Goal: Task Accomplishment & Management: Complete application form

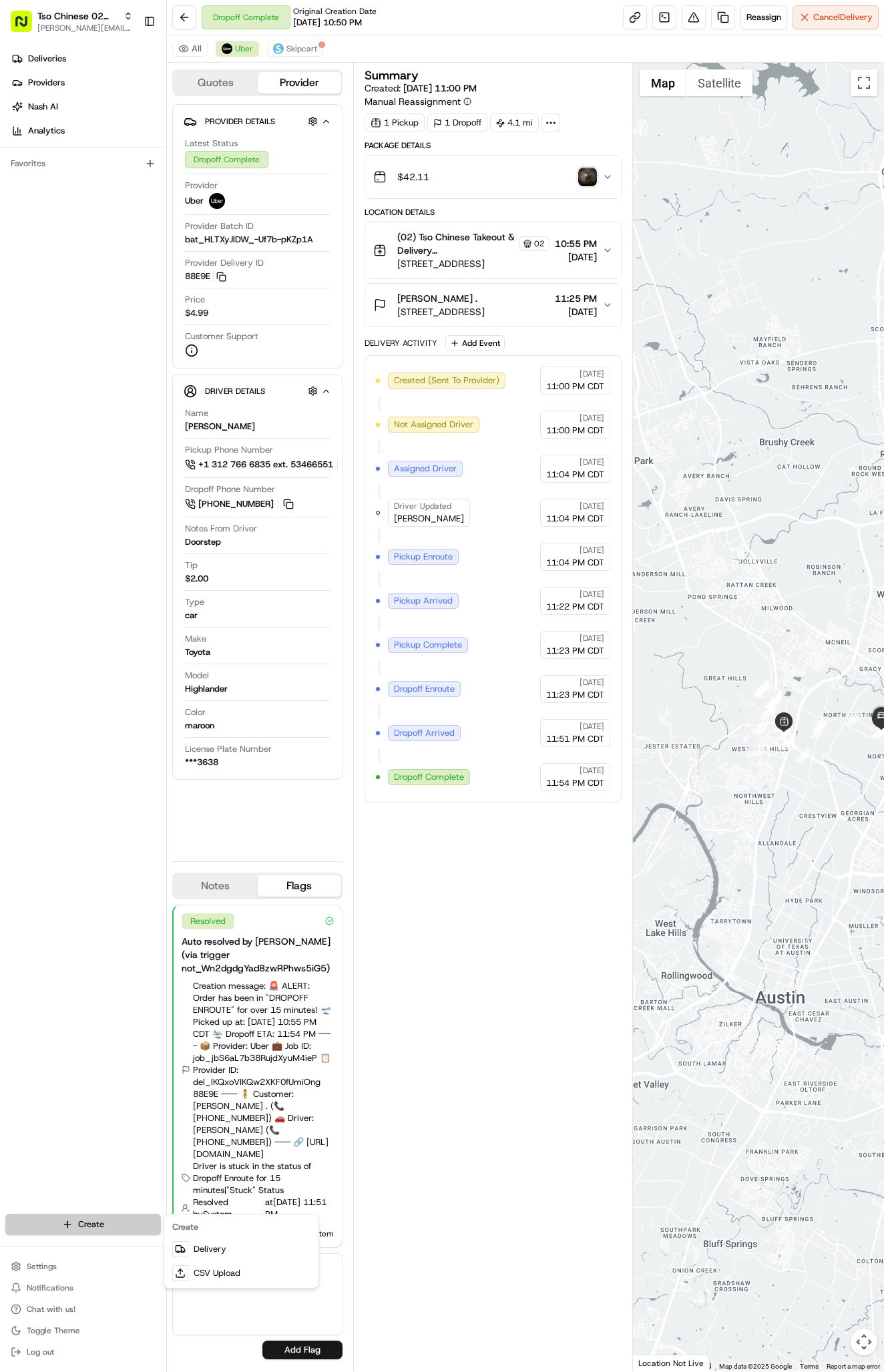
click at [119, 1226] on html "Tso Chinese 02 Arbor [PERSON_NAME][EMAIL_ADDRESS][DOMAIN_NAME] Toggle Sidebar D…" at bounding box center [442, 686] width 884 height 1372
click at [210, 1245] on link "Delivery" at bounding box center [241, 1249] width 149 height 24
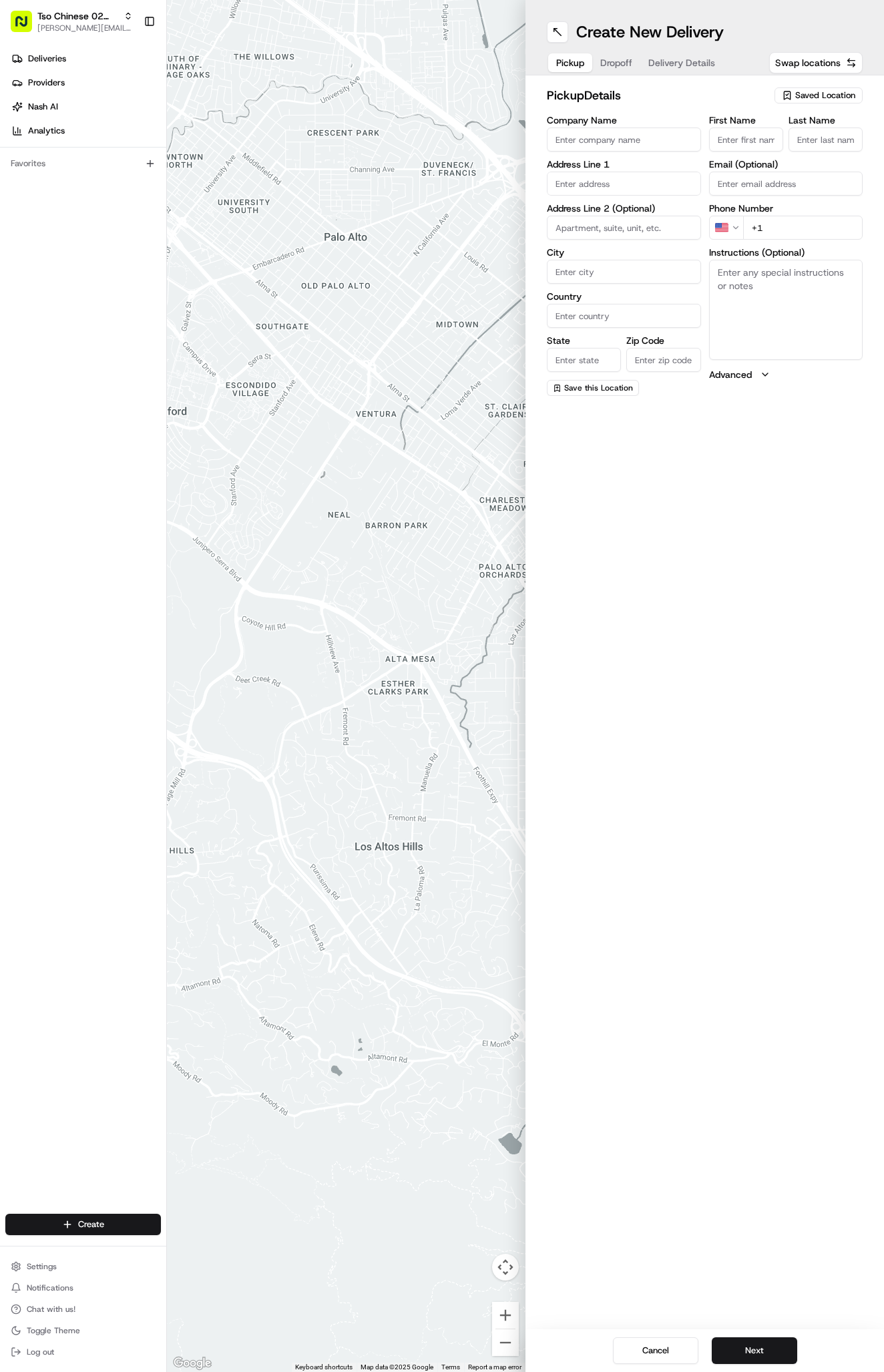
click at [818, 93] on span "Saved Location" at bounding box center [825, 95] width 60 height 12
click at [821, 147] on span "(02) Tso Chinese Takeout & Delivery [GEOGRAPHIC_DATA] (02)" at bounding box center [796, 152] width 164 height 24
type input "(02) Tso Chinese Takeout & Delivery [GEOGRAPHIC_DATA]"
type input "Bldg E Ste 402"
type input "Austin"
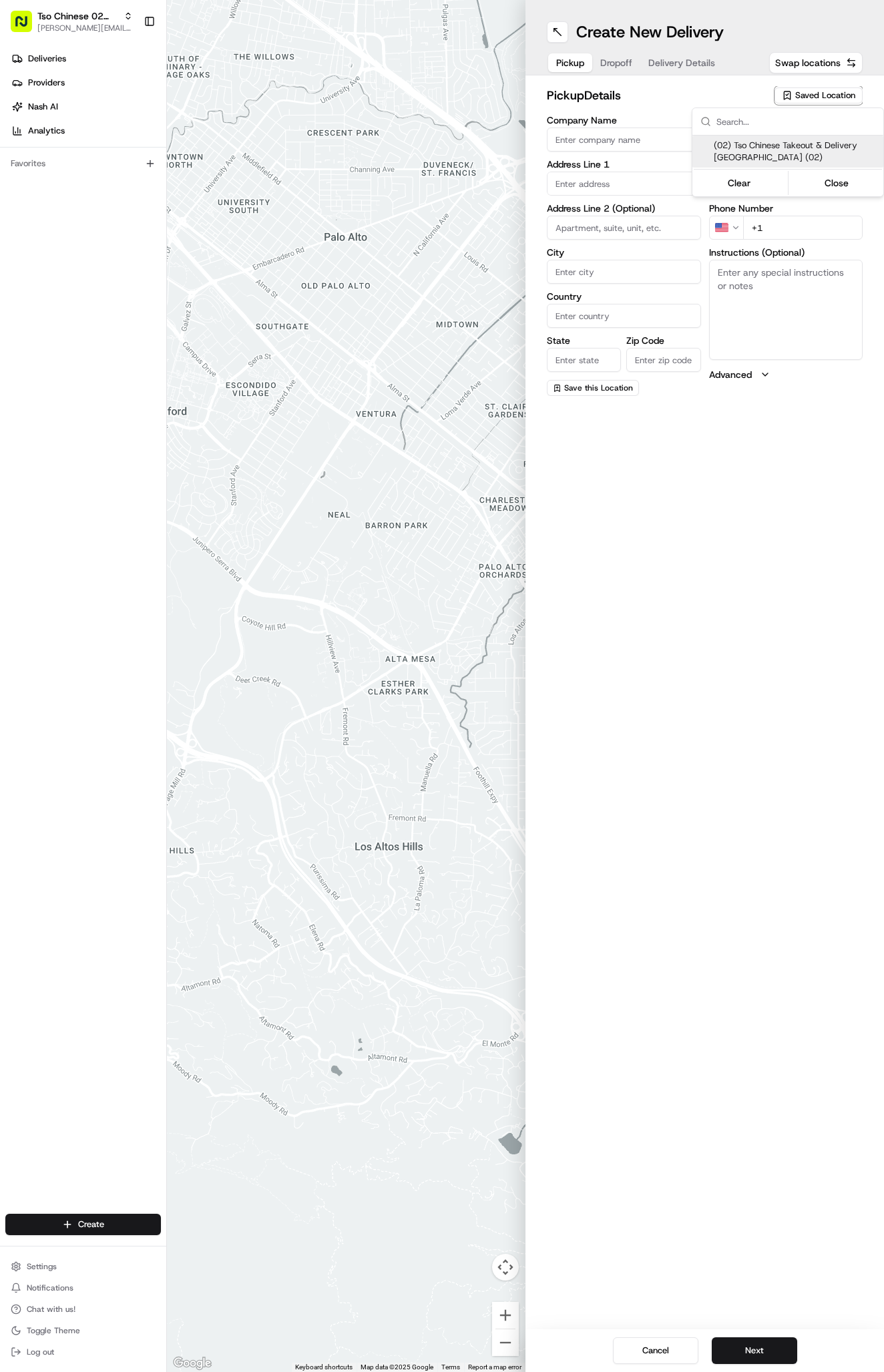
type input "US"
type input "[GEOGRAPHIC_DATA]"
type input "78759"
type input "Tso Chinese"
type input "Arboretum Crossing Manager"
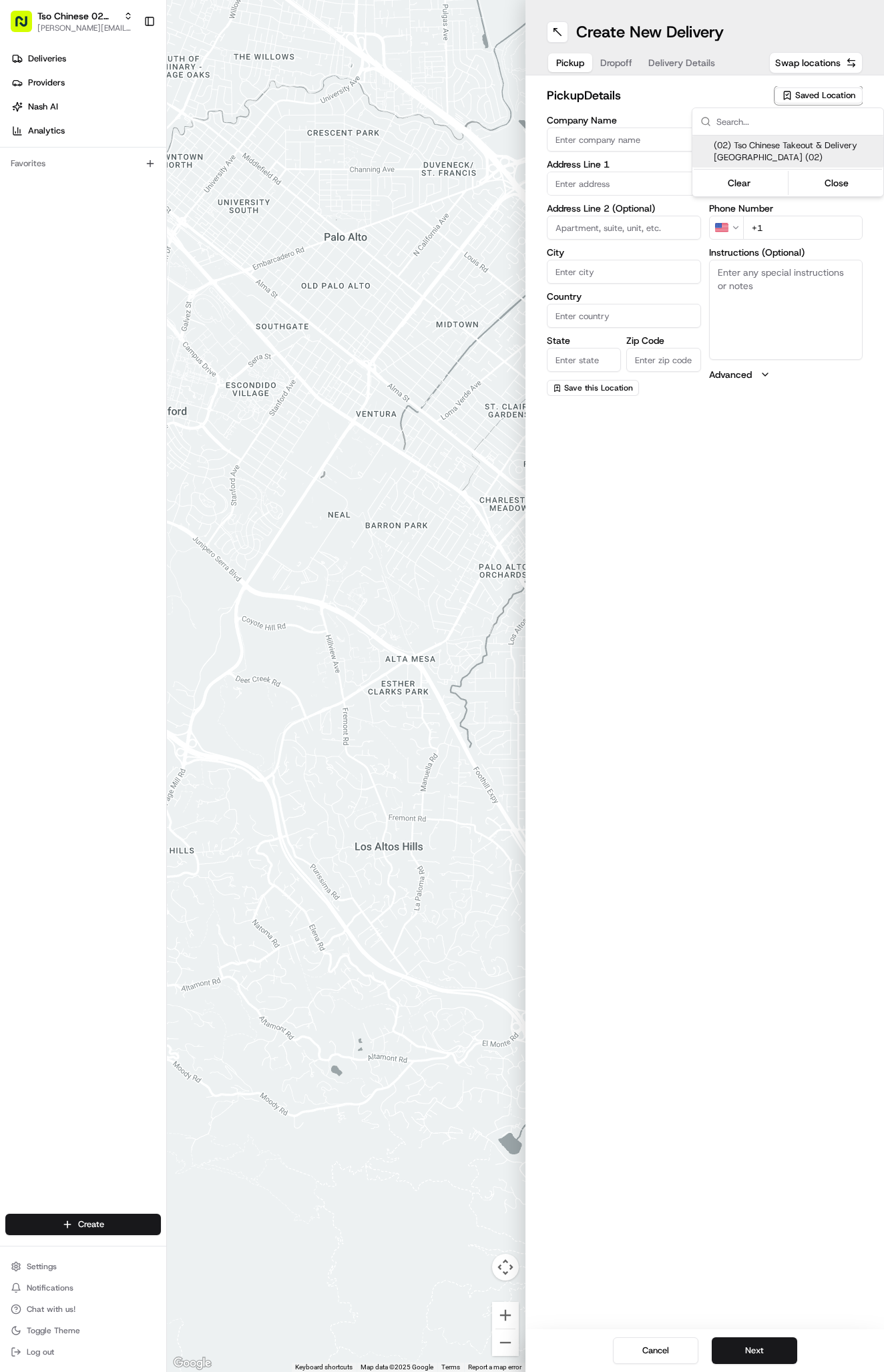
type input "[EMAIL_ADDRESS][DOMAIN_NAME]"
type input "[PHONE_NUMBER]"
type textarea "Submit a picture displaying address & food as Proof of Delivery. Envía una foto…"
type input "[STREET_ADDRESS]"
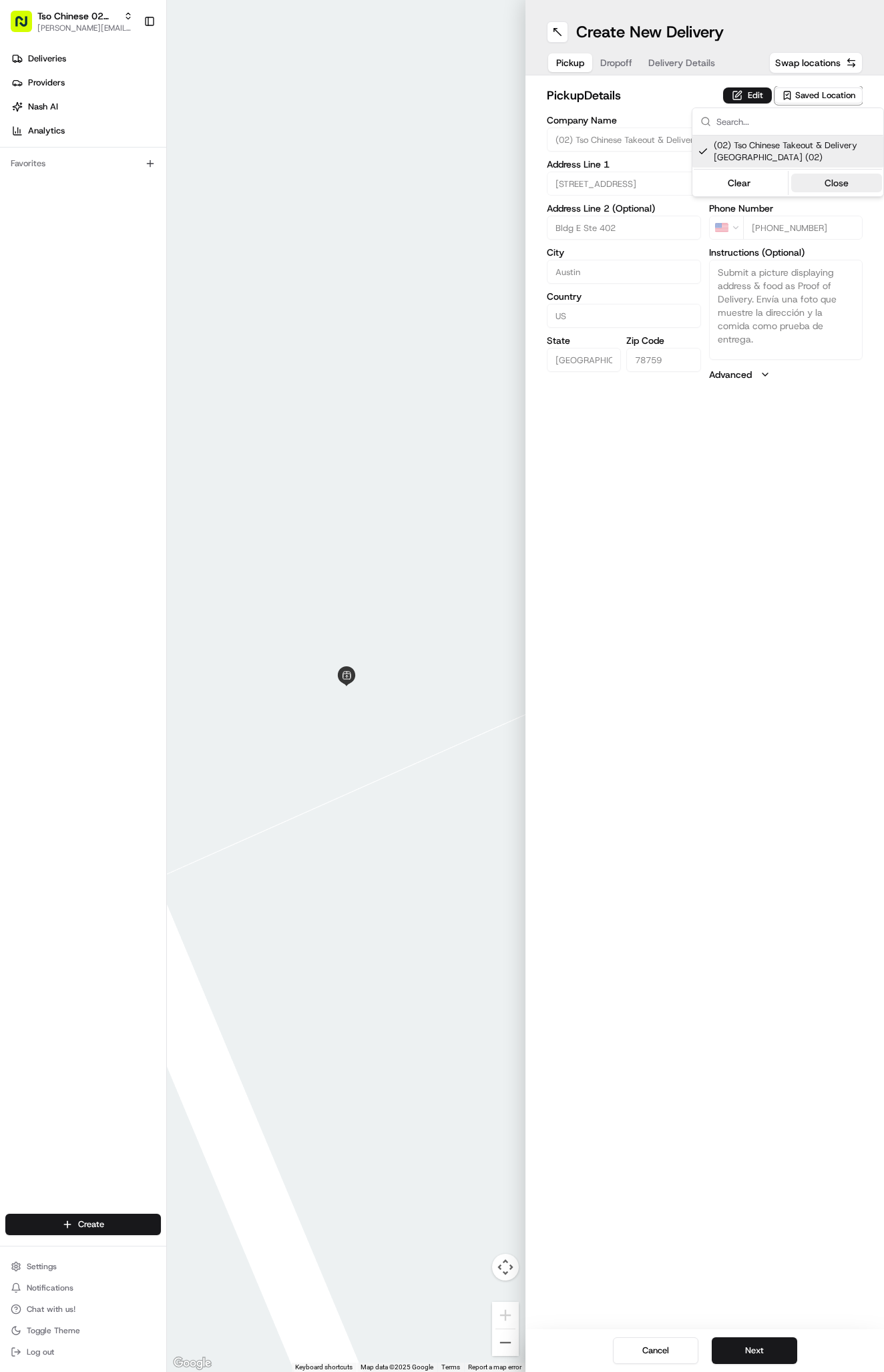
click at [840, 180] on button "Close" at bounding box center [837, 183] width 92 height 18
click at [680, 63] on span "Delivery Details" at bounding box center [682, 62] width 67 height 13
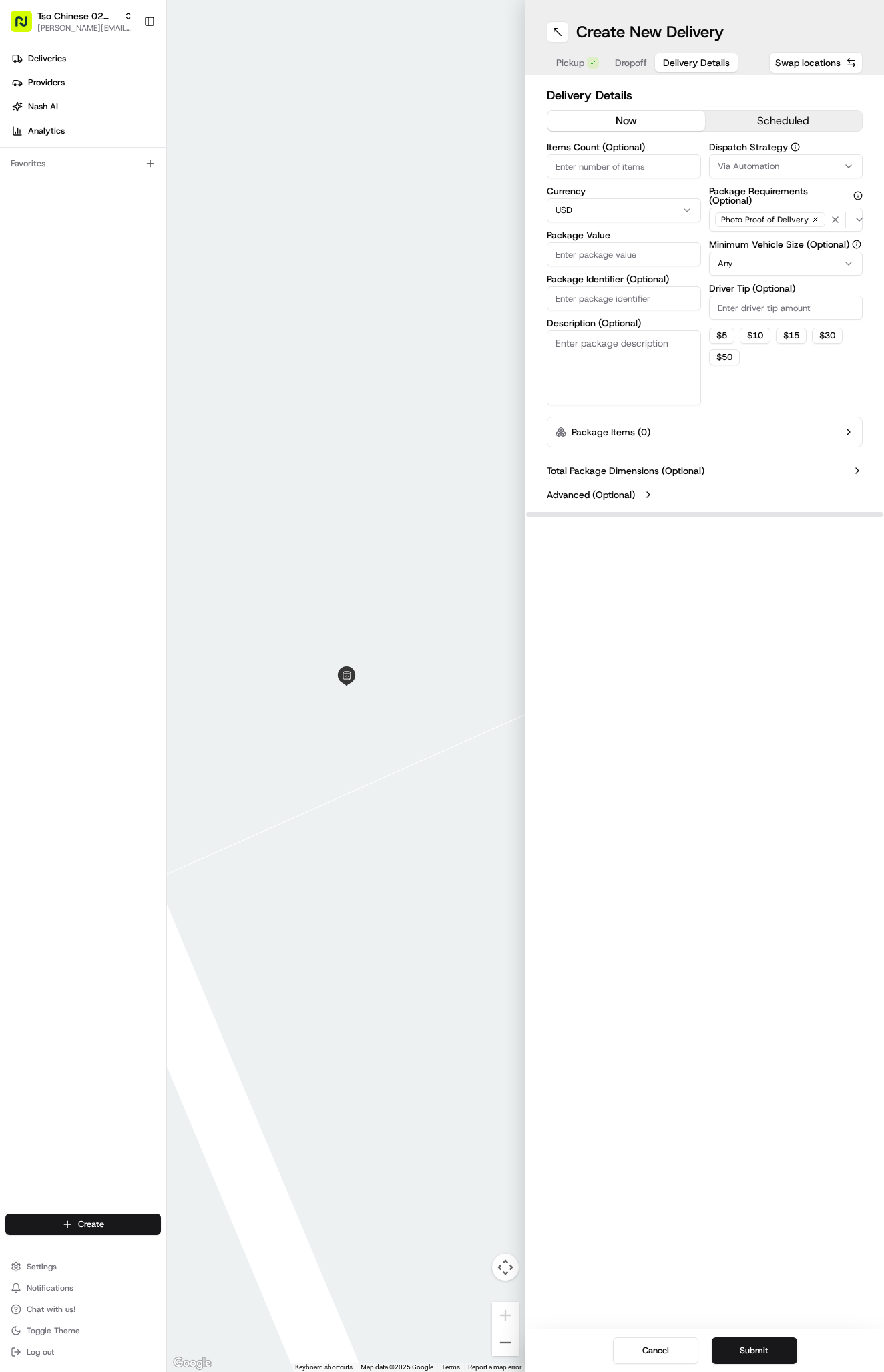
click at [765, 165] on span "Via Automation" at bounding box center [748, 166] width 61 height 12
click at [767, 233] on span "Tso Arbor Strategy" at bounding box center [796, 238] width 164 height 12
click at [823, 257] on button "Close" at bounding box center [837, 264] width 92 height 18
click at [745, 303] on input "Driver Tip (Optional)" at bounding box center [786, 308] width 155 height 24
type input "2"
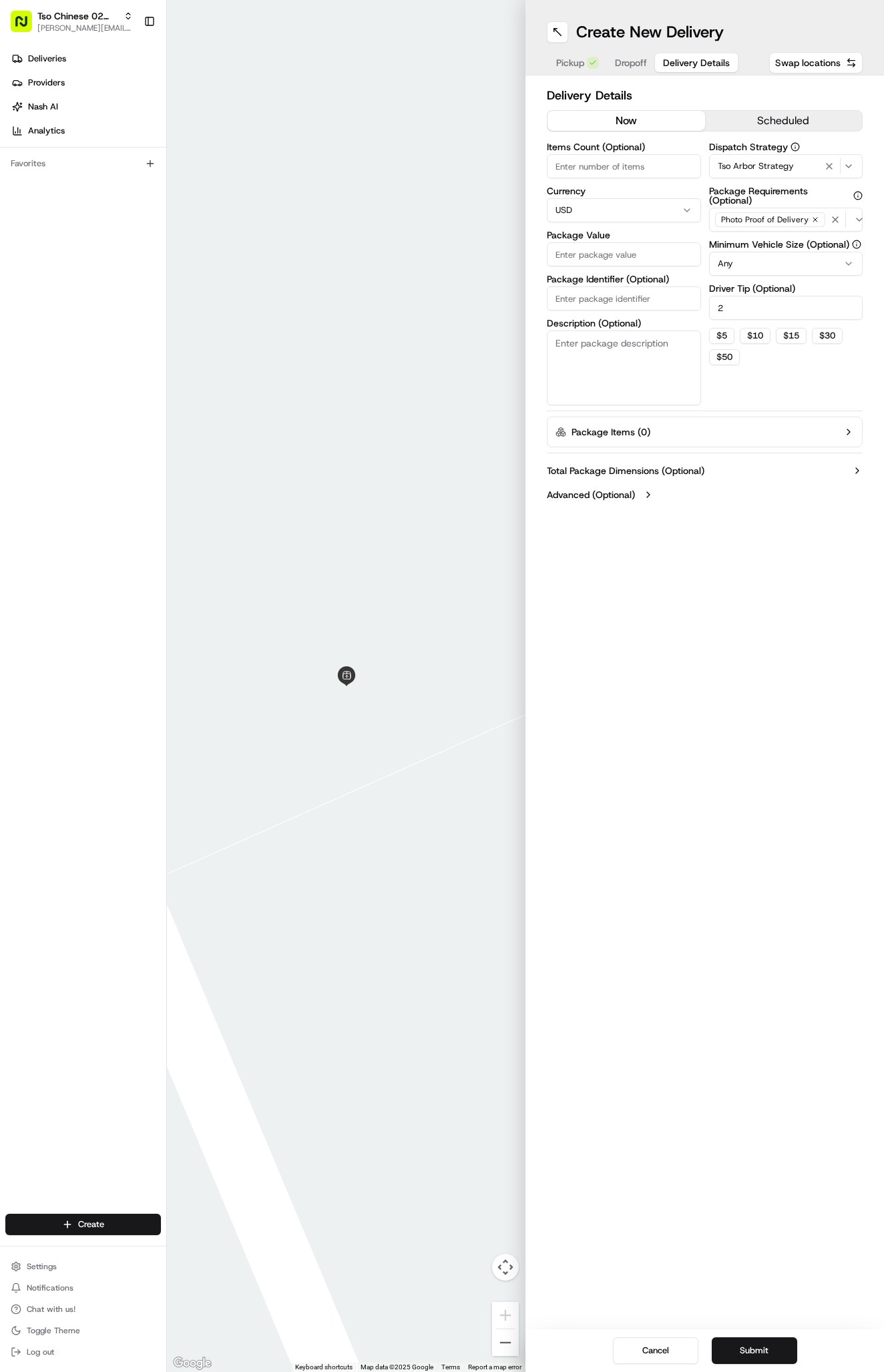
click at [593, 294] on input "Package Identifier (Optional)" at bounding box center [624, 298] width 155 height 24
paste input "#W6YNS6Q"
type input "#W6YNS6Q"
click at [627, 254] on input "Package Value" at bounding box center [624, 254] width 155 height 24
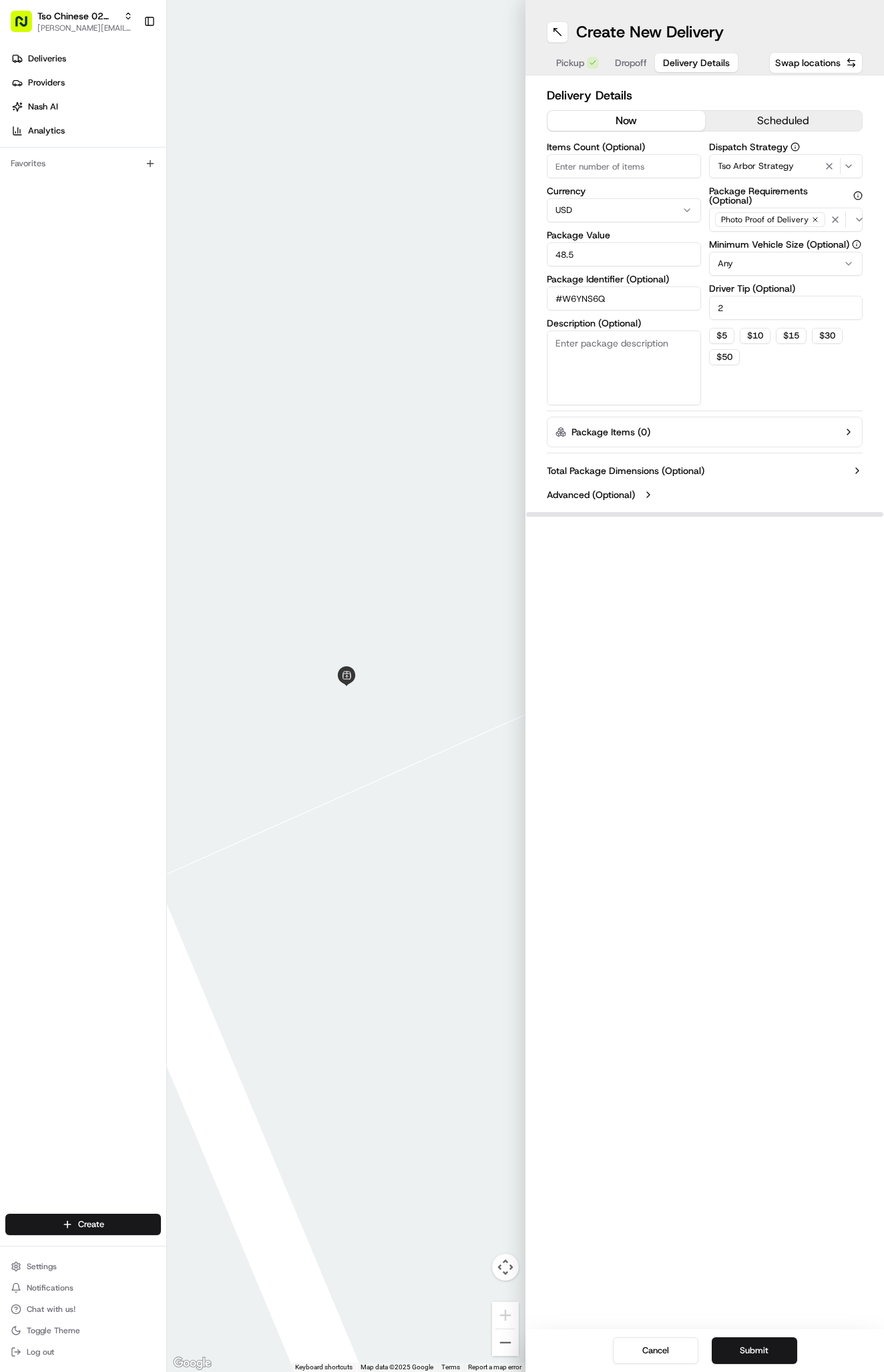
type input "48.55"
click at [636, 60] on span "Dropoff" at bounding box center [631, 62] width 32 height 13
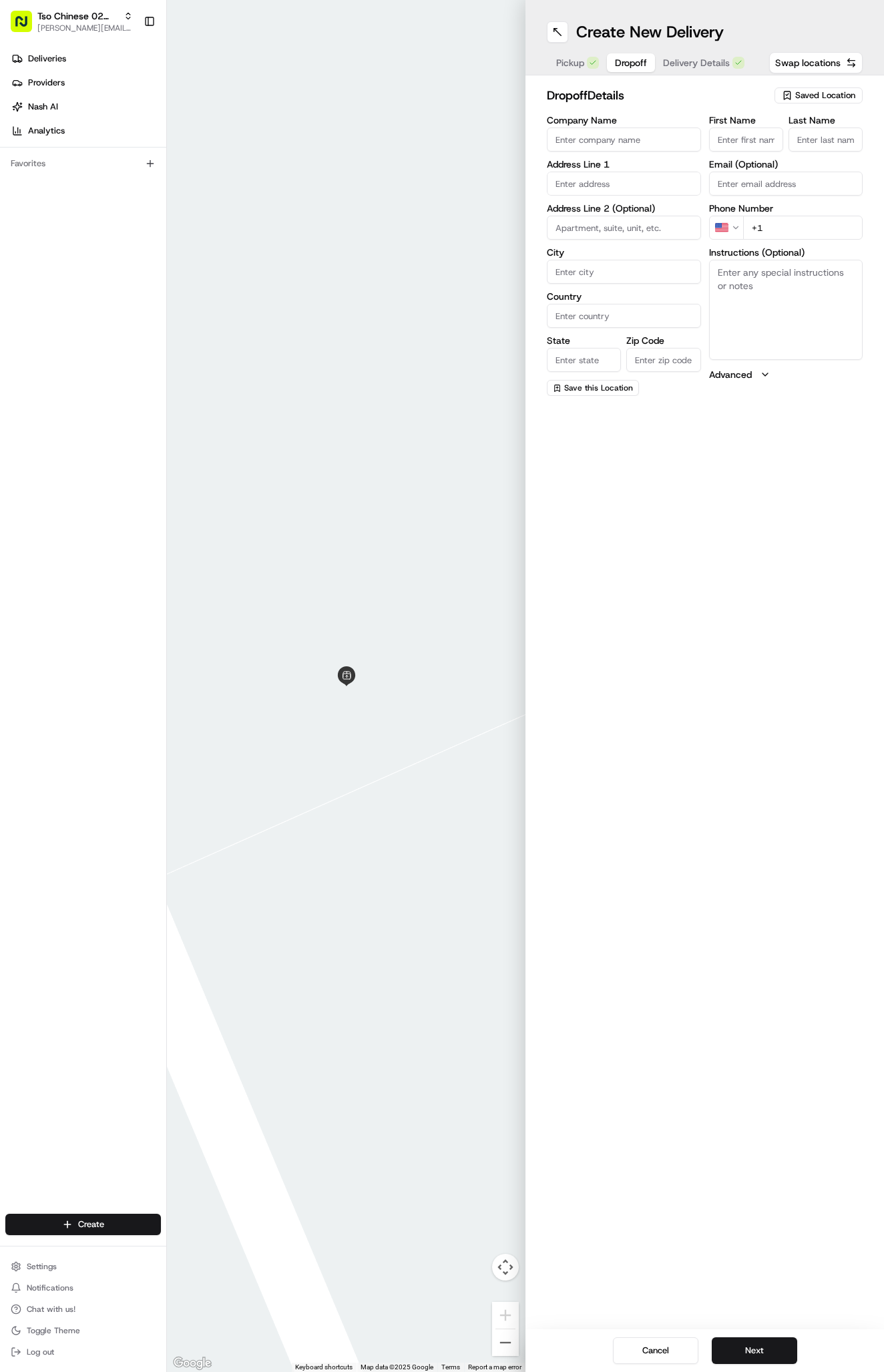
paste input "[PERSON_NAME]"
type input "[PERSON_NAME]"
type input "."
click at [808, 219] on input "+1" at bounding box center [803, 228] width 120 height 24
click at [807, 223] on input "+1" at bounding box center [803, 228] width 120 height 24
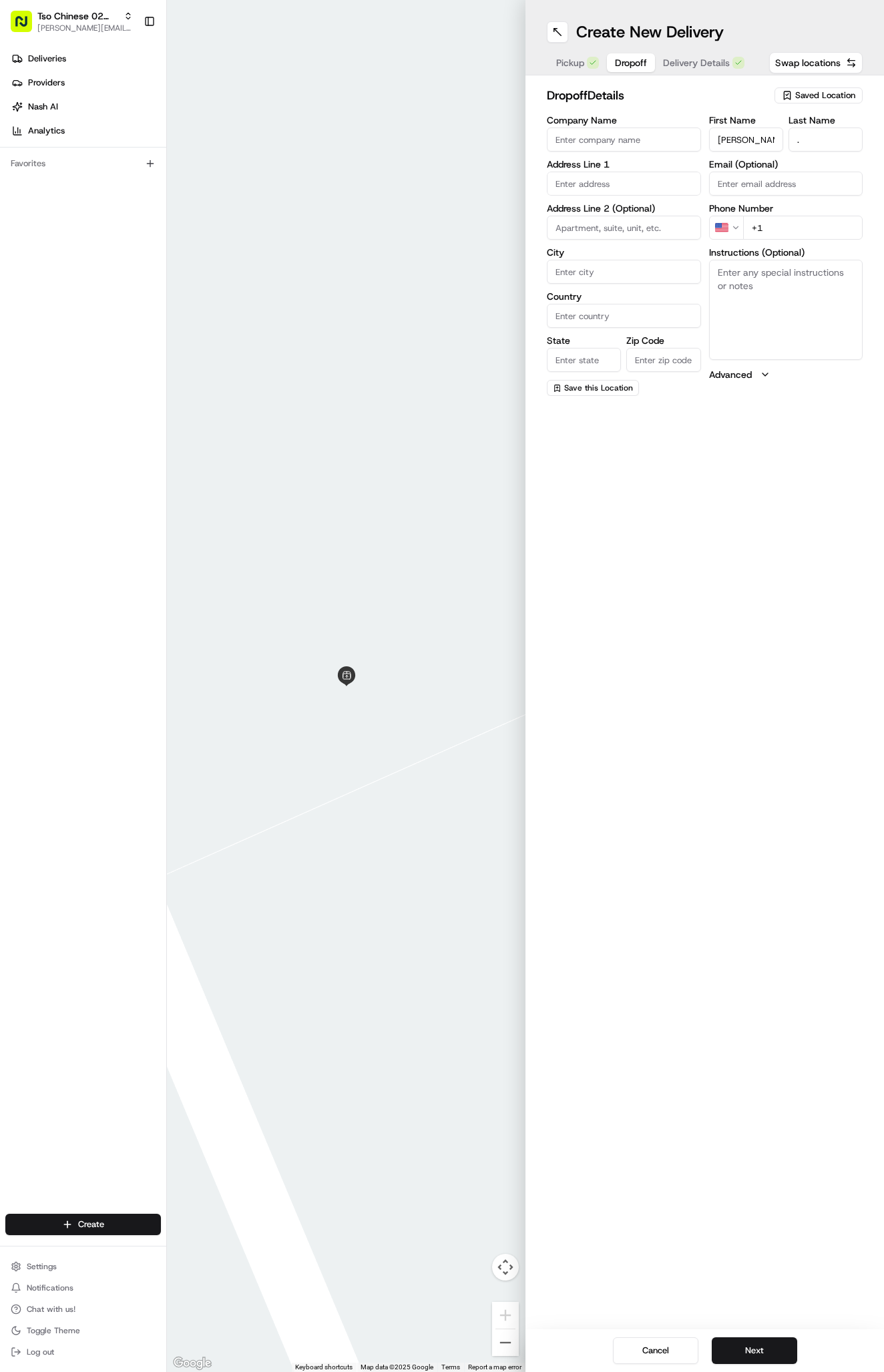
paste input "[PHONE_NUMBER]"
type input "[PHONE_NUMBER]"
click at [593, 176] on input "text" at bounding box center [624, 183] width 155 height 24
paste input "9008 Laurel Grove Dr"
click at [631, 217] on div "9008 Laurel Grove Dr, Austin, TX" at bounding box center [624, 217] width 147 height 32
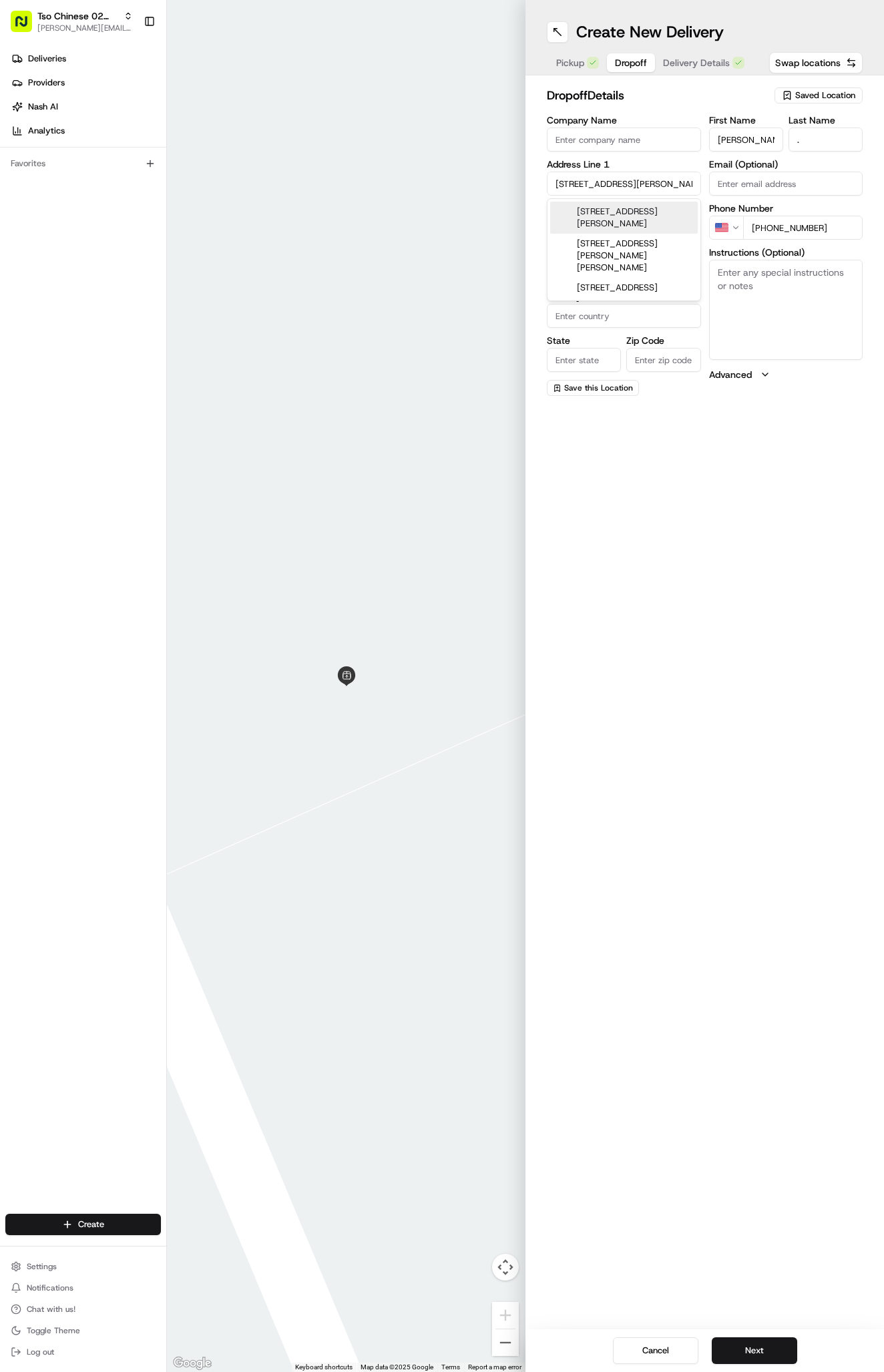
type input "[STREET_ADDRESS][PERSON_NAME]"
type input "Austin"
type input "[GEOGRAPHIC_DATA]"
type input "78758"
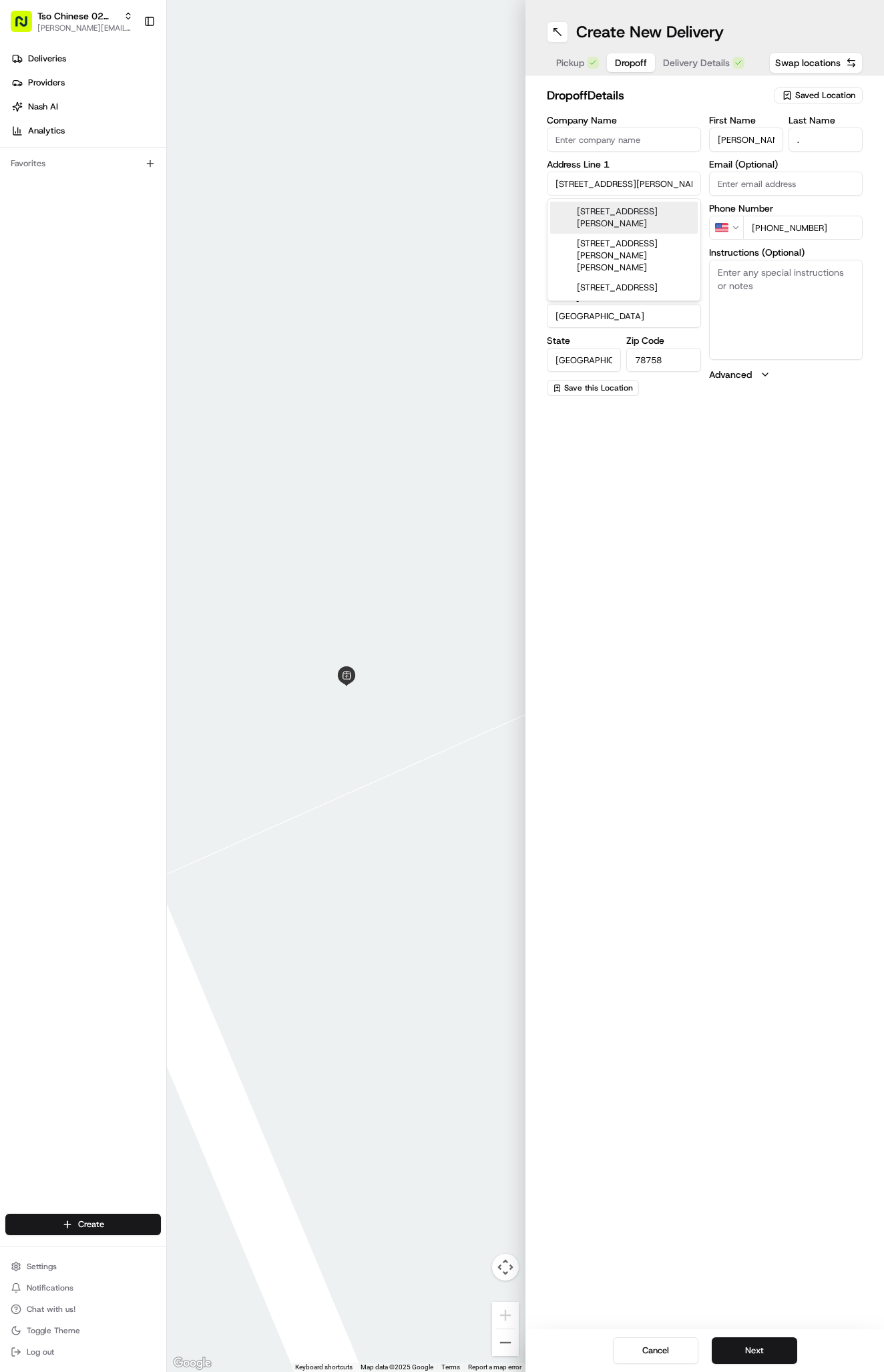
type input "9008 Laurel Grove Drive"
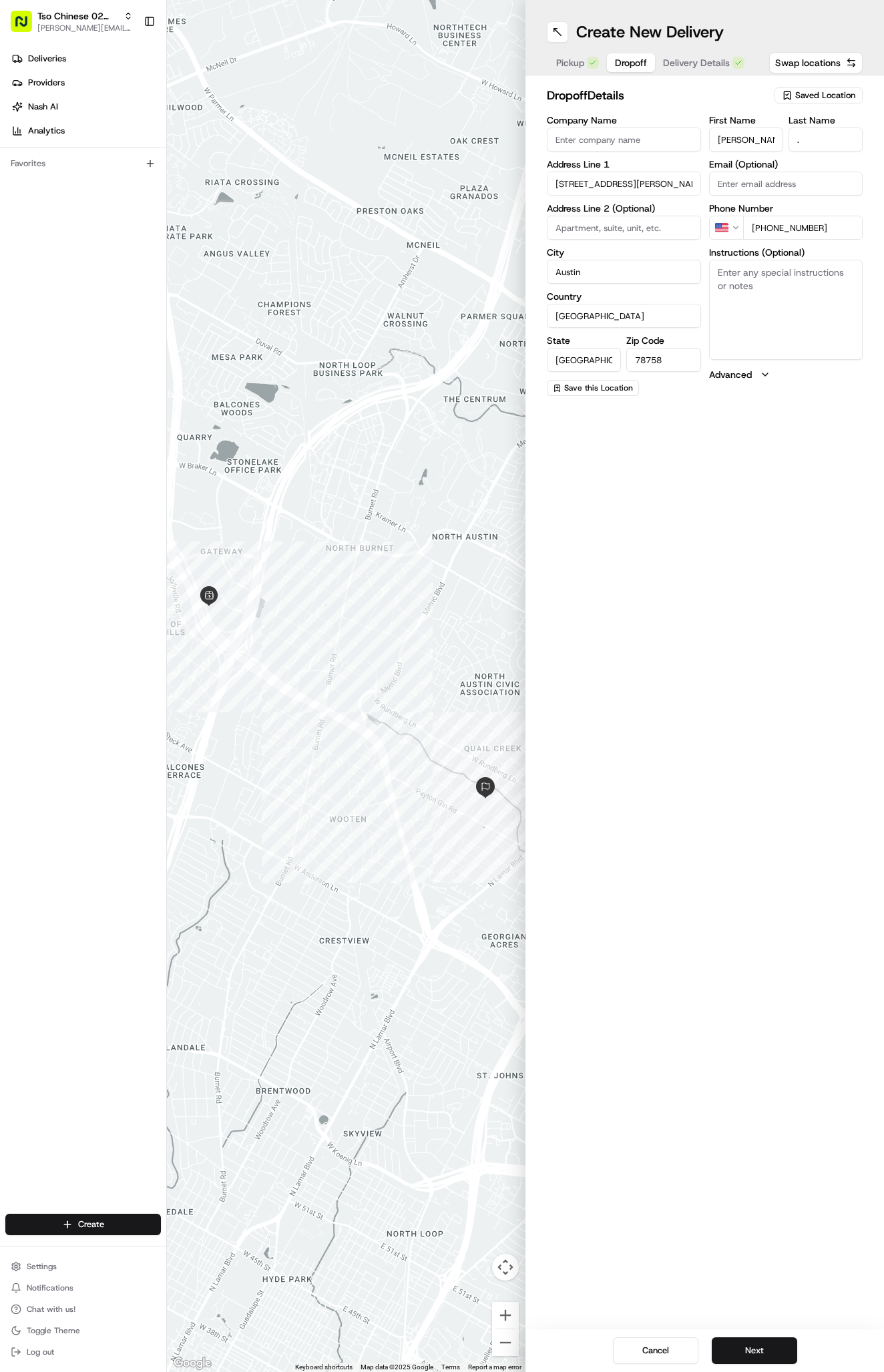
click at [677, 68] on span "Delivery Details" at bounding box center [696, 62] width 67 height 13
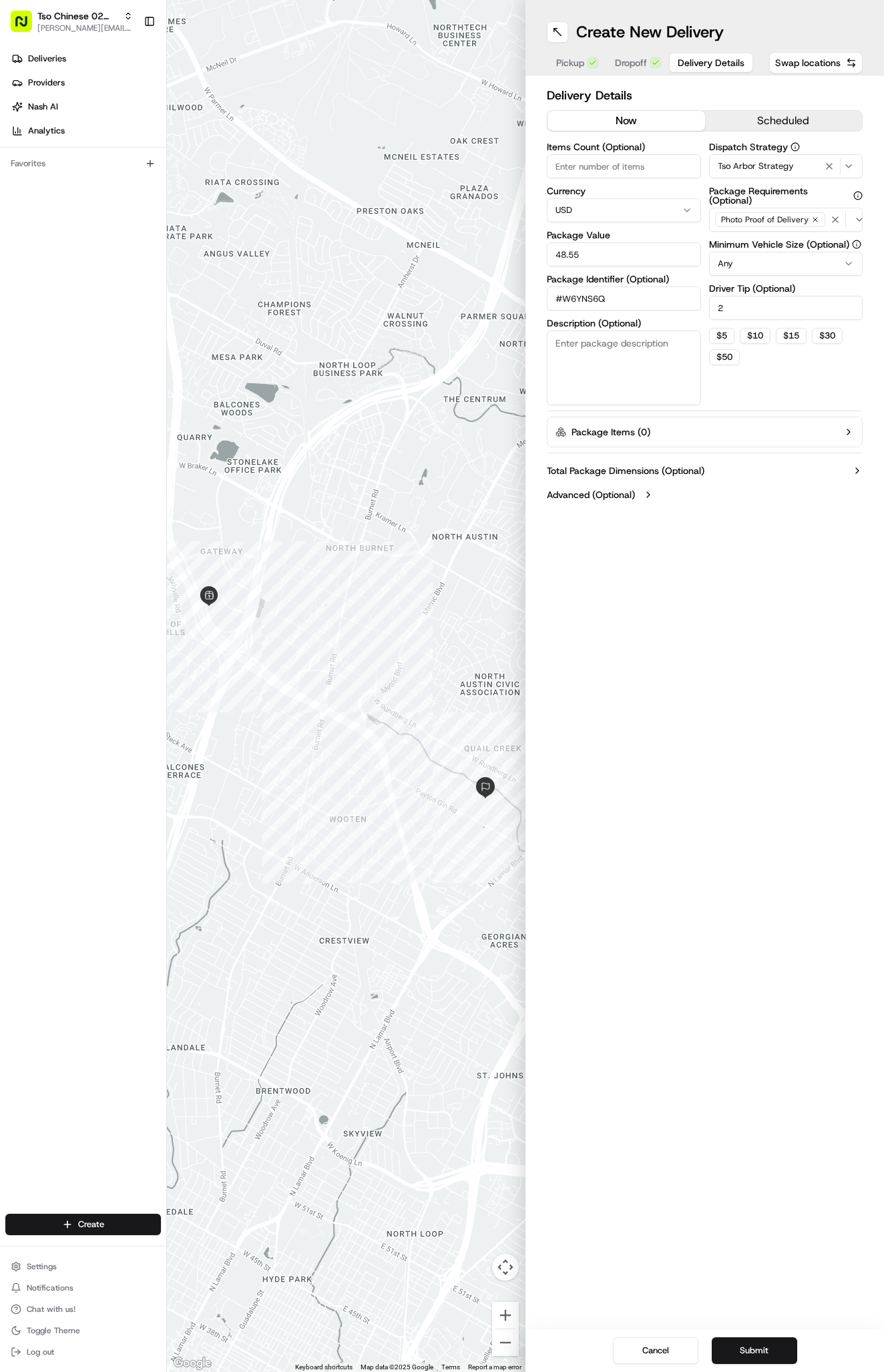
click at [638, 65] on span "Dropoff" at bounding box center [631, 62] width 32 height 13
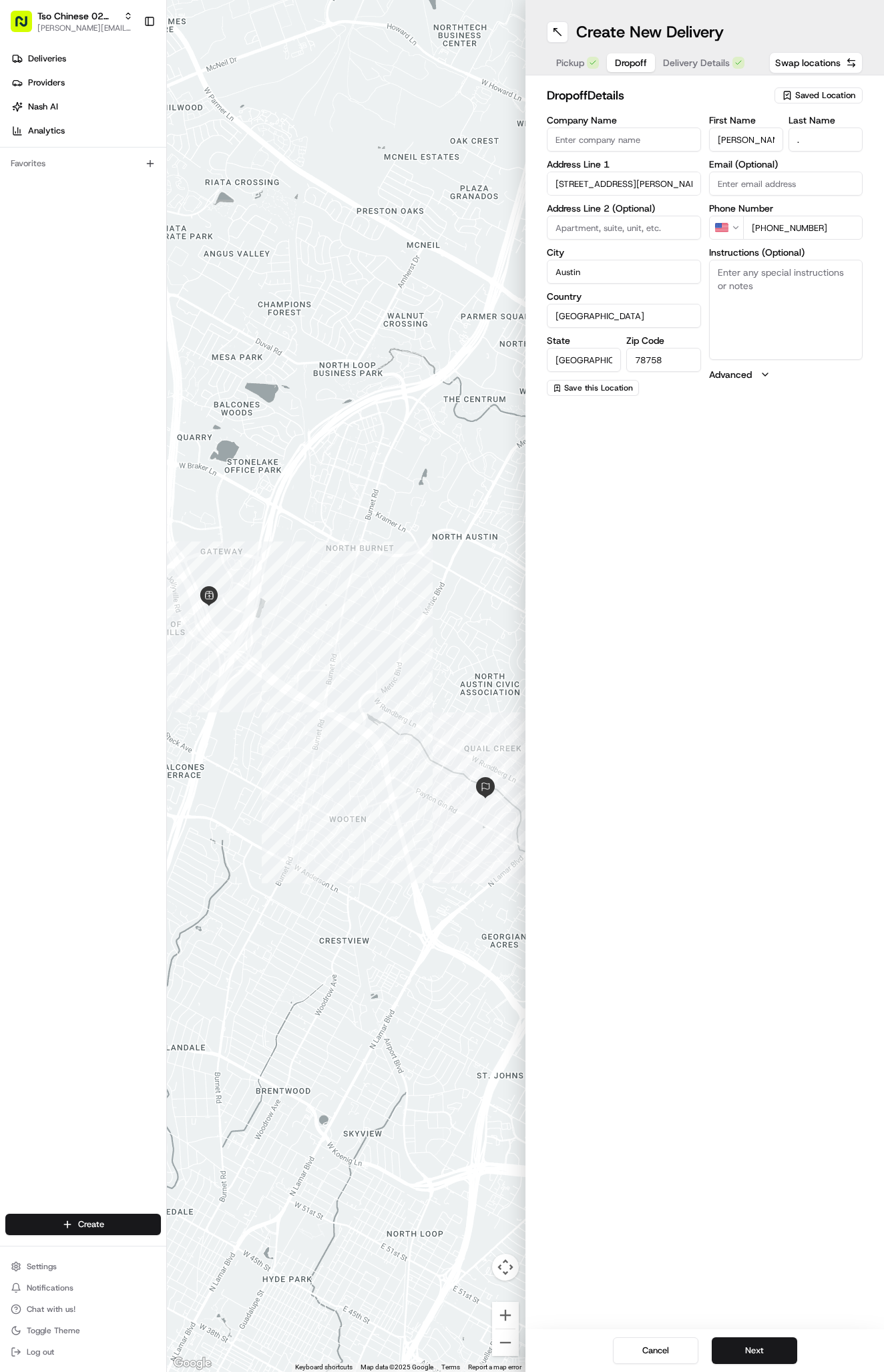
click at [694, 57] on span "Delivery Details" at bounding box center [696, 62] width 67 height 13
click at [643, 59] on span "Dropoff" at bounding box center [631, 62] width 32 height 13
click at [748, 1352] on button "Next" at bounding box center [754, 1350] width 85 height 27
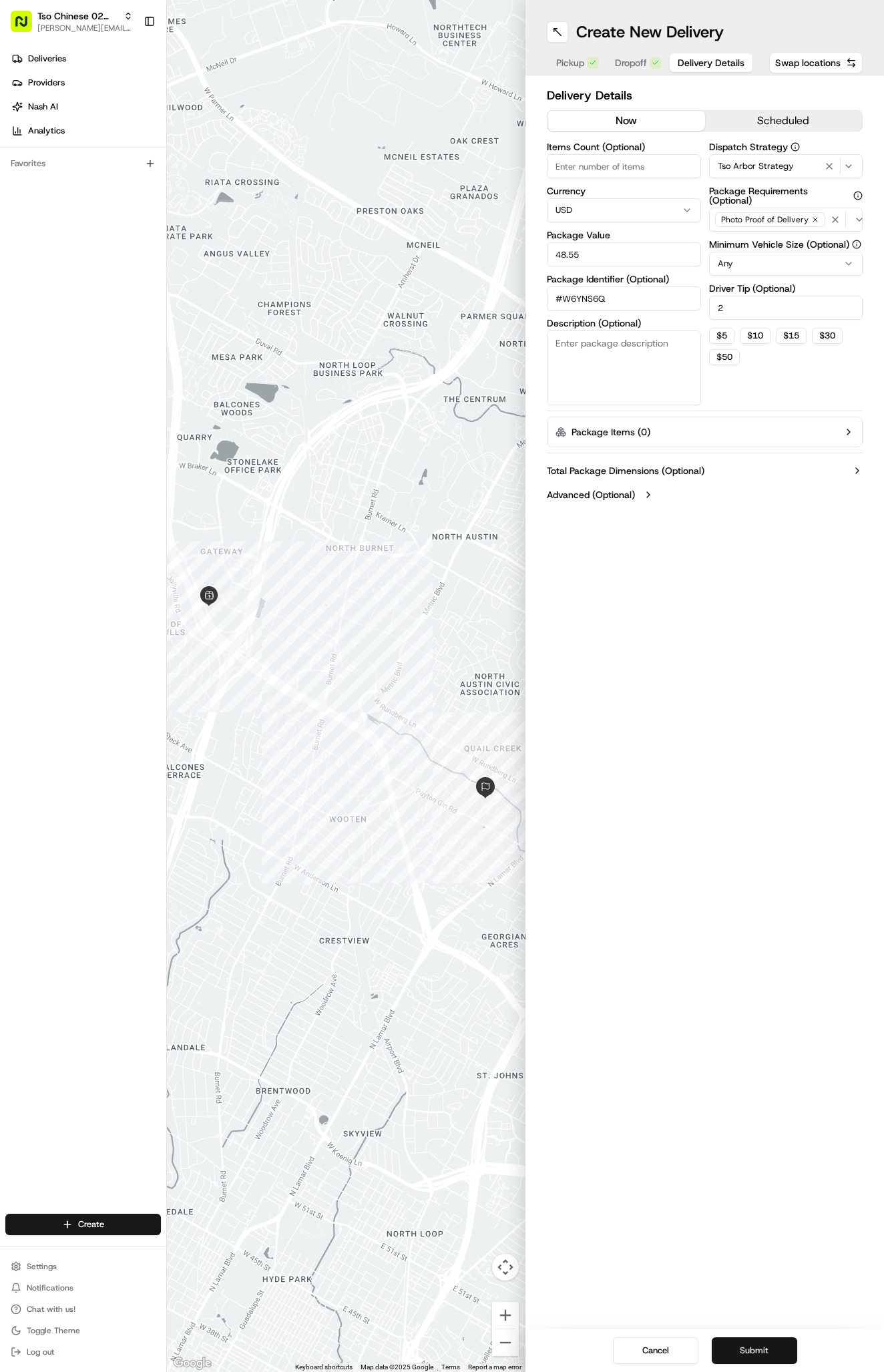
click at [748, 1352] on button "Submit" at bounding box center [754, 1350] width 85 height 27
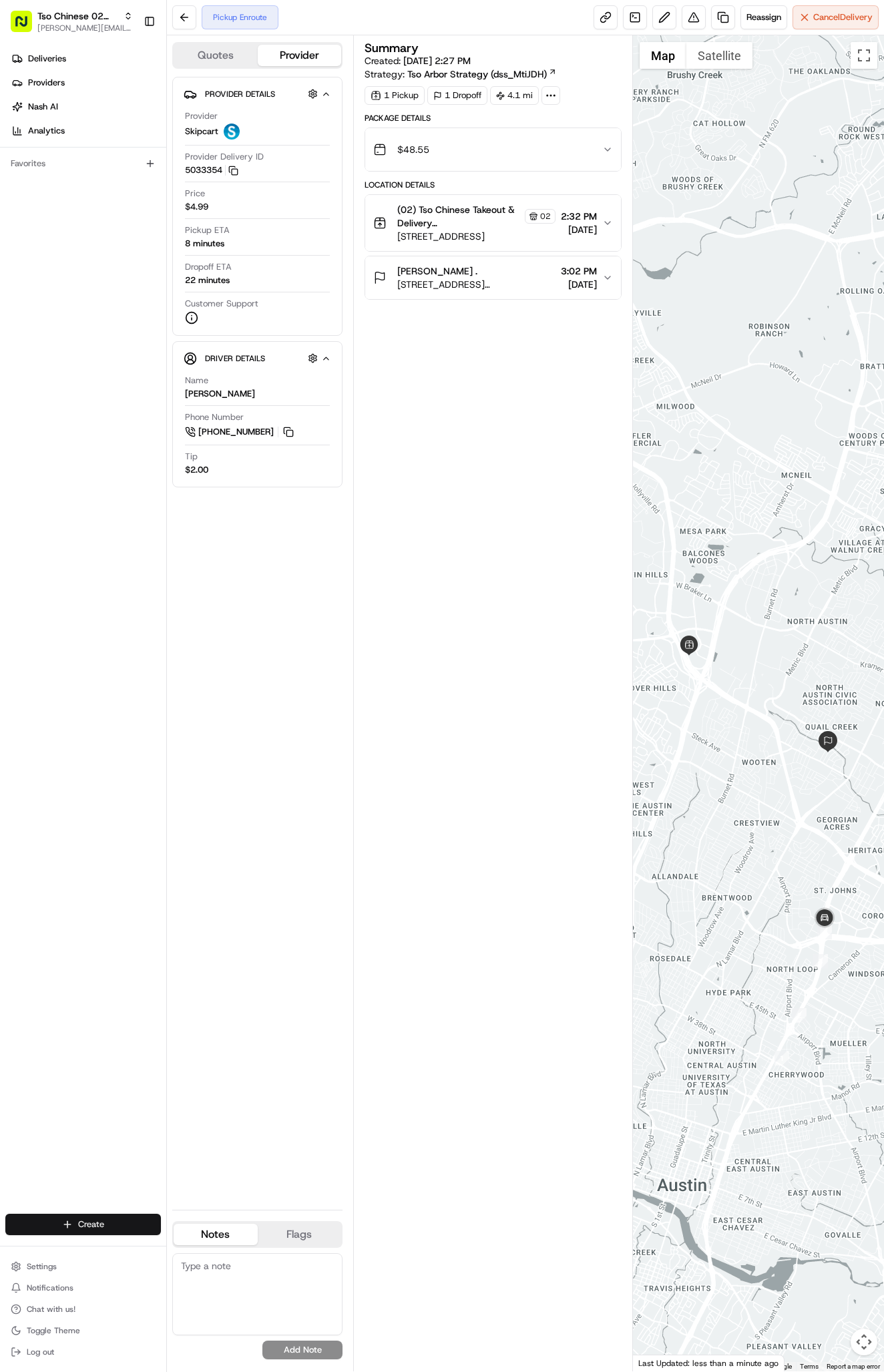
click at [131, 1227] on html "Tso Chinese 02 Arbor antonia@tsochinese.com Toggle Sidebar Deliveries Providers…" at bounding box center [442, 686] width 884 height 1372
click at [201, 1245] on link "Delivery" at bounding box center [241, 1249] width 149 height 24
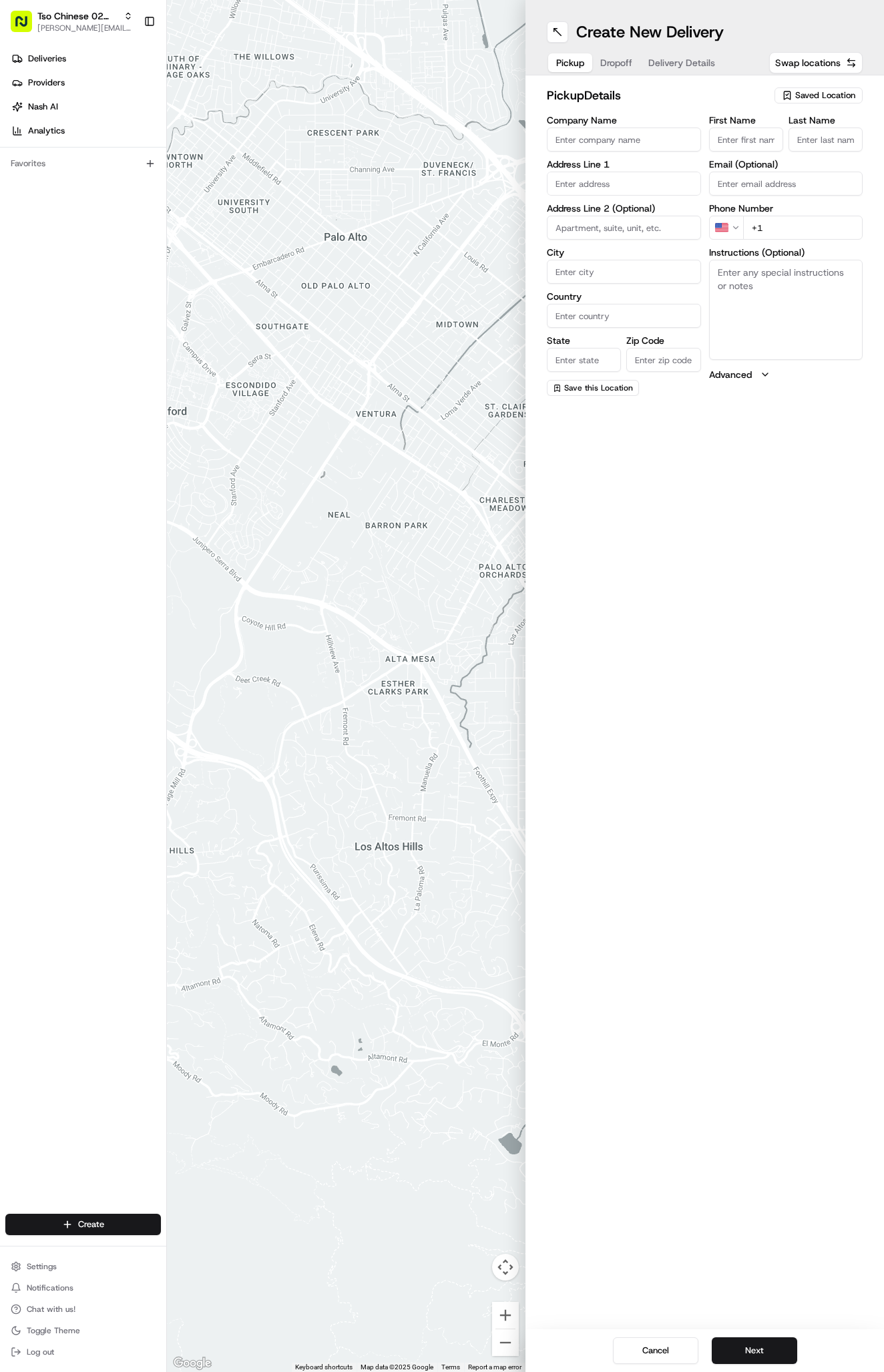
click at [823, 92] on span "Saved Location" at bounding box center [825, 95] width 60 height 12
click at [828, 157] on span "(02) Tso Chinese Takeout & Delivery Arboretum Crossing (02)" at bounding box center [796, 152] width 164 height 24
type input "(02) Tso Chinese Takeout & Delivery [GEOGRAPHIC_DATA]"
type input "Bldg E Ste 402"
type input "Austin"
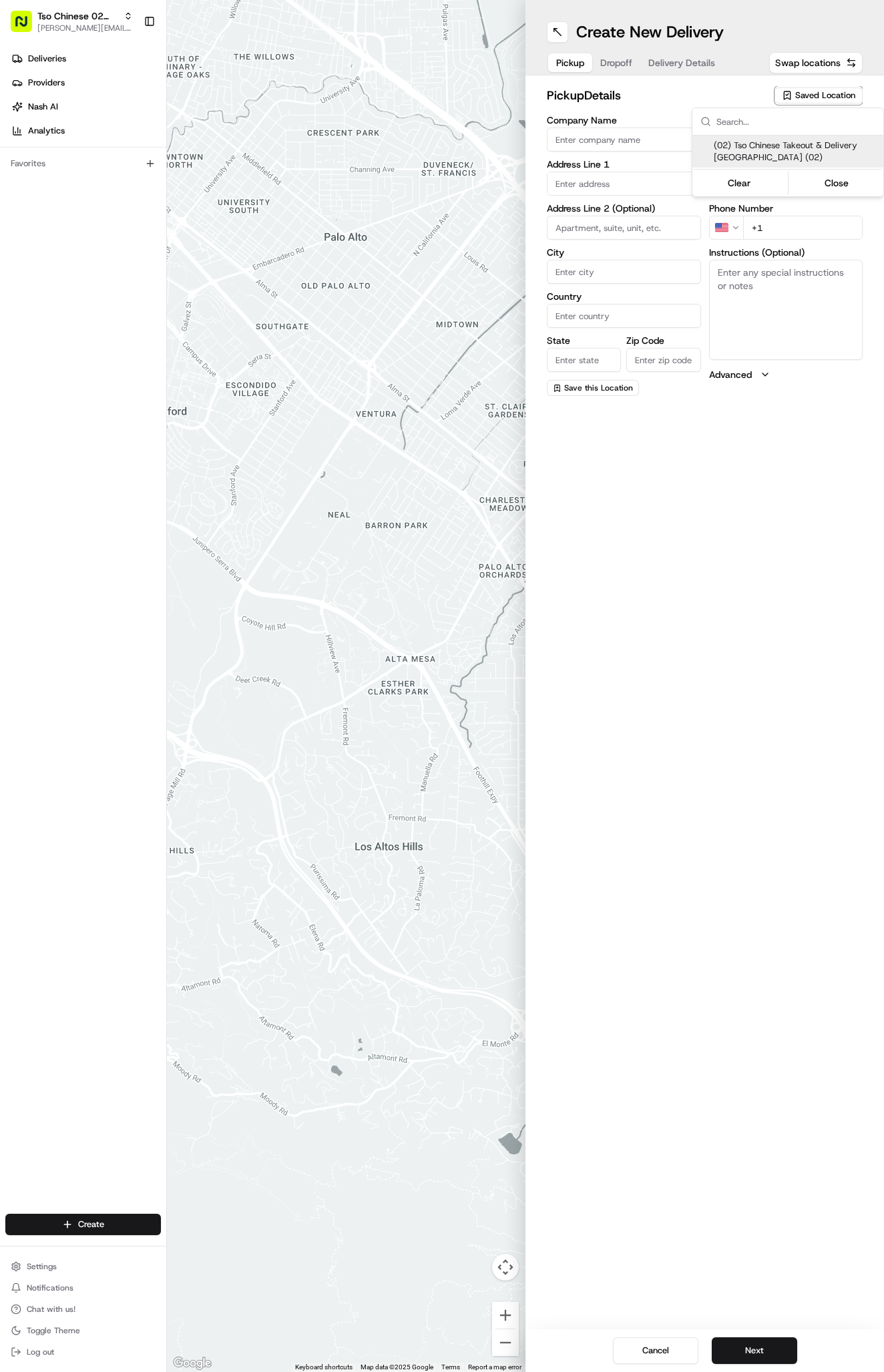
type input "US"
type input "TX"
type input "78759"
type input "Tso Chinese"
type input "Arboretum Crossing Manager"
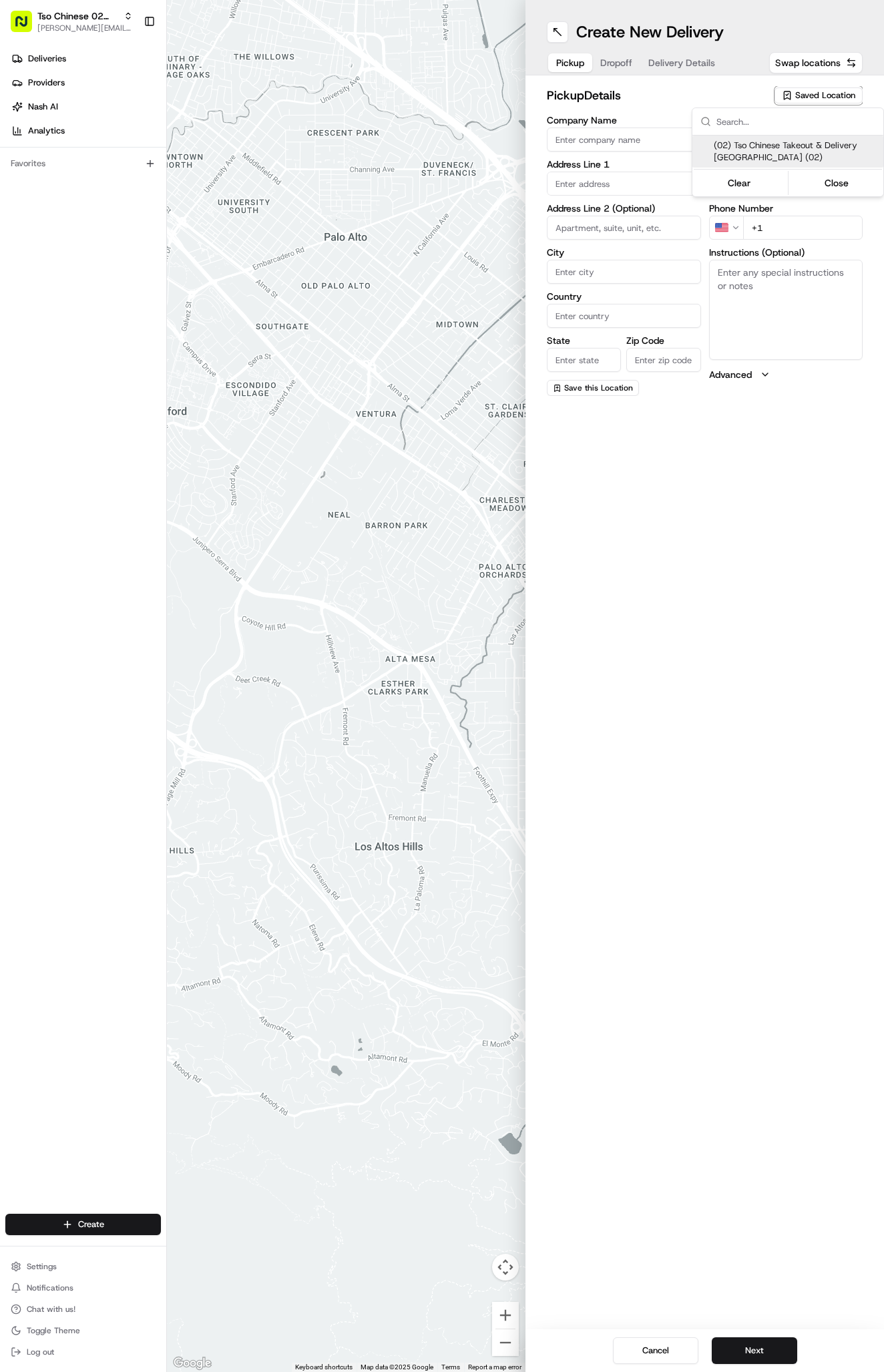
type input "arborstore@tsochinese.com"
type input "+1 512 344 9434"
type textarea "Submit a picture displaying address & food as Proof of Delivery. Envía una foto…"
type input "9333 Research Blvd"
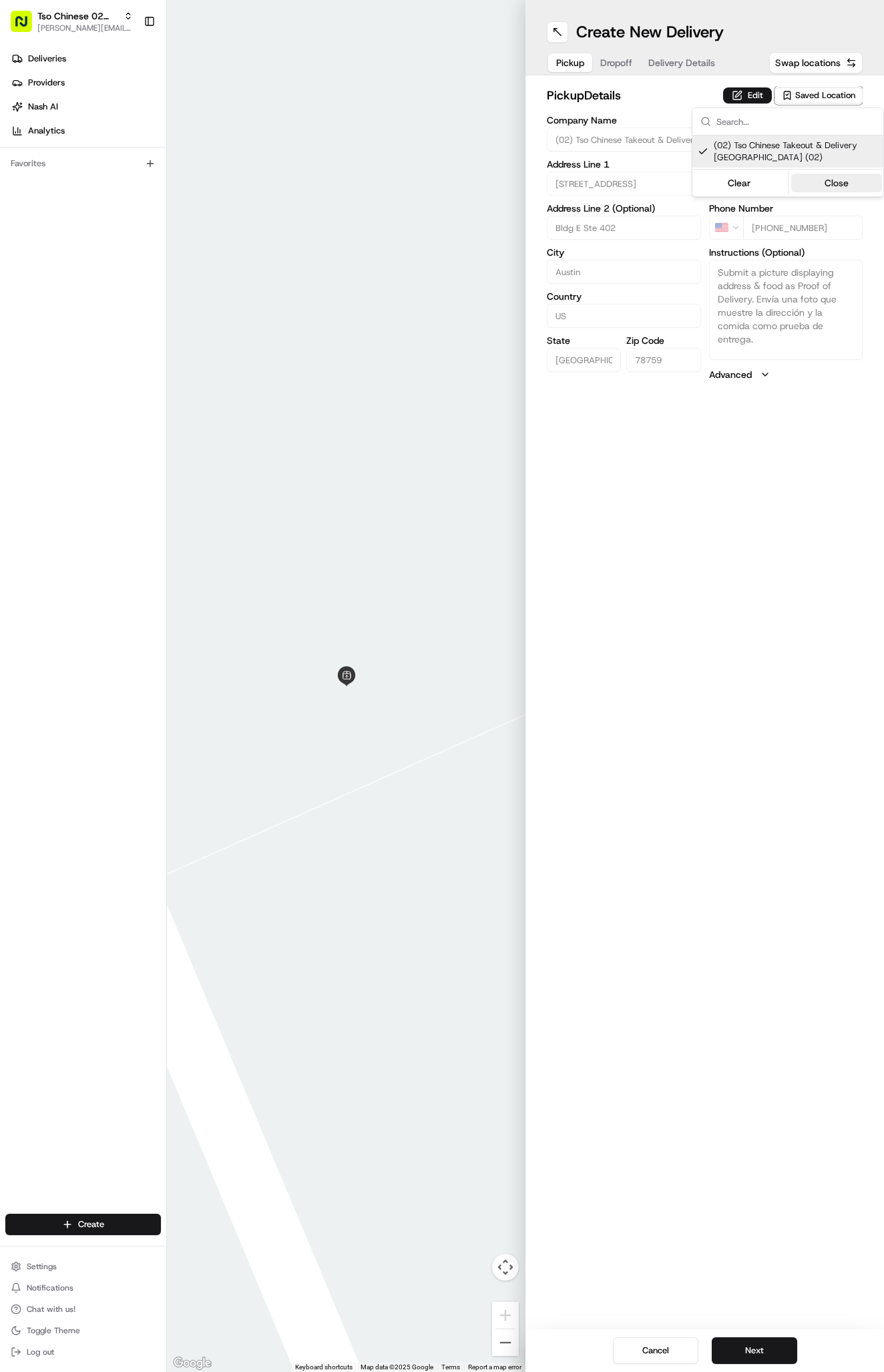
click at [830, 181] on button "Close" at bounding box center [837, 183] width 92 height 18
click at [692, 66] on span "Delivery Details" at bounding box center [682, 62] width 67 height 13
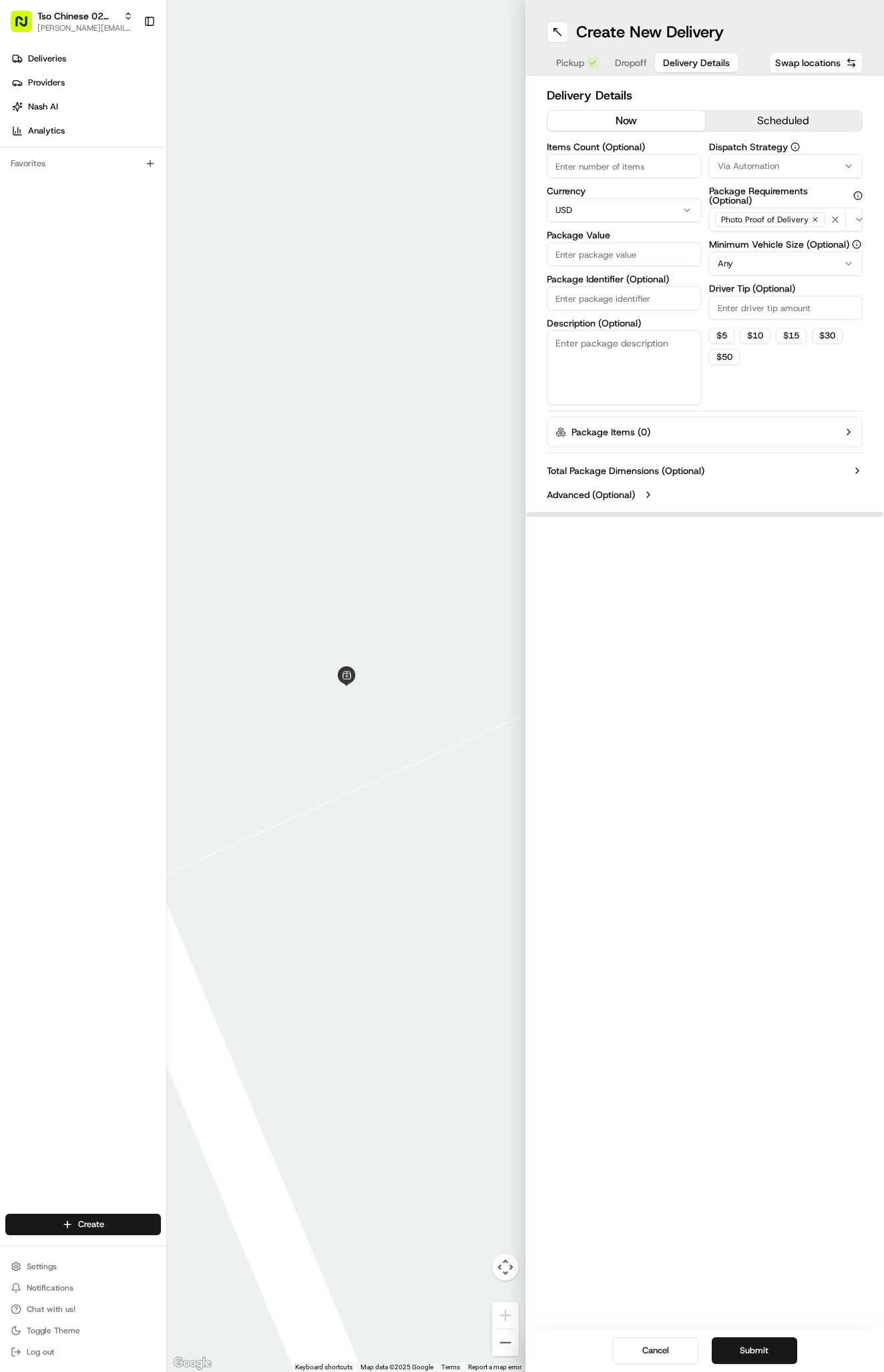
click at [785, 166] on div "Via Automation" at bounding box center [786, 166] width 147 height 12
click at [799, 236] on span "Tso Arbor Strategy" at bounding box center [796, 238] width 164 height 12
click at [828, 268] on button "Close" at bounding box center [837, 264] width 92 height 18
click at [773, 317] on input "Driver Tip (Optional)" at bounding box center [786, 308] width 155 height 24
type input "2"
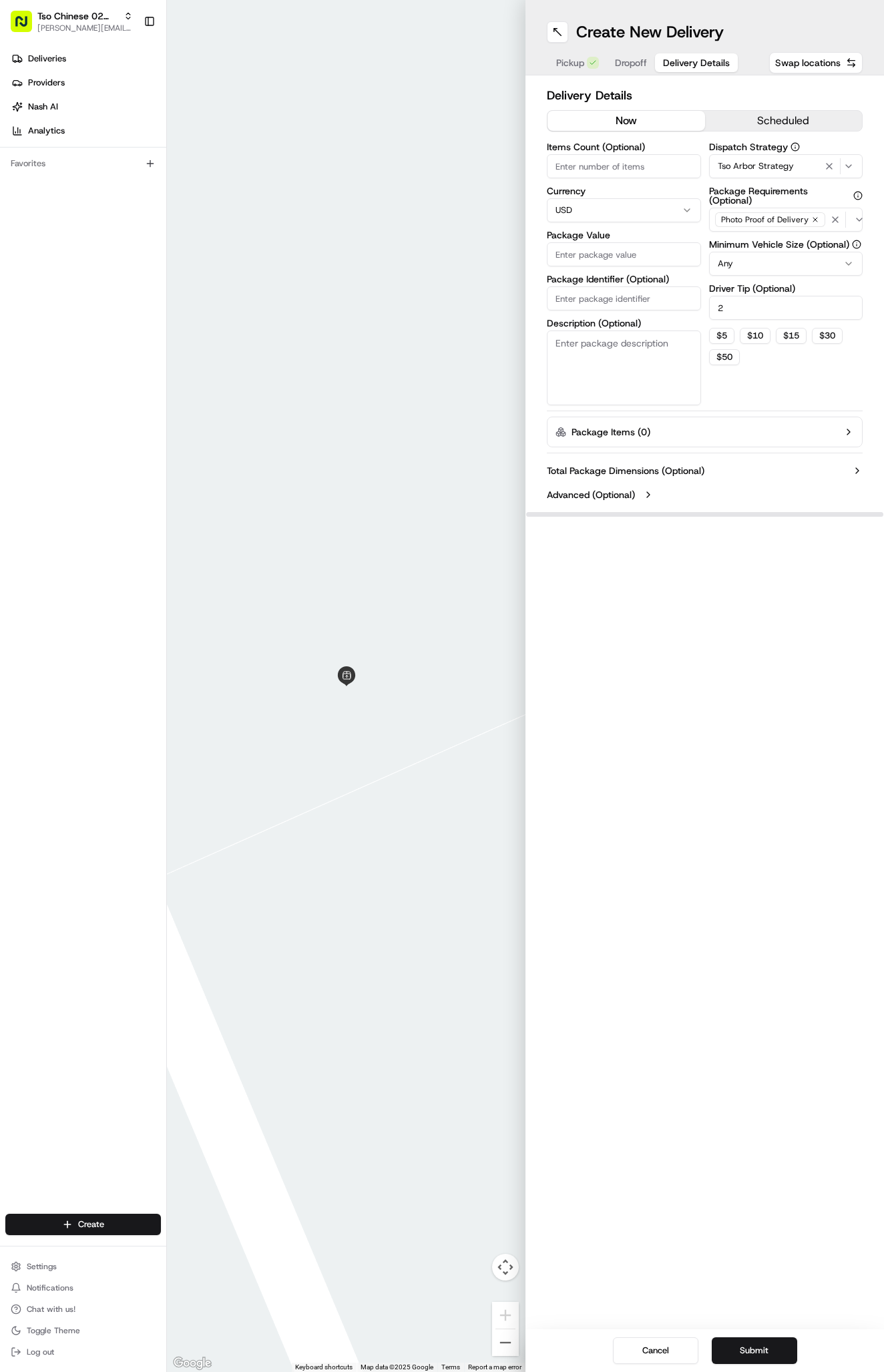
click at [653, 300] on input "Package Identifier (Optional)" at bounding box center [624, 298] width 155 height 24
click at [627, 300] on input "Package Identifier (Optional)" at bounding box center [624, 298] width 155 height 24
paste input "#N1XU3UU"
type input "#N1XU3UU"
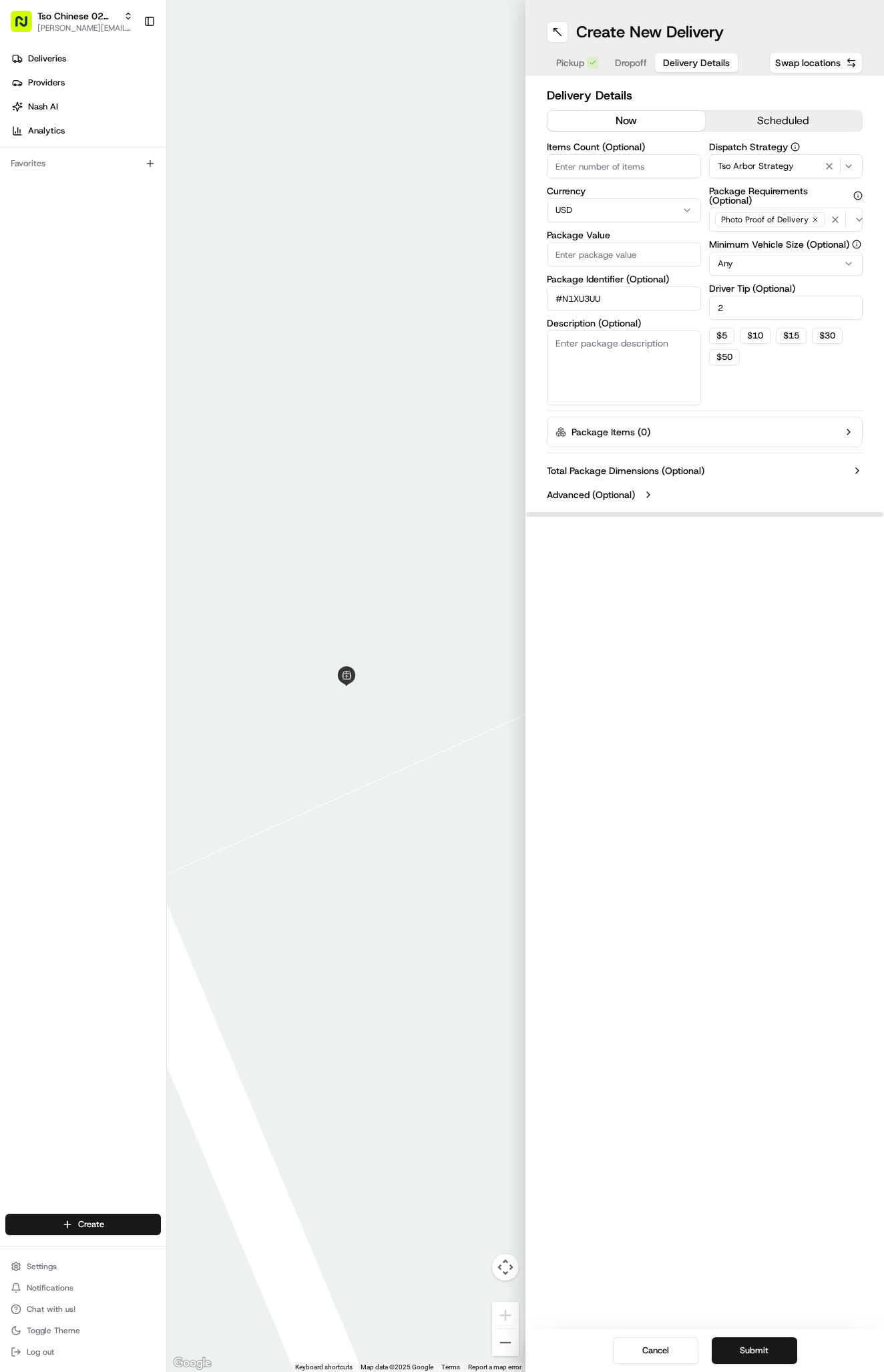
click at [627, 256] on input "Package Value" at bounding box center [624, 254] width 155 height 24
type input "33.4"
click at [633, 61] on span "Dropoff" at bounding box center [631, 62] width 32 height 13
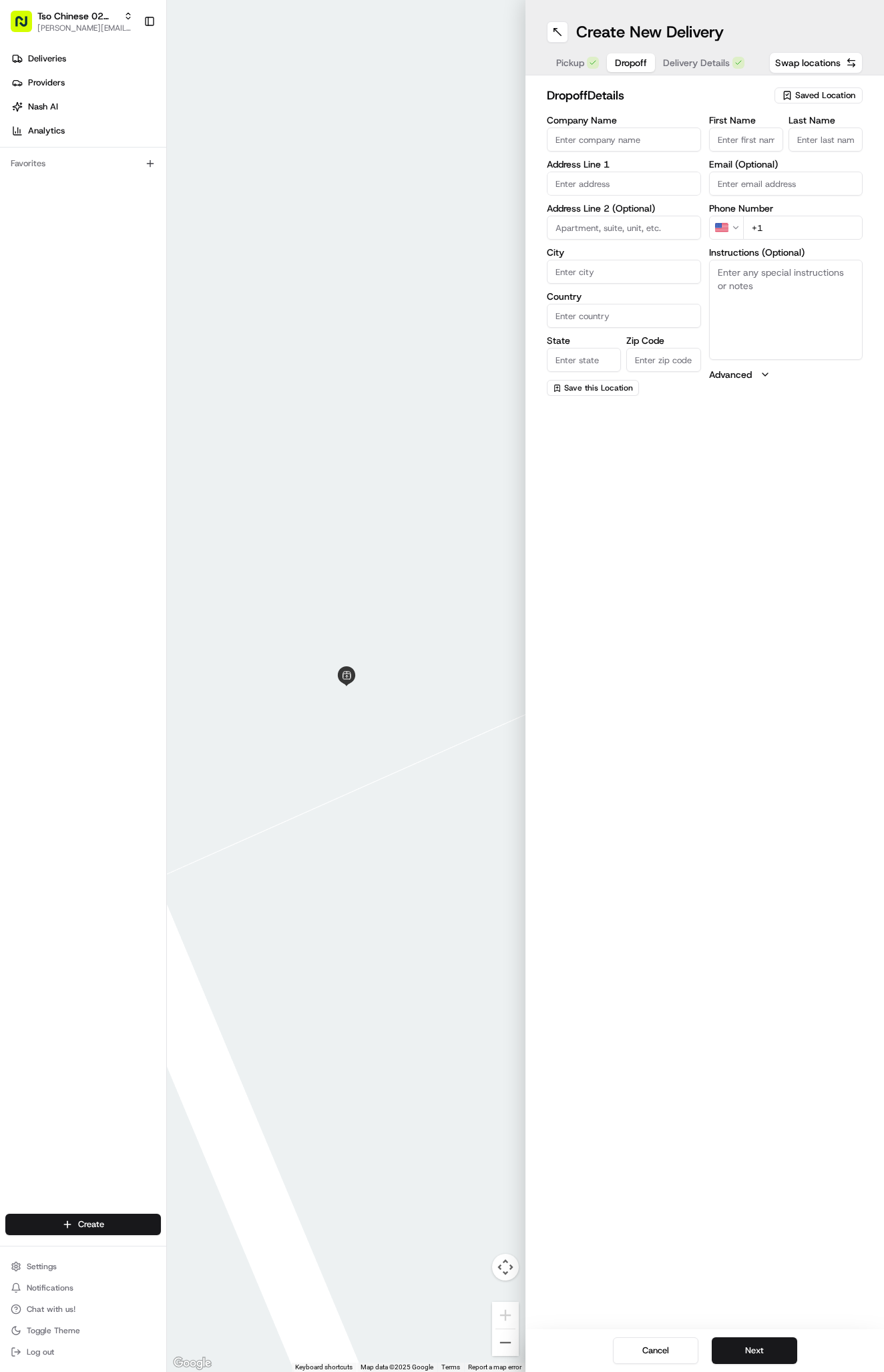
paste input "Linda Geller"
type input "Linda Geller"
type input "."
click at [813, 222] on input "+1" at bounding box center [803, 228] width 120 height 24
paste input "512 633 7293"
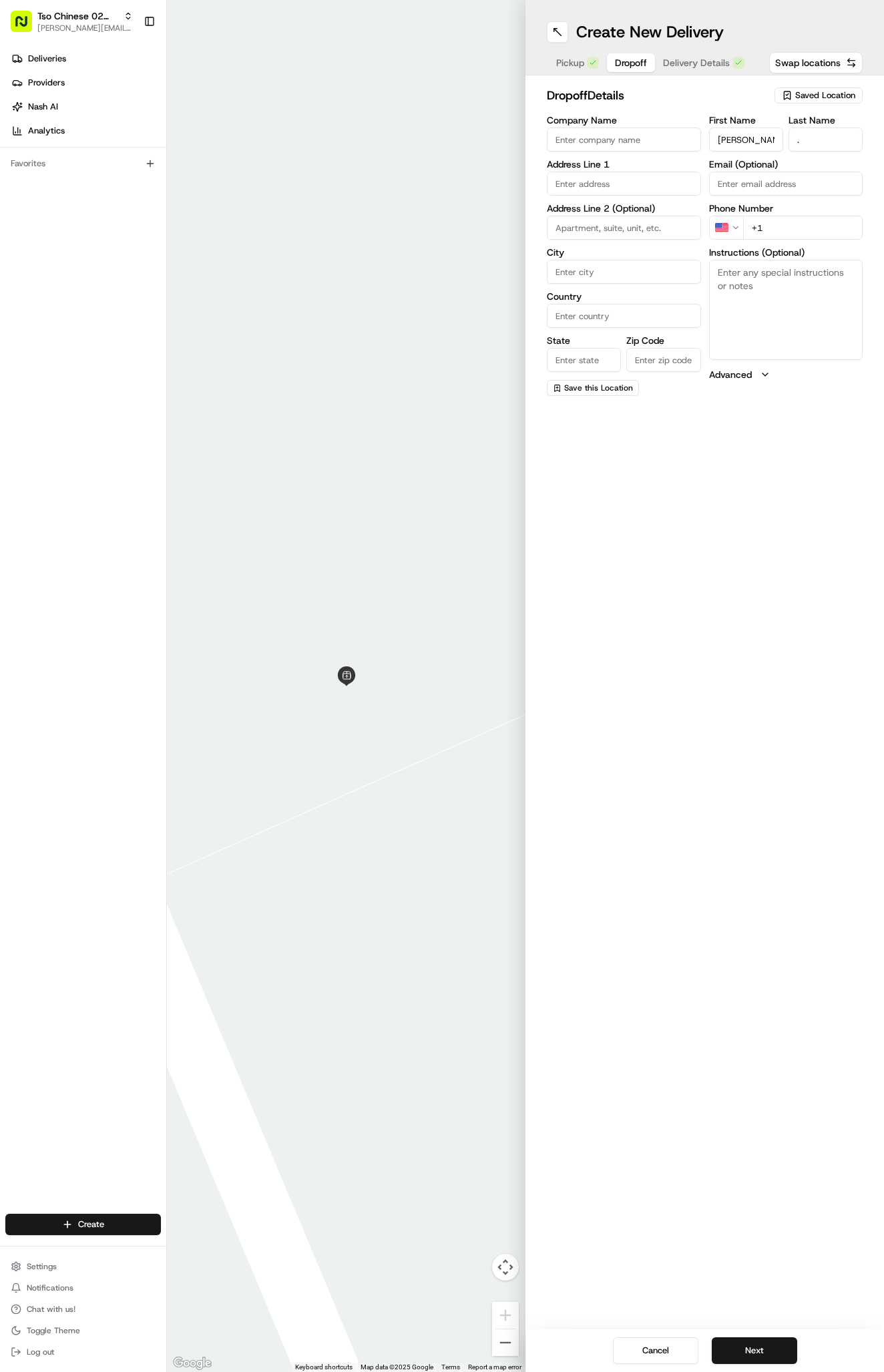
type input "+1 512 633 7293"
click at [595, 176] on input "text" at bounding box center [624, 183] width 155 height 24
paste input "3713 Green Trl N"
click at [632, 210] on div "3713 Green Trail South, Green Trails Estates, Austin, TX" at bounding box center [624, 212] width 147 height 20
type input "3713 Green Trail S, Austin, TX 78731, USA"
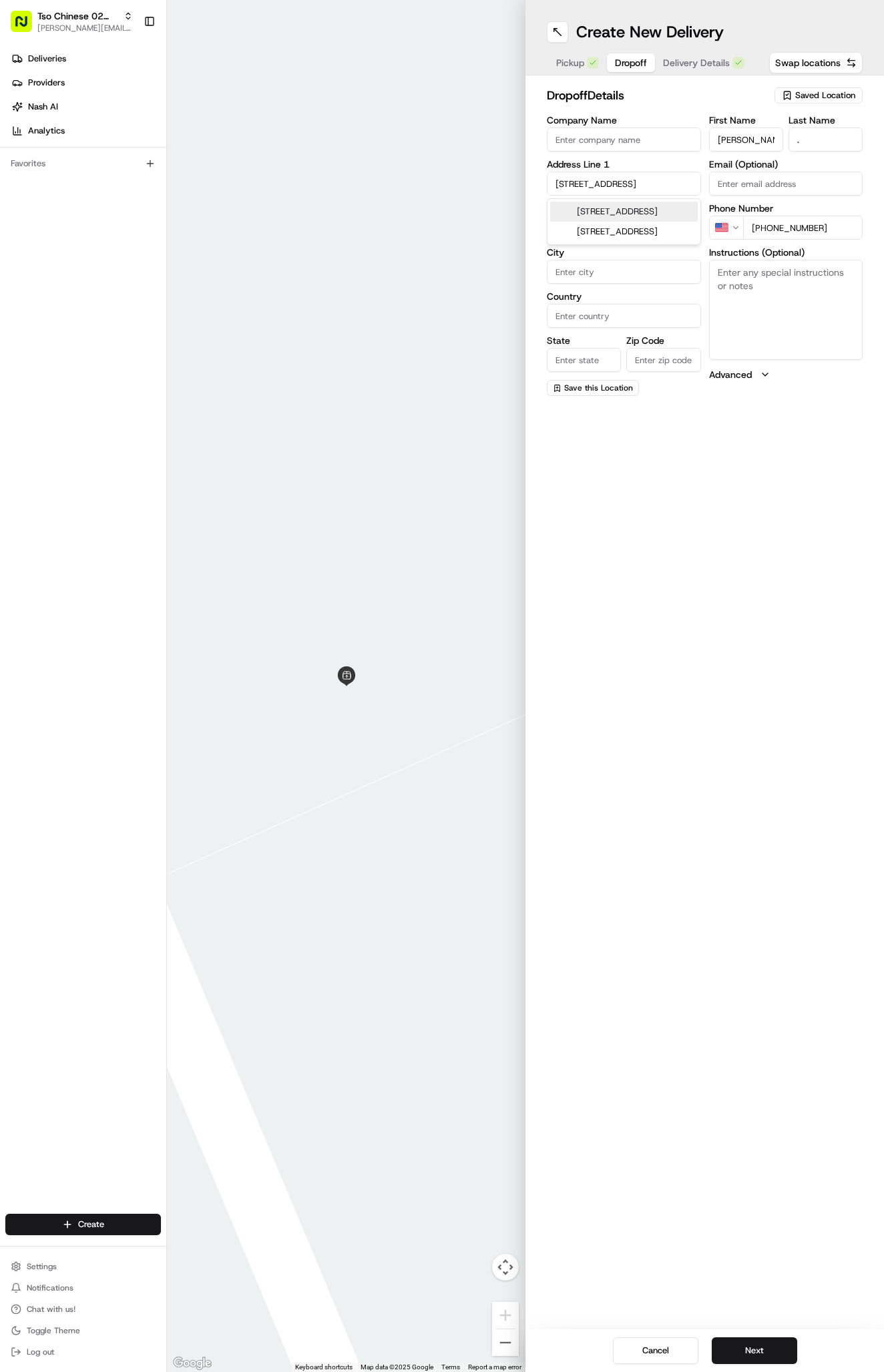
type input "Austin"
type input "[GEOGRAPHIC_DATA]"
type input "78731"
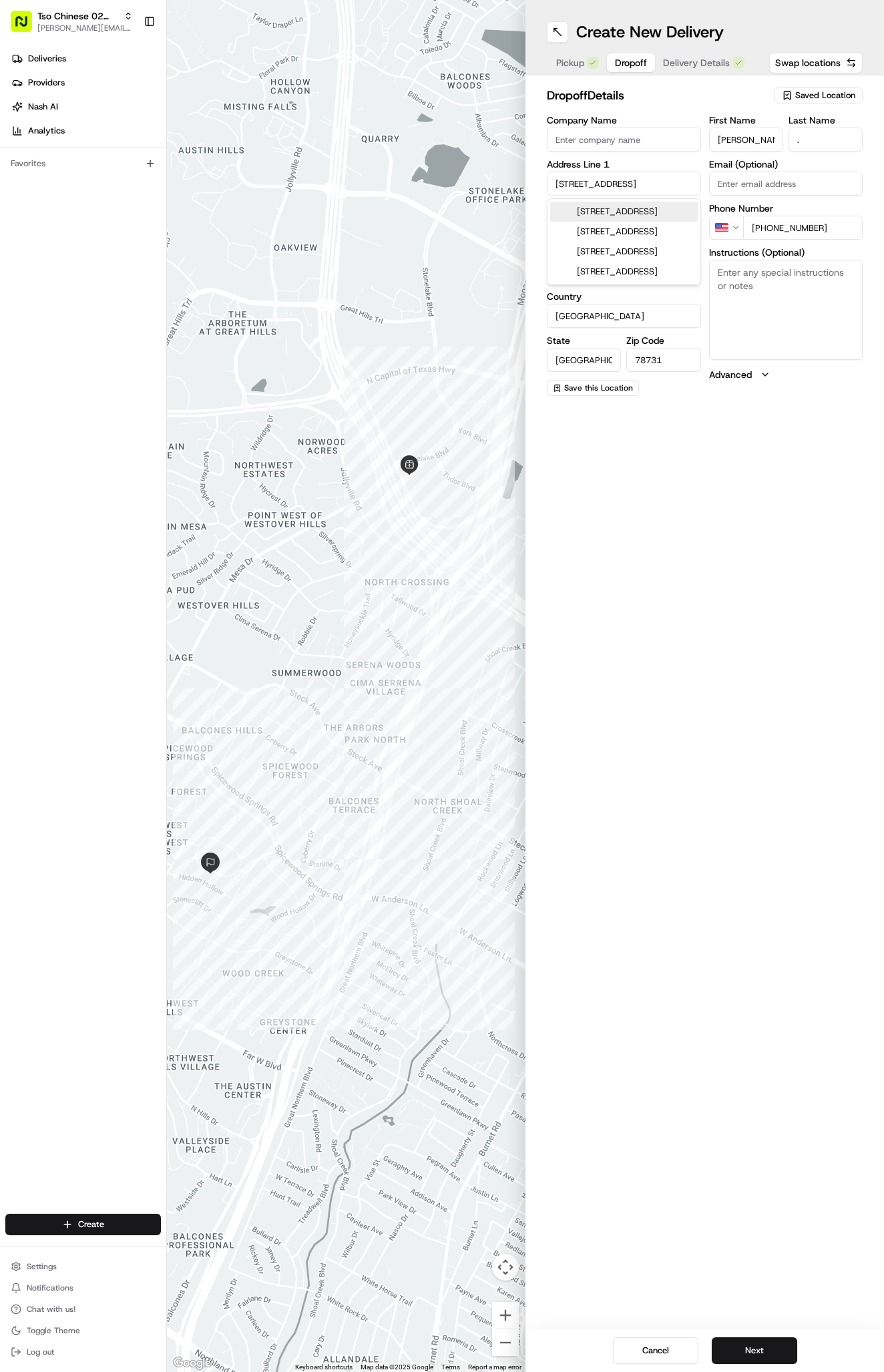
click at [660, 177] on input "3713 Green Trail South" at bounding box center [624, 183] width 155 height 24
click at [645, 242] on div "3713 Green Trail North, Austin, TX" at bounding box center [624, 231] width 147 height 20
type input "3713 Green Trail North"
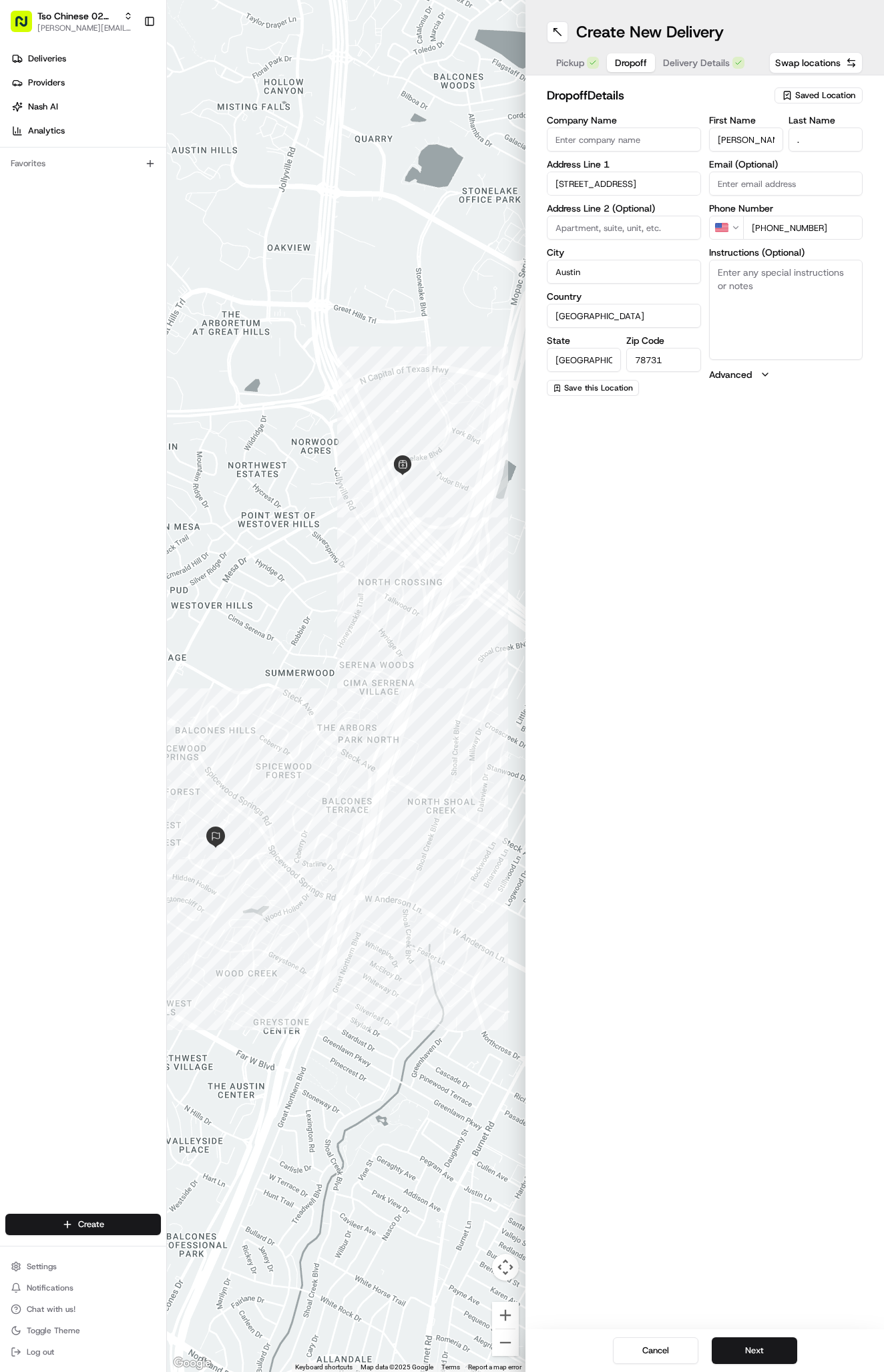
click at [751, 1339] on button "Next" at bounding box center [754, 1350] width 85 height 27
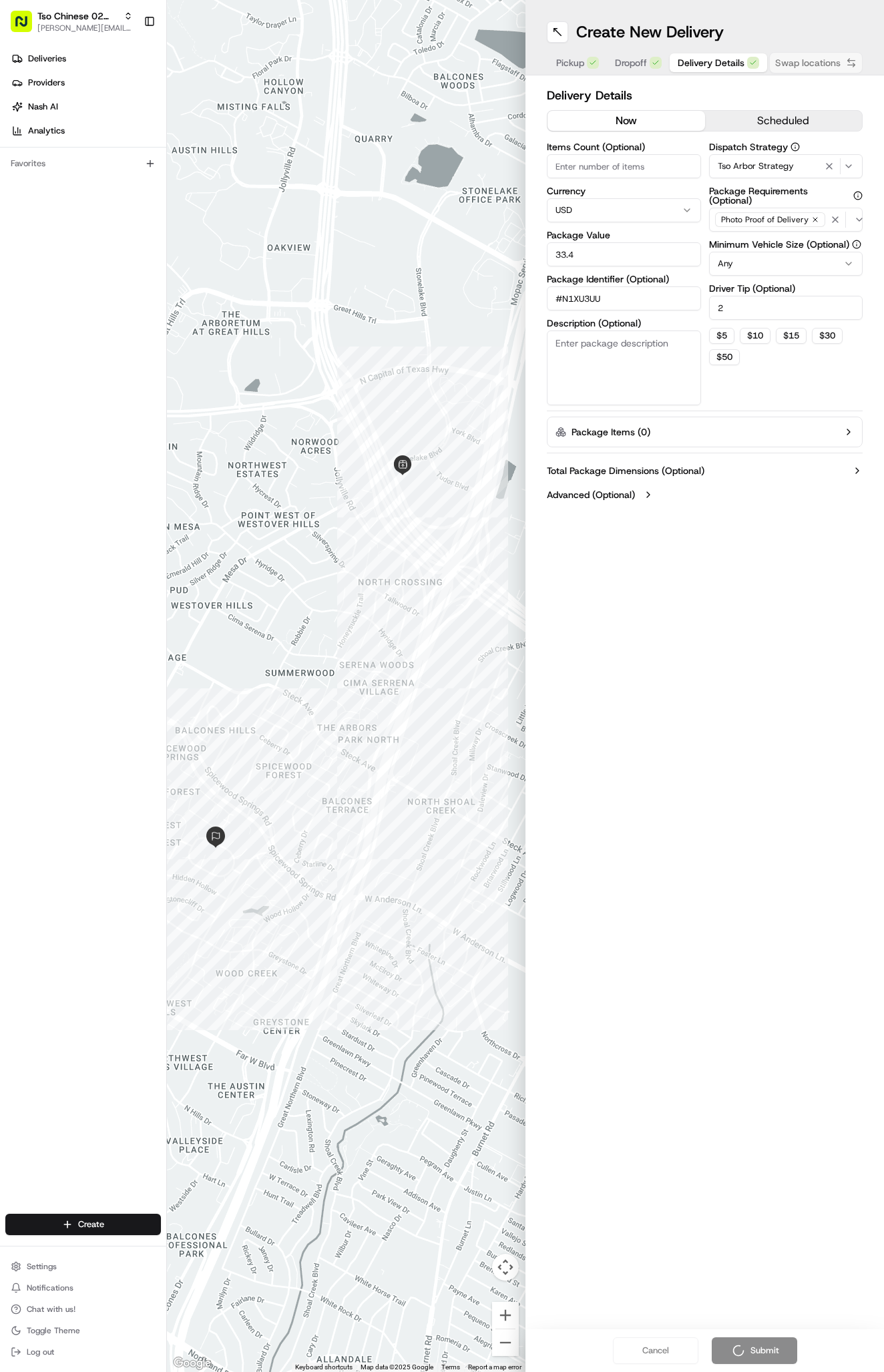
click at [751, 1339] on div "Cancel Submit" at bounding box center [705, 1350] width 358 height 43
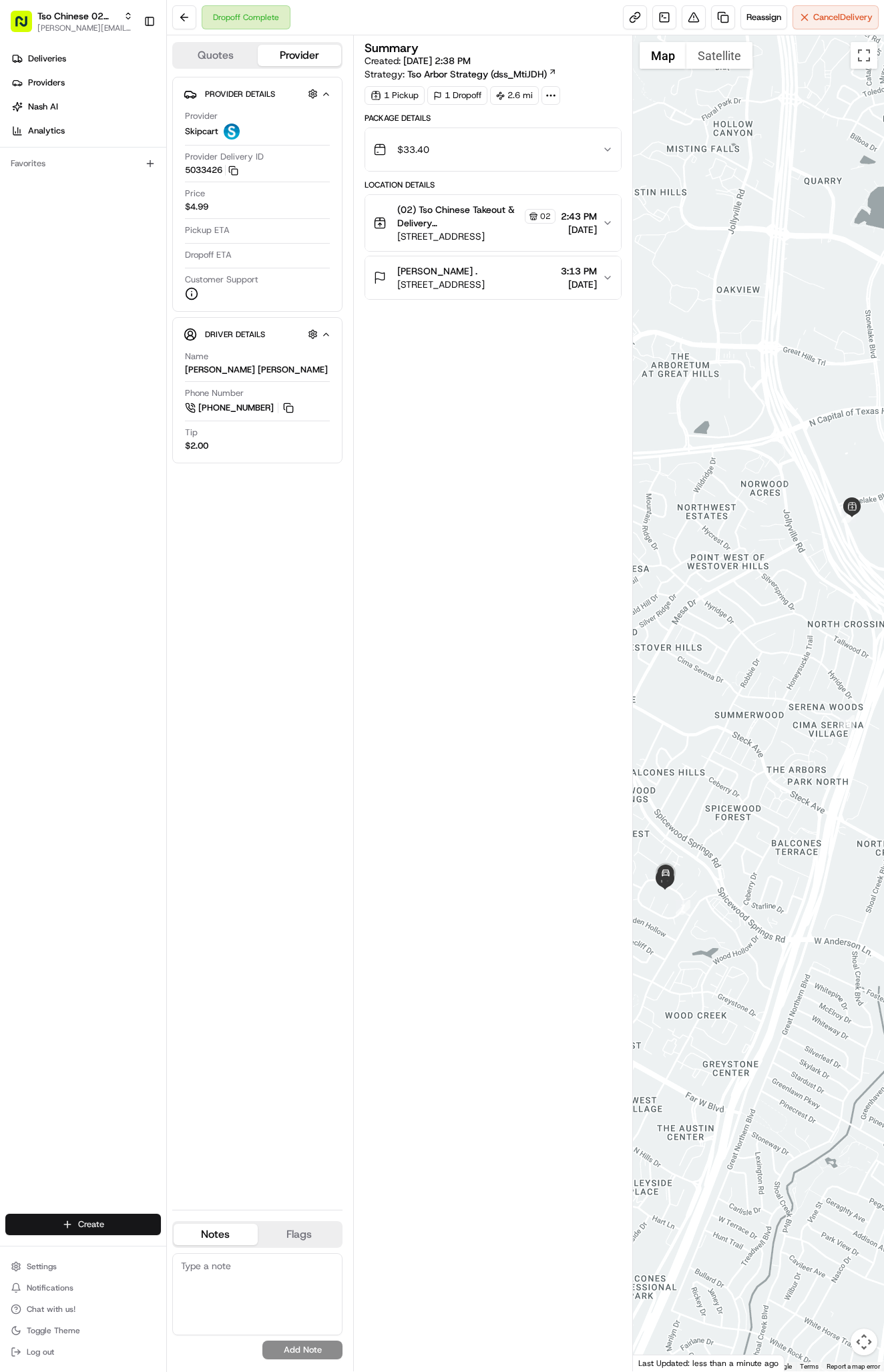
click at [124, 1213] on html "Tso Chinese 02 Arbor antonia@tsochinese.com Toggle Sidebar Deliveries Providers…" at bounding box center [442, 686] width 884 height 1372
click at [204, 1239] on link "Delivery" at bounding box center [241, 1249] width 149 height 24
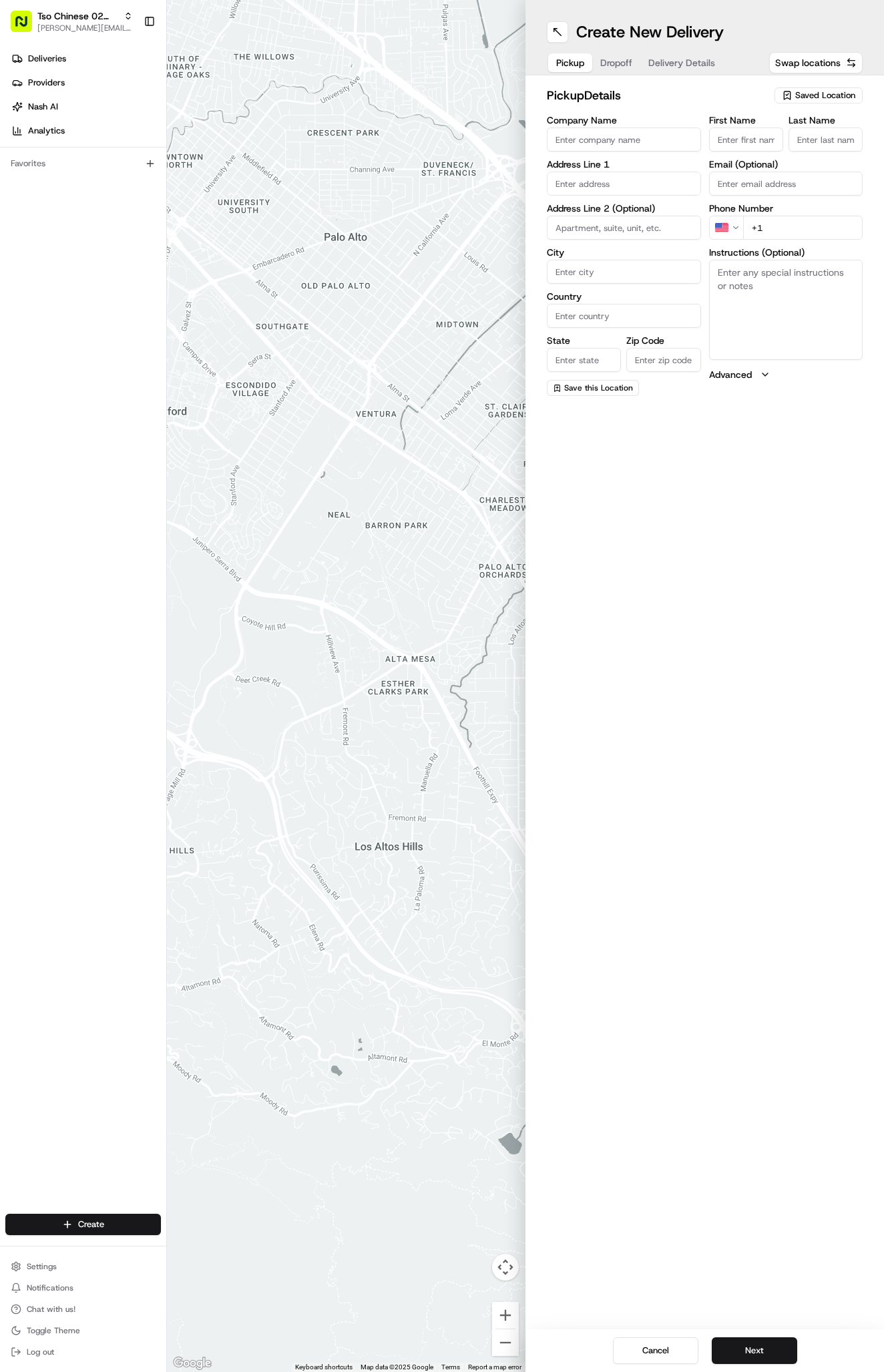
click at [821, 102] on div "Saved Location" at bounding box center [818, 95] width 88 height 16
click at [825, 160] on span "(02) Tso Chinese Takeout & Delivery [GEOGRAPHIC_DATA] (02)" at bounding box center [796, 152] width 164 height 24
type input "(02) Tso Chinese Takeout & Delivery [GEOGRAPHIC_DATA]"
type input "Bldg E Ste 402"
type input "Austin"
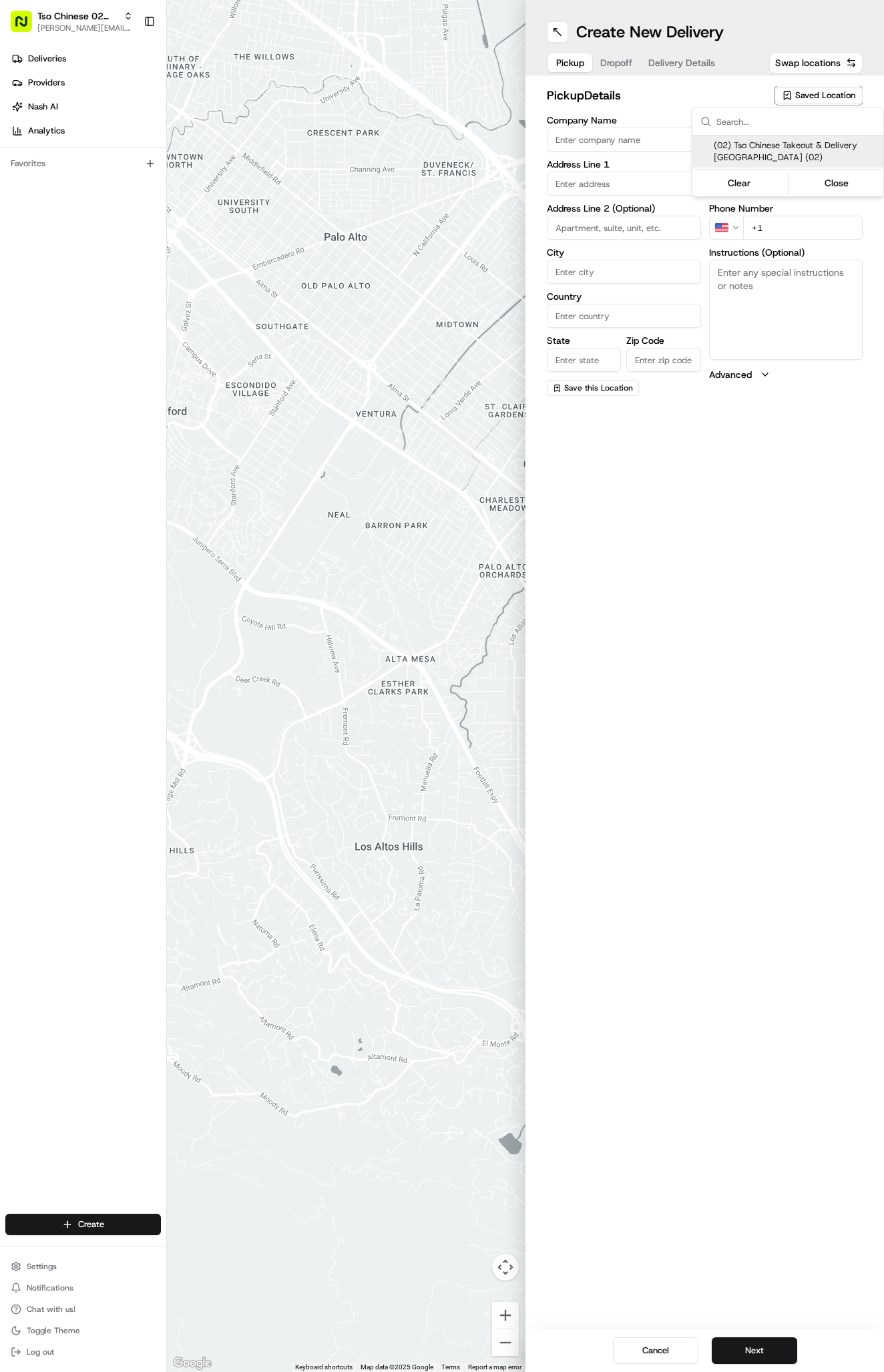
type input "US"
type input "[GEOGRAPHIC_DATA]"
type input "78759"
type input "Tso Chinese"
type input "Arboretum Crossing Manager"
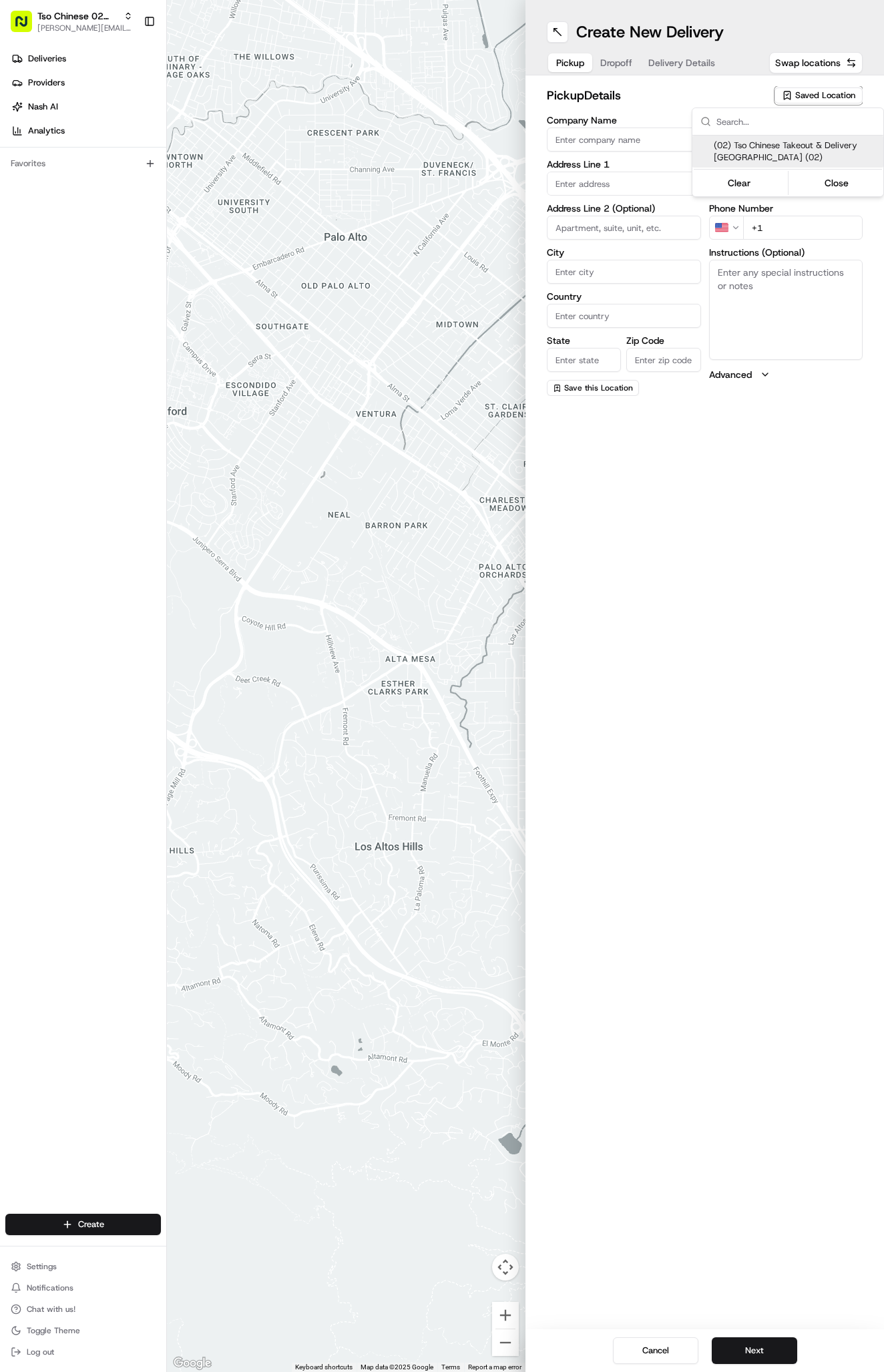
type input "[EMAIL_ADDRESS][DOMAIN_NAME]"
type input "[PHONE_NUMBER]"
type textarea "Submit a picture displaying address & food as Proof of Delivery. Envía una foto…"
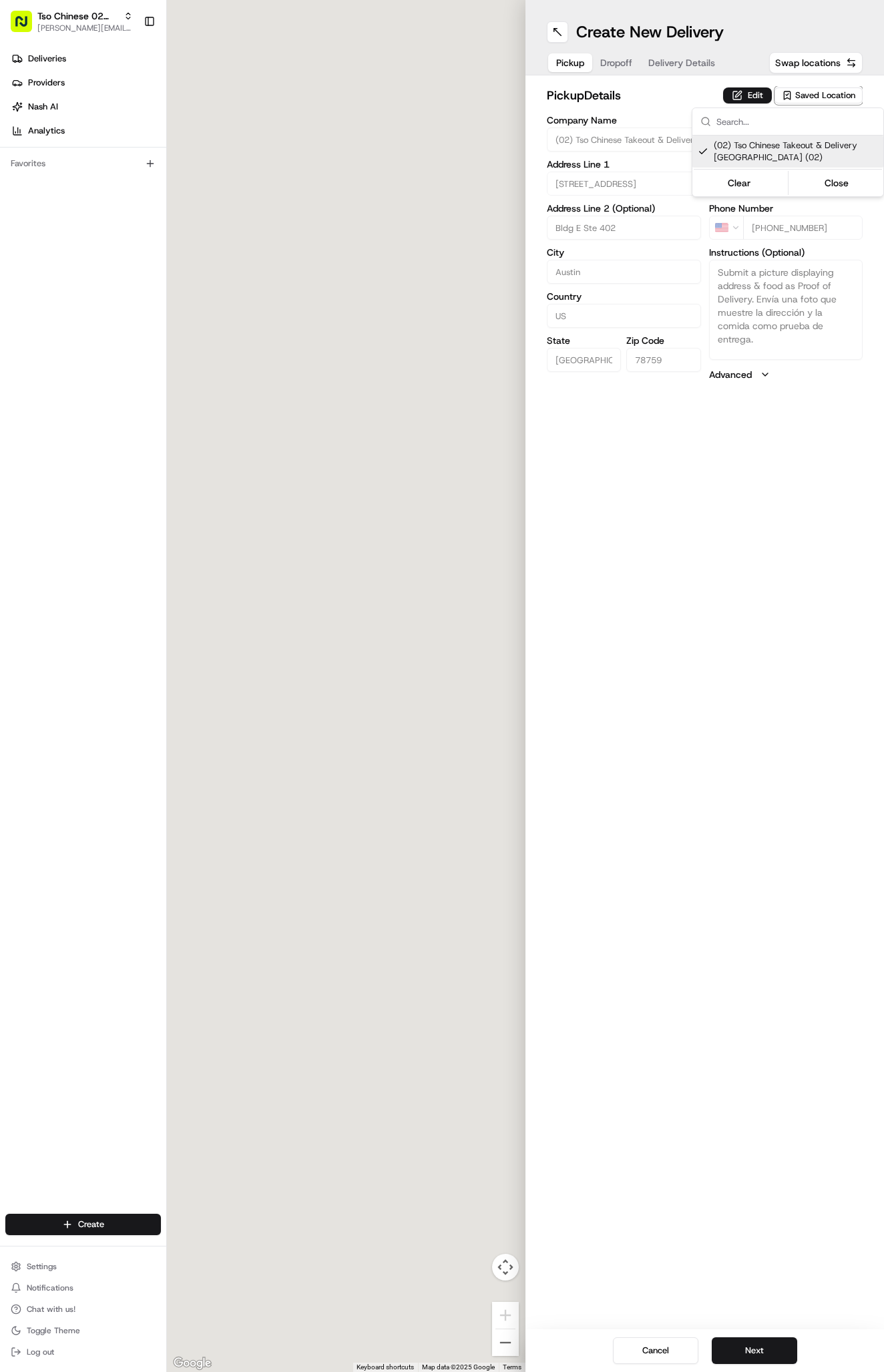
type input "[STREET_ADDRESS]"
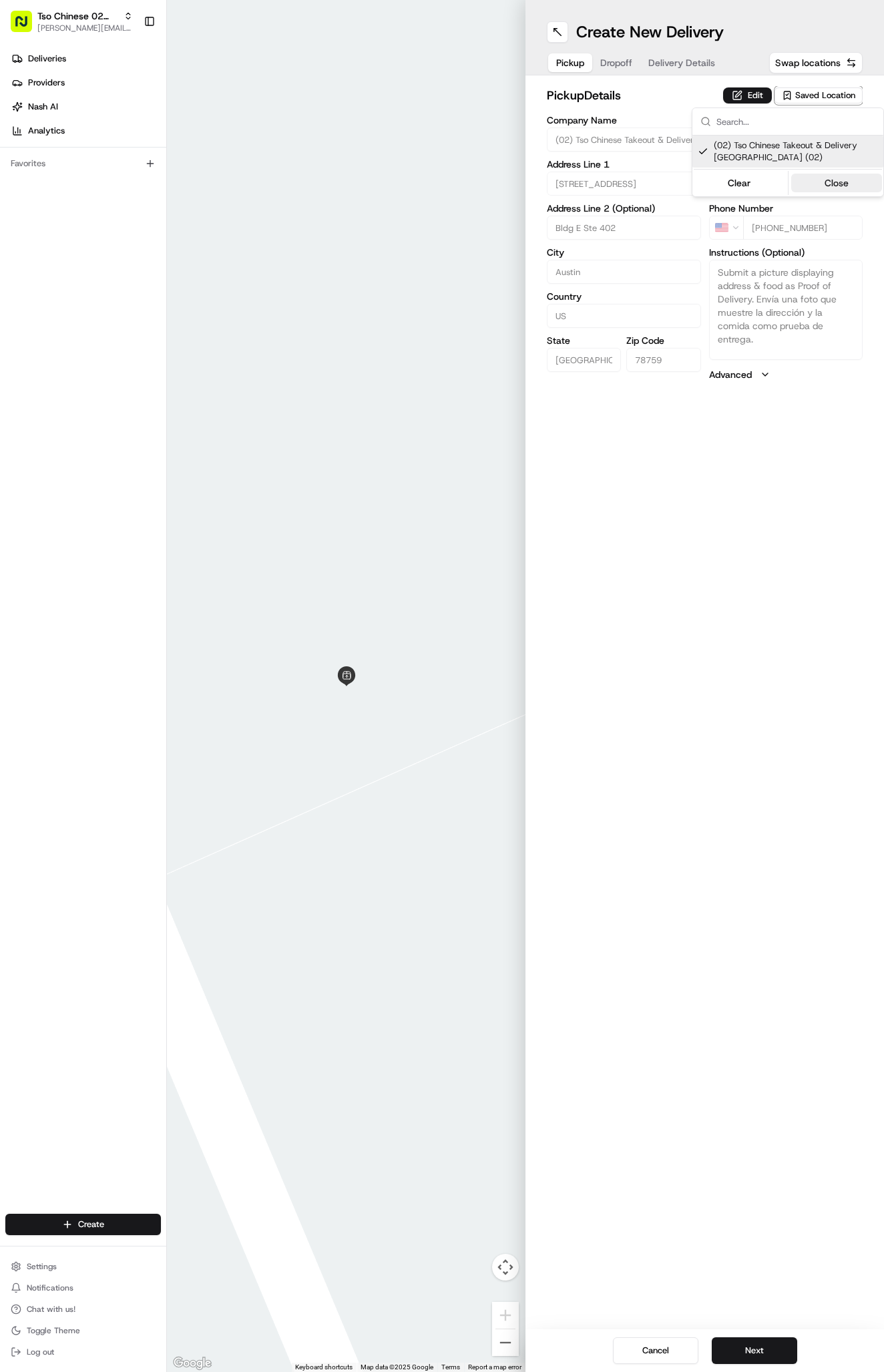
click at [826, 179] on button "Close" at bounding box center [837, 183] width 92 height 18
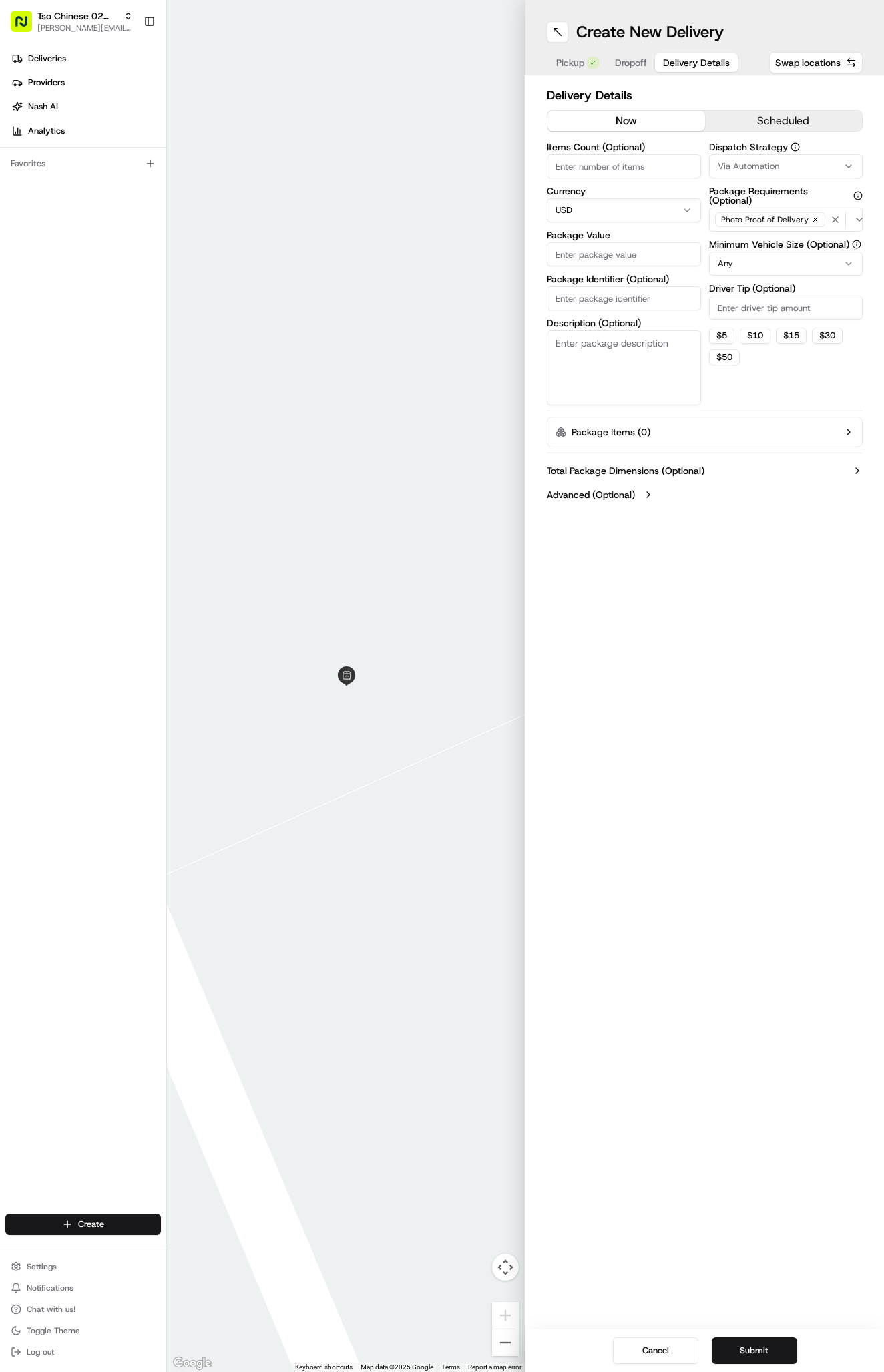
click at [700, 60] on span "Delivery Details" at bounding box center [696, 62] width 67 height 13
click at [737, 167] on span "Via Automation" at bounding box center [748, 166] width 61 height 12
click at [742, 246] on div "Tso Arbor Strategy" at bounding box center [787, 239] width 191 height 20
click at [799, 256] on button "Close" at bounding box center [837, 264] width 92 height 18
click at [746, 315] on input "Driver Tip (Optional)" at bounding box center [786, 308] width 155 height 24
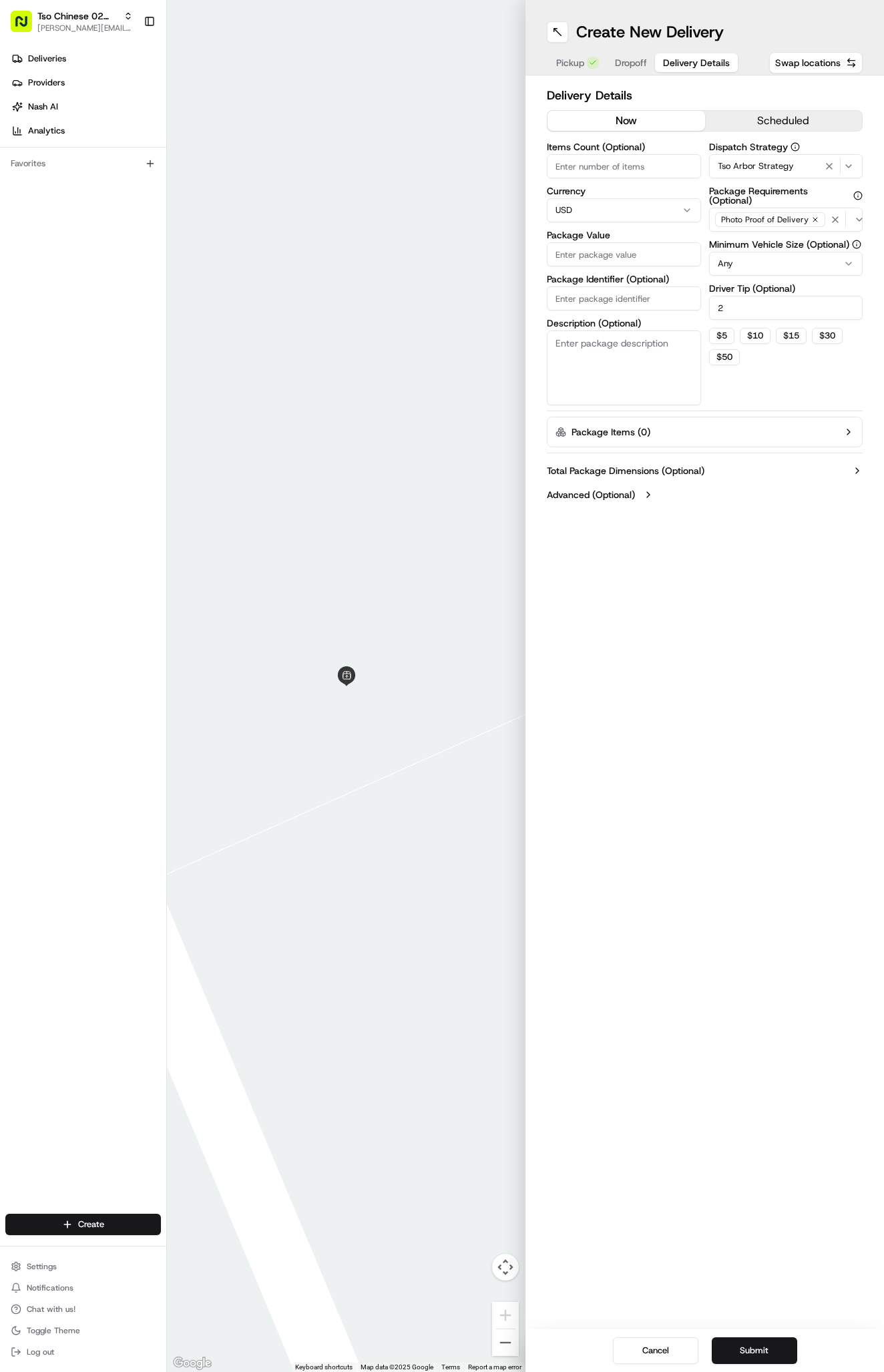
type input "2"
click at [636, 293] on input "Package Identifier (Optional)" at bounding box center [624, 298] width 155 height 24
paste input "#4FYYGUJ"
type input "#4FYYGUJ"
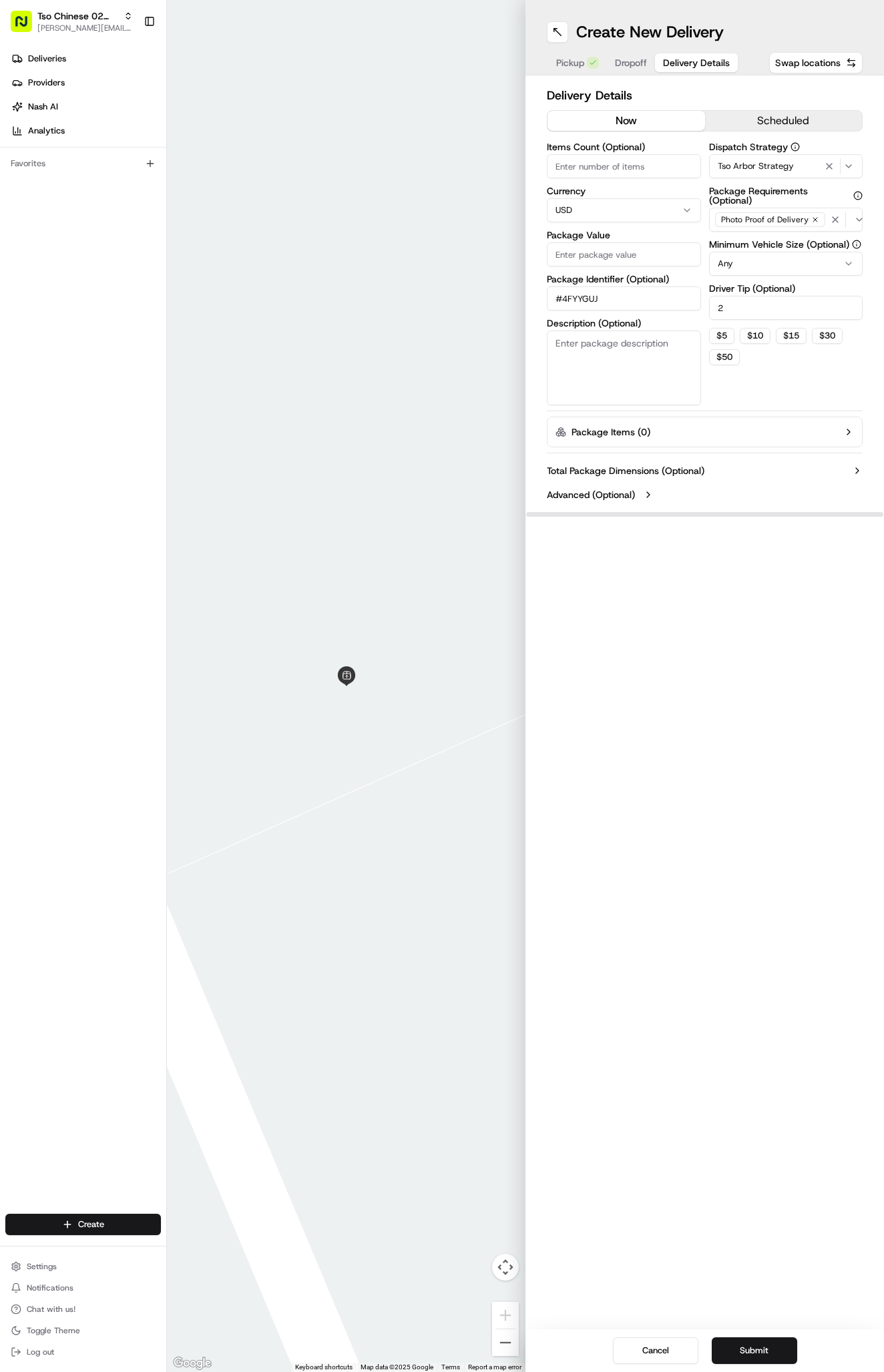
click at [576, 252] on input "Package Value" at bounding box center [624, 254] width 155 height 24
type input "36.9"
click at [629, 62] on span "Dropoff" at bounding box center [631, 62] width 32 height 13
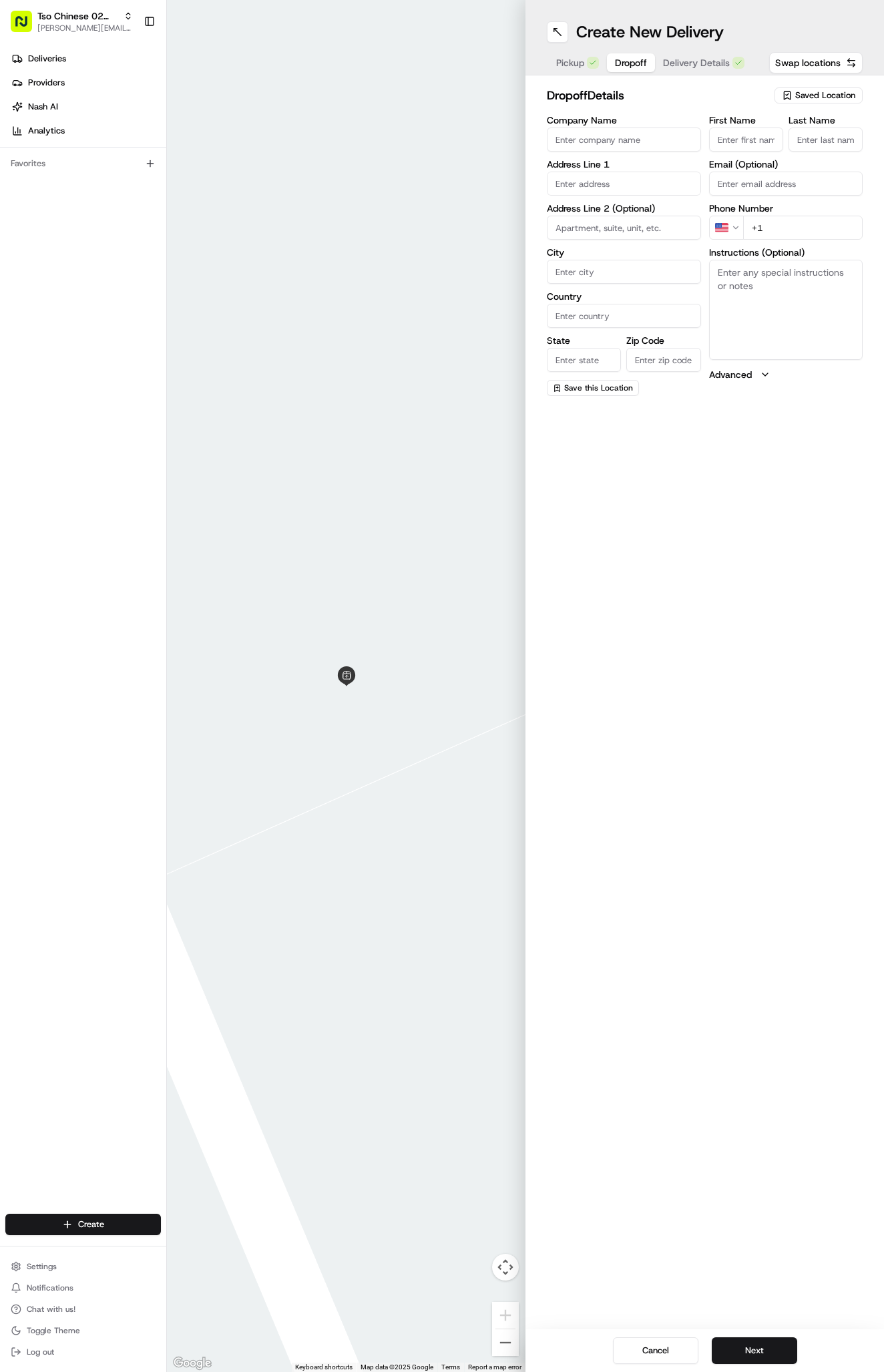
paste input "HeeJin Moon"
type input "HeeJin Moon"
type input "."
paste input "512 799 3089"
type input "+1 512 799 3089"
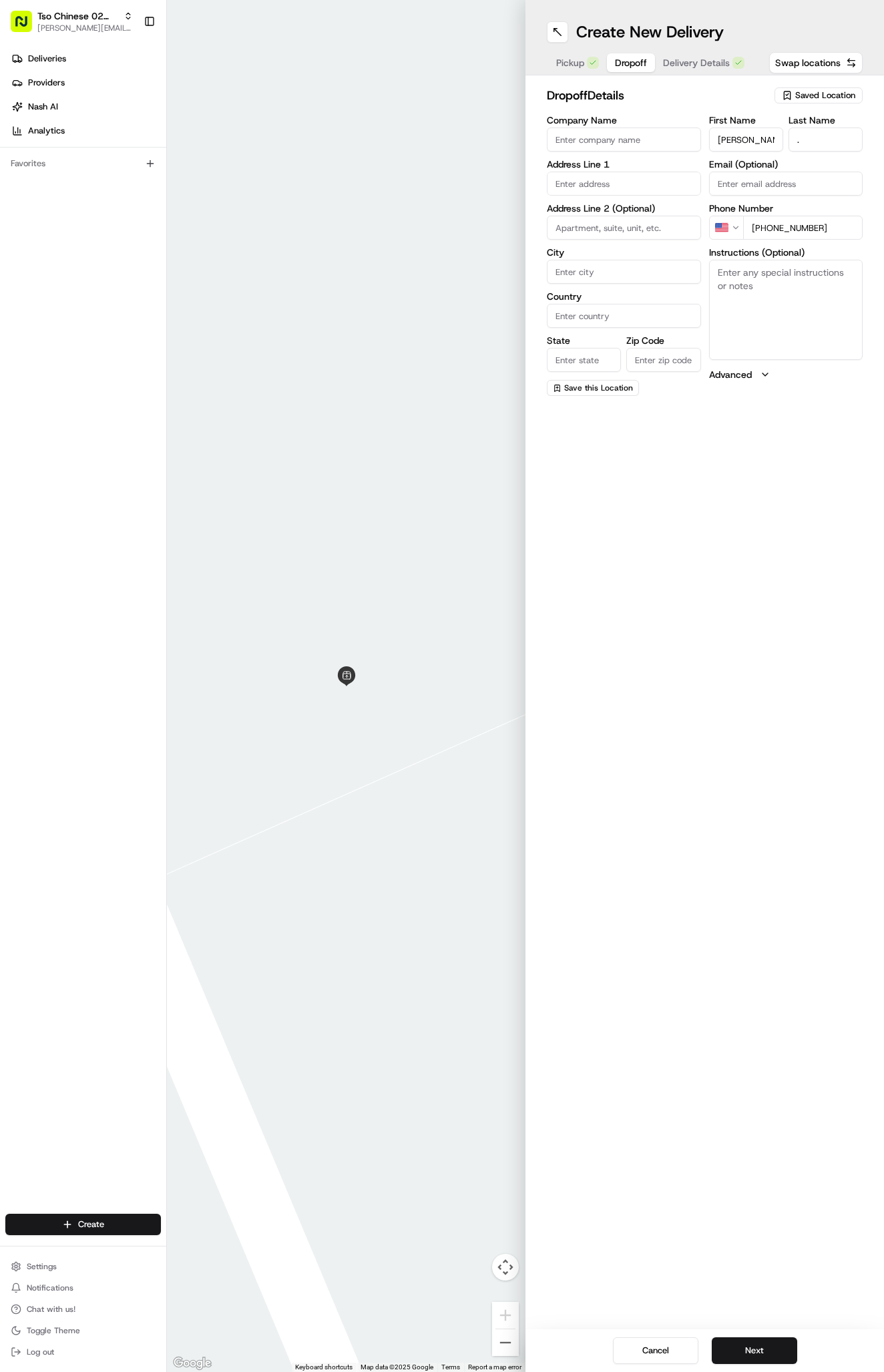
click at [627, 178] on input "text" at bounding box center [624, 183] width 155 height 24
paste input "10401 Research Blvd"
click at [653, 213] on div "10401 Research Blvd, Austin, TX" at bounding box center [624, 212] width 147 height 20
type input "10401 Research Boulevard"
type input "Austin"
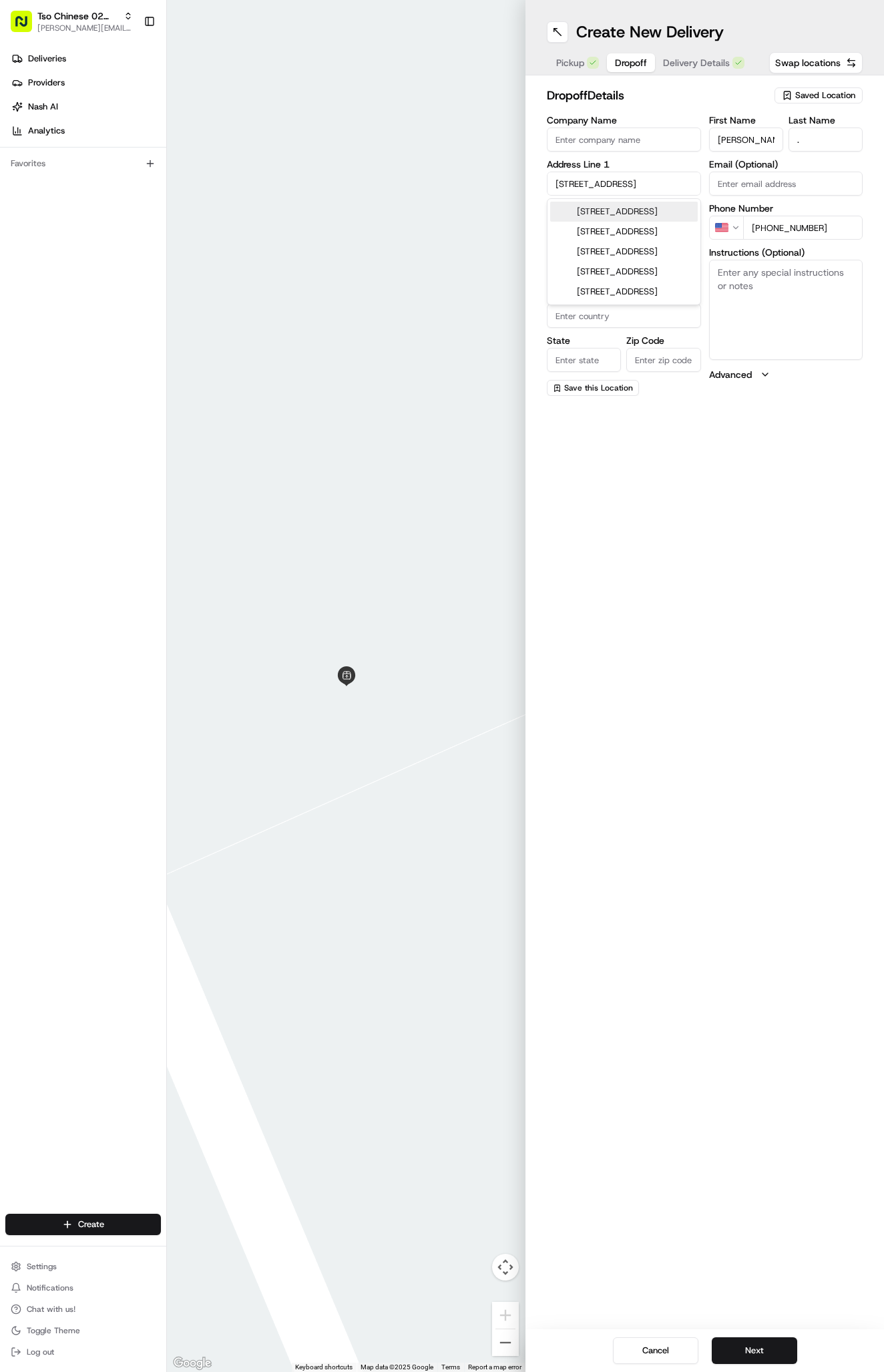
type input "[GEOGRAPHIC_DATA]"
type input "78759"
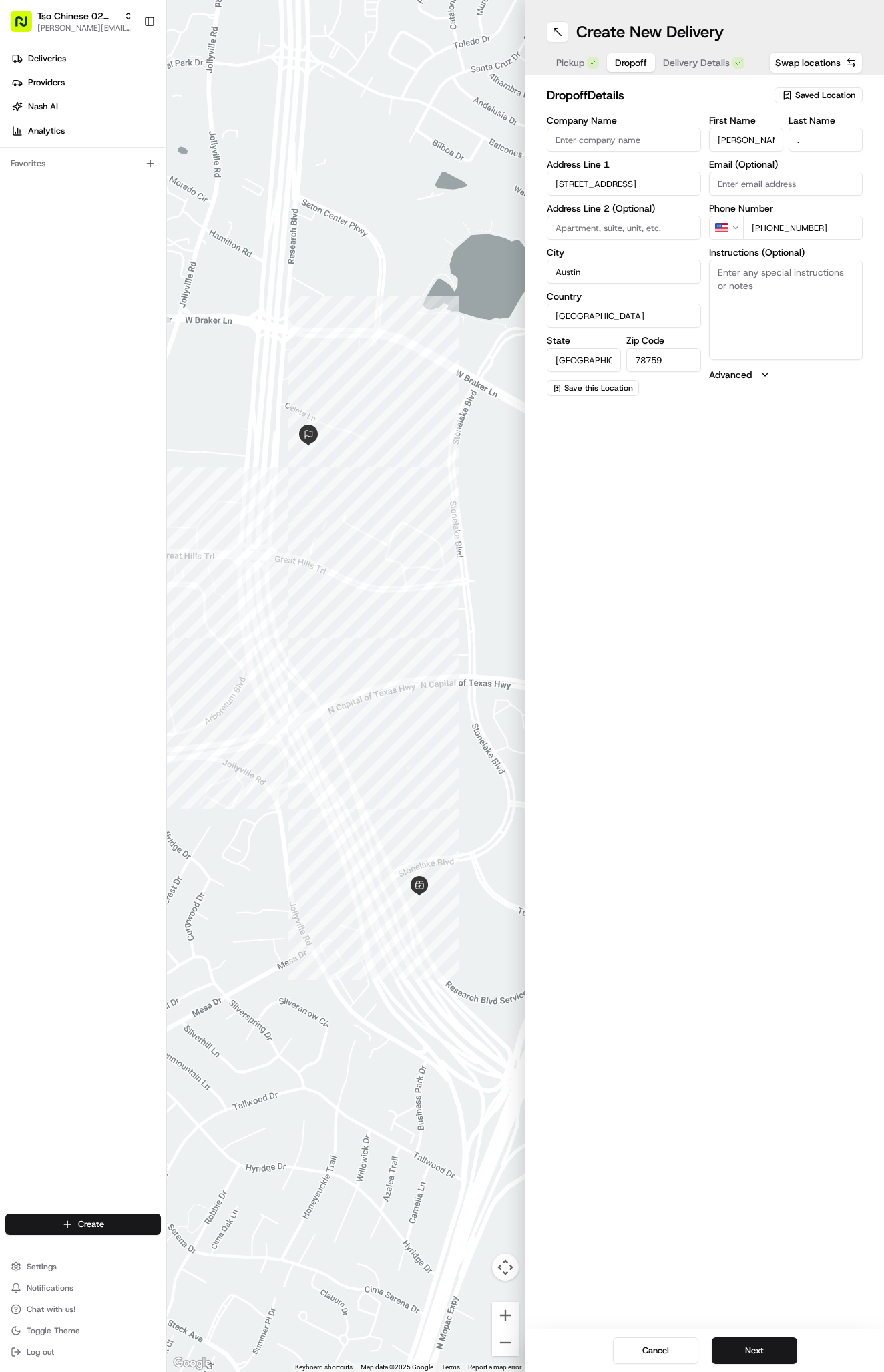
click at [795, 305] on textarea "Instructions (Optional)" at bounding box center [786, 310] width 155 height 100
paste textarea "Please leave food with employee at entrance"
type textarea "Please leave food with employee at entrance"
click at [695, 54] on button "Delivery Details" at bounding box center [703, 63] width 97 height 18
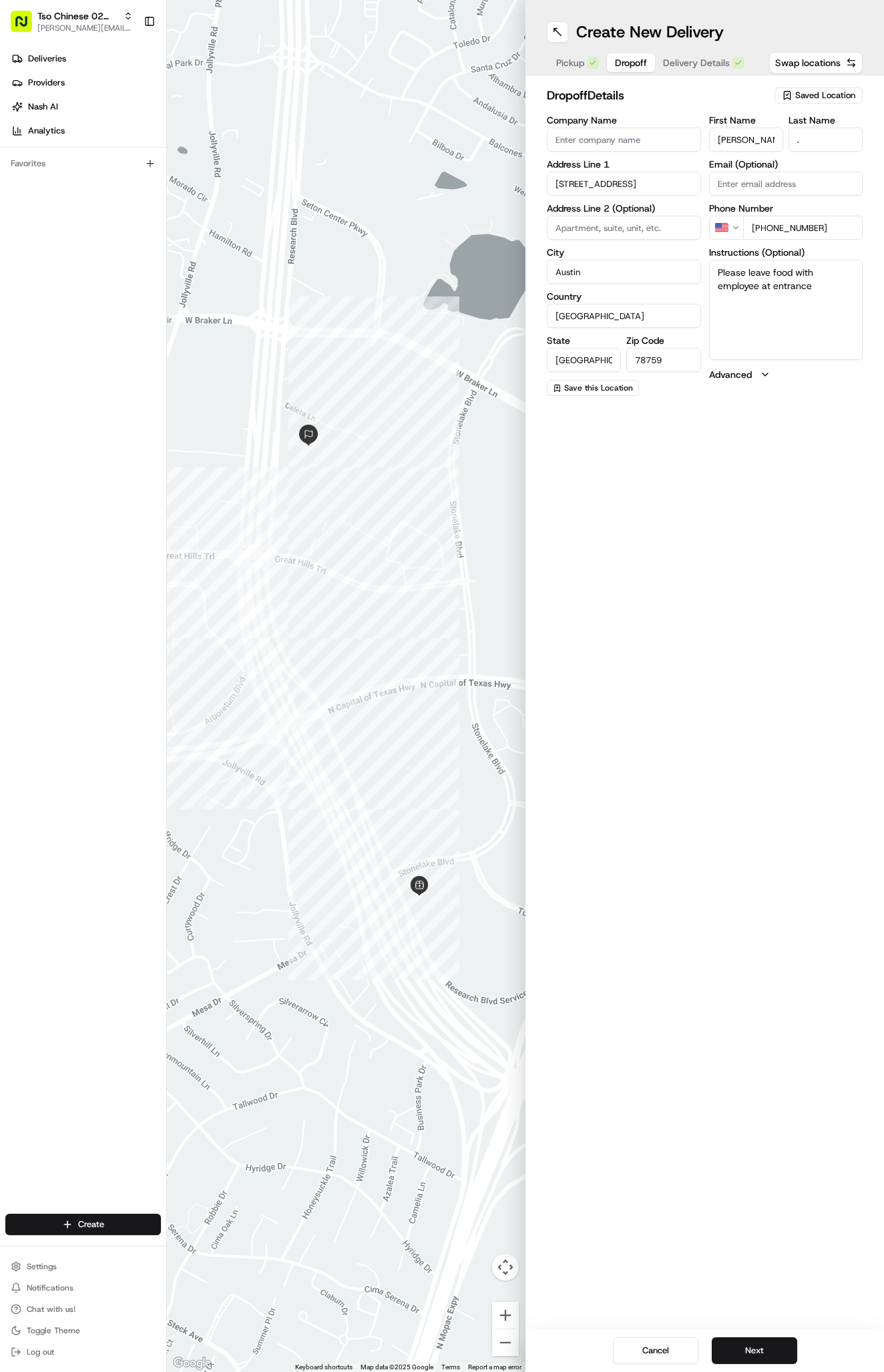
click at [632, 65] on span "Dropoff" at bounding box center [631, 62] width 32 height 13
click at [738, 1345] on button "Next" at bounding box center [754, 1350] width 85 height 27
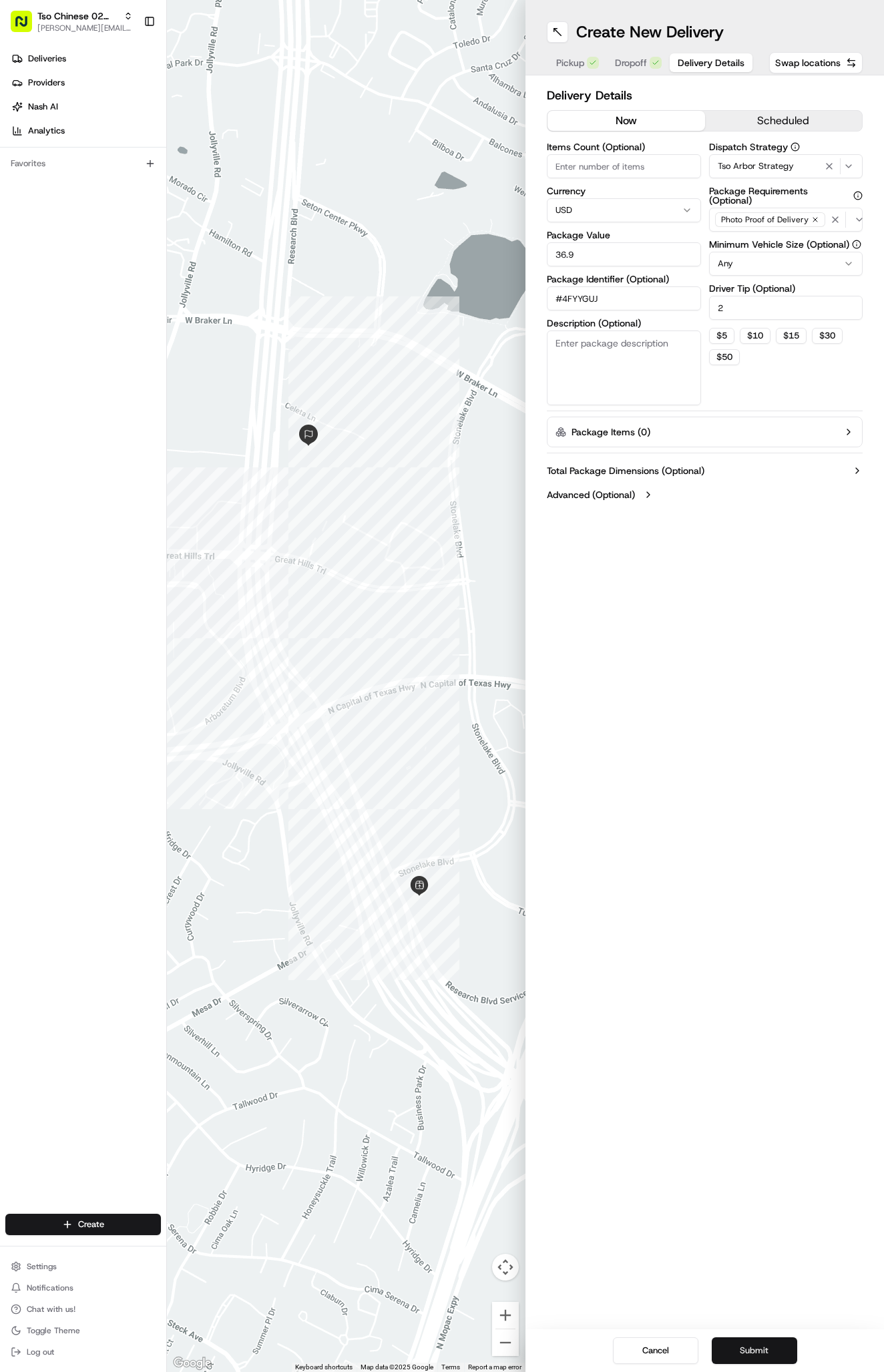
click at [738, 1345] on button "Submit" at bounding box center [754, 1350] width 85 height 27
click at [738, 1345] on div "Cancel Submit" at bounding box center [705, 1350] width 358 height 43
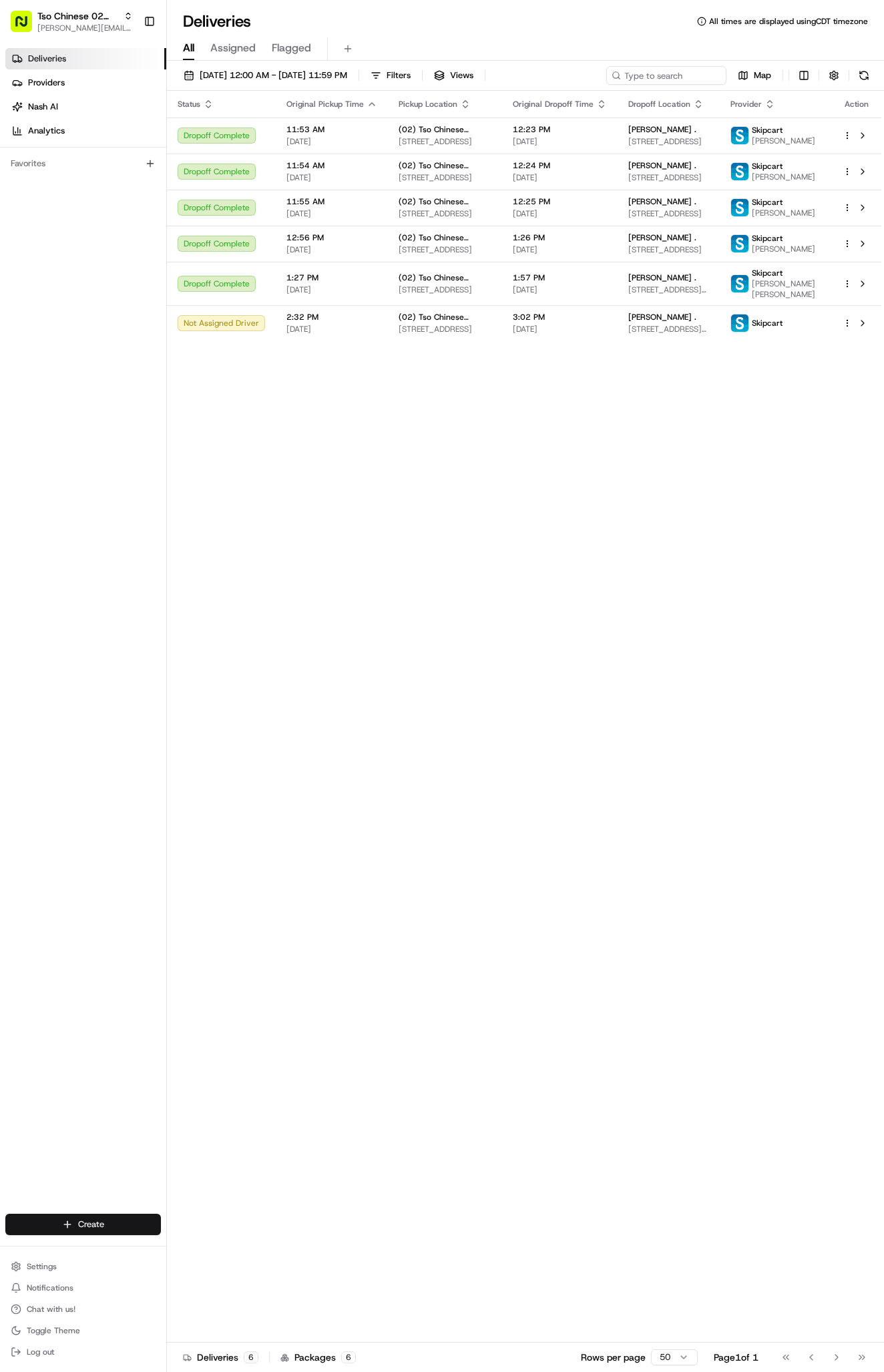
click at [111, 1223] on html "Tso Chinese 02 Arbor antonia@tsochinese.com Toggle Sidebar Deliveries Providers…" at bounding box center [442, 686] width 884 height 1372
click at [204, 1251] on link "Delivery" at bounding box center [241, 1249] width 149 height 24
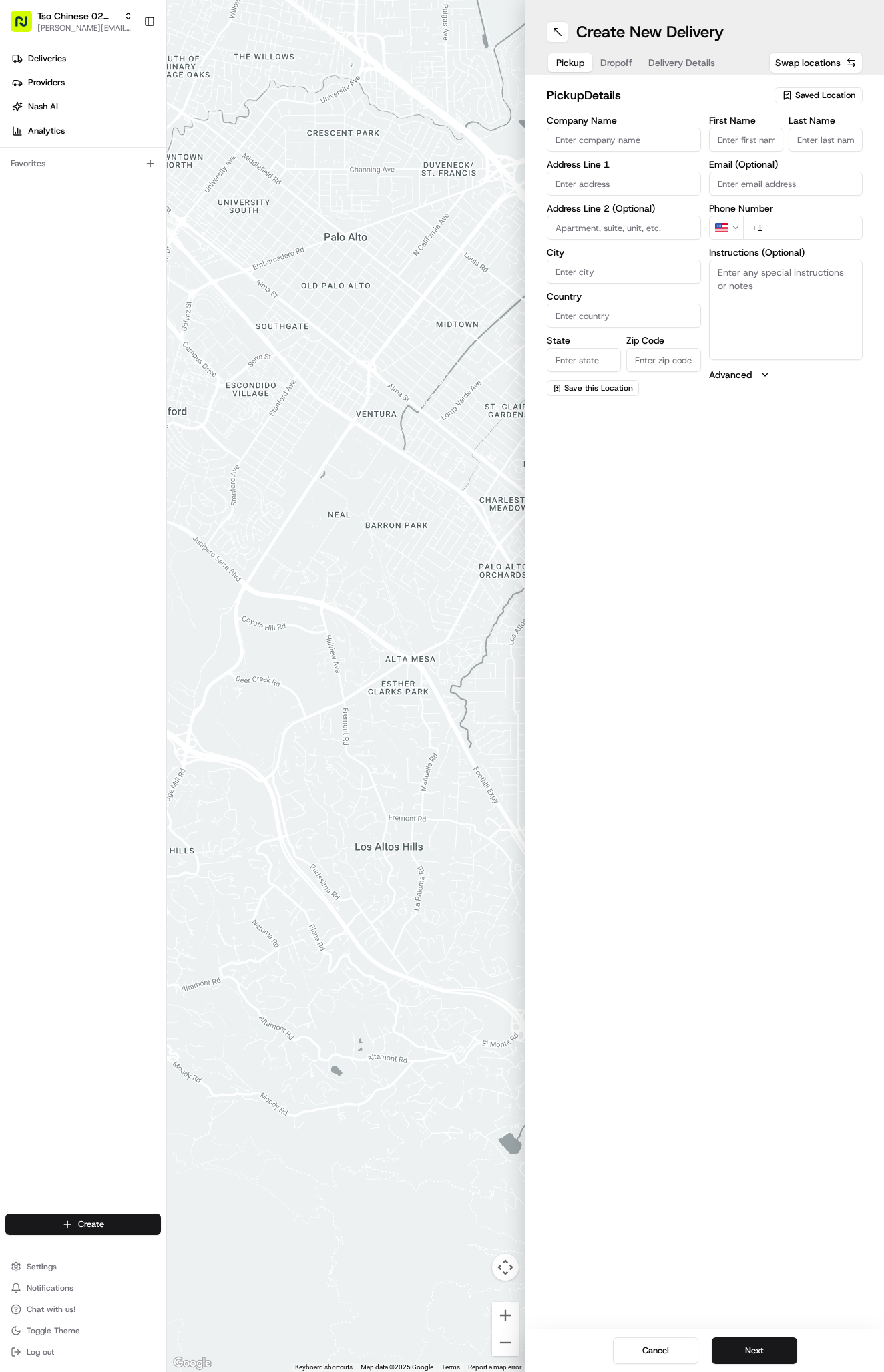
click at [839, 89] on div "Saved Location" at bounding box center [818, 95] width 88 height 16
click at [844, 155] on span "(02) Tso Chinese Takeout & Delivery [GEOGRAPHIC_DATA] (02)" at bounding box center [796, 152] width 164 height 24
type input "(02) Tso Chinese Takeout & Delivery [GEOGRAPHIC_DATA]"
type input "Bldg E Ste 402"
type input "Austin"
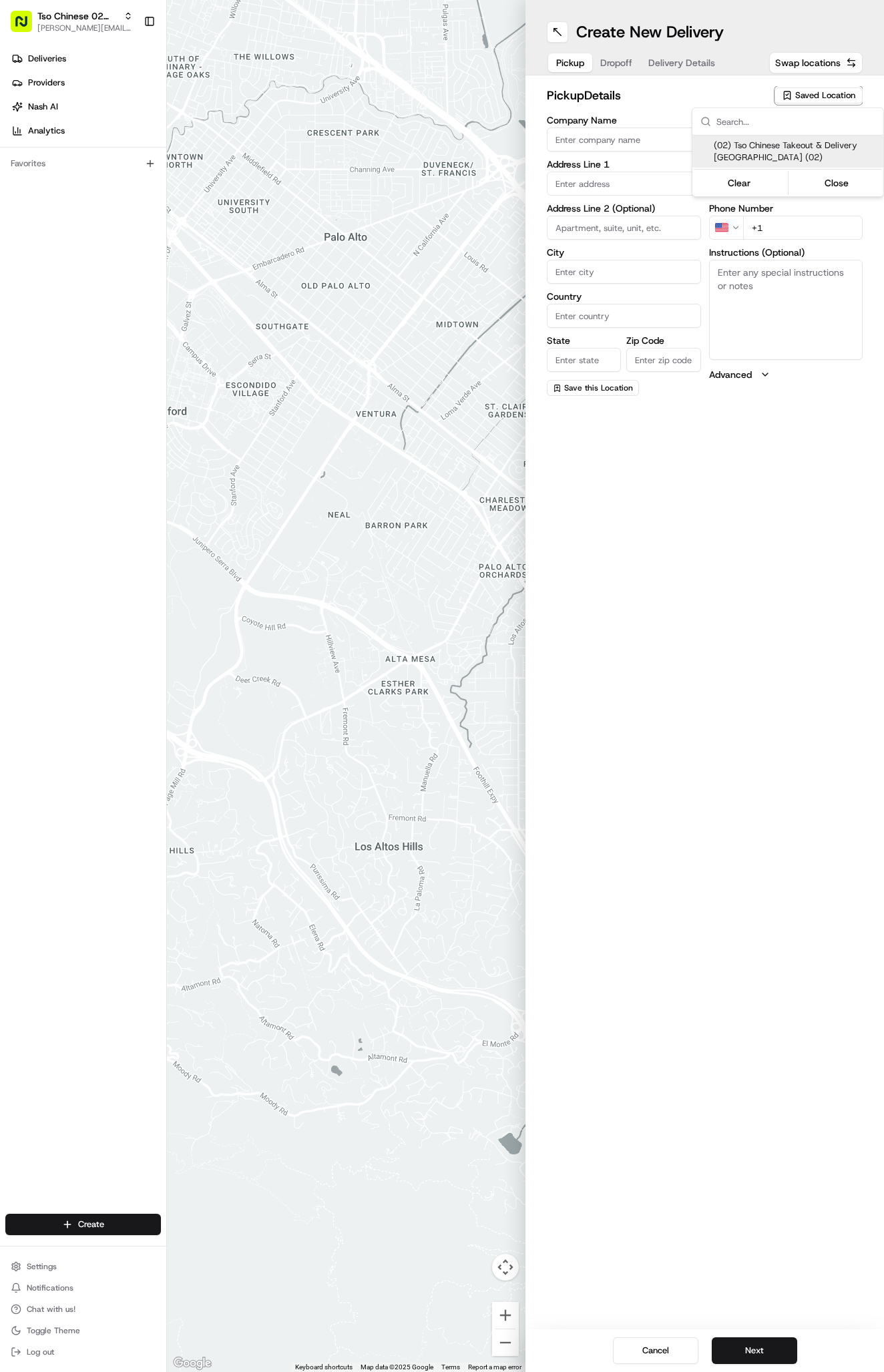
type input "US"
type input "[GEOGRAPHIC_DATA]"
type input "78759"
type input "Tso Chinese"
type input "Arboretum Crossing Manager"
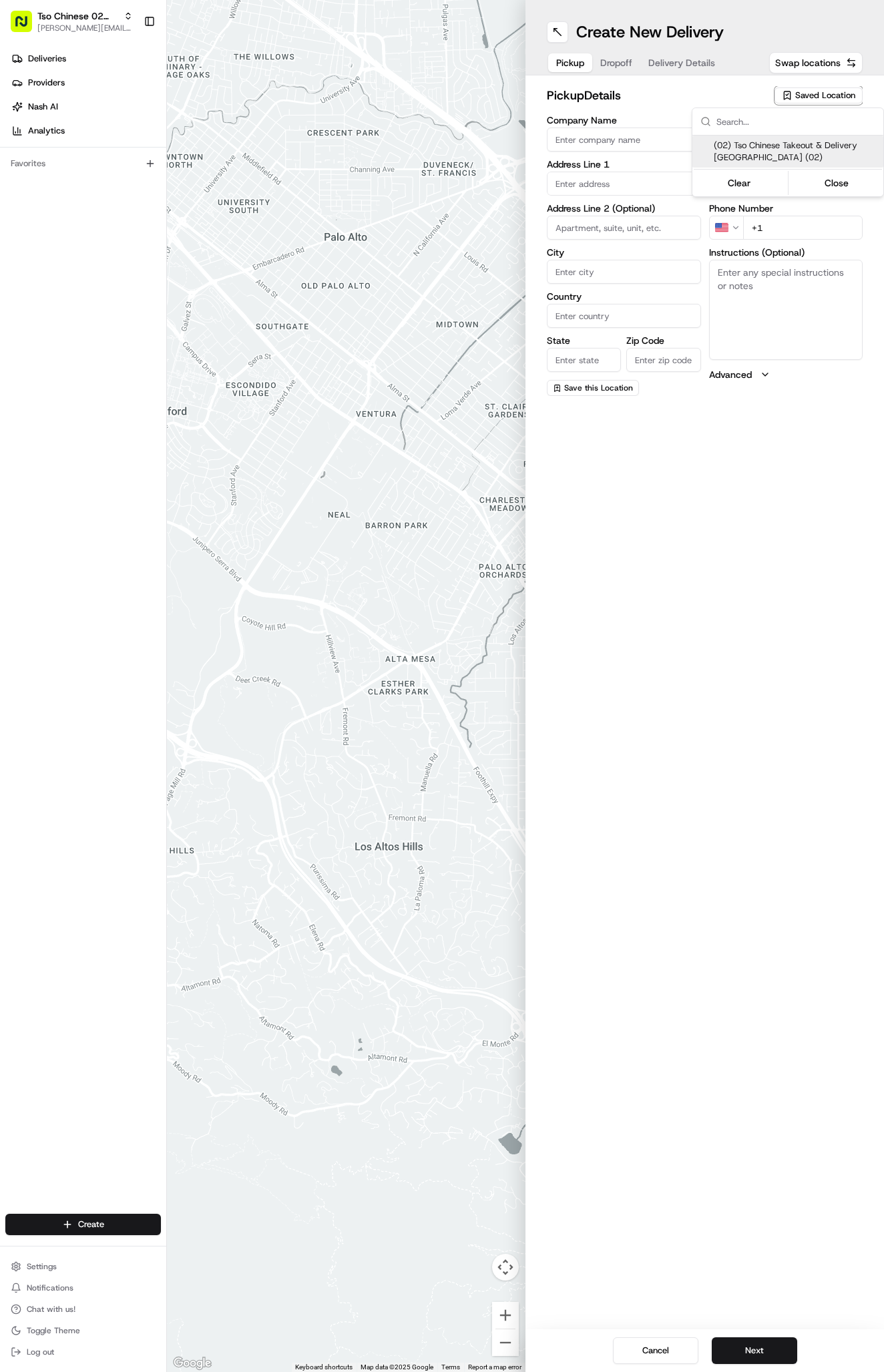
type input "[EMAIL_ADDRESS][DOMAIN_NAME]"
type input "[PHONE_NUMBER]"
type textarea "Submit a picture displaying address & food as Proof of Delivery. Envía una foto…"
type input "[STREET_ADDRESS]"
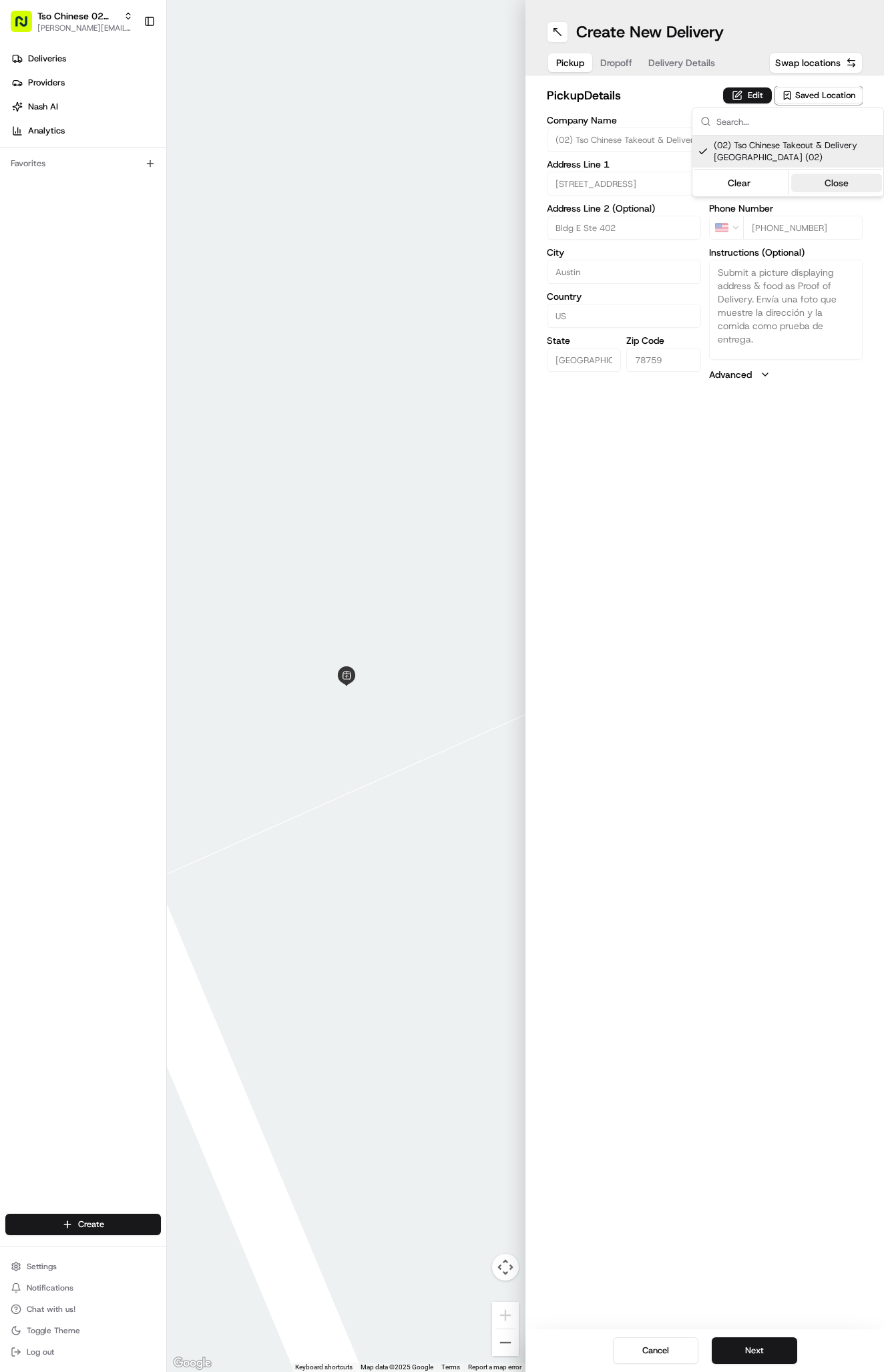
click at [843, 177] on button "Close" at bounding box center [837, 183] width 92 height 18
click at [689, 69] on button "Delivery Details" at bounding box center [681, 63] width 83 height 18
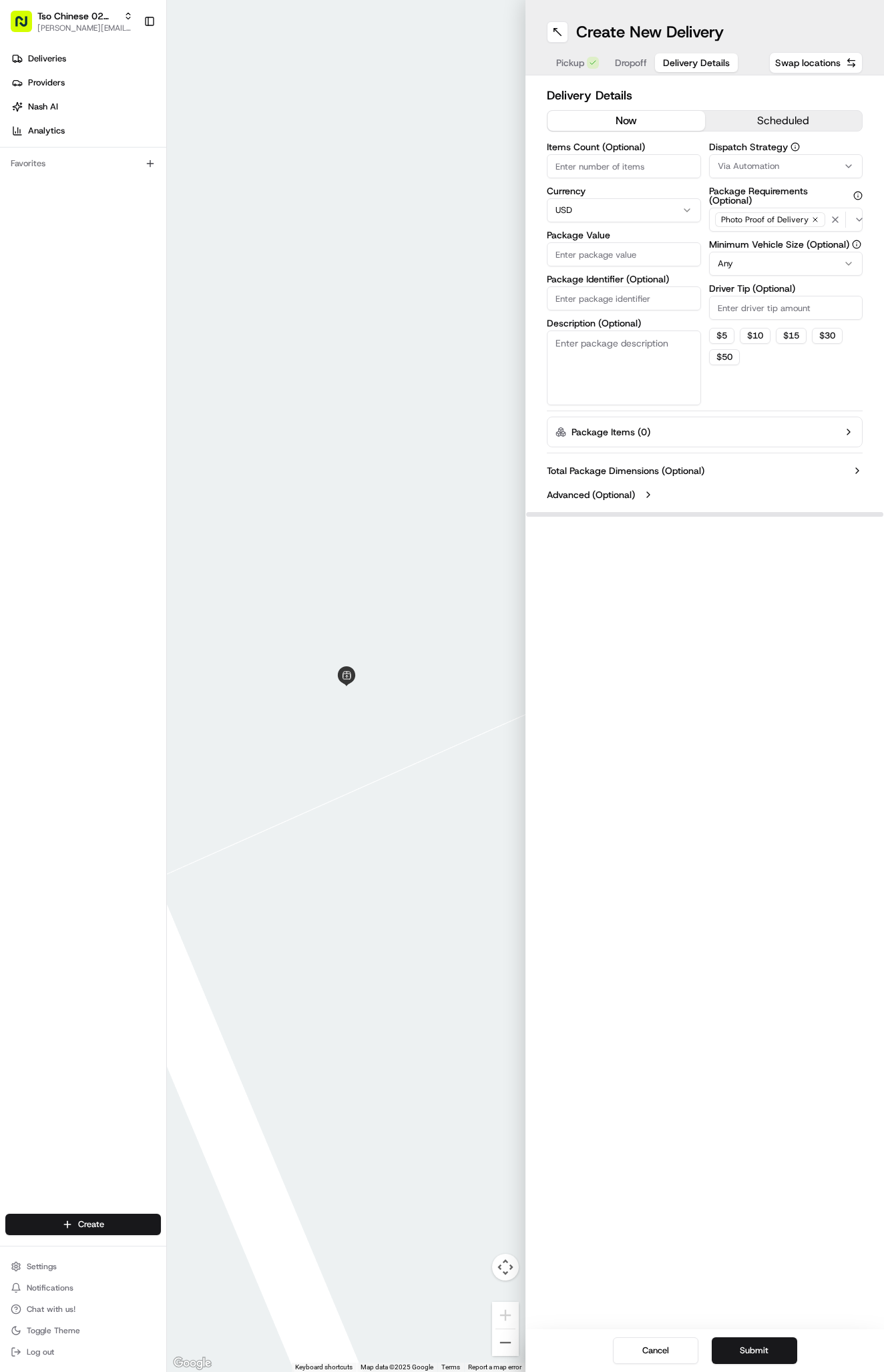
click at [740, 171] on span "Via Automation" at bounding box center [748, 166] width 61 height 12
click at [782, 230] on div "Tso Arbor Strategy" at bounding box center [787, 239] width 191 height 20
click at [819, 267] on button "Close" at bounding box center [837, 264] width 92 height 18
click at [793, 302] on input "Driver Tip (Optional)" at bounding box center [786, 308] width 155 height 24
type input "2"
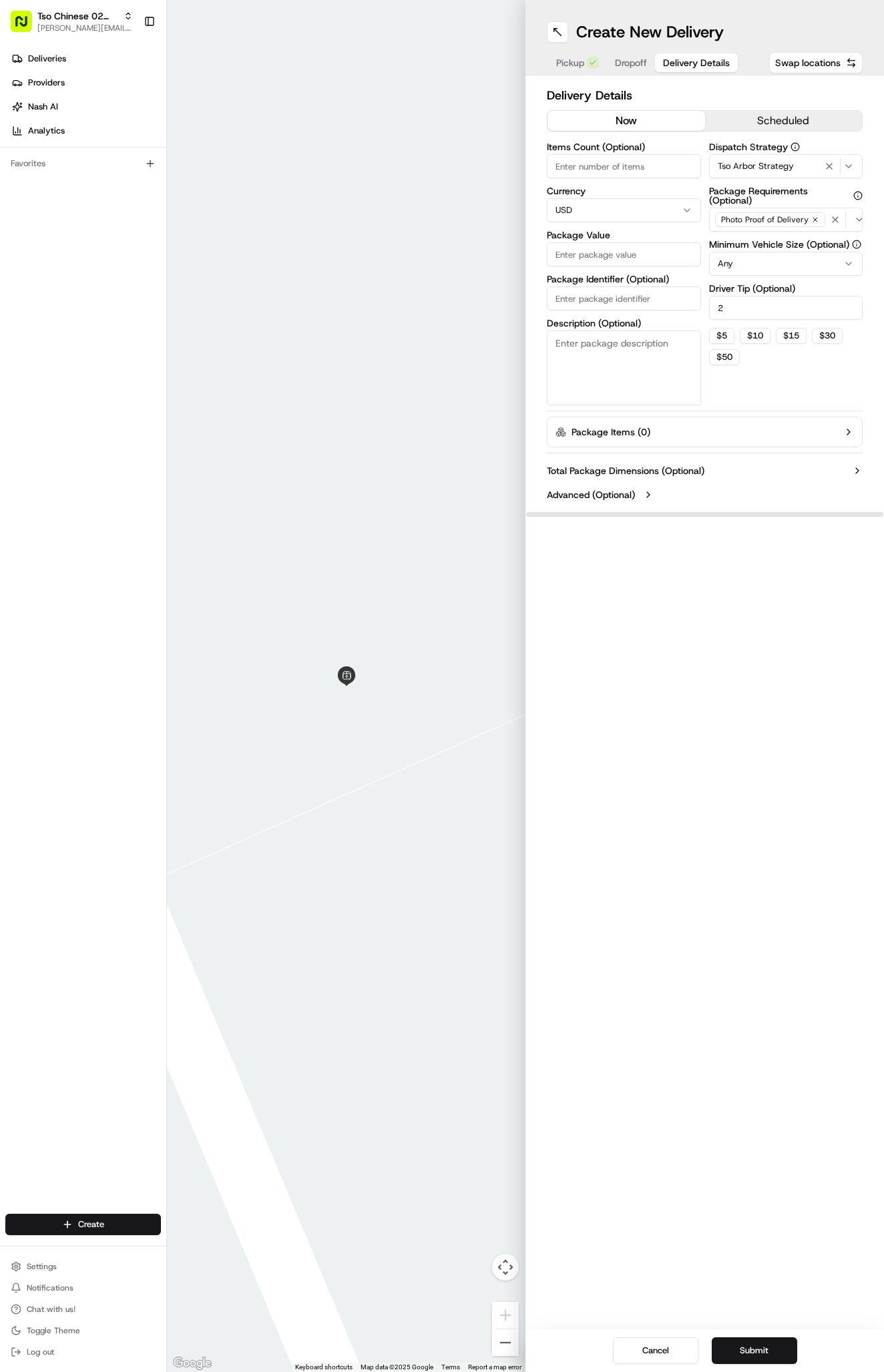
click at [640, 293] on input "Package Identifier (Optional)" at bounding box center [624, 298] width 155 height 24
click at [607, 299] on input "Package Identifier (Optional)" at bounding box center [624, 298] width 155 height 24
paste input "#Z7UDYQV"
type input "#Z7UDYQV"
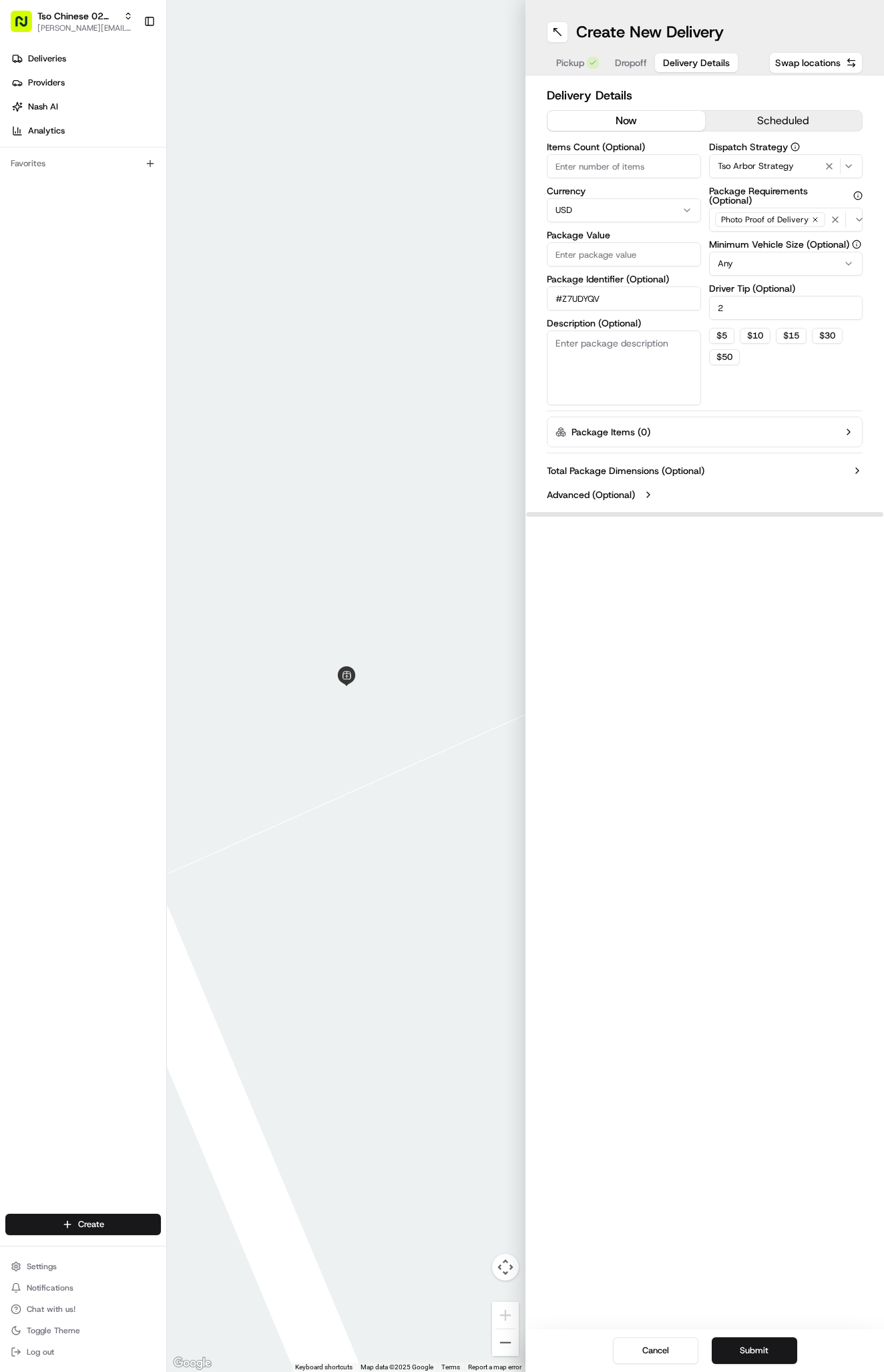
click at [600, 257] on input "Package Value" at bounding box center [624, 254] width 155 height 24
type input "45.84"
click at [640, 61] on span "Dropoff" at bounding box center [631, 62] width 32 height 13
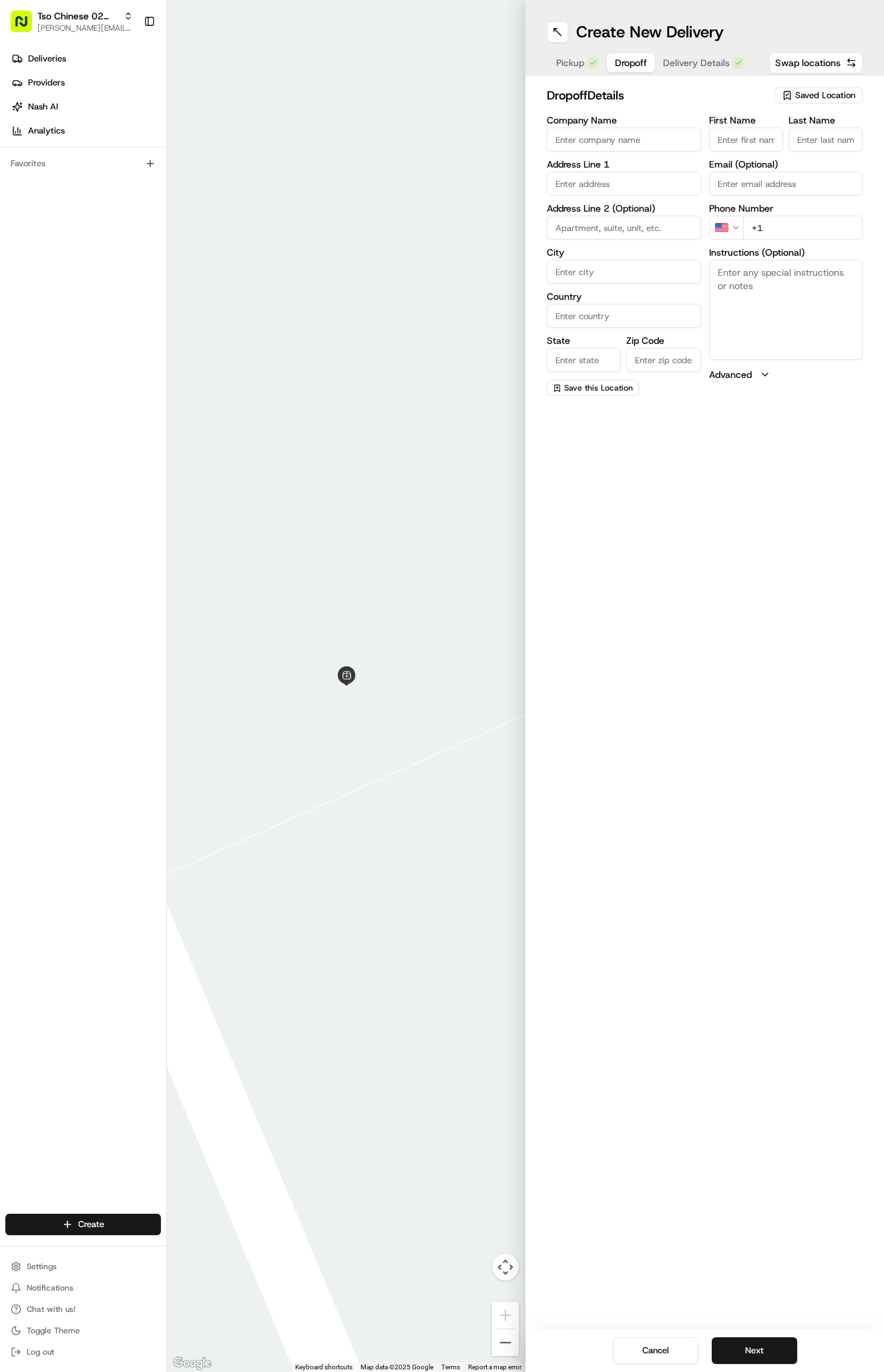
click at [640, 61] on span "Dropoff" at bounding box center [631, 62] width 32 height 13
paste input "Markie LeForce-Neace"
type input "Markie LeForce-Neace"
type input "."
click at [797, 234] on input "+1" at bounding box center [803, 228] width 120 height 24
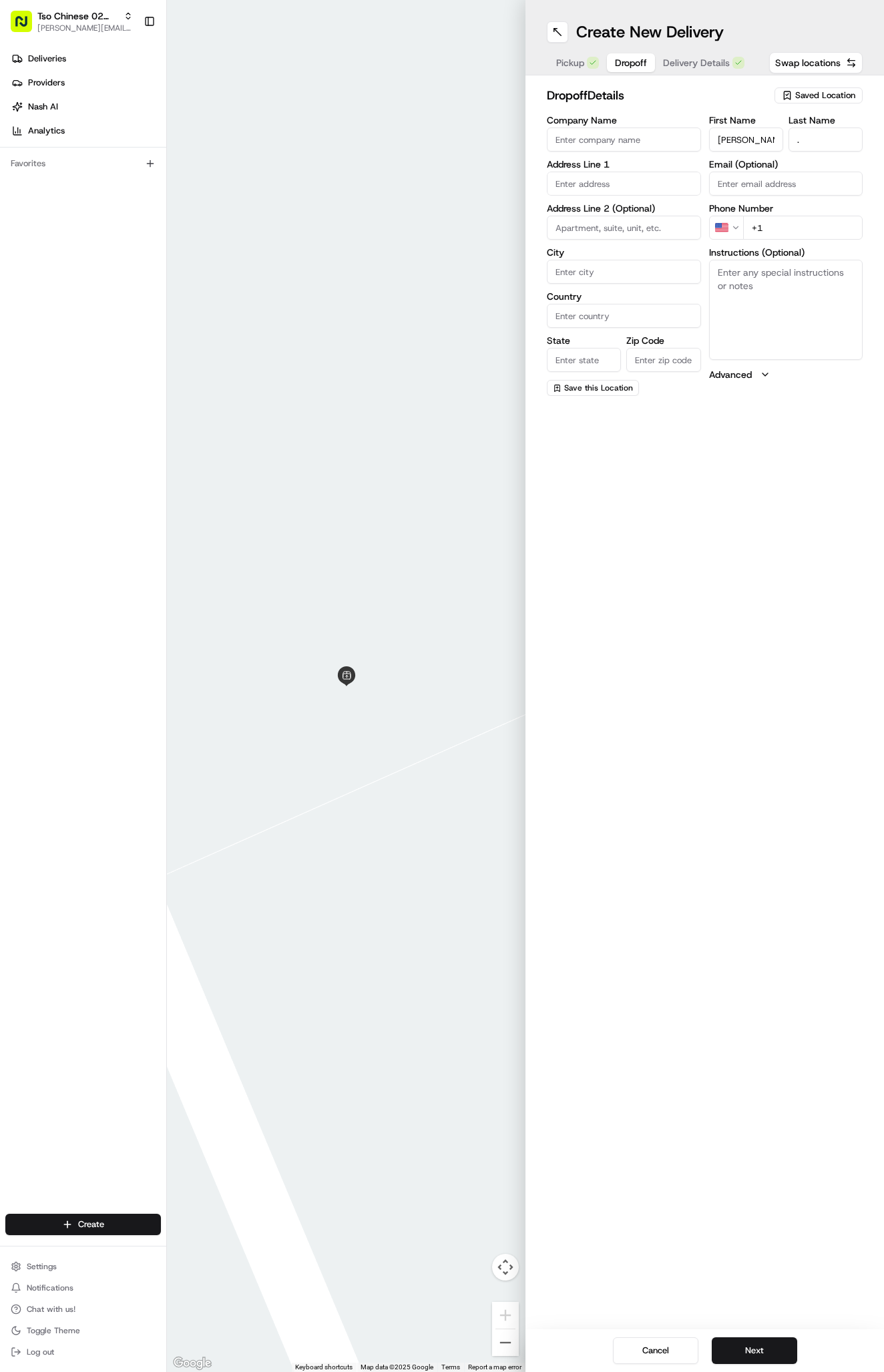
paste input "859 663 5665"
type input "+1 859 663 5665"
click at [619, 180] on input "text" at bounding box center [624, 183] width 155 height 24
paste input "1003 Justin Ln"
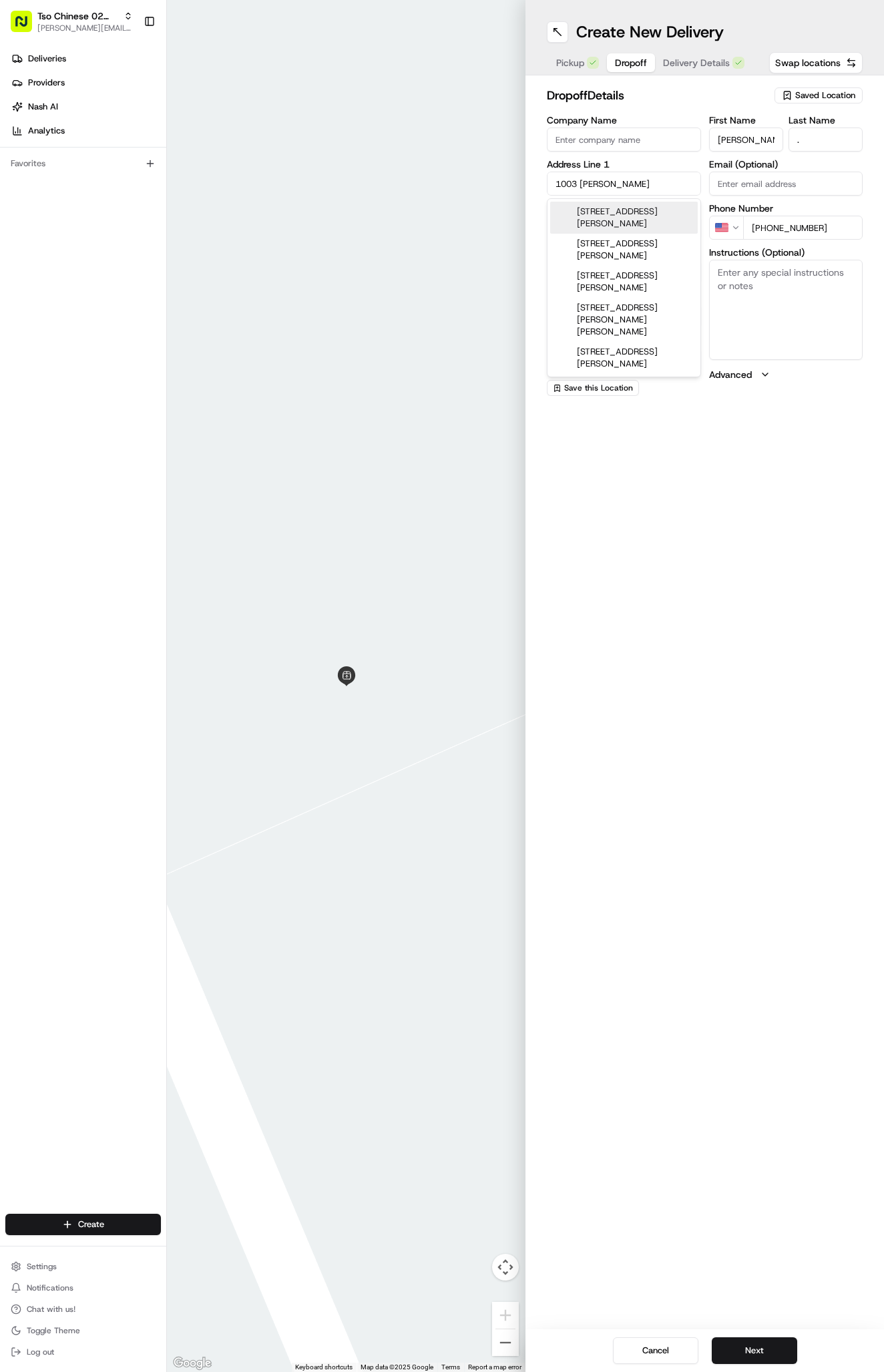
click at [640, 214] on div "1003 Justin Ln, Austin, TX" at bounding box center [624, 217] width 147 height 32
type input "1003 Justin Ln, Austin, TX 78757, USA"
type input "Austin"
type input "[GEOGRAPHIC_DATA]"
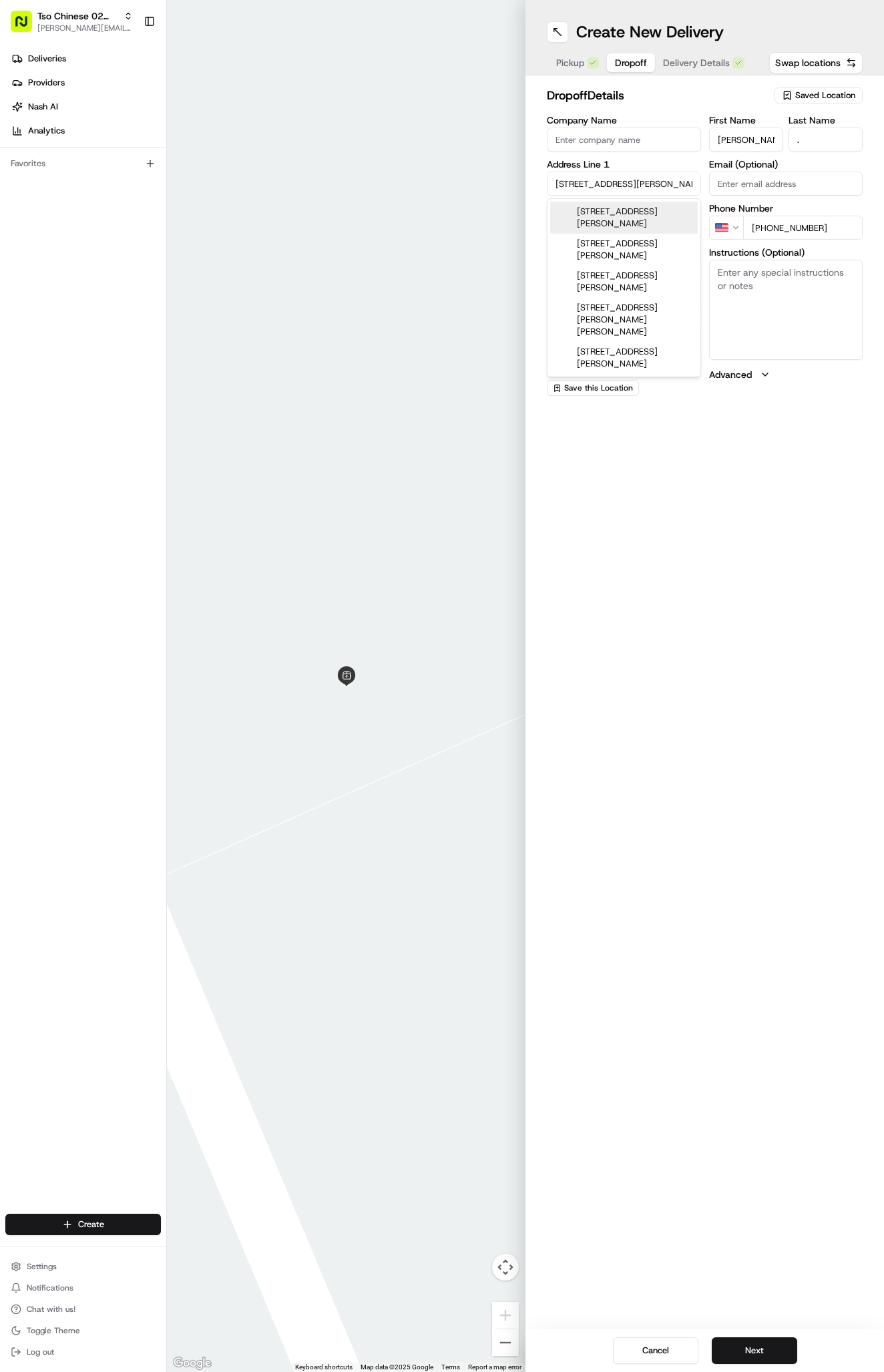
type input "78757"
type input "1003 Justin Lane"
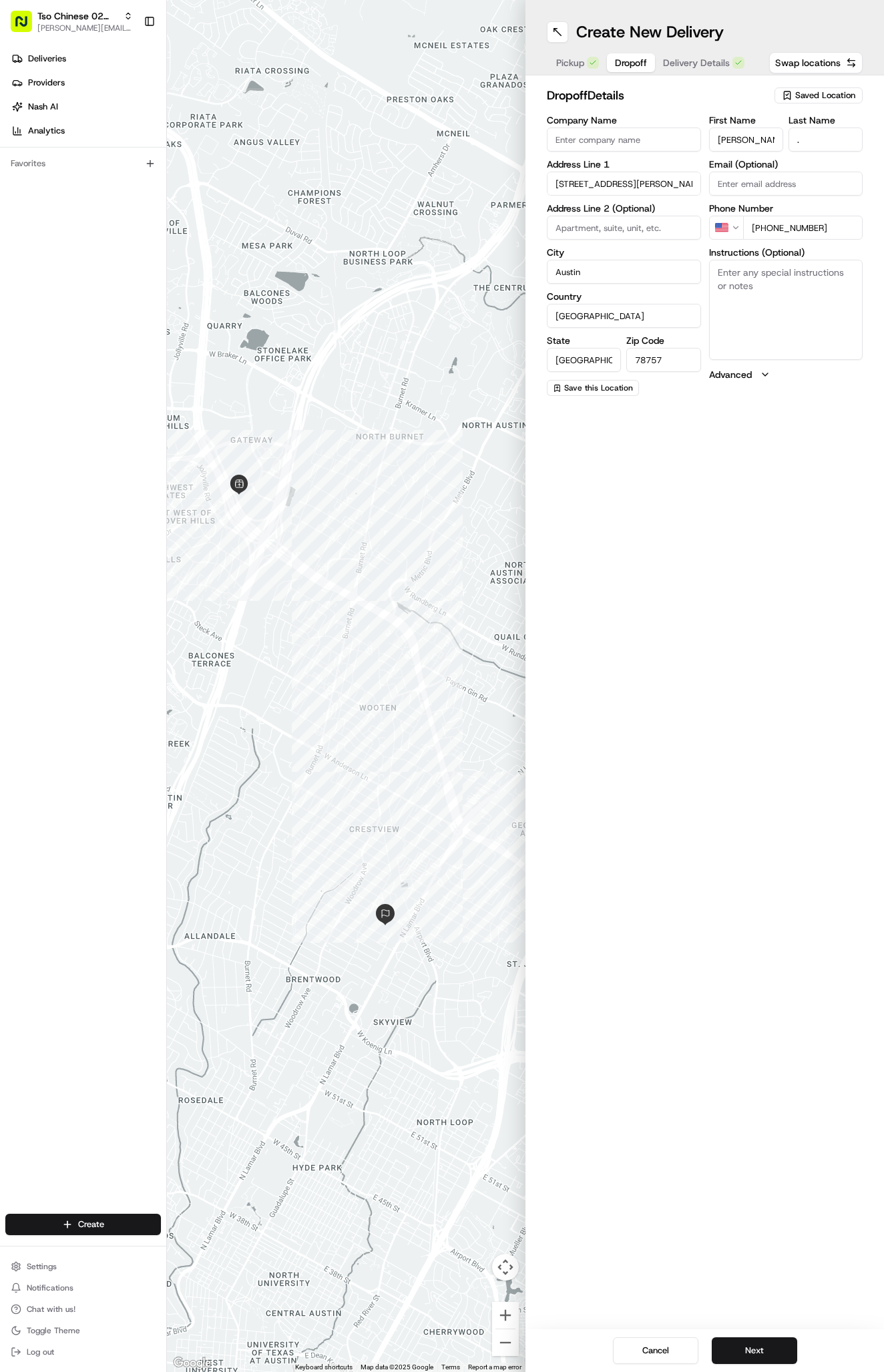
click at [808, 310] on textarea "Instructions (Optional)" at bounding box center [786, 310] width 155 height 100
paste textarea "Company: Argosy Apartments"
drag, startPoint x: 765, startPoint y: 274, endPoint x: 678, endPoint y: 270, distance: 87.1
click at [678, 270] on div "Company Name Address Line 1 1003 Justin Lane Address Line 2 (Optional) City Aus…" at bounding box center [705, 255] width 316 height 280
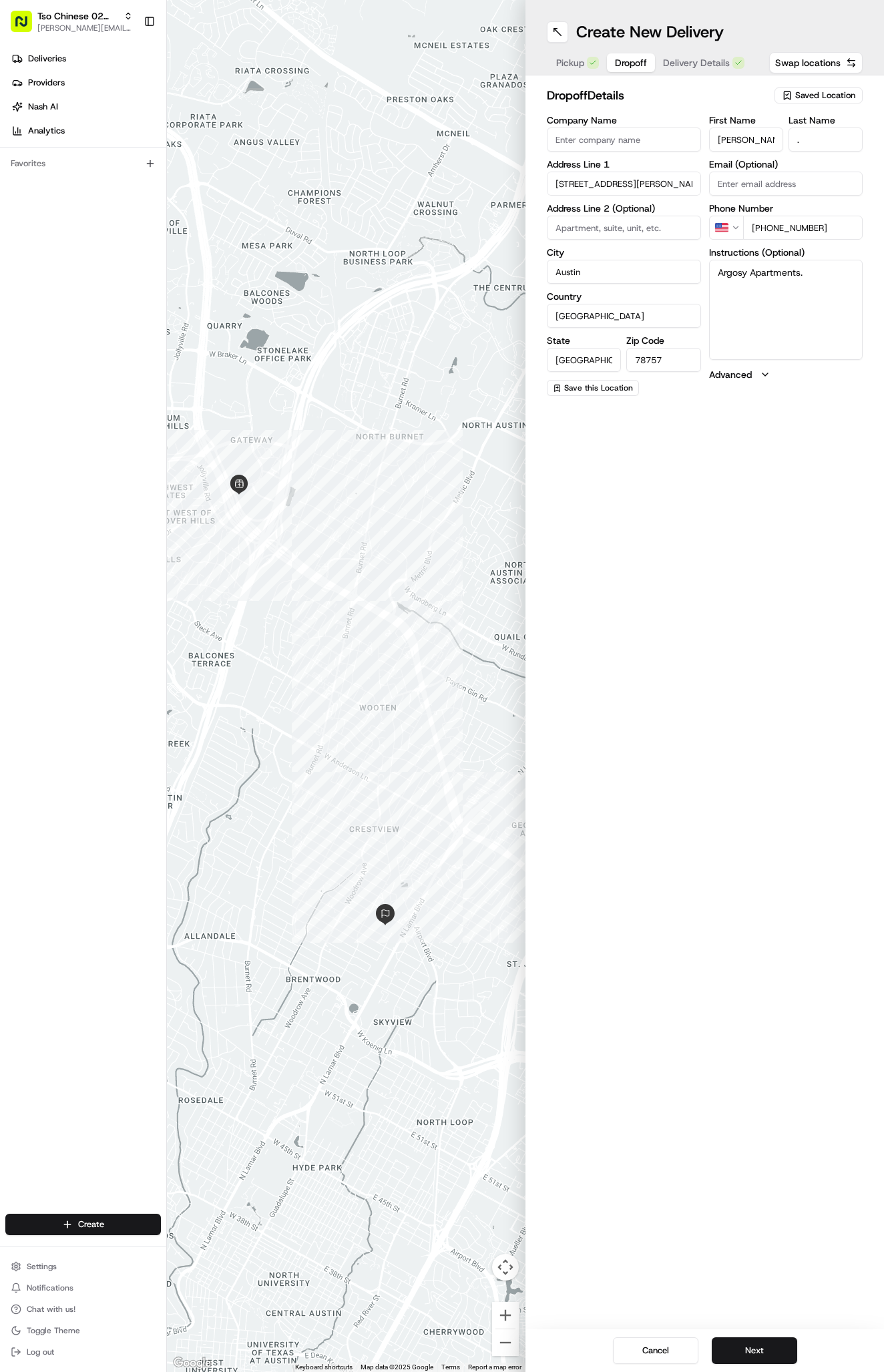
type textarea "Argosy Apartments."
click at [565, 234] on input at bounding box center [624, 228] width 155 height 24
paste input "Apartment 1081"
type input "Apartment 1081"
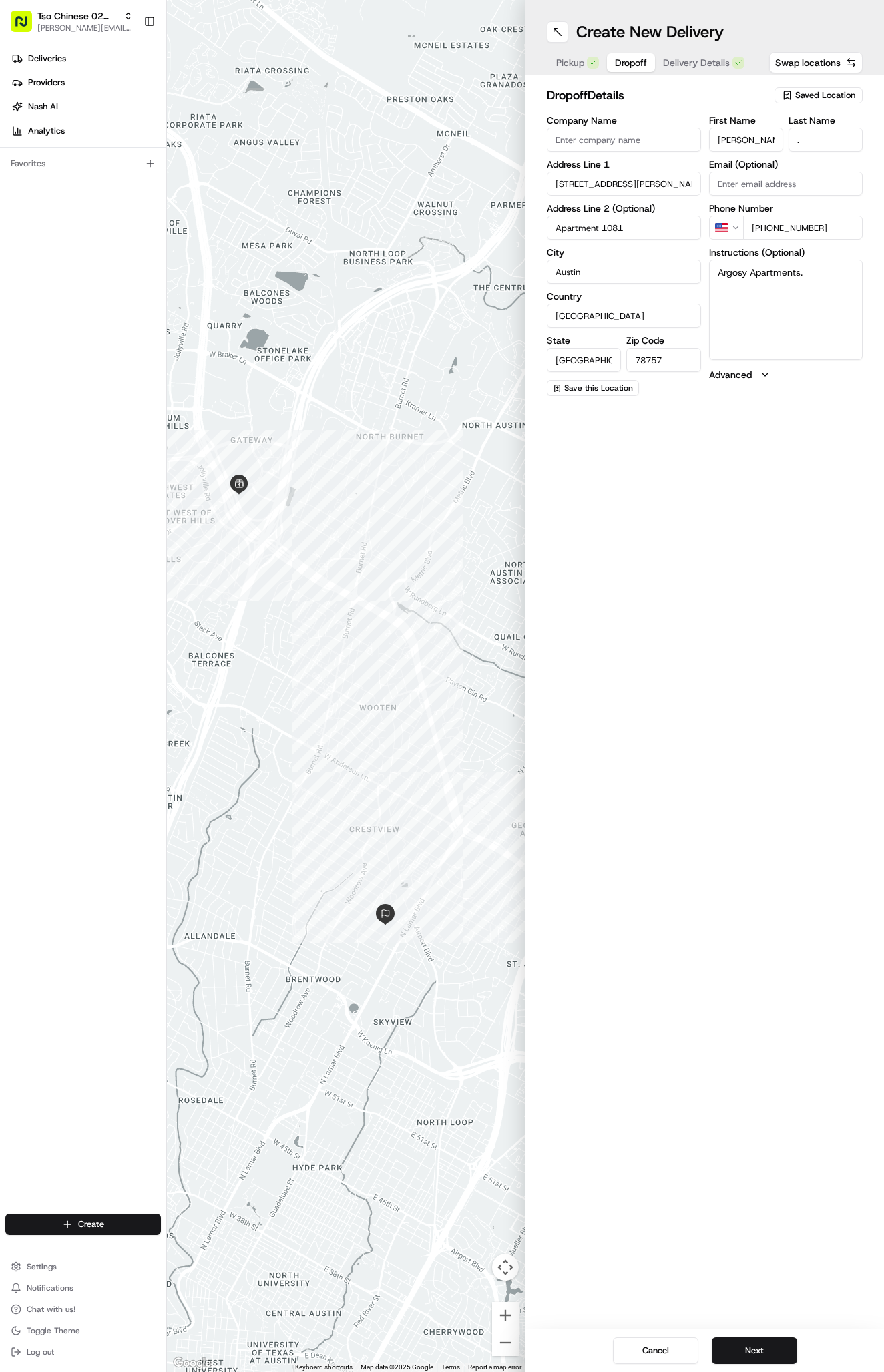
click at [780, 341] on textarea "Argosy Apartments." at bounding box center [786, 310] width 155 height 100
paste textarea "My apartment is at the back of the complex in building 9. You will recognize it…"
type textarea "Argosy Apartments. My apartment is at the back of the complex in building 9. Yo…"
click at [744, 1359] on button "Next" at bounding box center [754, 1350] width 85 height 27
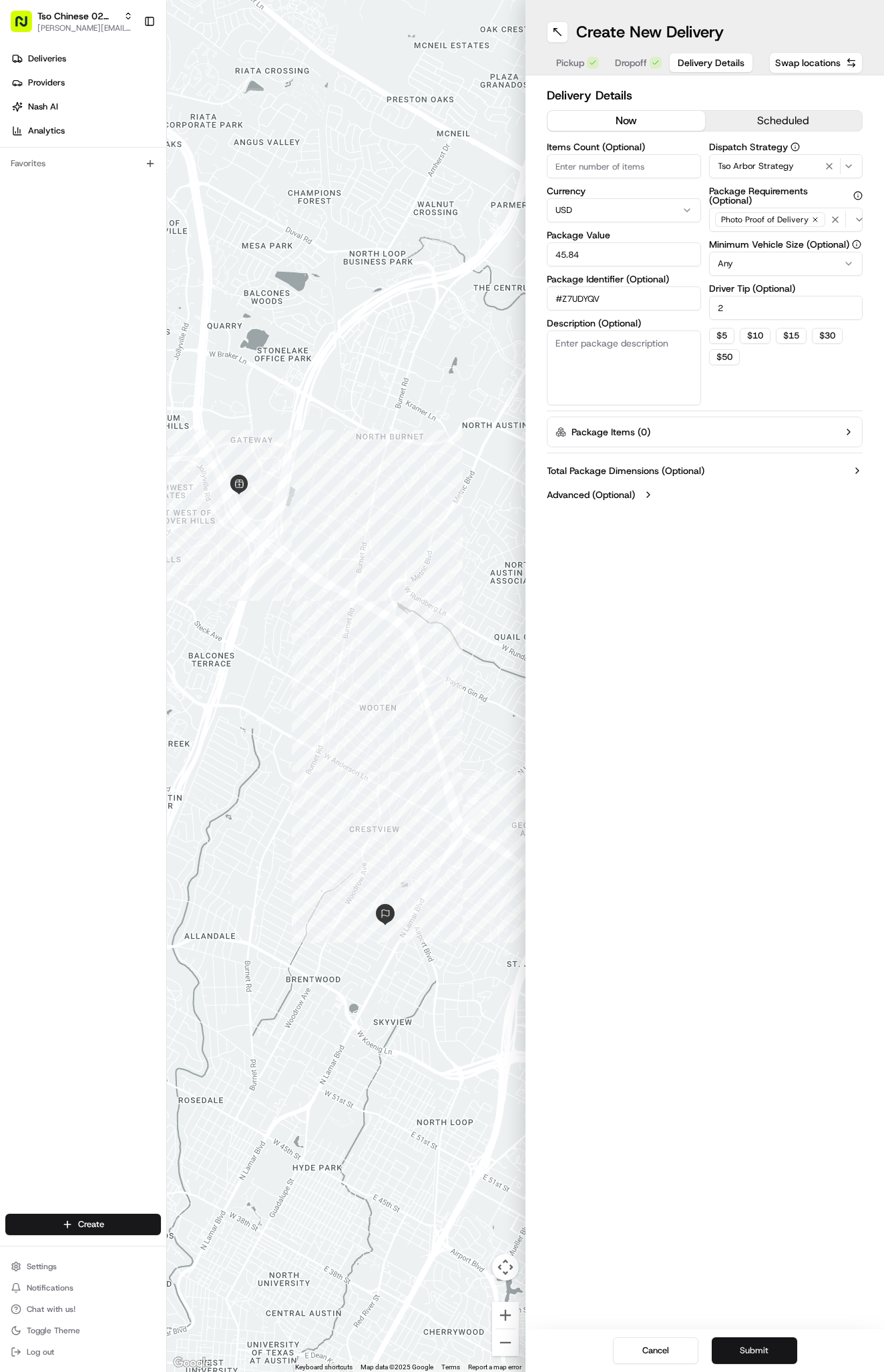
click at [744, 1359] on button "Submit" at bounding box center [754, 1350] width 85 height 27
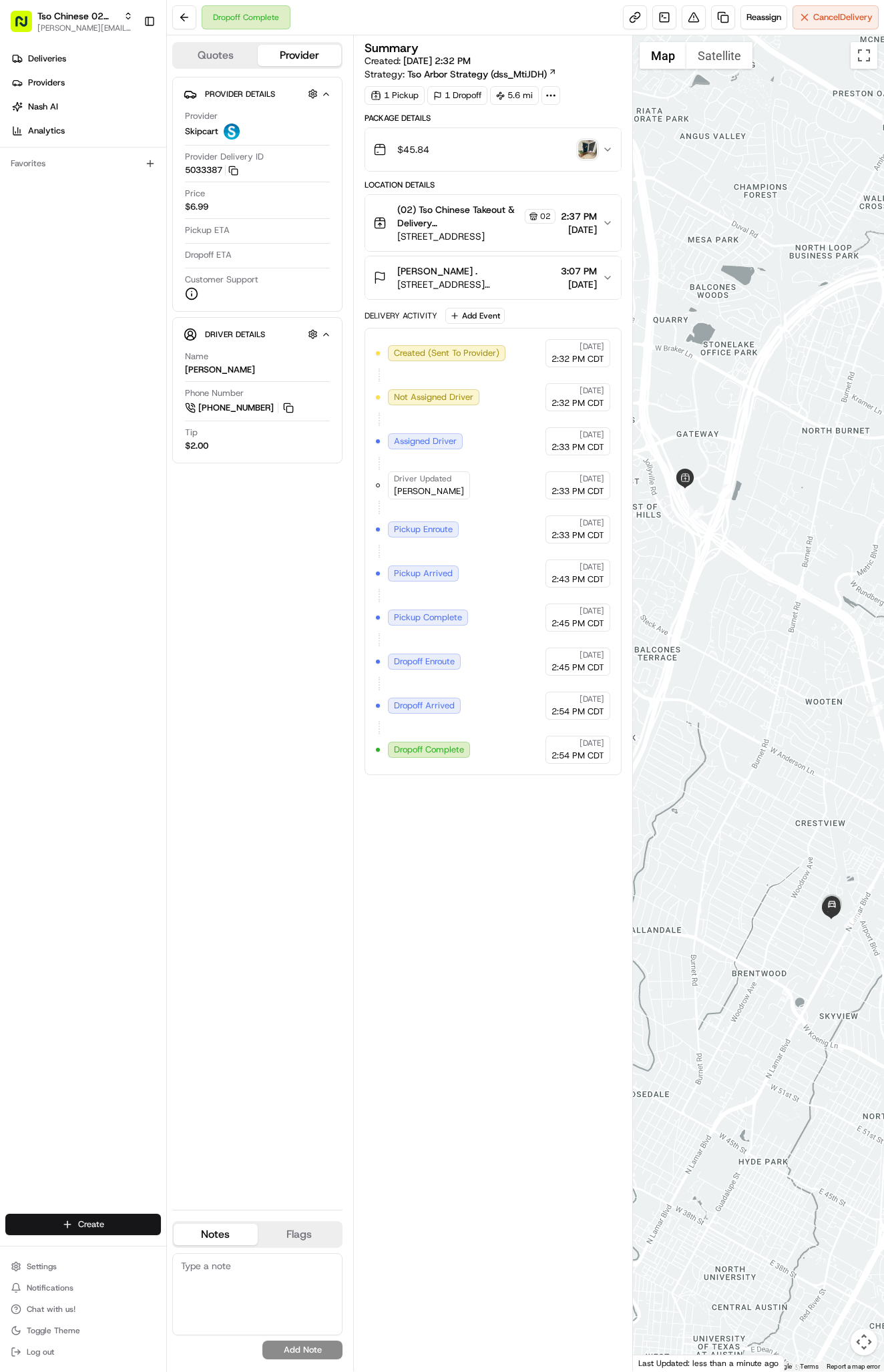
click at [122, 1228] on html "Tso Chinese 02 Arbor antonia@tsochinese.com Toggle Sidebar Deliveries Providers…" at bounding box center [442, 686] width 884 height 1372
click at [271, 1249] on link "Delivery" at bounding box center [241, 1249] width 149 height 24
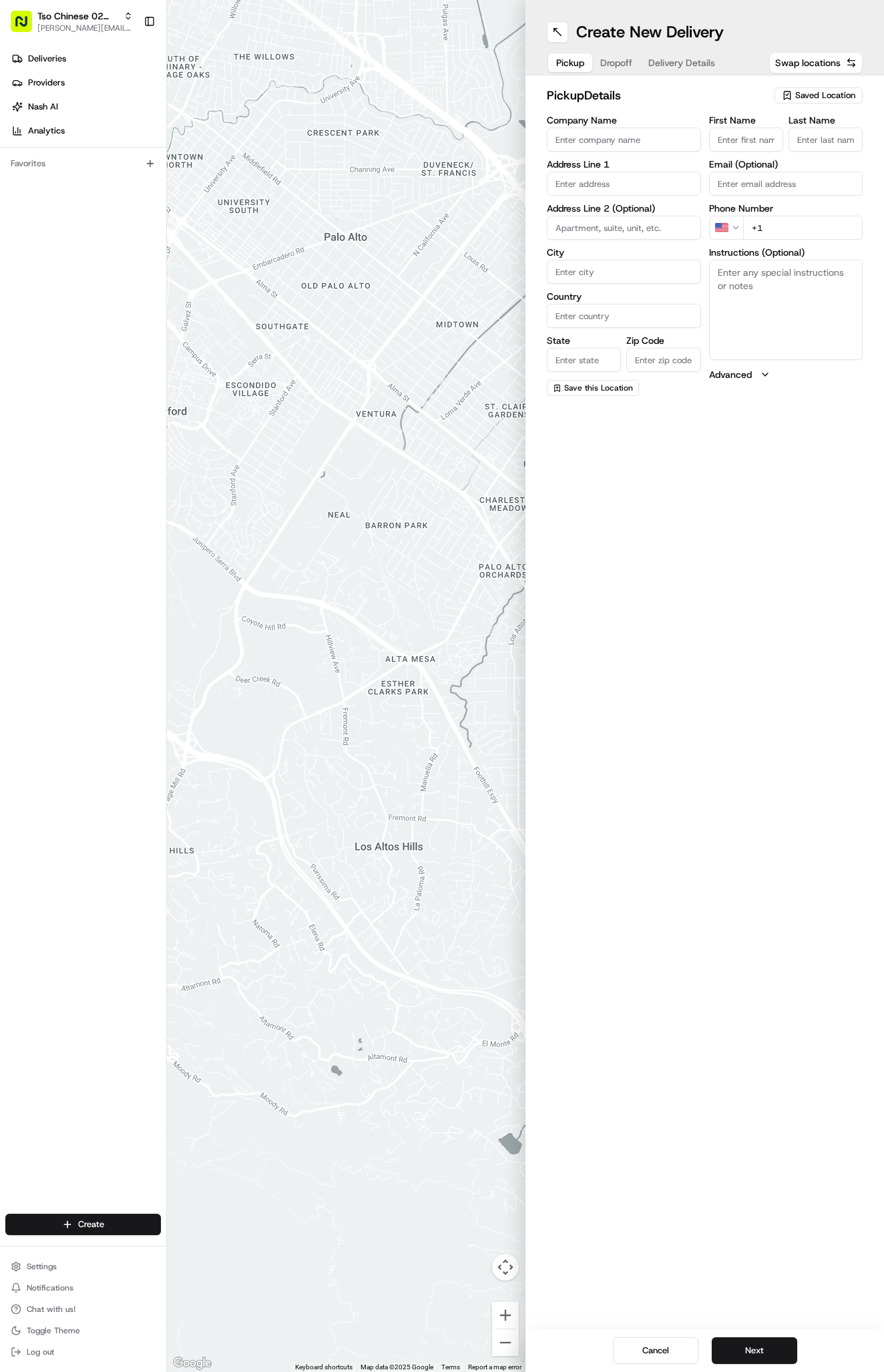
click at [814, 93] on span "Saved Location" at bounding box center [825, 95] width 60 height 12
click at [821, 150] on span "(02) Tso Chinese Takeout & Delivery [GEOGRAPHIC_DATA] (02)" at bounding box center [796, 152] width 164 height 24
type input "(02) Tso Chinese Takeout & Delivery [GEOGRAPHIC_DATA]"
type input "Bldg E Ste 402"
type input "Austin"
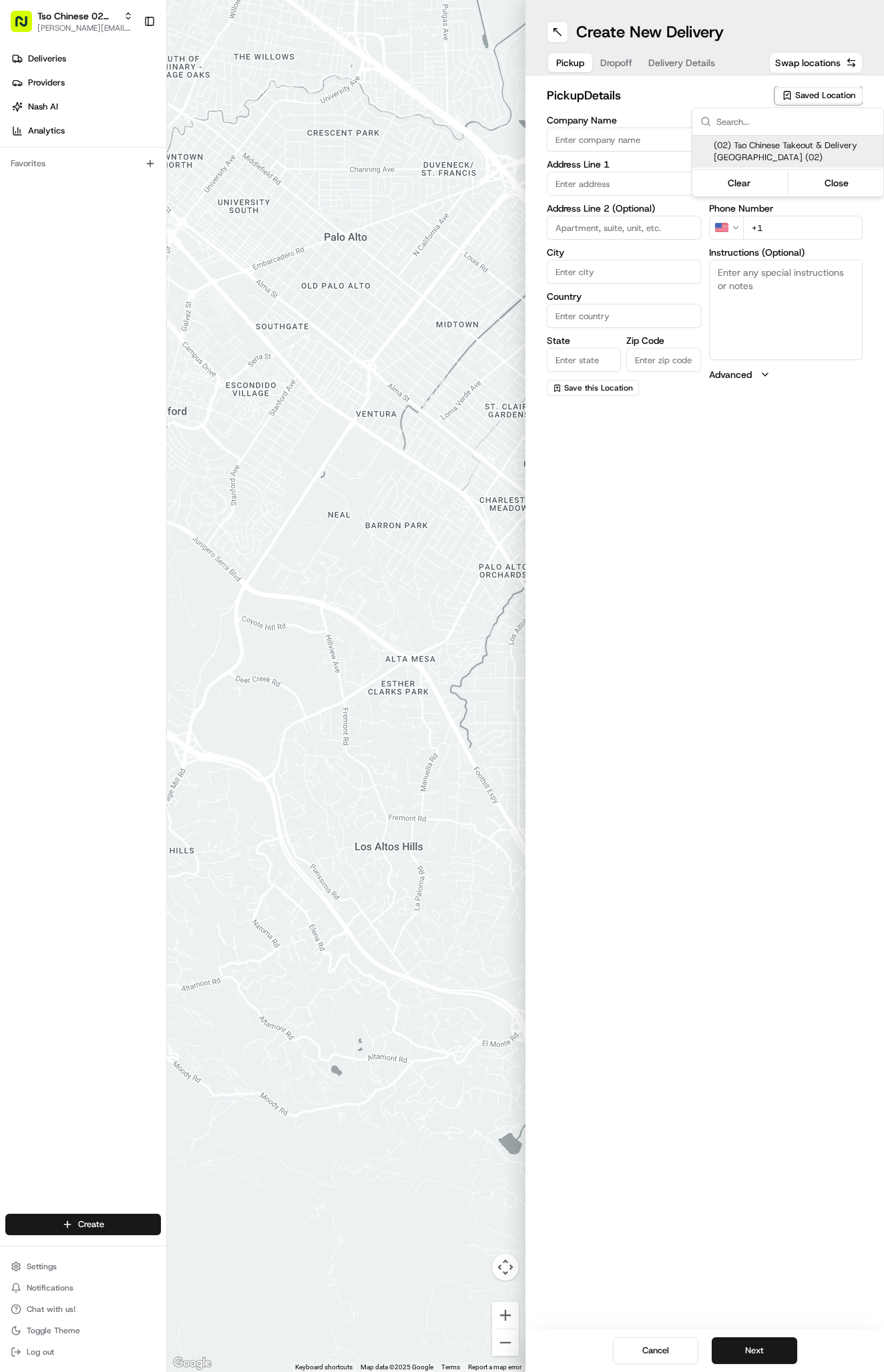
type input "US"
type input "[GEOGRAPHIC_DATA]"
type input "78759"
type input "Tso Chinese"
type input "Arboretum Crossing Manager"
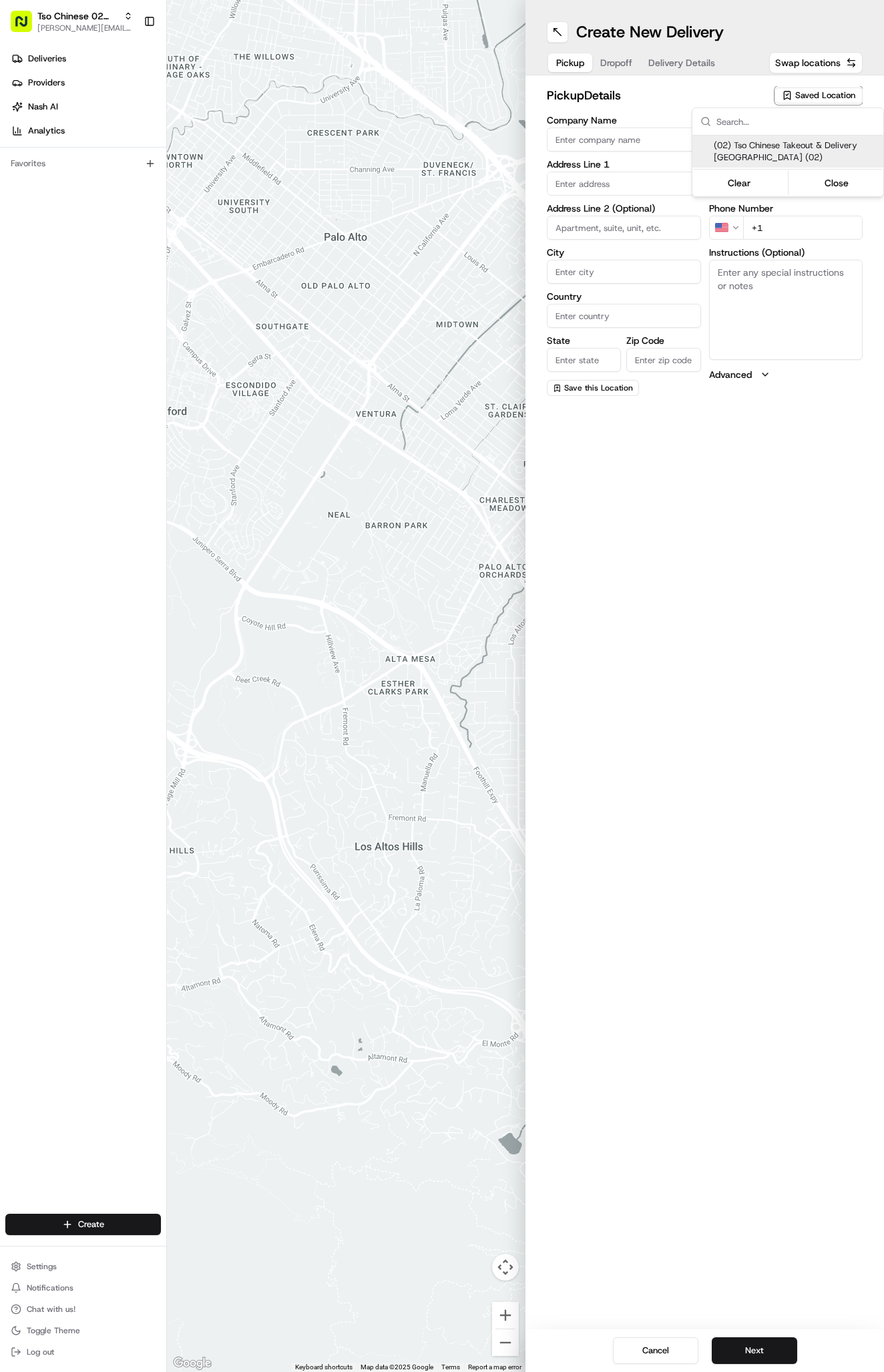
type input "[EMAIL_ADDRESS][DOMAIN_NAME]"
type input "[PHONE_NUMBER]"
type textarea "Submit a picture displaying address & food as Proof of Delivery. Envía una foto…"
type input "[STREET_ADDRESS]"
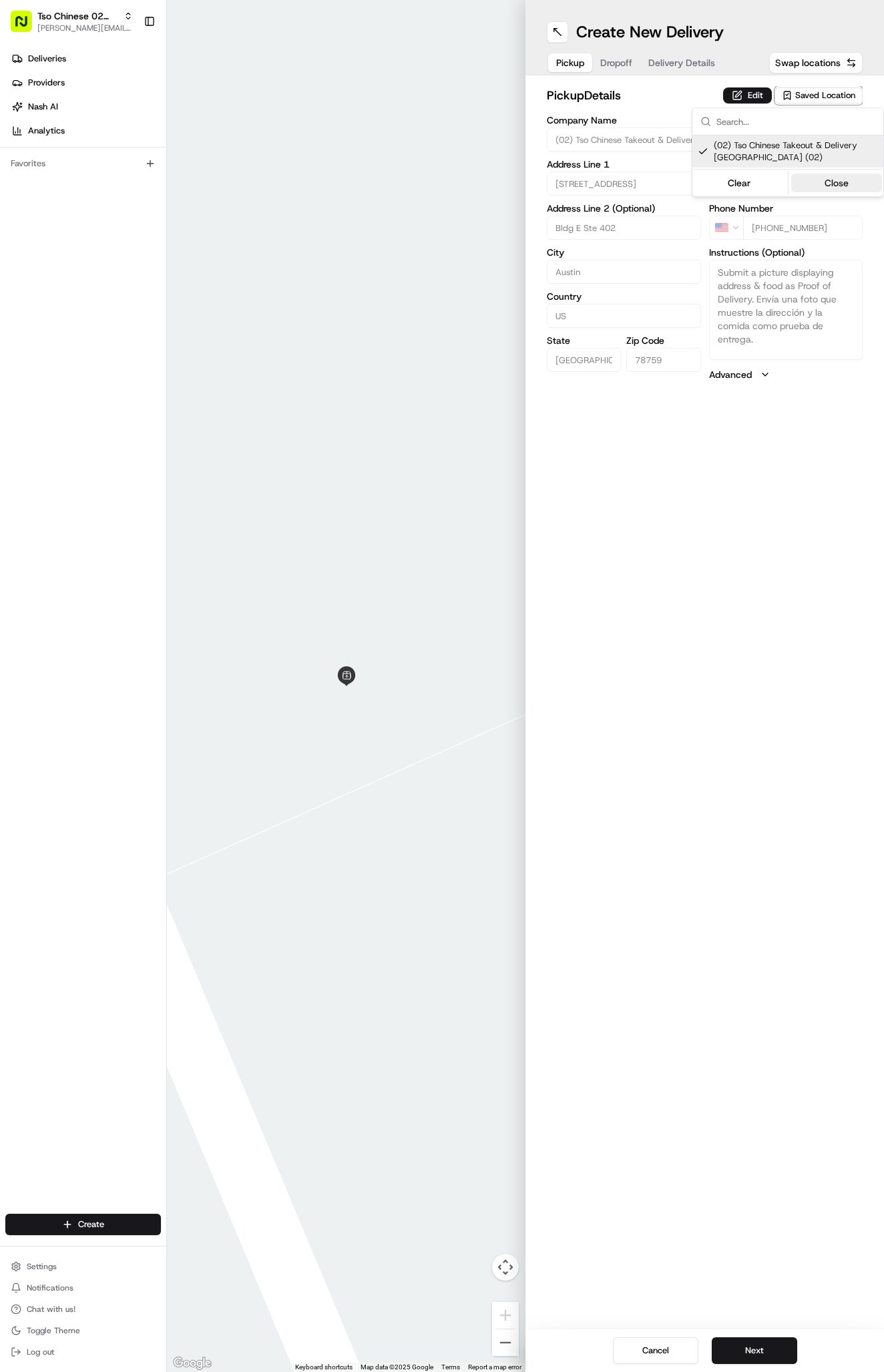
click at [828, 174] on button "Close" at bounding box center [837, 183] width 92 height 18
click at [669, 56] on span "Delivery Details" at bounding box center [682, 62] width 67 height 13
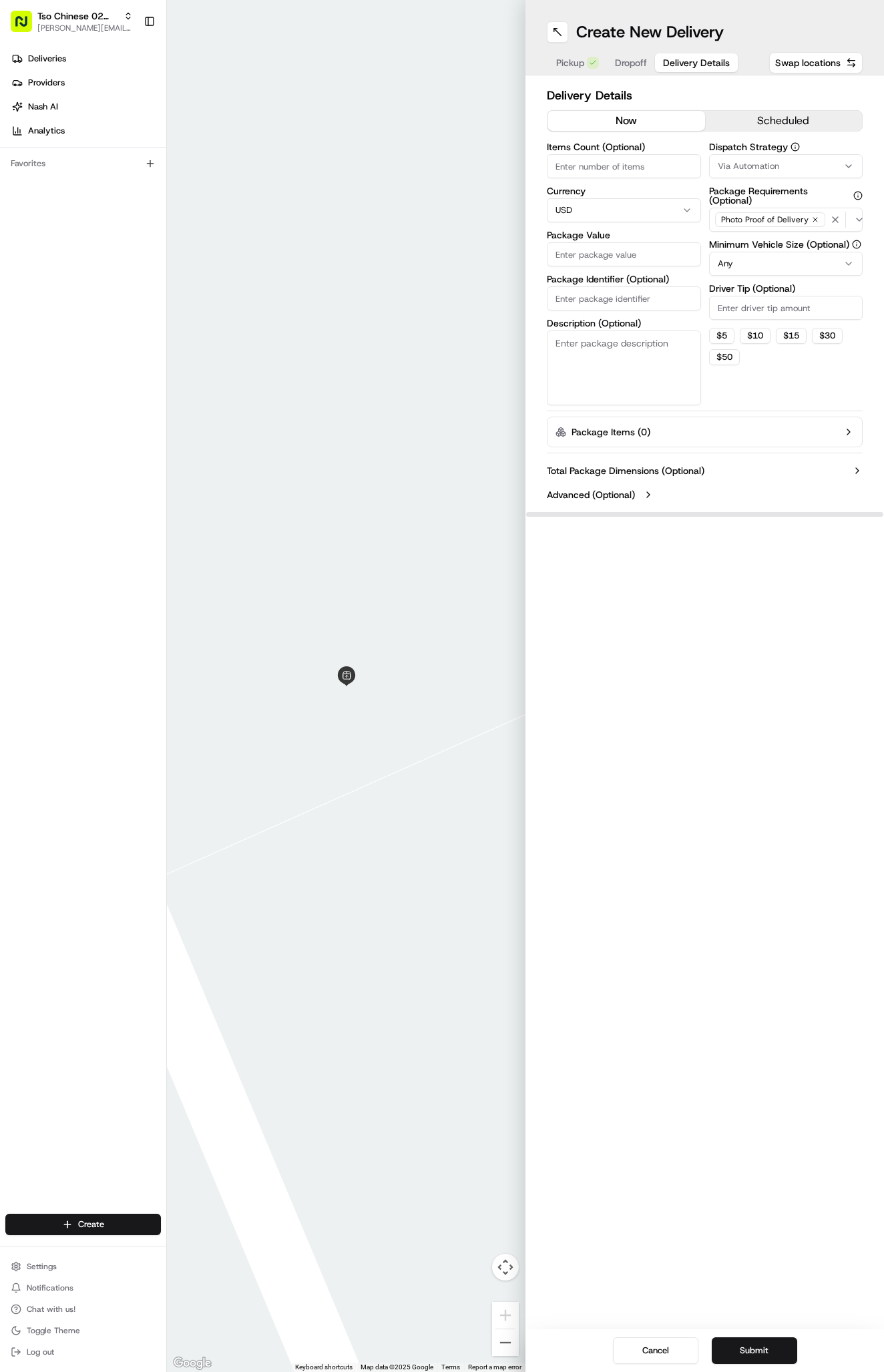
click at [741, 155] on button "Via Automation" at bounding box center [786, 166] width 155 height 24
click at [768, 231] on div "Tso Arbor Strategy" at bounding box center [787, 239] width 191 height 20
click at [818, 256] on button "Close" at bounding box center [837, 264] width 92 height 18
click at [746, 306] on input "Driver Tip (Optional)" at bounding box center [786, 308] width 155 height 24
type input "2"
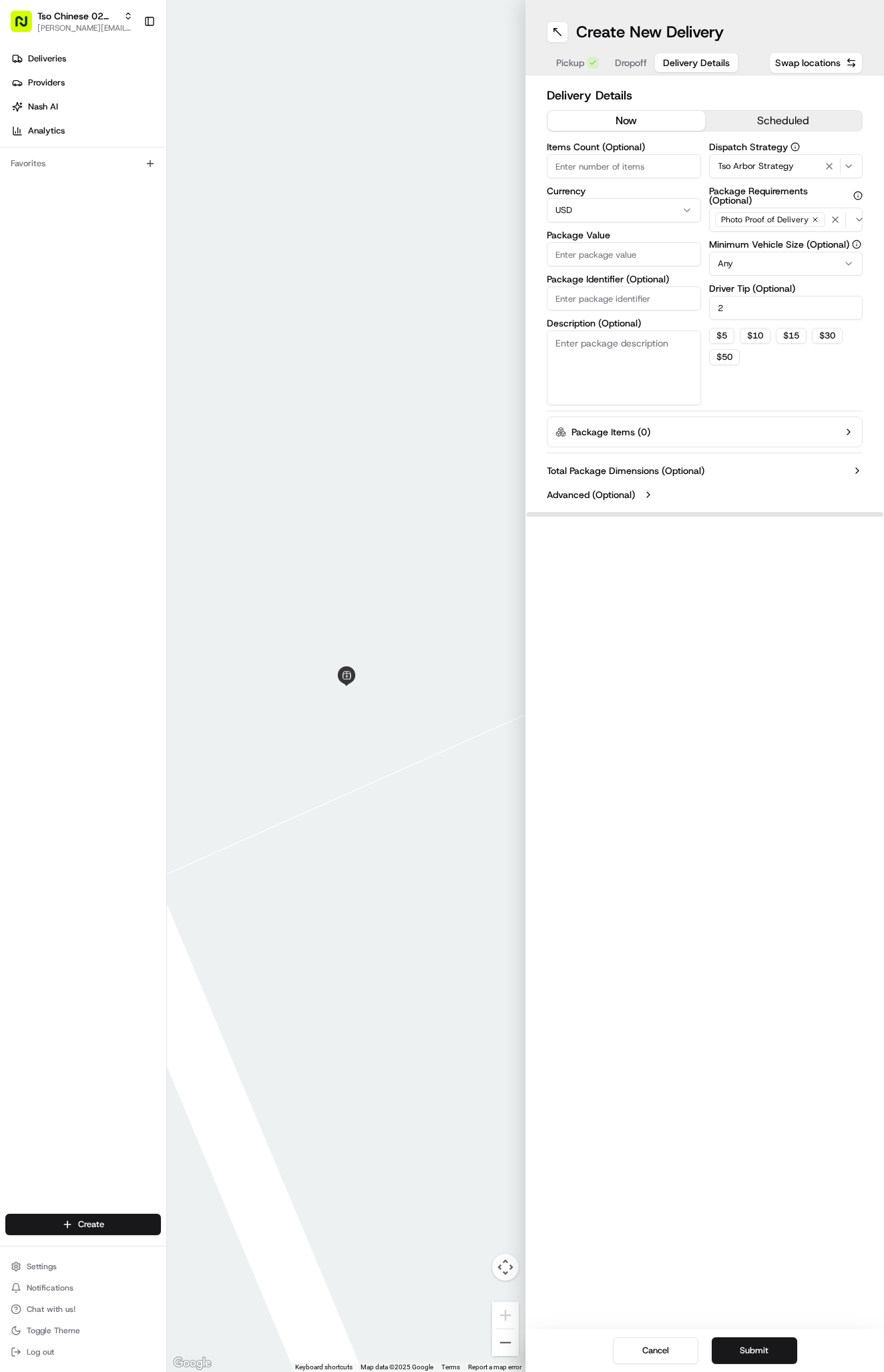
click at [659, 299] on input "Package Identifier (Optional)" at bounding box center [624, 298] width 155 height 24
click at [633, 296] on input "Package Identifier (Optional)" at bounding box center [624, 298] width 155 height 24
paste input "#FZIWKRN"
type input "#FZIWKRN"
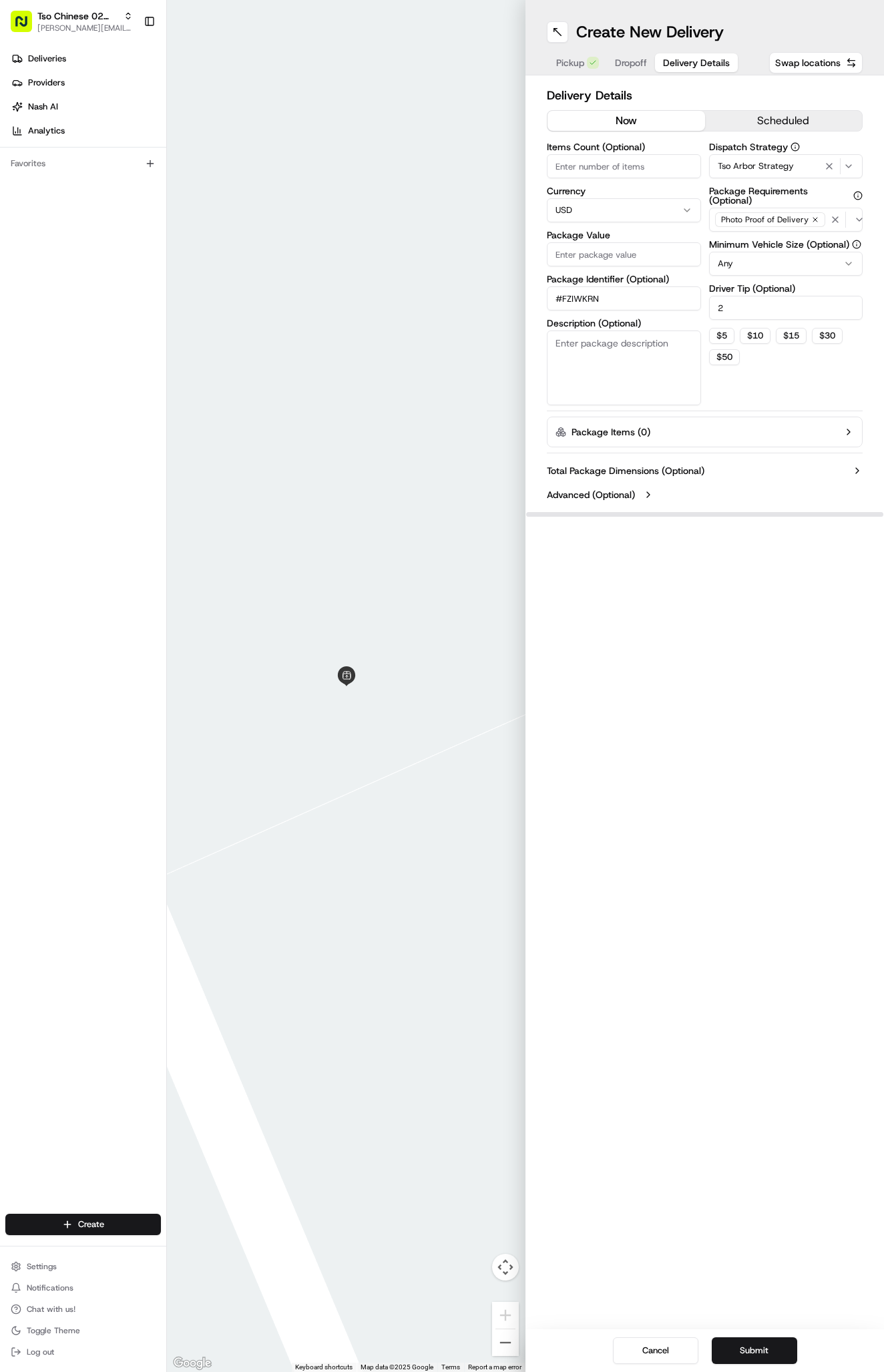
click at [626, 256] on input "Package Value" at bounding box center [624, 254] width 155 height 24
type input "83.35"
click at [631, 67] on span "Dropoff" at bounding box center [631, 62] width 32 height 13
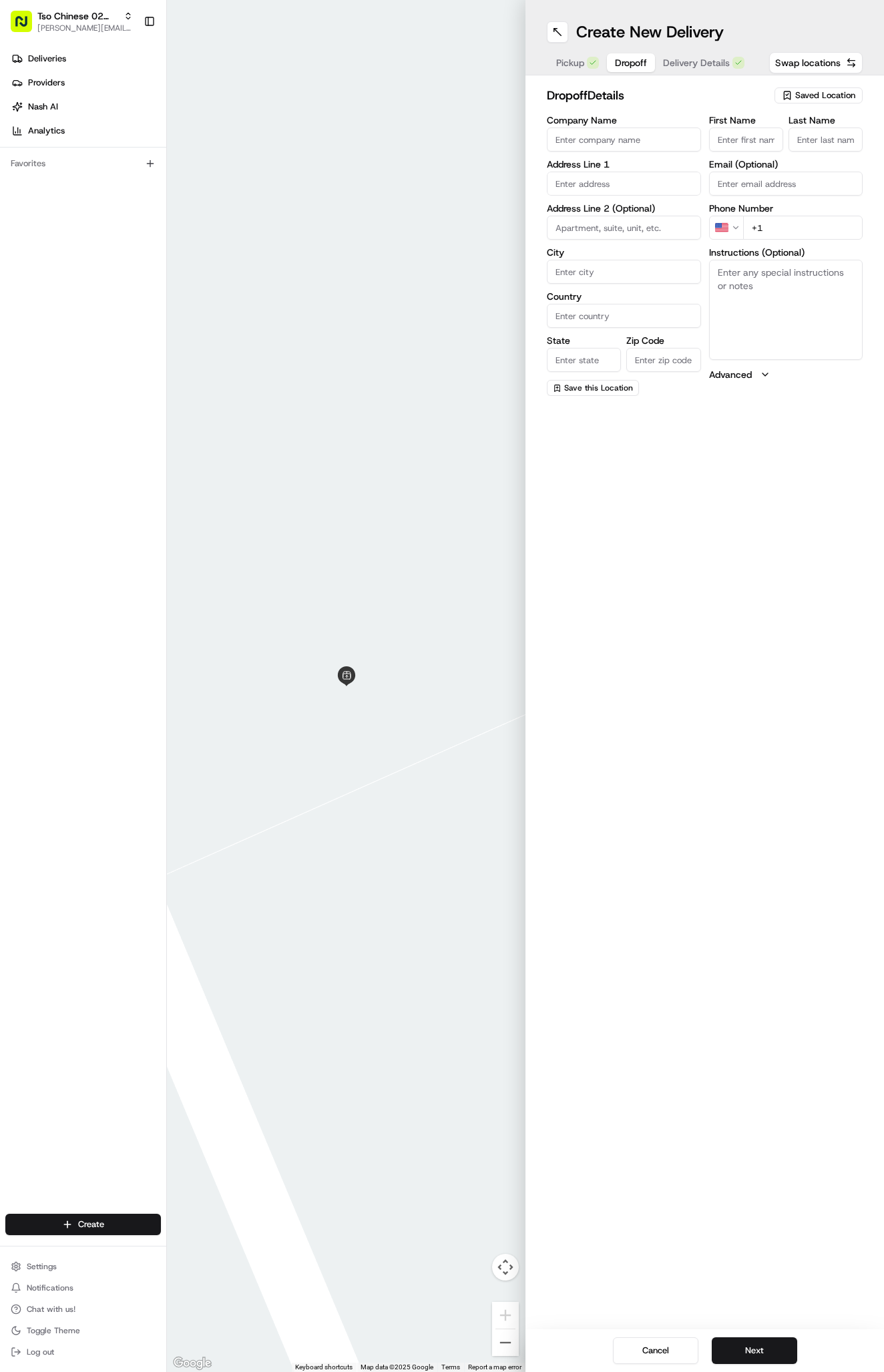
paste input "Francisco Ulloa"
type input "Francisco Ulloa"
type input "."
click at [792, 242] on div "First Name Francisco Ulloa Last Name . Required Email (Optional) Phone Number U…" at bounding box center [786, 256] width 155 height 281
click at [787, 226] on input "+1" at bounding box center [803, 228] width 120 height 24
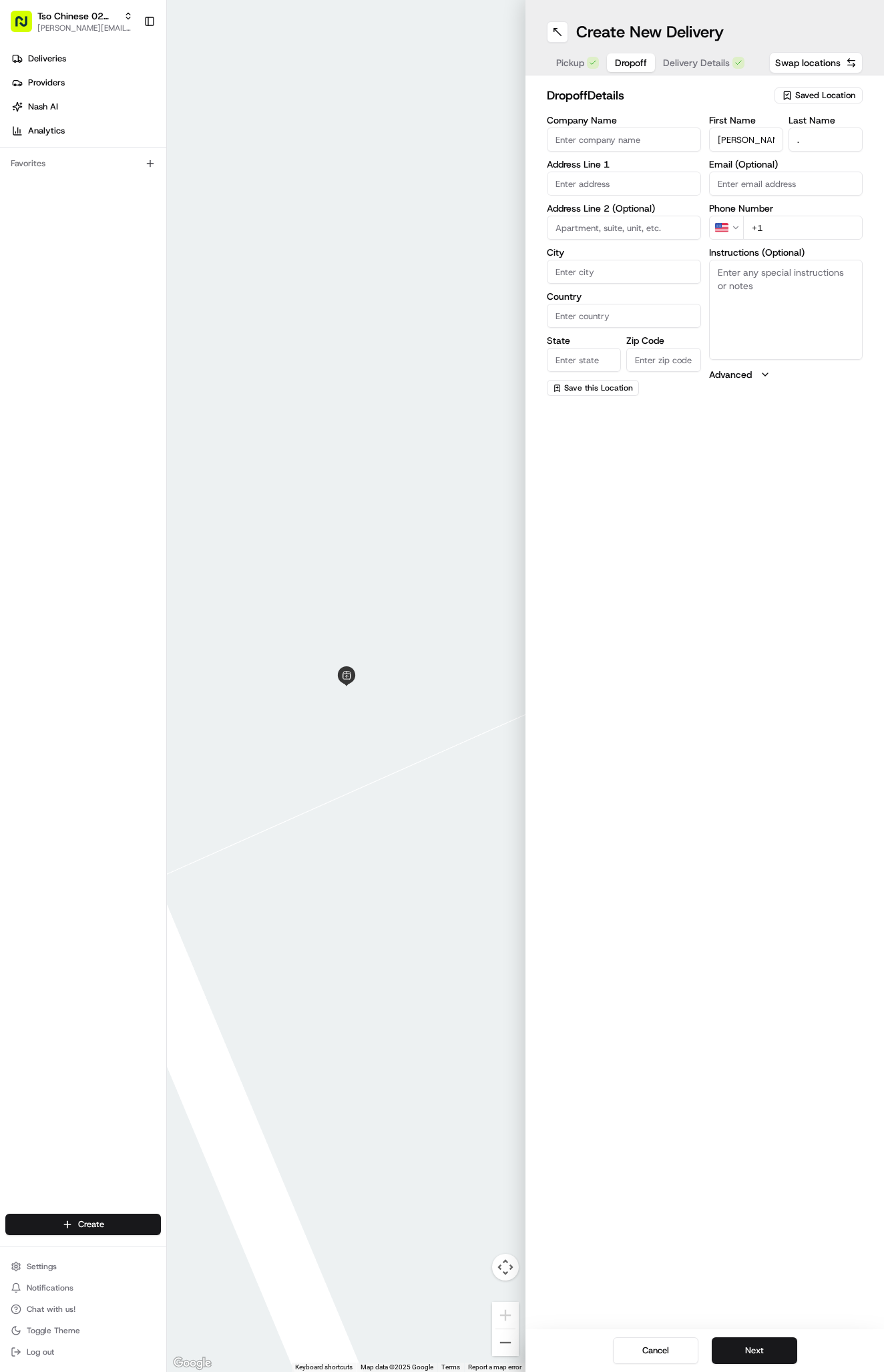
paste input "512 995 8220"
type input "+1 512 995 8220"
click at [773, 282] on textarea "Instructions (Optional)" at bounding box center [786, 310] width 155 height 100
paste textarea "Company: The front door company"
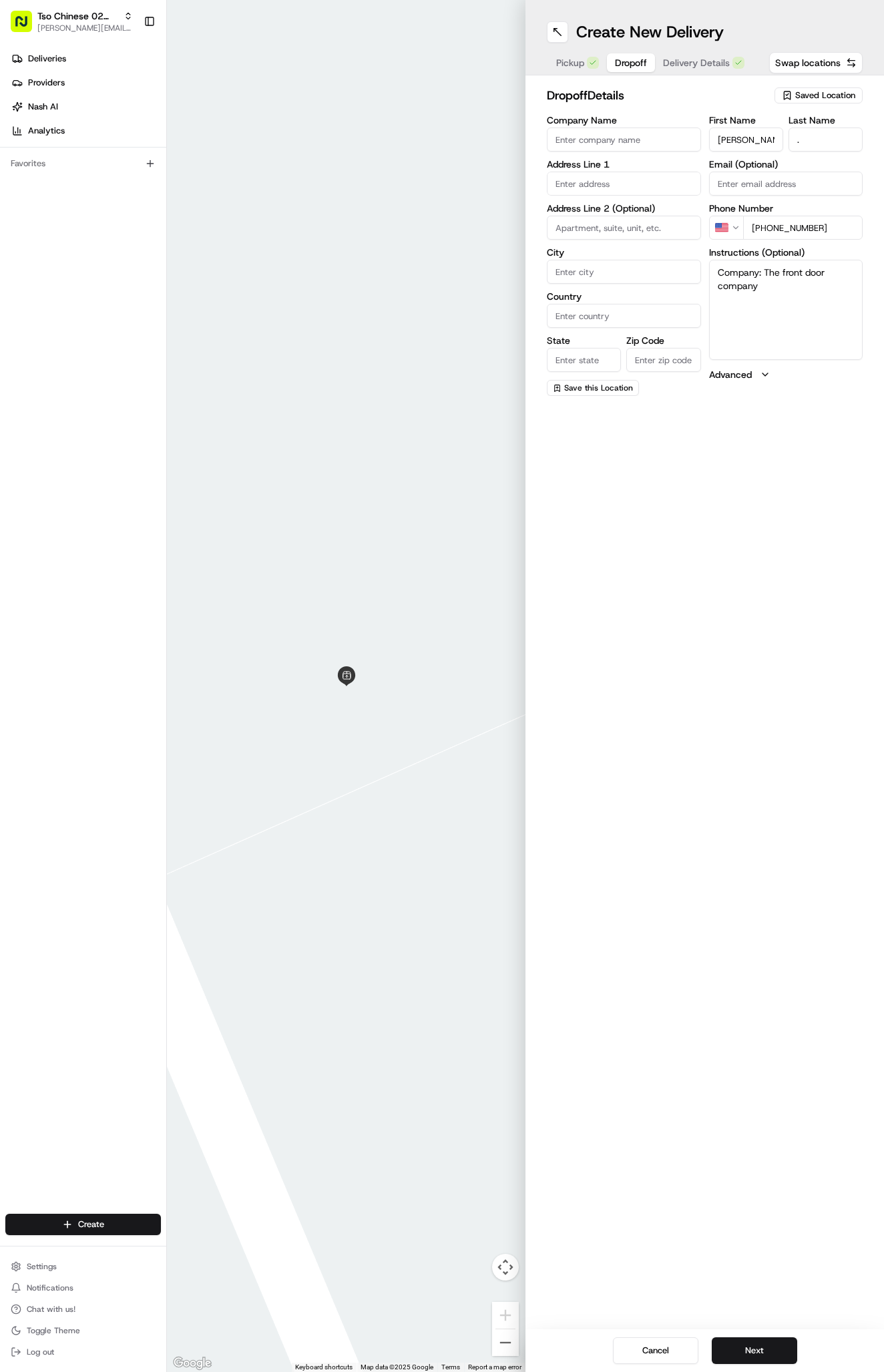
drag, startPoint x: 764, startPoint y: 274, endPoint x: 673, endPoint y: 265, distance: 91.4
click at [673, 265] on div "Company Name Address Line 1 Address Line 2 (Optional) City Country State Zip Co…" at bounding box center [705, 255] width 316 height 280
type textarea "The front door company"
paste input "104"
type input "104"
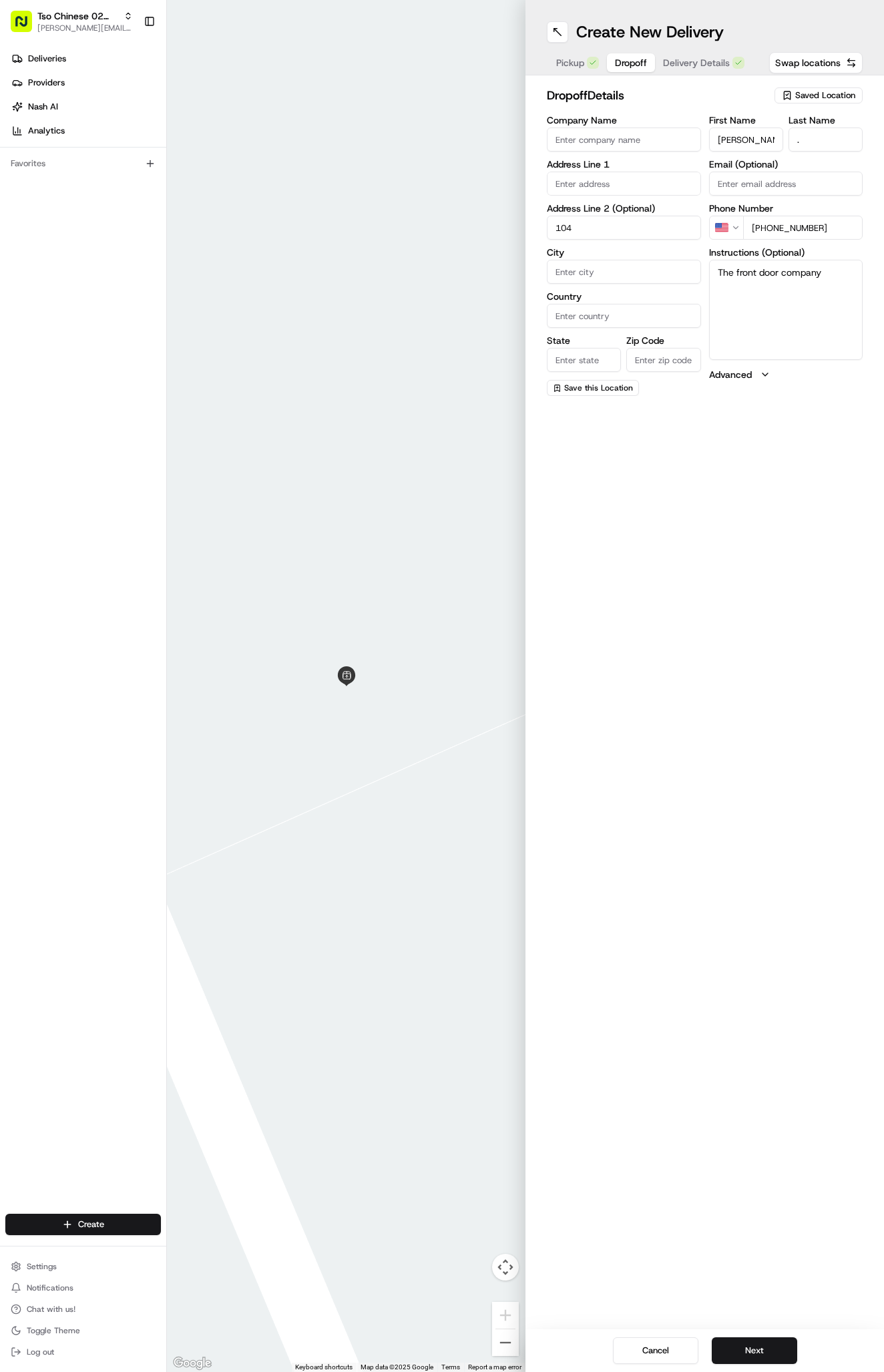
click at [769, 300] on textarea "The front door company" at bounding box center [786, 310] width 155 height 100
paste textarea "104"
type textarea "The front door company. 104"
click at [753, 1359] on button "Next" at bounding box center [754, 1350] width 85 height 27
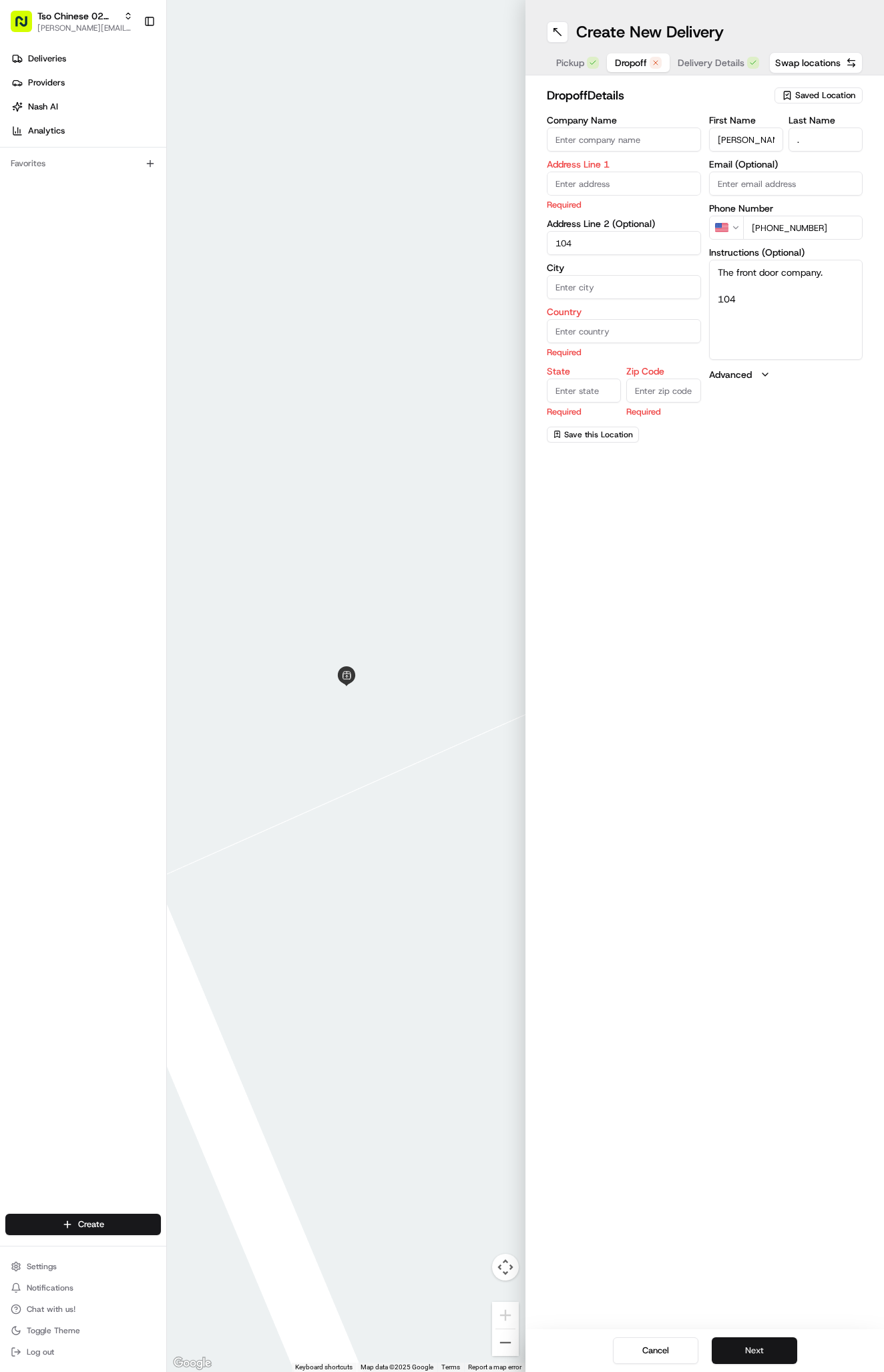
click at [753, 1359] on button "Next" at bounding box center [754, 1350] width 85 height 27
click at [638, 178] on input "text" at bounding box center [624, 183] width 155 height 24
paste input "9222 Burnet Rd, Austin, TX 78758-5251, United States"
click at [640, 212] on div "9222 Burnet Road, Austin, TX" at bounding box center [624, 212] width 147 height 20
type input "9222 Burnet Road"
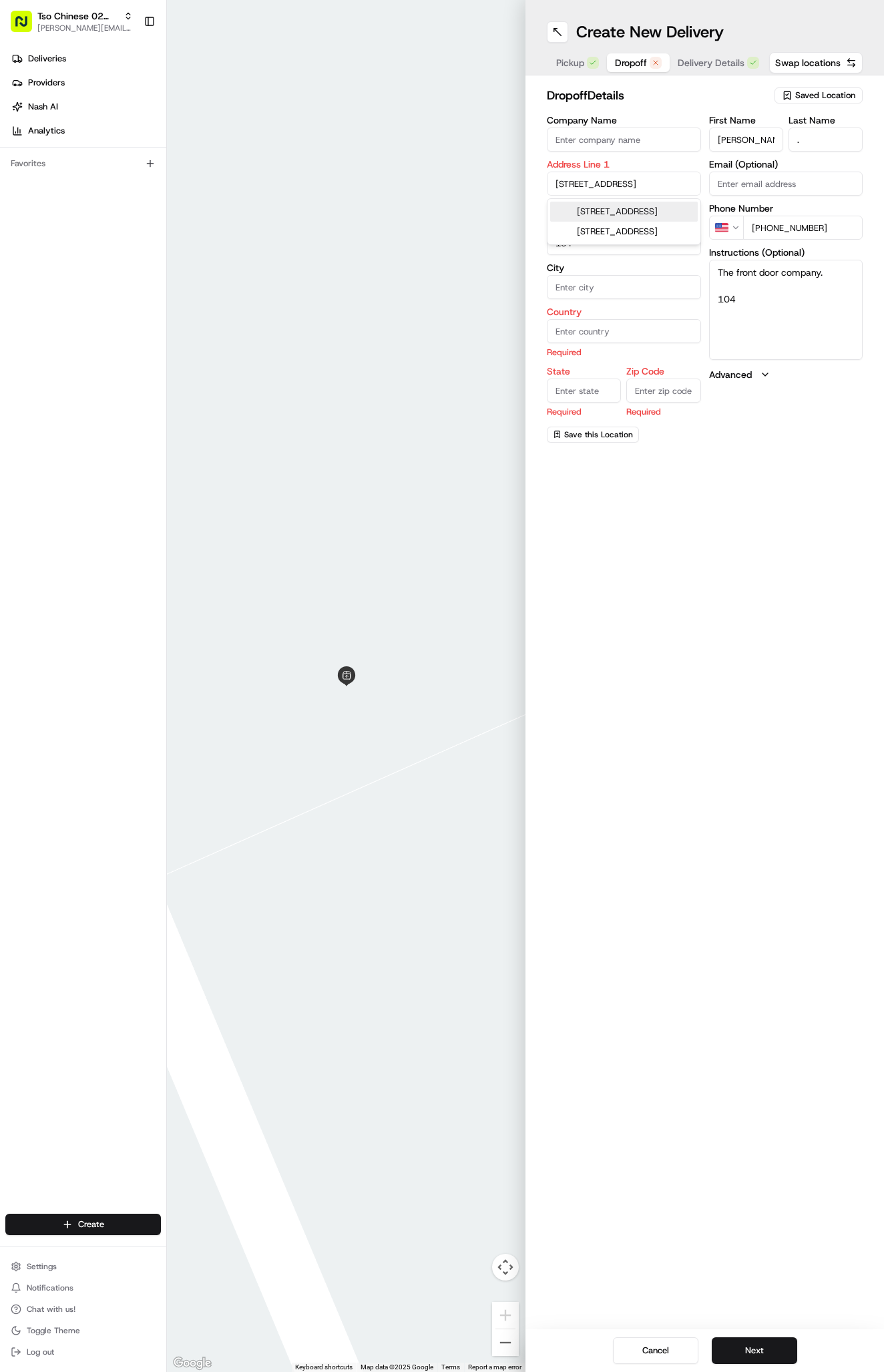
type input "Austin"
type input "[GEOGRAPHIC_DATA]"
type input "78758"
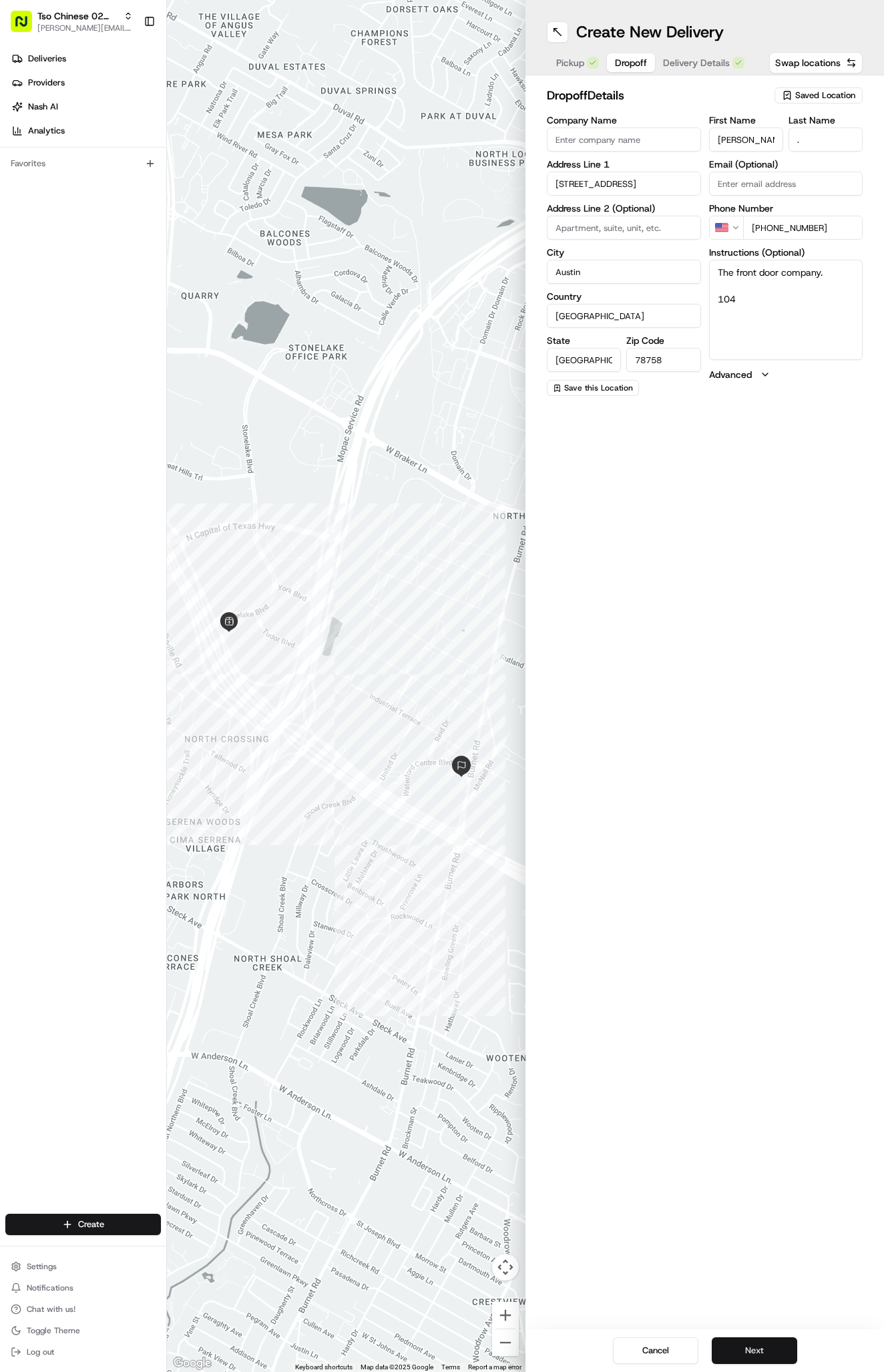
click at [757, 1354] on button "Next" at bounding box center [754, 1350] width 85 height 27
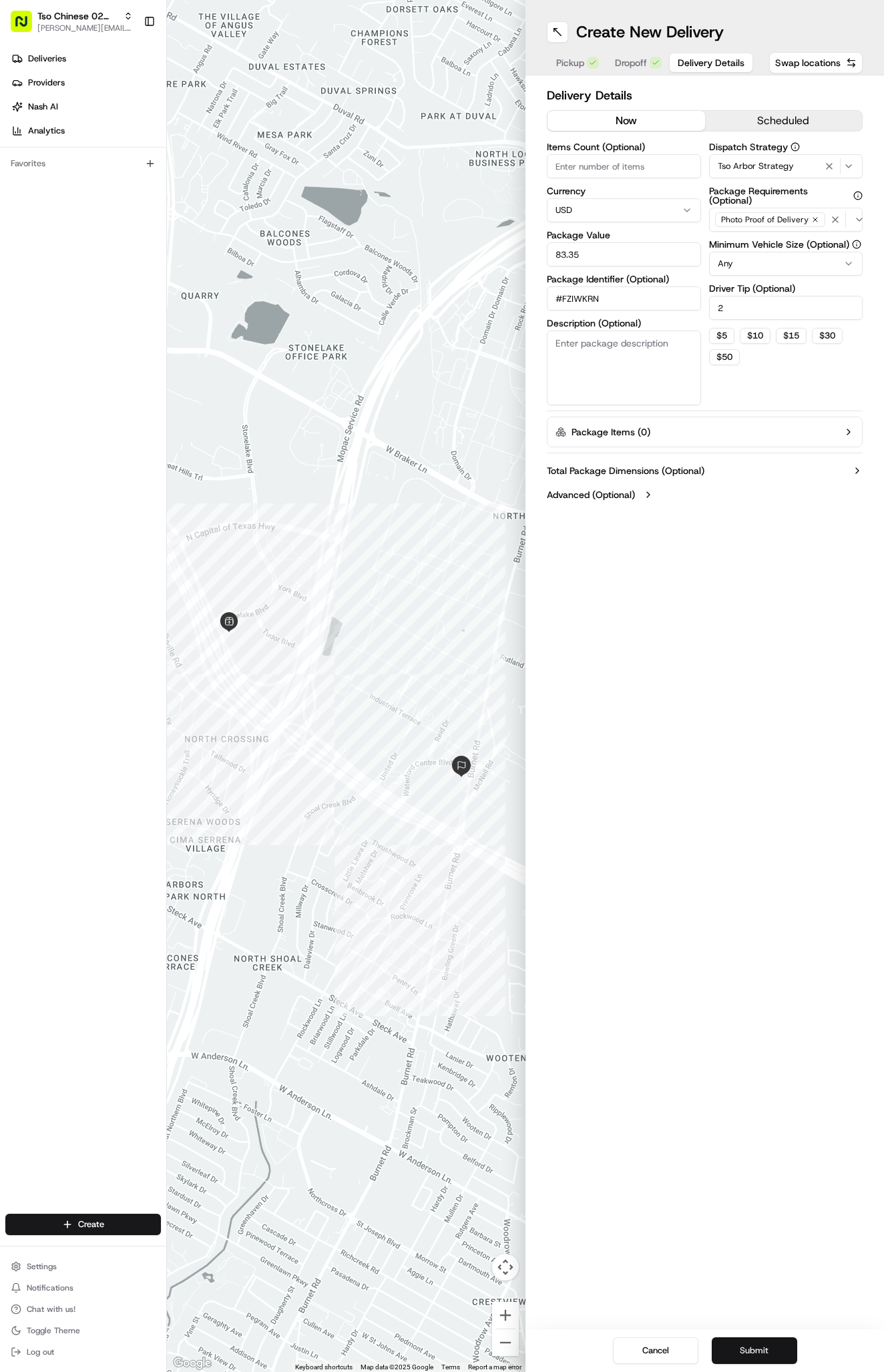
click at [757, 1354] on button "Submit" at bounding box center [754, 1350] width 85 height 27
click at [757, 1354] on div "Cancel Submit" at bounding box center [705, 1350] width 358 height 43
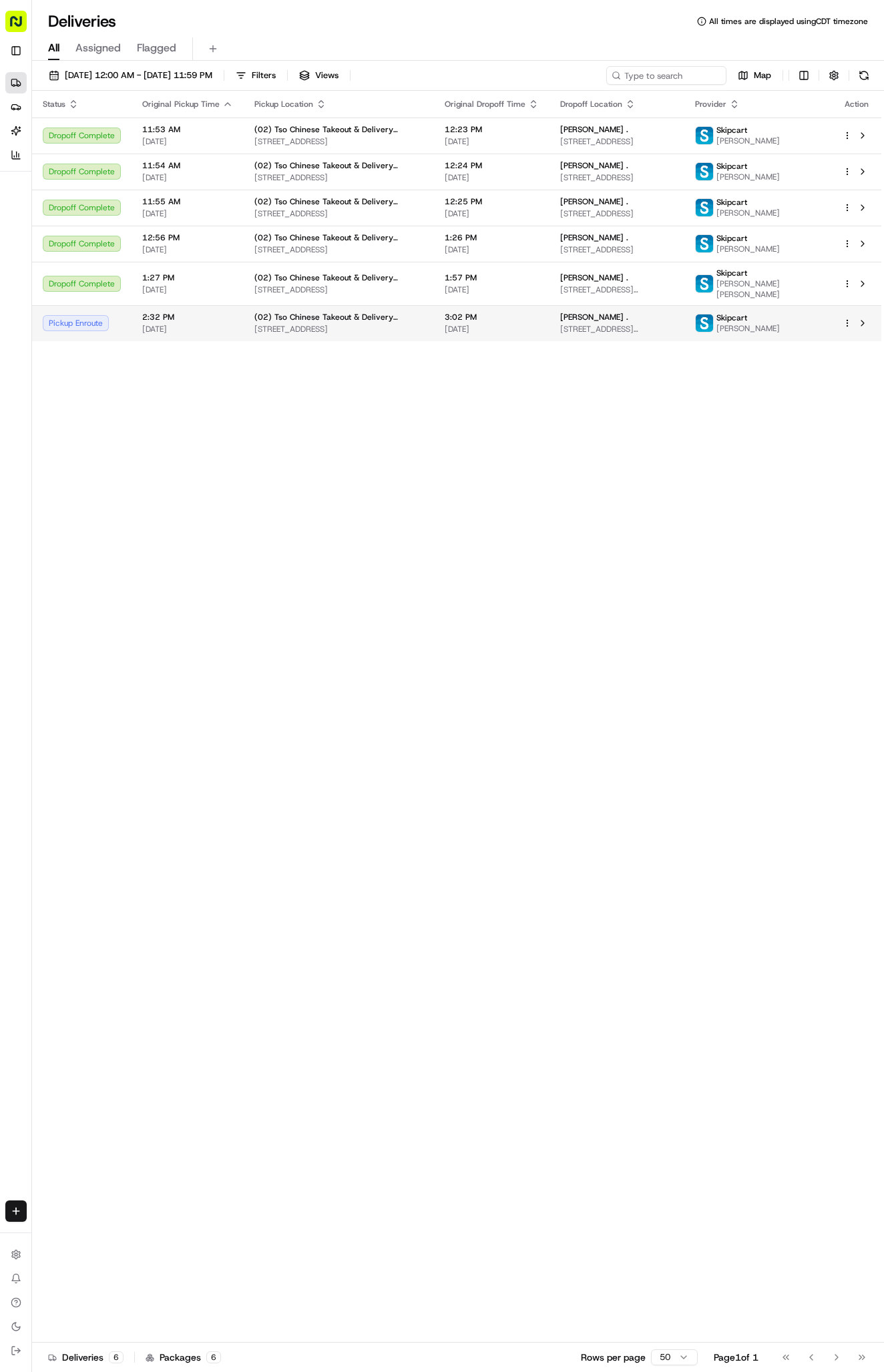
click at [434, 341] on td "(02) Tso Chinese Takeout & Delivery Arboretum Crossing 9333 Research Blvd, Bldg…" at bounding box center [339, 322] width 190 height 36
click at [404, 334] on span "[STREET_ADDRESS]" at bounding box center [339, 329] width 169 height 11
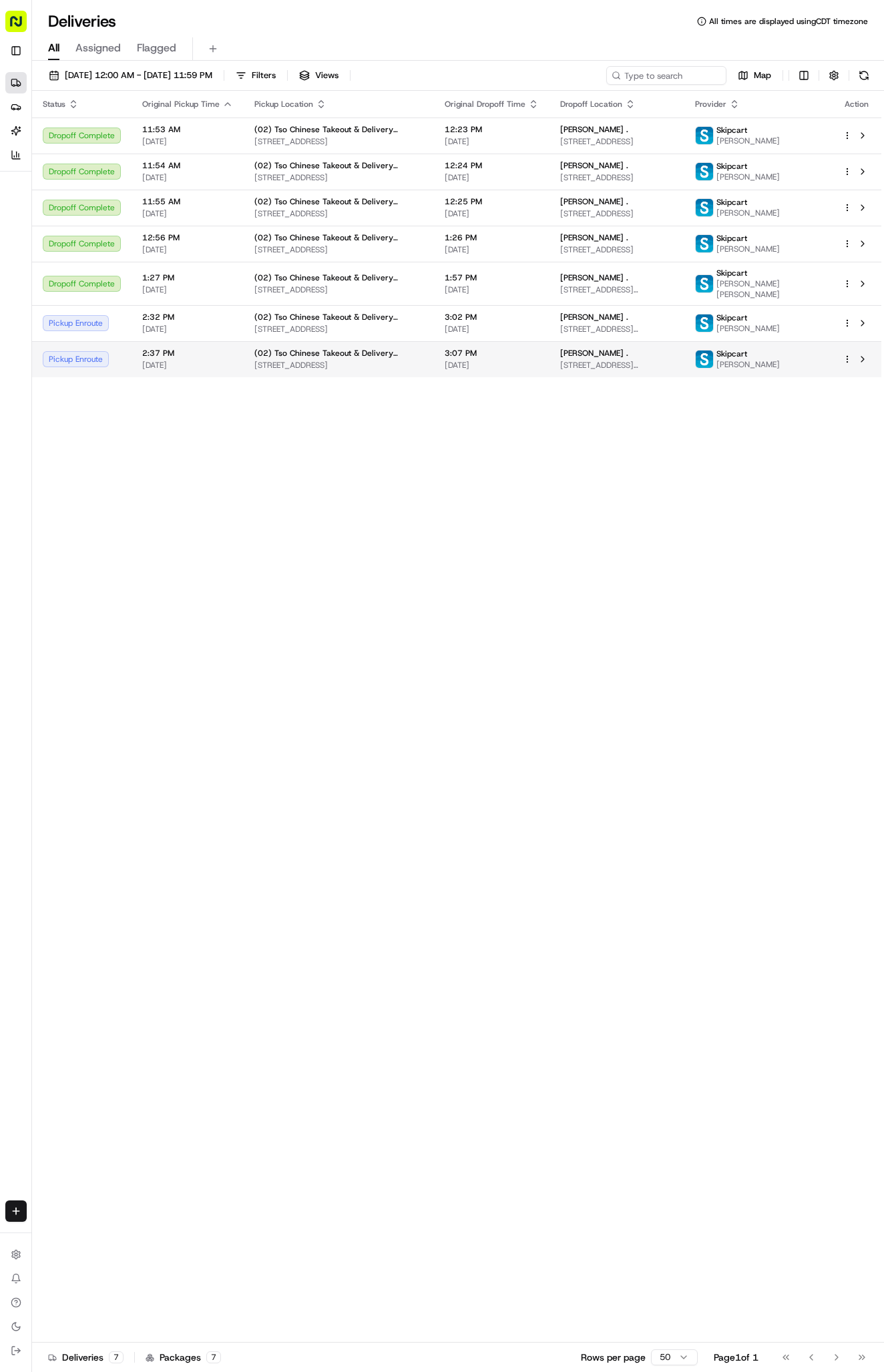
click at [301, 358] on span "(02) Tso Chinese Takeout & Delivery [GEOGRAPHIC_DATA]" at bounding box center [339, 353] width 169 height 11
click at [214, 370] on span "[DATE]" at bounding box center [188, 365] width 91 height 11
click at [243, 341] on td "(02) Tso Chinese Takeout & Delivery Arboretum Crossing 9333 Research Blvd, Bldg…" at bounding box center [339, 322] width 190 height 36
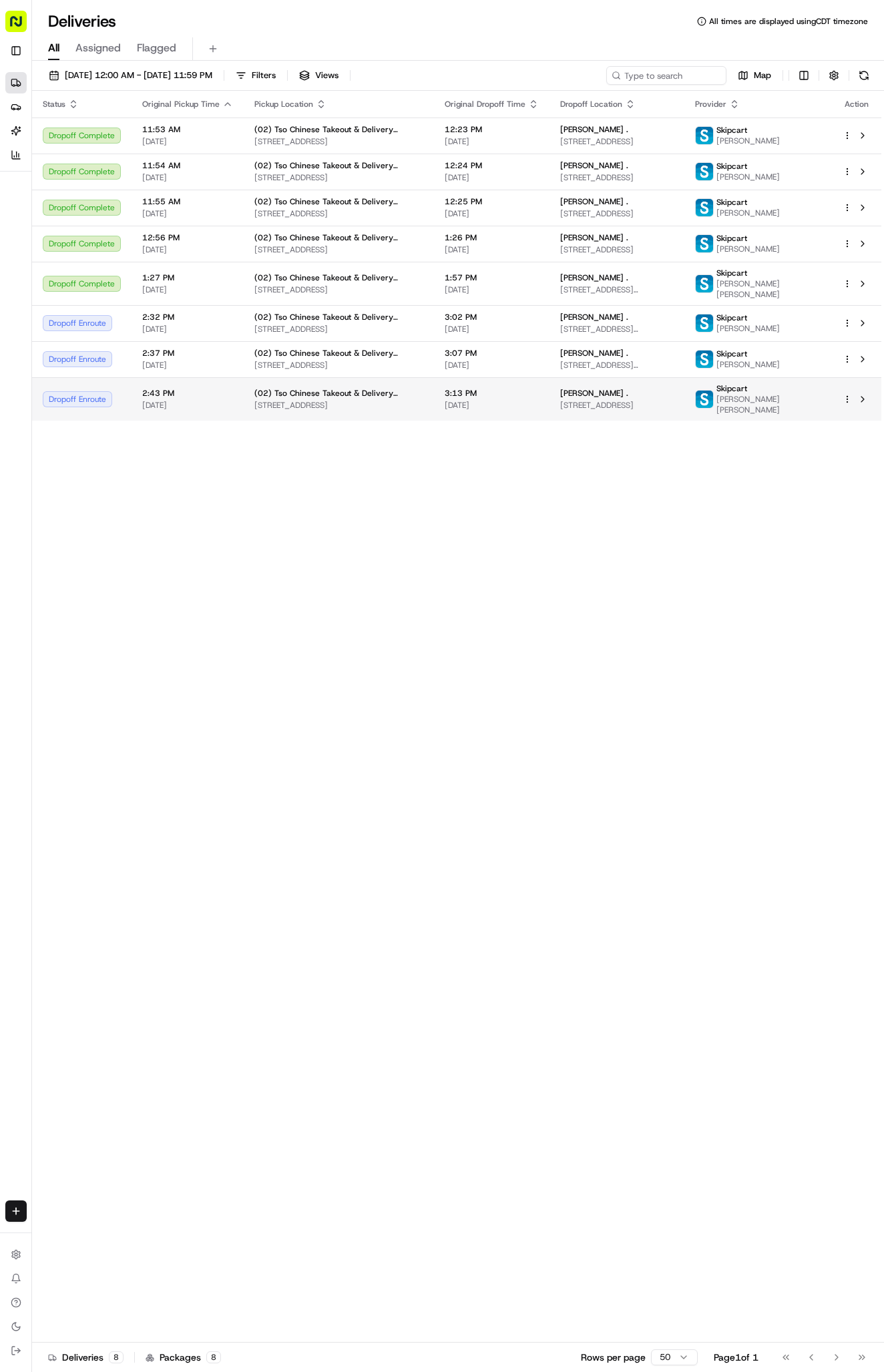
click at [423, 399] on span "(02) Tso Chinese Takeout & Delivery [GEOGRAPHIC_DATA]" at bounding box center [339, 393] width 169 height 11
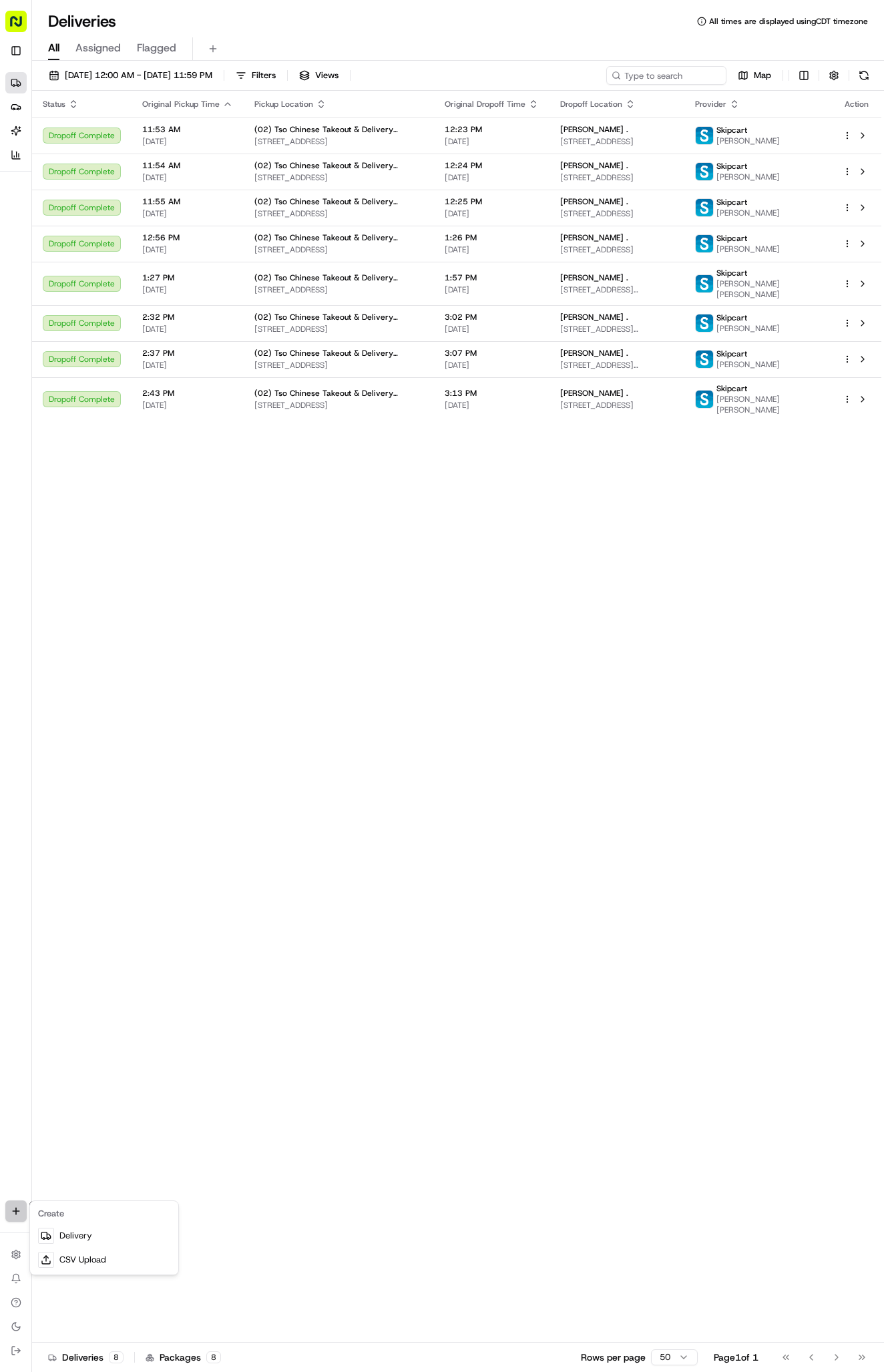
click at [20, 1215] on html "Tso Chinese 02 Arbor antonia@tsochinese.com Toggle Sidebar Deliveries Providers…" at bounding box center [442, 686] width 884 height 1372
click at [104, 1231] on link "Delivery" at bounding box center [104, 1236] width 143 height 24
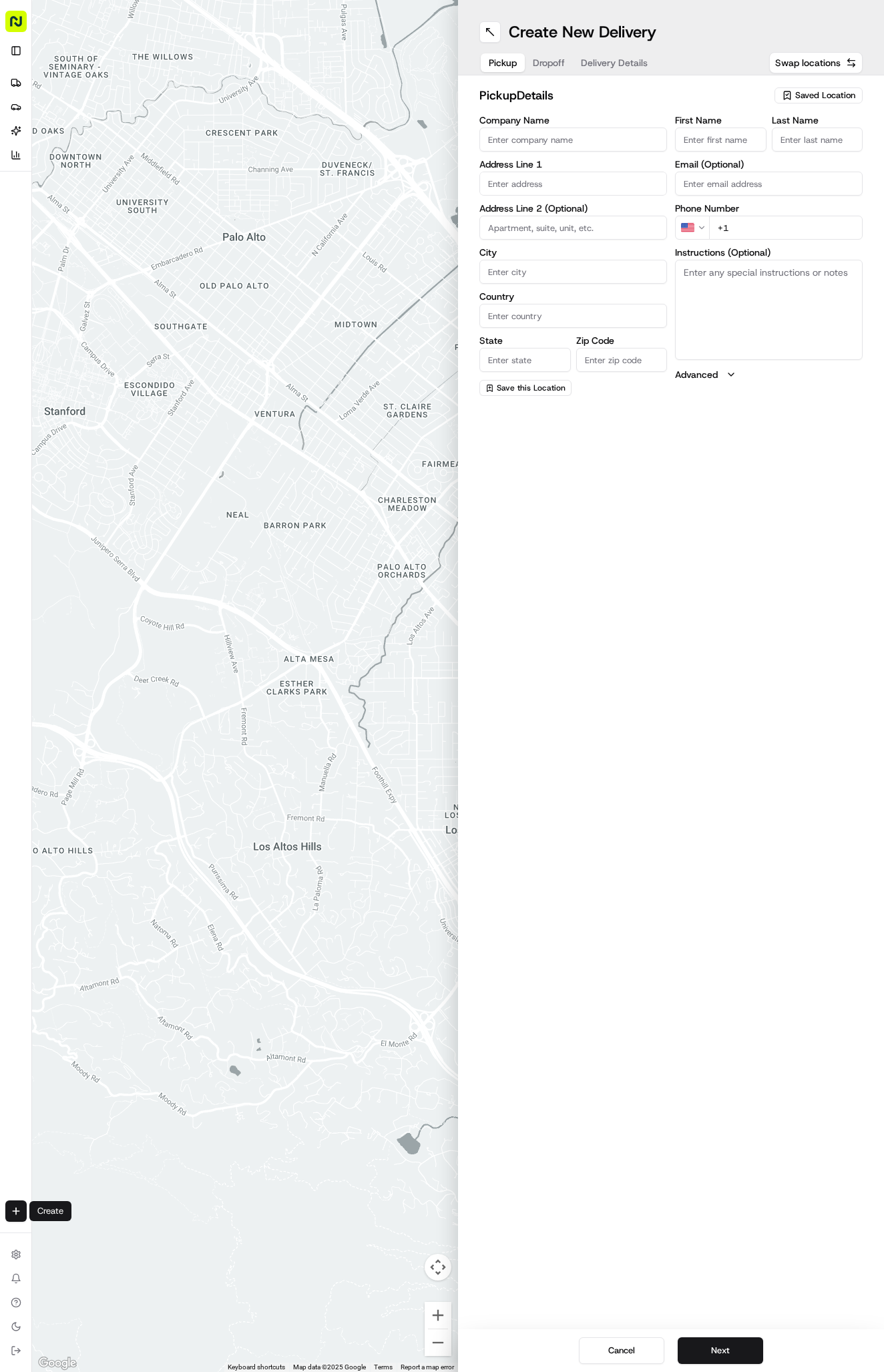
click at [825, 93] on span "Saved Location" at bounding box center [825, 95] width 60 height 12
click at [822, 157] on span "(02) Tso Chinese Takeout & Delivery [GEOGRAPHIC_DATA] (02)" at bounding box center [796, 152] width 164 height 24
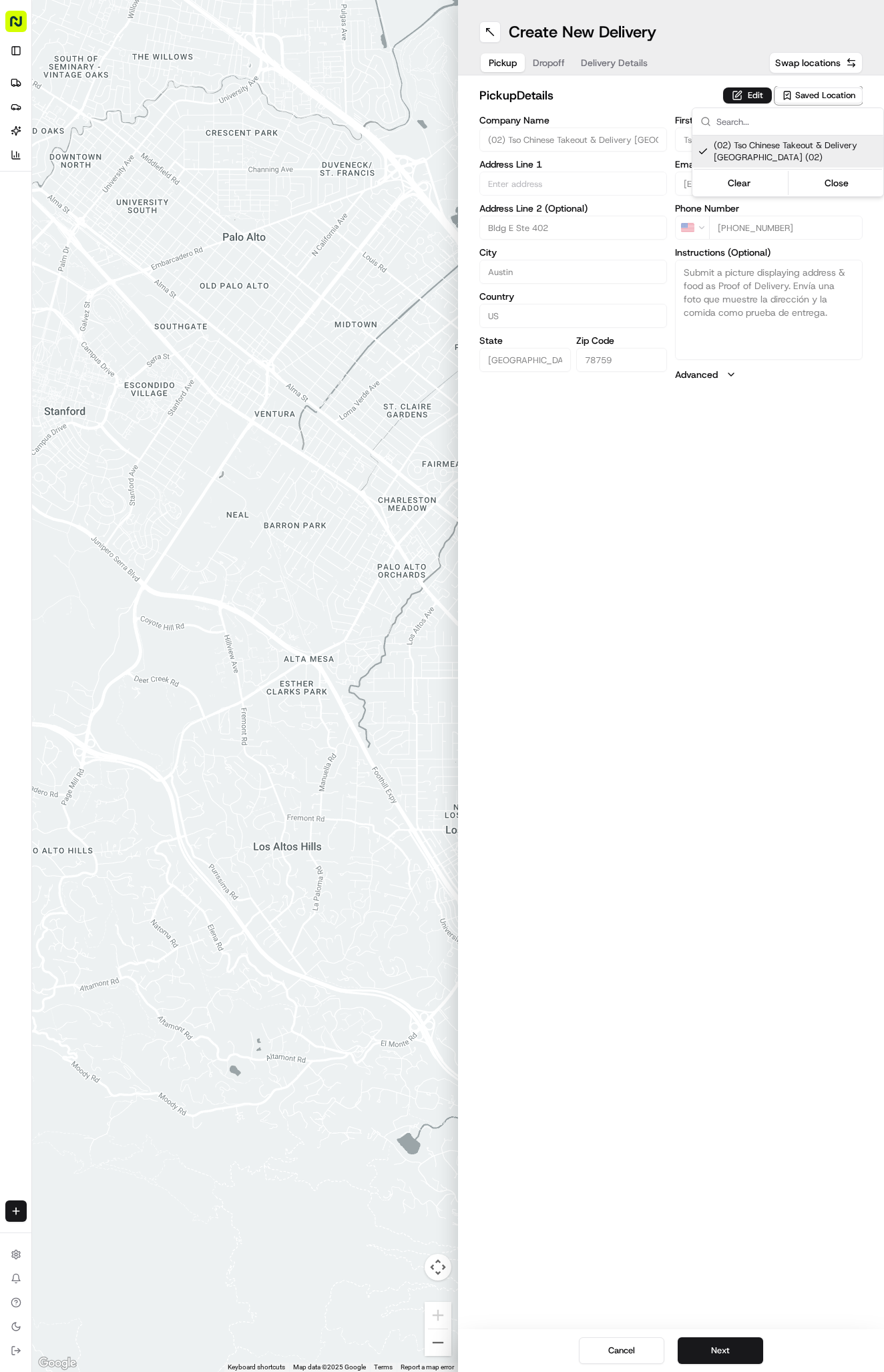
type input "(02) Tso Chinese Takeout & Delivery [GEOGRAPHIC_DATA]"
type input "Bldg E Ste 402"
type input "Austin"
type input "US"
type input "[GEOGRAPHIC_DATA]"
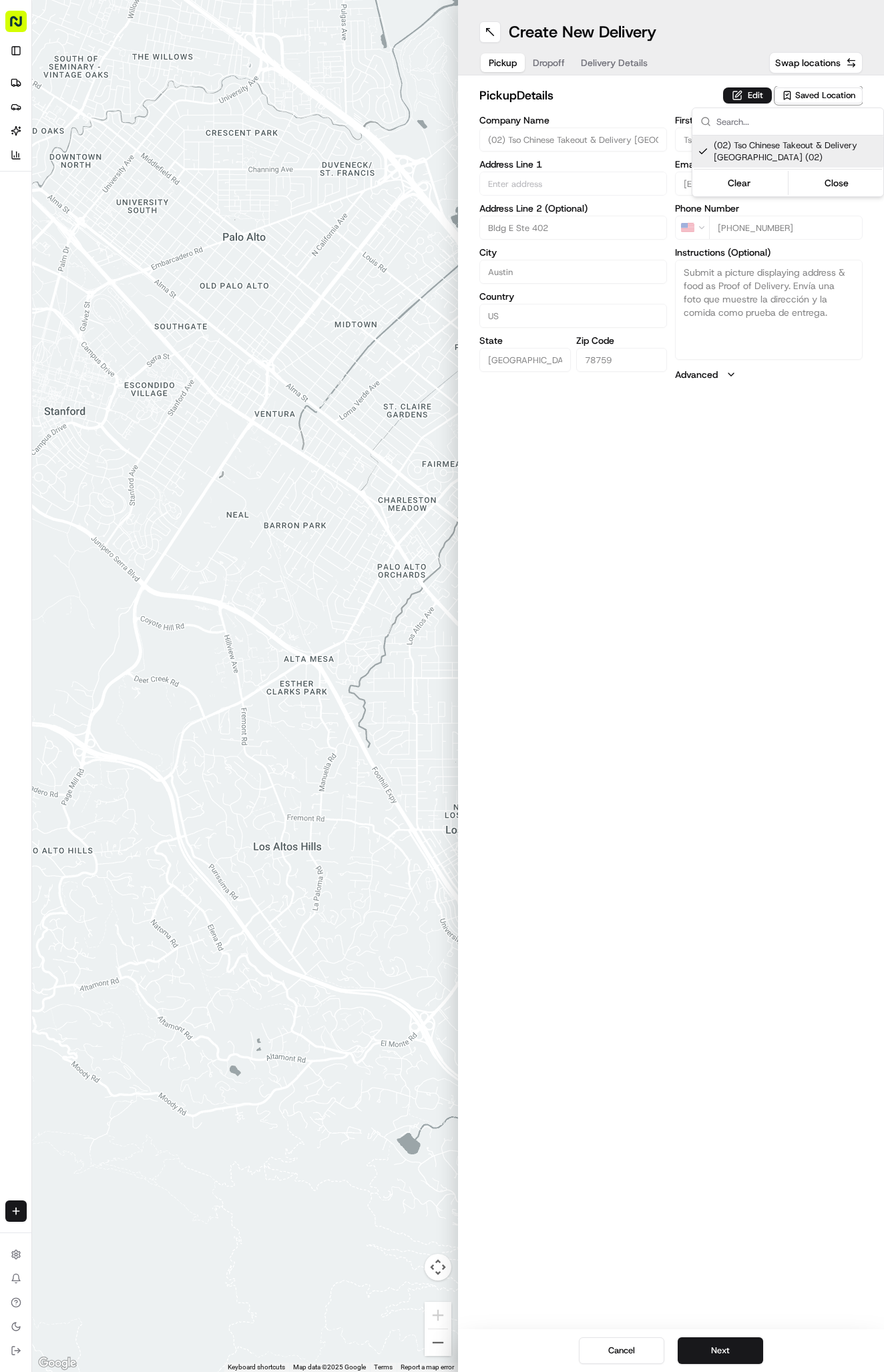
type input "78759"
type input "Tso Chinese"
type input "Arboretum Crossing Manager"
type input "[EMAIL_ADDRESS][DOMAIN_NAME]"
type input "[PHONE_NUMBER]"
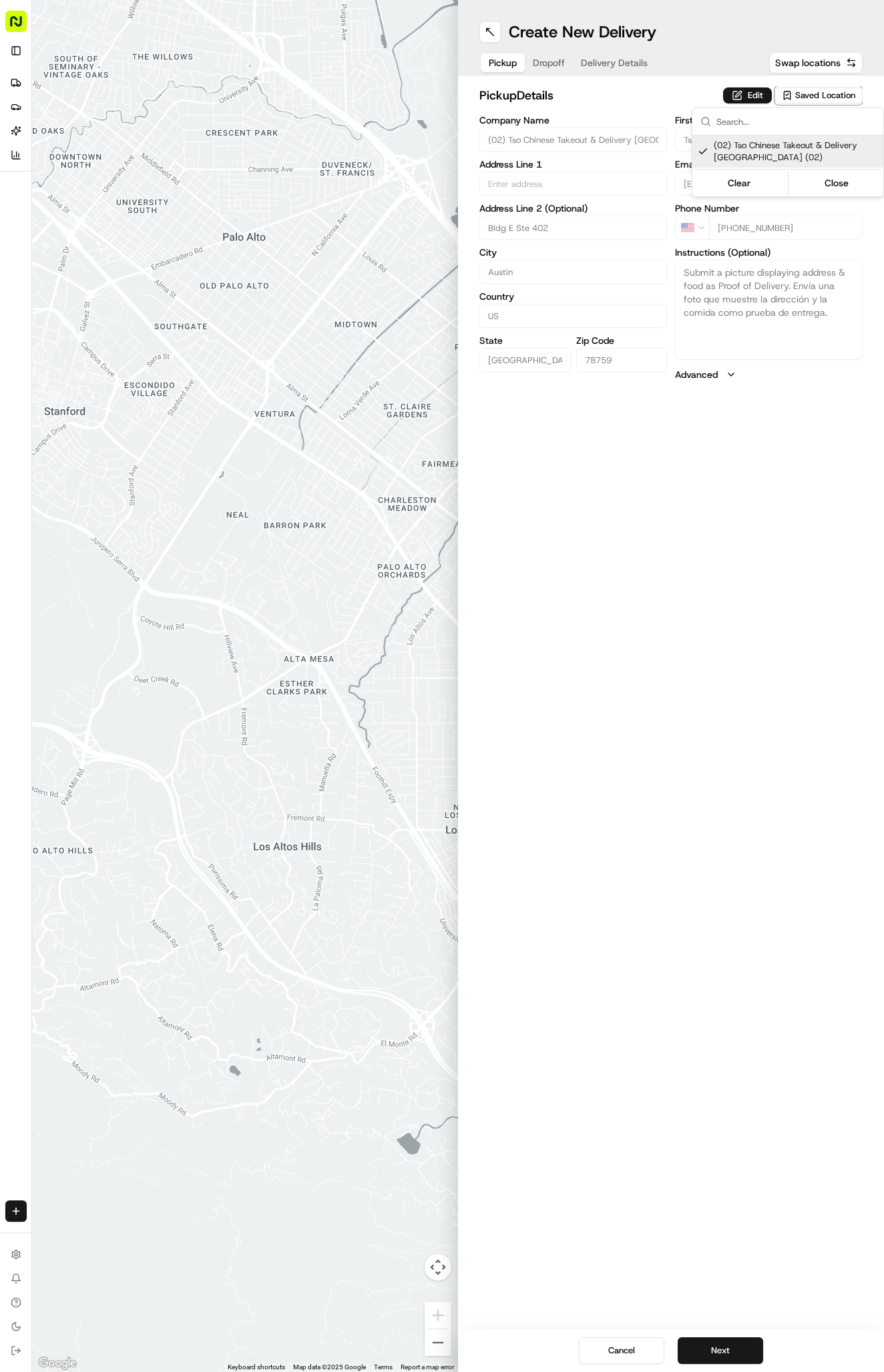
type textarea "Submit a picture displaying address & food as Proof of Delivery. Envía una foto…"
type input "[STREET_ADDRESS]"
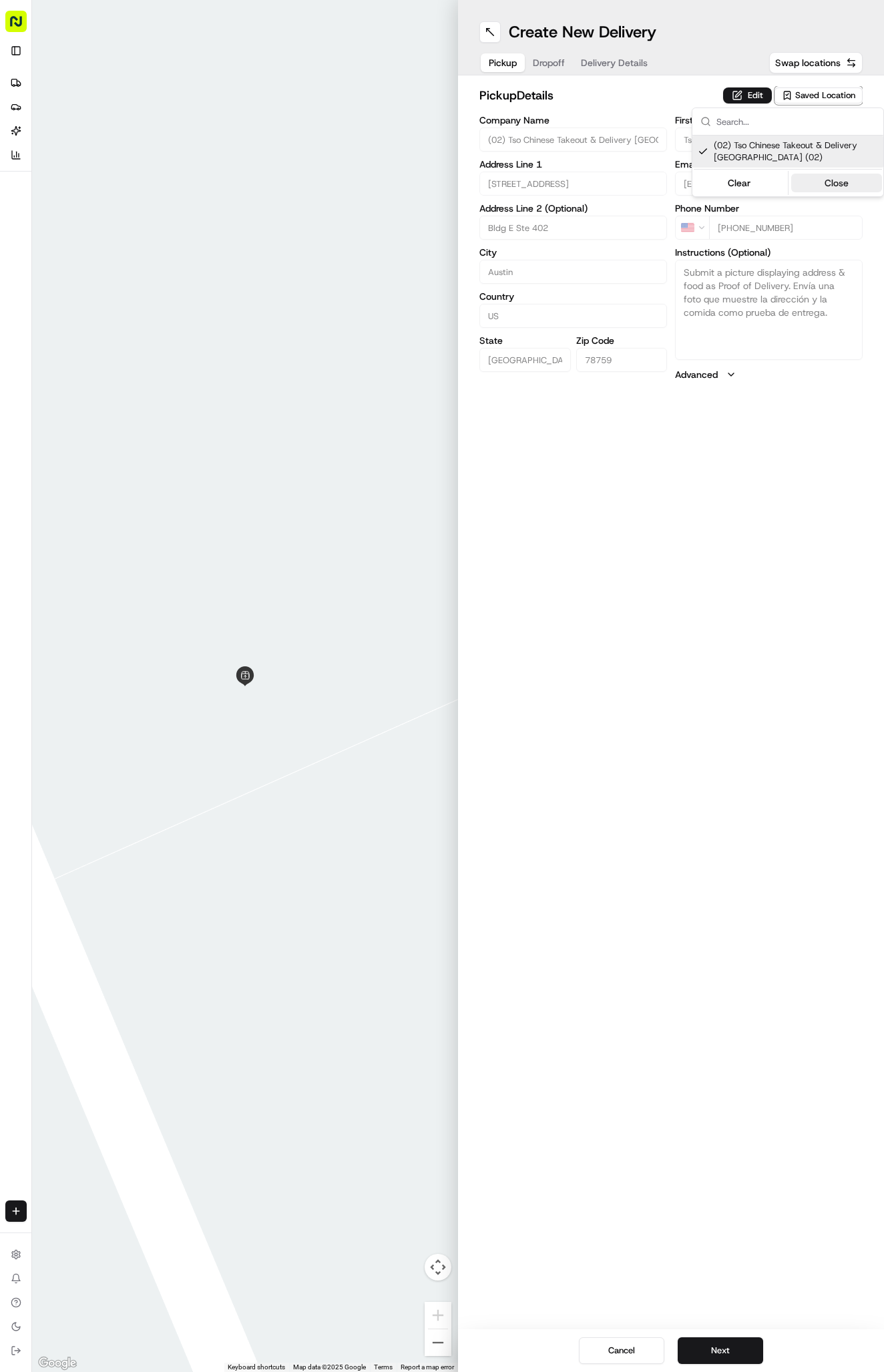
click at [830, 178] on button "Close" at bounding box center [837, 183] width 92 height 18
click at [604, 64] on span "Delivery Details" at bounding box center [614, 62] width 67 height 13
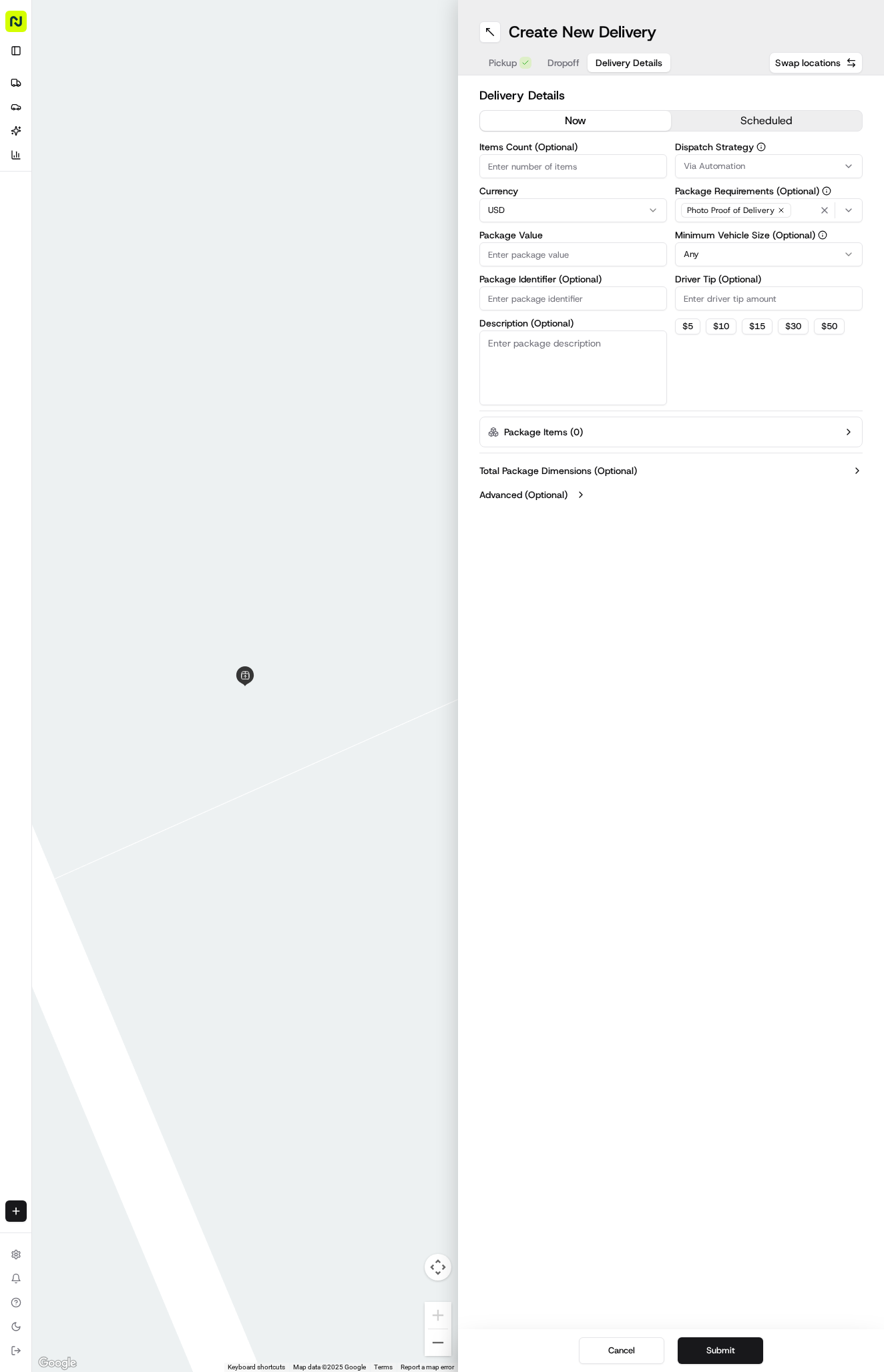
click at [696, 161] on span "Via Automation" at bounding box center [714, 166] width 61 height 12
click at [734, 229] on div "Via Automation" at bounding box center [771, 219] width 191 height 20
click at [735, 235] on span "Tso Arbor Strategy" at bounding box center [779, 238] width 164 height 12
click at [797, 265] on button "Close" at bounding box center [821, 264] width 92 height 18
click at [746, 292] on input "Driver Tip (Optional)" at bounding box center [769, 298] width 188 height 24
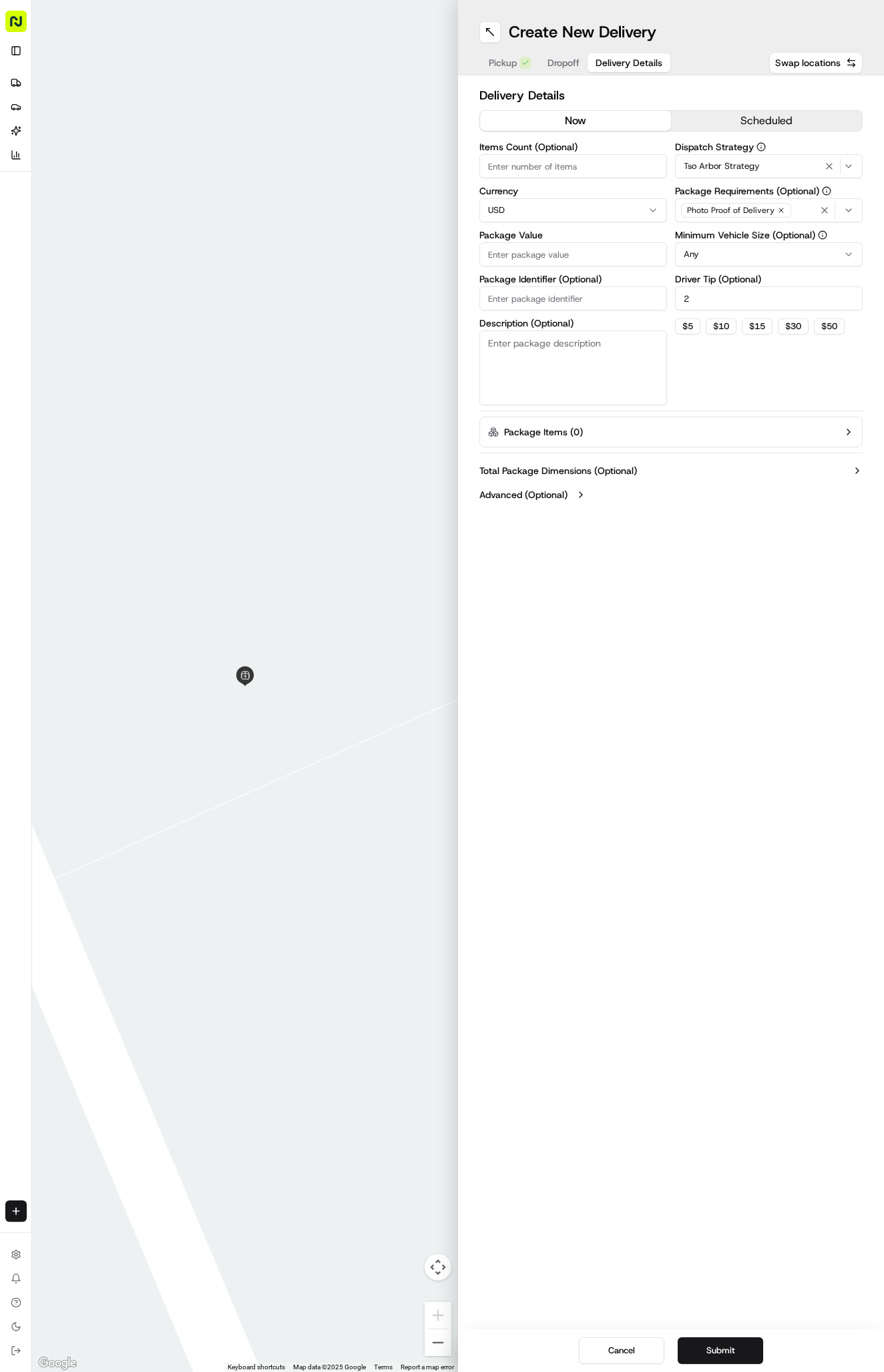
type input "2"
click at [586, 300] on input "Package Identifier (Optional)" at bounding box center [573, 298] width 188 height 24
click at [585, 292] on input "Package Identifier (Optional)" at bounding box center [573, 298] width 188 height 24
paste input "#TH0QD6N"
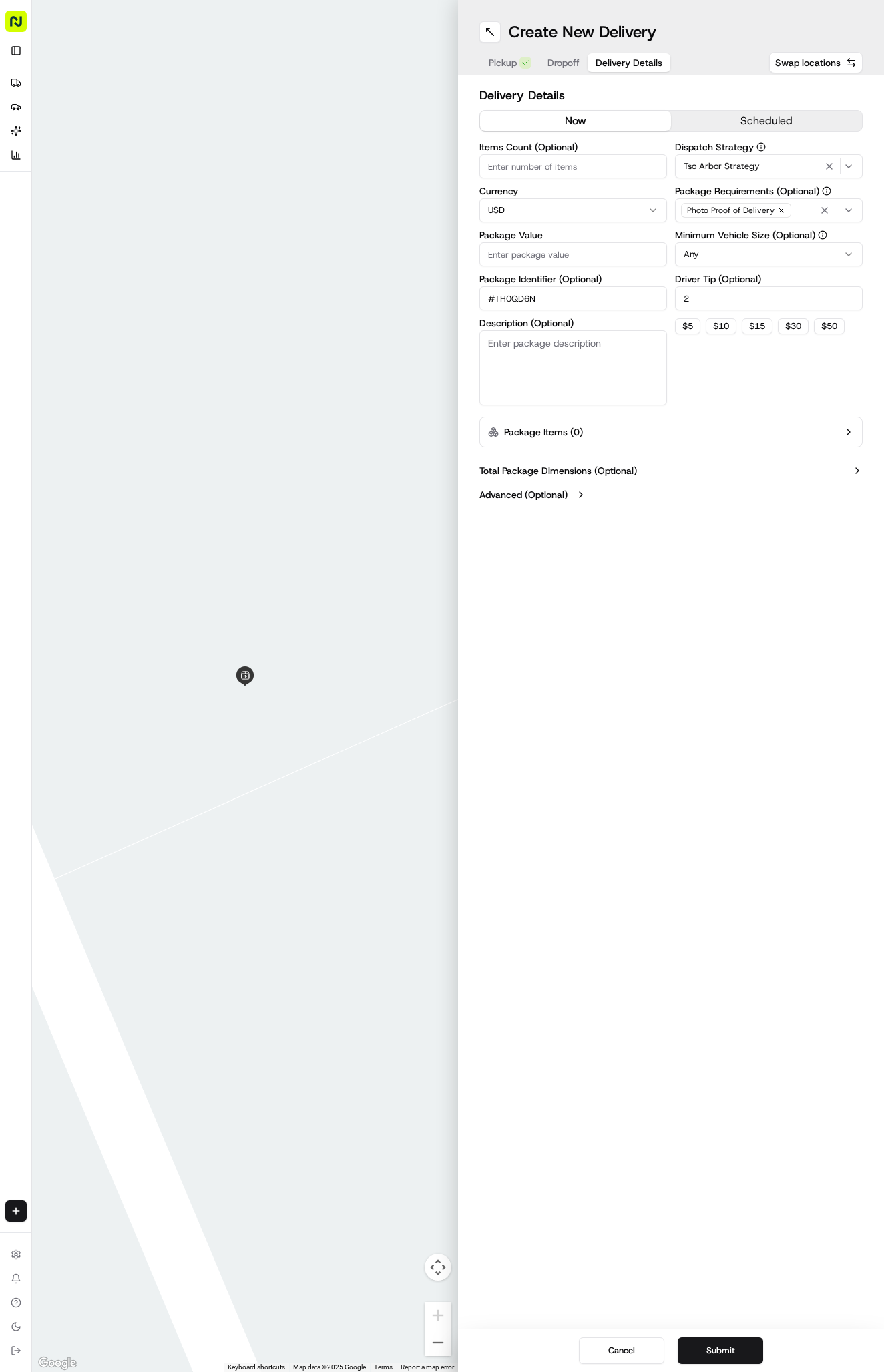
type input "#TH0QD6N"
click at [578, 253] on input "Package Value" at bounding box center [573, 254] width 188 height 24
type input "59.92"
click at [569, 61] on span "Dropoff" at bounding box center [563, 62] width 32 height 13
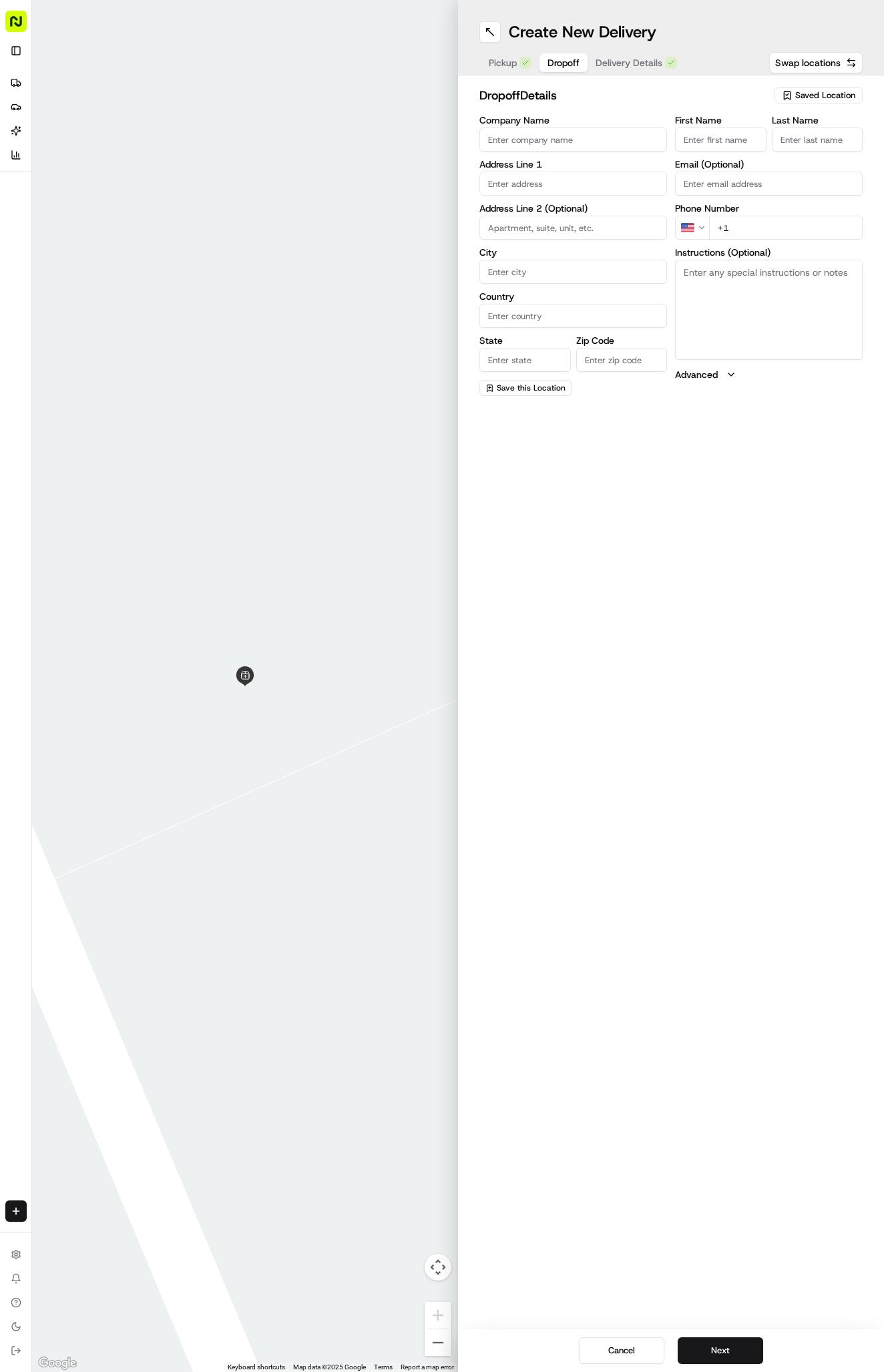
click at [707, 137] on input "First Name" at bounding box center [721, 140] width 92 height 24
paste input "Carolina M"
type input "Carolina M"
type input "."
paste input "267 475 1103"
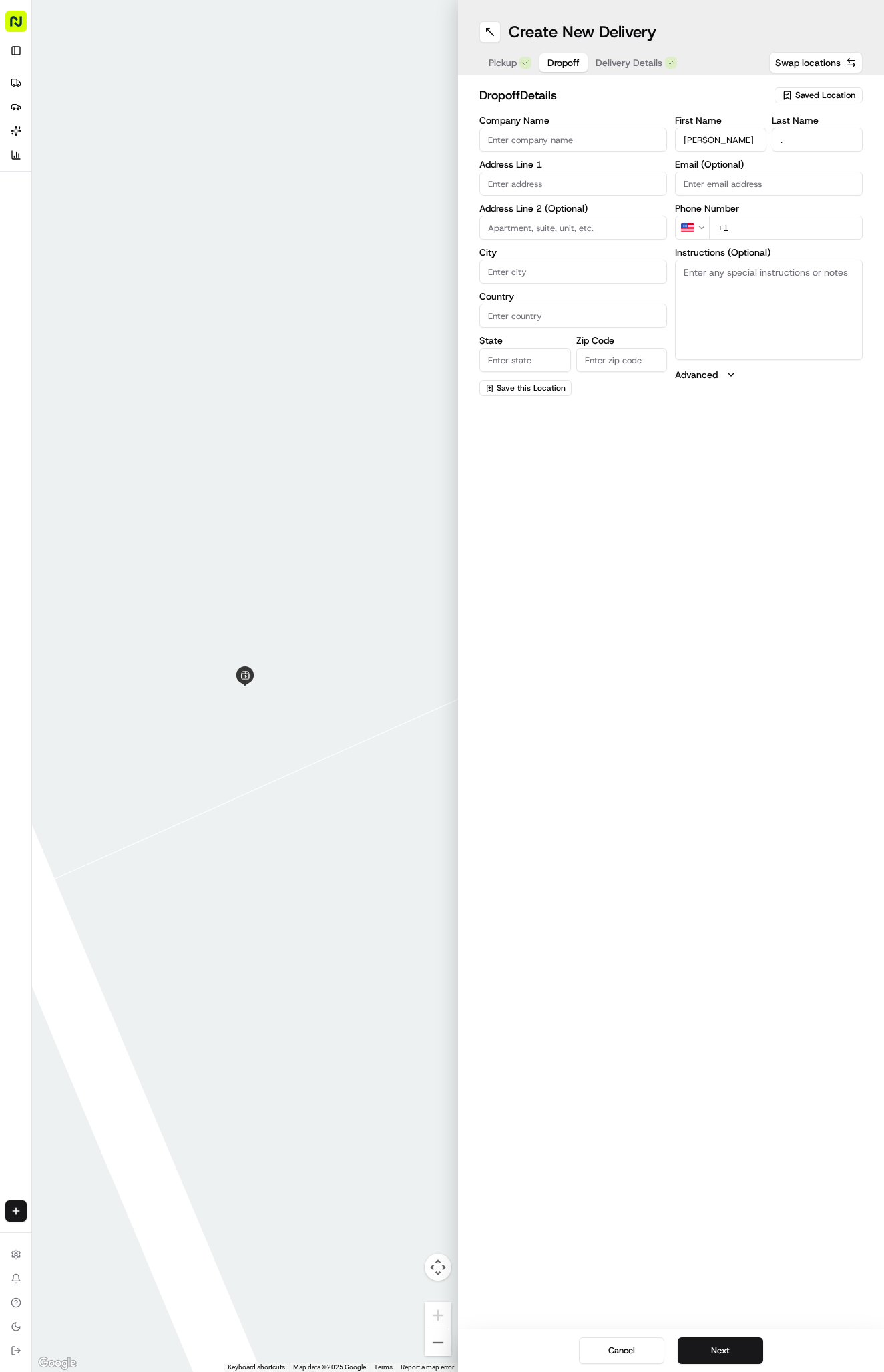
type input "+1 267 475 1103"
click at [564, 178] on input "text" at bounding box center [573, 183] width 188 height 24
paste input "13401 Moscow Trail"
click at [591, 214] on div "13401 Moscow Trail, Austin, TX" at bounding box center [573, 212] width 181 height 20
type input "[STREET_ADDRESS]"
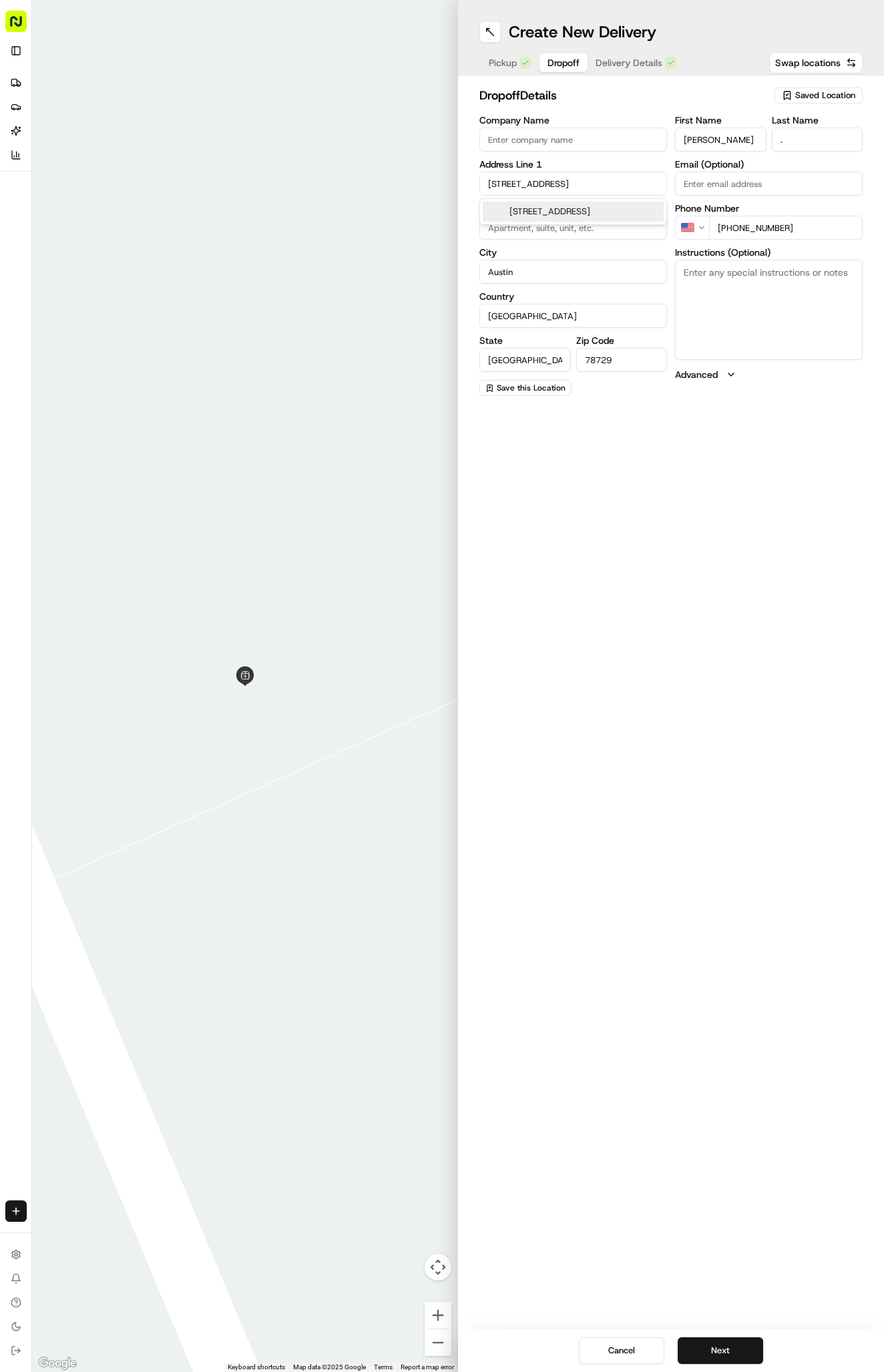
type input "Austin"
type input "[GEOGRAPHIC_DATA]"
type input "78729"
type input "13401 Moscow Trail"
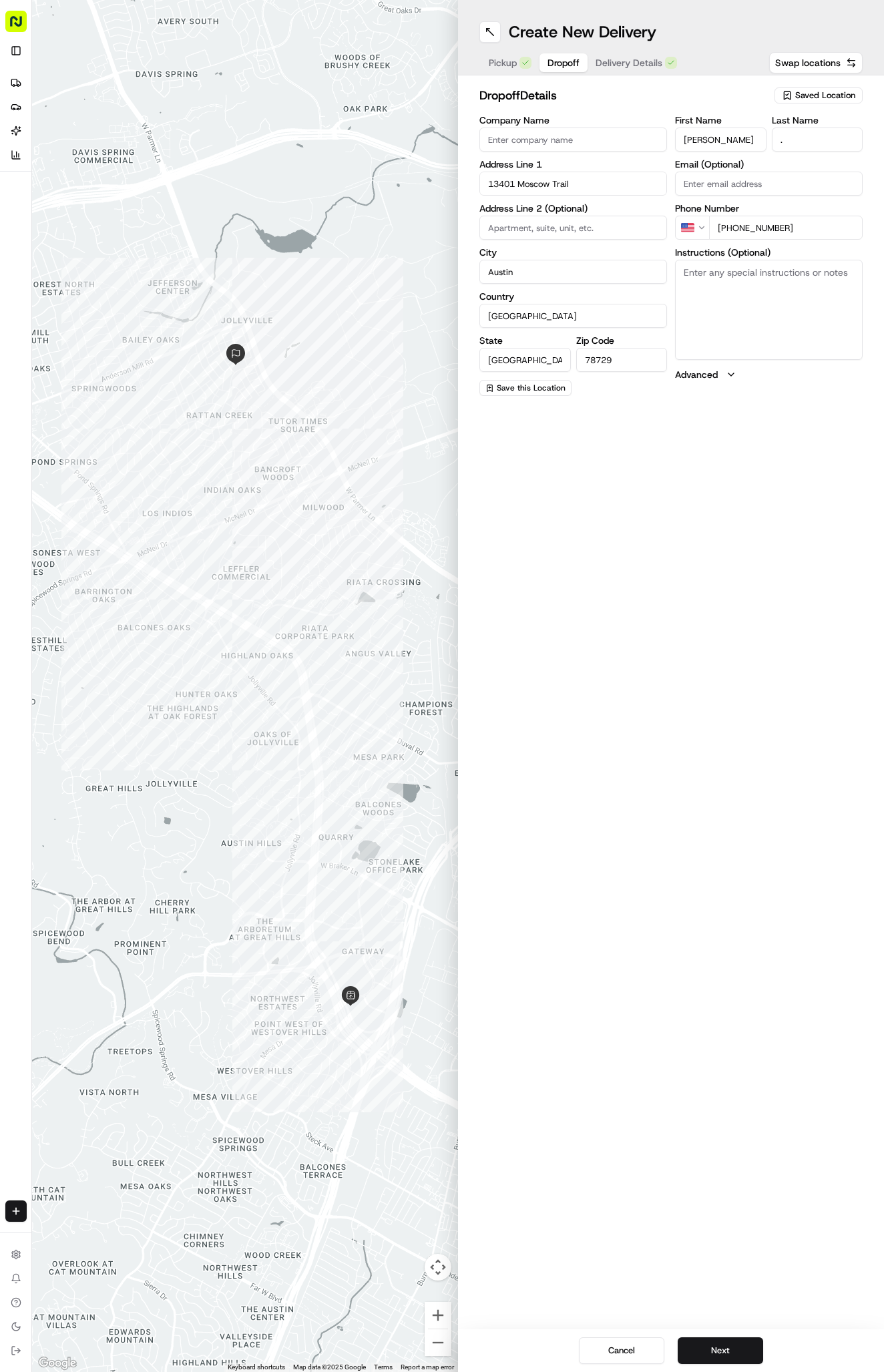
click at [622, 59] on span "Delivery Details" at bounding box center [629, 62] width 67 height 13
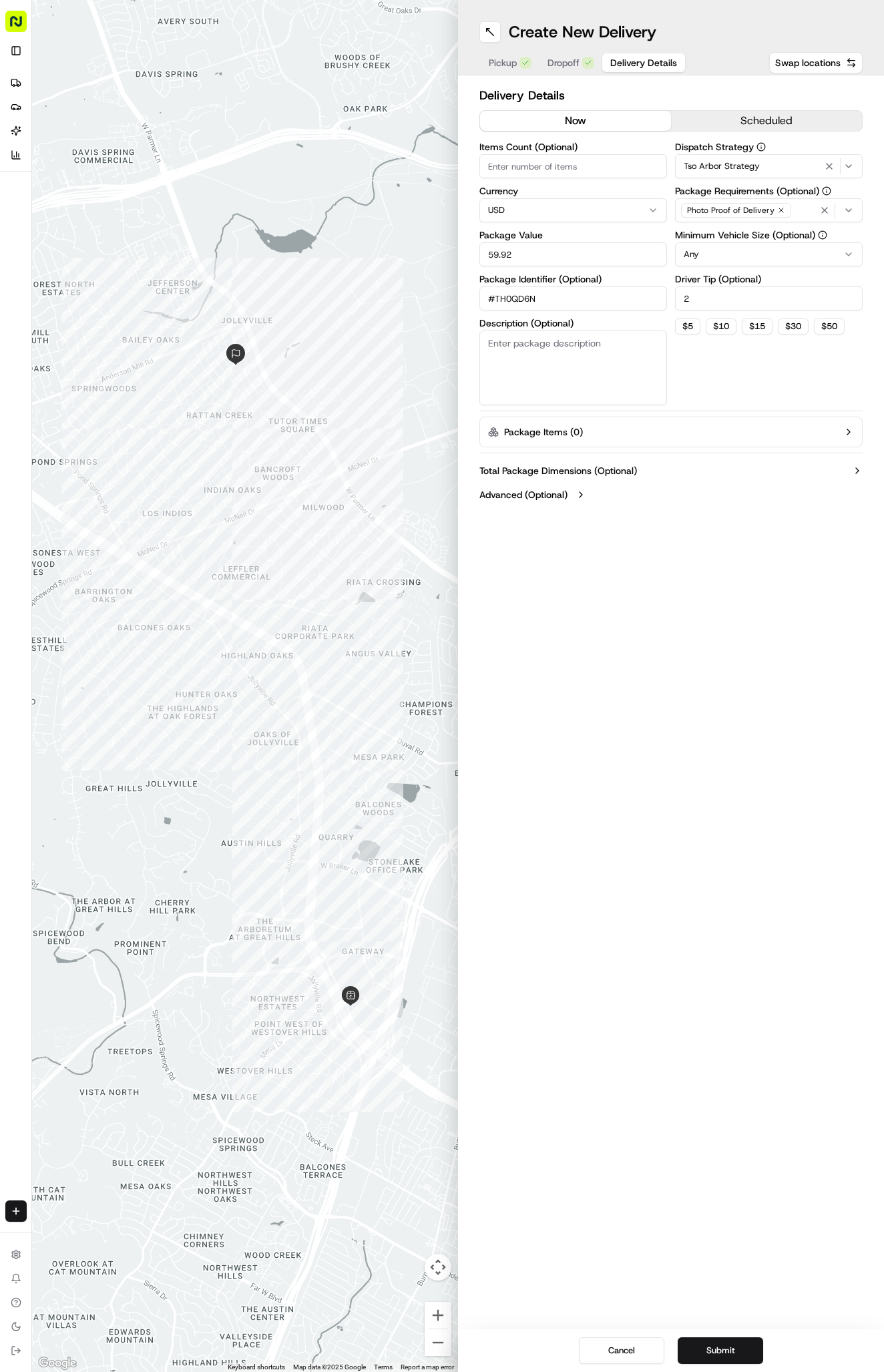
click at [622, 59] on span "Delivery Details" at bounding box center [643, 62] width 67 height 13
click at [569, 61] on span "Dropoff" at bounding box center [563, 62] width 32 height 13
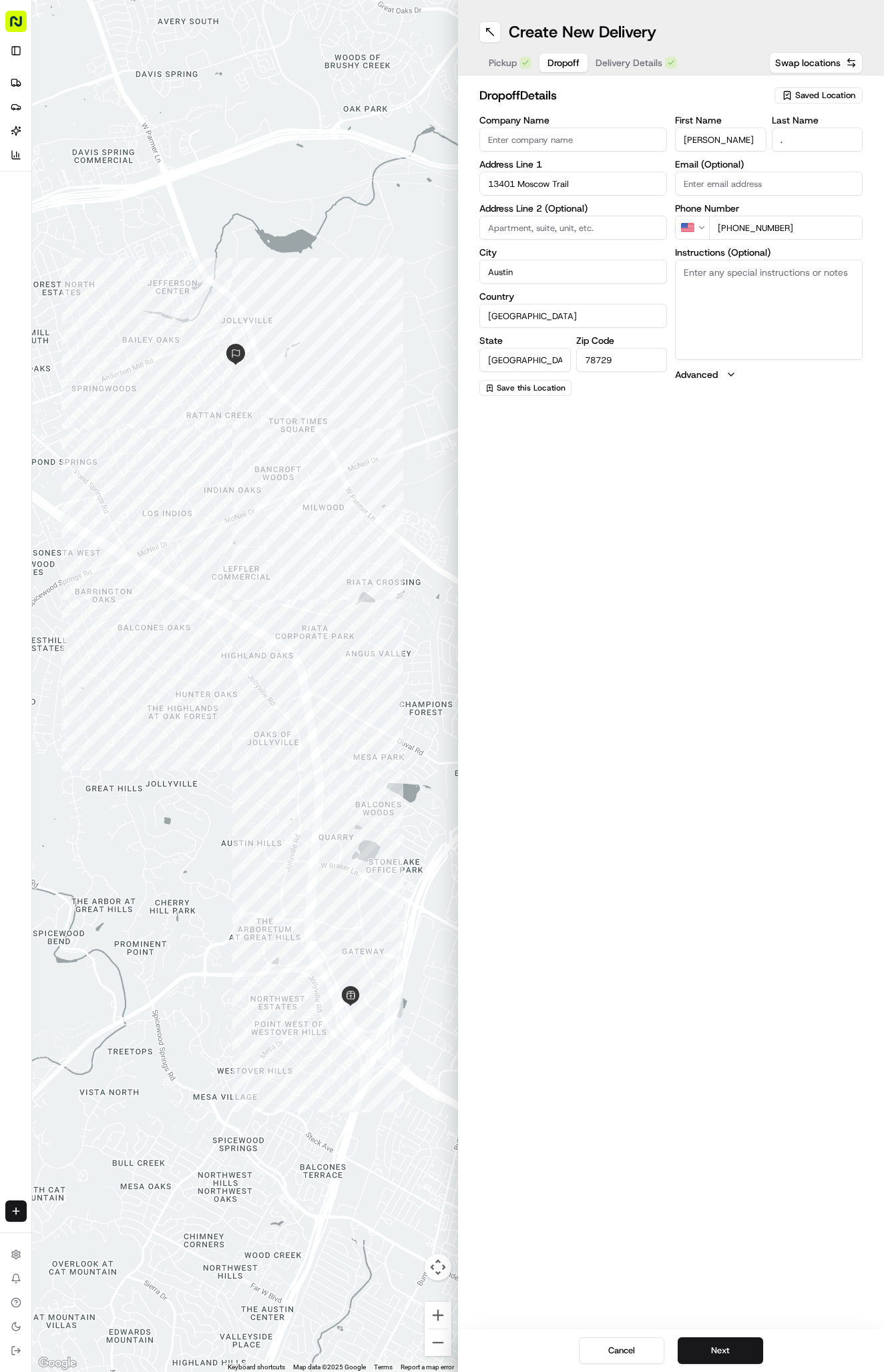
click at [622, 63] on span "Delivery Details" at bounding box center [629, 62] width 67 height 13
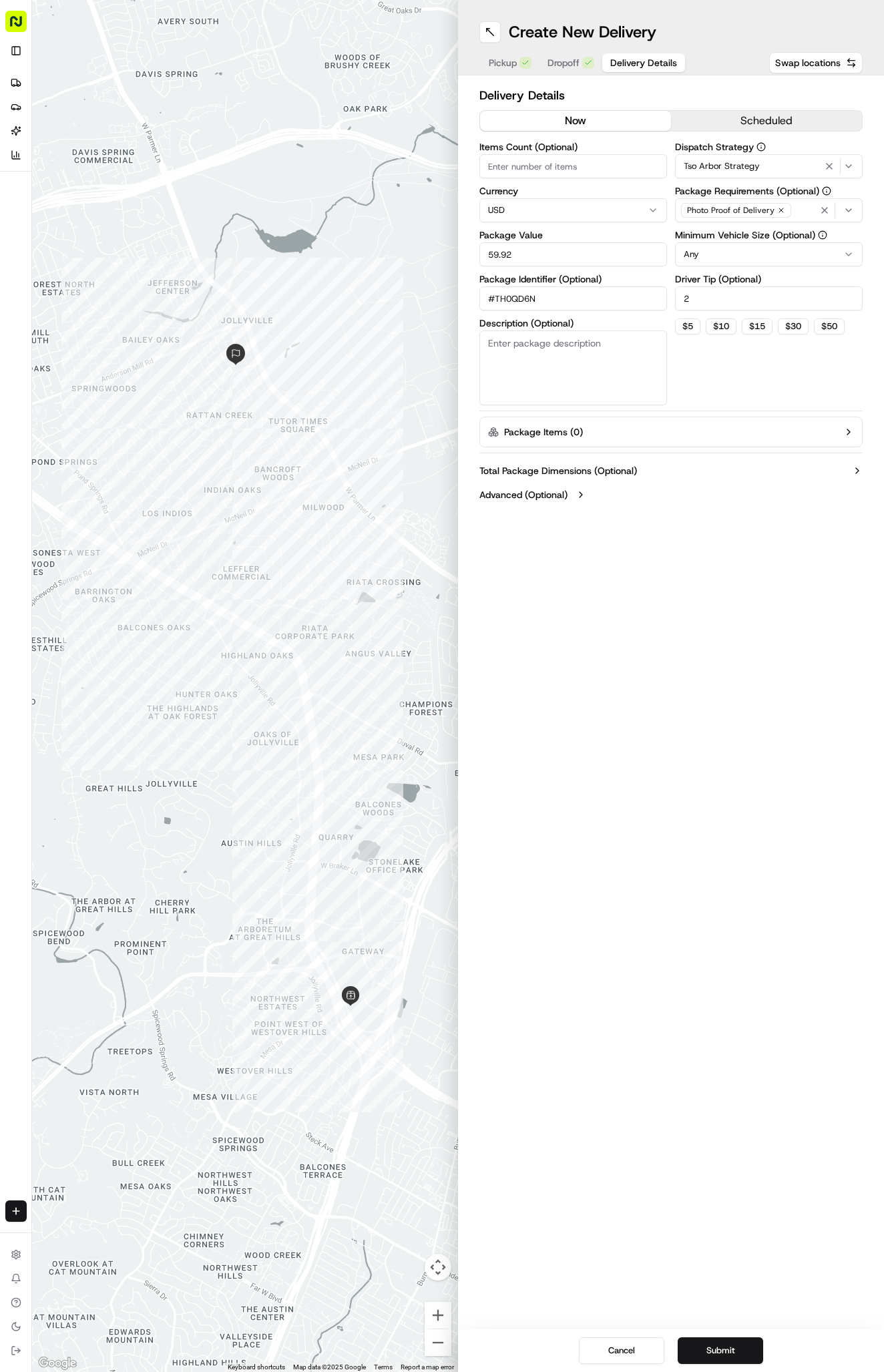
click at [560, 62] on span "Dropoff" at bounding box center [563, 62] width 32 height 13
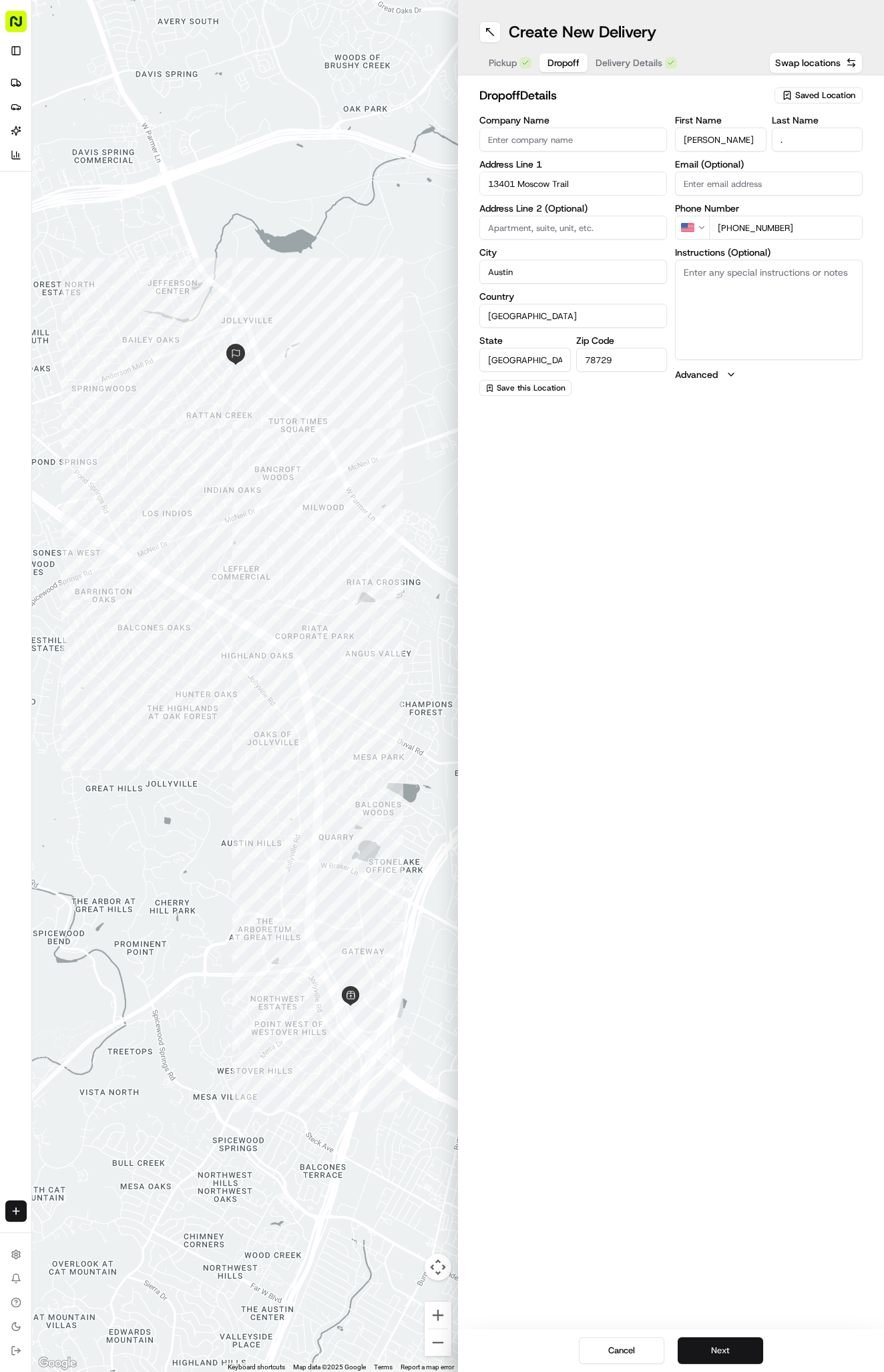
click at [728, 1355] on button "Next" at bounding box center [720, 1350] width 85 height 27
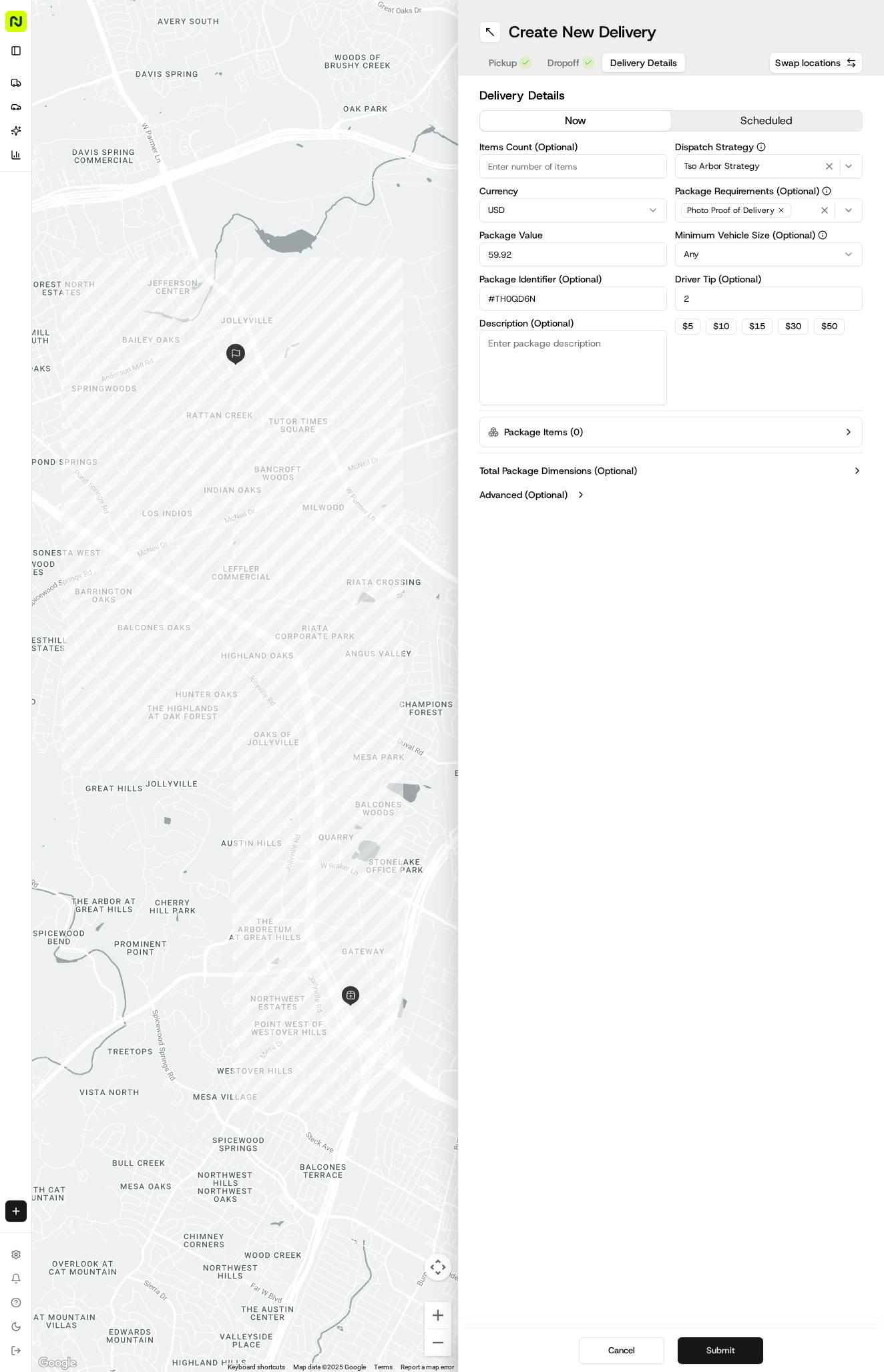
click at [728, 1355] on button "Submit" at bounding box center [720, 1350] width 85 height 27
click at [728, 1355] on div "Cancel Submit" at bounding box center [671, 1350] width 426 height 43
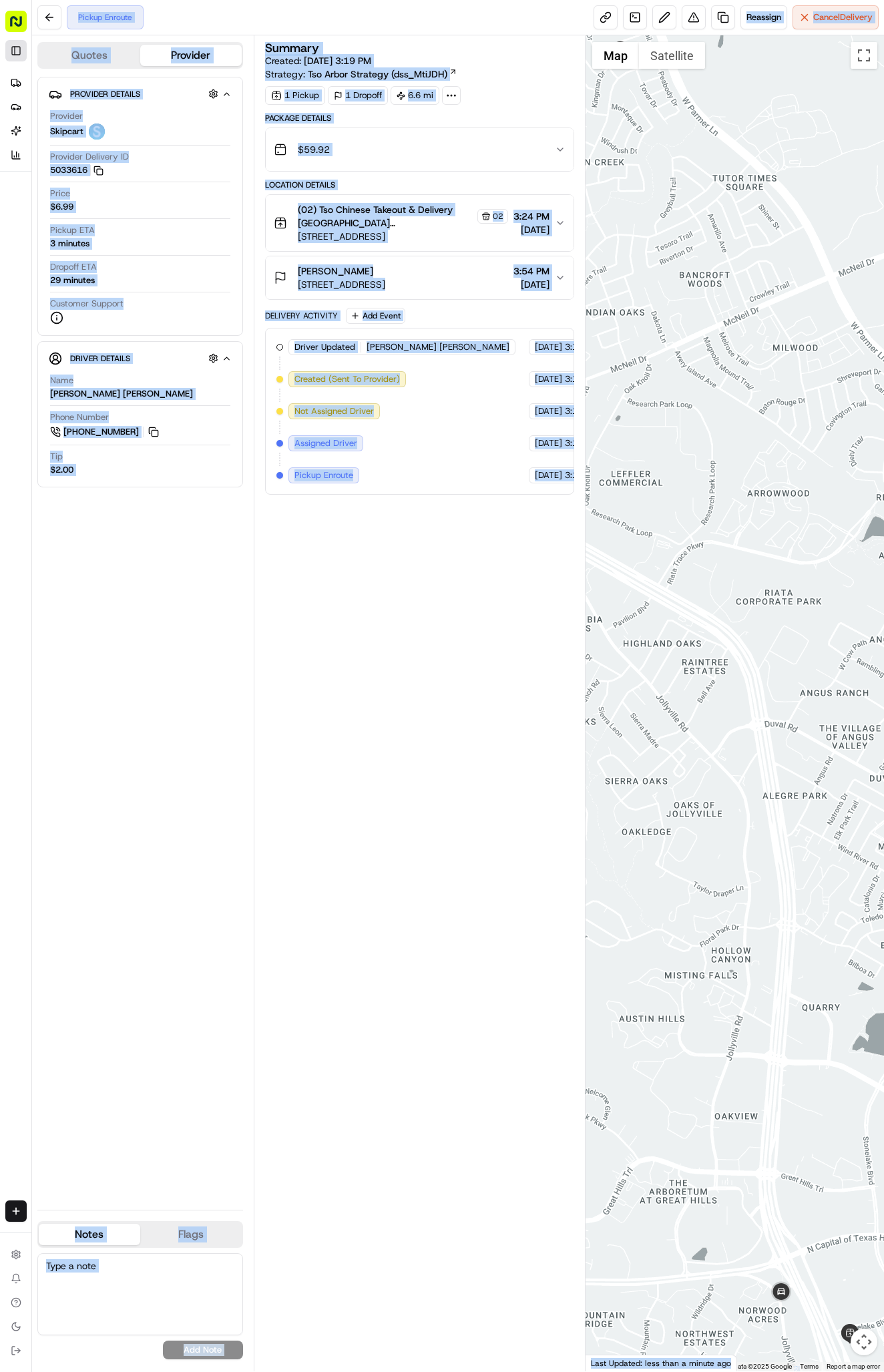
click at [18, 46] on button "Toggle Sidebar" at bounding box center [16, 51] width 21 height 21
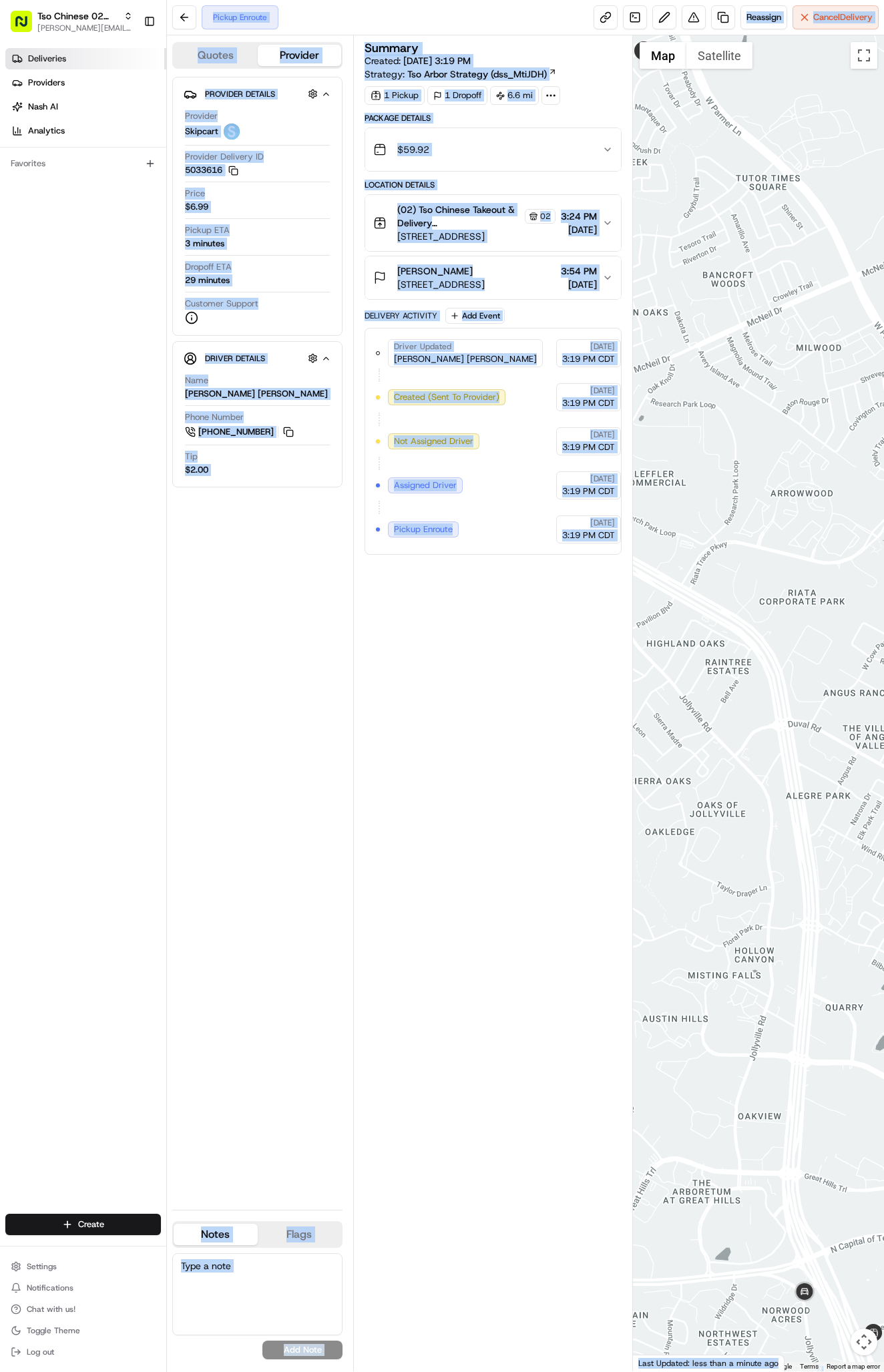
click at [37, 62] on span "Deliveries" at bounding box center [47, 59] width 38 height 12
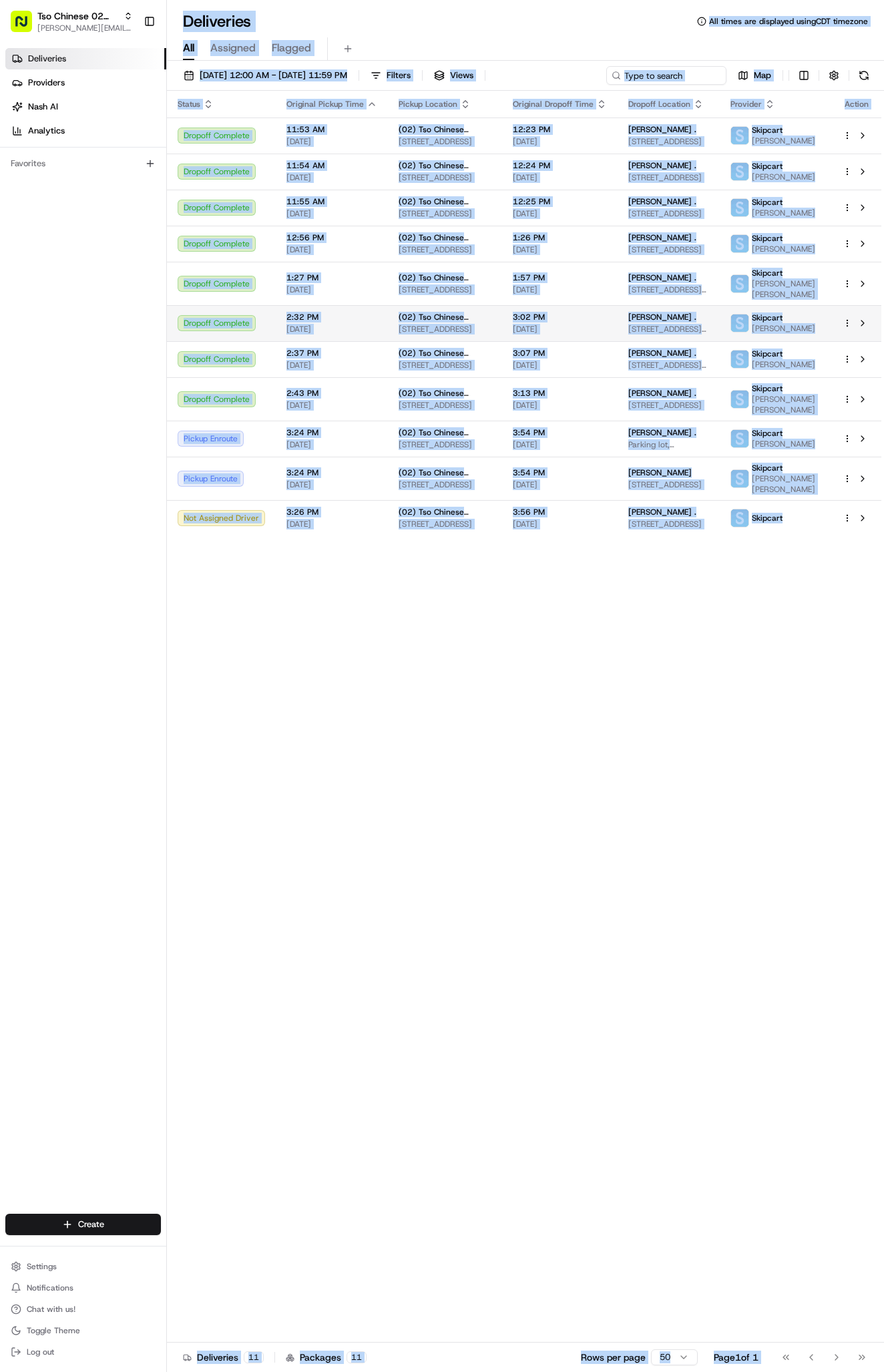
click at [196, 341] on td "Dropoff Complete" at bounding box center [222, 322] width 109 height 36
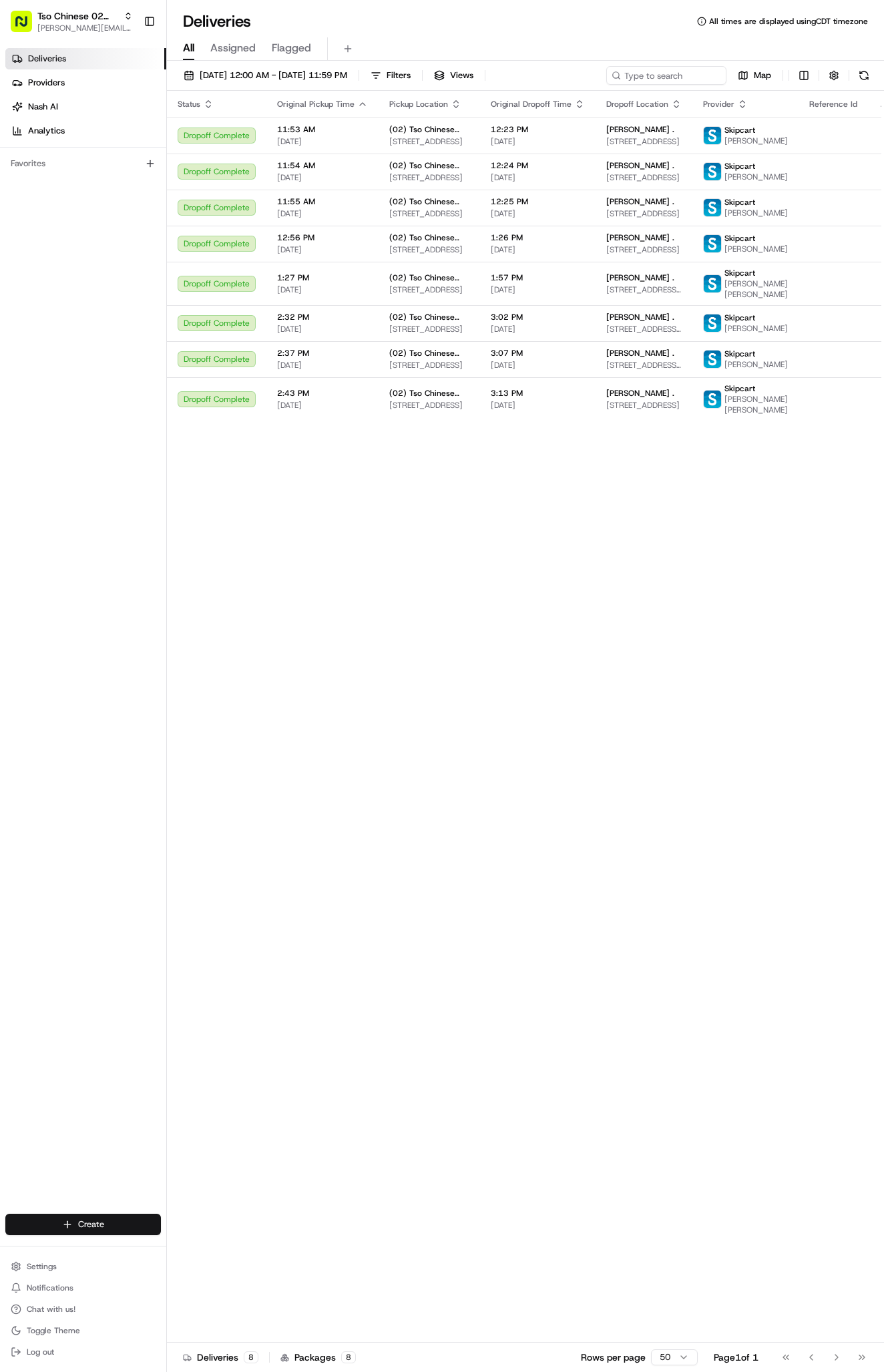
click at [80, 1226] on html "Tso Chinese 02 Arbor antonia@tsochinese.com Toggle Sidebar Deliveries Providers…" at bounding box center [442, 686] width 884 height 1372
click at [193, 1244] on link "Delivery" at bounding box center [241, 1249] width 149 height 24
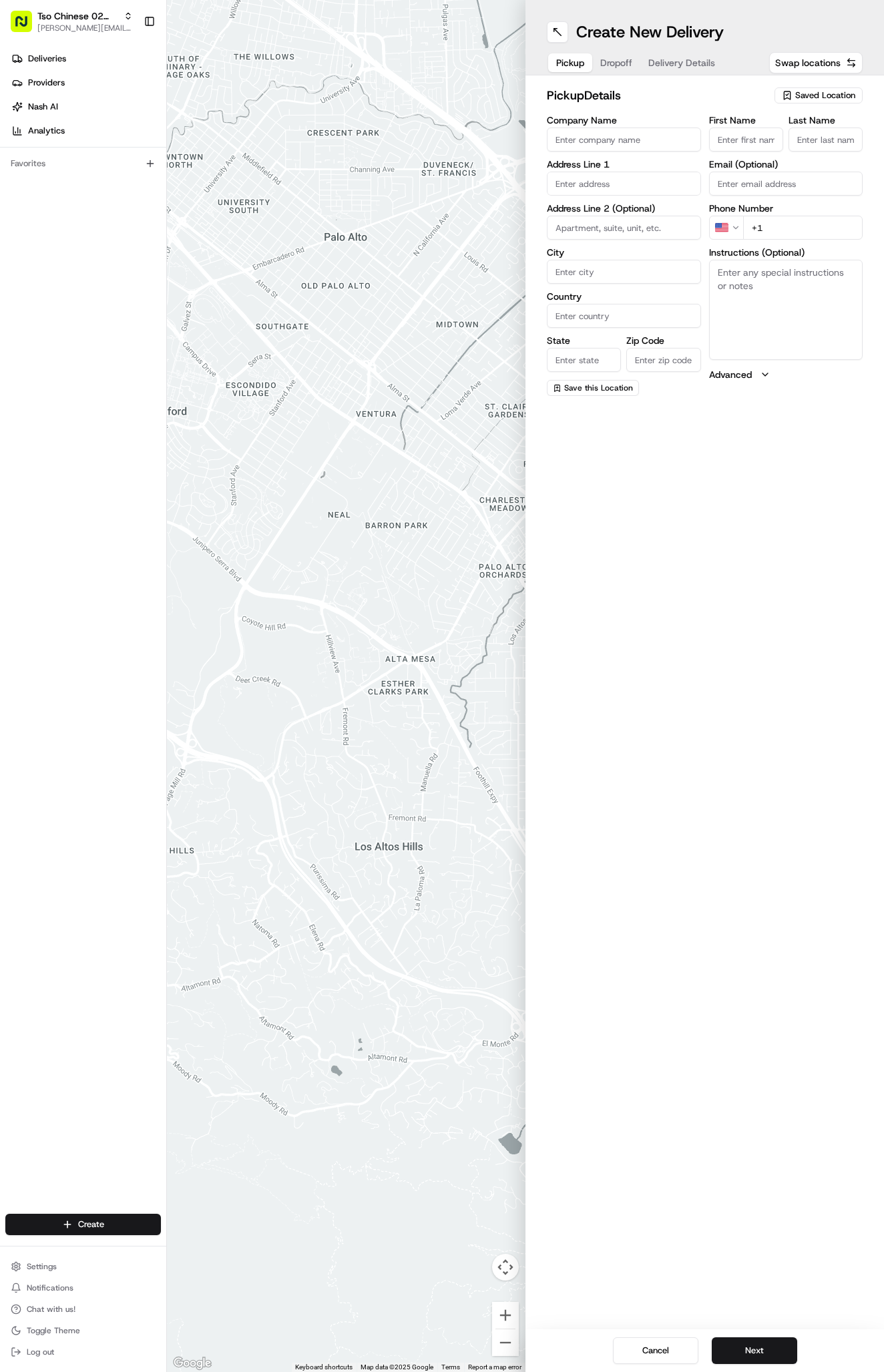
click at [817, 87] on div "Saved Location" at bounding box center [818, 95] width 88 height 16
click at [835, 149] on span "(02) Tso Chinese Takeout & Delivery [GEOGRAPHIC_DATA] (02)" at bounding box center [796, 152] width 164 height 24
type input "(02) Tso Chinese Takeout & Delivery [GEOGRAPHIC_DATA]"
type input "Bldg E Ste 402"
type input "Austin"
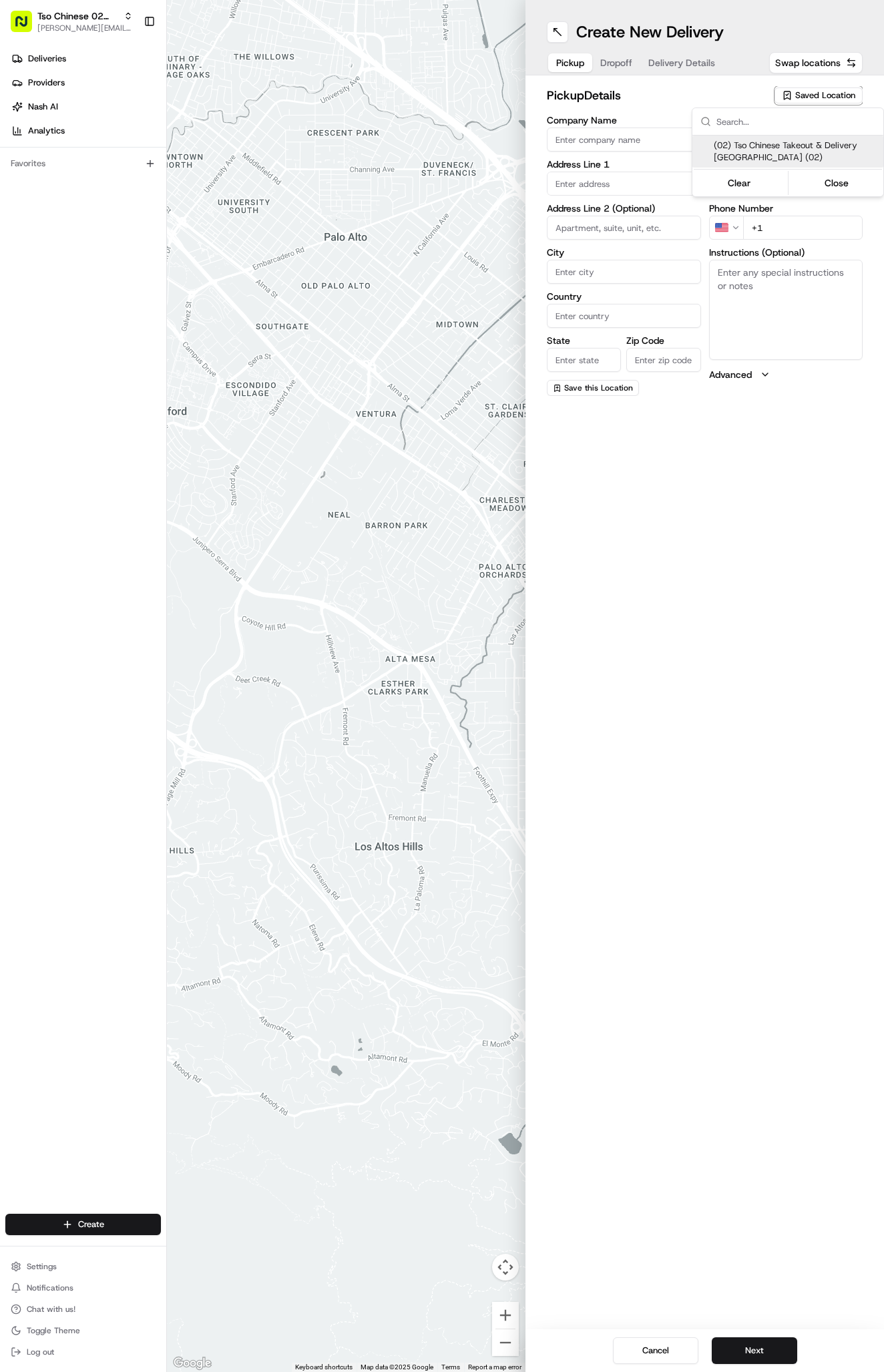
type input "US"
type input "[GEOGRAPHIC_DATA]"
type input "78759"
type input "Tso Chinese"
type input "Arboretum Crossing Manager"
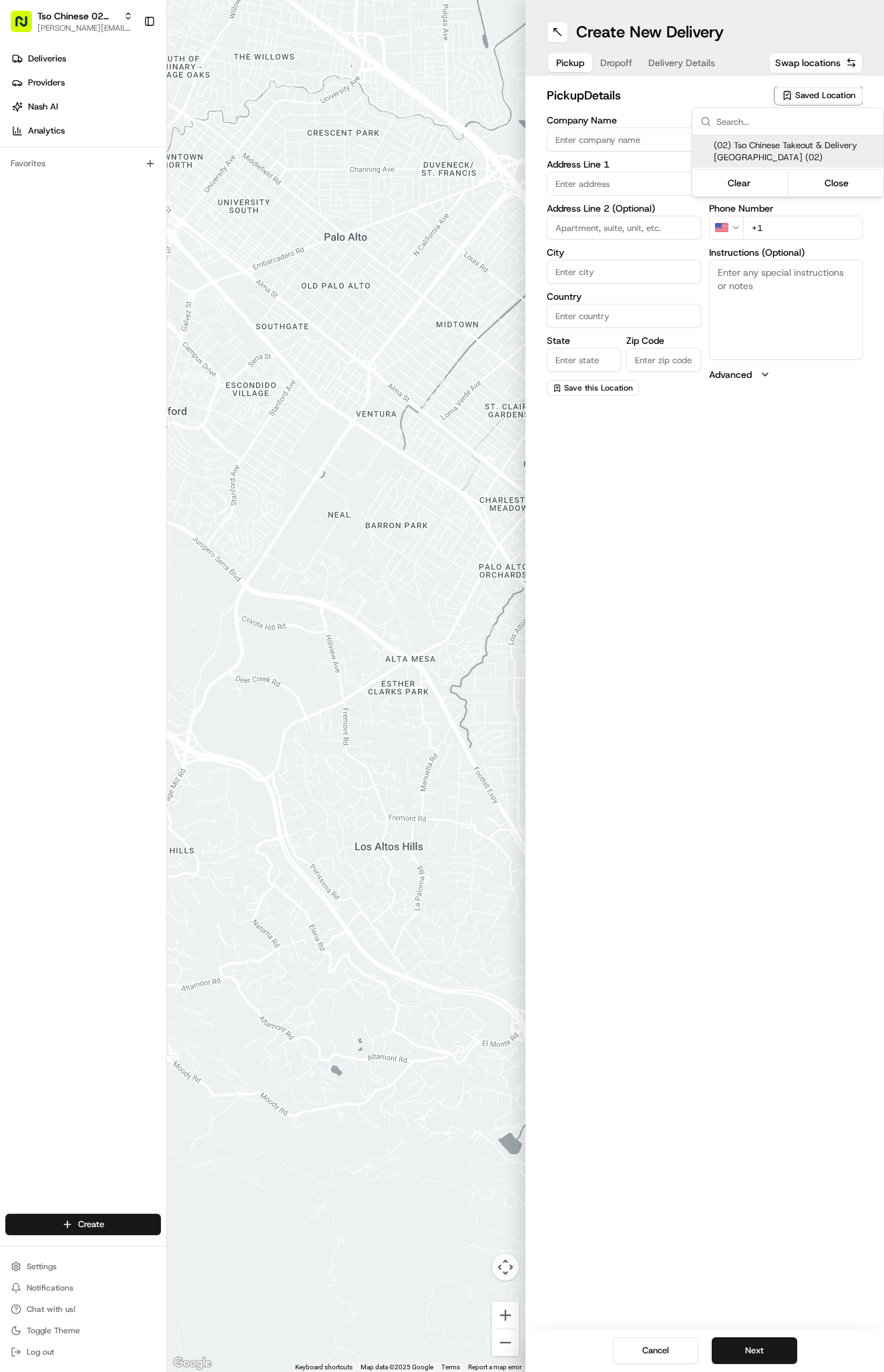
type input "[EMAIL_ADDRESS][DOMAIN_NAME]"
type input "[PHONE_NUMBER]"
type textarea "Submit a picture displaying address & food as Proof of Delivery. Envía una foto…"
type input "[STREET_ADDRESS]"
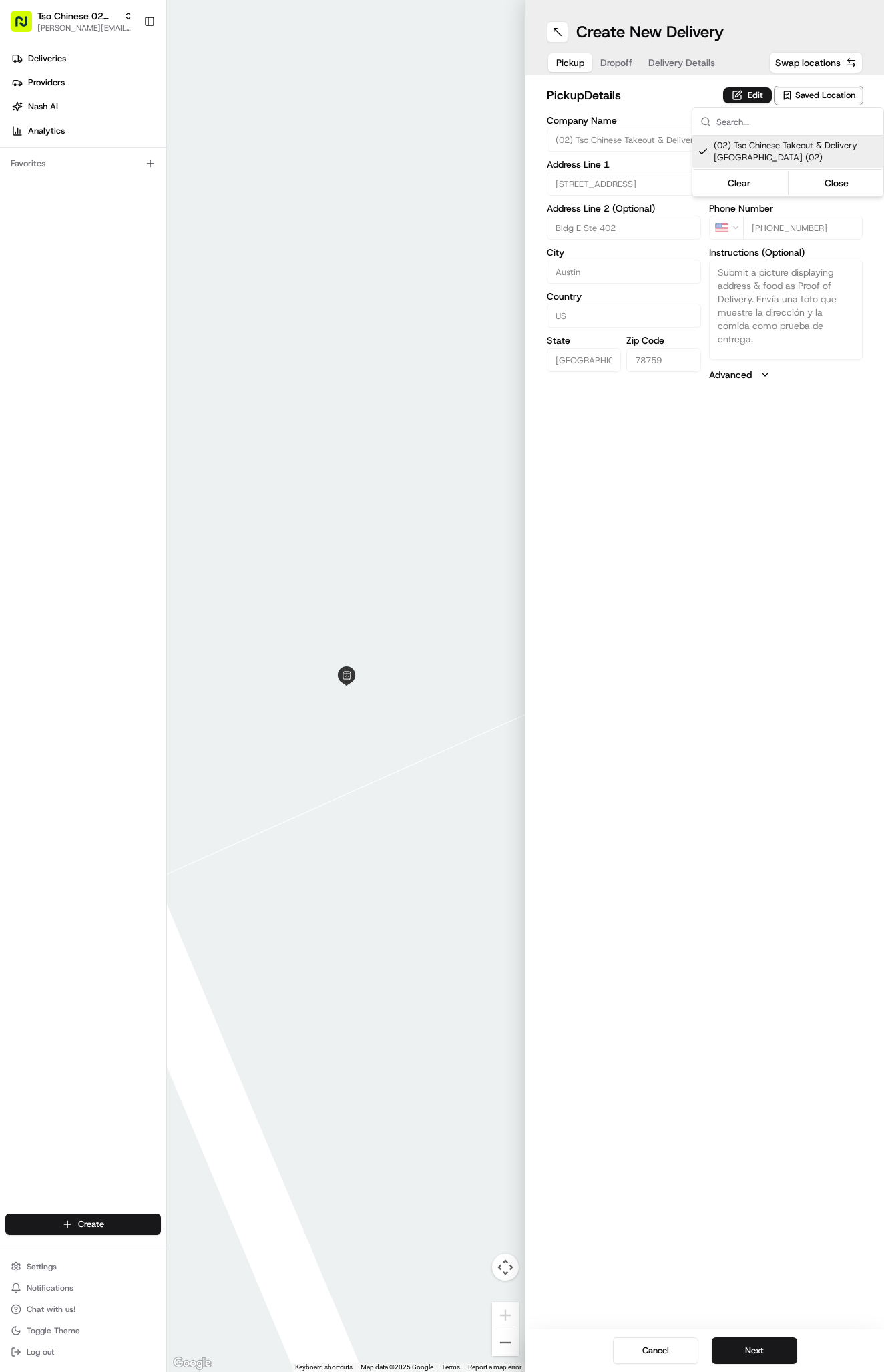
click at [840, 172] on div "Clear Close" at bounding box center [787, 183] width 188 height 24
click at [835, 180] on button "Close" at bounding box center [837, 183] width 92 height 18
click at [681, 61] on span "Delivery Details" at bounding box center [682, 62] width 67 height 13
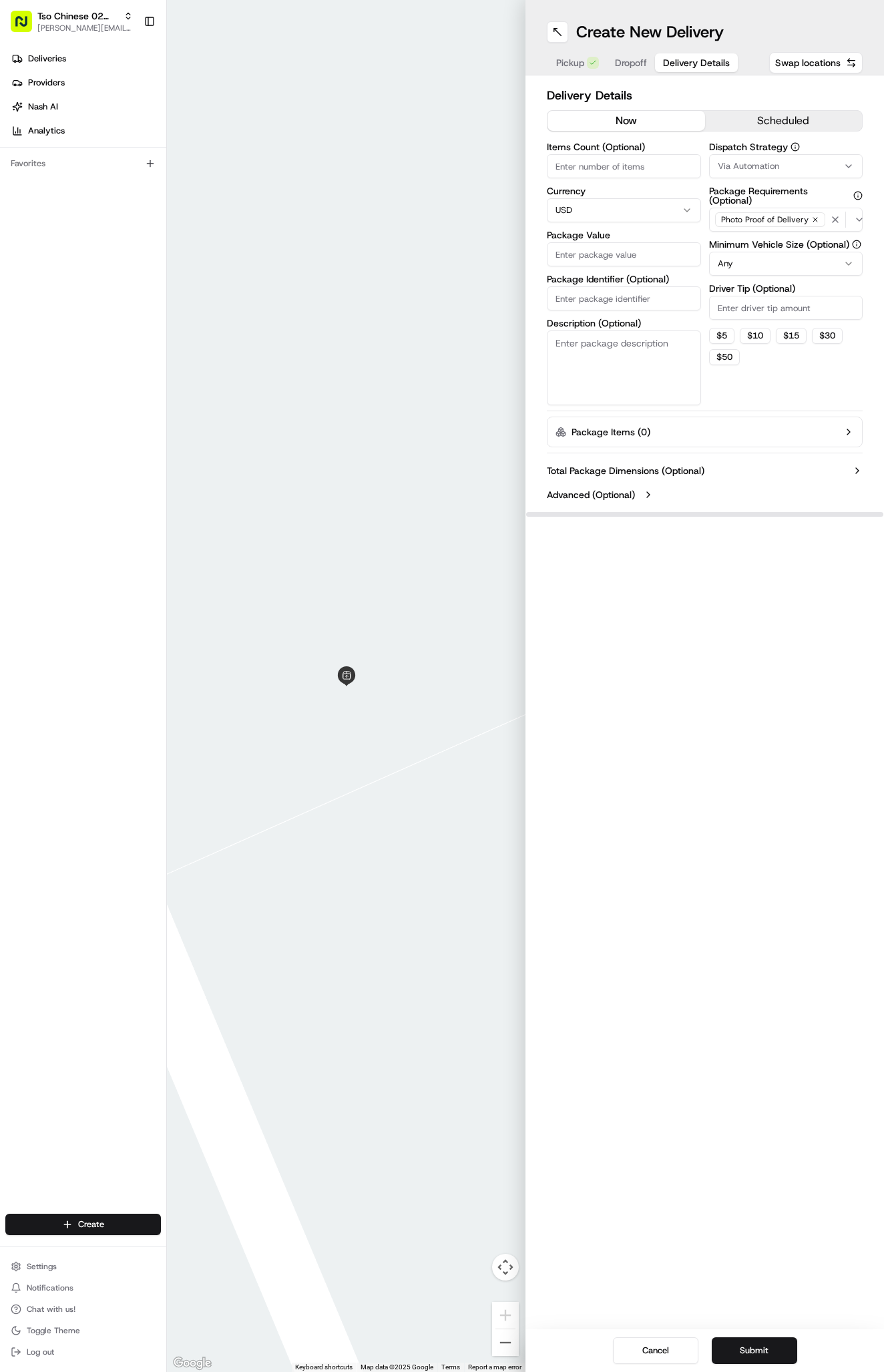
click at [763, 164] on span "Via Automation" at bounding box center [748, 166] width 61 height 12
click at [773, 242] on span "Tso Arbor Strategy" at bounding box center [796, 238] width 164 height 12
click at [835, 260] on button "Close" at bounding box center [837, 264] width 92 height 18
click at [745, 303] on input "Driver Tip (Optional)" at bounding box center [786, 308] width 155 height 24
type input "2"
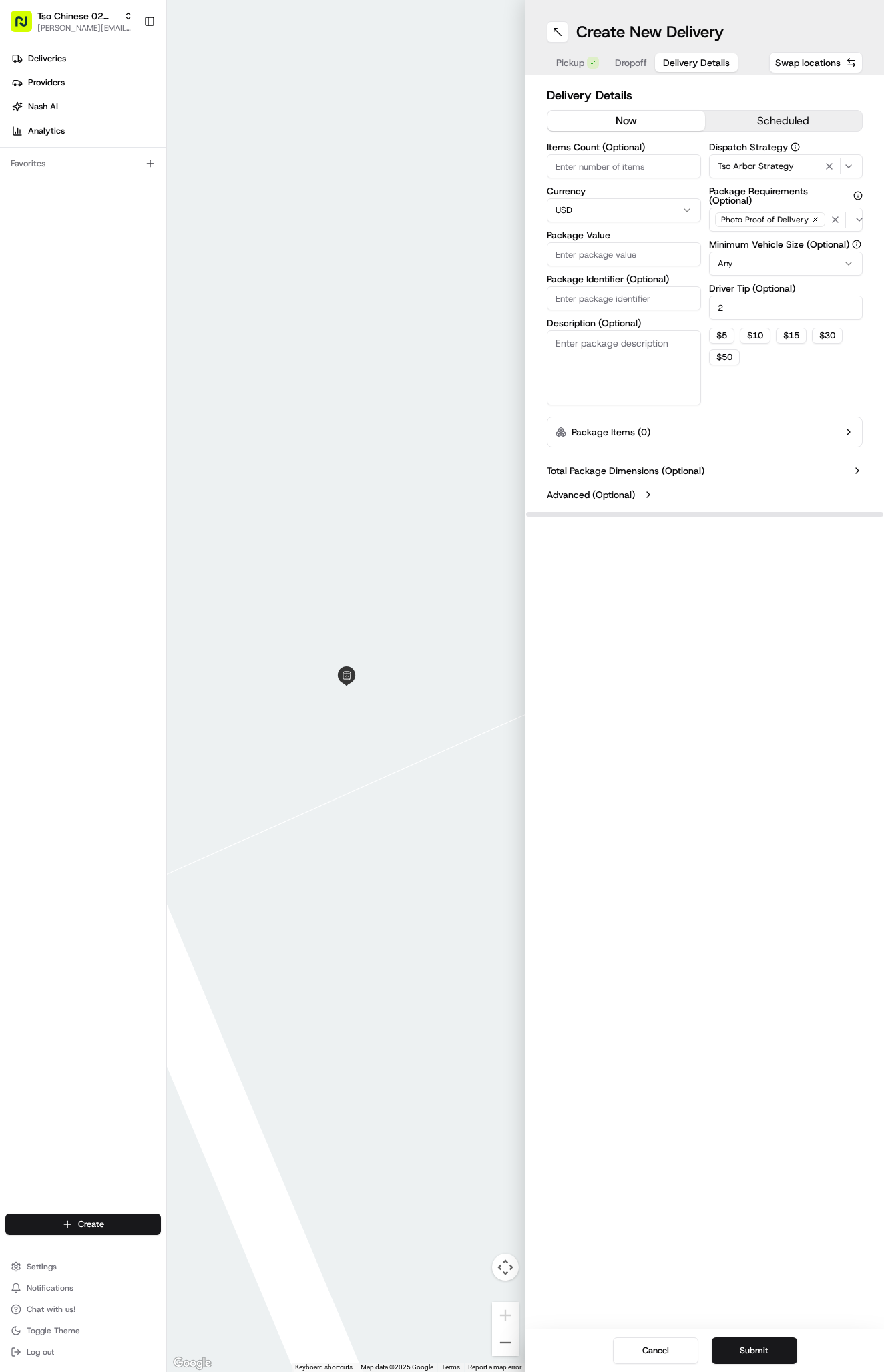
click at [606, 291] on input "Package Identifier (Optional)" at bounding box center [624, 298] width 155 height 24
click at [601, 301] on input "Package Identifier (Optional)" at bounding box center [624, 298] width 155 height 24
paste input "CGW8GZV"
type input "CGW8GZV"
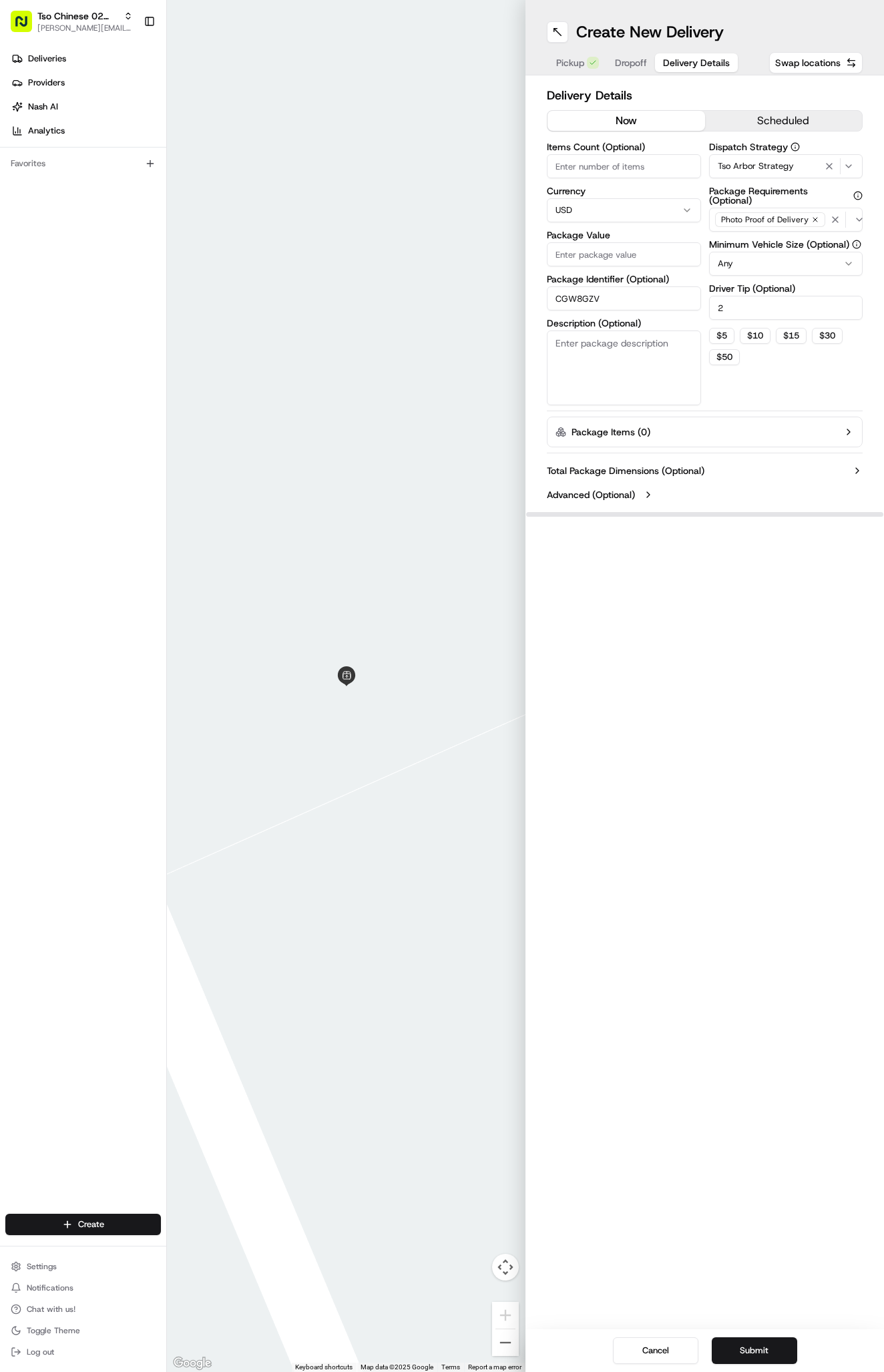
click at [612, 256] on input "Package Value" at bounding box center [624, 254] width 155 height 24
type input "31.83"
click at [638, 56] on span "Dropoff" at bounding box center [631, 62] width 32 height 13
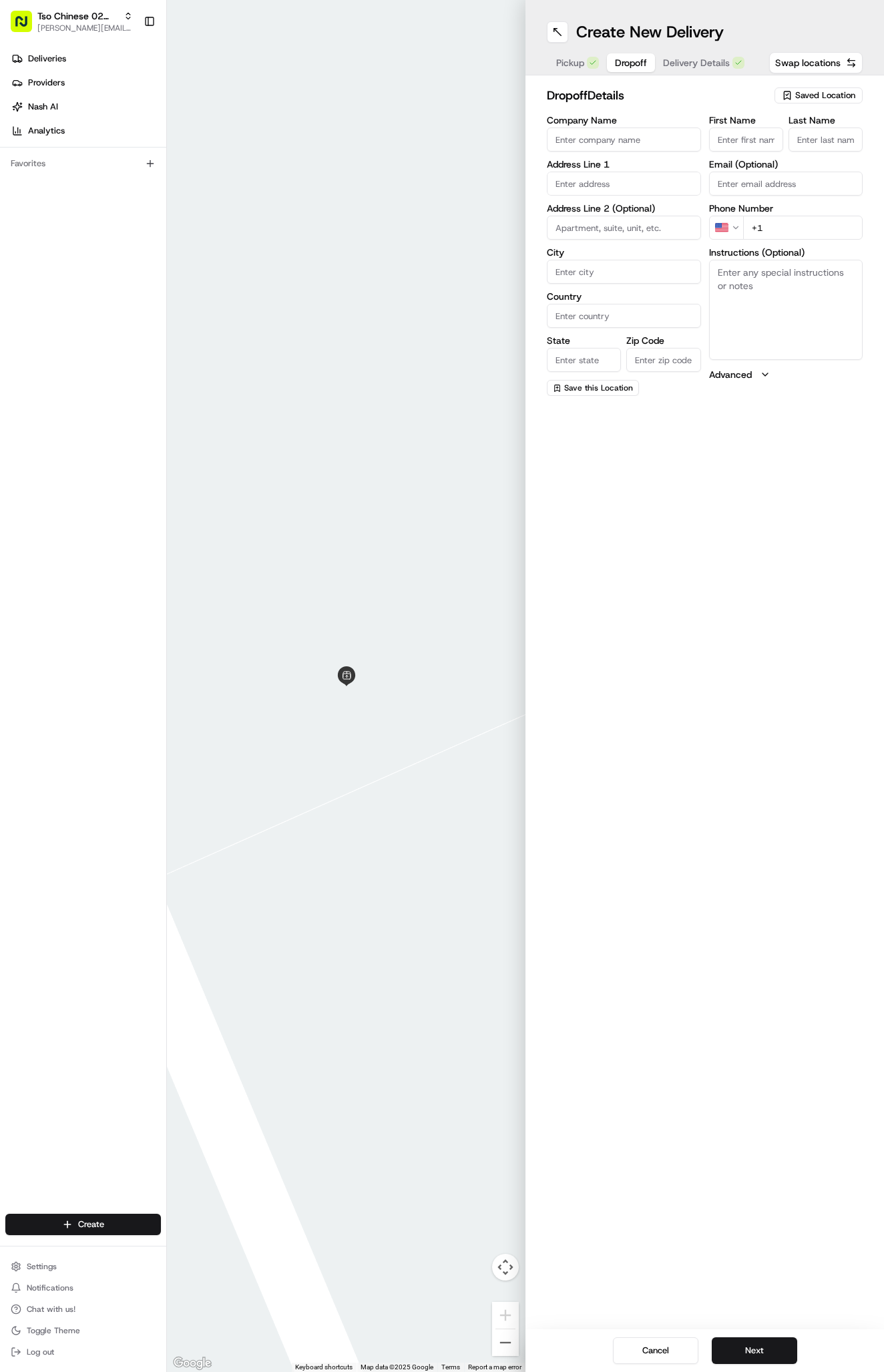
click at [762, 140] on input "First Name" at bounding box center [746, 140] width 74 height 24
paste input "Krishnan Ram"
type input "Krishnan Ram"
type input "."
click at [782, 226] on input "+1" at bounding box center [803, 228] width 120 height 24
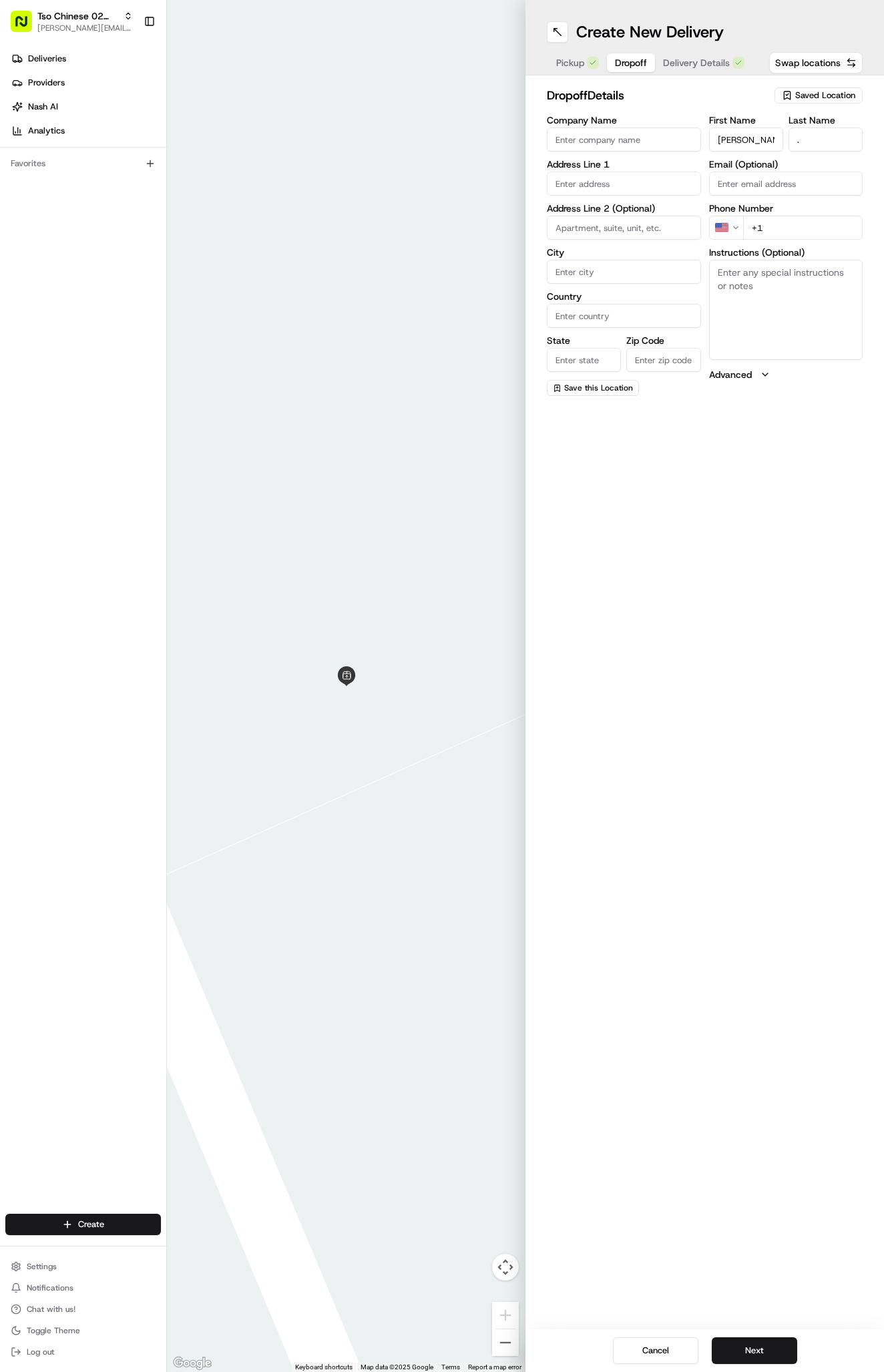
paste input "845 532 0884"
type input "+1 845 532 0884"
click at [806, 315] on textarea "Instructions (Optional)" at bounding box center [786, 310] width 155 height 100
paste textarea "Company: Paradigm Robotics"
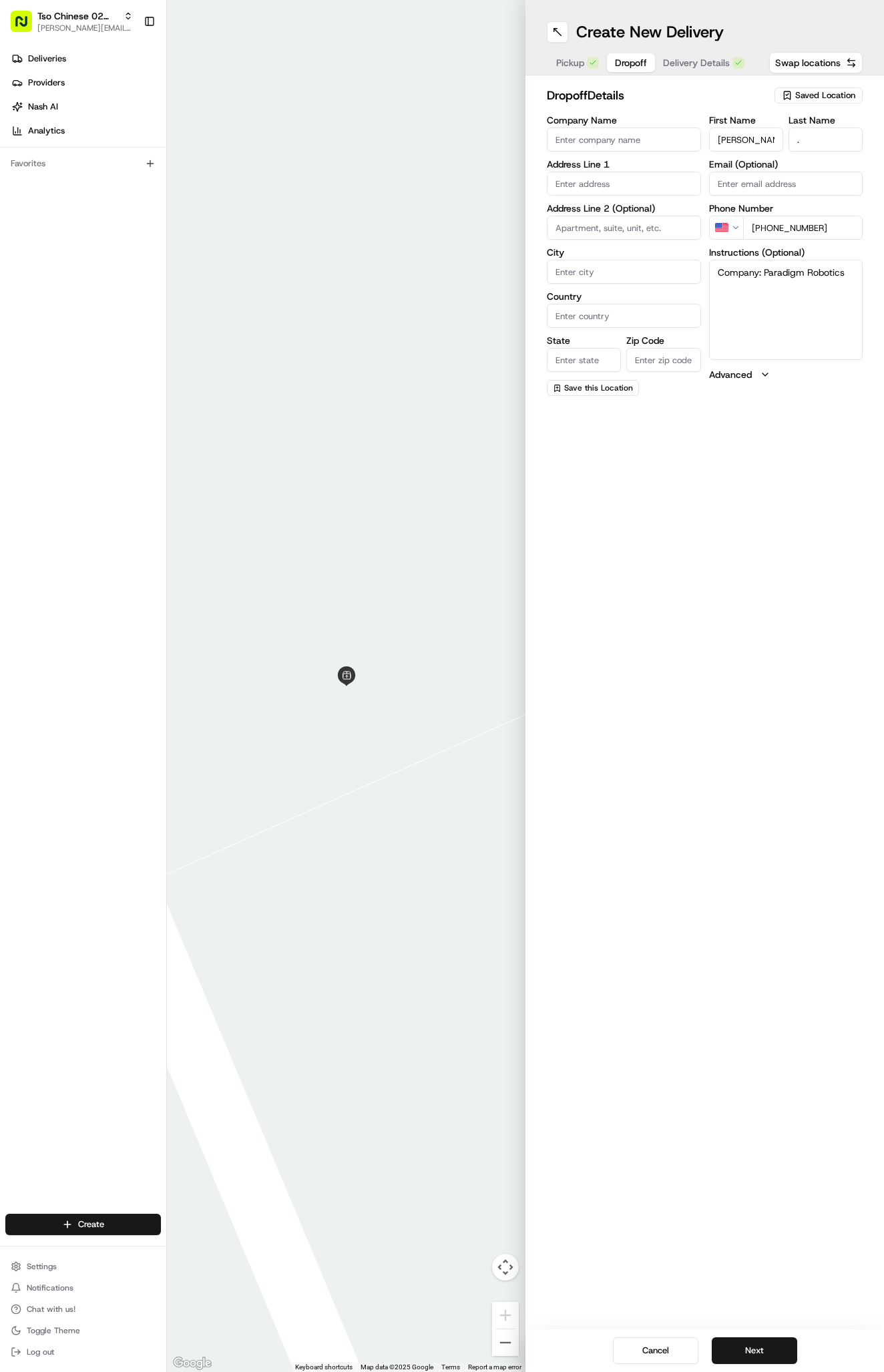
drag, startPoint x: 763, startPoint y: 272, endPoint x: 688, endPoint y: 272, distance: 75.0
click at [688, 272] on div "Company Name Address Line 1 Address Line 2 (Optional) City Country State Zip Co…" at bounding box center [705, 255] width 316 height 280
type textarea "Paradigm Robotics"
paste input "2600 McHale Ct"
click at [640, 214] on div "2600 McHale Ct, Austin, TX" at bounding box center [624, 217] width 147 height 32
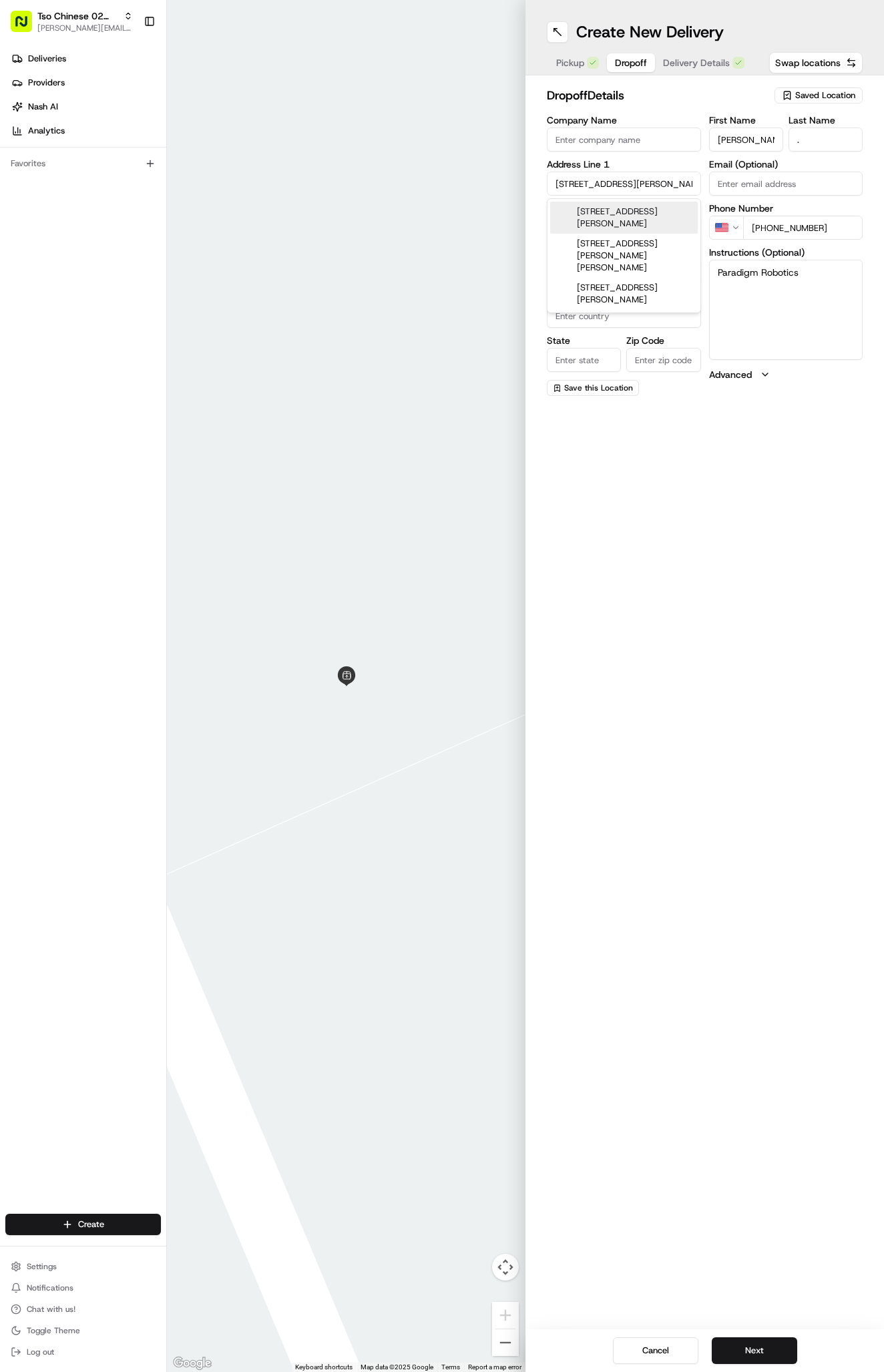
type input "2600 Mc Hale Ct, Austin, TX 78758, USA"
type input "Austin"
type input "[GEOGRAPHIC_DATA]"
type input "78758"
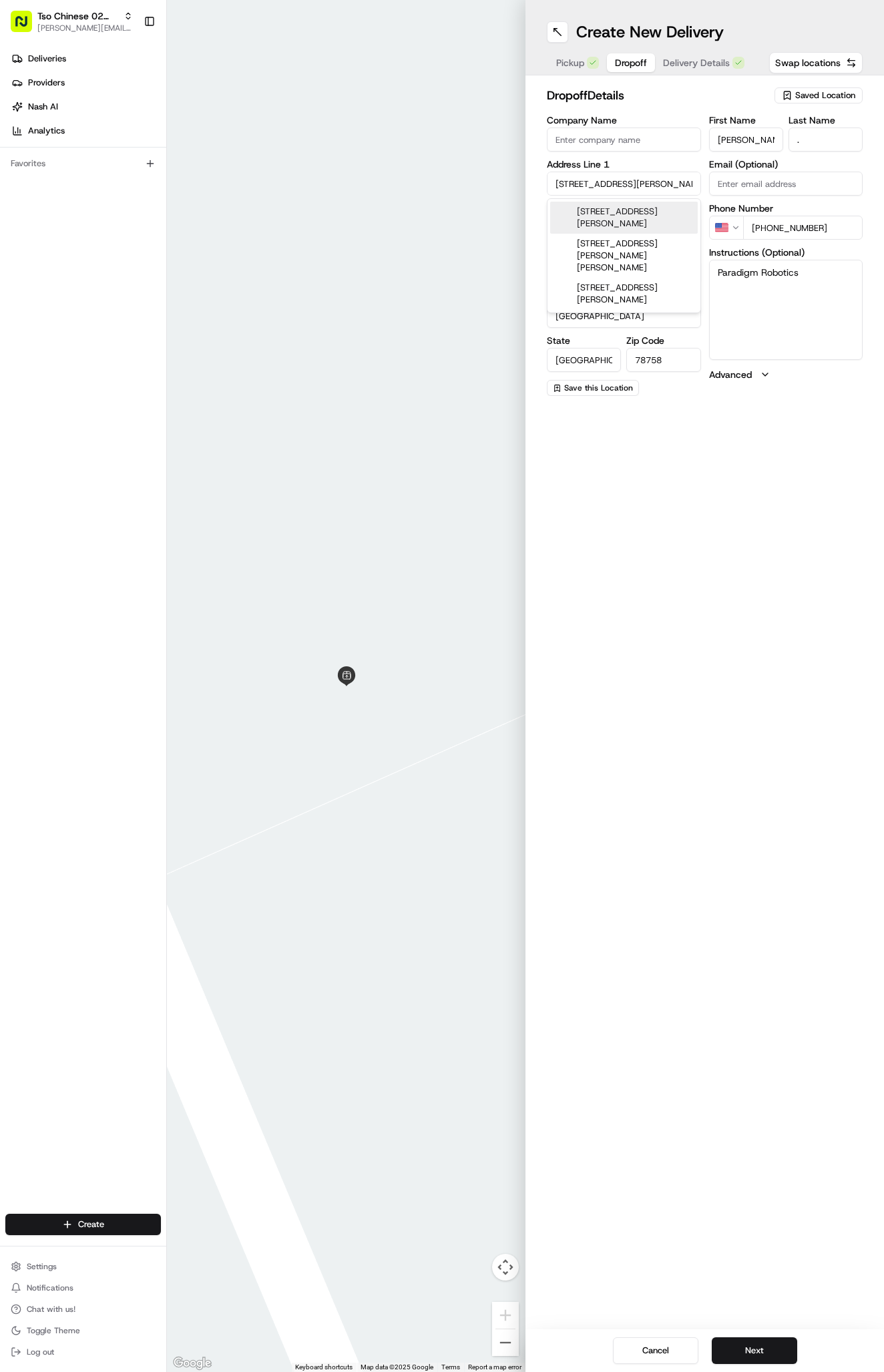
type input "2600 Mc Hale Court"
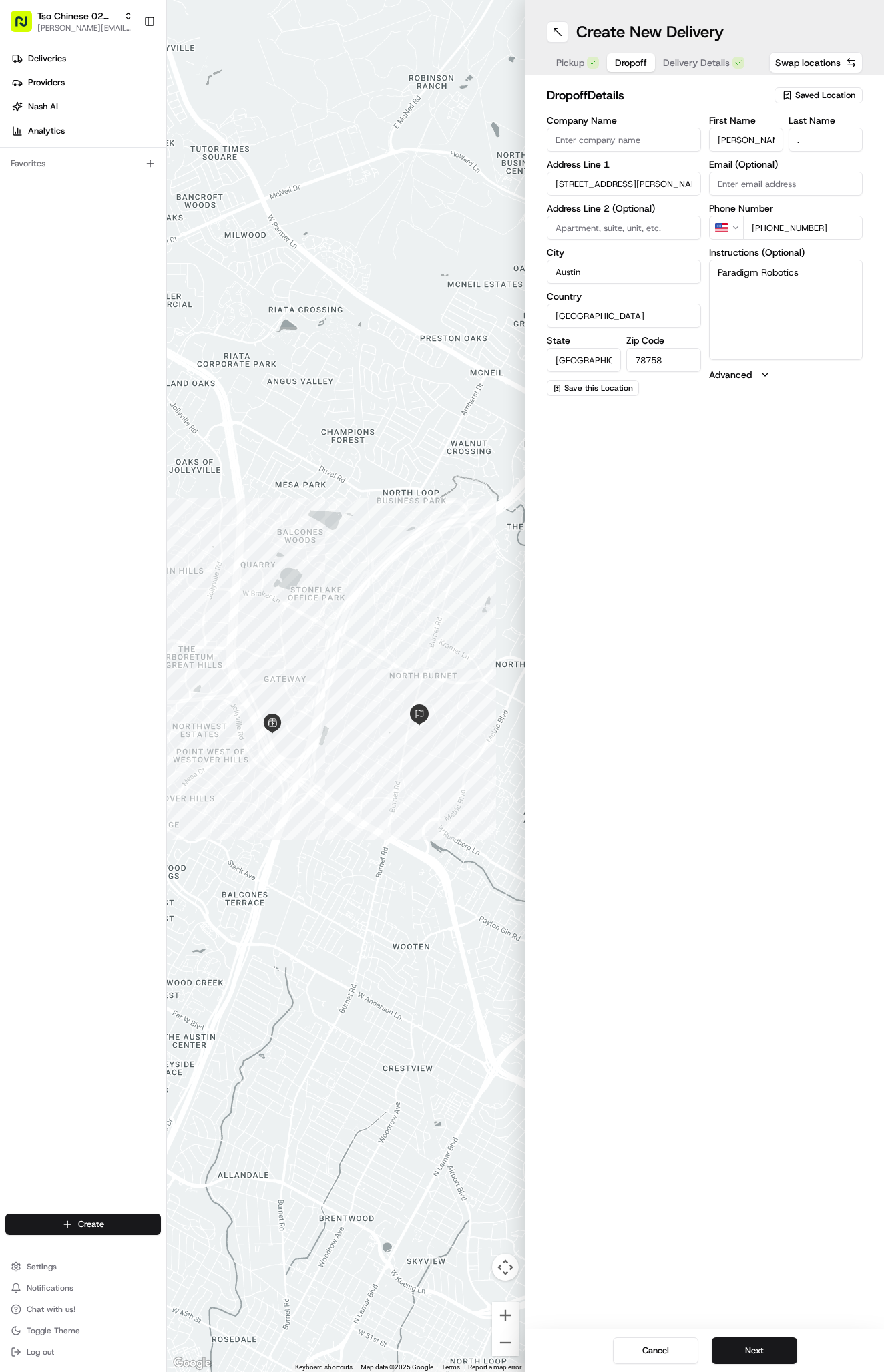
click at [571, 225] on input at bounding box center [624, 228] width 155 height 24
paste input "Suite 151"
type input "Suite 151"
click at [813, 329] on textarea "Paradigm Robotics" at bounding box center [786, 310] width 155 height 100
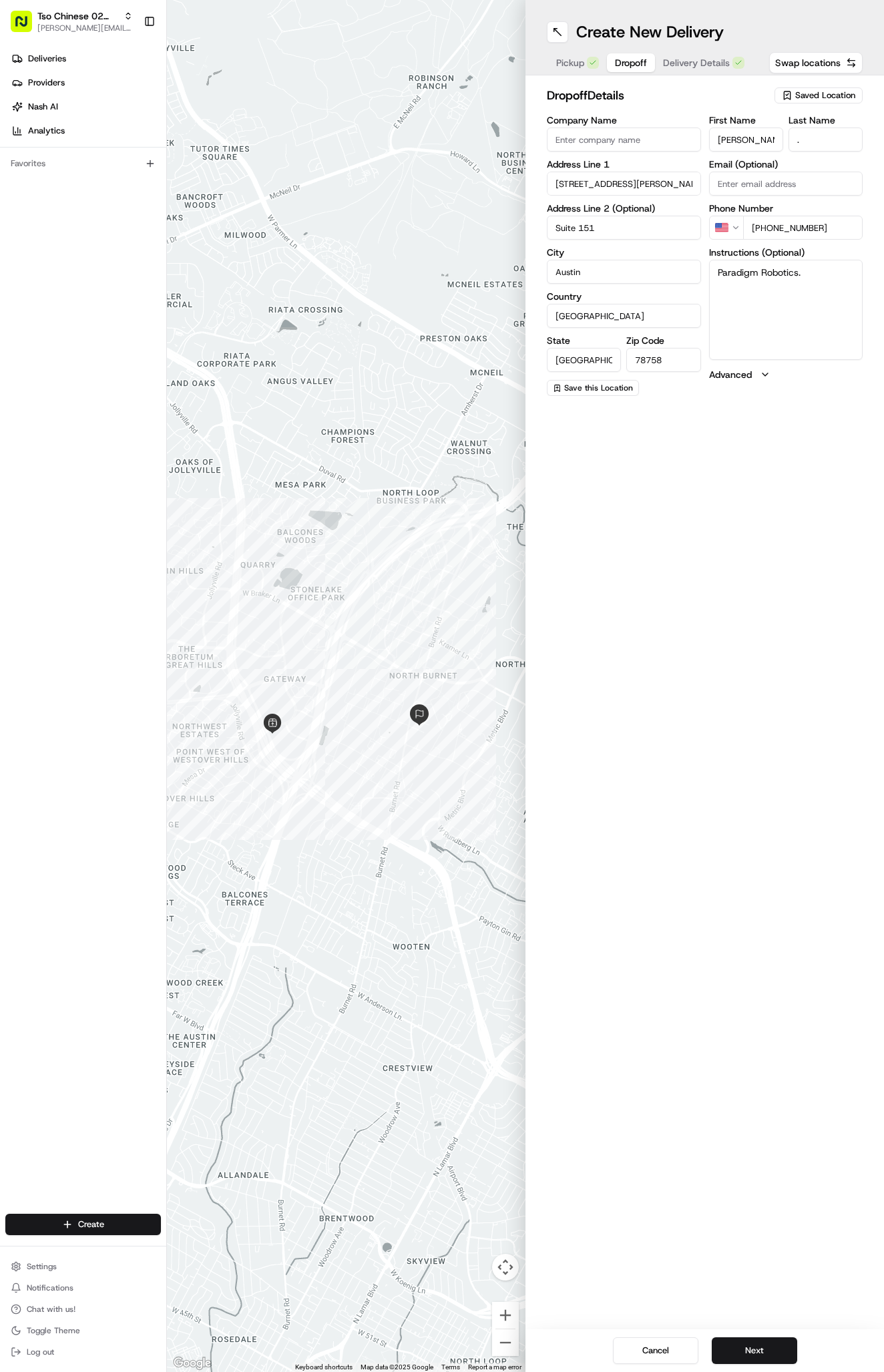
paste textarea "Turn into McHale Ct. from Burnet Road and we are in the building on the left. W…"
type textarea "Paradigm Robotics. Turn into McHale Ct. from Burnet Road and we are in the buil…"
click at [691, 61] on span "Delivery Details" at bounding box center [696, 62] width 67 height 13
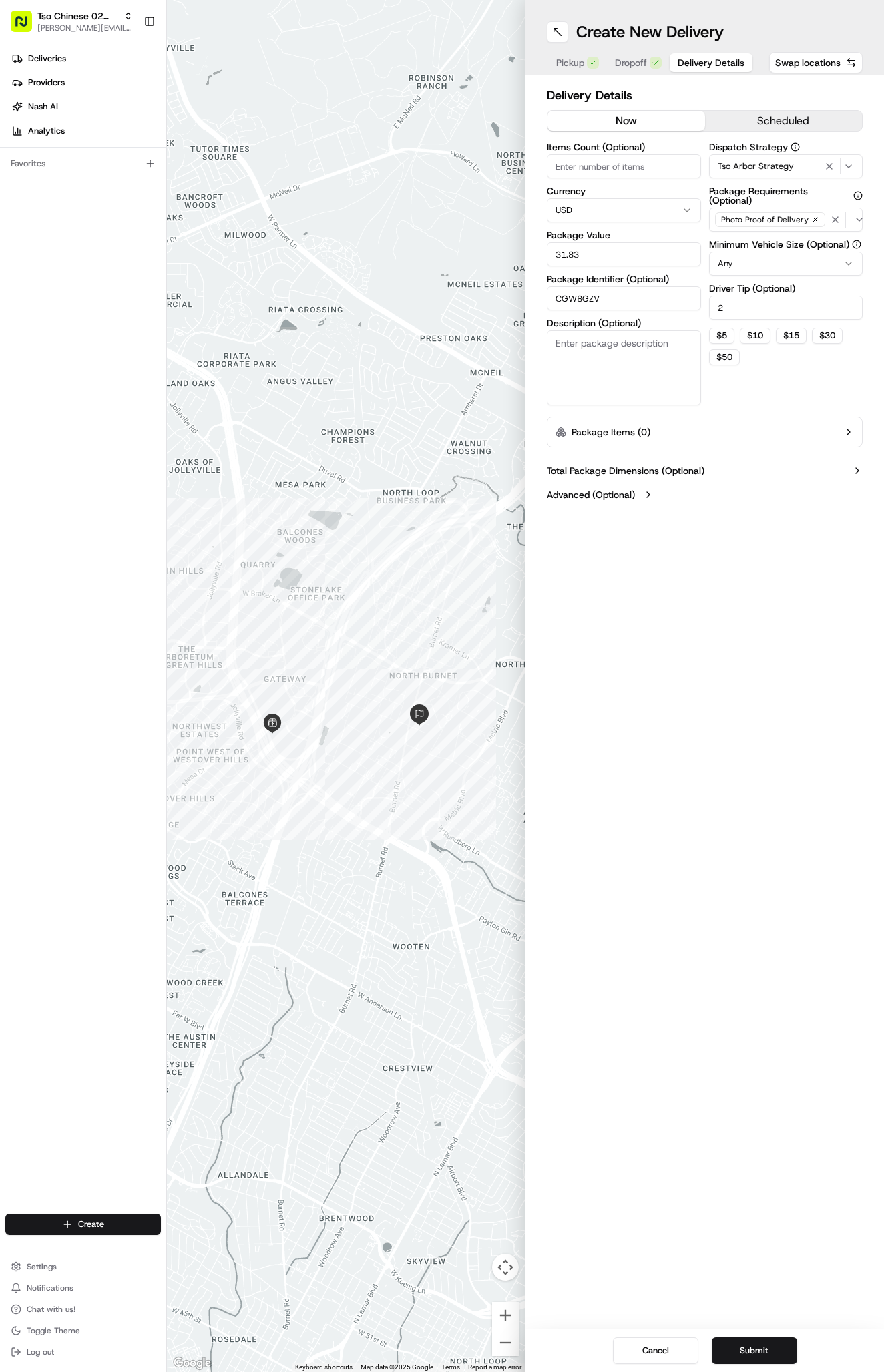
click at [636, 56] on span "Dropoff" at bounding box center [631, 62] width 32 height 13
click at [680, 63] on span "Delivery Details" at bounding box center [710, 62] width 67 height 13
click at [763, 1354] on button "Submit" at bounding box center [754, 1350] width 85 height 27
click at [763, 1354] on div "Cancel Submit" at bounding box center [705, 1350] width 358 height 43
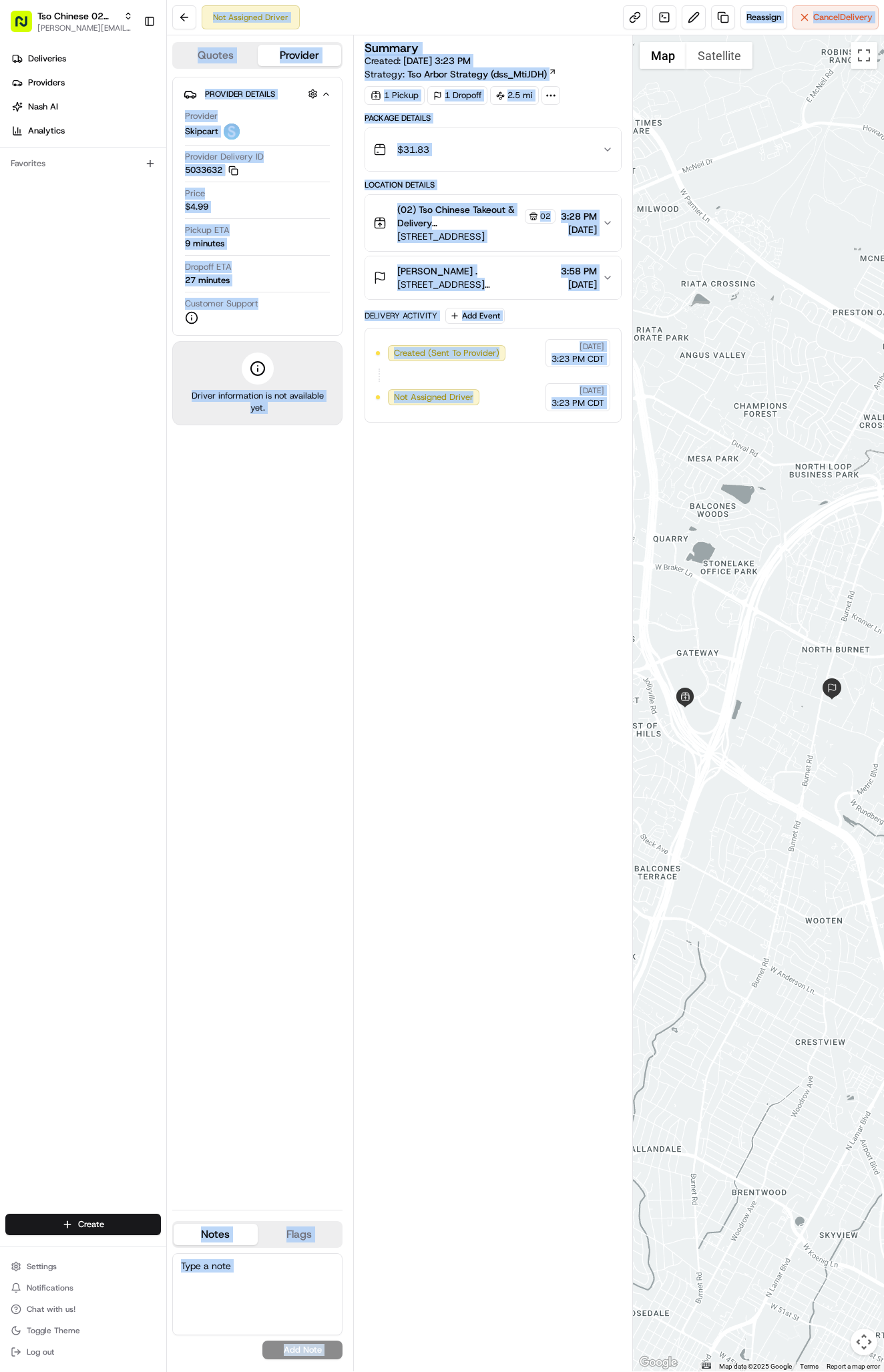
click at [269, 546] on div "Provider Details Hidden ( 2 ) Provider Skipcart Provider Delivery ID 5033632 Co…" at bounding box center [257, 638] width 170 height 1122
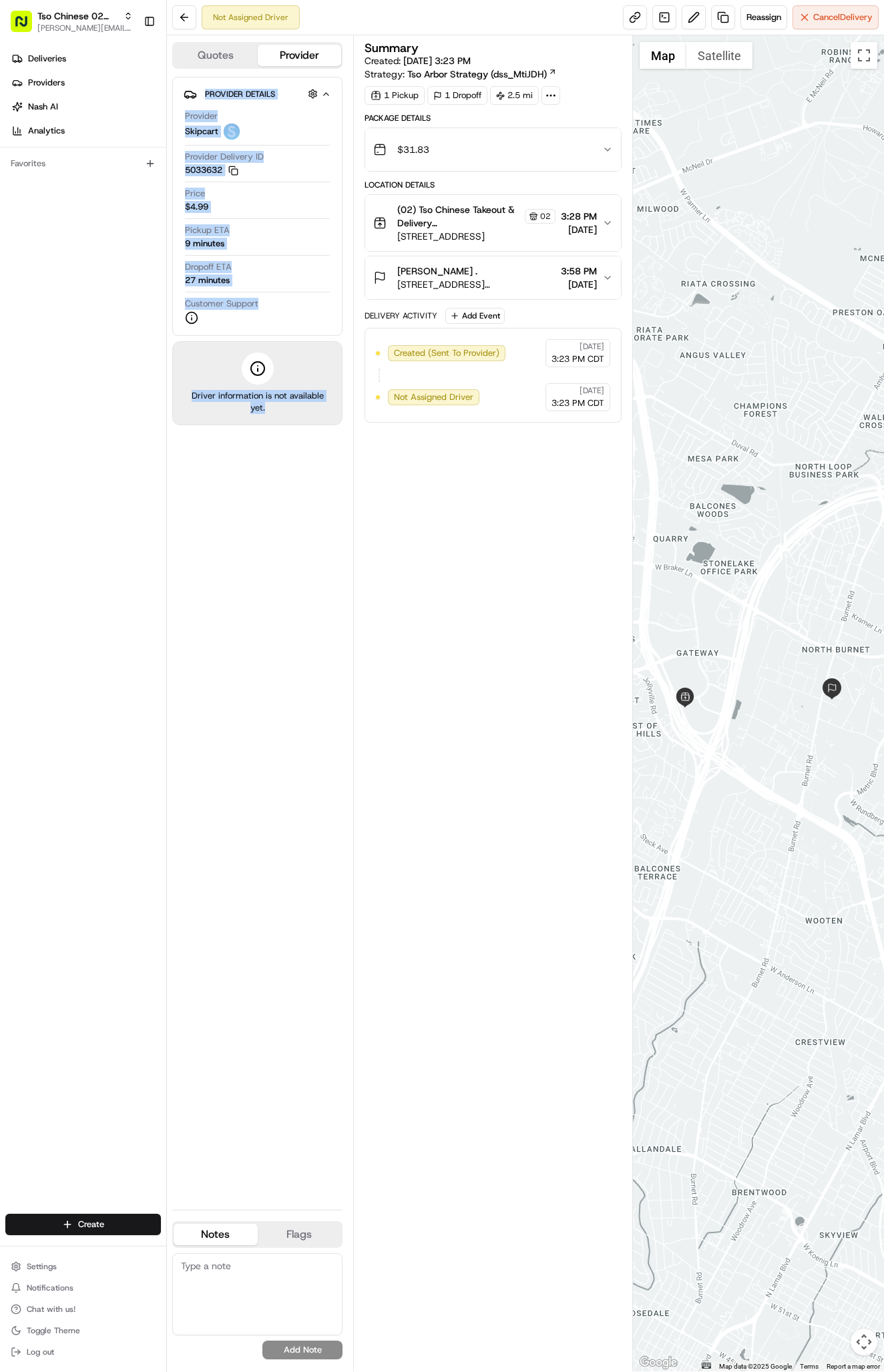
click at [131, 559] on div "Deliveries Providers Nash AI Analytics Favorites" at bounding box center [83, 632] width 166 height 1179
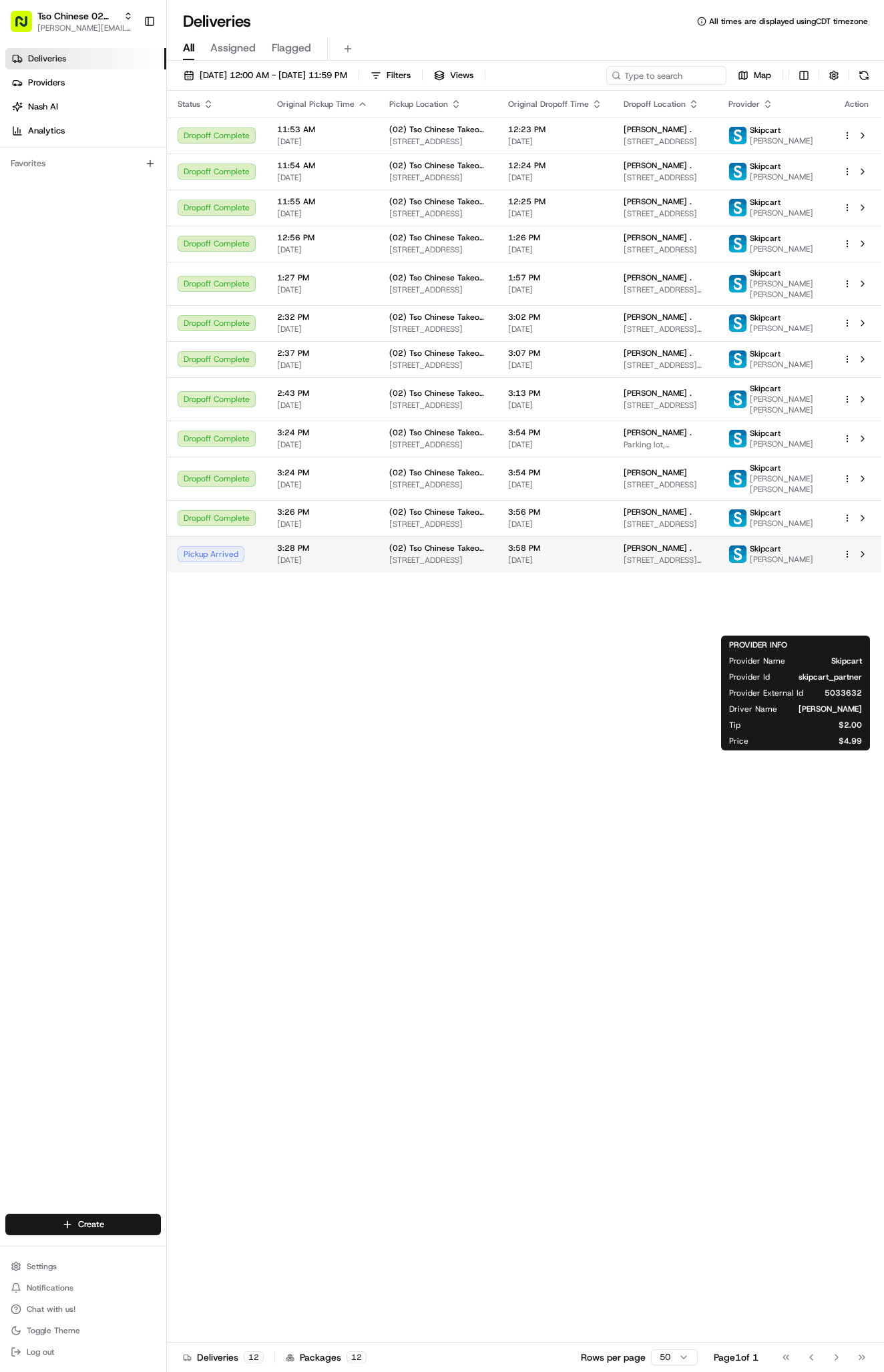
click at [756, 572] on td "Skipcart [PERSON_NAME]" at bounding box center [775, 554] width 114 height 36
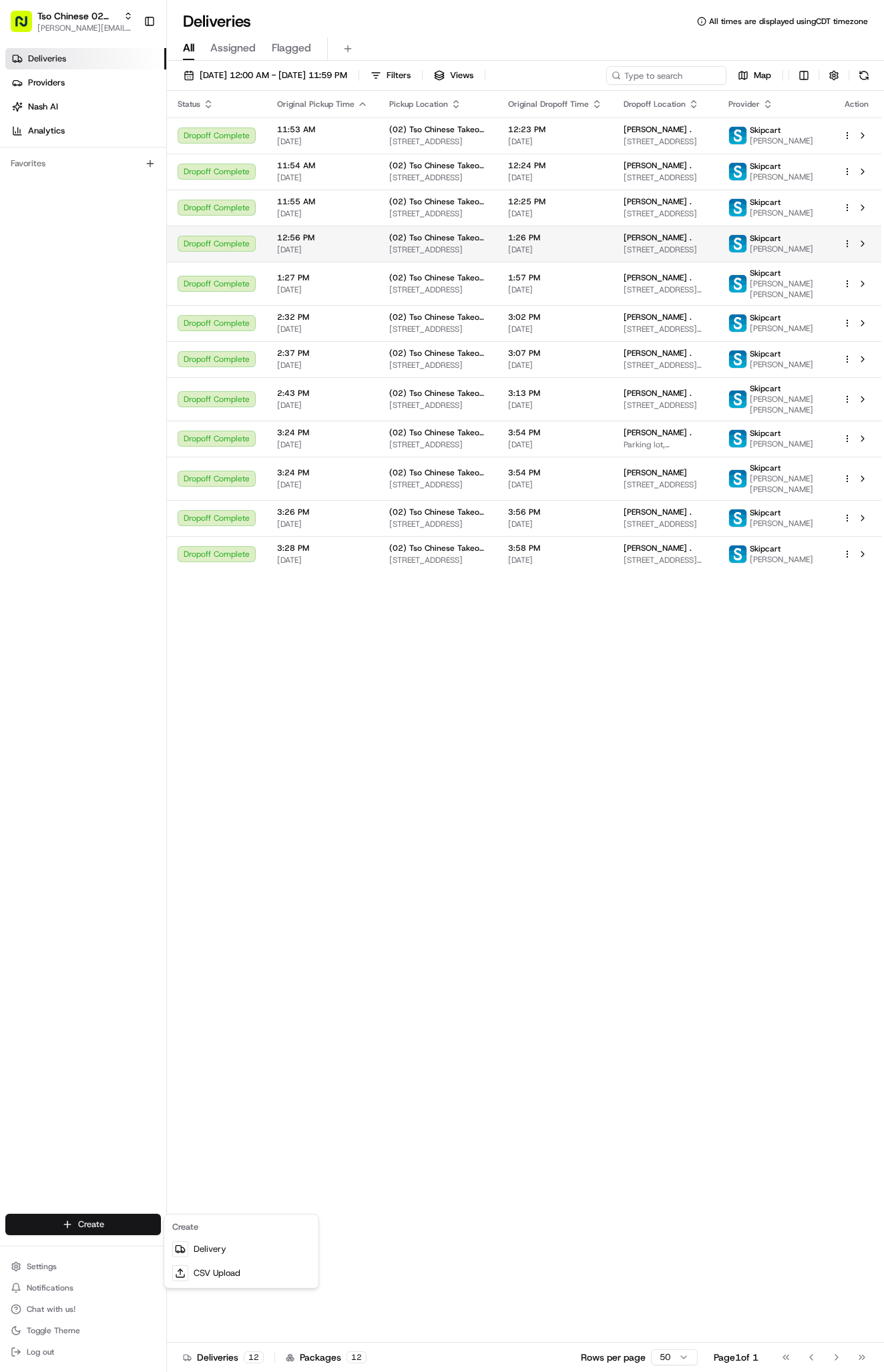
click at [48, 1222] on html "Tso Chinese 02 Arbor antonia@tsochinese.com Toggle Sidebar Deliveries Providers…" at bounding box center [442, 686] width 884 height 1372
click at [205, 1246] on link "Delivery" at bounding box center [241, 1249] width 149 height 24
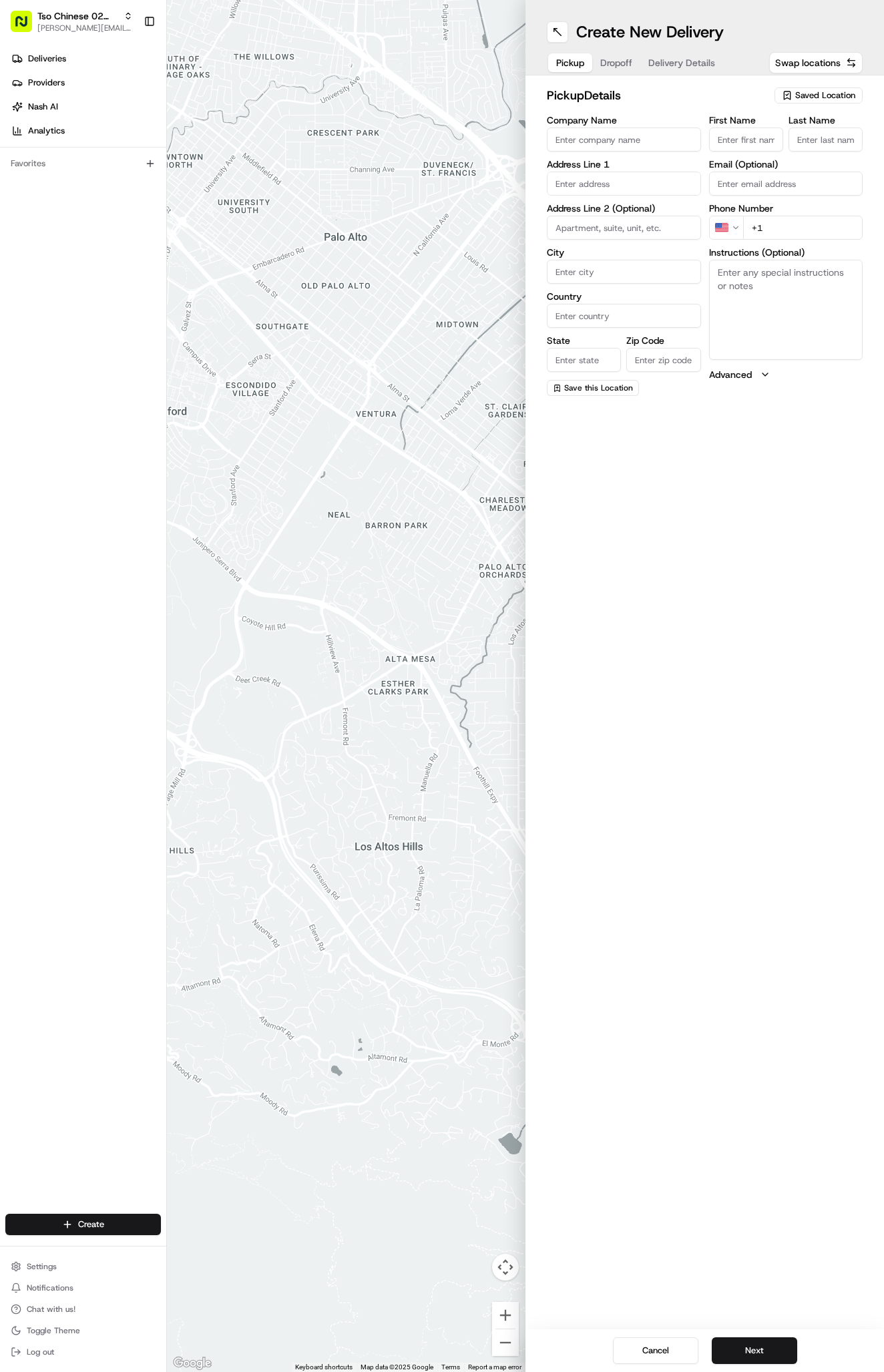
click at [802, 91] on span "Saved Location" at bounding box center [825, 95] width 60 height 12
click at [731, 159] on span "(02) Tso Chinese Takeout & Delivery [GEOGRAPHIC_DATA] (02)" at bounding box center [796, 152] width 164 height 24
type input "(02) Tso Chinese Takeout & Delivery [GEOGRAPHIC_DATA]"
type input "Bldg E Ste 402"
type input "Austin"
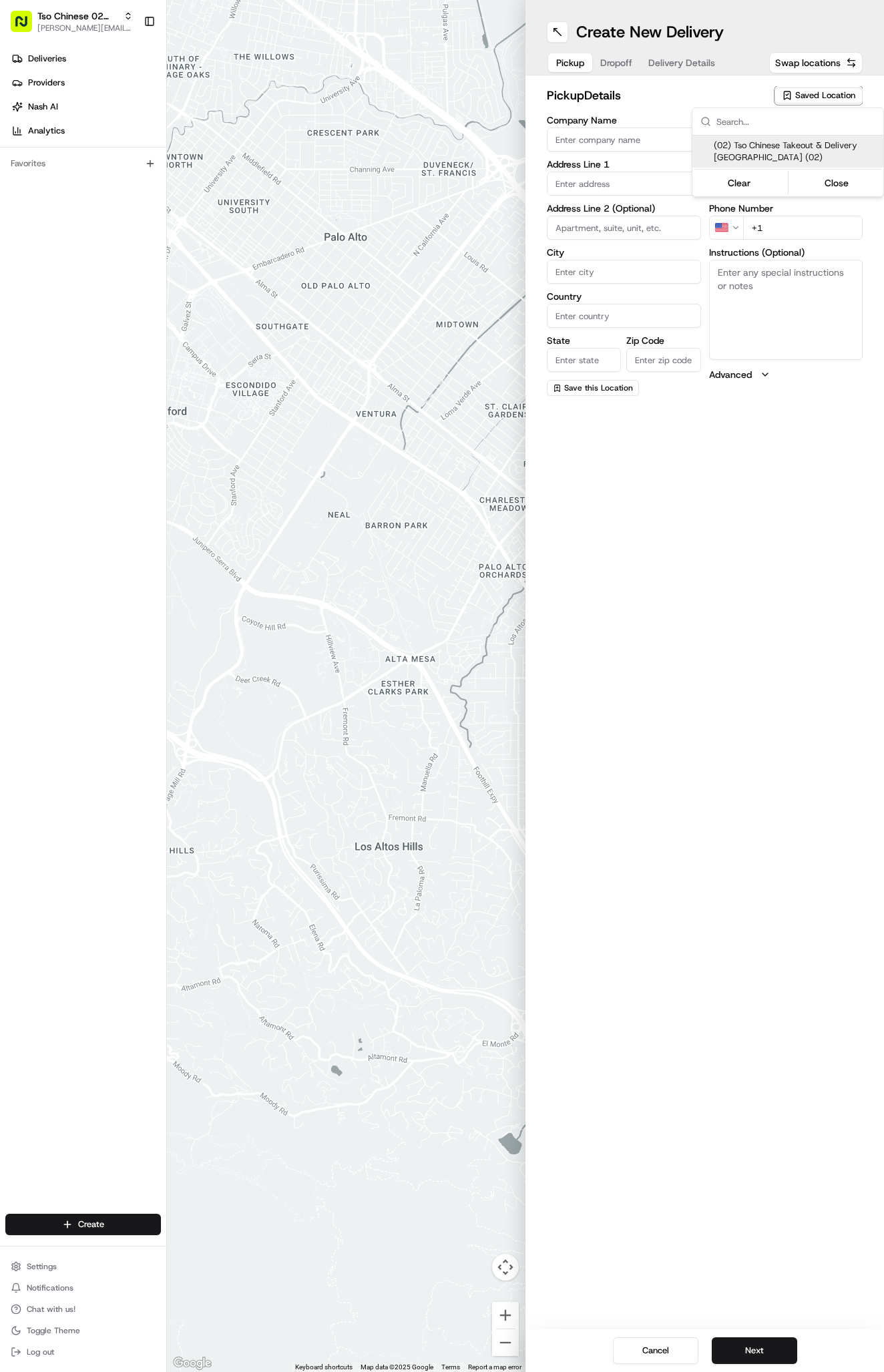
type input "US"
type input "[GEOGRAPHIC_DATA]"
type input "78759"
type input "Tso Chinese"
type input "Arboretum Crossing Manager"
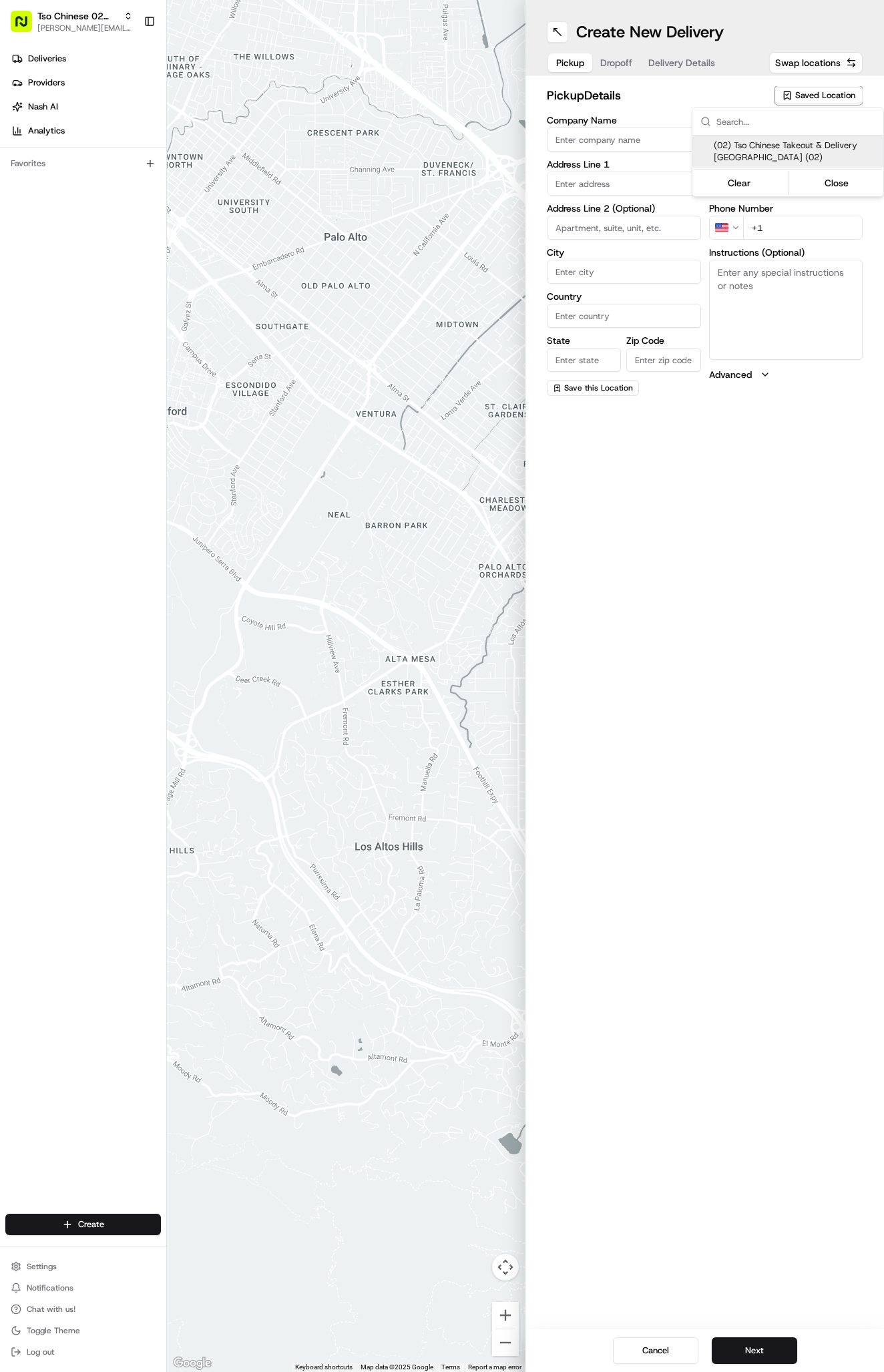
type input "[EMAIL_ADDRESS][DOMAIN_NAME]"
type input "[PHONE_NUMBER]"
type textarea "Submit a picture displaying address & food as Proof of Delivery. Envía una foto…"
type input "[STREET_ADDRESS]"
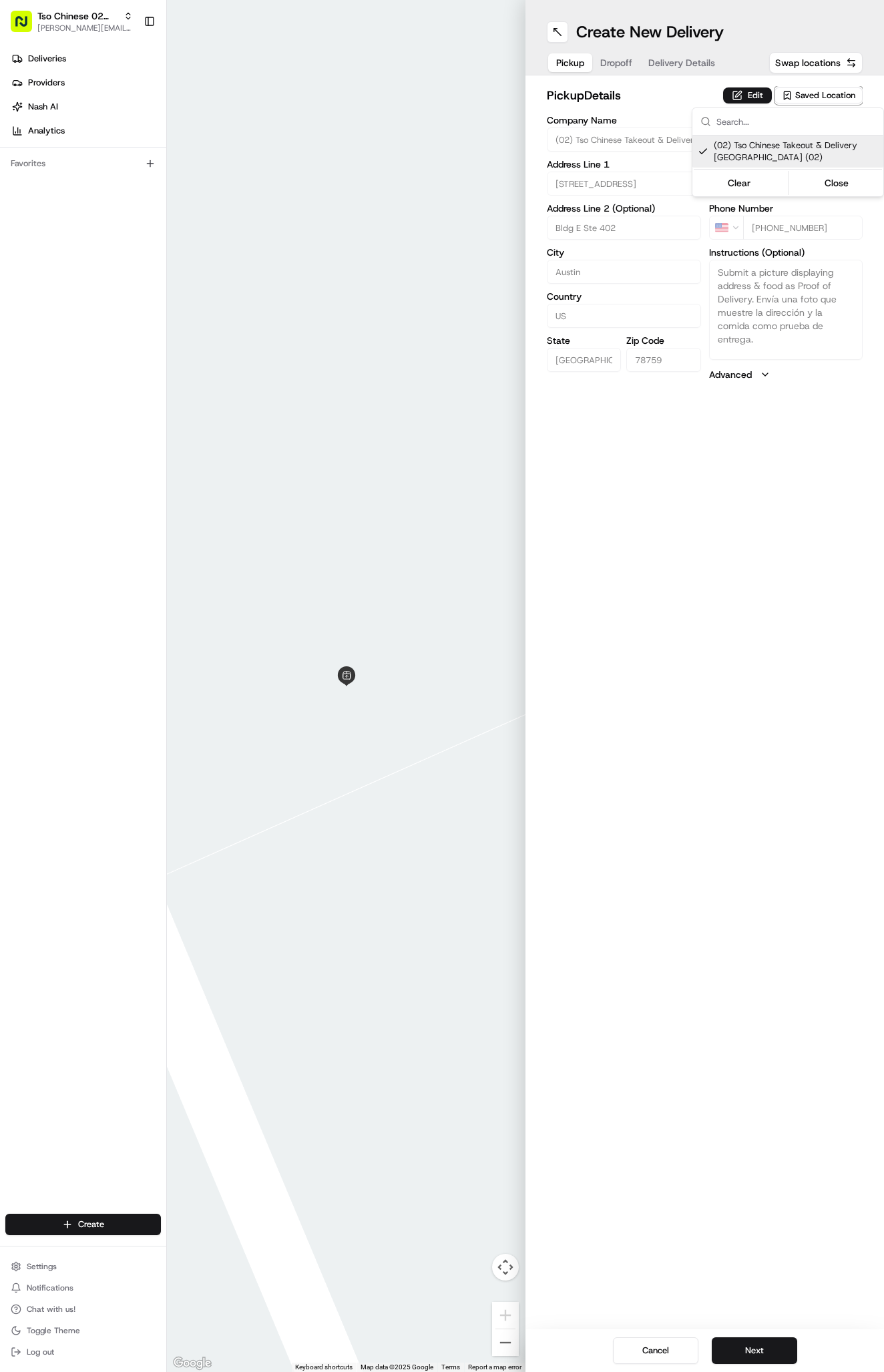
click at [619, 68] on html "Tso Chinese 02 Arbor [PERSON_NAME][EMAIL_ADDRESS][DOMAIN_NAME] Toggle Sidebar D…" at bounding box center [442, 686] width 884 height 1372
click at [619, 68] on span "Dropoff" at bounding box center [616, 62] width 32 height 13
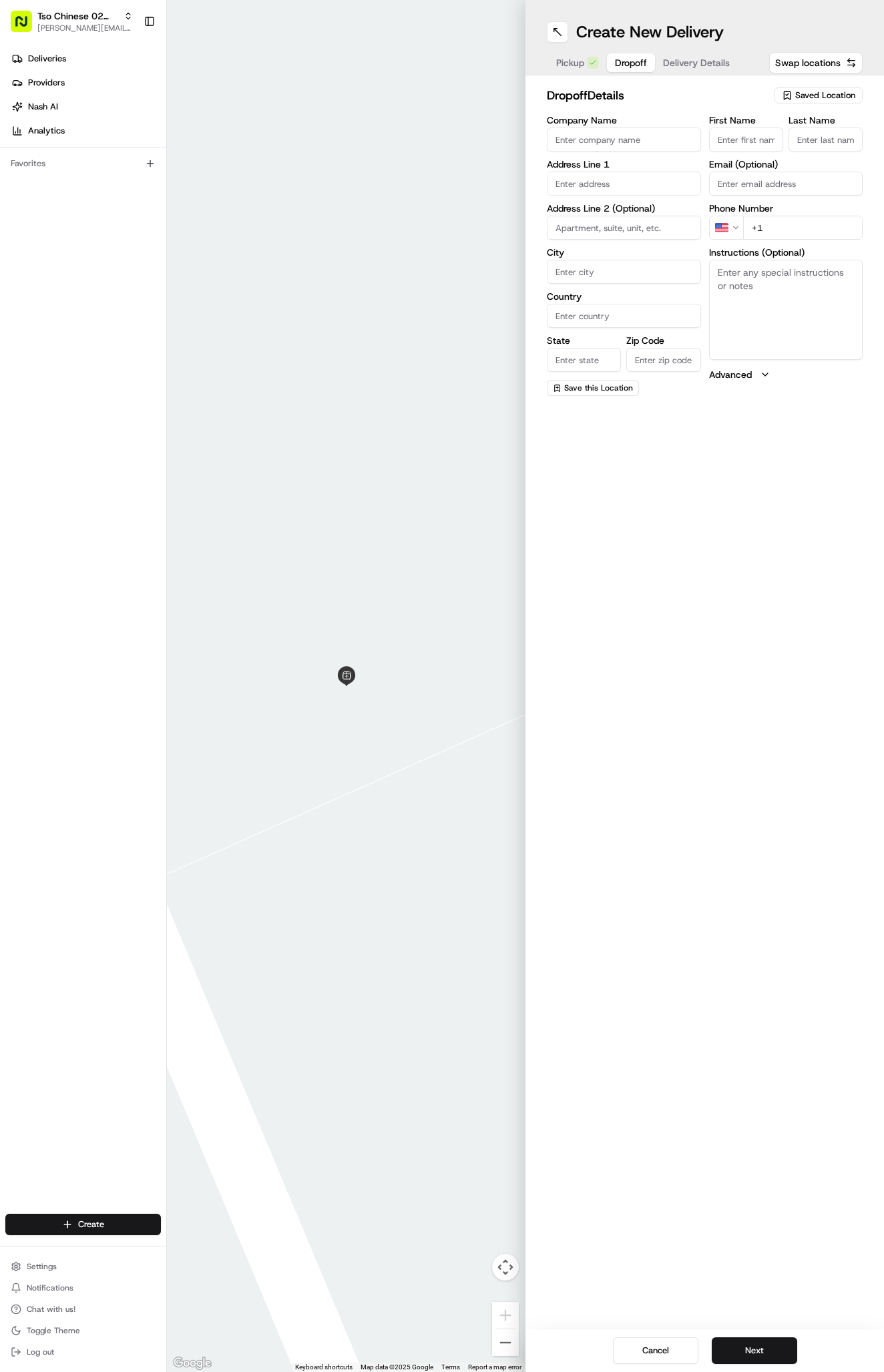
click at [752, 126] on div "First Name" at bounding box center [746, 133] width 74 height 36
paste input "Lucy Henderson"
type input "Lucy Henderson"
type input "."
click at [592, 188] on input "text" at bounding box center [624, 183] width 155 height 24
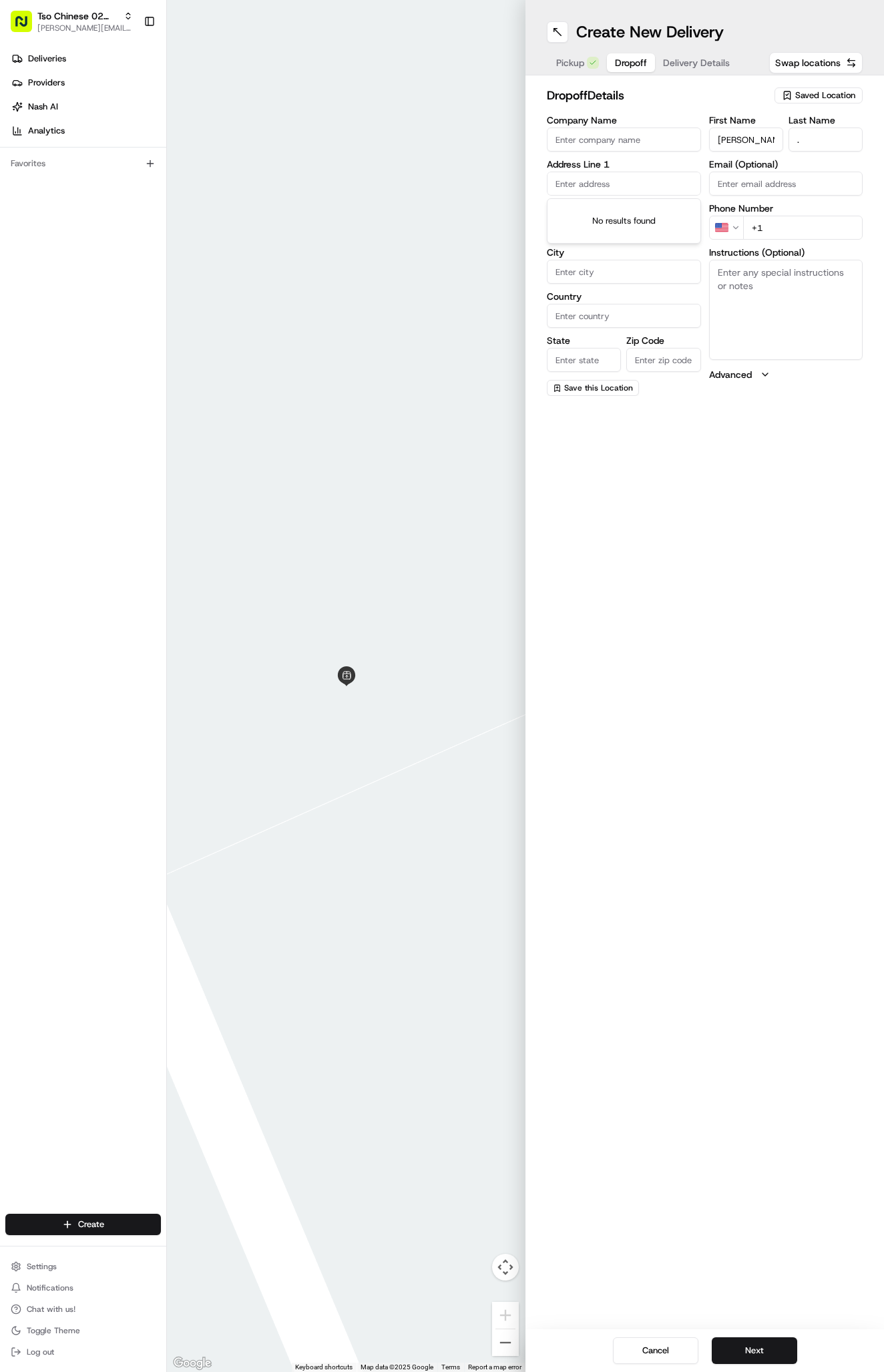
paste input "2706 Cavileer Ave Austin Texas 78757"
type input "2706 Cavileer Avenue"
type input "Austin"
type input "[GEOGRAPHIC_DATA]"
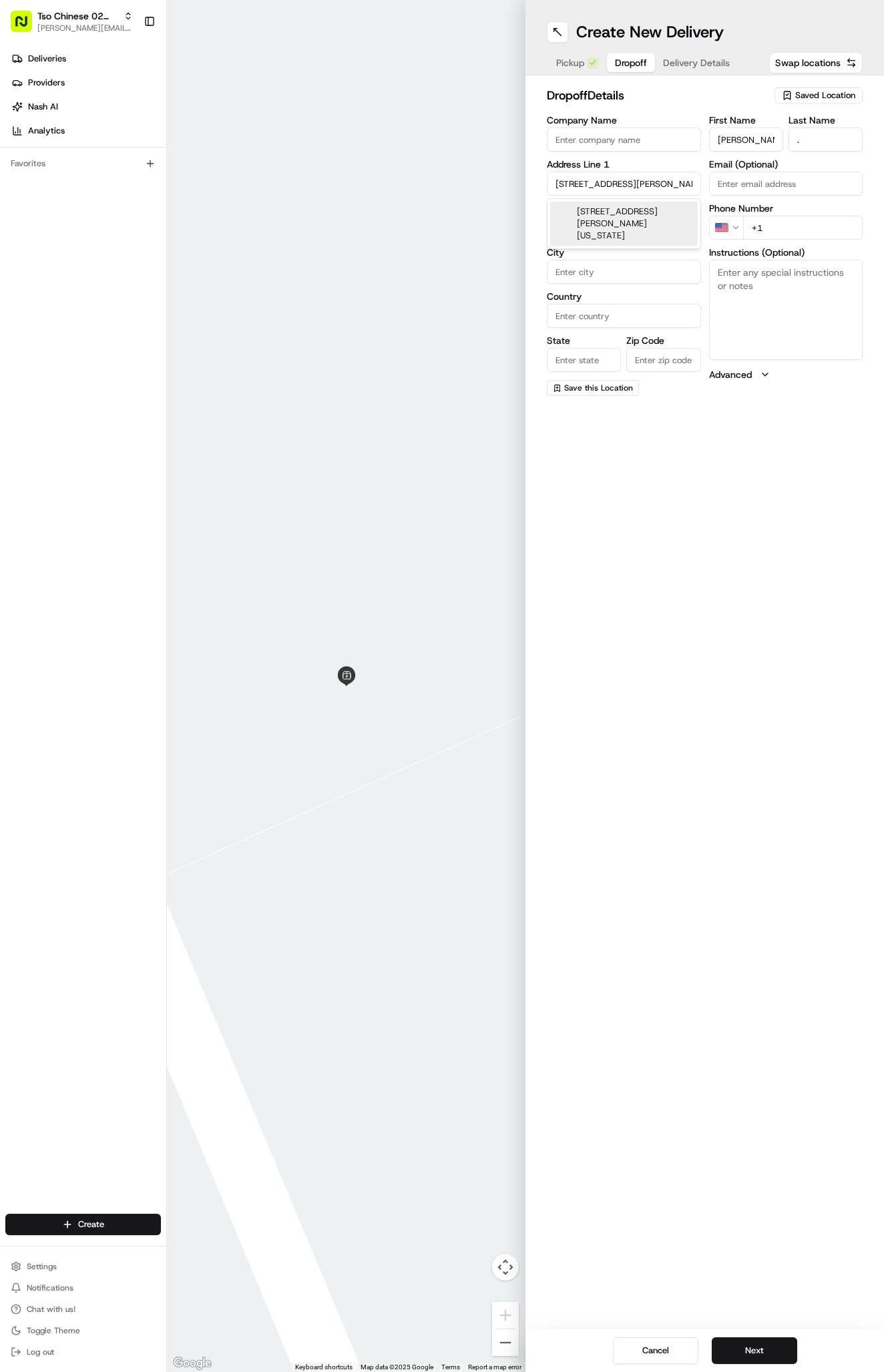
type input "78757"
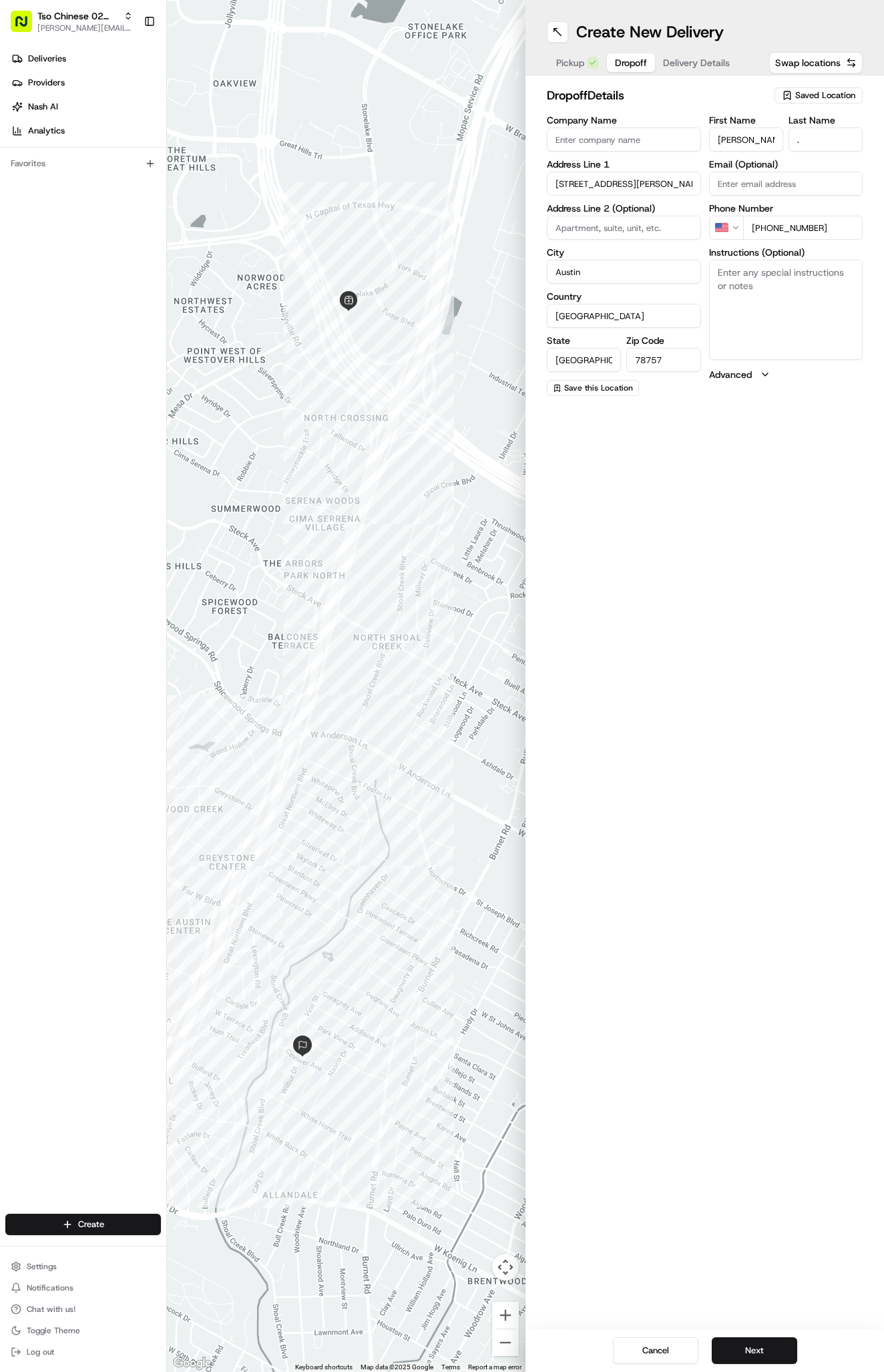
type input "+1 713 385 3605"
click at [756, 572] on div "Create New Delivery Pickup Dropoff Delivery Details Swap locations dropoff Deta…" at bounding box center [705, 686] width 358 height 1372
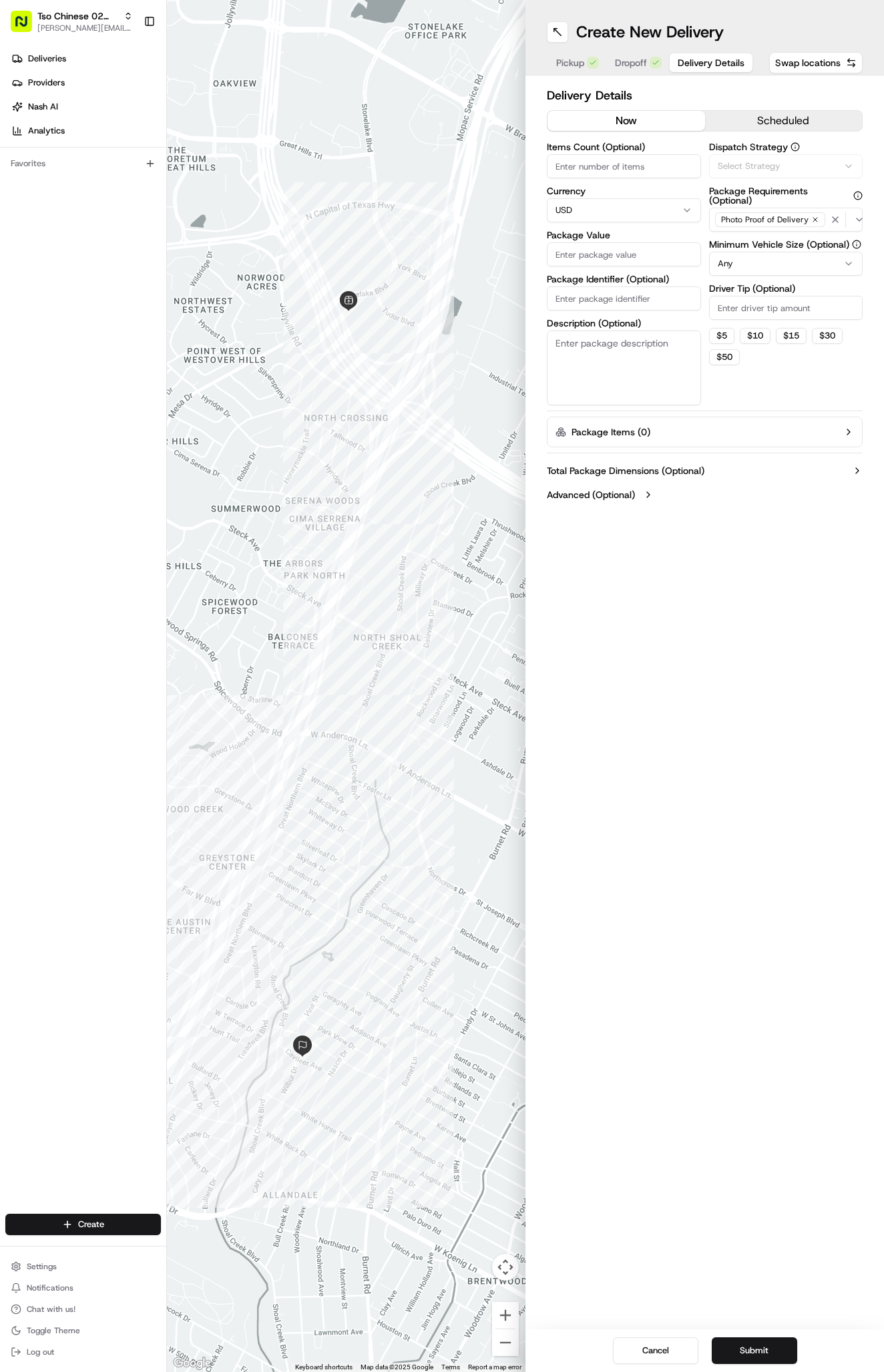
click at [687, 61] on span "Delivery Details" at bounding box center [710, 62] width 67 height 13
click at [736, 158] on button "Via Automation" at bounding box center [786, 166] width 155 height 24
click at [731, 233] on span "Tso Arbor Strategy" at bounding box center [796, 238] width 164 height 12
click at [744, 303] on html "Tso Chinese 02 Arbor antonia@tsochinese.com Toggle Sidebar Deliveries Providers…" at bounding box center [442, 686] width 884 height 1372
click at [744, 303] on input "Driver Tip (Optional)" at bounding box center [786, 308] width 155 height 24
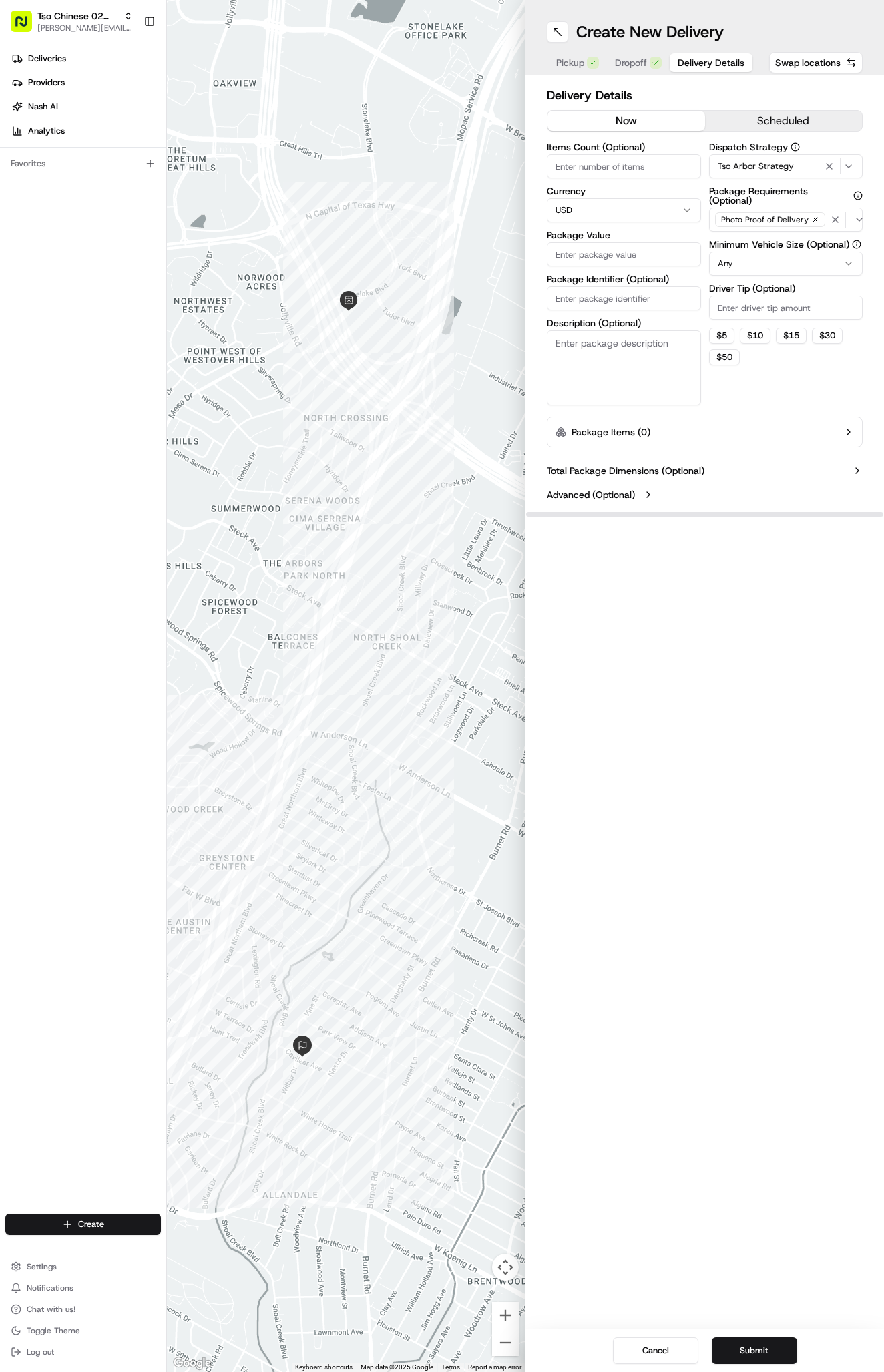
click at [744, 303] on input "Driver Tip (Optional)" at bounding box center [786, 308] width 155 height 24
type input "2"
click at [648, 258] on input "Package Value" at bounding box center [624, 254] width 155 height 24
type input "59.1"
click at [598, 305] on input "Package Identifier (Optional)" at bounding box center [624, 298] width 155 height 24
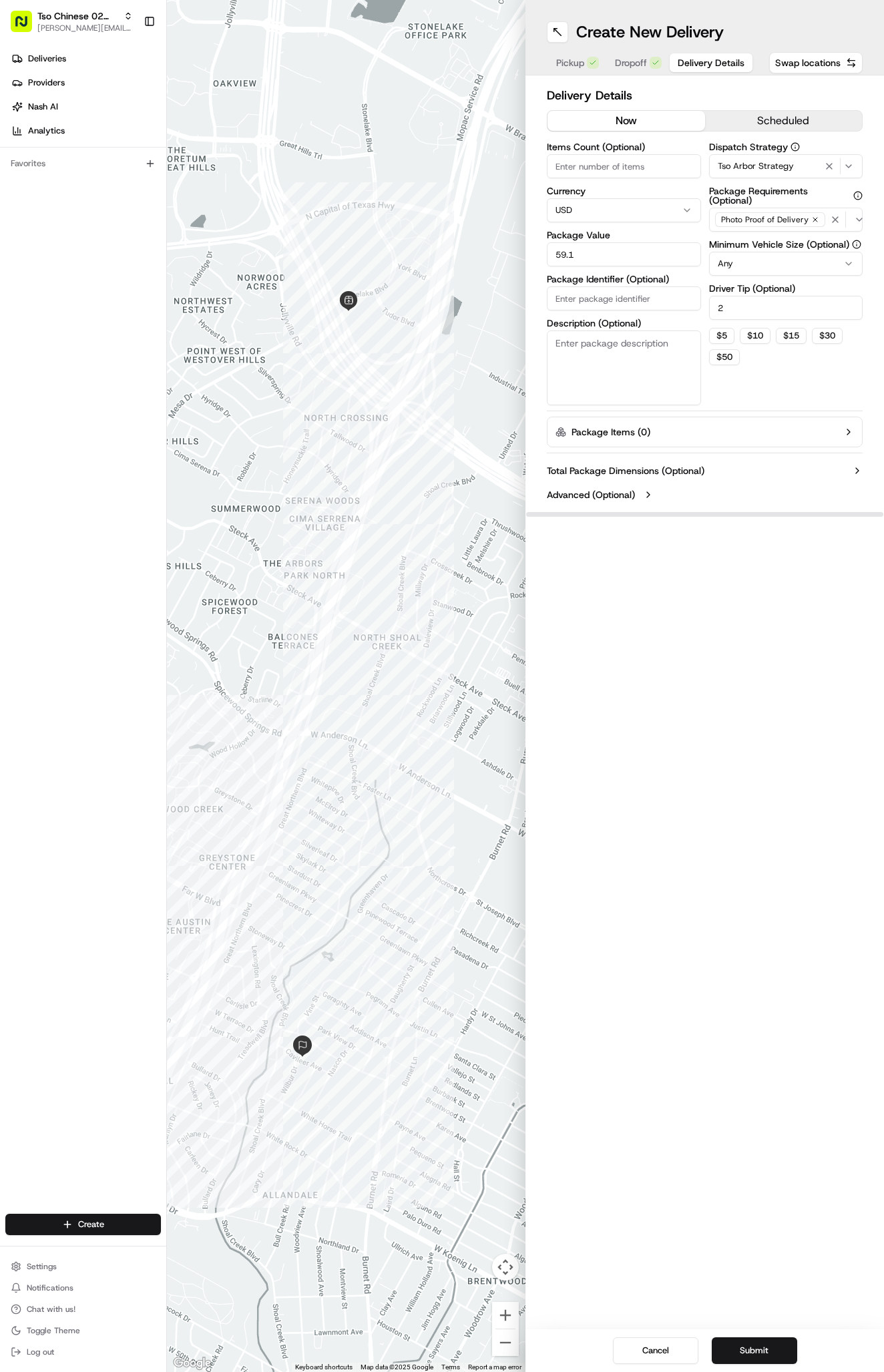
paste input "#MW0XJV1"
type input "#MW0XJV1"
click at [720, 856] on div "Create New Delivery Pickup Dropoff Delivery Details Swap locations Delivery Det…" at bounding box center [705, 686] width 358 height 1372
click at [700, 751] on div "Create New Delivery Pickup Dropoff Delivery Details Swap locations Delivery Det…" at bounding box center [705, 686] width 358 height 1372
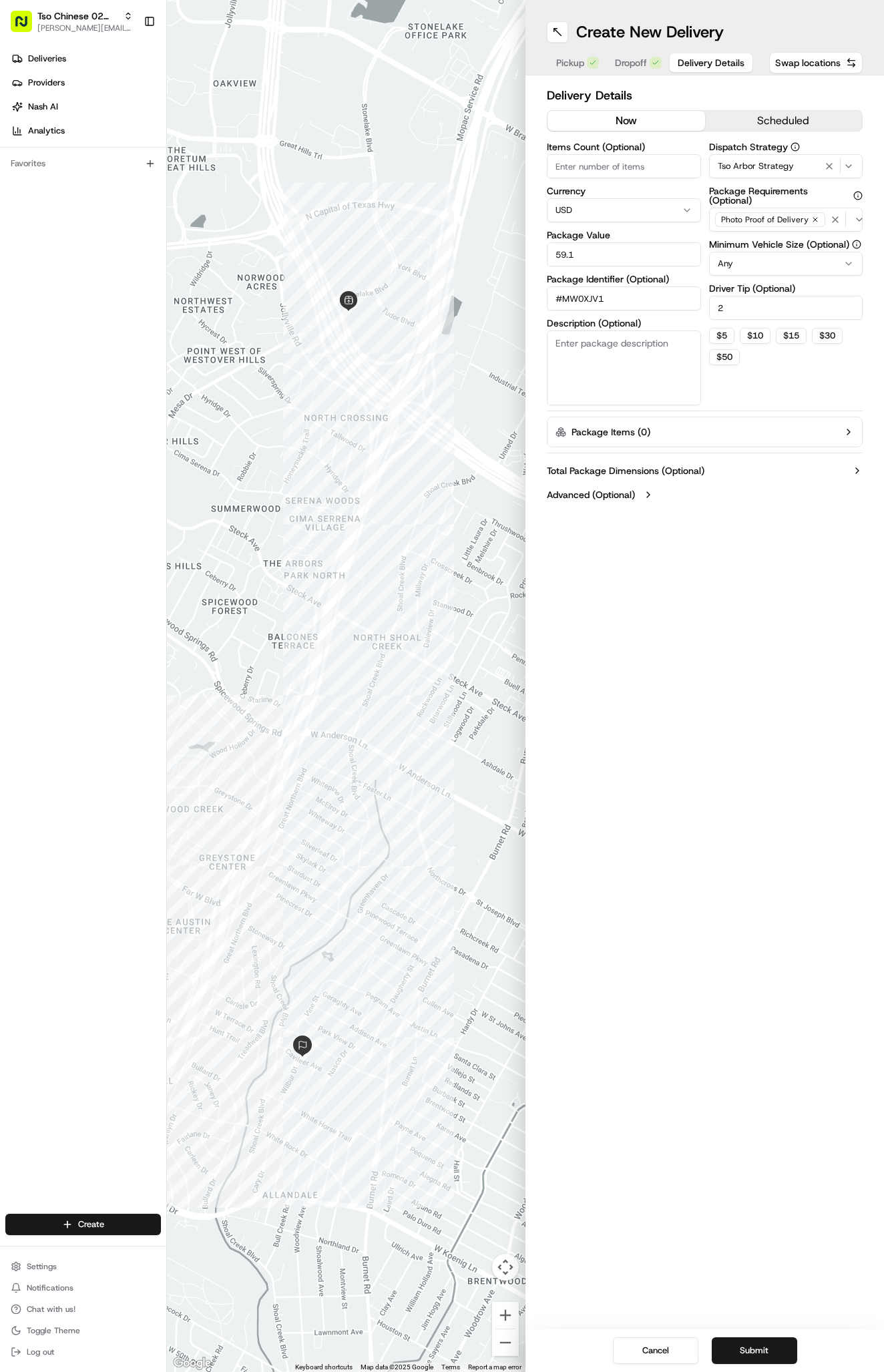
click at [733, 1331] on div "Cancel Submit" at bounding box center [705, 1350] width 358 height 43
click at [735, 1362] on button "Submit" at bounding box center [754, 1350] width 85 height 27
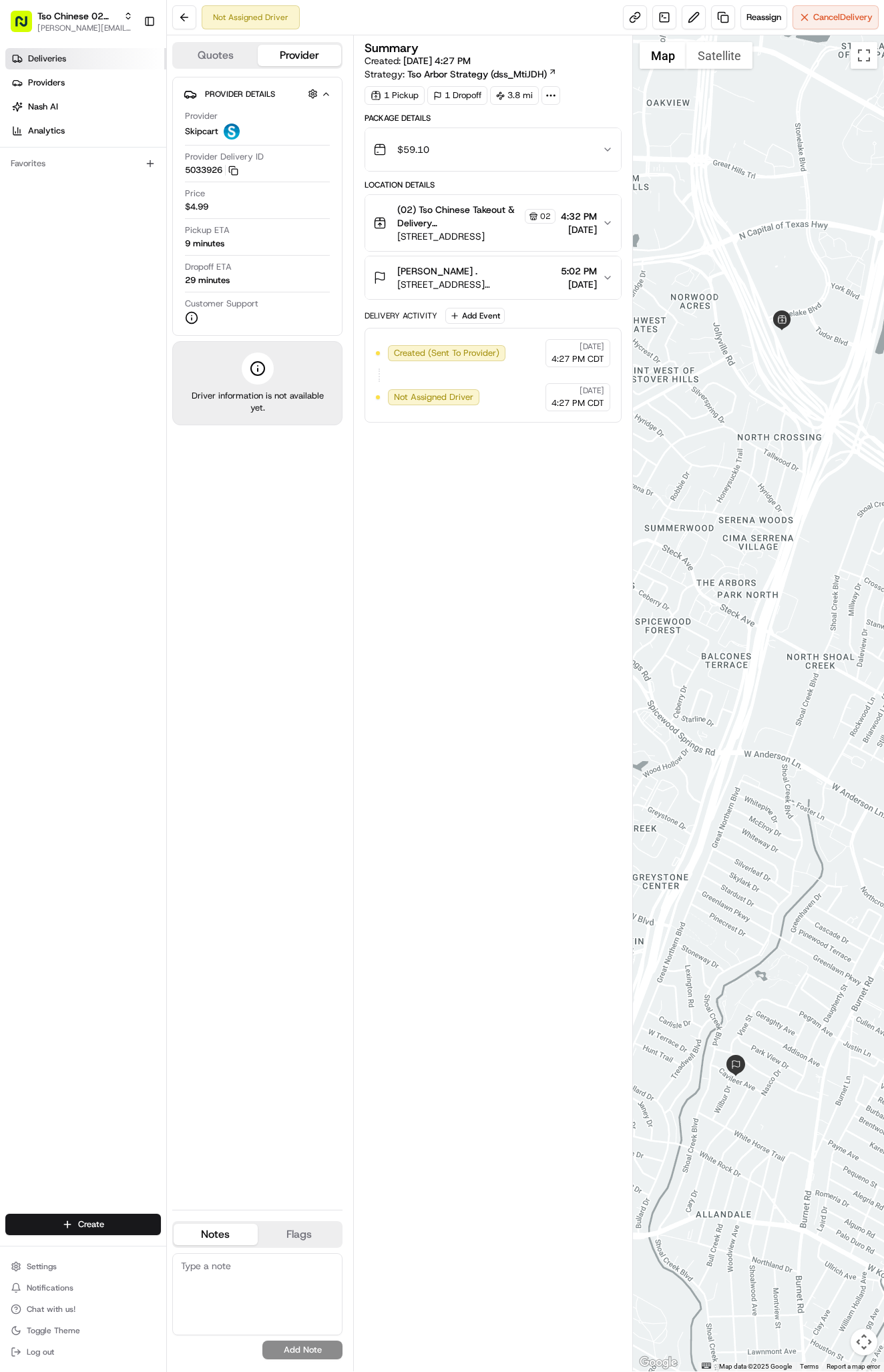
click at [136, 63] on link "Deliveries" at bounding box center [86, 59] width 161 height 21
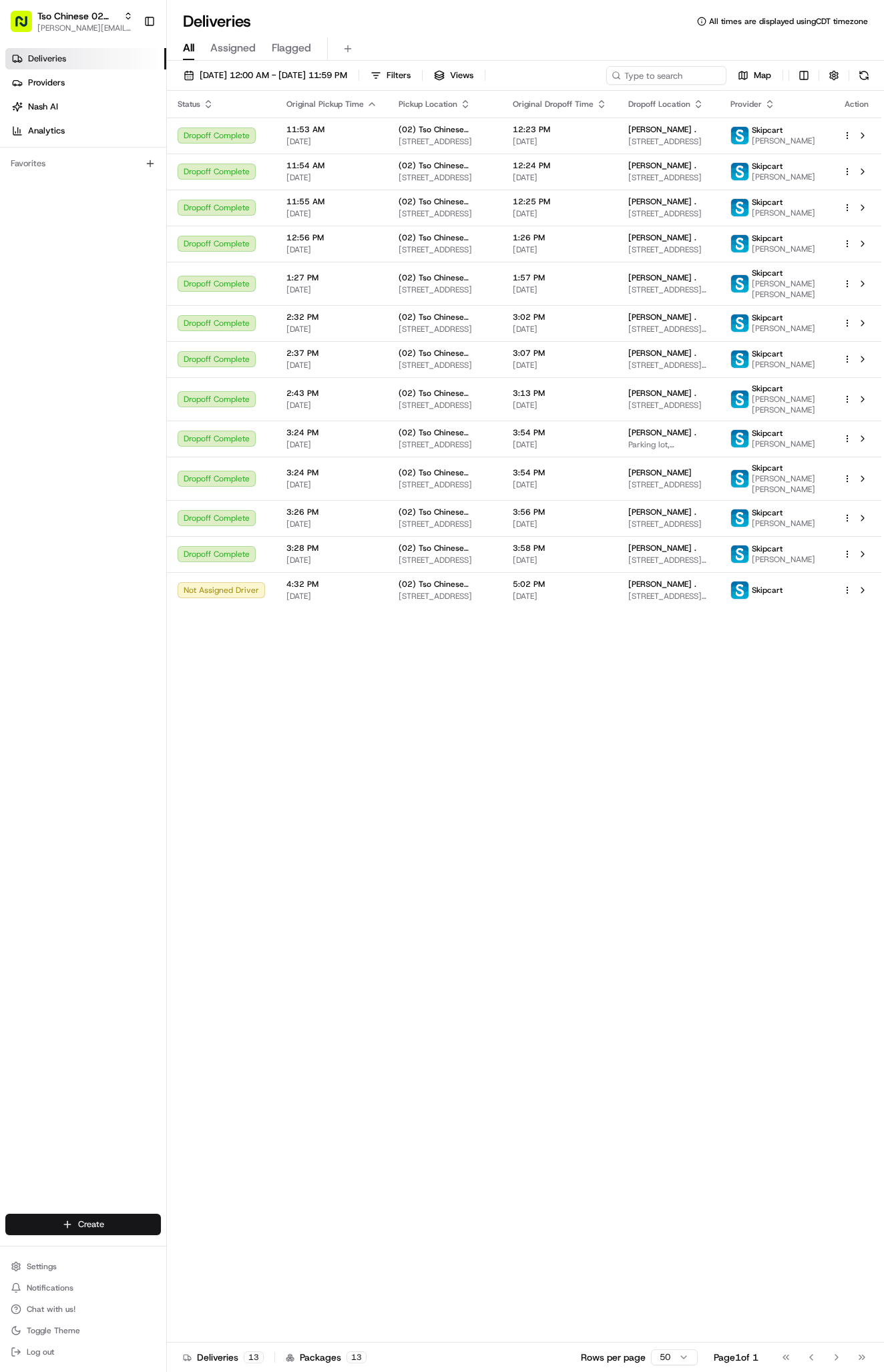
click at [120, 1218] on html "Tso Chinese 02 Arbor antonia@tsochinese.com Toggle Sidebar Deliveries Providers…" at bounding box center [442, 686] width 884 height 1372
click at [216, 1249] on link "Delivery" at bounding box center [241, 1249] width 149 height 24
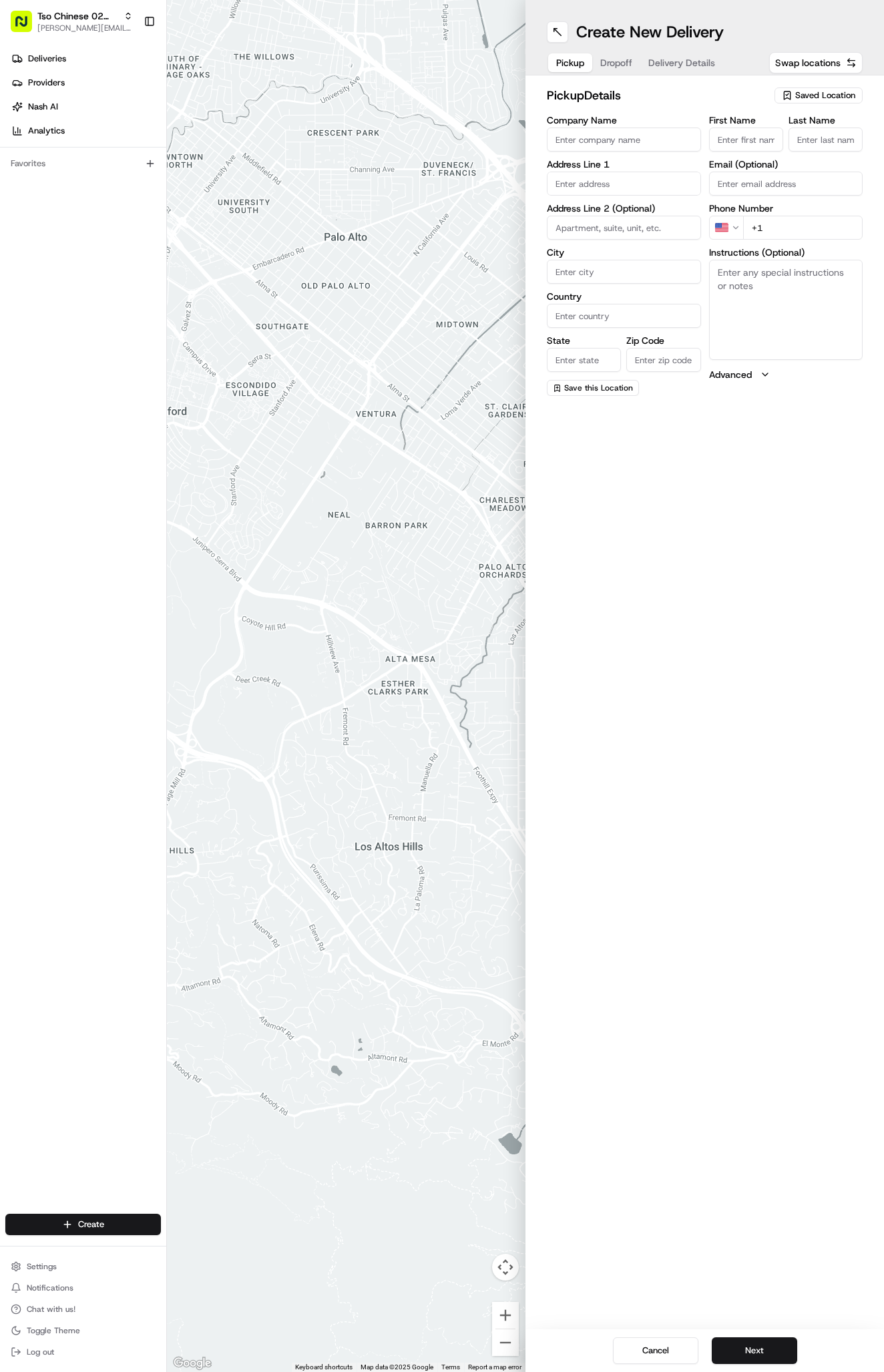
click at [810, 93] on span "Saved Location" at bounding box center [825, 95] width 60 height 12
click at [801, 155] on span "(02) Tso Chinese Takeout & Delivery [GEOGRAPHIC_DATA] (02)" at bounding box center [796, 152] width 164 height 24
type input "(02) Tso Chinese Takeout & Delivery [GEOGRAPHIC_DATA]"
type input "Bldg E Ste 402"
type input "Austin"
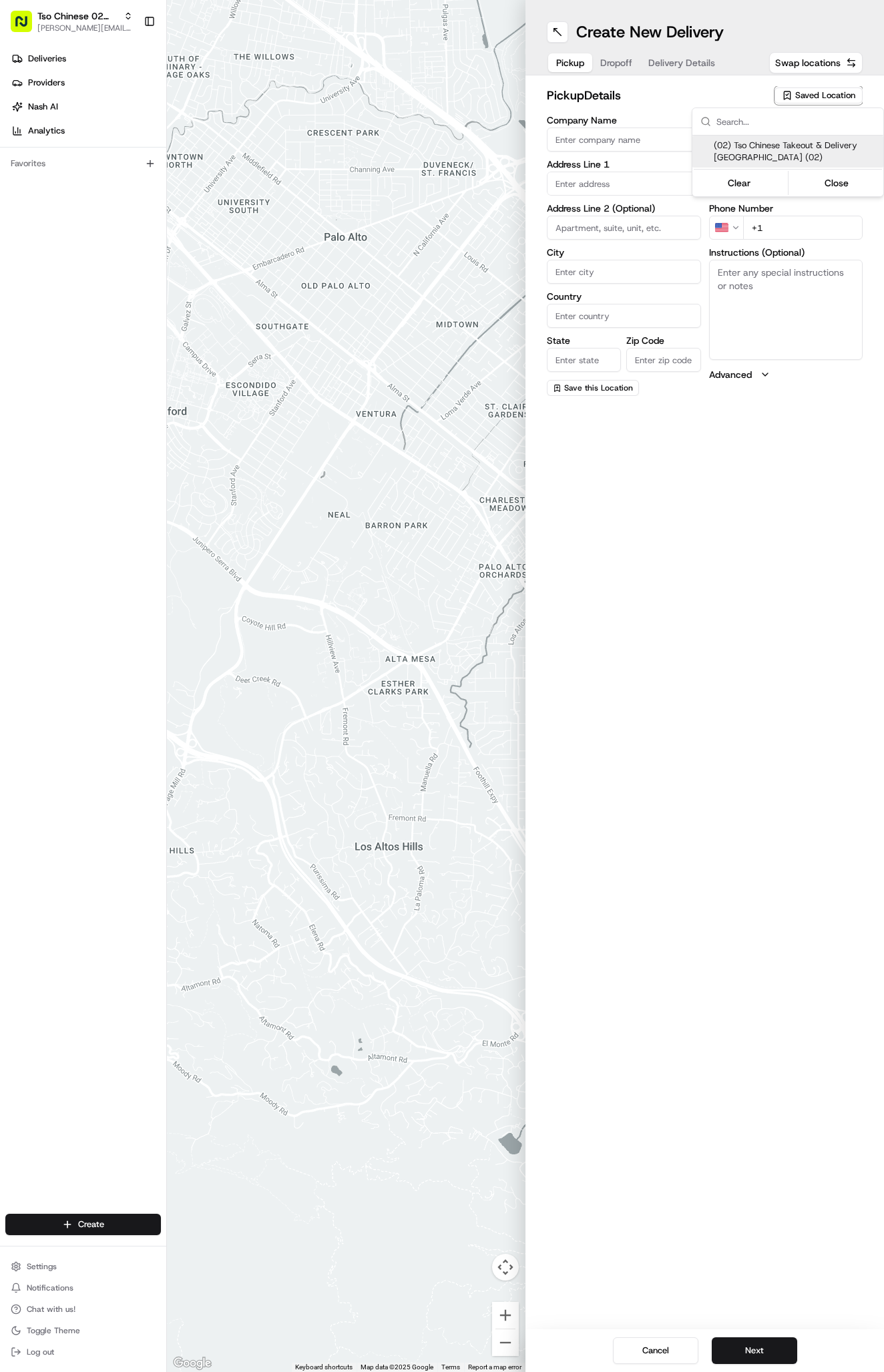
type input "US"
type input "[GEOGRAPHIC_DATA]"
type input "78759"
type input "Tso Chinese"
type input "Arboretum Crossing Manager"
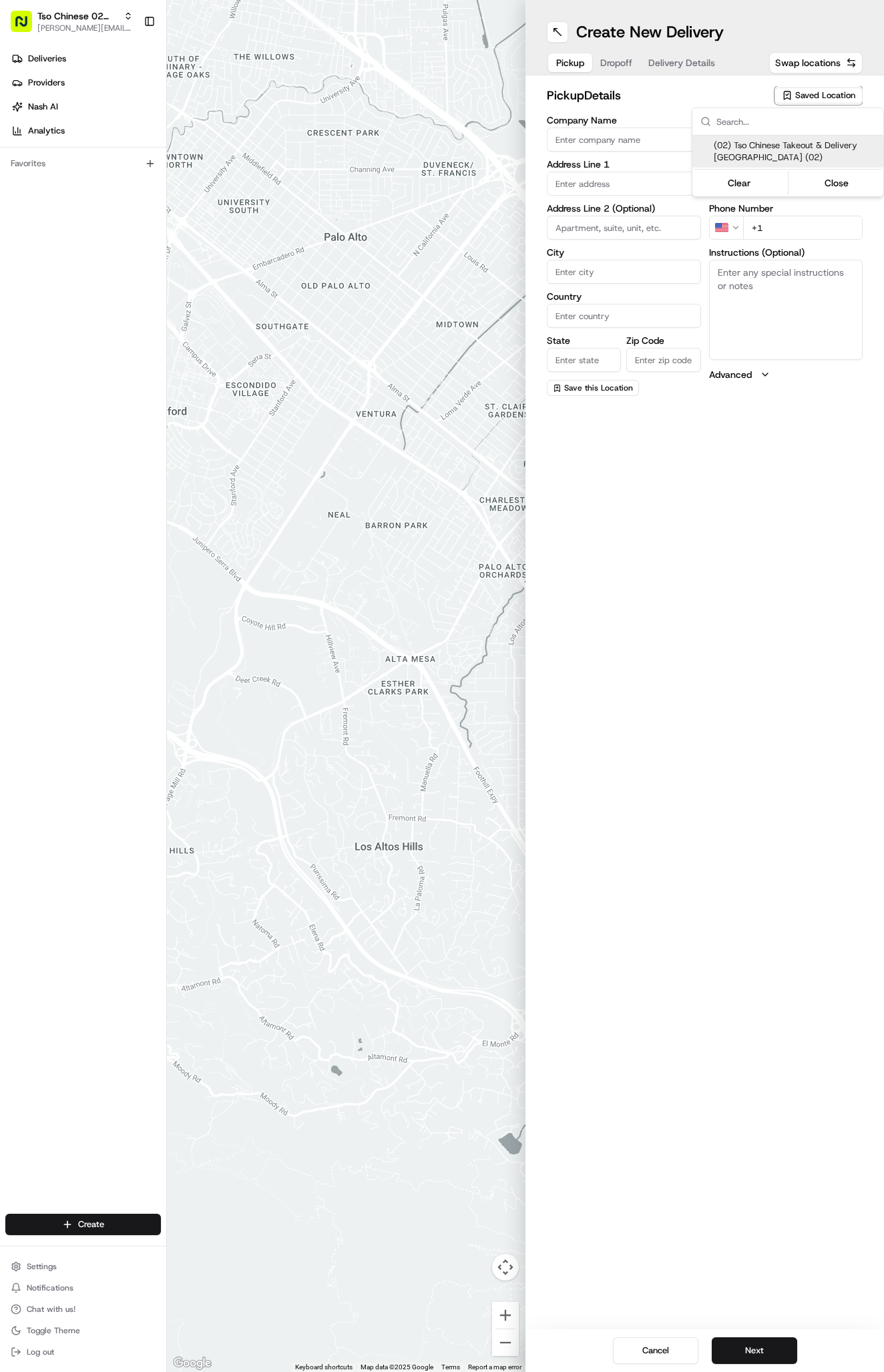
type input "[EMAIL_ADDRESS][DOMAIN_NAME]"
type input "[PHONE_NUMBER]"
type textarea "Submit a picture displaying address & food as Proof of Delivery. Envía una foto…"
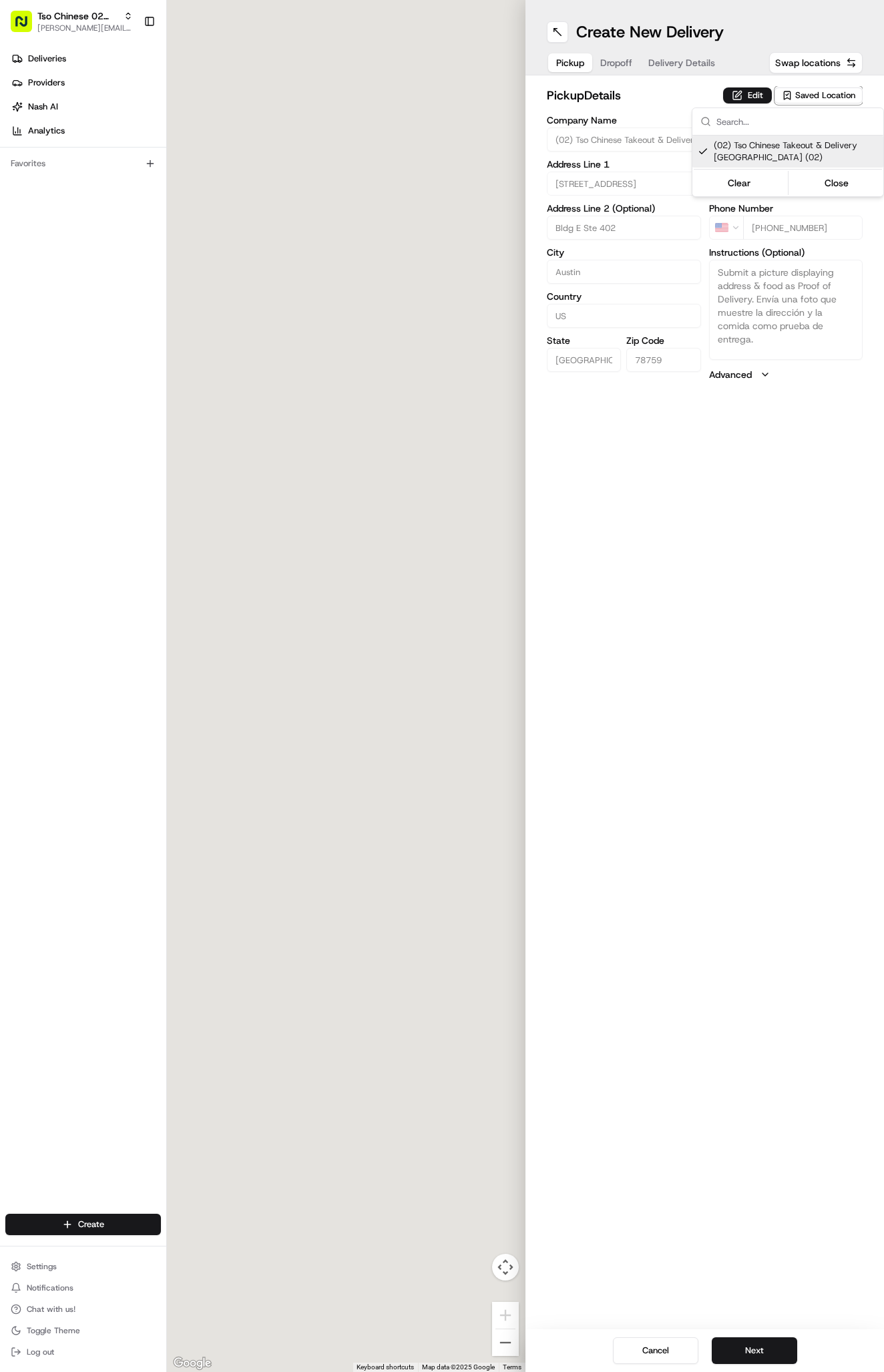
type input "[STREET_ADDRESS]"
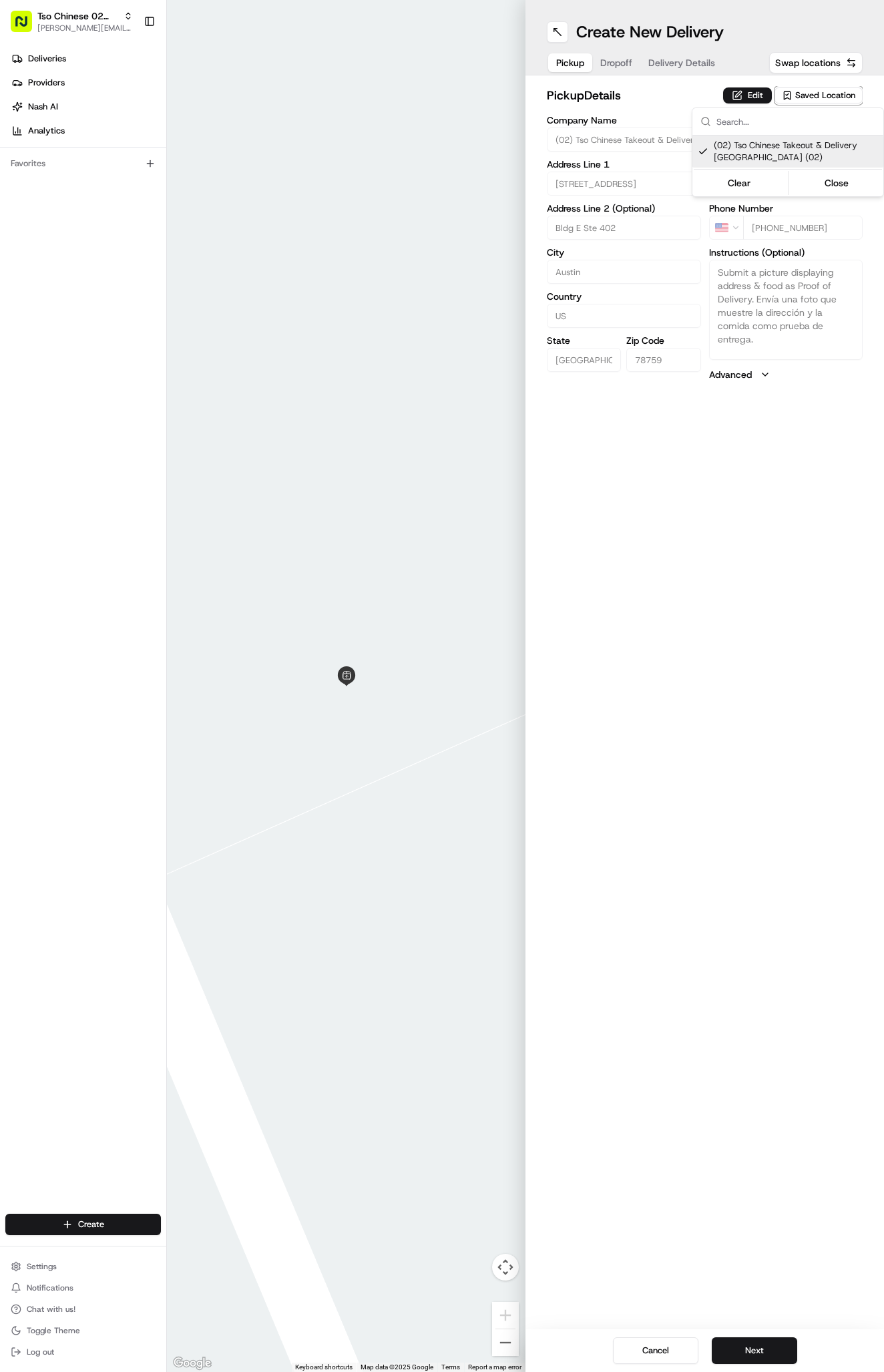
click at [610, 62] on html "Tso Chinese 02 Arbor [PERSON_NAME][EMAIL_ADDRESS][DOMAIN_NAME] Toggle Sidebar D…" at bounding box center [442, 686] width 884 height 1372
click at [610, 62] on button "Dropoff" at bounding box center [616, 63] width 48 height 18
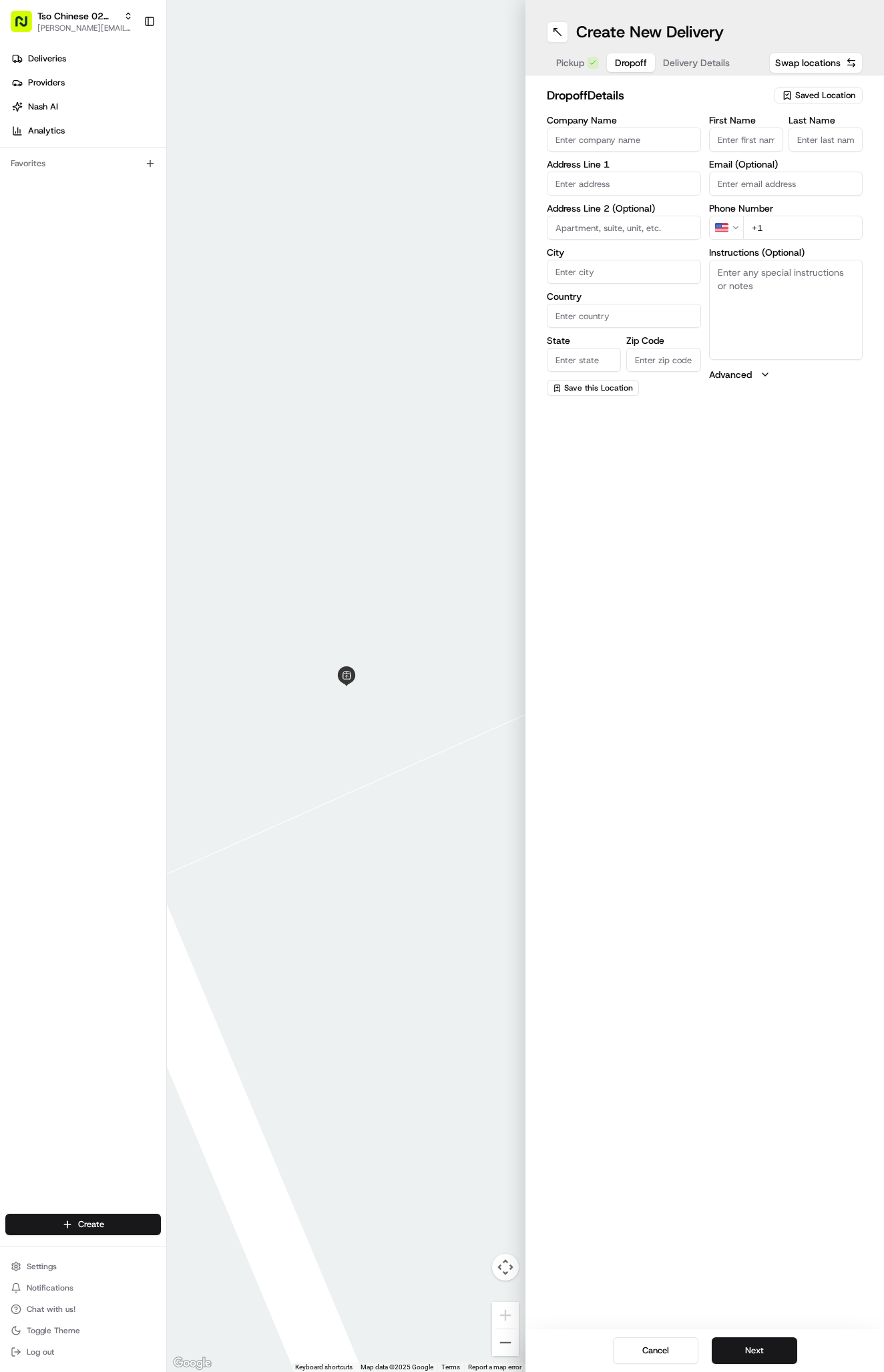
click at [727, 140] on input "First Name" at bounding box center [746, 140] width 74 height 24
paste input "Lois Hollis"
type input "Lois Hollis"
type input "."
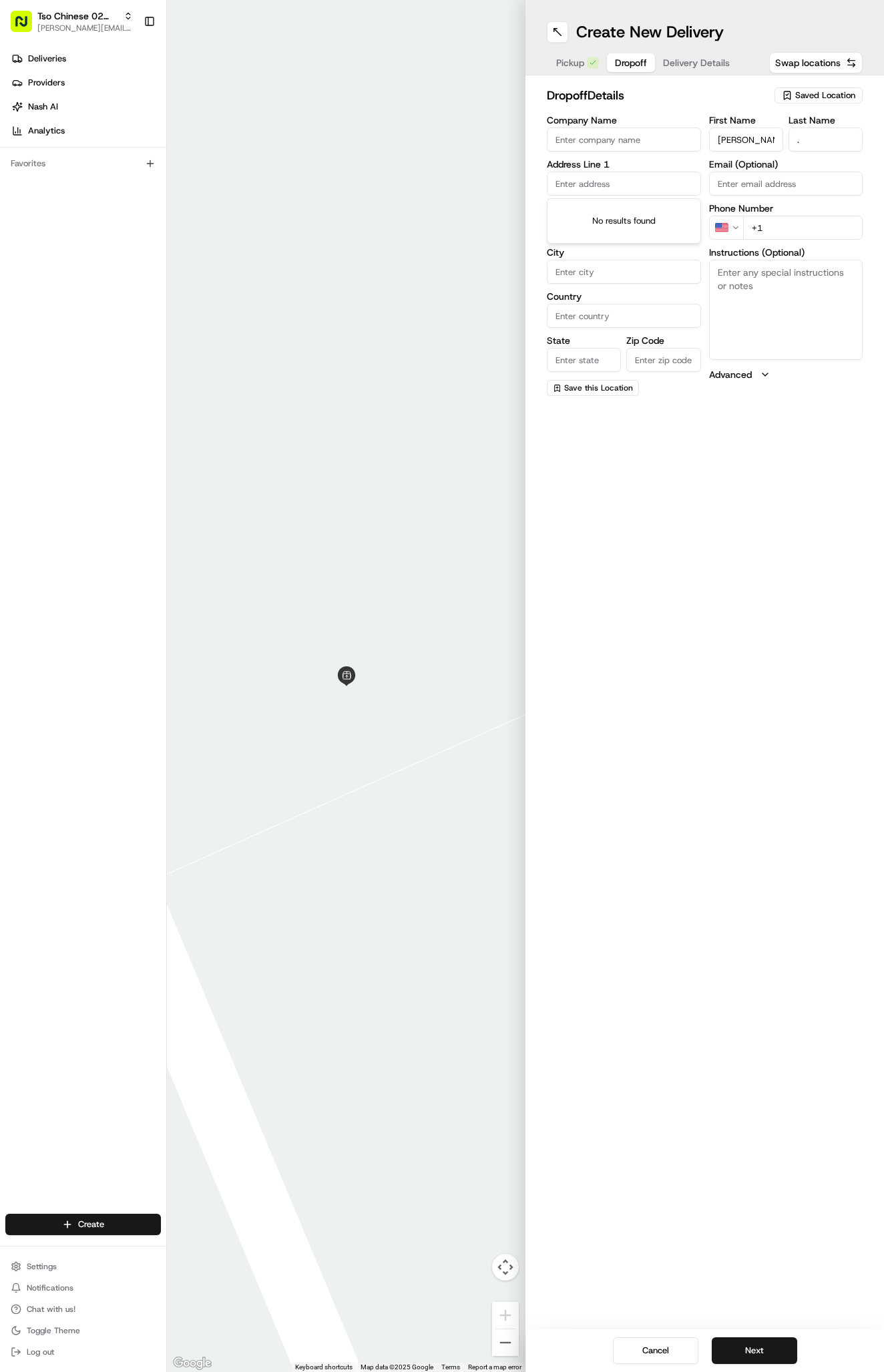
click at [636, 181] on input "text" at bounding box center [624, 183] width 155 height 24
paste input "3111 Yellowpine Ter Austin Texas 78757"
type input "[STREET_ADDRESS]"
type input "Austin"
type input "[GEOGRAPHIC_DATA]"
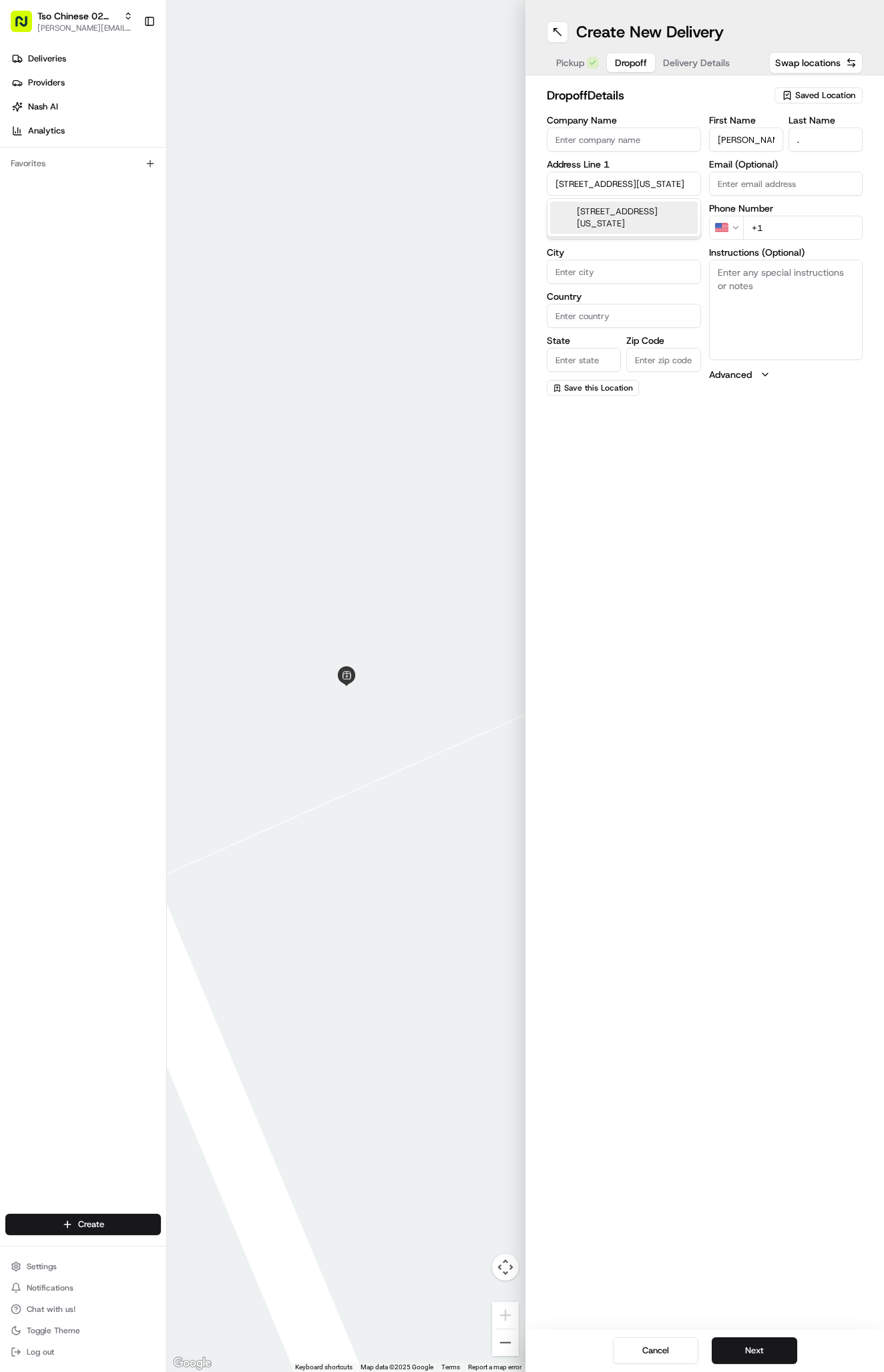
type input "[GEOGRAPHIC_DATA]"
type input "78757"
type input "3111 Yellowpine Terrace"
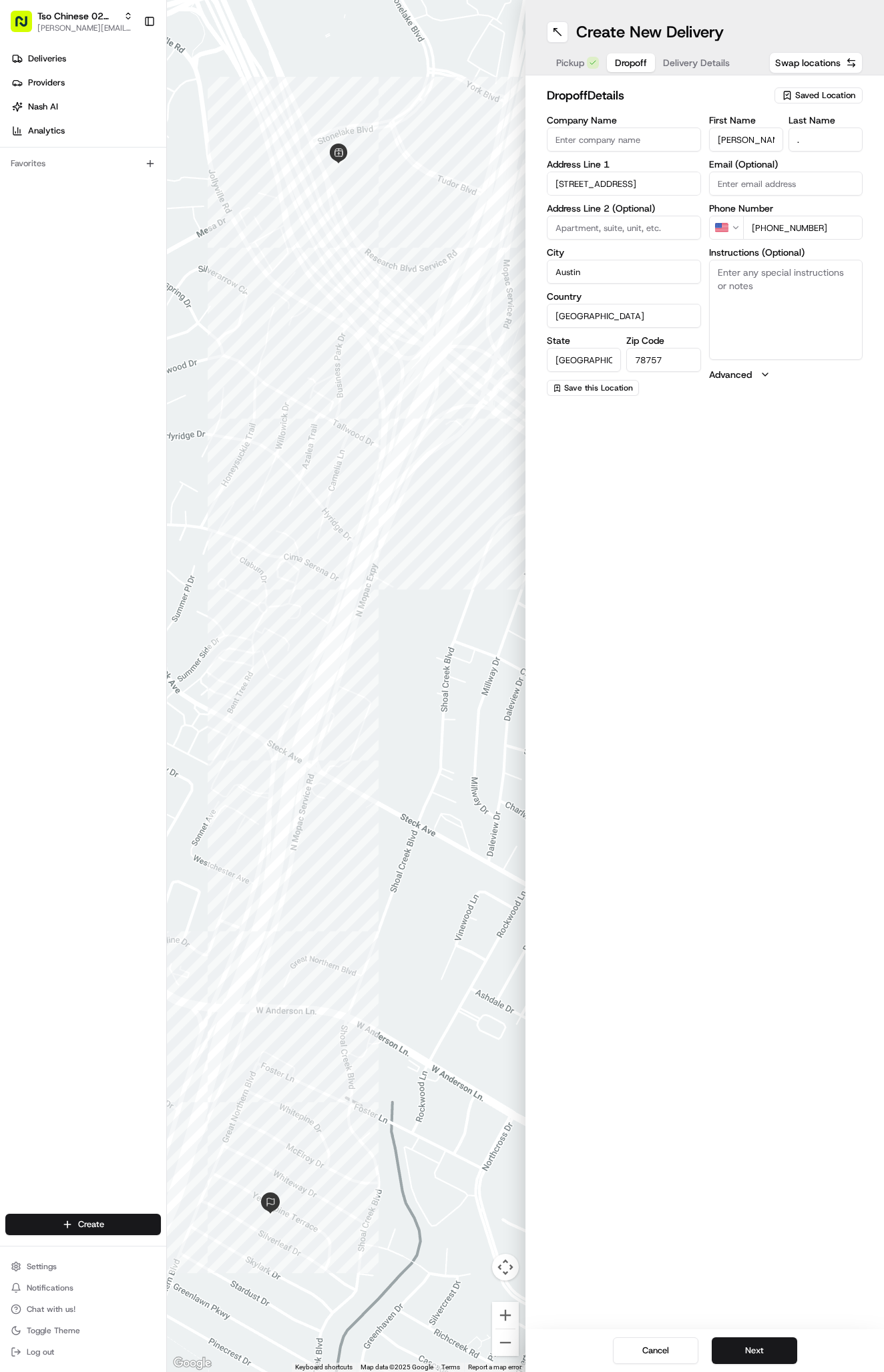
type input "+1 512 619 4428"
click at [838, 468] on div "Create New Delivery Pickup Dropoff Delivery Details Swap locations dropoff Deta…" at bounding box center [705, 686] width 358 height 1372
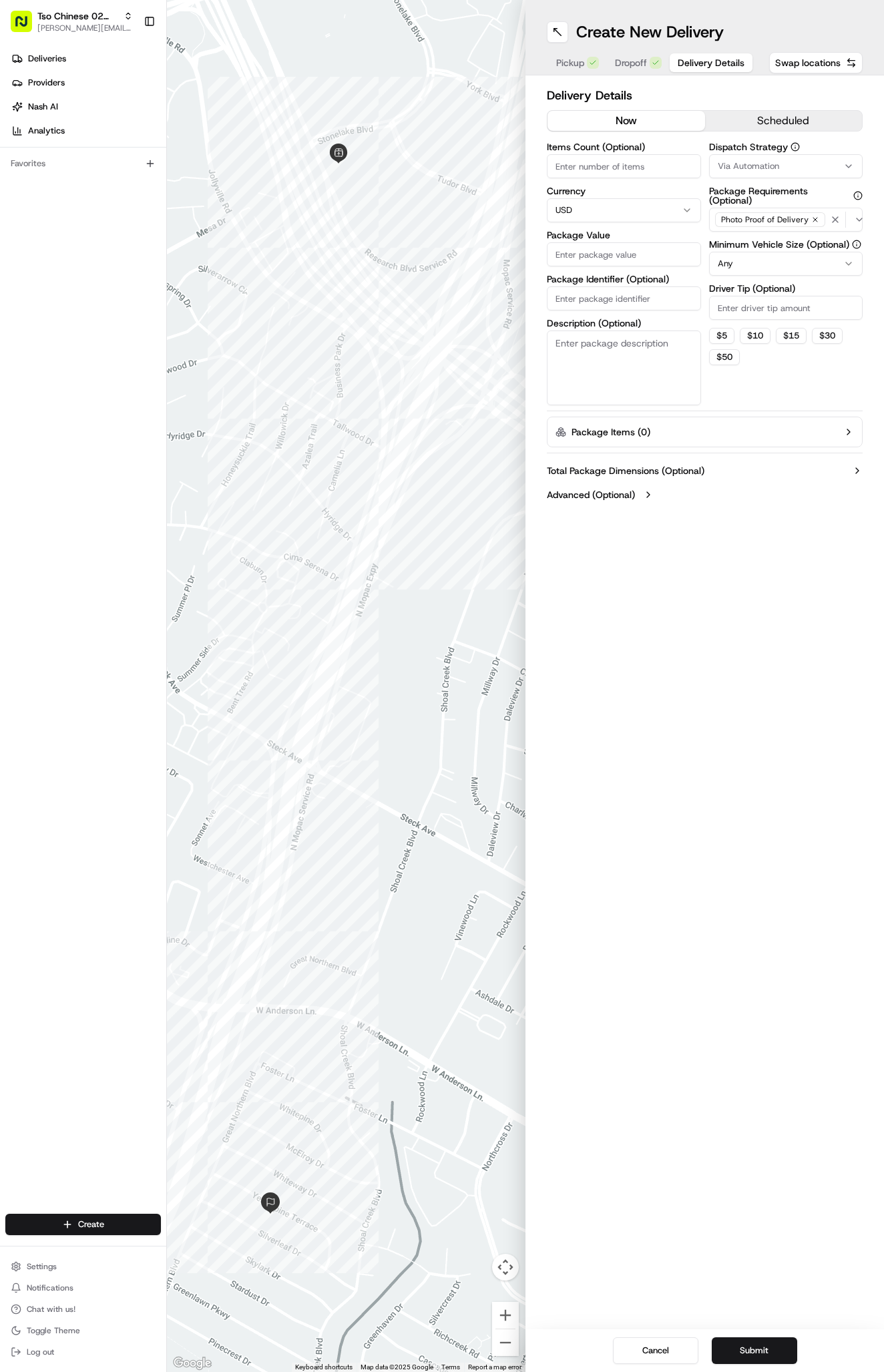
click at [679, 61] on span "Delivery Details" at bounding box center [710, 62] width 67 height 13
click at [727, 164] on span "Via Automation" at bounding box center [748, 166] width 61 height 12
click at [743, 233] on span "Tso Arbor Strategy" at bounding box center [796, 238] width 164 height 12
click at [766, 306] on html "Tso Chinese 02 Arbor antonia@tsochinese.com Toggle Sidebar Deliveries Providers…" at bounding box center [442, 686] width 884 height 1372
click at [766, 306] on input "Driver Tip (Optional)" at bounding box center [786, 308] width 155 height 24
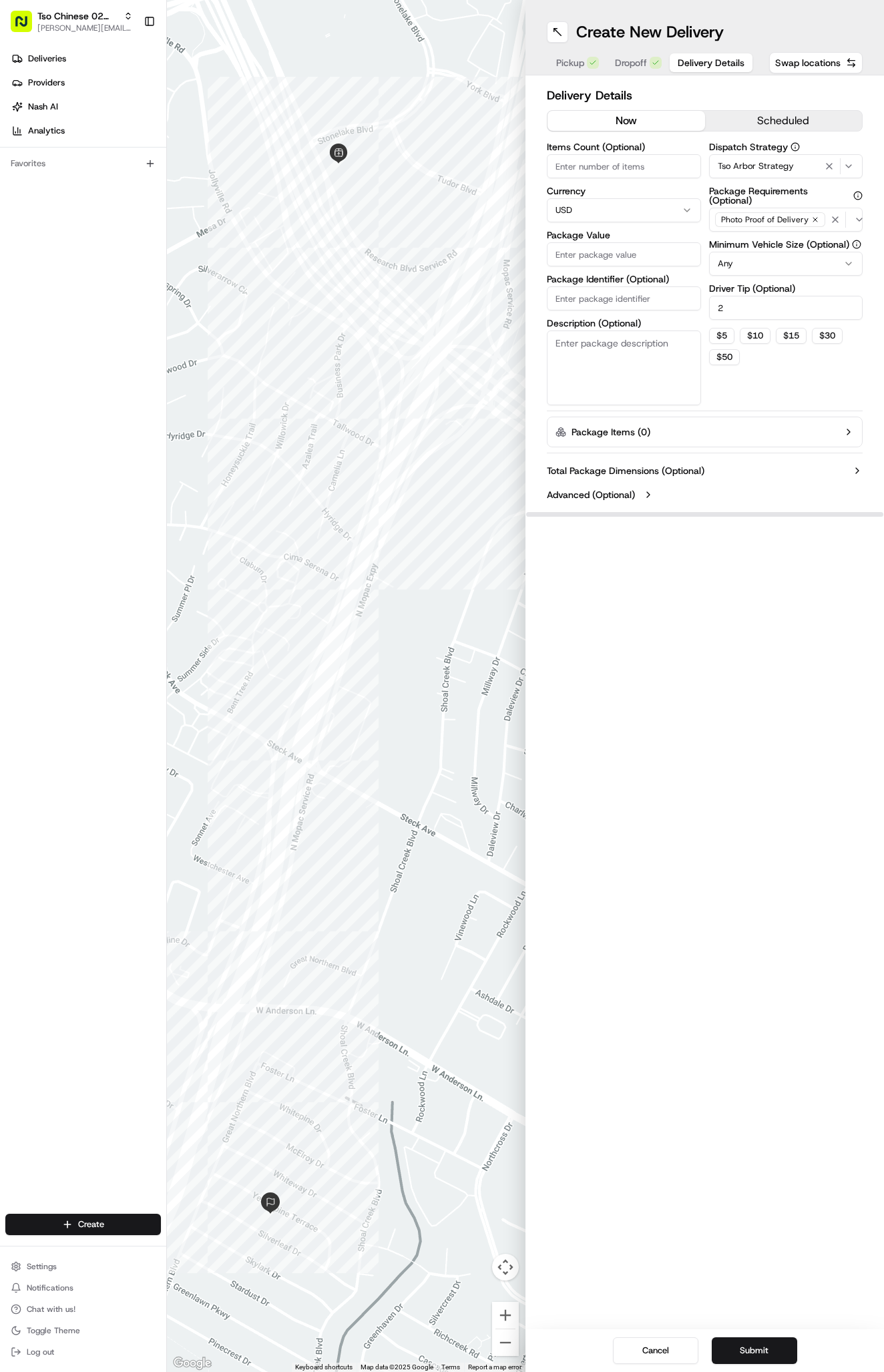
type input "2"
click at [631, 253] on input "Package Value" at bounding box center [624, 254] width 155 height 24
type input "57.21"
click at [617, 296] on input "Package Identifier (Optional)" at bounding box center [624, 298] width 155 height 24
click at [617, 301] on input "Package Identifier (Optional)" at bounding box center [624, 298] width 155 height 24
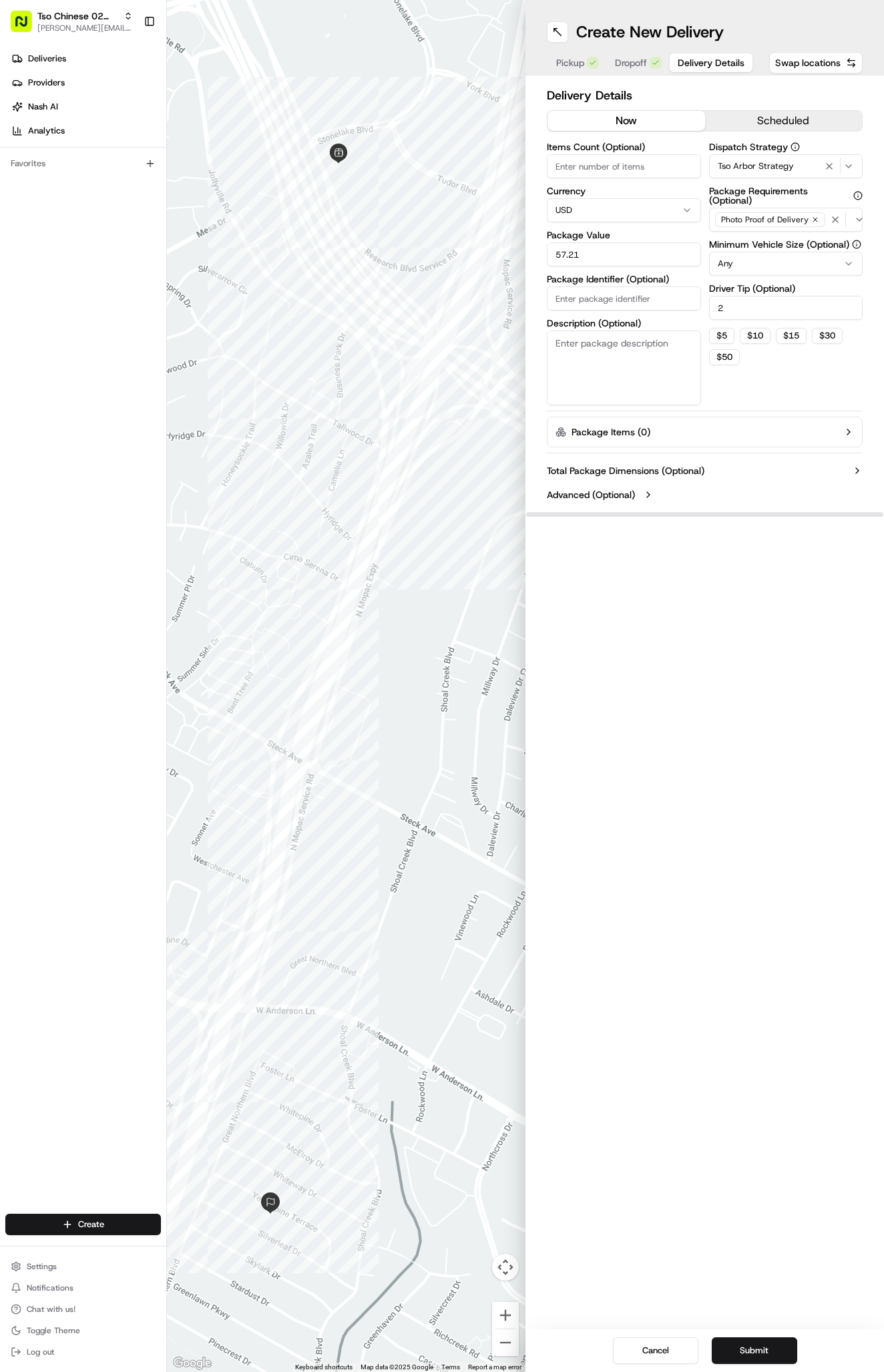
paste input "#RQ019EN"
type input "#RQ019EN"
click at [747, 880] on div "Create New Delivery Pickup Dropoff Delivery Details Swap locations Delivery Det…" at bounding box center [705, 686] width 358 height 1372
click at [281, 0] on div at bounding box center [346, 686] width 358 height 1372
click at [789, 1361] on button "Submit" at bounding box center [754, 1350] width 85 height 27
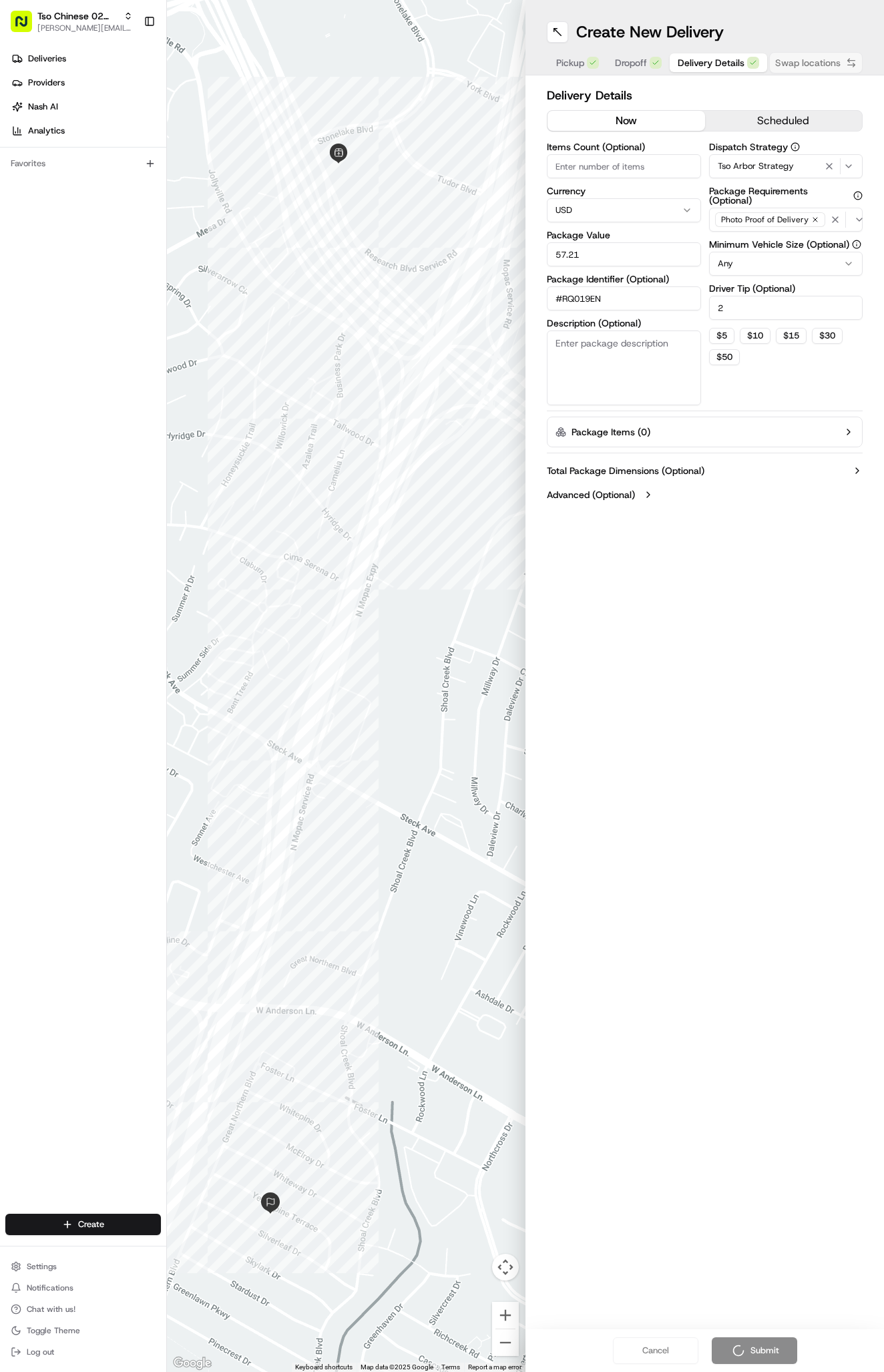
click at [779, 1357] on div "Cancel Submit" at bounding box center [705, 1350] width 358 height 43
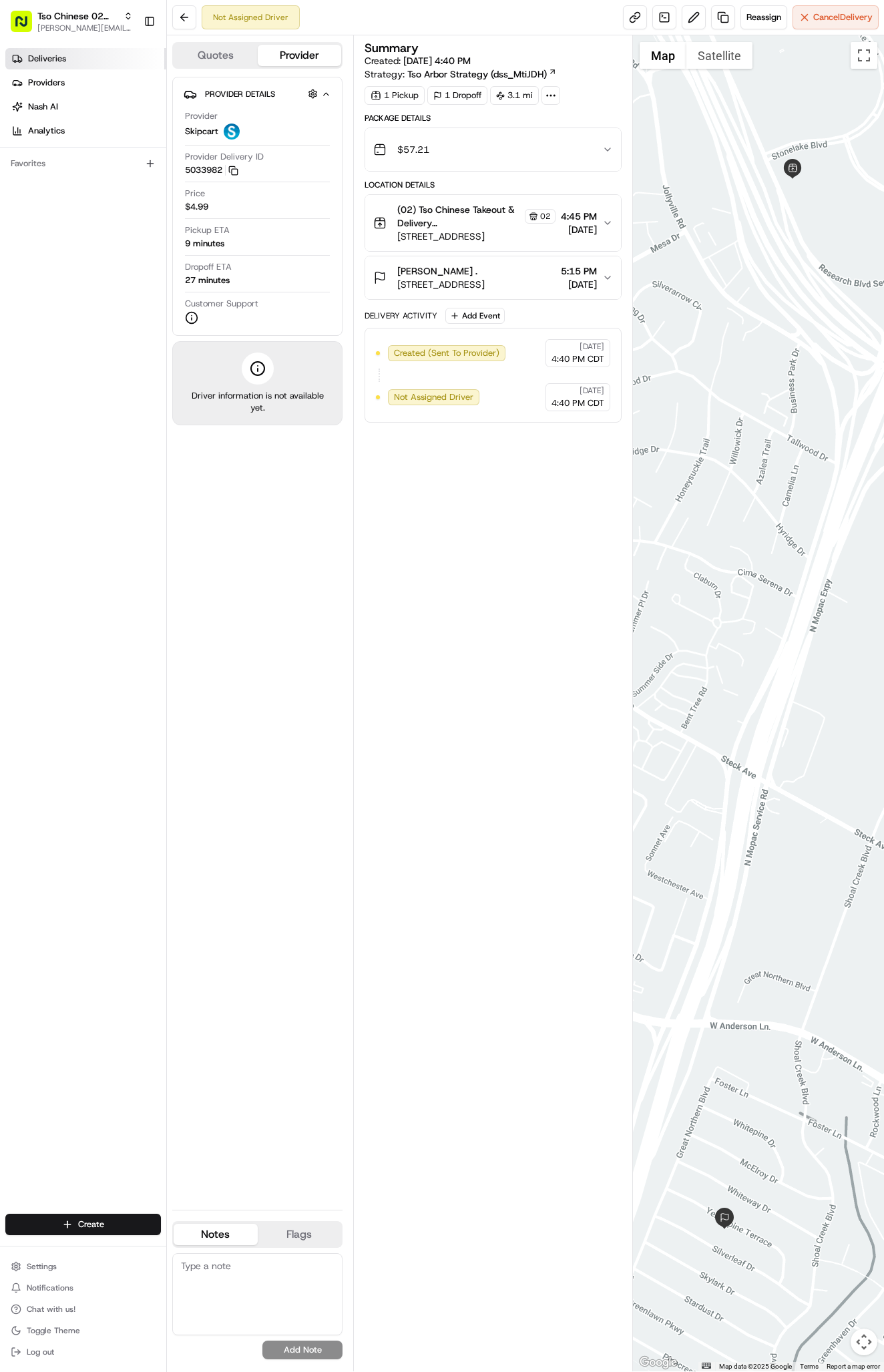
click at [90, 61] on link "Deliveries" at bounding box center [86, 59] width 161 height 21
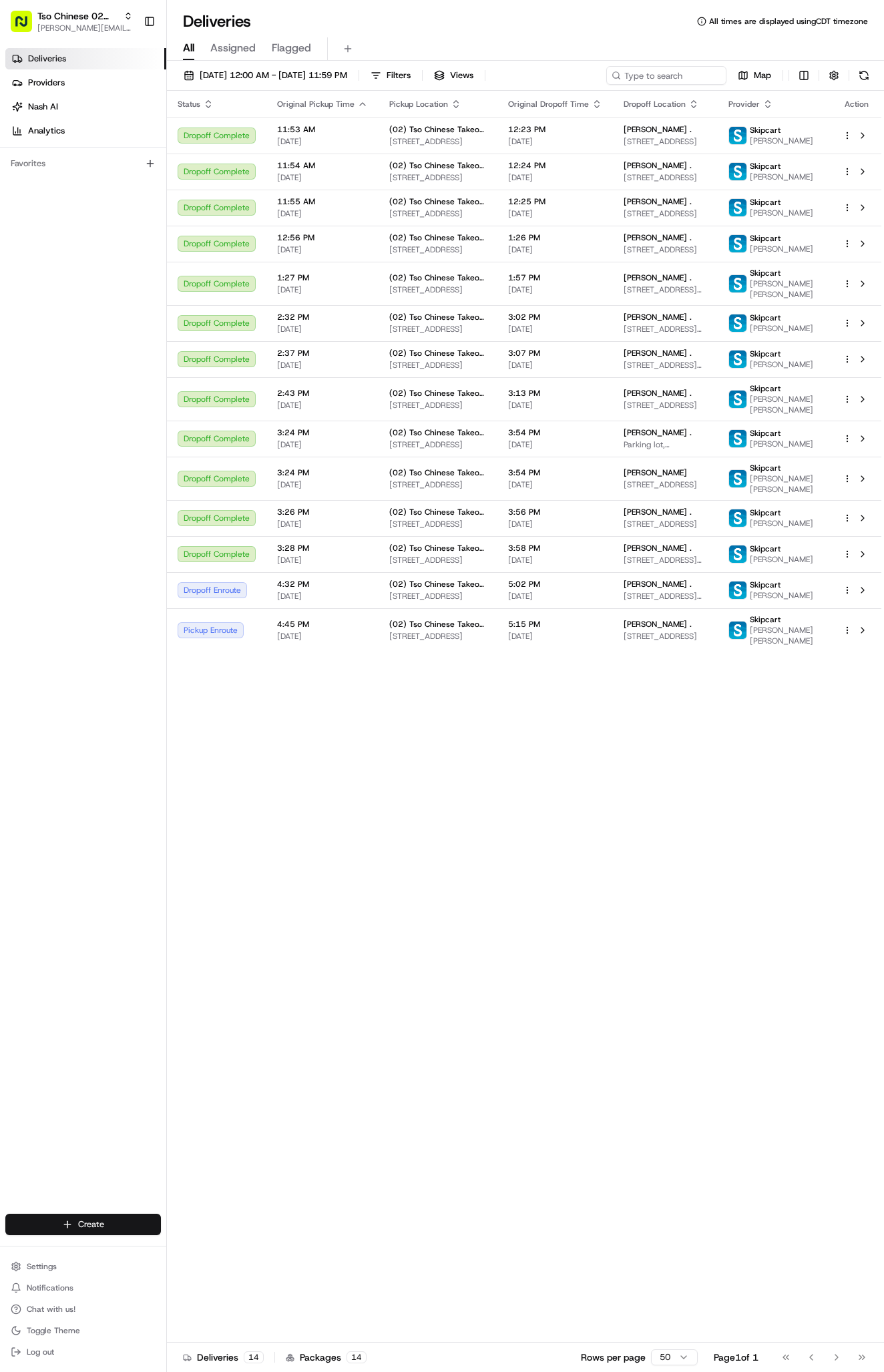
click at [108, 1228] on html "Tso Chinese 02 Arbor antonia@tsochinese.com Toggle Sidebar Deliveries Providers…" at bounding box center [442, 686] width 884 height 1372
click at [199, 1239] on link "Delivery" at bounding box center [241, 1249] width 149 height 24
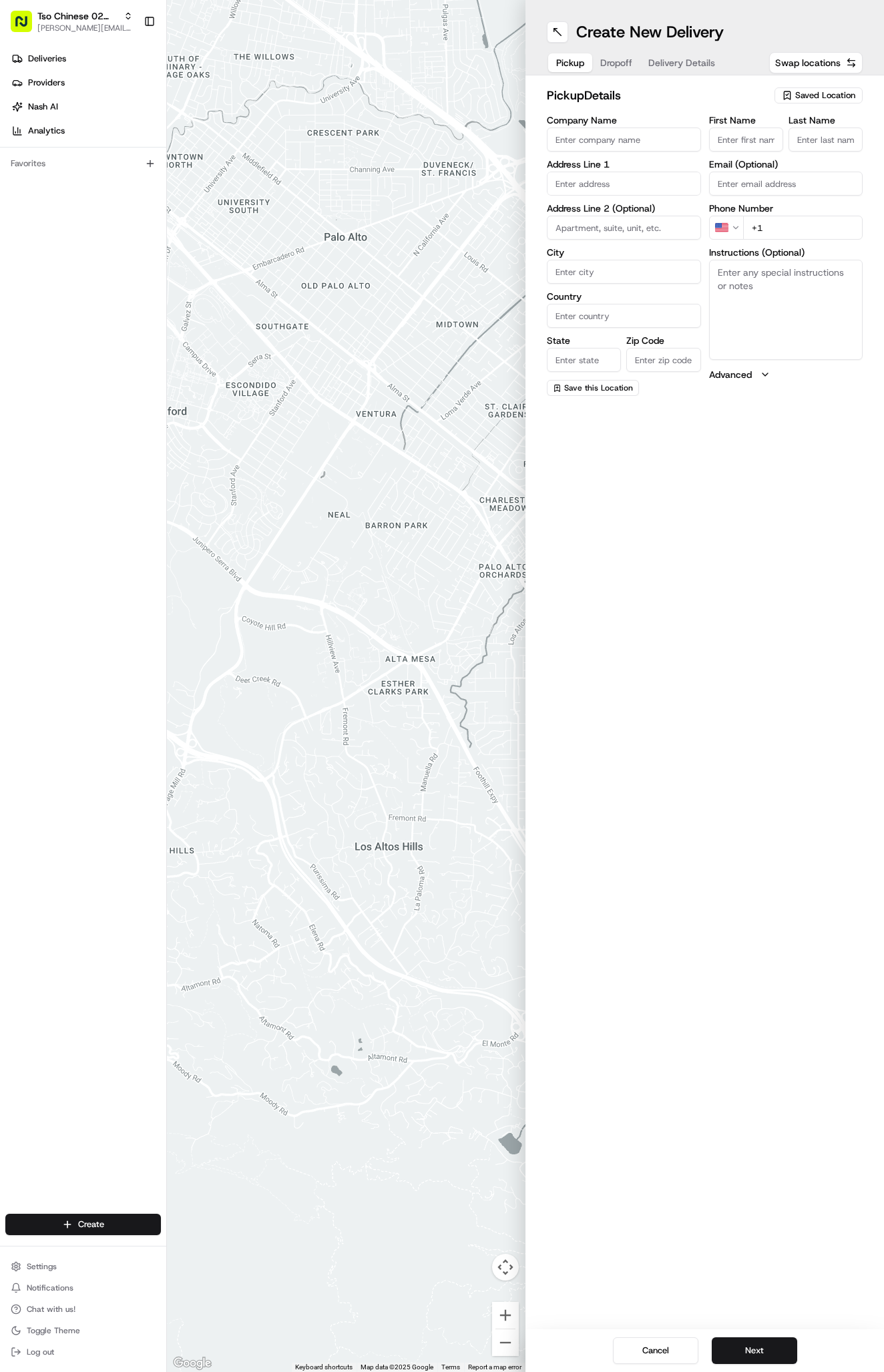
click at [803, 93] on span "Saved Location" at bounding box center [825, 95] width 60 height 12
click at [790, 148] on span "(02) Tso Chinese Takeout & Delivery [GEOGRAPHIC_DATA] (02)" at bounding box center [796, 152] width 164 height 24
type input "(02) Tso Chinese Takeout & Delivery [GEOGRAPHIC_DATA]"
type input "Bldg E Ste 402"
type input "Austin"
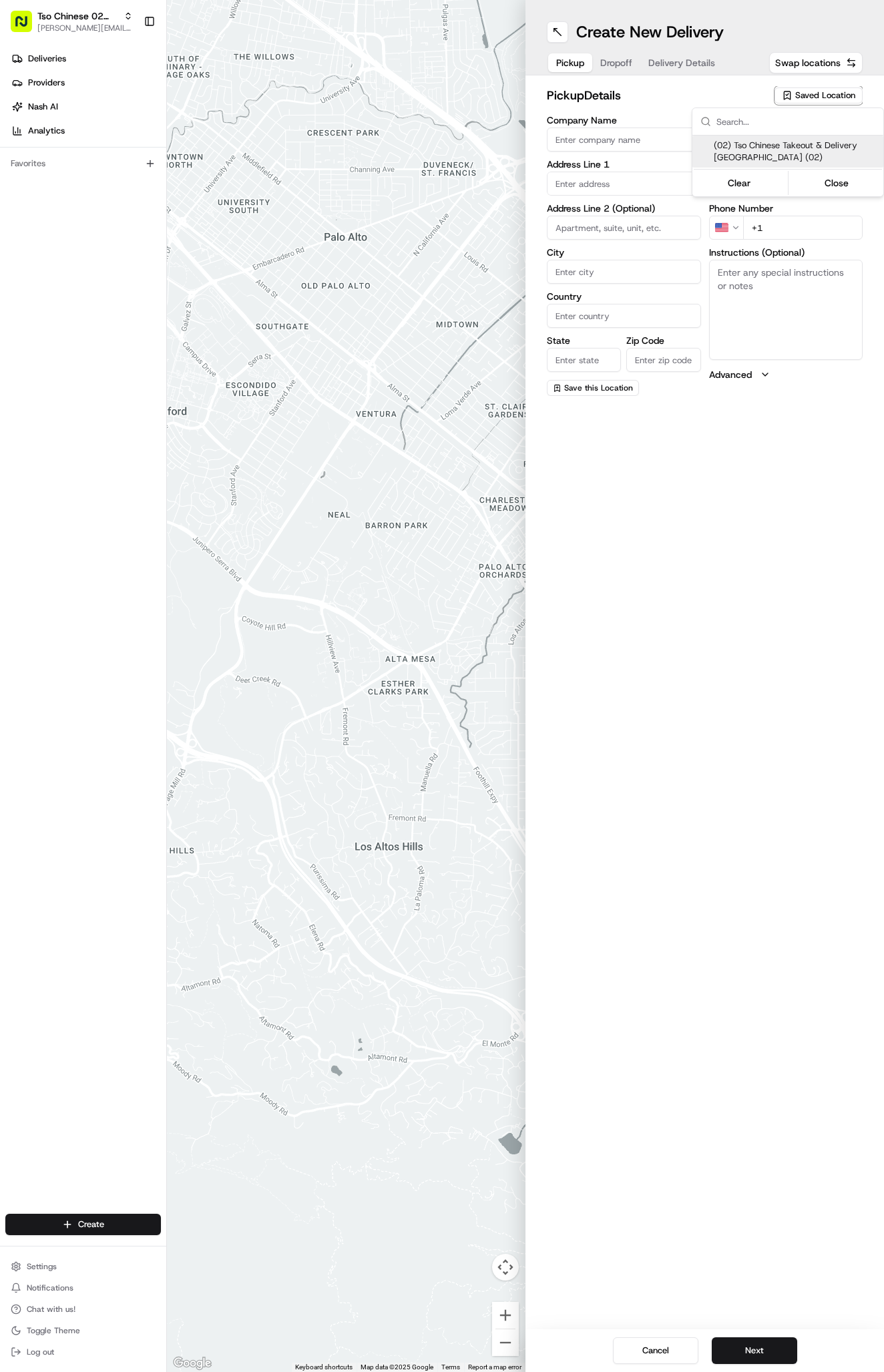
type input "US"
type input "[GEOGRAPHIC_DATA]"
type input "78759"
type input "Tso Chinese"
type input "Arboretum Crossing Manager"
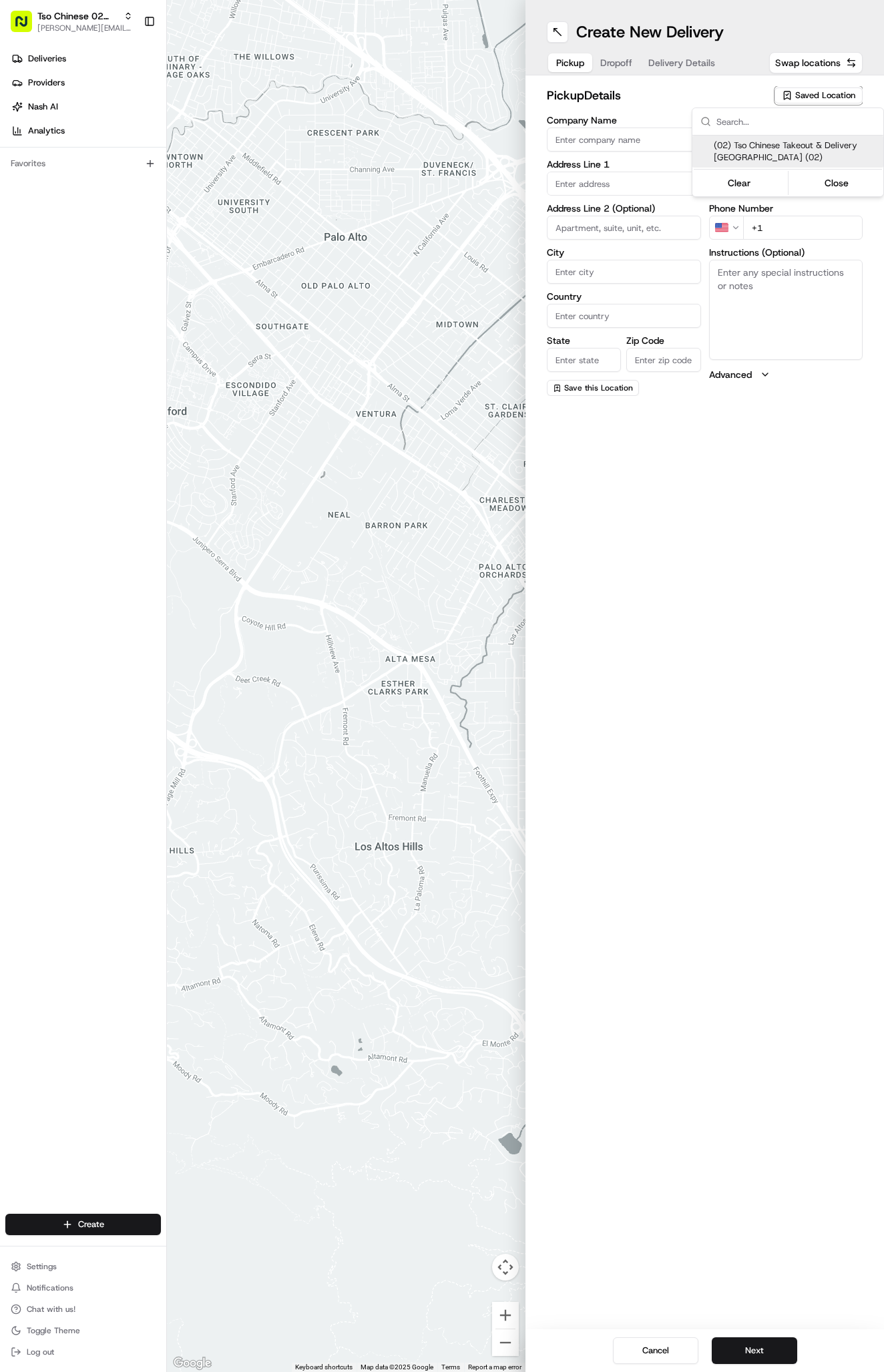
type input "[EMAIL_ADDRESS][DOMAIN_NAME]"
type input "[PHONE_NUMBER]"
type textarea "Submit a picture displaying address & food as Proof of Delivery. Envía una foto…"
type input "[STREET_ADDRESS]"
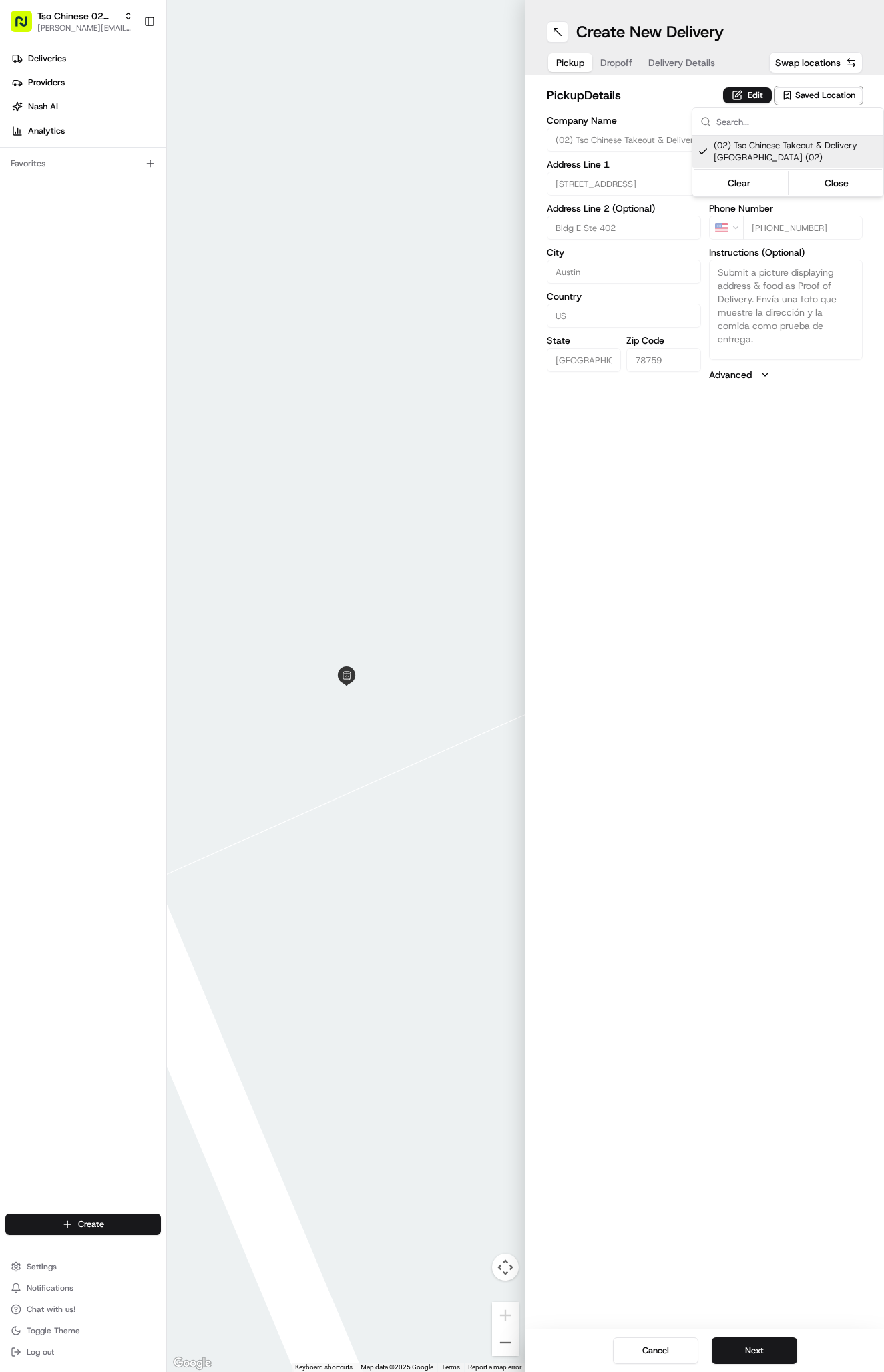
click at [636, 44] on html "Tso Chinese 02 Arbor [PERSON_NAME][EMAIL_ADDRESS][DOMAIN_NAME] Toggle Sidebar D…" at bounding box center [442, 686] width 884 height 1372
click at [623, 56] on span "Dropoff" at bounding box center [616, 62] width 32 height 13
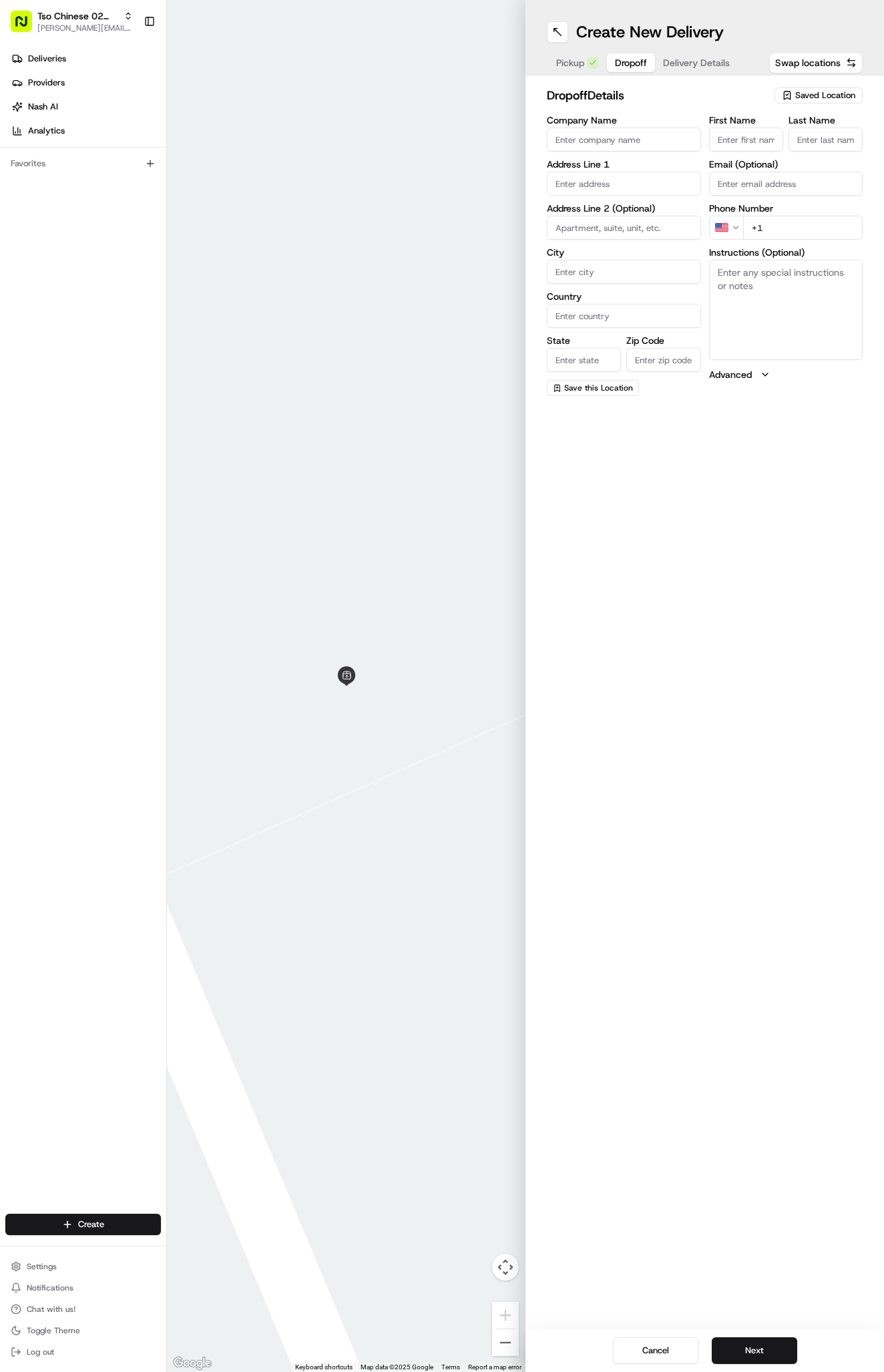
paste input "Xavier Sanchez"
type input "Xavier Sanchez"
type input "."
paste input "8517 New Hampshire Dr Austin Texas 78758"
click at [636, 208] on div "8517 New Hampshire Dr, Austin, Texas 78758" at bounding box center [624, 217] width 147 height 32
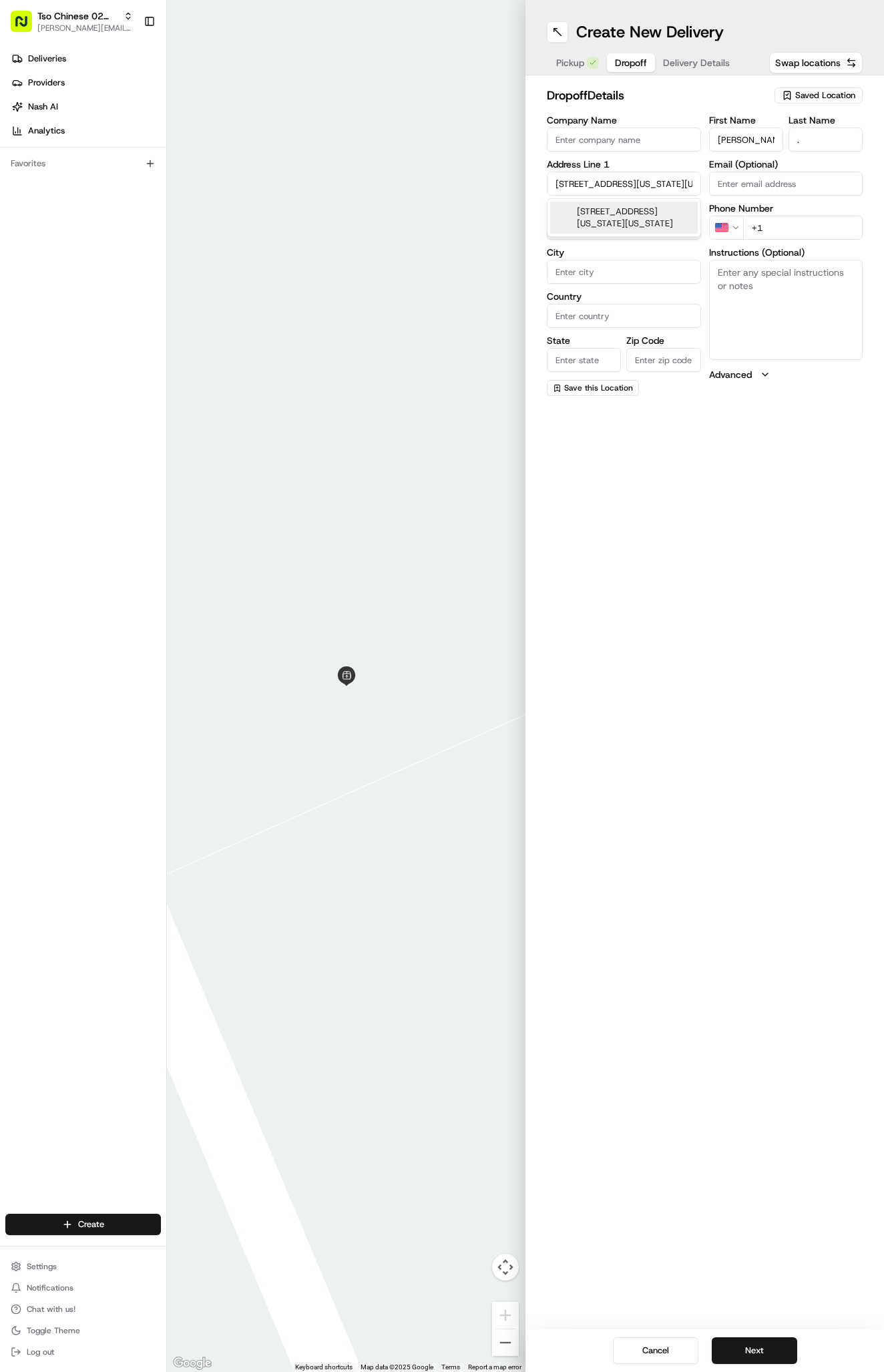
type input "[STREET_ADDRESS][US_STATE]"
type input "Austin"
type input "[GEOGRAPHIC_DATA]"
type input "78758"
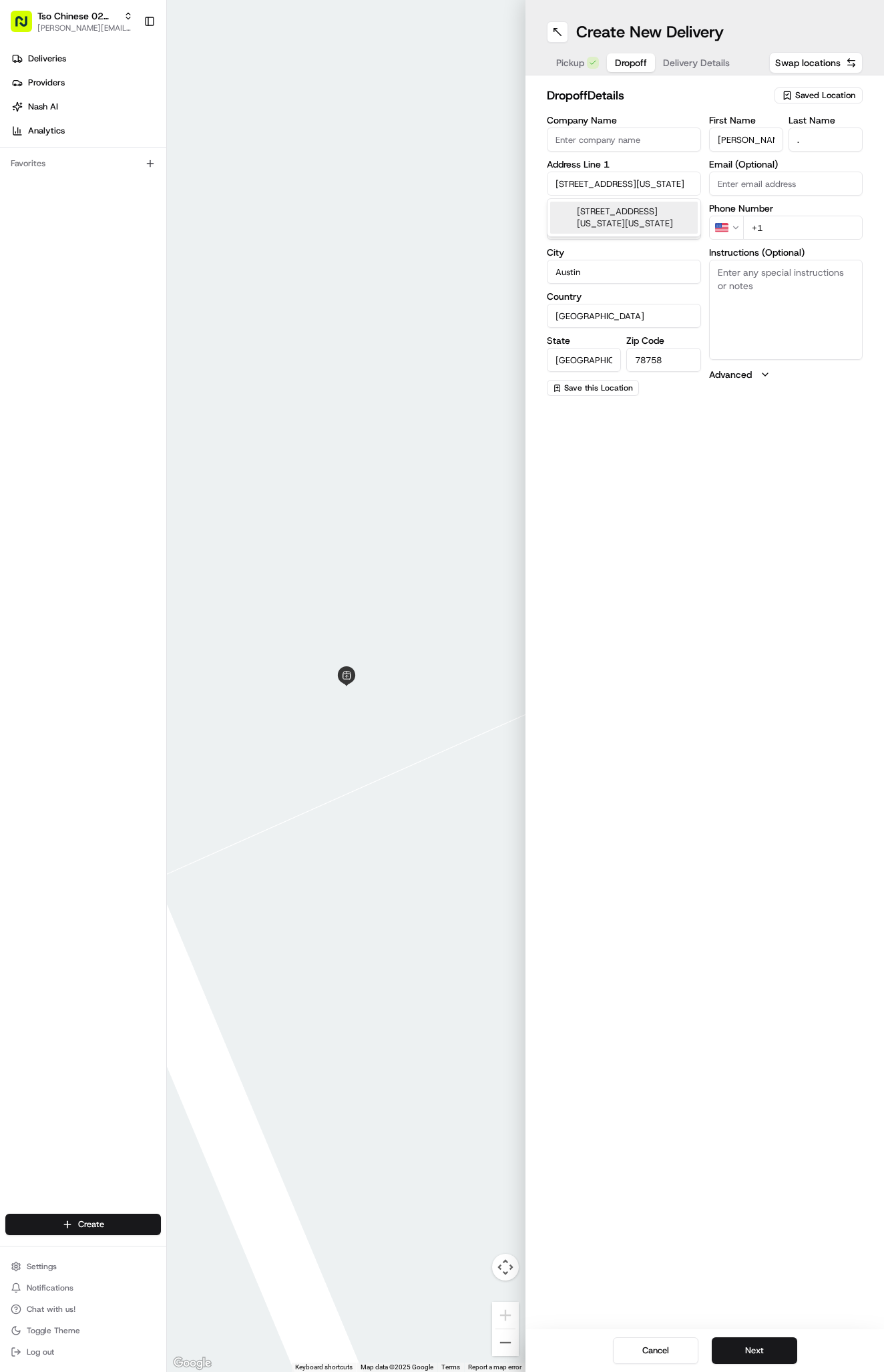
type input "8517 New Hampshire Drive"
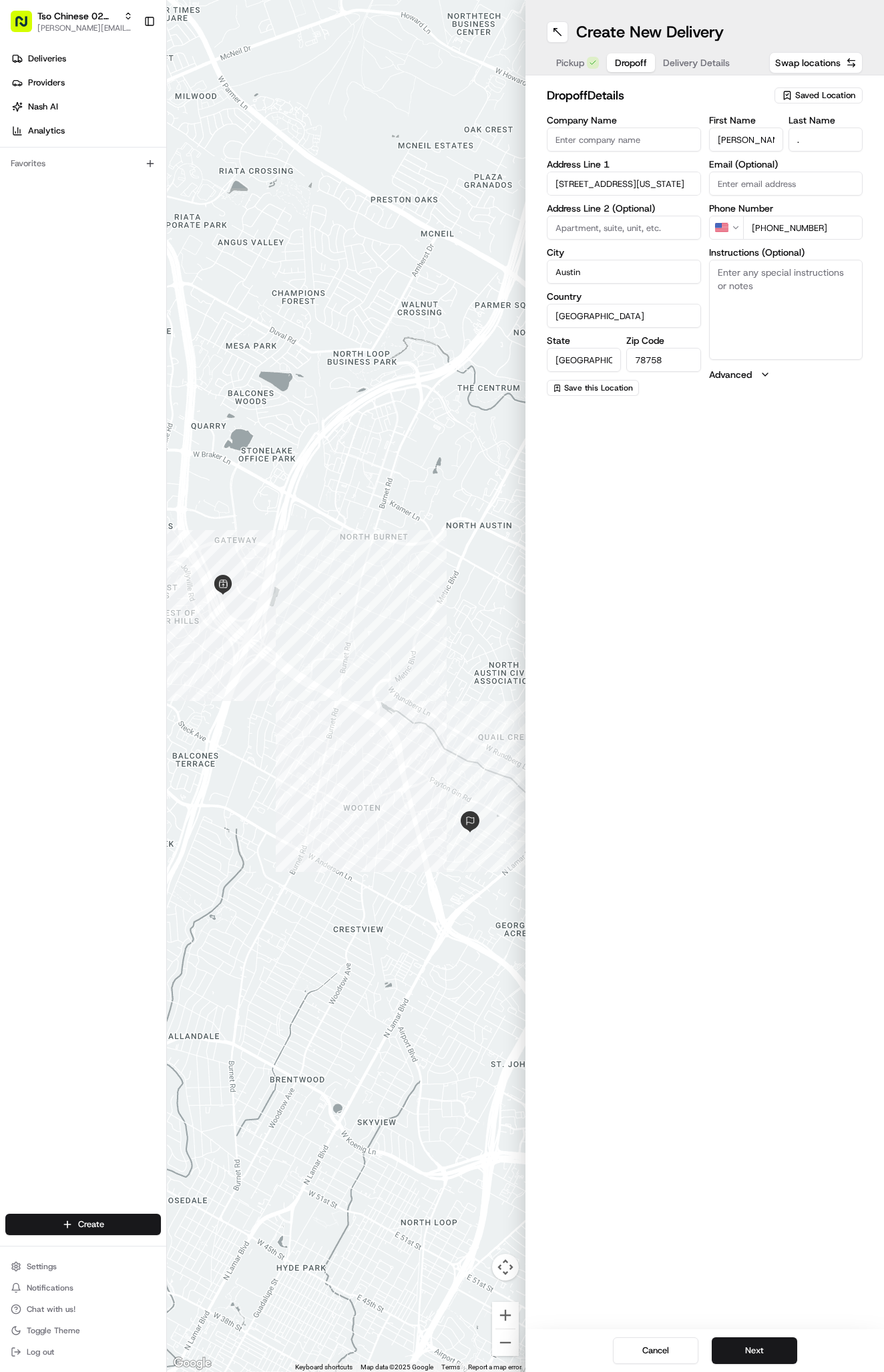
type input "+1 915 491 6432"
click at [791, 592] on div "Create New Delivery Pickup Dropoff Delivery Details Swap locations dropoff Deta…" at bounding box center [705, 686] width 358 height 1372
click at [691, 67] on span "Delivery Details" at bounding box center [696, 62] width 67 height 13
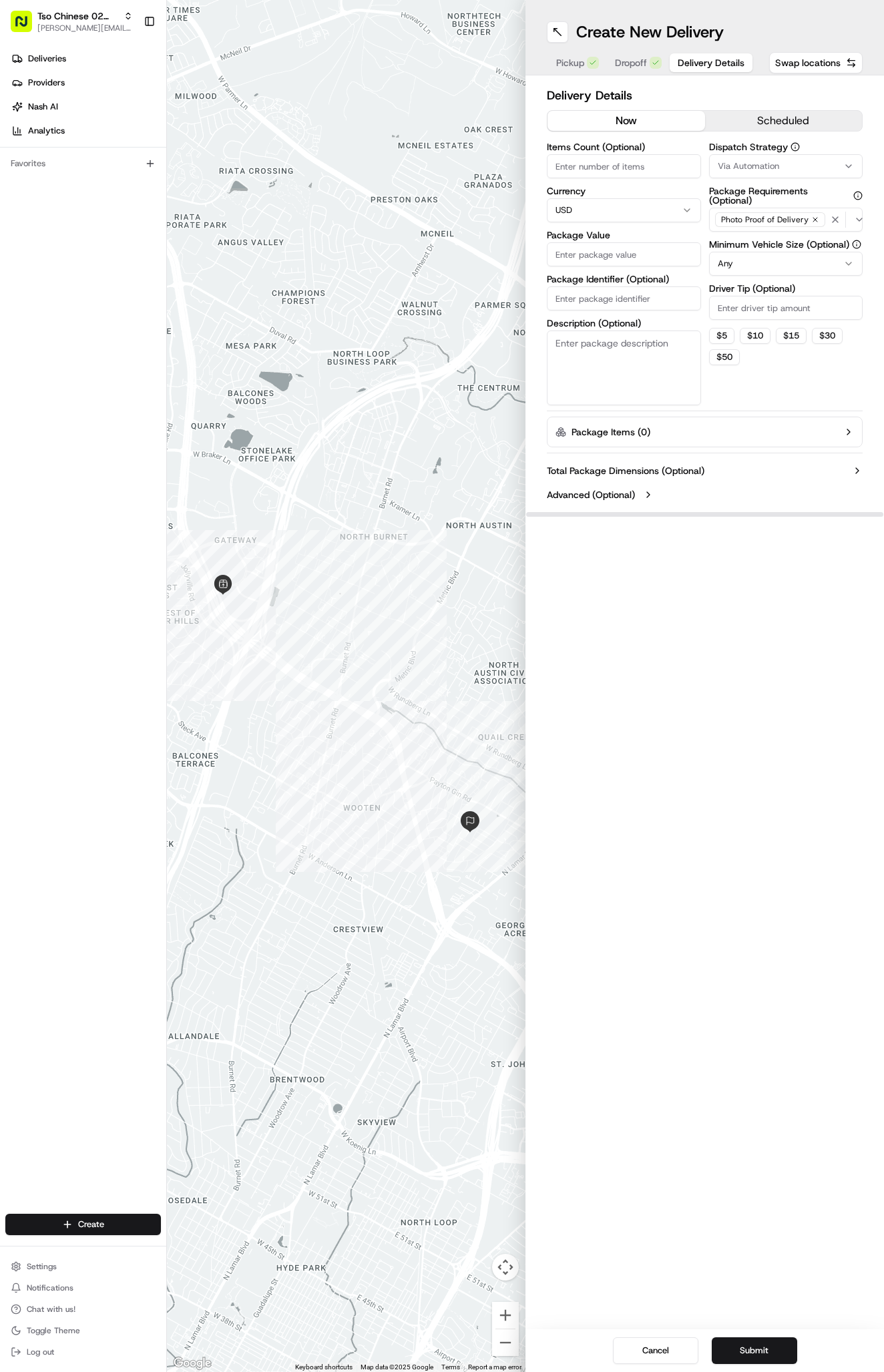
click at [744, 159] on button "Via Automation" at bounding box center [786, 166] width 155 height 24
click at [752, 234] on span "Tso Arbor Strategy" at bounding box center [796, 238] width 164 height 12
click at [753, 311] on html "Tso Chinese 02 Arbor antonia@tsochinese.com Toggle Sidebar Deliveries Providers…" at bounding box center [442, 686] width 884 height 1372
click at [753, 311] on input "Driver Tip (Optional)" at bounding box center [786, 308] width 155 height 24
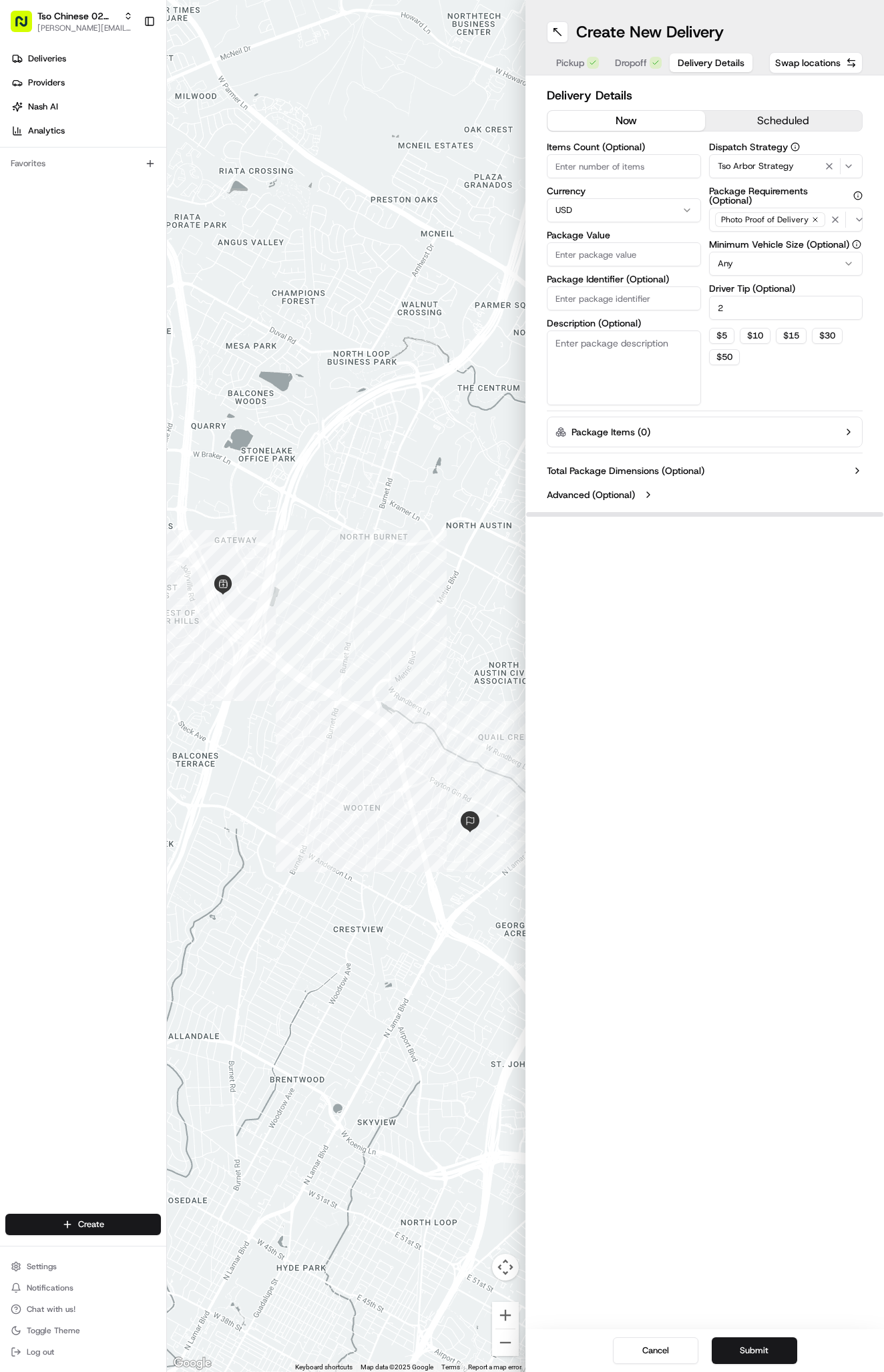
type input "2"
click at [640, 256] on input "Package Value" at bounding box center [624, 254] width 155 height 24
type input "46.39"
click at [571, 308] on input "Package Identifier (Optional)" at bounding box center [624, 298] width 155 height 24
paste input "8517 New Hampshire Dr Austin Texas 78758"
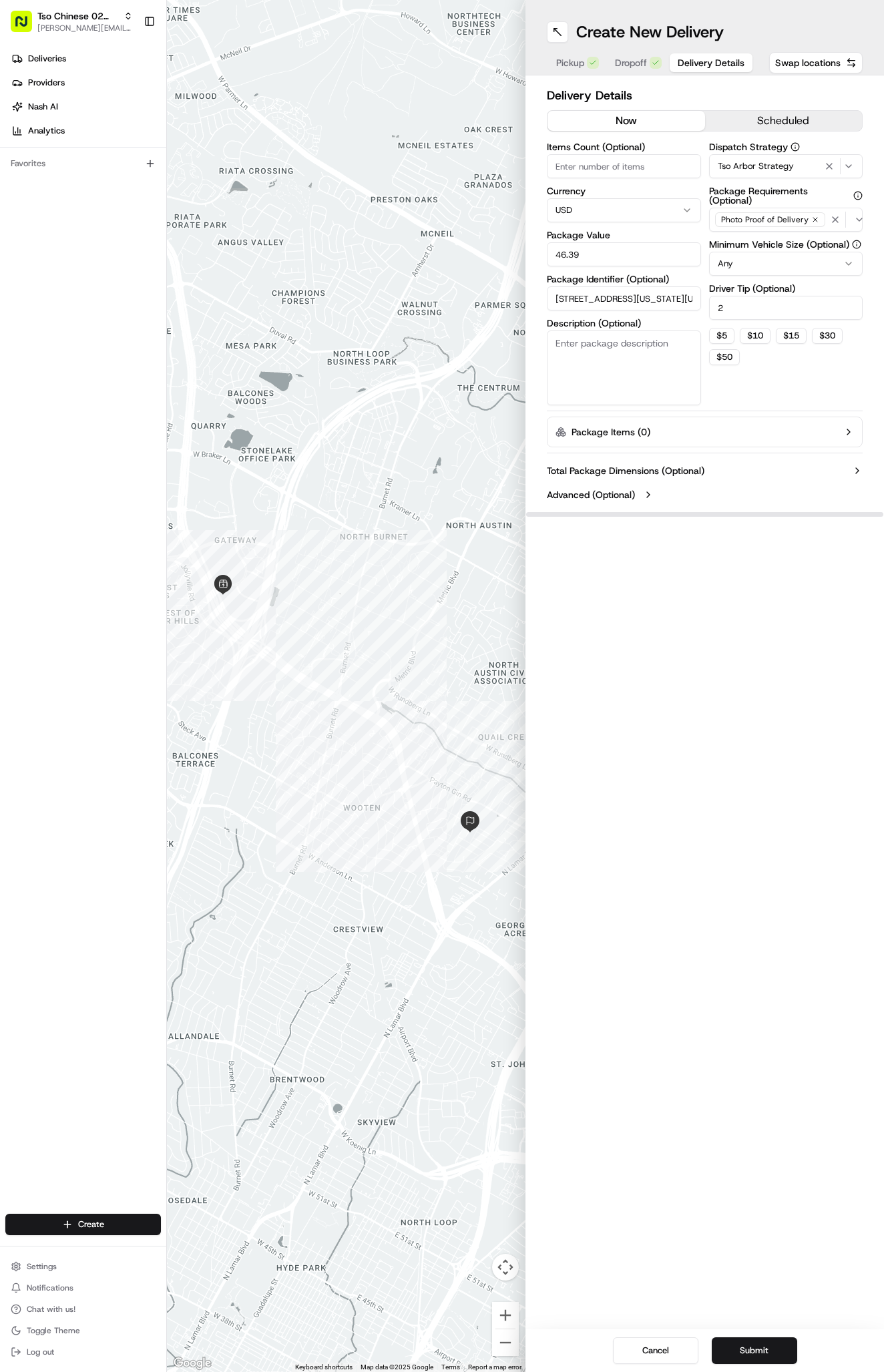
type input "8517 New Hampshire Dr Austin Texas 78758"
click at [785, 650] on div "Create New Delivery Pickup Dropoff Delivery Details Swap locations Delivery Det…" at bounding box center [705, 686] width 358 height 1372
click at [663, 300] on input "8517 New Hampshire Dr Austin Texas 78758" at bounding box center [624, 298] width 155 height 24
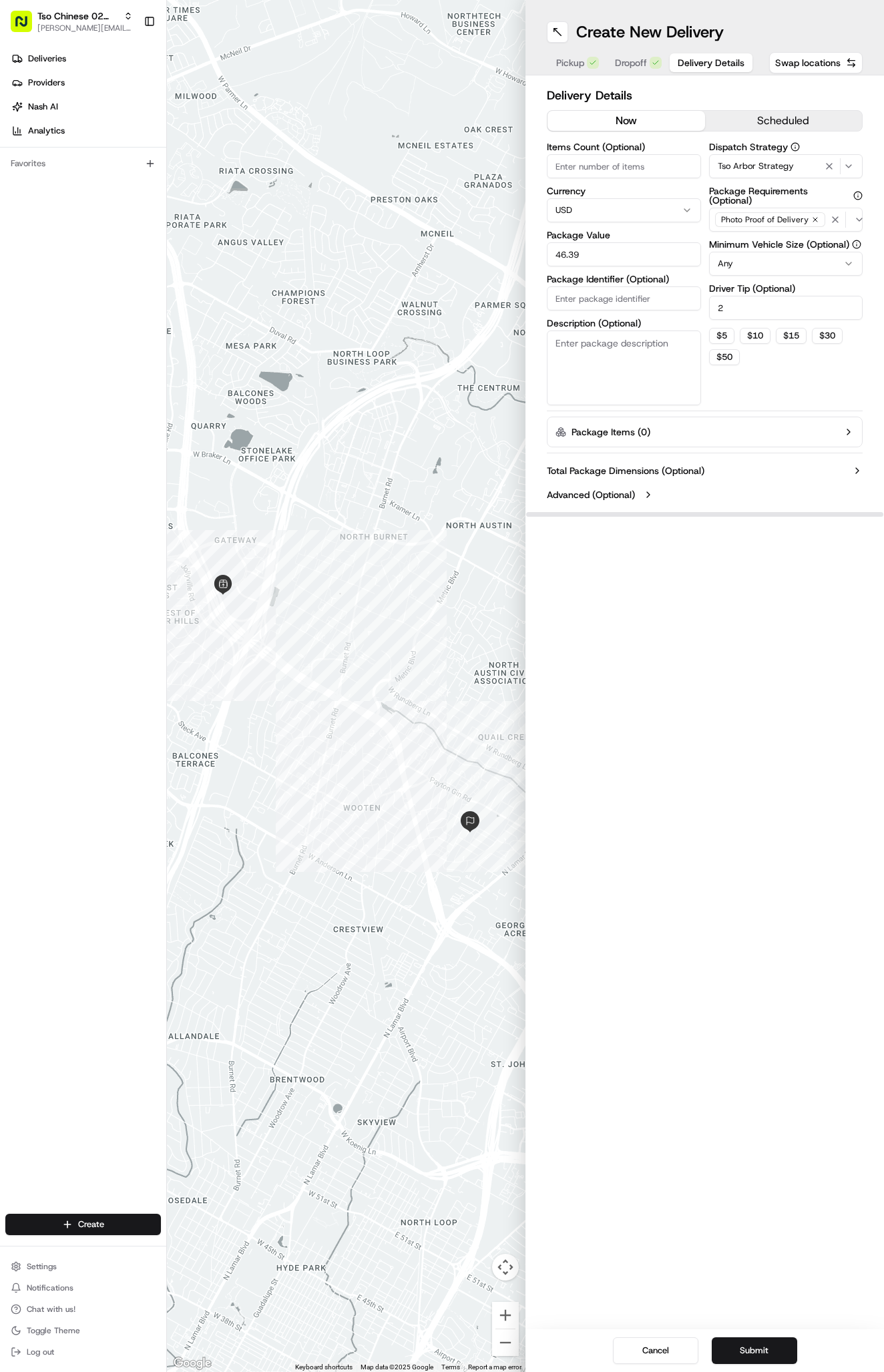
paste input "#TUBQLA2"
type input "#TUBQLA2"
click at [781, 666] on div "Create New Delivery Pickup Dropoff Delivery Details Swap locations Delivery Det…" at bounding box center [705, 686] width 358 height 1372
click at [748, 1354] on button "Submit" at bounding box center [754, 1350] width 85 height 27
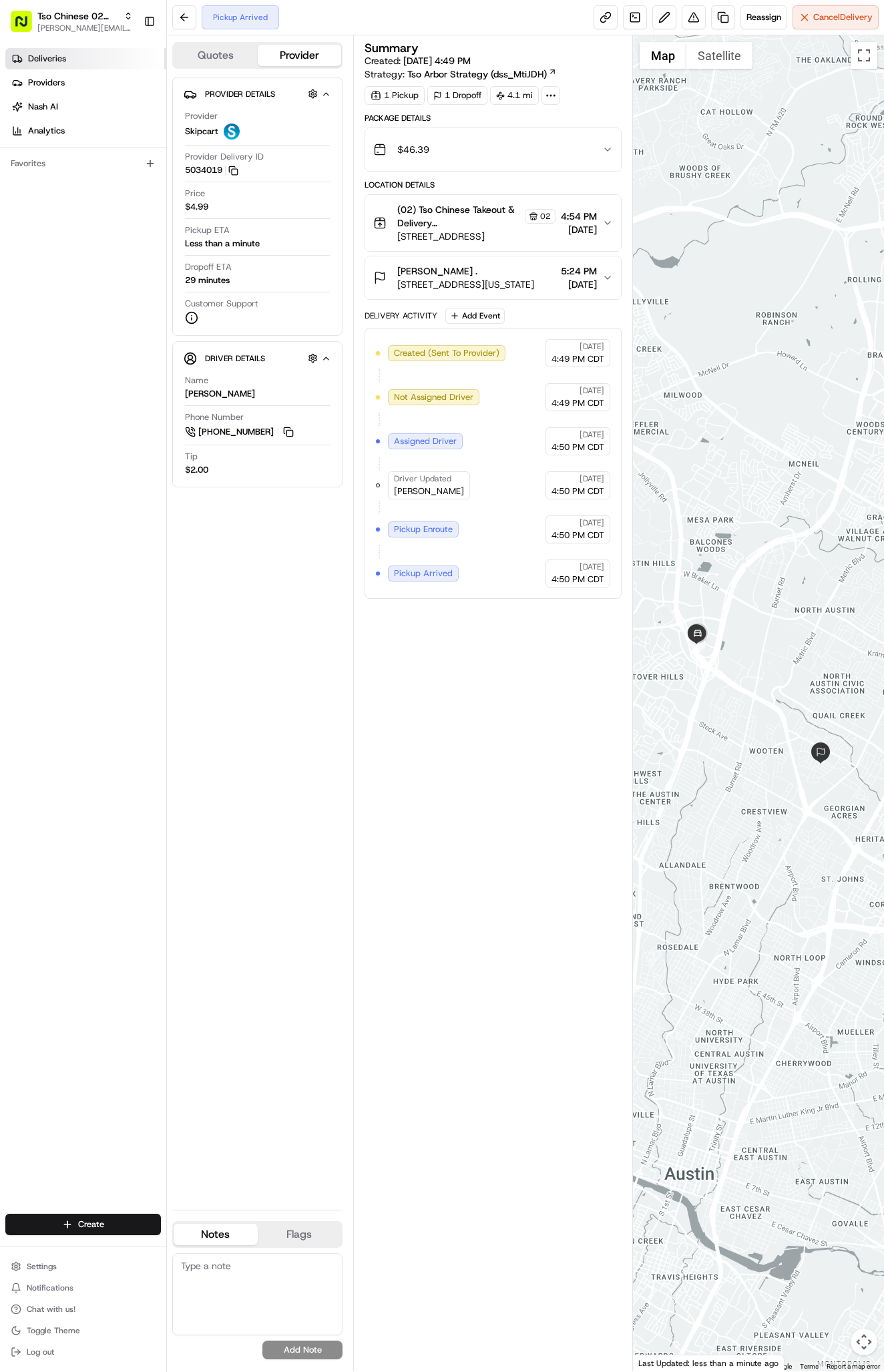
click at [47, 56] on span "Deliveries" at bounding box center [47, 59] width 38 height 12
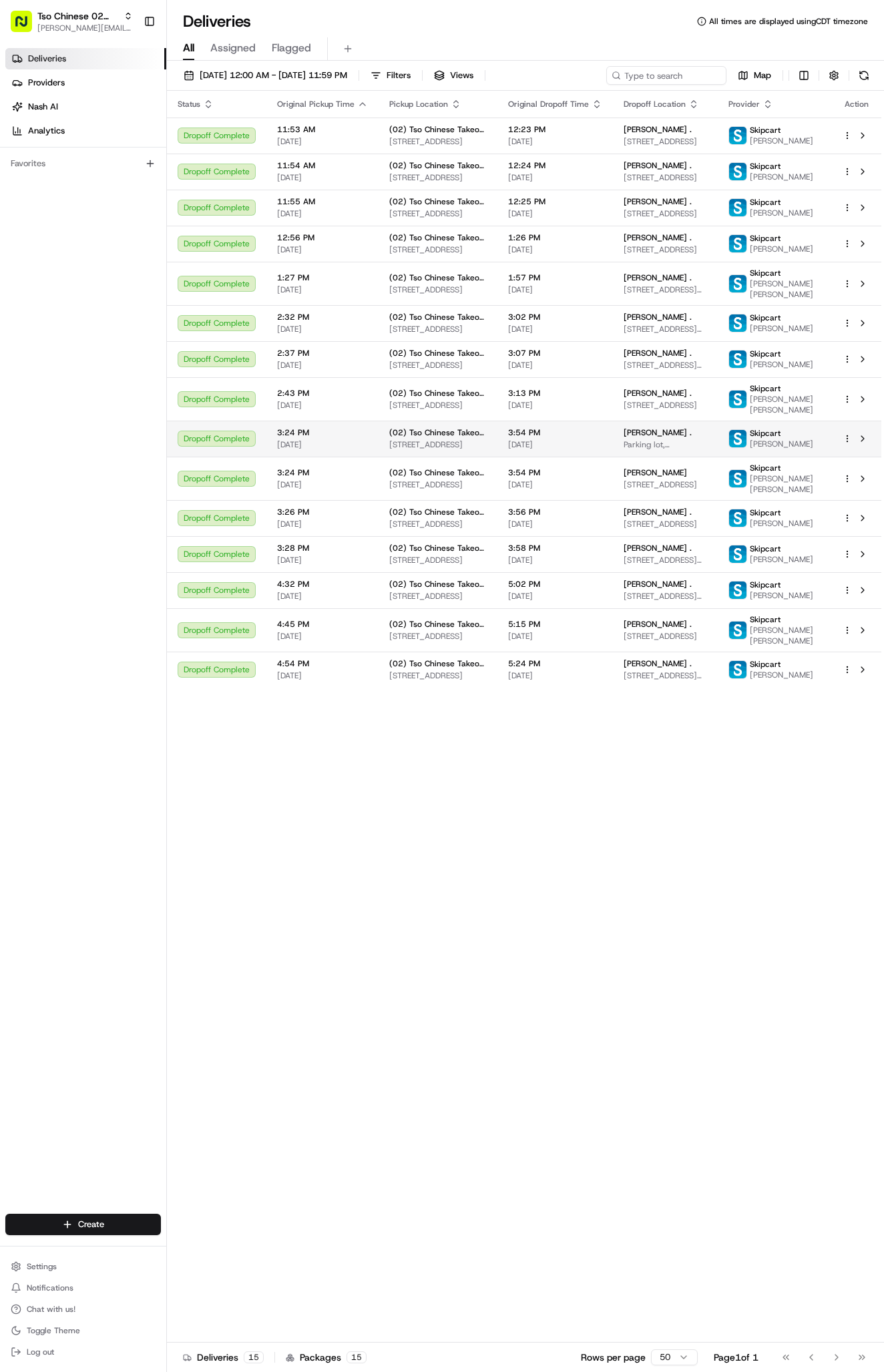
click at [90, 1228] on html "Tso Chinese 02 Arbor antonia@tsochinese.com Toggle Sidebar Deliveries Providers…" at bounding box center [442, 686] width 884 height 1372
click at [90, 1227] on html "Tso Chinese 02 Arbor antonia@tsochinese.com Toggle Sidebar Deliveries Providers…" at bounding box center [442, 686] width 884 height 1372
click at [131, 1230] on html "Tso Chinese 02 Arbor antonia@tsochinese.com Toggle Sidebar Deliveries Providers…" at bounding box center [442, 686] width 884 height 1372
click at [205, 1257] on link "Delivery" at bounding box center [241, 1249] width 149 height 24
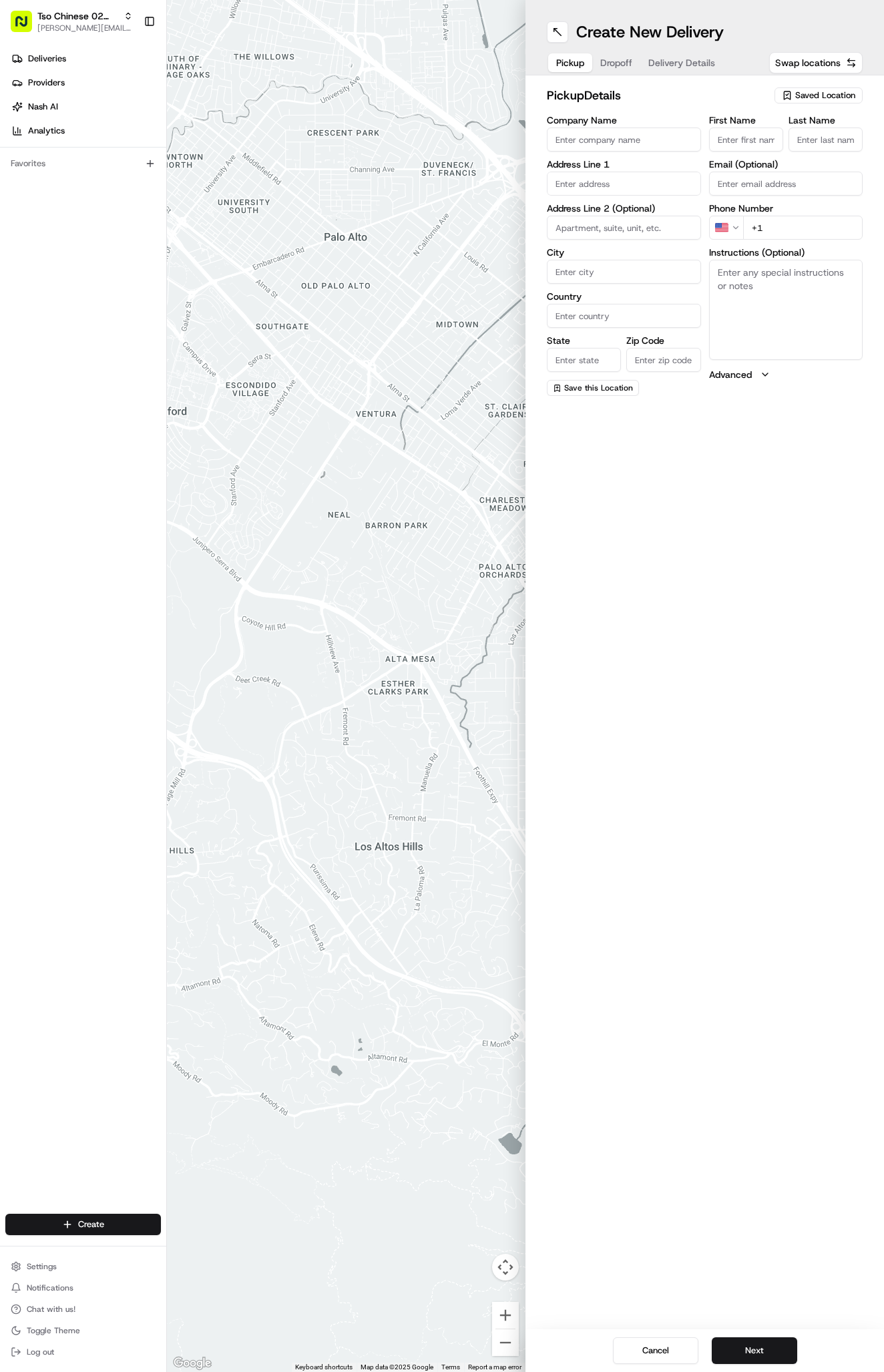
click at [804, 101] on span "Saved Location" at bounding box center [825, 95] width 60 height 12
click at [804, 145] on span "(02) Tso Chinese Takeout & Delivery [GEOGRAPHIC_DATA] (02)" at bounding box center [796, 152] width 164 height 24
type input "(02) Tso Chinese Takeout & Delivery [GEOGRAPHIC_DATA]"
type input "Bldg E Ste 402"
type input "Austin"
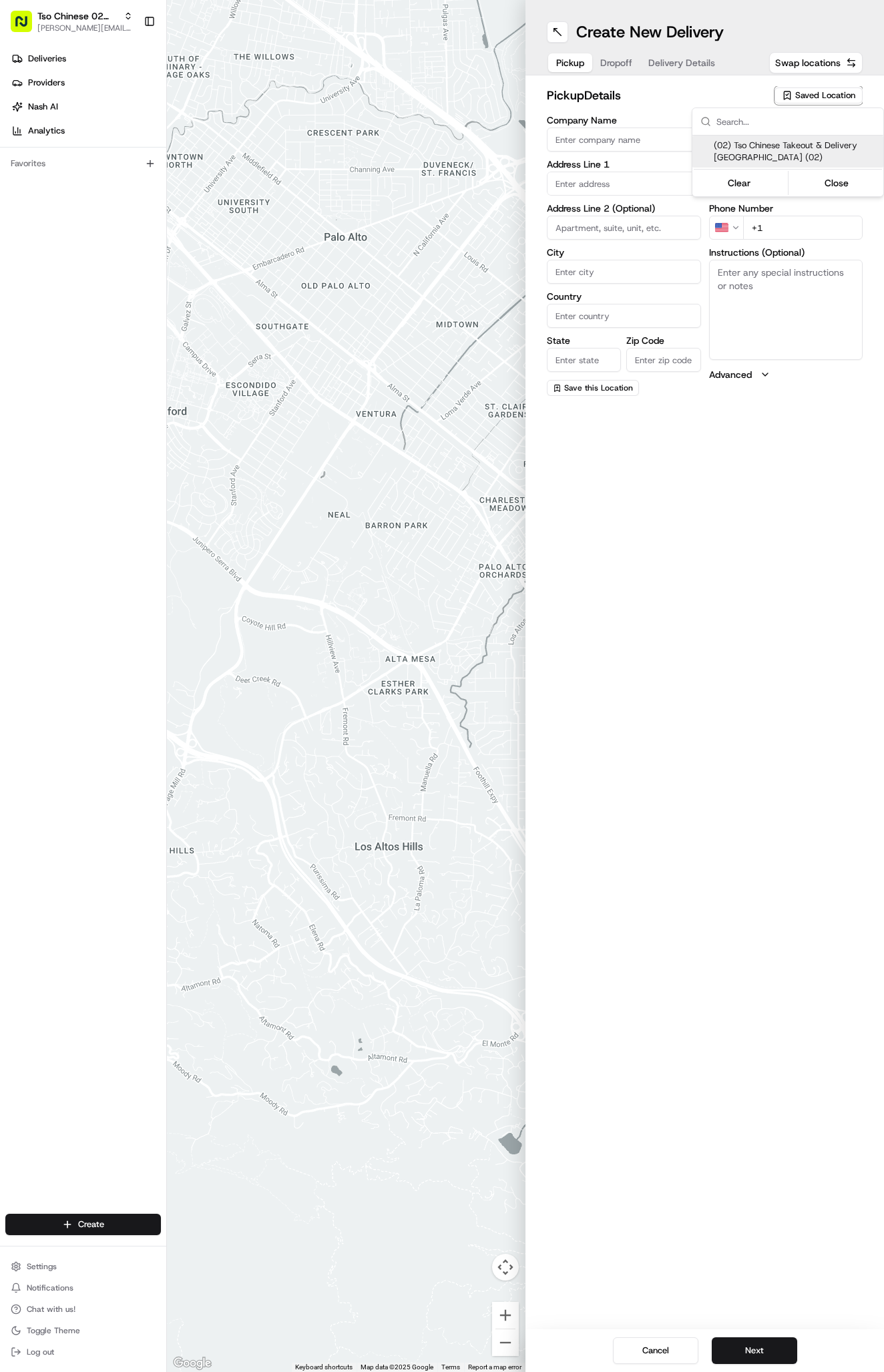
type input "US"
type input "[GEOGRAPHIC_DATA]"
type input "78759"
type input "Tso Chinese"
type input "Arboretum Crossing Manager"
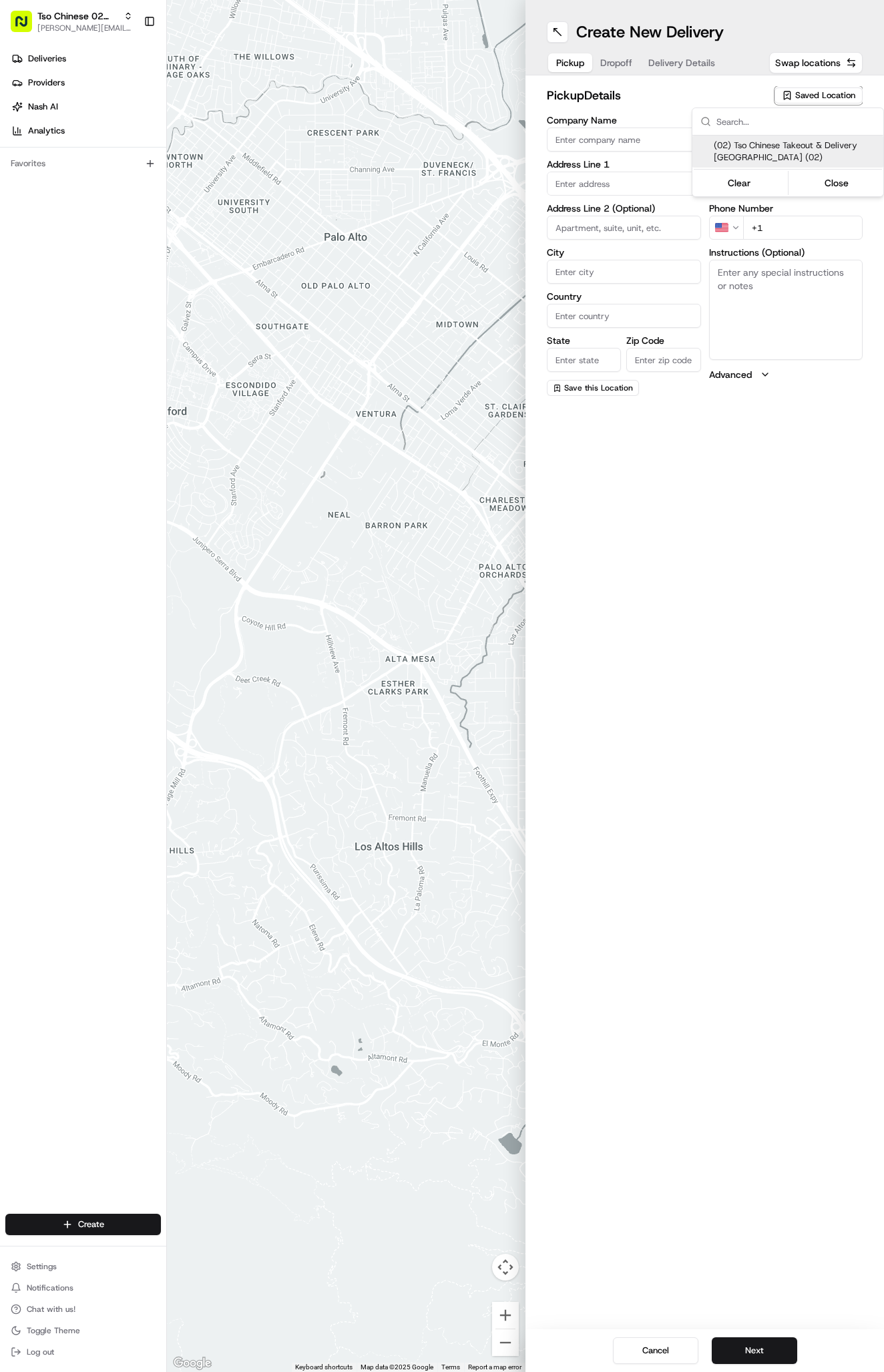
type input "[EMAIL_ADDRESS][DOMAIN_NAME]"
type input "[PHONE_NUMBER]"
type textarea "Submit a picture displaying address & food as Proof of Delivery. Envía una foto…"
type input "[STREET_ADDRESS]"
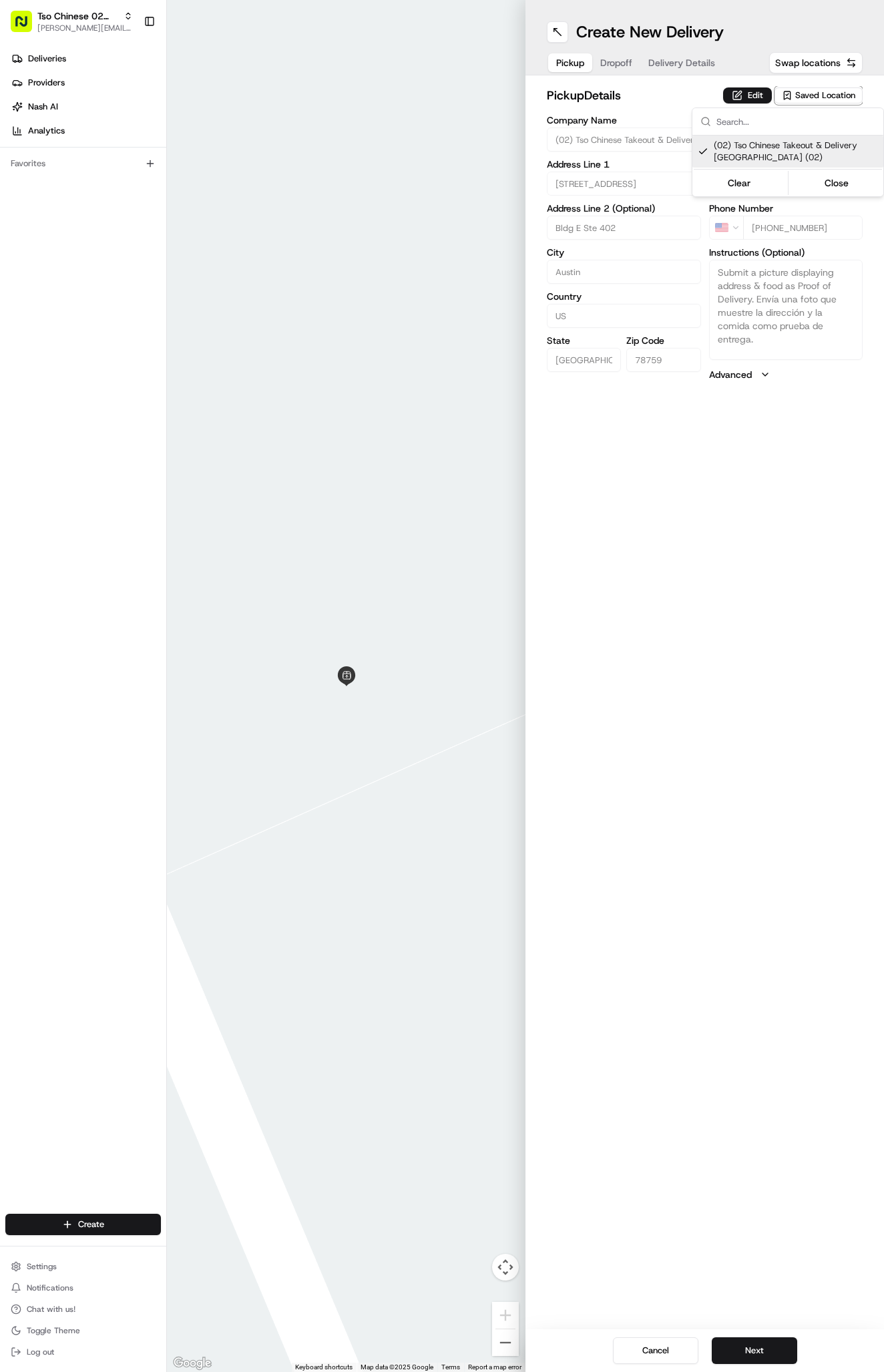
click at [691, 61] on html "Tso Chinese 02 Arbor [PERSON_NAME][EMAIL_ADDRESS][DOMAIN_NAME] Toggle Sidebar D…" at bounding box center [442, 686] width 884 height 1372
click at [691, 61] on span "Delivery Details" at bounding box center [682, 62] width 67 height 13
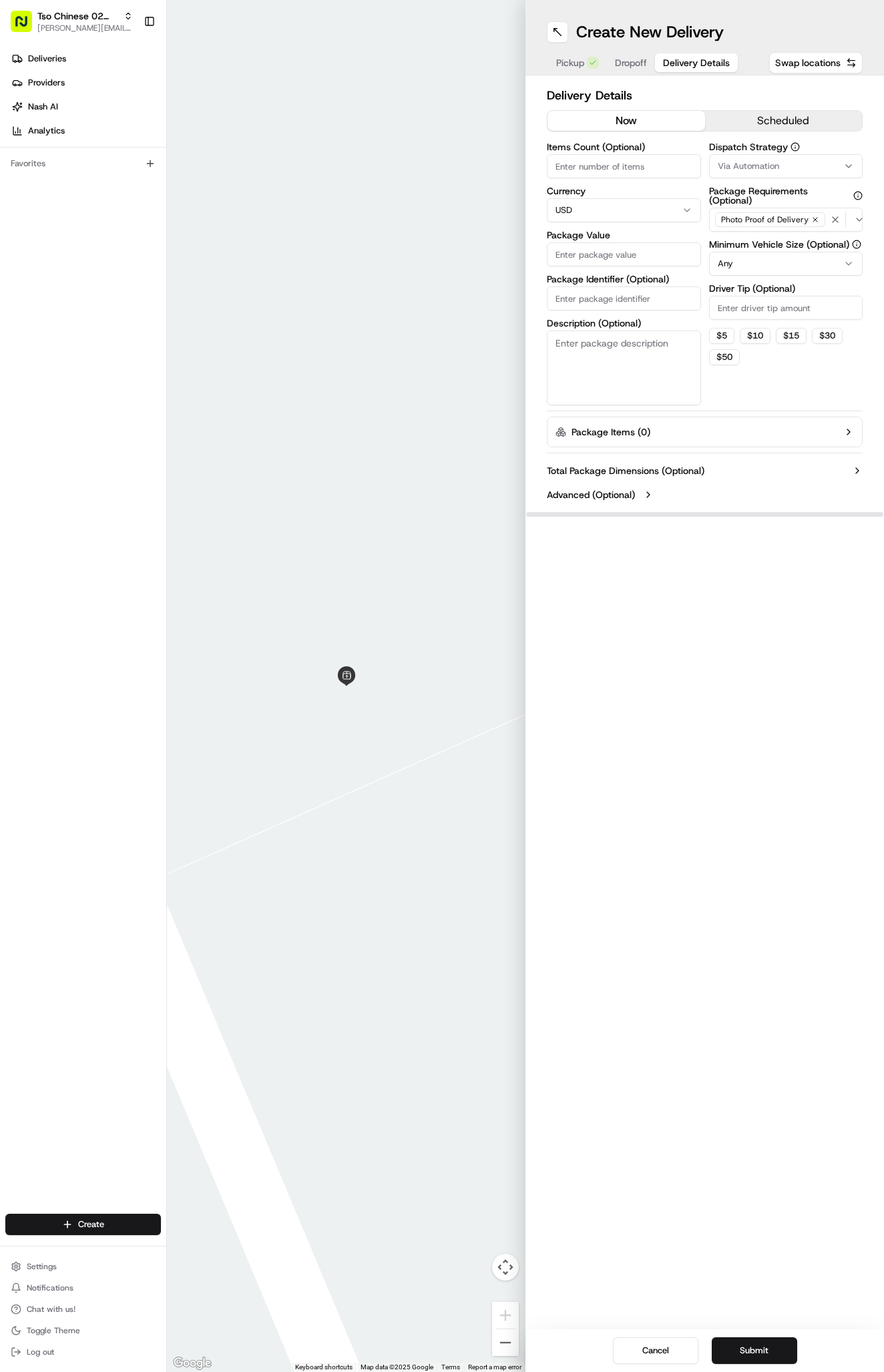
click at [768, 176] on button "Via Automation" at bounding box center [786, 166] width 155 height 24
click at [765, 246] on div "Tso Arbor Strategy" at bounding box center [787, 239] width 191 height 20
click at [765, 312] on html "Tso Chinese 02 Arbor [PERSON_NAME][EMAIL_ADDRESS][DOMAIN_NAME] Toggle Sidebar D…" at bounding box center [442, 686] width 884 height 1372
click at [765, 312] on input "Driver Tip (Optional)" at bounding box center [786, 308] width 155 height 24
type input "2"
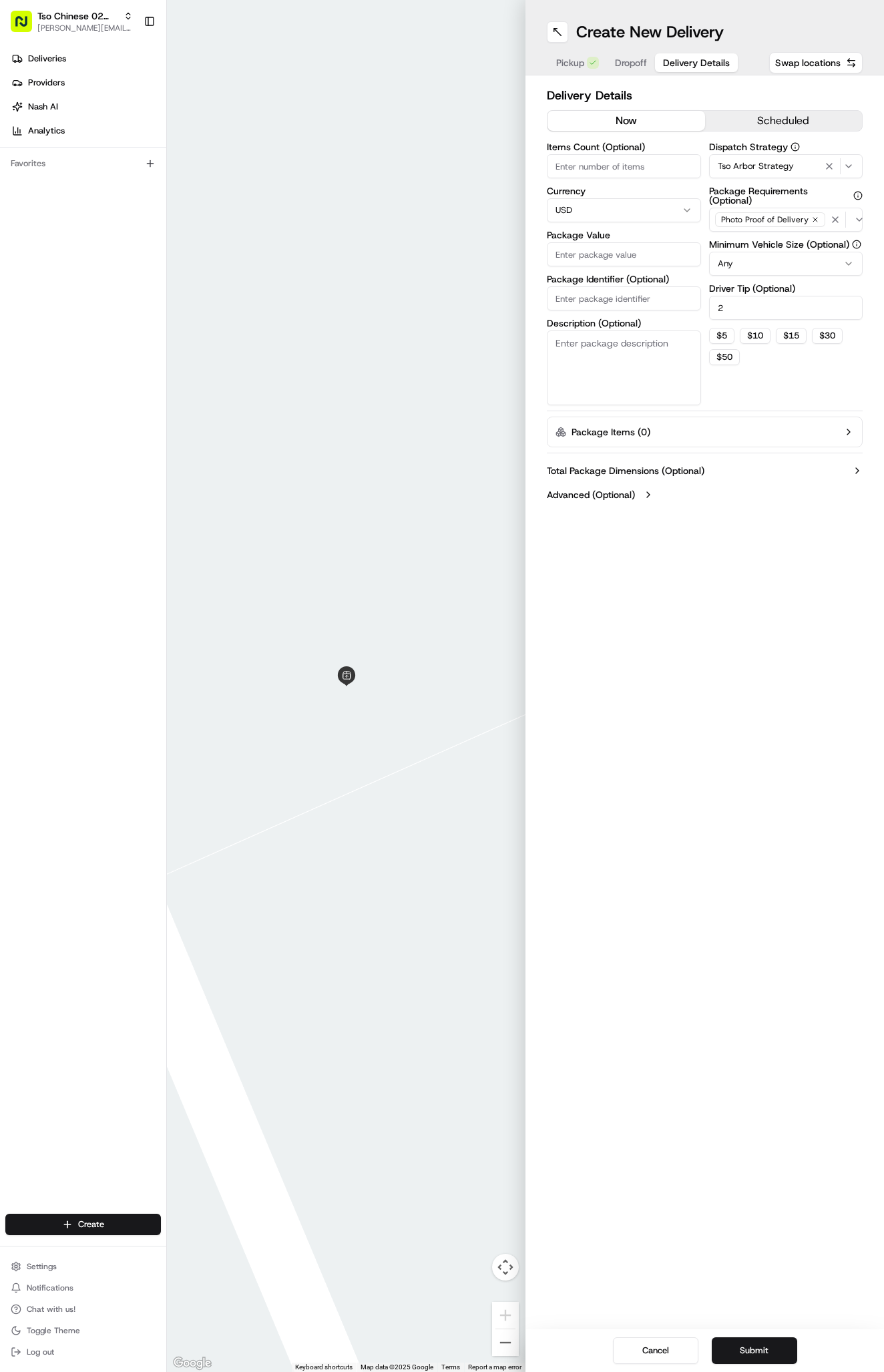
paste input "SPICMPO"
drag, startPoint x: 656, startPoint y: 304, endPoint x: 652, endPoint y: 289, distance: 15.5
click at [656, 304] on input "SPICMPO" at bounding box center [624, 298] width 155 height 24
type input "SPICMPO"
click at [644, 264] on input "Package Value" at bounding box center [624, 254] width 155 height 24
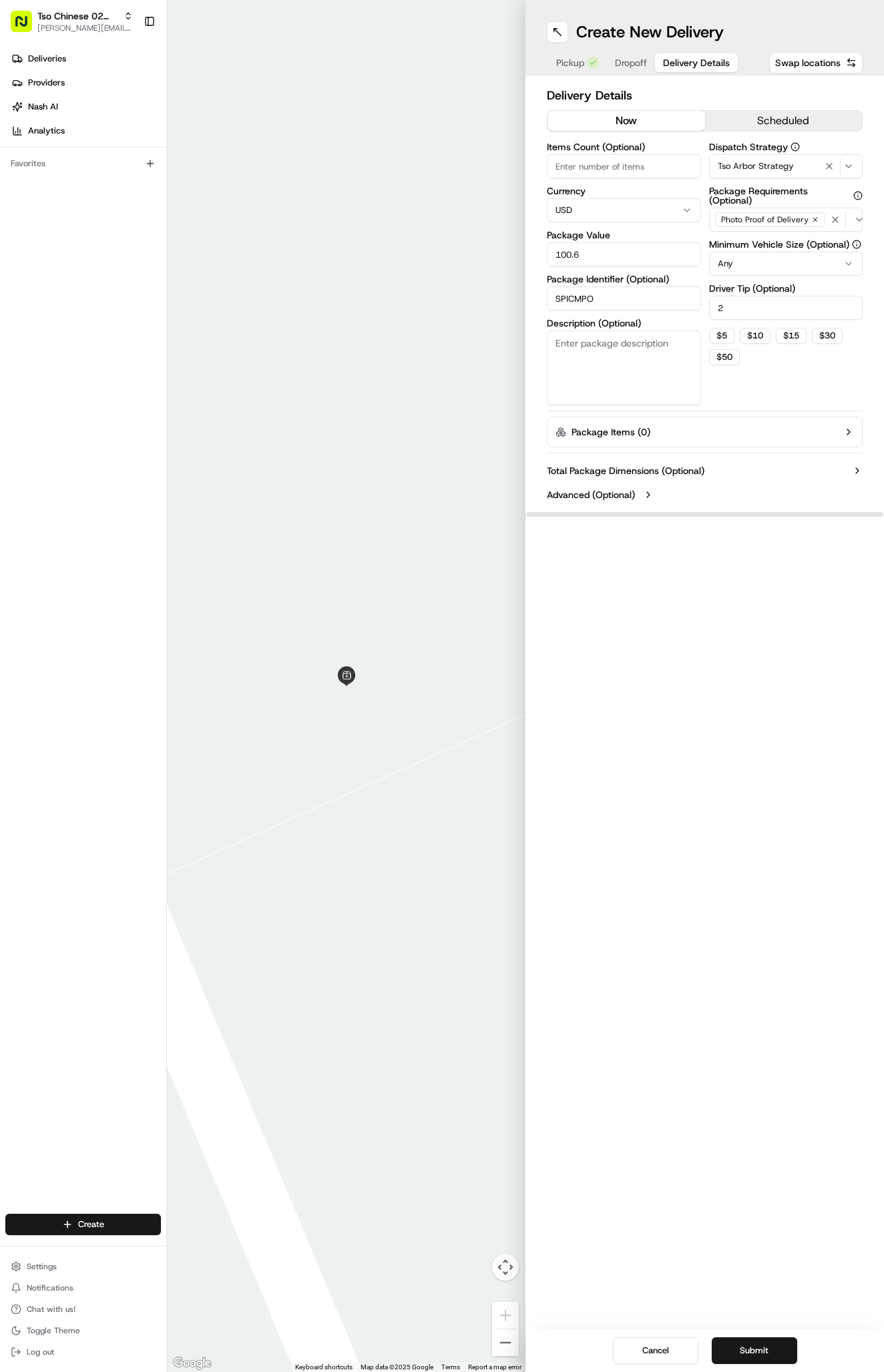
type input "100.62"
click at [612, 68] on button "Dropoff" at bounding box center [631, 63] width 48 height 18
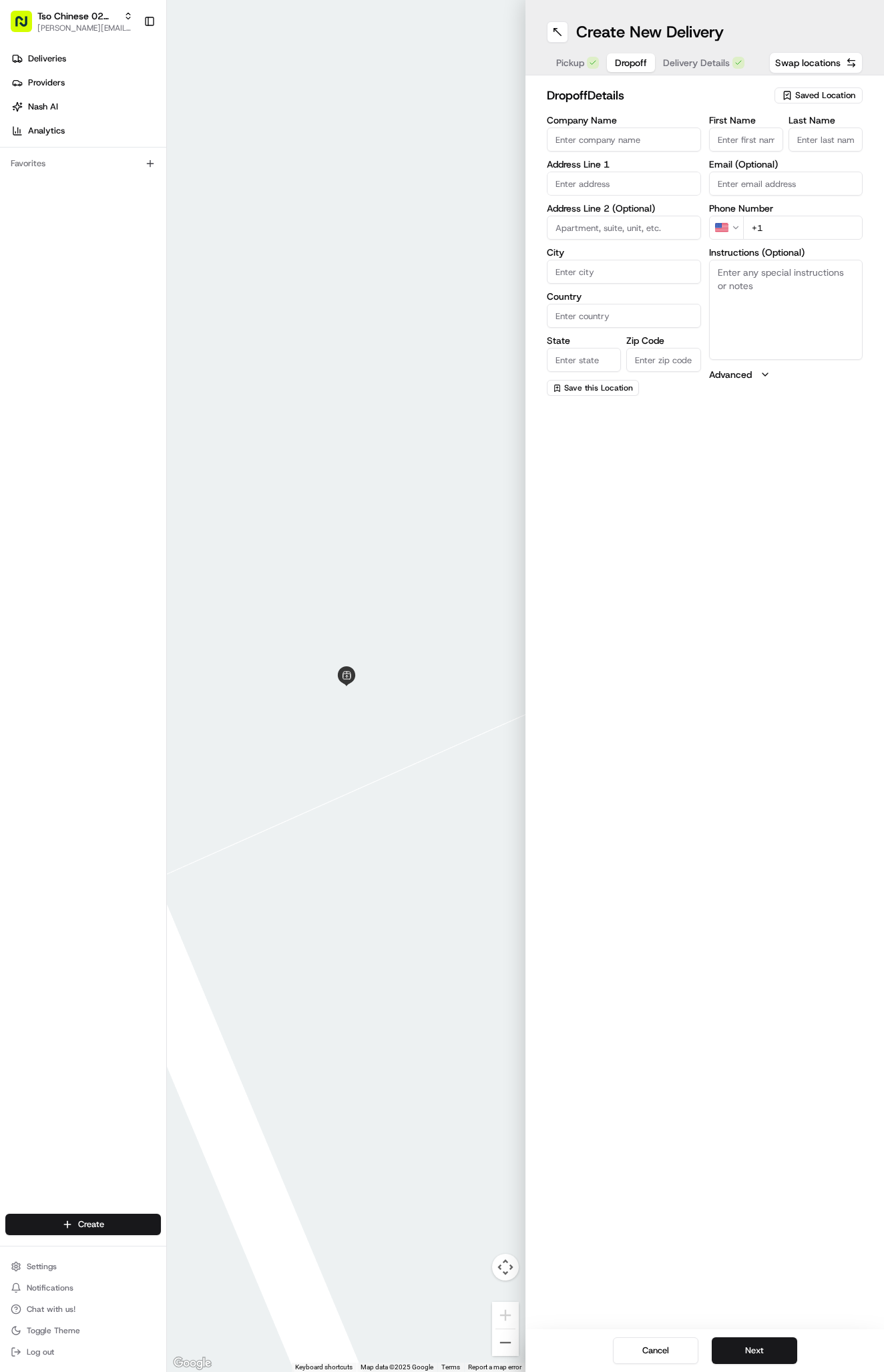
click at [773, 349] on textarea "Instructions (Optional)" at bounding box center [786, 310] width 155 height 100
paste textarea "Go to right gate Enter gate code 1355 Go straight to end, Curve to left. Go hal…"
type textarea "Go to right gate Enter gate code 1355 Go straight to end, Curve to left. Go hal…"
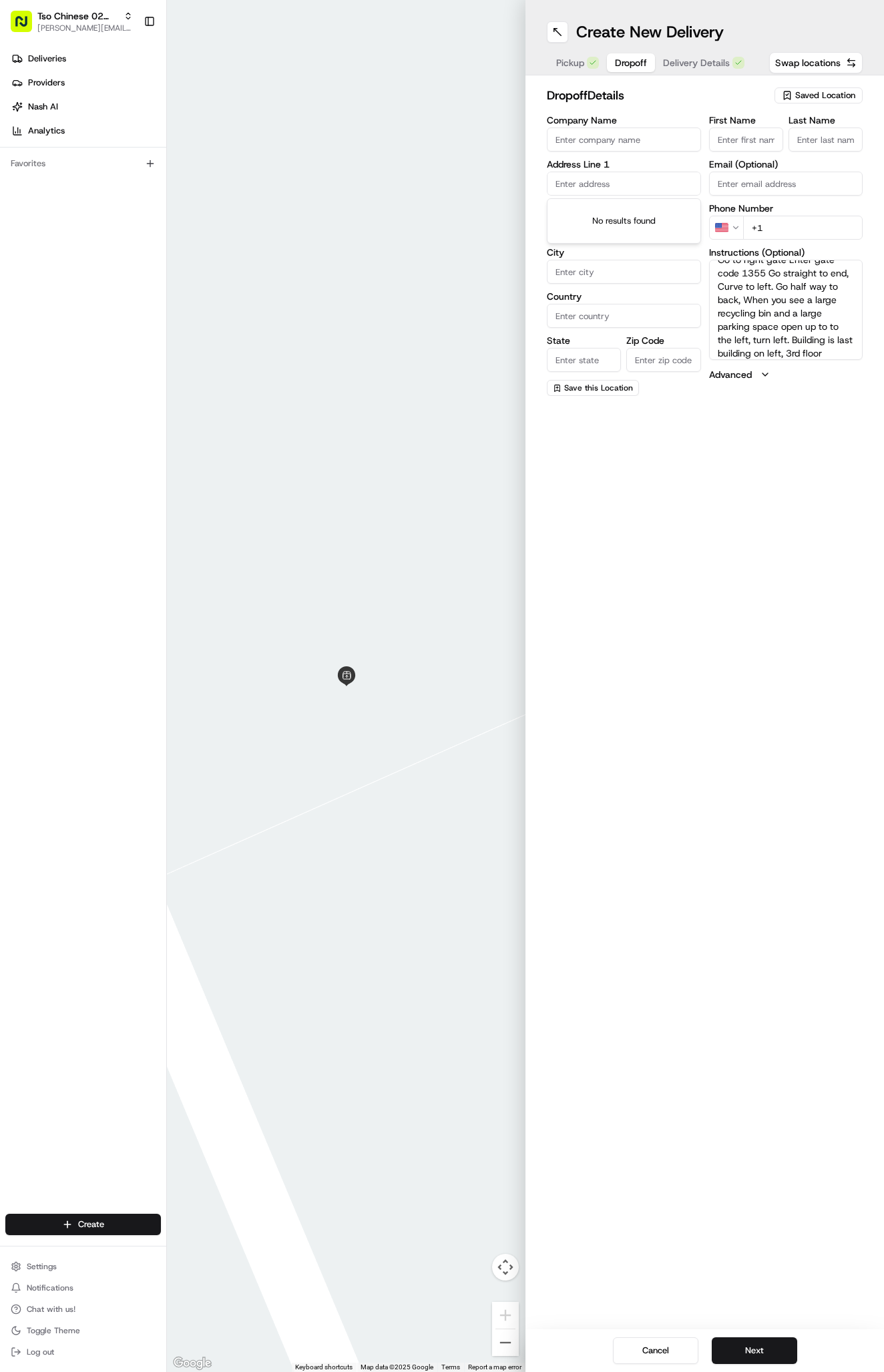
paste input "6263 McNeil Dr"
click at [640, 205] on div "6263 McNeil Drive, Austin, TX" at bounding box center [624, 217] width 147 height 32
type input "[STREET_ADDRESS][PERSON_NAME]"
type input "Austin"
type input "[GEOGRAPHIC_DATA]"
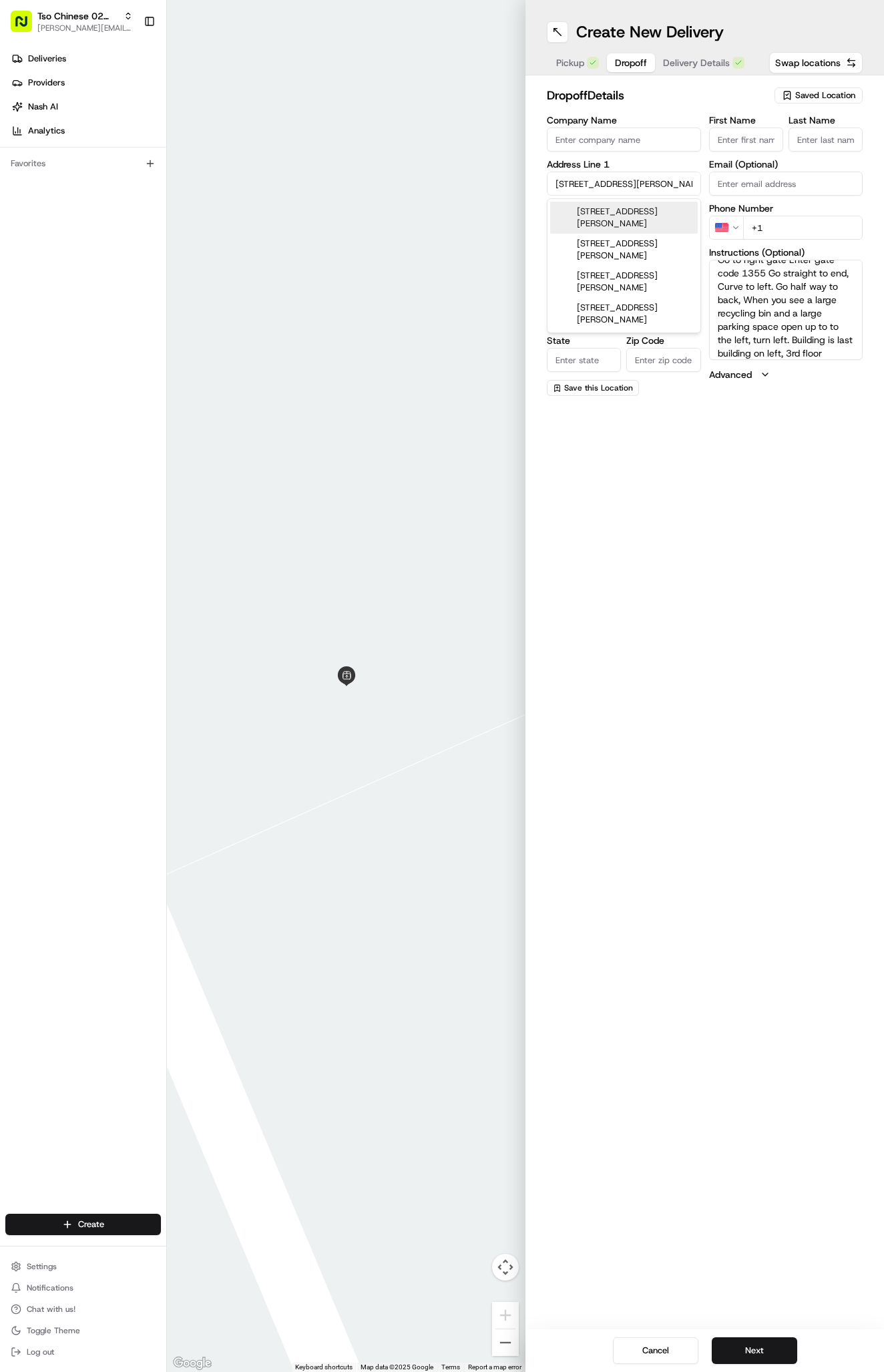
type input "[GEOGRAPHIC_DATA]"
type input "78729"
type input "6263 McNeil Drive"
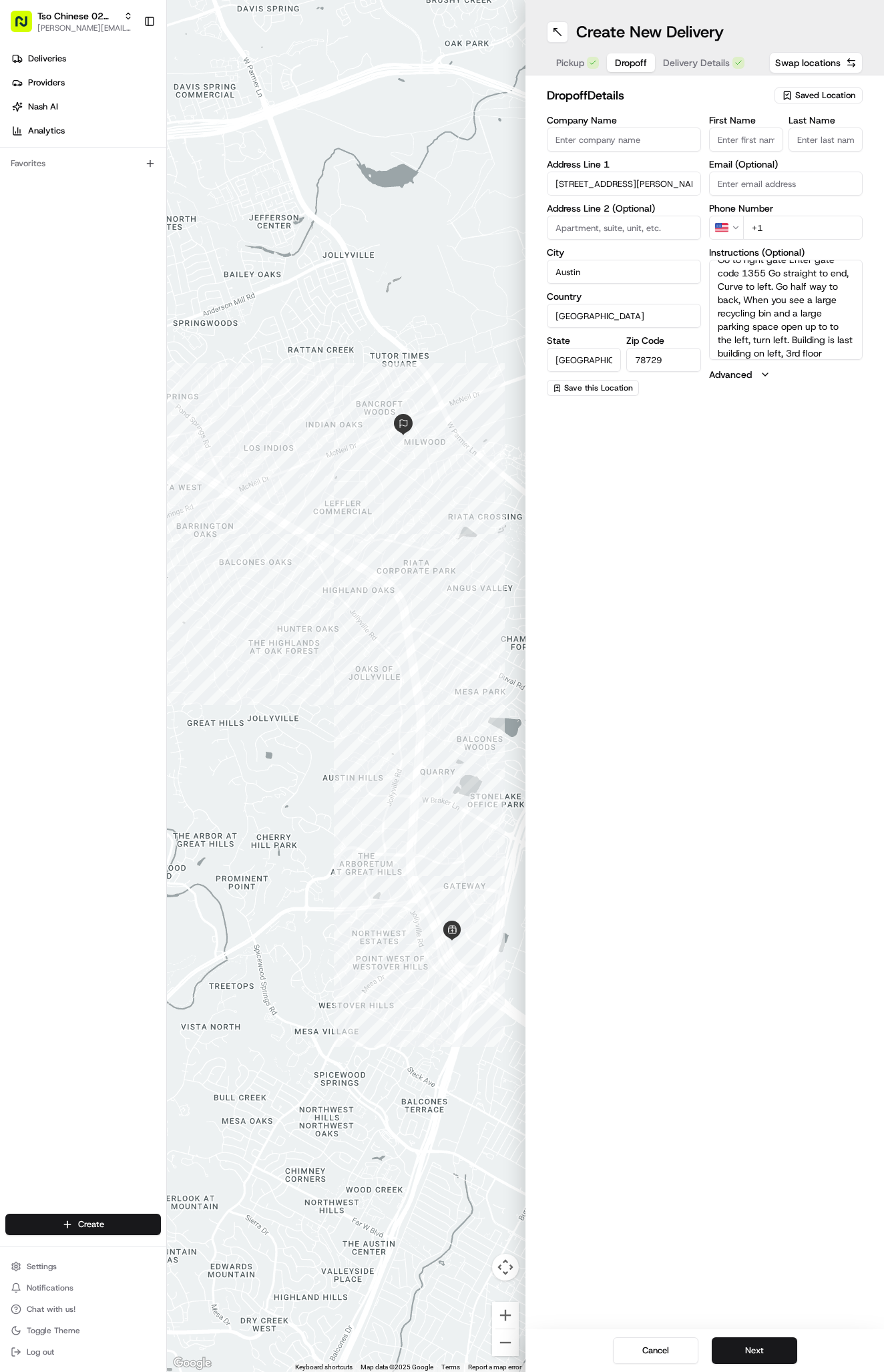
click at [785, 241] on div "First Name Last Name Email (Optional) Phone Number US +1 Instructions (Optional…" at bounding box center [786, 255] width 155 height 280
paste input "281 772 2317"
type input "+1 281 772 2317"
paste input "Sarah Ehninger"
type input "Sarah Ehninger"
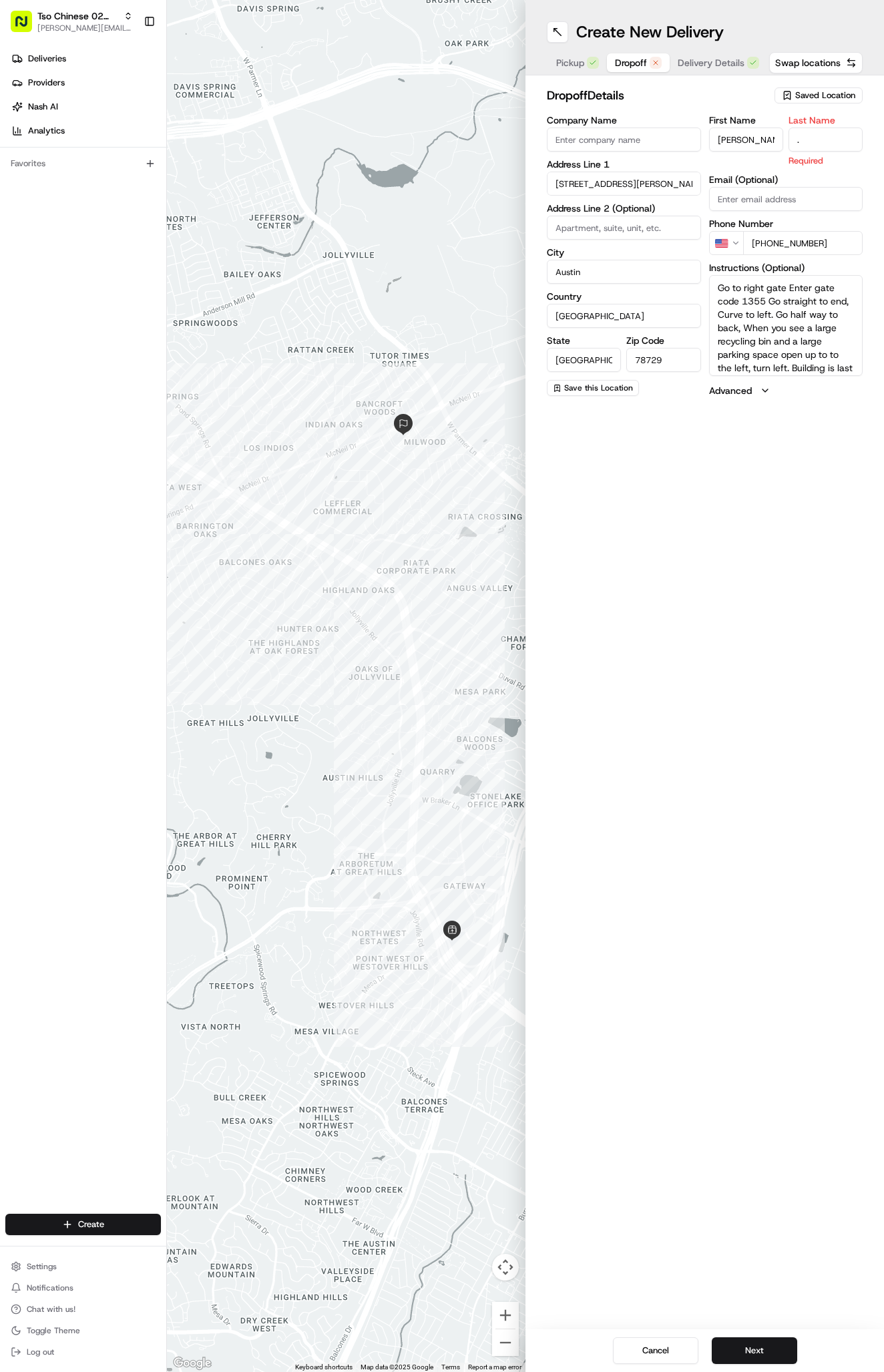
scroll to position [0, 0]
type input "."
click at [841, 361] on div "First Name Sarah Ehninger Last Name . Email (Optional) Phone Number US +1 281 7…" at bounding box center [786, 255] width 155 height 280
paste textarea "Company: MAA Quarry Oaks"
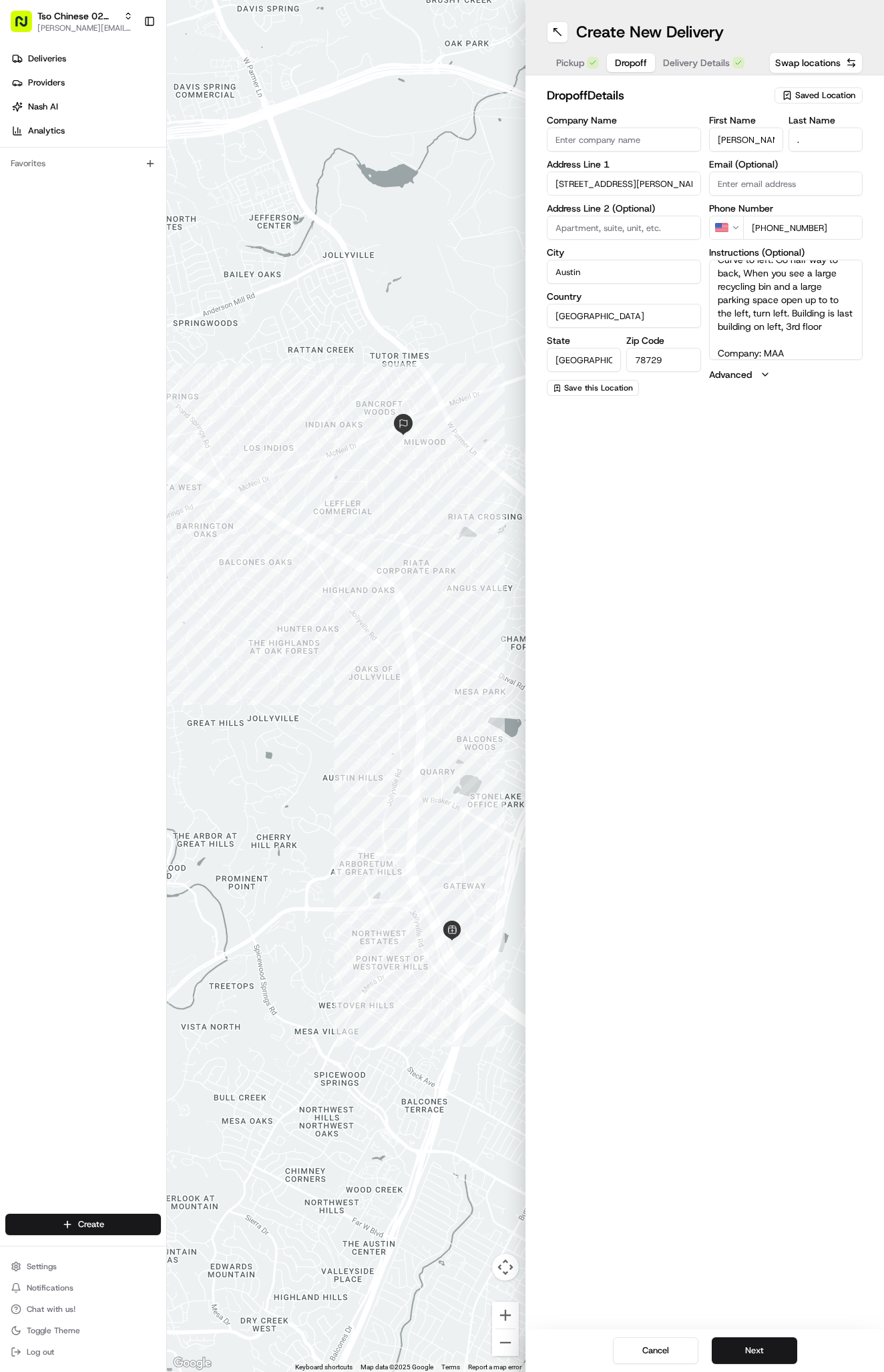
click at [719, 351] on textarea "Go to right gate Enter gate code 1355 Go straight to end, Curve to left. Go hal…" at bounding box center [786, 310] width 155 height 100
click at [843, 353] on textarea "Go to right gate Enter gate code 1355 Go straight to end, Curve to left. Go hal…" at bounding box center [786, 310] width 155 height 100
paste textarea "938"
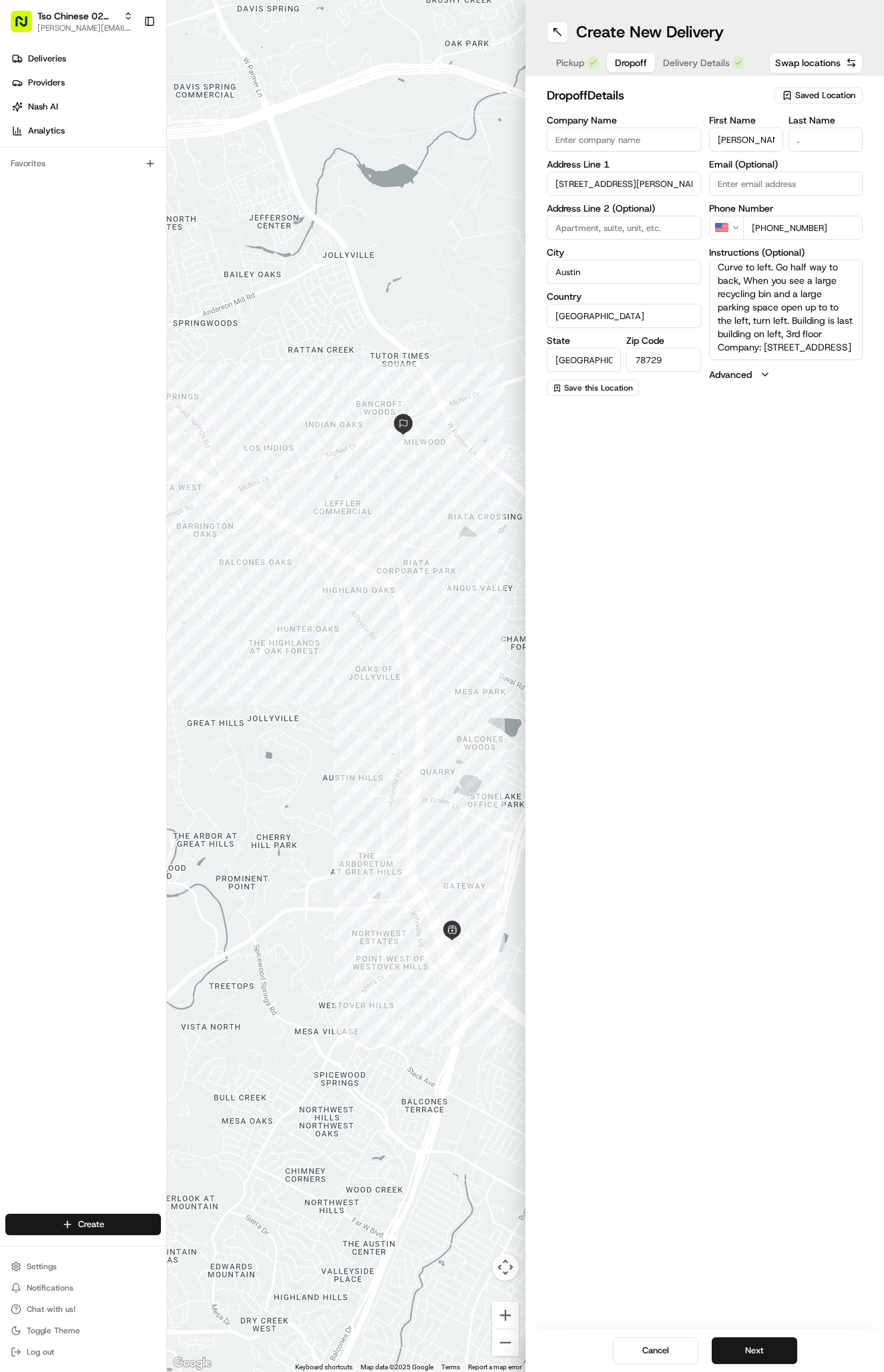
type textarea "Go to right gate Enter gate code 1355 Go straight to end, Curve to left. Go hal…"
click at [730, 1348] on button "Next" at bounding box center [754, 1350] width 85 height 27
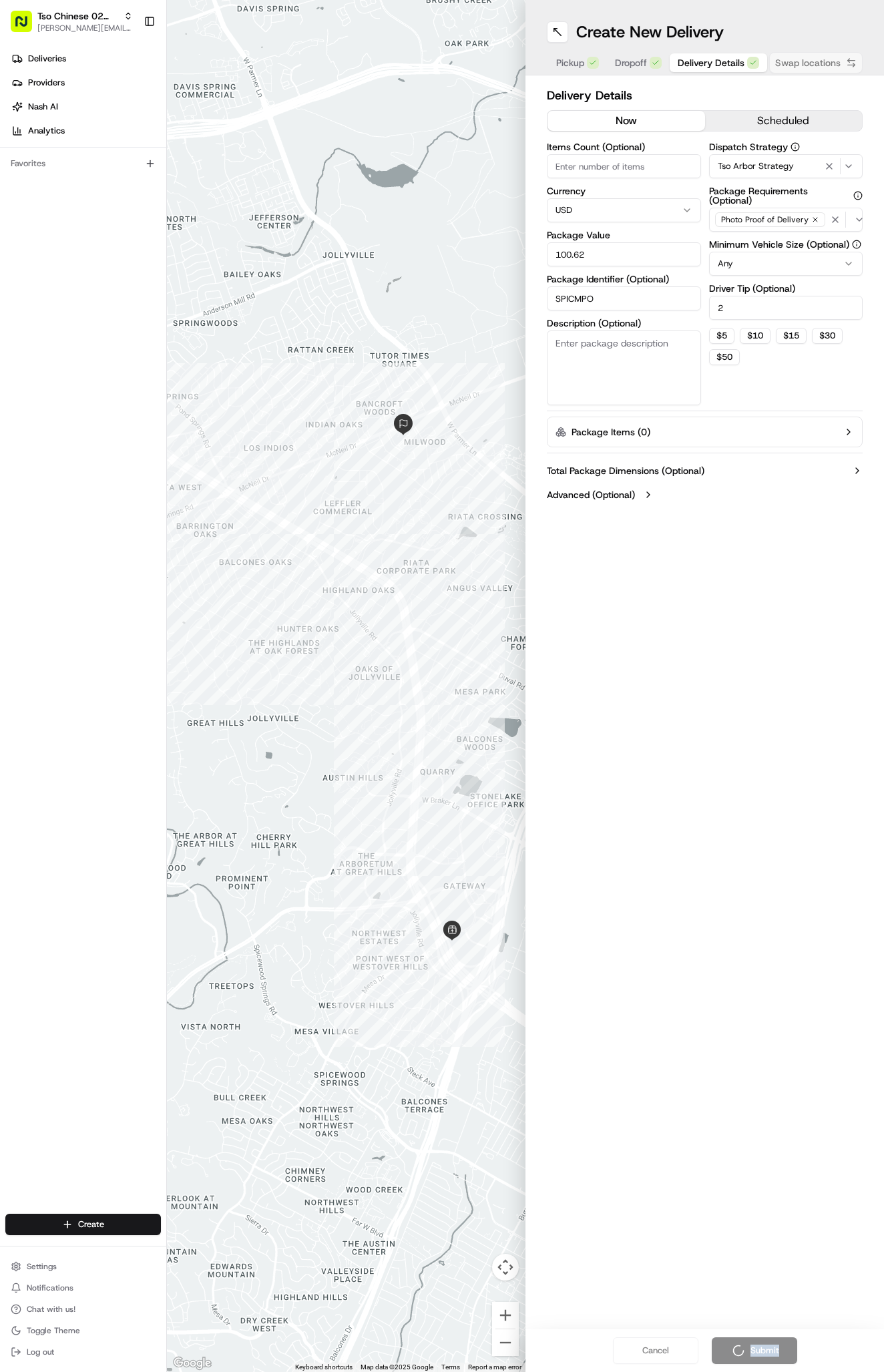
click at [730, 1348] on div "Cancel Submit" at bounding box center [705, 1350] width 358 height 43
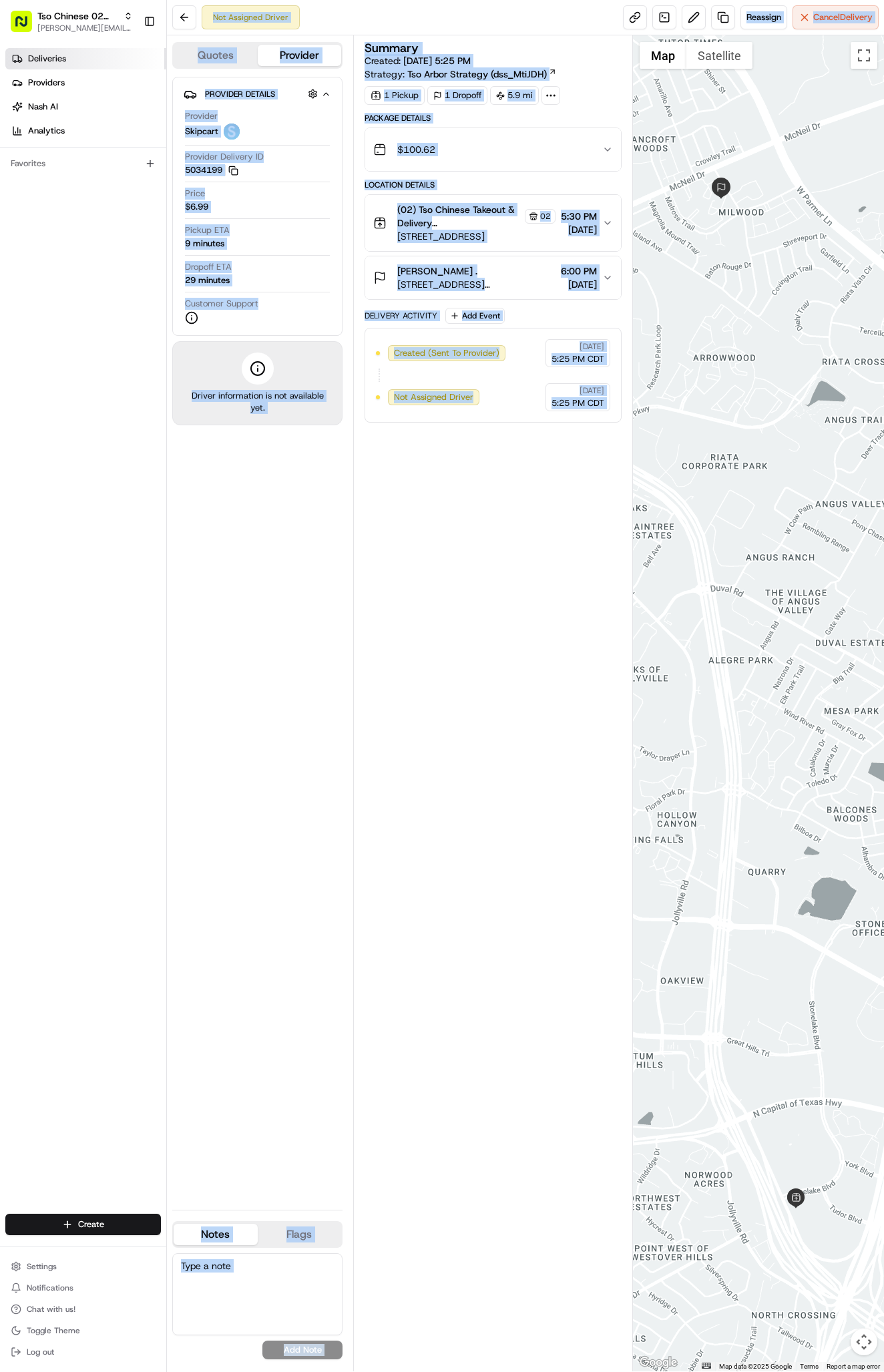
click at [66, 63] on link "Deliveries" at bounding box center [86, 59] width 161 height 21
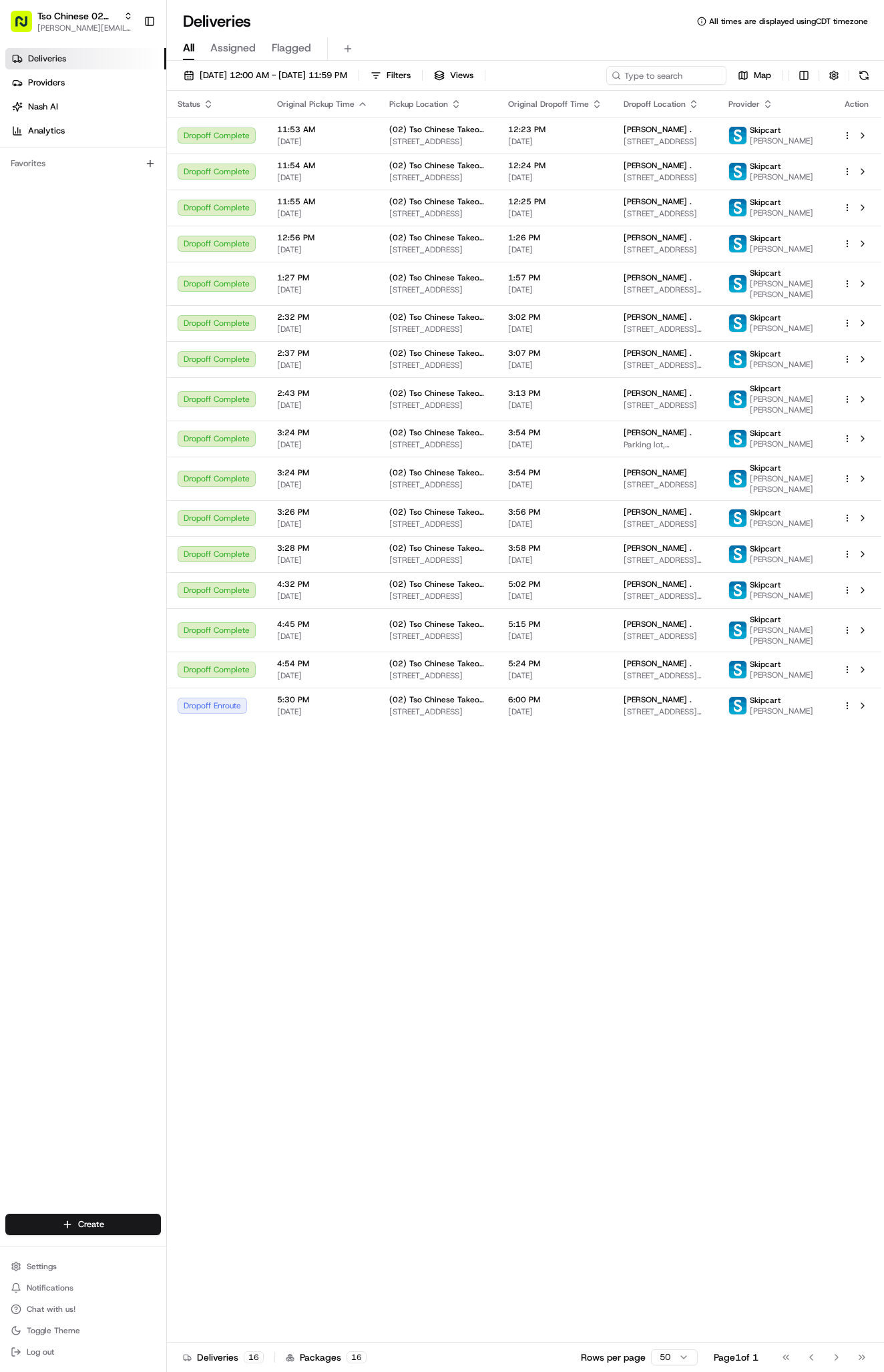
click at [106, 486] on div "Deliveries Providers Nash AI Analytics Favorites" at bounding box center [83, 632] width 166 height 1179
click at [48, 1223] on html "Tso Chinese 02 Arbor antonia@tsochinese.com Toggle Sidebar Deliveries Providers…" at bounding box center [442, 686] width 884 height 1372
click at [286, 1250] on link "Delivery" at bounding box center [241, 1249] width 149 height 24
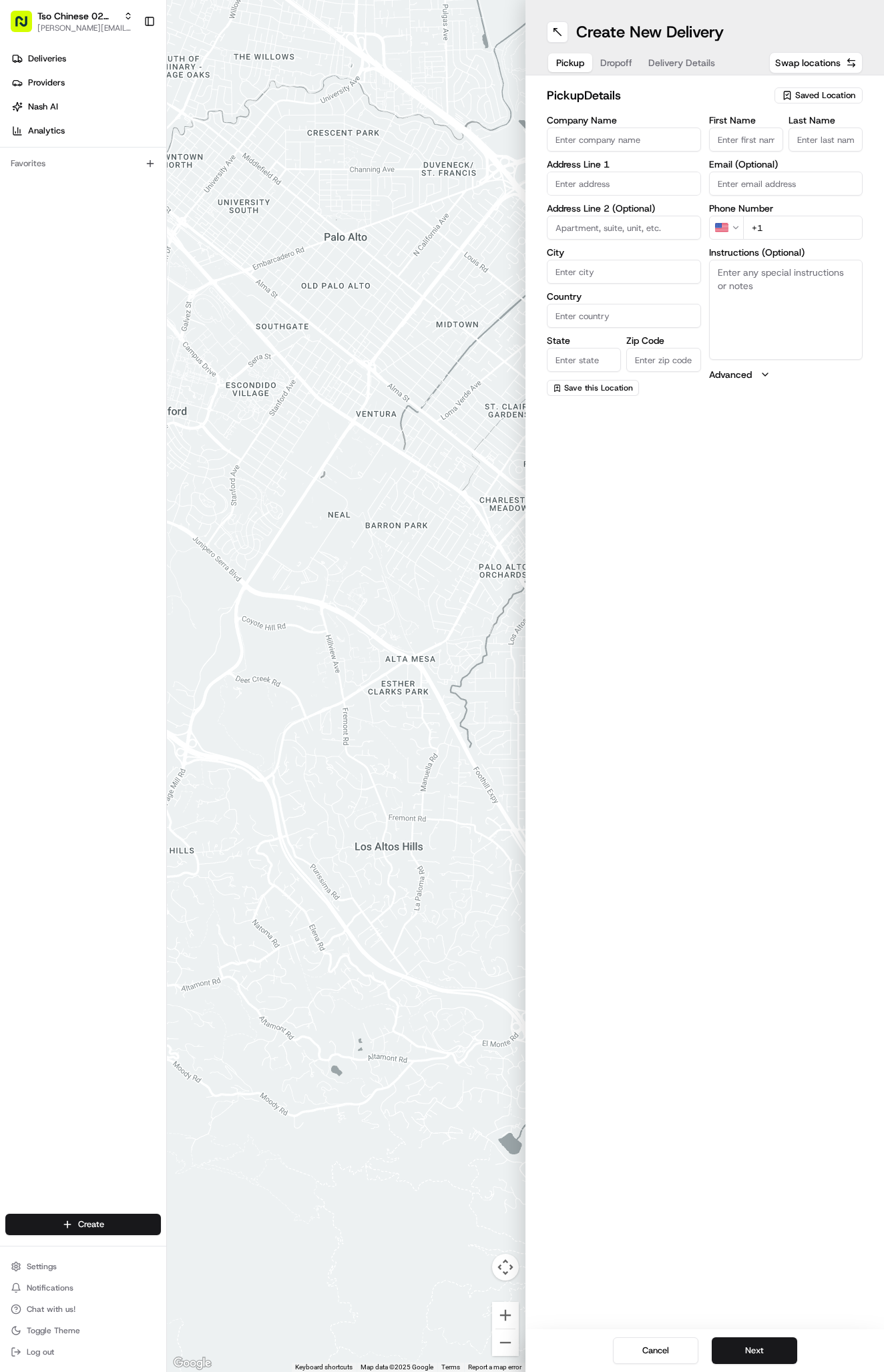
click at [805, 90] on div "Saved Location" at bounding box center [818, 95] width 88 height 16
click at [786, 154] on span "(02) Tso Chinese Takeout & Delivery [GEOGRAPHIC_DATA] (02)" at bounding box center [796, 152] width 164 height 24
type input "(02) Tso Chinese Takeout & Delivery [GEOGRAPHIC_DATA]"
type input "Bldg E Ste 402"
type input "Austin"
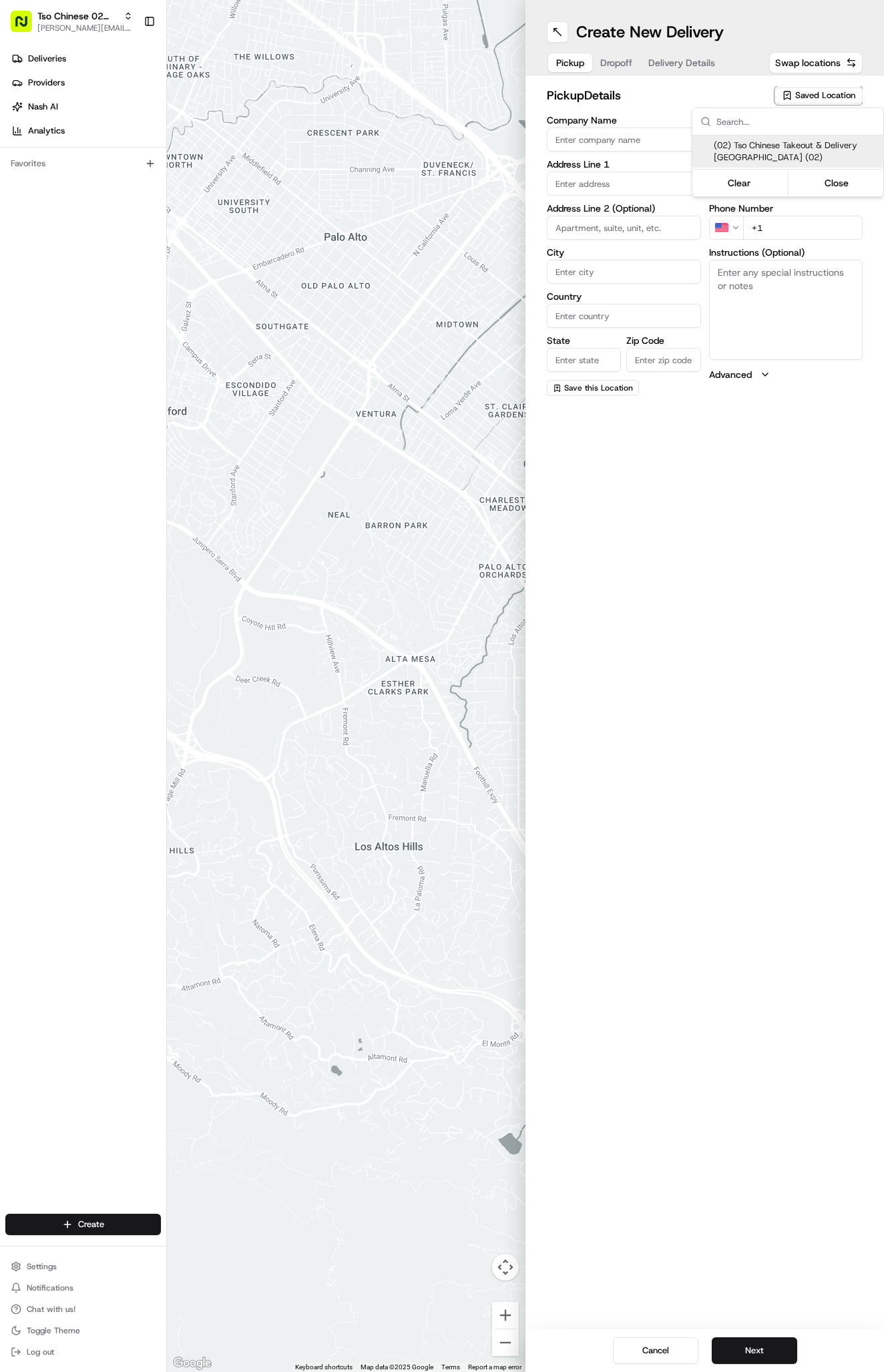
type input "US"
type input "[GEOGRAPHIC_DATA]"
type input "78759"
type input "Tso Chinese"
type input "Arboretum Crossing Manager"
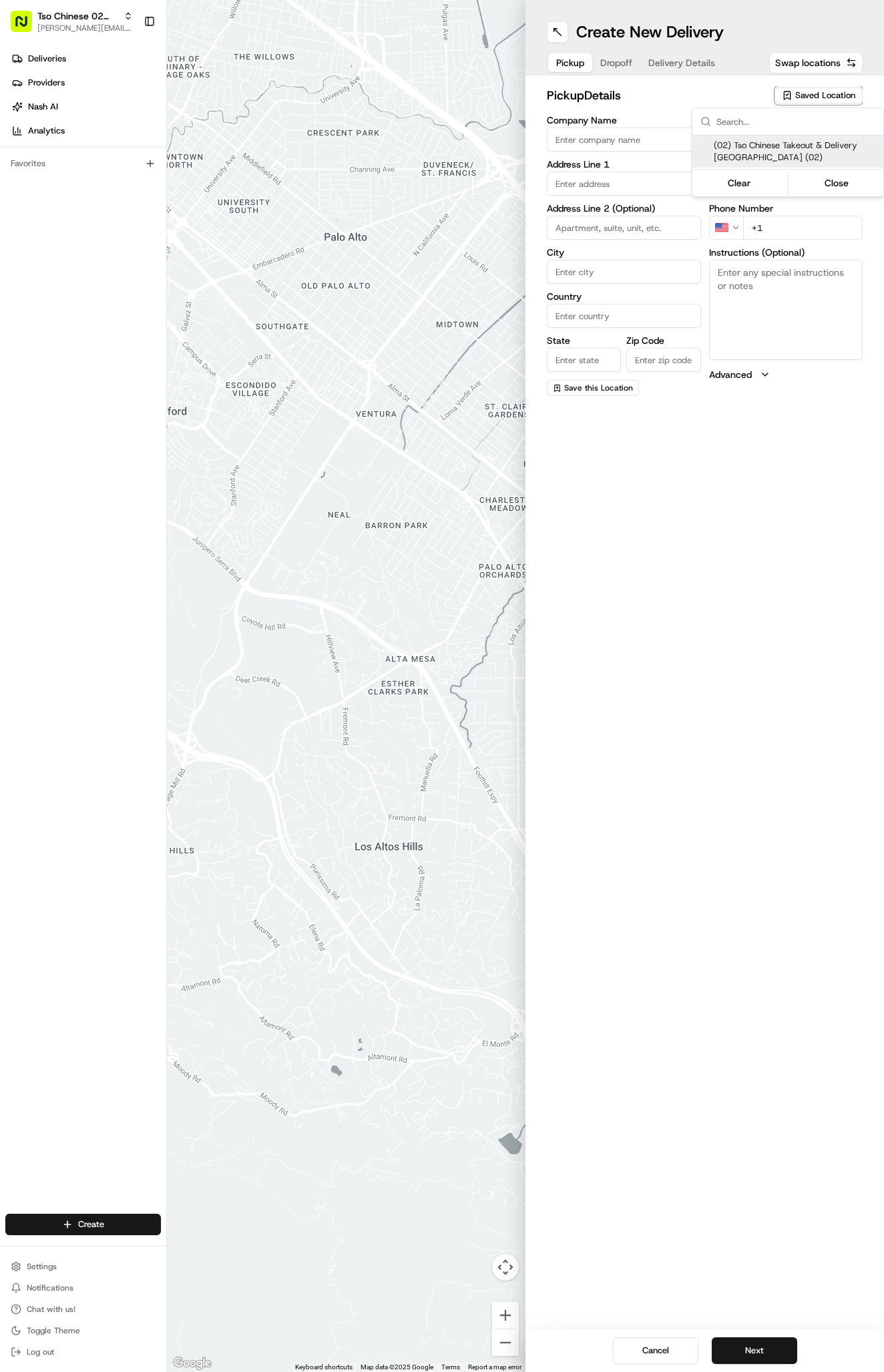
type input "[EMAIL_ADDRESS][DOMAIN_NAME]"
type input "[PHONE_NUMBER]"
type textarea "Submit a picture displaying address & food as Proof of Delivery. Envía una foto…"
type input "[STREET_ADDRESS]"
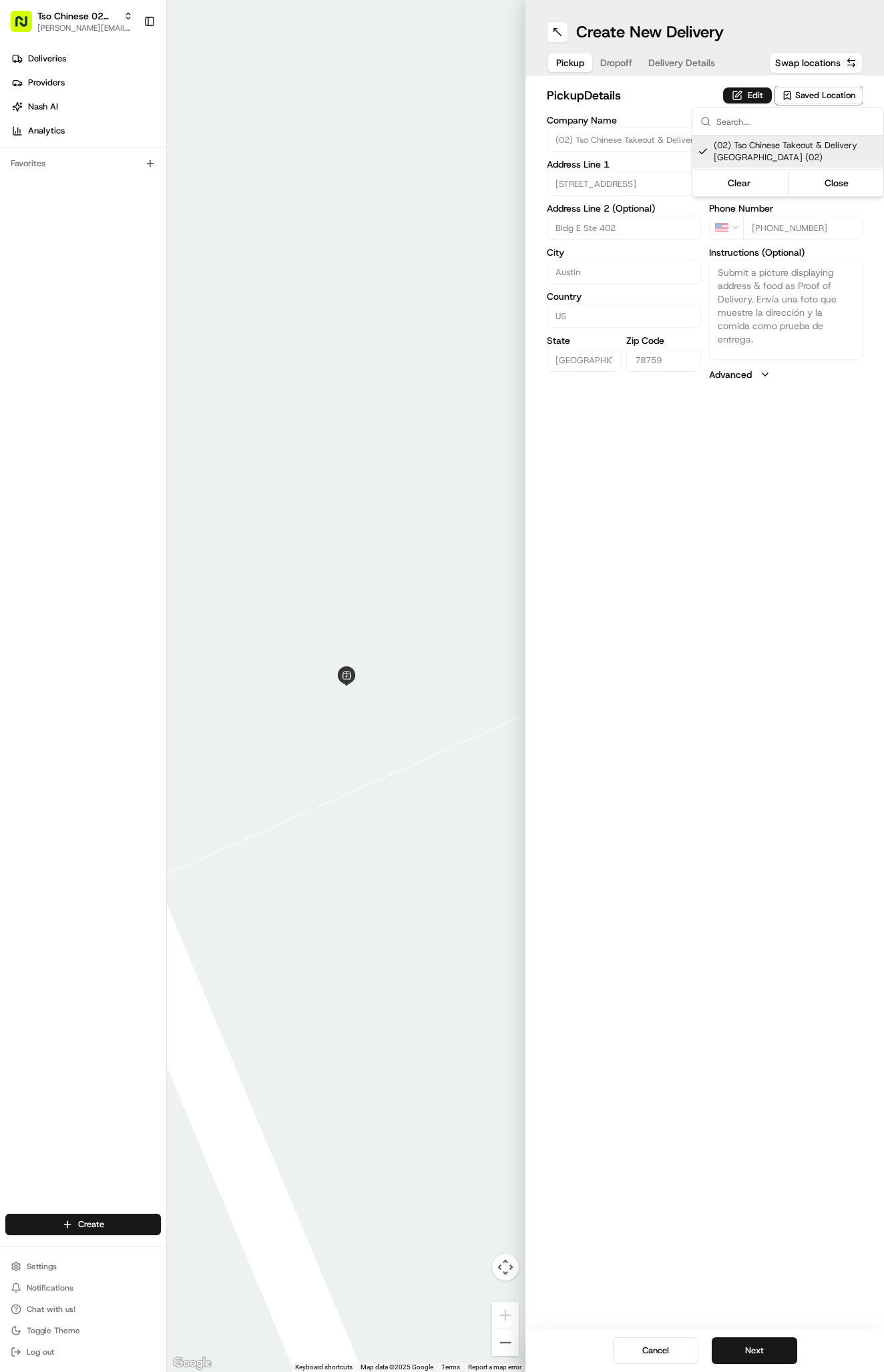
click at [615, 62] on html "Tso Chinese 02 Arbor [PERSON_NAME][EMAIL_ADDRESS][DOMAIN_NAME] Toggle Sidebar D…" at bounding box center [442, 686] width 884 height 1372
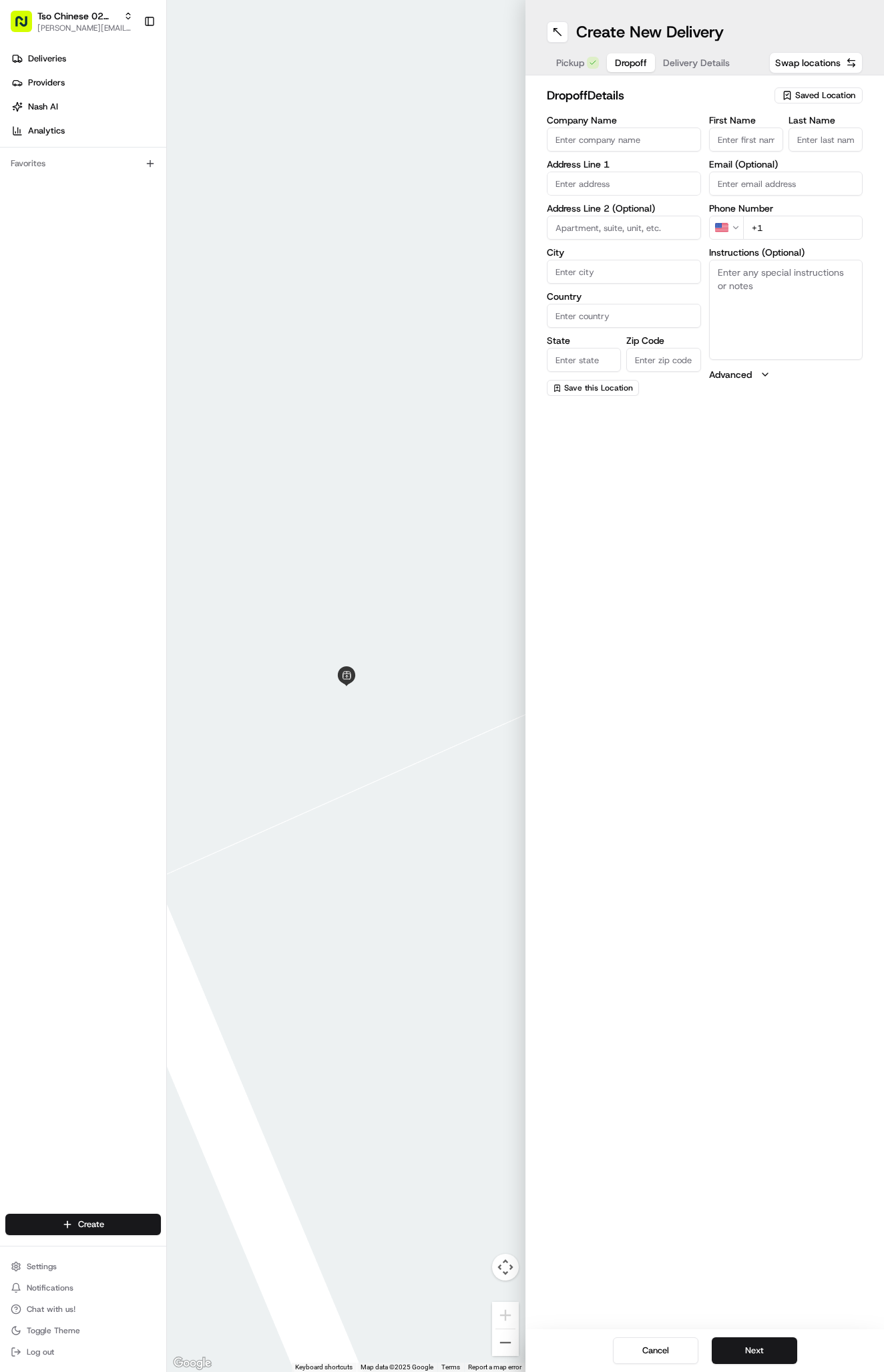
click at [615, 62] on span "Dropoff" at bounding box center [631, 62] width 32 height 13
paste input "April Ritzenthaler"
type input "April Ritzenthaler"
type input "."
click at [682, 214] on div "12333 Havelock Drive, Austin, TX" at bounding box center [624, 212] width 147 height 20
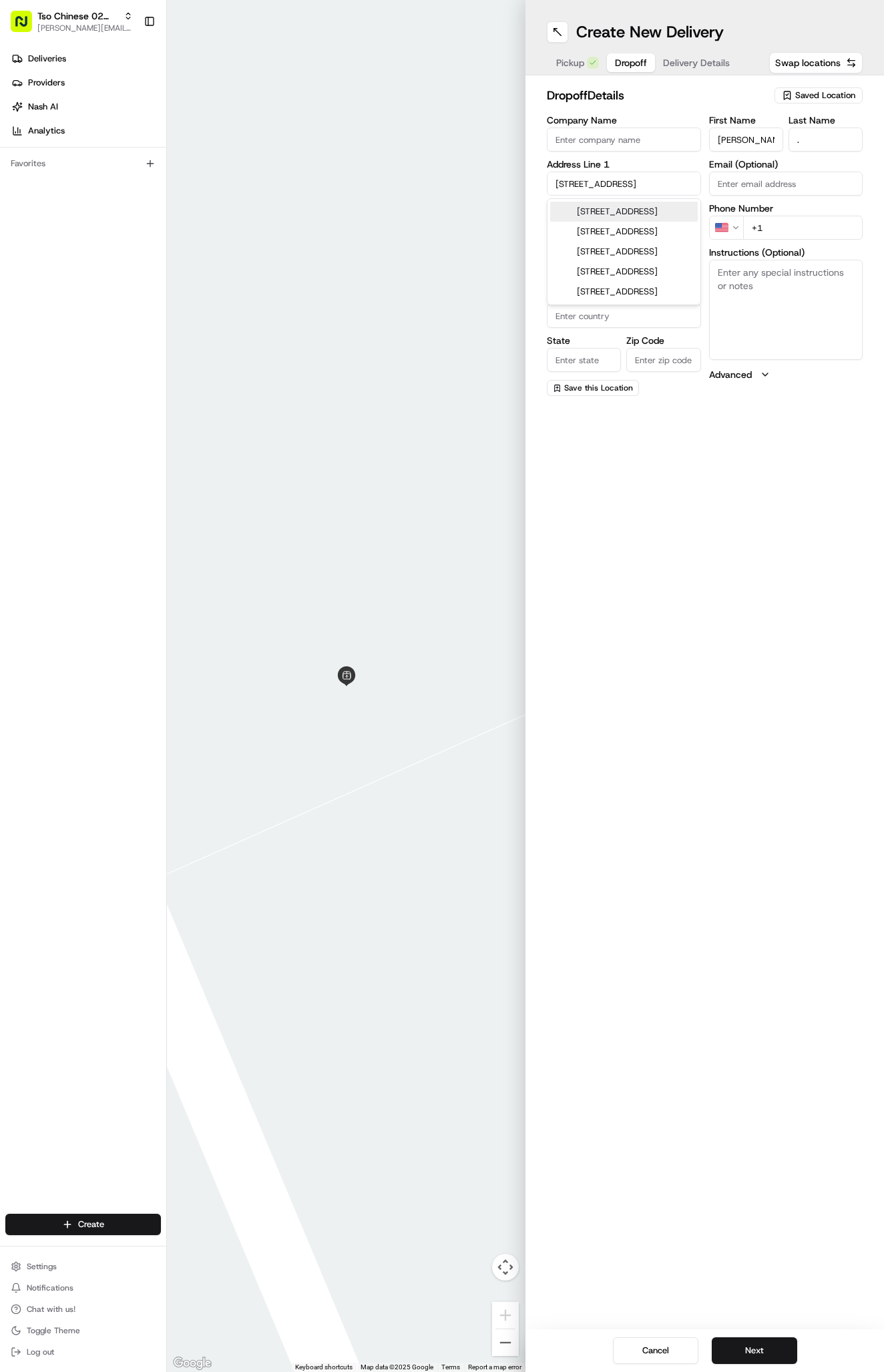
type input "[STREET_ADDRESS]"
type input "Austin"
type input "[GEOGRAPHIC_DATA]"
type input "78759"
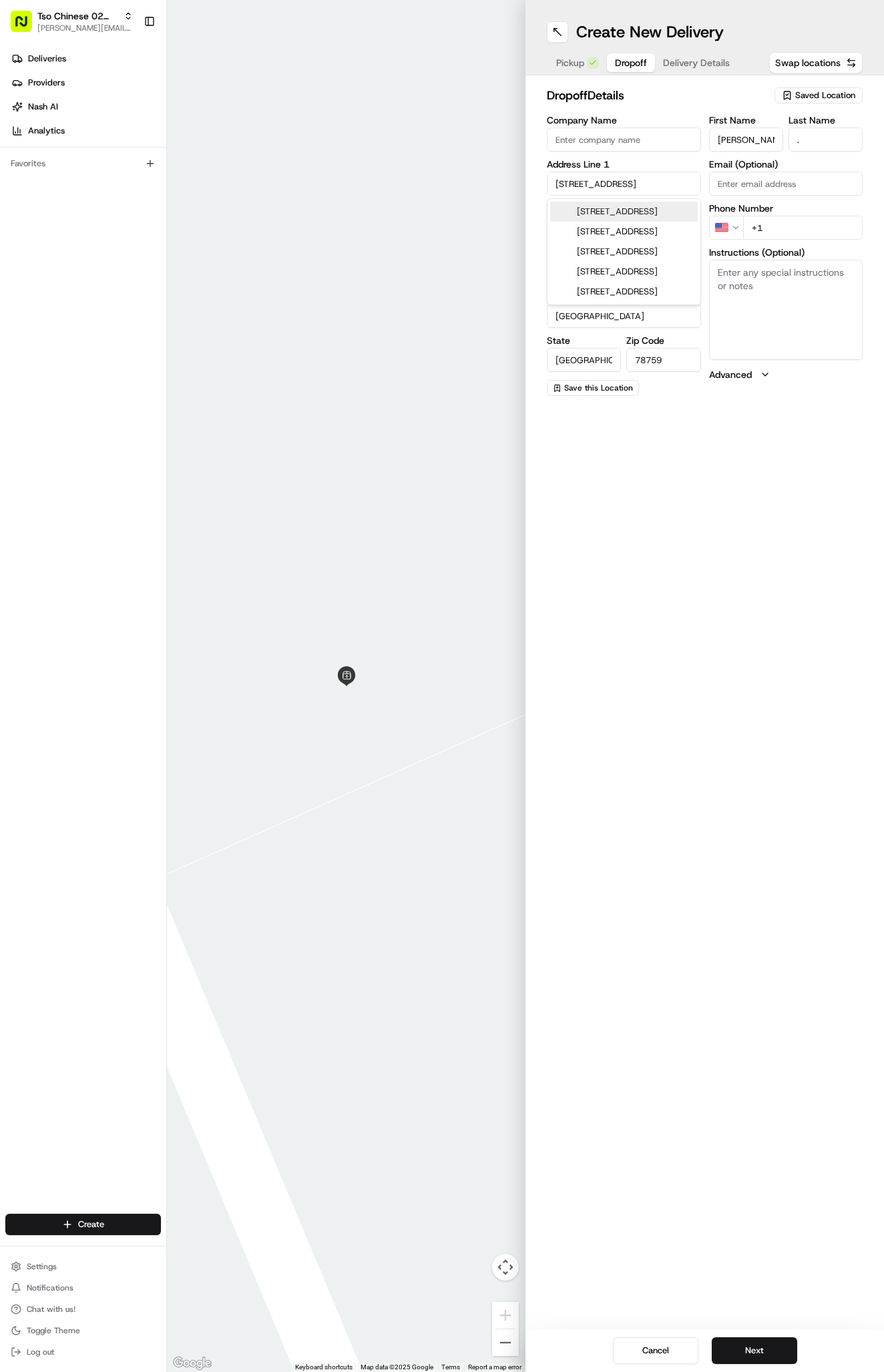
type input "12333 Havelock Drive"
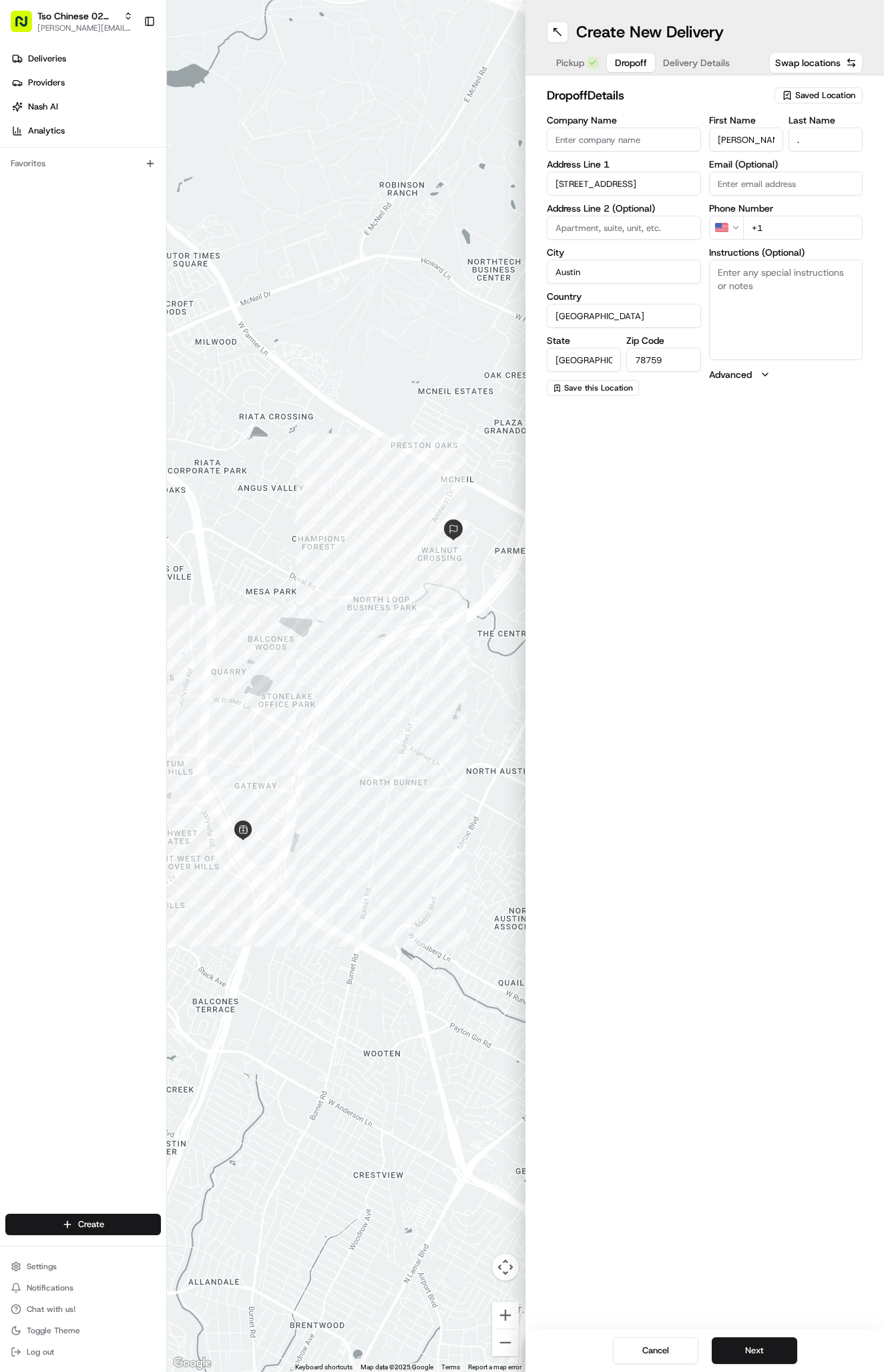
click at [817, 226] on input "+1" at bounding box center [803, 228] width 120 height 24
click at [788, 229] on input "+1 512 913 2985" at bounding box center [803, 228] width 120 height 24
type input "+1 512 913 2985"
click at [789, 586] on div "Create New Delivery Pickup Dropoff Delivery Details Swap locations dropoff Deta…" at bounding box center [705, 686] width 358 height 1372
click at [791, 317] on textarea "Instructions (Optional)" at bounding box center [786, 310] width 155 height 100
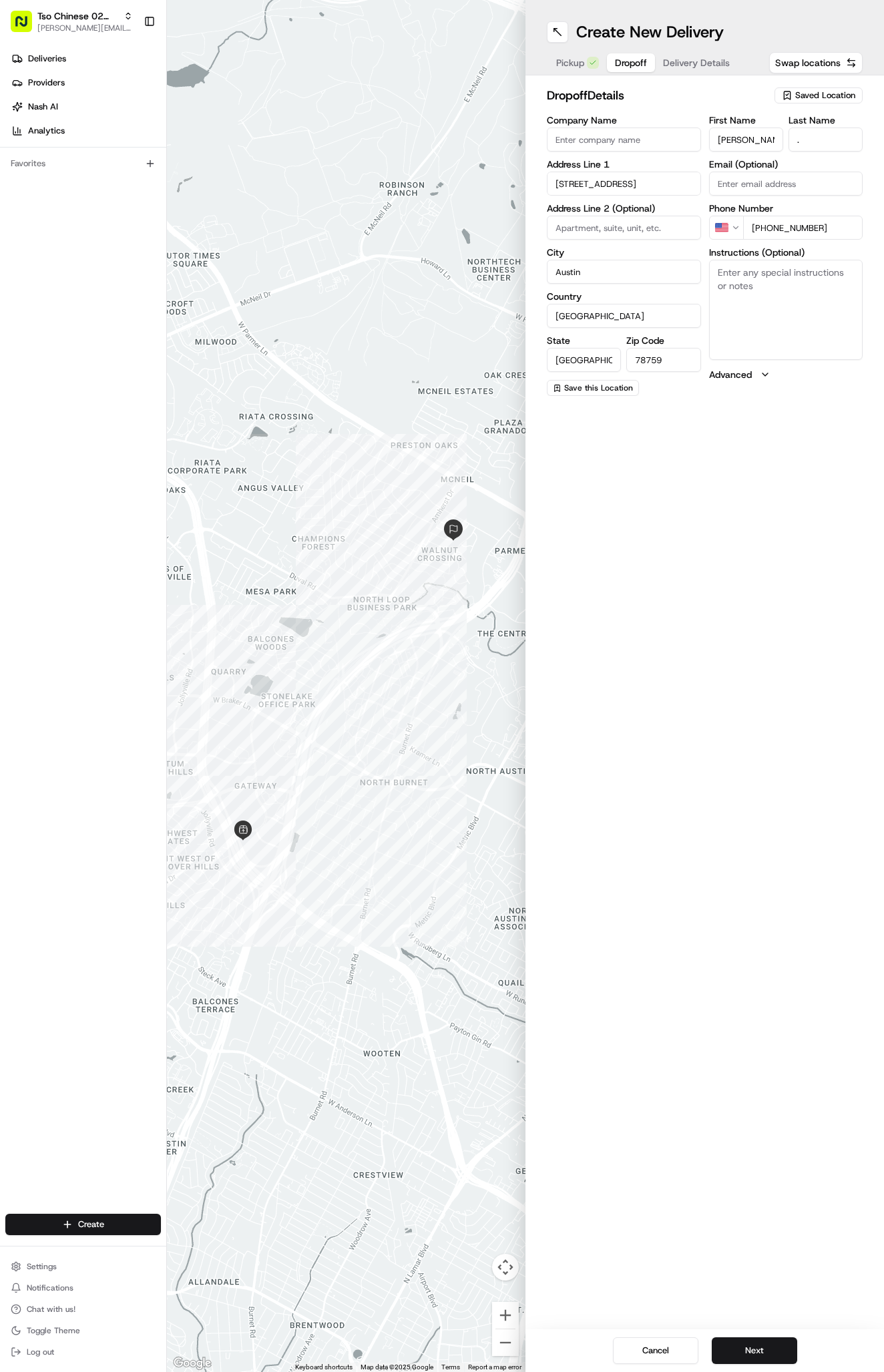
click at [791, 317] on textarea "Instructions (Optional)" at bounding box center [786, 310] width 155 height 100
paste textarea "Leave on porch unless I’m in the driveway to meet you. Thanks!"
type textarea "Leave on porch unless I’m in the driveway to meet you. Thanks!"
click at [796, 539] on div "Create New Delivery Pickup Dropoff Delivery Details Swap locations dropoff Deta…" at bounding box center [705, 686] width 358 height 1372
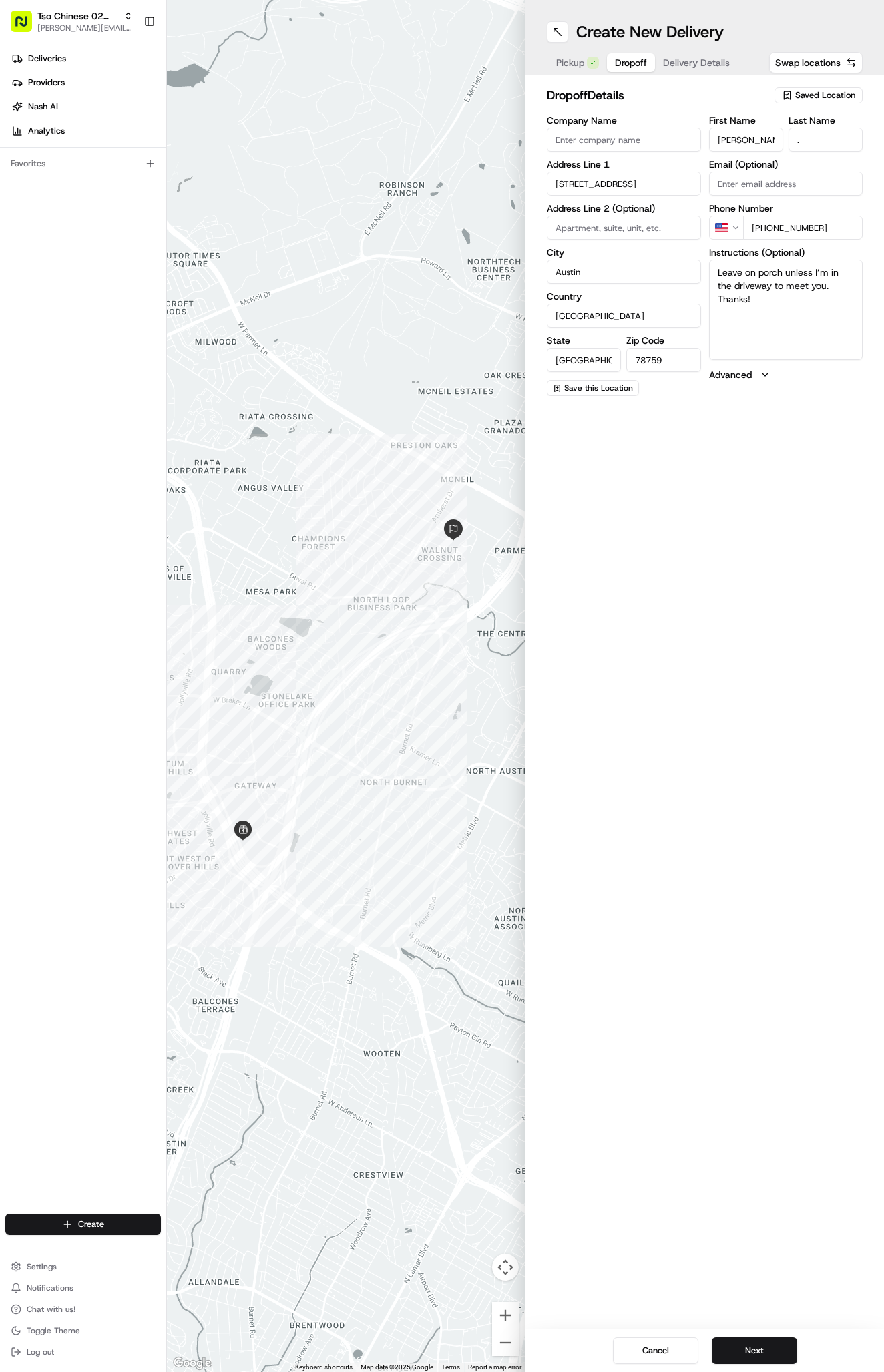
click at [688, 61] on span "Delivery Details" at bounding box center [696, 62] width 67 height 13
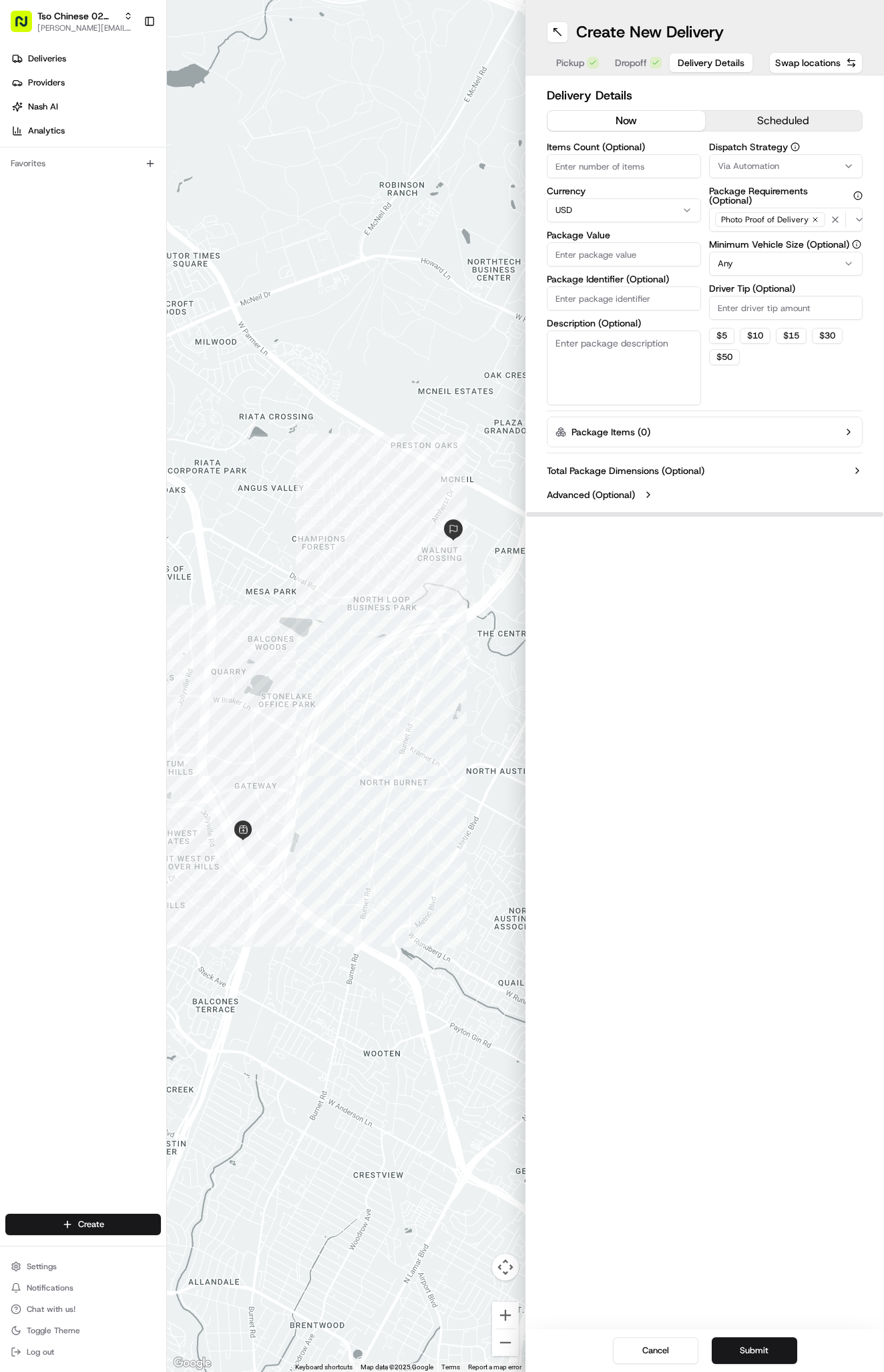
click at [774, 175] on button "Via Automation" at bounding box center [786, 166] width 155 height 24
click at [787, 239] on span "Tso Arbor Strategy" at bounding box center [796, 238] width 164 height 12
click at [782, 294] on html "Tso Chinese 02 Arbor antonia@tsochinese.com Toggle Sidebar Deliveries Providers…" at bounding box center [442, 686] width 884 height 1372
click at [782, 295] on html "Tso Chinese 02 Arbor antonia@tsochinese.com Toggle Sidebar Deliveries Providers…" at bounding box center [442, 686] width 884 height 1372
click at [782, 305] on input "Driver Tip (Optional)" at bounding box center [786, 308] width 155 height 24
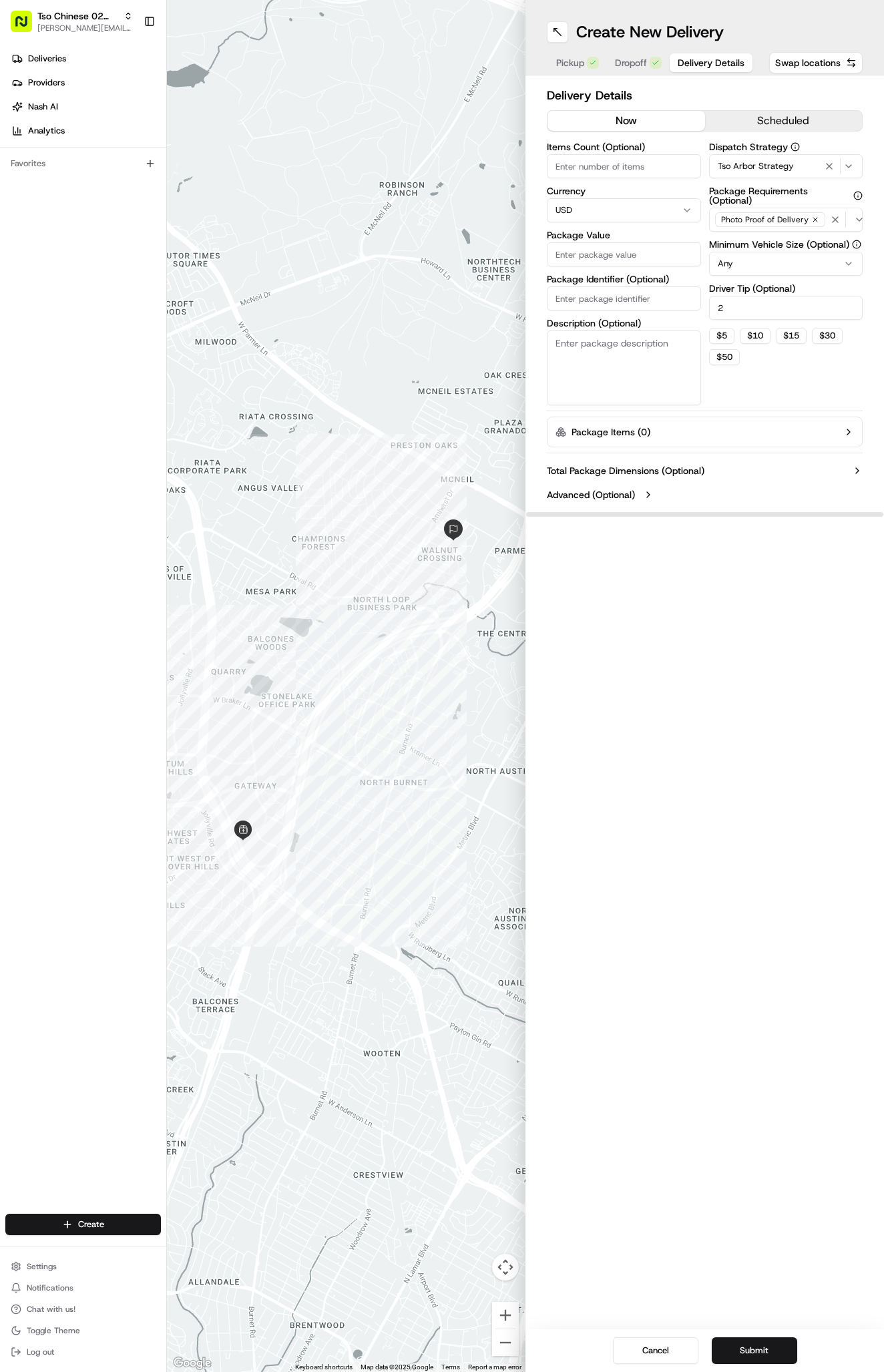
type input "2"
click at [612, 265] on input "Package Value" at bounding box center [624, 254] width 155 height 24
click at [644, 246] on input "42.05" at bounding box center [624, 254] width 155 height 24
click at [638, 257] on input "42.05" at bounding box center [624, 254] width 155 height 24
type input "42.06"
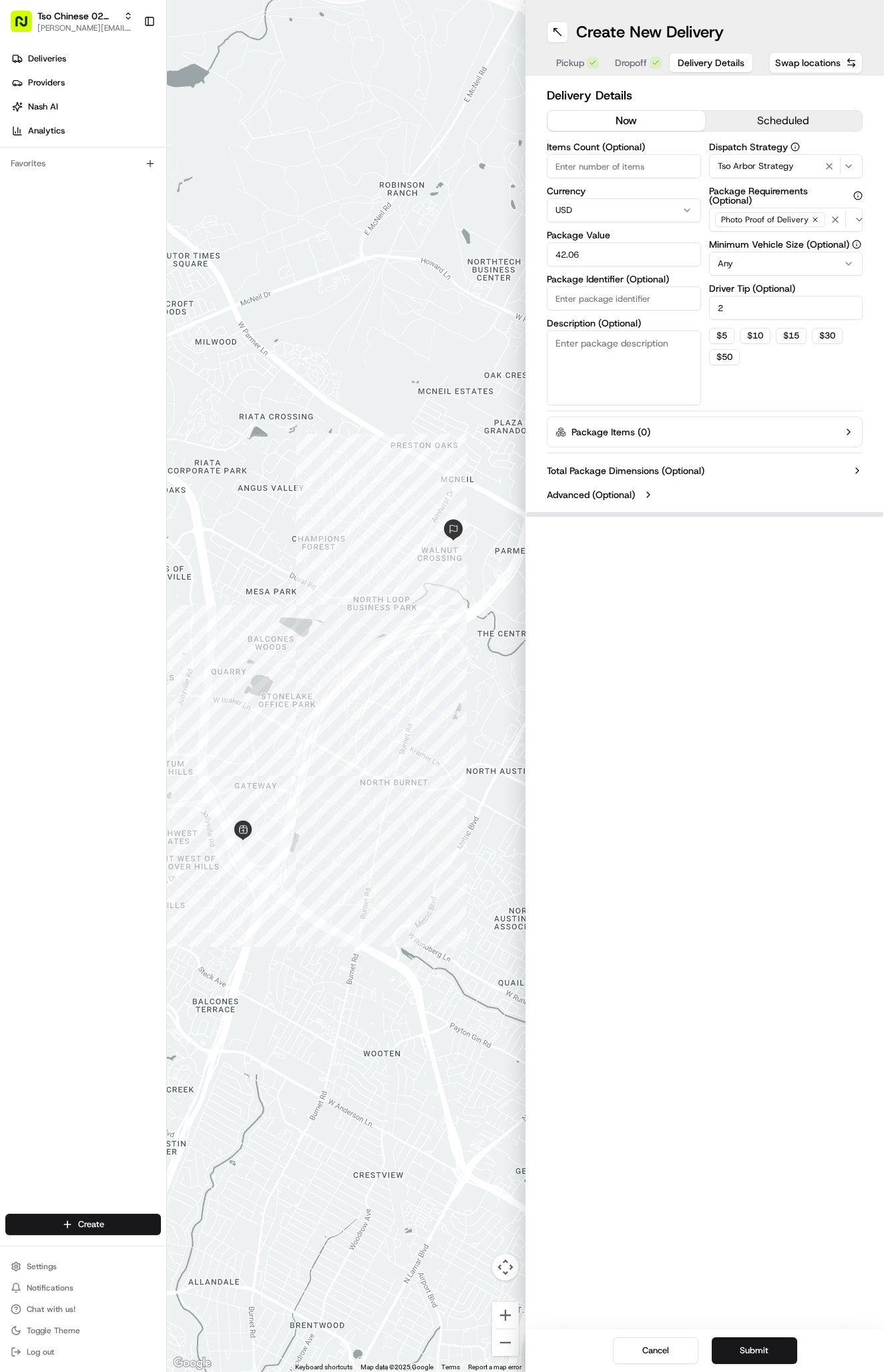
click at [643, 298] on input "Package Identifier (Optional)" at bounding box center [624, 298] width 155 height 24
paste input "HHFXHXM"
type input "HHFXHXM"
click at [778, 818] on div "Create New Delivery Pickup Dropoff Delivery Details Swap locations Delivery Det…" at bounding box center [705, 686] width 358 height 1372
click at [729, 1349] on button "Submit" at bounding box center [754, 1350] width 85 height 27
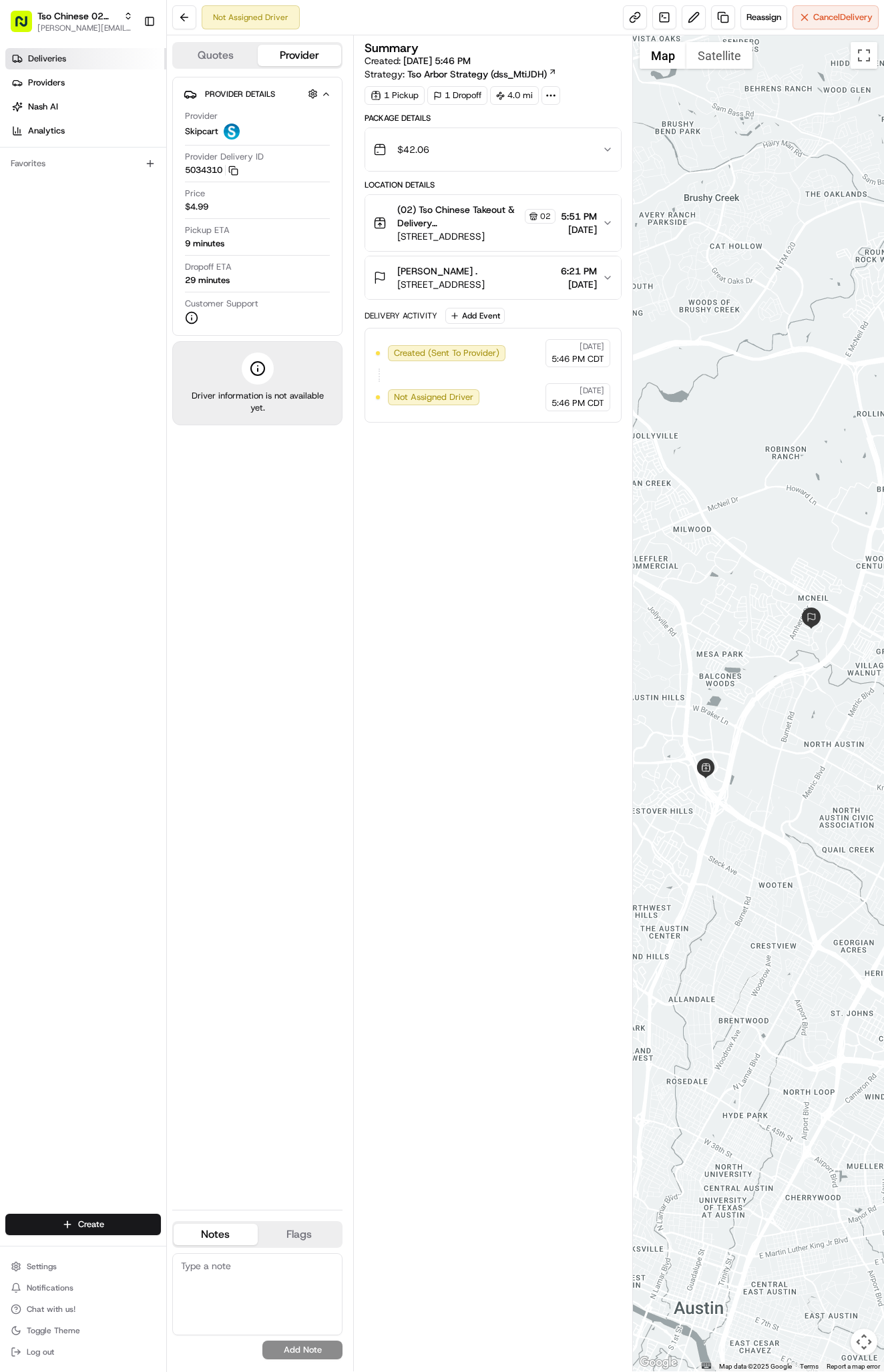
click at [87, 66] on link "Deliveries" at bounding box center [86, 59] width 161 height 21
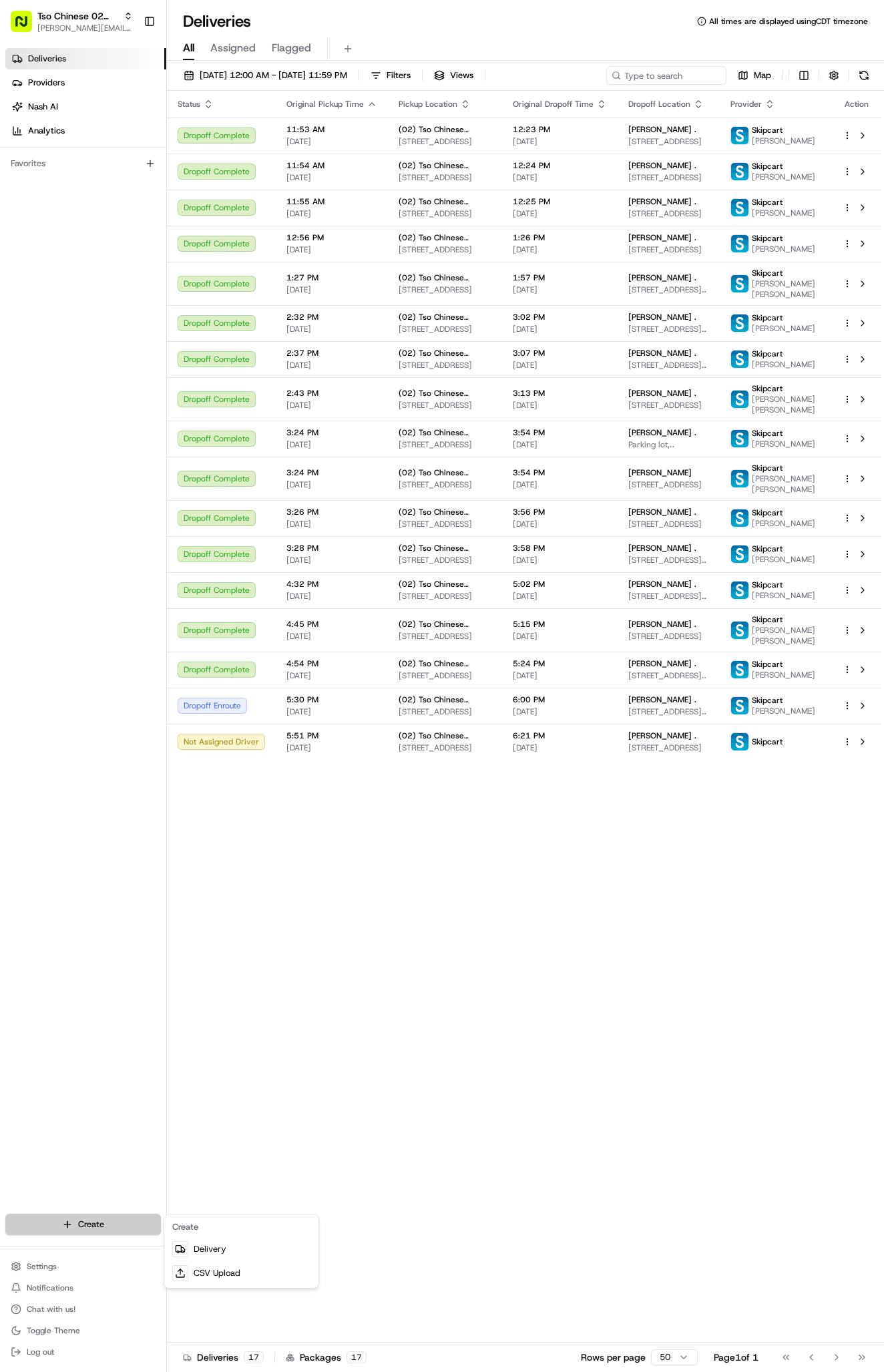
click at [117, 1219] on html "Tso Chinese 02 Arbor antonia@tsochinese.com Toggle Sidebar Deliveries Providers…" at bounding box center [442, 686] width 884 height 1372
click at [205, 1251] on link "Delivery" at bounding box center [241, 1249] width 149 height 24
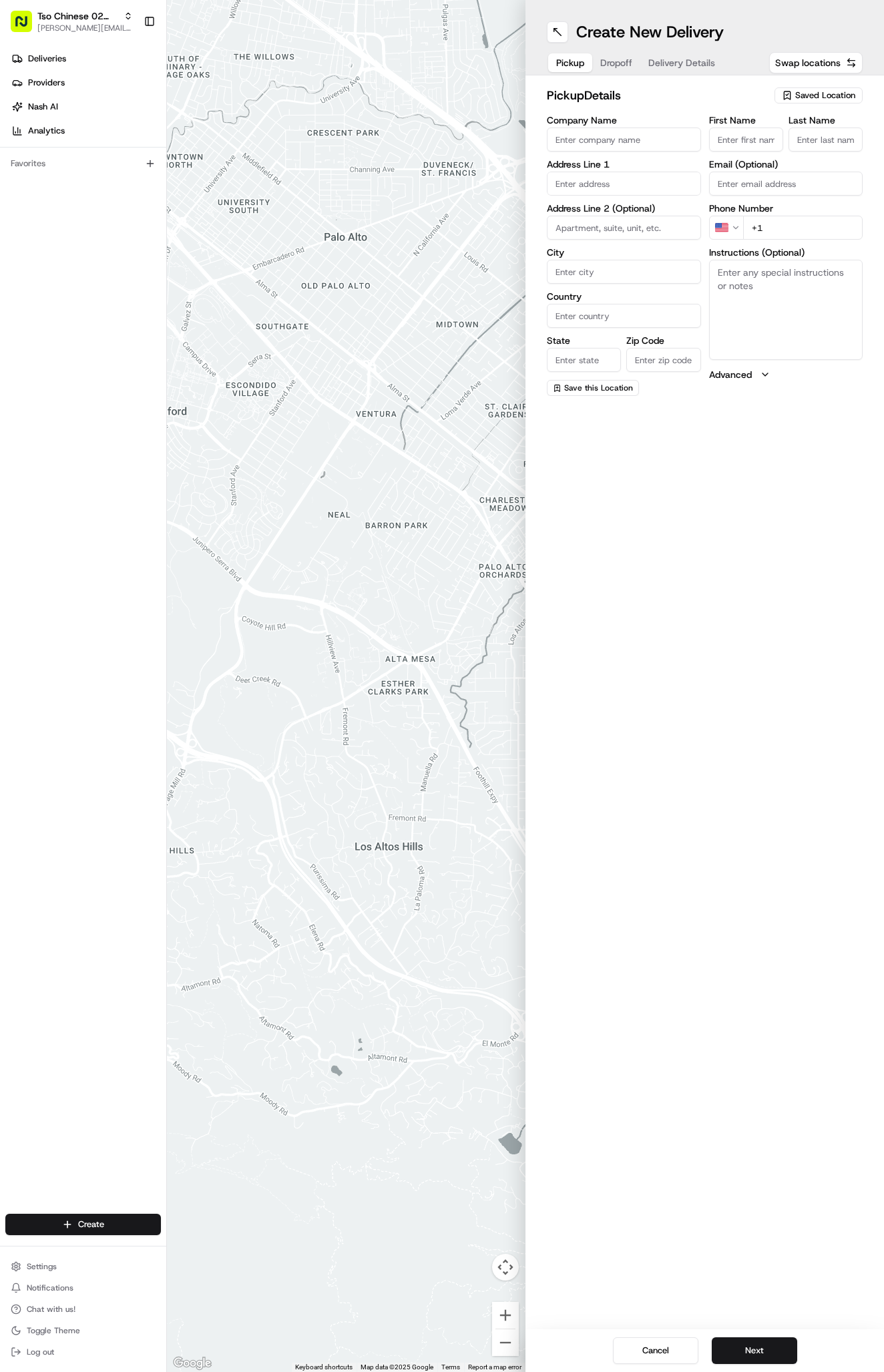
click at [801, 97] on span "Saved Location" at bounding box center [825, 95] width 60 height 12
click at [801, 164] on div "(02) Tso Chinese Takeout & Delivery [GEOGRAPHIC_DATA] (02)" at bounding box center [787, 151] width 191 height 32
type input "(02) Tso Chinese Takeout & Delivery [GEOGRAPHIC_DATA]"
type input "Bldg E Ste 402"
type input "Austin"
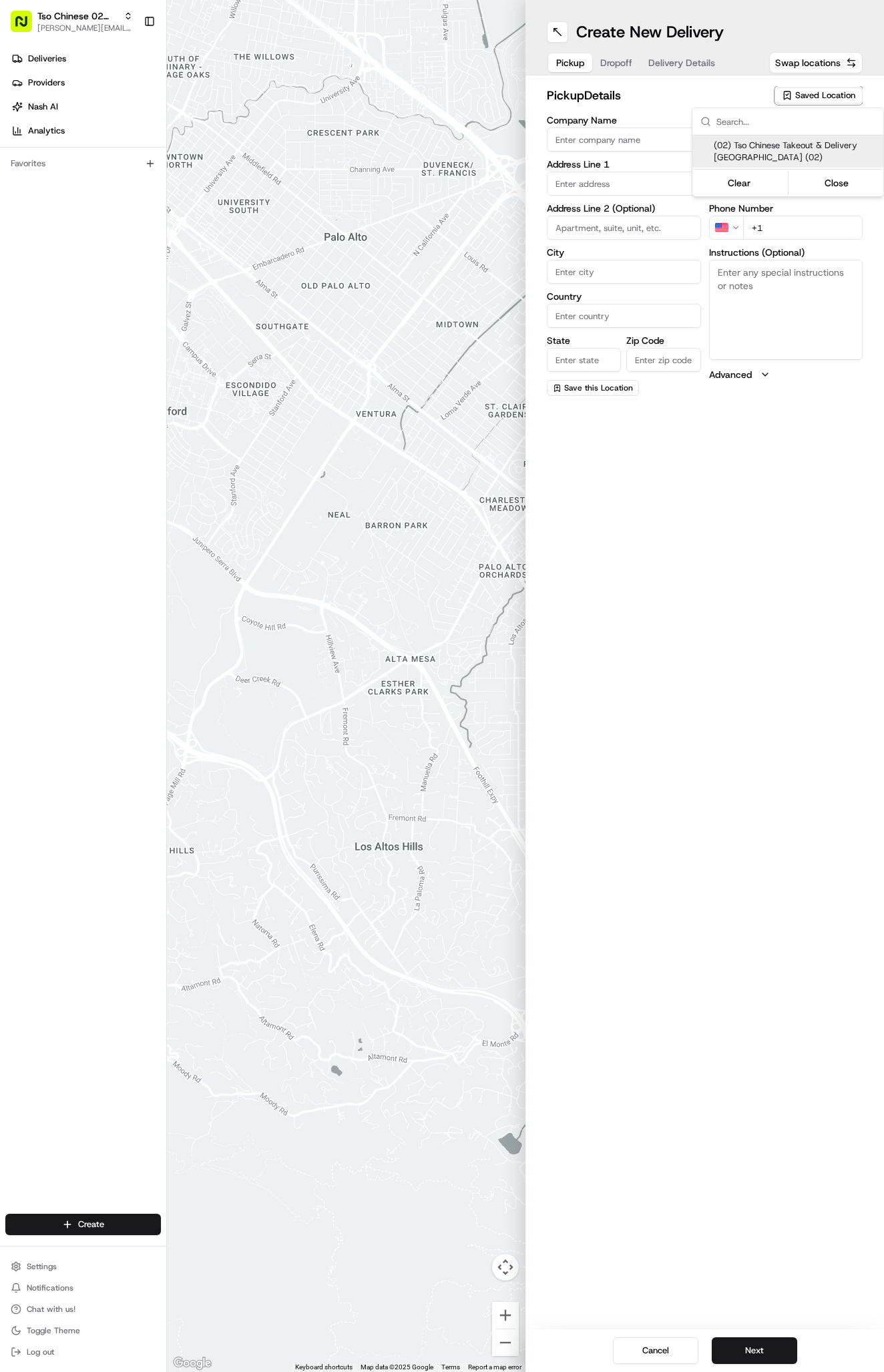
type input "US"
type input "[GEOGRAPHIC_DATA]"
type input "78759"
type input "Tso Chinese"
type input "Arboretum Crossing Manager"
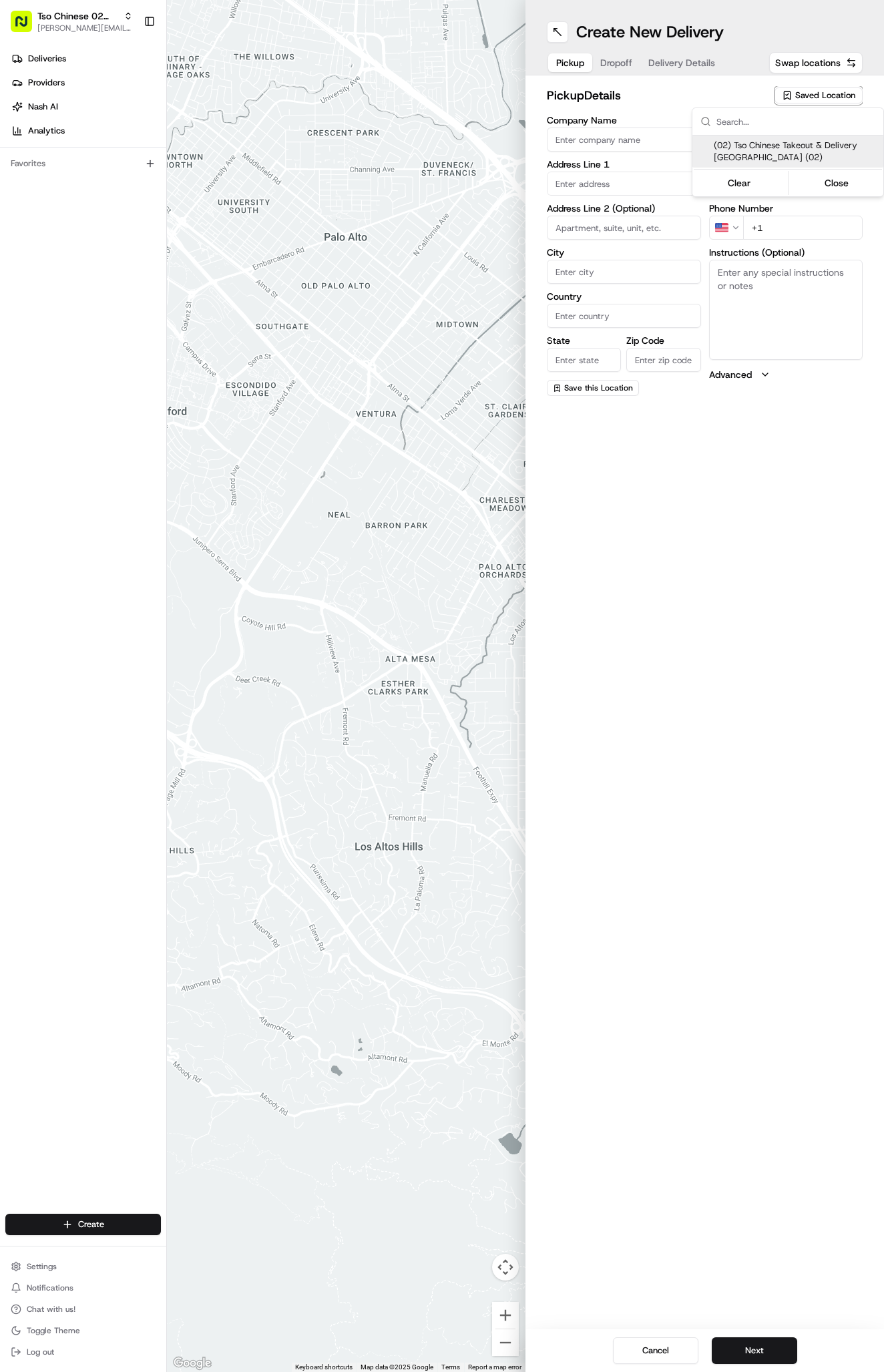
type input "[EMAIL_ADDRESS][DOMAIN_NAME]"
type input "[PHONE_NUMBER]"
type textarea "Submit a picture displaying address & food as Proof of Delivery. Envía una foto…"
type input "[STREET_ADDRESS]"
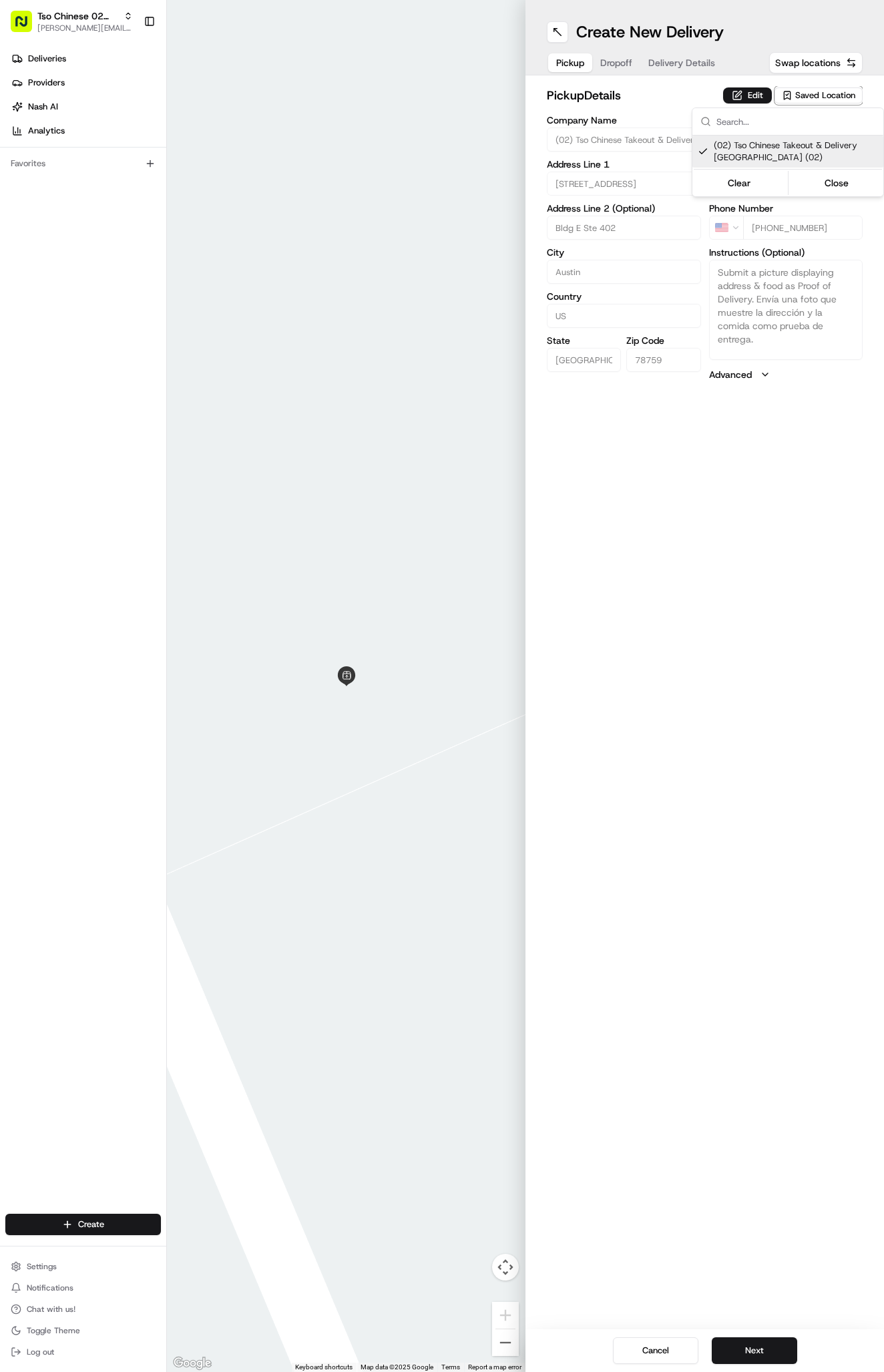
click at [607, 58] on html "Tso Chinese 02 Arbor [PERSON_NAME][EMAIL_ADDRESS][DOMAIN_NAME] Toggle Sidebar D…" at bounding box center [442, 686] width 884 height 1372
click at [607, 58] on button "Dropoff" at bounding box center [616, 63] width 48 height 18
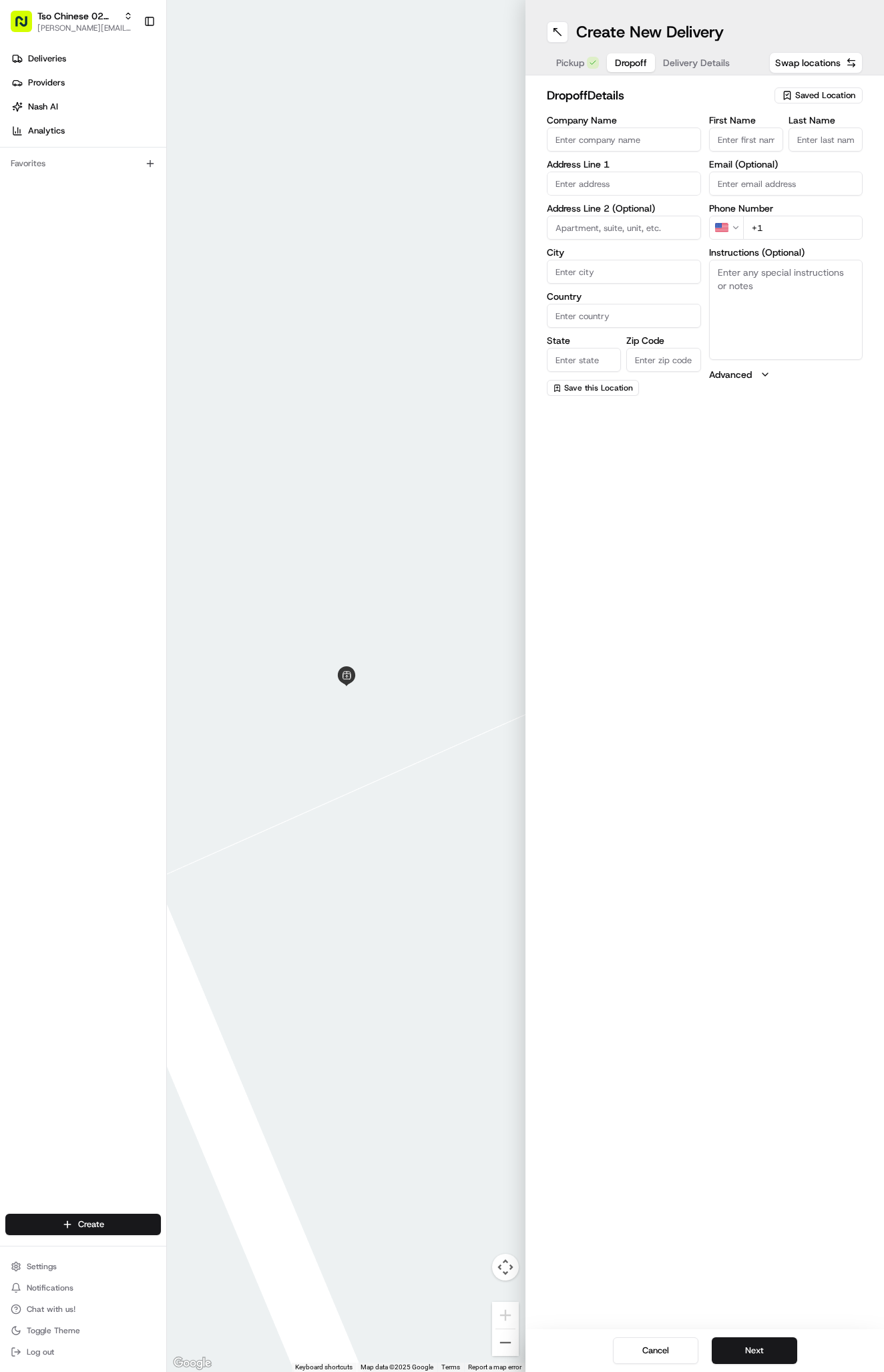
paste input "Steve Huddleston"
type input "Steve Huddleston"
type input "."
click at [605, 184] on input "9" at bounding box center [624, 183] width 155 height 24
click at [655, 221] on div "9008 Collinfield Drive, Austin, TX" at bounding box center [624, 212] width 147 height 20
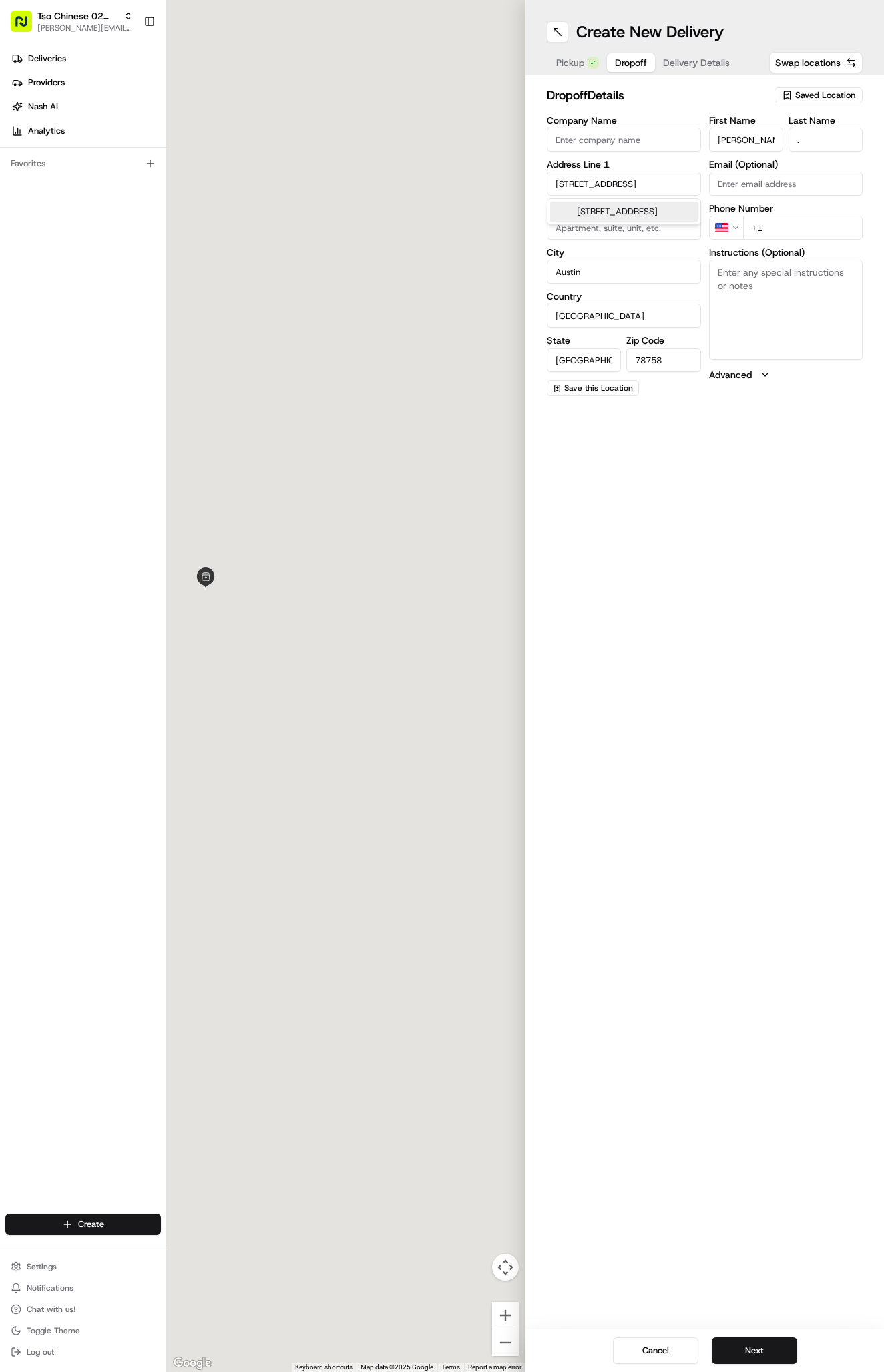
type input "[STREET_ADDRESS]"
type input "Austin"
type input "[GEOGRAPHIC_DATA]"
type input "78758"
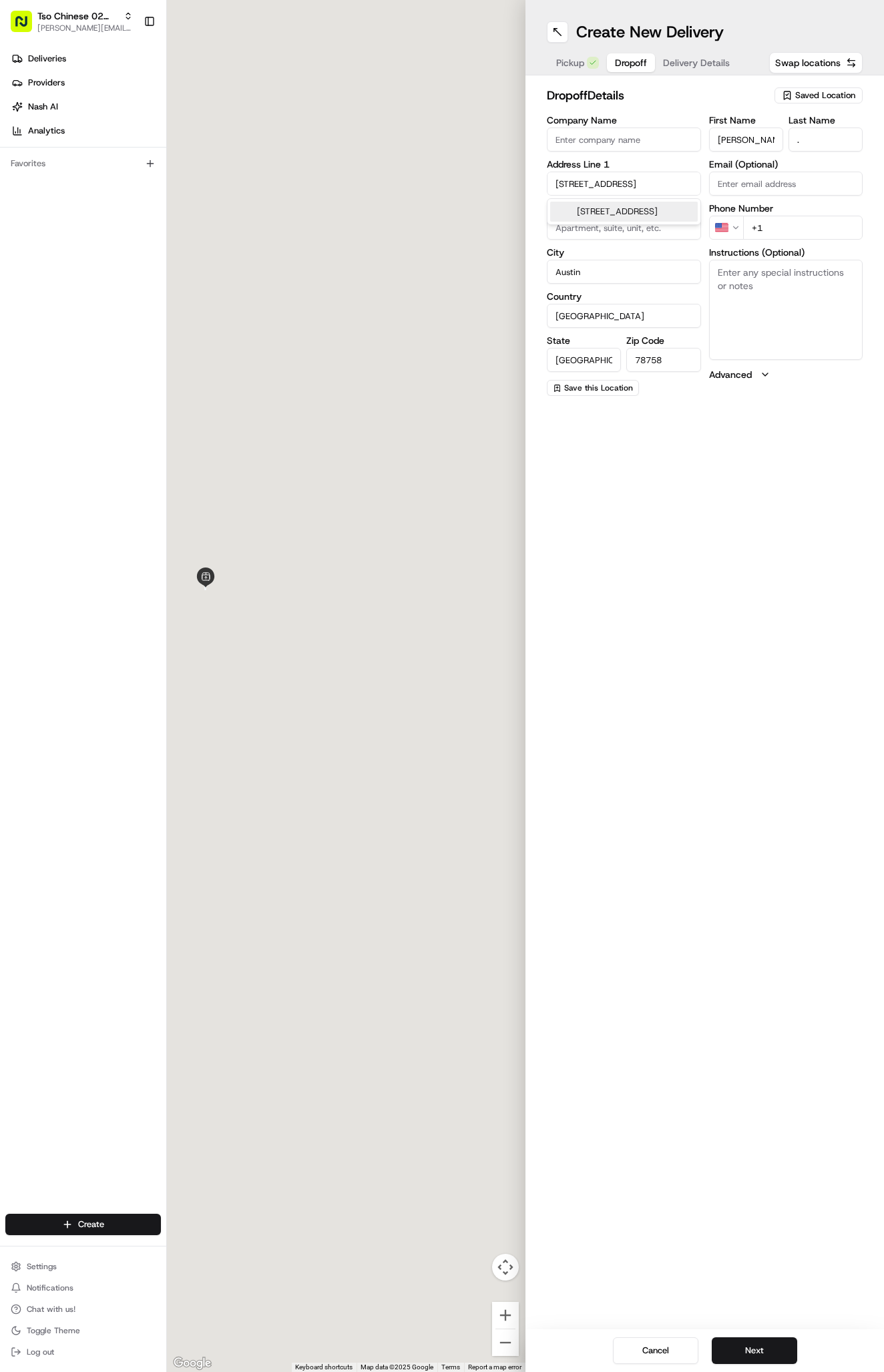
type input "9008 Collinfield Drive"
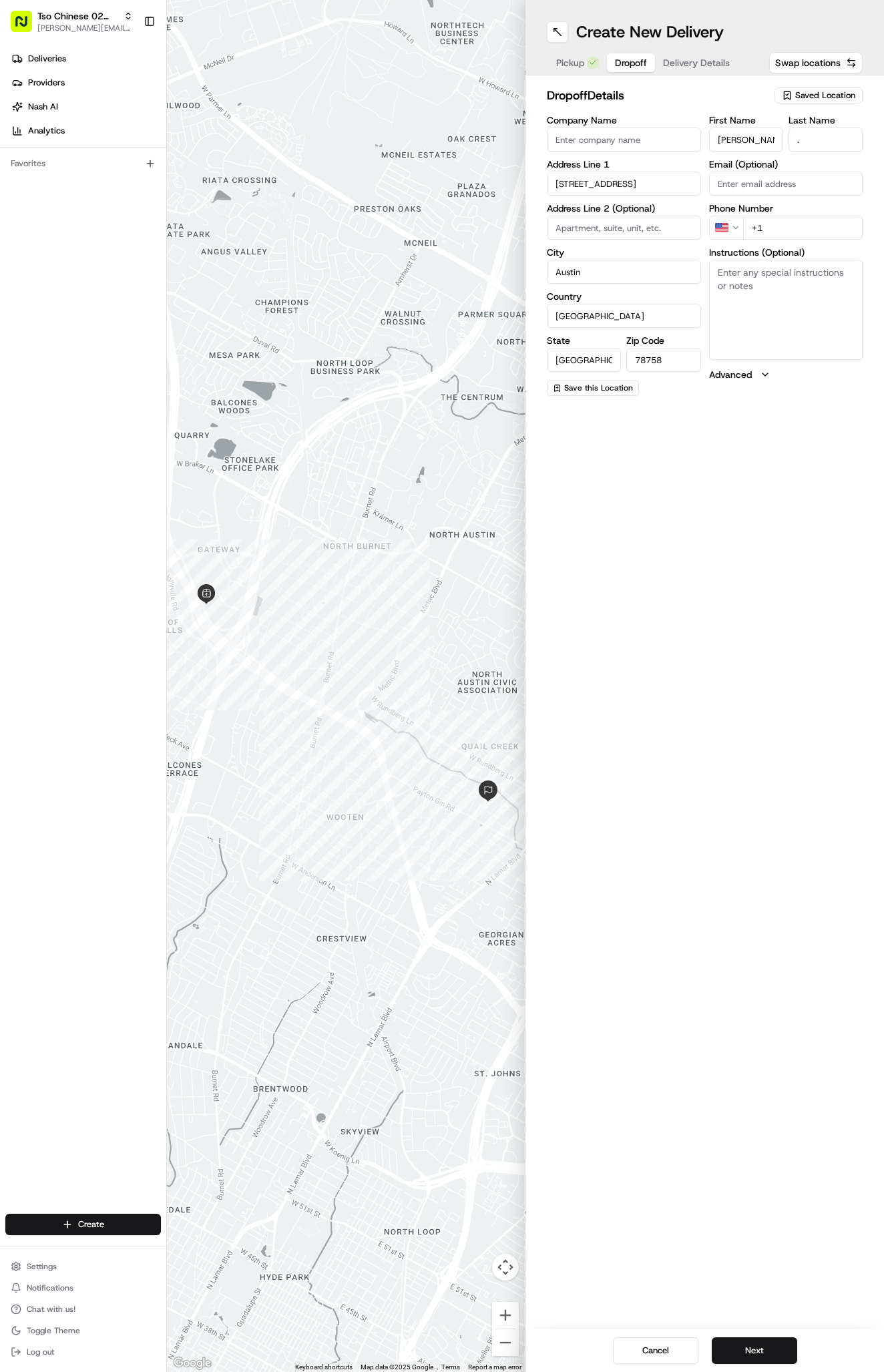
click at [744, 494] on div "Create New Delivery Pickup Dropoff Delivery Details Swap locations dropoff Deta…" at bounding box center [705, 686] width 358 height 1372
type input "+1 512 222 5513"
click at [693, 568] on div "Create New Delivery Pickup Dropoff Delivery Details Swap locations dropoff Deta…" at bounding box center [705, 686] width 358 height 1372
click at [679, 74] on div "Pickup Dropoff Delivery Details" at bounding box center [643, 63] width 193 height 24
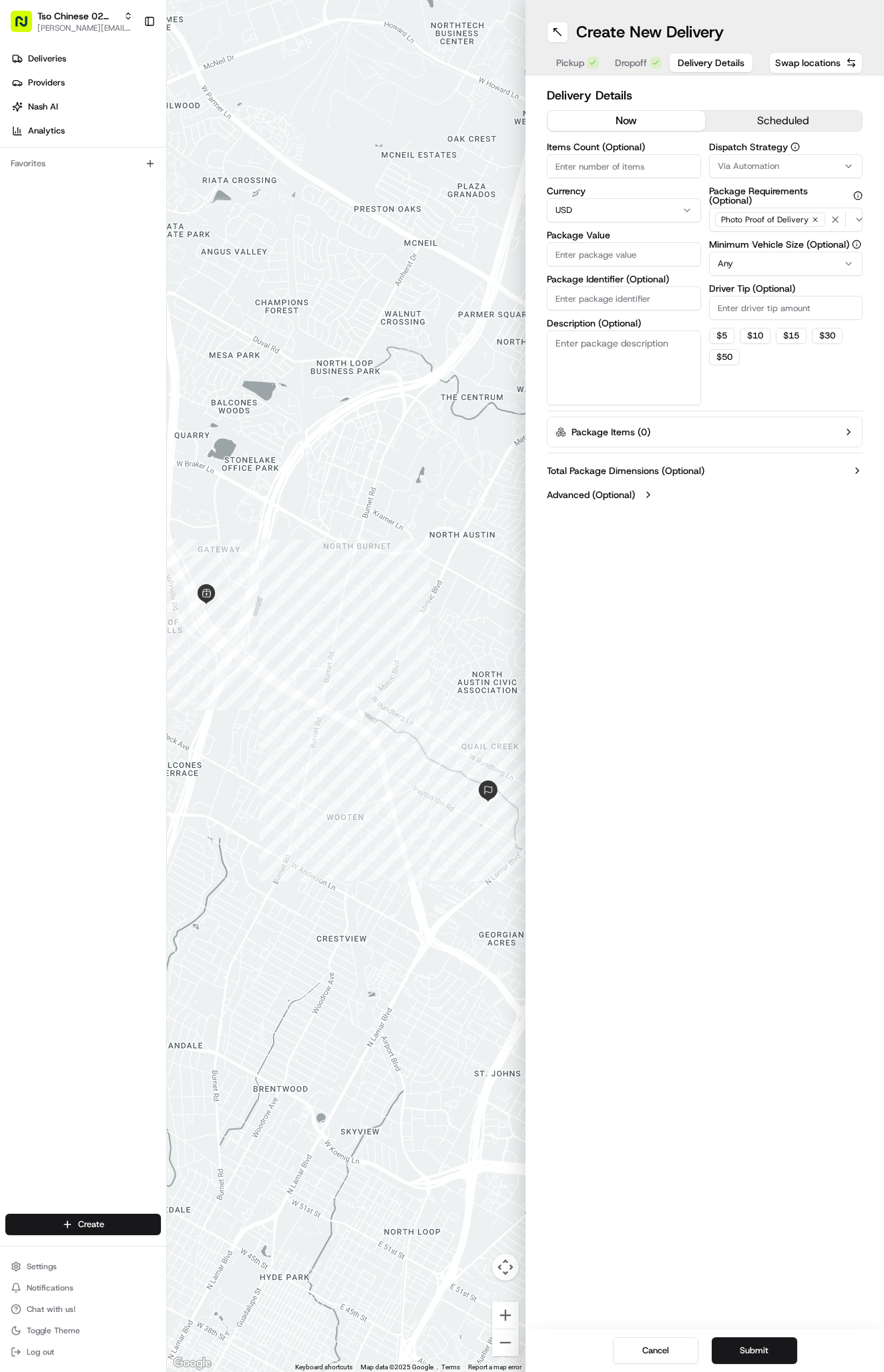
click at [679, 68] on span "Delivery Details" at bounding box center [710, 62] width 67 height 13
click at [730, 166] on span "Via Automation" at bounding box center [748, 166] width 61 height 12
click at [739, 243] on span "Tso Arbor Strategy" at bounding box center [796, 238] width 164 height 12
click at [751, 314] on html "Tso Chinese 02 Arbor antonia@tsochinese.com Toggle Sidebar Deliveries Providers…" at bounding box center [442, 686] width 884 height 1372
click at [751, 312] on input "Driver Tip (Optional)" at bounding box center [786, 308] width 155 height 24
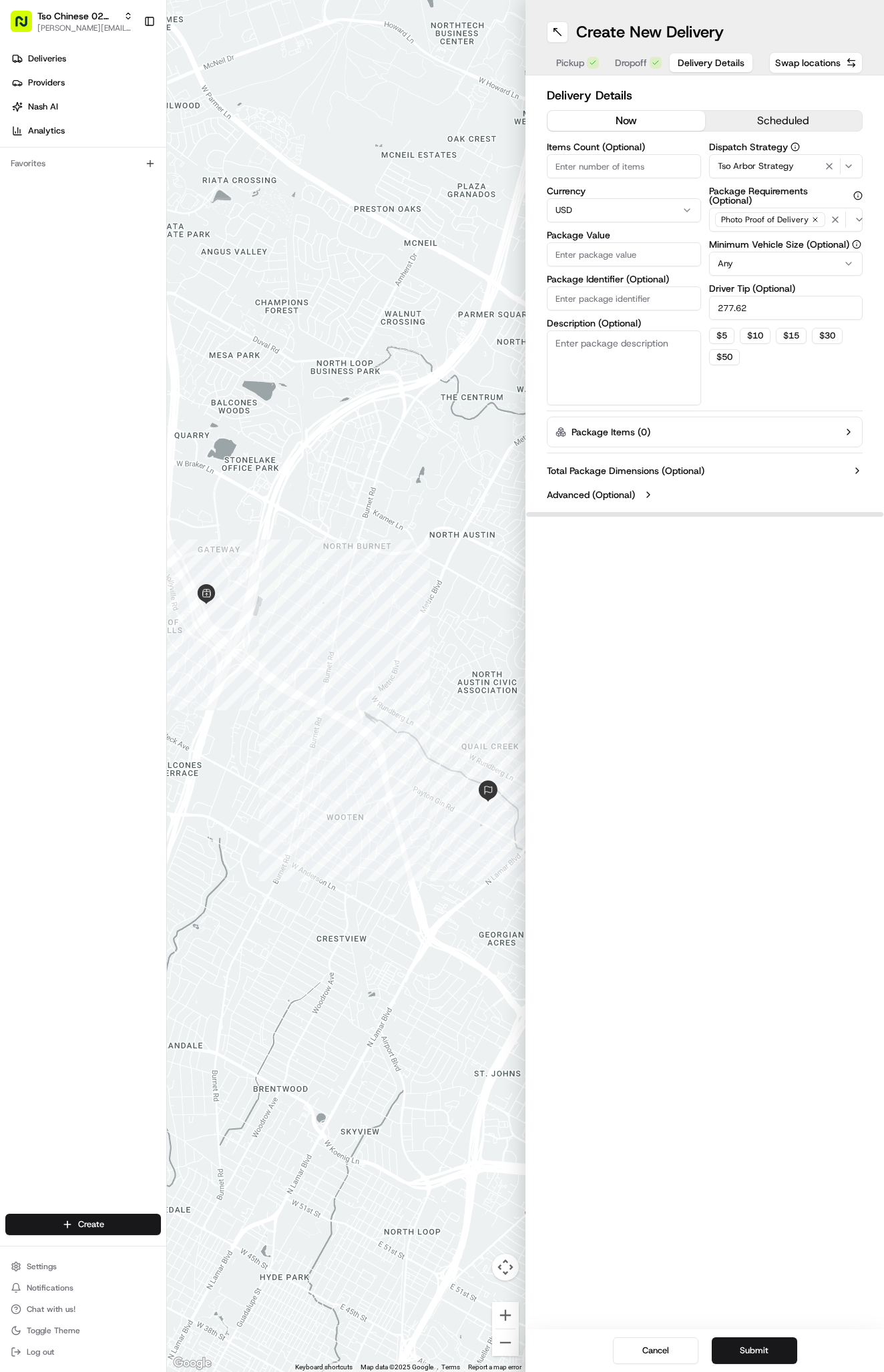
type input "277.62"
click at [631, 294] on input "Package Identifier (Optional)" at bounding box center [624, 298] width 155 height 24
click at [629, 251] on input "Package Value" at bounding box center [624, 254] width 155 height 24
click at [599, 253] on input "Package Value" at bounding box center [624, 254] width 155 height 24
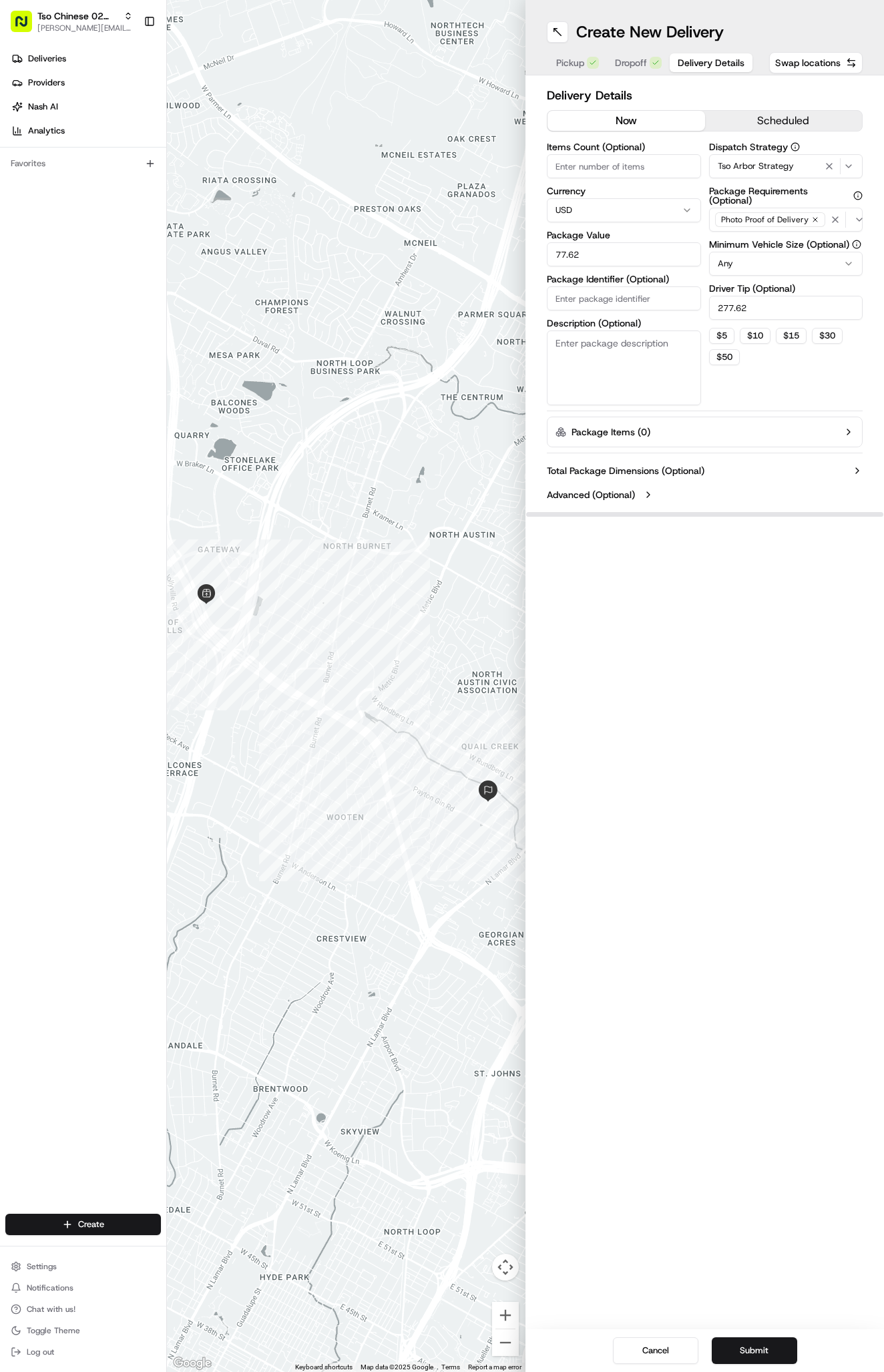
type input "77.62"
click at [764, 314] on input "277.62" at bounding box center [786, 308] width 155 height 24
click at [764, 315] on input "277.62" at bounding box center [786, 308] width 155 height 24
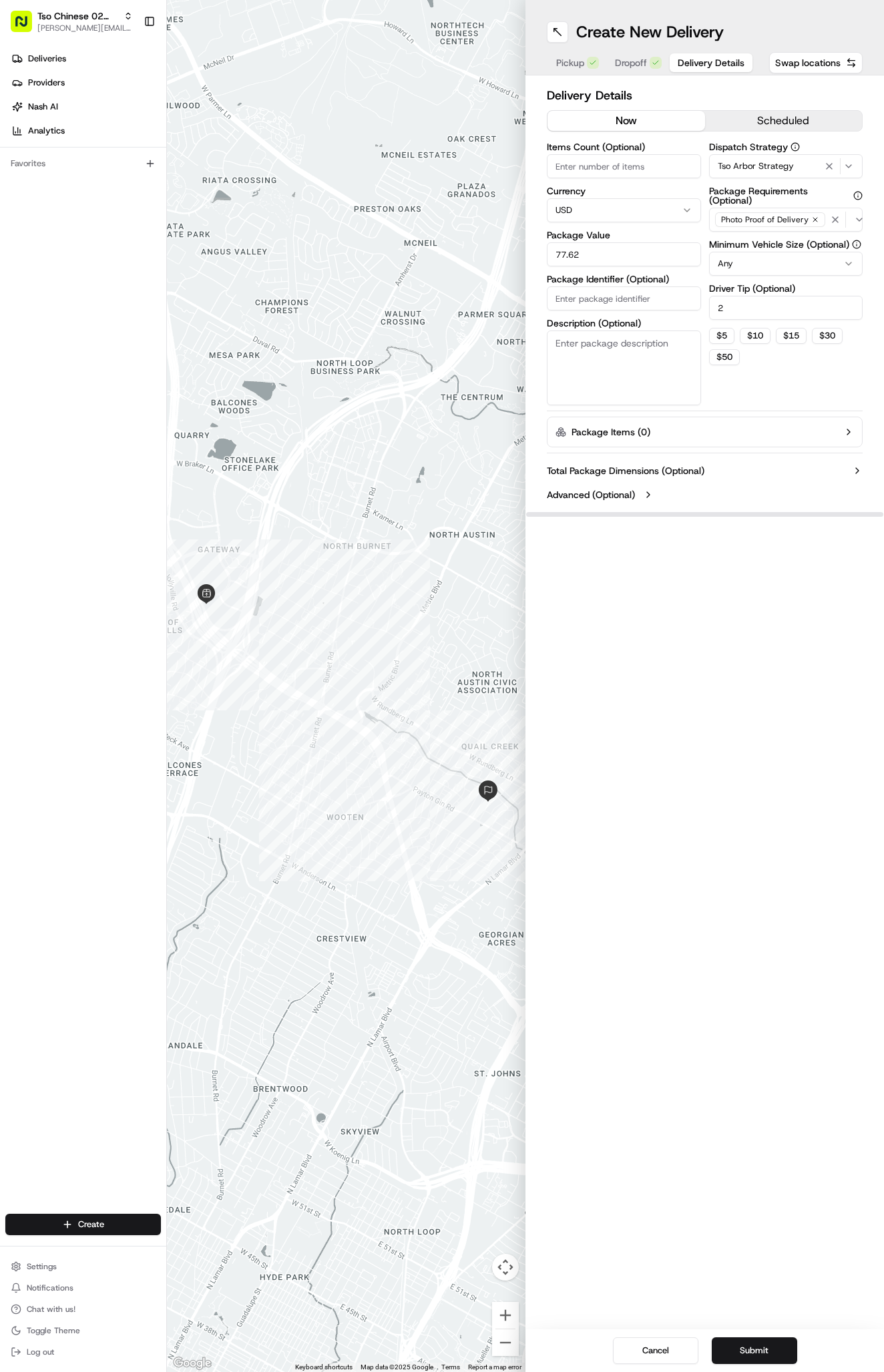
type input "2"
click at [586, 300] on input "Package Identifier (Optional)" at bounding box center [624, 298] width 155 height 24
click at [631, 296] on input "Package Identifier (Optional)" at bounding box center [624, 298] width 155 height 24
paste input "NGB3P1M"
type input "NGB3P1M"
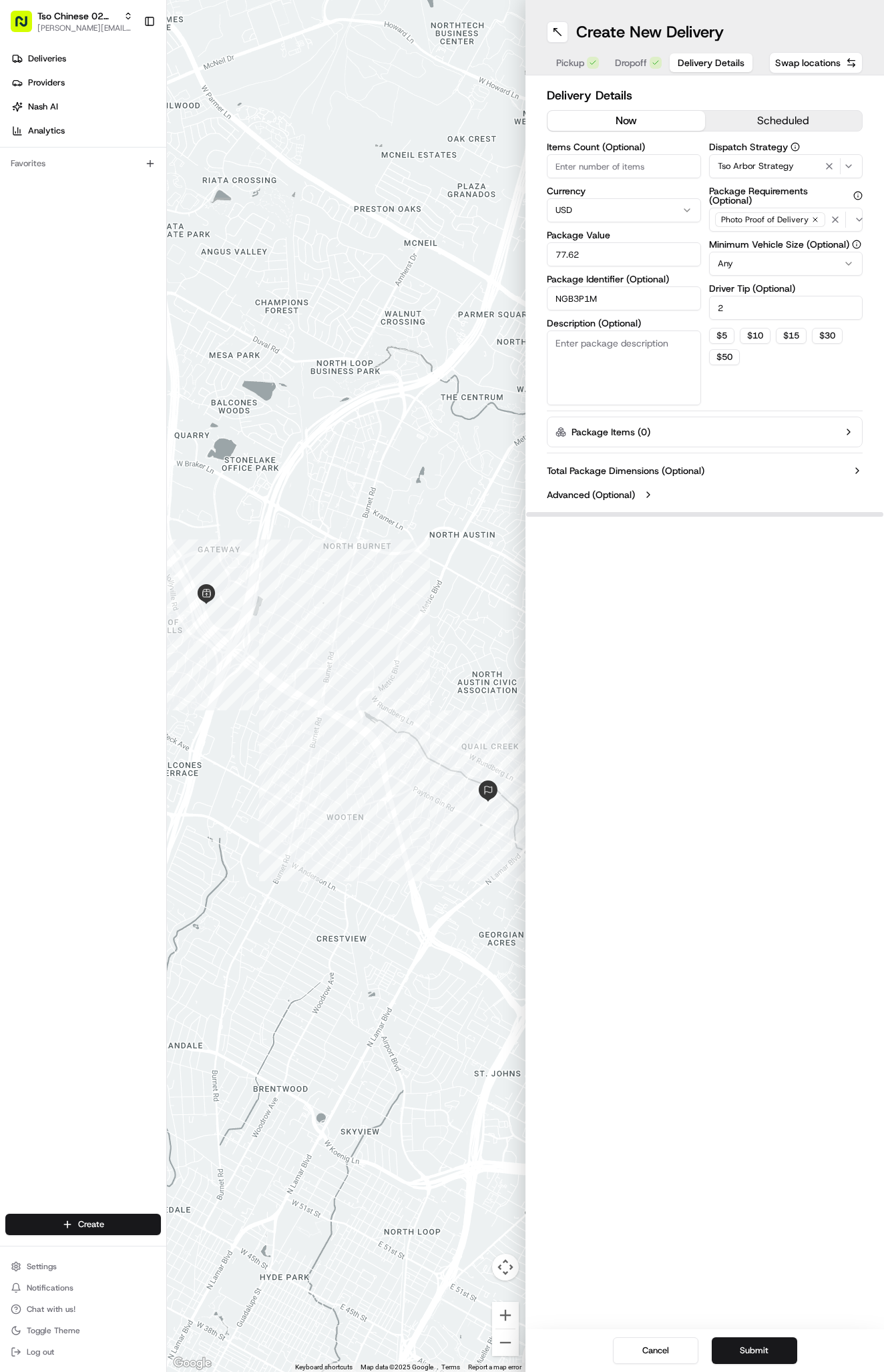
click at [709, 846] on div "Create New Delivery Pickup Dropoff Delivery Details Swap locations Delivery Det…" at bounding box center [705, 686] width 358 height 1372
click at [757, 1344] on button "Submit" at bounding box center [754, 1350] width 85 height 27
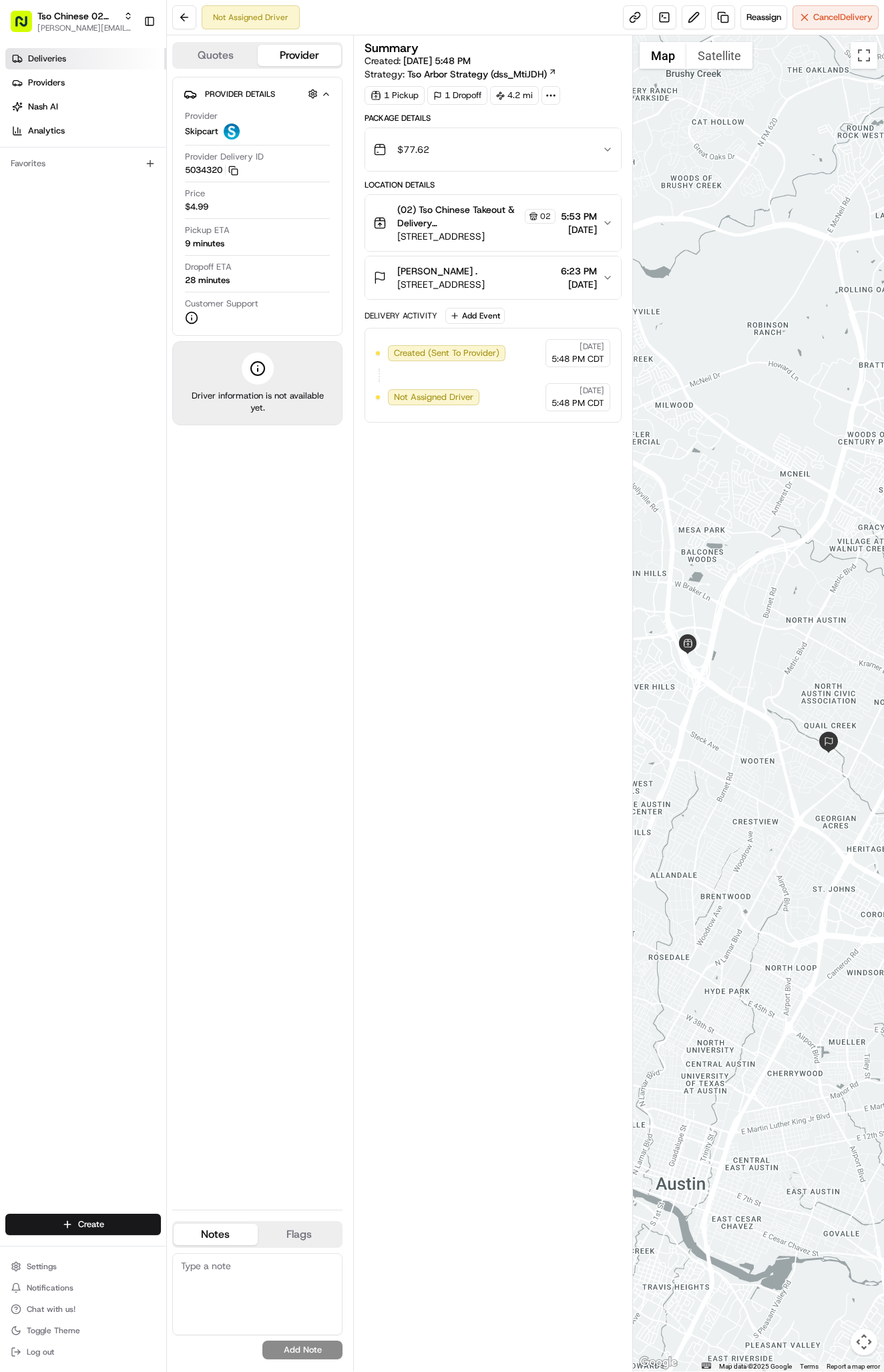
click at [62, 64] on link "Deliveries" at bounding box center [86, 59] width 161 height 21
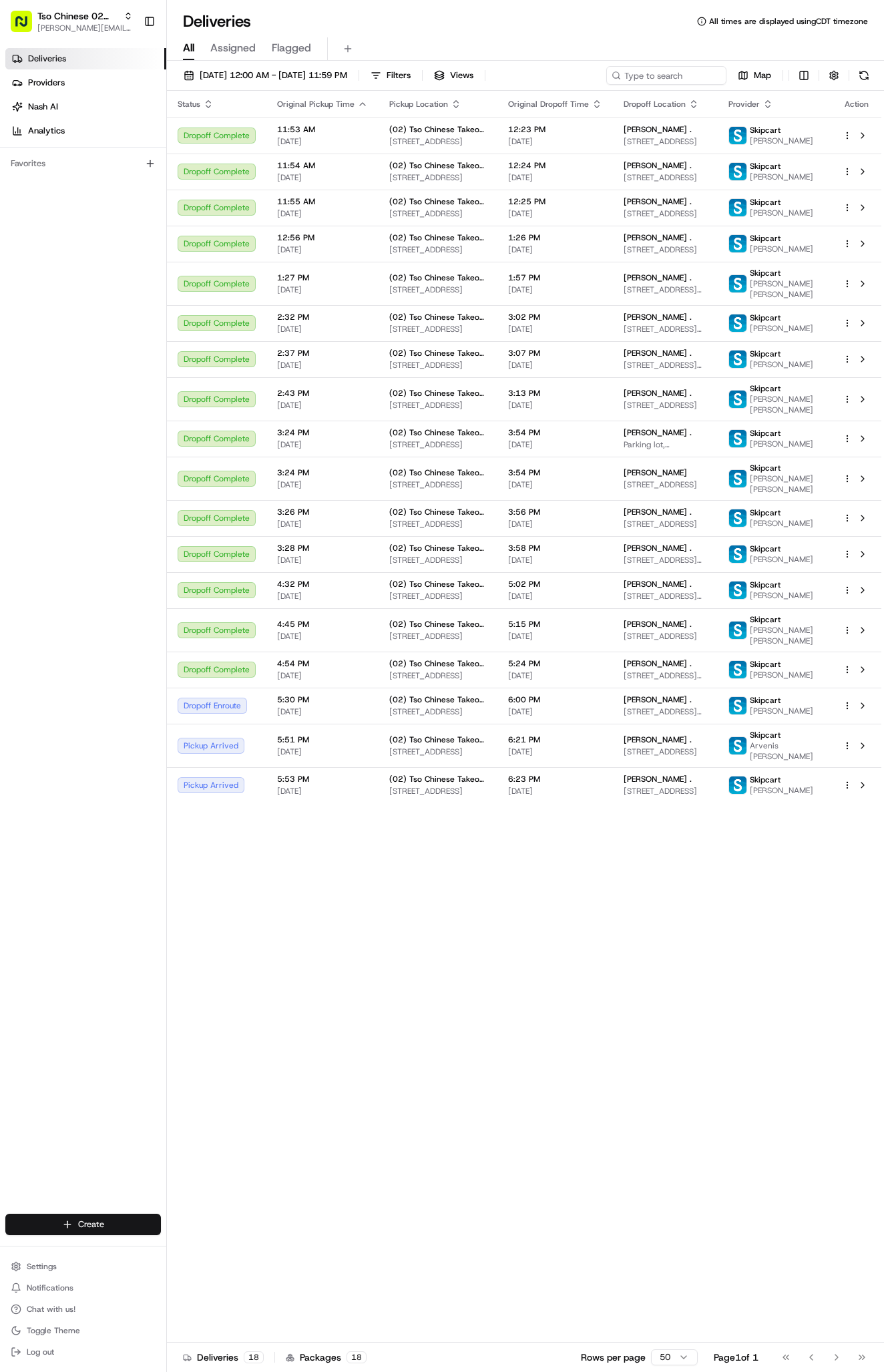
click at [85, 1217] on html "Tso Chinese 02 Arbor antonia@tsochinese.com Toggle Sidebar Deliveries Providers…" at bounding box center [442, 686] width 884 height 1372
click at [188, 1251] on div at bounding box center [180, 1249] width 16 height 16
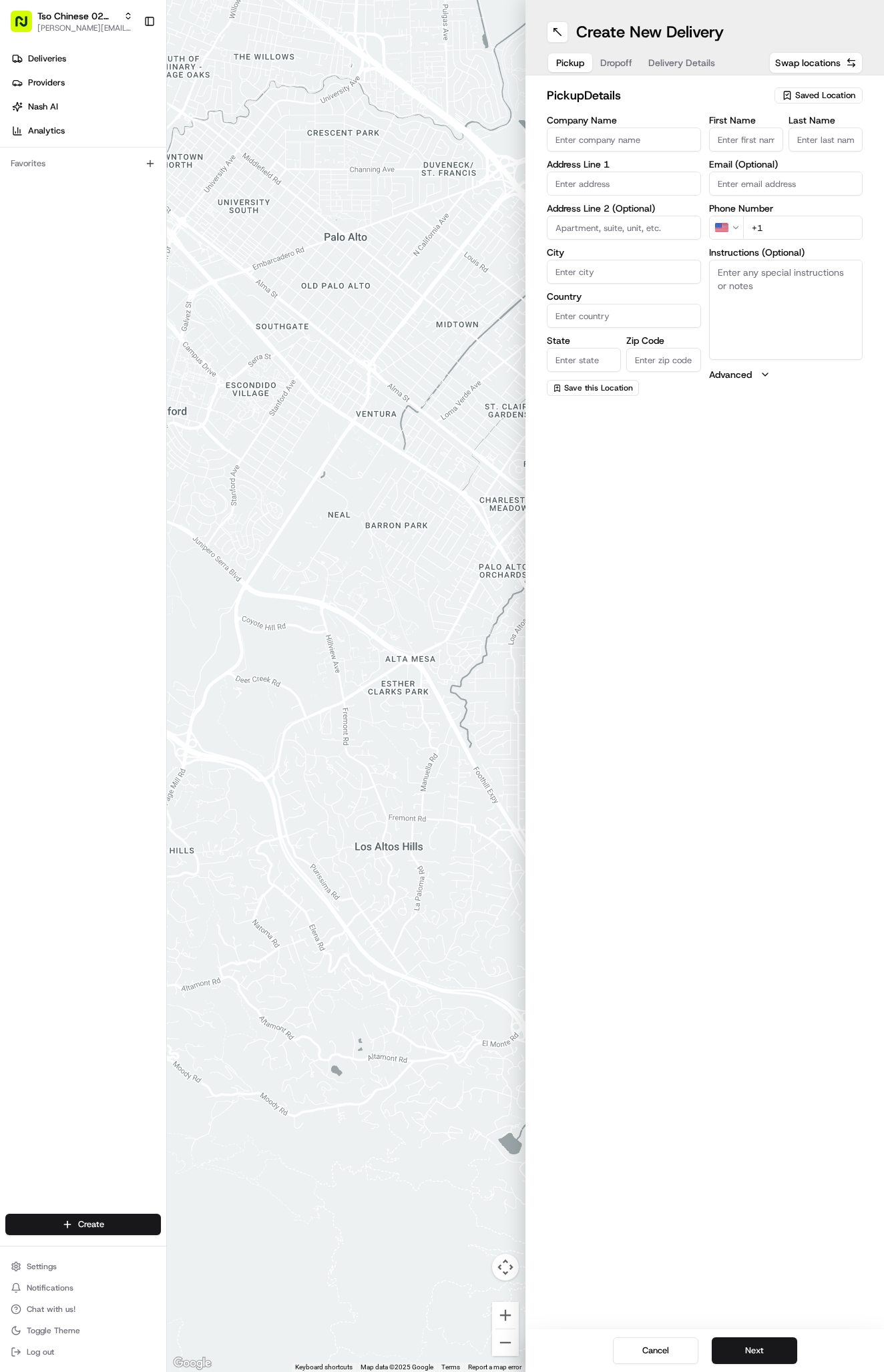
click at [799, 93] on span "Saved Location" at bounding box center [825, 95] width 60 height 12
click at [799, 165] on div "(02) Tso Chinese Takeout & Delivery [GEOGRAPHIC_DATA] (02)" at bounding box center [787, 151] width 191 height 32
type input "(02) Tso Chinese Takeout & Delivery [GEOGRAPHIC_DATA]"
type input "Bldg E Ste 402"
type input "Austin"
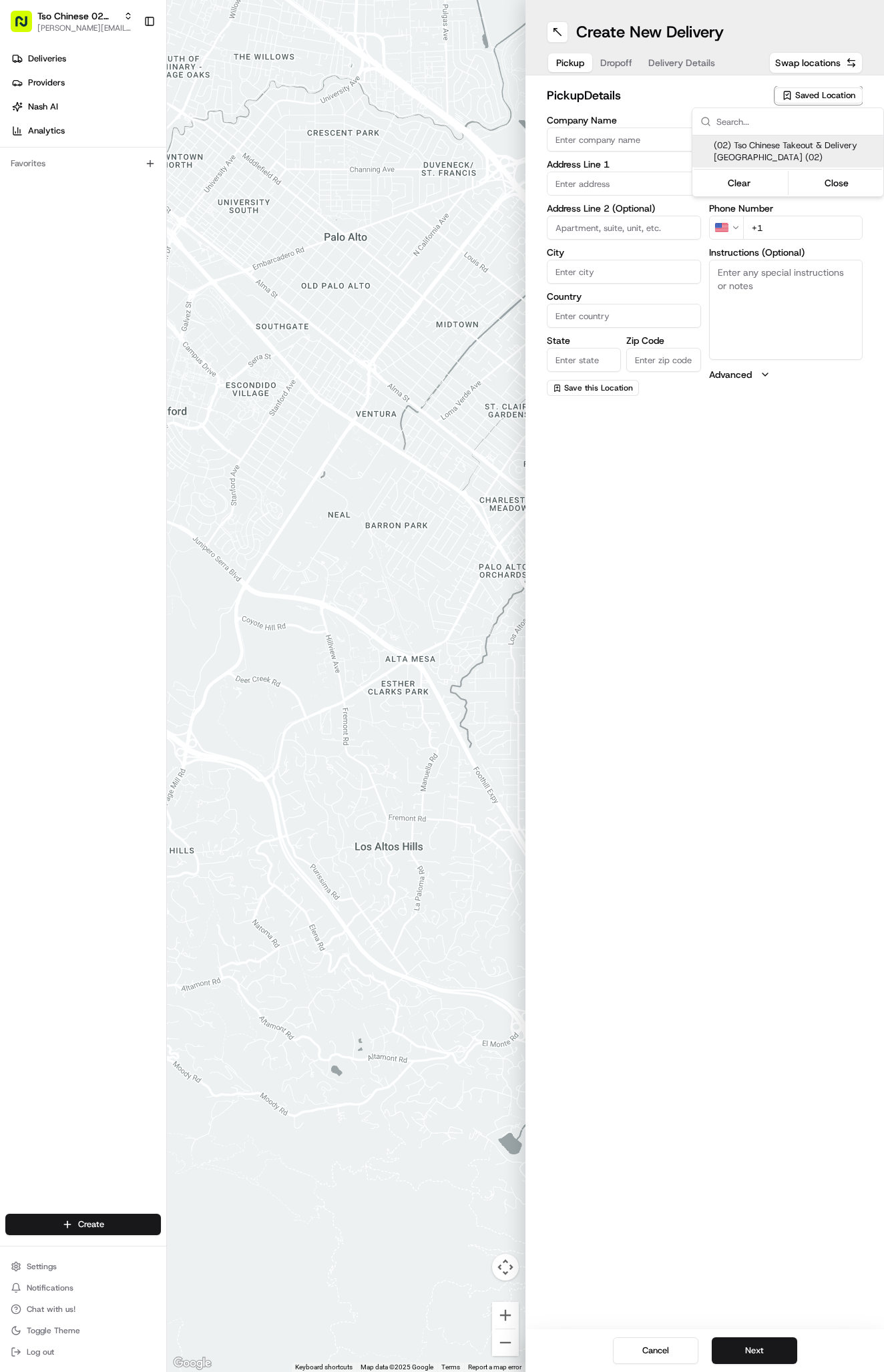
type input "US"
type input "[GEOGRAPHIC_DATA]"
type input "78759"
type input "Tso Chinese"
type input "Arboretum Crossing Manager"
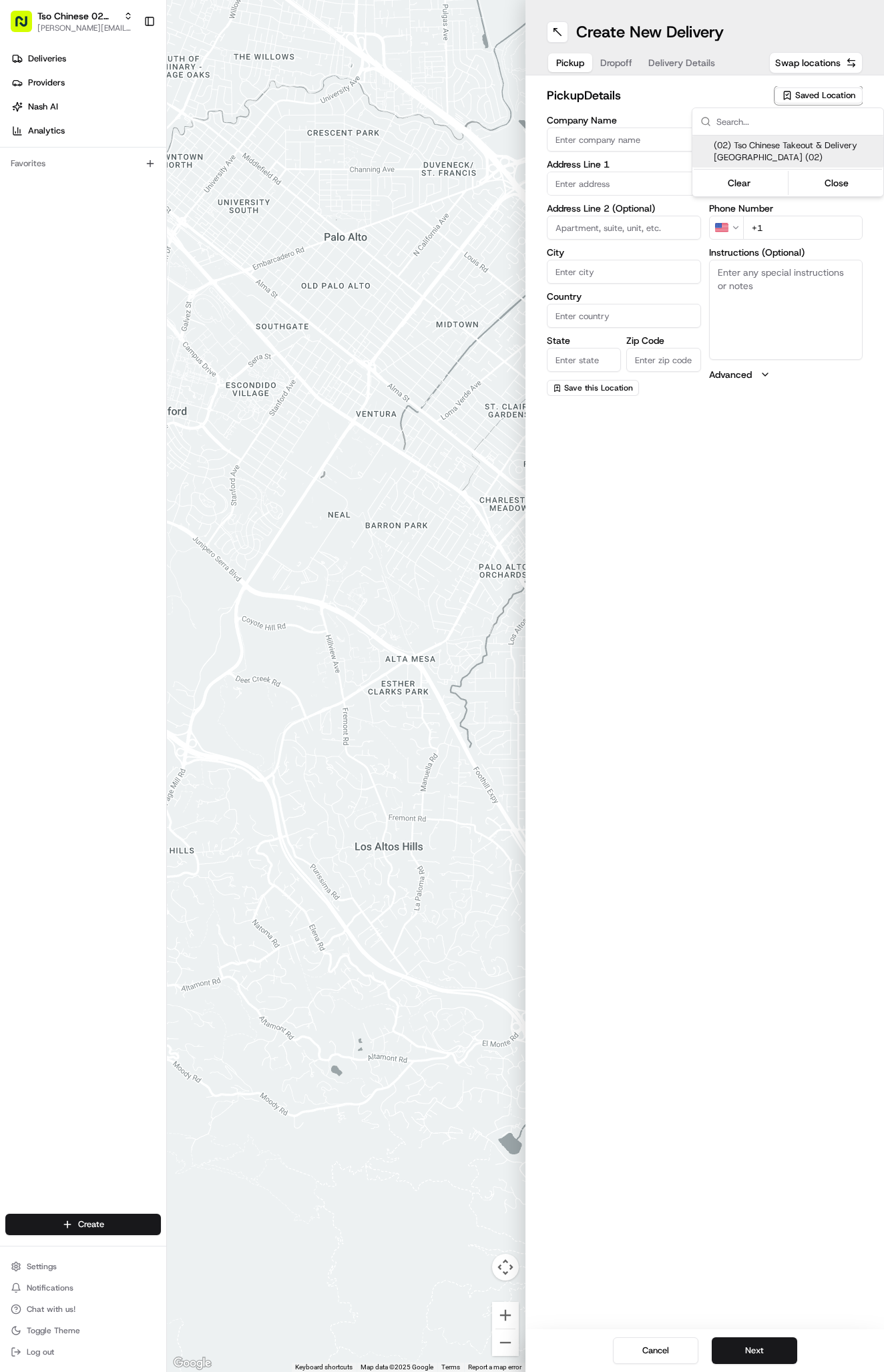
type input "[EMAIL_ADDRESS][DOMAIN_NAME]"
type input "[PHONE_NUMBER]"
type textarea "Submit a picture displaying address & food as Proof of Delivery. Envía una foto…"
type input "[STREET_ADDRESS]"
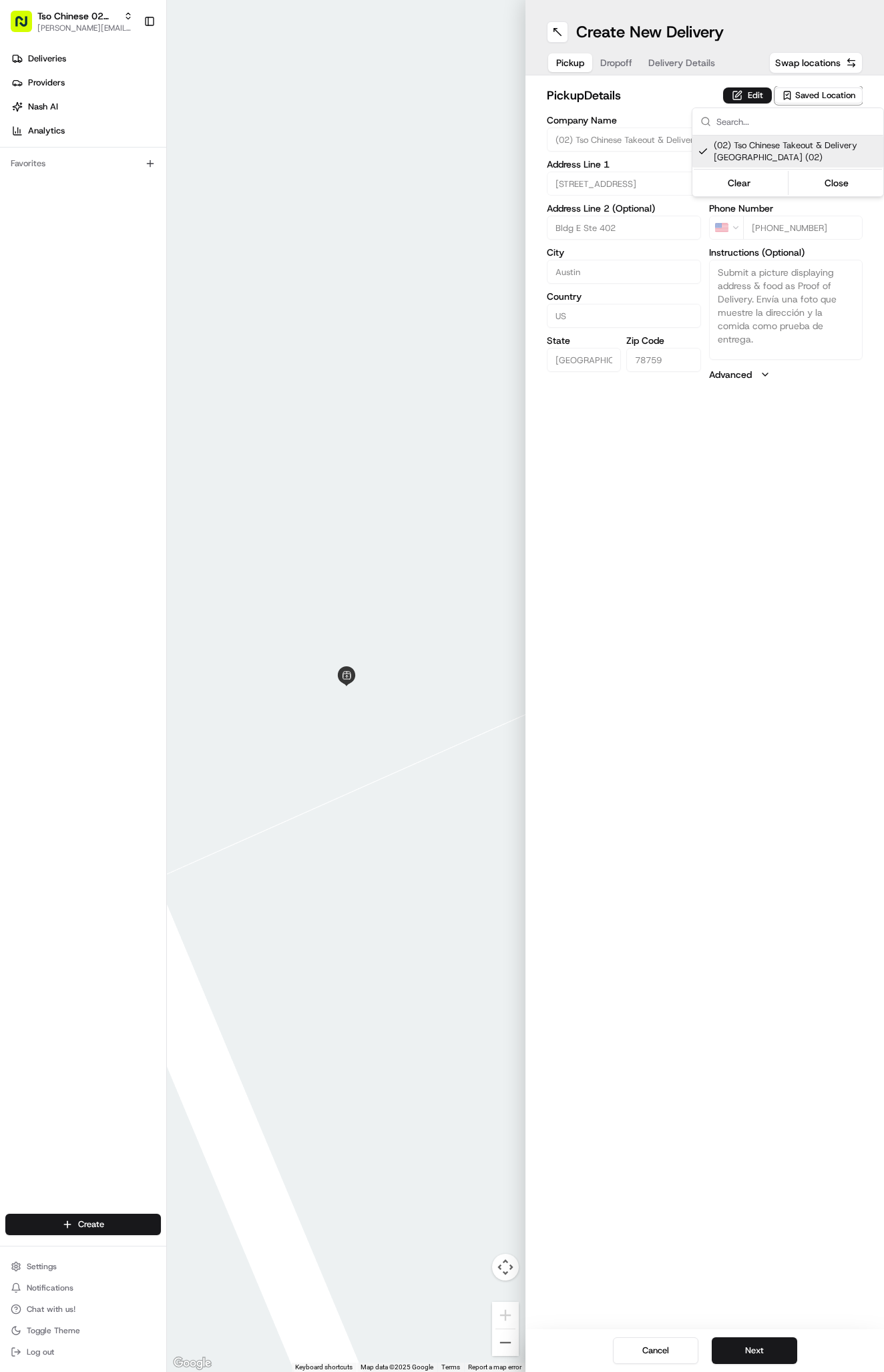
click at [619, 67] on html "Tso Chinese 02 Arbor [PERSON_NAME][EMAIL_ADDRESS][DOMAIN_NAME] Toggle Sidebar D…" at bounding box center [442, 686] width 884 height 1372
click at [619, 67] on span "Dropoff" at bounding box center [616, 62] width 32 height 13
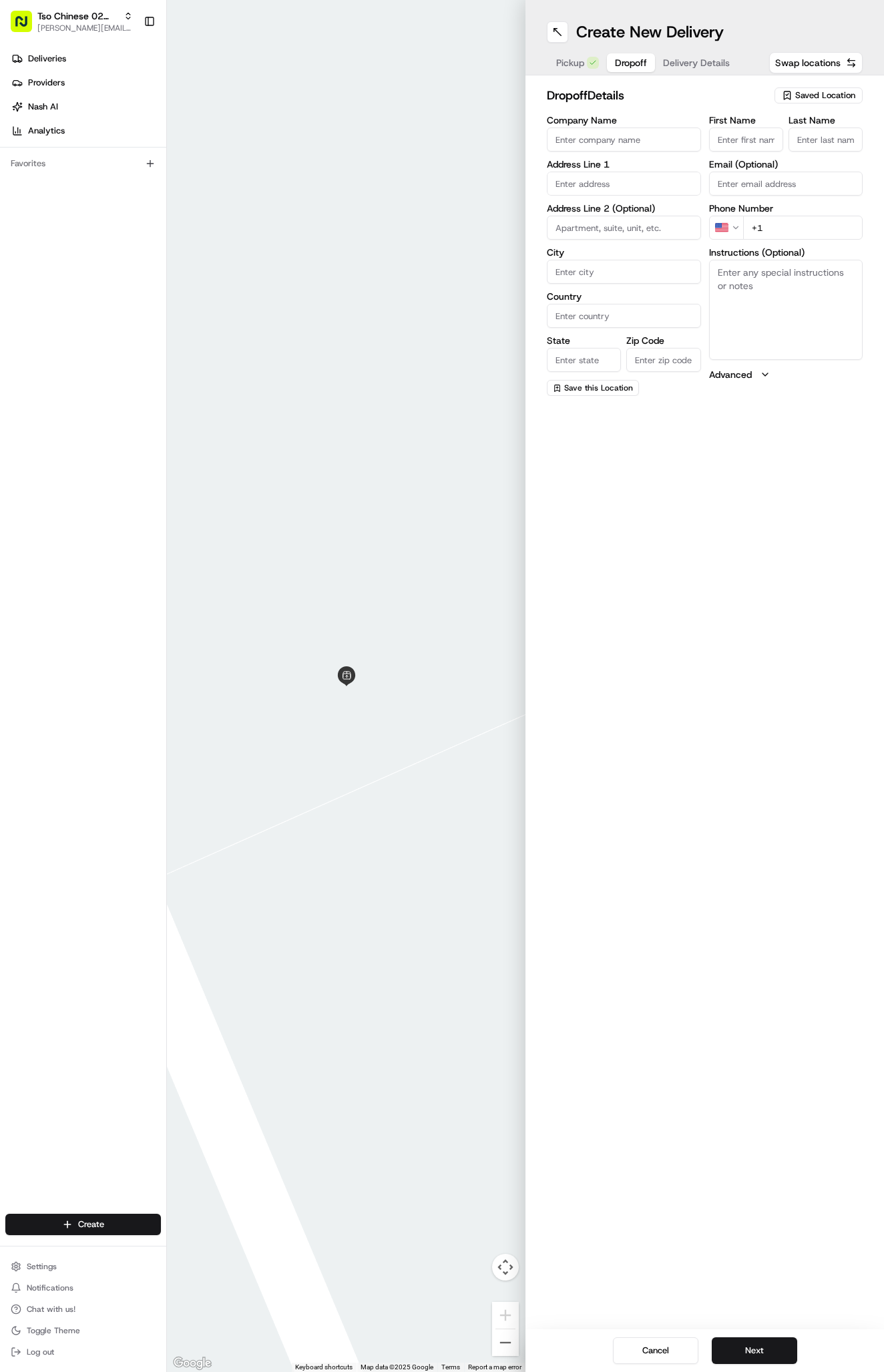
paste input "Veda Gonzales"
type input "Veda Gonzales"
type input "."
paste input "Veda Gonzales"
type input "Veda Gonzales"
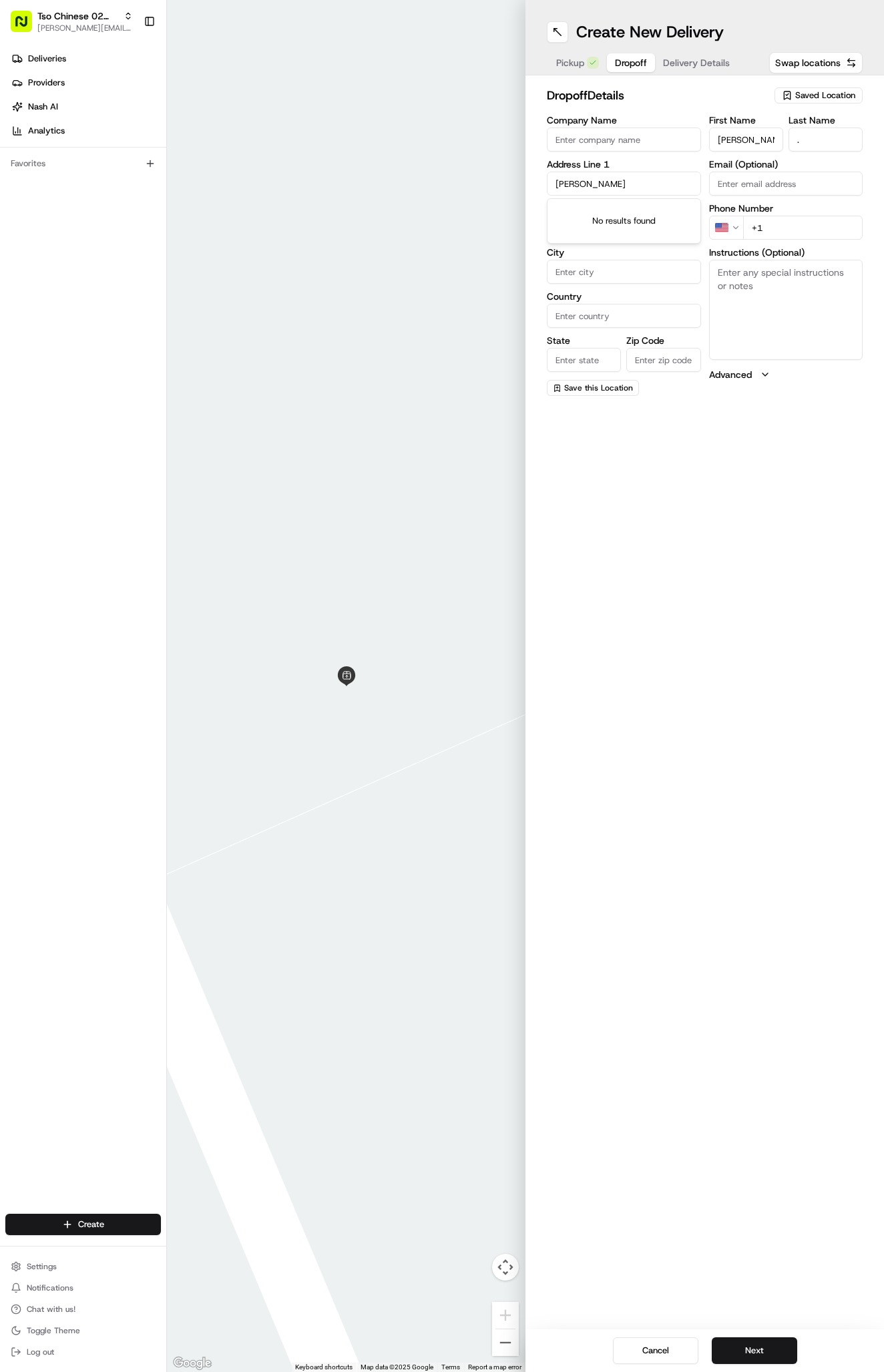
click at [643, 177] on input "Veda Gonzales" at bounding box center [624, 183] width 155 height 24
click at [621, 183] on input "text" at bounding box center [624, 183] width 155 height 24
paste input "6711 N Interstate 35 Austin Texas 78752"
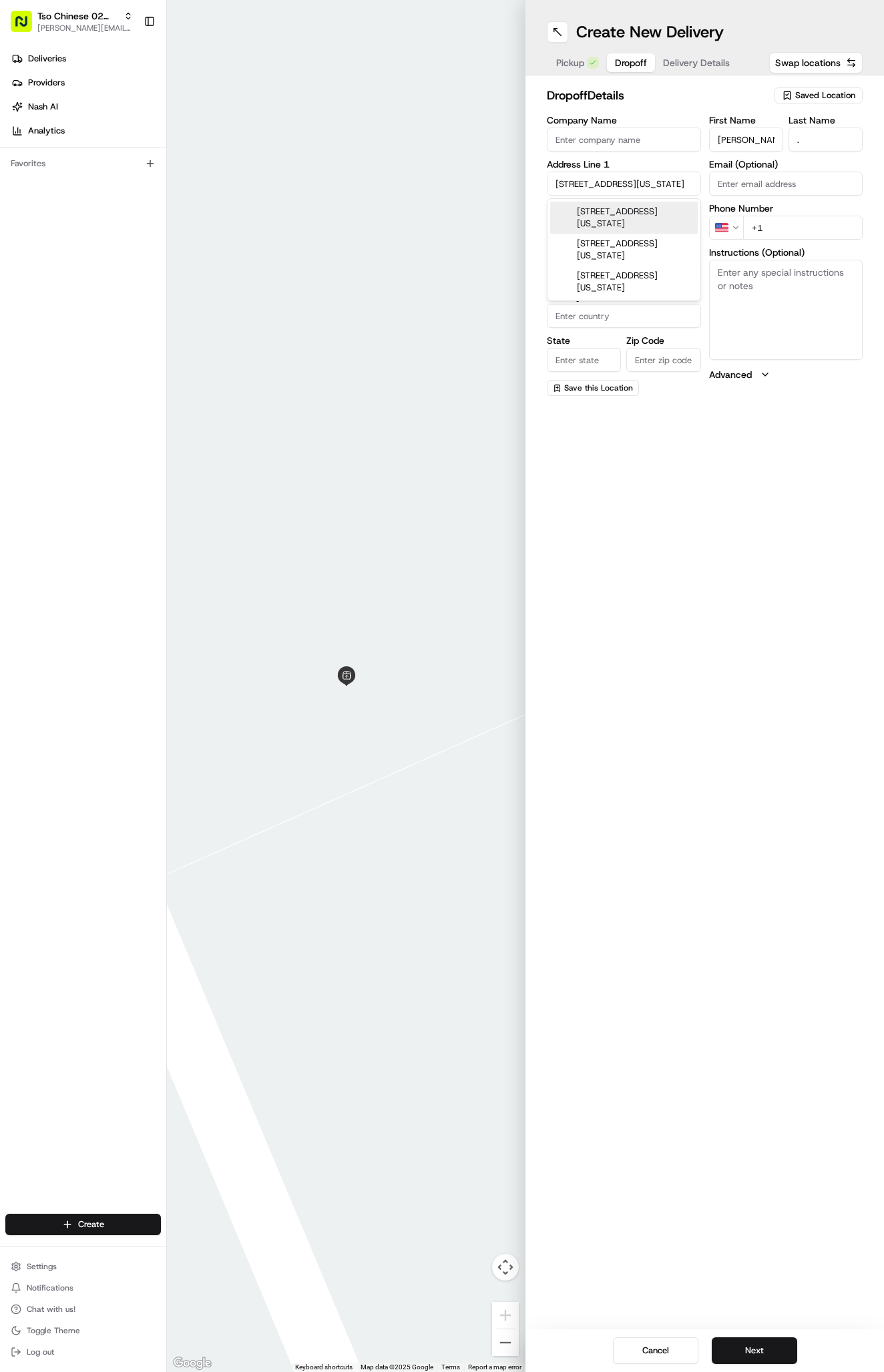
click at [688, 215] on div "6711 N Interstate 35, Austin, Texas 78752" at bounding box center [624, 217] width 147 height 32
type input "[STREET_ADDRESS]"
type input "Austin"
type input "[GEOGRAPHIC_DATA]"
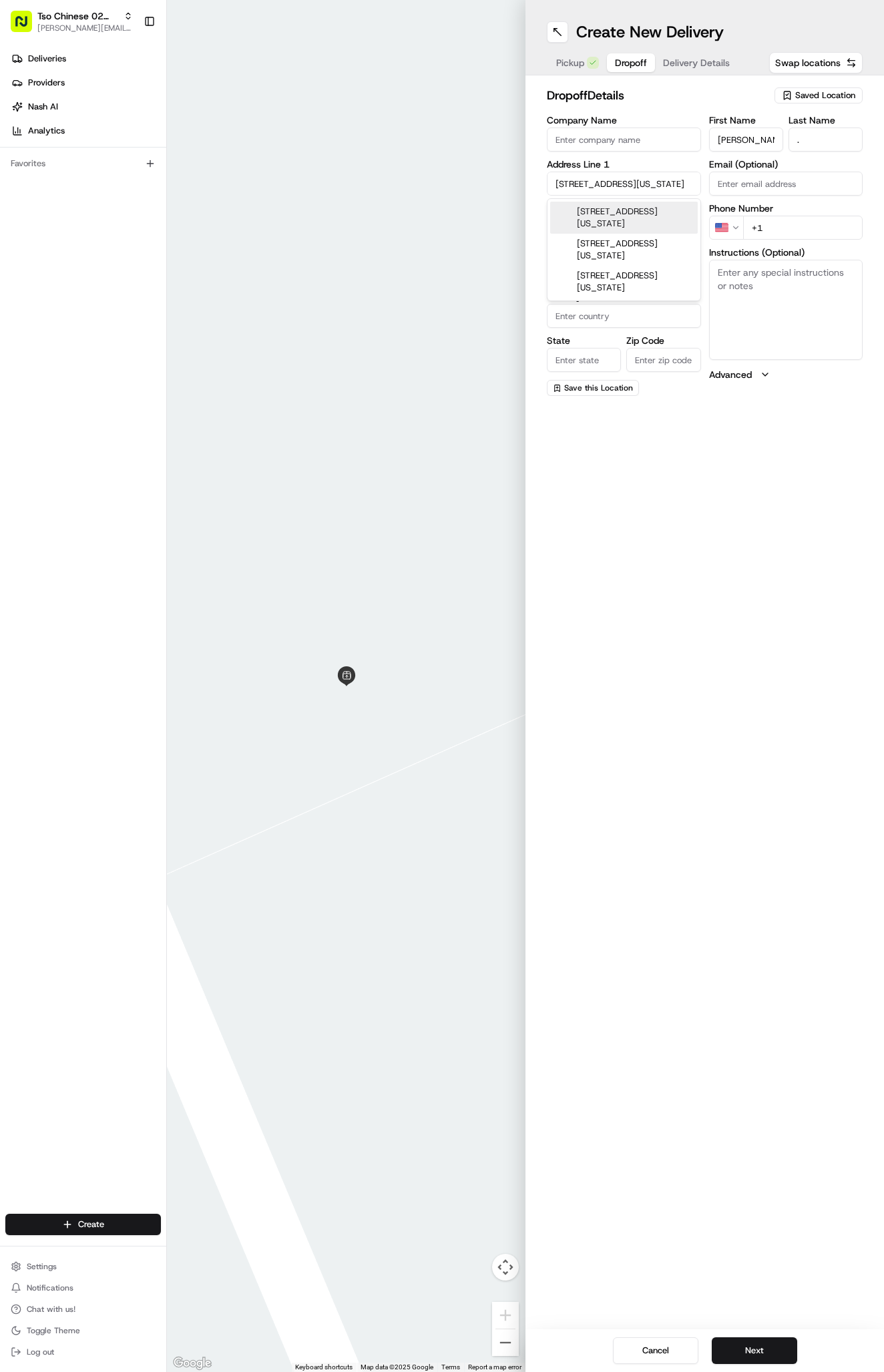
type input "78752"
type input "6711 North Interstate Highway 35"
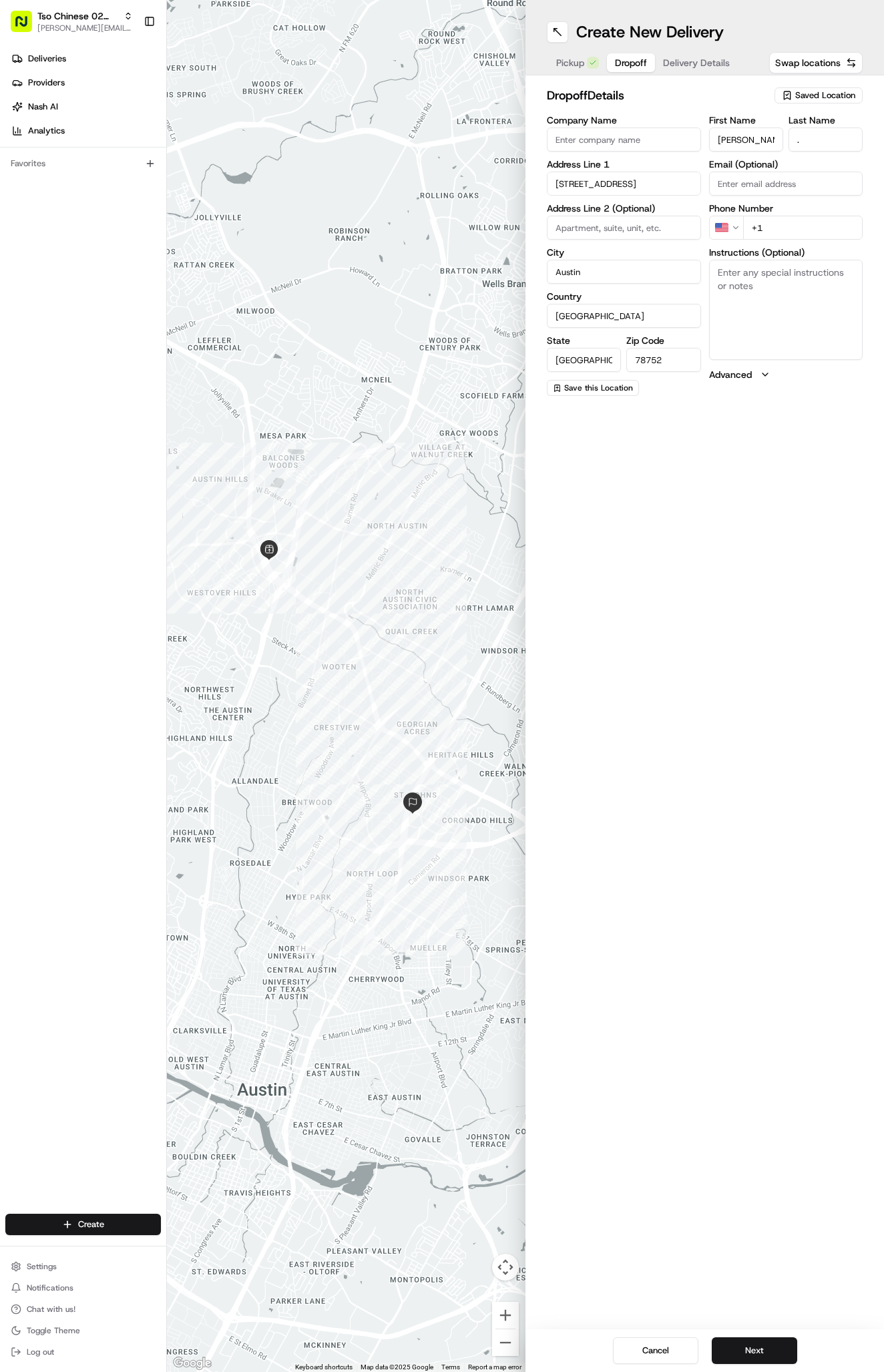
click at [768, 659] on div "Create New Delivery Pickup Dropoff Delivery Details Swap locations dropoff Deta…" at bounding box center [705, 686] width 358 height 1372
click at [809, 335] on textarea "Instructions (Optional)" at bounding box center [786, 310] width 155 height 100
click at [753, 295] on textarea "Instructions (Optional)" at bounding box center [786, 310] width 155 height 100
paste textarea "Drury Inn 2nd floor Room 203"
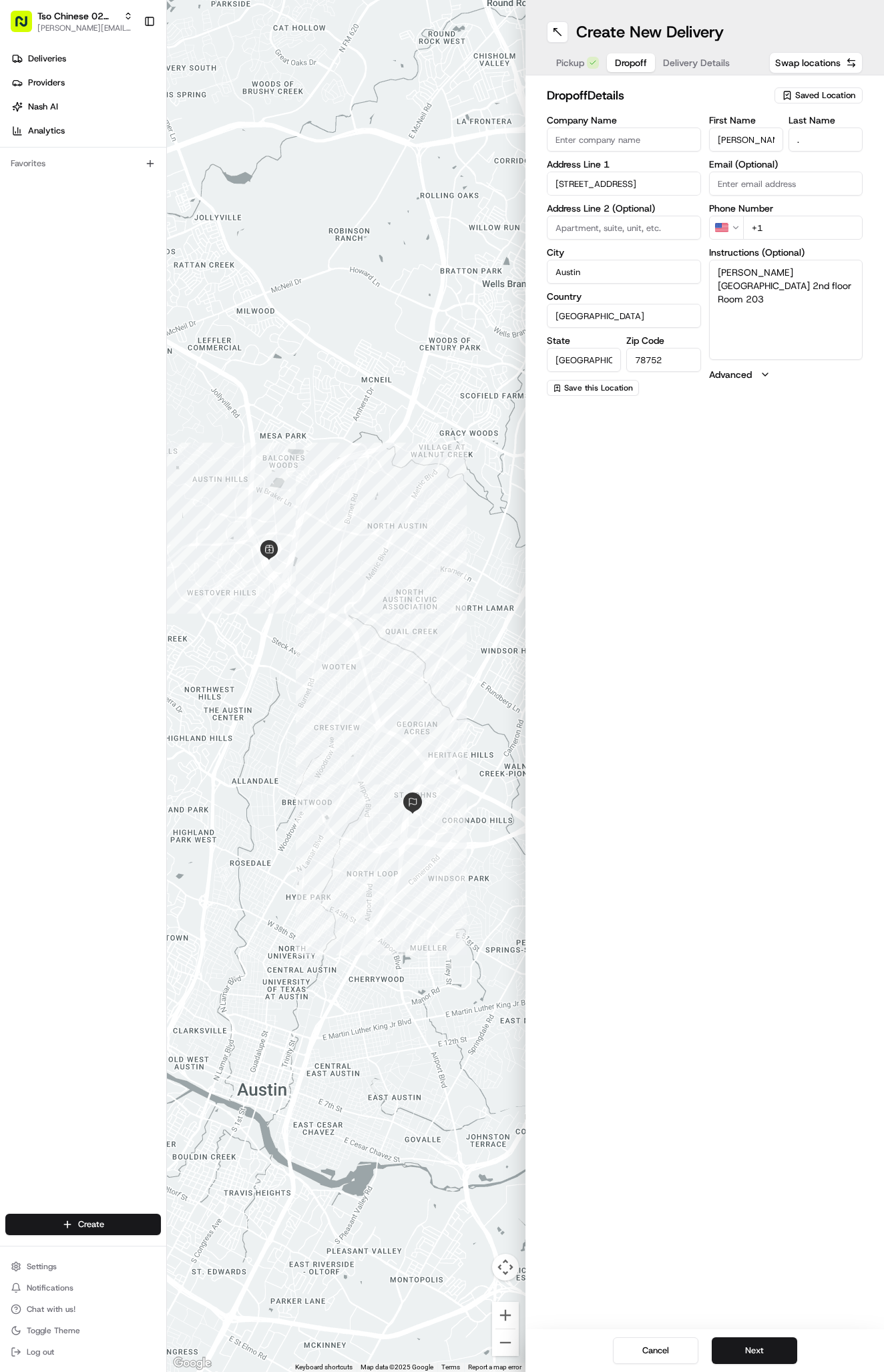
type textarea "Drury Inn 2nd floor Room 203"
click at [745, 570] on div "Create New Delivery Pickup Dropoff Delivery Details Swap locations dropoff Deta…" at bounding box center [705, 686] width 358 height 1372
type input "+1 361 215 8130"
click at [781, 422] on div "Create New Delivery Pickup Dropoff Delivery Details Swap locations dropoff Deta…" at bounding box center [705, 686] width 358 height 1372
click at [694, 60] on span "Delivery Details" at bounding box center [696, 62] width 67 height 13
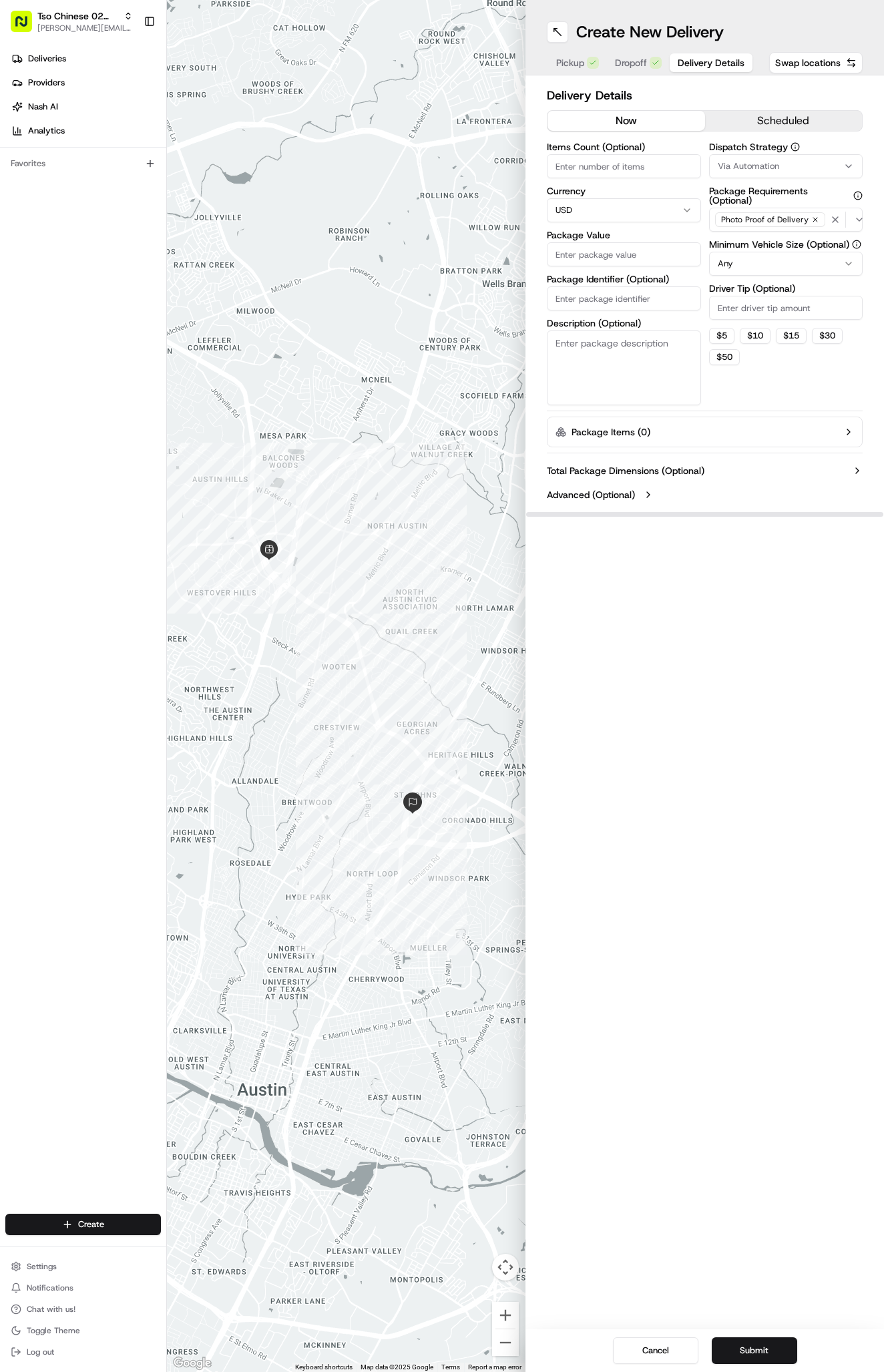
click at [756, 164] on span "Via Automation" at bounding box center [748, 166] width 61 height 12
click at [768, 235] on span "Tso Arbor Strategy" at bounding box center [796, 238] width 164 height 12
click at [765, 306] on html "Tso Chinese 02 Arbor antonia@tsochinese.com Toggle Sidebar Deliveries Providers…" at bounding box center [442, 686] width 884 height 1372
click at [765, 306] on input "Driver Tip (Optional)" at bounding box center [786, 308] width 155 height 24
type input "2"
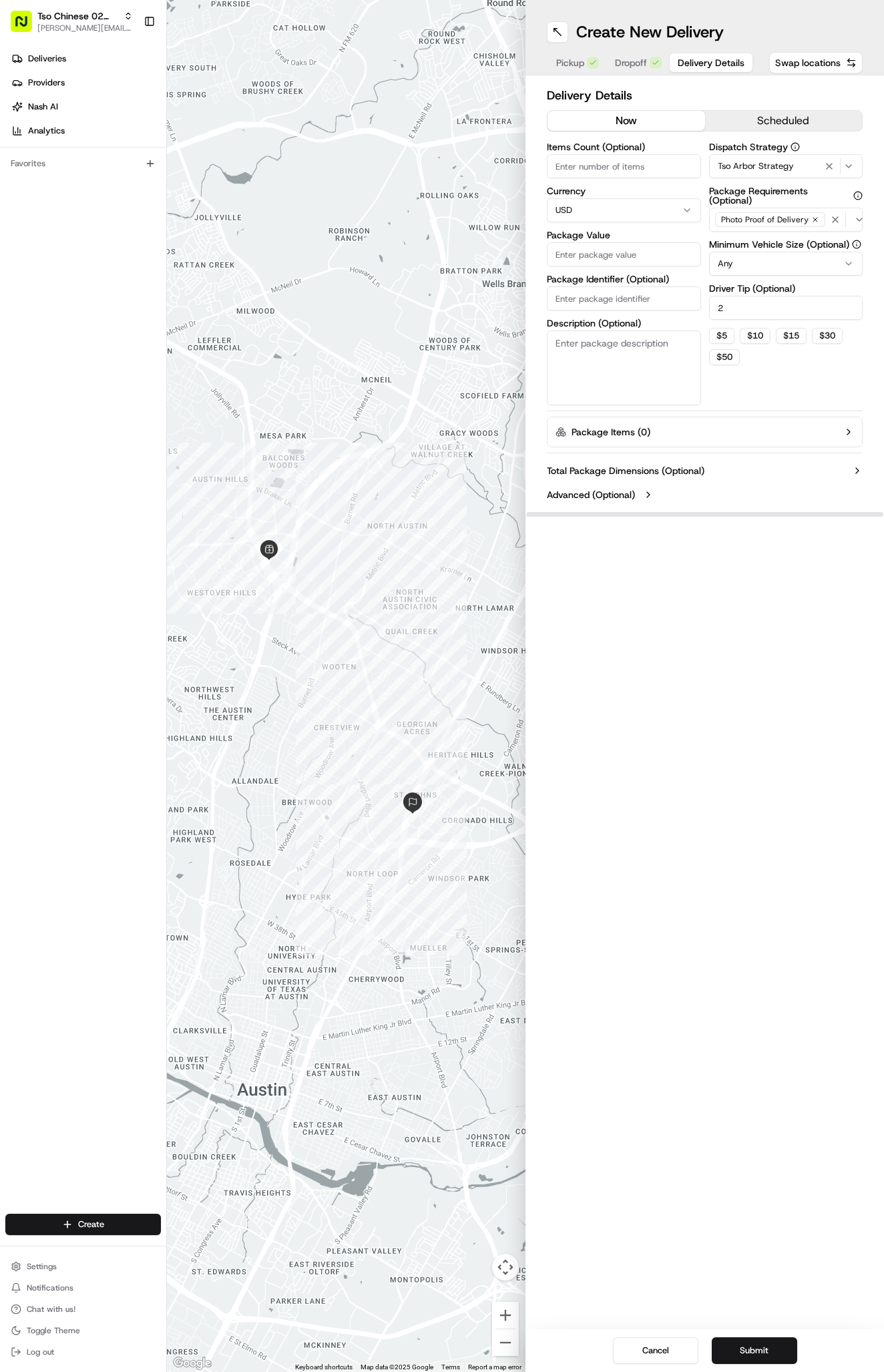
click at [636, 253] on input "Package Value" at bounding box center [624, 254] width 155 height 24
type input "43.14"
click at [638, 291] on input "Package Identifier (Optional)" at bounding box center [624, 298] width 155 height 24
paste input "#JO95JGW"
type input "#JO95JGW"
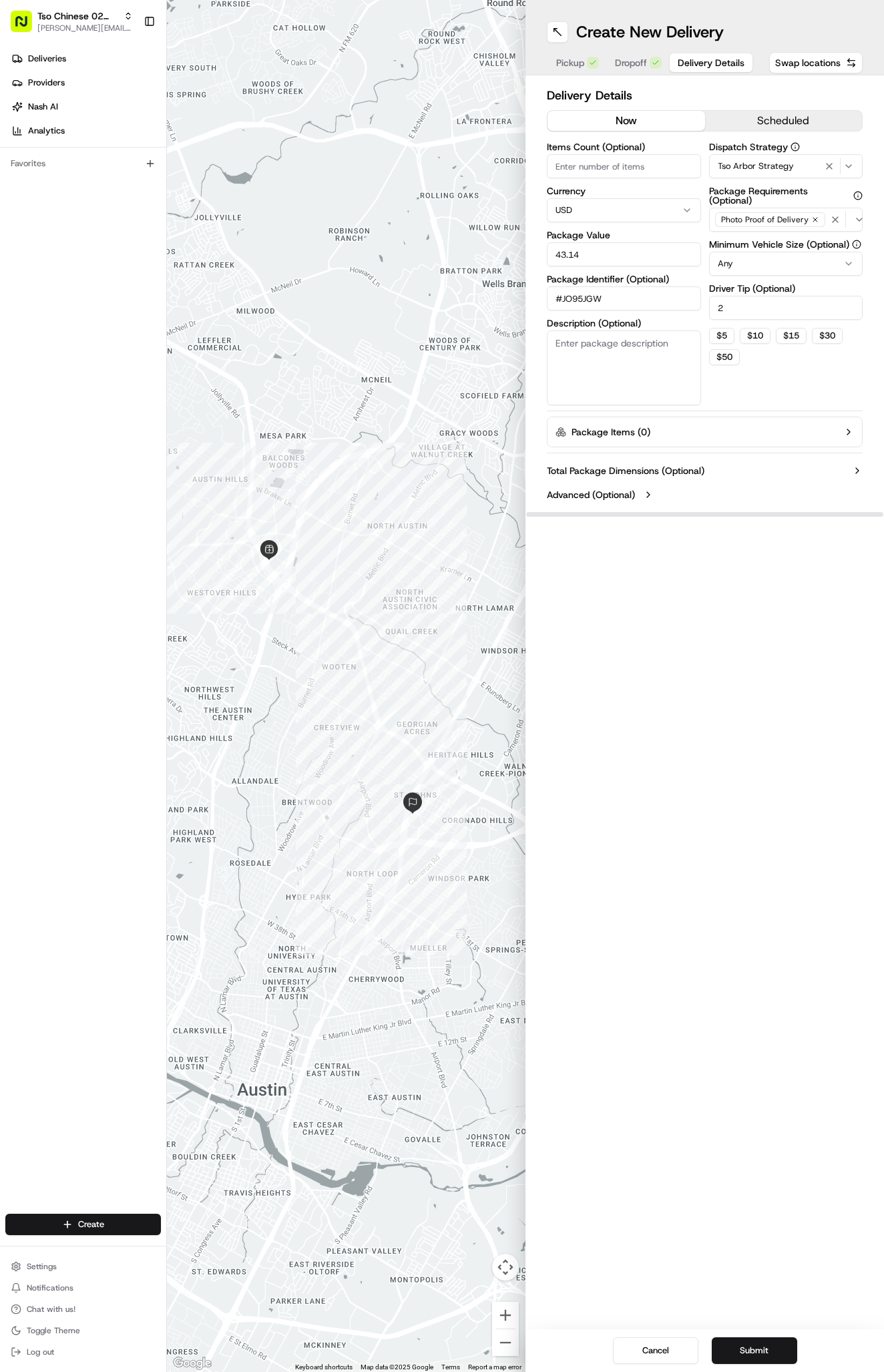
click at [746, 761] on div "Create New Delivery Pickup Dropoff Delivery Details Swap locations Delivery Det…" at bounding box center [705, 686] width 358 height 1372
click at [282, 6] on div at bounding box center [346, 686] width 358 height 1372
click at [278, 1] on div at bounding box center [346, 686] width 358 height 1372
click at [761, 1346] on button "Submit" at bounding box center [754, 1350] width 85 height 27
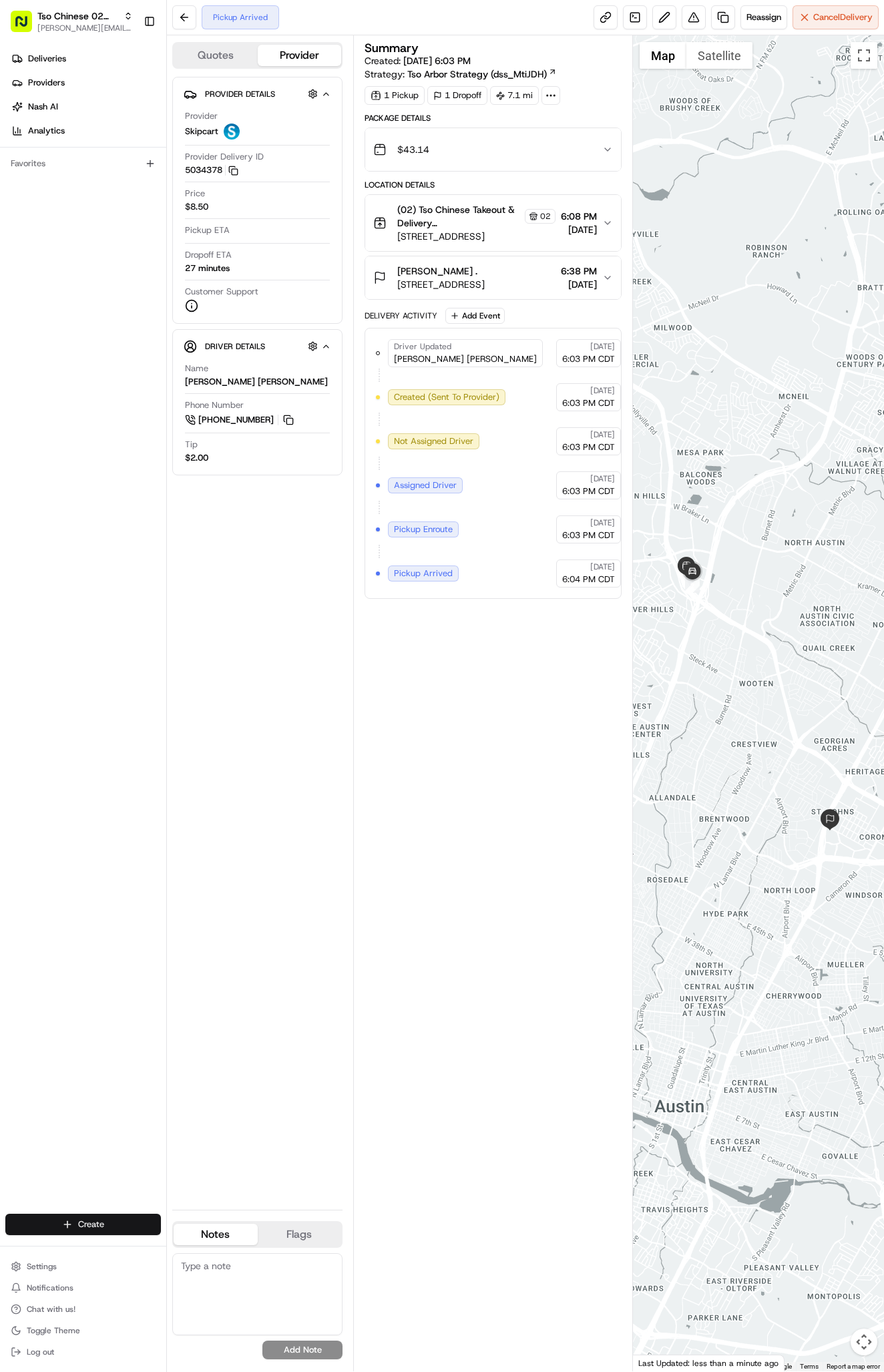
click at [90, 1213] on html "Tso Chinese 02 Arbor antonia@tsochinese.com Toggle Sidebar Deliveries Providers…" at bounding box center [442, 686] width 884 height 1372
click at [215, 1242] on link "Delivery" at bounding box center [241, 1249] width 149 height 24
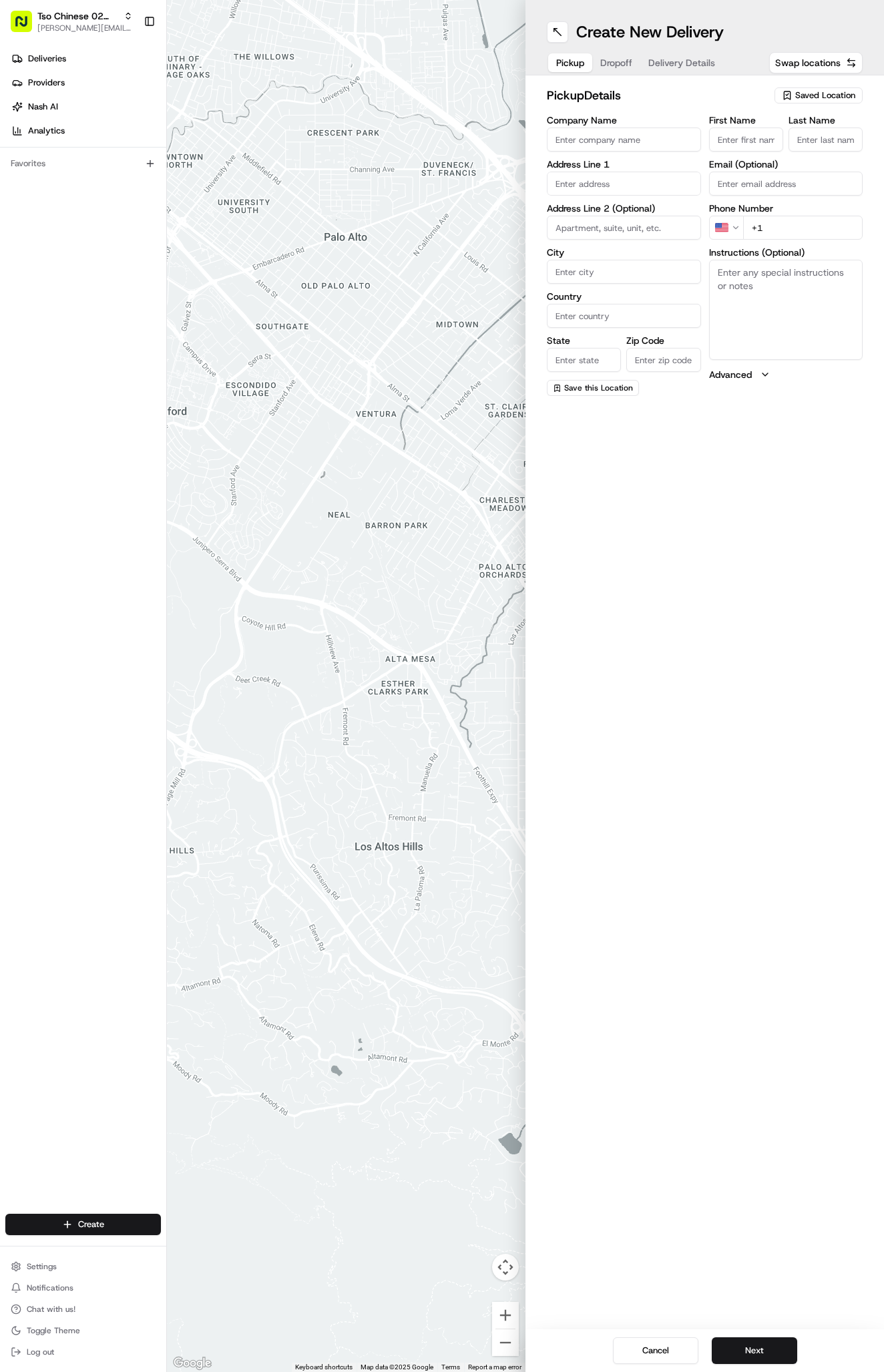
click at [813, 90] on span "Saved Location" at bounding box center [825, 95] width 60 height 12
click at [794, 140] on div "(02) Tso Chinese Takeout & Delivery [GEOGRAPHIC_DATA] (02)" at bounding box center [787, 151] width 191 height 32
type input "(02) Tso Chinese Takeout & Delivery [GEOGRAPHIC_DATA]"
type input "Bldg E Ste 402"
type input "Austin"
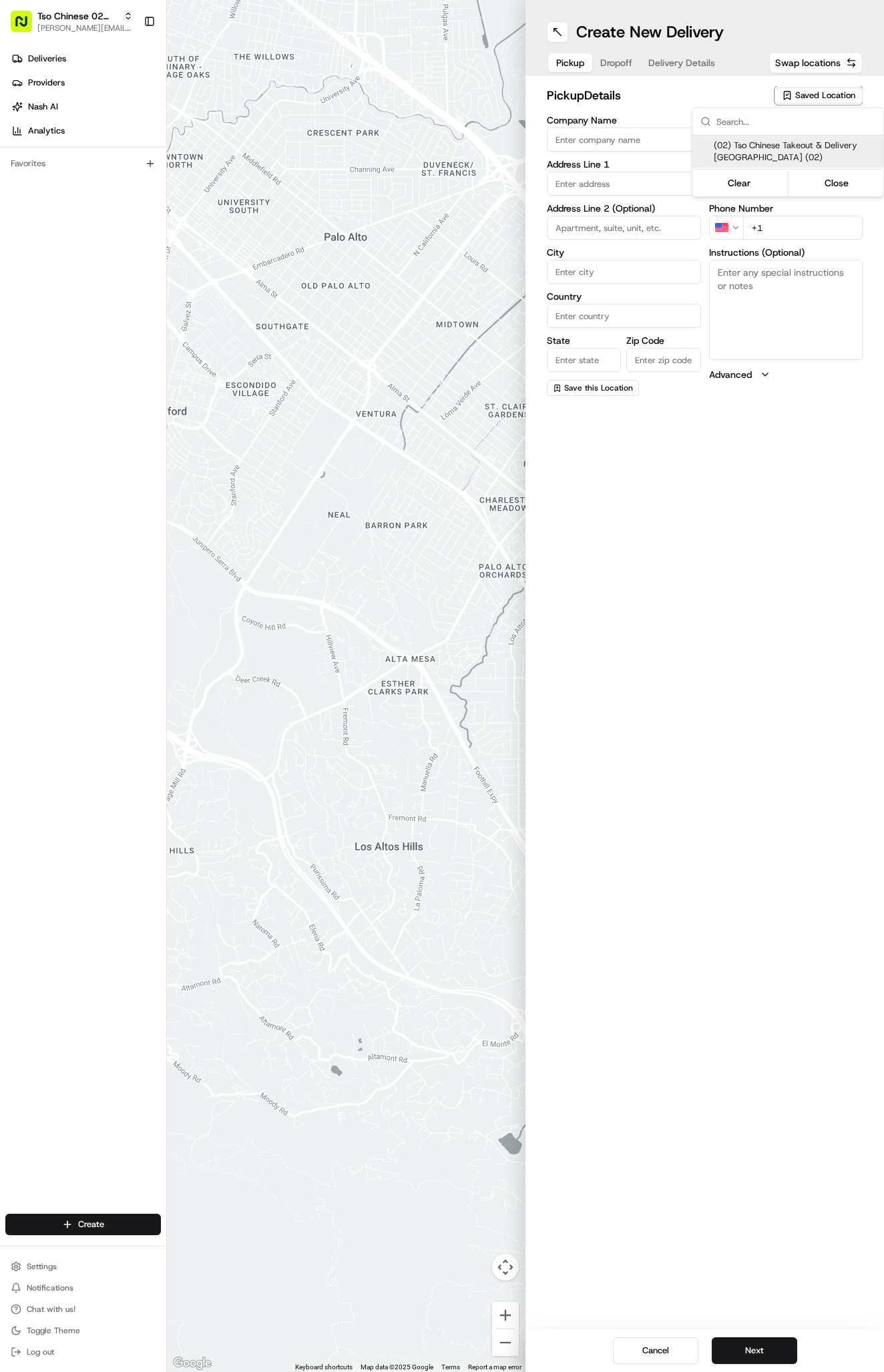
type input "US"
type input "[GEOGRAPHIC_DATA]"
type input "78759"
type input "Tso Chinese"
type input "Arboretum Crossing Manager"
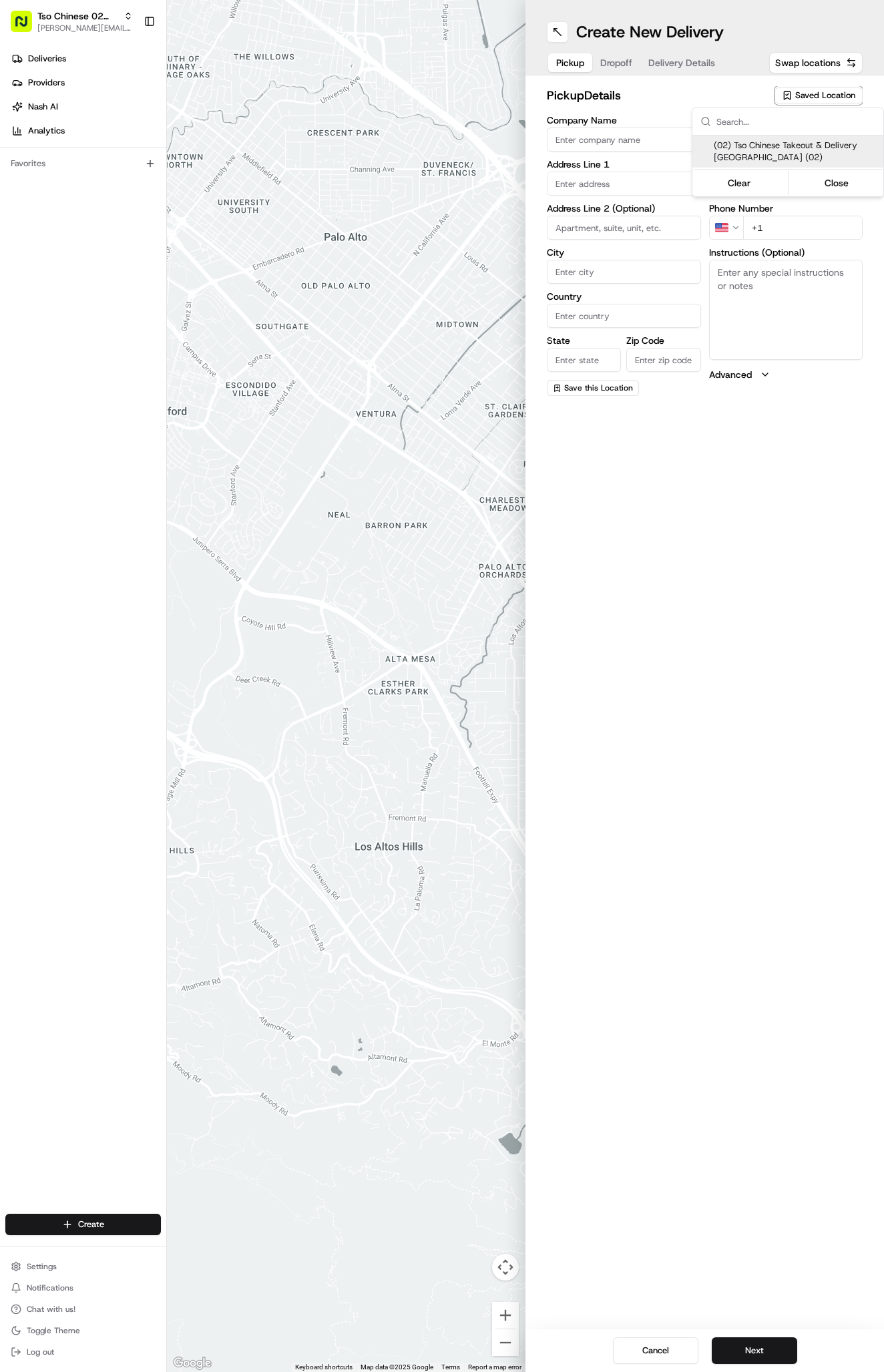
type input "[EMAIL_ADDRESS][DOMAIN_NAME]"
type input "[PHONE_NUMBER]"
type textarea "Submit a picture displaying address & food as Proof of Delivery. Envía una foto…"
type input "[STREET_ADDRESS]"
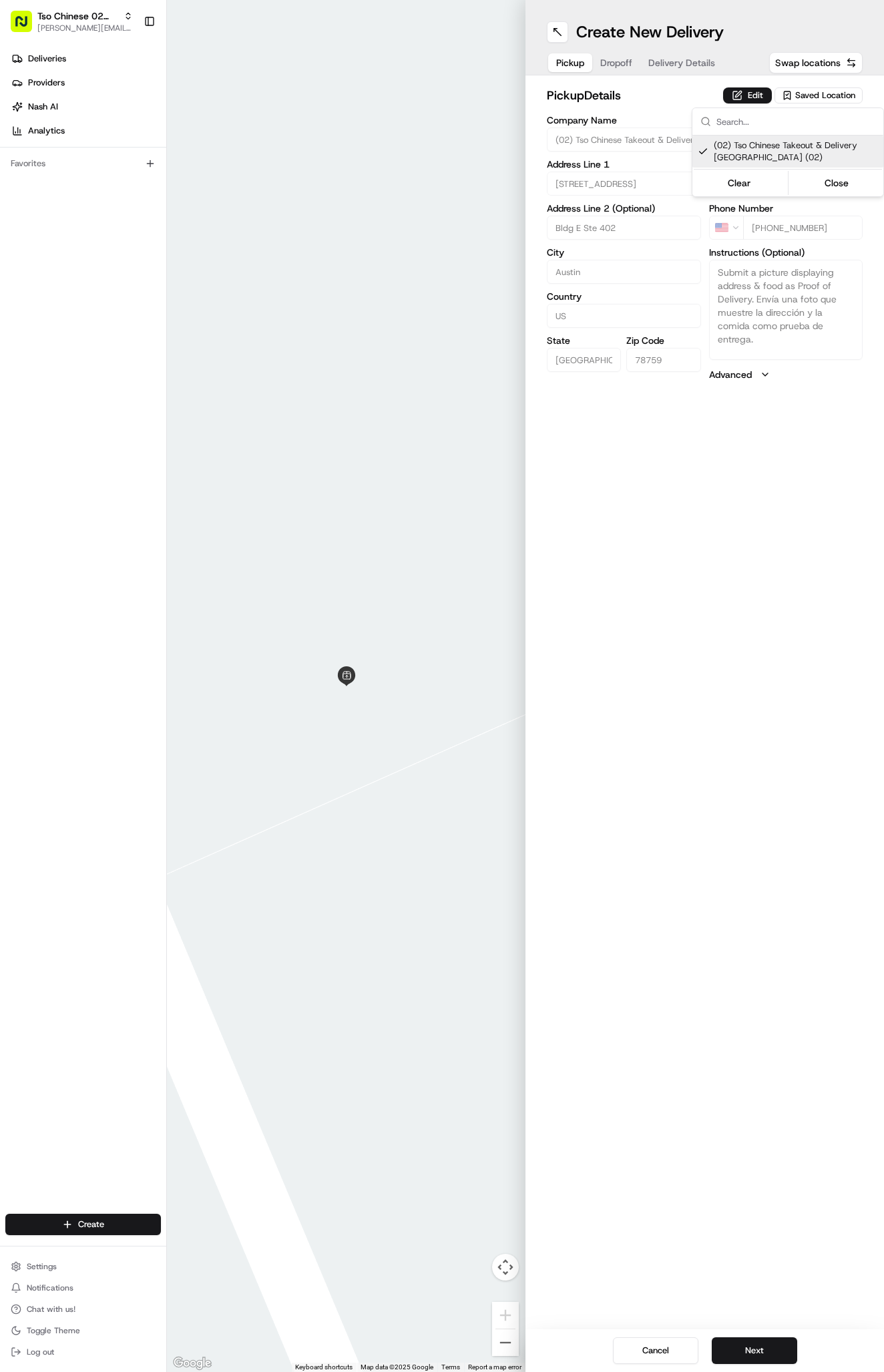
click at [615, 55] on html "Tso Chinese 02 Arbor [PERSON_NAME][EMAIL_ADDRESS][DOMAIN_NAME] Toggle Sidebar D…" at bounding box center [442, 686] width 884 height 1372
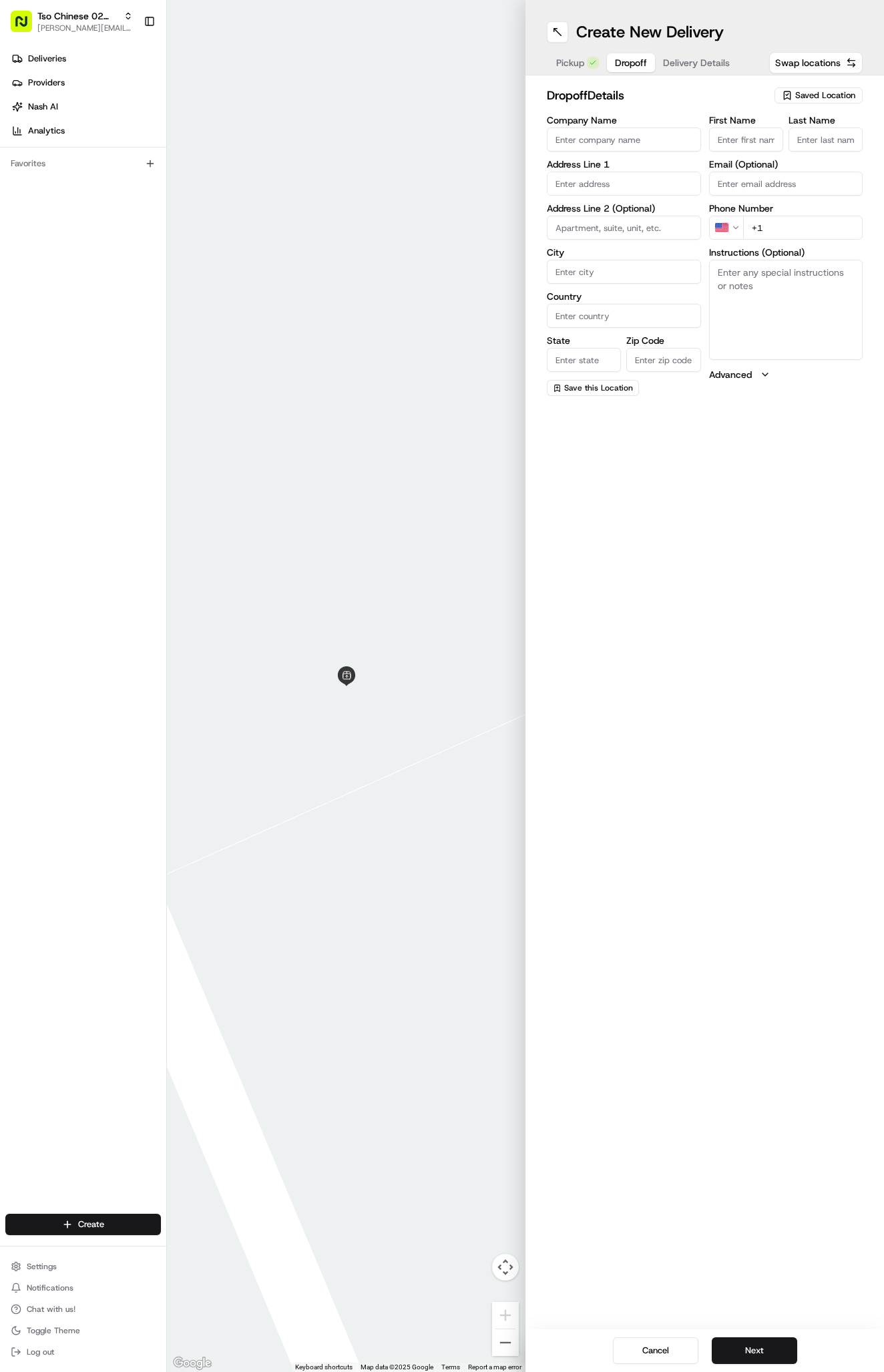
click at [615, 55] on button "Dropoff" at bounding box center [631, 63] width 48 height 18
paste input "Todd Evans"
type input "Todd Evans"
type input "."
paste input "2237 W Braker Ln Austin Texas 78758"
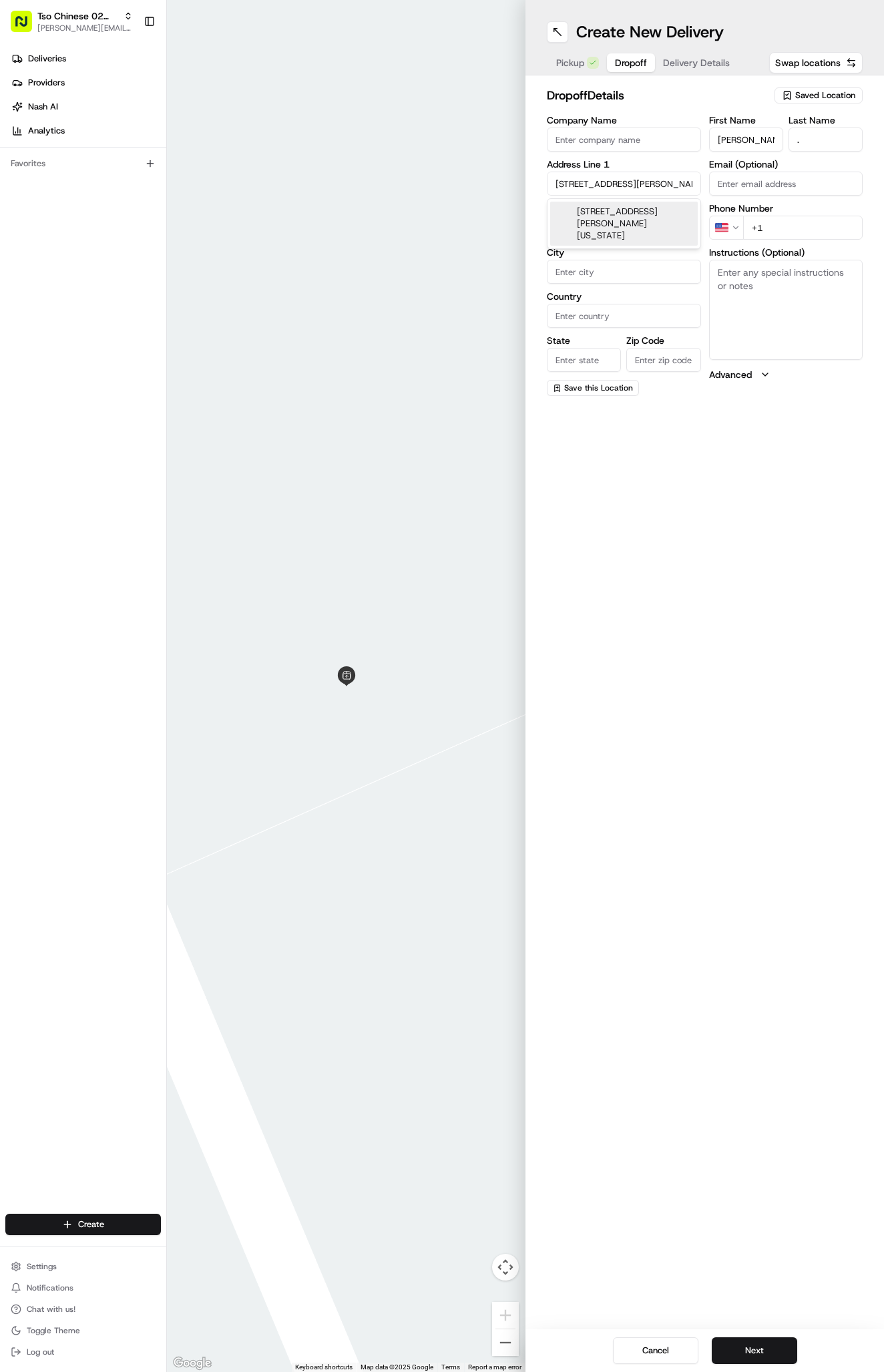
click at [654, 223] on div "2237 W Braker Ln, Austin, Texas 78758" at bounding box center [624, 224] width 147 height 44
type input "[STREET_ADDRESS][PERSON_NAME]"
type input "Austin"
type input "[GEOGRAPHIC_DATA]"
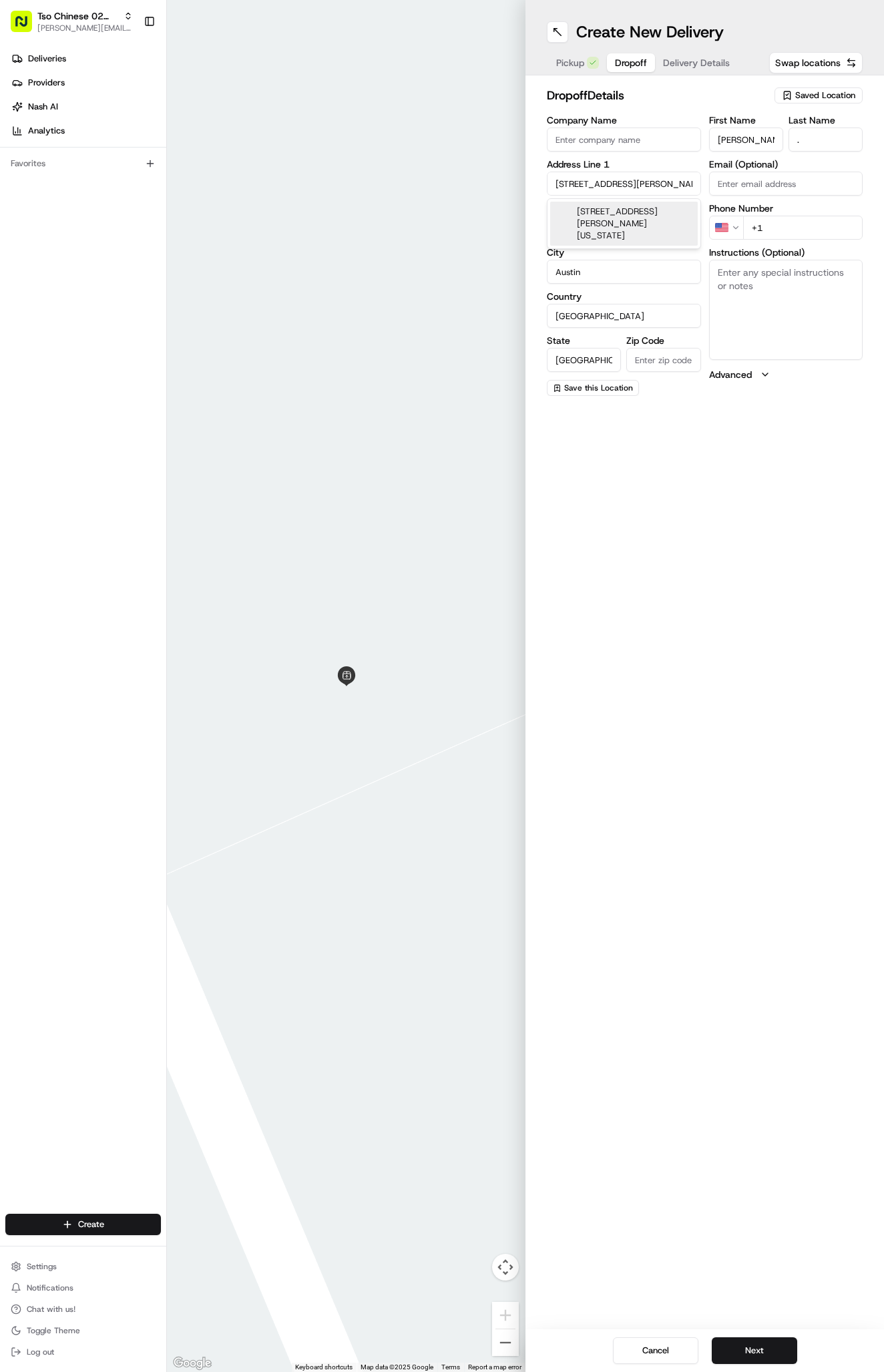
type input "78758"
type input "2237 West Braker Lane"
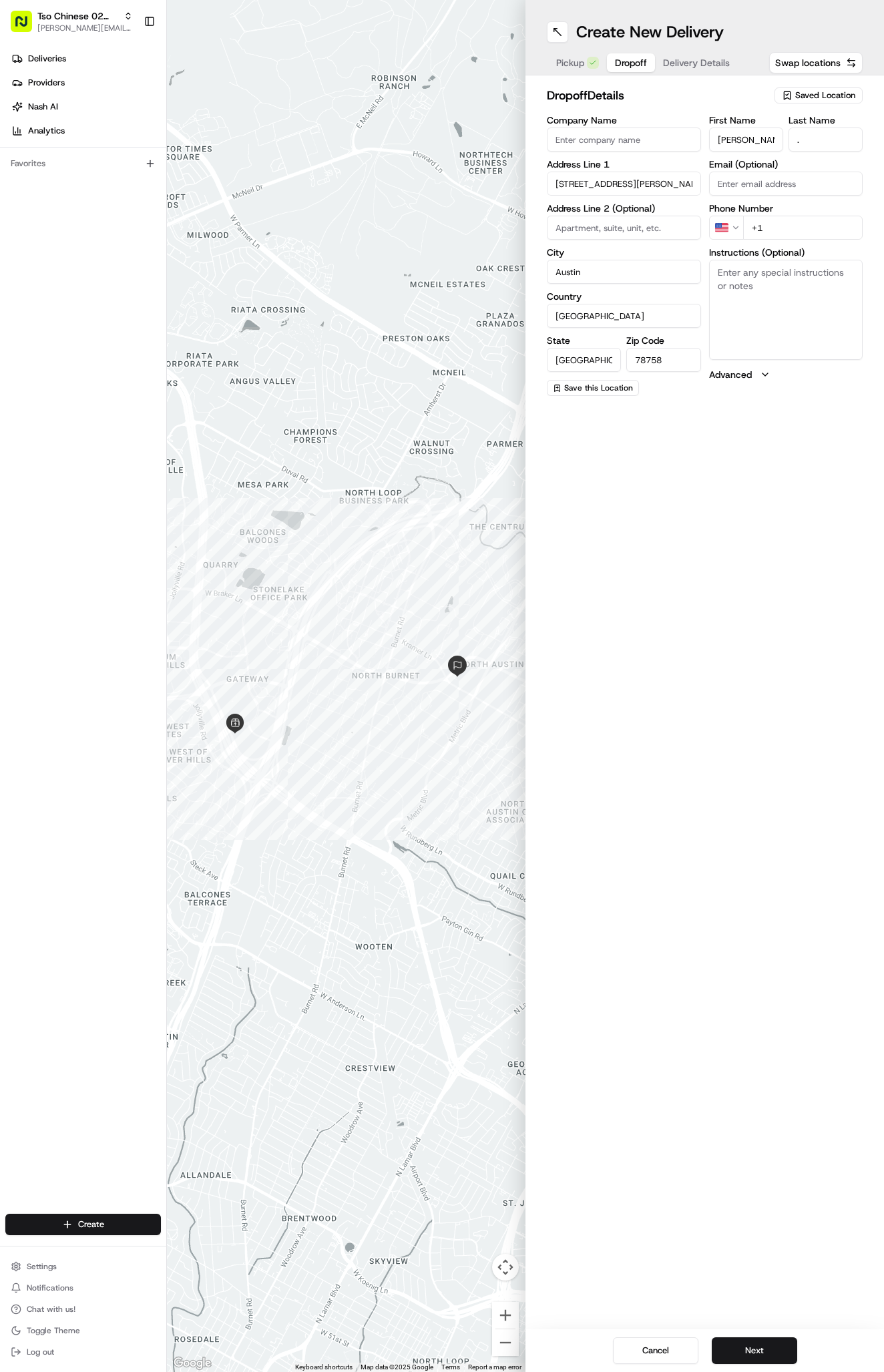
click at [799, 222] on input "+1" at bounding box center [803, 228] width 120 height 24
type input "+1 435 757 2253"
click at [778, 299] on textarea "Instructions (Optional)" at bounding box center [786, 310] width 155 height 100
paste textarea "Please deliver to the TownePlace suites you can leave it at the front desk or I…"
type textarea "Please deliver to the TownePlace suites you can leave it at the front desk or I…"
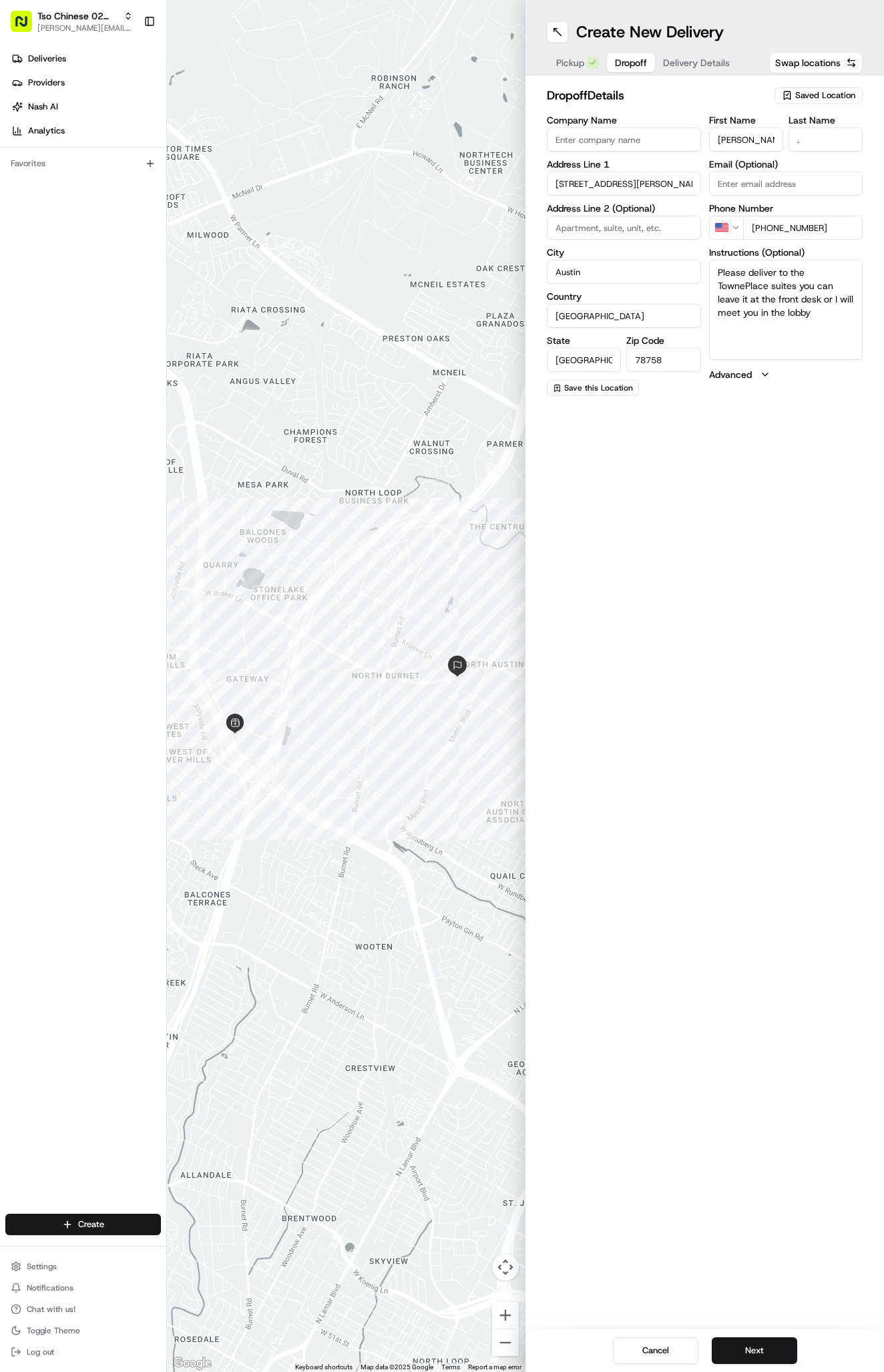
click at [786, 585] on div "Create New Delivery Pickup Dropoff Delivery Details Swap locations dropoff Deta…" at bounding box center [705, 686] width 358 height 1372
click at [680, 63] on span "Delivery Details" at bounding box center [696, 62] width 67 height 13
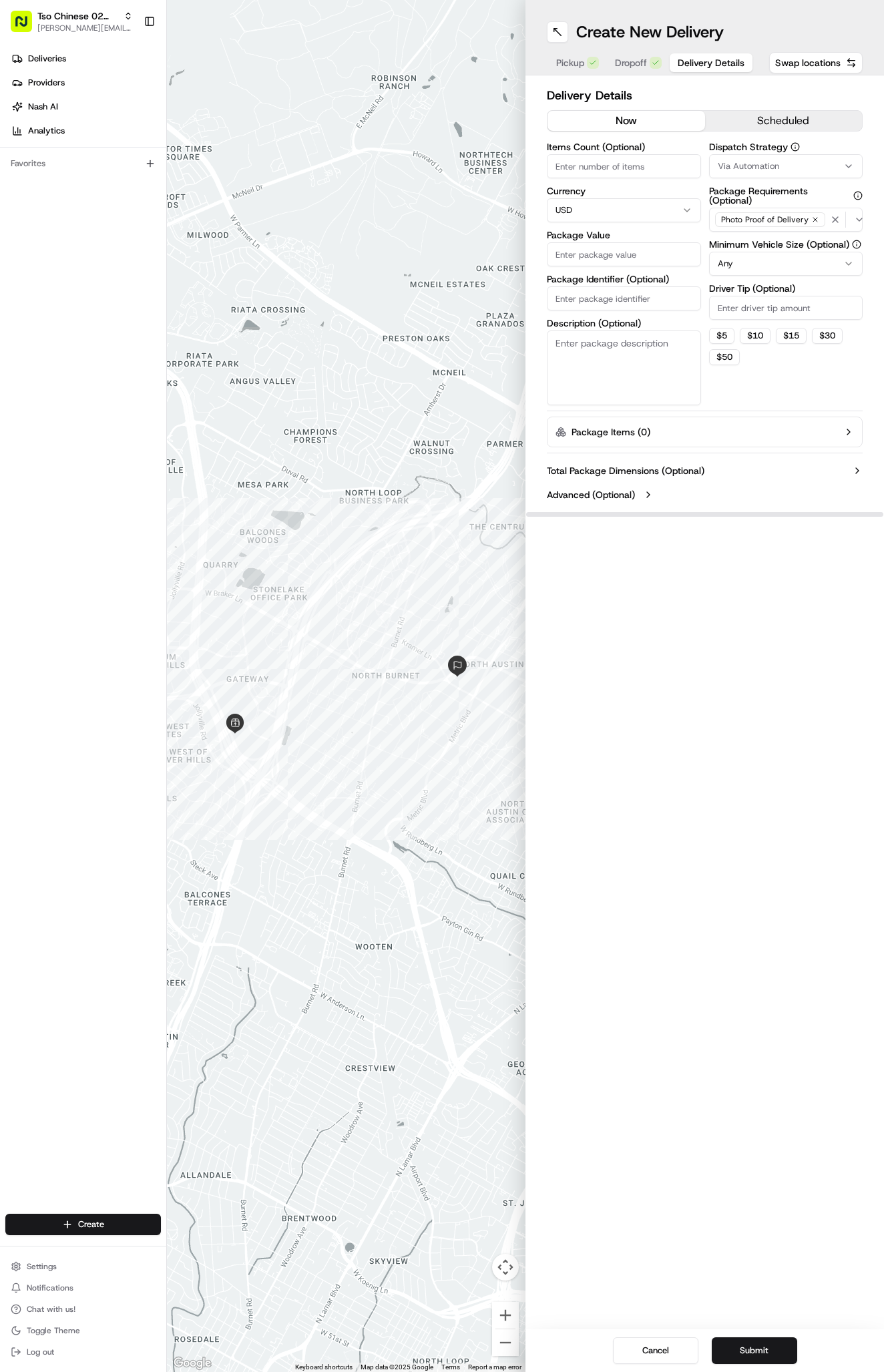
click at [756, 176] on button "Via Automation" at bounding box center [786, 166] width 155 height 24
click at [765, 236] on span "Tso Arbor Strategy" at bounding box center [796, 238] width 164 height 12
click at [768, 296] on html "Tso Chinese 02 Arbor antonia@tsochinese.com Toggle Sidebar Deliveries Providers…" at bounding box center [442, 686] width 884 height 1372
click at [768, 296] on input "Driver Tip (Optional)" at bounding box center [786, 308] width 155 height 24
click at [770, 305] on input "Driver Tip (Optional)" at bounding box center [786, 308] width 155 height 24
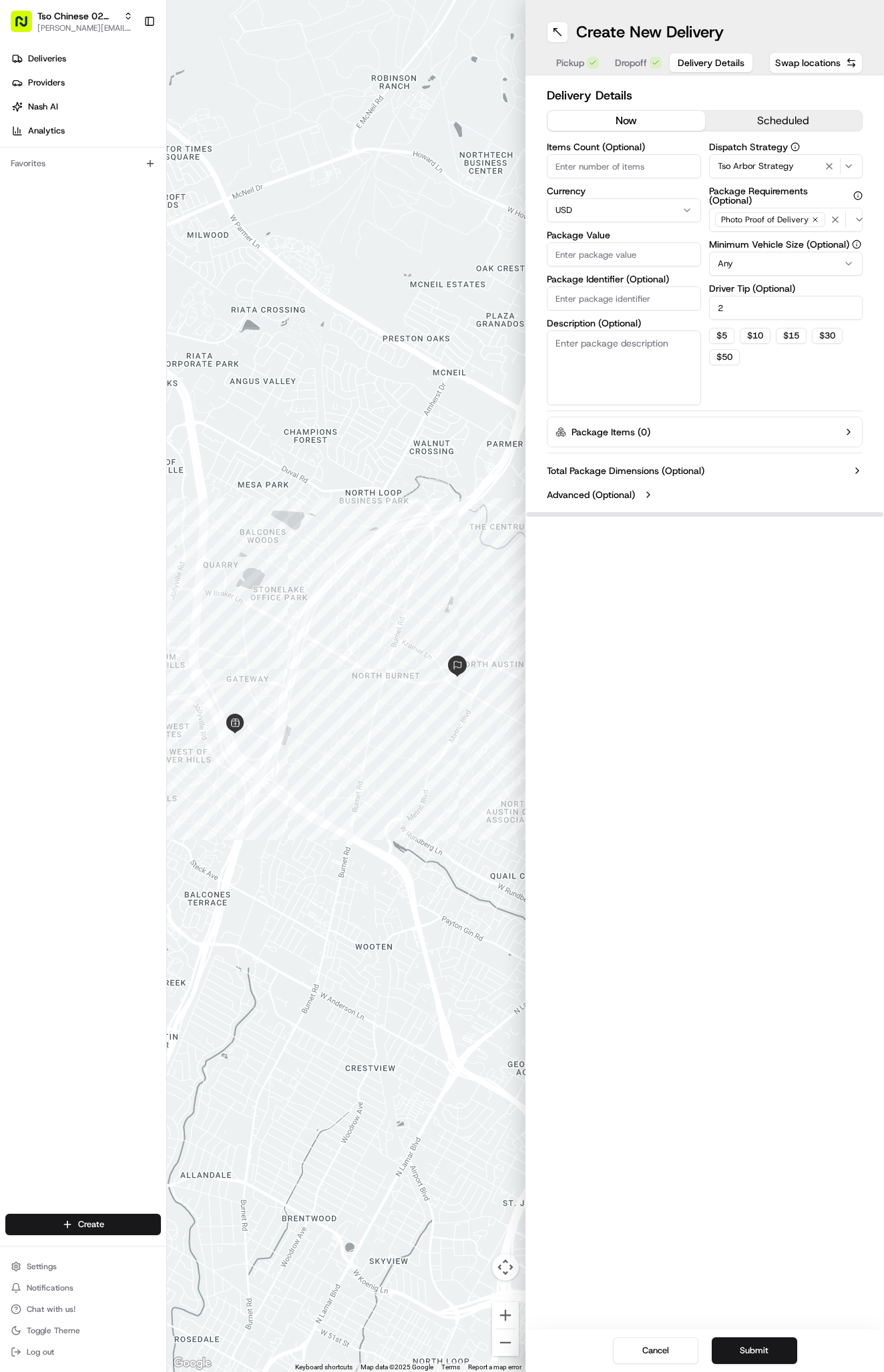
type input "2"
click at [604, 245] on input "Package Value" at bounding box center [624, 254] width 155 height 24
type input "30.74"
click at [660, 309] on input "Package Identifier (Optional)" at bounding box center [624, 298] width 155 height 24
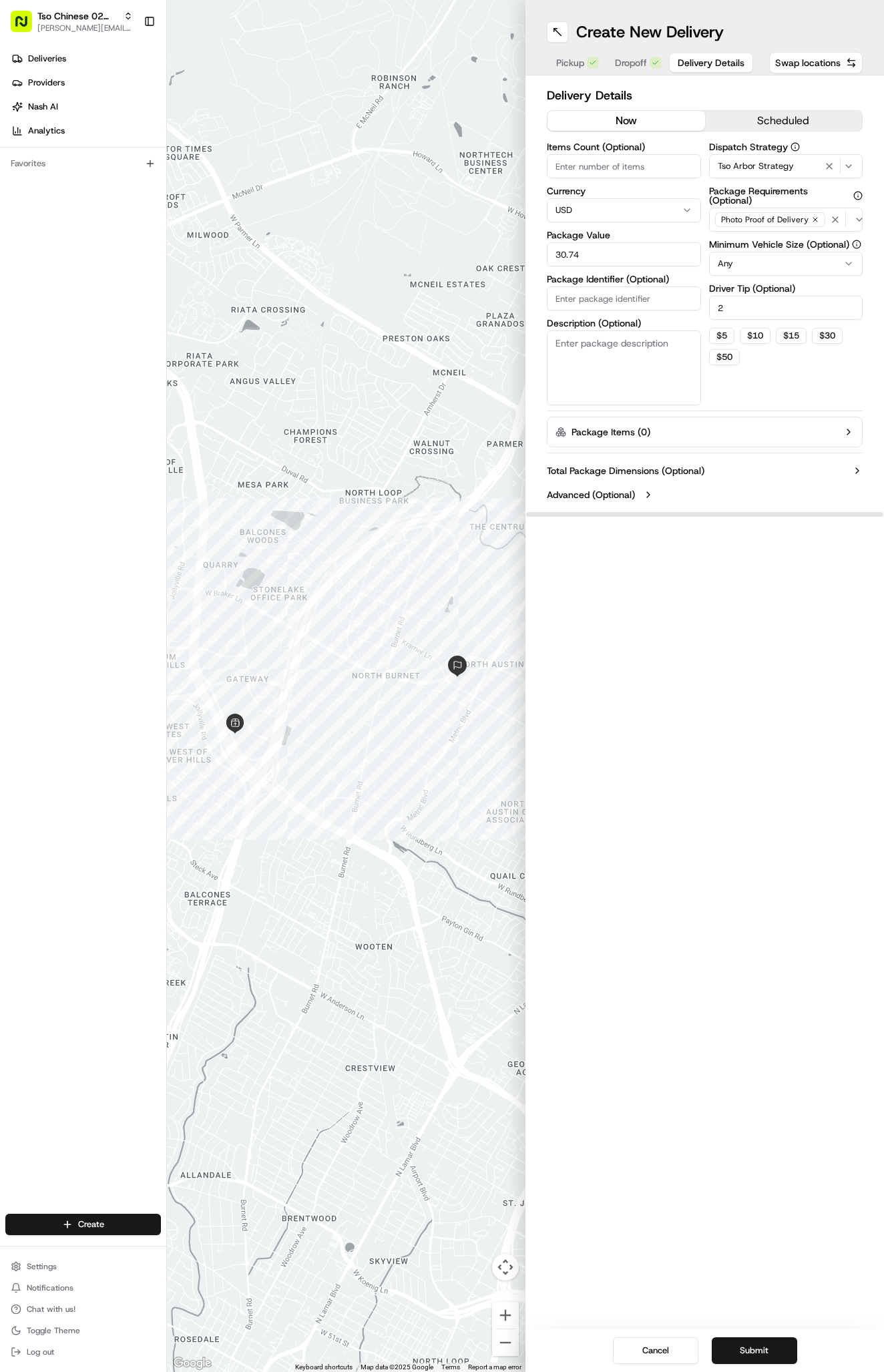
paste input "#BNPXATH"
type input "#BNPXATH"
click at [757, 798] on div "Create New Delivery Pickup Dropoff Delivery Details Swap locations Delivery Det…" at bounding box center [705, 686] width 358 height 1372
click at [769, 1340] on button "Submit" at bounding box center [754, 1350] width 85 height 27
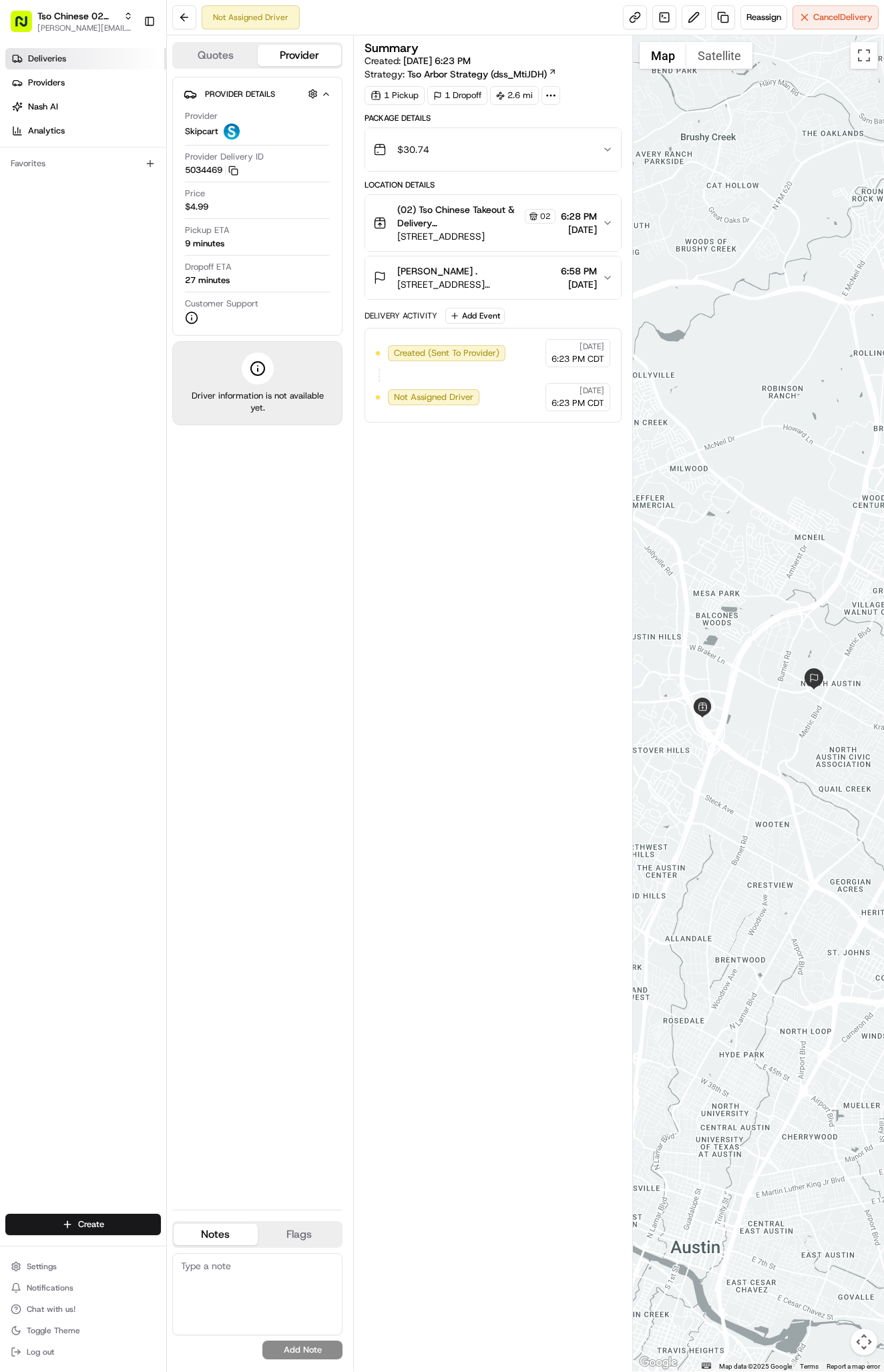
click at [74, 66] on link "Deliveries" at bounding box center [86, 59] width 161 height 21
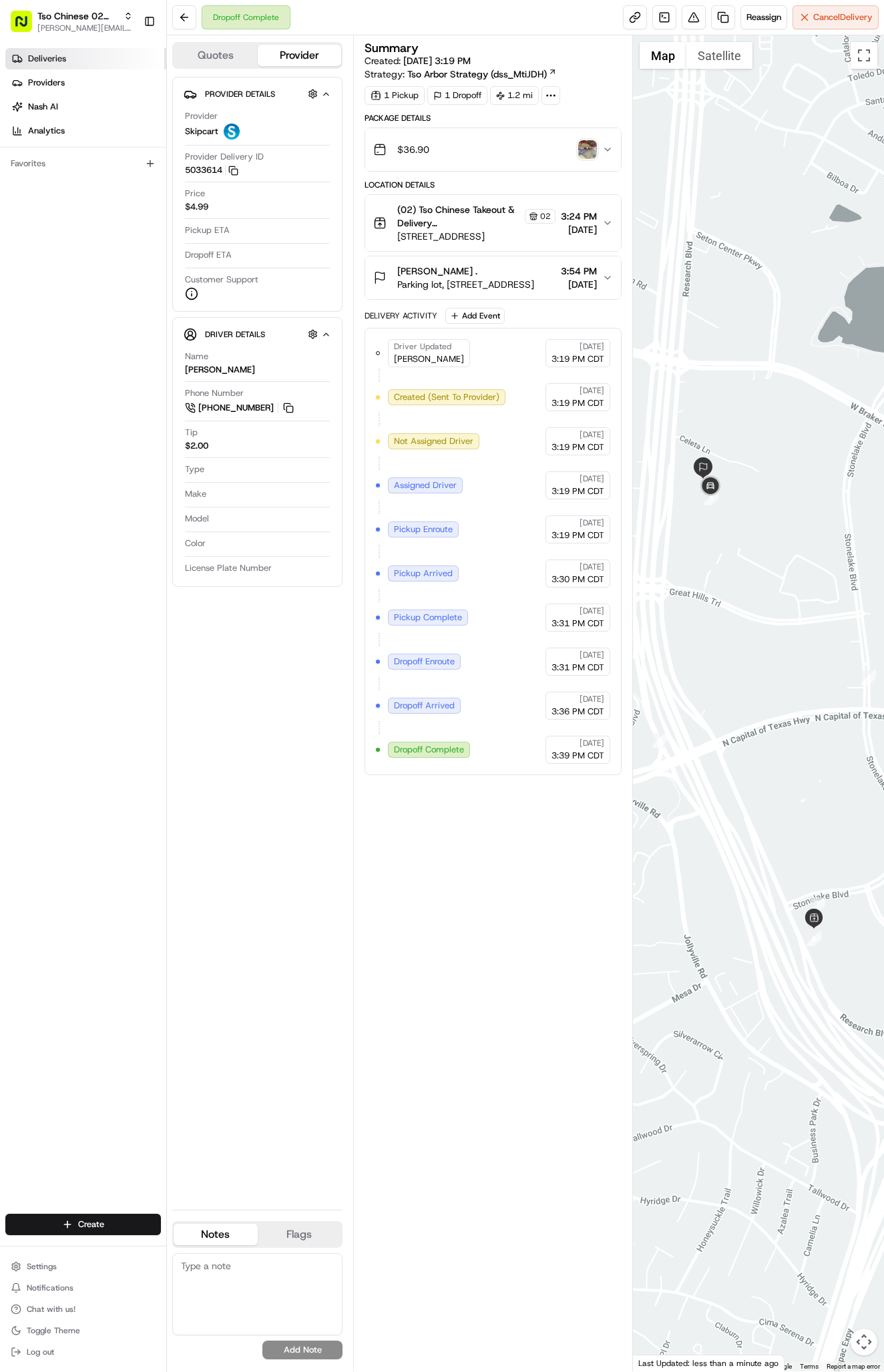
click at [54, 50] on link "Deliveries" at bounding box center [86, 59] width 161 height 21
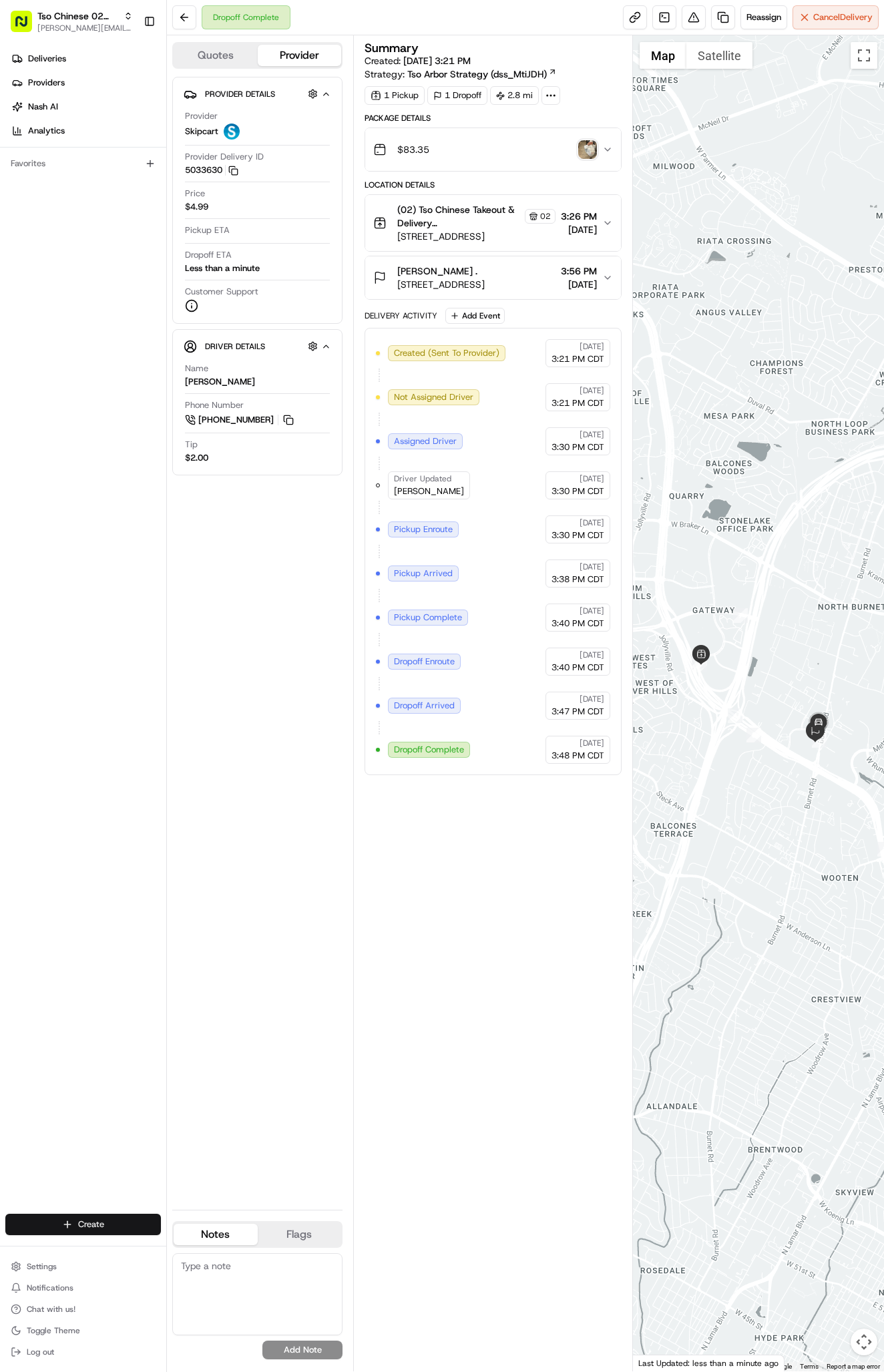
click at [65, 1225] on html "Tso Chinese 02 Arbor antonia@tsochinese.com Toggle Sidebar Deliveries Providers…" at bounding box center [442, 686] width 884 height 1372
click at [187, 1252] on div at bounding box center [180, 1249] width 16 height 16
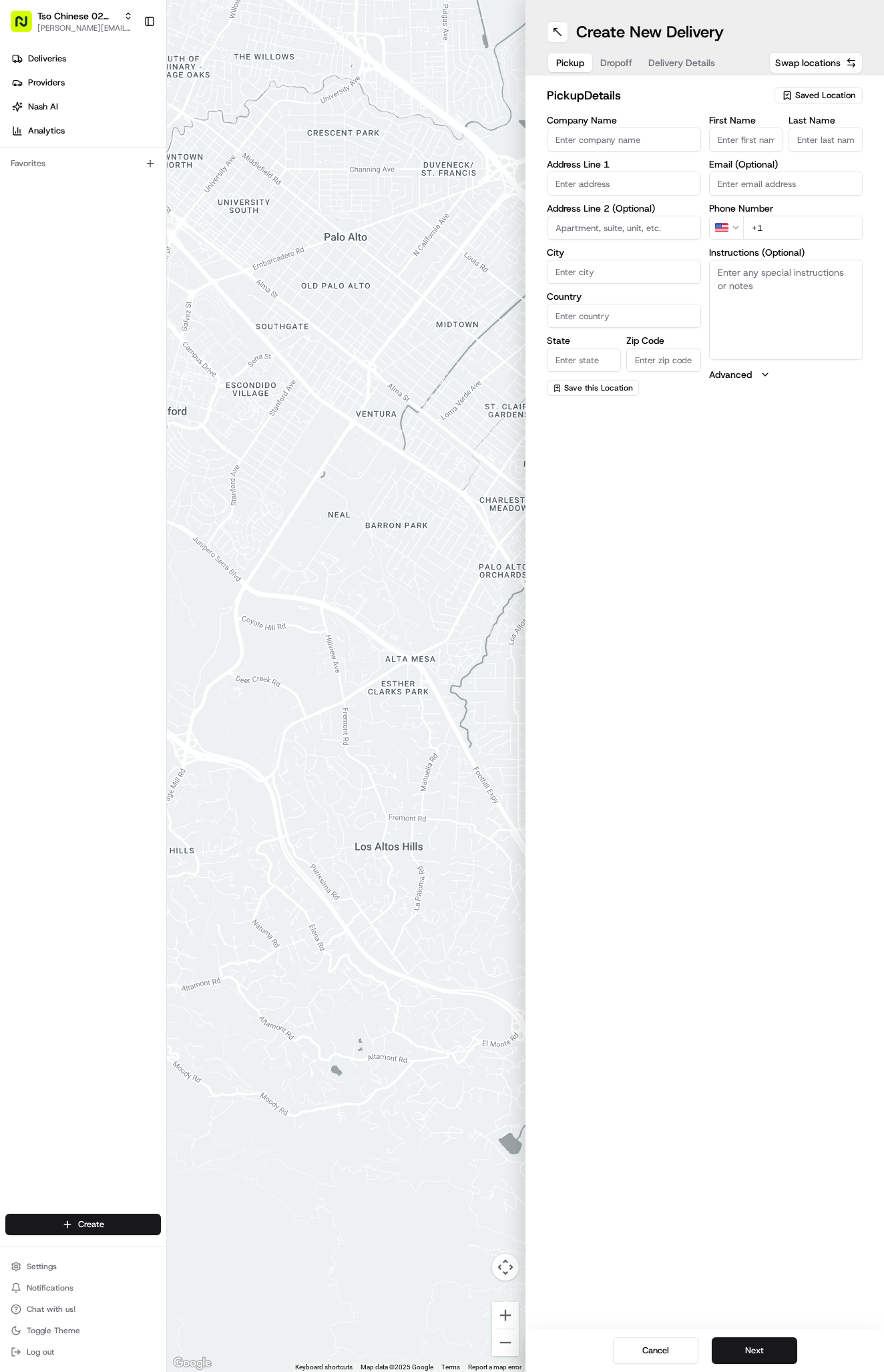
click at [801, 101] on span "Saved Location" at bounding box center [825, 95] width 60 height 12
click at [801, 147] on span "(02) Tso Chinese Takeout & Delivery Arboretum Crossing (02)" at bounding box center [796, 152] width 164 height 24
type input "(02) Tso Chinese Takeout & Delivery [GEOGRAPHIC_DATA]"
type input "Bldg E Ste 402"
type input "Austin"
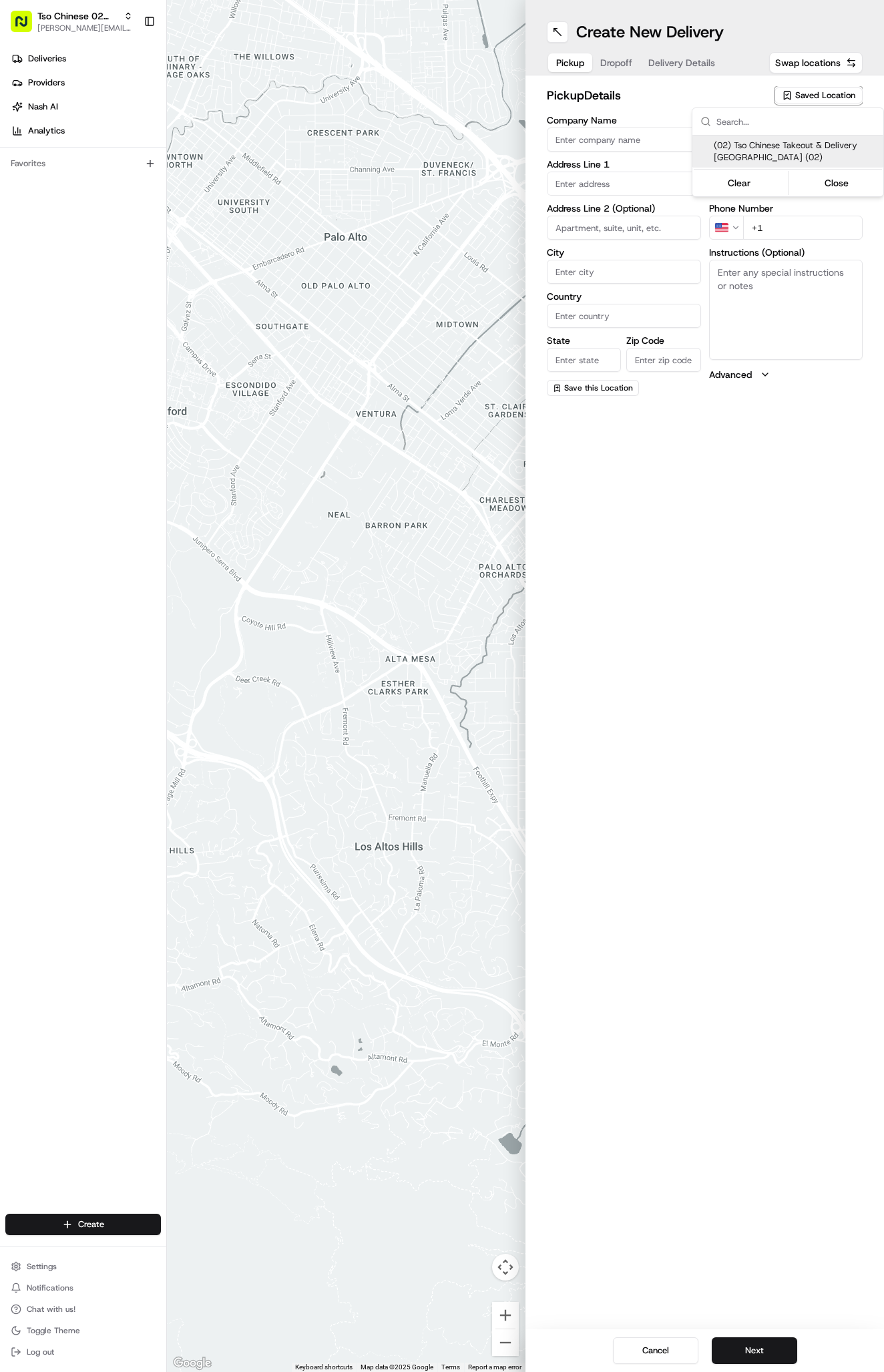
type input "US"
type input "TX"
type input "78759"
type input "Tso Chinese"
type input "Arboretum Crossing Manager"
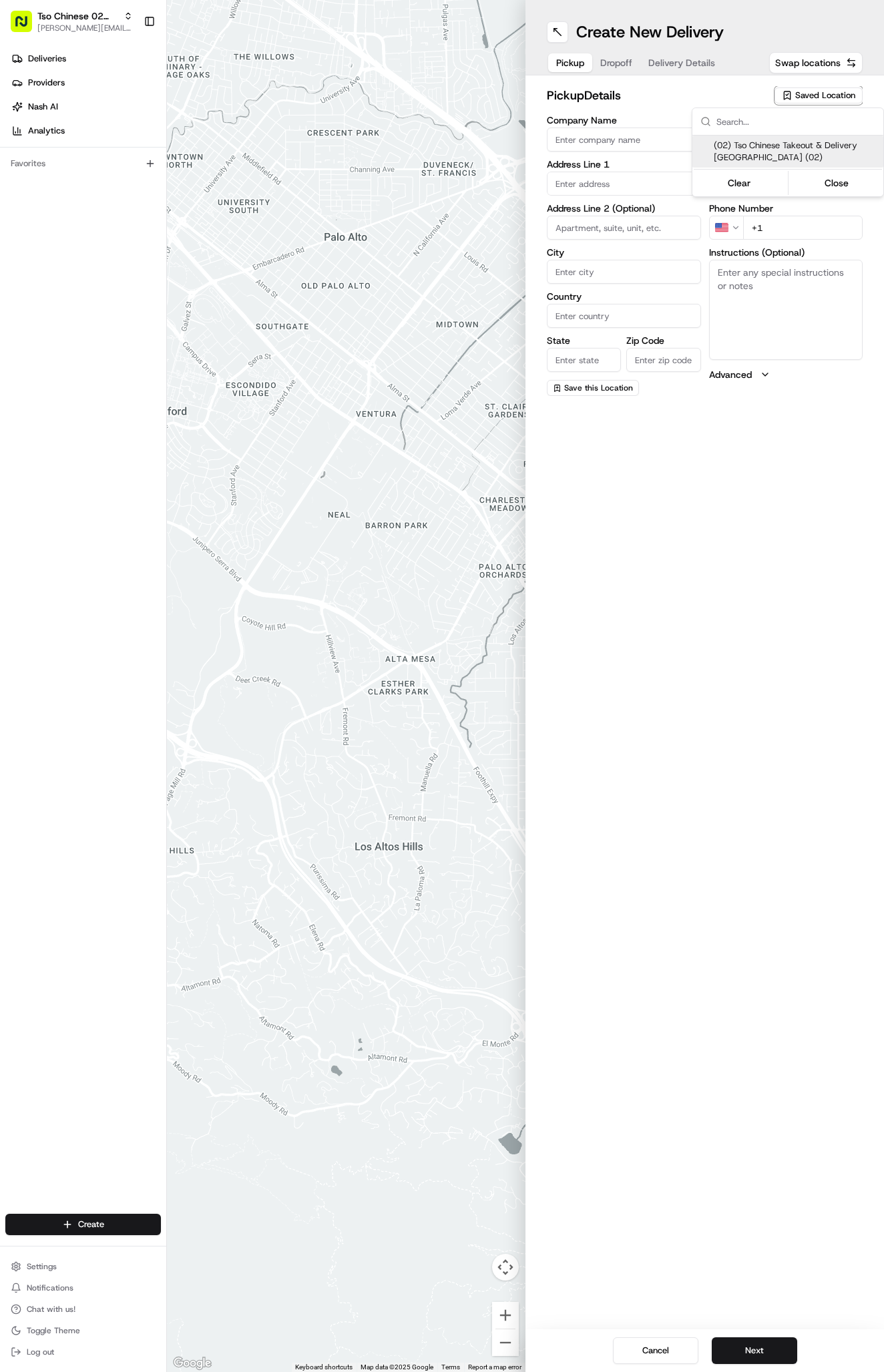
type input "arborstore@tsochinese.com"
type input "+1 512 344 9434"
type textarea "Submit a picture displaying address & food as Proof of Delivery. Envía una foto…"
type input "9333 Research Blvd"
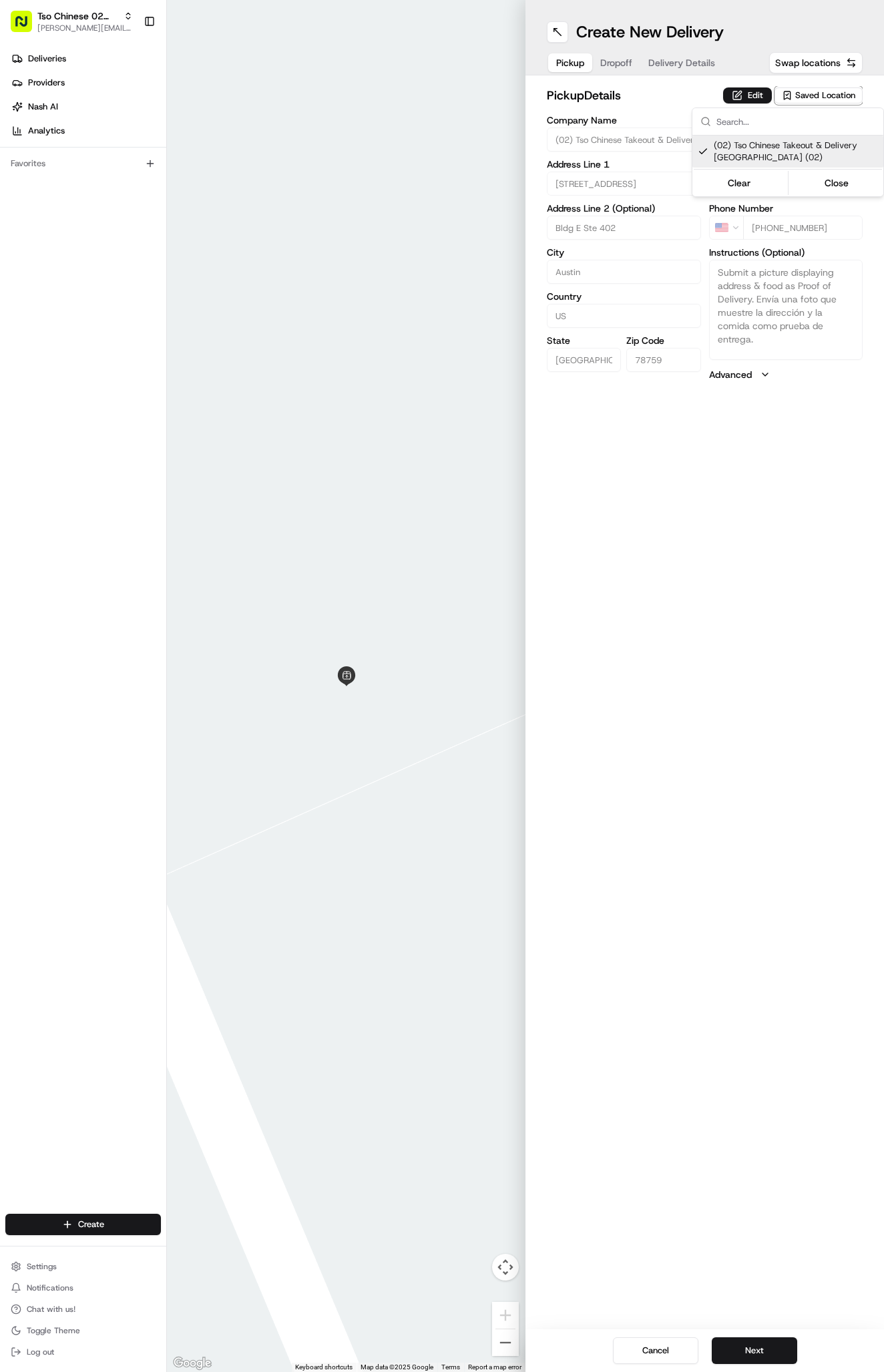
click at [610, 64] on html "Tso Chinese 02 Arbor antonia@tsochinese.com Toggle Sidebar Deliveries Providers…" at bounding box center [442, 686] width 884 height 1372
click at [610, 64] on button "Dropoff" at bounding box center [616, 63] width 48 height 18
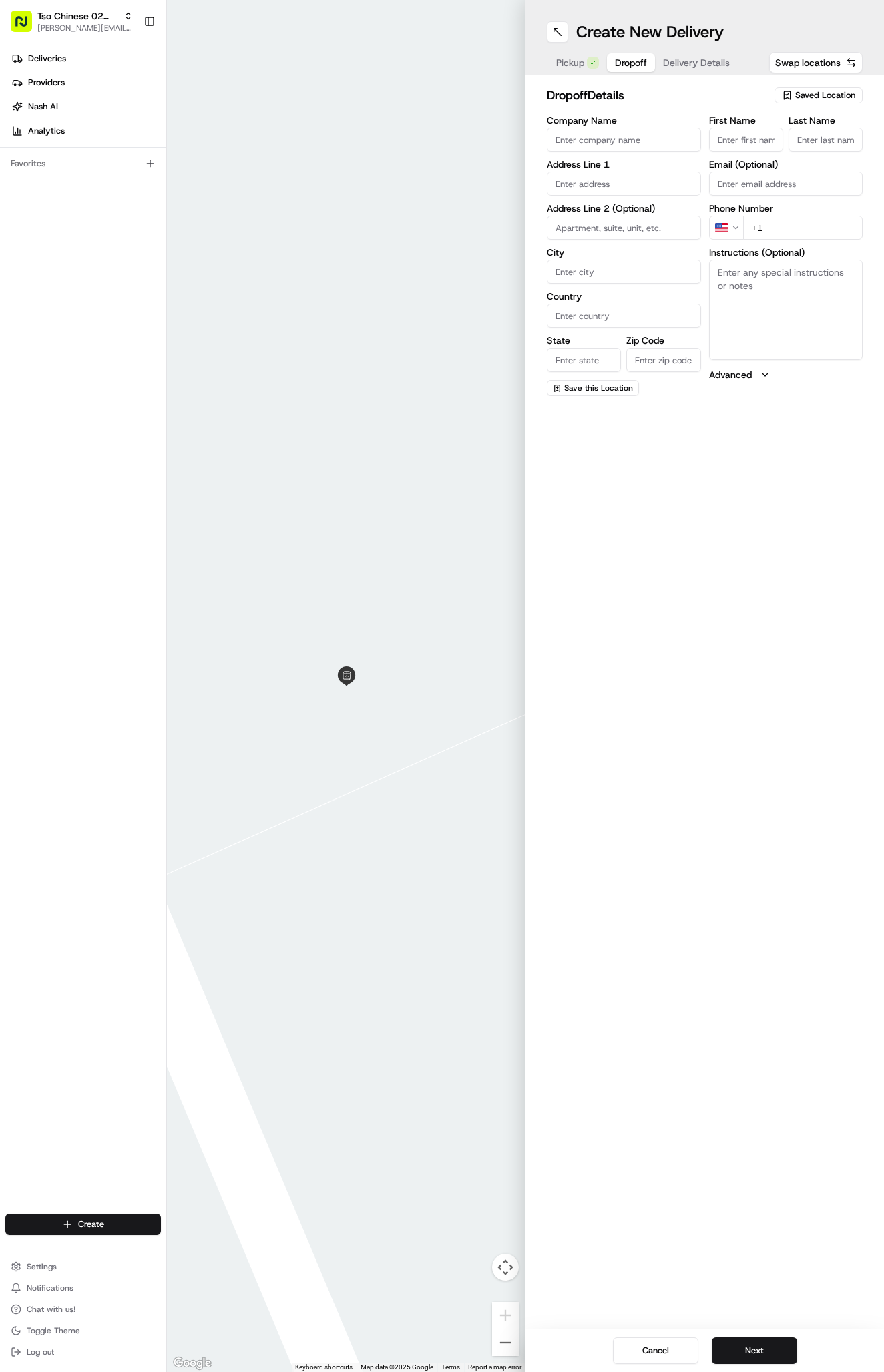
paste input "Jonathan Keithan"
type input "Jonathan Keithan"
click at [186, 4] on div at bounding box center [346, 686] width 358 height 1372
type input "."
click at [622, 192] on input "text" at bounding box center [624, 183] width 155 height 24
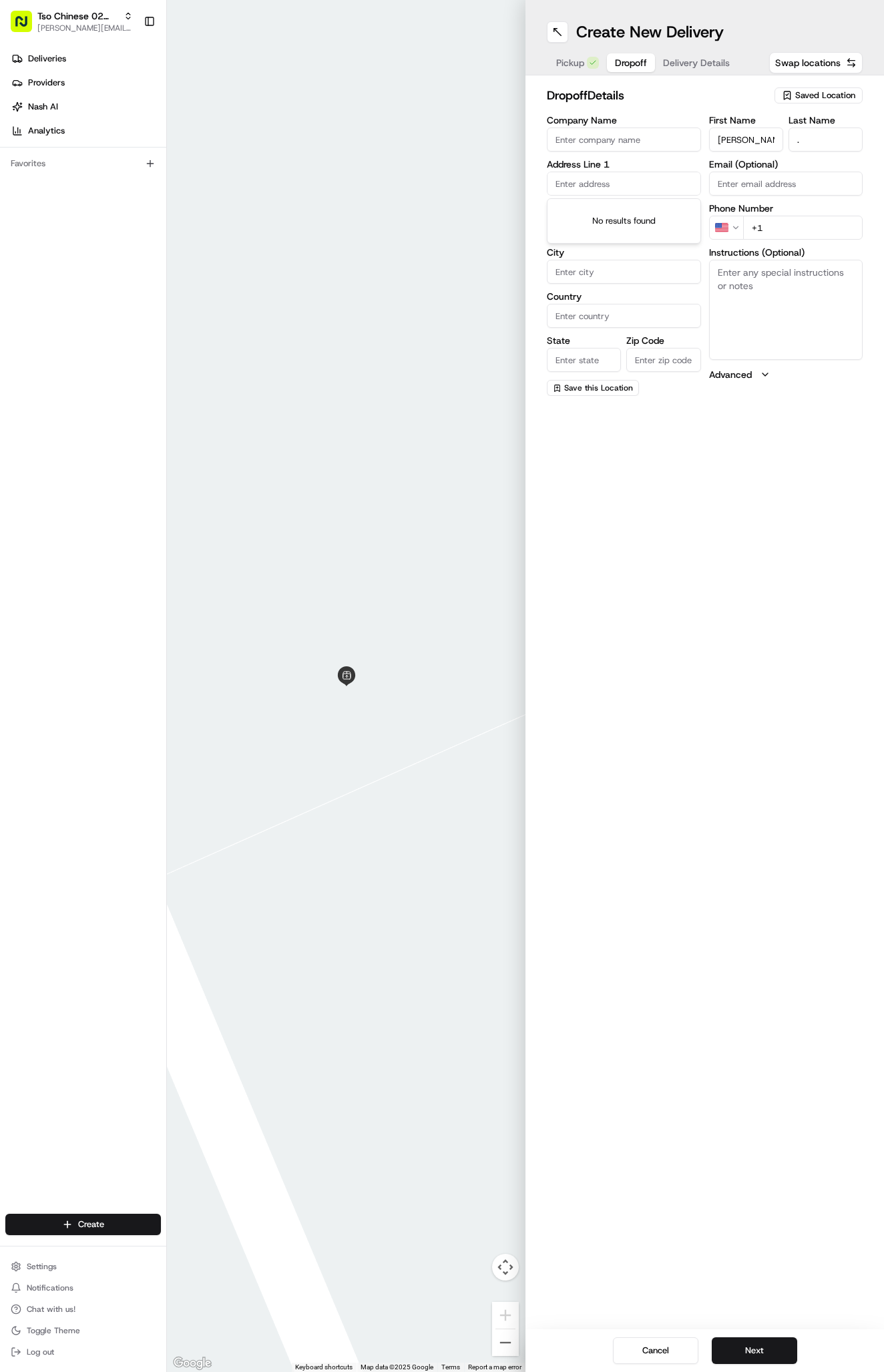
paste input "11613 Elk Park Trl Austin Texas 78759"
type input "[STREET_ADDRESS]"
type input "Austin"
type input "[GEOGRAPHIC_DATA]"
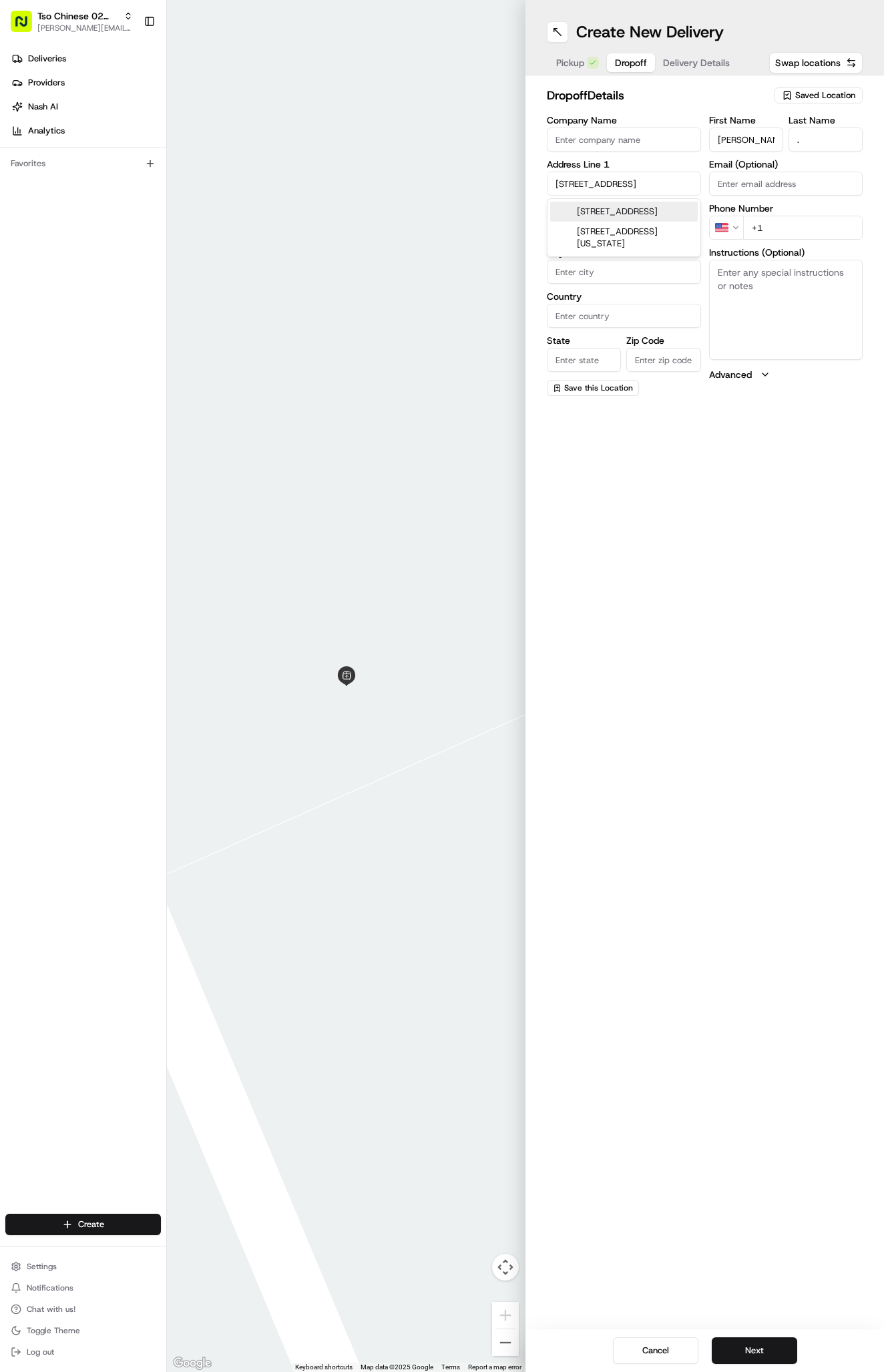
type input "78759"
type input "11613 Elk Park Trail"
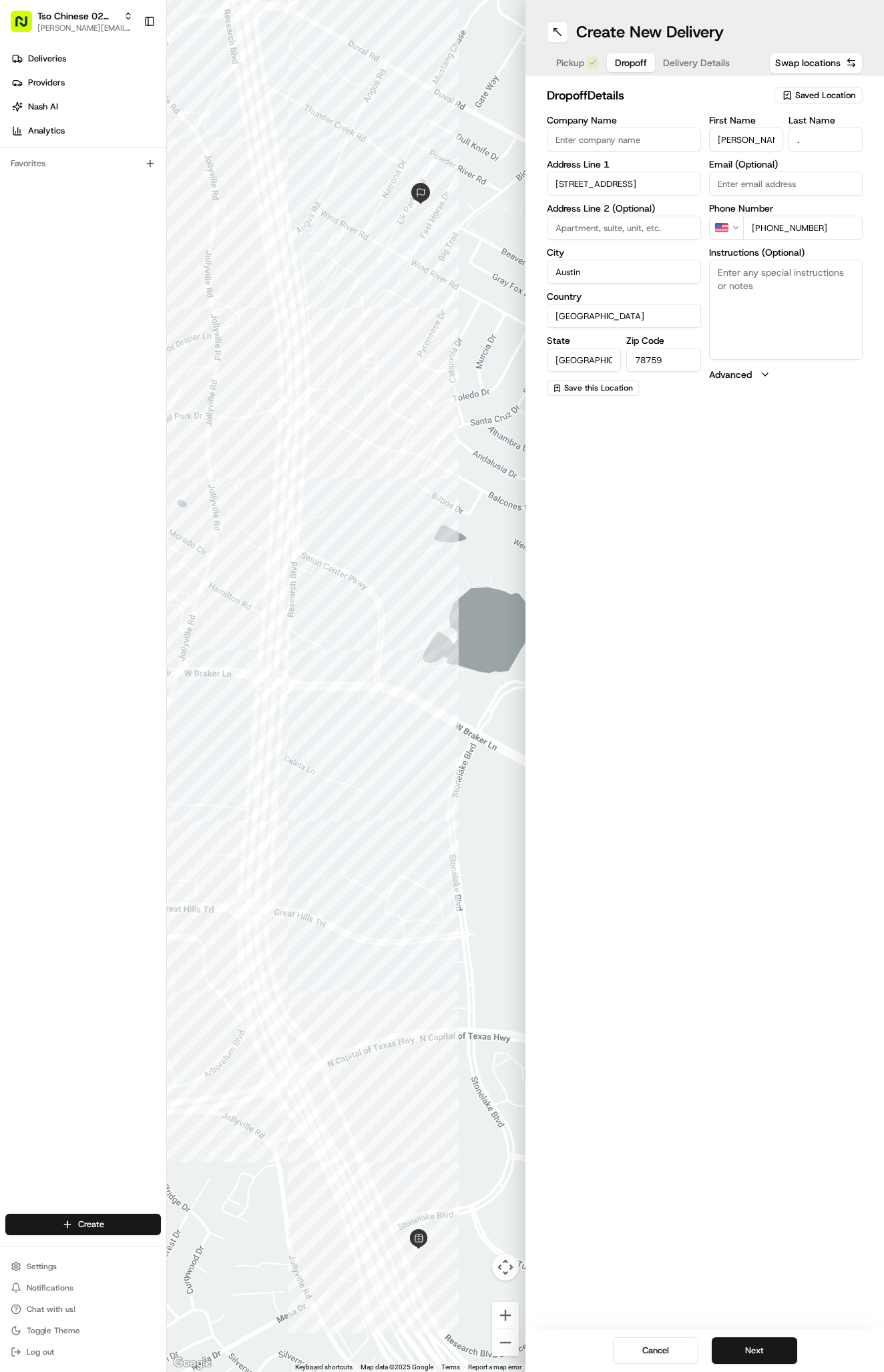
type input "+1 469 247 2119"
click at [777, 288] on textarea "Instructions (Optional)" at bounding box center [786, 310] width 155 height 100
click at [749, 317] on textarea "Instructions (Optional)" at bounding box center [786, 310] width 155 height 100
paste textarea "It's a house. Please ring the door bell and leave food in front of the door. Th…"
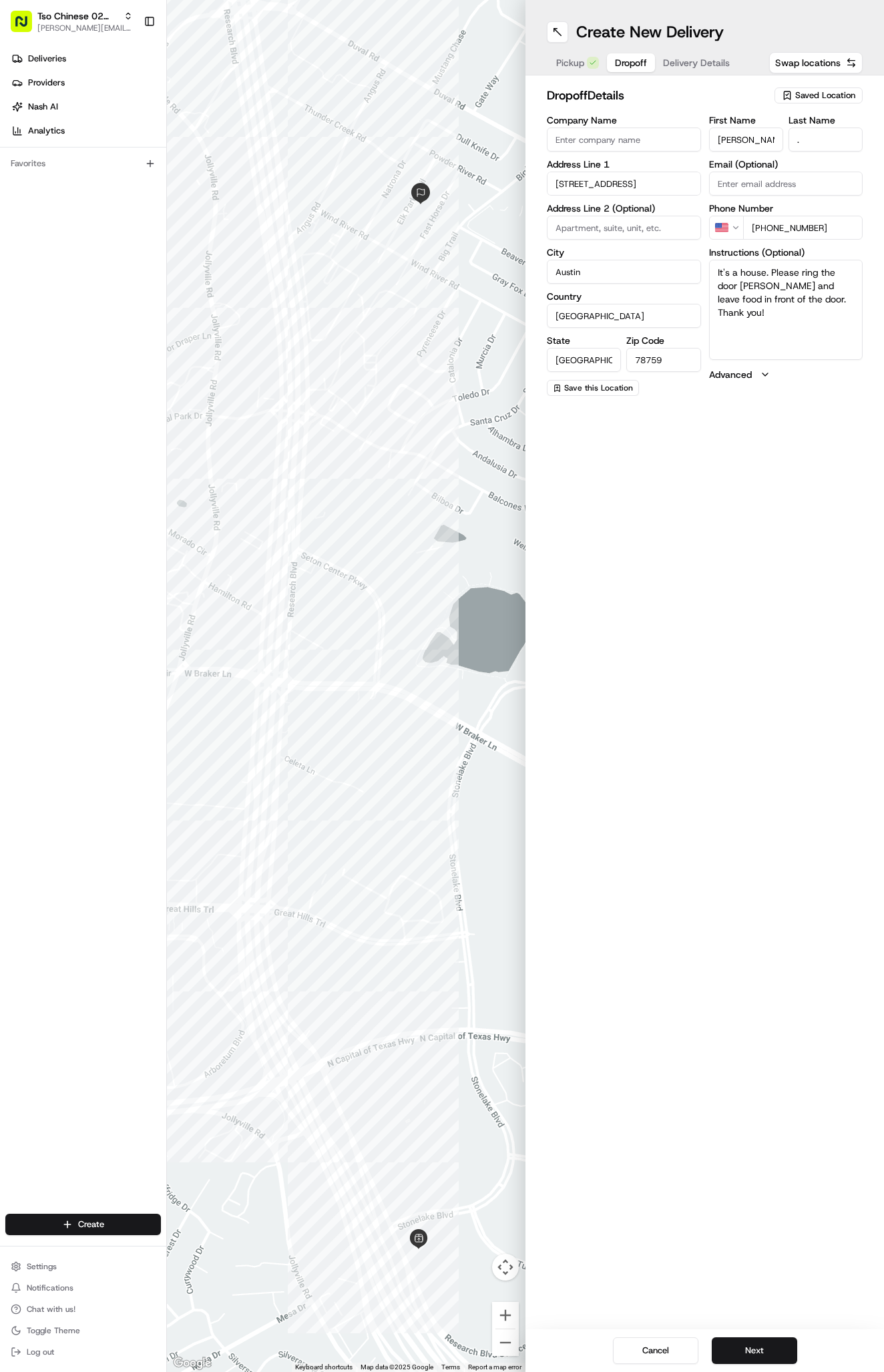
type textarea "It's a house. Please ring the door bell and leave food in front of the door. Th…"
click at [757, 590] on div "Create New Delivery Pickup Dropoff Delivery Details Swap locations dropoff Deta…" at bounding box center [705, 686] width 358 height 1372
click at [705, 61] on span "Delivery Details" at bounding box center [696, 62] width 67 height 13
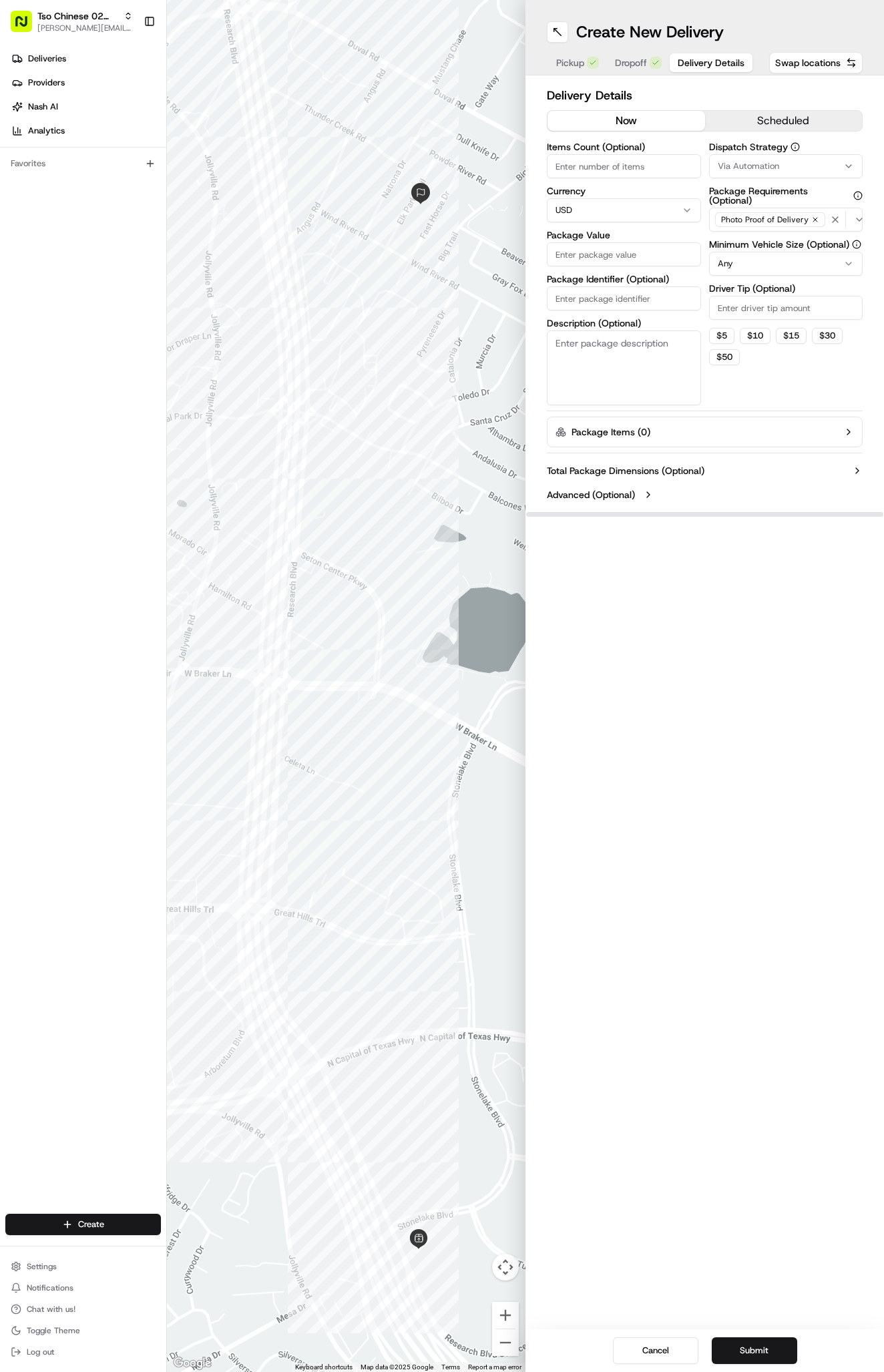
click at [747, 166] on span "Via Automation" at bounding box center [748, 166] width 61 height 12
click at [756, 236] on span "Tso Arbor Strategy" at bounding box center [796, 238] width 164 height 12
click at [759, 313] on html "Tso Chinese 02 Arbor [PERSON_NAME][EMAIL_ADDRESS][DOMAIN_NAME] Toggle Sidebar D…" at bounding box center [442, 686] width 884 height 1372
click at [756, 310] on input "Driver Tip (Optional)" at bounding box center [786, 308] width 155 height 24
type input "2"
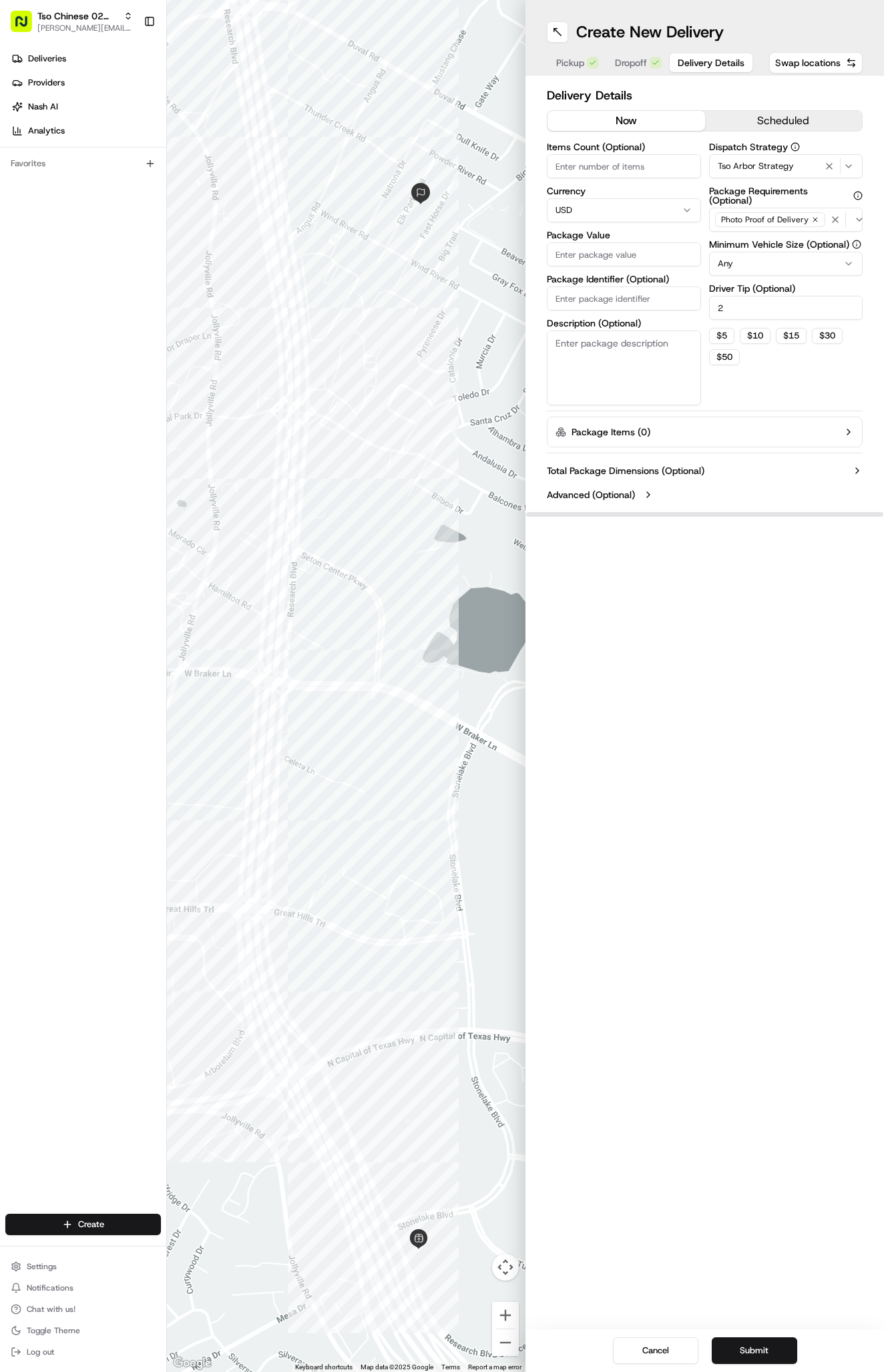
click at [622, 257] on input "Package Value" at bounding box center [624, 254] width 155 height 24
type input "27.55"
click at [623, 299] on input "Package Identifier (Optional)" at bounding box center [624, 298] width 155 height 24
paste input "#0XV1XSX"
type input "#0XV1XSX"
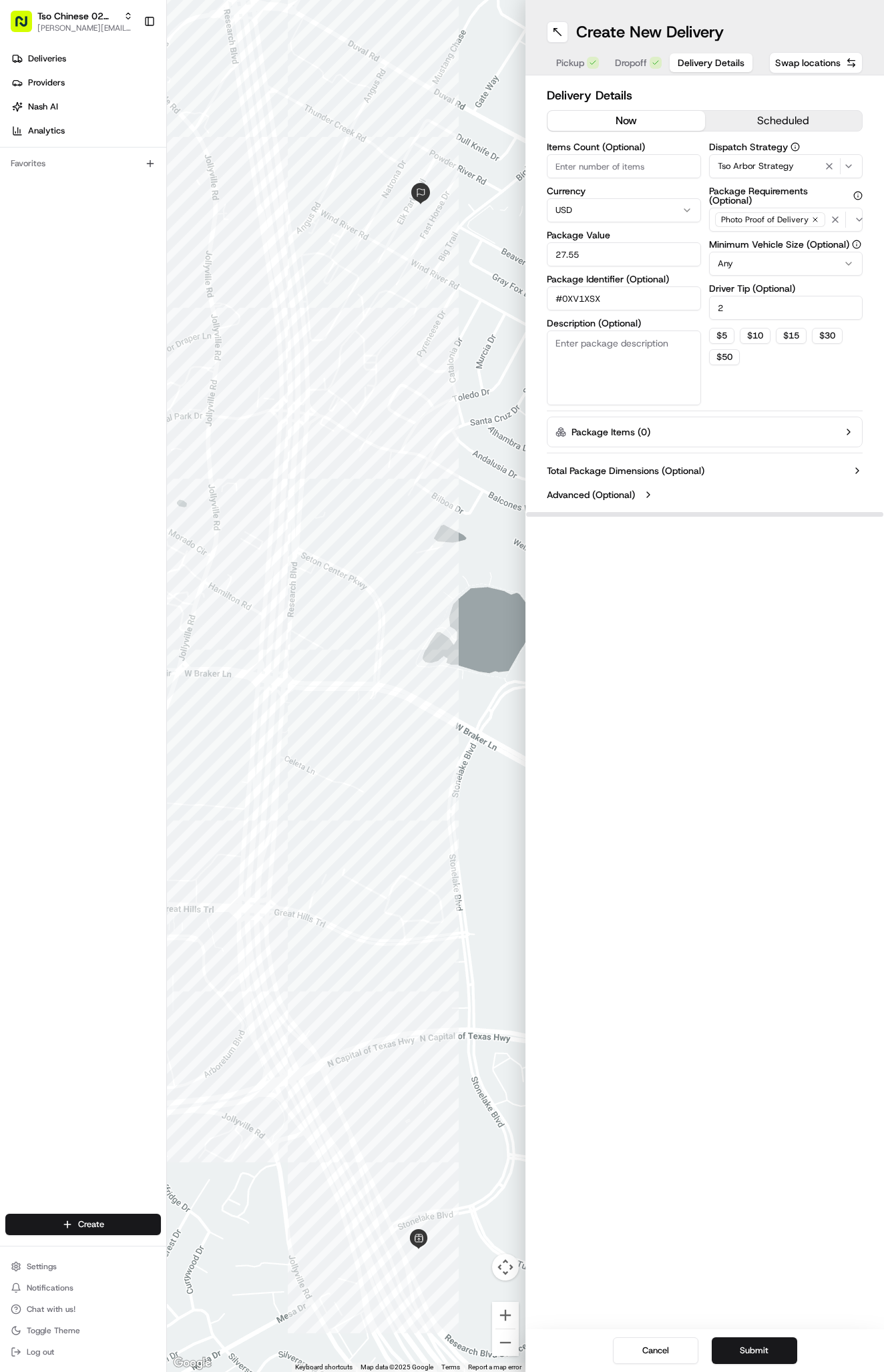
click at [698, 765] on div "Create New Delivery Pickup Dropoff Delivery Details Swap locations Delivery Det…" at bounding box center [705, 686] width 358 height 1372
click at [739, 1345] on button "Submit" at bounding box center [754, 1350] width 85 height 27
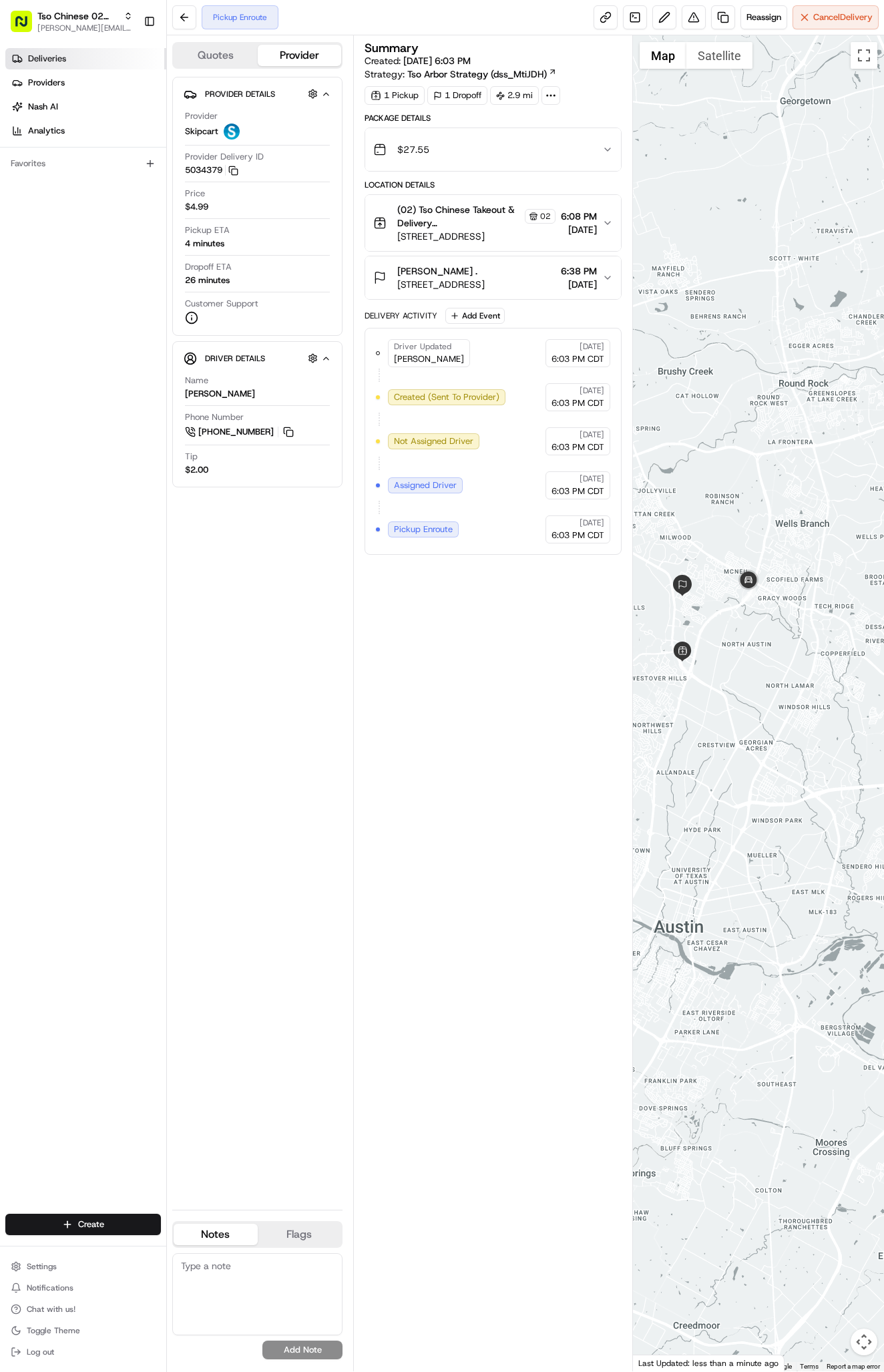
click at [104, 59] on link "Deliveries" at bounding box center [86, 59] width 161 height 21
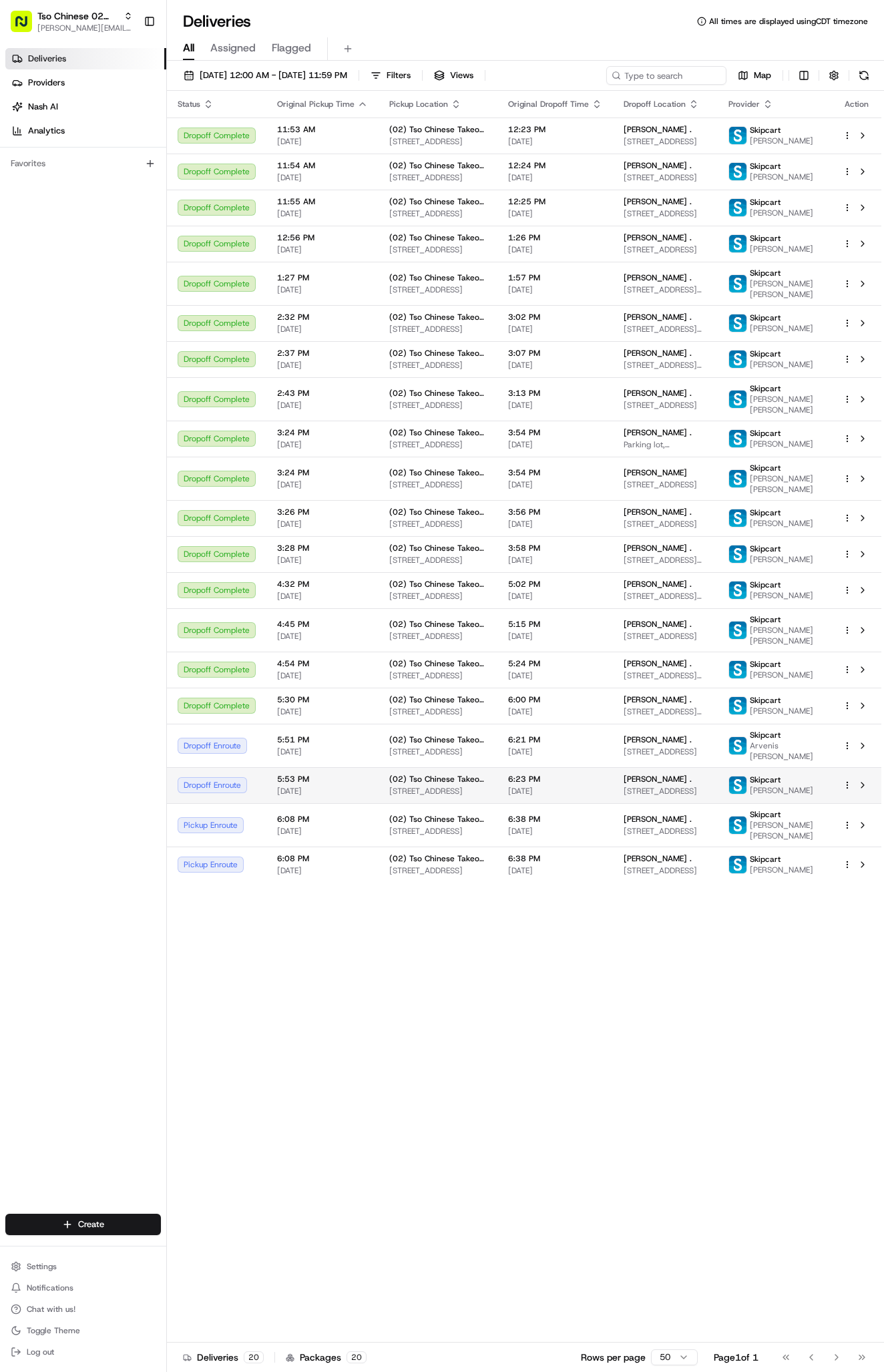
click at [435, 796] on span "[STREET_ADDRESS]" at bounding box center [438, 791] width 97 height 11
click at [438, 825] on span "(02) Tso Chinese Takeout & Delivery [GEOGRAPHIC_DATA]" at bounding box center [438, 818] width 97 height 11
click at [534, 825] on span "6:38 PM" at bounding box center [555, 818] width 94 height 11
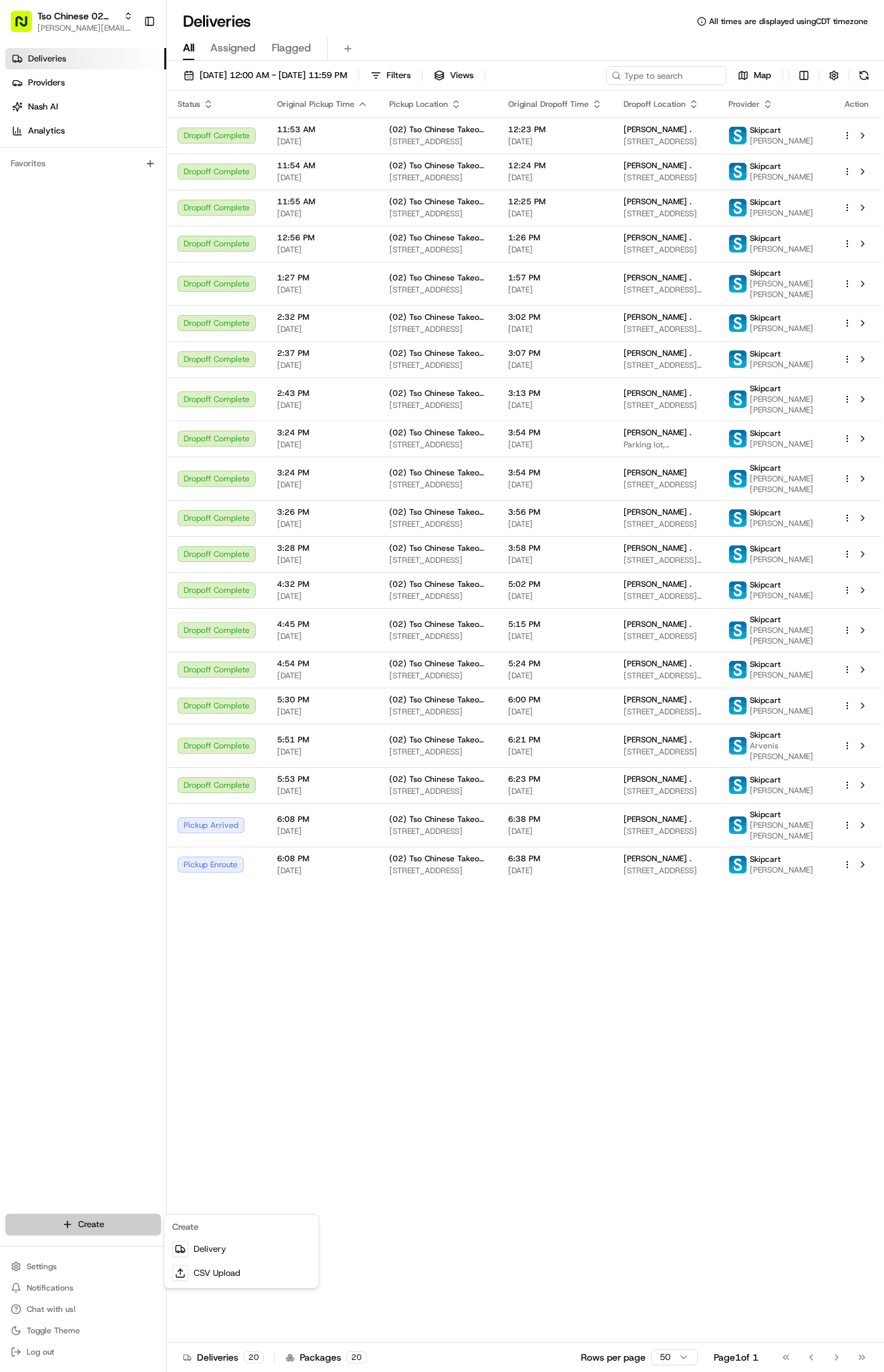
click at [58, 1220] on html "Tso Chinese 02 Arbor antonia@tsochinese.com Toggle Sidebar Deliveries Providers…" at bounding box center [442, 686] width 884 height 1372
click at [218, 1250] on link "Delivery" at bounding box center [241, 1249] width 149 height 24
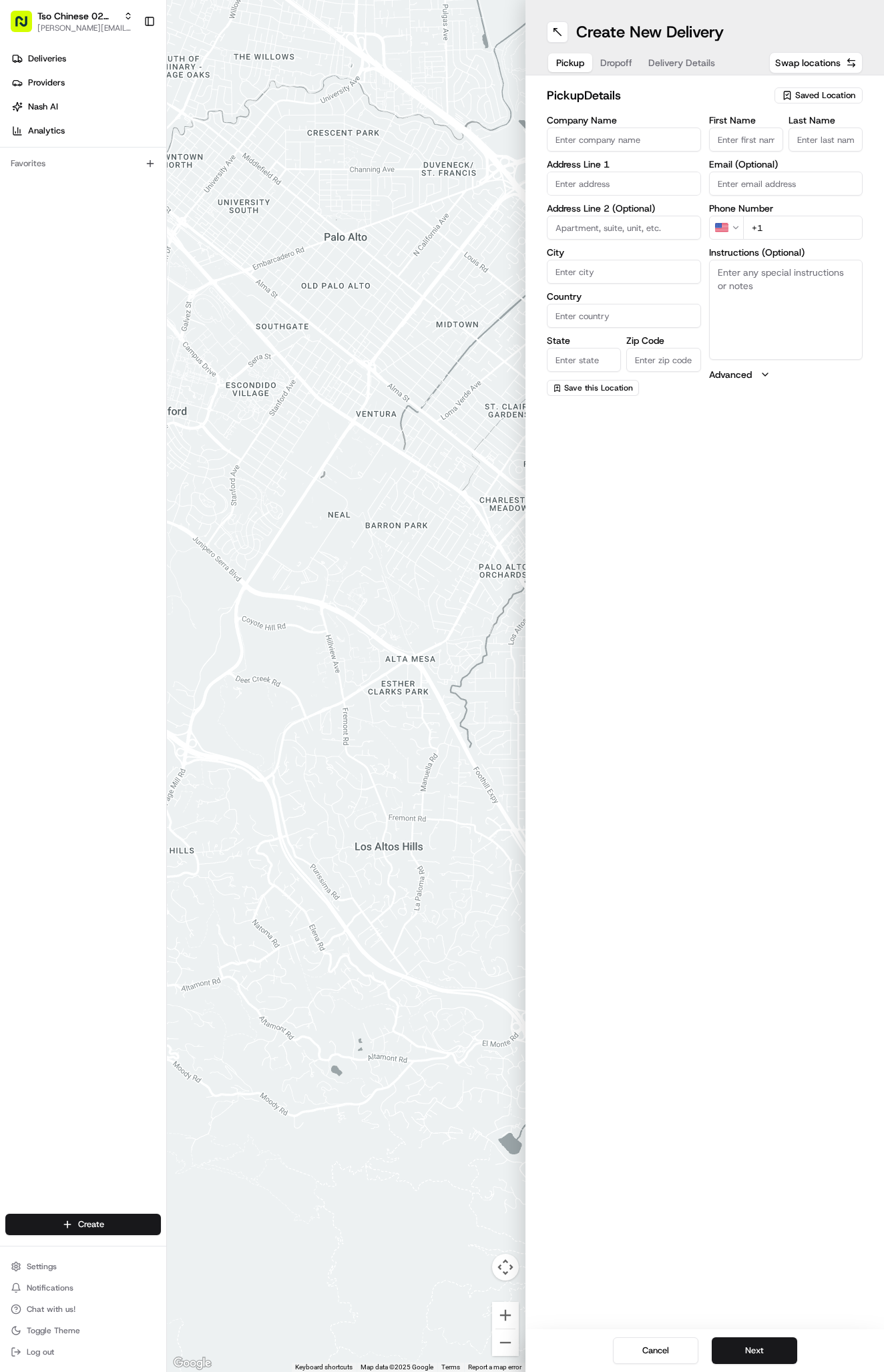
click at [800, 93] on span "Saved Location" at bounding box center [825, 95] width 60 height 12
click at [784, 150] on span "(02) Tso Chinese Takeout & Delivery [GEOGRAPHIC_DATA] (02)" at bounding box center [796, 152] width 164 height 24
type input "(02) Tso Chinese Takeout & Delivery [GEOGRAPHIC_DATA]"
type input "Bldg E Ste 402"
type input "Austin"
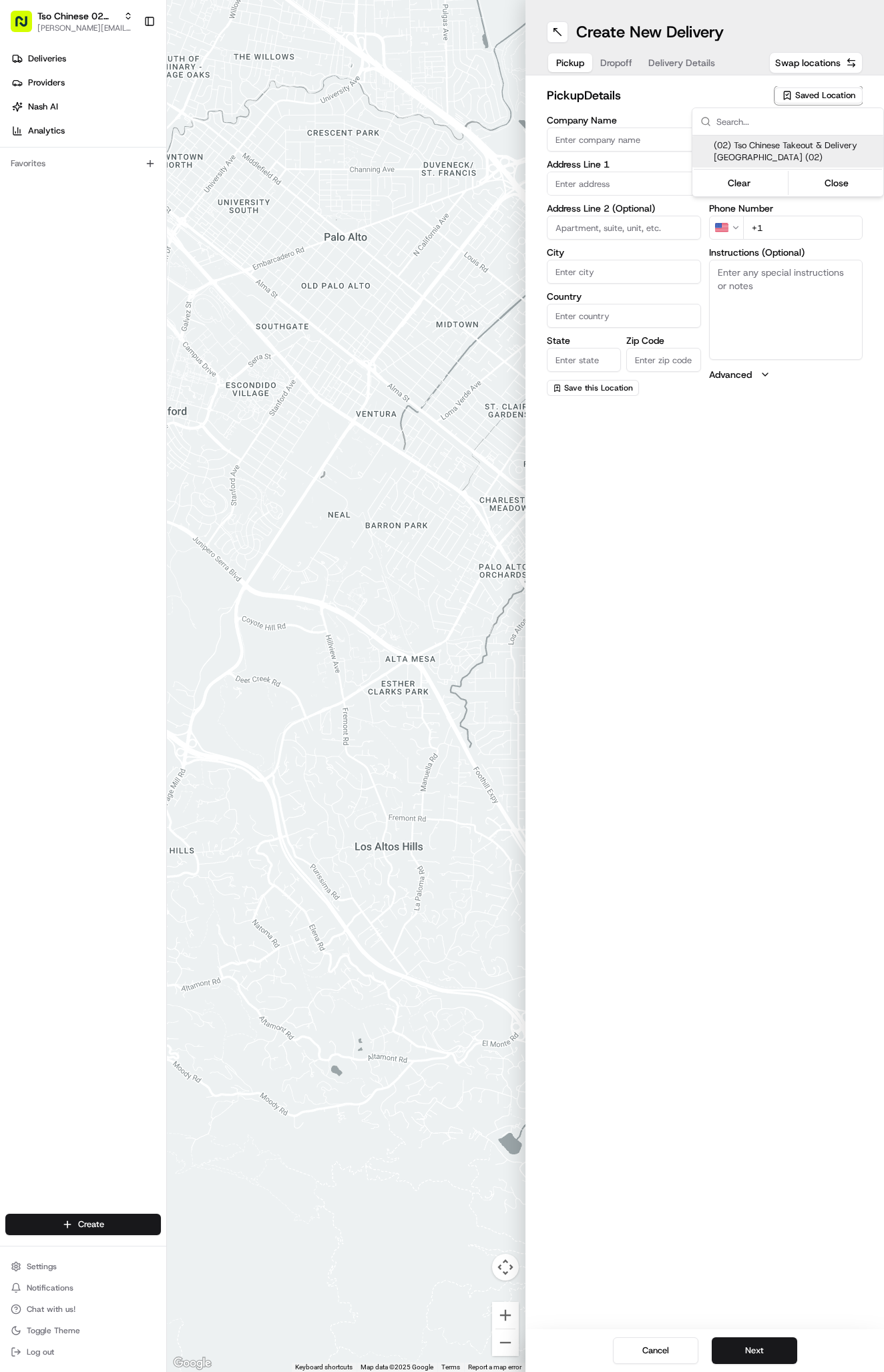
type input "US"
type input "[GEOGRAPHIC_DATA]"
type input "78759"
type input "Tso Chinese"
type input "Arboretum Crossing Manager"
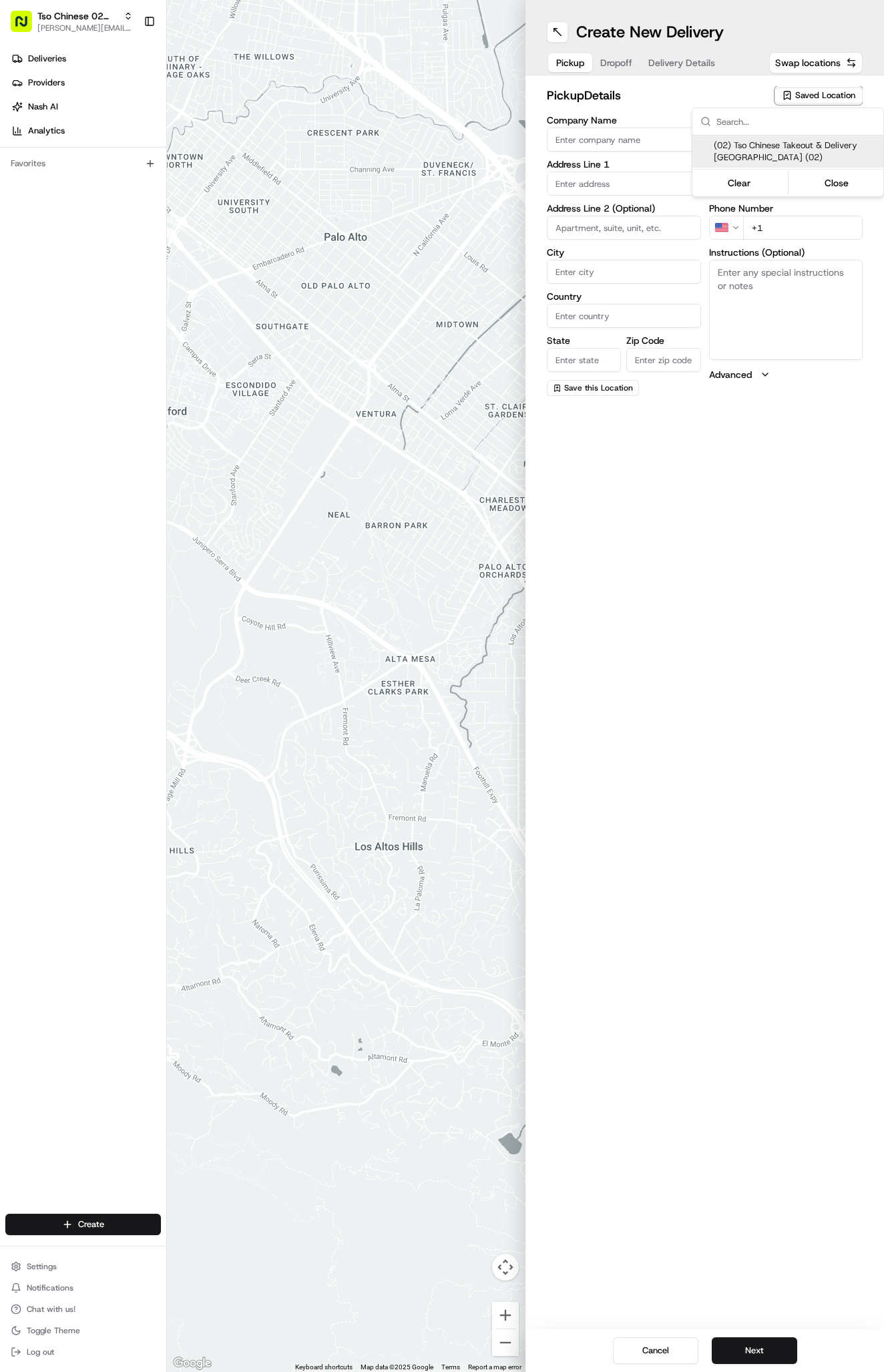
type input "[EMAIL_ADDRESS][DOMAIN_NAME]"
type input "[PHONE_NUMBER]"
type textarea "Submit a picture displaying address & food as Proof of Delivery. Envía una foto…"
type input "[STREET_ADDRESS]"
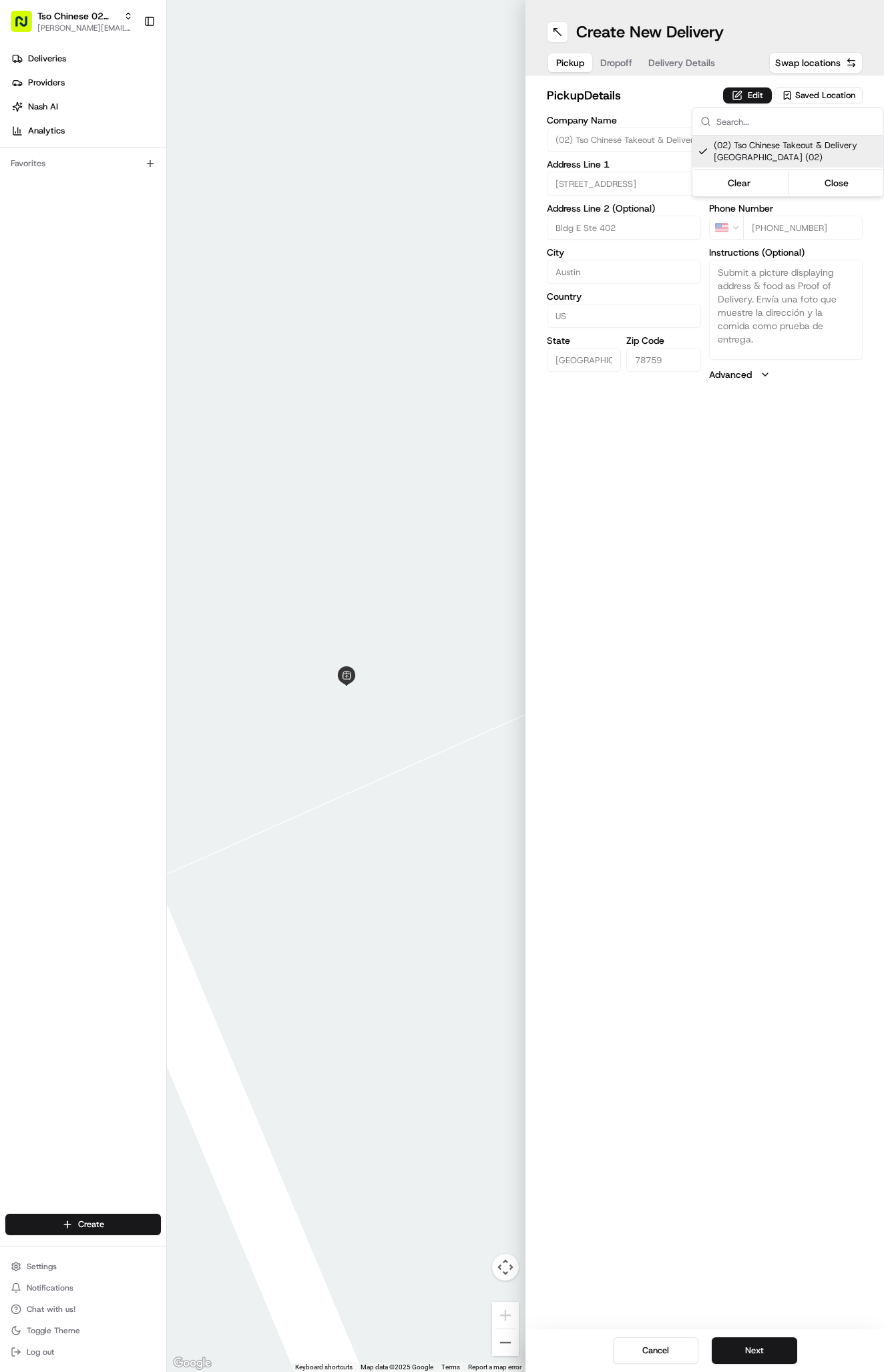
click at [615, 65] on html "Tso Chinese 02 Arbor [PERSON_NAME][EMAIL_ADDRESS][DOMAIN_NAME] Toggle Sidebar D…" at bounding box center [442, 686] width 884 height 1372
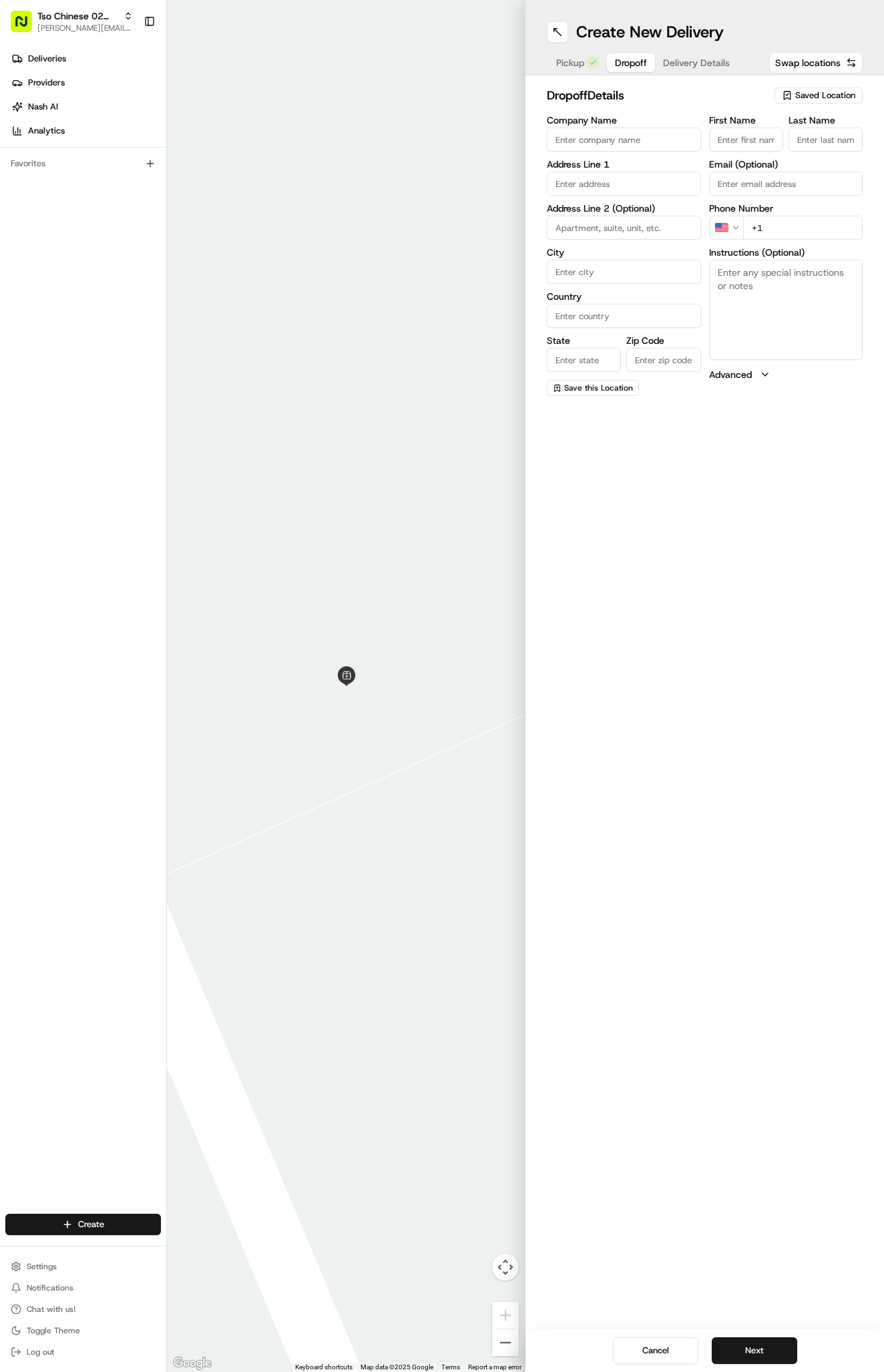
click at [615, 65] on span "Dropoff" at bounding box center [631, 62] width 32 height 13
click at [738, 142] on input "First Name" at bounding box center [746, 140] width 74 height 24
paste input "Matthew Bond"
type input "Matthew Bond"
type input "."
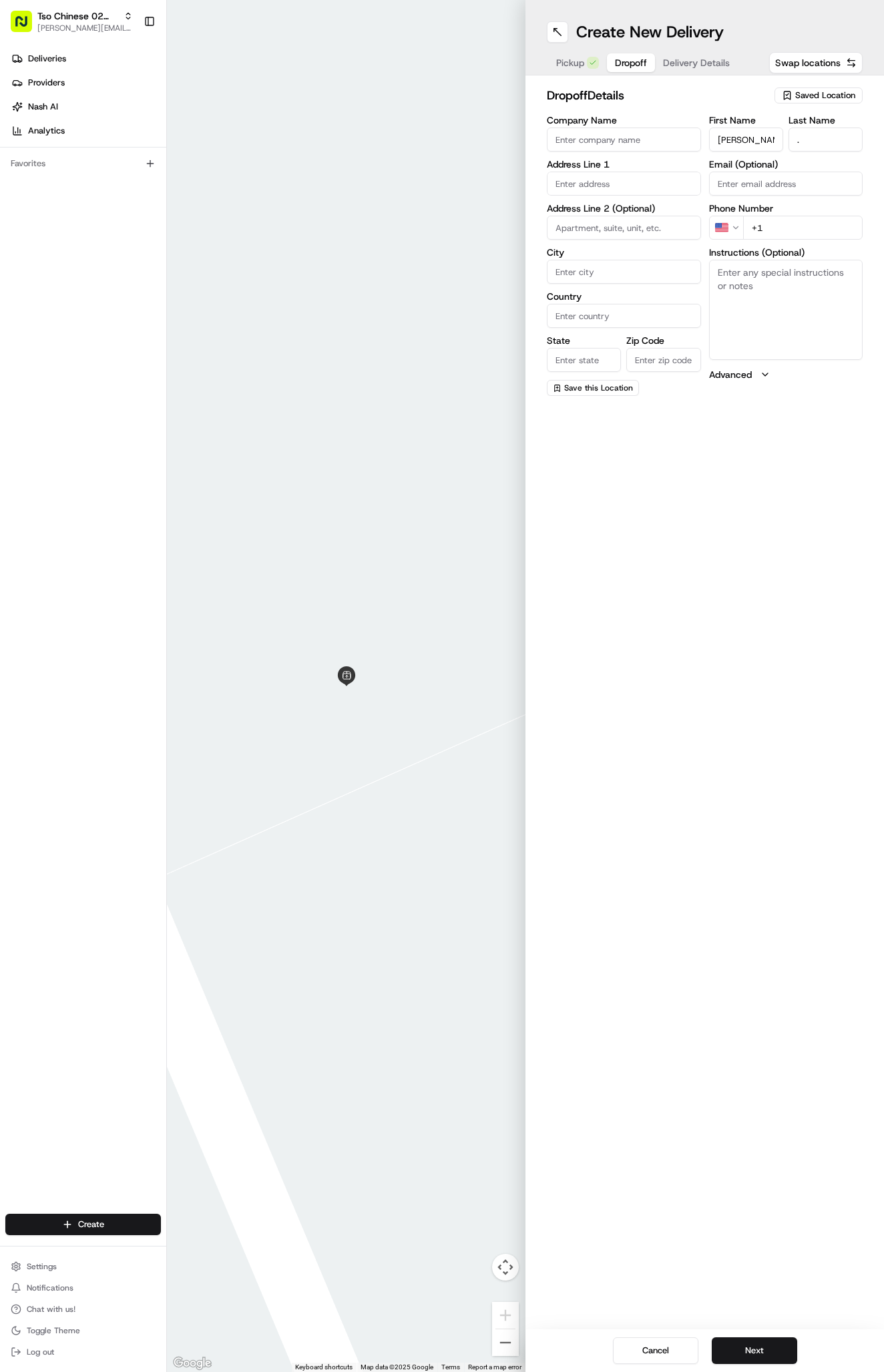
paste input "2107 Teakwood Dr Austin Texas 78757"
click at [614, 209] on div "2107 Teakwood Dr, Austin, Texas 78757" at bounding box center [624, 217] width 147 height 32
type input "2107 Teakwood Drive"
type input "Austin"
type input "[GEOGRAPHIC_DATA]"
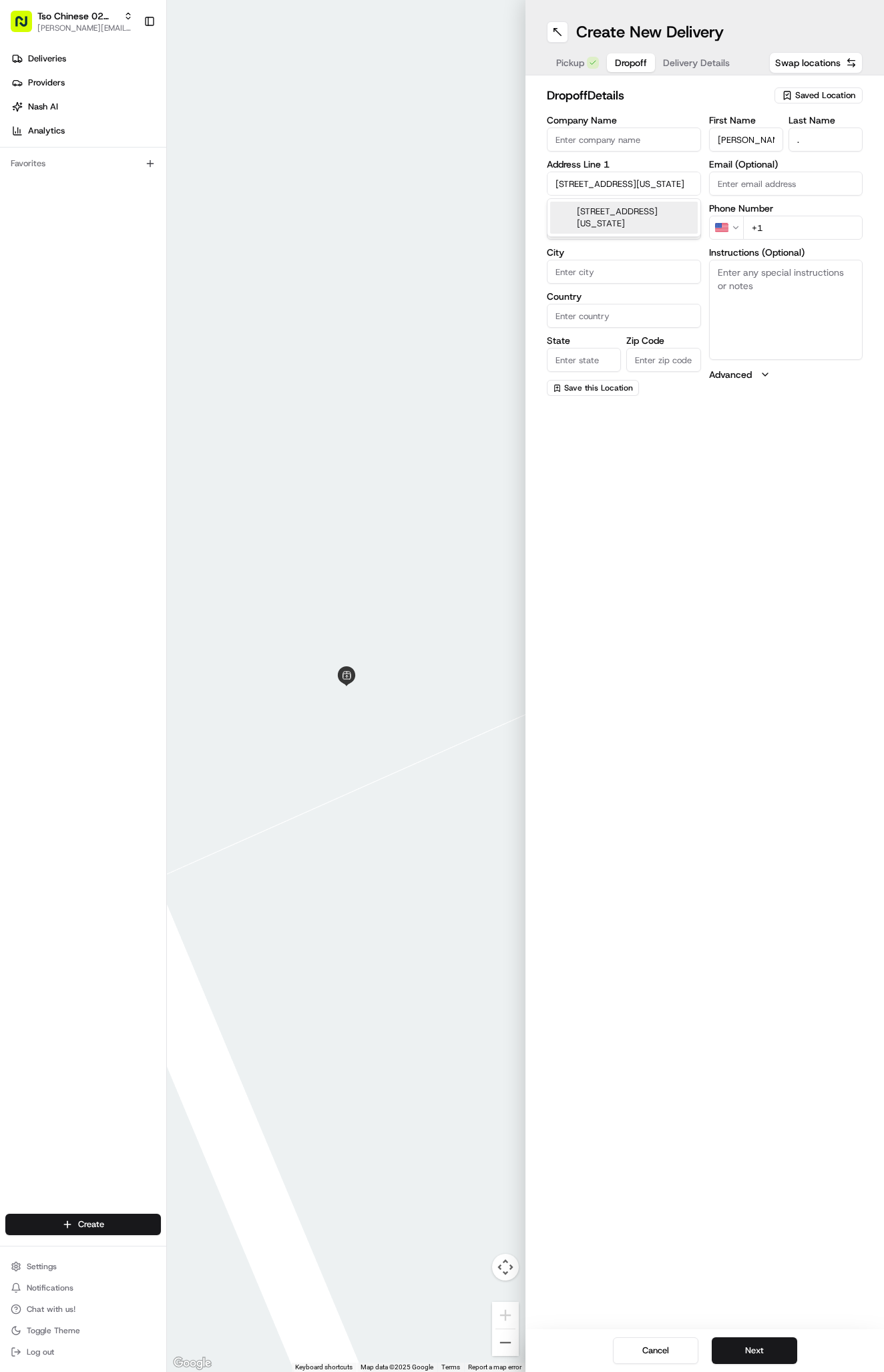
type input "[GEOGRAPHIC_DATA]"
type input "78757"
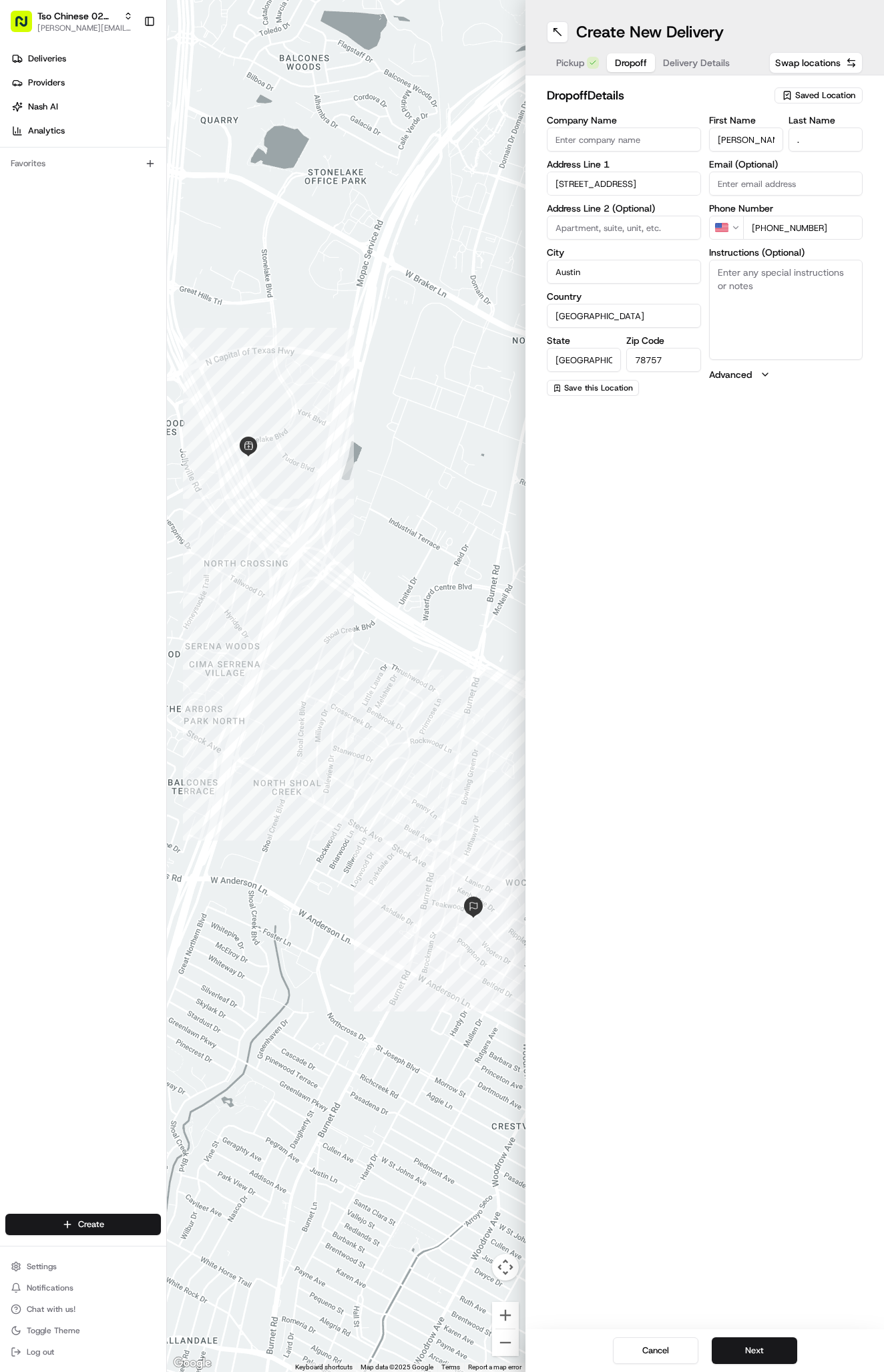
type input "+1 512 534 7578"
click at [807, 276] on textarea "Instructions (Optional)" at bounding box center [786, 310] width 155 height 100
click at [686, 64] on span "Delivery Details" at bounding box center [696, 62] width 67 height 13
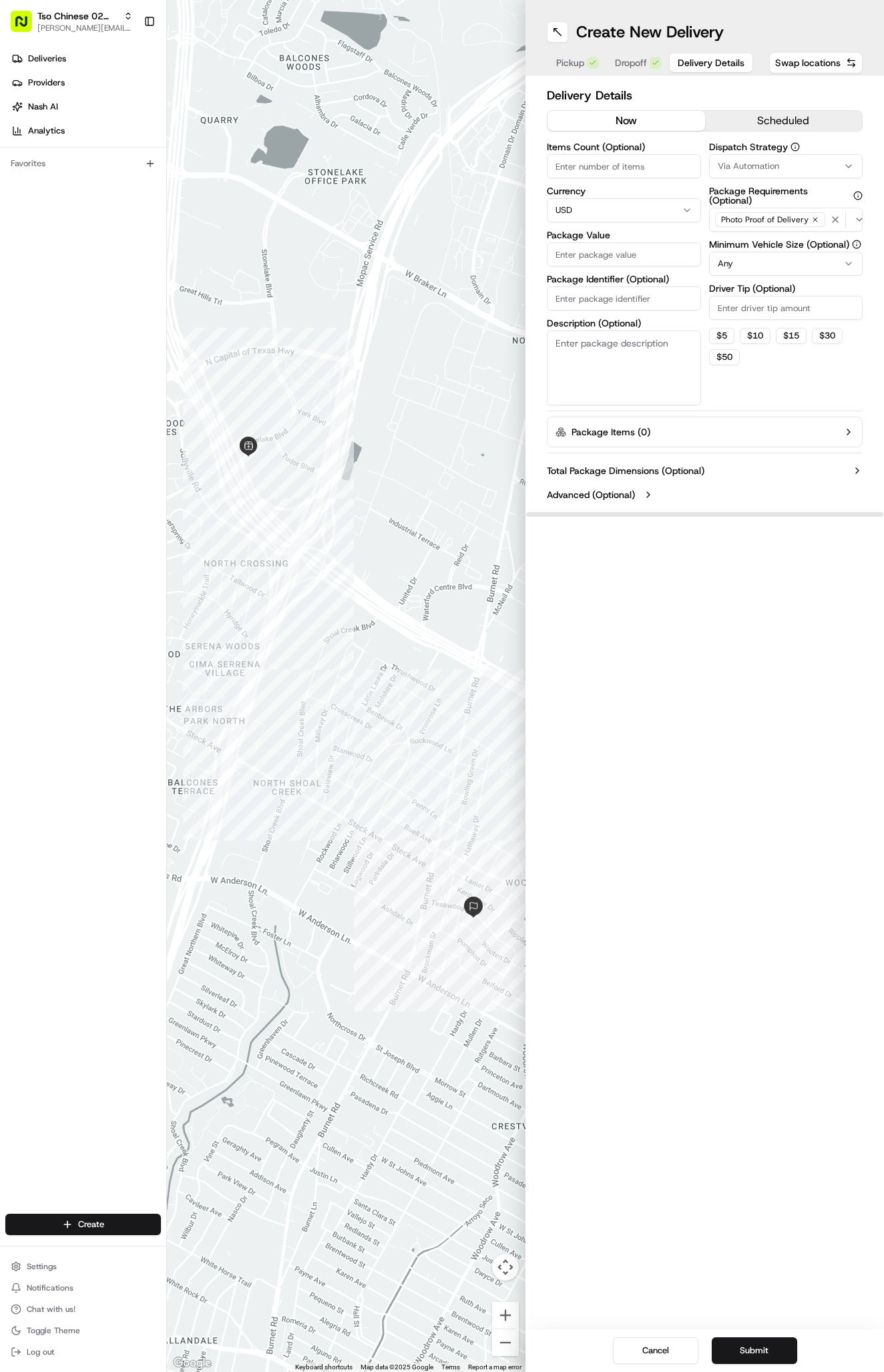
click at [751, 168] on span "Via Automation" at bounding box center [748, 166] width 61 height 12
click at [760, 231] on div "Tso Arbor Strategy" at bounding box center [787, 239] width 191 height 20
click at [765, 292] on html "Tso Chinese 02 Arbor antonia@tsochinese.com Toggle Sidebar Deliveries Providers…" at bounding box center [442, 686] width 884 height 1372
click at [768, 302] on input "Driver Tip (Optional)" at bounding box center [786, 308] width 155 height 24
type input "2"
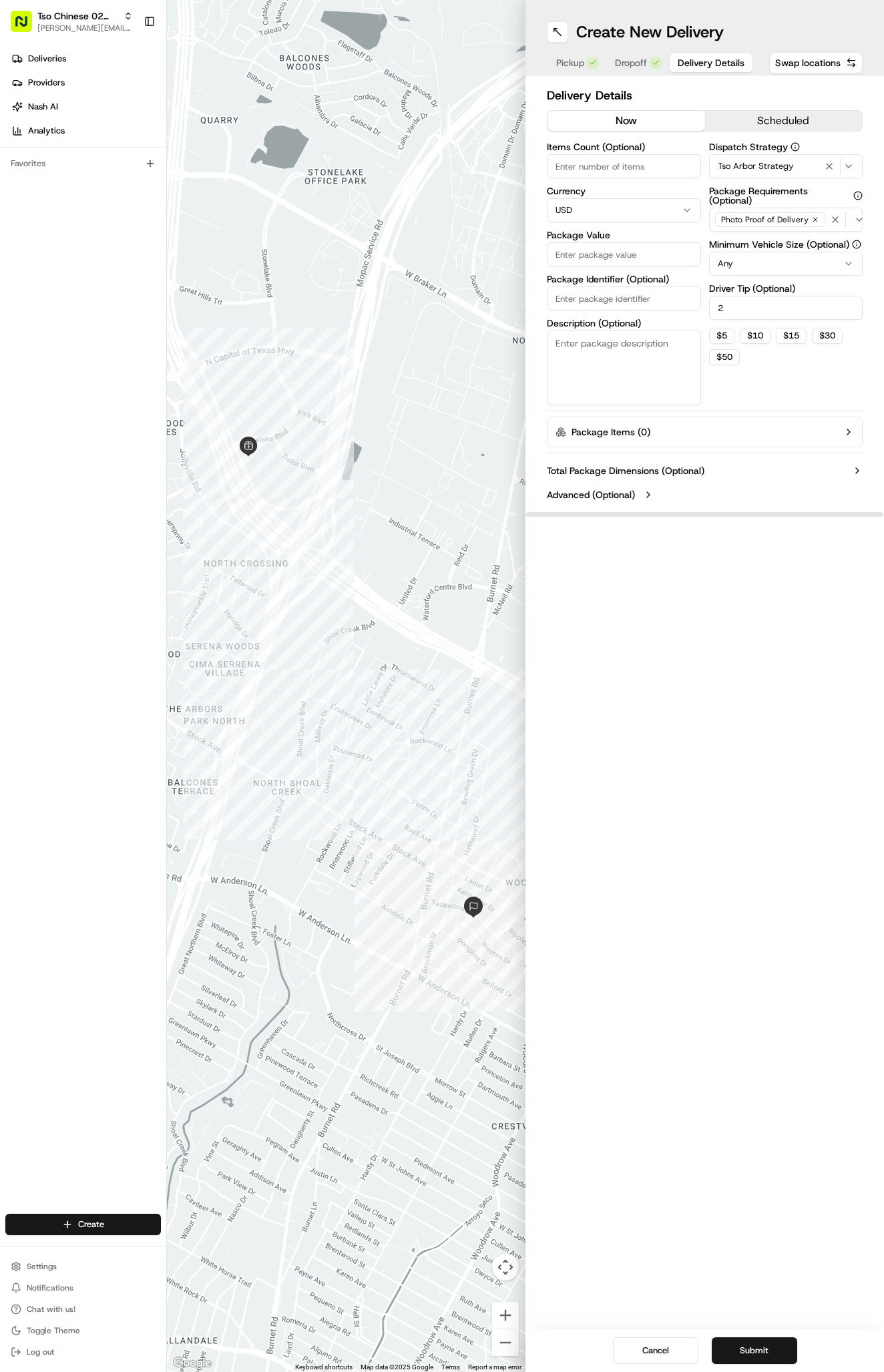
click at [572, 255] on input "Package Value" at bounding box center [624, 254] width 155 height 24
type input "36.7"
click at [571, 300] on input "Package Identifier (Optional)" at bounding box center [624, 298] width 155 height 24
click at [605, 298] on input "Package Identifier (Optional)" at bounding box center [624, 298] width 155 height 24
paste input "#YXL5XQE"
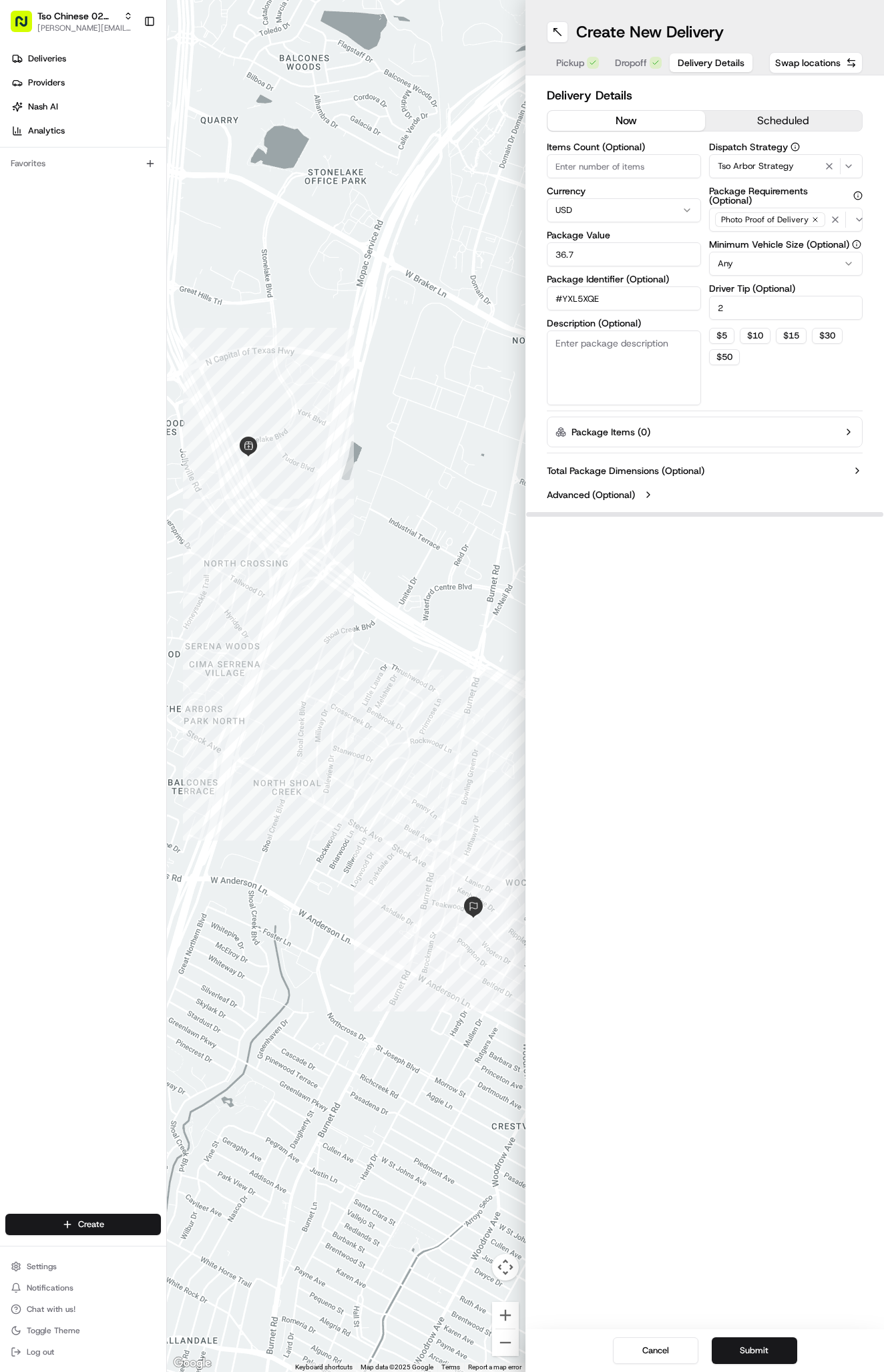
type input "#YXL5XQE"
click at [765, 789] on div "Create New Delivery Pickup Dropoff Delivery Details Swap locations Delivery Det…" at bounding box center [705, 686] width 358 height 1372
click at [765, 1337] on div "Cancel Submit" at bounding box center [705, 1350] width 358 height 43
click at [765, 1341] on button "Submit" at bounding box center [754, 1350] width 85 height 27
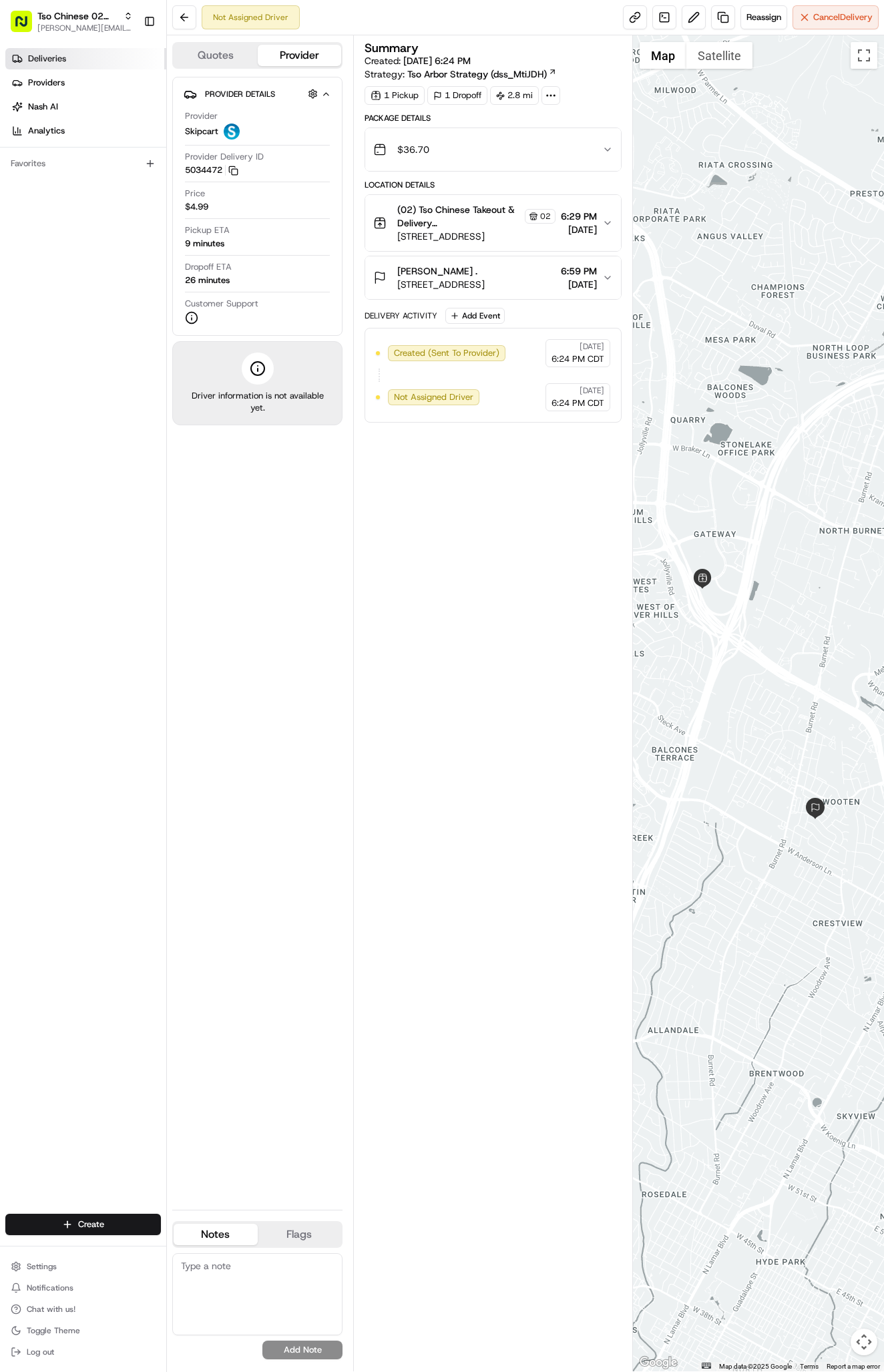
click at [47, 60] on span "Deliveries" at bounding box center [47, 59] width 38 height 12
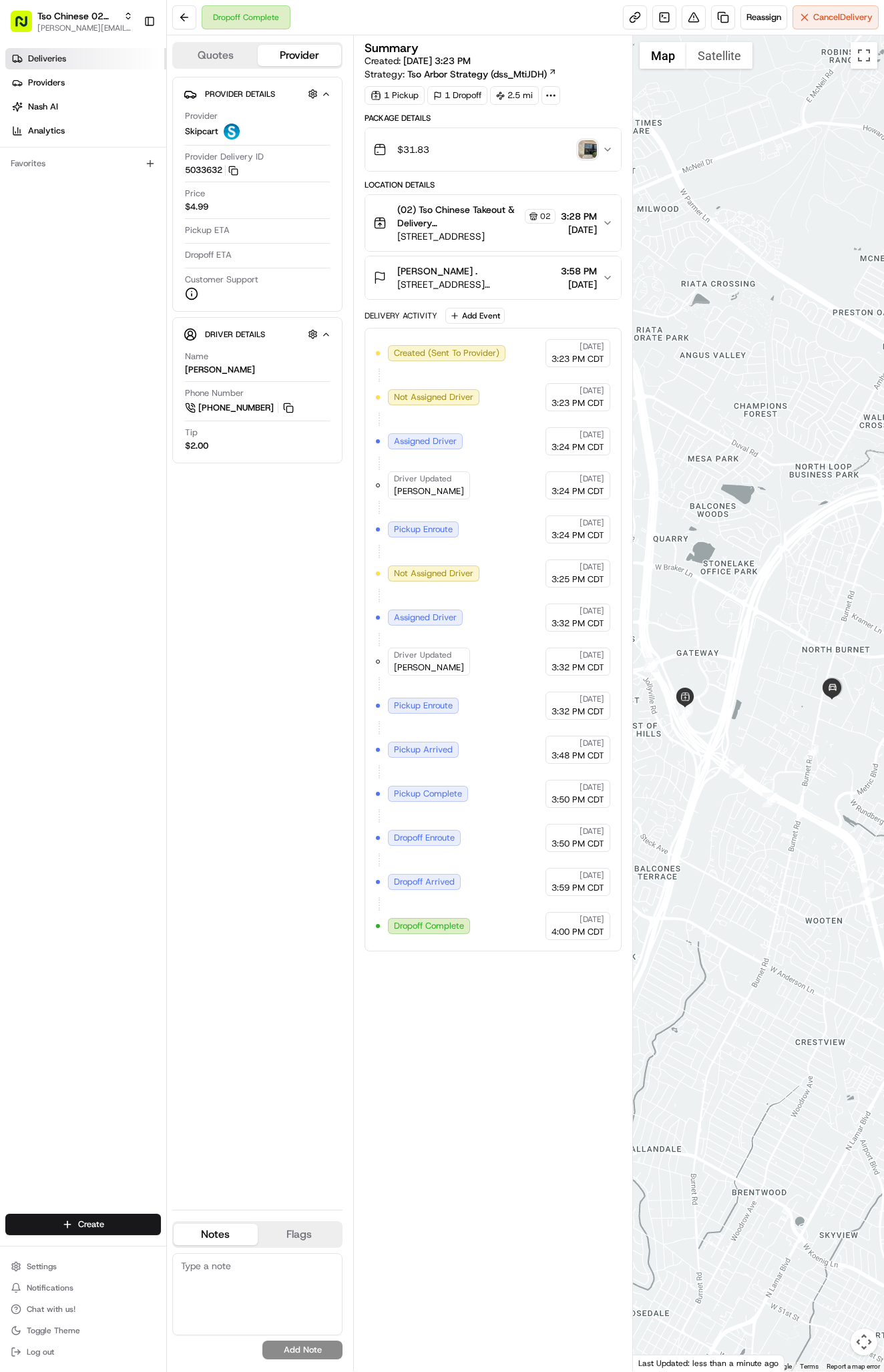
click at [64, 56] on span "Deliveries" at bounding box center [47, 59] width 38 height 12
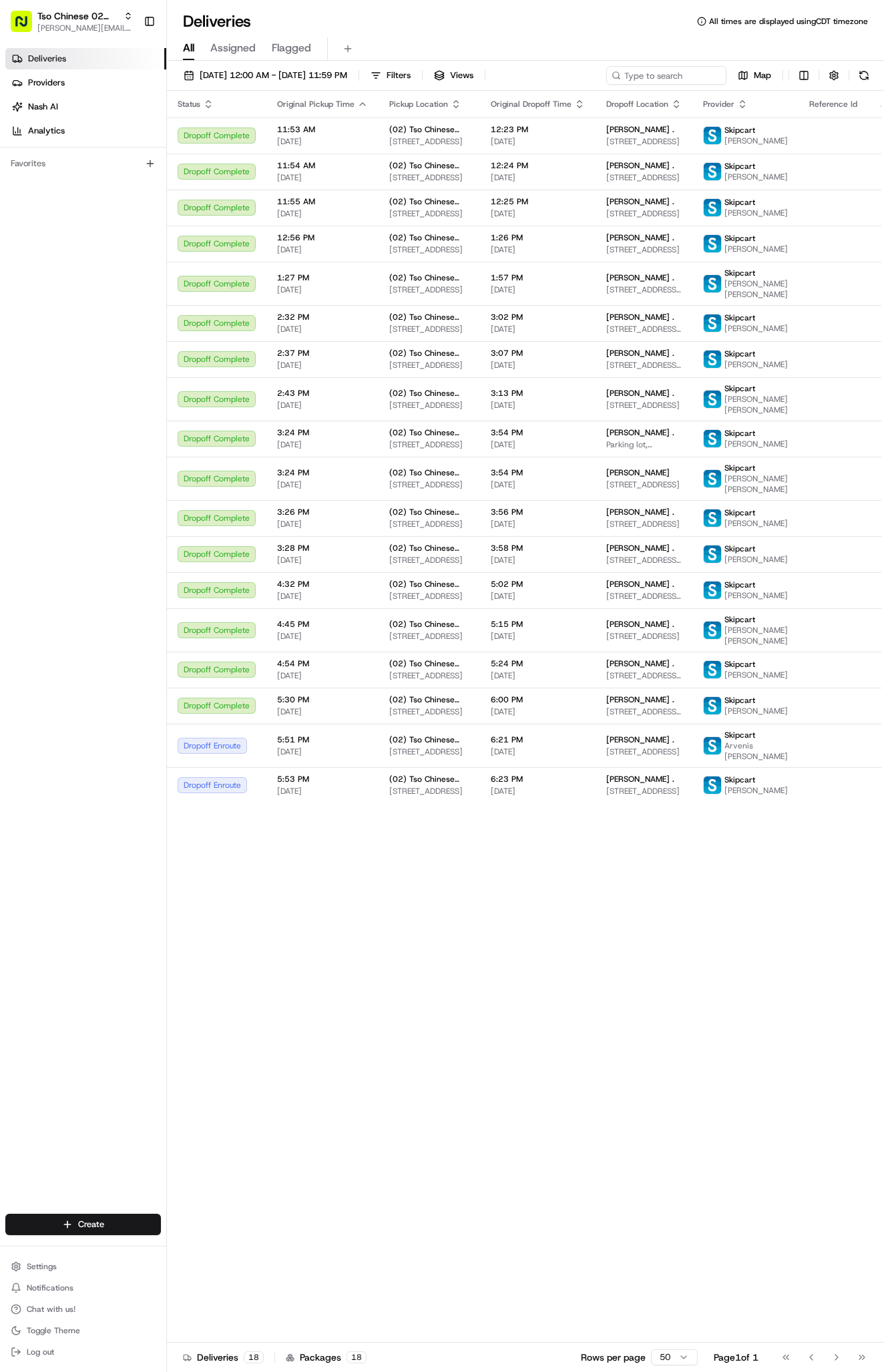
click at [521, 1047] on div "Status Original Pickup Time Pickup Location Original Dropoff Time Dropoff Locat…" at bounding box center [543, 717] width 751 height 1251
click at [581, 724] on td "6:00 PM [DATE]" at bounding box center [538, 705] width 116 height 36
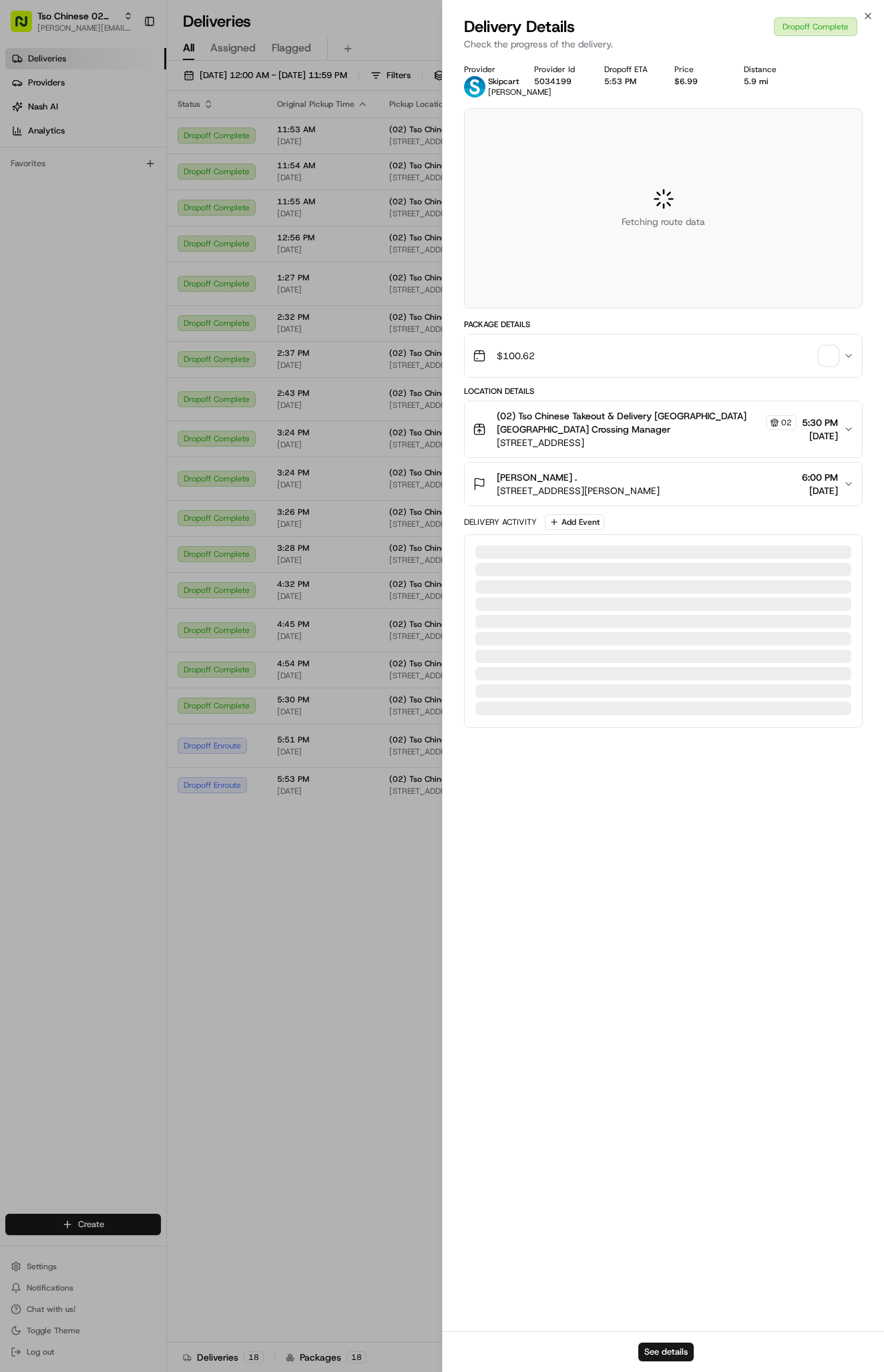
click at [581, 787] on div at bounding box center [442, 686] width 884 height 1372
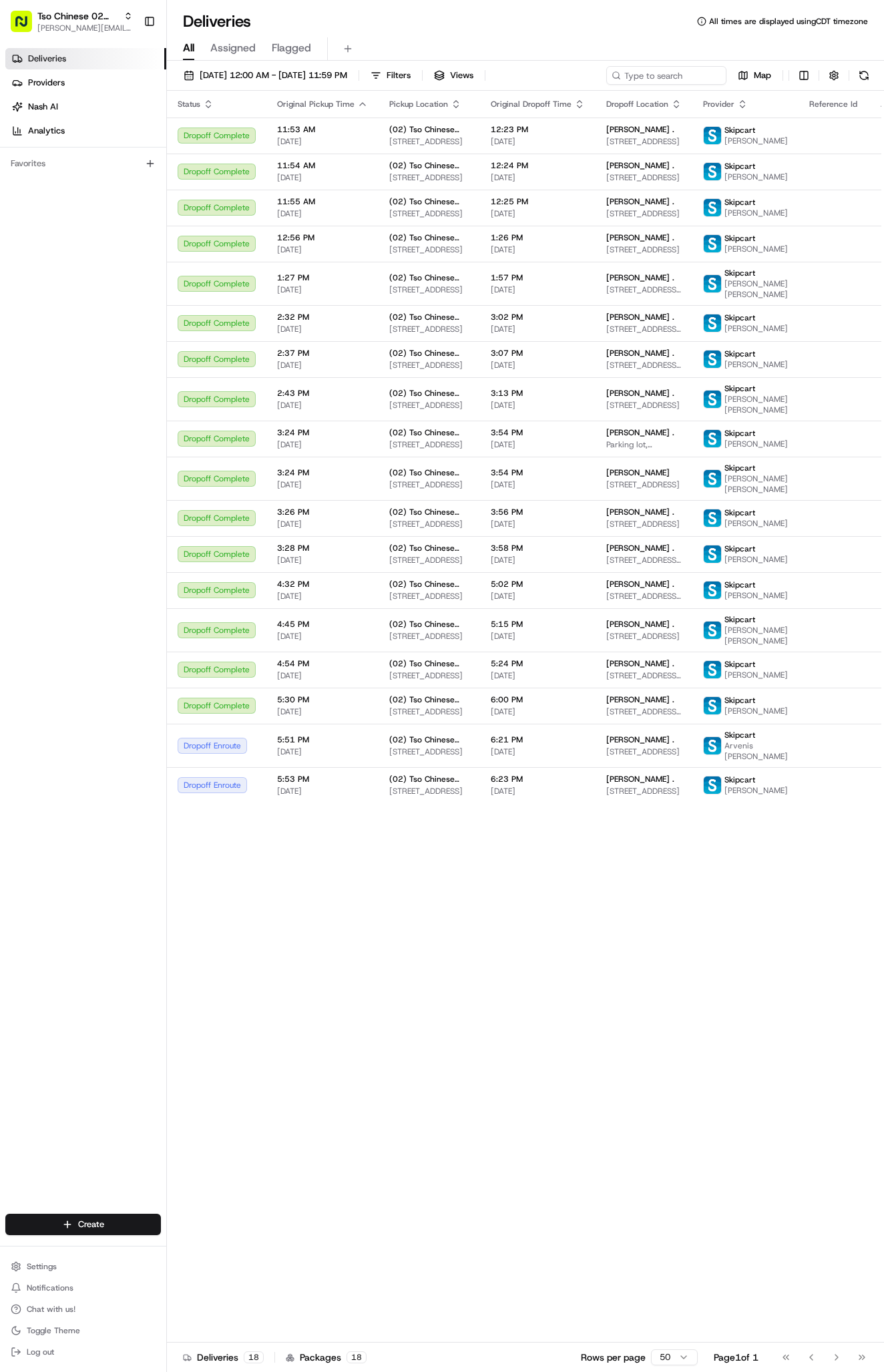
click at [296, 34] on div "All Assigned Flagged" at bounding box center [526, 46] width 717 height 29
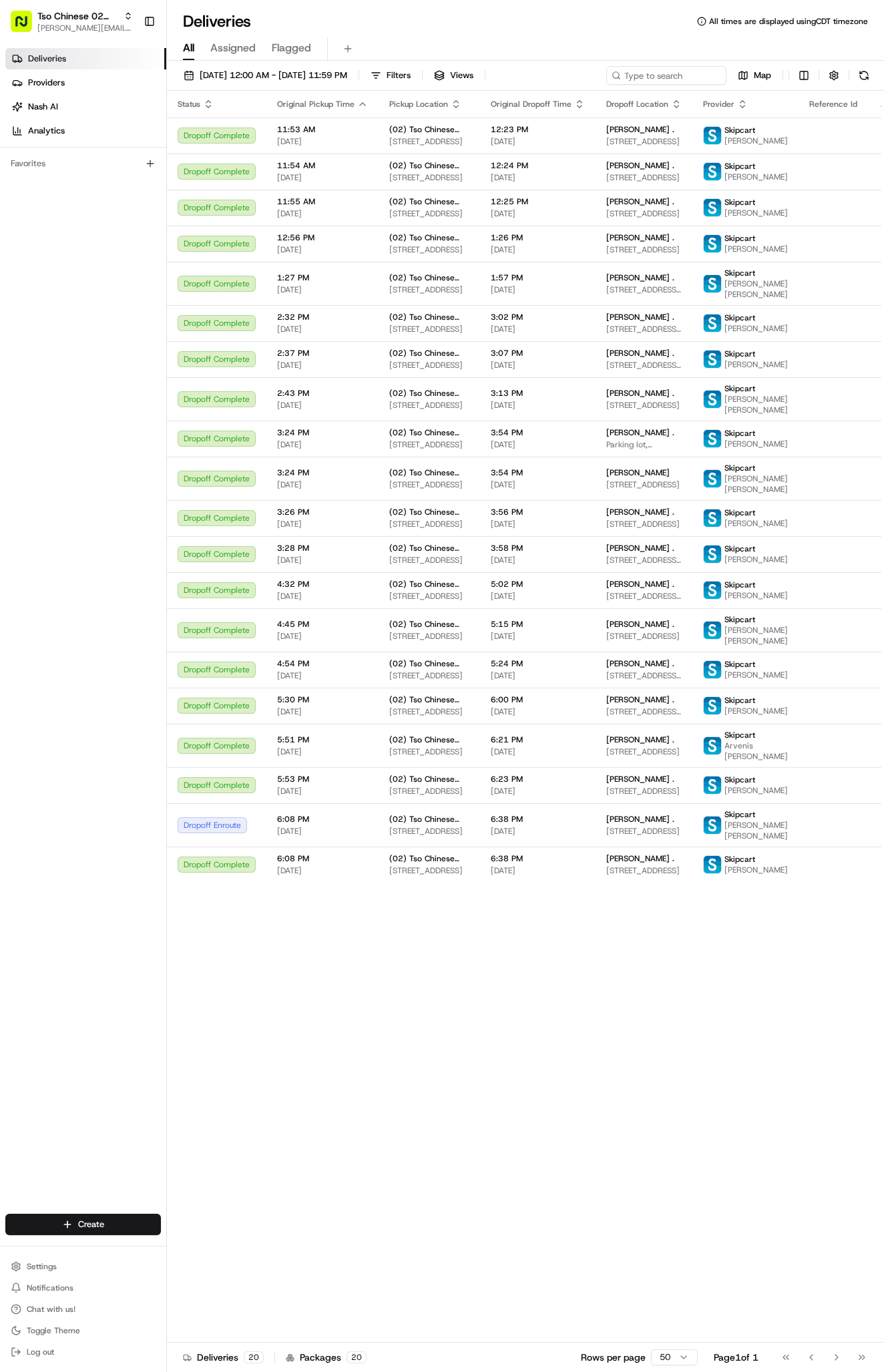
click at [655, 987] on div "Status Original Pickup Time Pickup Location Original Dropoff Time Dropoff Locat…" at bounding box center [543, 717] width 751 height 1251
click at [648, 875] on span "[STREET_ADDRESS]" at bounding box center [643, 870] width 75 height 11
click at [316, 608] on td "4:32 PM [DATE]" at bounding box center [322, 590] width 112 height 36
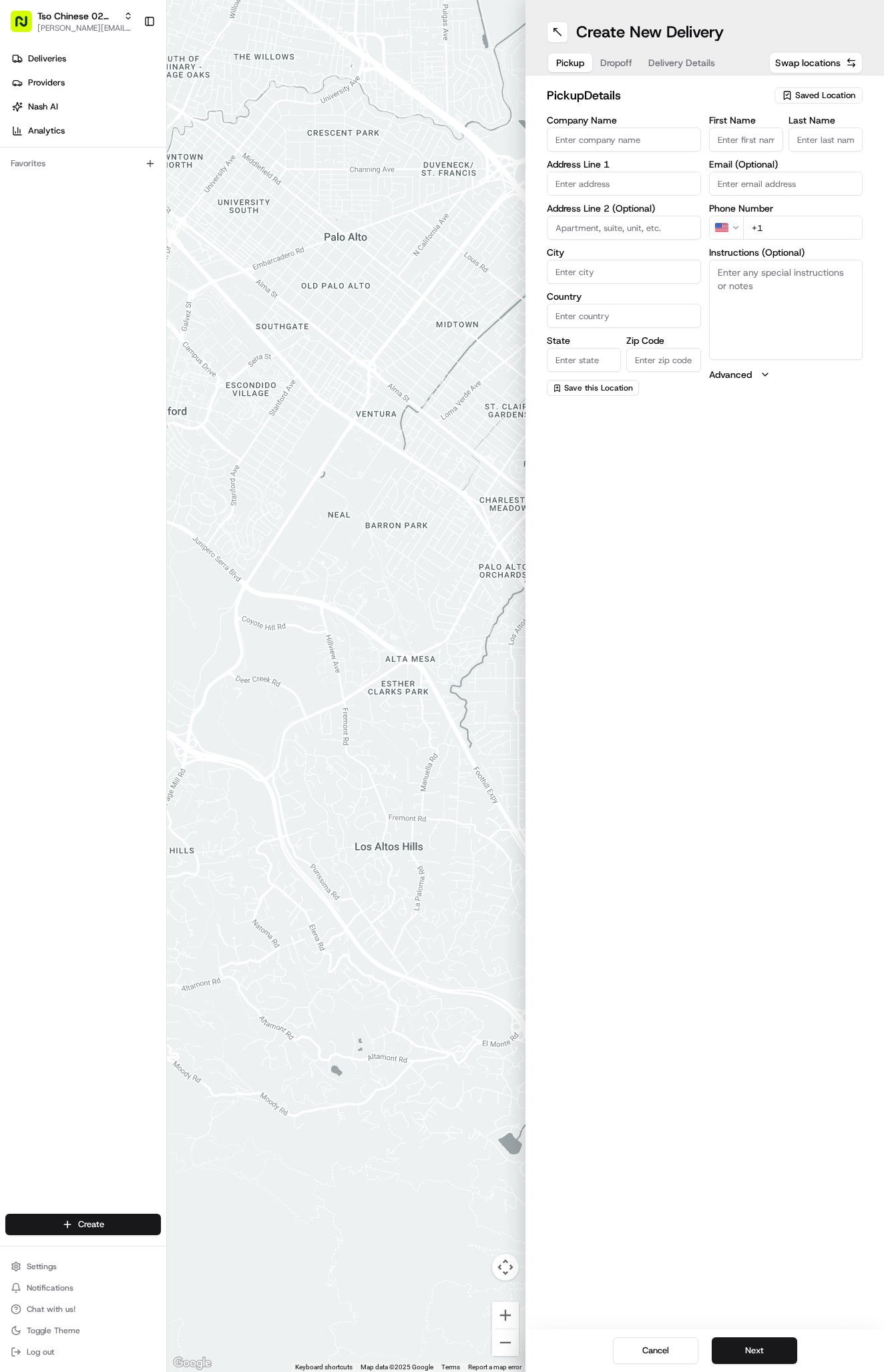
click at [827, 88] on div "Saved Location" at bounding box center [818, 95] width 88 height 16
click at [830, 150] on span "(02) Tso Chinese Takeout & Delivery [GEOGRAPHIC_DATA] (02)" at bounding box center [796, 152] width 164 height 24
type input "(02) Tso Chinese Takeout & Delivery [GEOGRAPHIC_DATA]"
type input "Bldg E Ste 402"
type input "Austin"
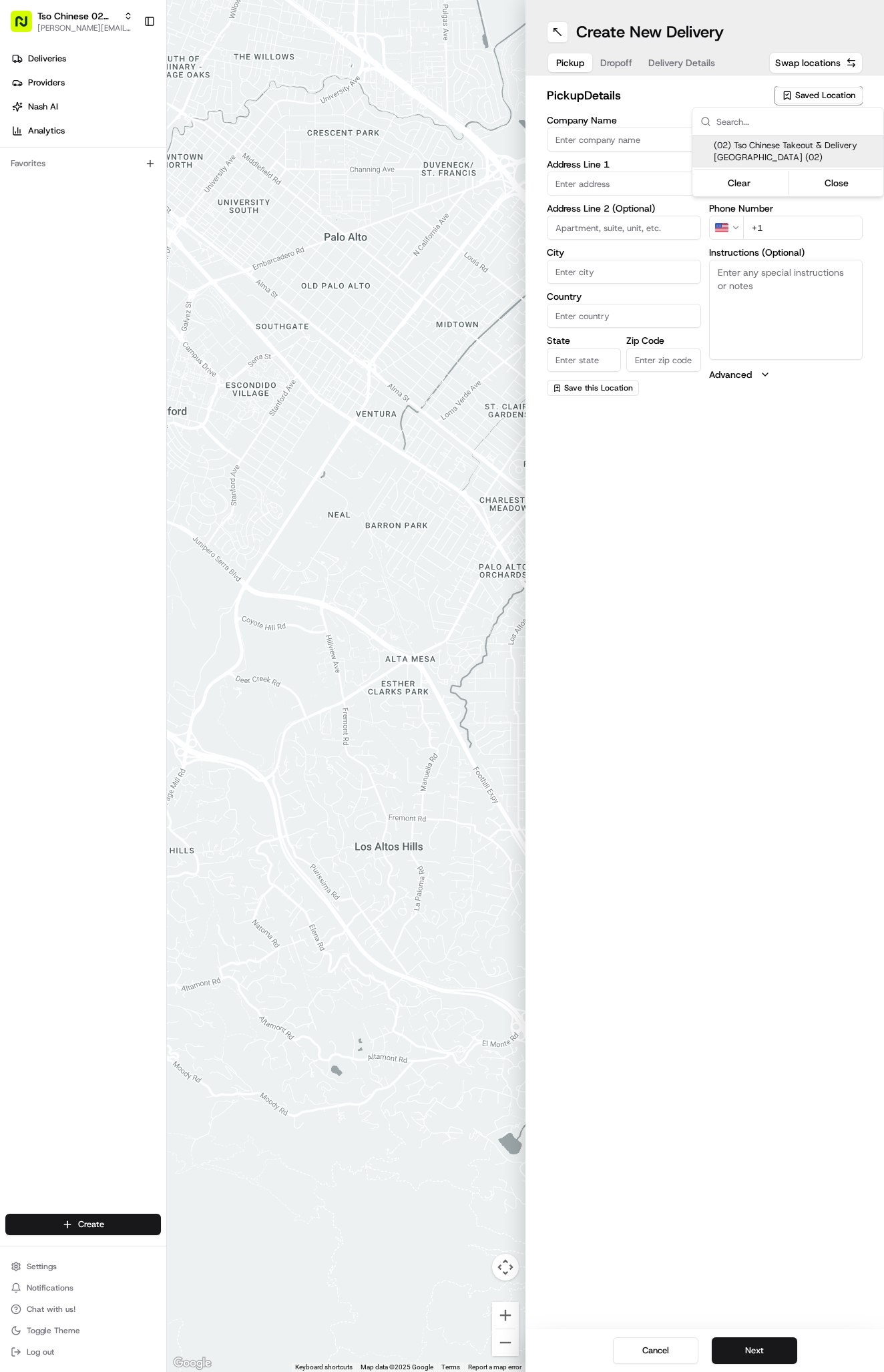
type input "US"
type input "[GEOGRAPHIC_DATA]"
type input "78759"
type input "Tso Chinese"
type input "Arboretum Crossing Manager"
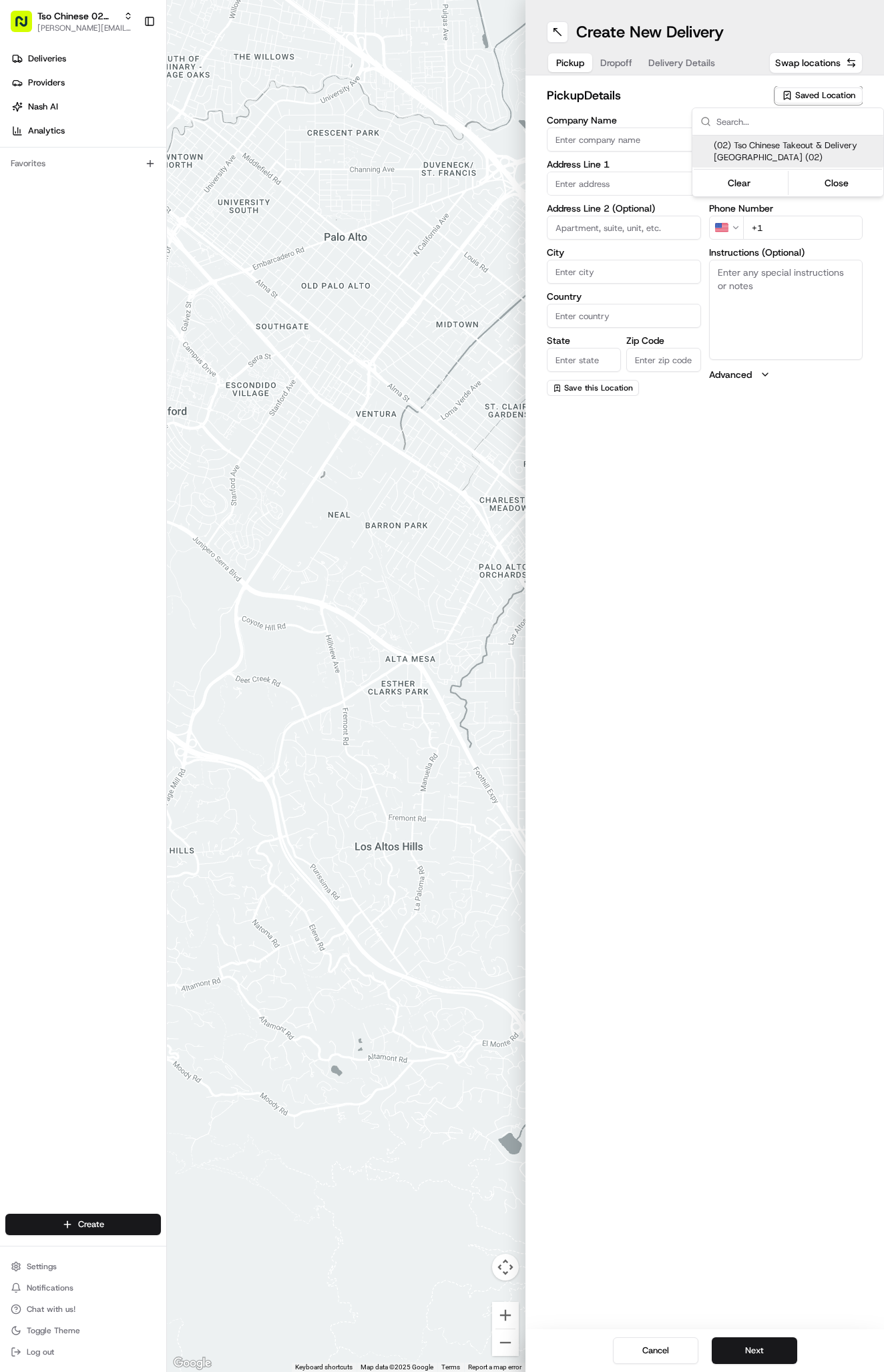
type input "[EMAIL_ADDRESS][DOMAIN_NAME]"
type input "[PHONE_NUMBER]"
type textarea "Submit a picture displaying address & food as Proof of Delivery. Envía una foto…"
type input "[STREET_ADDRESS]"
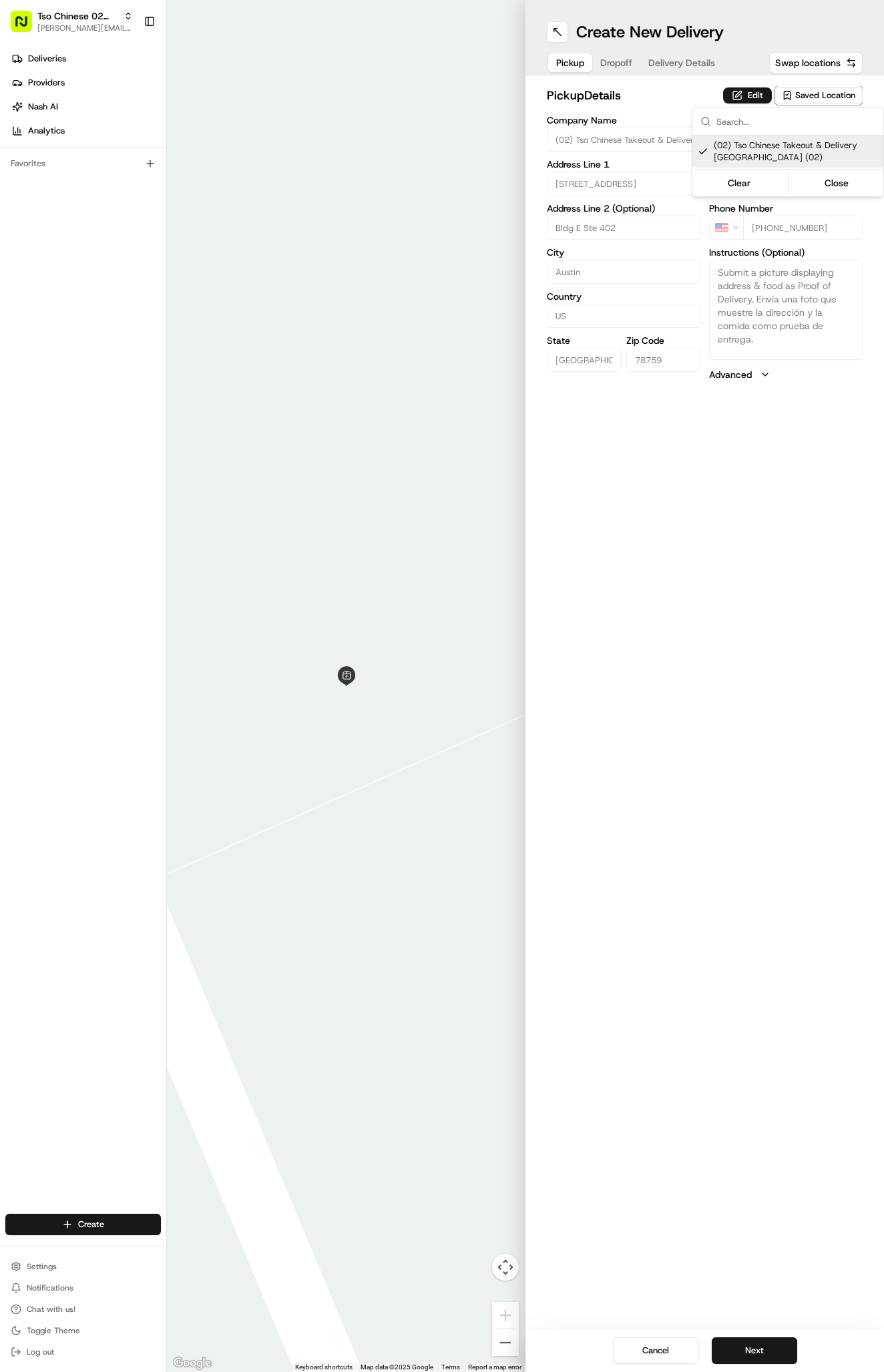
click at [602, 56] on html "Tso Chinese 02 Arbor [PERSON_NAME][EMAIL_ADDRESS][DOMAIN_NAME] Toggle Sidebar D…" at bounding box center [442, 686] width 884 height 1372
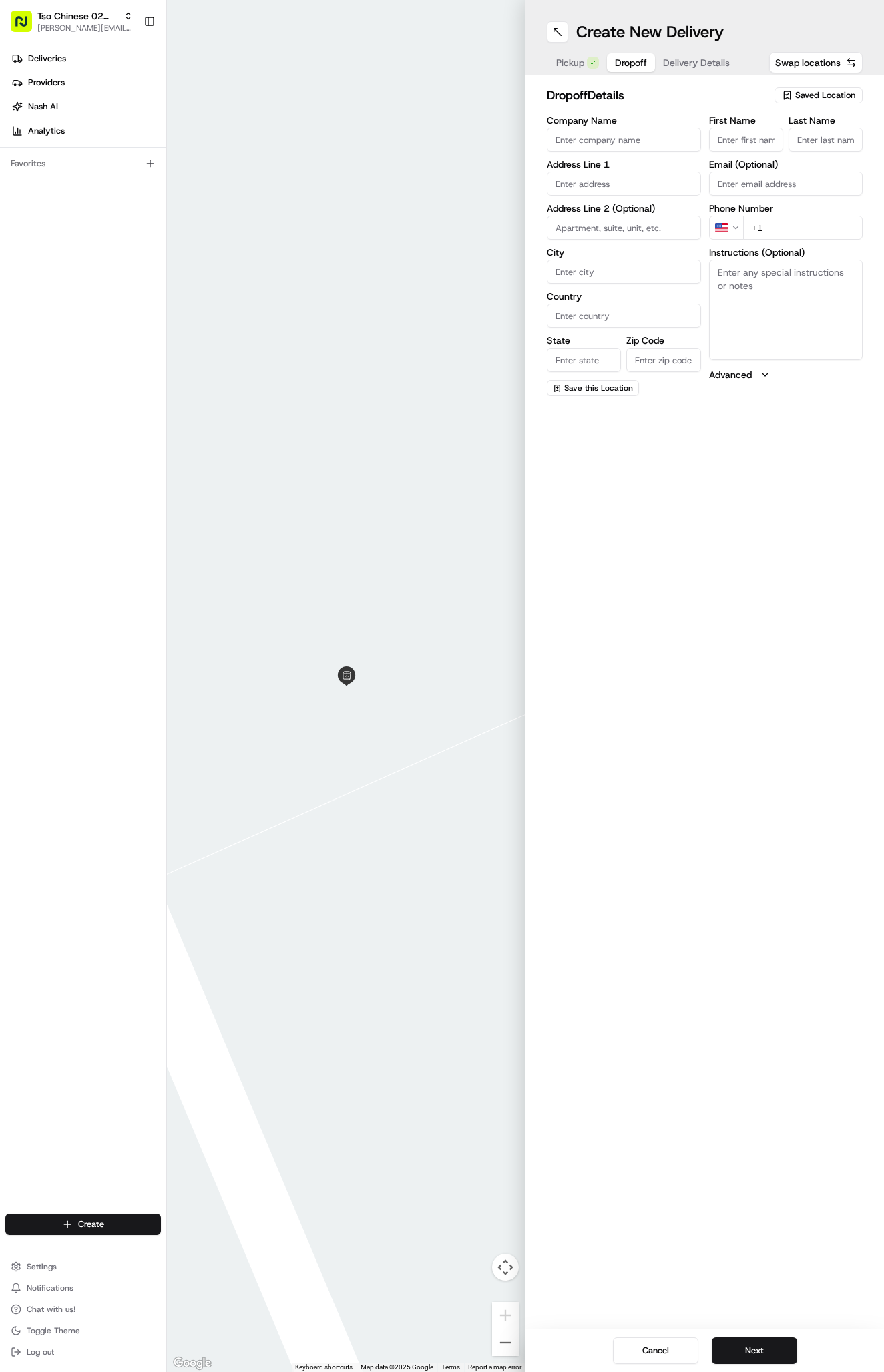
click at [602, 56] on div "Pickup Dropoff Delivery Details" at bounding box center [643, 63] width 193 height 24
paste input "[PERSON_NAME]"
type input "[PERSON_NAME]"
type input "."
click at [582, 183] on input "text" at bounding box center [624, 183] width 155 height 24
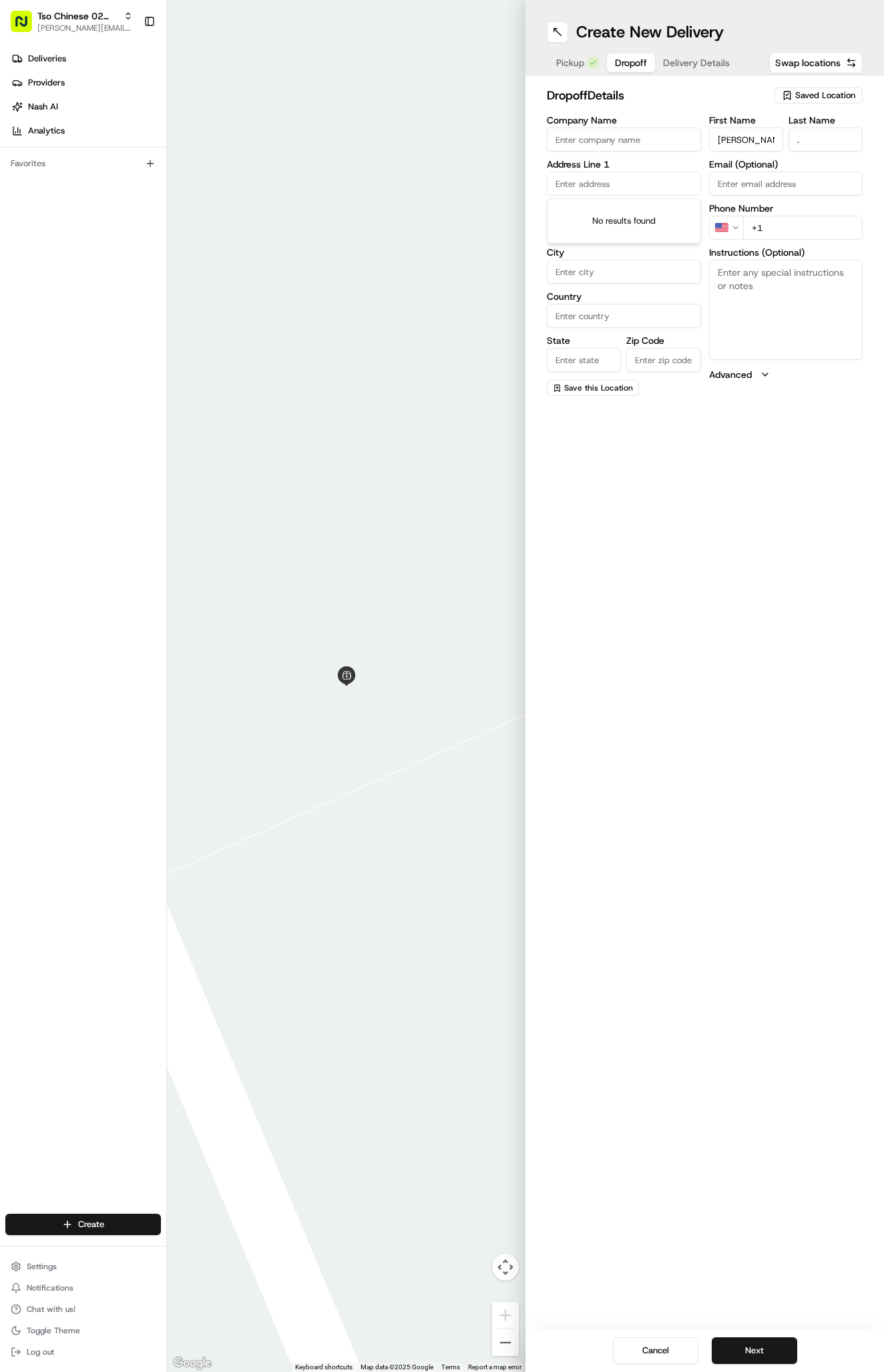
paste input "[STREET_ADDRESS][PERSON_NAME]"
click at [647, 219] on div "[STREET_ADDRESS][PERSON_NAME]" at bounding box center [624, 217] width 147 height 32
type input "Arboretum at [PERSON_NAME][GEOGRAPHIC_DATA], [STREET_ADDRESS][PERSON_NAME]"
type input "2026"
type input "Austin"
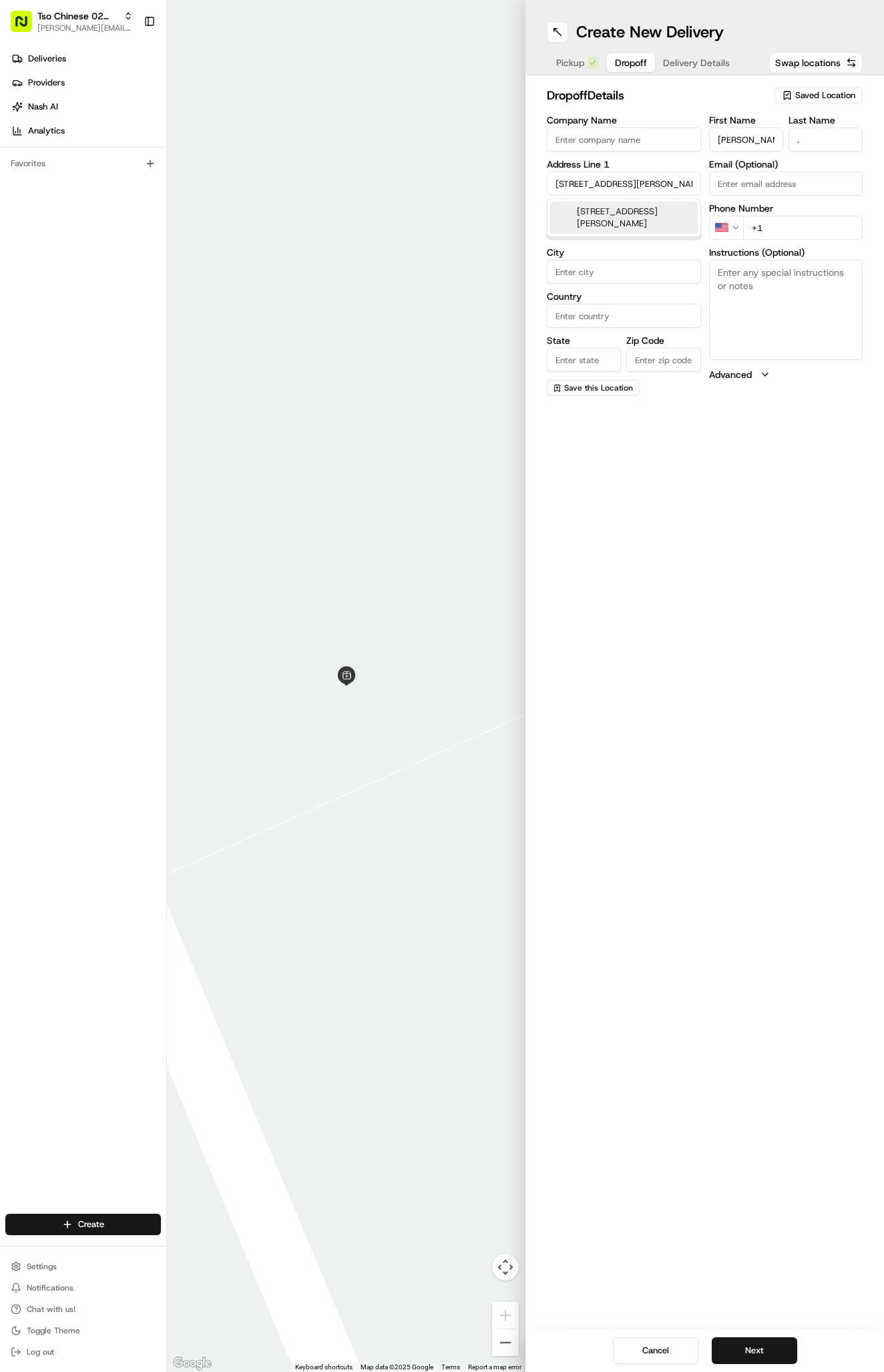
type input "[GEOGRAPHIC_DATA]"
type input "78759"
type input "[STREET_ADDRESS][PERSON_NAME]"
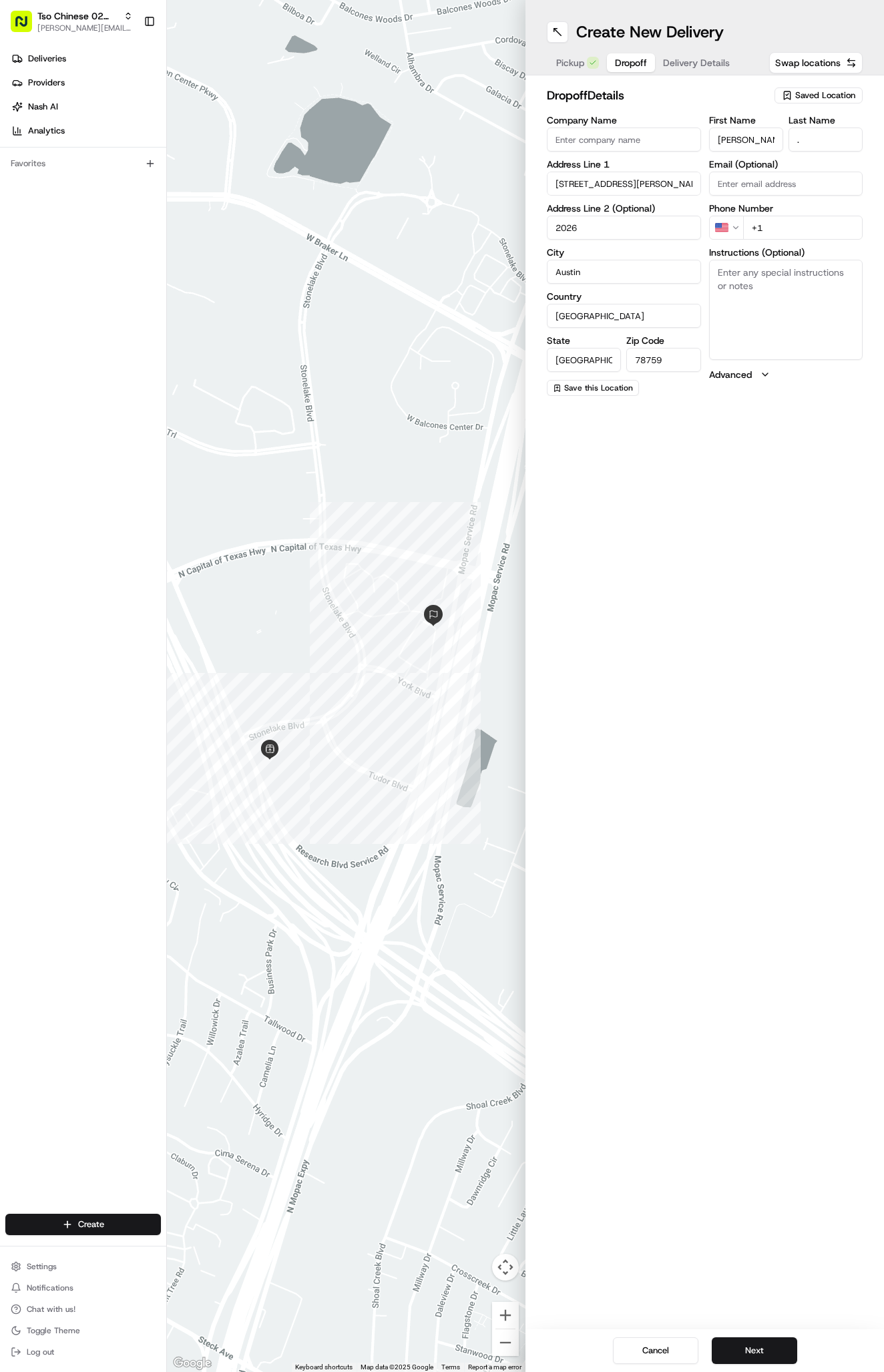
click at [761, 614] on div "Create New Delivery Pickup Dropoff Delivery Details Swap locations dropoff Deta…" at bounding box center [705, 686] width 358 height 1372
click at [552, 226] on input "2026" at bounding box center [624, 228] width 155 height 24
type input "apt 2026"
click at [797, 600] on div "Create New Delivery Pickup Dropoff Delivery Details Swap locations dropoff Deta…" at bounding box center [705, 686] width 358 height 1372
click at [751, 328] on textarea "Instructions (Optional)" at bounding box center [786, 310] width 155 height 100
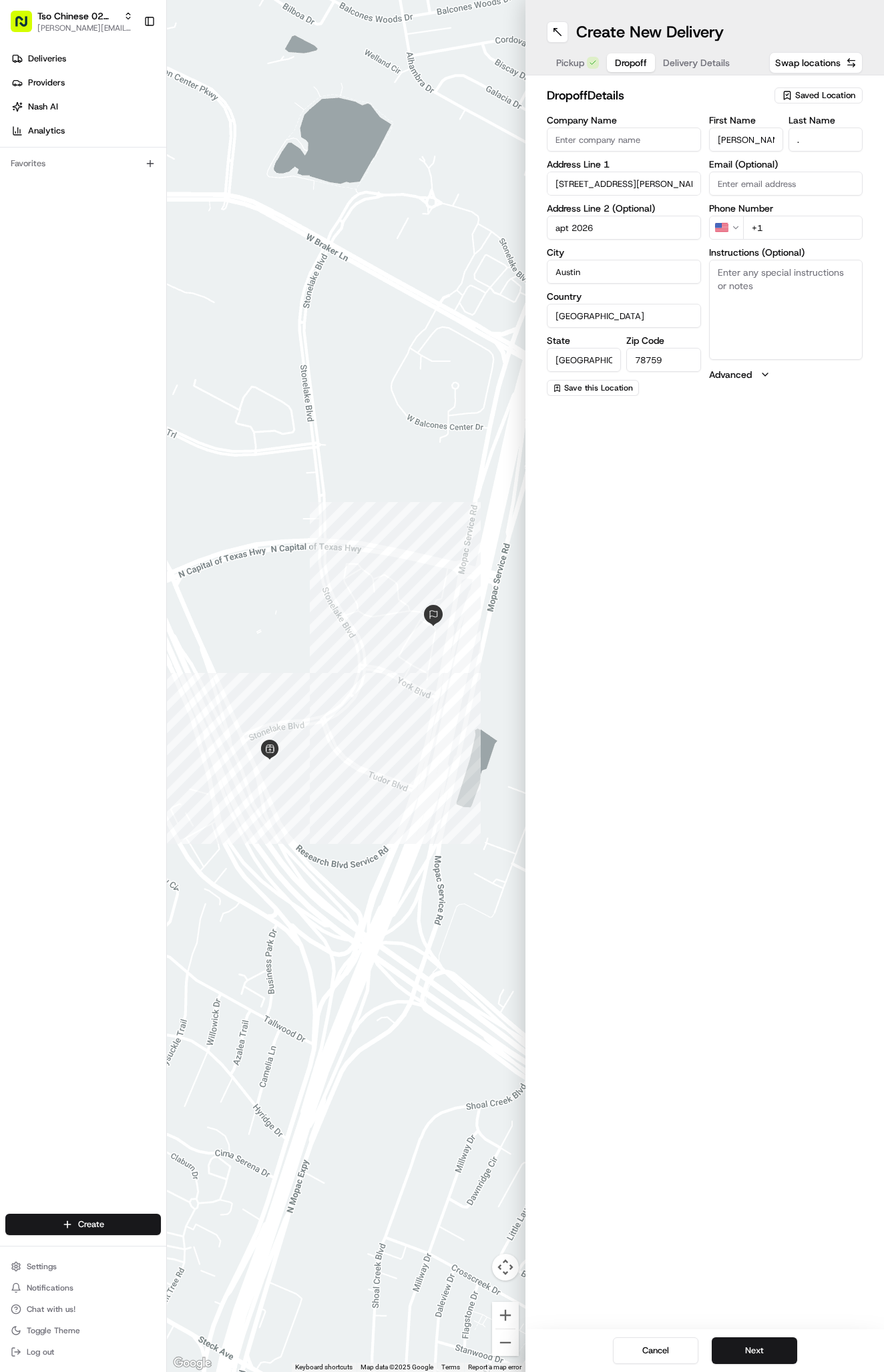
paste textarea "Gate code 1836*(Código de puerta 1836*) Building 20/Apt 2026(Edificio 20/Apto 2…"
type textarea "Gate code 1836*(Código de puerta 1836*) Building 20/Apt 2026(Edificio 20/Apto 2…"
click at [801, 214] on div "Phone Number US +1" at bounding box center [786, 221] width 155 height 36
click at [809, 226] on input "+1" at bounding box center [803, 228] width 120 height 24
type input "[PHONE_NUMBER]"
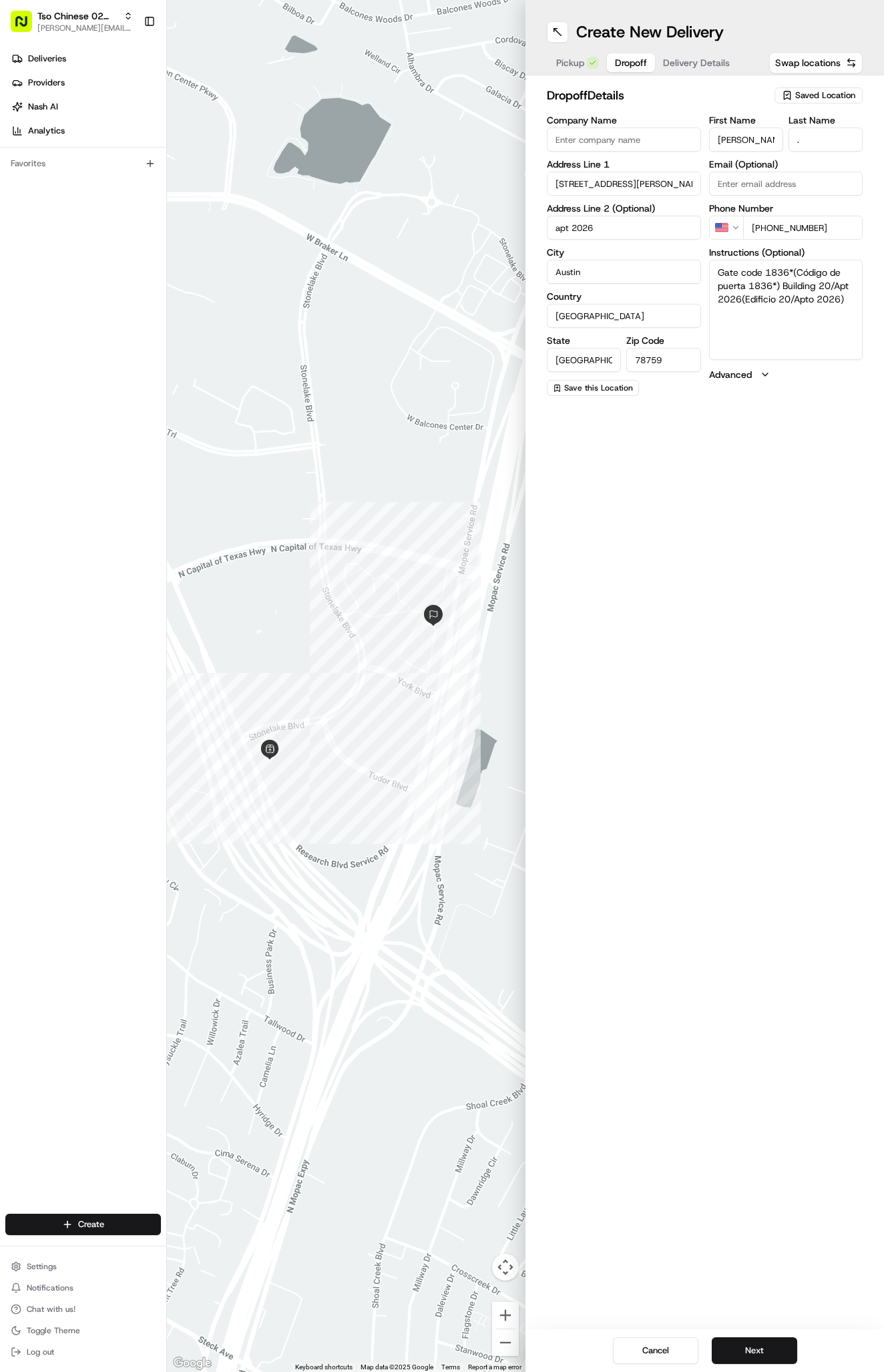
click at [798, 452] on div "Create New Delivery Pickup Dropoff Delivery Details Swap locations dropoff Deta…" at bounding box center [705, 686] width 358 height 1372
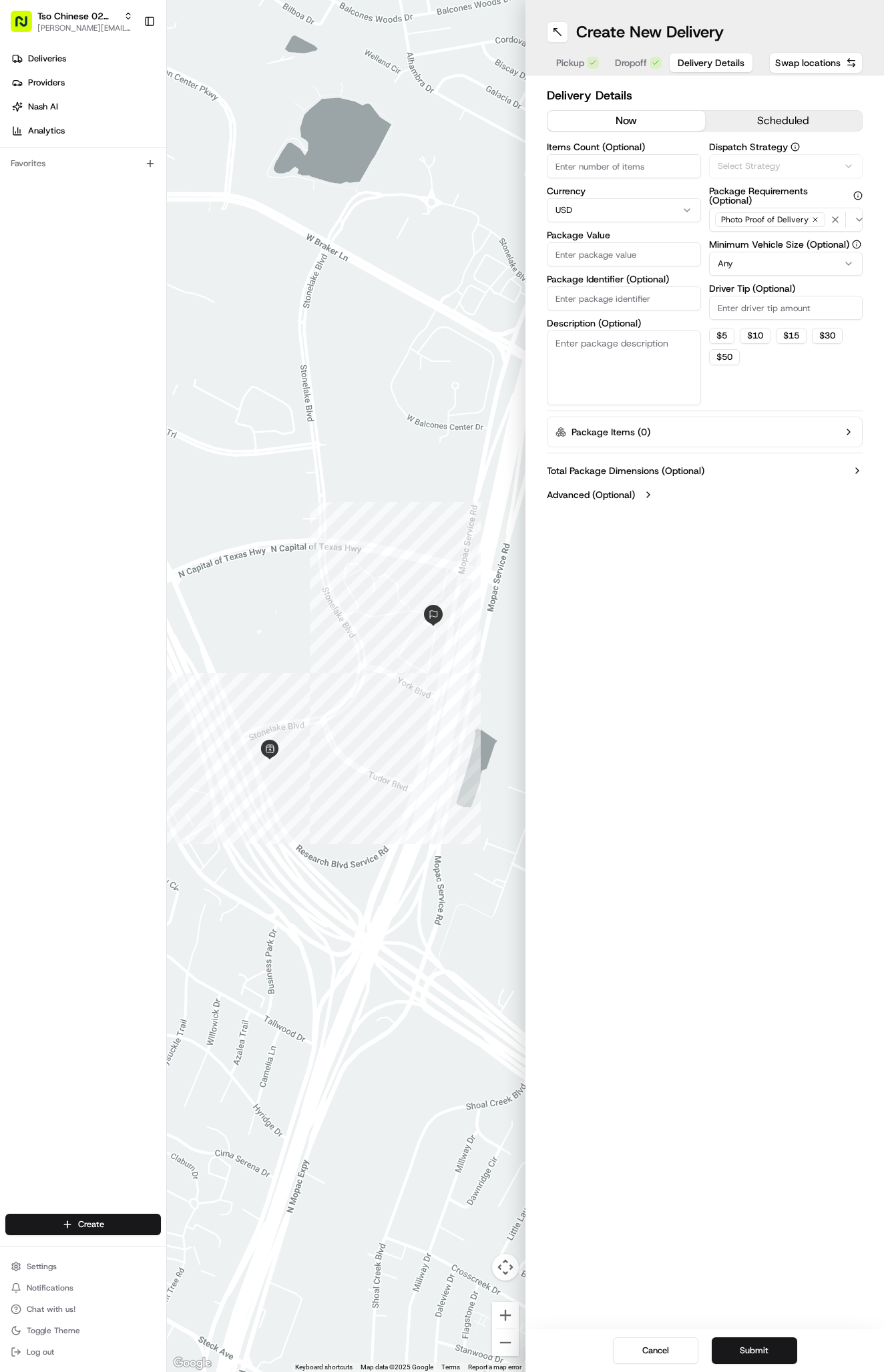
click at [701, 69] on button "Delivery Details" at bounding box center [710, 63] width 83 height 18
click at [751, 159] on button "Via Automation" at bounding box center [786, 166] width 155 height 24
click at [760, 229] on div "Via Automation" at bounding box center [787, 219] width 191 height 20
click at [761, 242] on span "Tso Arbor Strategy" at bounding box center [796, 238] width 164 height 12
click at [771, 298] on html "Tso Chinese 02 Arbor [PERSON_NAME][EMAIL_ADDRESS][DOMAIN_NAME] Toggle Sidebar D…" at bounding box center [442, 686] width 884 height 1372
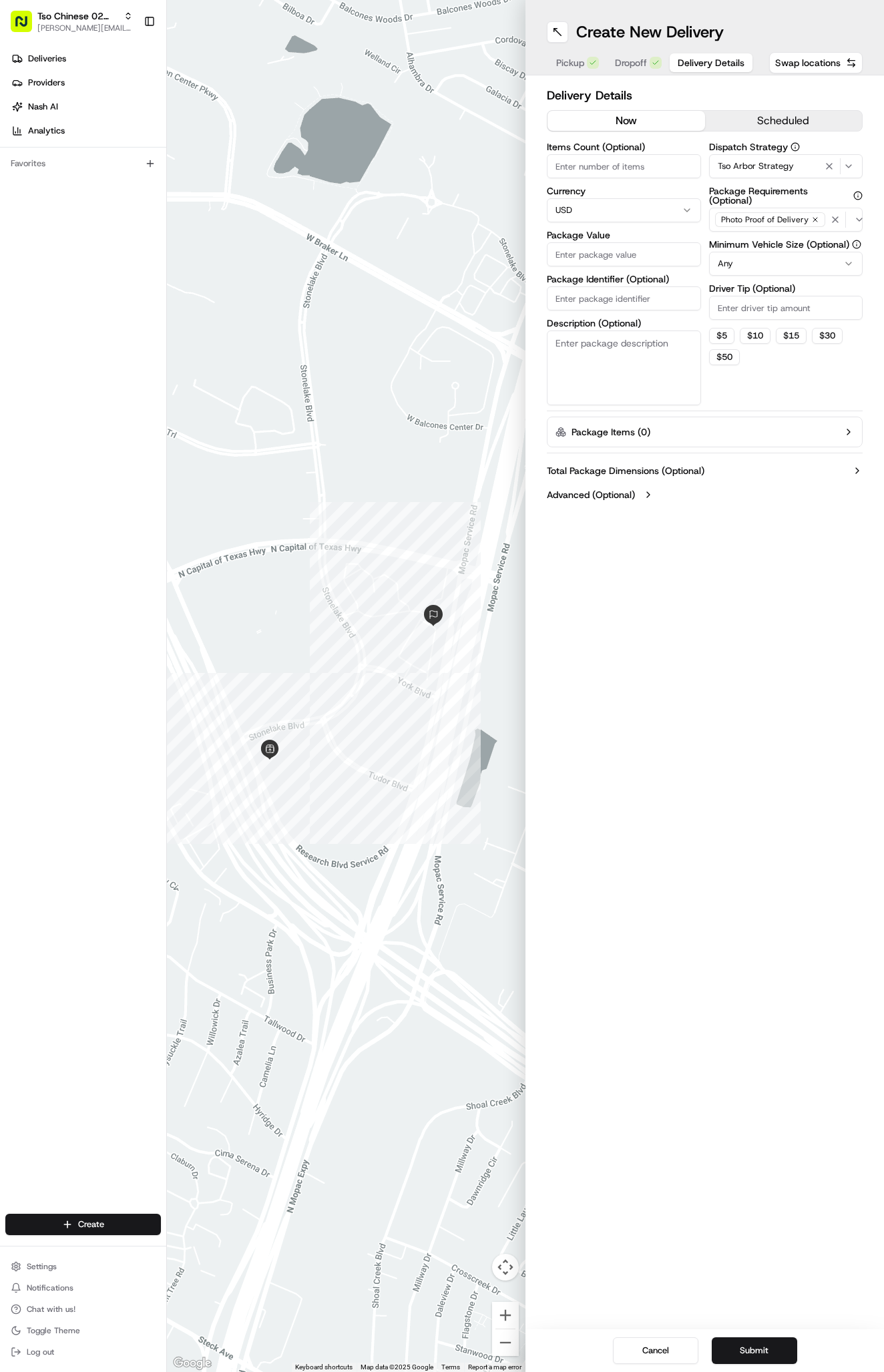
click at [772, 306] on input "Driver Tip (Optional)" at bounding box center [786, 308] width 155 height 24
type input "2"
click at [603, 255] on input "Package Value" at bounding box center [624, 254] width 155 height 24
type input "48.6"
click at [593, 307] on input "Package Identifier (Optional)" at bounding box center [624, 298] width 155 height 24
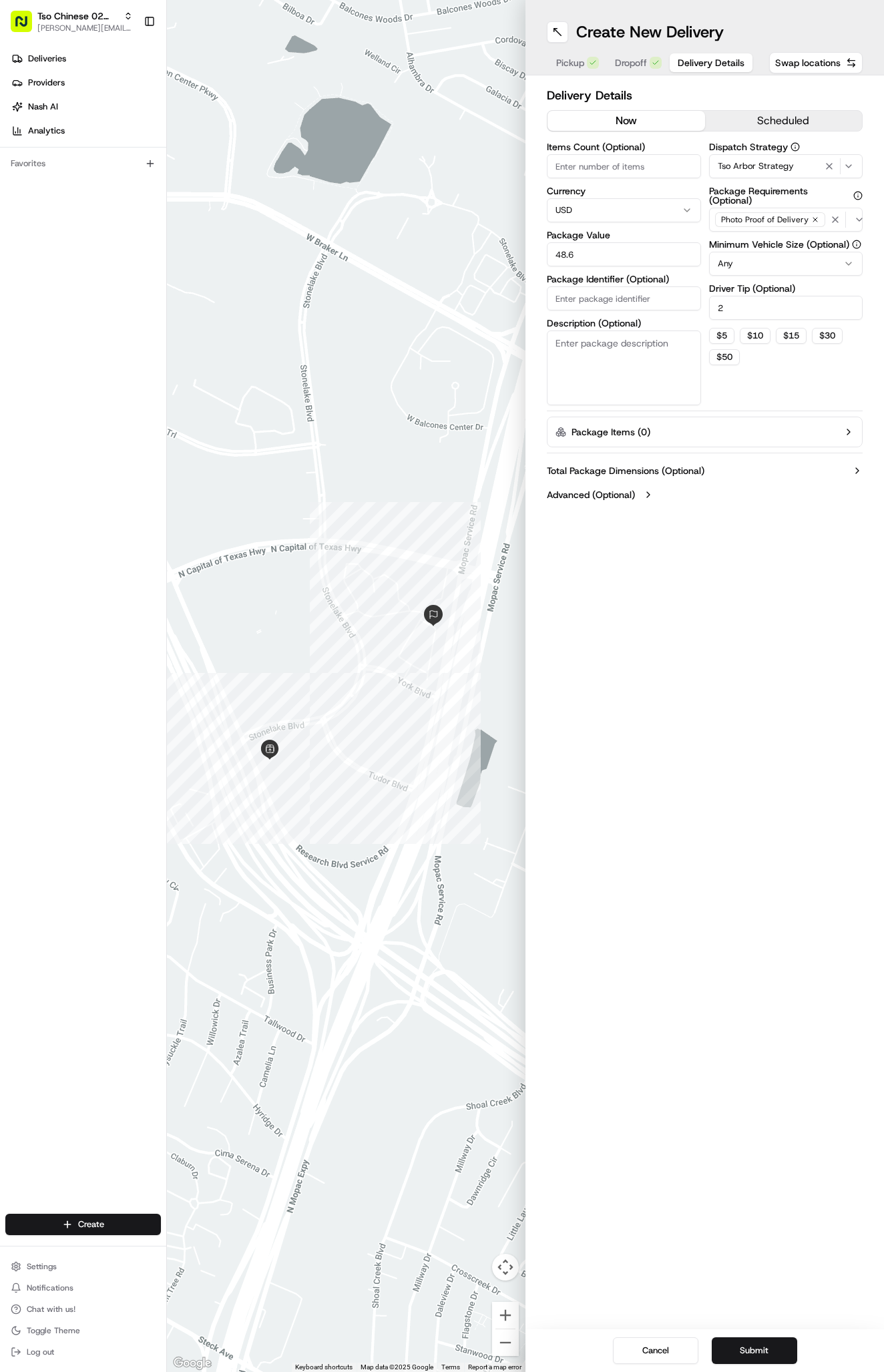
click at [605, 298] on input "Package Identifier (Optional)" at bounding box center [624, 298] width 155 height 24
paste input "#6VS83AT"
type input "#6VS83AT"
click at [739, 945] on div "Create New Delivery Pickup Dropoff Delivery Details Swap locations Delivery Det…" at bounding box center [705, 686] width 358 height 1372
click at [770, 1359] on button "Submit" at bounding box center [754, 1350] width 85 height 27
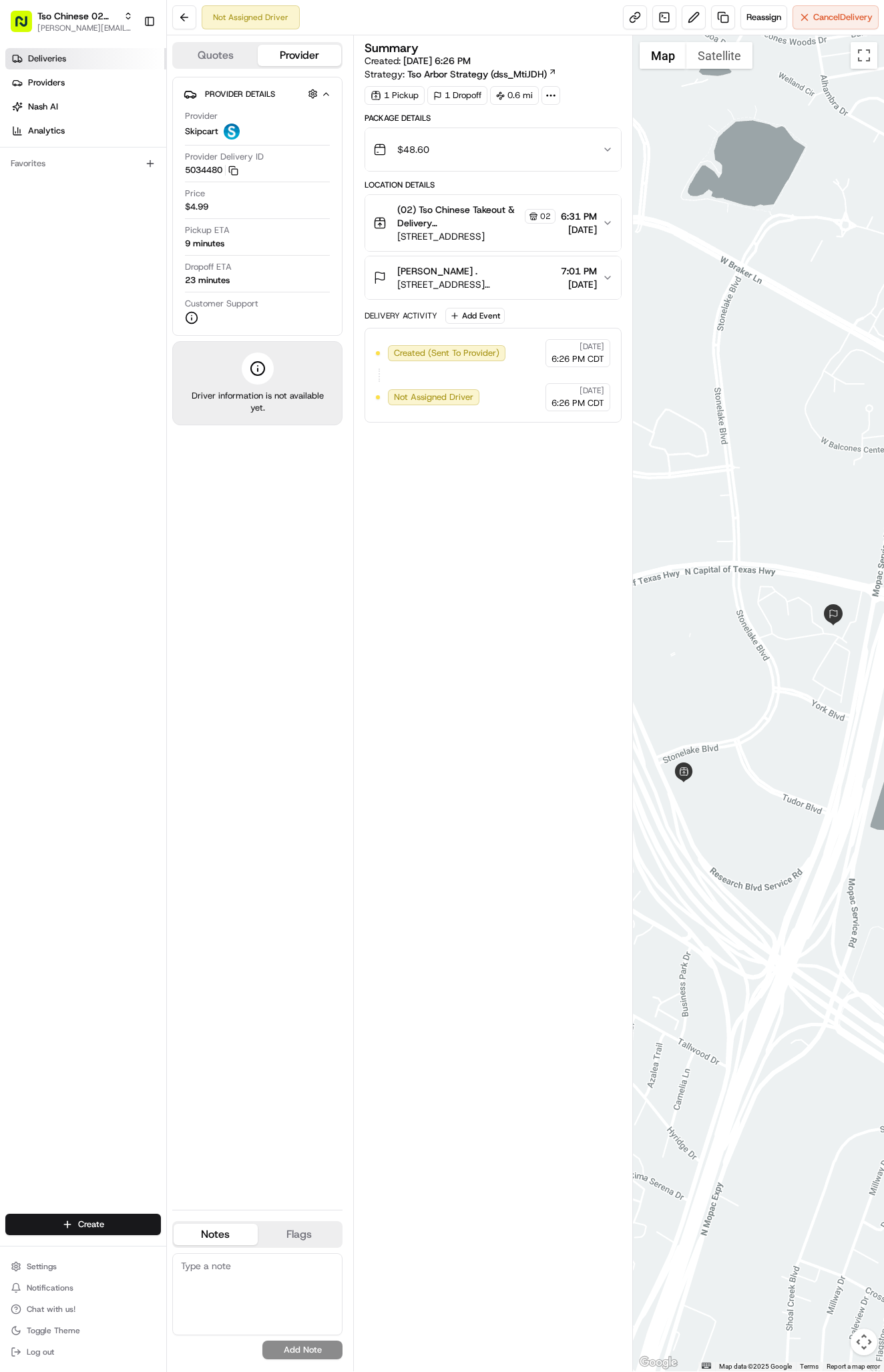
click at [87, 56] on link "Deliveries" at bounding box center [86, 59] width 161 height 21
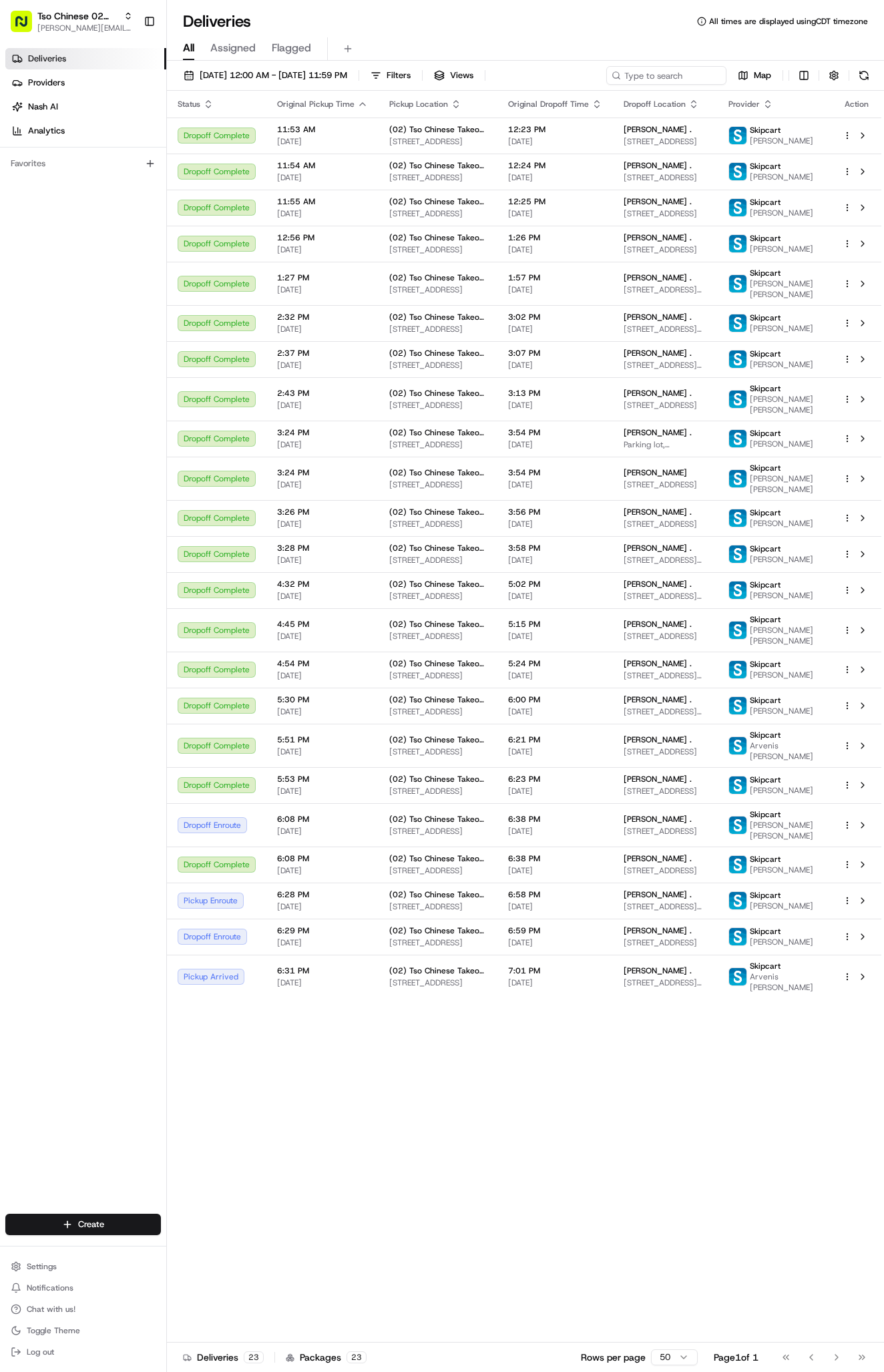
click at [129, 1208] on div "Create Settings Notifications Chat with us! Toggle Theme Log out" at bounding box center [83, 1287] width 166 height 169
click at [131, 1219] on html "Tso Chinese 02 Arbor [PERSON_NAME][EMAIL_ADDRESS][DOMAIN_NAME] Toggle Sidebar D…" at bounding box center [442, 686] width 884 height 1372
click at [212, 1247] on link "Delivery" at bounding box center [241, 1249] width 149 height 24
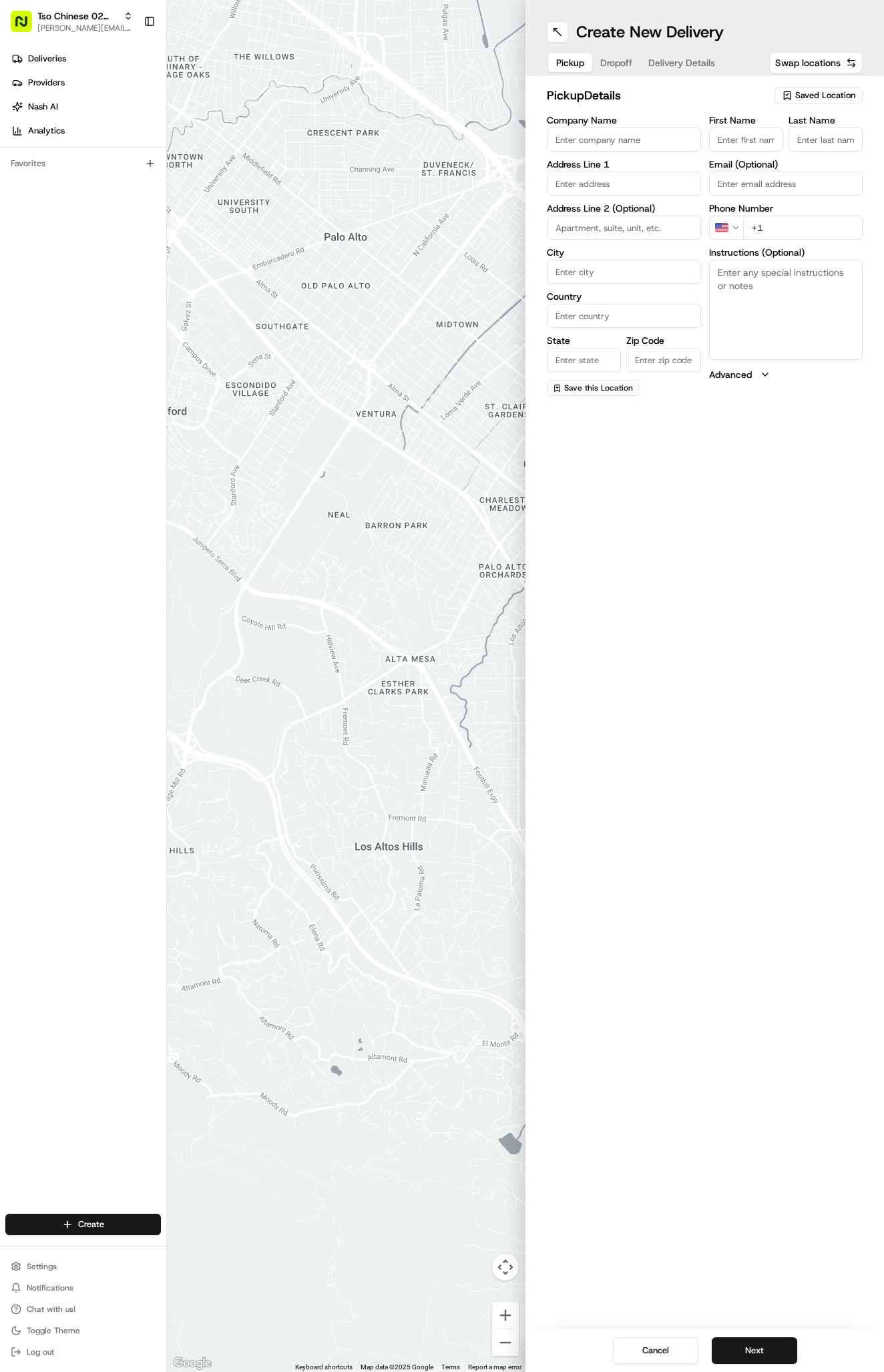
click at [823, 93] on span "Saved Location" at bounding box center [825, 95] width 60 height 12
click at [799, 173] on div "Clear Close" at bounding box center [787, 183] width 188 height 24
click at [793, 150] on span "(02) Tso Chinese Takeout & Delivery [GEOGRAPHIC_DATA] (02)" at bounding box center [796, 152] width 164 height 24
type input "(02) Tso Chinese Takeout & Delivery [GEOGRAPHIC_DATA]"
type input "Bldg E Ste 402"
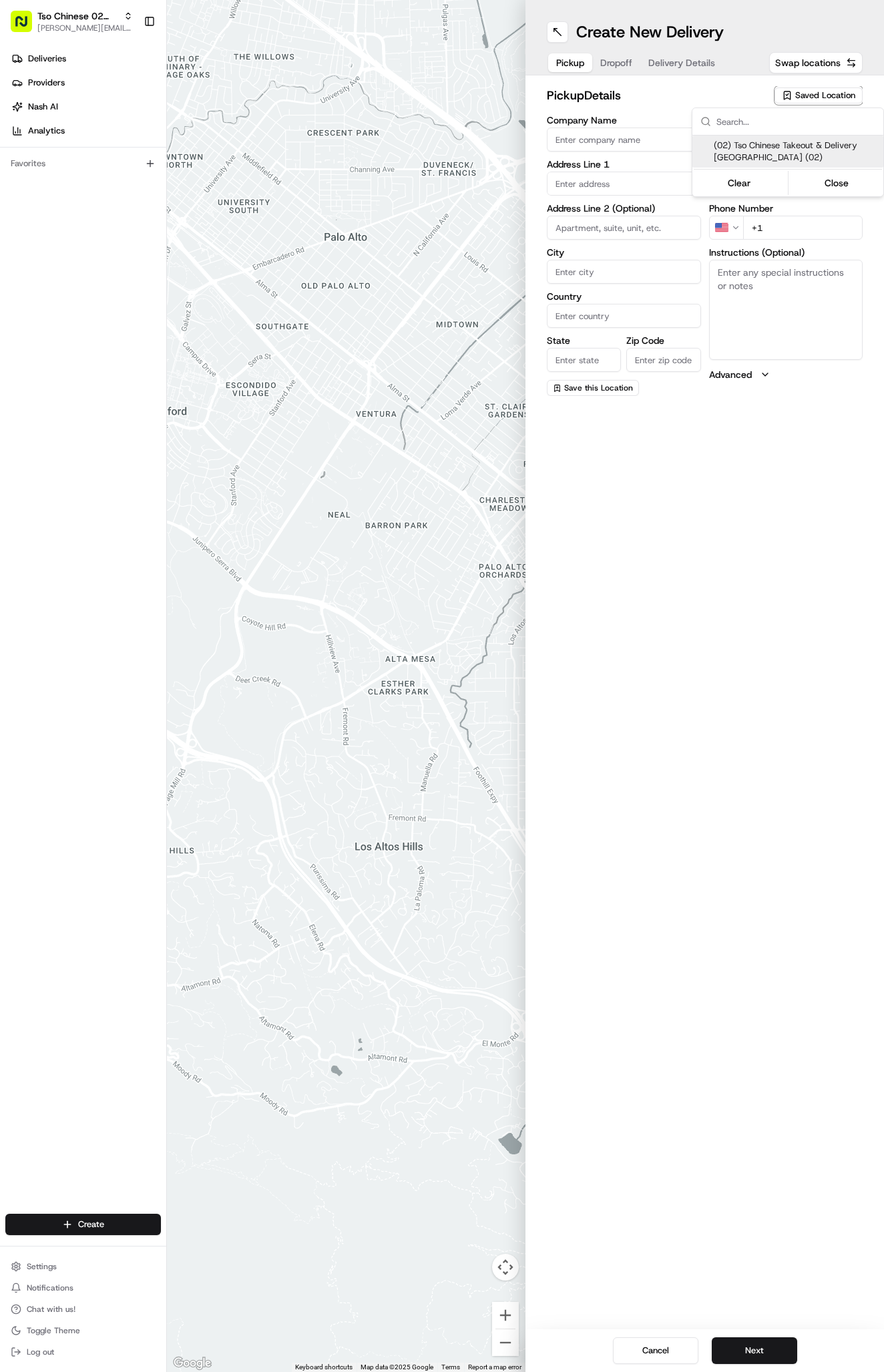
type input "Austin"
type input "US"
type input "[GEOGRAPHIC_DATA]"
type input "78759"
type input "Tso Chinese"
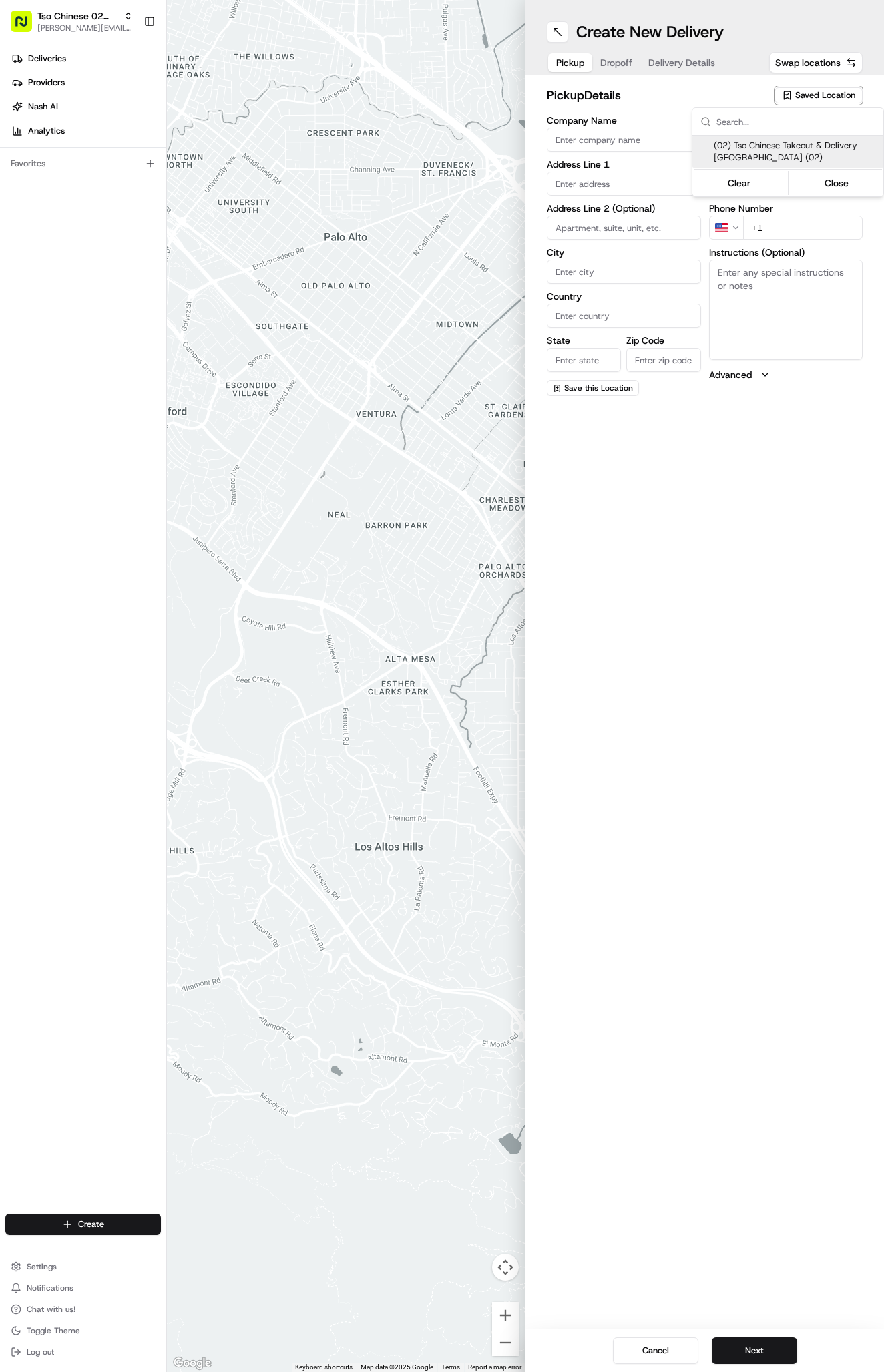
type input "Arboretum Crossing Manager"
type input "[EMAIL_ADDRESS][DOMAIN_NAME]"
type input "[PHONE_NUMBER]"
type textarea "Submit a picture displaying address & food as Proof of Delivery. Envía una foto…"
type input "[STREET_ADDRESS]"
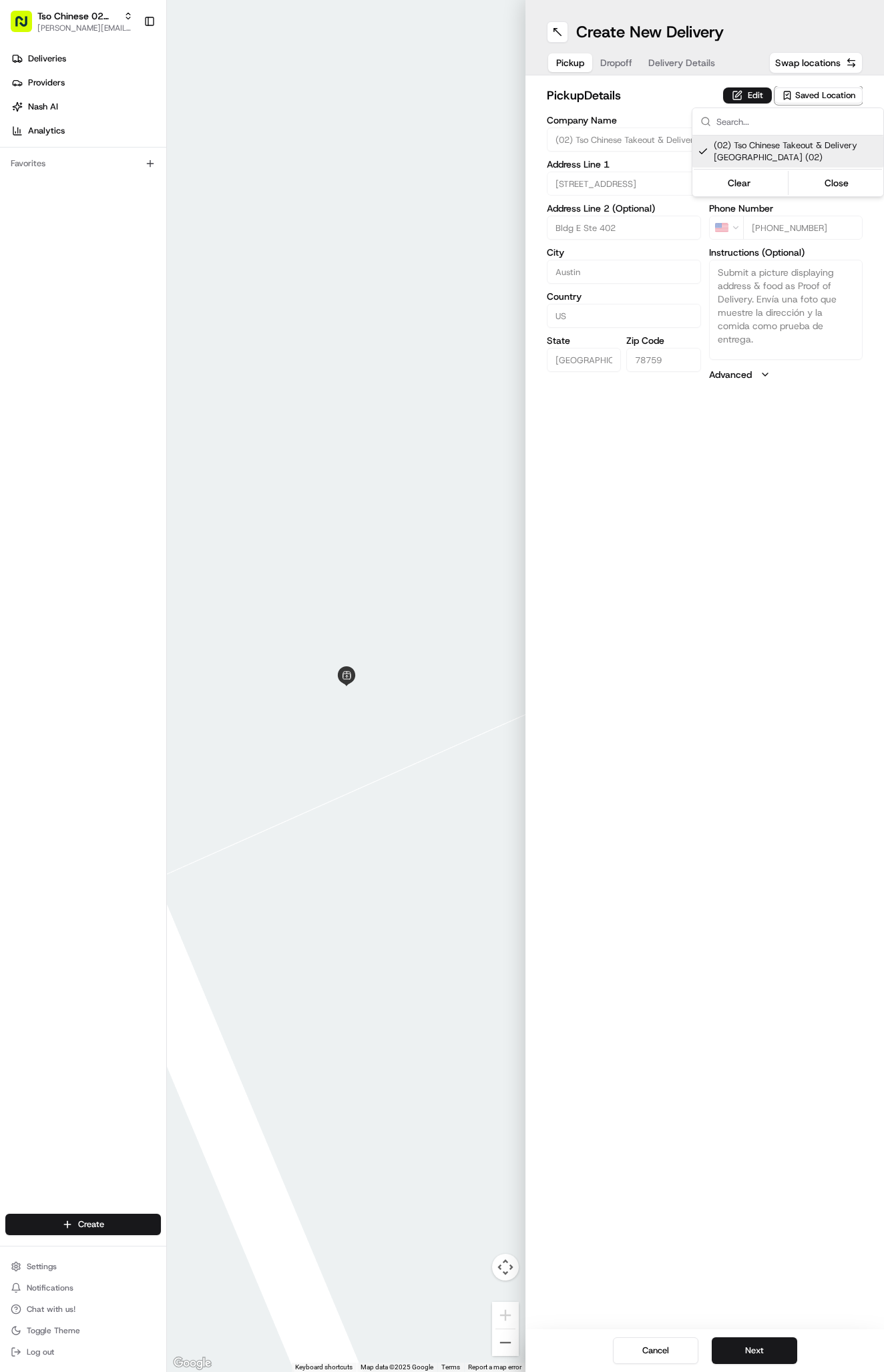
click at [719, 111] on input "text" at bounding box center [795, 121] width 159 height 27
click at [679, 63] on html "Tso Chinese 02 Arbor [PERSON_NAME][EMAIL_ADDRESS][DOMAIN_NAME] Toggle Sidebar D…" at bounding box center [442, 686] width 884 height 1372
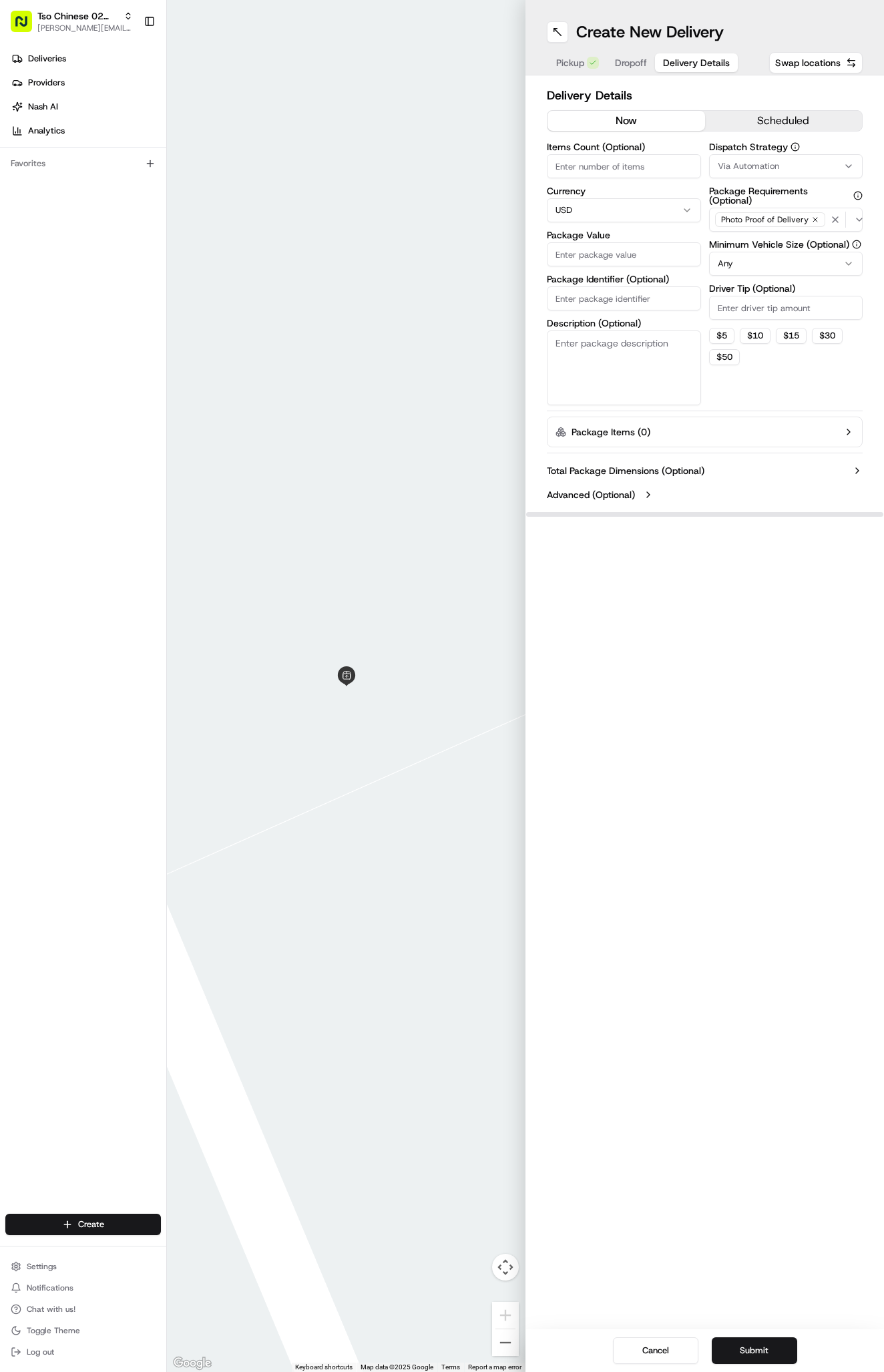
click at [679, 63] on span "Delivery Details" at bounding box center [696, 62] width 67 height 13
click at [751, 174] on button "Via Automation" at bounding box center [786, 166] width 155 height 24
click at [751, 238] on span "Tso Arbor Strategy" at bounding box center [796, 238] width 164 height 12
click at [749, 281] on html "Tso Chinese 02 Arbor [PERSON_NAME][EMAIL_ADDRESS][DOMAIN_NAME] Toggle Sidebar D…" at bounding box center [442, 686] width 884 height 1372
click at [749, 315] on input "Driver Tip (Optional)" at bounding box center [786, 308] width 155 height 24
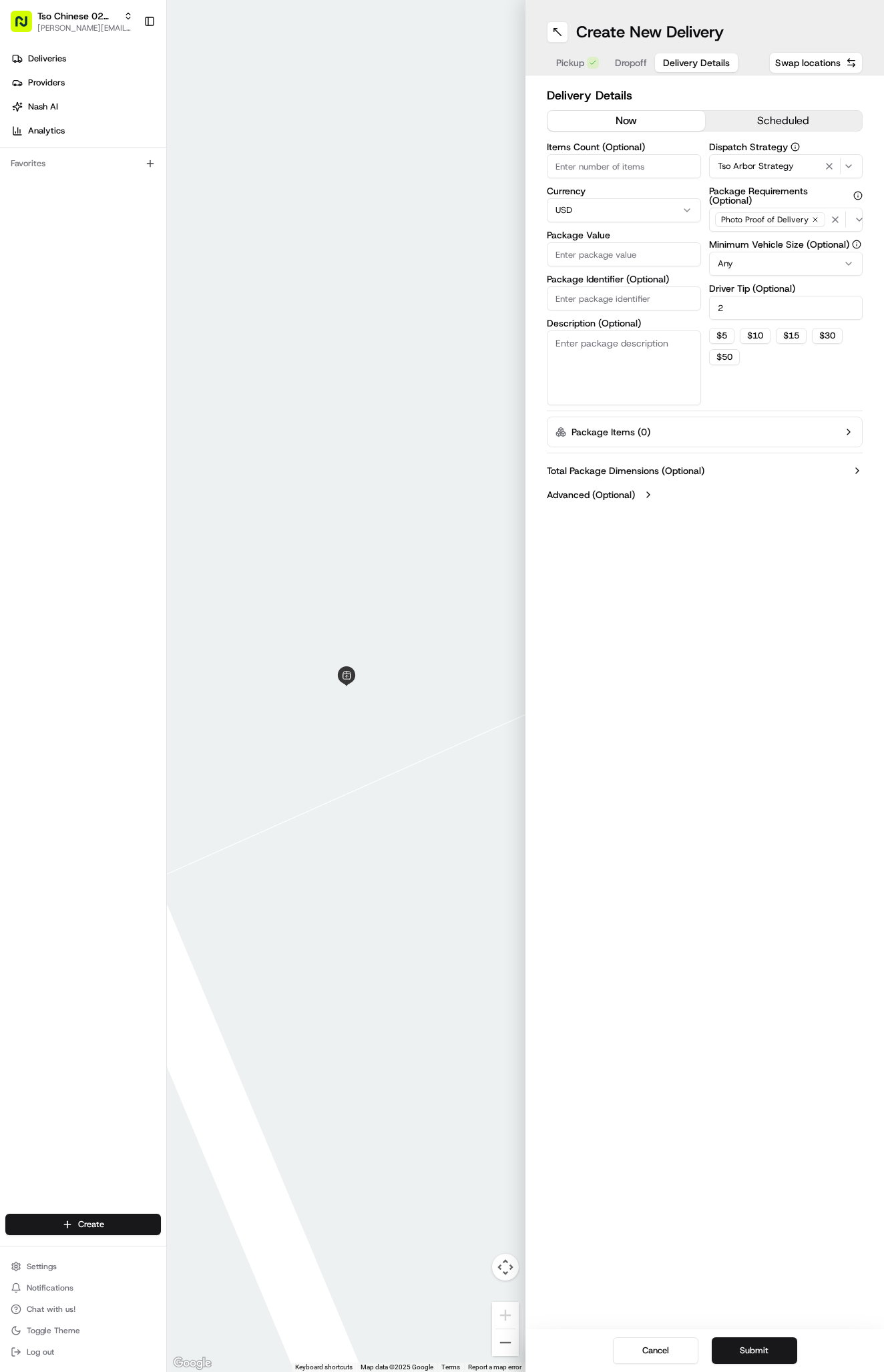
type input "2"
click at [640, 298] on input "Package Identifier (Optional)" at bounding box center [624, 298] width 155 height 24
paste input "UHIKZ4K"
type input "UHIKZ4K"
click at [636, 274] on label "Package Identifier (Optional)" at bounding box center [624, 279] width 155 height 9
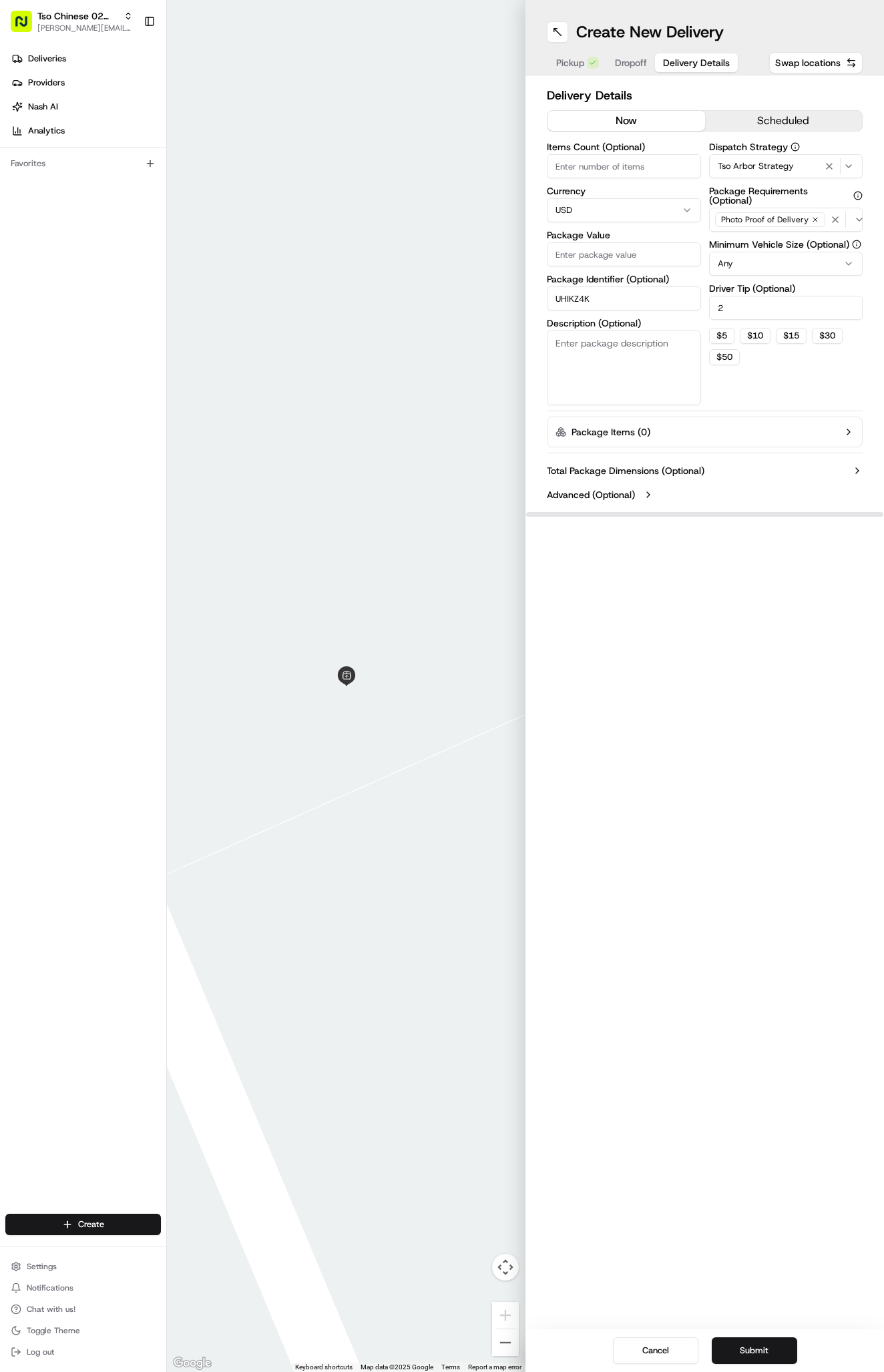
click at [636, 286] on input "UHIKZ4K" at bounding box center [624, 298] width 155 height 24
click at [632, 261] on input "Package Value" at bounding box center [624, 254] width 155 height 24
type input "46.98"
click at [626, 53] on div "Pickup Dropoff Delivery Details" at bounding box center [643, 63] width 193 height 24
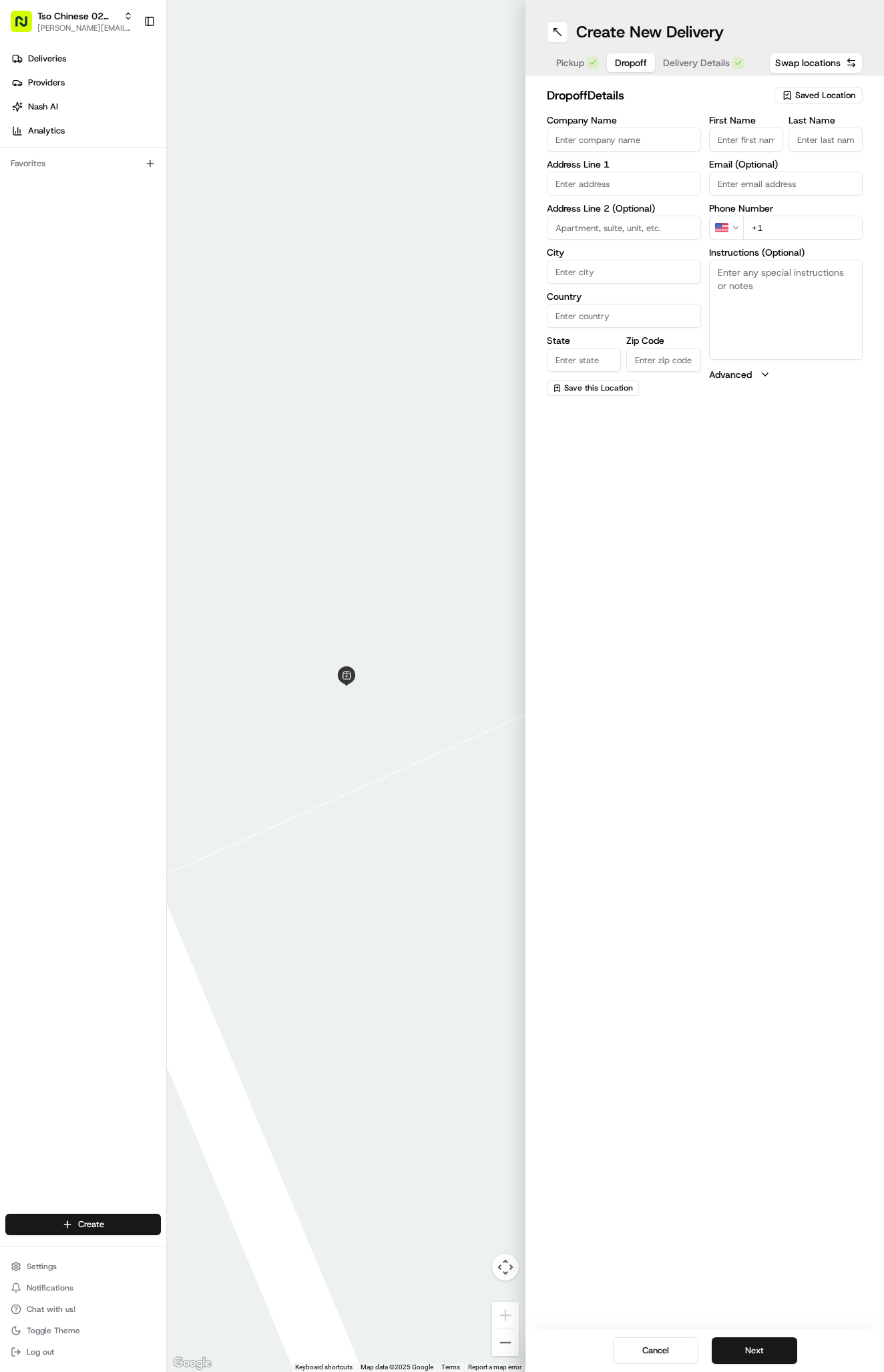
click at [626, 58] on span "Dropoff" at bounding box center [631, 62] width 32 height 13
paste textarea "At the intercom press “Delivery” button and enter code 337186. go in through ri…"
click at [830, 322] on textarea "At the intercom press “Delivery” button and enter code 337186. go in through ri…" at bounding box center [786, 310] width 155 height 100
type textarea "At the intercom press “Delivery” button and enter code 337186. go in through ri…"
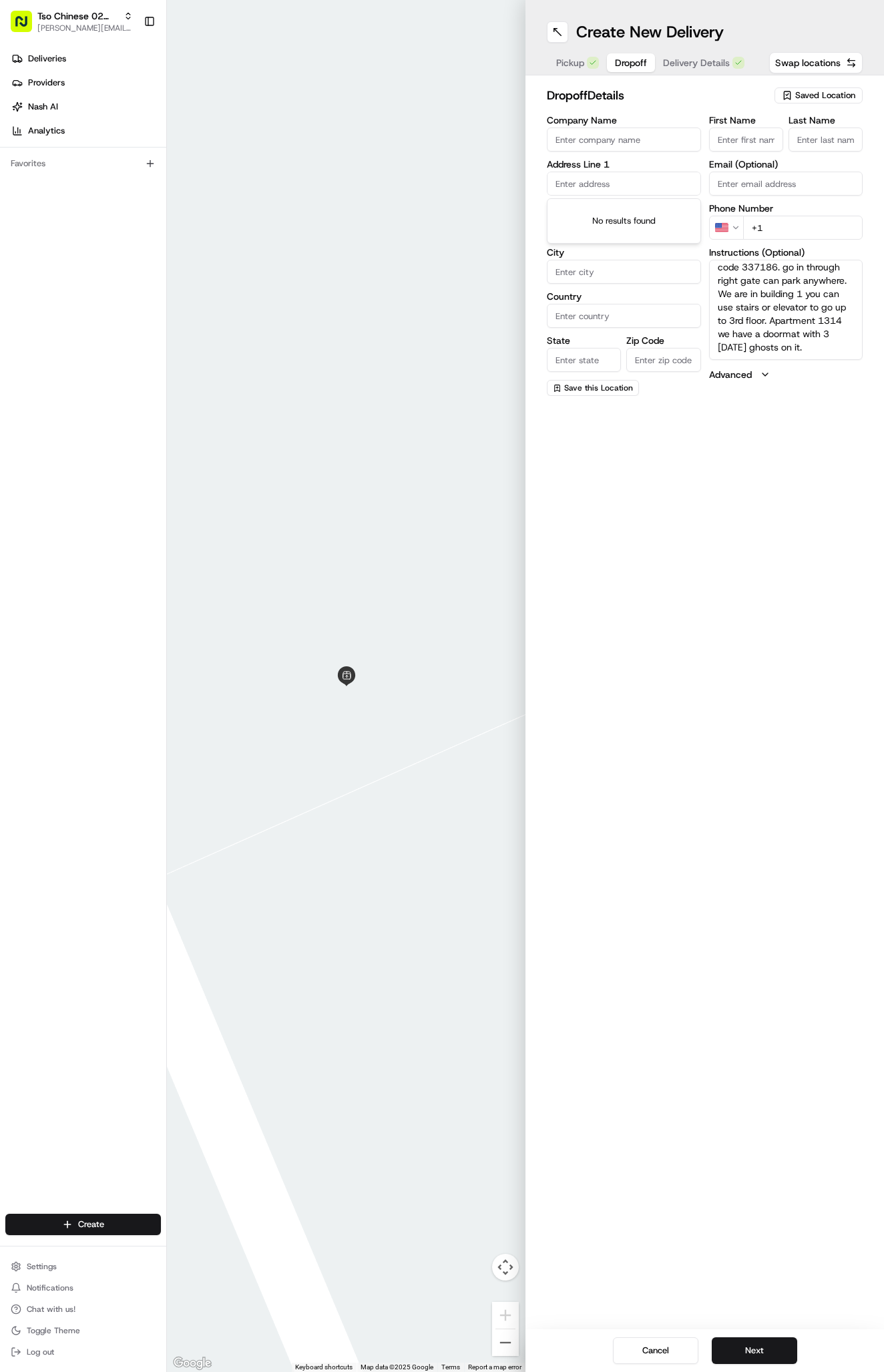
paste input "12217 N IH-35 Svc Rd NB"
click at [598, 195] on input "12217 N IH-35 Svc Rd NB" at bounding box center [624, 183] width 155 height 24
click at [649, 217] on div "12217 North Interstate Highway 35, Austin, TX" at bounding box center [624, 212] width 147 height 20
type input "[STREET_ADDRESS]"
type input "Austin"
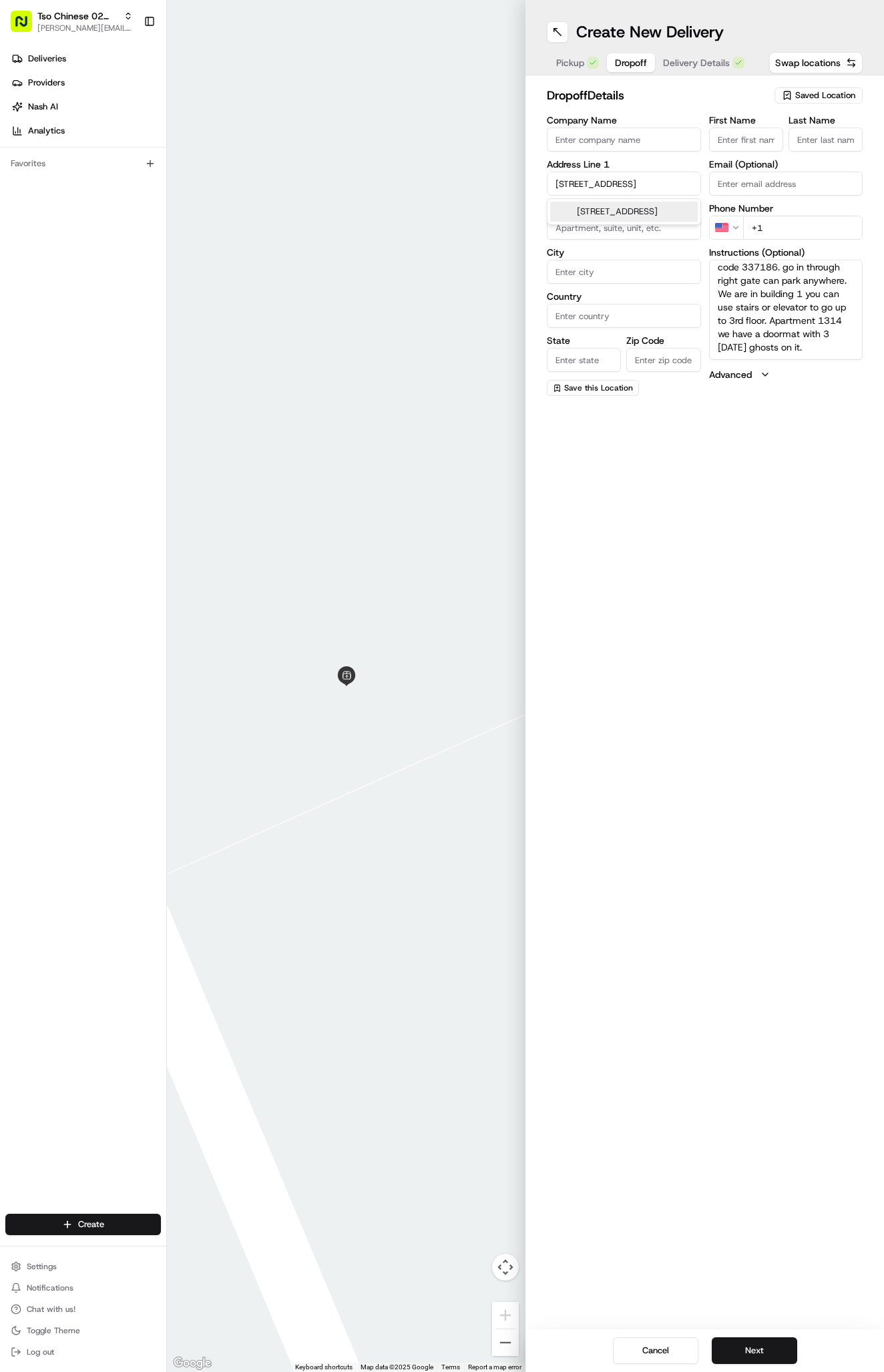
type input "[GEOGRAPHIC_DATA]"
type input "78753"
type input "12217 North Interstate Highway 35"
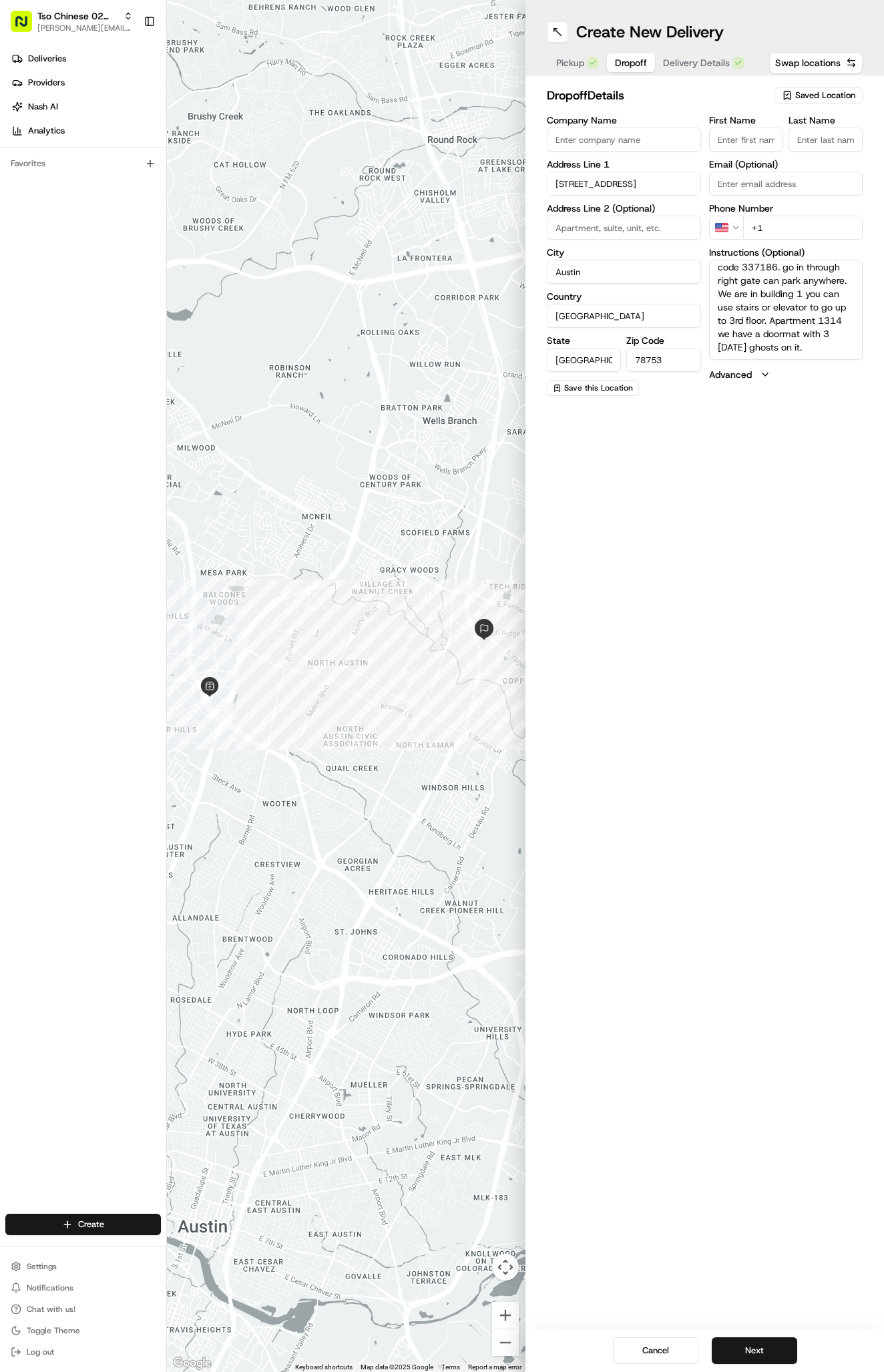
drag, startPoint x: 847, startPoint y: 1062, endPoint x: 799, endPoint y: 222, distance: 841.4
click at [799, 222] on input "+1" at bounding box center [803, 228] width 120 height 24
paste input "956 251 2430"
type input "+1 956 251 2430"
paste input "[PERSON_NAME]"
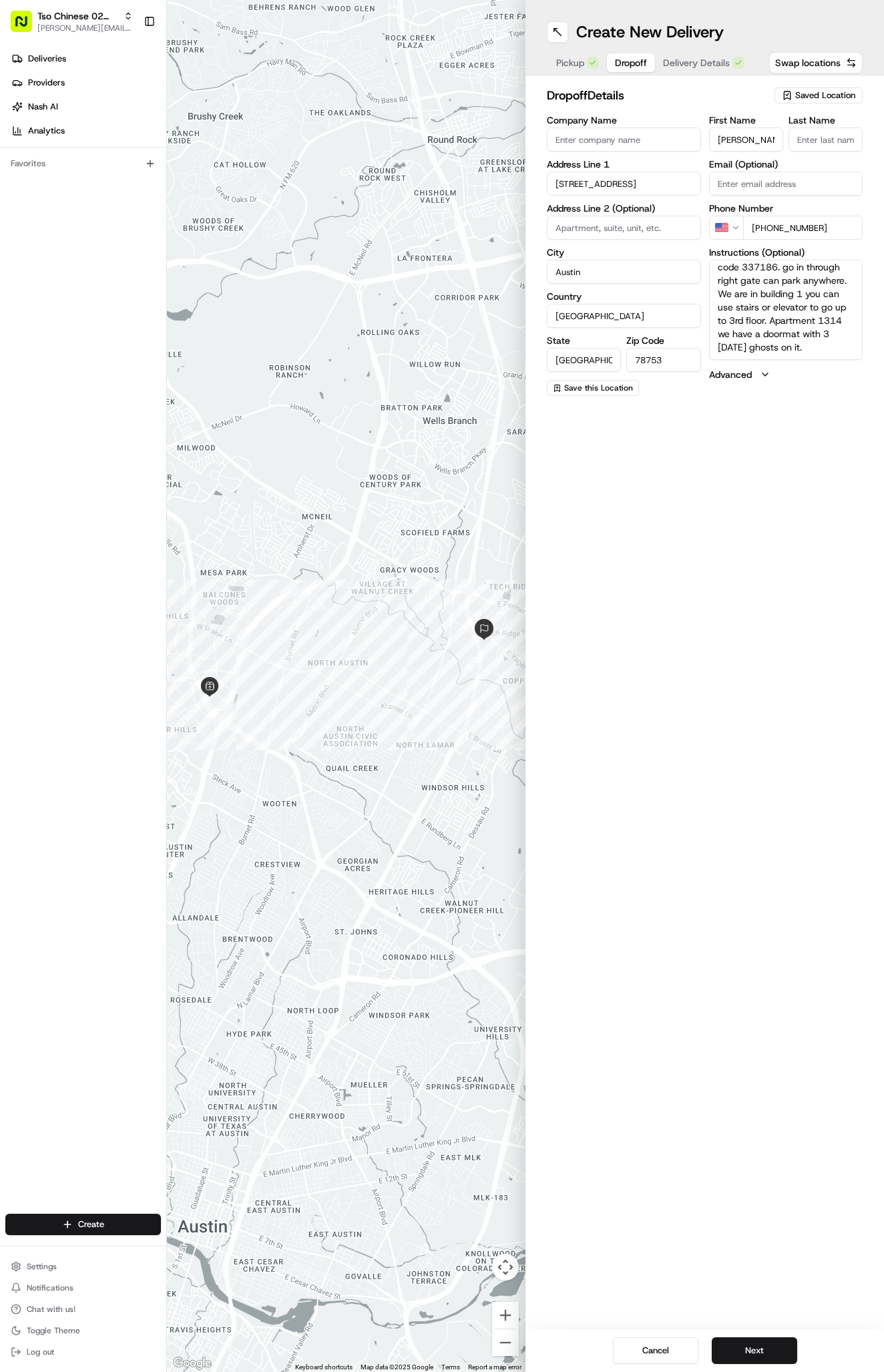
click at [746, 135] on input "[PERSON_NAME]" at bounding box center [746, 140] width 74 height 24
type input "[PERSON_NAME]"
type input "."
click at [765, 1362] on button "Next" at bounding box center [754, 1350] width 85 height 27
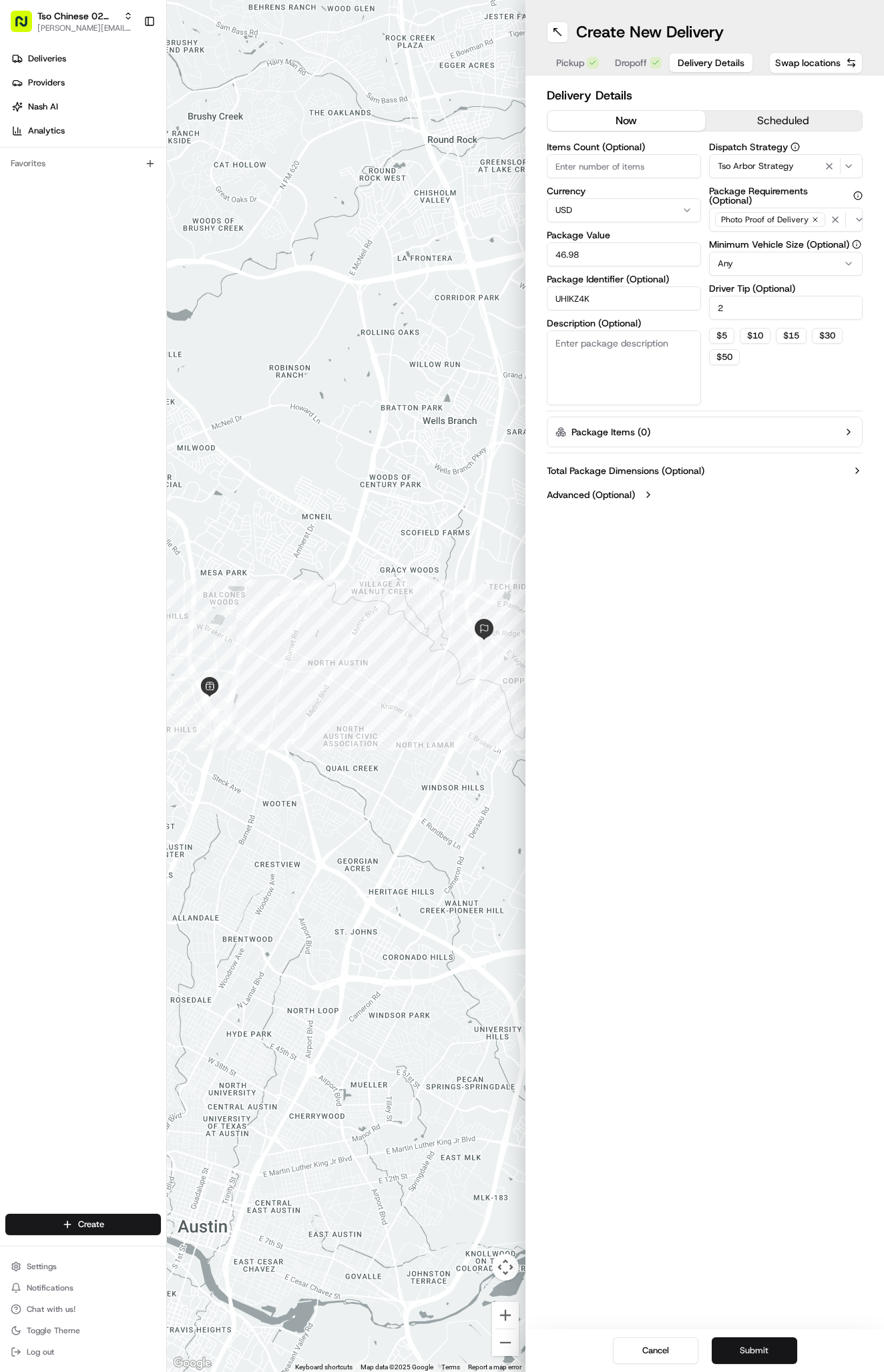
click at [761, 1348] on button "Submit" at bounding box center [754, 1350] width 85 height 27
click at [761, 1345] on div "Cancel Submit" at bounding box center [705, 1350] width 358 height 43
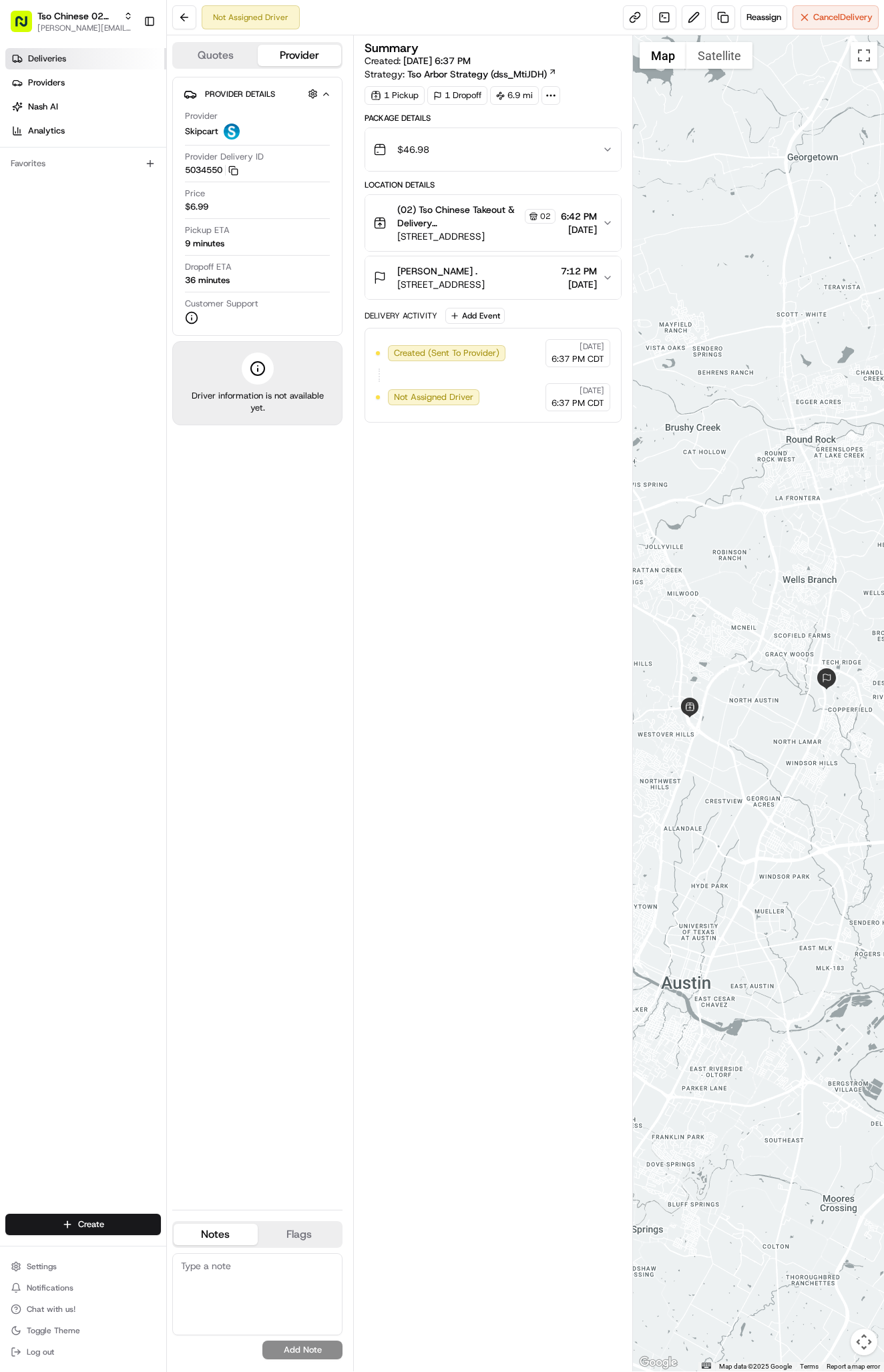
click at [125, 51] on link "Deliveries" at bounding box center [86, 59] width 161 height 21
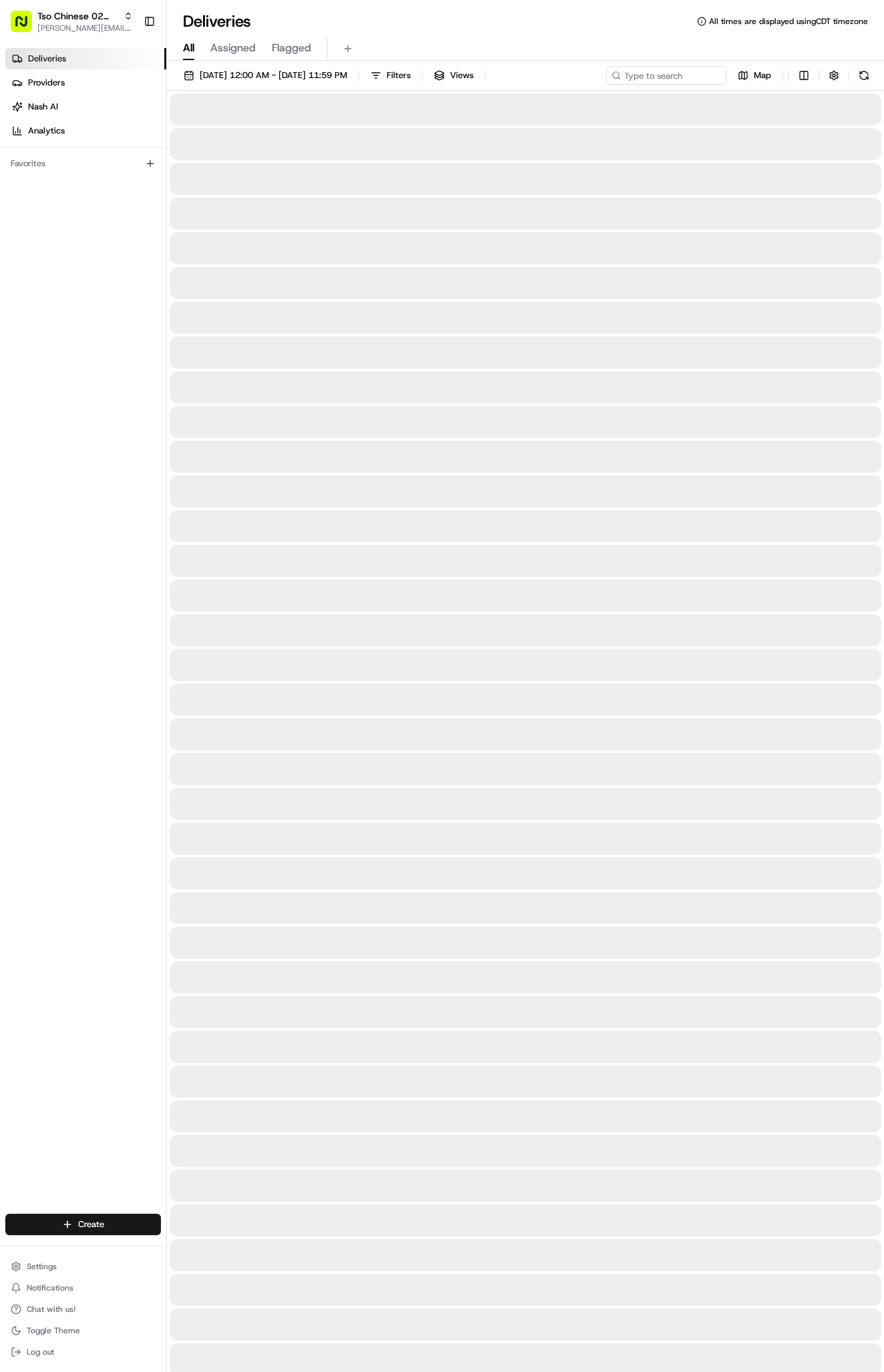
click at [125, 51] on link "Deliveries" at bounding box center [86, 59] width 161 height 21
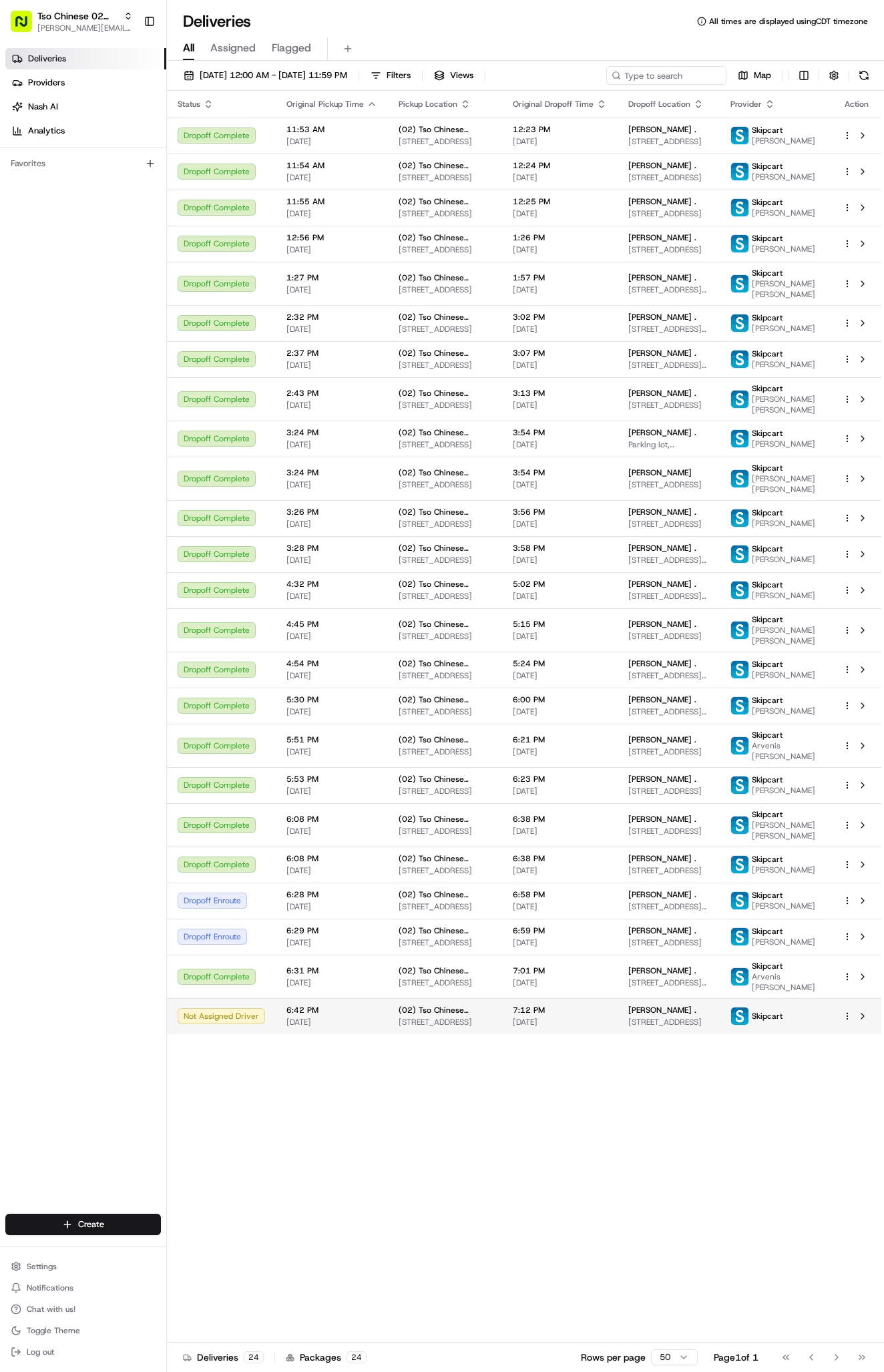
click at [601, 1027] on span "[DATE]" at bounding box center [559, 1021] width 94 height 11
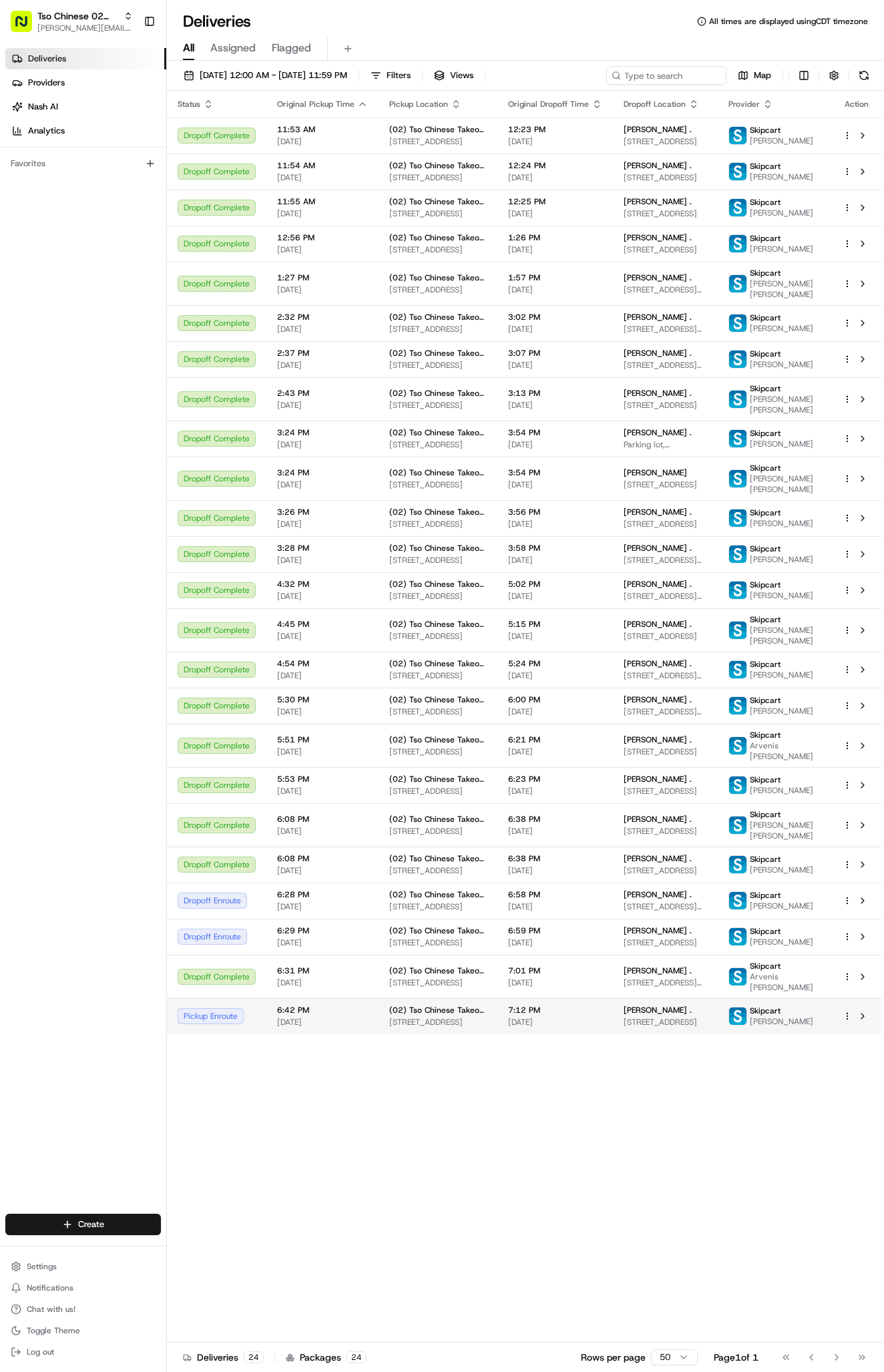
click at [514, 1034] on td "7:12 PM [DATE]" at bounding box center [555, 1016] width 116 height 36
click at [97, 1226] on html "Tso Chinese 02 Arbor [PERSON_NAME][EMAIL_ADDRESS][DOMAIN_NAME] Toggle Sidebar D…" at bounding box center [442, 686] width 884 height 1372
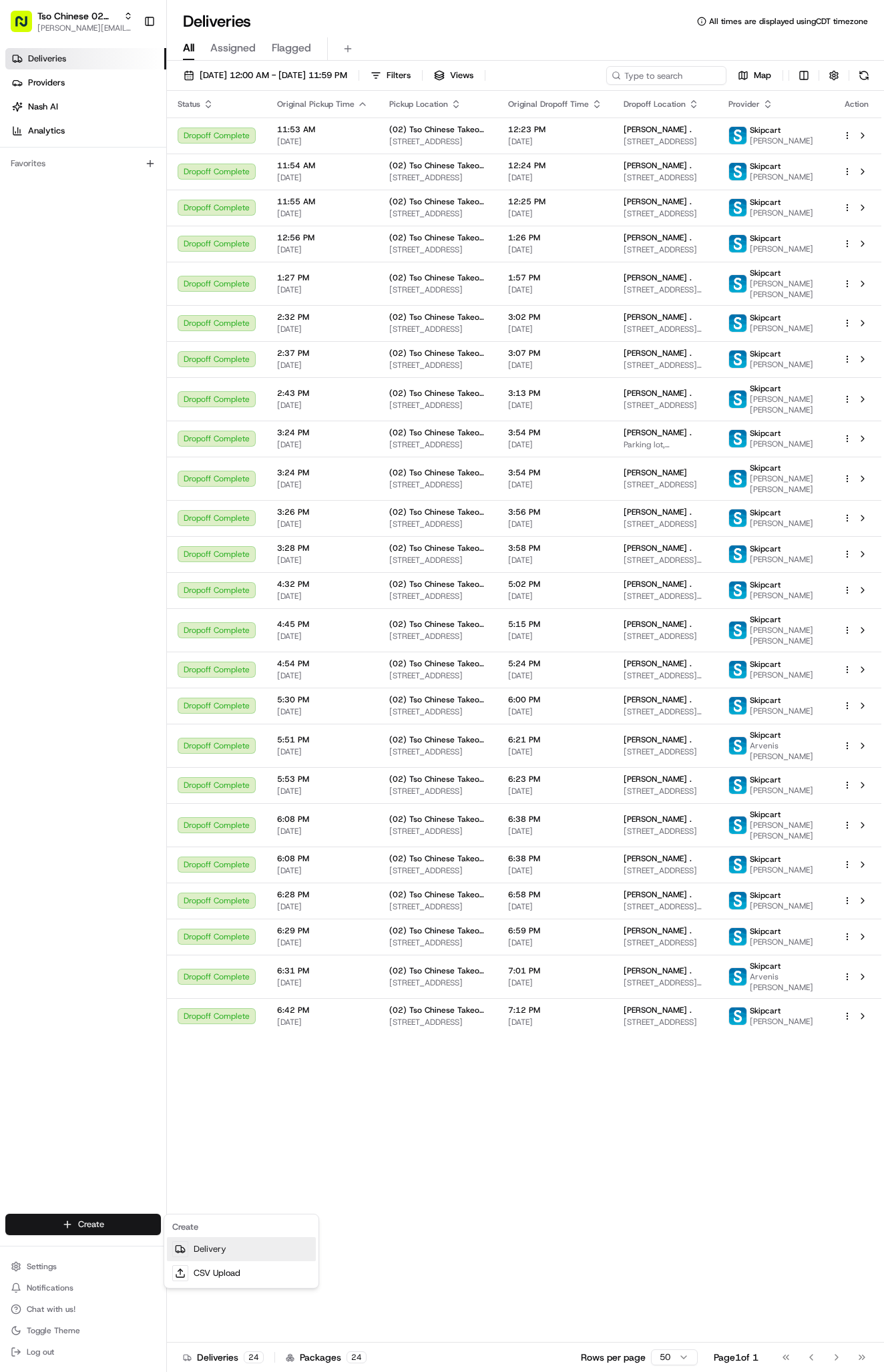
click at [195, 1244] on link "Delivery" at bounding box center [241, 1249] width 149 height 24
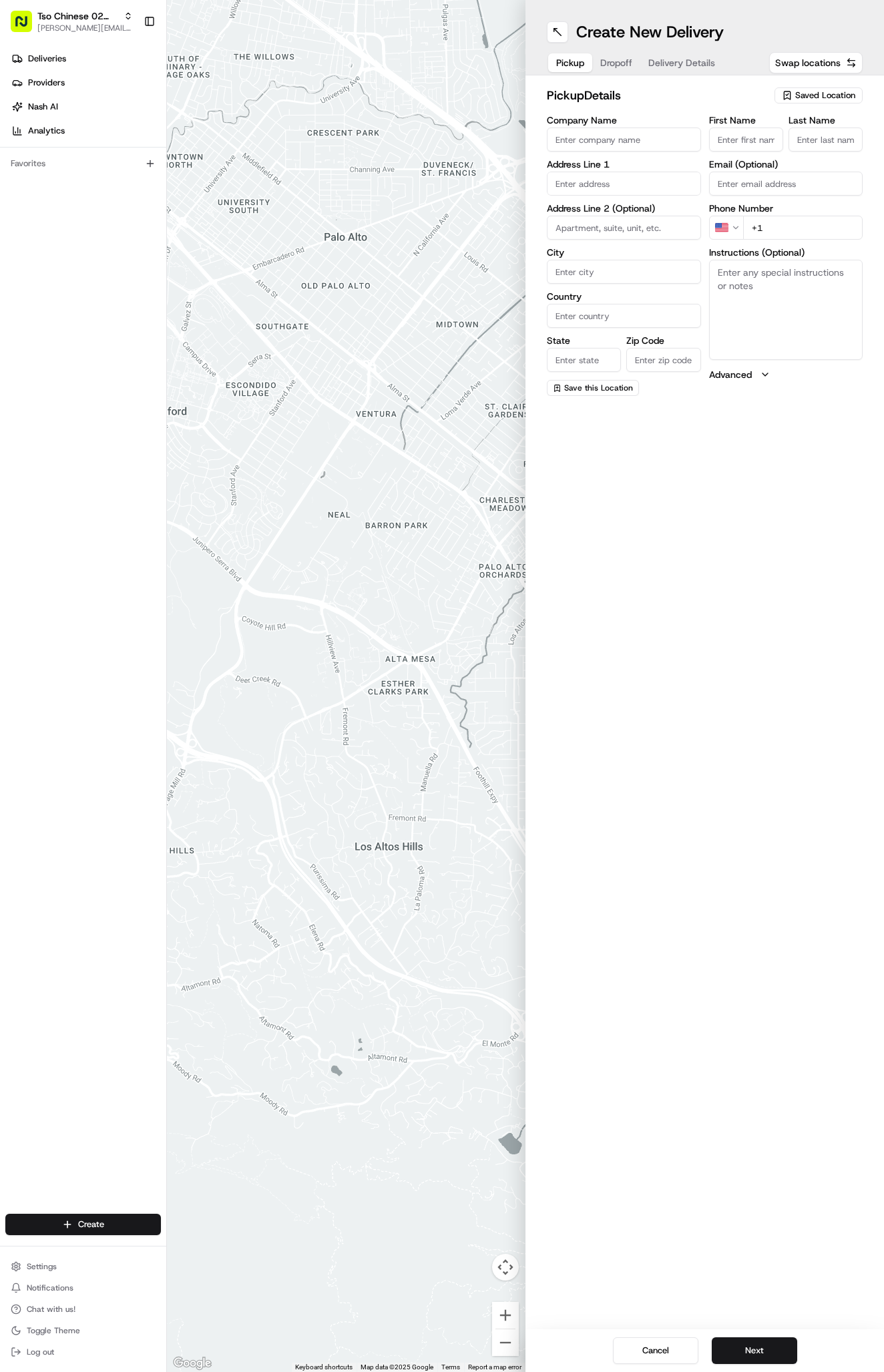
click at [812, 90] on span "Saved Location" at bounding box center [825, 95] width 60 height 12
click at [812, 144] on span "(02) Tso Chinese Takeout & Delivery [GEOGRAPHIC_DATA] (02)" at bounding box center [796, 152] width 164 height 24
type input "(02) Tso Chinese Takeout & Delivery [GEOGRAPHIC_DATA]"
type input "Bldg E Ste 402"
type input "Austin"
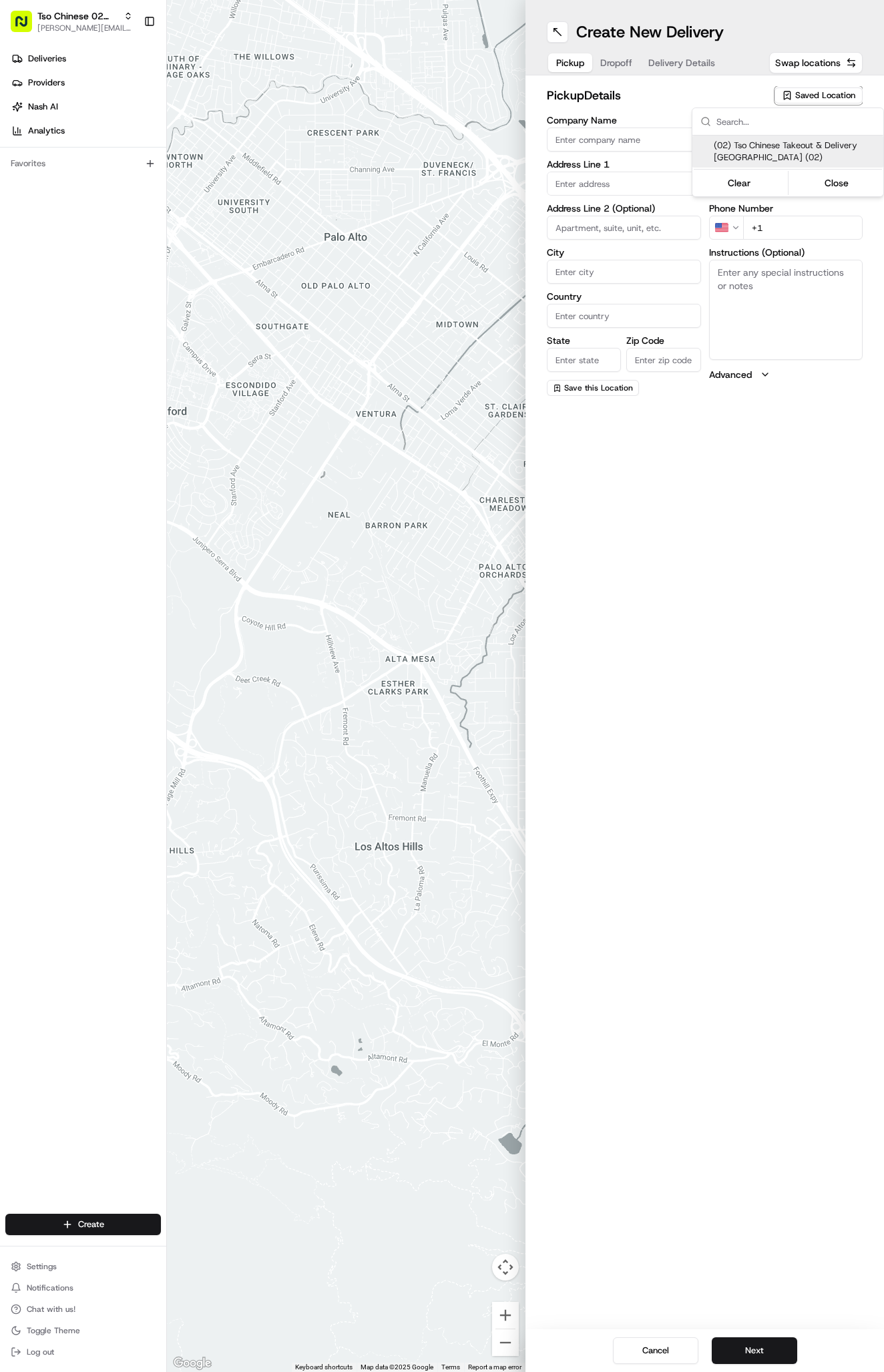
type input "US"
type input "[GEOGRAPHIC_DATA]"
type input "78759"
type input "Tso Chinese"
type input "Arboretum Crossing Manager"
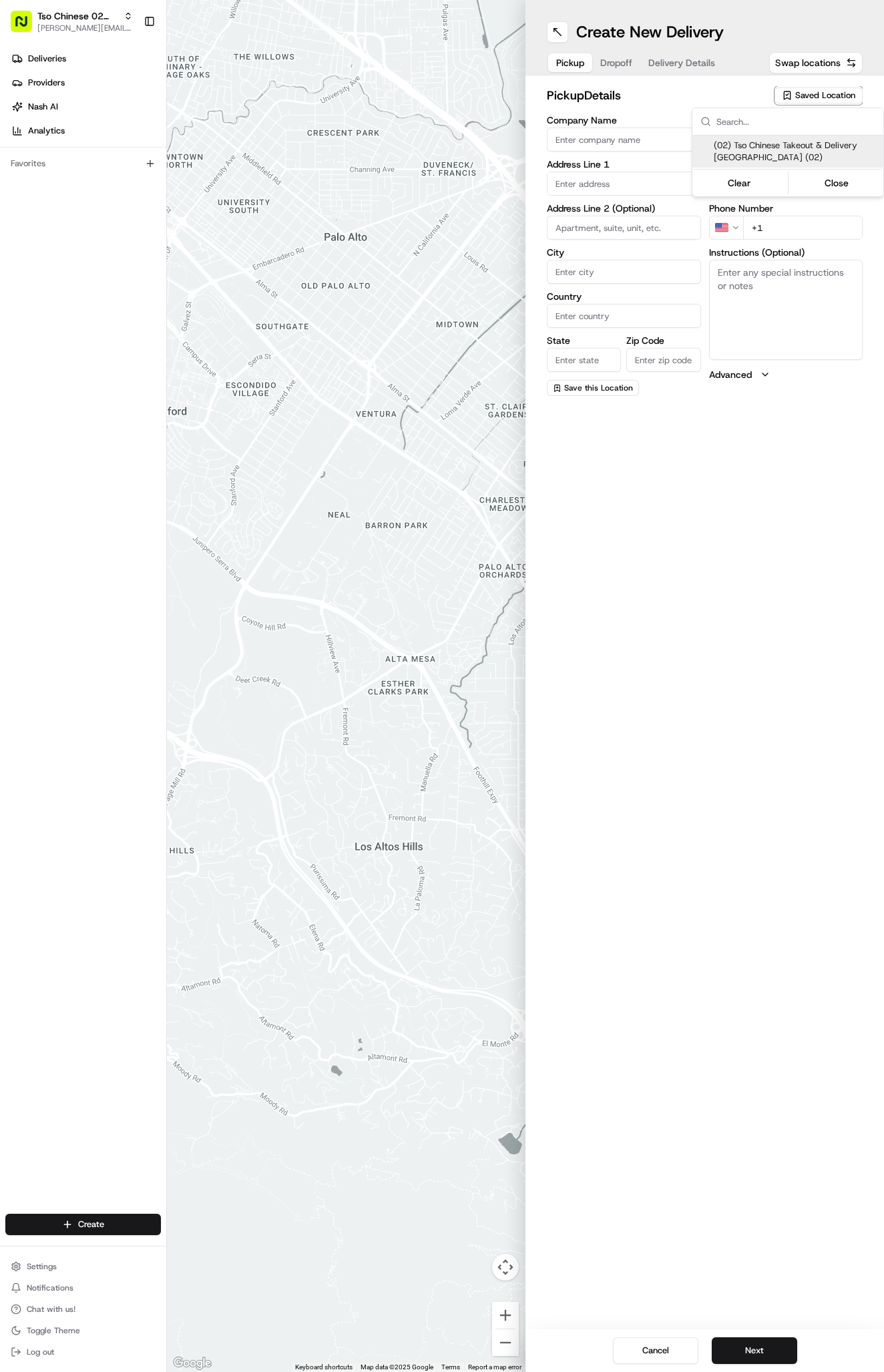
type input "[EMAIL_ADDRESS][DOMAIN_NAME]"
type input "[PHONE_NUMBER]"
type textarea "Submit a picture displaying address & food as Proof of Delivery. Envía una foto…"
type input "[STREET_ADDRESS]"
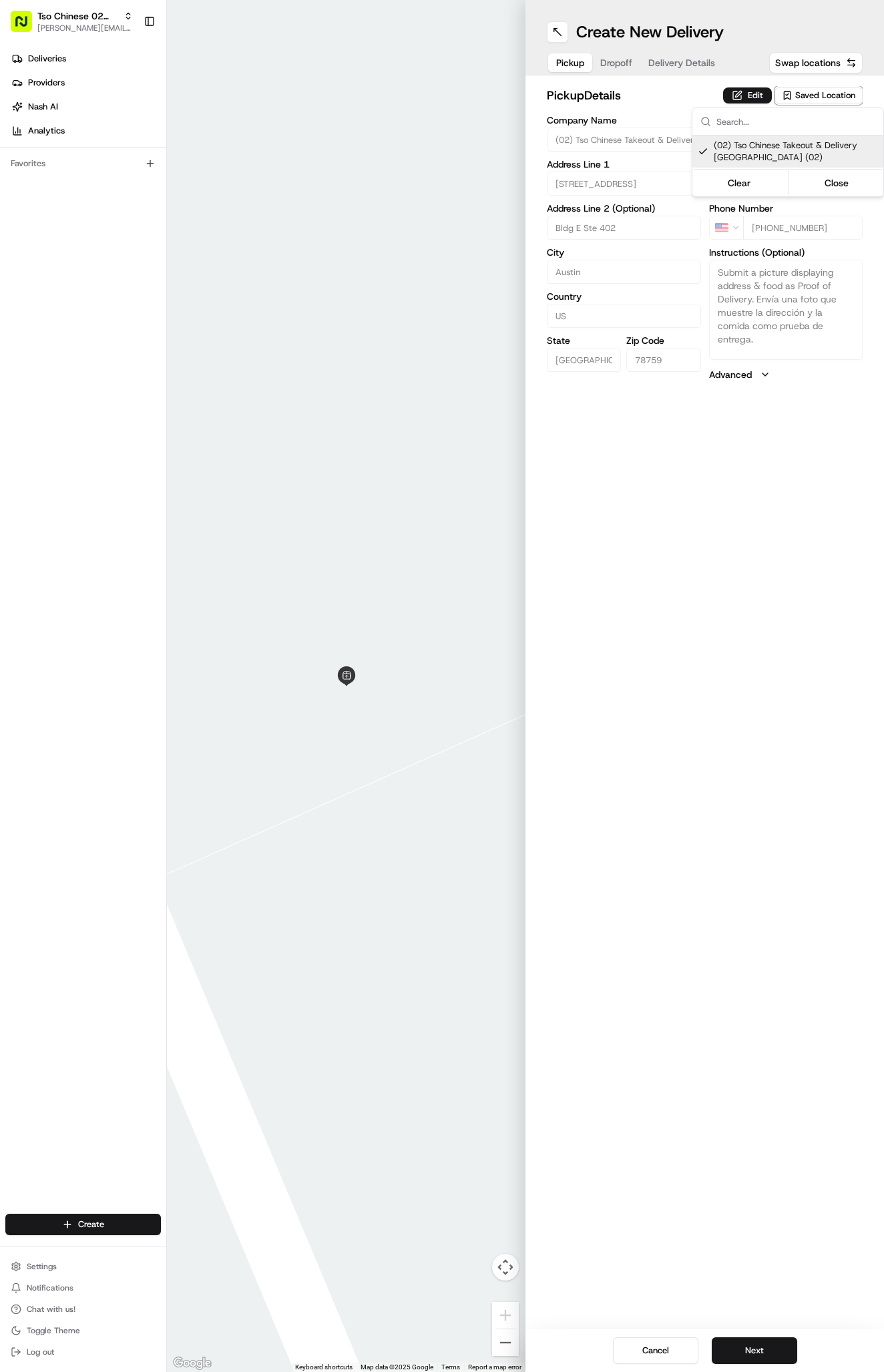
click at [712, 83] on html "Tso Chinese 02 Arbor [PERSON_NAME][EMAIL_ADDRESS][DOMAIN_NAME] Toggle Sidebar D…" at bounding box center [442, 686] width 884 height 1372
click at [700, 74] on div "Pickup Dropoff Delivery Details" at bounding box center [636, 63] width 178 height 24
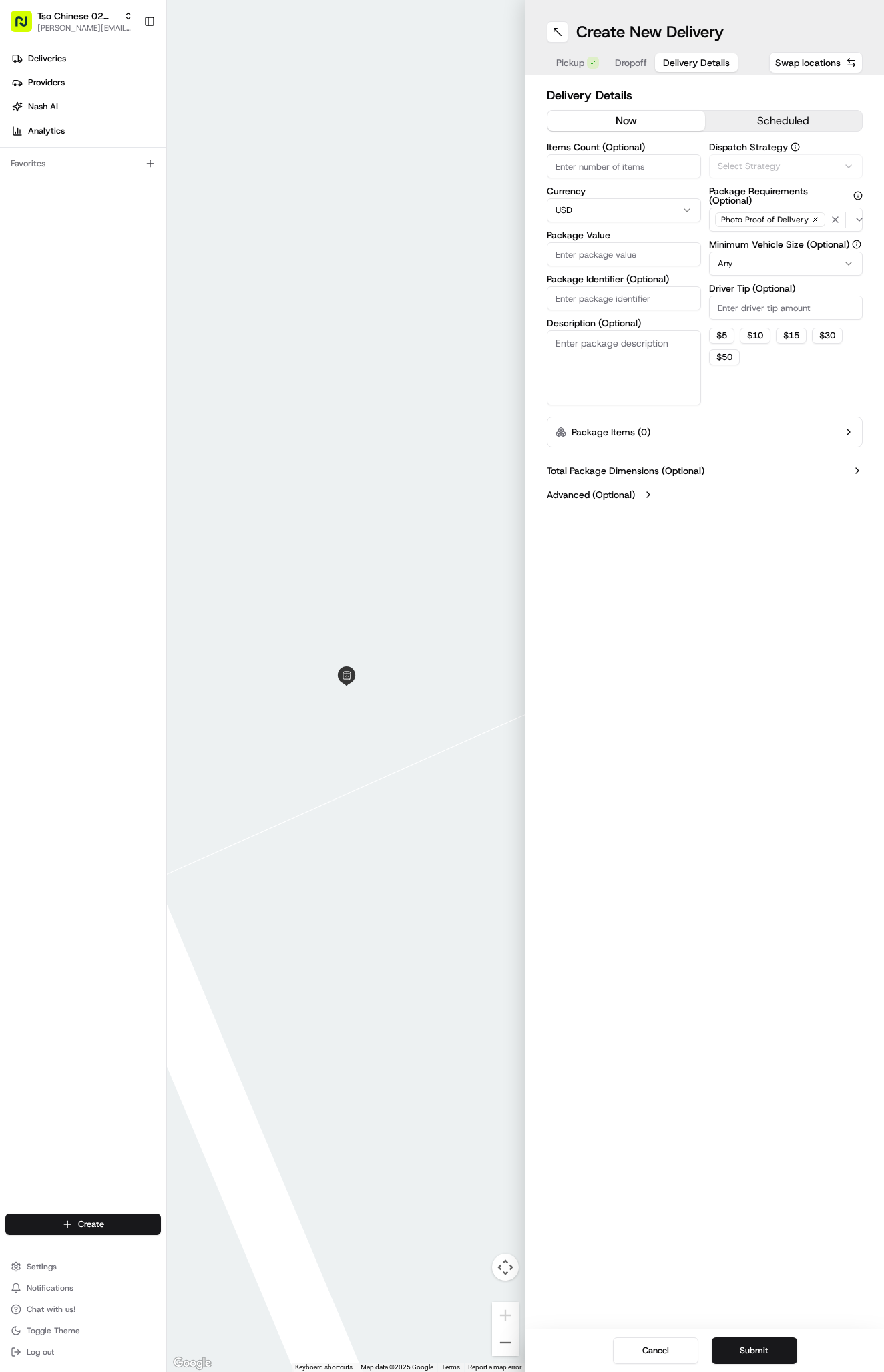
click at [690, 54] on button "Delivery Details" at bounding box center [696, 63] width 83 height 18
click at [788, 170] on div "Via Automation" at bounding box center [786, 166] width 147 height 12
click at [788, 240] on span "Tso Arbor Strategy" at bounding box center [796, 238] width 164 height 12
click at [770, 298] on html "Tso Chinese 02 Arbor [PERSON_NAME][EMAIL_ADDRESS][DOMAIN_NAME] Toggle Sidebar D…" at bounding box center [442, 686] width 884 height 1372
click at [770, 300] on input "Driver Tip (Optional)" at bounding box center [786, 308] width 155 height 24
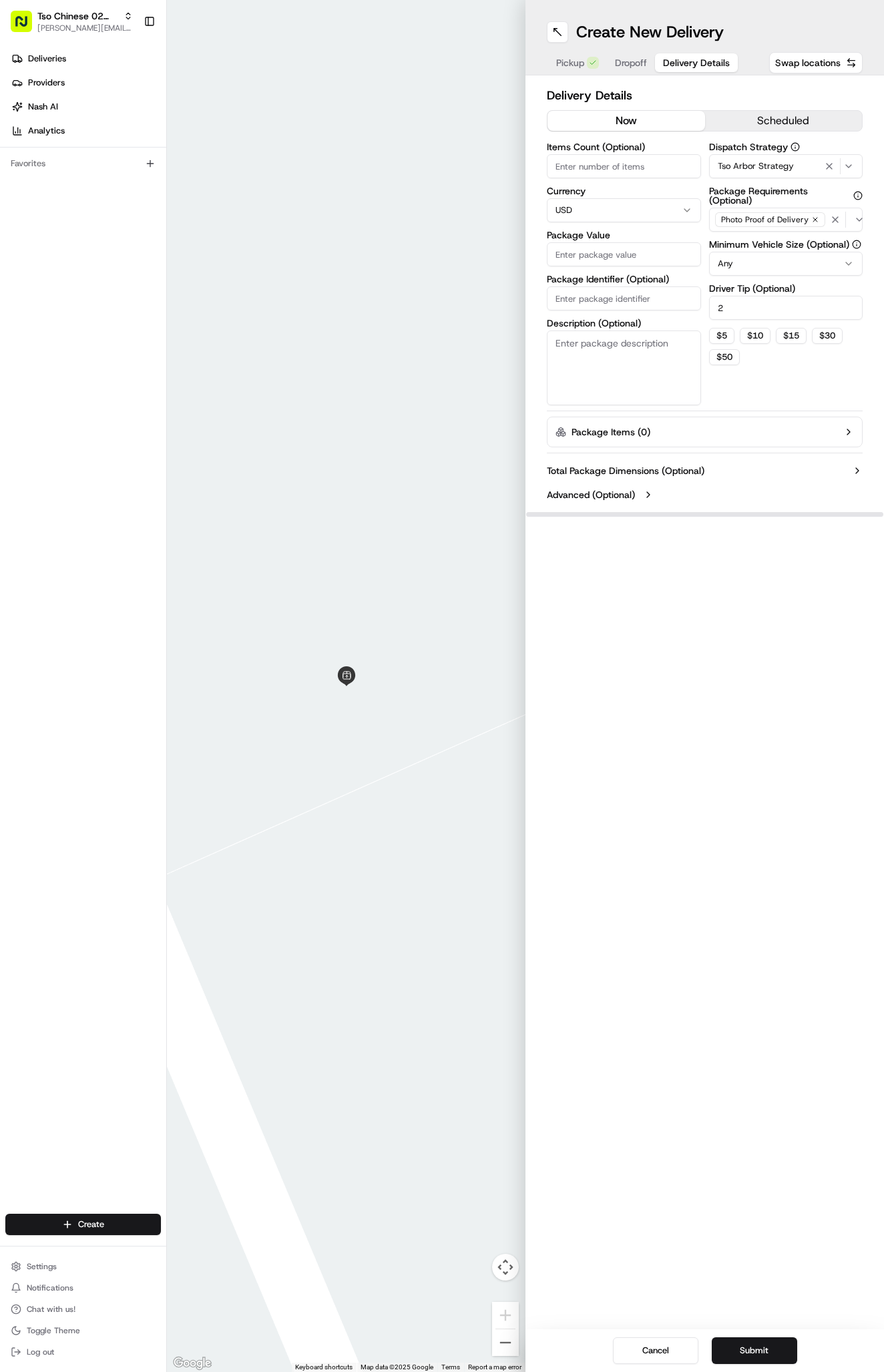
type input "2"
click at [618, 298] on input "Package Identifier (Optional)" at bounding box center [624, 298] width 155 height 24
paste input "[PERSON_NAME]"
click at [625, 296] on input "[PERSON_NAME]" at bounding box center [624, 298] width 155 height 24
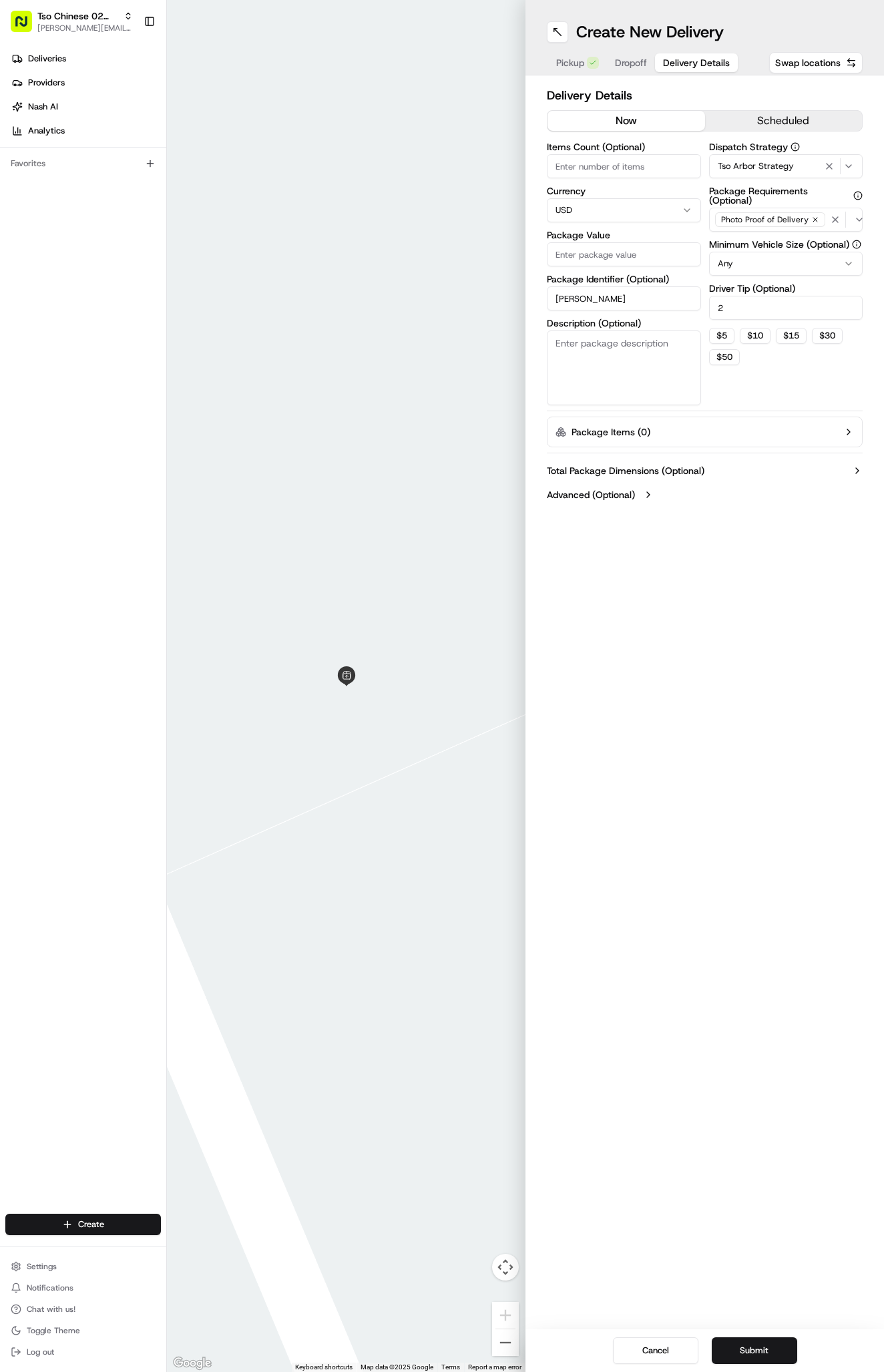
paste input "19D8XG9"
click at [631, 302] on input "[PERSON_NAME] 19D8XG9" at bounding box center [624, 298] width 155 height 24
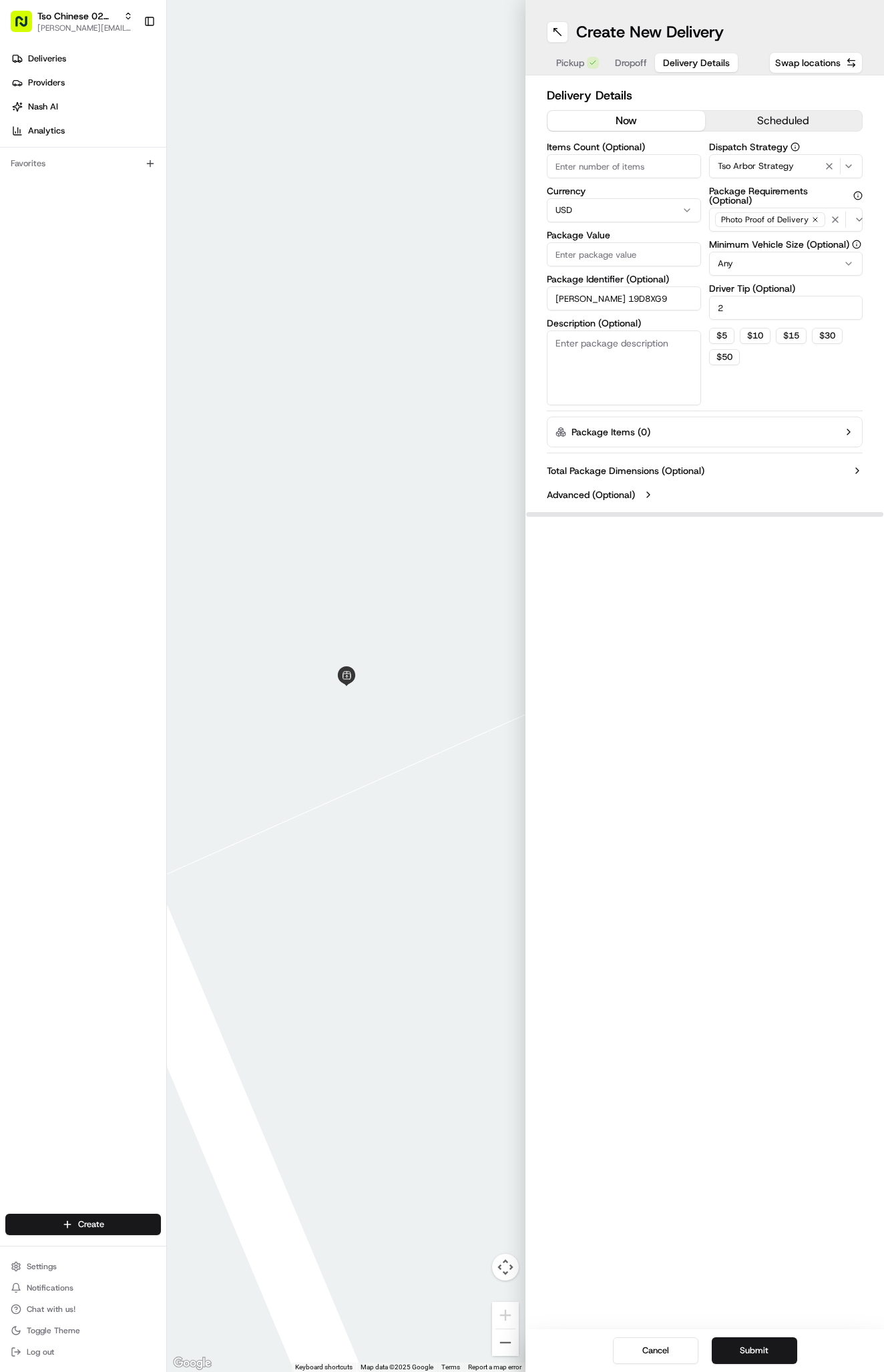
paste input "text"
type input "19D8XG9"
click at [643, 242] on div "Package Value" at bounding box center [624, 248] width 155 height 36
click at [643, 256] on input "Package Value" at bounding box center [624, 254] width 155 height 24
type input "72.2"
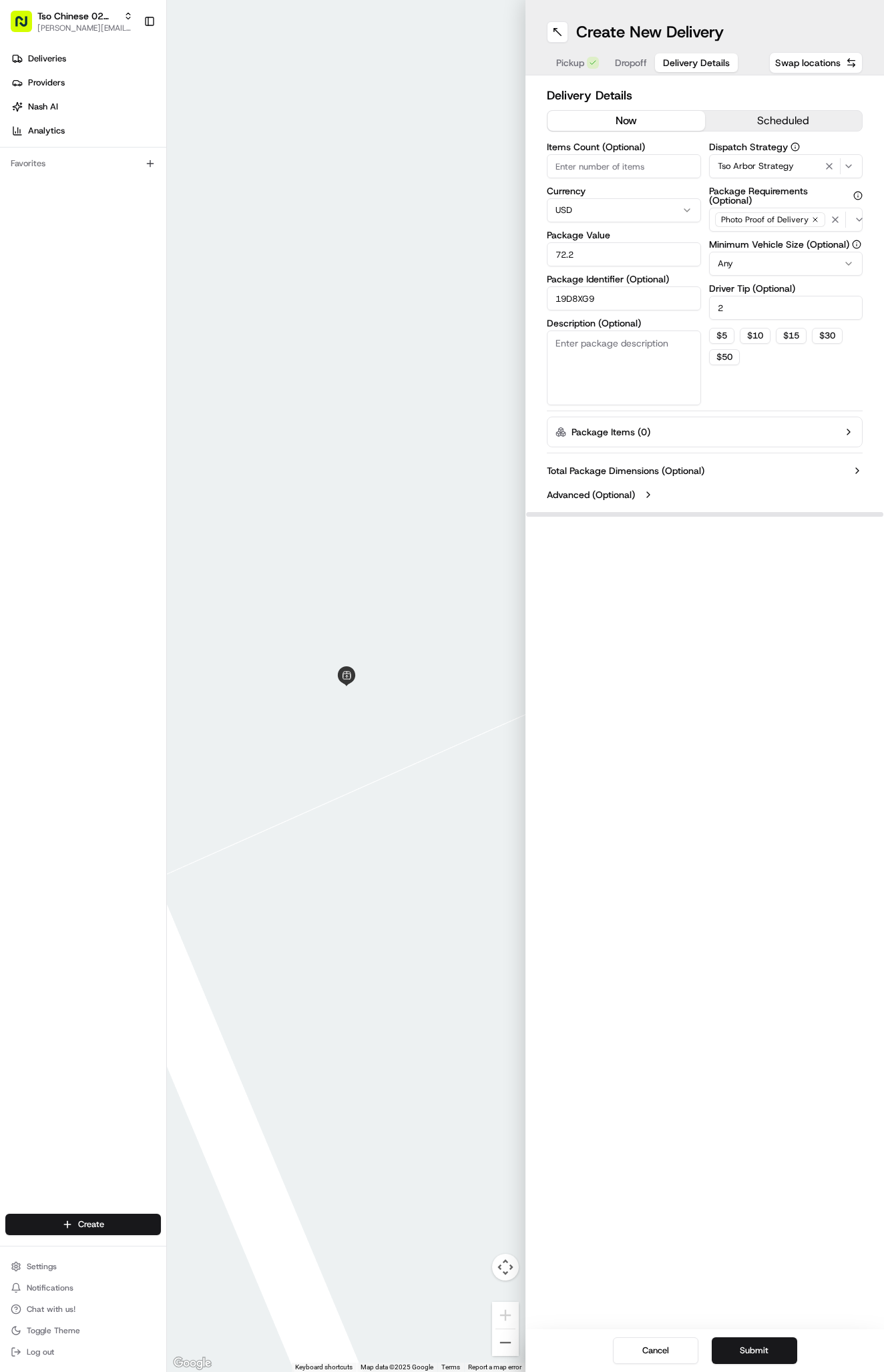
click at [623, 73] on div "Pickup Dropoff Delivery Details" at bounding box center [643, 63] width 193 height 24
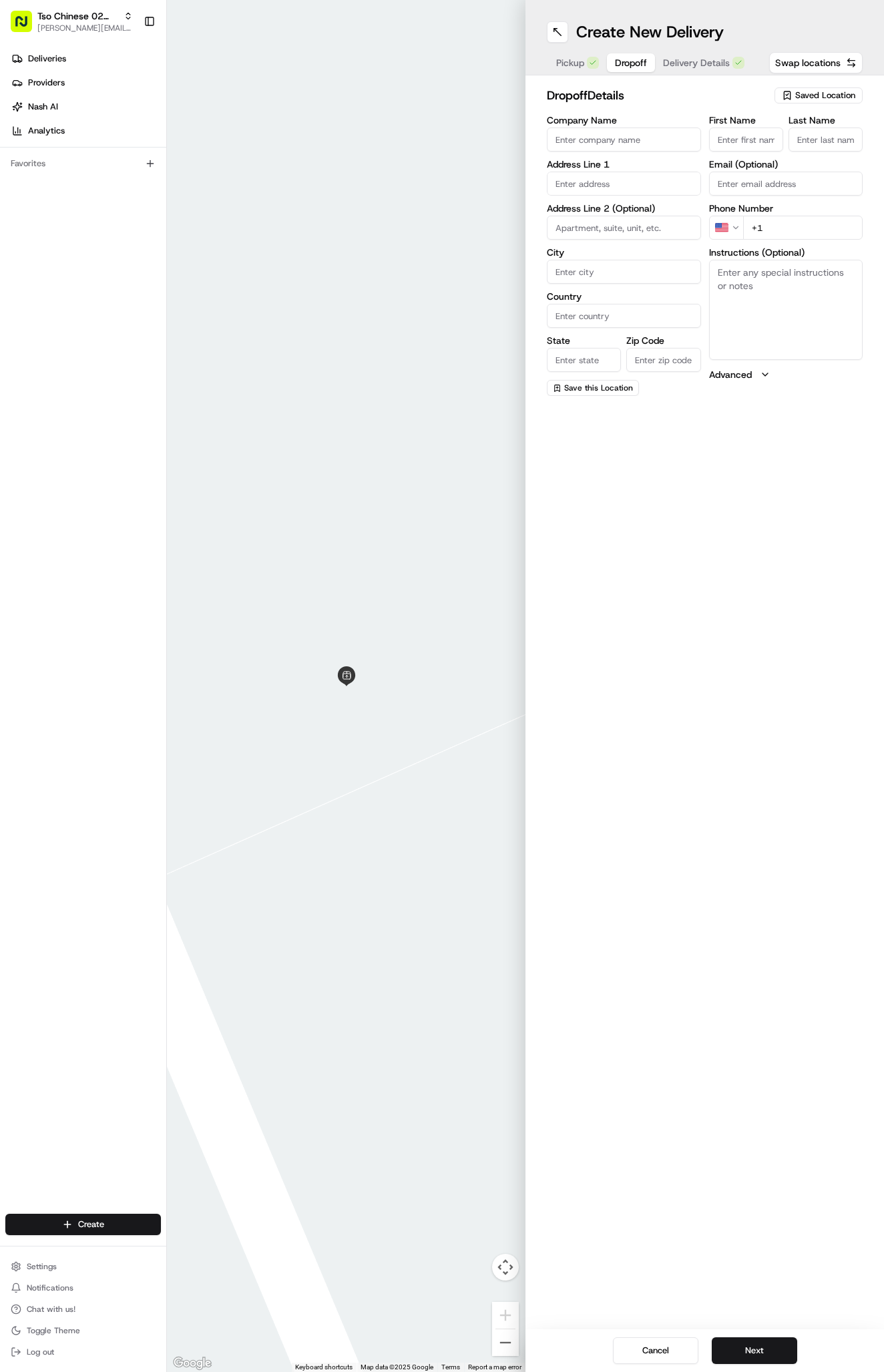
click at [620, 66] on span "Dropoff" at bounding box center [631, 62] width 32 height 13
paste input "[STREET_ADDRESS]"
click at [615, 215] on div "[STREET_ADDRESS]" at bounding box center [624, 212] width 147 height 20
type input "[STREET_ADDRESS]"
type input "Austin"
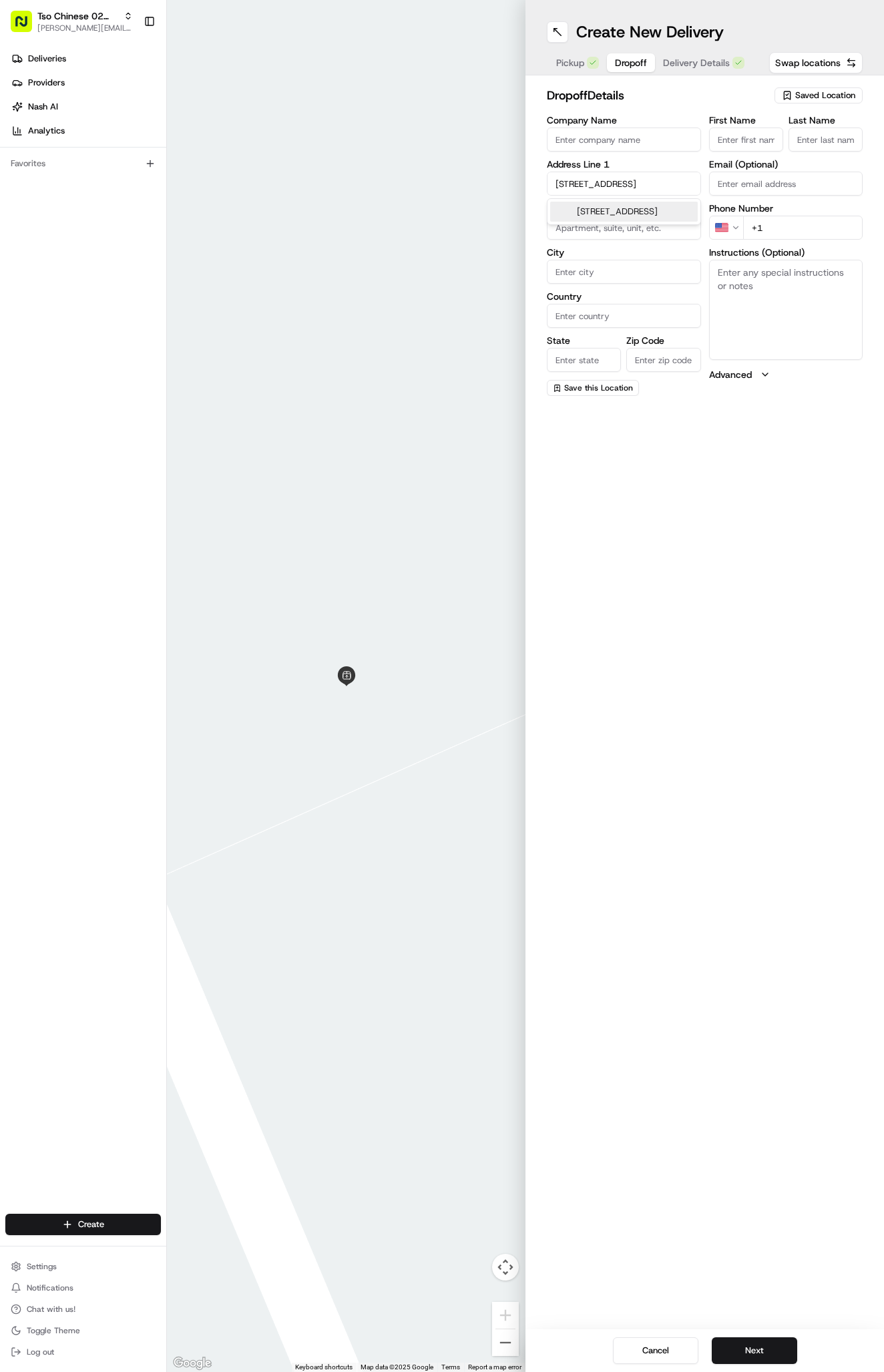
type input "[GEOGRAPHIC_DATA]"
type input "78757"
type input "[STREET_ADDRESS]"
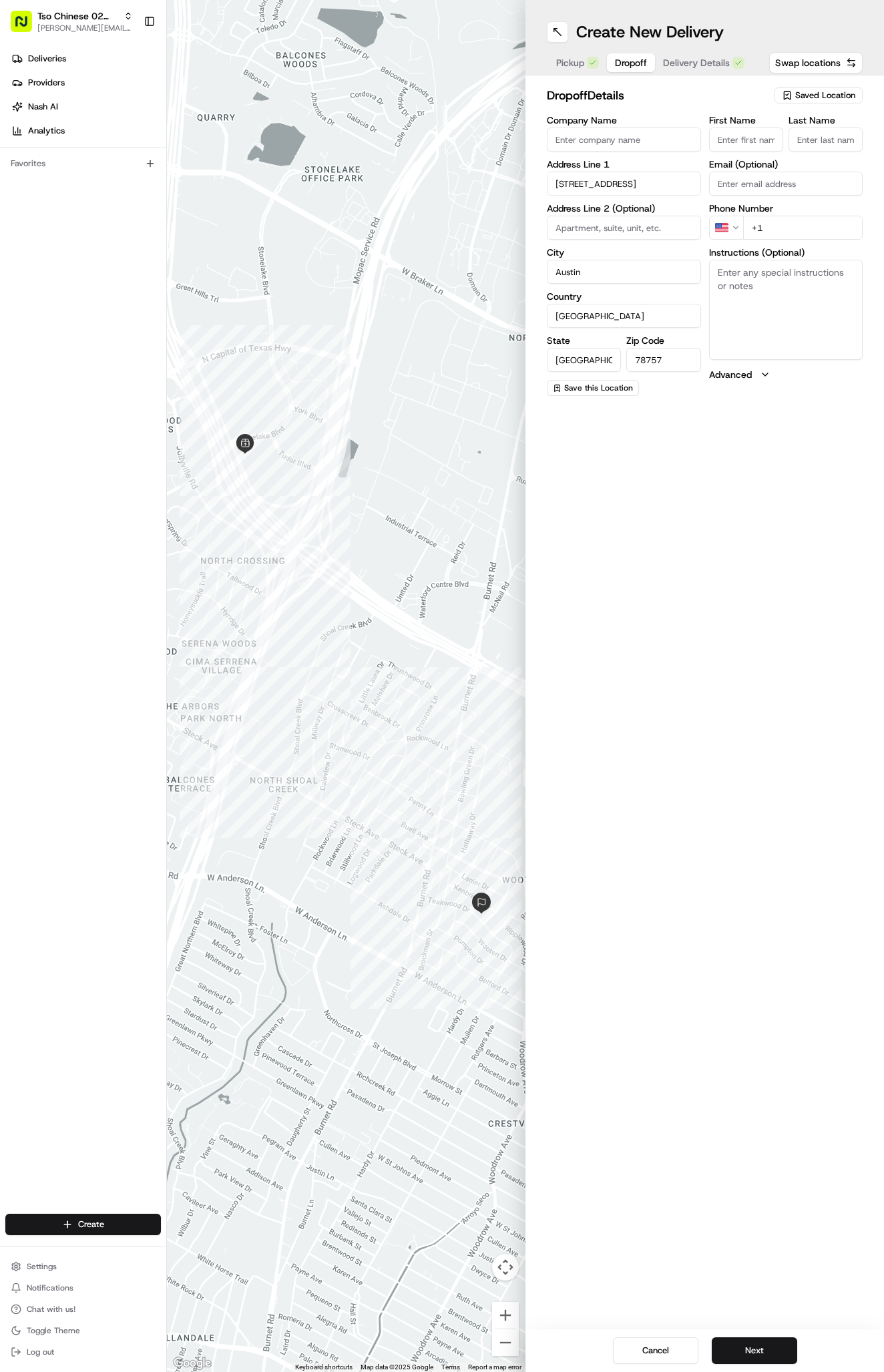
paste input "[PERSON_NAME]"
type input "[PERSON_NAME]"
type input "."
click at [806, 256] on div "First Name [PERSON_NAME] Last Name . Required Email (Optional) Phone Number US …" at bounding box center [786, 256] width 155 height 281
paste input "512 695 4404"
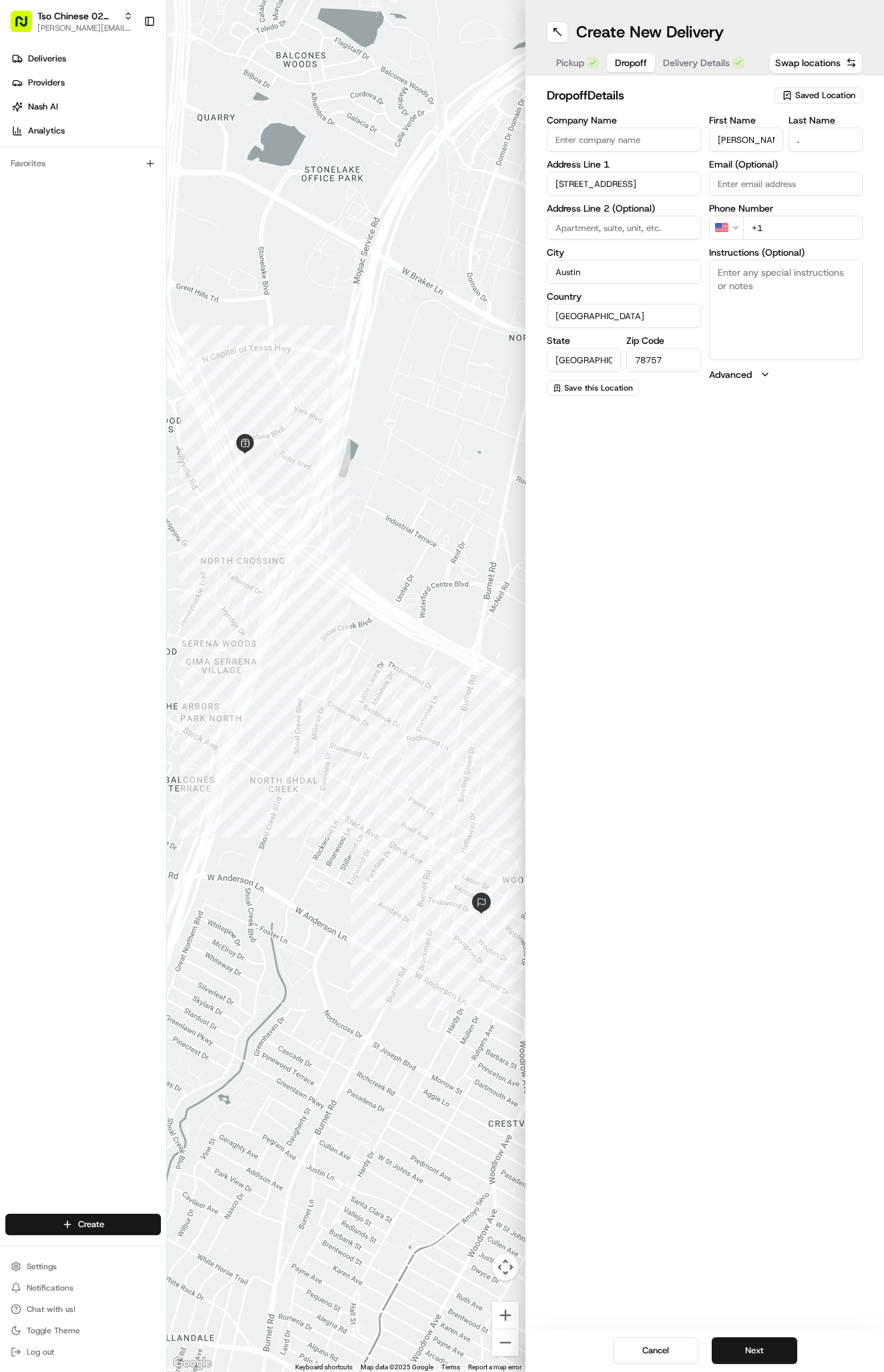
type input "+1 512 695 4404"
click at [710, 63] on span "Delivery Details" at bounding box center [696, 62] width 67 height 13
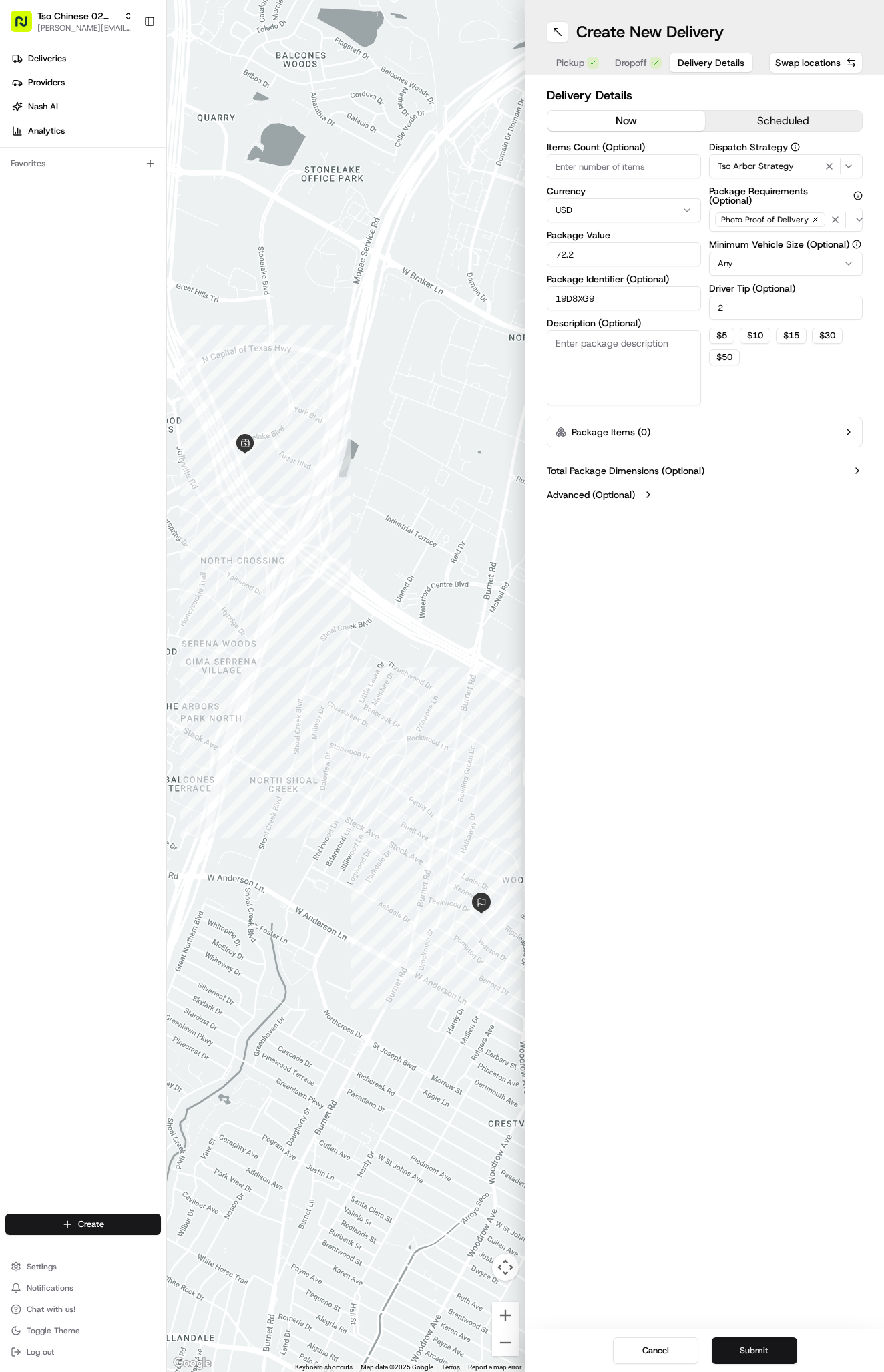
click at [761, 1348] on button "Submit" at bounding box center [754, 1350] width 85 height 27
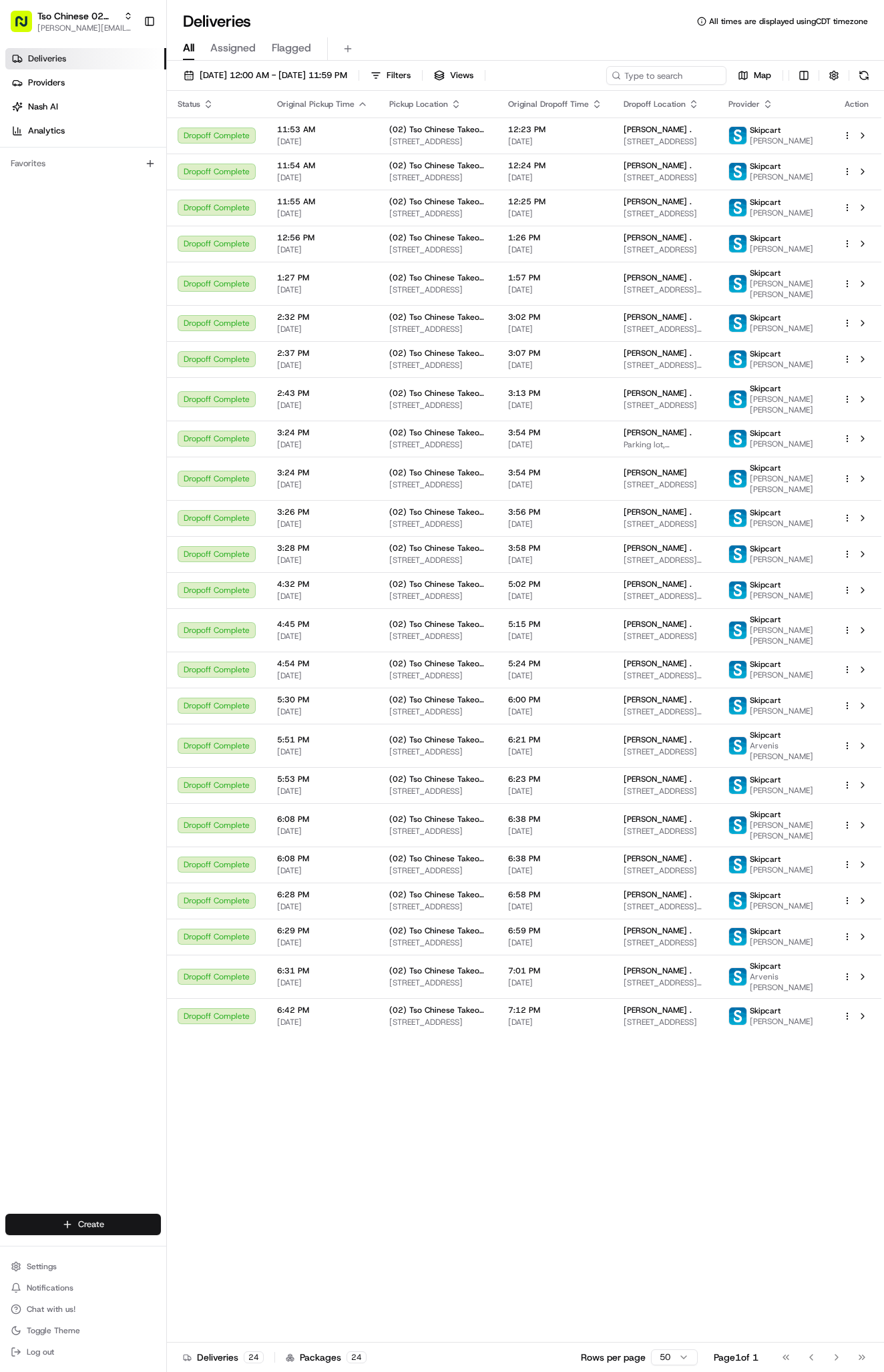
click at [107, 1232] on html "Tso Chinese 02 Arbor [PERSON_NAME][EMAIL_ADDRESS][DOMAIN_NAME] Toggle Sidebar D…" at bounding box center [442, 686] width 884 height 1372
click at [202, 1241] on link "Delivery" at bounding box center [241, 1249] width 149 height 24
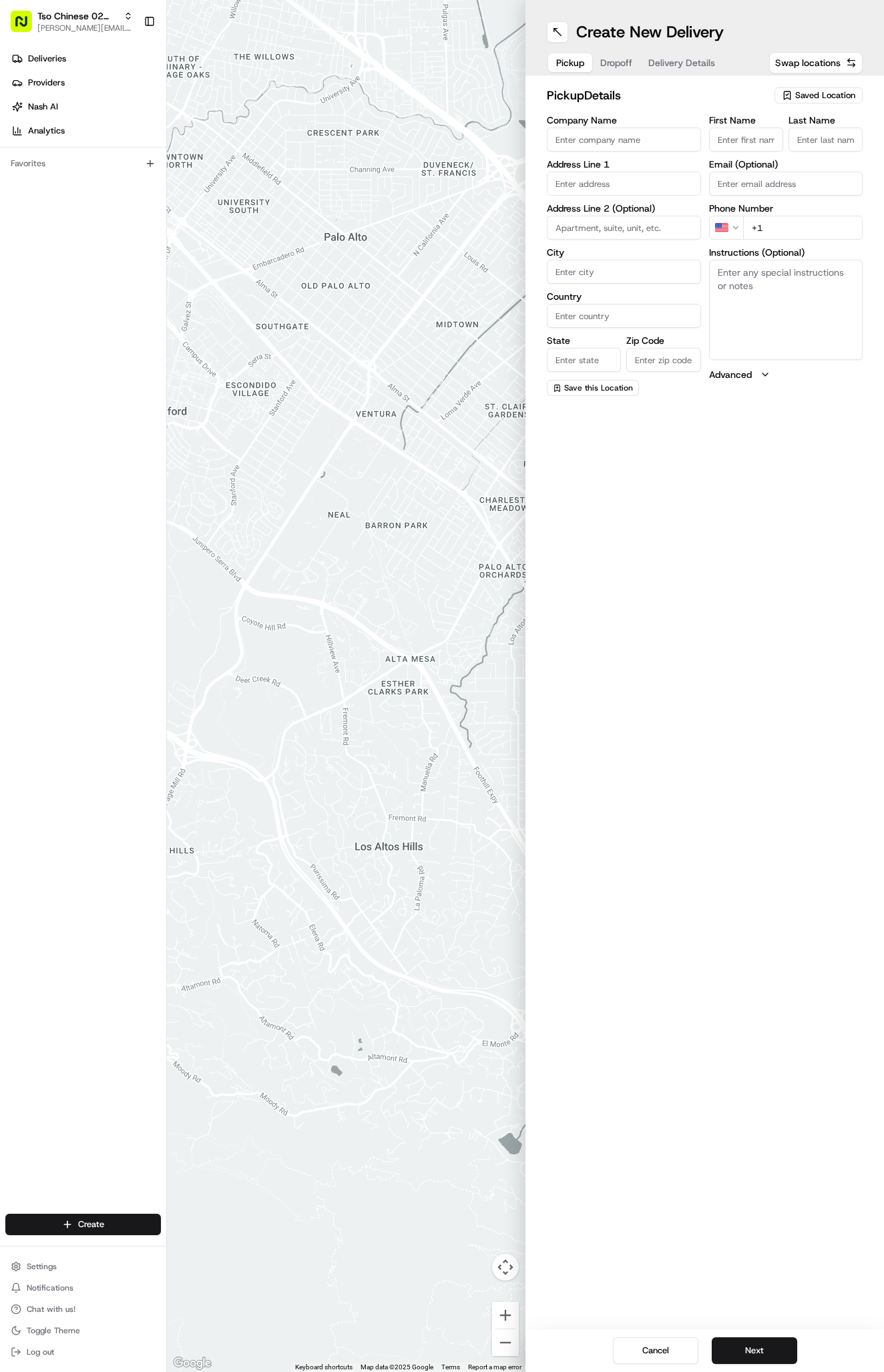
click at [813, 92] on span "Saved Location" at bounding box center [825, 95] width 60 height 12
click at [804, 152] on span "(02) Tso Chinese Takeout & Delivery [GEOGRAPHIC_DATA] (02)" at bounding box center [796, 152] width 164 height 24
type input "(02) Tso Chinese Takeout & Delivery [GEOGRAPHIC_DATA]"
type input "Bldg E Ste 402"
type input "Austin"
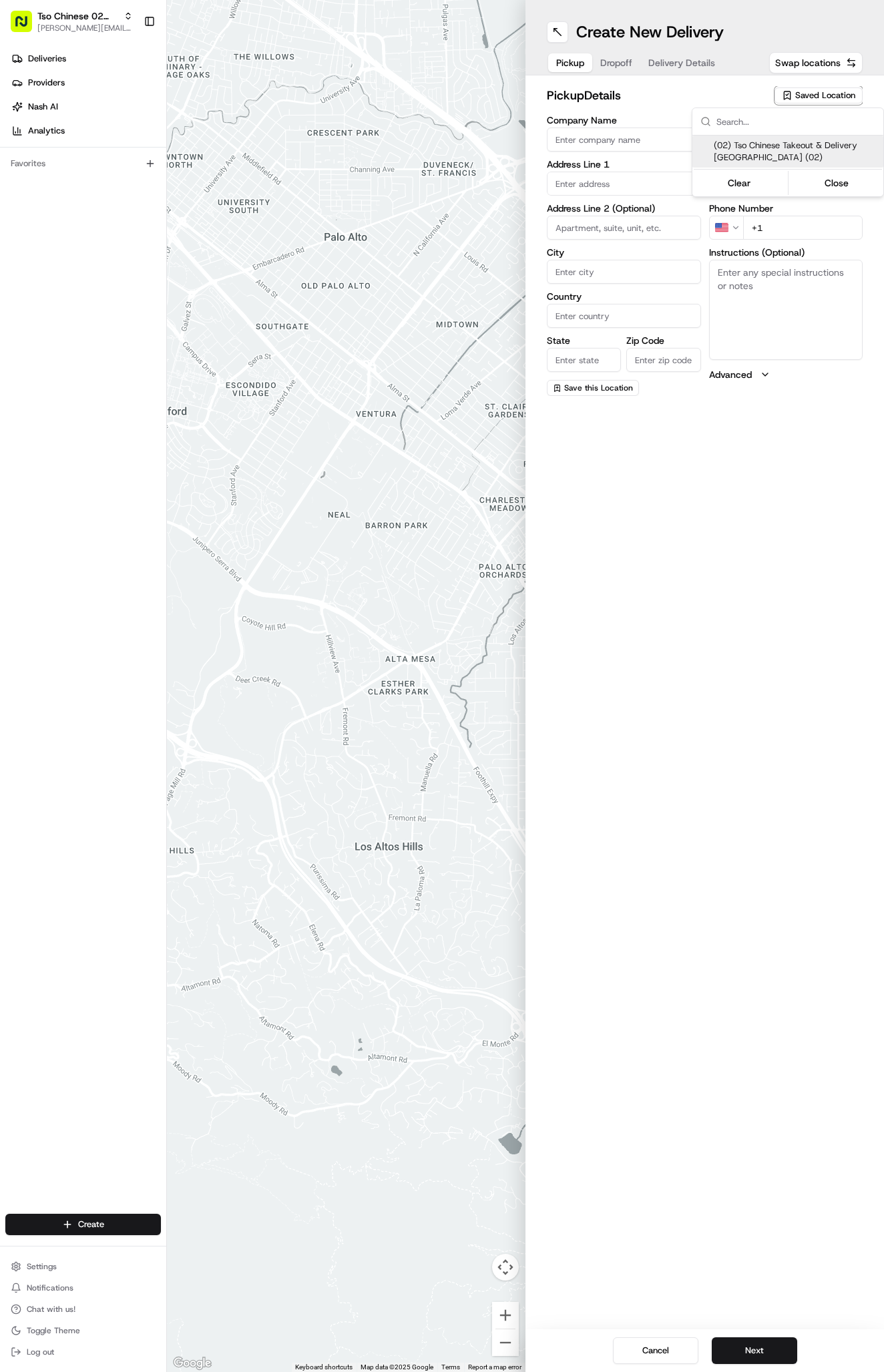
type input "US"
type input "[GEOGRAPHIC_DATA]"
type input "78759"
type input "Tso Chinese"
type input "Arboretum Crossing Manager"
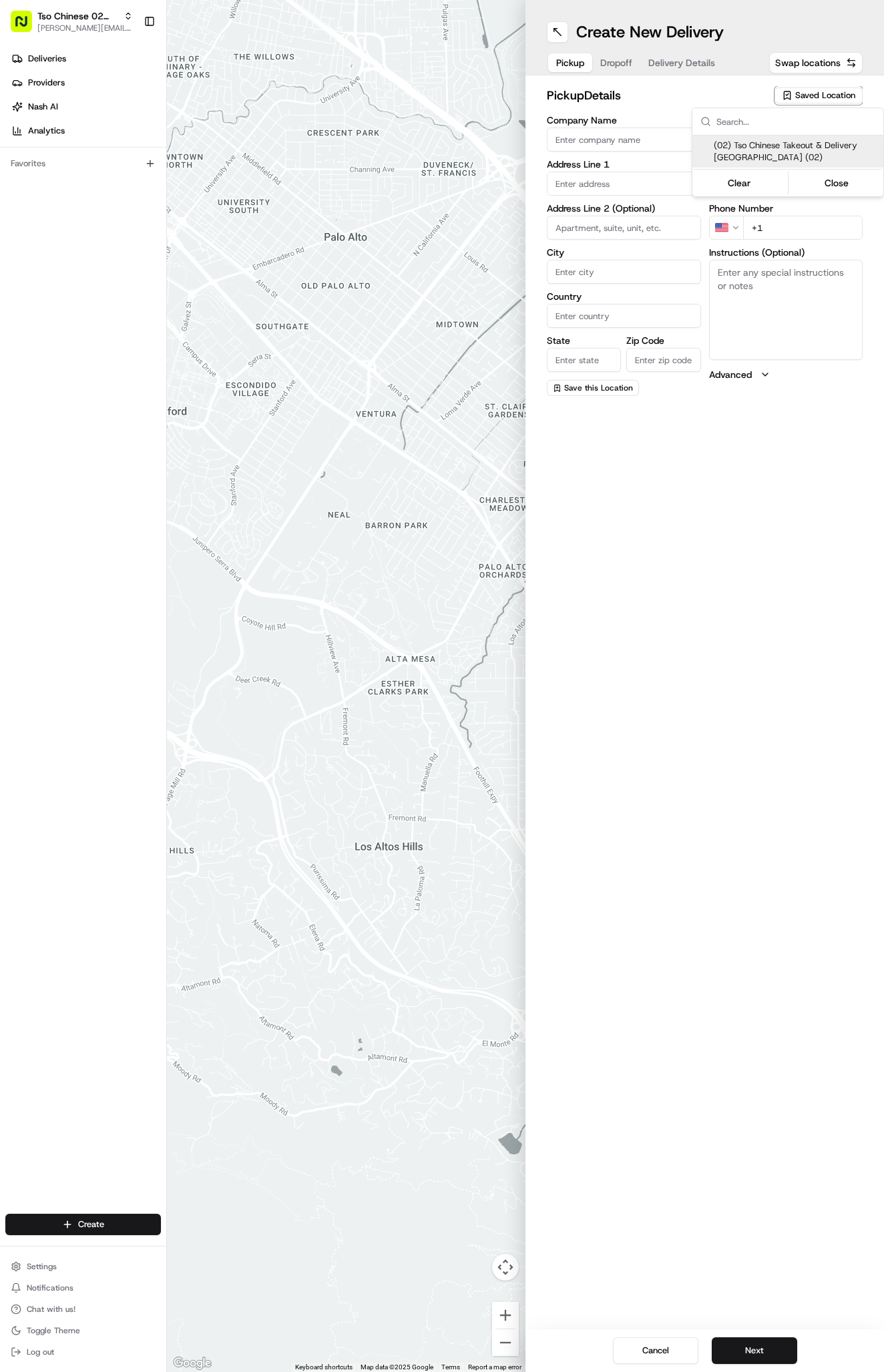
type input "[EMAIL_ADDRESS][DOMAIN_NAME]"
type input "[PHONE_NUMBER]"
type textarea "Submit a picture displaying address & food as Proof of Delivery. Envía una foto…"
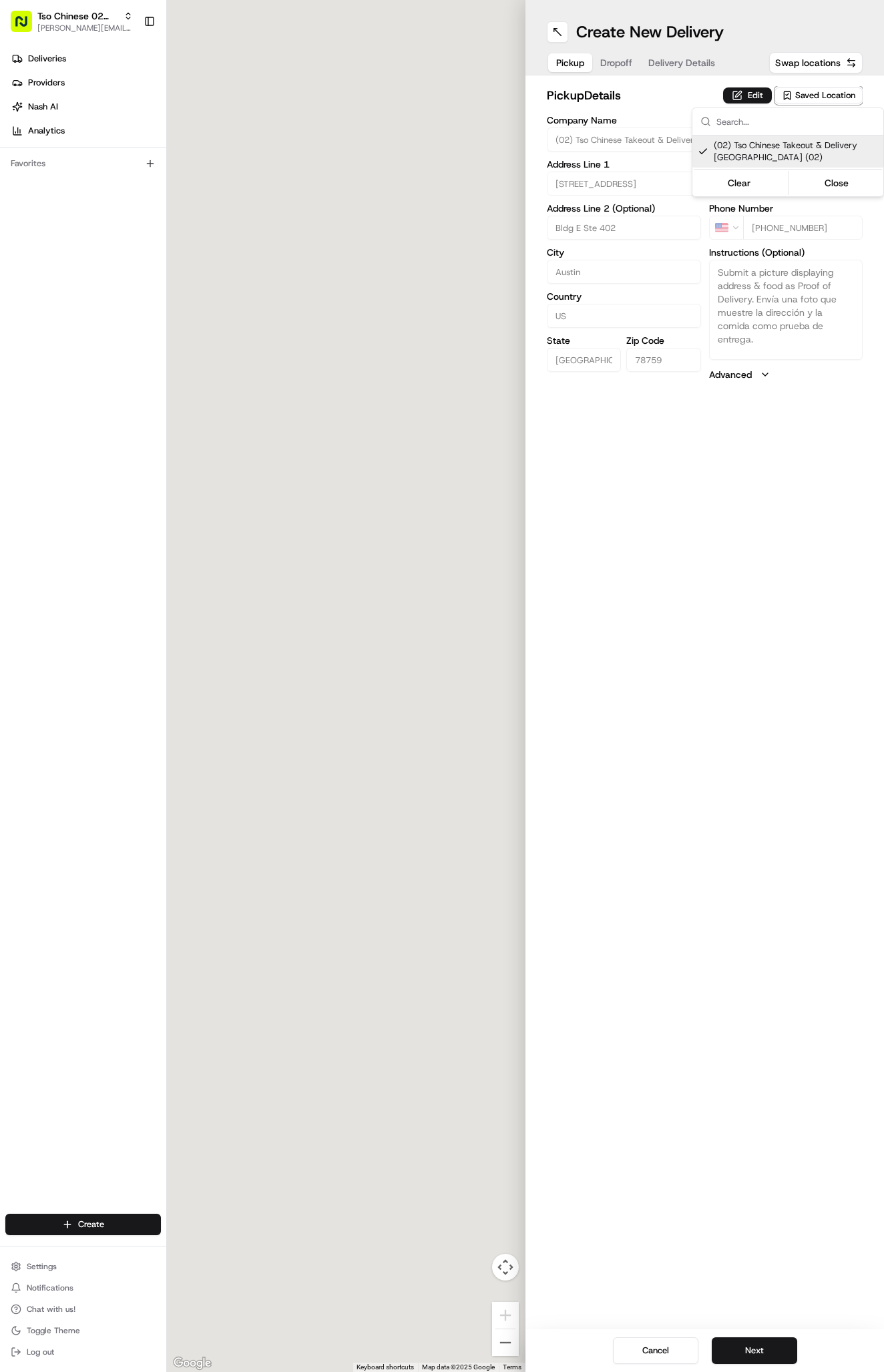
type input "[STREET_ADDRESS]"
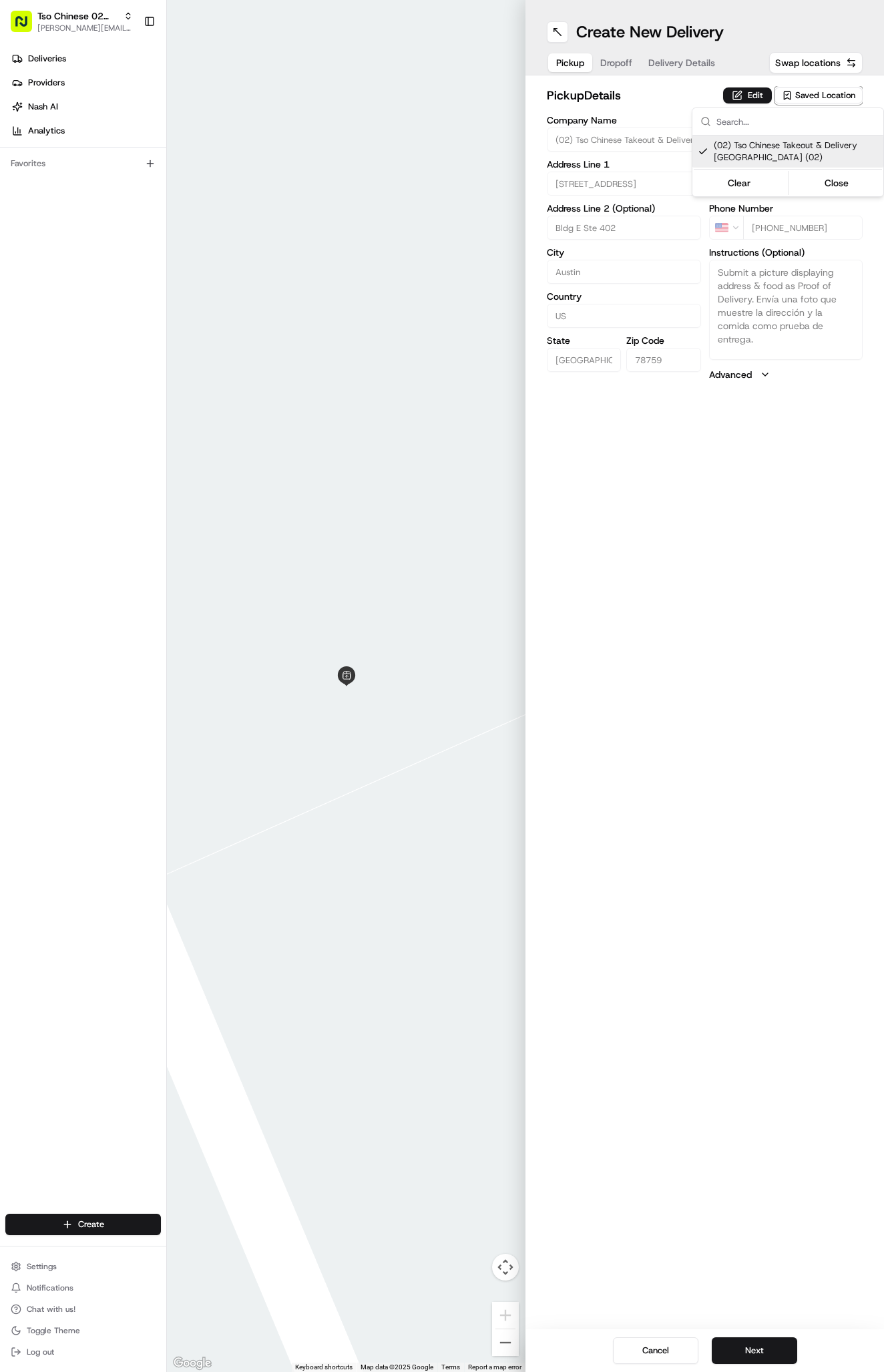
click at [632, 105] on html "Tso Chinese 02 Arbor [PERSON_NAME][EMAIL_ADDRESS][DOMAIN_NAME] Toggle Sidebar D…" at bounding box center [442, 686] width 884 height 1372
click at [662, 75] on div "Create New Delivery Pickup Dropoff Delivery Details Swap locations" at bounding box center [705, 37] width 358 height 75
click at [662, 58] on button "Delivery Details" at bounding box center [681, 63] width 83 height 18
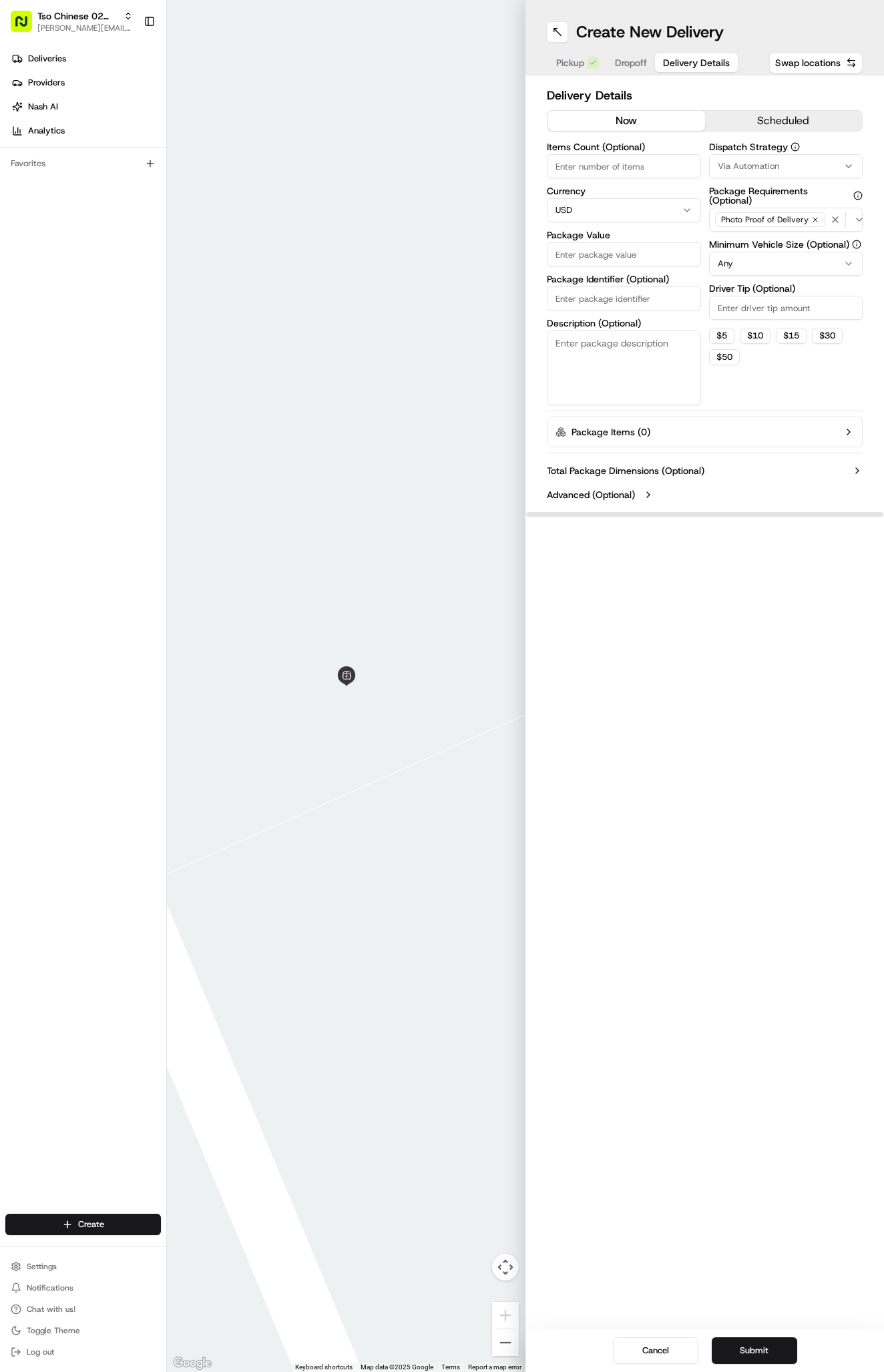
click at [744, 168] on span "Via Automation" at bounding box center [748, 166] width 61 height 12
click at [734, 233] on span "Tso Arbor Strategy" at bounding box center [796, 238] width 164 height 12
click at [732, 307] on html "Tso Chinese 02 Arbor [PERSON_NAME][EMAIL_ADDRESS][DOMAIN_NAME] Toggle Sidebar D…" at bounding box center [442, 686] width 884 height 1372
click at [732, 309] on input "Driver Tip (Optional)" at bounding box center [786, 308] width 155 height 24
type input "2"
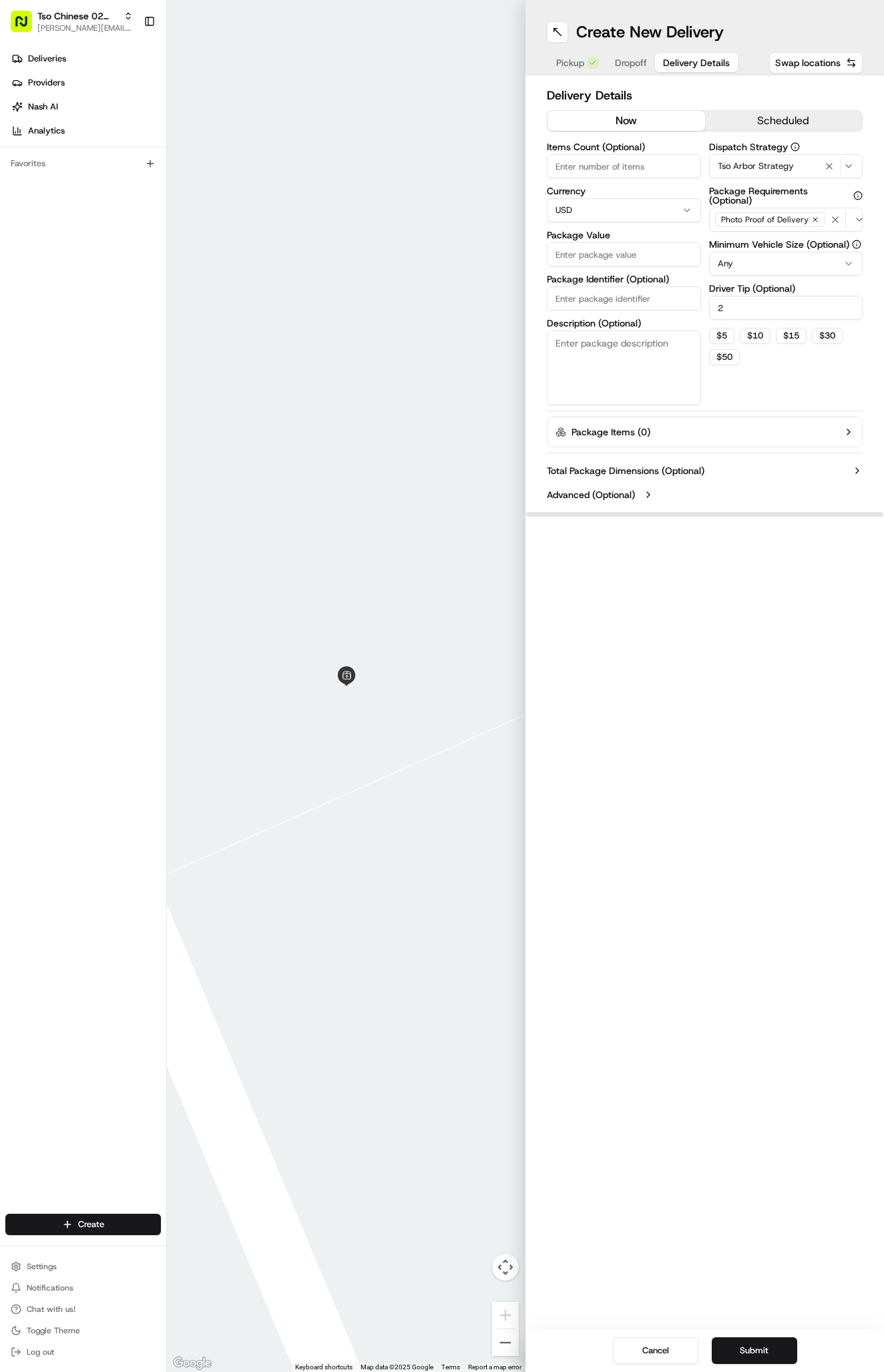
click at [585, 308] on input "Package Identifier (Optional)" at bounding box center [624, 298] width 155 height 24
paste input "Q0ULD9L"
type input "Q0ULD9L"
click at [593, 281] on label "Package Identifier (Optional)" at bounding box center [624, 279] width 155 height 9
click at [593, 286] on input "Q0ULD9L" at bounding box center [624, 298] width 155 height 24
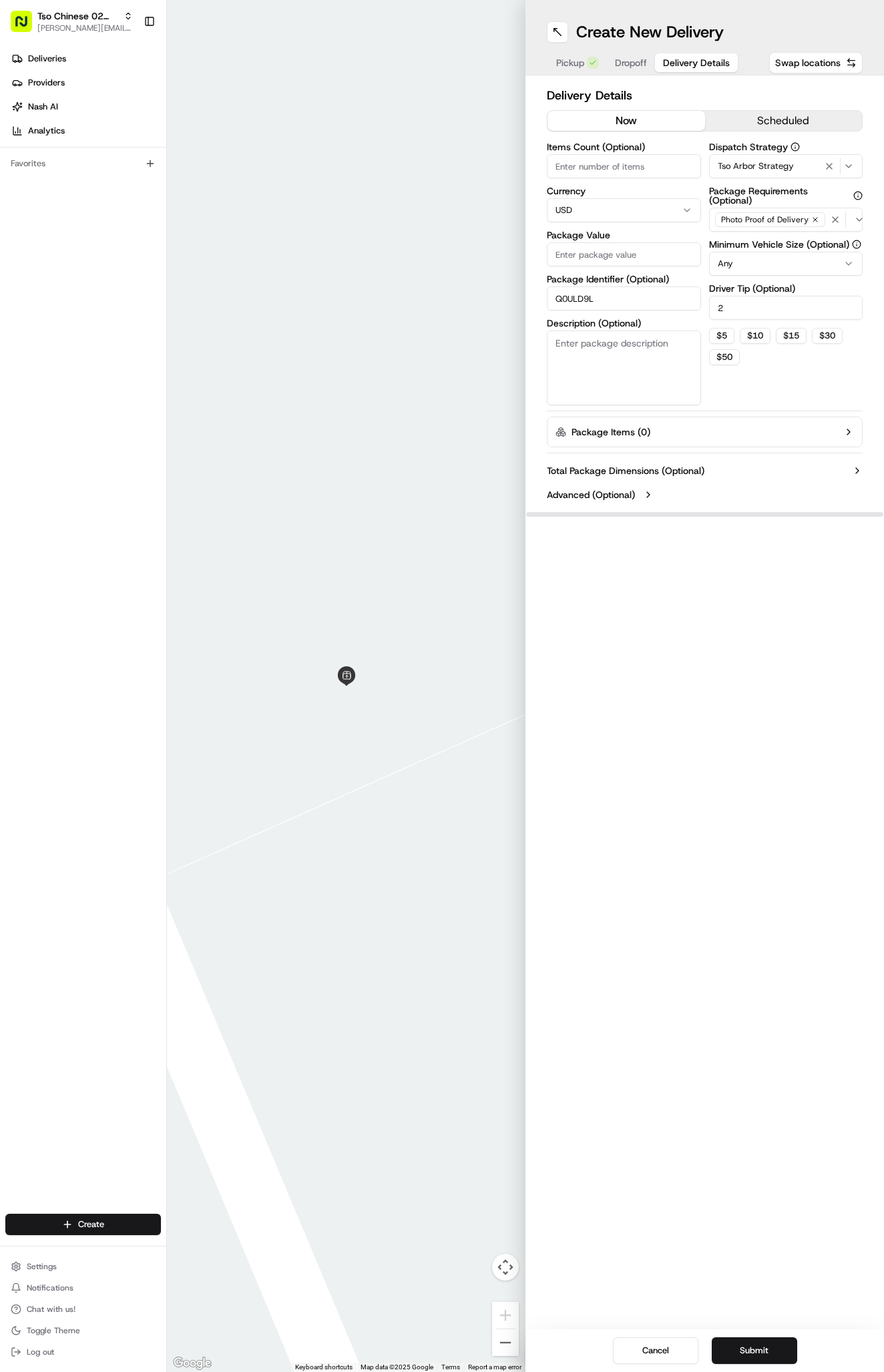
click at [589, 262] on input "Package Value" at bounding box center [624, 254] width 155 height 24
click at [589, 262] on input "28.099" at bounding box center [624, 254] width 155 height 24
type input "28.09"
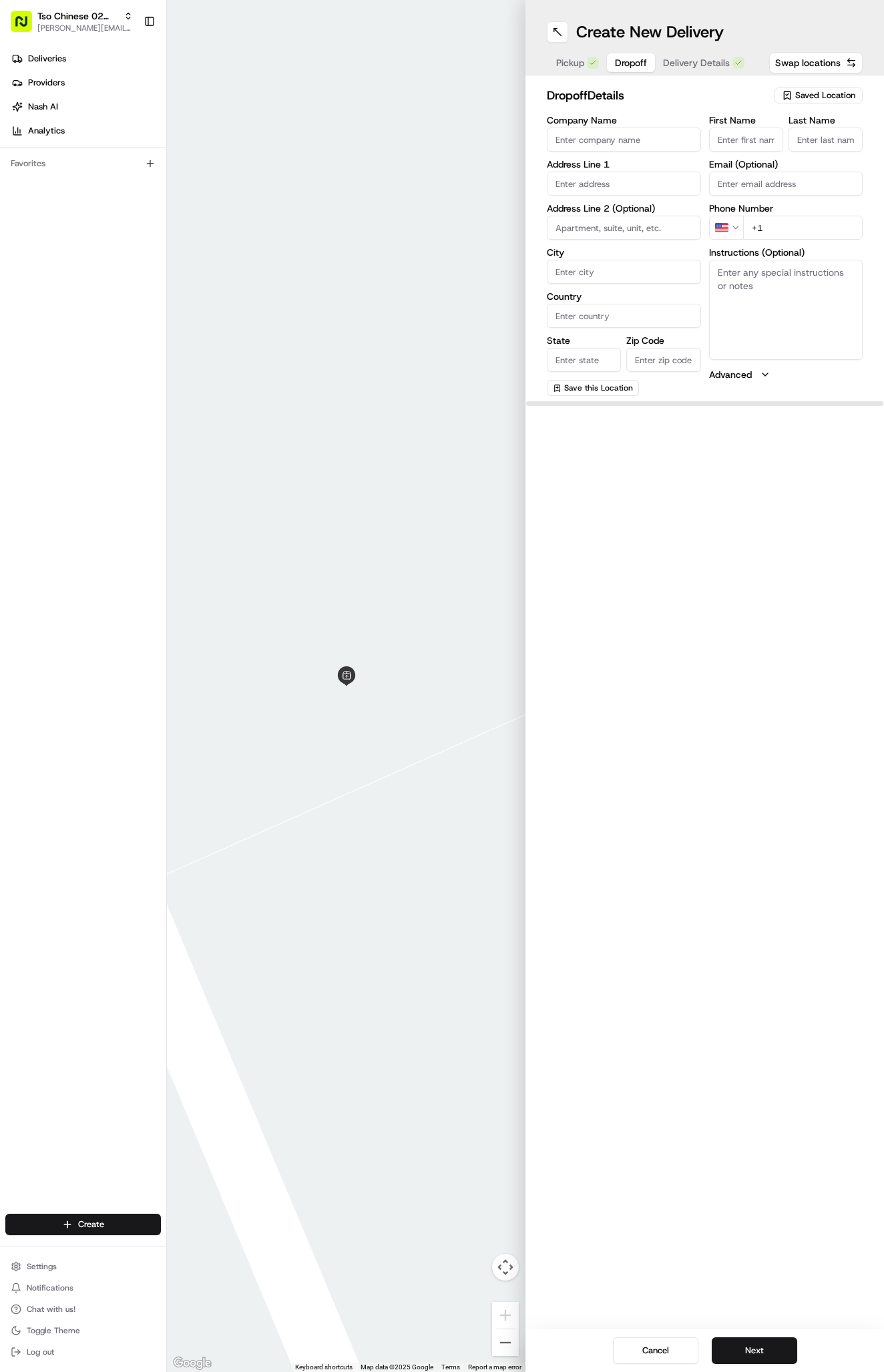
click at [622, 60] on span "Dropoff" at bounding box center [631, 62] width 32 height 13
paste input "917 804 4003"
type input "+1 917 804 4003"
paste input "(917) 804-4003"
type input "(917) 804-4003"
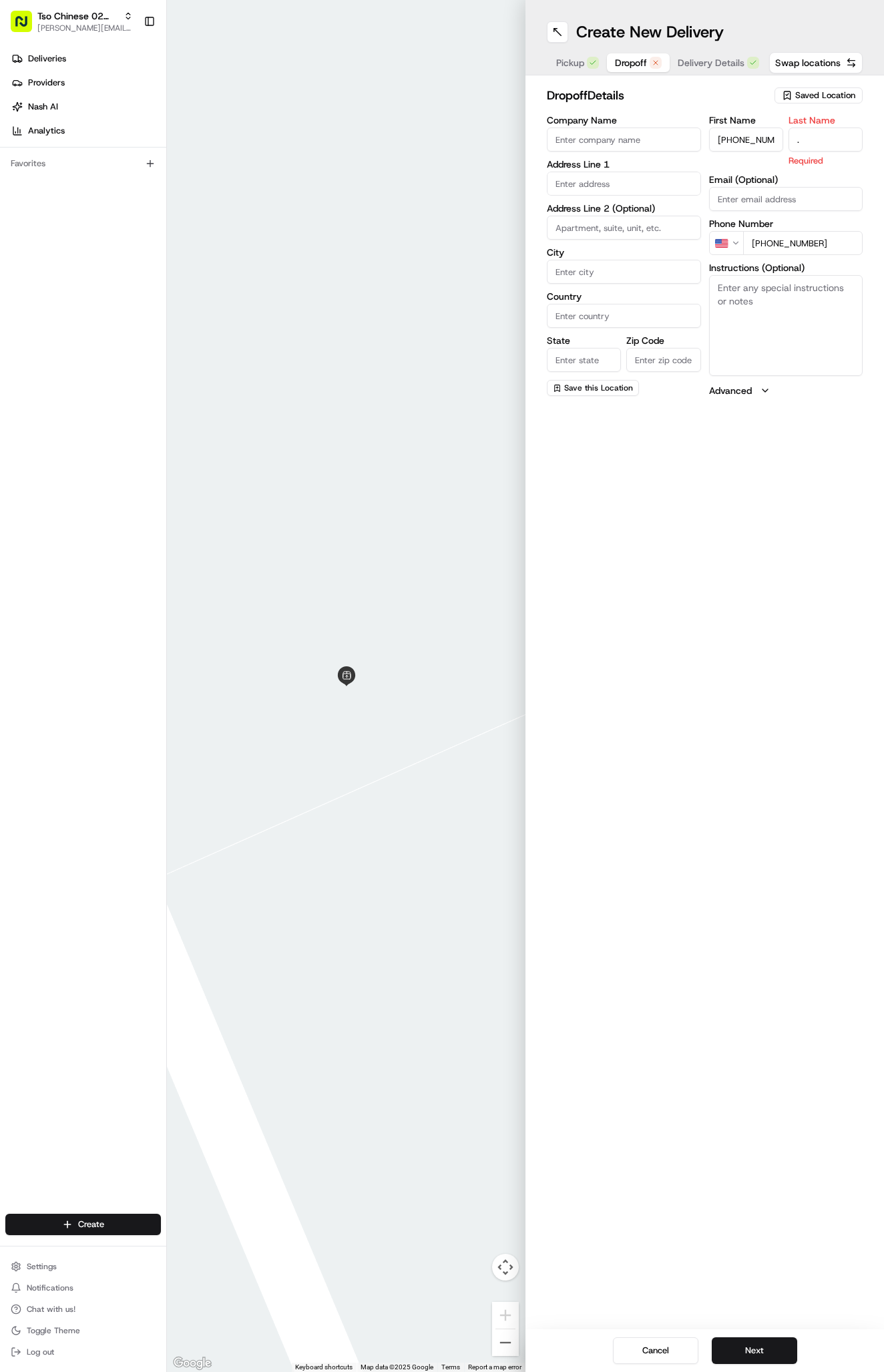
type input "."
click at [739, 133] on input "(917) 804-4003" at bounding box center [746, 140] width 74 height 24
paste input "Tamer Abdel Sayed"
type input "Tamer Abdel Sayed917) 804-4003"
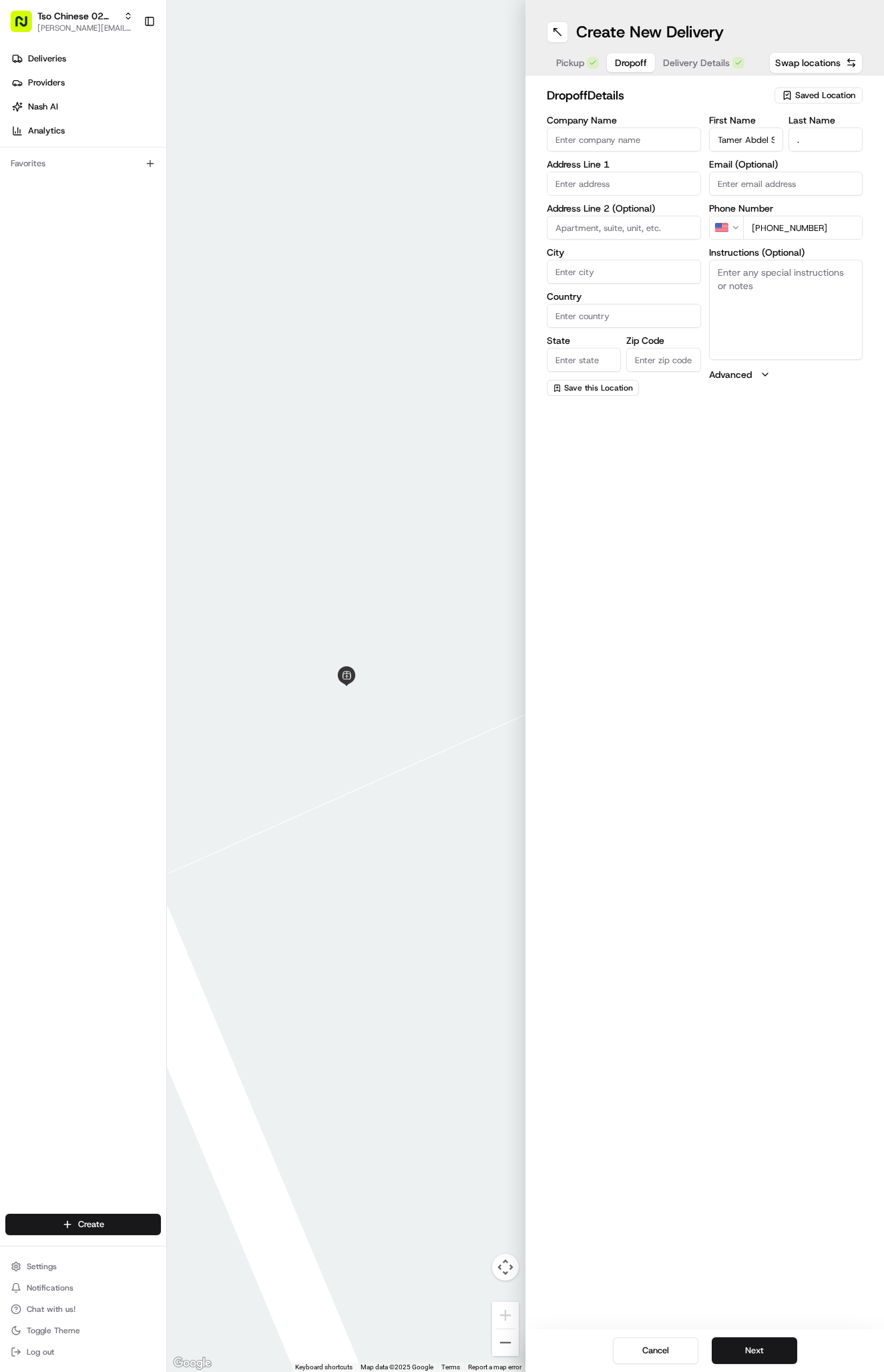
click at [742, 138] on input "Tamer Abdel Sayed917) 804-4003" at bounding box center [746, 140] width 74 height 24
paste input "Tamer Abdel Sayed"
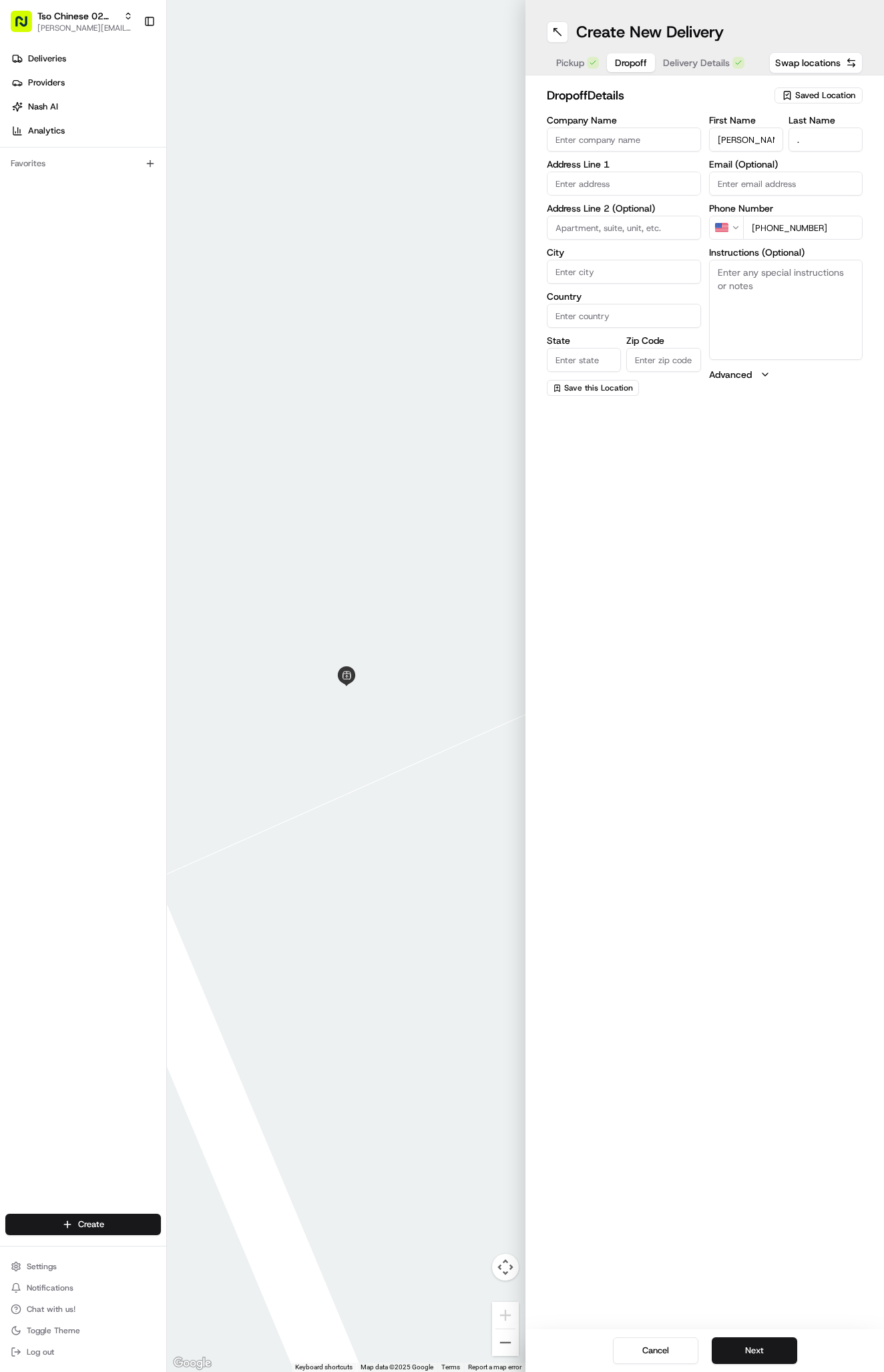
type input "Tamer Abdel Sayed"
paste input "Hyatt Place-Austin / Arboretum, 3612 Tudor Blvd, Austin, TX 78759-6564, United …"
click at [561, 183] on input "Hyatt Place-Austin / Arboretum, 3612 Tudor Blvd, Austin, TX 78759-6564, United …" at bounding box center [624, 183] width 155 height 24
click at [612, 221] on div "3612 Tudor Boulevard, Austin, TX 78759, United States" at bounding box center [624, 212] width 147 height 20
type input "3612 Tudor Boulevard"
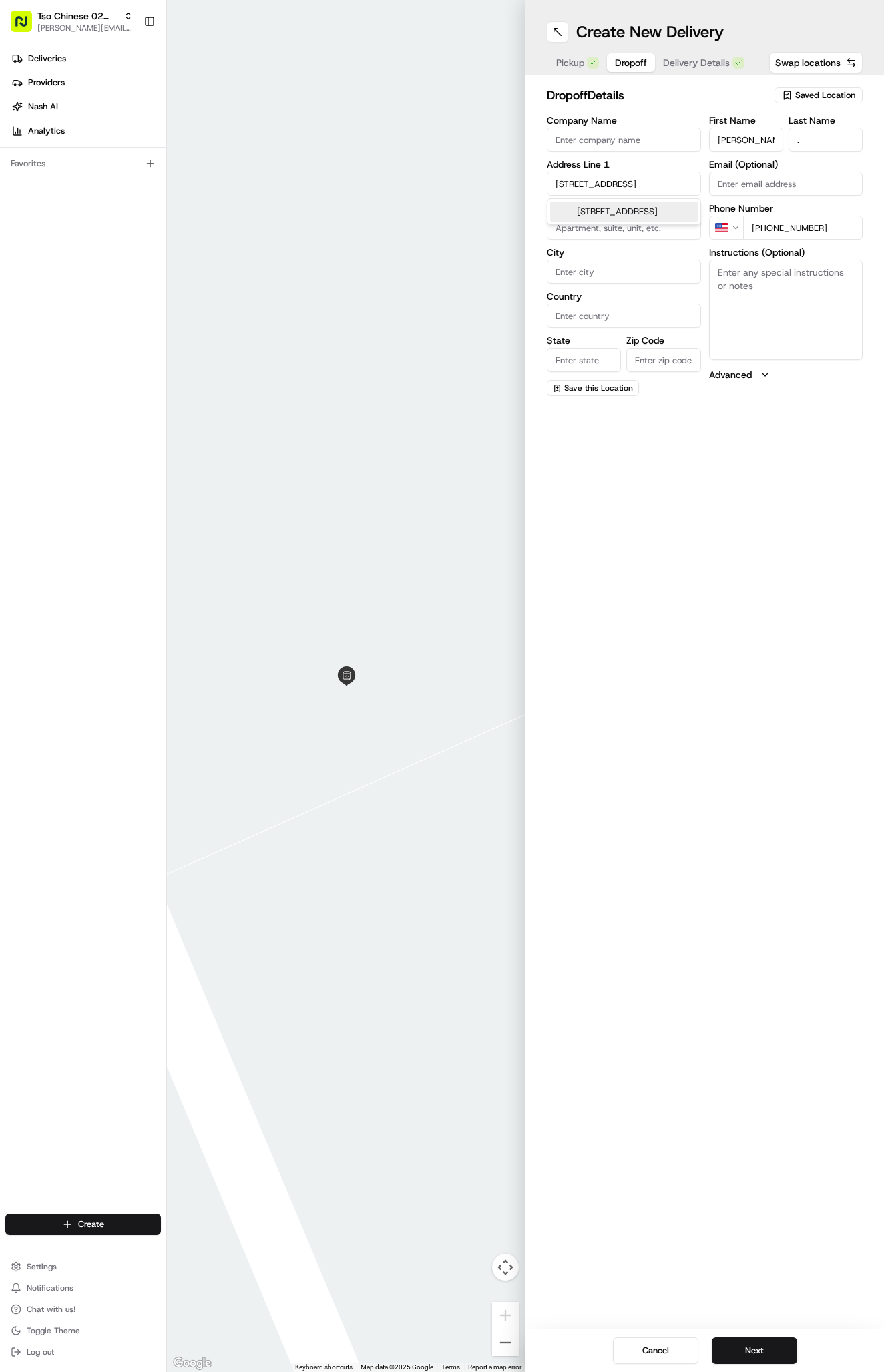
type input "Austin"
type input "[GEOGRAPHIC_DATA]"
type input "78759"
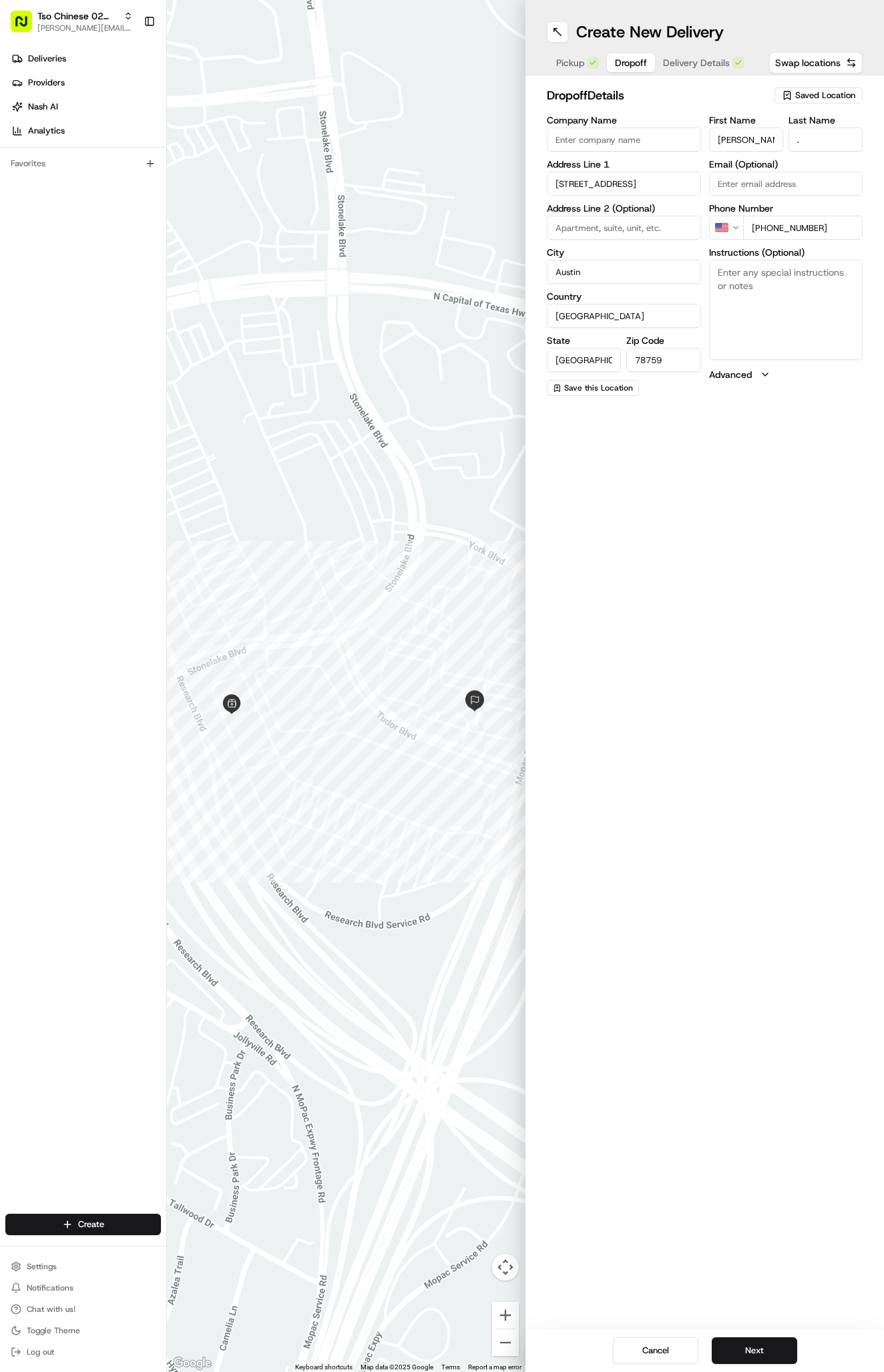
click at [823, 281] on textarea "Instructions (Optional)" at bounding box center [786, 310] width 155 height 100
paste textarea "Hyatt place"
paste textarea "Room 201"
paste textarea "Bring the order to the back door of the hotel, this is the open entrance right …"
type textarea "Hyatt place Room 201 Bring the order to the back door of the hotel, this is the…"
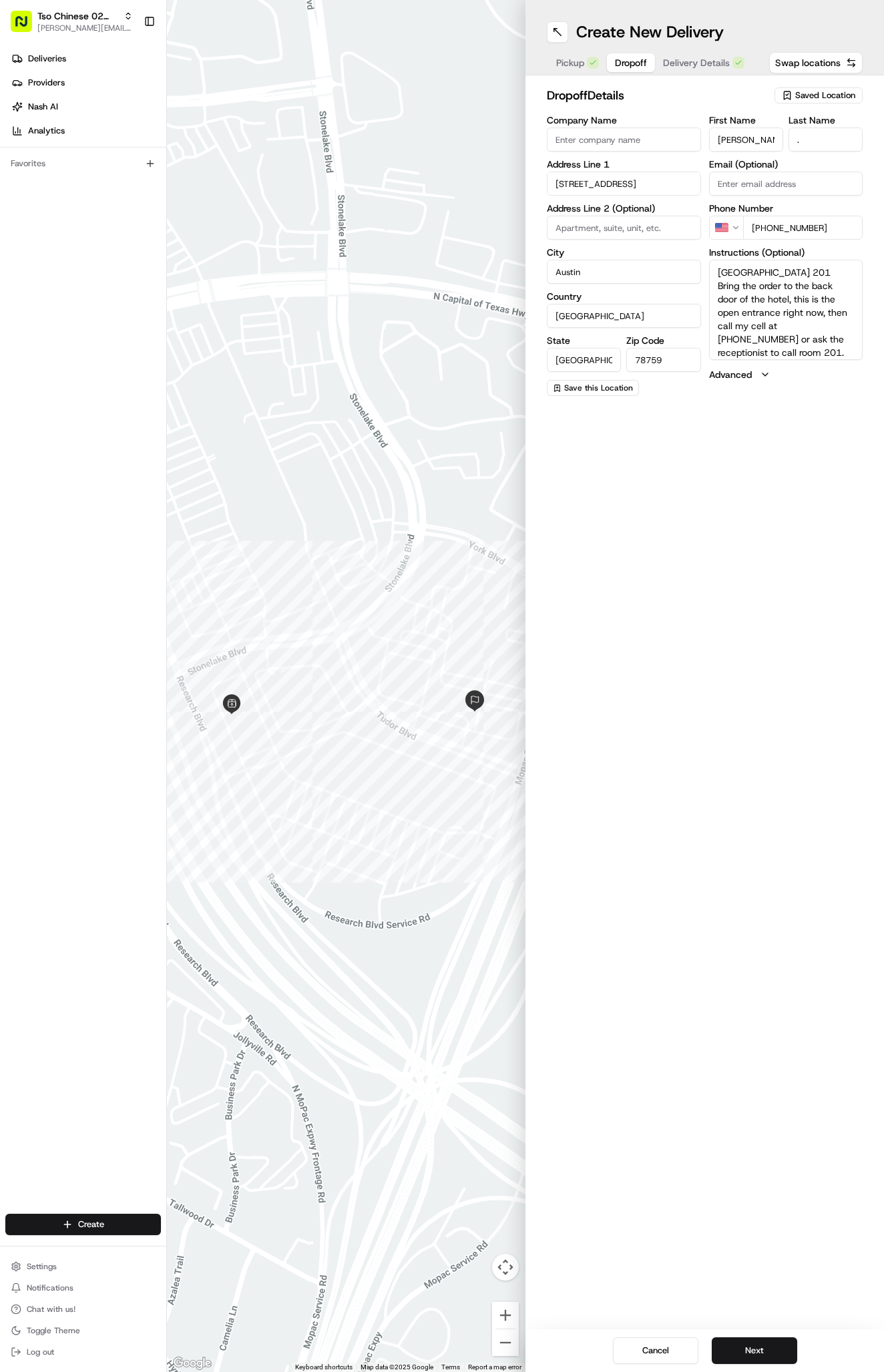
scroll to position [13, 0]
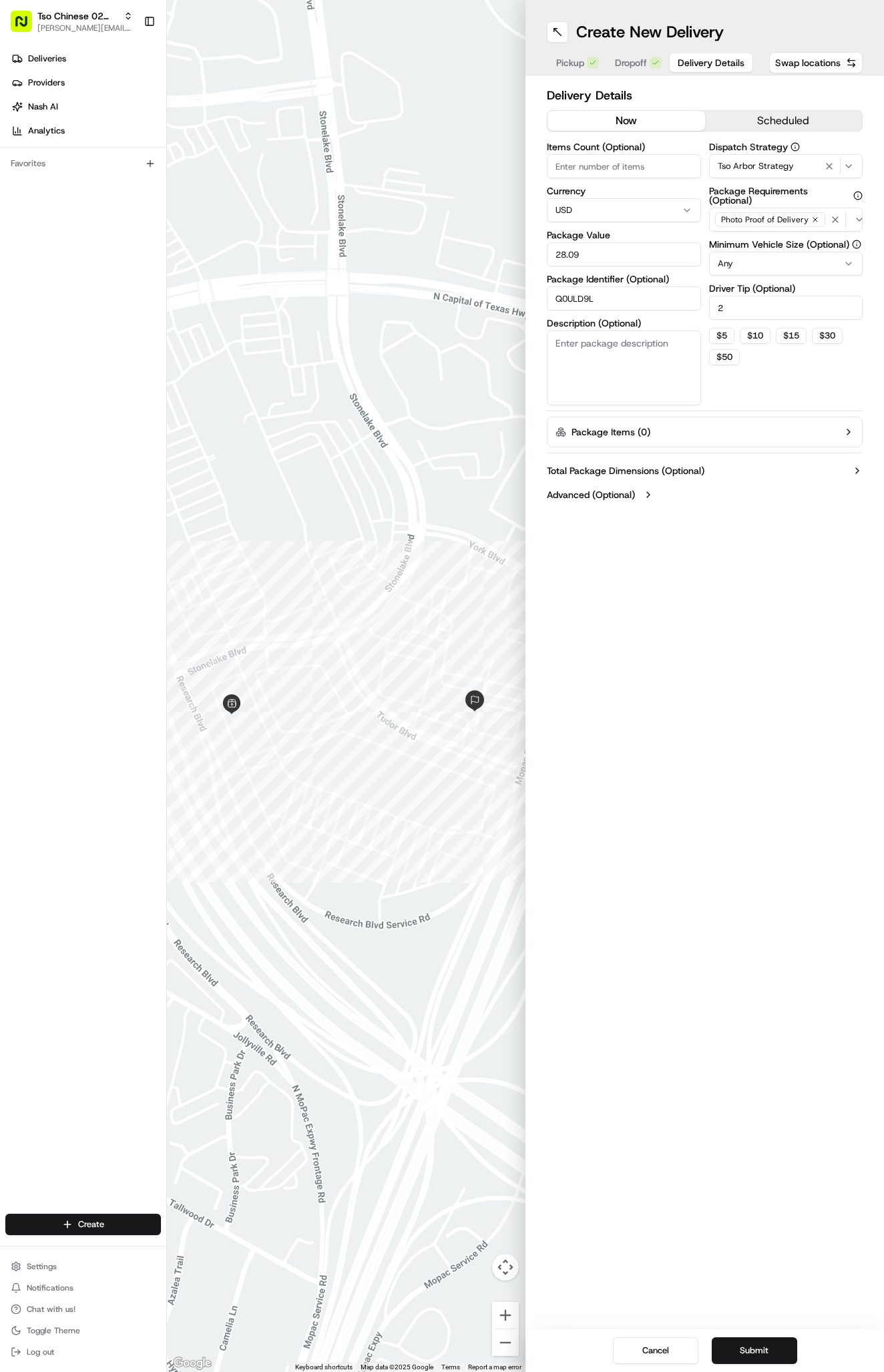
click at [693, 68] on span "Delivery Details" at bounding box center [710, 62] width 67 height 13
click at [741, 1341] on button "Submit" at bounding box center [754, 1350] width 85 height 27
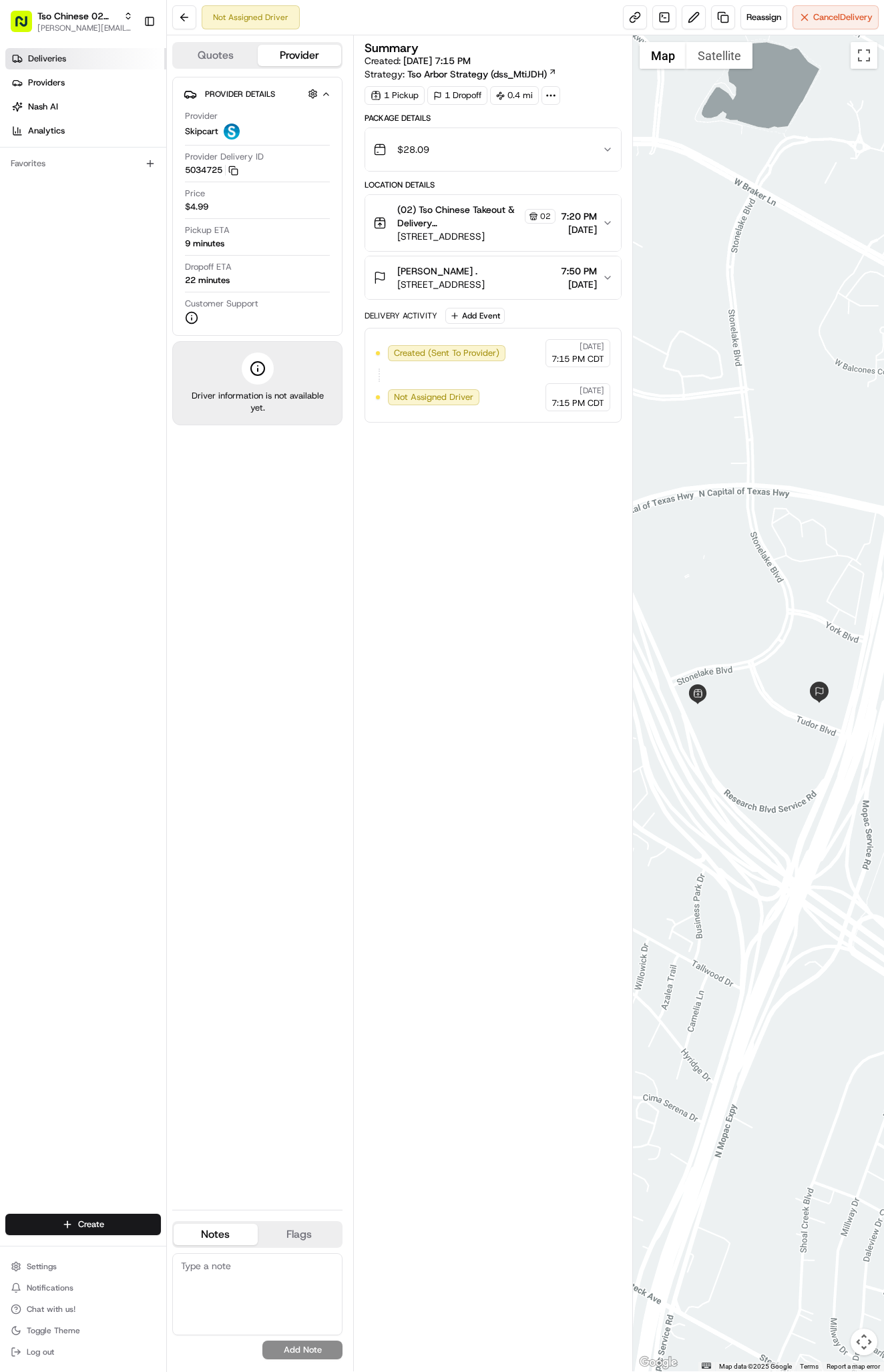
click at [97, 56] on link "Deliveries" at bounding box center [86, 59] width 161 height 21
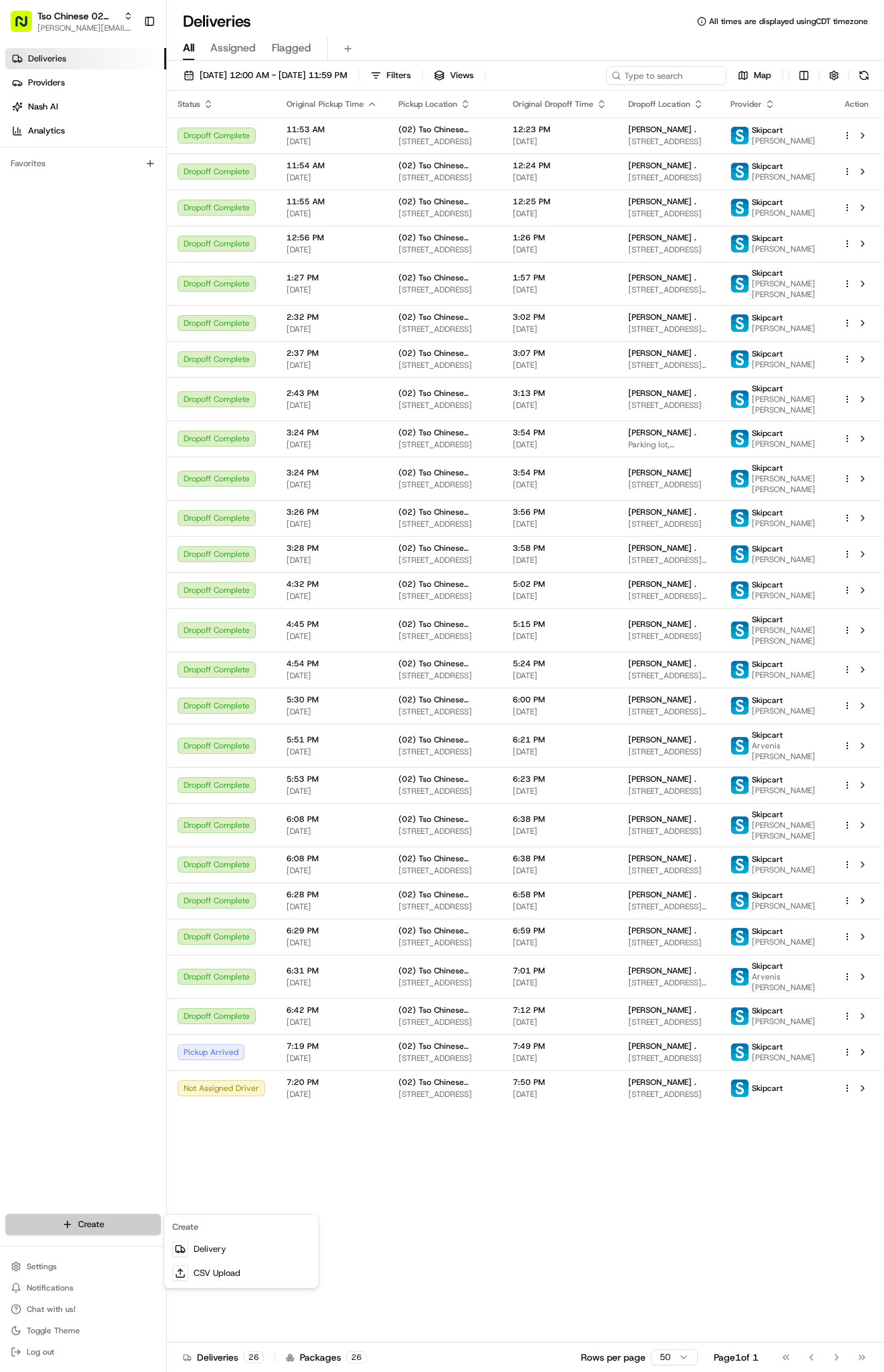
click at [138, 1214] on html "Tso Chinese 02 Arbor antonia@tsochinese.com Toggle Sidebar Deliveries Providers…" at bounding box center [442, 686] width 884 height 1372
click at [197, 1247] on link "Delivery" at bounding box center [241, 1249] width 149 height 24
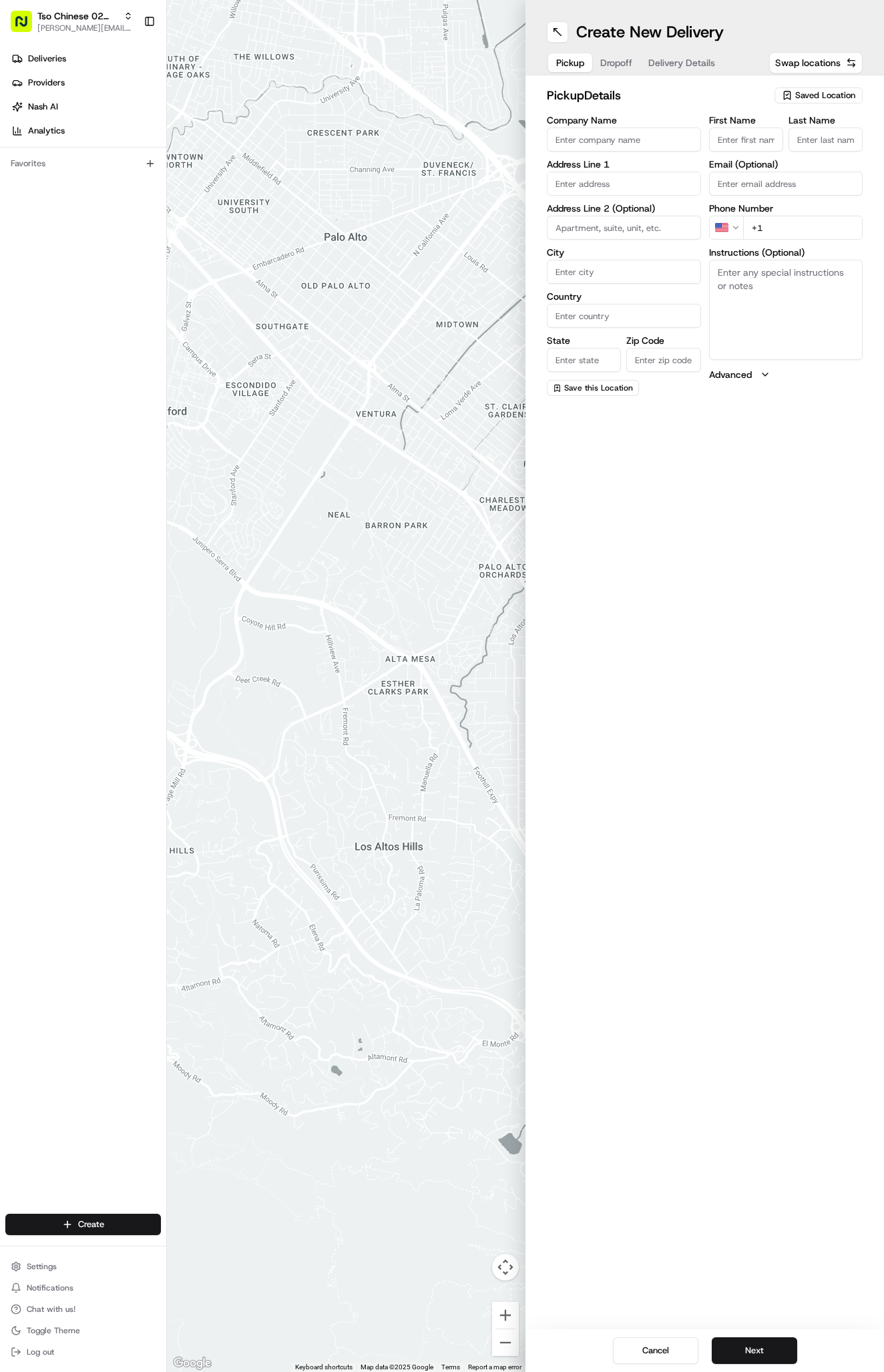
click at [819, 93] on span "Saved Location" at bounding box center [825, 95] width 60 height 12
click at [791, 152] on span "(02) Tso Chinese Takeout & Delivery [GEOGRAPHIC_DATA] (02)" at bounding box center [796, 152] width 164 height 24
type input "(02) Tso Chinese Takeout & Delivery [GEOGRAPHIC_DATA]"
type input "Bldg E Ste 402"
type input "Austin"
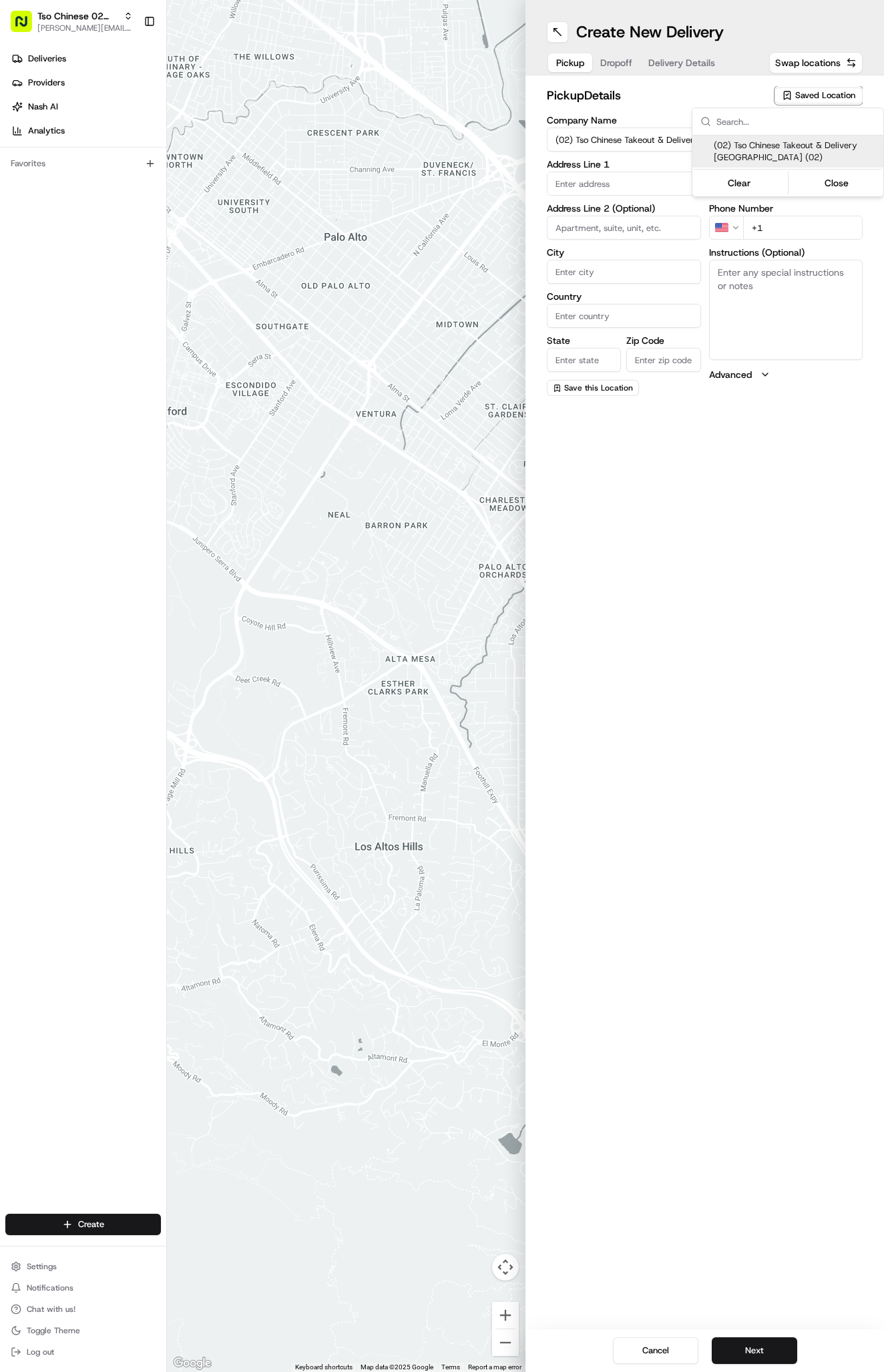
type input "US"
type input "[GEOGRAPHIC_DATA]"
type input "78759"
type input "Tso Chinese"
type input "Arboretum Crossing Manager"
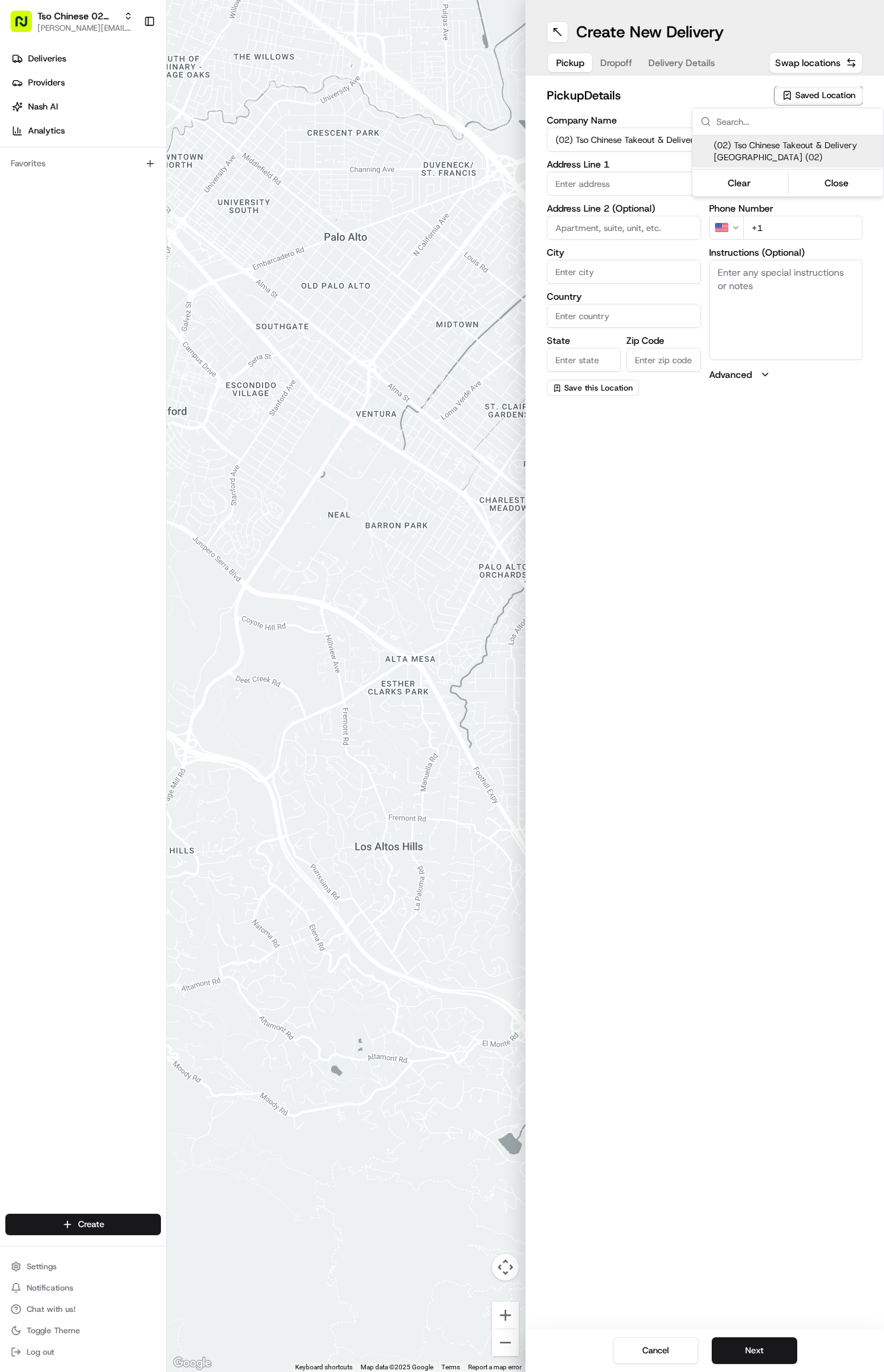
type input "[EMAIL_ADDRESS][DOMAIN_NAME]"
type input "[PHONE_NUMBER]"
type textarea "Submit a picture displaying address & food as Proof of Delivery. Envía una foto…"
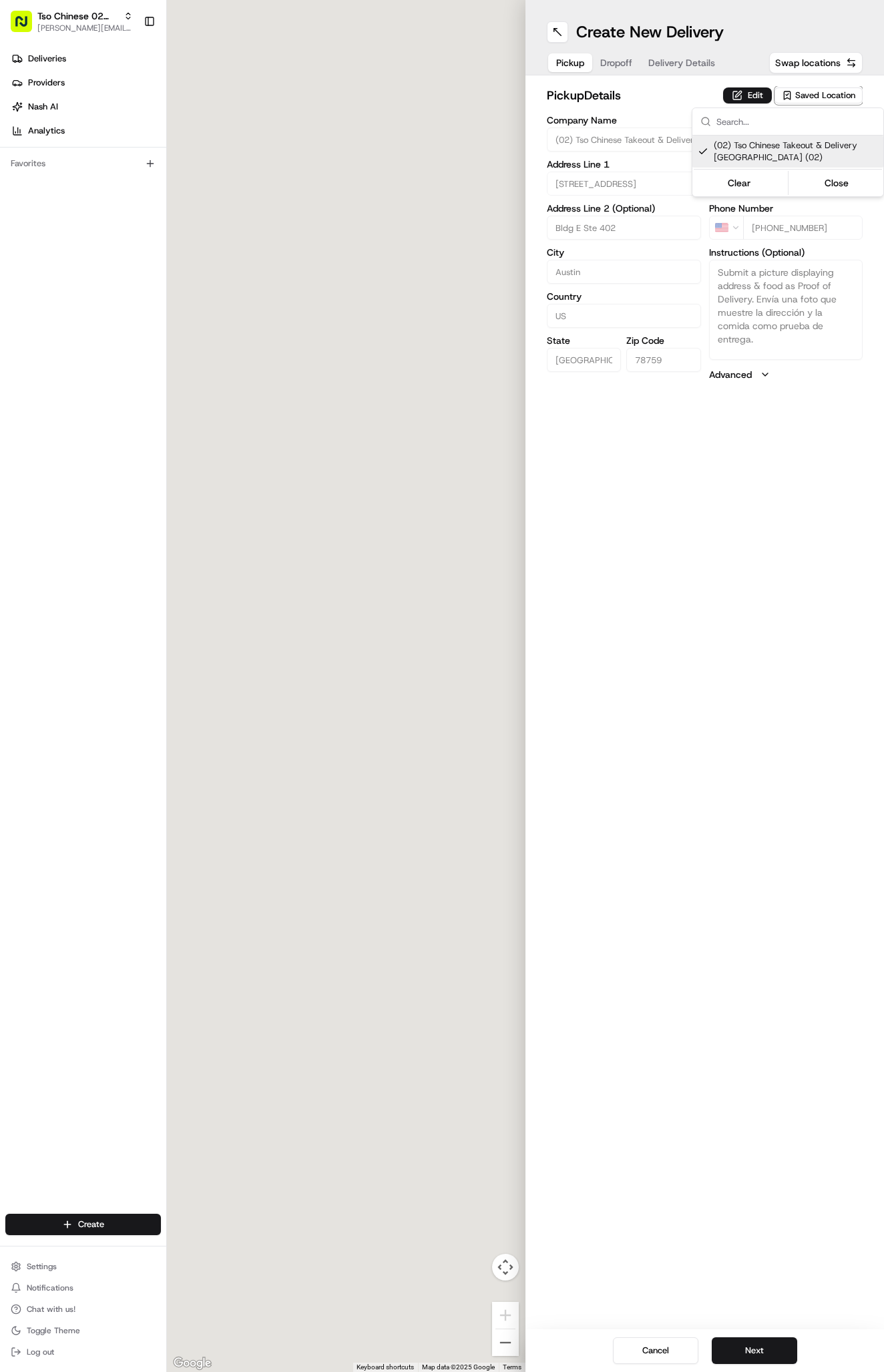
type input "[STREET_ADDRESS]"
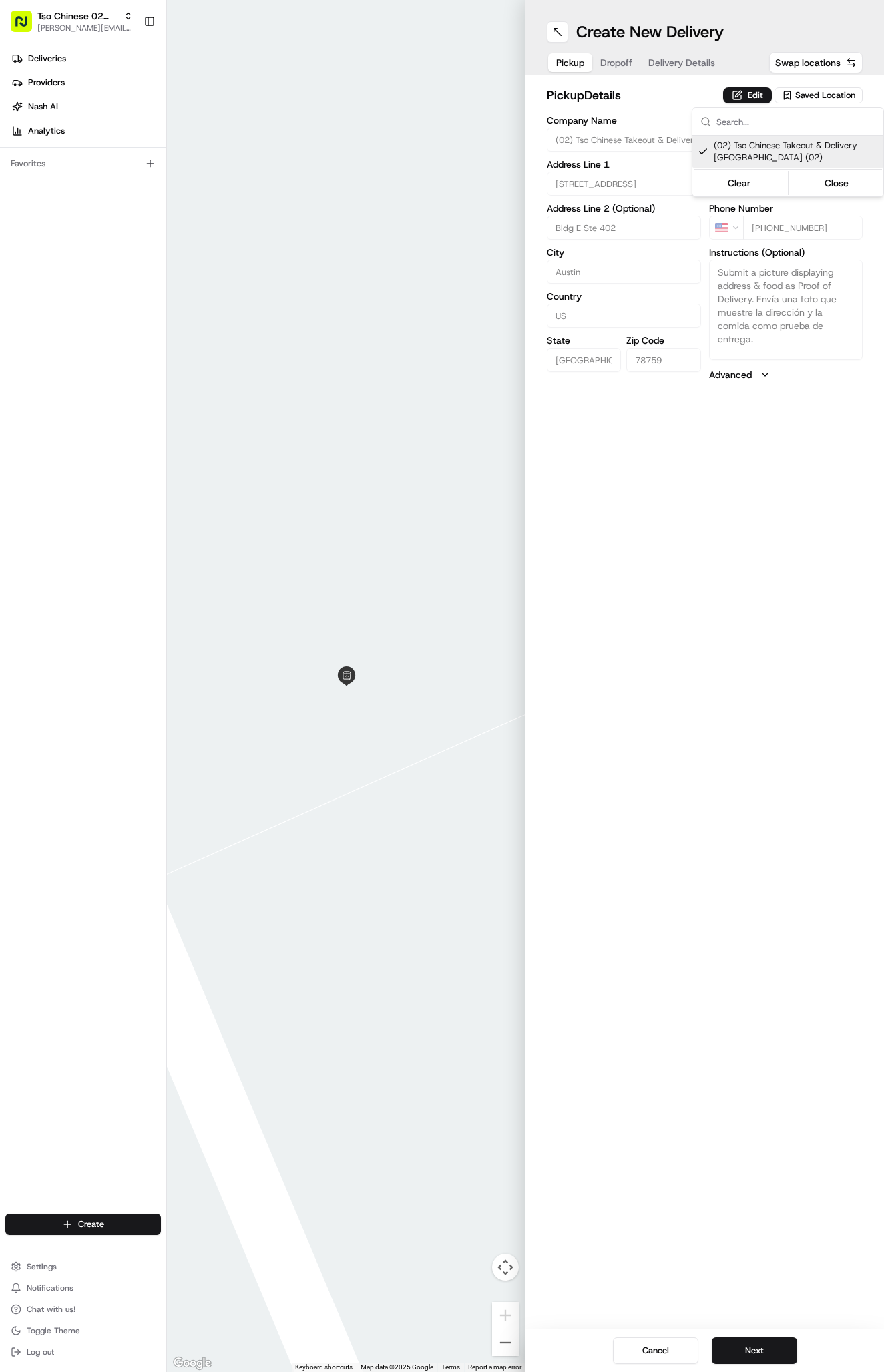
click at [682, 35] on html "Tso Chinese 02 Arbor [PERSON_NAME][EMAIL_ADDRESS][DOMAIN_NAME] Toggle Sidebar D…" at bounding box center [442, 686] width 884 height 1372
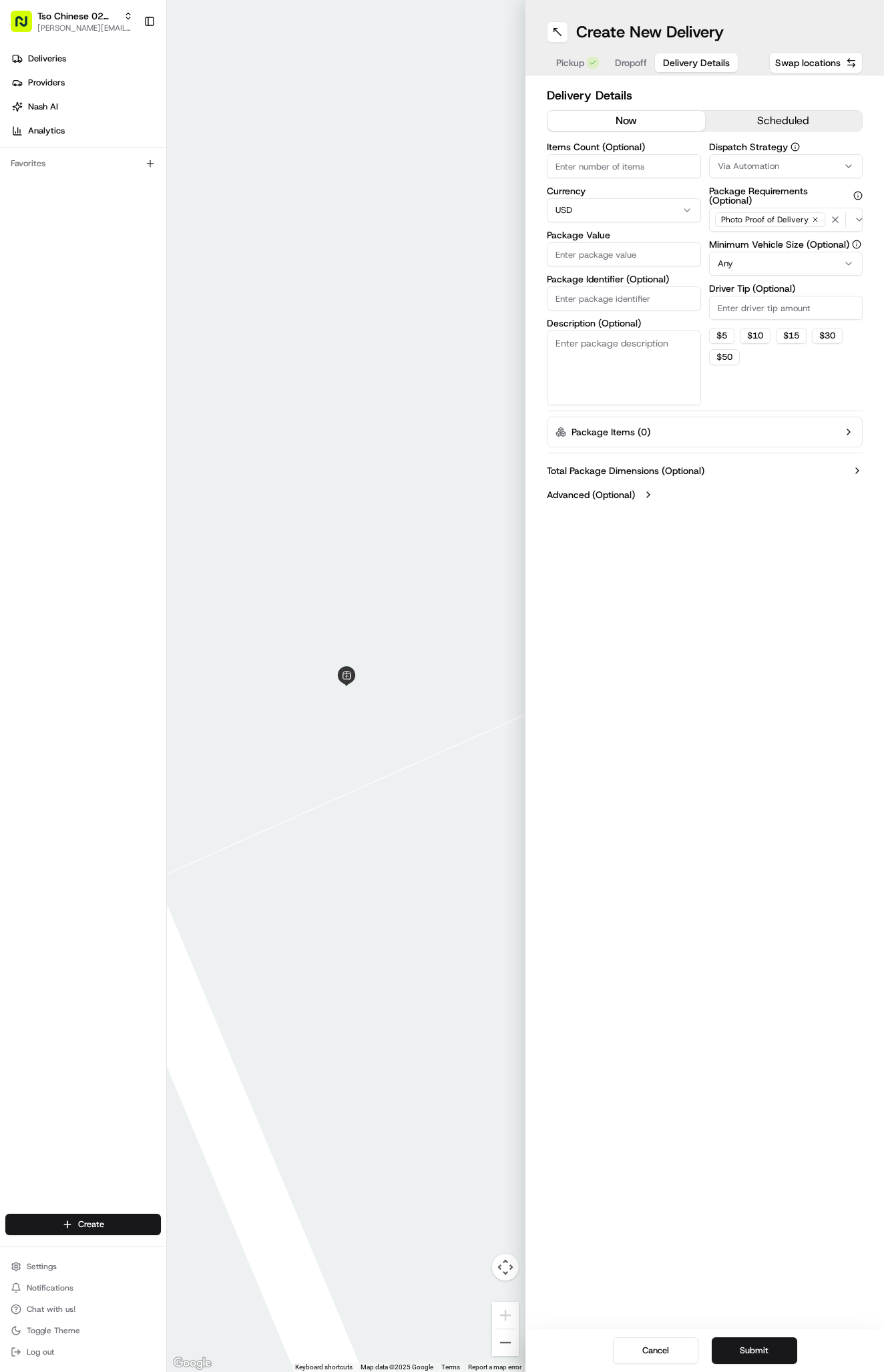
click at [682, 58] on span "Delivery Details" at bounding box center [696, 62] width 67 height 13
click at [774, 164] on span "Via Automation" at bounding box center [748, 166] width 61 height 12
click at [756, 231] on div "Tso Arbor Strategy" at bounding box center [787, 239] width 191 height 20
click at [737, 331] on html "Tso Chinese 02 Arbor [PERSON_NAME][EMAIL_ADDRESS][DOMAIN_NAME] Toggle Sidebar D…" at bounding box center [442, 686] width 884 height 1372
click at [737, 305] on input "Driver Tip (Optional)" at bounding box center [786, 308] width 155 height 24
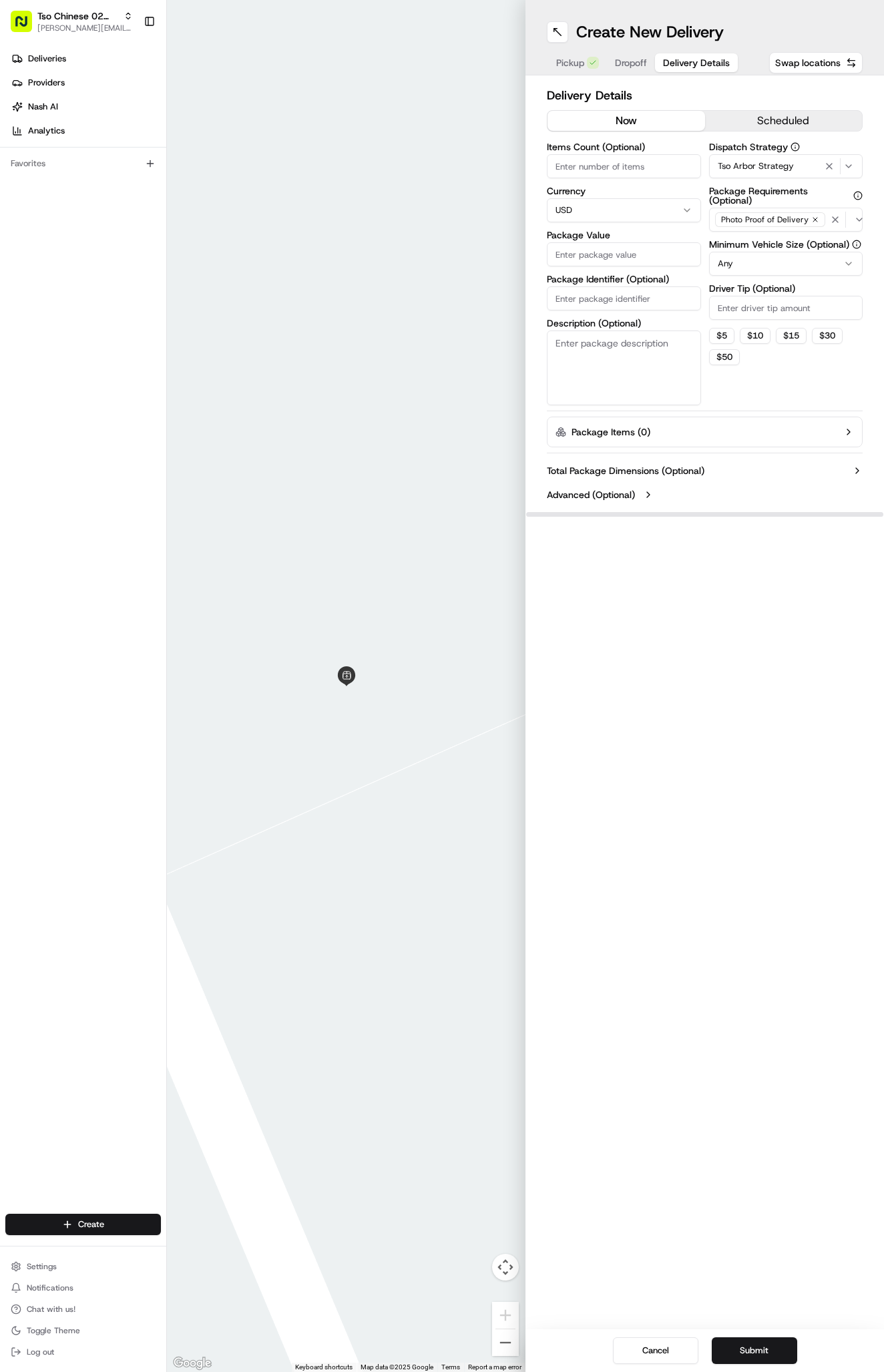
click at [591, 296] on input "Package Identifier (Optional)" at bounding box center [624, 298] width 155 height 24
paste input "4CVB2QI"
type input "4CVB2QI"
click at [737, 314] on input "Driver Tip (Optional)" at bounding box center [786, 308] width 155 height 24
type input "2"
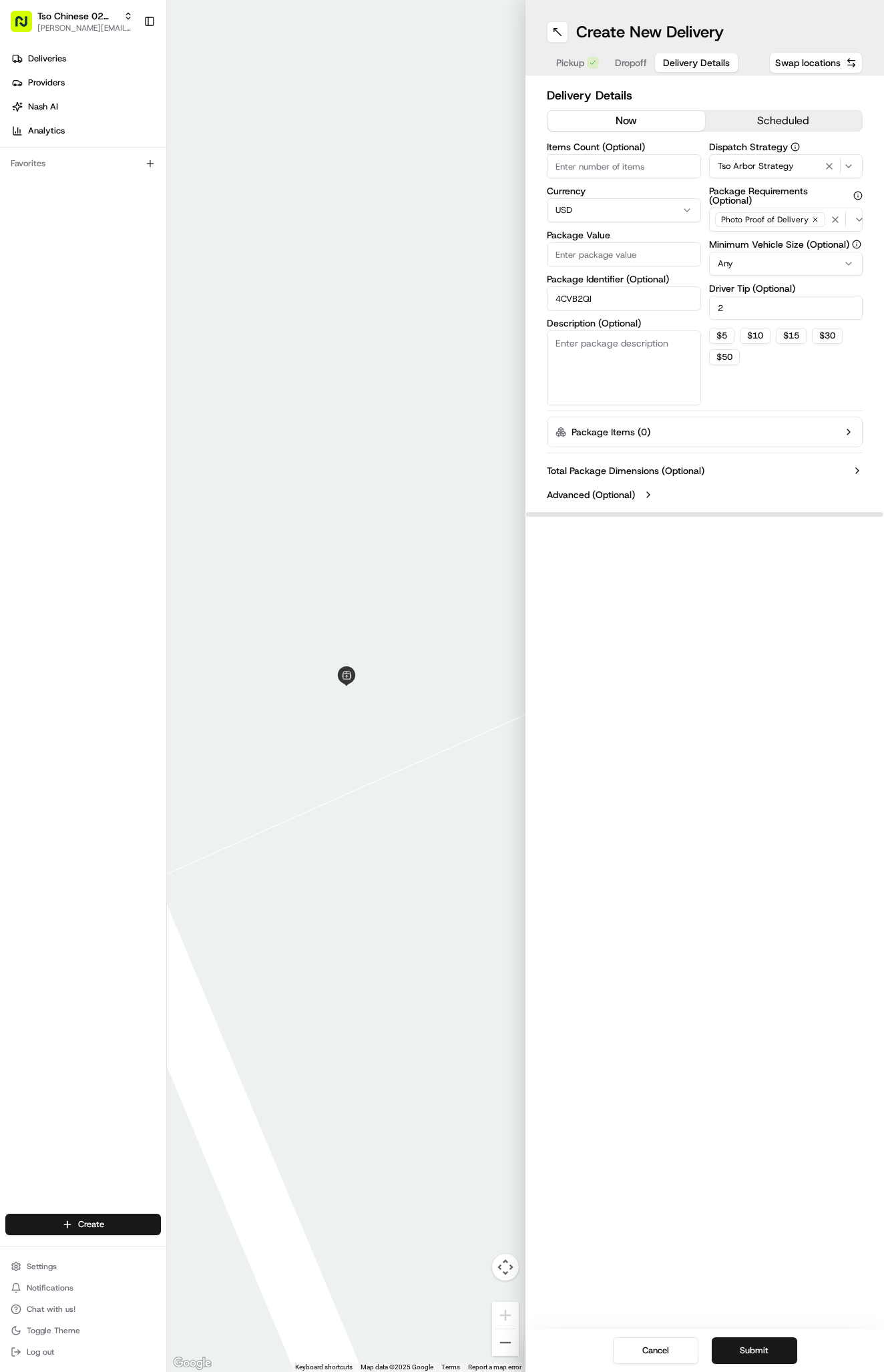
click at [619, 254] on input "Package Value" at bounding box center [624, 254] width 155 height 24
type input "3"
type input "33.45"
click at [630, 64] on span "Dropoff" at bounding box center [631, 62] width 32 height 13
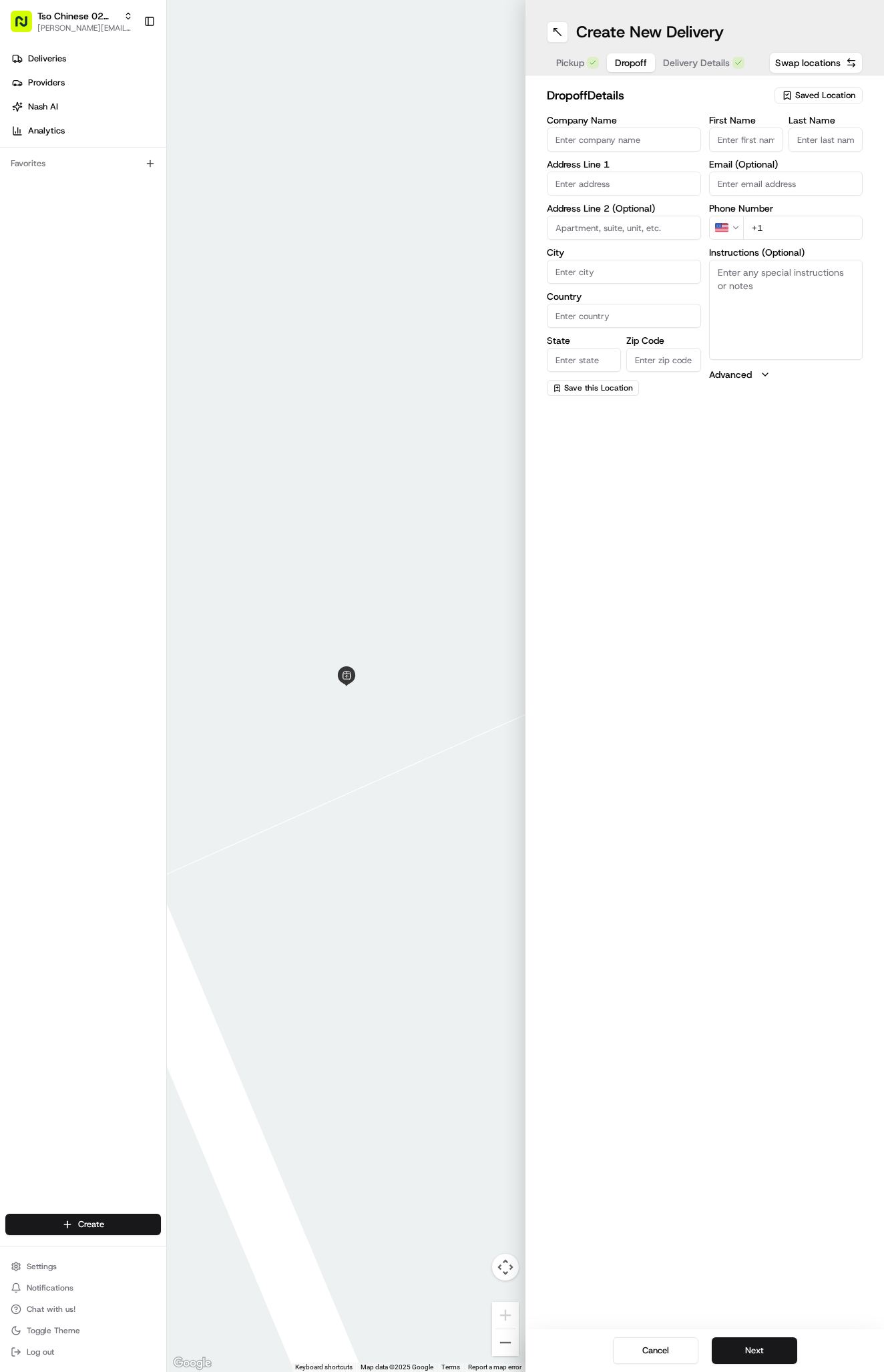
click at [763, 326] on textarea "Instructions (Optional)" at bounding box center [786, 310] width 155 height 100
paste textarea "Company: Neu Appliances"
click at [821, 317] on textarea "Company: Neu Appliances" at bounding box center [786, 310] width 155 height 100
paste textarea "Big Purple and Yellow Building"
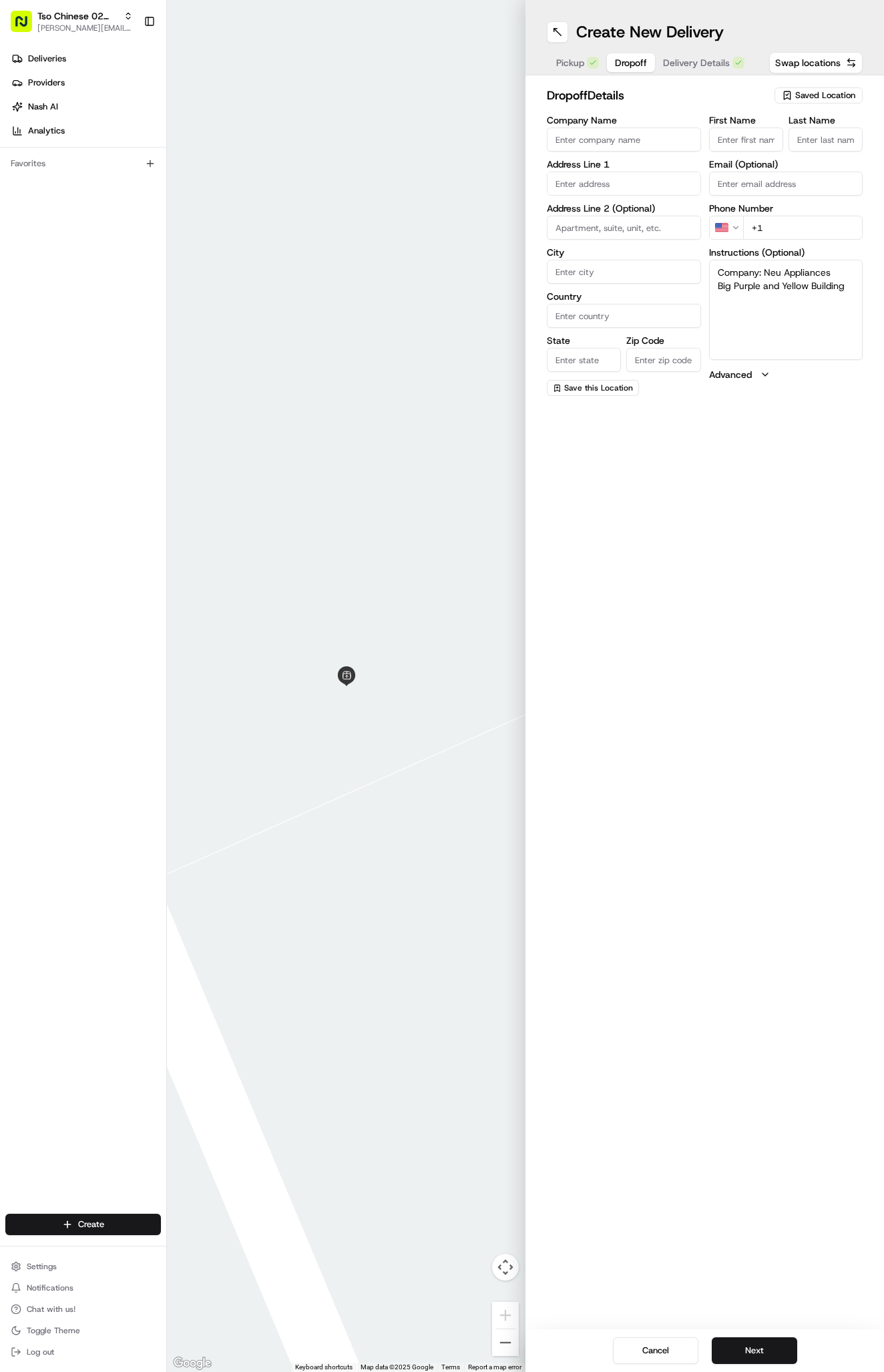
type textarea "Company: Neu Appliances Big Purple and Yellow Building"
drag, startPoint x: 860, startPoint y: 365, endPoint x: 739, endPoint y: 126, distance: 267.9
click at [739, 125] on label "First Name" at bounding box center [746, 120] width 74 height 9
click at [739, 128] on input "First Name" at bounding box center [746, 140] width 74 height 24
paste input "Scott Burger"
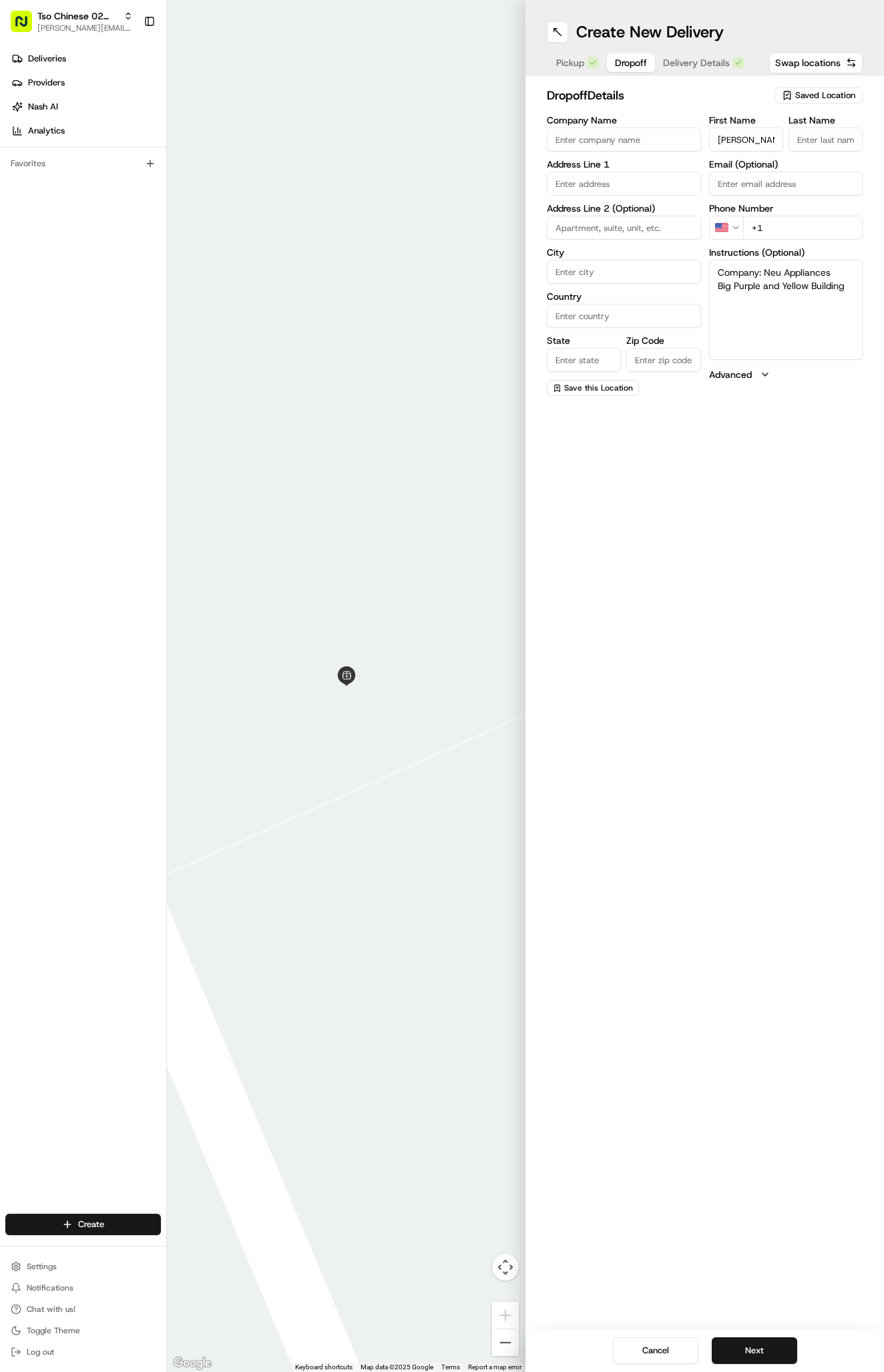
type input "Scott Burger"
type input "."
paste input "7825 Burnet Rd"
click at [634, 211] on div "7825 Burnet Rd, Austin, TX" at bounding box center [624, 212] width 147 height 20
type input "[STREET_ADDRESS]"
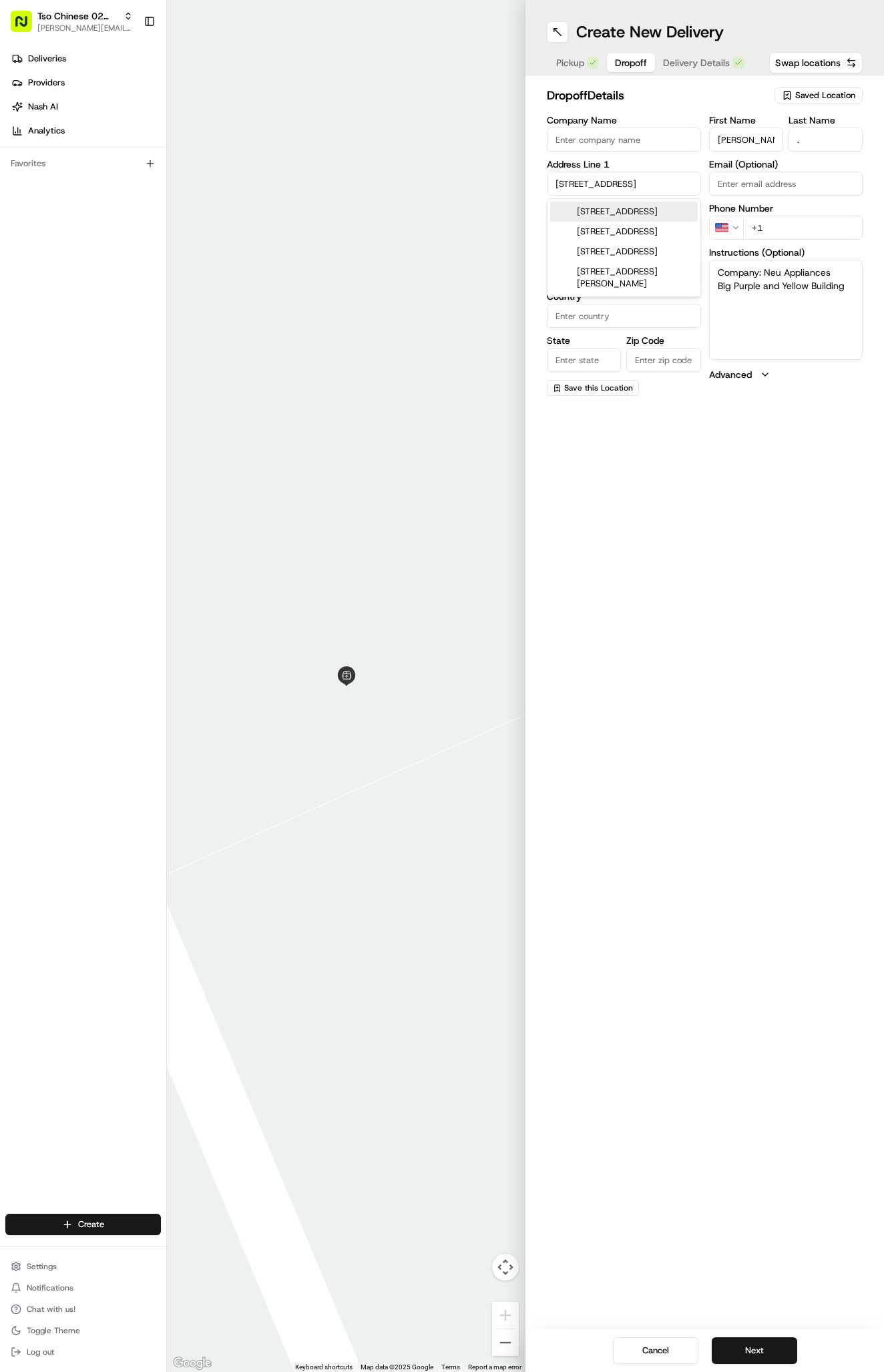
type input "Austin"
type input "[GEOGRAPHIC_DATA]"
type input "78757"
type input "7825 Burnet Road"
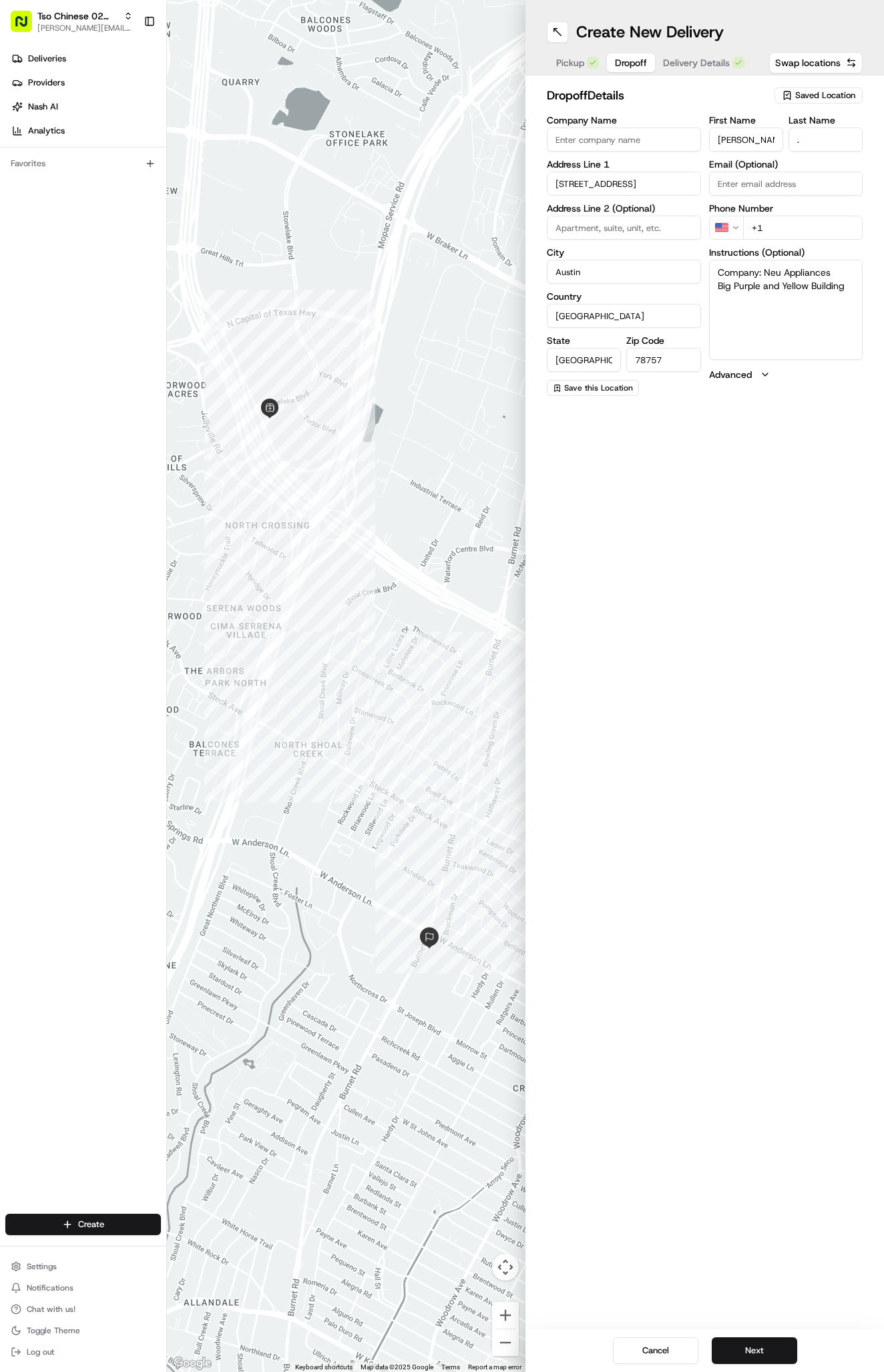
paste input "512 797 5476"
type input "+1 512 797 5476"
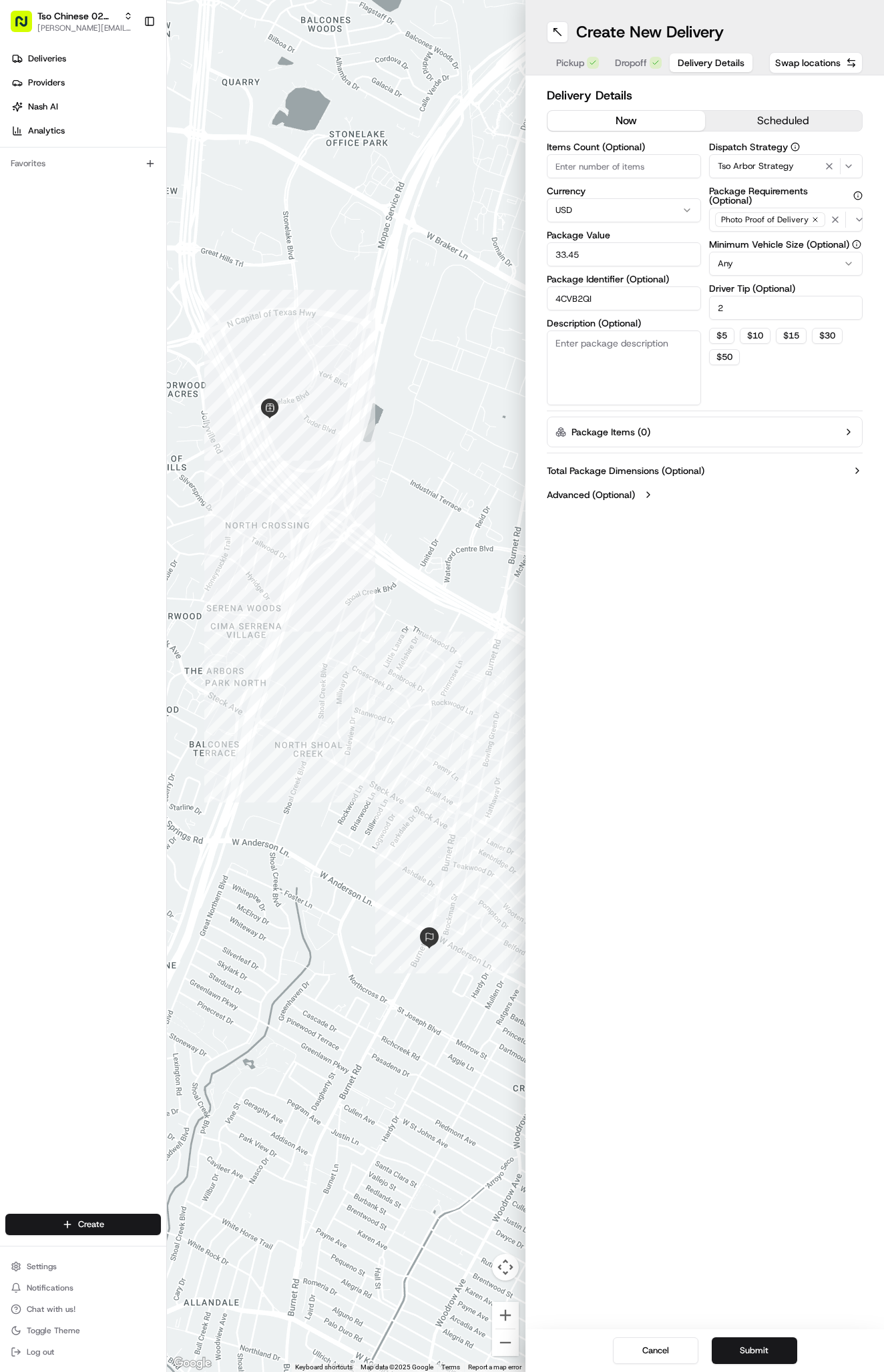
click at [665, 57] on div "Pickup Dropoff Delivery Details" at bounding box center [650, 63] width 207 height 24
click at [767, 1355] on button "Submit" at bounding box center [754, 1350] width 85 height 27
click at [767, 1355] on div "Cancel Submit" at bounding box center [705, 1350] width 358 height 43
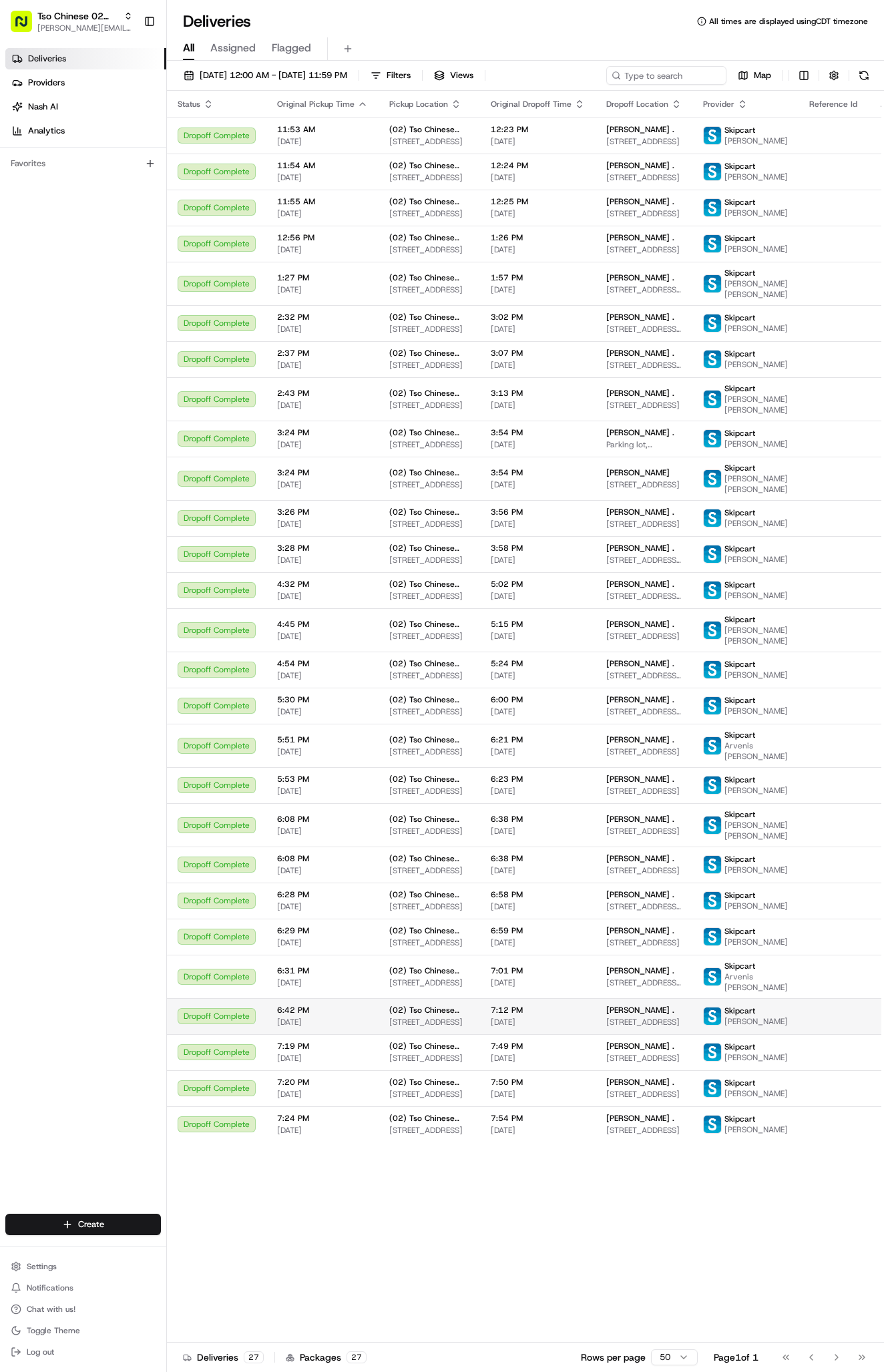
click at [108, 1227] on html "Tso Chinese 02 Arbor [PERSON_NAME][EMAIL_ADDRESS][DOMAIN_NAME] Toggle Sidebar D…" at bounding box center [442, 686] width 884 height 1372
click at [192, 1250] on link "Delivery" at bounding box center [241, 1249] width 149 height 24
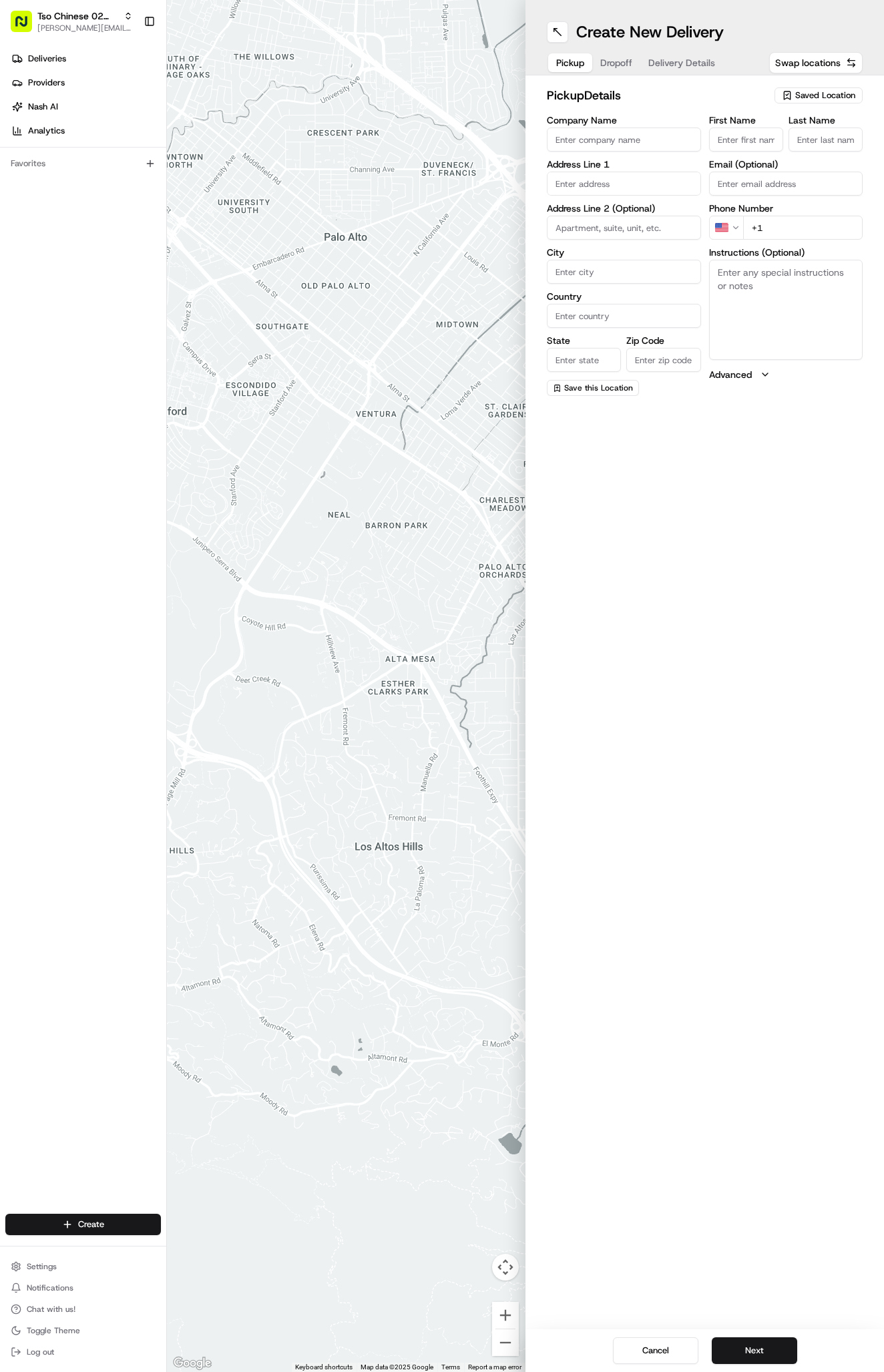
click at [813, 87] on button "Saved Location" at bounding box center [818, 95] width 88 height 18
click at [772, 153] on span "(02) Tso Chinese Takeout & Delivery [GEOGRAPHIC_DATA] (02)" at bounding box center [796, 152] width 164 height 24
type input "(02) Tso Chinese Takeout & Delivery [GEOGRAPHIC_DATA]"
type input "Bldg E Ste 402"
type input "Austin"
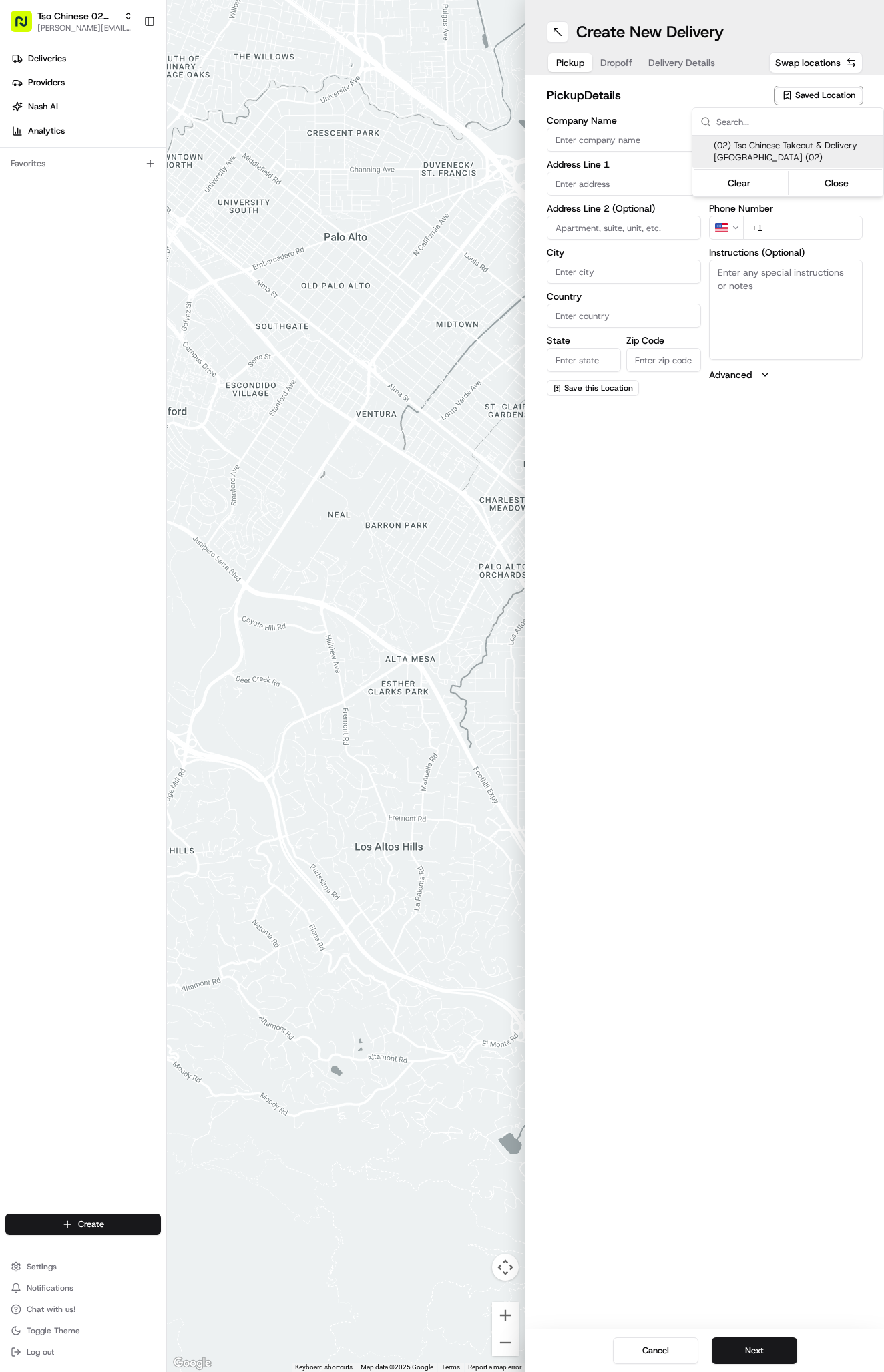
type input "US"
type input "[GEOGRAPHIC_DATA]"
type input "78759"
type input "Tso Chinese"
type input "Arboretum Crossing Manager"
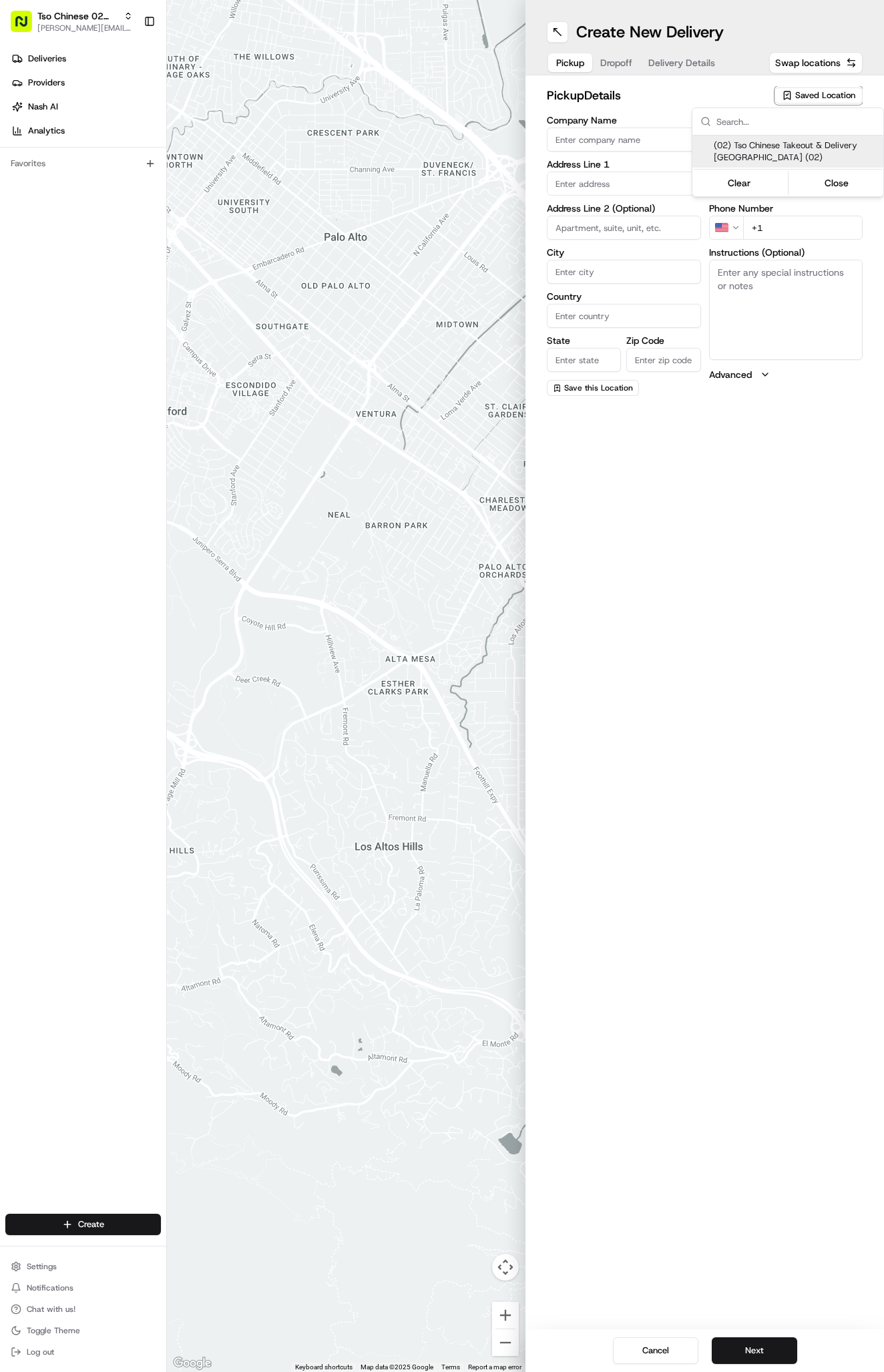
type input "[EMAIL_ADDRESS][DOMAIN_NAME]"
type input "[PHONE_NUMBER]"
type textarea "Submit a picture displaying address & food as Proof of Delivery. Envía una foto…"
type input "[STREET_ADDRESS]"
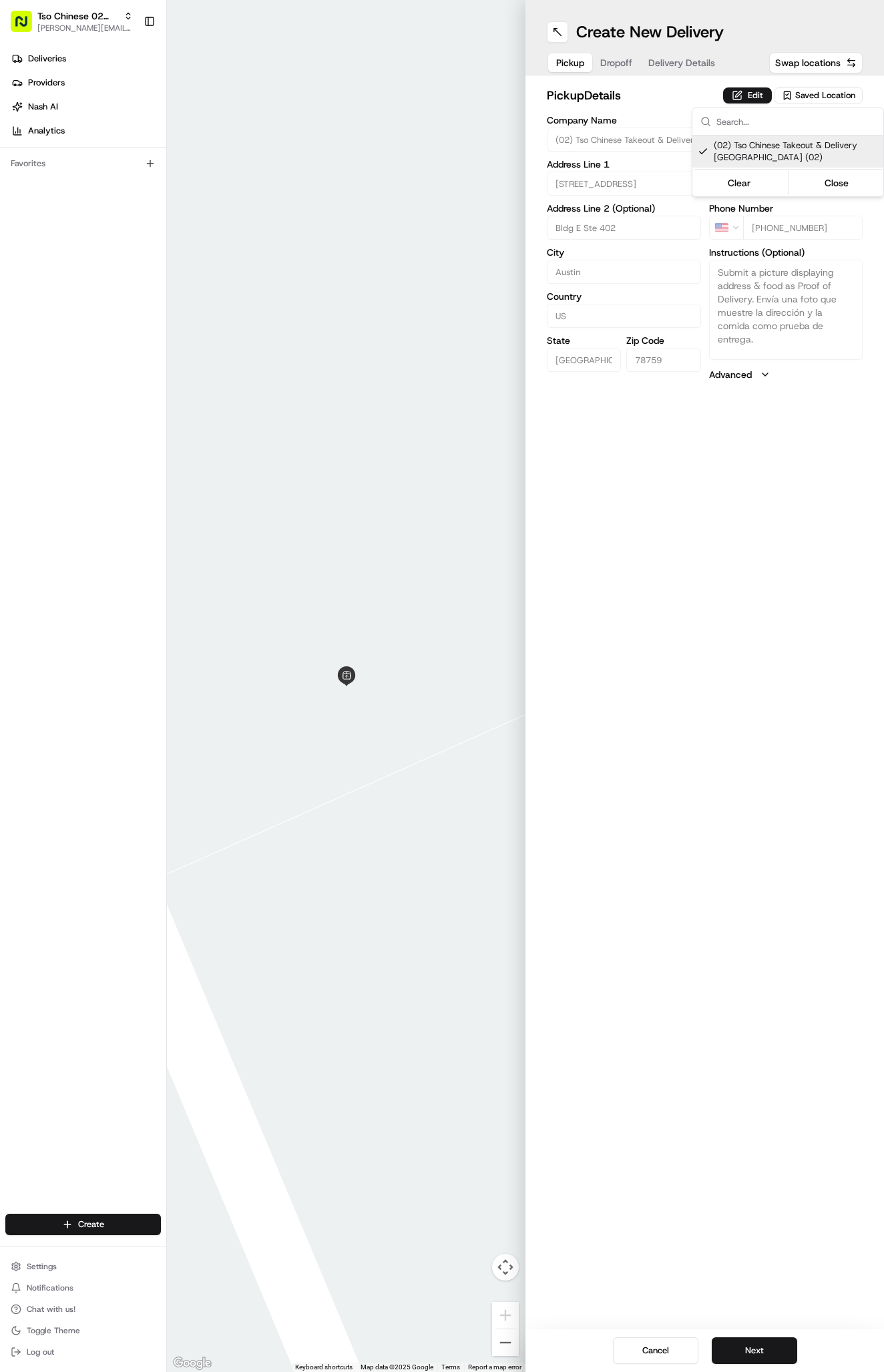
click at [688, 71] on html "Tso Chinese 02 Arbor [PERSON_NAME][EMAIL_ADDRESS][DOMAIN_NAME] Toggle Sidebar D…" at bounding box center [442, 686] width 884 height 1372
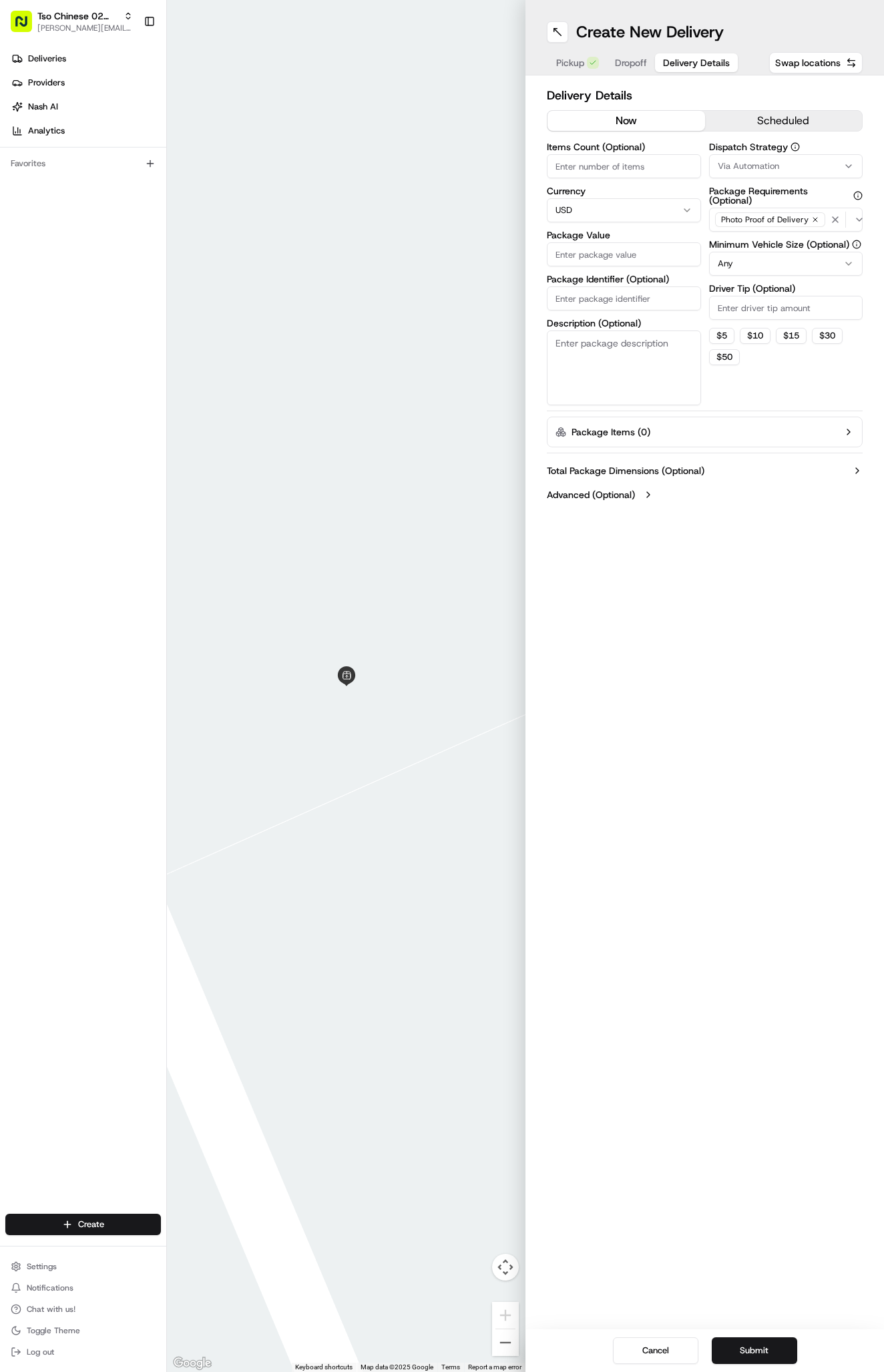
click at [688, 71] on button "Delivery Details" at bounding box center [696, 63] width 83 height 18
click at [746, 169] on span "Via Automation" at bounding box center [748, 166] width 61 height 12
click at [726, 241] on span "Tso Arbor Strategy" at bounding box center [796, 238] width 164 height 12
click at [735, 304] on html "Tso Chinese 02 Arbor [PERSON_NAME][EMAIL_ADDRESS][DOMAIN_NAME] Toggle Sidebar D…" at bounding box center [442, 686] width 884 height 1372
click at [736, 304] on input "Driver Tip (Optional)" at bounding box center [786, 308] width 155 height 24
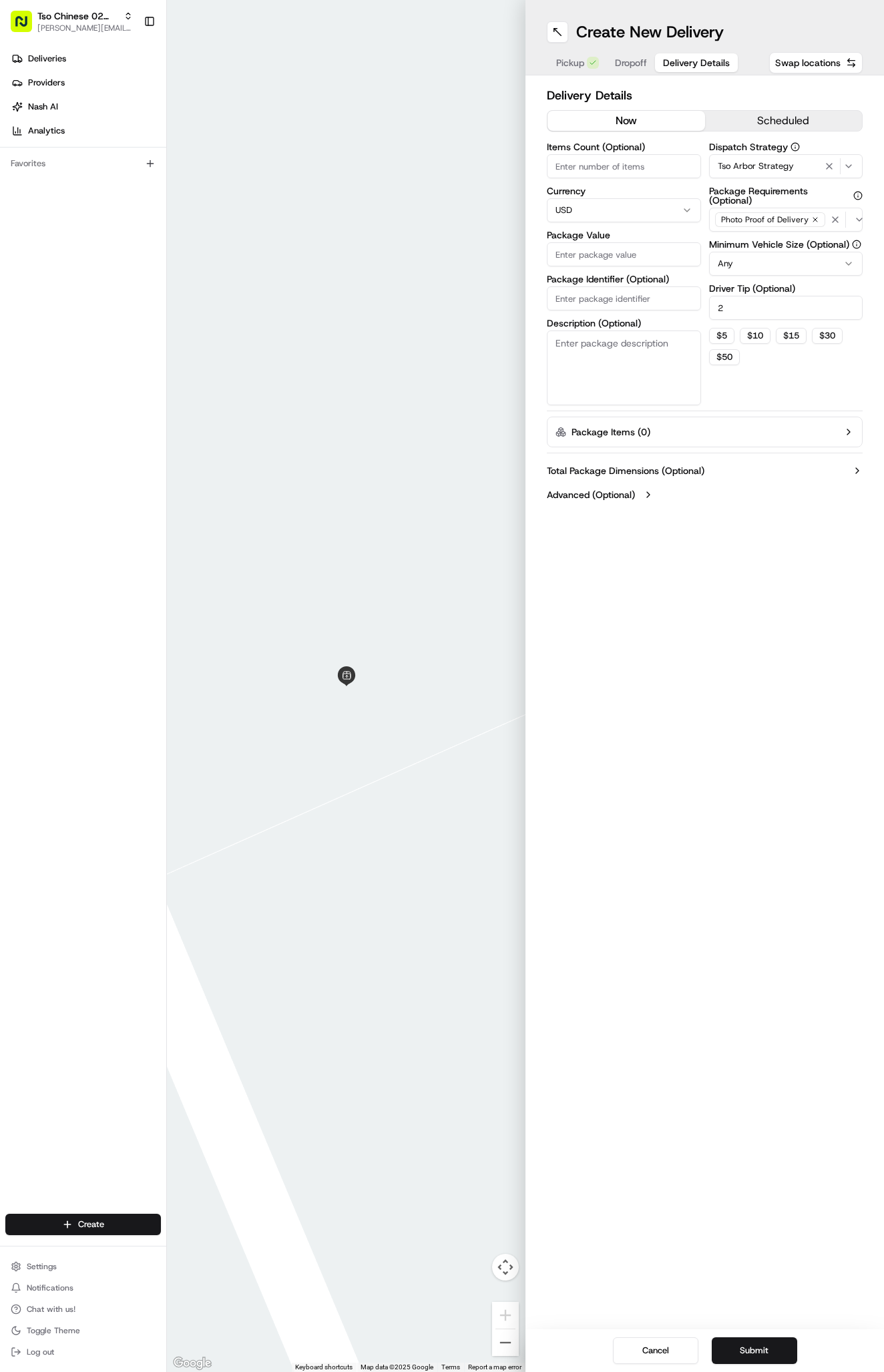
type input "2"
click at [664, 298] on input "Package Identifier (Optional)" at bounding box center [624, 298] width 155 height 24
paste input "6FKGPFZ"
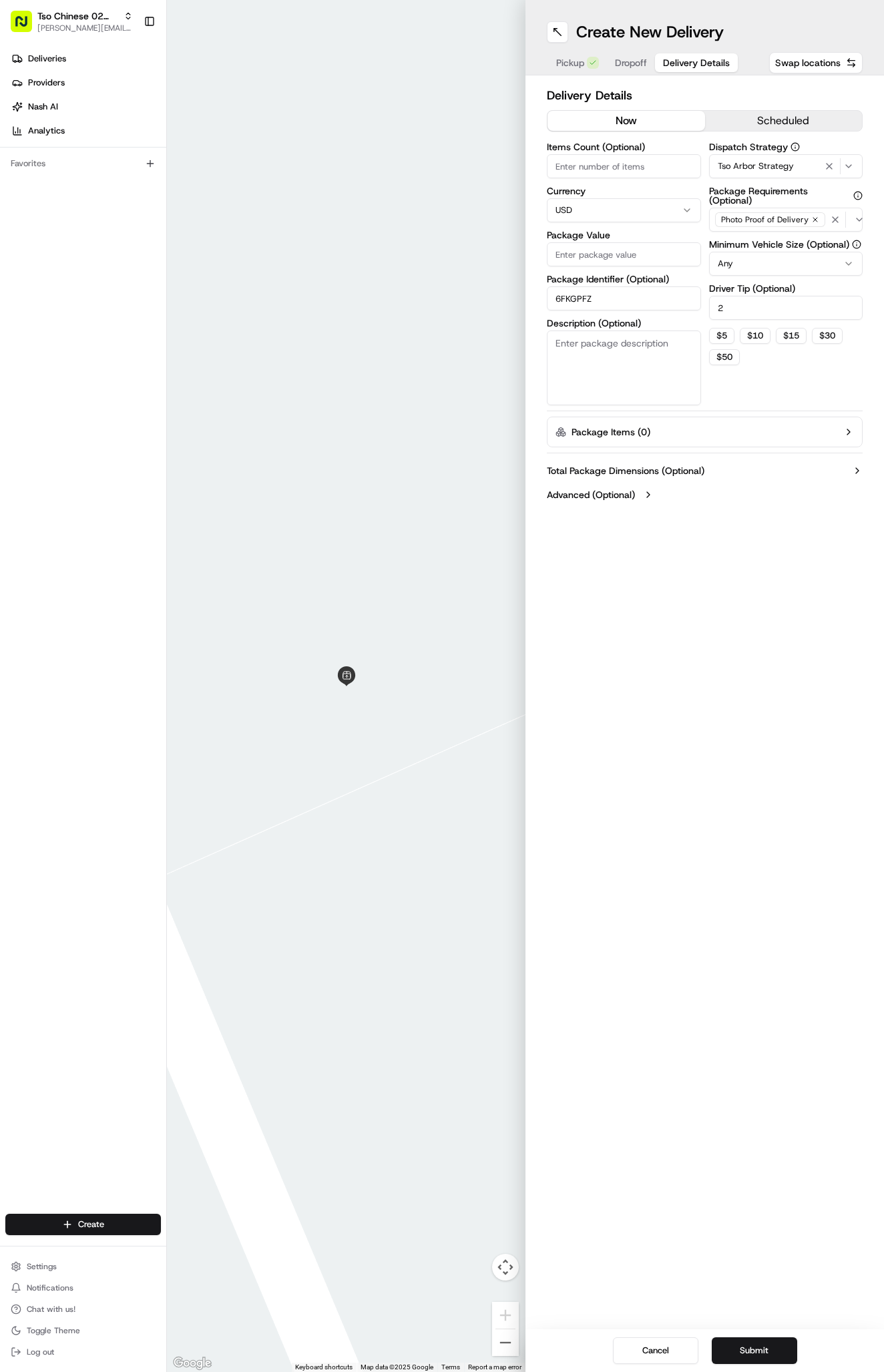
type input "6FKGPFZ"
click at [558, 253] on input "Package Value" at bounding box center [624, 254] width 155 height 24
type input "27.77"
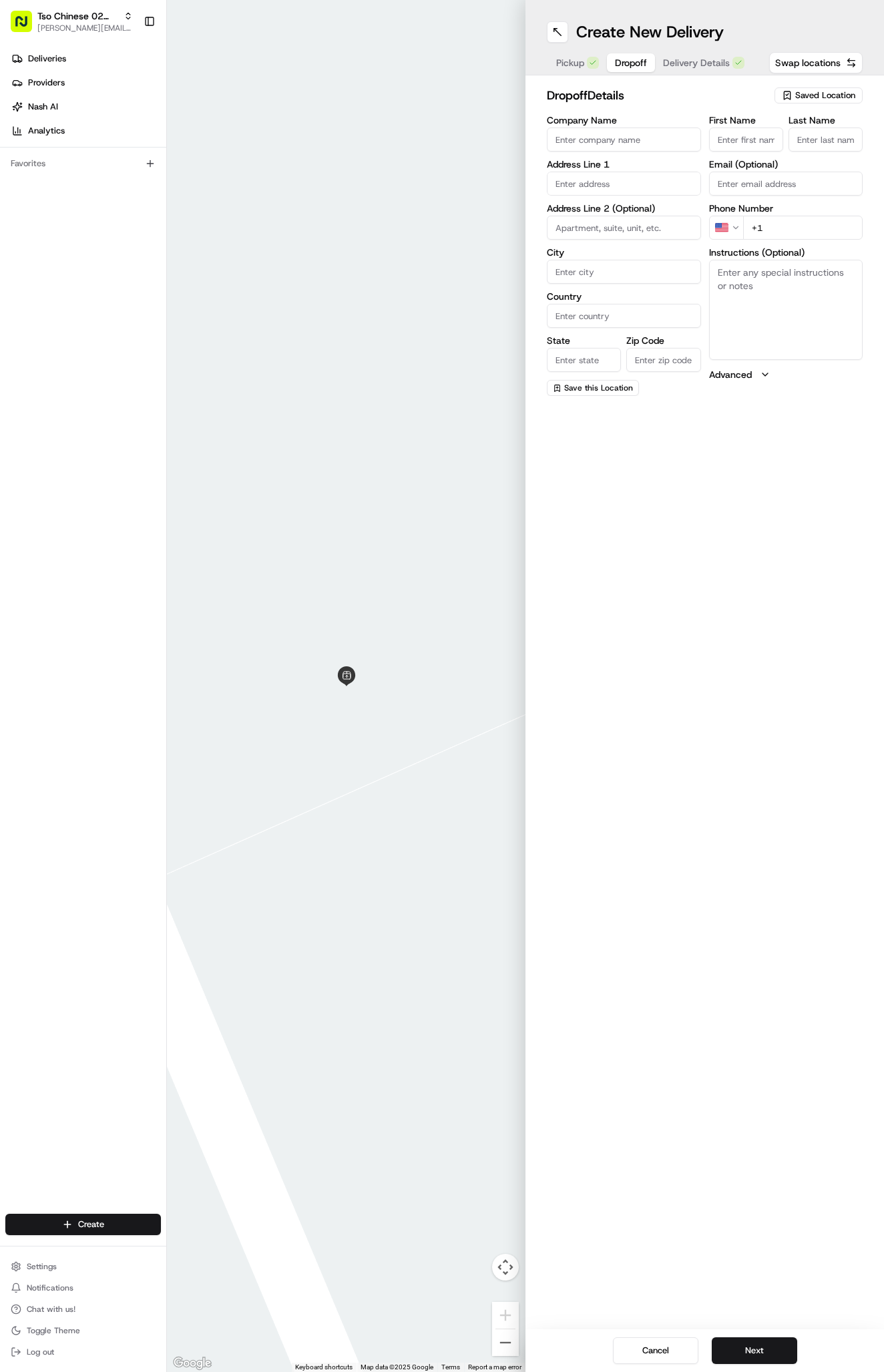
click at [639, 68] on span "Dropoff" at bounding box center [631, 62] width 32 height 13
paste input "Katy Pascoe"
type input "Katy Pascoe"
type input "."
paste input "713 540 4977"
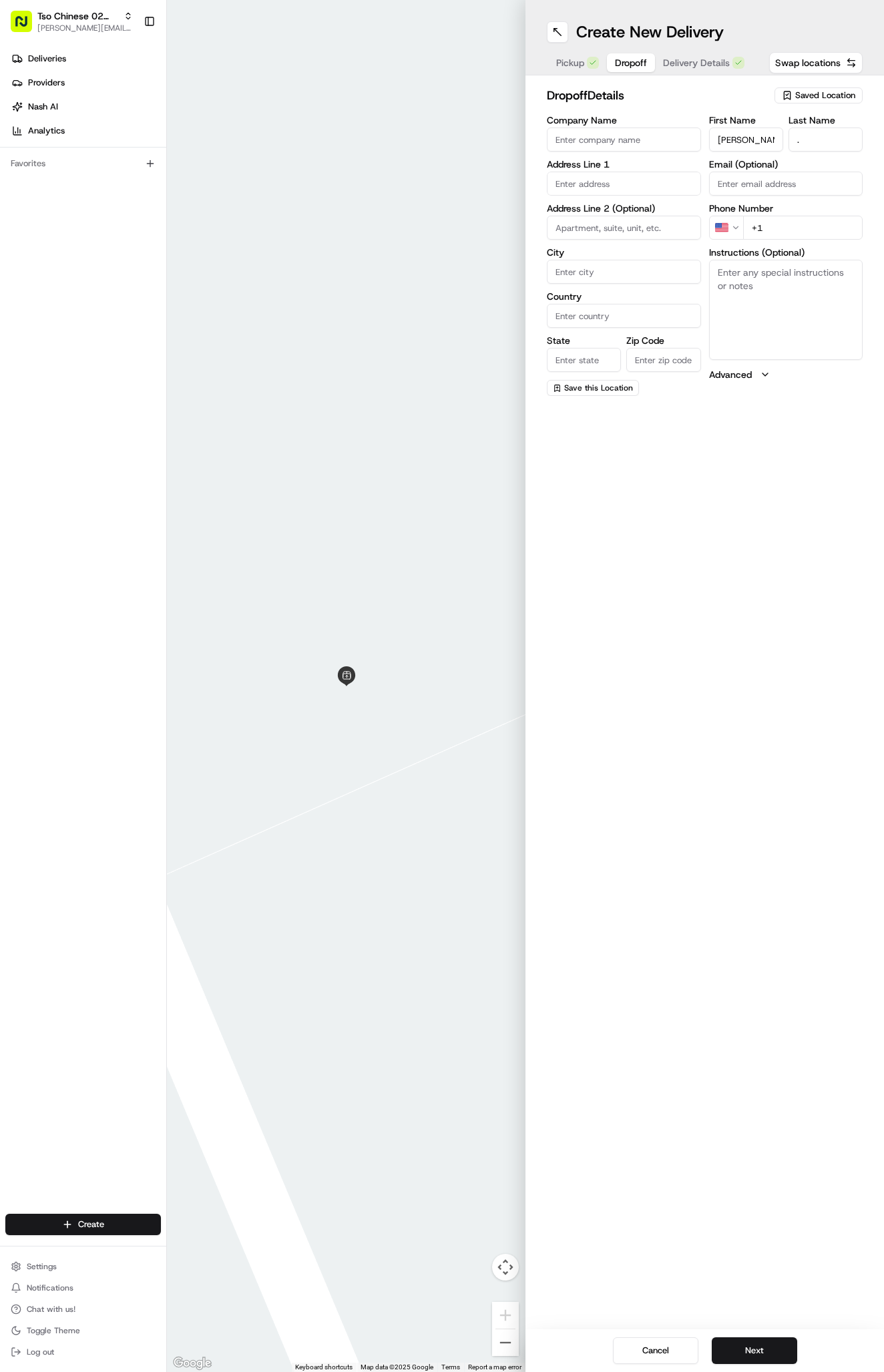
type input "+1 713 540 4977"
click at [775, 288] on textarea "Instructions (Optional)" at bounding box center [786, 310] width 155 height 100
paste textarea "I can come down and meet you at the front entrance to the lobby. Just call when…"
click at [775, 288] on textarea "I can come down and meet you at the front entrance to the lobby. Just call when…" at bounding box center [786, 310] width 155 height 100
paste textarea "Cortland Arboretum"
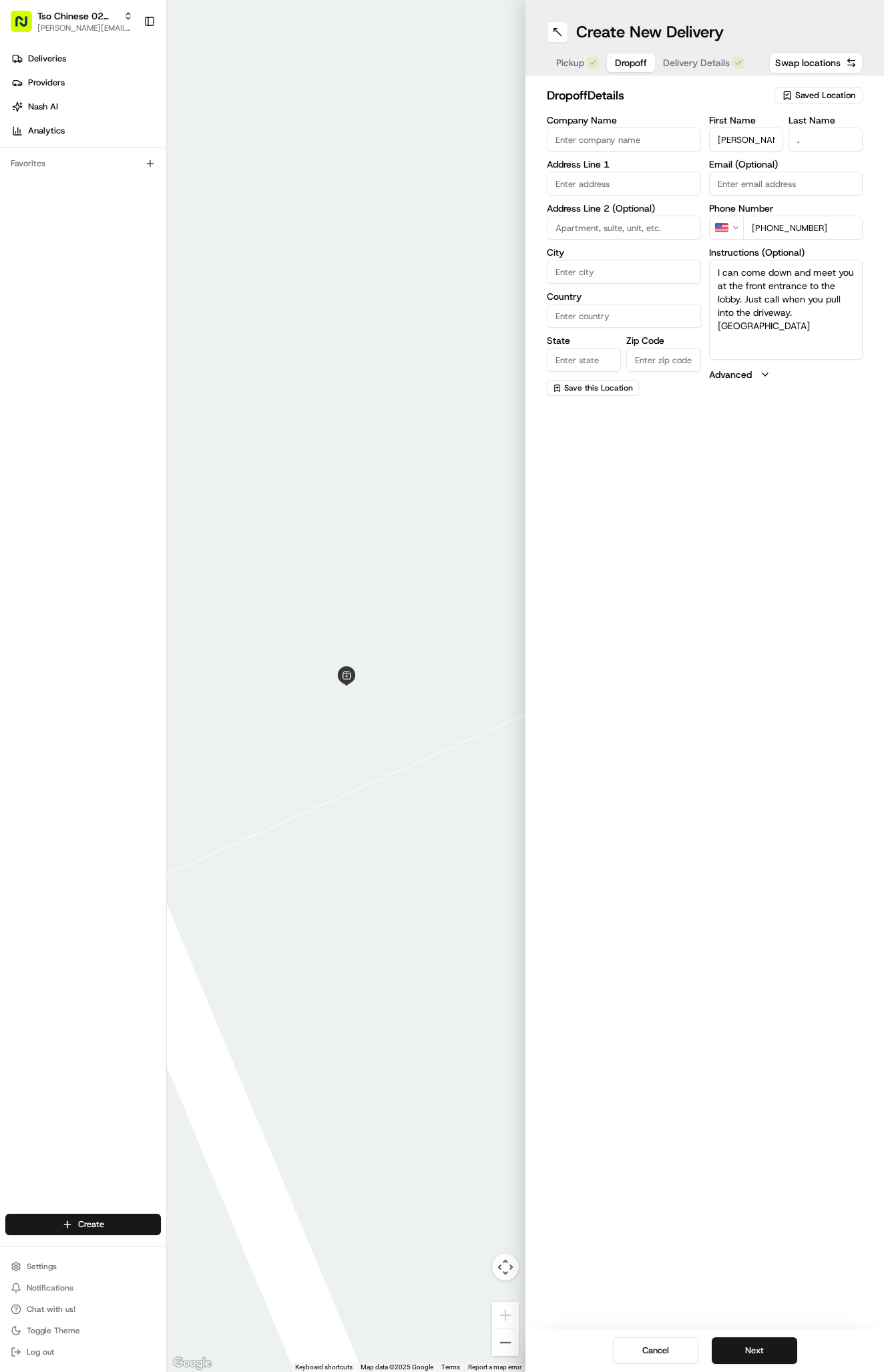
paste textarea "Apt 472"
type textarea "I can come down and meet you at the front entrance to the lobby. Just call when…"
paste input "10011 Stonelake Blvd, Austin, TX 78759-0008, United States"
click at [619, 198] on div "Company Name Address Line 1 10011 Stonelake Blvd, Austin, TX 78759-0008, United…" at bounding box center [624, 255] width 155 height 280
click at [624, 210] on label "Address Line 2 (Optional)" at bounding box center [624, 208] width 155 height 9
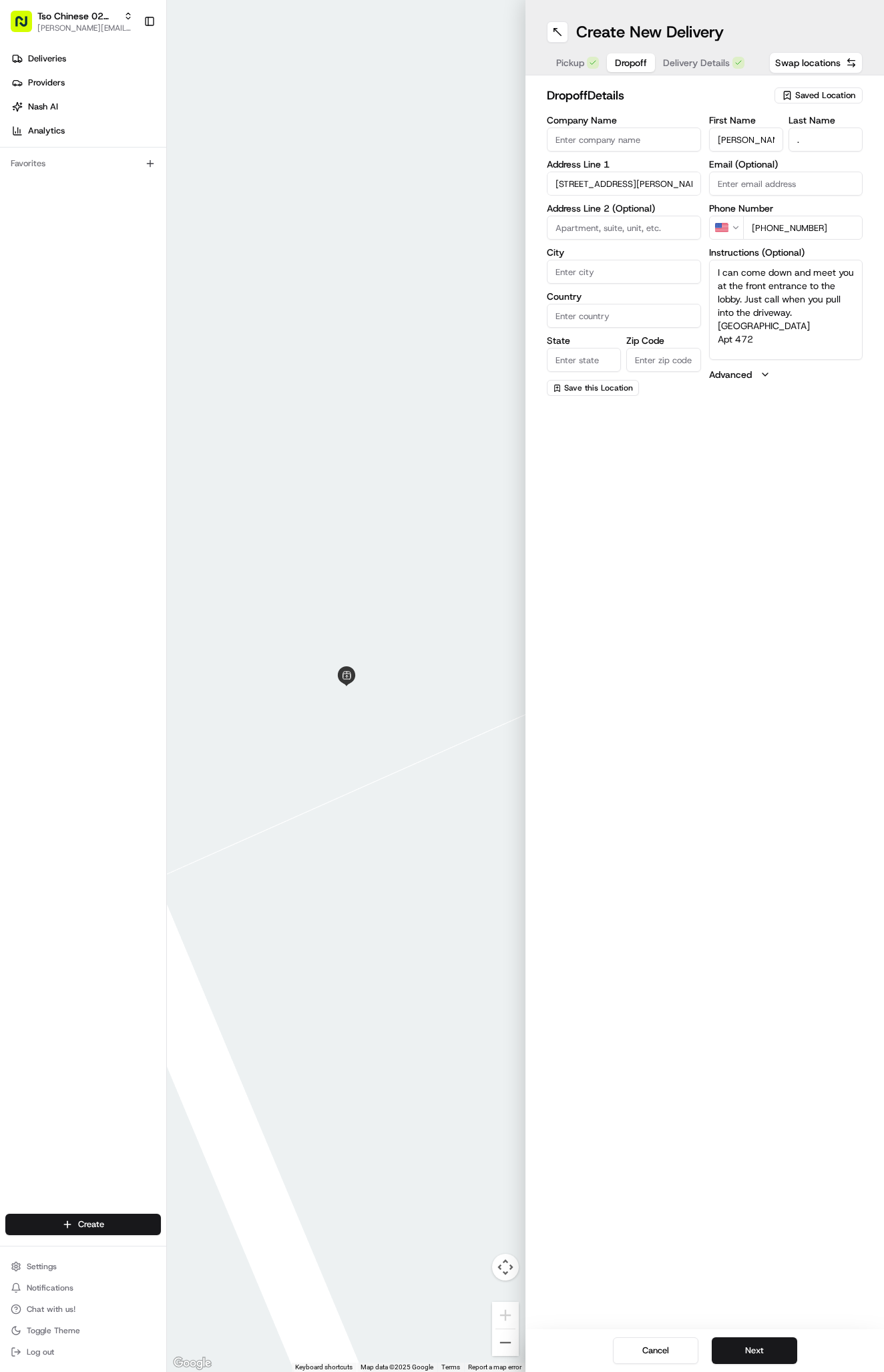
click at [620, 180] on input "10011 Stonelake Blvd, Austin, TX 78759-0008, United States" at bounding box center [624, 183] width 155 height 24
click at [643, 224] on div "10011 Stonelake Boulevard, Austin, TX 78759, United States" at bounding box center [624, 217] width 147 height 32
type input "[STREET_ADDRESS][PERSON_NAME]"
type input "Austin"
type input "[GEOGRAPHIC_DATA]"
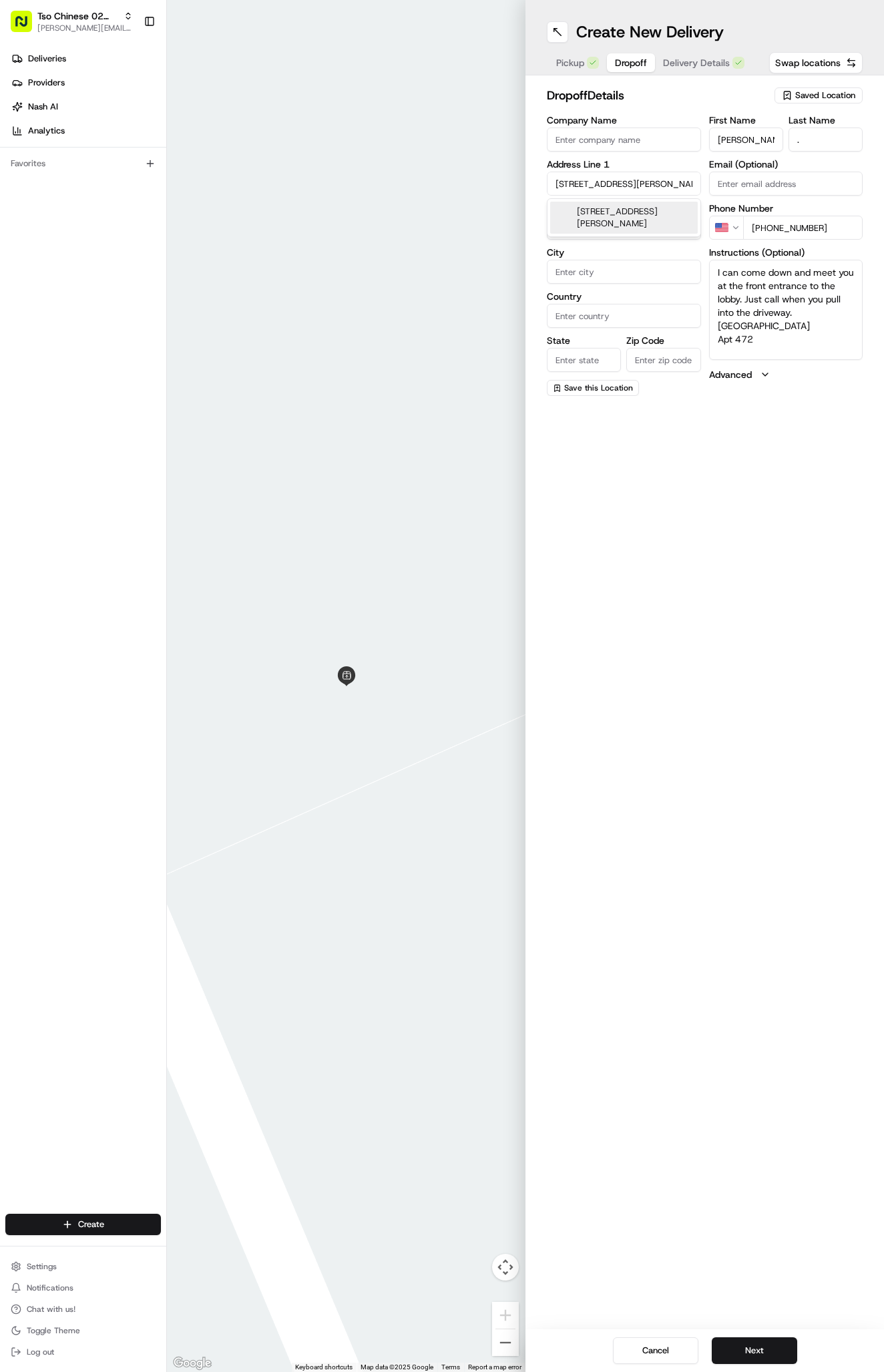
type input "[GEOGRAPHIC_DATA]"
type input "78759"
type input "10011 Stonelake Boulevard"
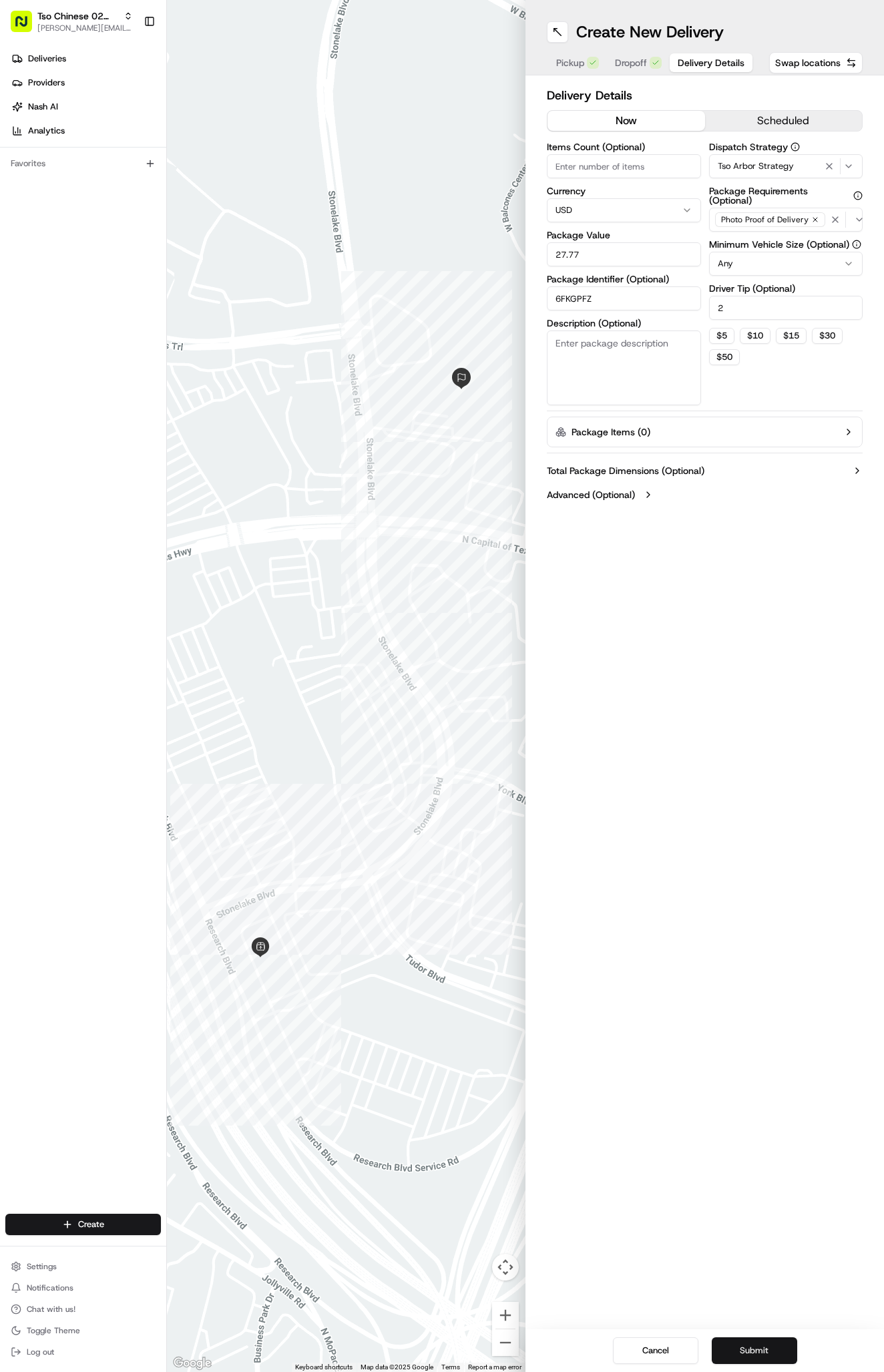
click at [765, 1342] on button "Submit" at bounding box center [754, 1350] width 85 height 27
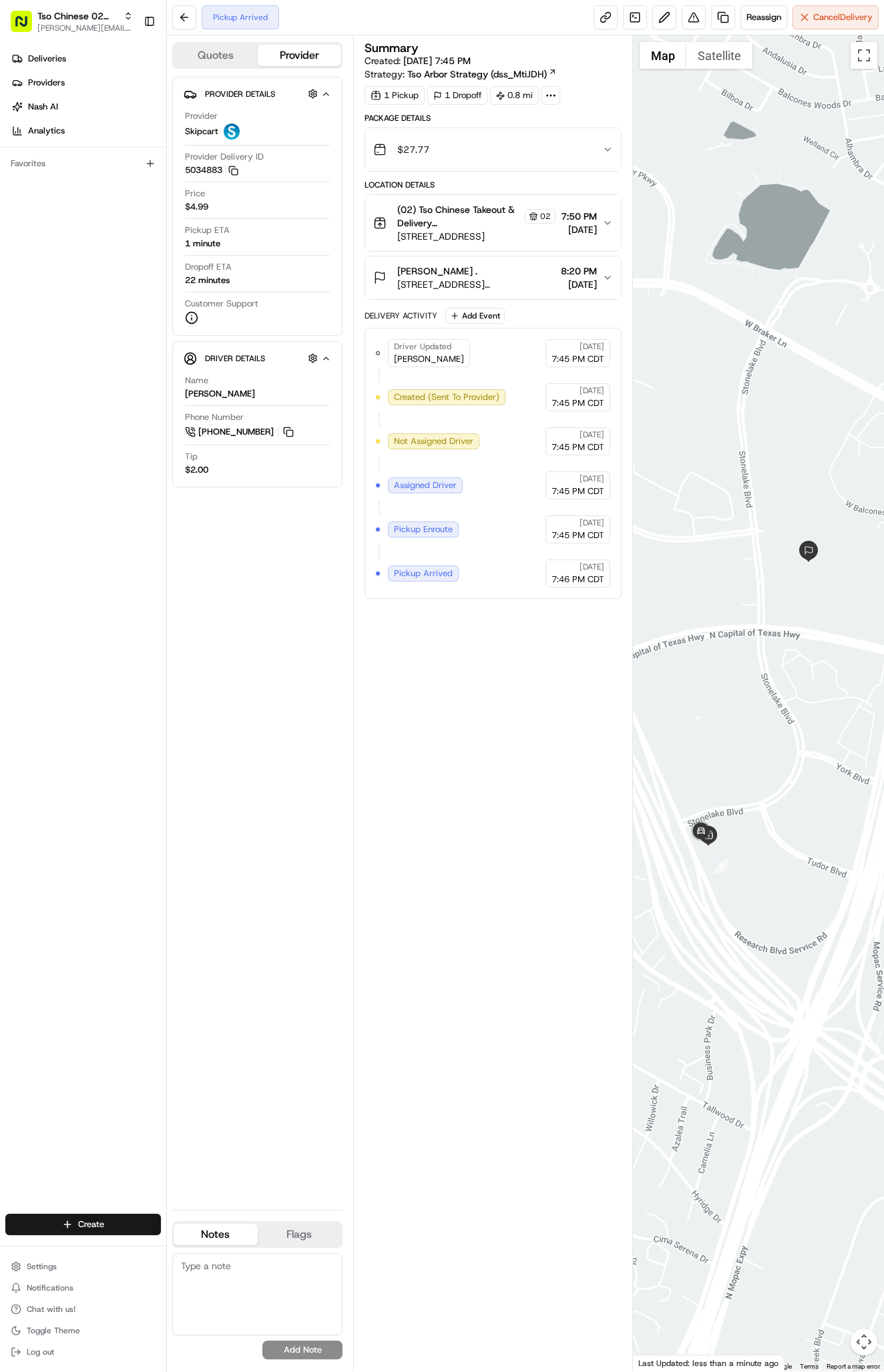
click at [68, 62] on link "Deliveries" at bounding box center [86, 59] width 161 height 21
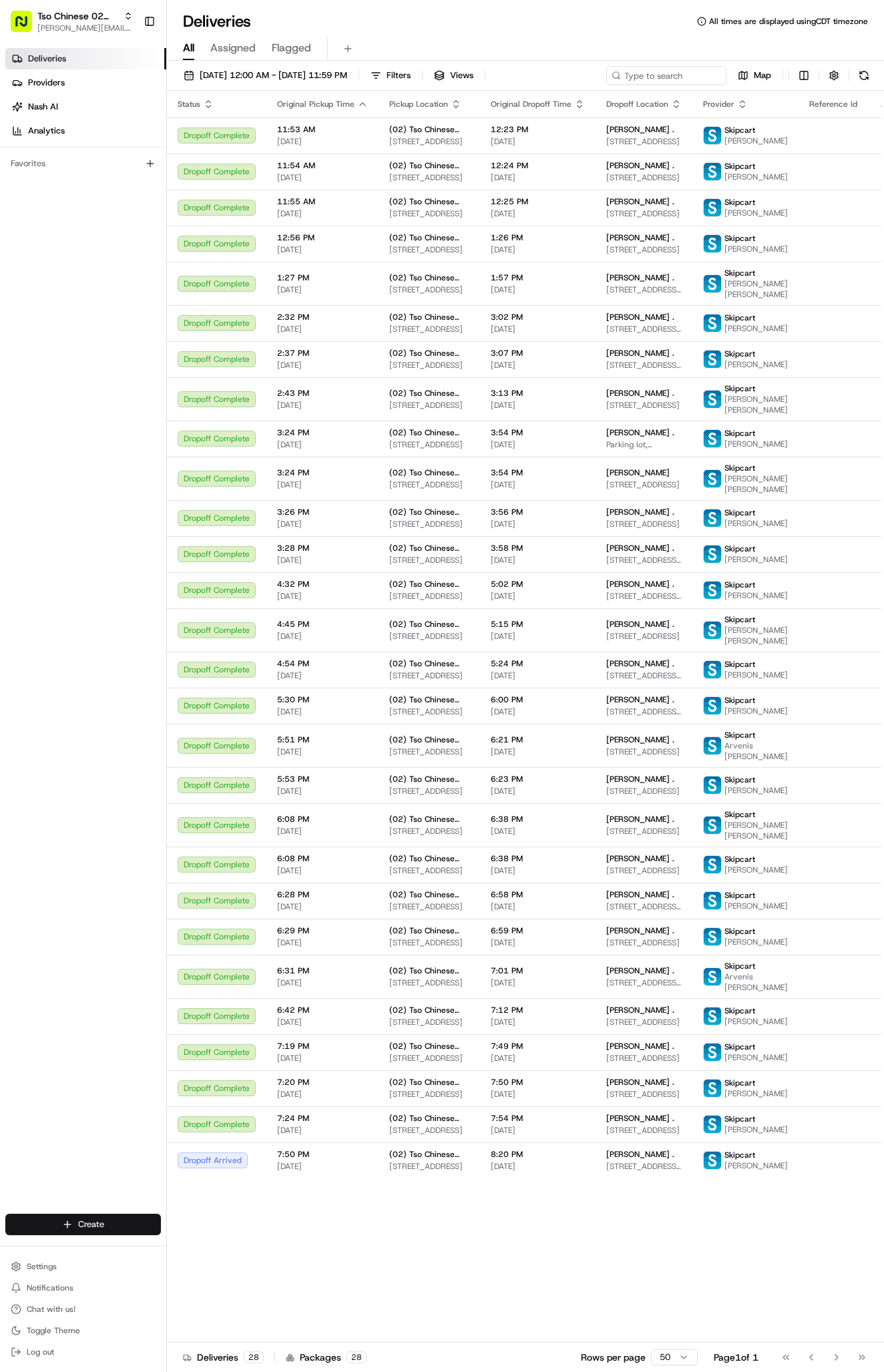
click at [95, 1221] on html "Tso Chinese 02 Arbor antonia@tsochinese.com Toggle Sidebar Deliveries Providers…" at bounding box center [442, 686] width 884 height 1372
click at [205, 1246] on link "Delivery" at bounding box center [241, 1249] width 149 height 24
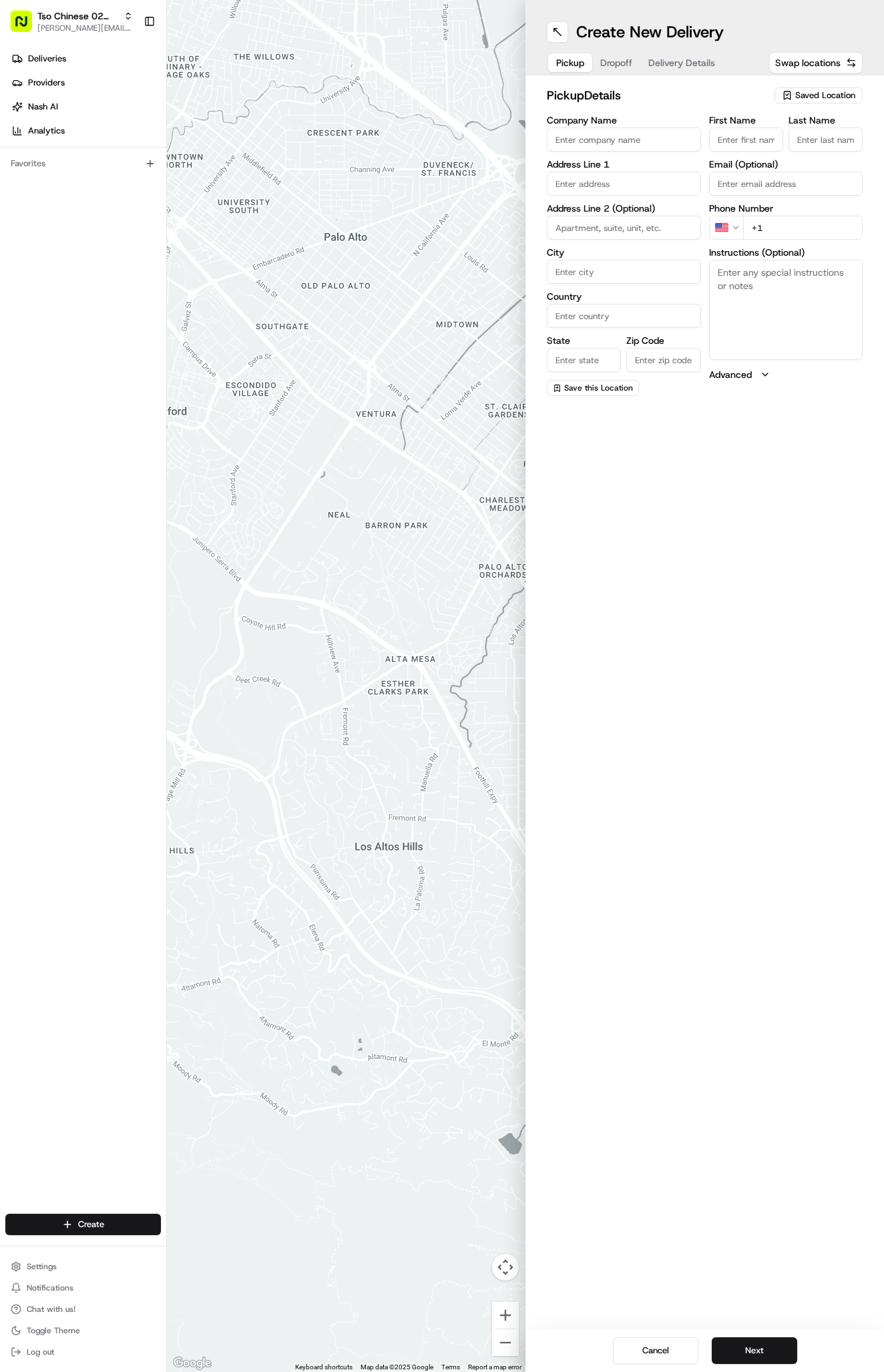
click at [814, 92] on span "Saved Location" at bounding box center [825, 95] width 60 height 12
click at [811, 121] on input "text" at bounding box center [795, 121] width 159 height 27
click at [800, 154] on span "(02) Tso Chinese Takeout & Delivery [GEOGRAPHIC_DATA] (02)" at bounding box center [796, 152] width 164 height 24
type input "(02) Tso Chinese Takeout & Delivery [GEOGRAPHIC_DATA]"
type input "Bldg E Ste 402"
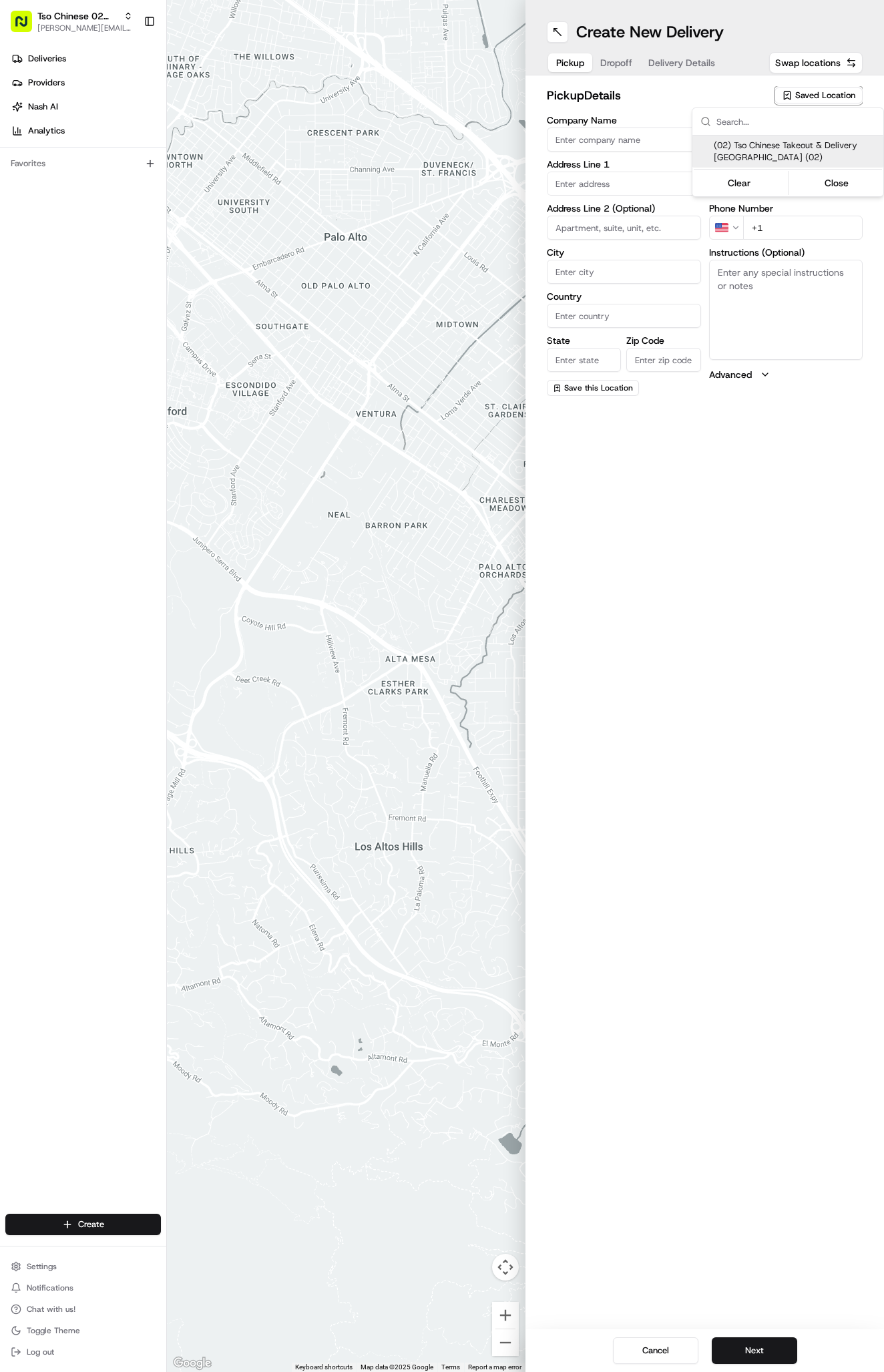
type input "Austin"
type input "US"
type input "[GEOGRAPHIC_DATA]"
type input "78759"
type input "Tso Chinese"
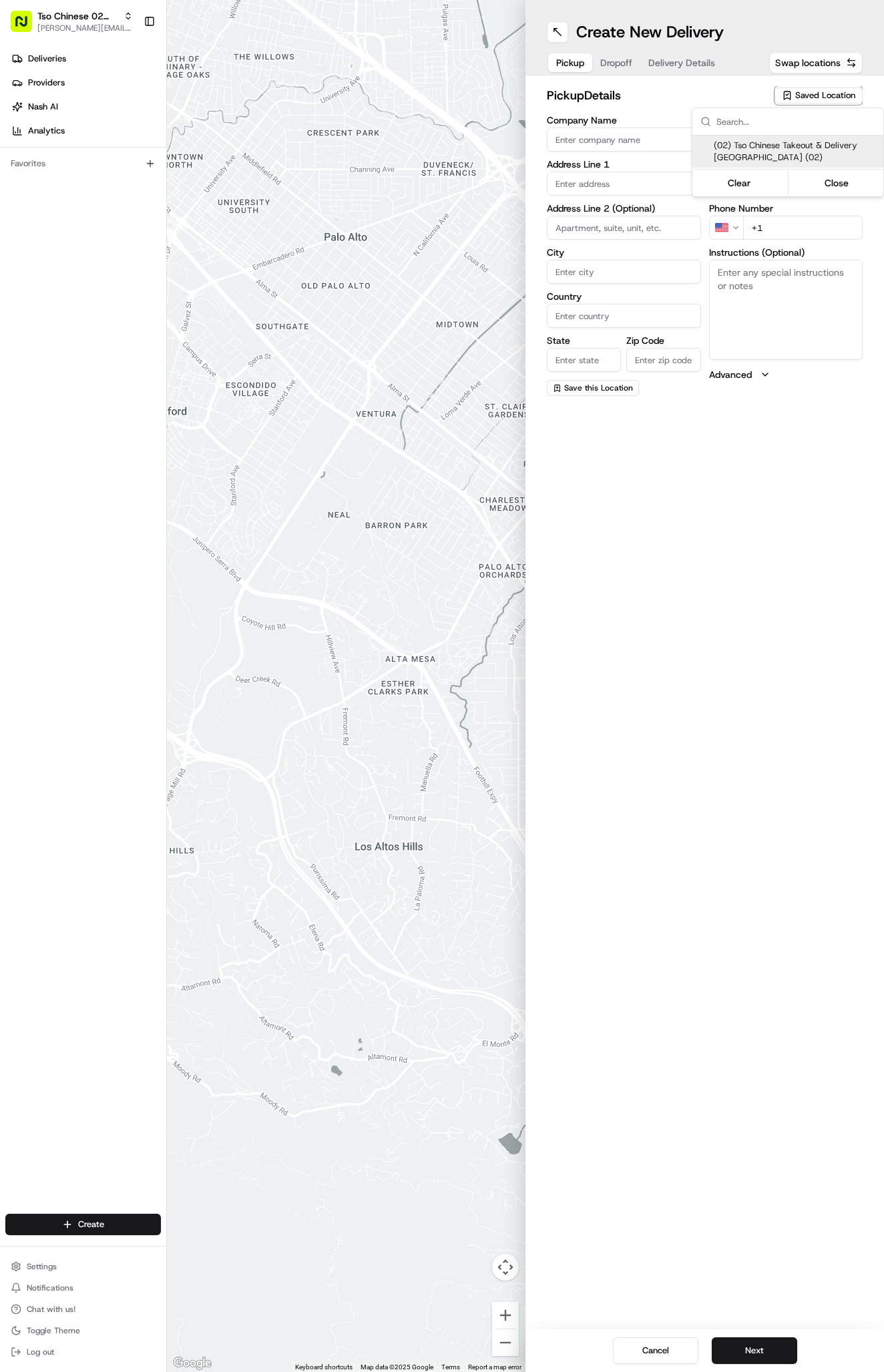
type input "Arboretum Crossing Manager"
type input "[EMAIL_ADDRESS][DOMAIN_NAME]"
type input "[PHONE_NUMBER]"
type textarea "Submit a picture displaying address & food as Proof of Delivery. Envía una foto…"
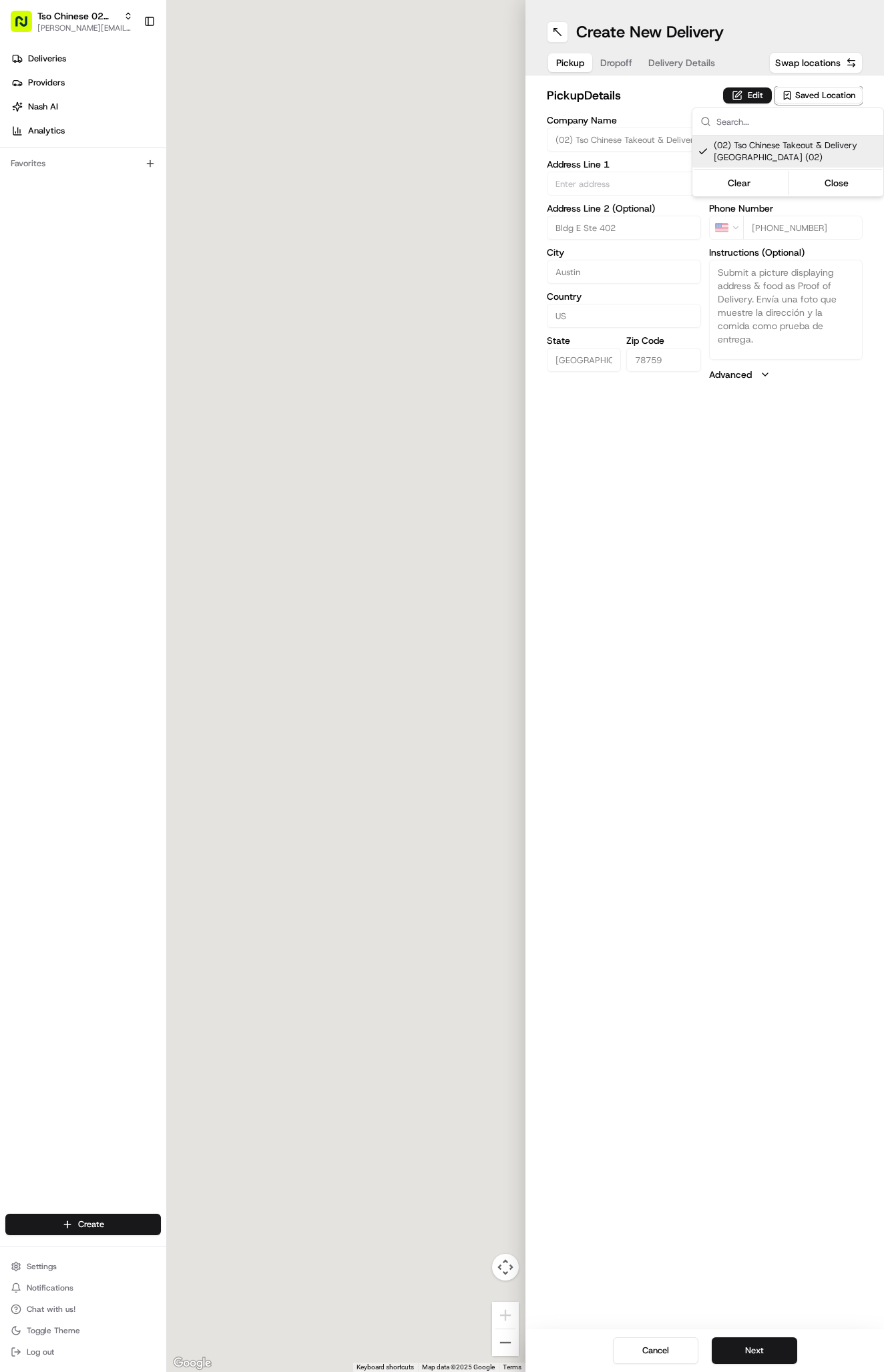
type input "[STREET_ADDRESS]"
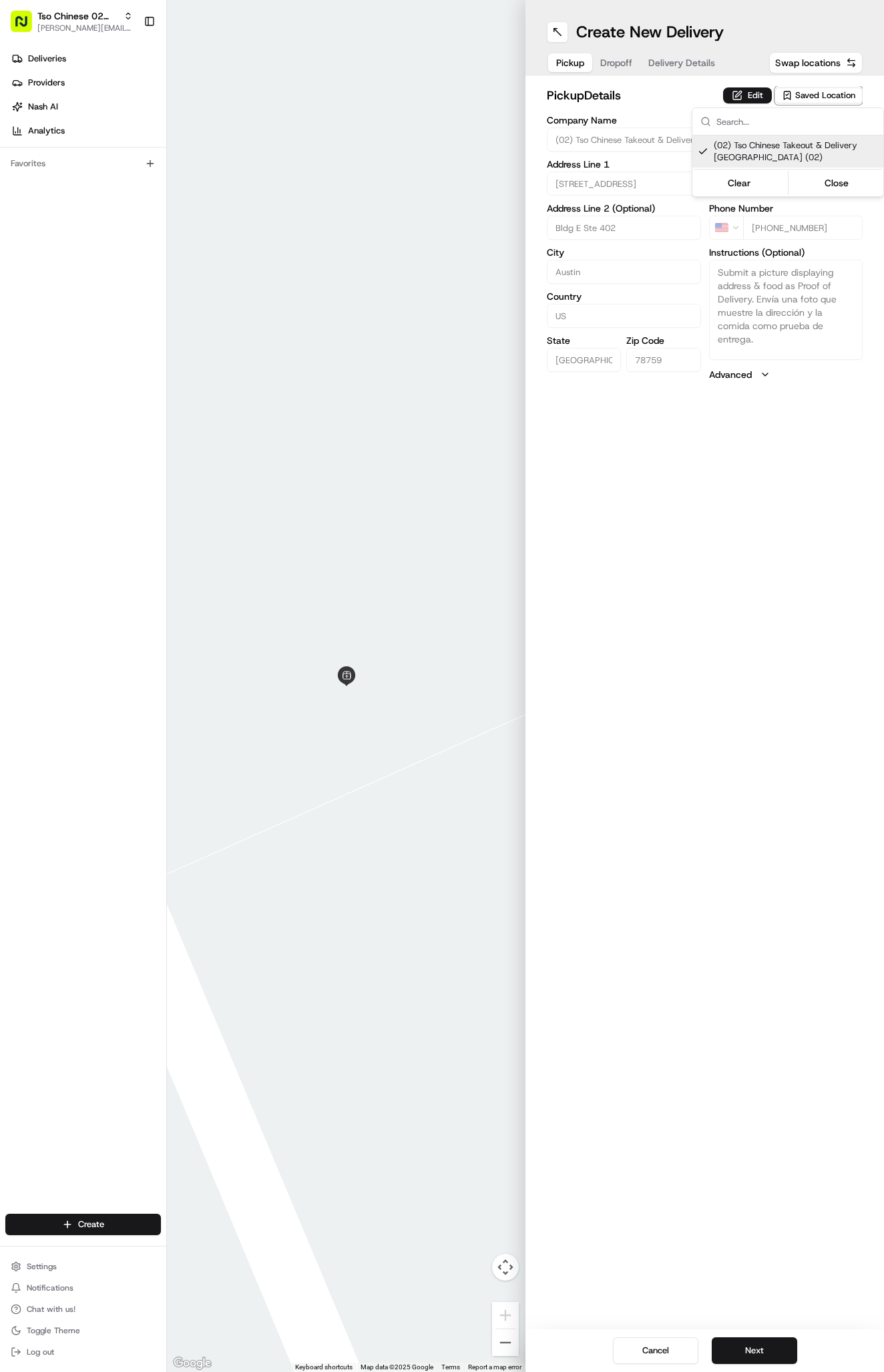
click at [678, 63] on html "Tso Chinese 02 Arbor [PERSON_NAME][EMAIL_ADDRESS][DOMAIN_NAME] Toggle Sidebar D…" at bounding box center [442, 686] width 884 height 1372
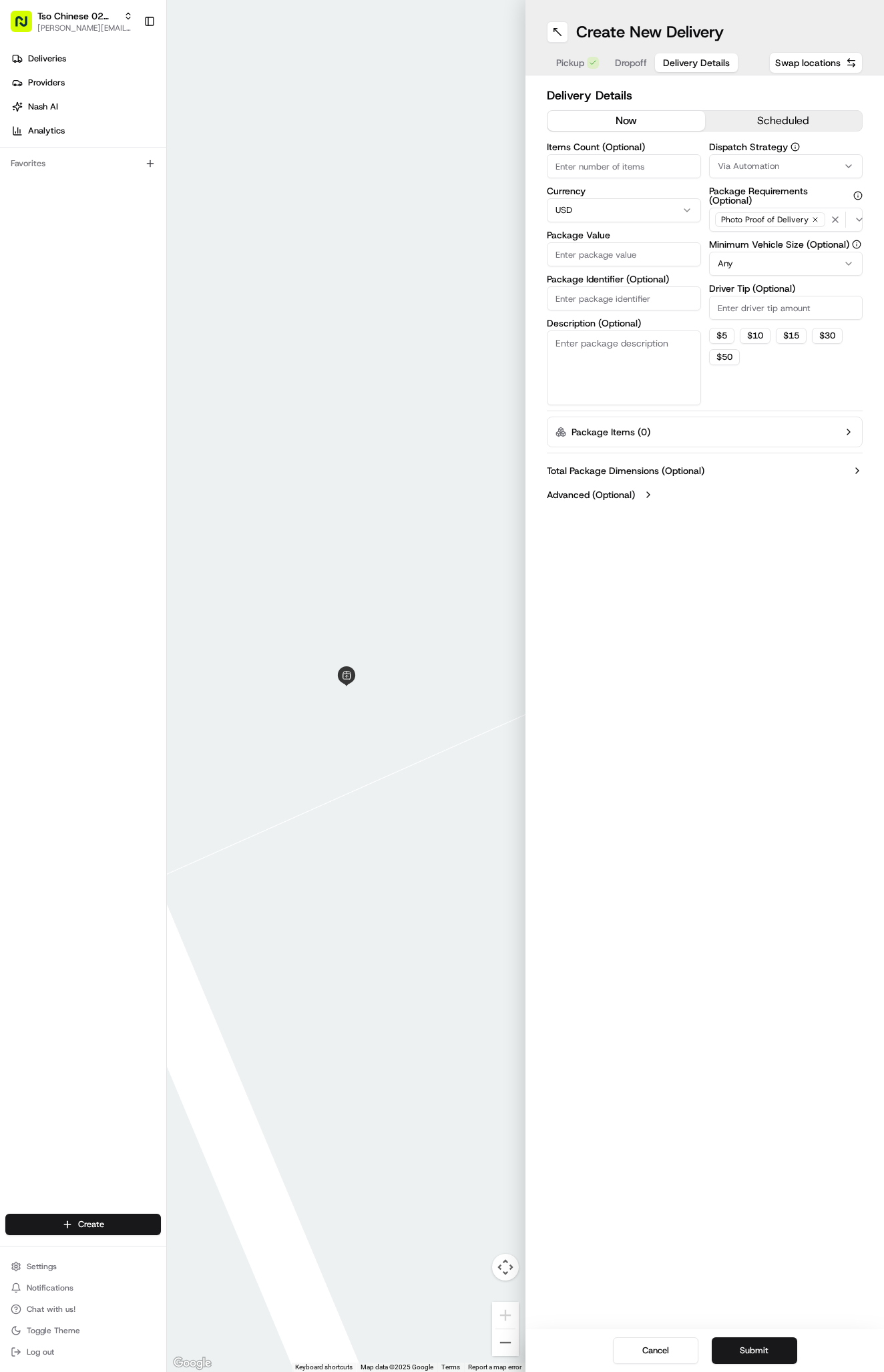
click at [678, 63] on span "Delivery Details" at bounding box center [696, 62] width 67 height 13
click at [765, 159] on button "Via Automation" at bounding box center [786, 166] width 155 height 24
click at [763, 224] on span "Via Automation" at bounding box center [796, 219] width 164 height 12
click at [763, 231] on div "Tso Arbor Strategy" at bounding box center [787, 239] width 191 height 20
click at [756, 370] on html "Tso Chinese 02 Arbor [PERSON_NAME][EMAIL_ADDRESS][DOMAIN_NAME] Toggle Sidebar D…" at bounding box center [442, 686] width 884 height 1372
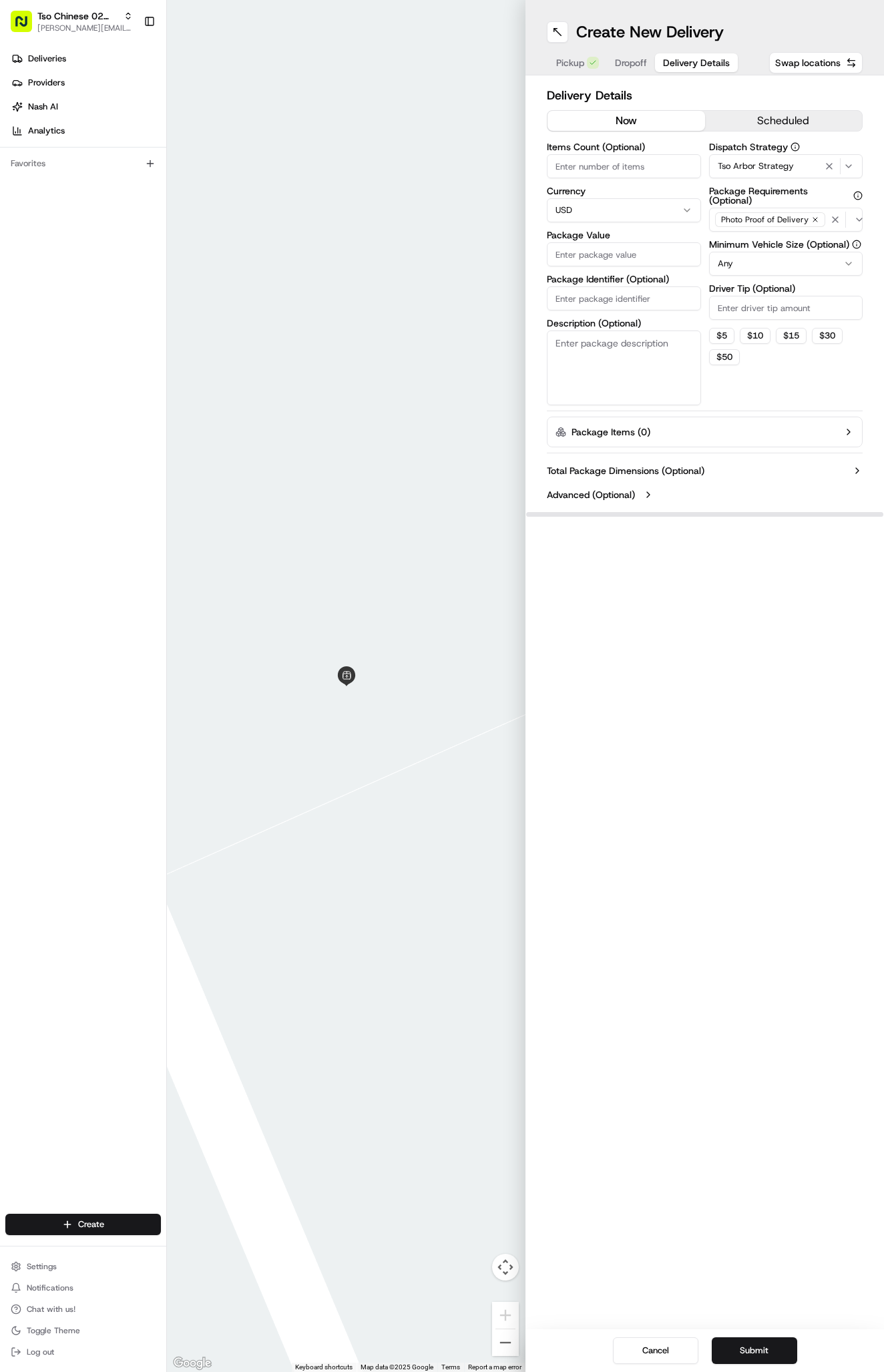
click at [753, 312] on input "Driver Tip (Optional)" at bounding box center [786, 308] width 155 height 24
type input "2"
click at [643, 298] on input "Package Identifier (Optional)" at bounding box center [624, 298] width 155 height 24
paste input "6FKGPFZ"
click at [629, 304] on input "6FKGPFZ" at bounding box center [624, 298] width 155 height 24
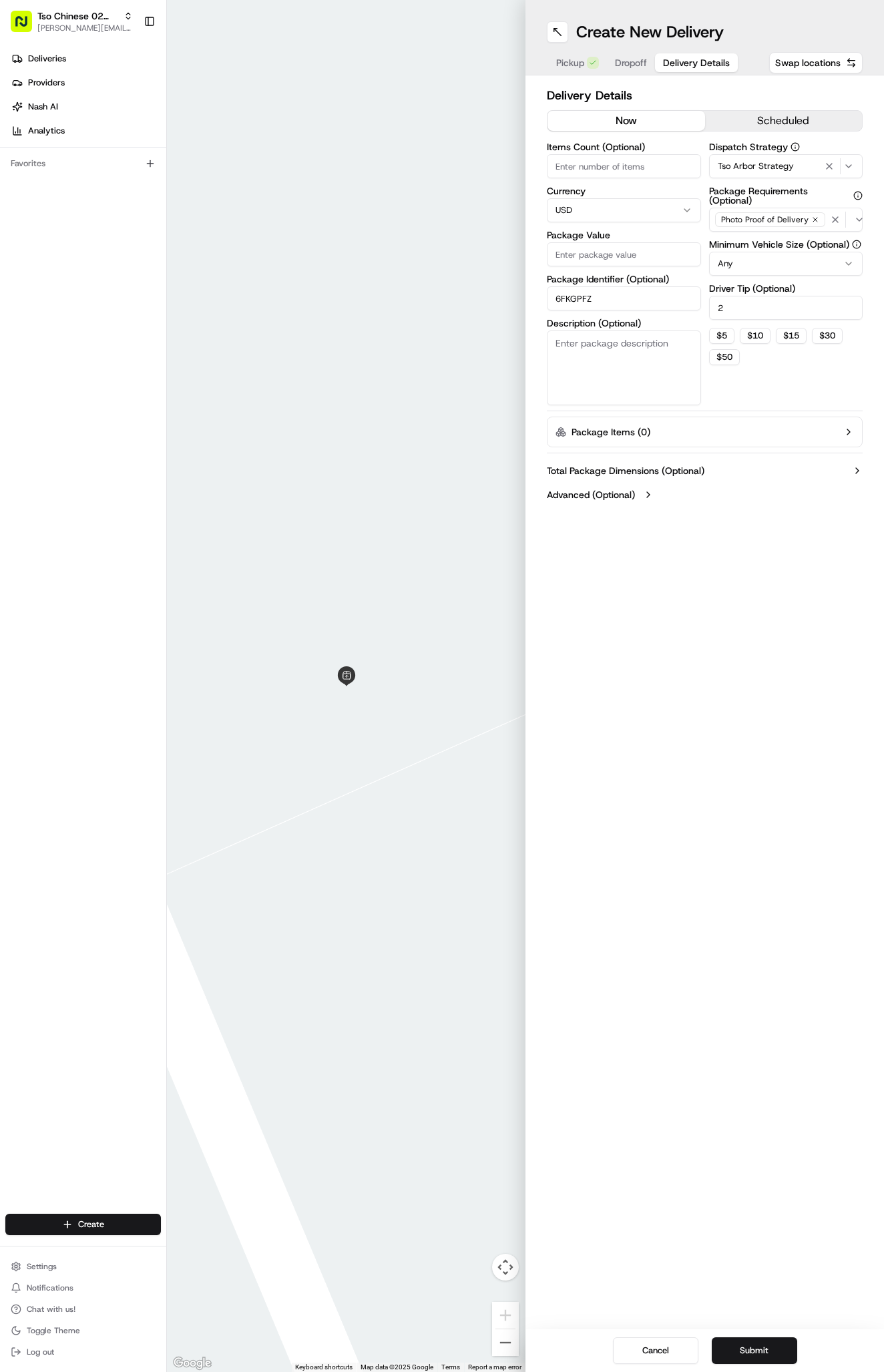
click at [629, 304] on input "6FKGPFZ" at bounding box center [624, 298] width 155 height 24
paste input "TPDA5S0"
type input "TPDA5S0"
click at [591, 246] on input "Package Value" at bounding box center [624, 254] width 155 height 24
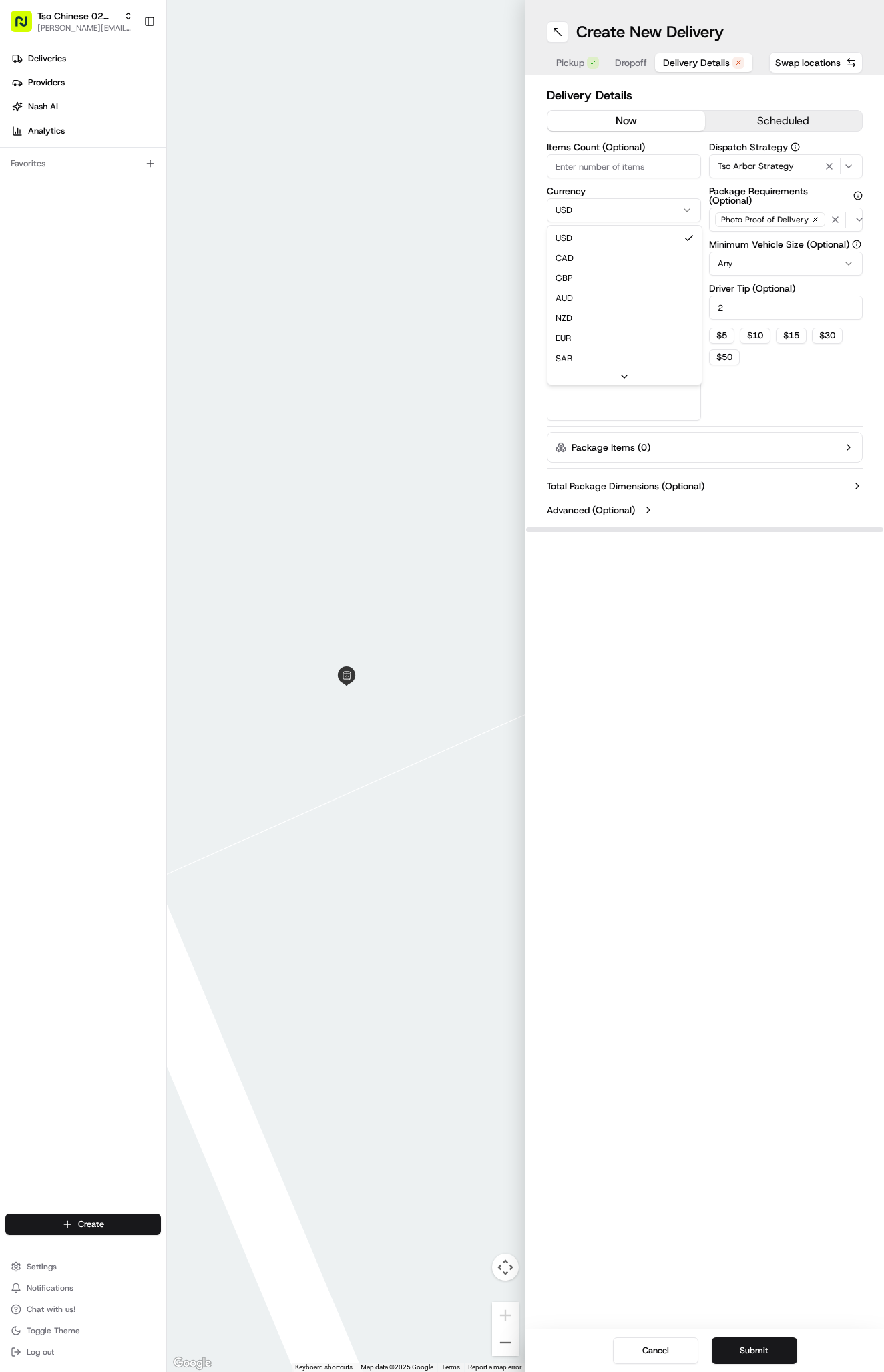
click at [641, 217] on html "Tso Chinese 02 Arbor antonia@tsochinese.com Toggle Sidebar Deliveries Providers…" at bounding box center [442, 686] width 884 height 1372
click at [401, 219] on html "Tso Chinese 02 Arbor antonia@tsochinese.com Toggle Sidebar Deliveries Providers…" at bounding box center [442, 686] width 884 height 1372
click at [666, 260] on input "Package Value" at bounding box center [624, 254] width 155 height 24
type input "30.26"
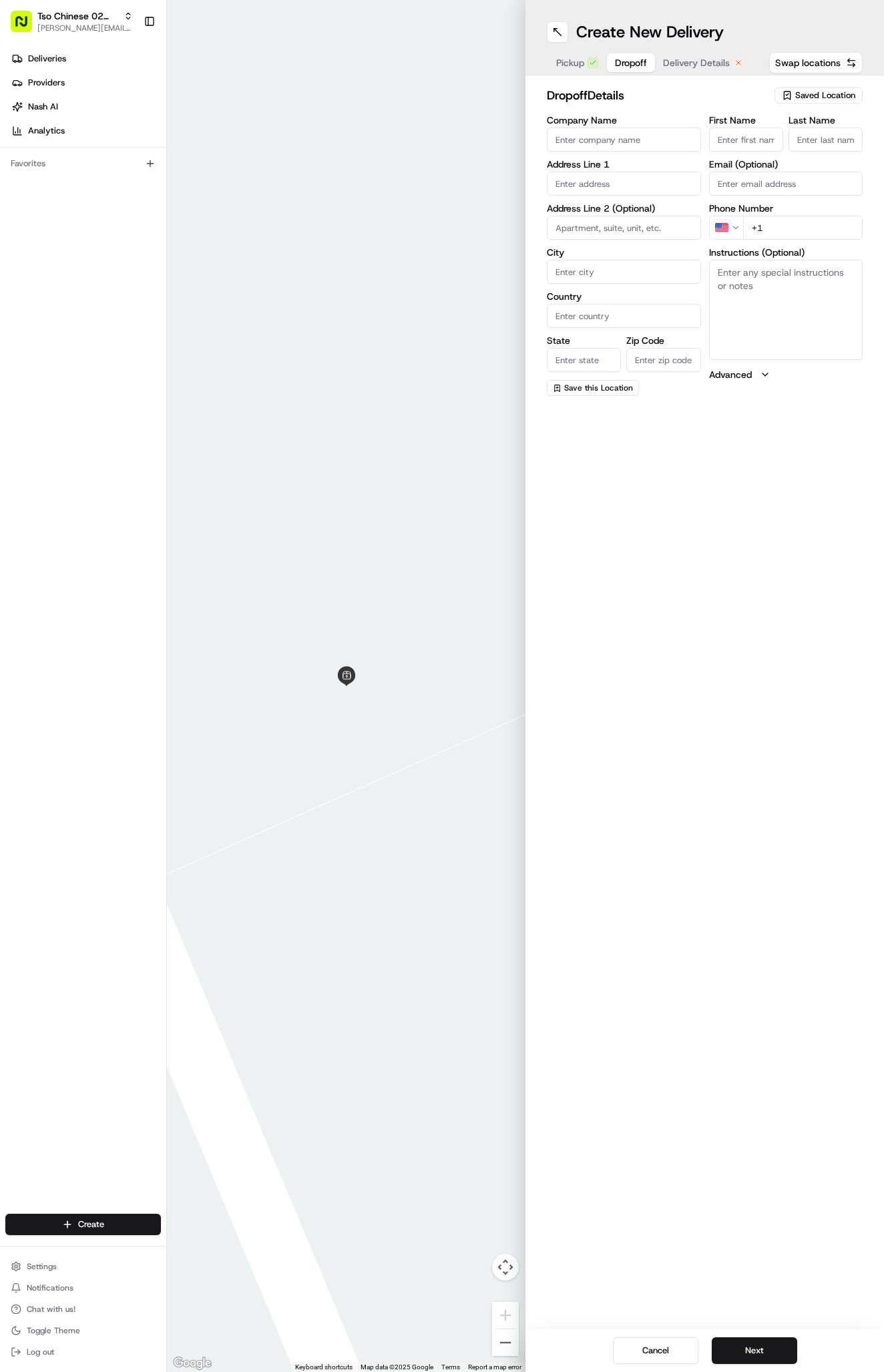
click at [635, 65] on span "Dropoff" at bounding box center [631, 62] width 32 height 13
click at [565, 191] on input "text" at bounding box center [624, 183] width 155 height 24
click at [641, 188] on input "ç" at bounding box center [624, 183] width 155 height 24
paste input "[STREET_ADDRESS]"
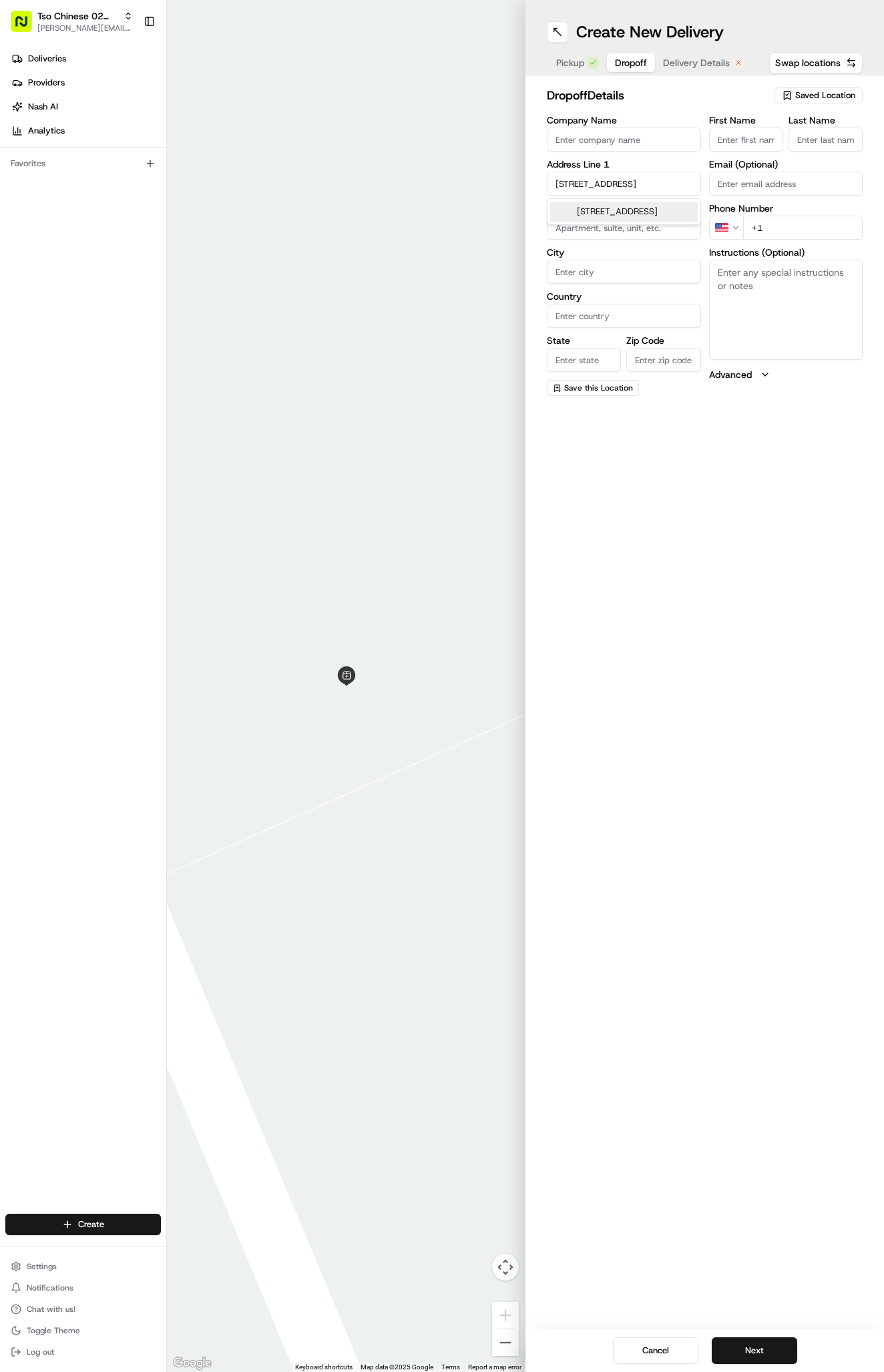
click at [652, 217] on div "[STREET_ADDRESS]" at bounding box center [624, 212] width 147 height 20
type input "[STREET_ADDRESS]"
type input "Austin"
type input "[GEOGRAPHIC_DATA]"
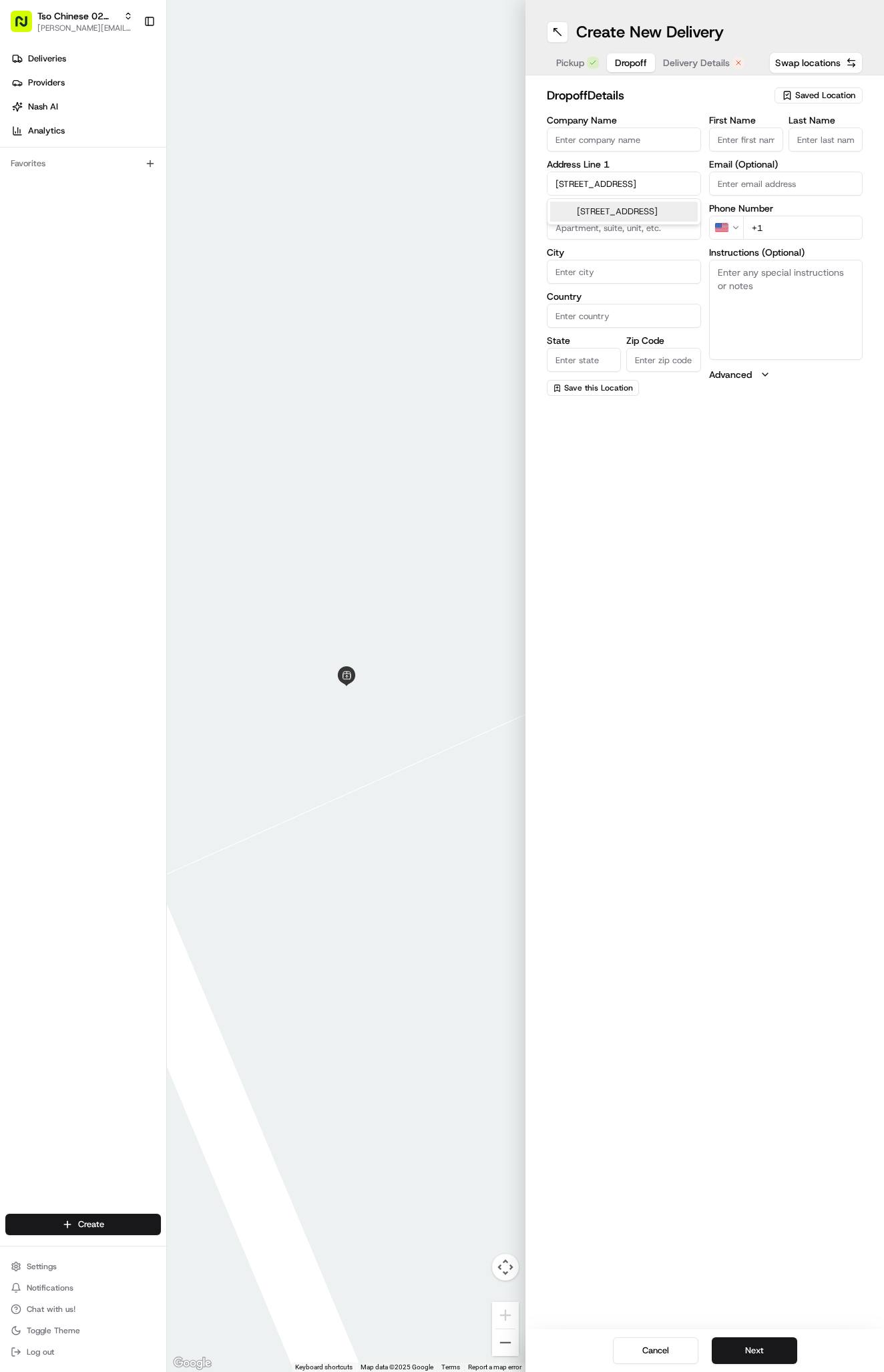
type input "78759"
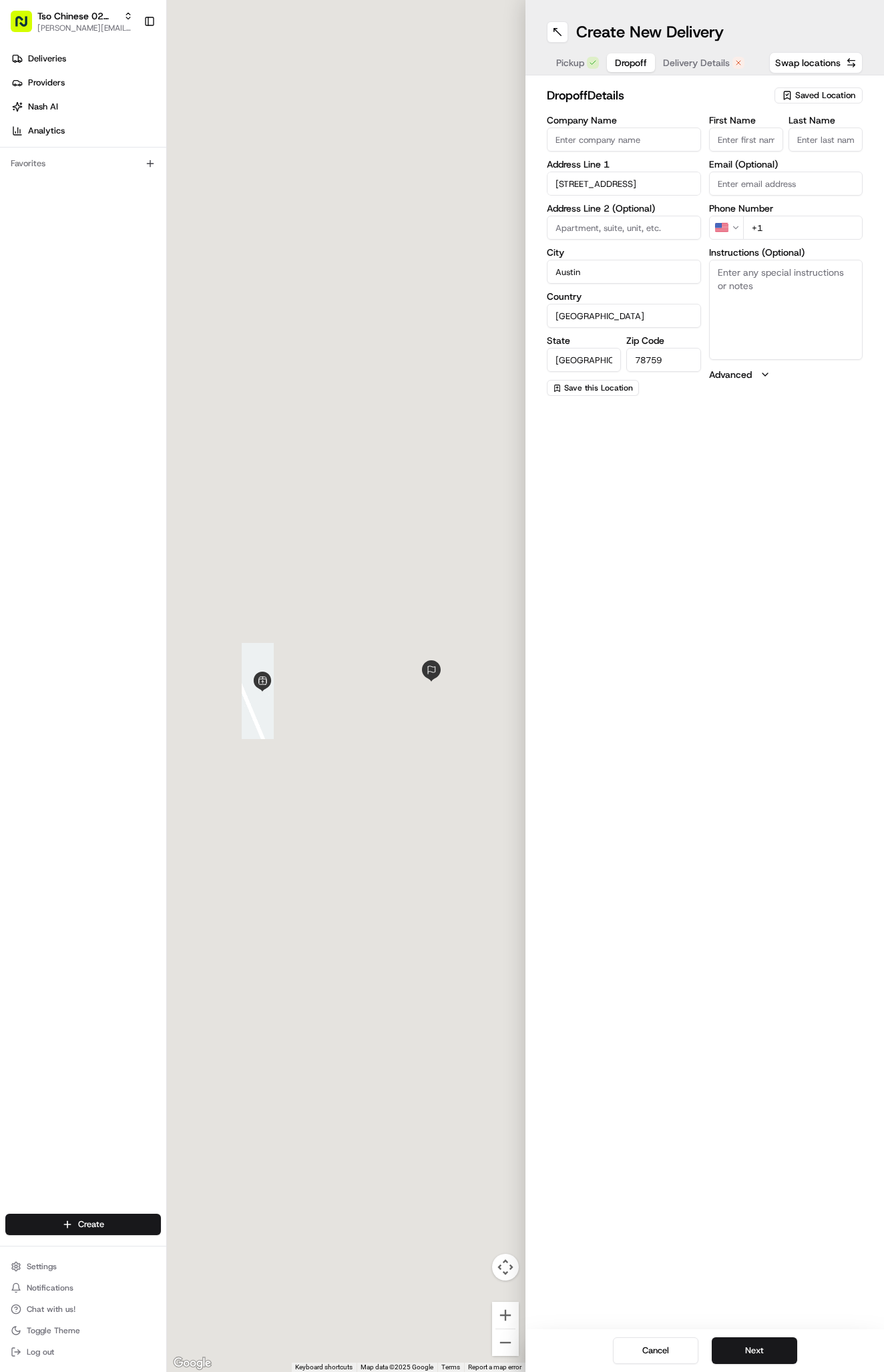
type input "3713 Tudor Boulevard"
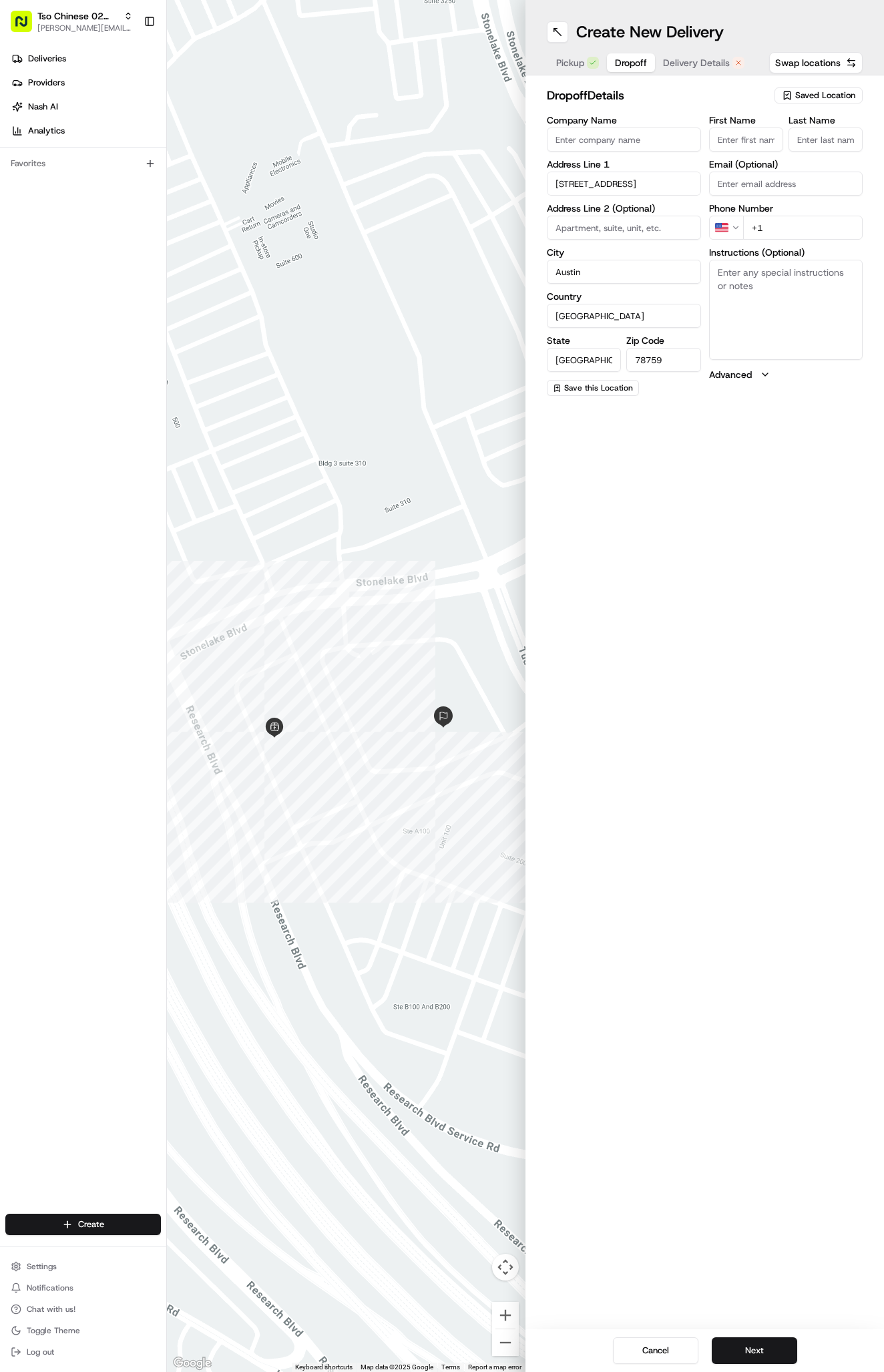
paste input "Jorge Garzon"
type input "Jorge Garzon"
click at [862, 127] on div "Last Name Required" at bounding box center [825, 141] width 74 height 51
type input "."
paste input "217 721 0876"
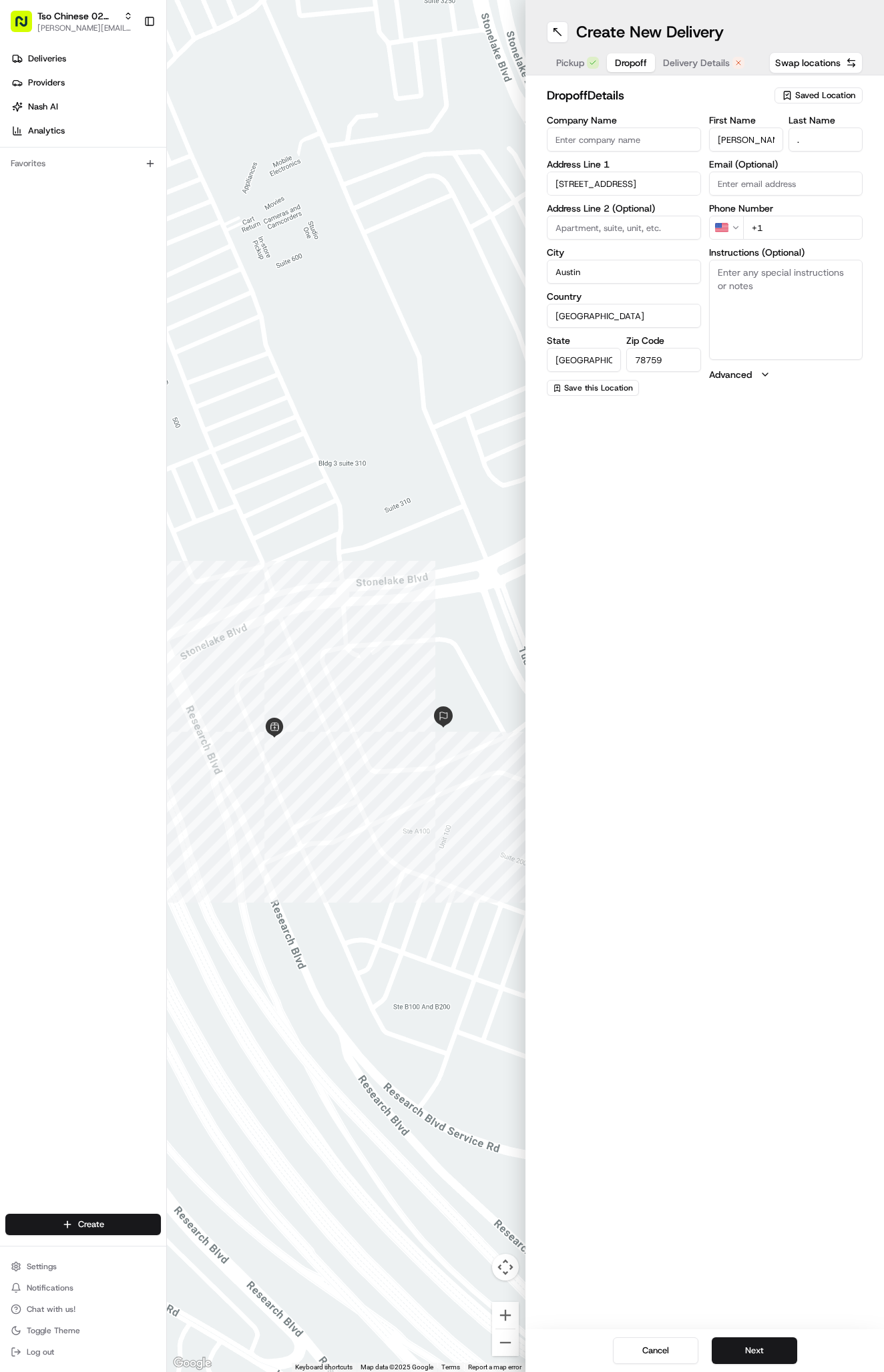
type input "+1 217 721 0876"
click at [689, 296] on label "Country" at bounding box center [624, 296] width 155 height 9
click at [689, 304] on input "[GEOGRAPHIC_DATA]" at bounding box center [624, 316] width 155 height 24
click at [689, 296] on label "Country" at bounding box center [624, 296] width 155 height 9
click at [689, 304] on input "[GEOGRAPHIC_DATA]" at bounding box center [624, 316] width 155 height 24
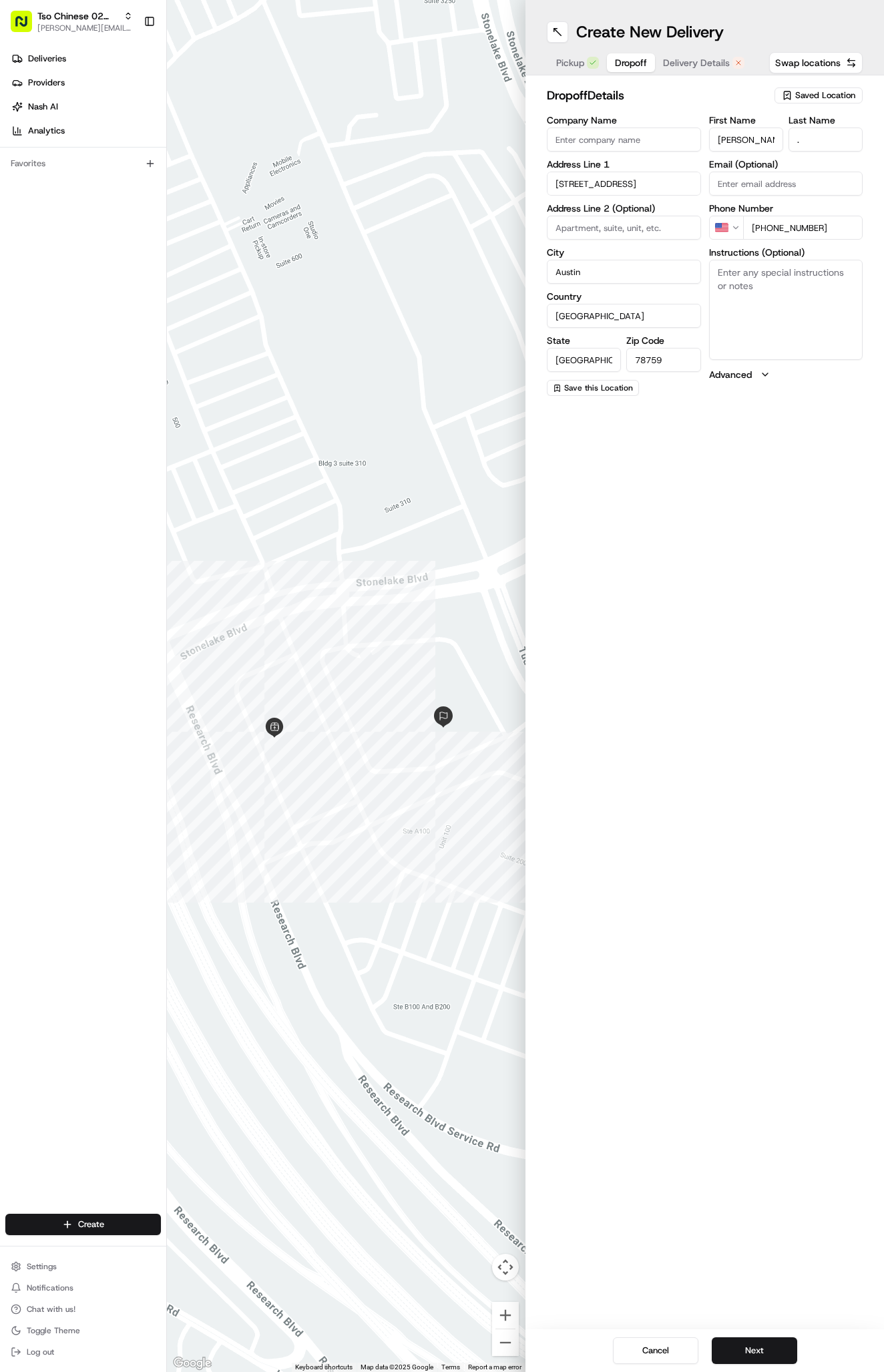
click at [738, 298] on textarea "Instructions (Optional)" at bounding box center [786, 310] width 155 height 100
paste textarea "Residence Inn"
paste textarea "Room 106"
type textarea "Residence Inn Room 106"
click at [763, 1346] on button "Next" at bounding box center [754, 1350] width 85 height 27
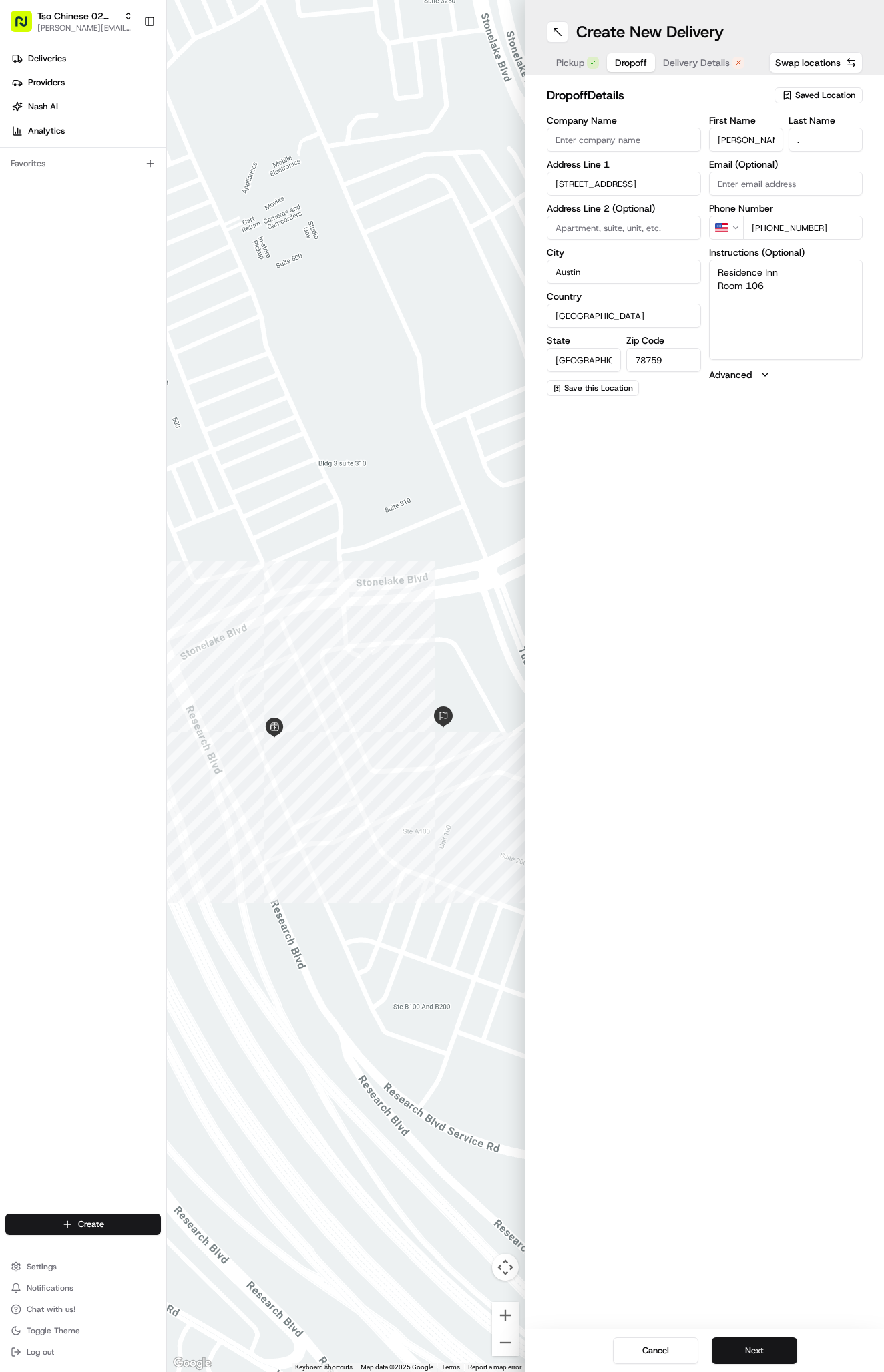
click at [763, 1346] on button "Next" at bounding box center [754, 1350] width 85 height 27
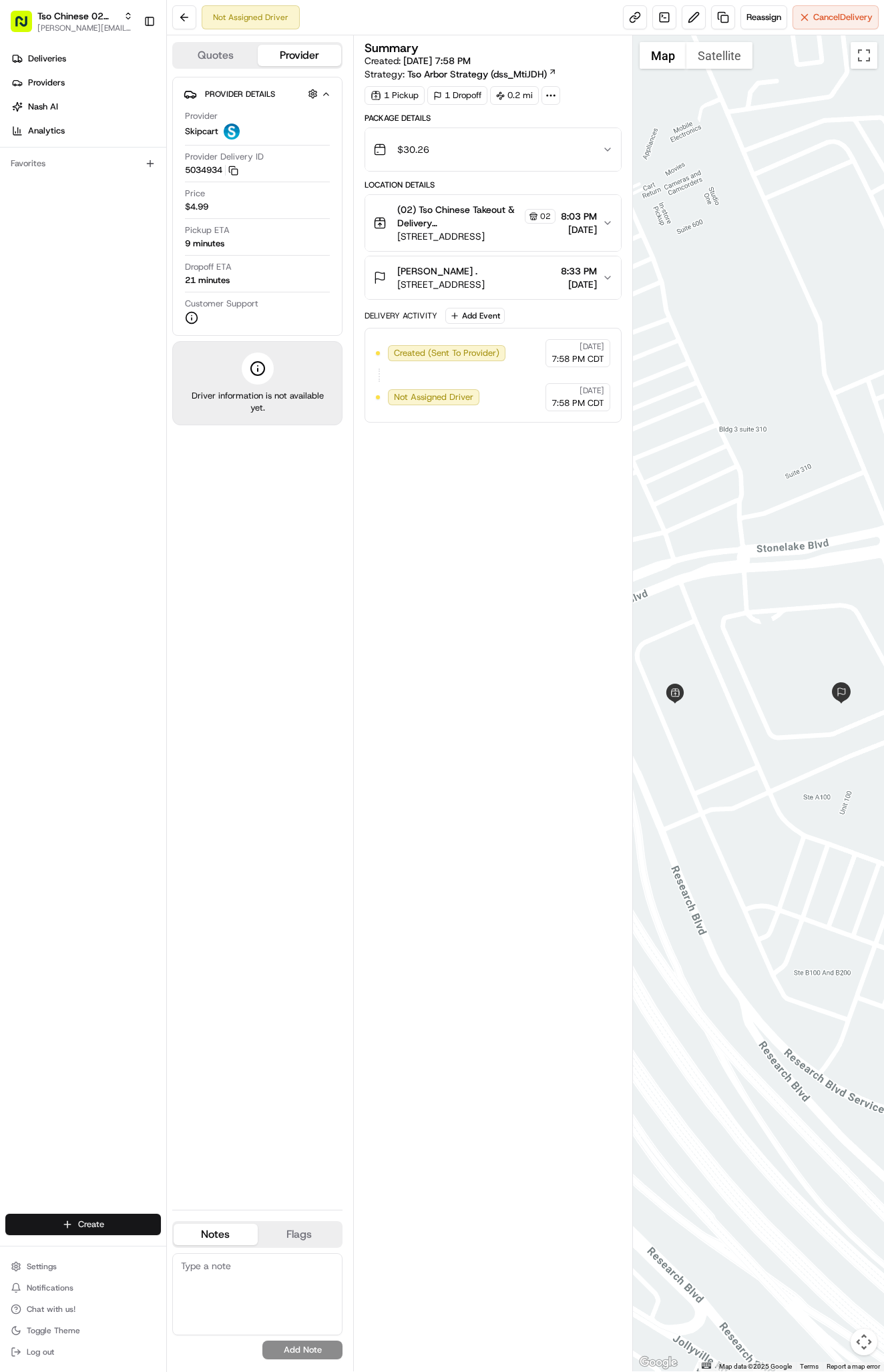
click at [140, 1218] on html "Tso Chinese 02 Arbor antonia@tsochinese.com Toggle Sidebar Deliveries Providers…" at bounding box center [442, 686] width 884 height 1372
click at [230, 1241] on link "Delivery" at bounding box center [241, 1249] width 149 height 24
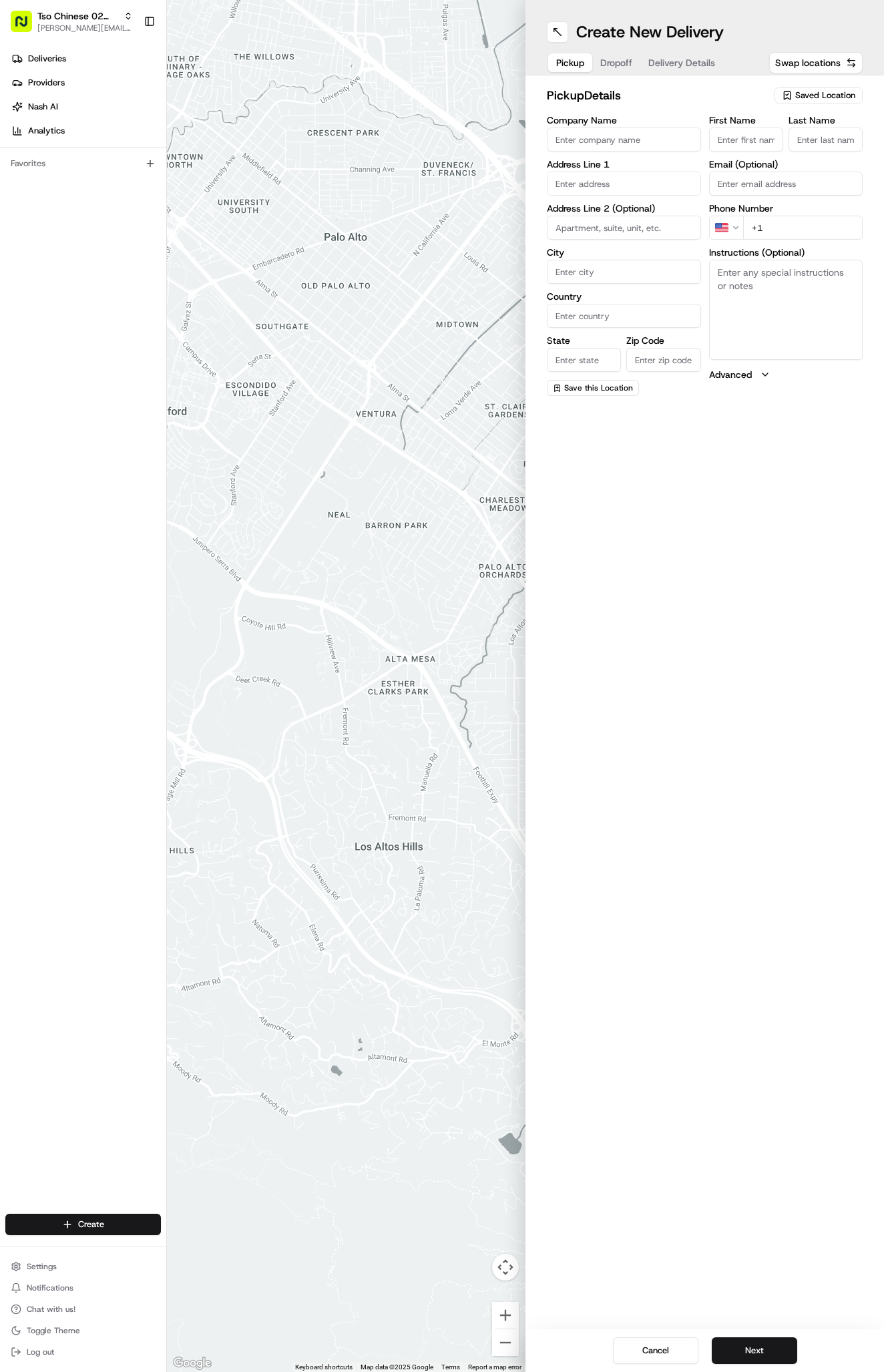
click at [804, 95] on span "Saved Location" at bounding box center [825, 95] width 60 height 12
click at [788, 154] on span "(02) Tso Chinese Takeout & Delivery [GEOGRAPHIC_DATA] (02)" at bounding box center [796, 152] width 164 height 24
type input "(02) Tso Chinese Takeout & Delivery [GEOGRAPHIC_DATA]"
type input "Bldg E Ste 402"
type input "Austin"
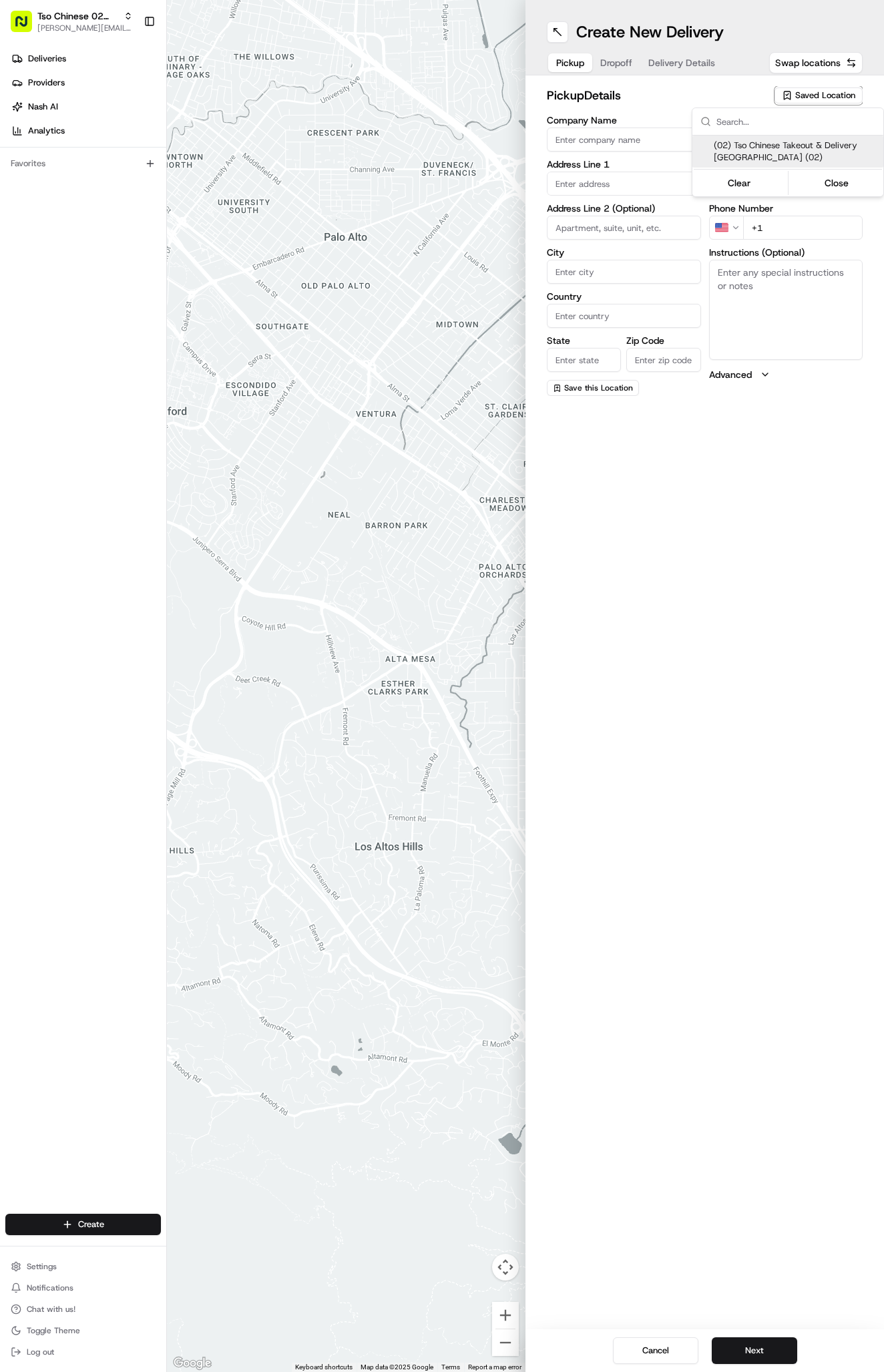
type input "US"
type input "[GEOGRAPHIC_DATA]"
type input "78759"
type input "Tso Chinese"
type input "Arboretum Crossing Manager"
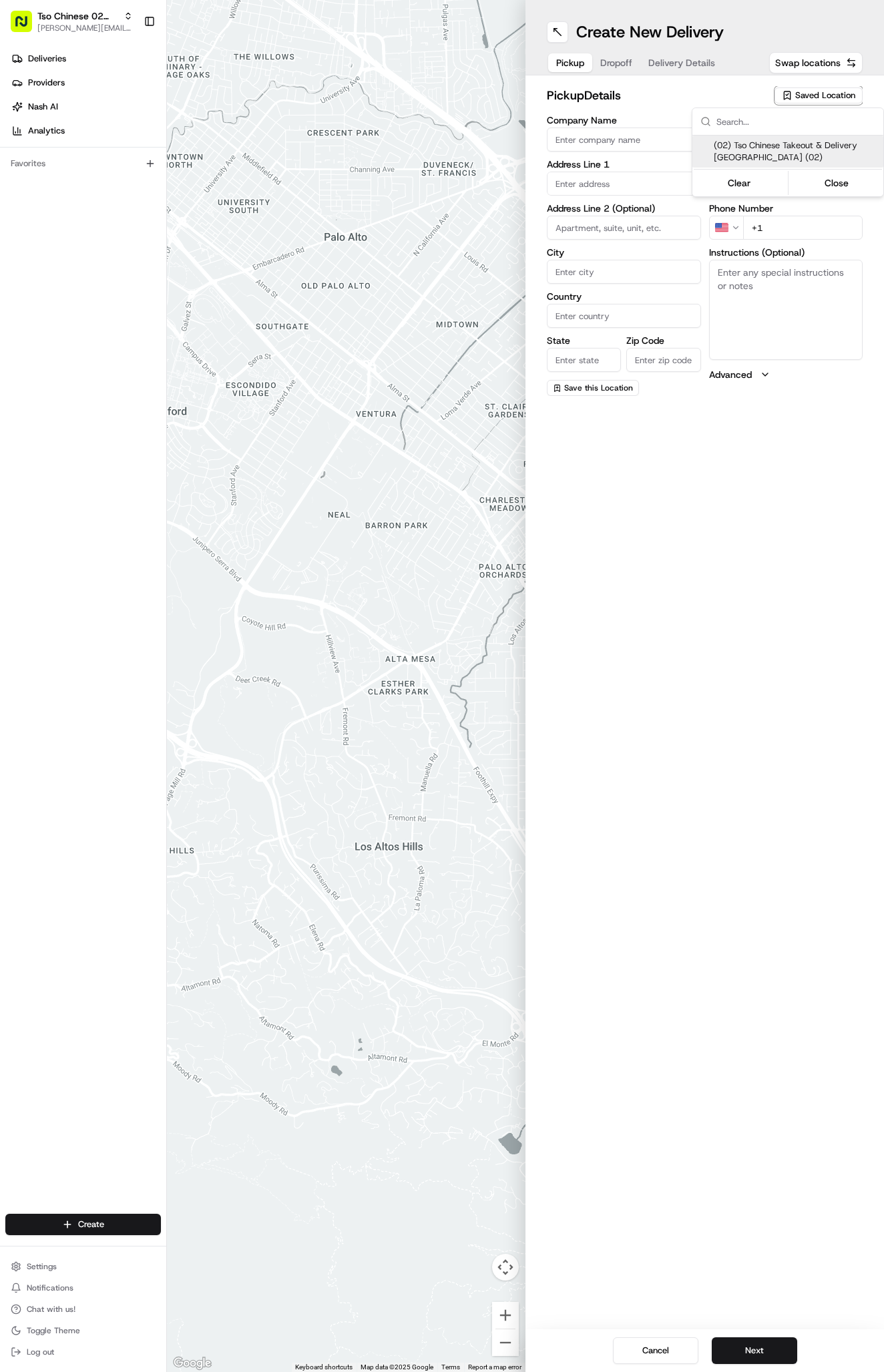
type input "[EMAIL_ADDRESS][DOMAIN_NAME]"
type input "[PHONE_NUMBER]"
type textarea "Submit a picture displaying address & food as Proof of Delivery. Envía una foto…"
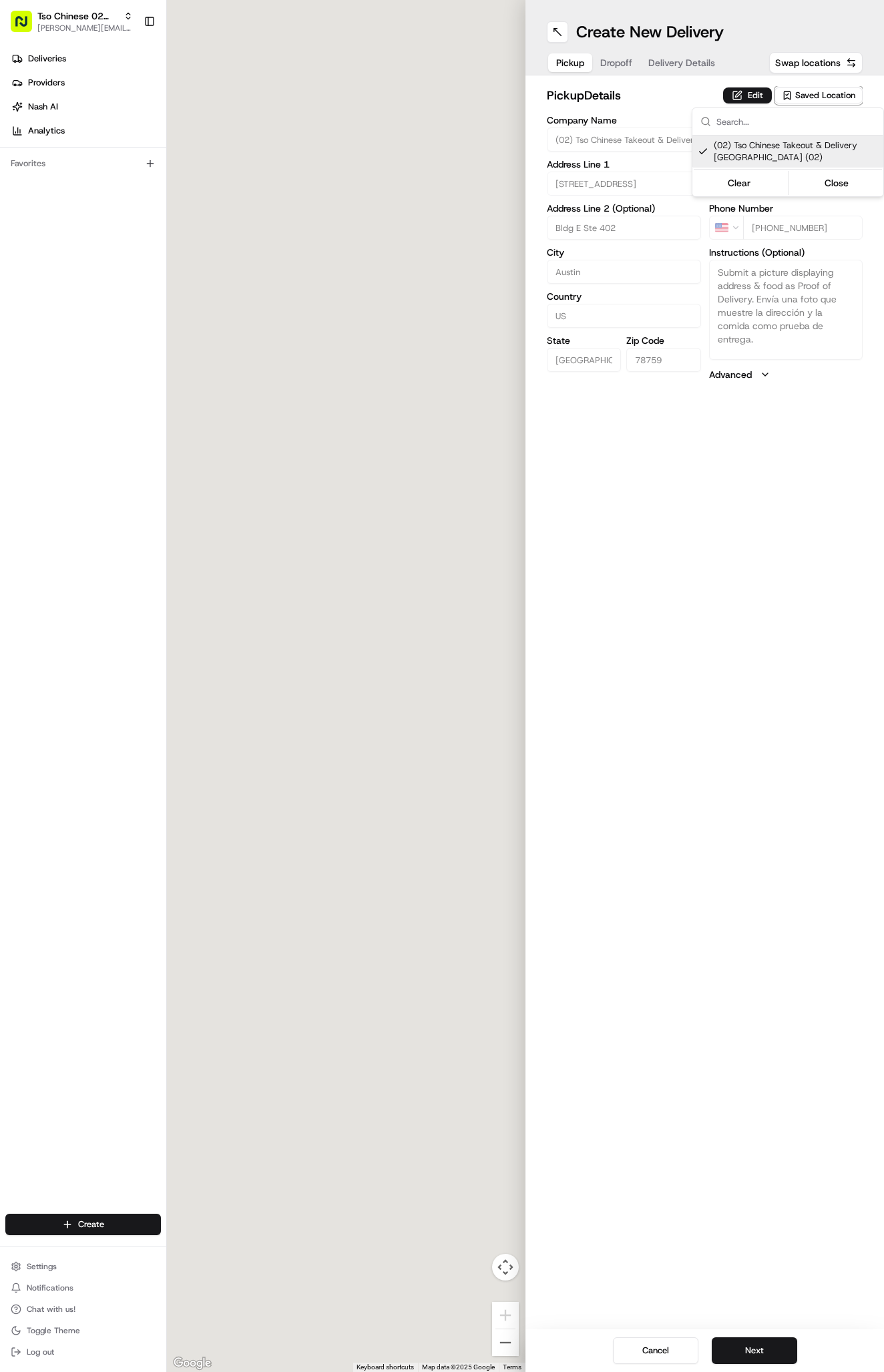
type input "[STREET_ADDRESS]"
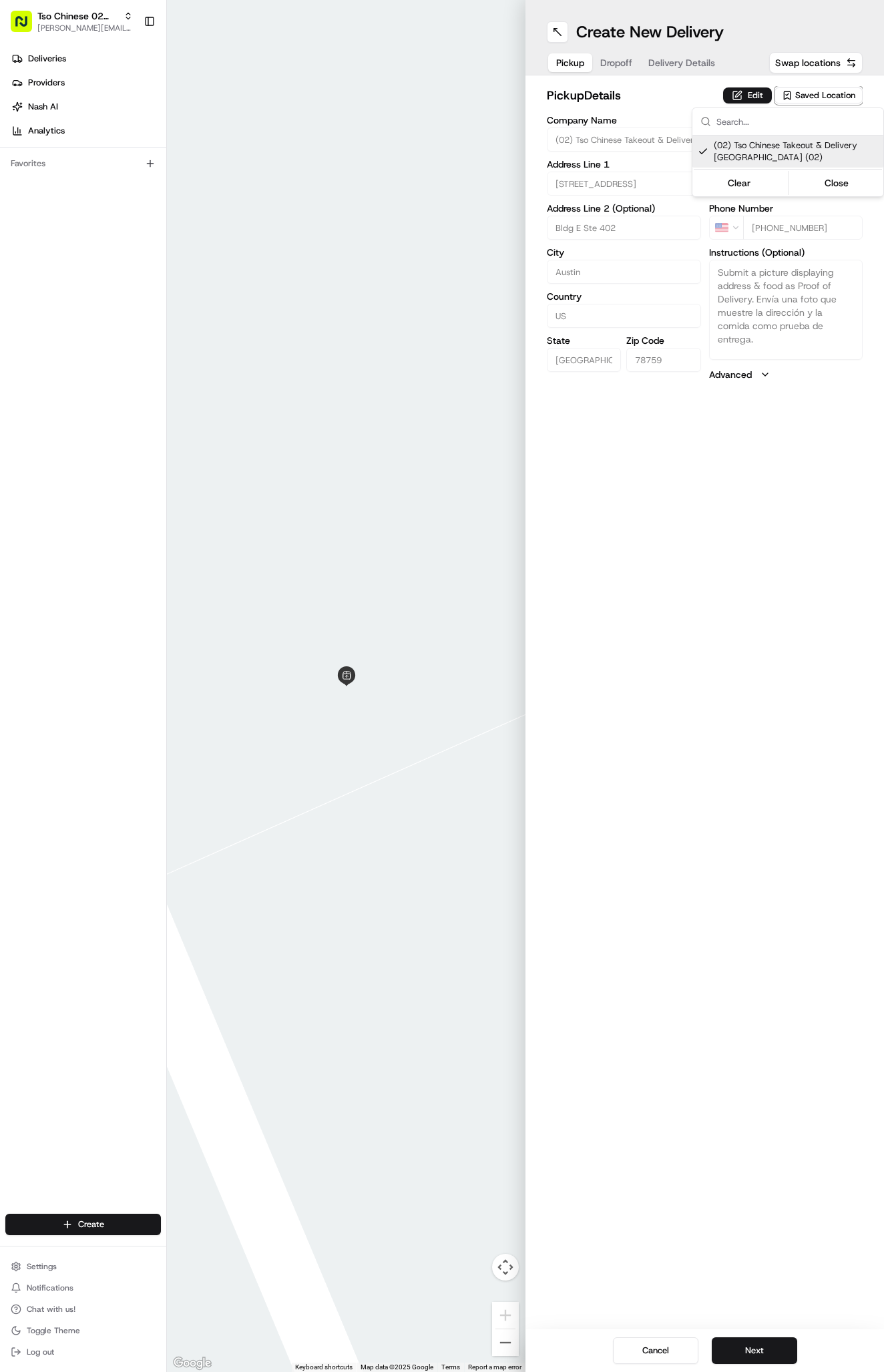
click at [670, 52] on html "Tso Chinese 02 Arbor [PERSON_NAME][EMAIL_ADDRESS][DOMAIN_NAME] Toggle Sidebar D…" at bounding box center [442, 686] width 884 height 1372
click at [702, 57] on span "Delivery Details" at bounding box center [682, 62] width 67 height 13
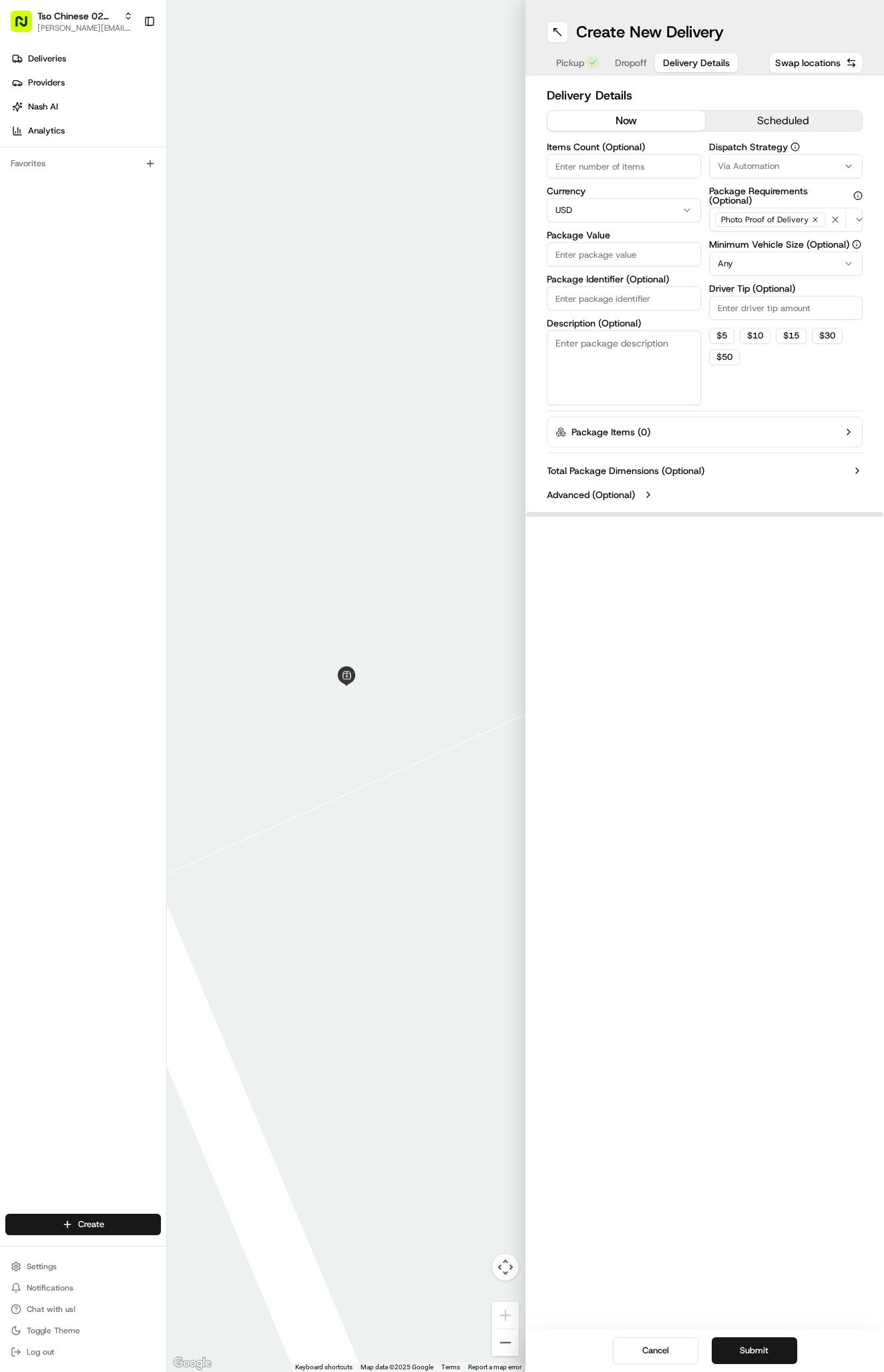
click at [750, 163] on span "Via Automation" at bounding box center [748, 166] width 61 height 12
click at [756, 252] on div "Clear Close" at bounding box center [787, 263] width 191 height 29
click at [755, 238] on span "Tso Arbor Strategy" at bounding box center [796, 238] width 164 height 12
click at [756, 306] on html "Tso Chinese 02 Arbor [PERSON_NAME][EMAIL_ADDRESS][DOMAIN_NAME] Toggle Sidebar D…" at bounding box center [442, 686] width 884 height 1372
click at [756, 307] on input "Driver Tip (Optional)" at bounding box center [786, 308] width 155 height 24
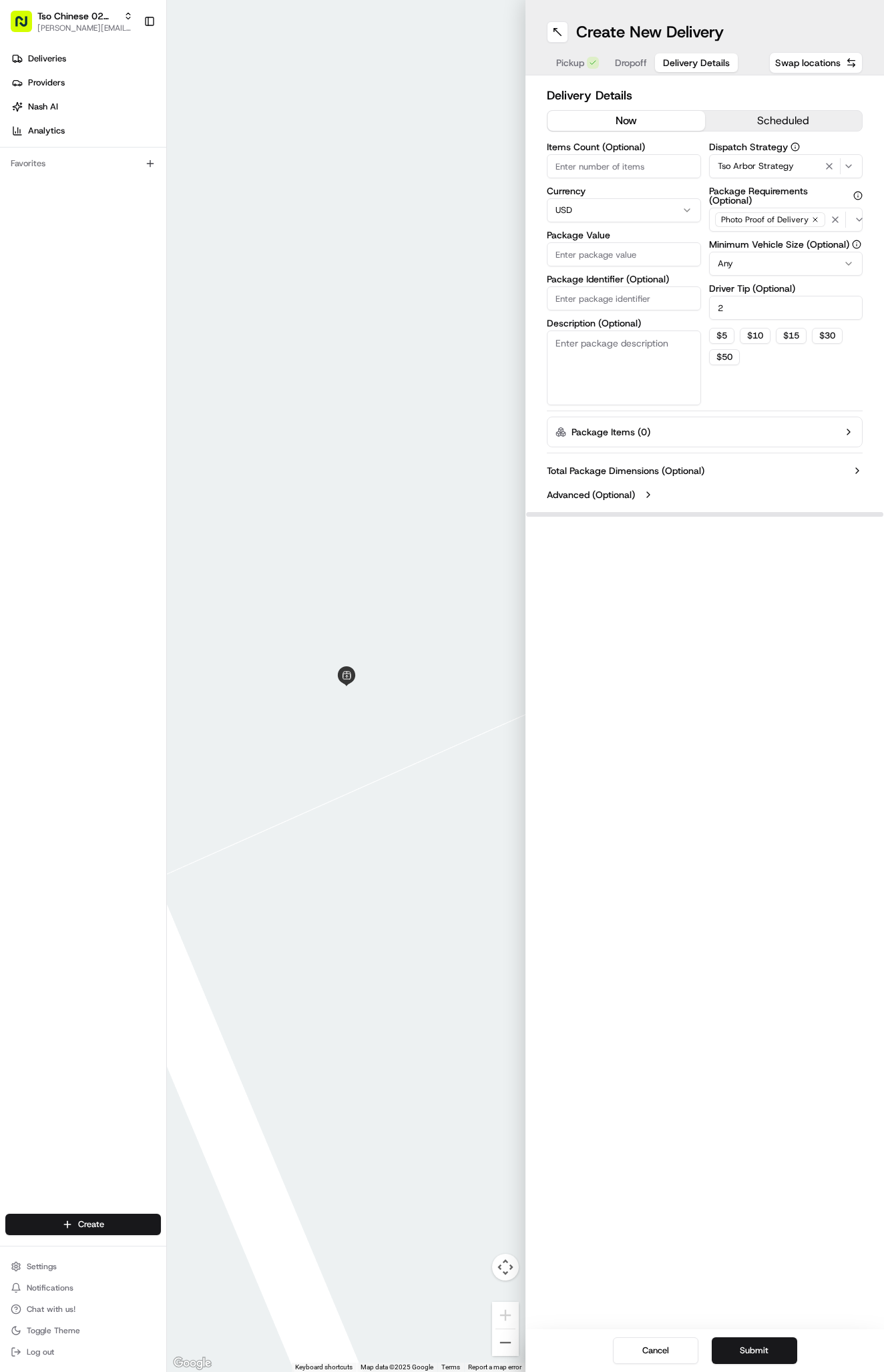
type input "2"
click at [637, 305] on input "Package Identifier (Optional)" at bounding box center [624, 298] width 155 height 24
paste input "IBNNIDU"
type input "IBNNIDU"
click at [625, 255] on input "Package Value" at bounding box center [624, 254] width 155 height 24
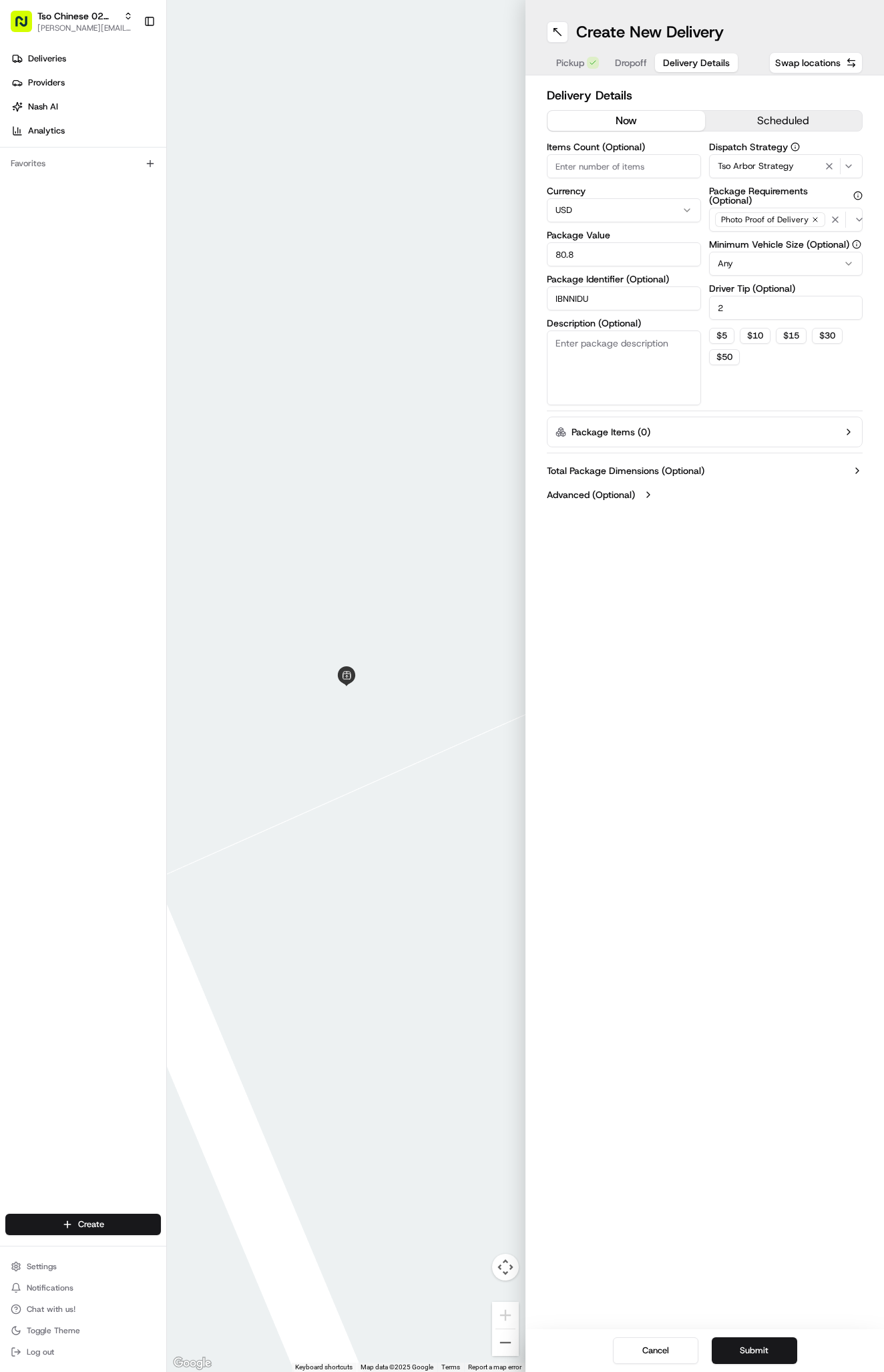
type input "80.86"
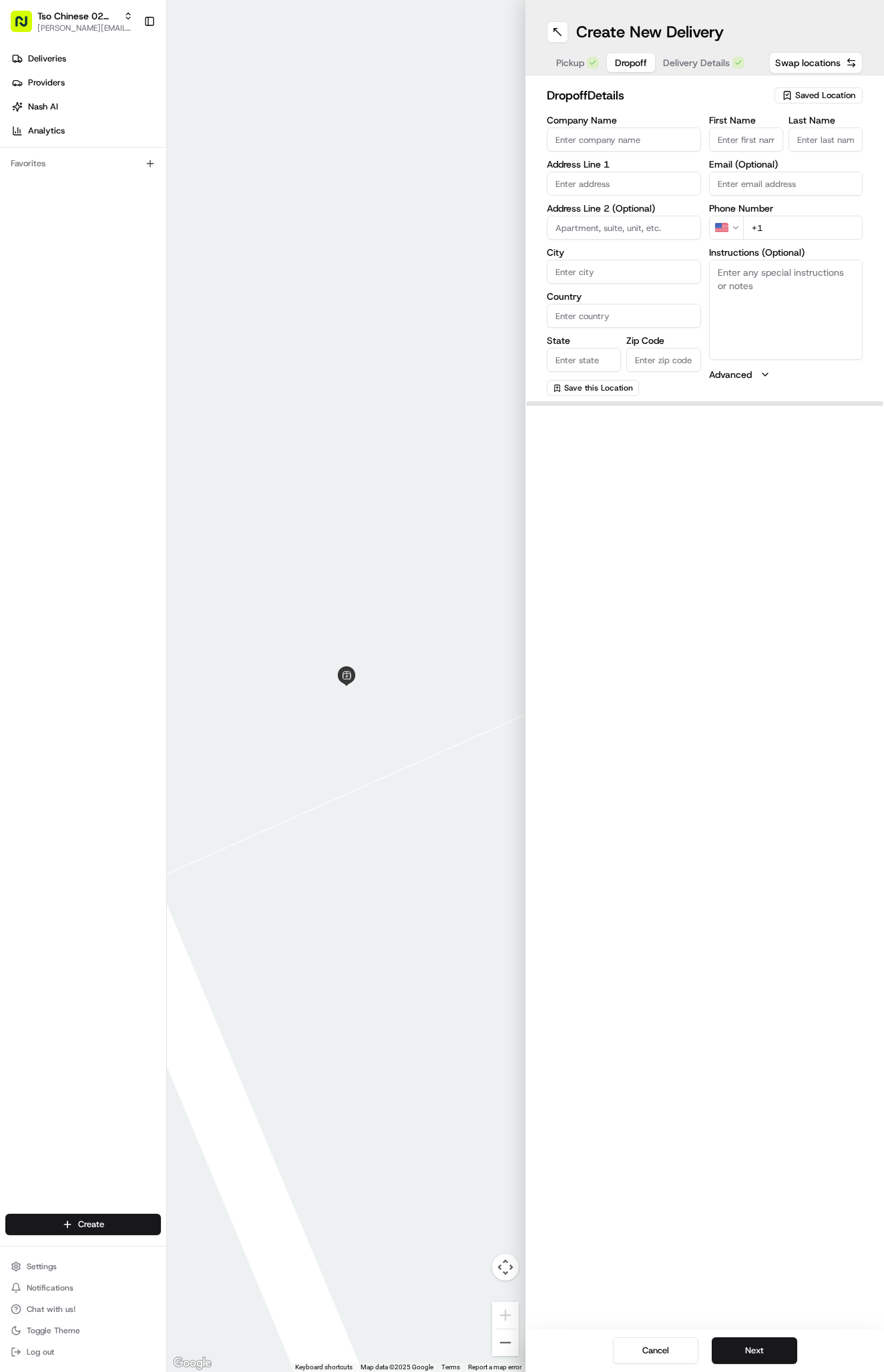
click at [645, 61] on span "Dropoff" at bounding box center [631, 62] width 32 height 13
paste input "6600 Candle Ridge Cv, Austin, TX 78731-2849, United States"
click at [640, 218] on div "6600 Candle Ridge Drive, Austin, TX 78731, United States" at bounding box center [624, 212] width 147 height 20
type input "[STREET_ADDRESS]"
type input "Austin"
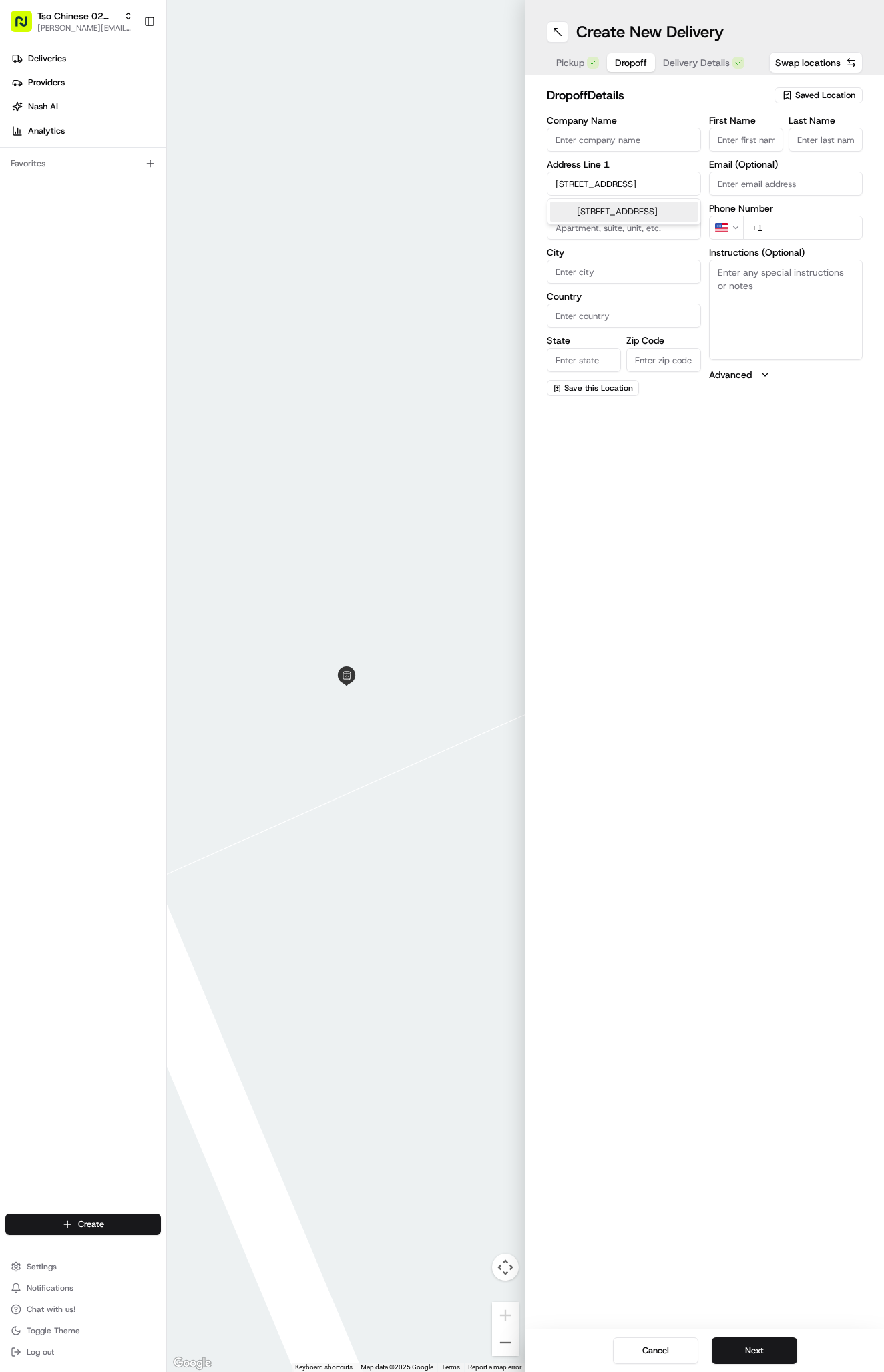
type input "[GEOGRAPHIC_DATA]"
type input "78731"
type input "6600 Candle Ridge Drive"
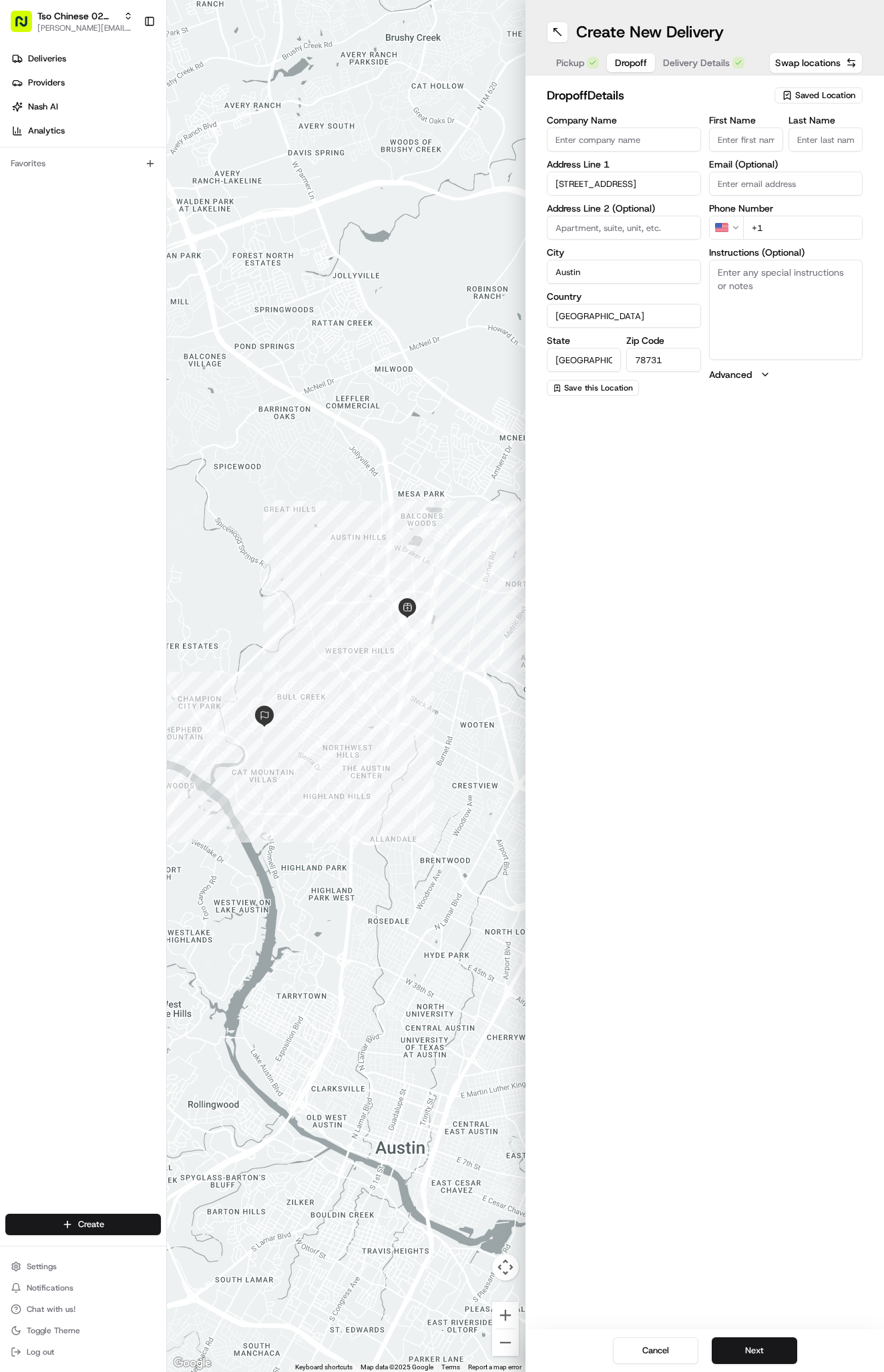
click at [794, 243] on div "First Name Last Name Email (Optional) Phone Number US +1 Instructions (Optional…" at bounding box center [786, 255] width 155 height 280
click at [801, 231] on input "+1" at bounding box center [803, 228] width 120 height 24
paste input "512 705 2513"
type input "+1 512 705 2513"
paste input "Nisa Alfarache"
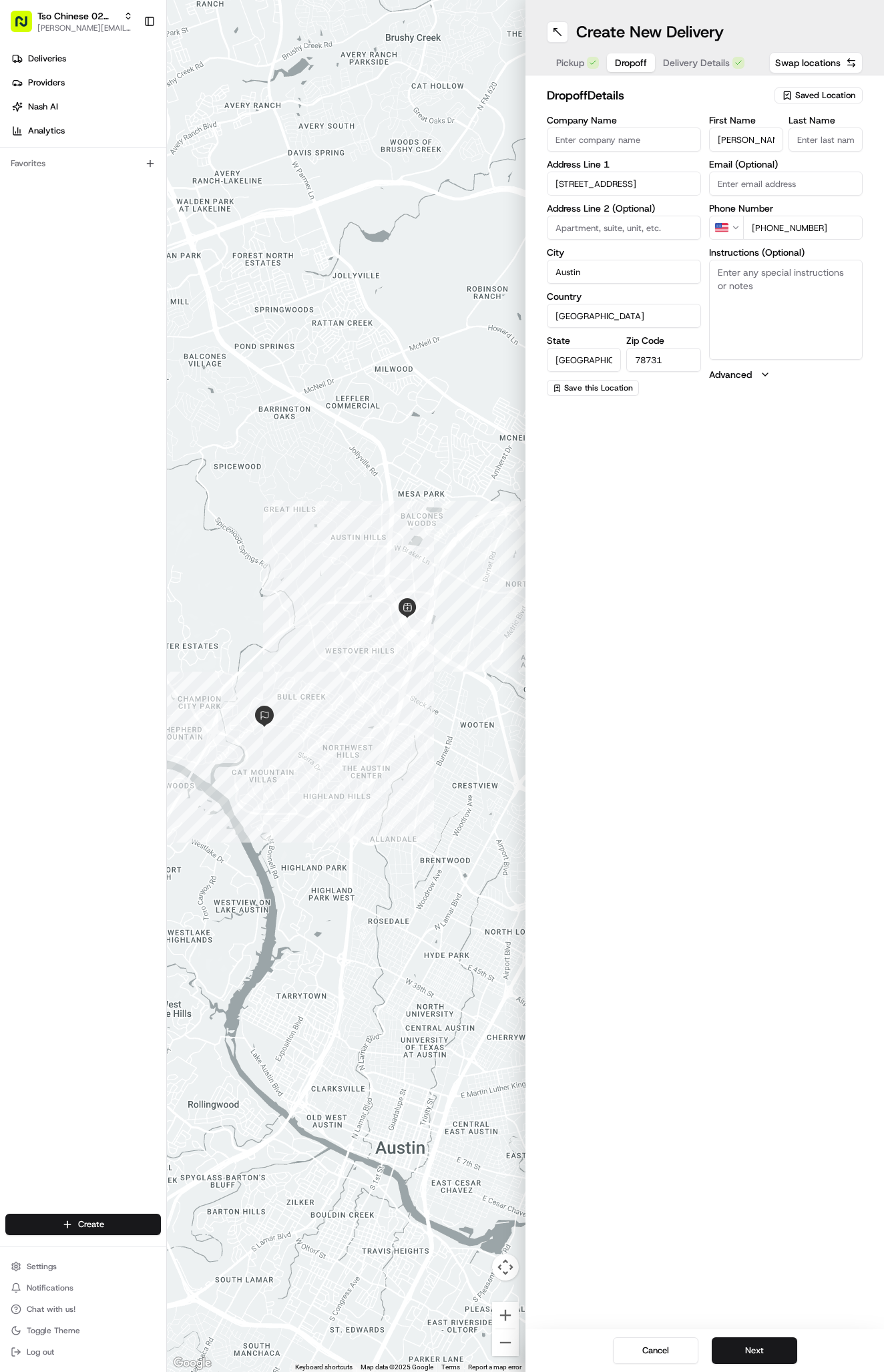
type input "Nisa Alfarache"
type input "."
click at [698, 68] on span "Delivery Details" at bounding box center [710, 62] width 67 height 13
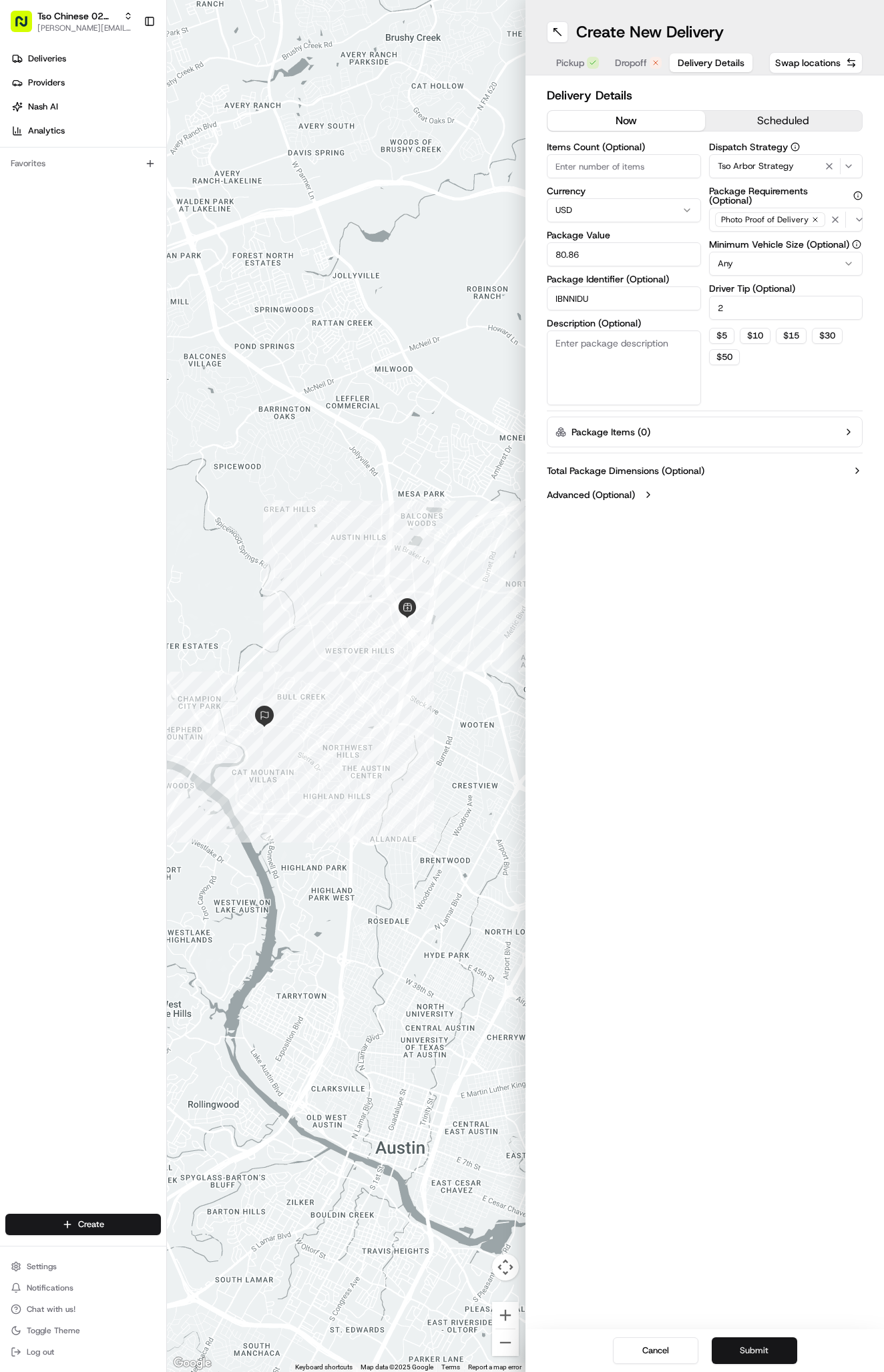
click at [763, 1346] on button "Submit" at bounding box center [754, 1350] width 85 height 27
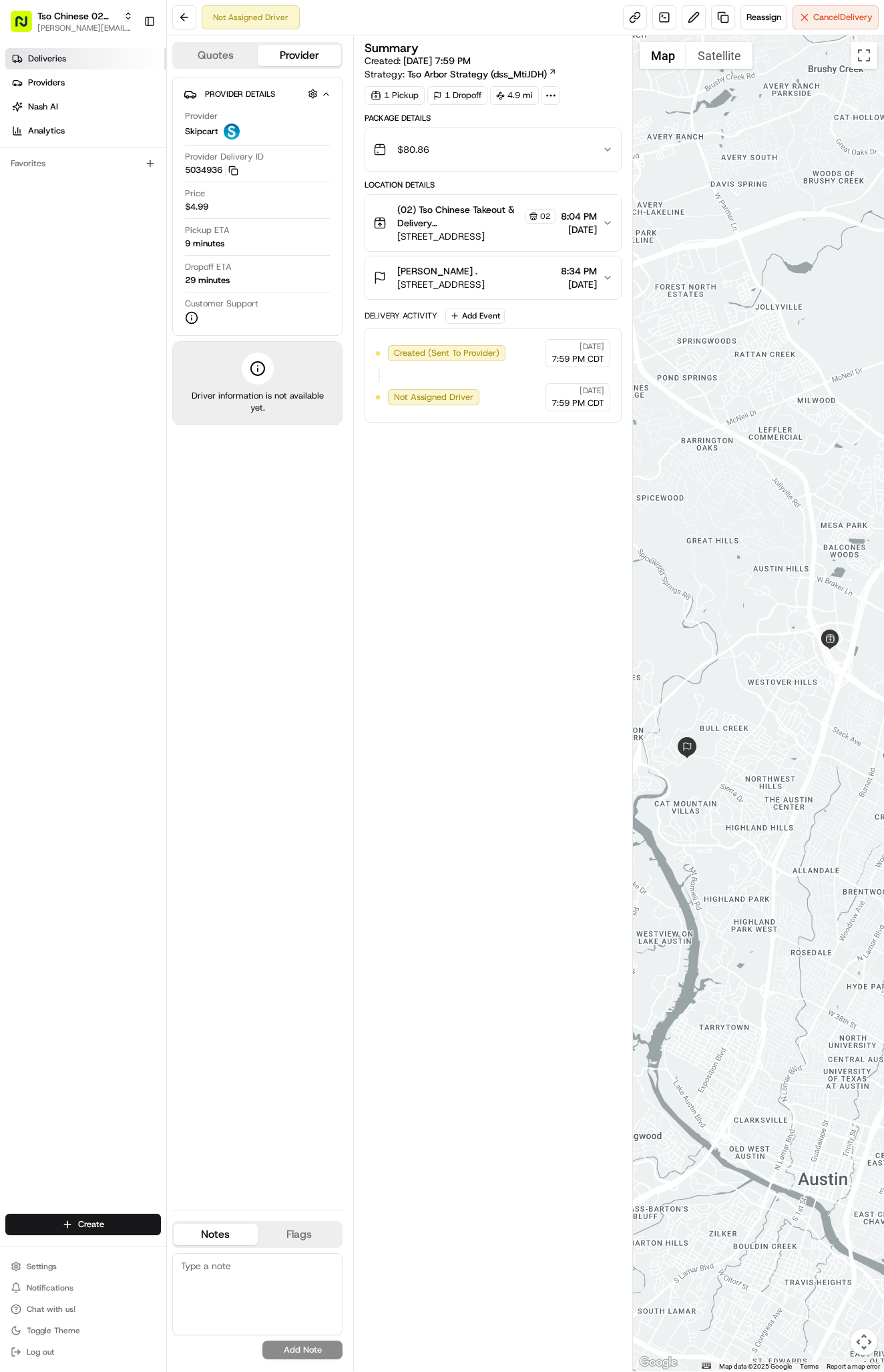
click at [85, 59] on link "Deliveries" at bounding box center [86, 59] width 161 height 21
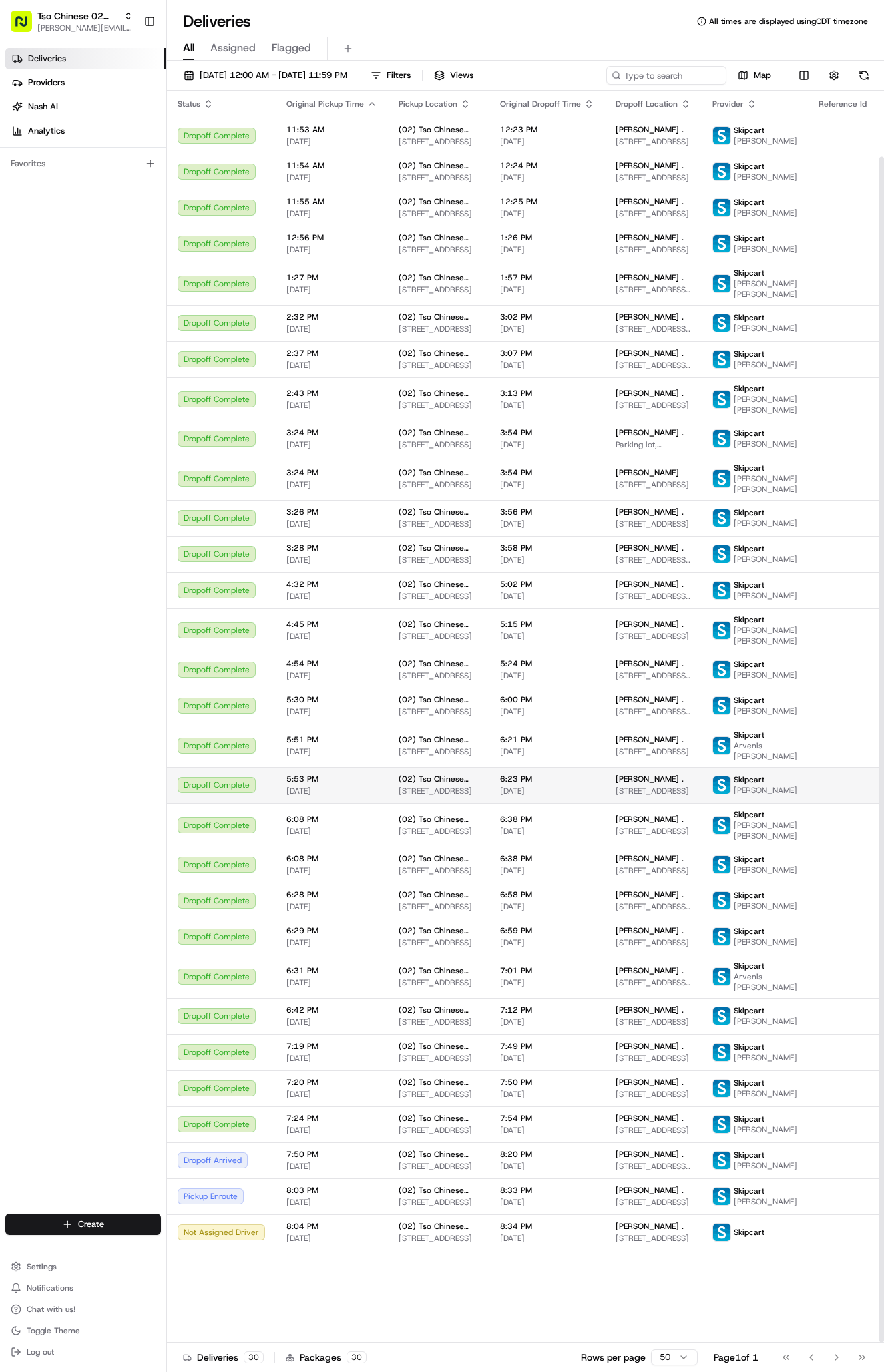
scroll to position [69, 0]
click at [634, 78] on input at bounding box center [646, 75] width 160 height 18
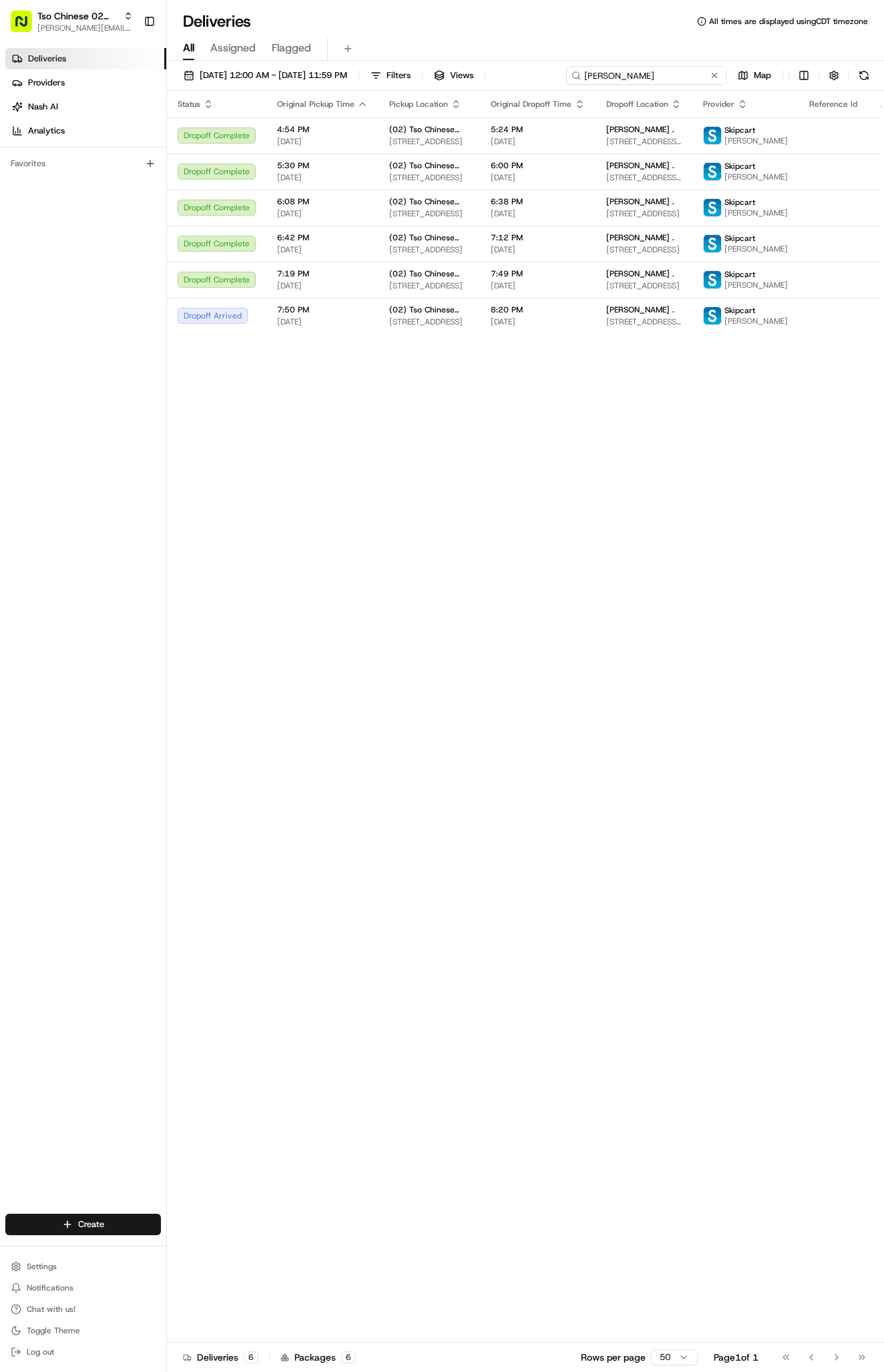
type input "Ashley"
drag, startPoint x: 634, startPoint y: 78, endPoint x: 719, endPoint y: 73, distance: 85.1
click at [719, 73] on button at bounding box center [714, 75] width 13 height 13
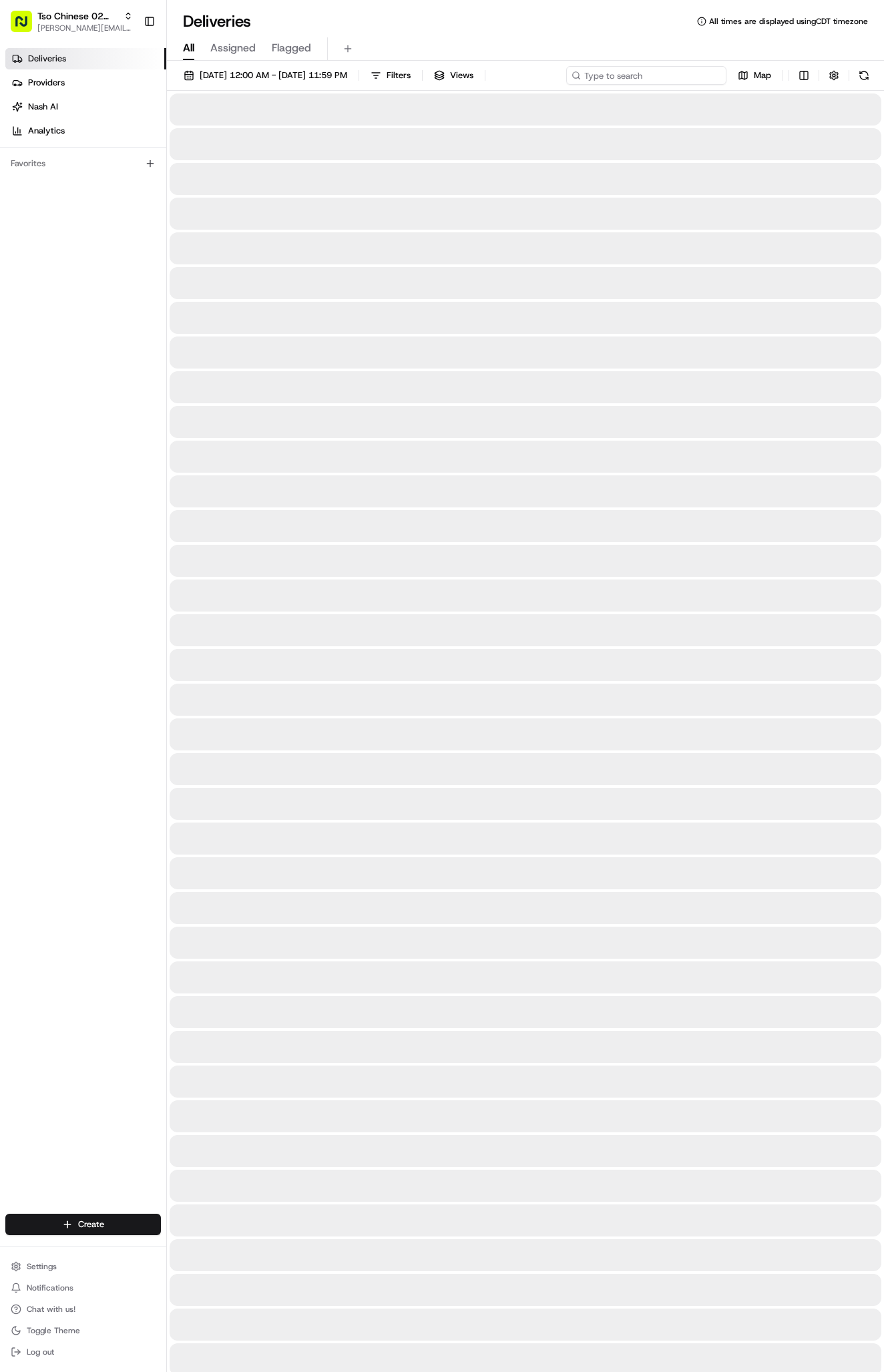
click at [718, 71] on input at bounding box center [646, 75] width 160 height 18
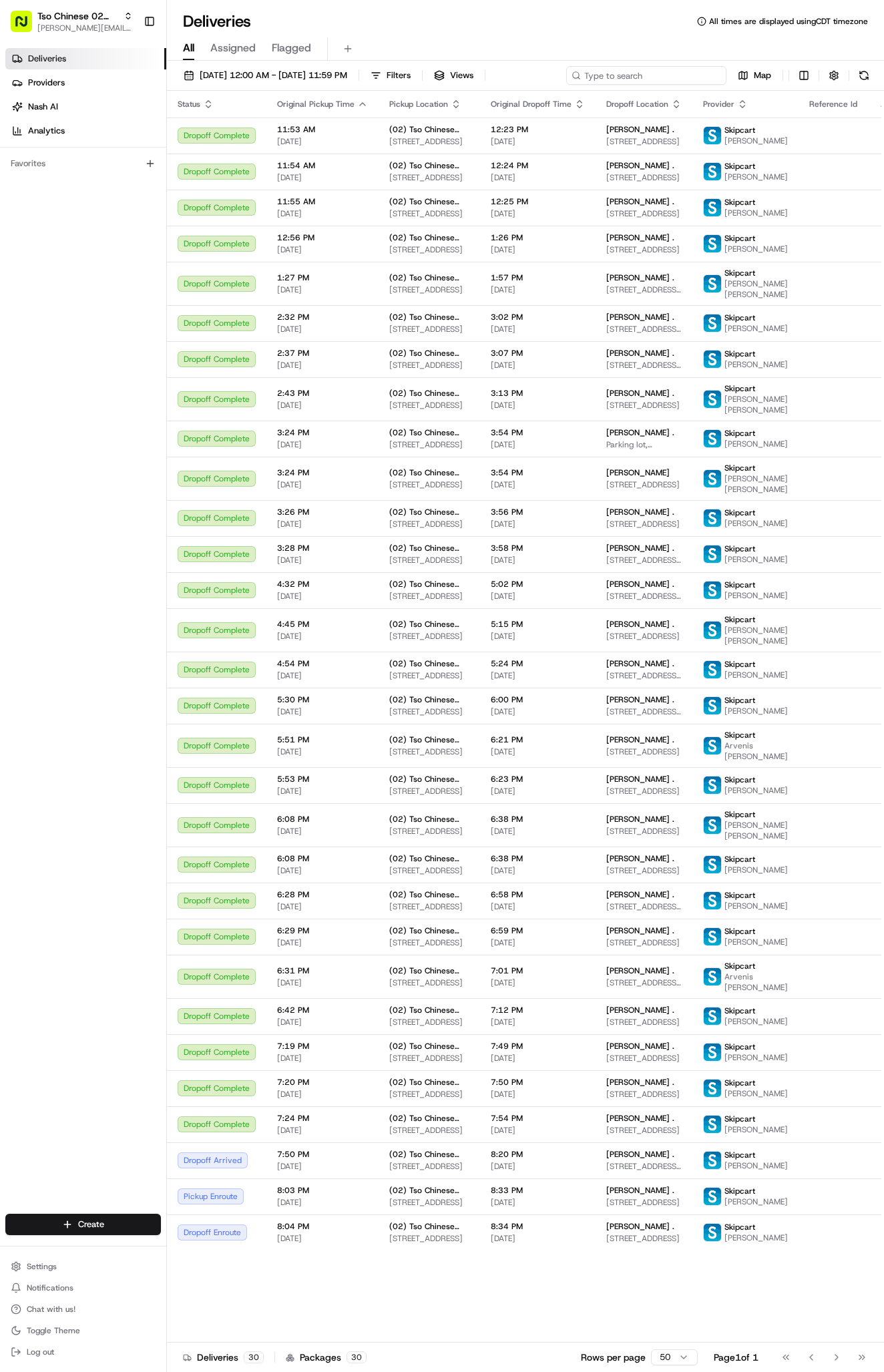
scroll to position [77, 0]
click at [105, 1222] on html "Tso Chinese 02 Arbor [PERSON_NAME][EMAIL_ADDRESS][DOMAIN_NAME] Toggle Sidebar D…" at bounding box center [442, 686] width 884 height 1372
click at [256, 1249] on link "Delivery" at bounding box center [241, 1249] width 149 height 24
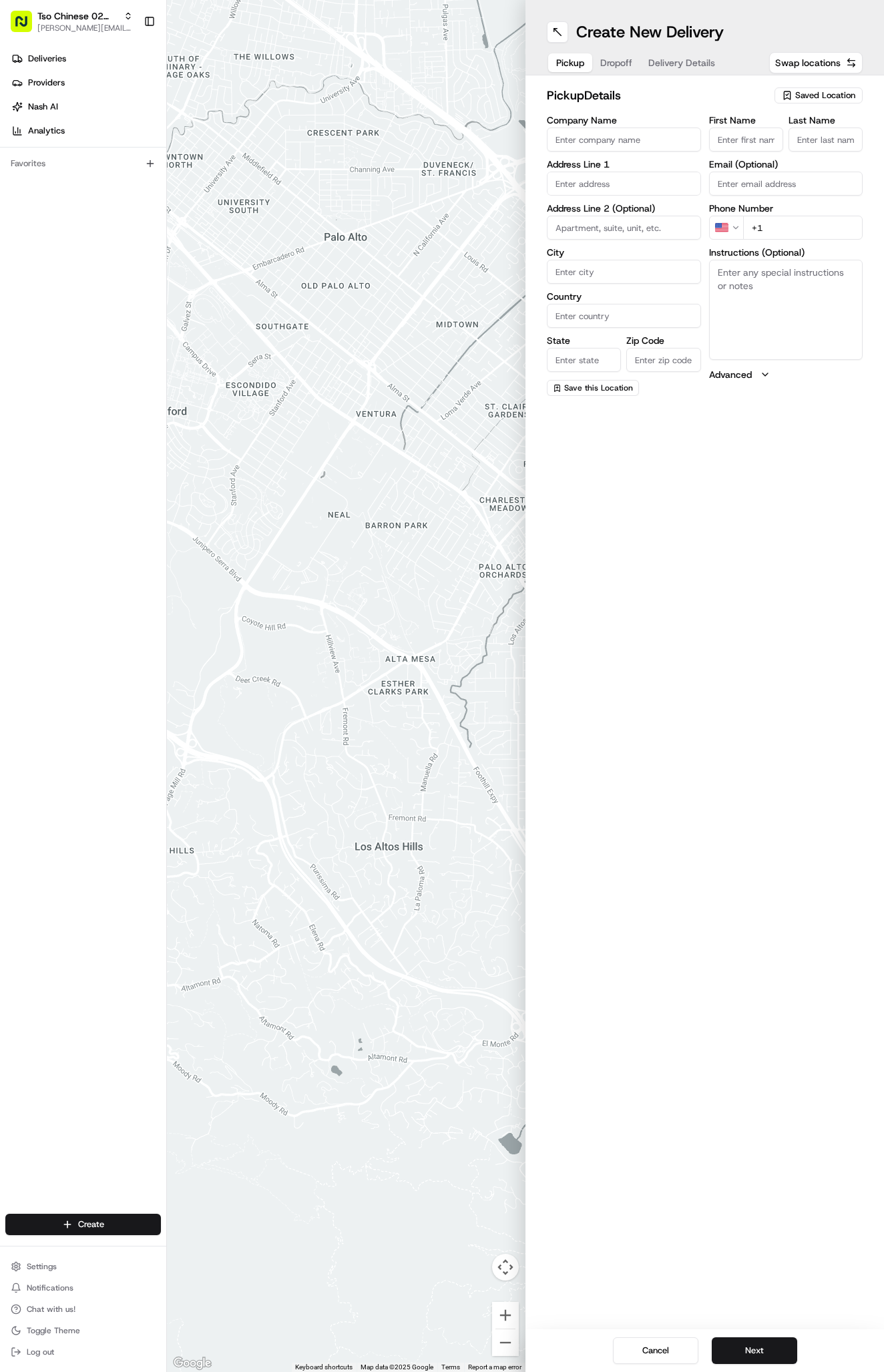
click at [807, 105] on div "pickup Details Saved Location" at bounding box center [705, 98] width 316 height 24
click at [807, 100] on span "Saved Location" at bounding box center [825, 95] width 60 height 12
click at [781, 150] on span "(02) Tso Chinese Takeout & Delivery [GEOGRAPHIC_DATA] (02)" at bounding box center [796, 152] width 164 height 24
type input "(02) Tso Chinese Takeout & Delivery [GEOGRAPHIC_DATA]"
type input "Bldg E Ste 402"
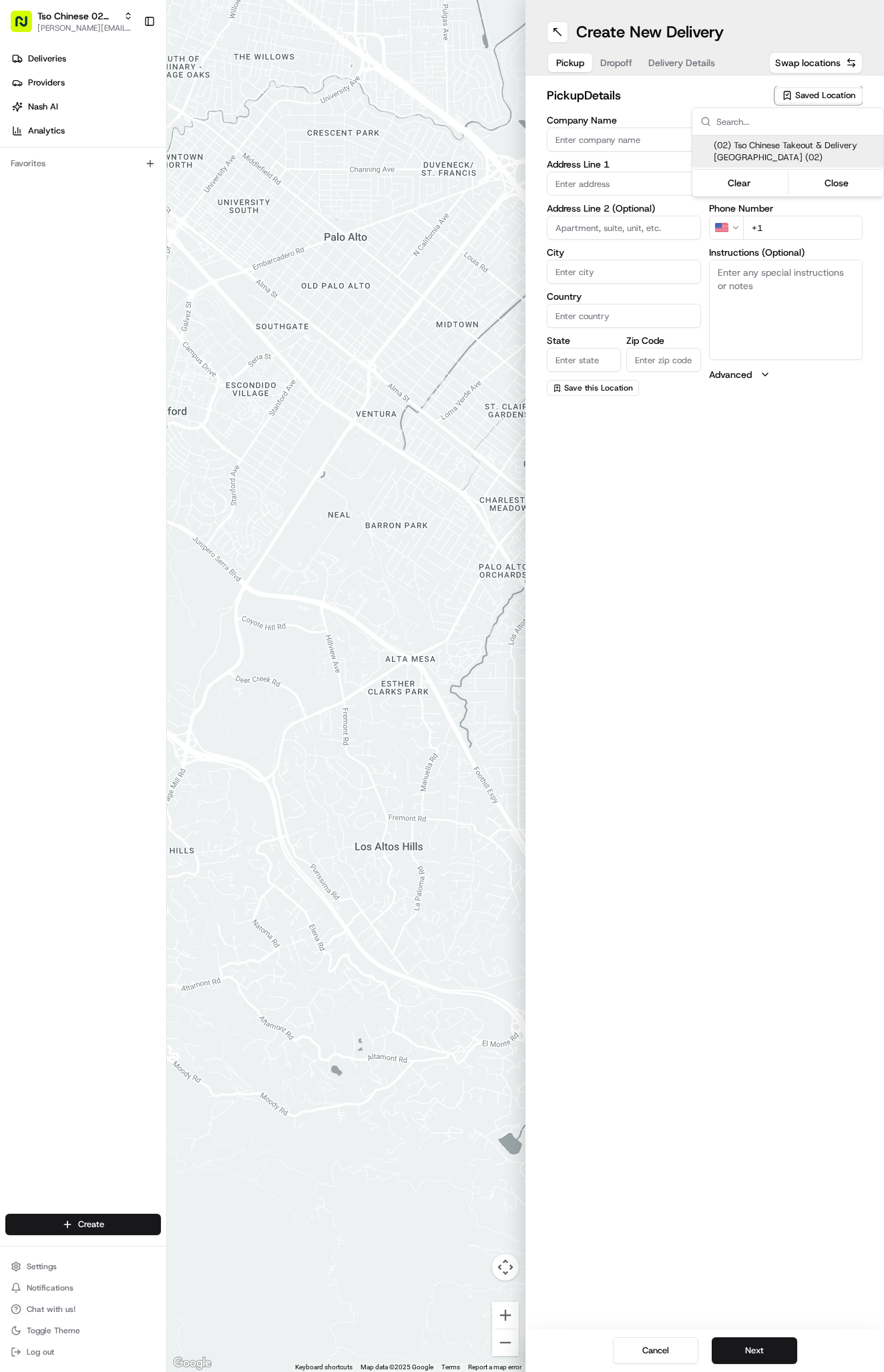
type input "Austin"
type input "US"
type input "[GEOGRAPHIC_DATA]"
type input "78759"
type input "Tso Chinese"
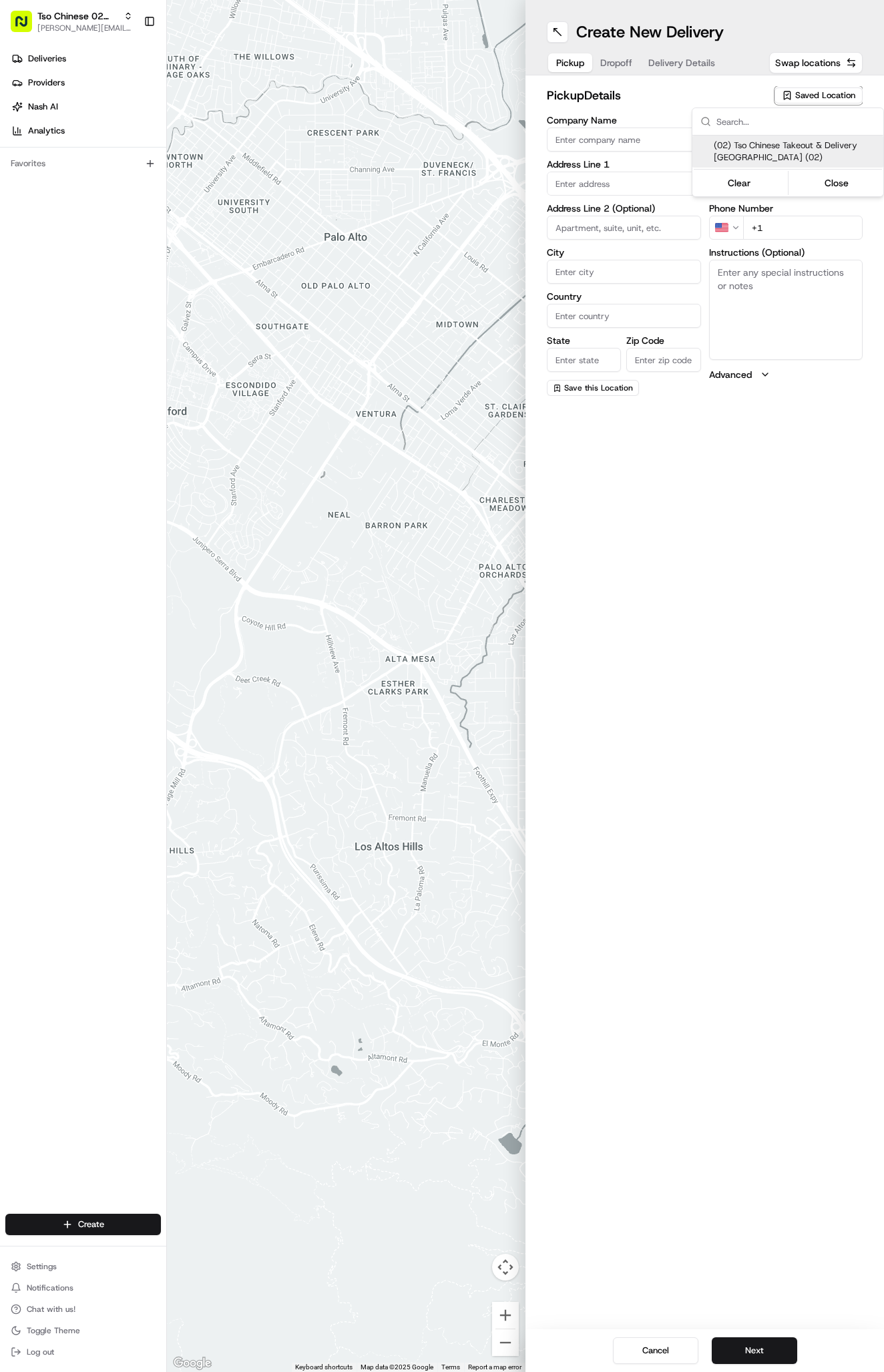
type input "Arboretum Crossing Manager"
type input "[EMAIL_ADDRESS][DOMAIN_NAME]"
type input "[PHONE_NUMBER]"
type textarea "Submit a picture displaying address & food as Proof of Delivery. Envía una foto…"
type input "[STREET_ADDRESS]"
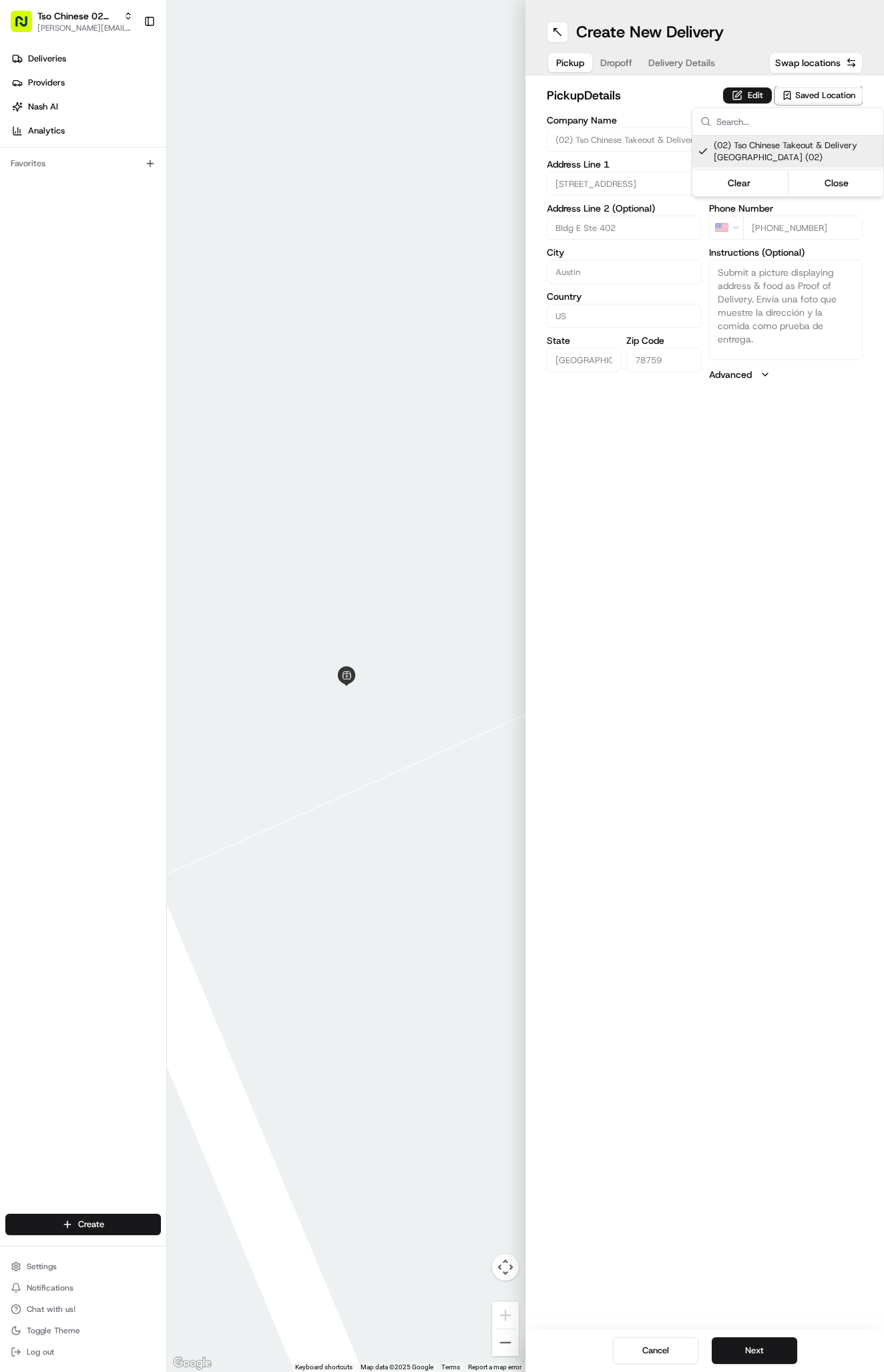
click at [709, 72] on html "Tso Chinese 02 Arbor [PERSON_NAME][EMAIL_ADDRESS][DOMAIN_NAME] Toggle Sidebar D…" at bounding box center [442, 686] width 884 height 1372
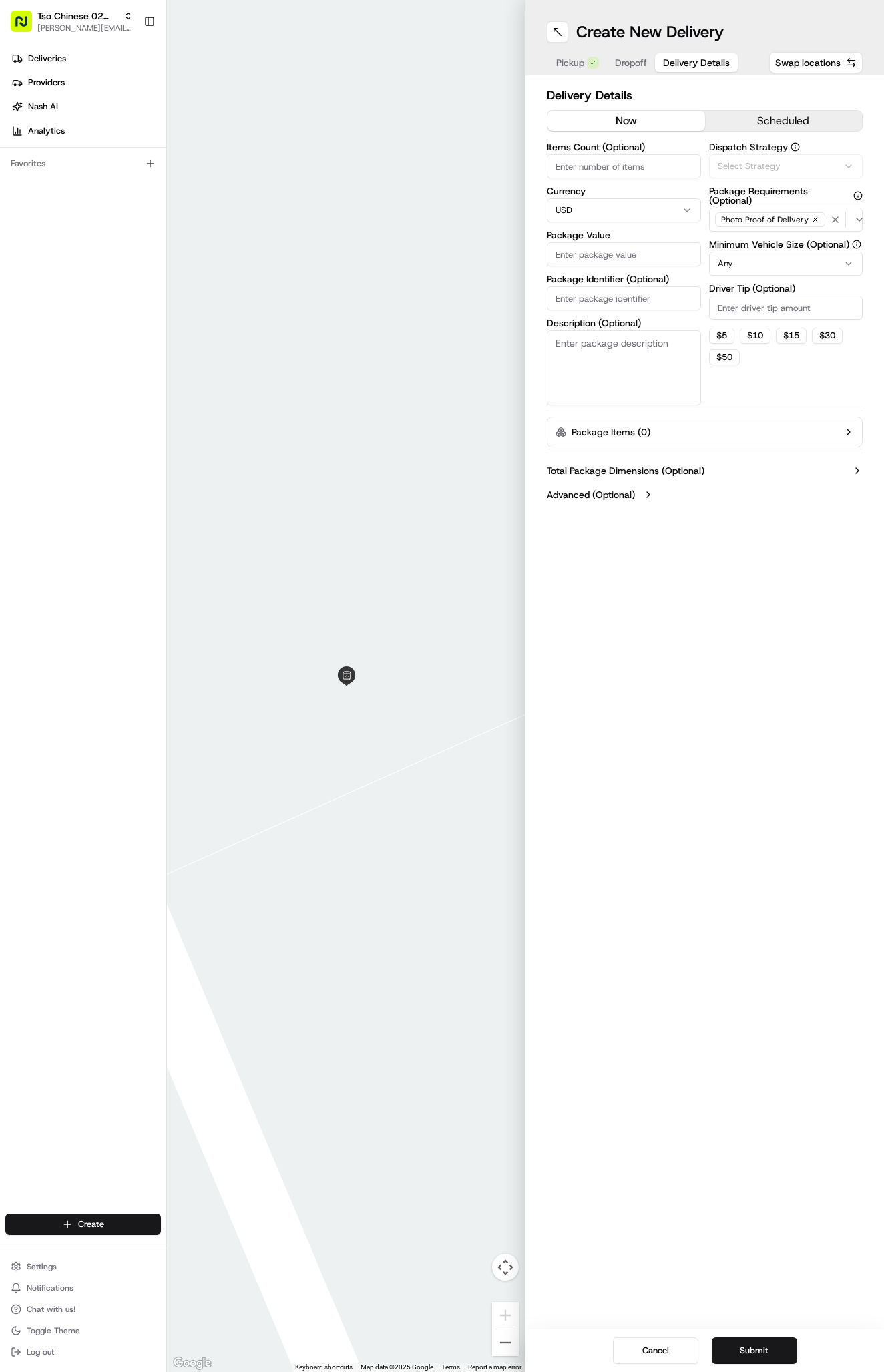
click at [695, 55] on button "Delivery Details" at bounding box center [696, 63] width 83 height 18
click at [747, 146] on label "Dispatch Strategy" at bounding box center [786, 147] width 155 height 9
click at [751, 171] on span "Via Automation" at bounding box center [748, 166] width 61 height 12
click at [745, 242] on span "Tso Arbor Strategy" at bounding box center [796, 238] width 164 height 12
click at [749, 284] on html "Tso Chinese 02 Arbor [PERSON_NAME][EMAIL_ADDRESS][DOMAIN_NAME] Toggle Sidebar D…" at bounding box center [442, 686] width 884 height 1372
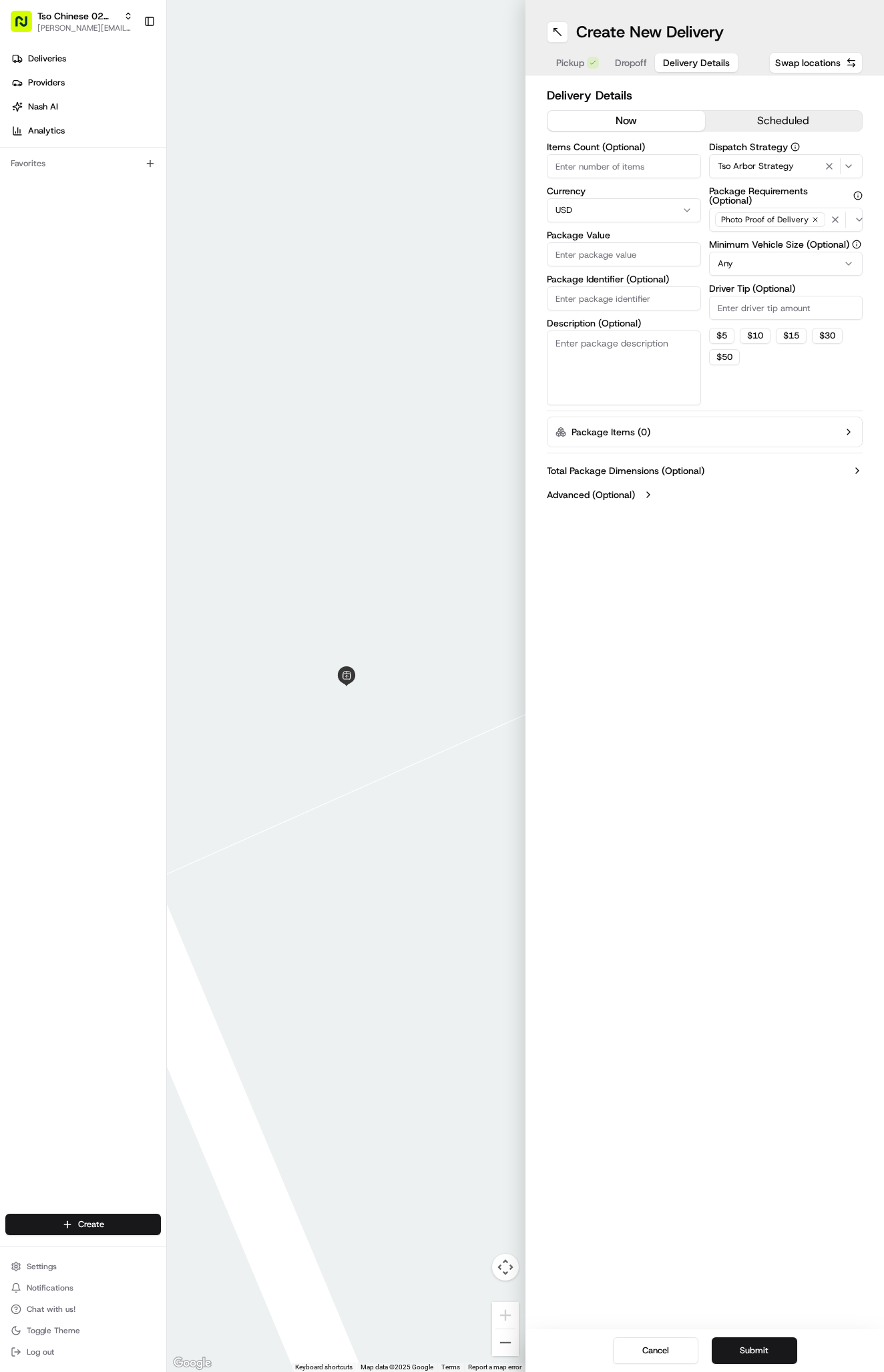
click at [749, 320] on div "Dispatch Strategy Tso Arbor Strategy Package Requirements (Optional) Photo Proo…" at bounding box center [786, 274] width 155 height 263
click at [749, 310] on input "Driver Tip (Optional)" at bounding box center [786, 308] width 155 height 24
type input "2"
click at [646, 289] on input "Package Identifier (Optional)" at bounding box center [624, 298] width 155 height 24
paste input "5GTGVYS"
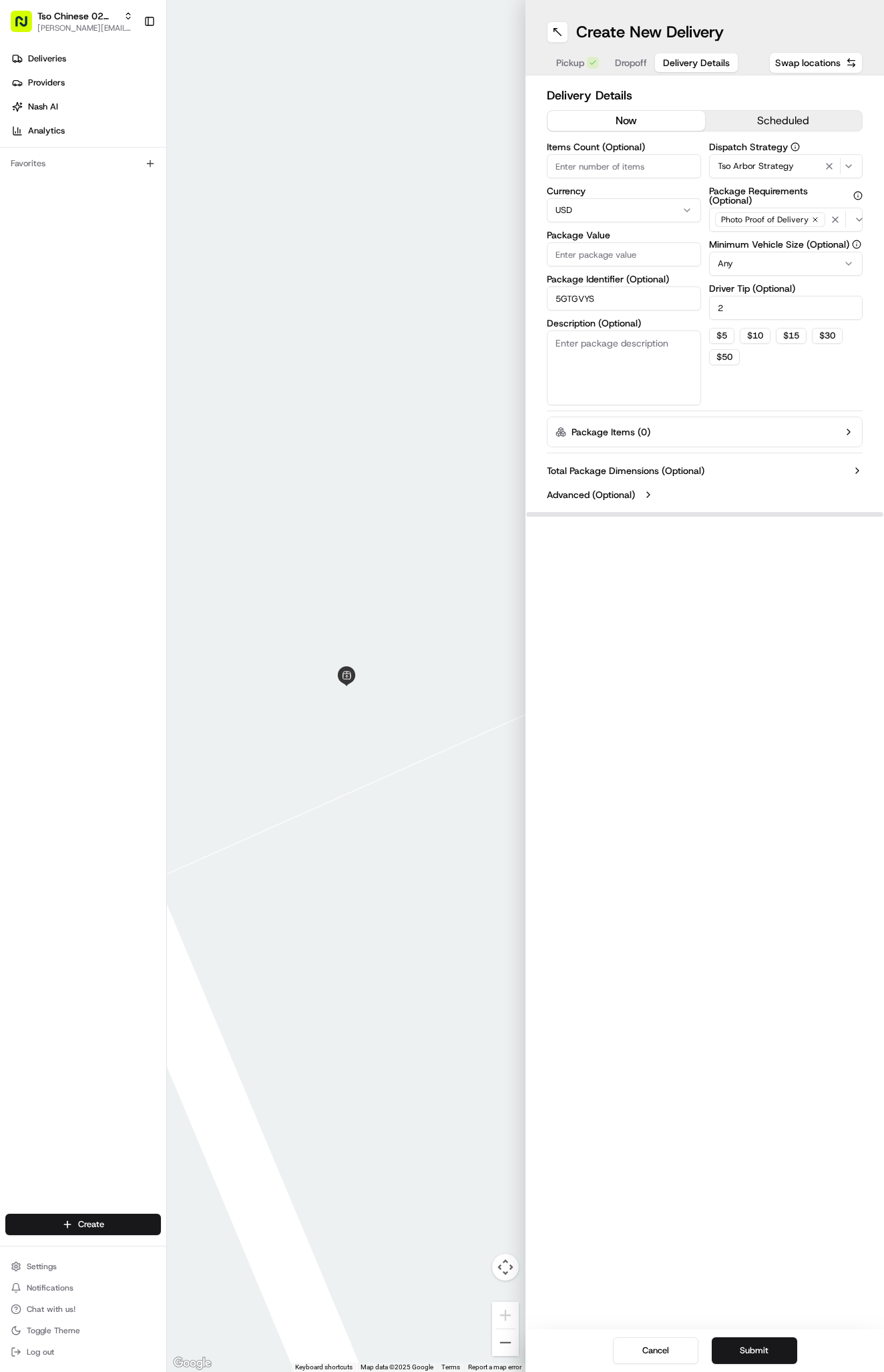
type input "5GTGVYS"
click at [638, 256] on input "Package Value" at bounding box center [624, 254] width 155 height 24
click at [612, 258] on input "Package Value" at bounding box center [624, 254] width 155 height 24
type input "35.61"
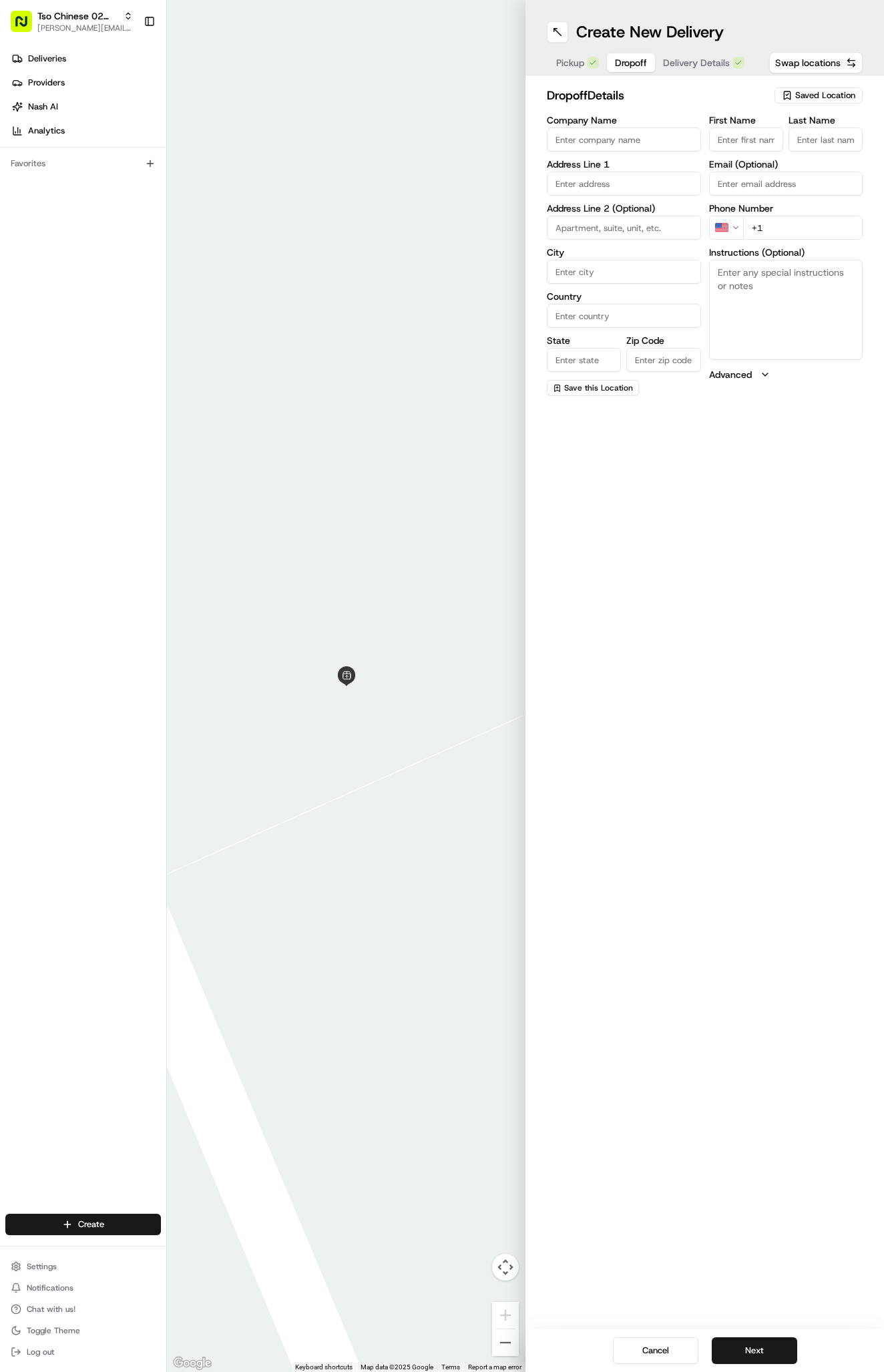
click at [639, 56] on span "Dropoff" at bounding box center [631, 62] width 32 height 13
paste input "[PERSON_NAME]"
type input "[PERSON_NAME]"
type input "."
paste input "[PHONE_NUMBER]"
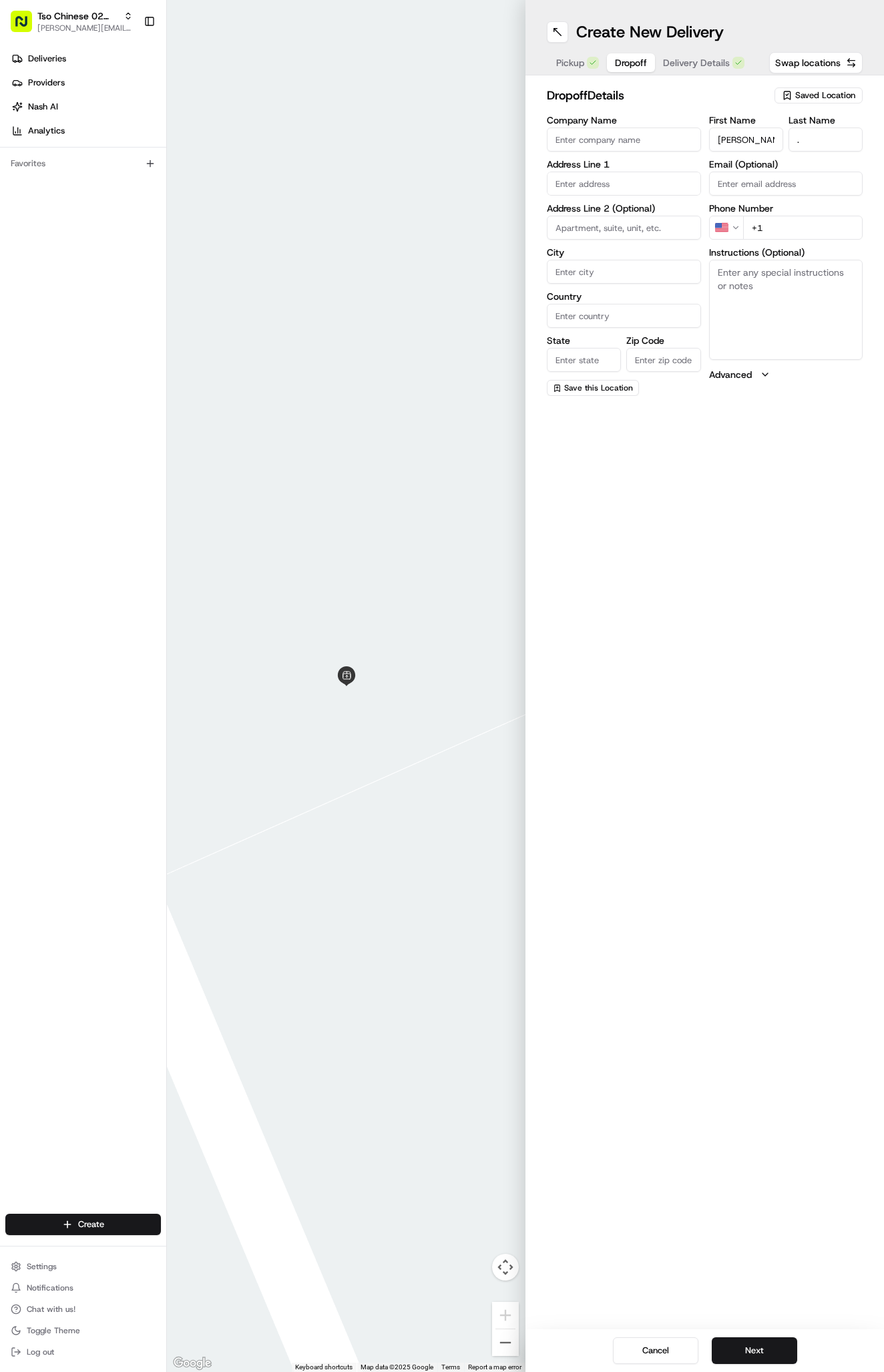
type input "[PHONE_NUMBER]"
click at [594, 184] on input "text" at bounding box center [624, 183] width 155 height 24
paste input "[STREET_ADDRESS]"
click at [617, 220] on div "[STREET_ADDRESS]" at bounding box center [624, 212] width 147 height 20
type input "[STREET_ADDRESS]"
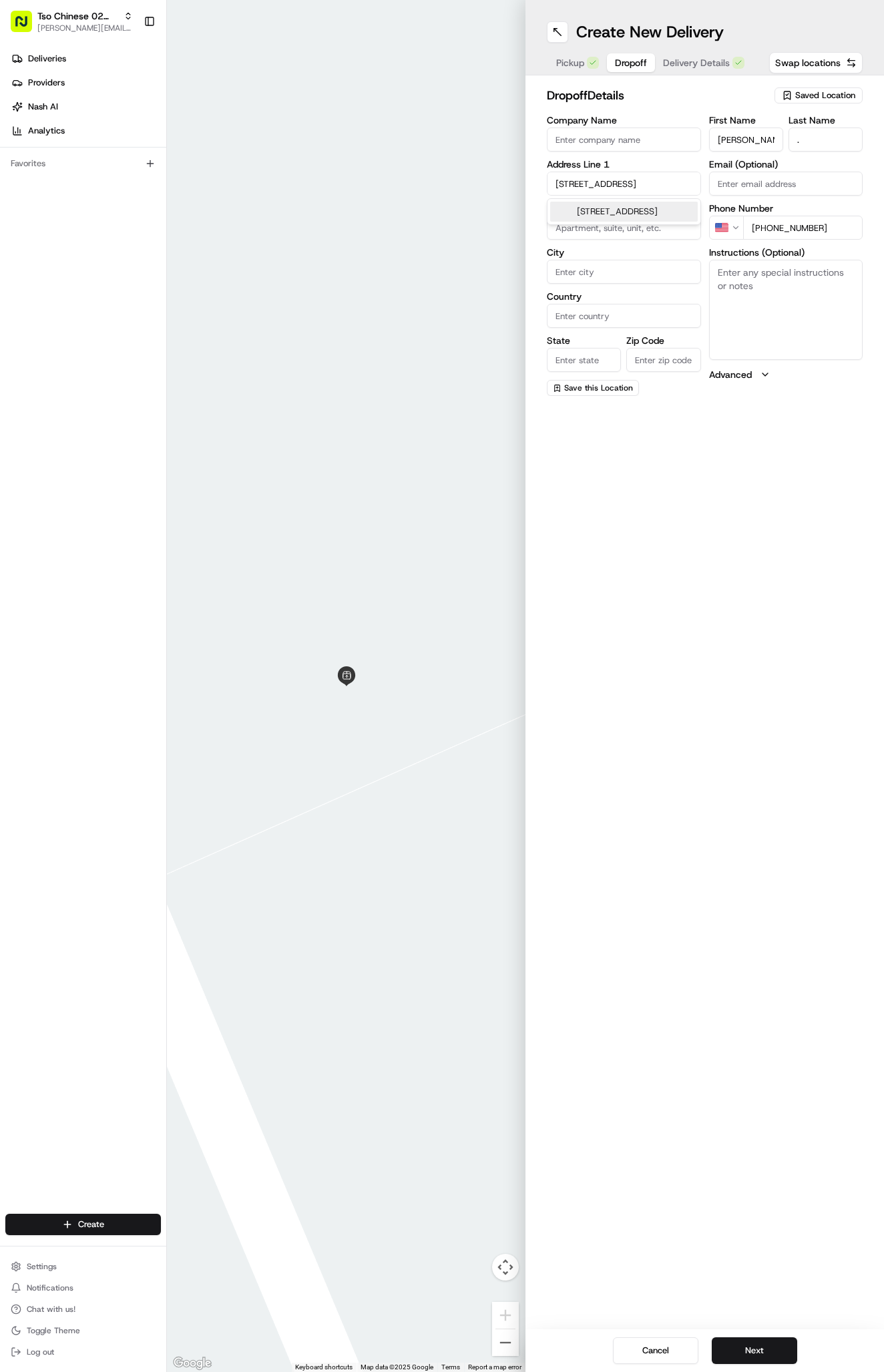
type input "Austin"
type input "[GEOGRAPHIC_DATA]"
type input "78759"
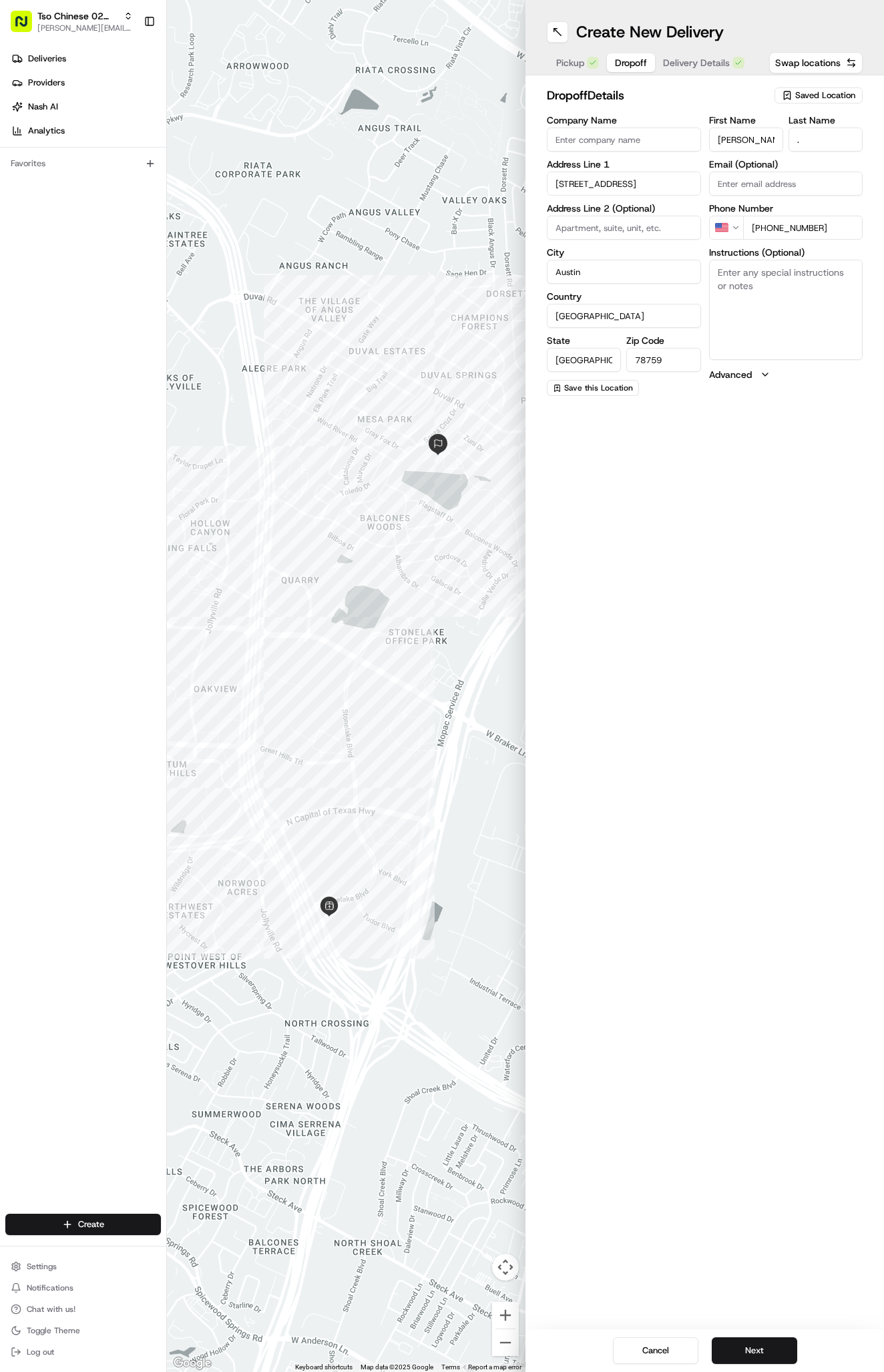
click at [777, 335] on textarea "Instructions (Optional)" at bounding box center [786, 310] width 155 height 100
paste textarea "Please leave food on front porch and ring doorbell. Thanks!"
type textarea "Please leave food on front porch and ring doorbell. Thanks!"
click at [756, 1354] on button "Next" at bounding box center [754, 1350] width 85 height 27
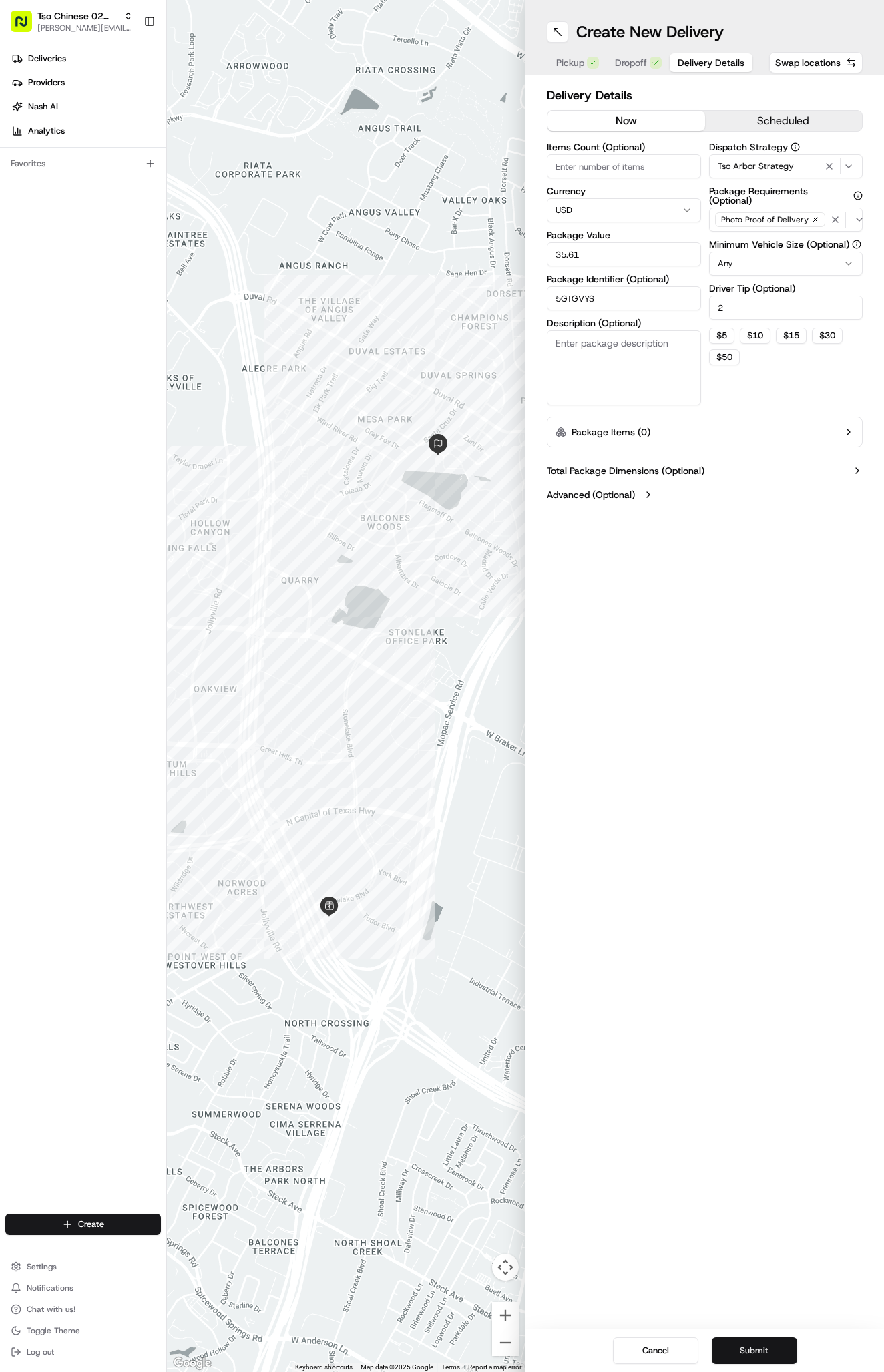
click at [756, 1354] on button "Submit" at bounding box center [754, 1350] width 85 height 27
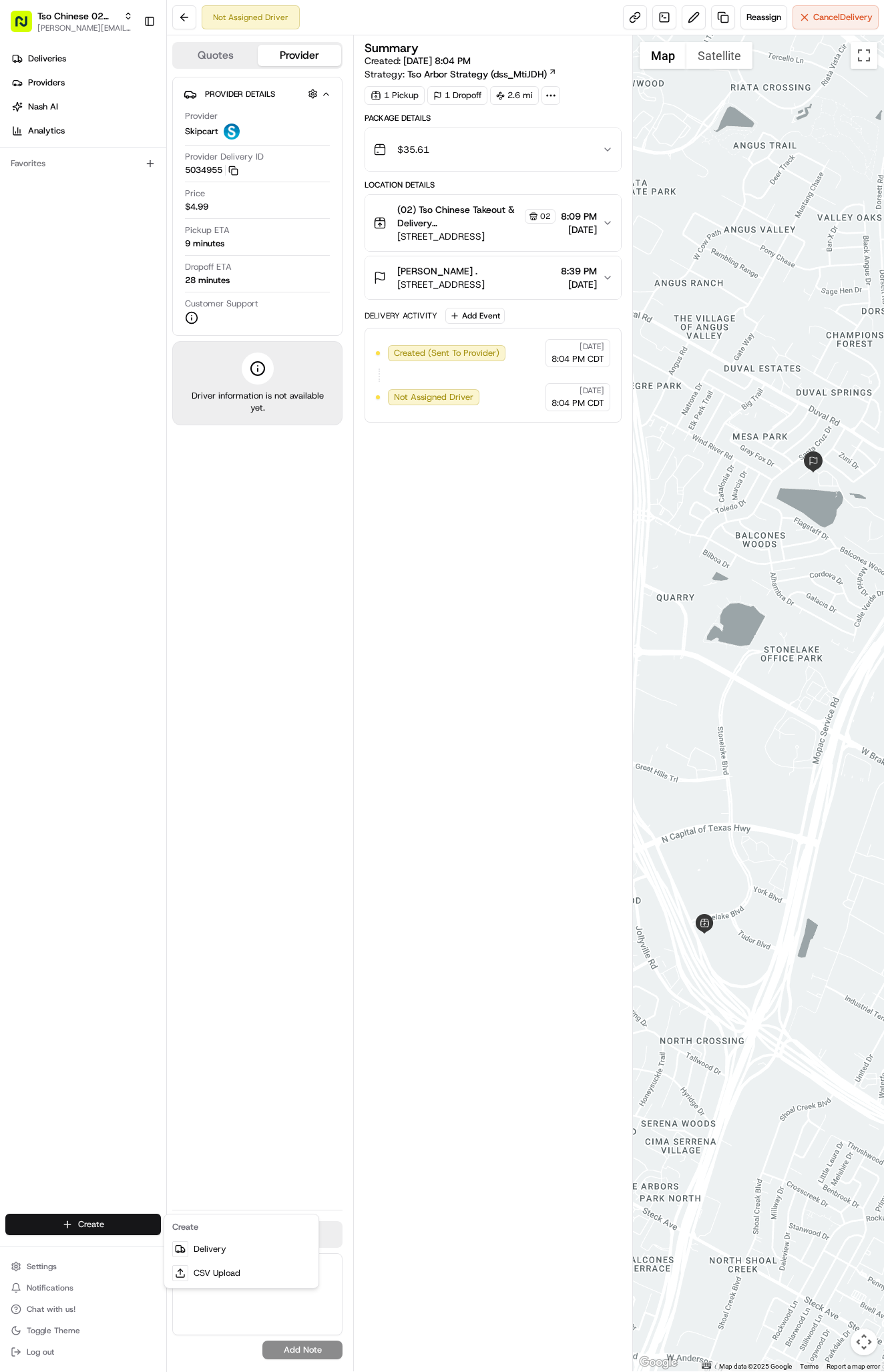
click at [159, 1220] on html "Tso Chinese 02 Arbor [PERSON_NAME][EMAIL_ADDRESS][DOMAIN_NAME] Toggle Sidebar D…" at bounding box center [442, 686] width 884 height 1372
click at [200, 1250] on link "Delivery" at bounding box center [241, 1249] width 149 height 24
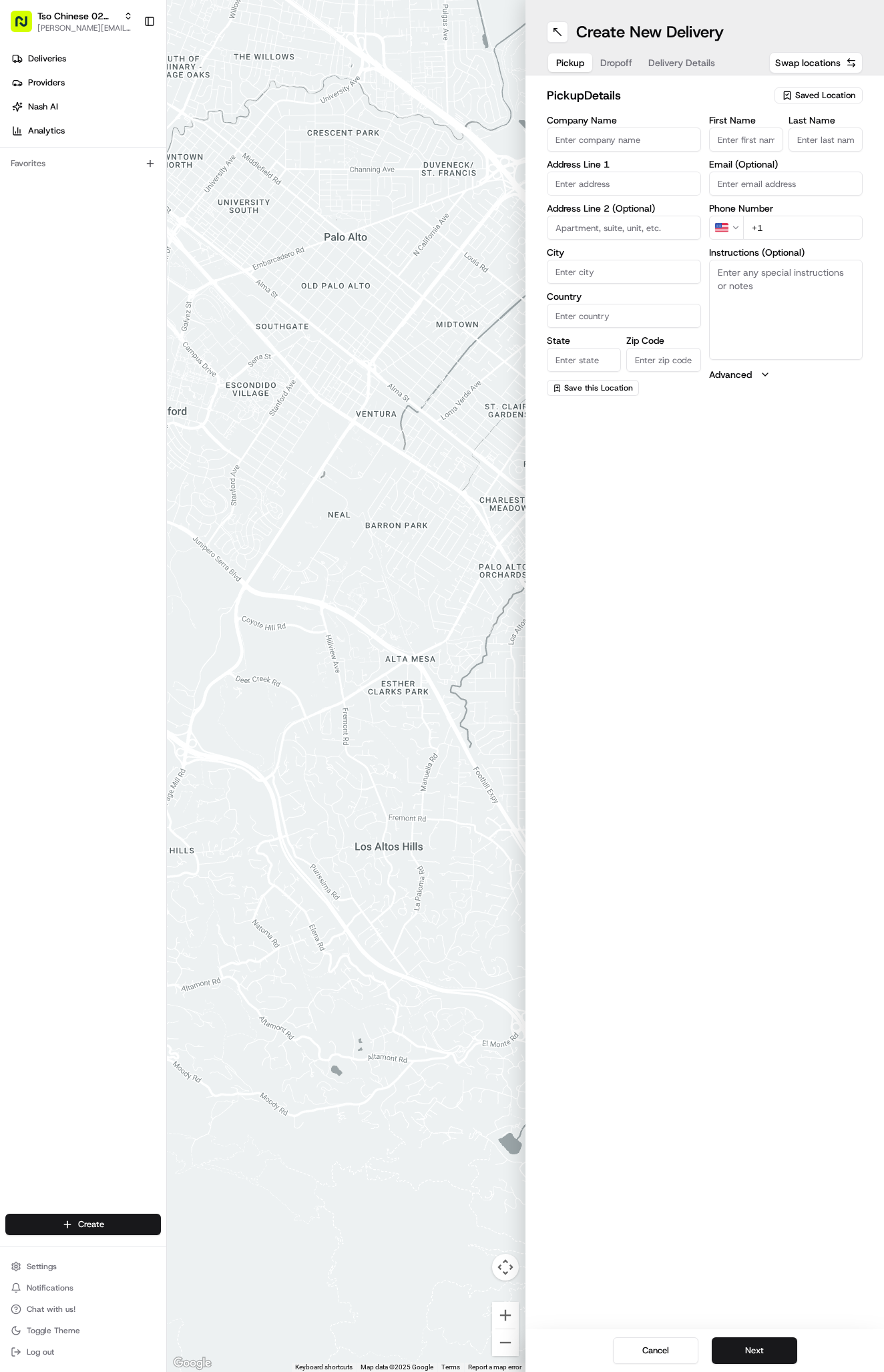
click at [789, 98] on icon "button" at bounding box center [787, 95] width 6 height 8
click at [754, 152] on span "(02) Tso Chinese Takeout & Delivery [GEOGRAPHIC_DATA] (02)" at bounding box center [796, 152] width 164 height 24
type input "(02) Tso Chinese Takeout & Delivery [GEOGRAPHIC_DATA]"
type input "Bldg E Ste 402"
type input "Austin"
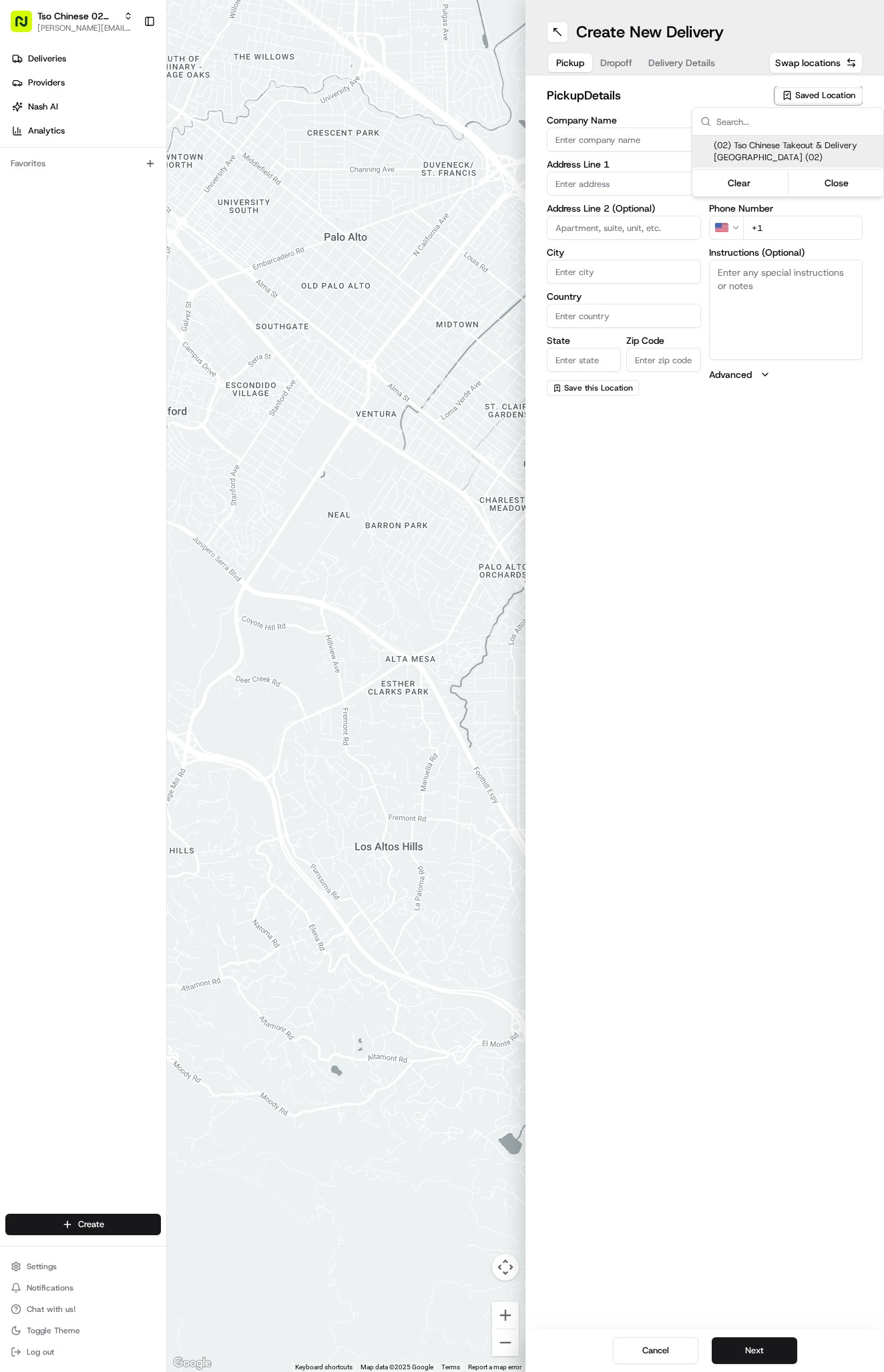
type input "US"
type input "[GEOGRAPHIC_DATA]"
type input "78759"
type input "Tso Chinese"
type input "Arboretum Crossing Manager"
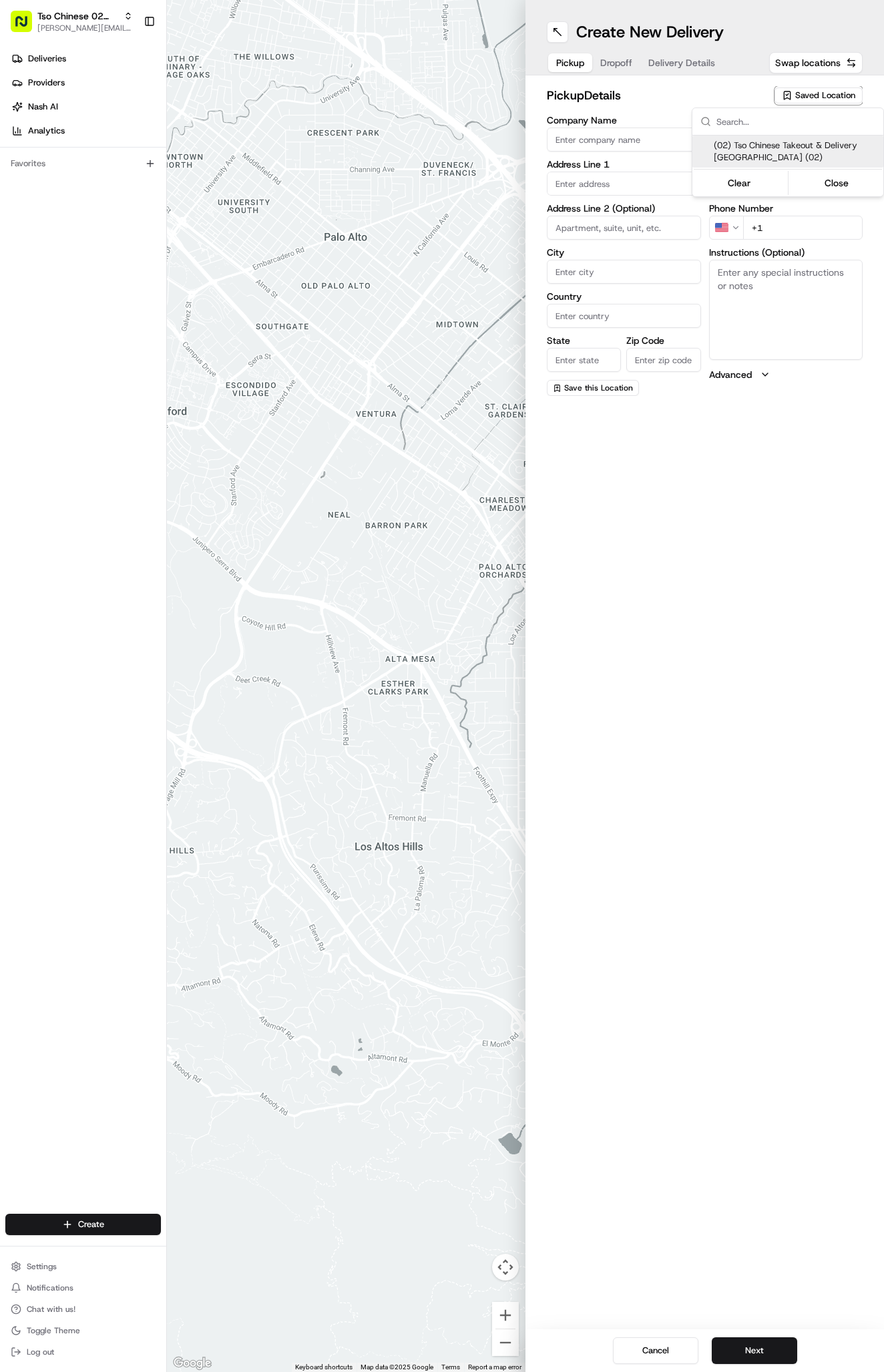
type input "[EMAIL_ADDRESS][DOMAIN_NAME]"
type input "[PHONE_NUMBER]"
type textarea "Submit a picture displaying address & food as Proof of Delivery. Envía una foto…"
type input "[STREET_ADDRESS]"
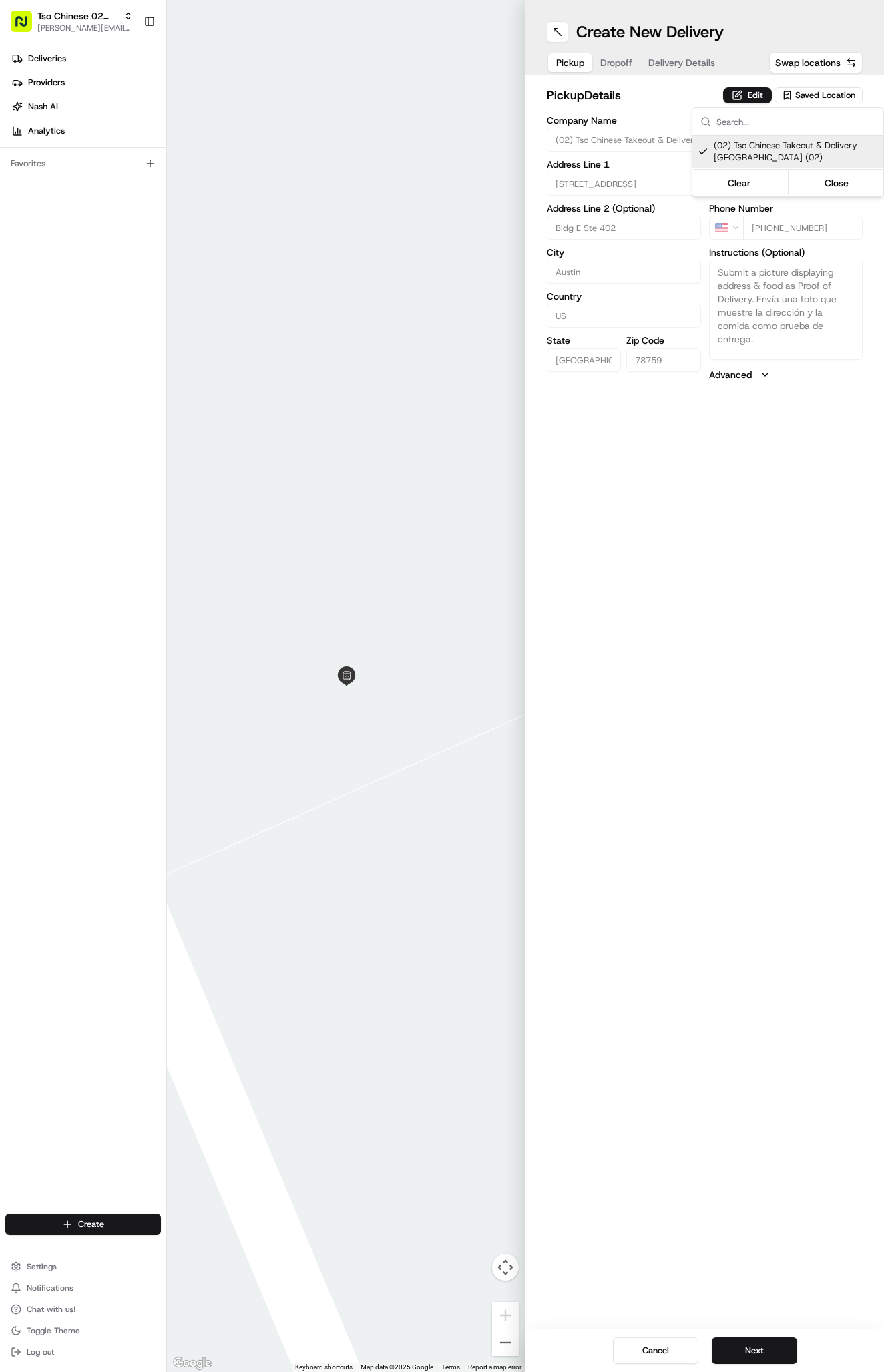
click at [649, 75] on html "Tso Chinese 02 Arbor [PERSON_NAME][EMAIL_ADDRESS][DOMAIN_NAME] Toggle Sidebar D…" at bounding box center [442, 686] width 884 height 1372
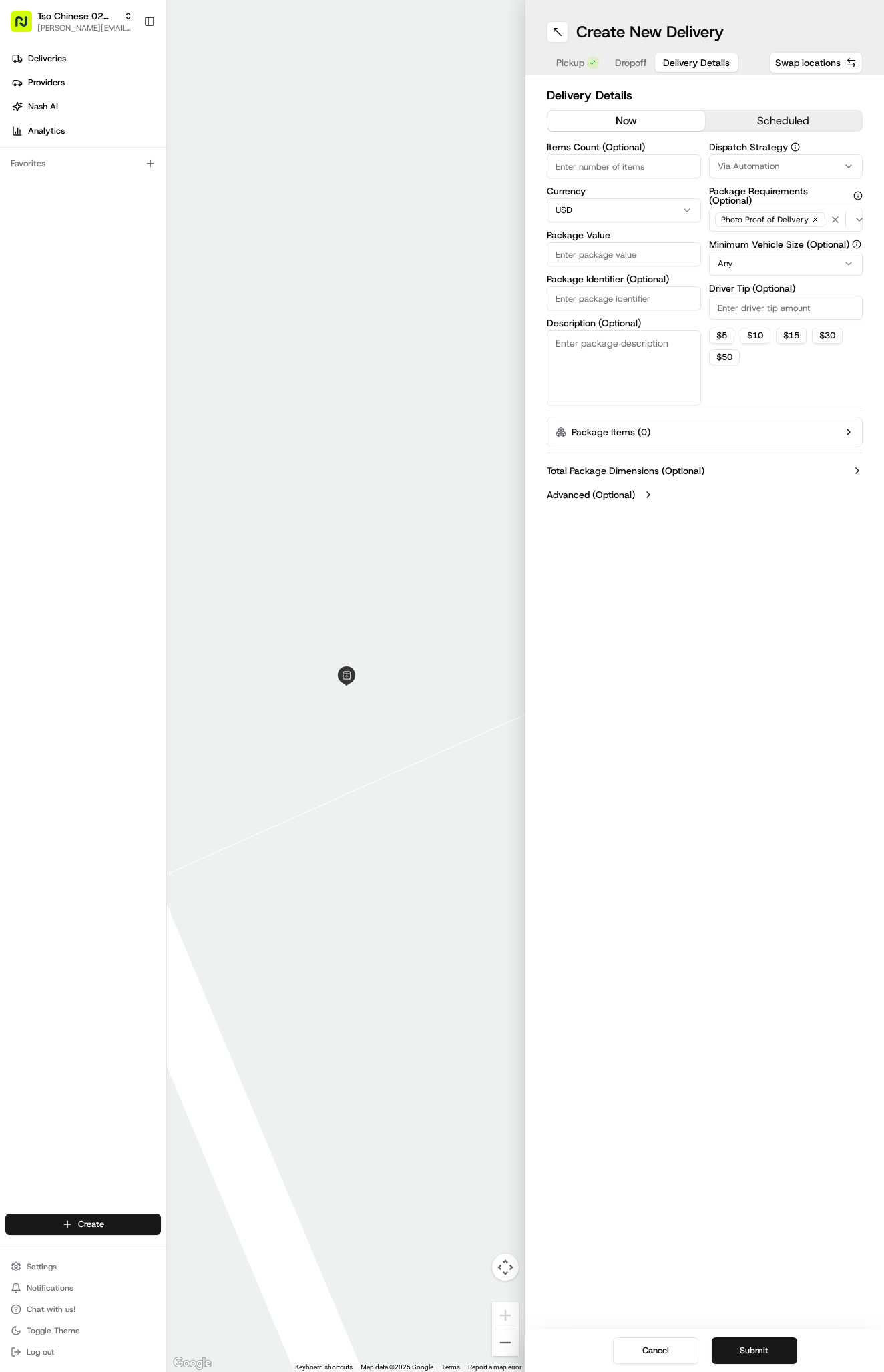
click at [651, 56] on div "Pickup Dropoff Delivery Details" at bounding box center [643, 63] width 193 height 24
click at [726, 169] on span "Via Automation" at bounding box center [748, 166] width 61 height 12
click at [723, 245] on div "Tso Arbor Strategy" at bounding box center [787, 239] width 191 height 20
click at [720, 290] on html "Tso Chinese 02 Arbor [PERSON_NAME][EMAIL_ADDRESS][DOMAIN_NAME] Toggle Sidebar D…" at bounding box center [442, 686] width 884 height 1372
click at [720, 306] on input "Driver Tip (Optional)" at bounding box center [786, 308] width 155 height 24
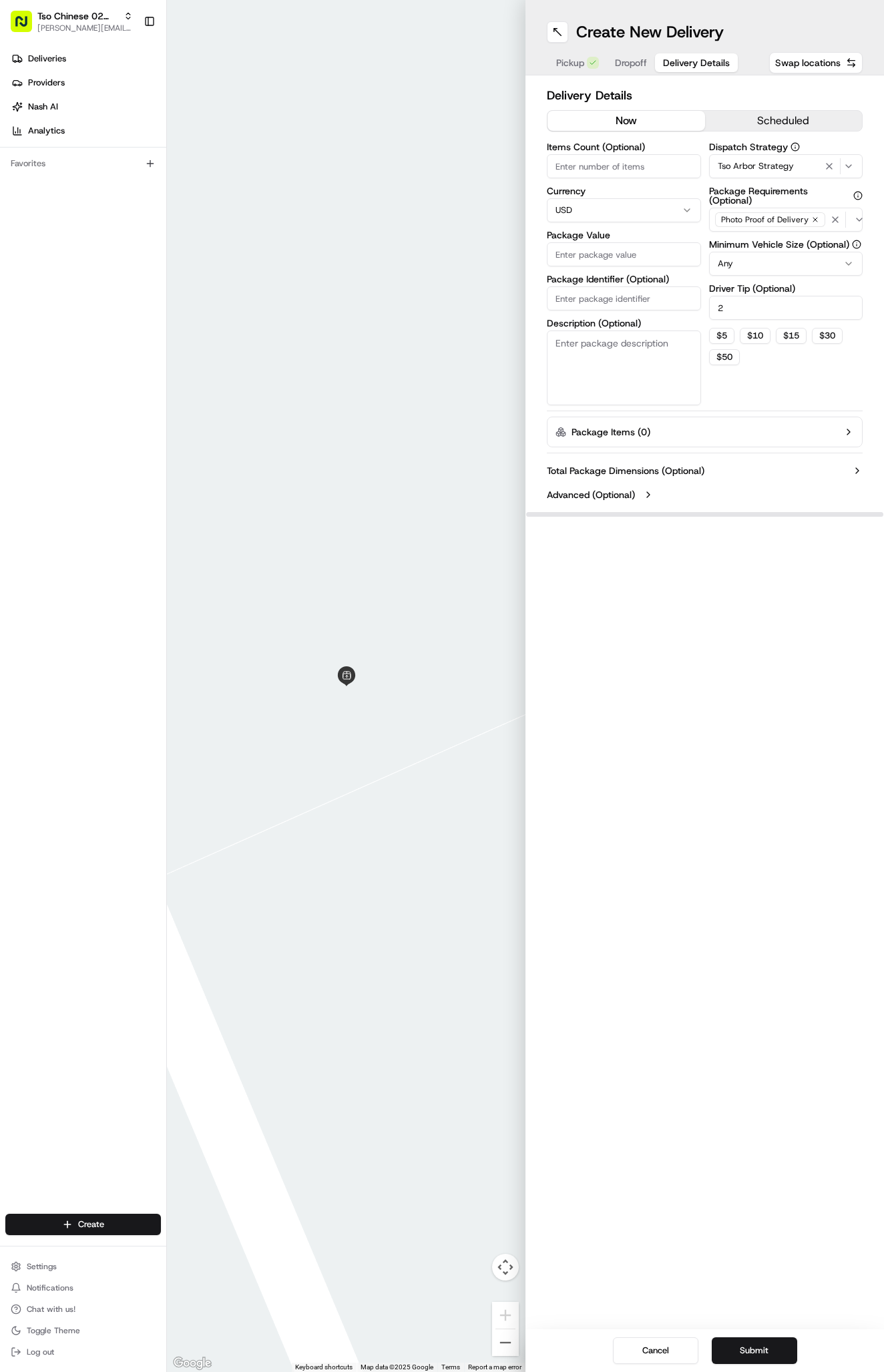
type input "2"
click at [617, 287] on input "Package Identifier (Optional)" at bounding box center [624, 298] width 155 height 24
paste input "DU3HQR3"
type input "DU3HQR3"
click at [617, 253] on input "Package Value" at bounding box center [624, 254] width 155 height 24
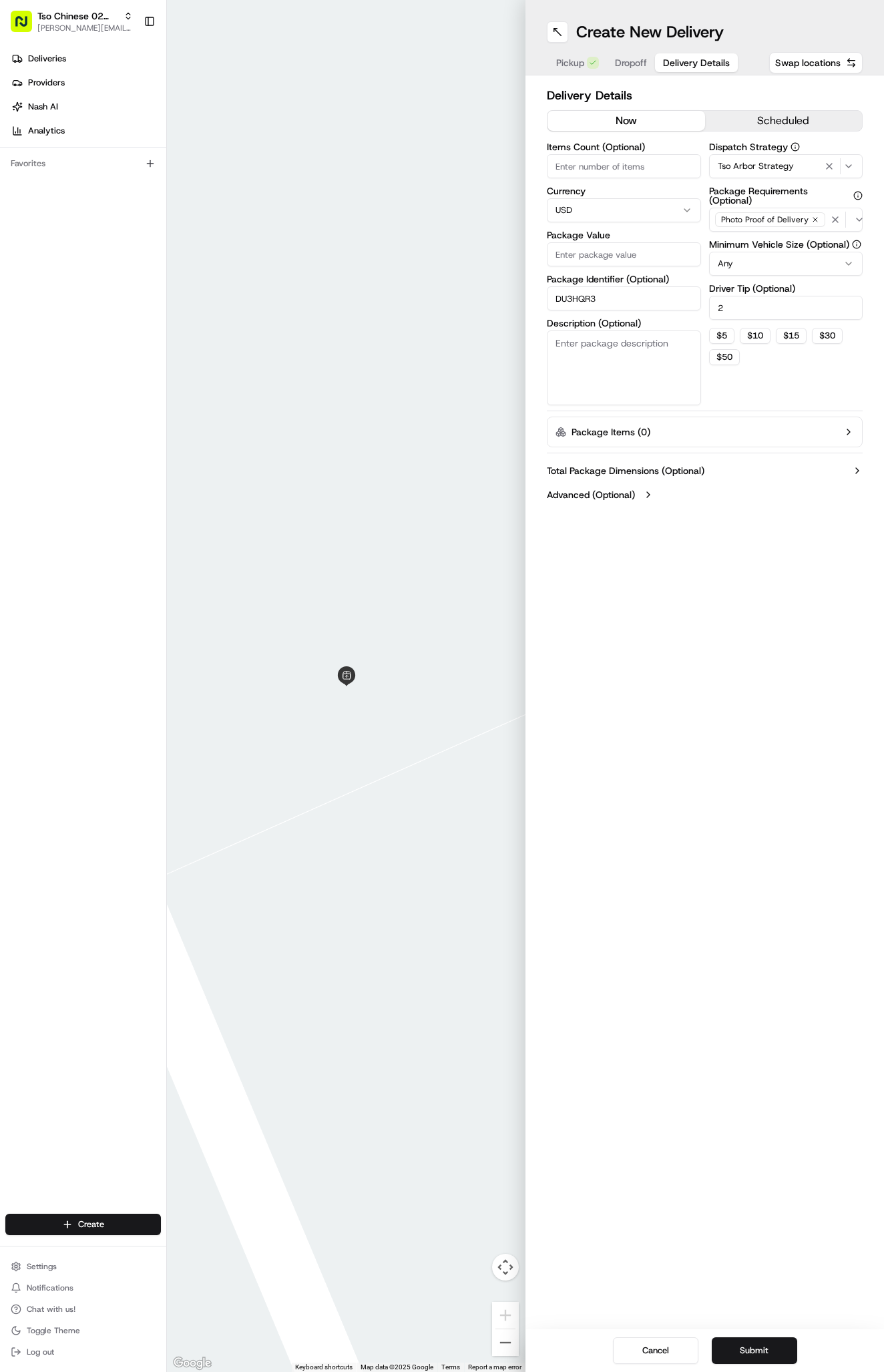
click at [626, 257] on input "Package Value" at bounding box center [624, 254] width 155 height 24
type input "53.96"
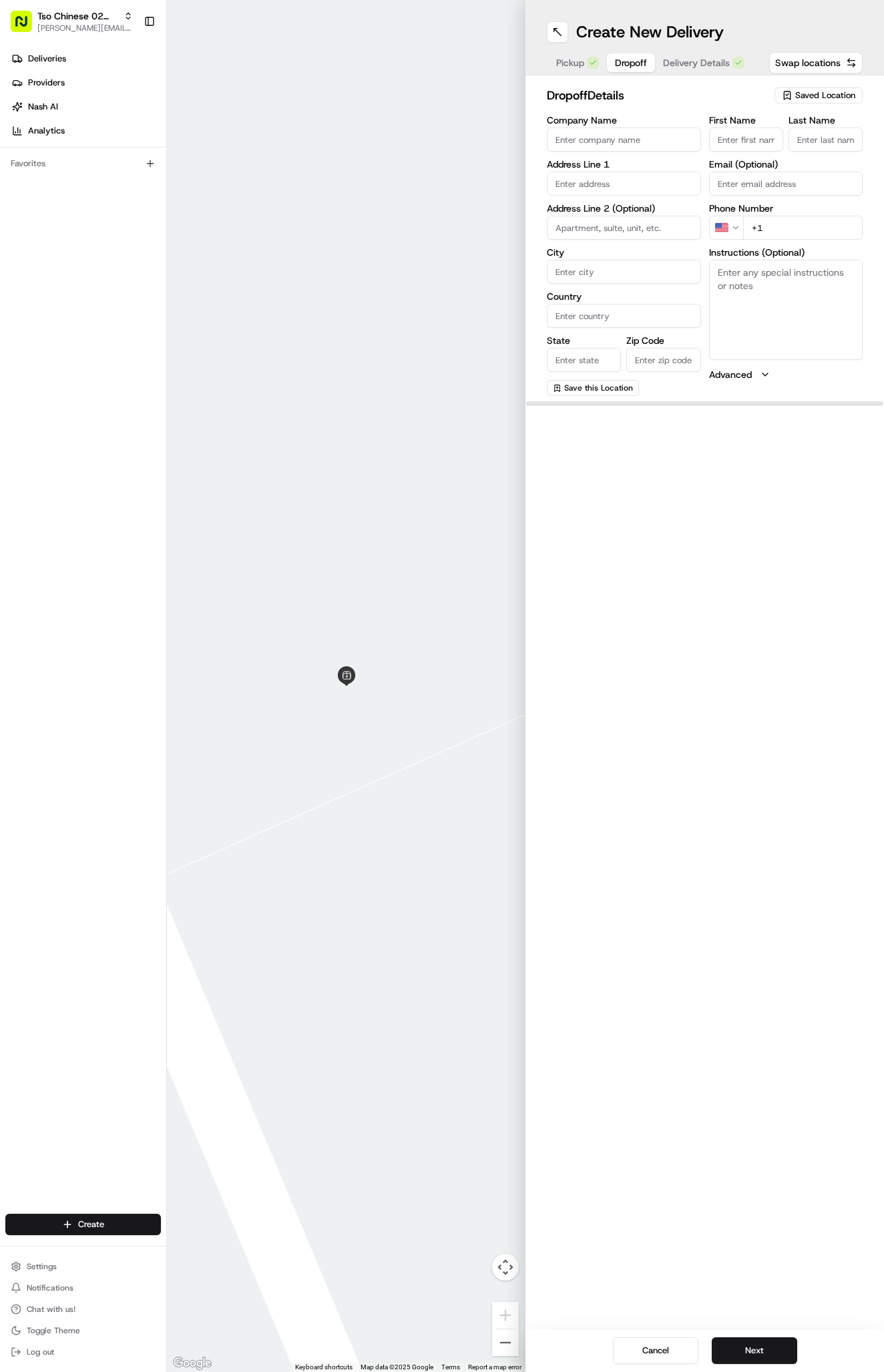
click at [634, 62] on span "Dropoff" at bounding box center [631, 62] width 32 height 13
paste input "[PERSON_NAME]"
type input "[PERSON_NAME]"
type input "."
paste input "[PHONE_NUMBER]"
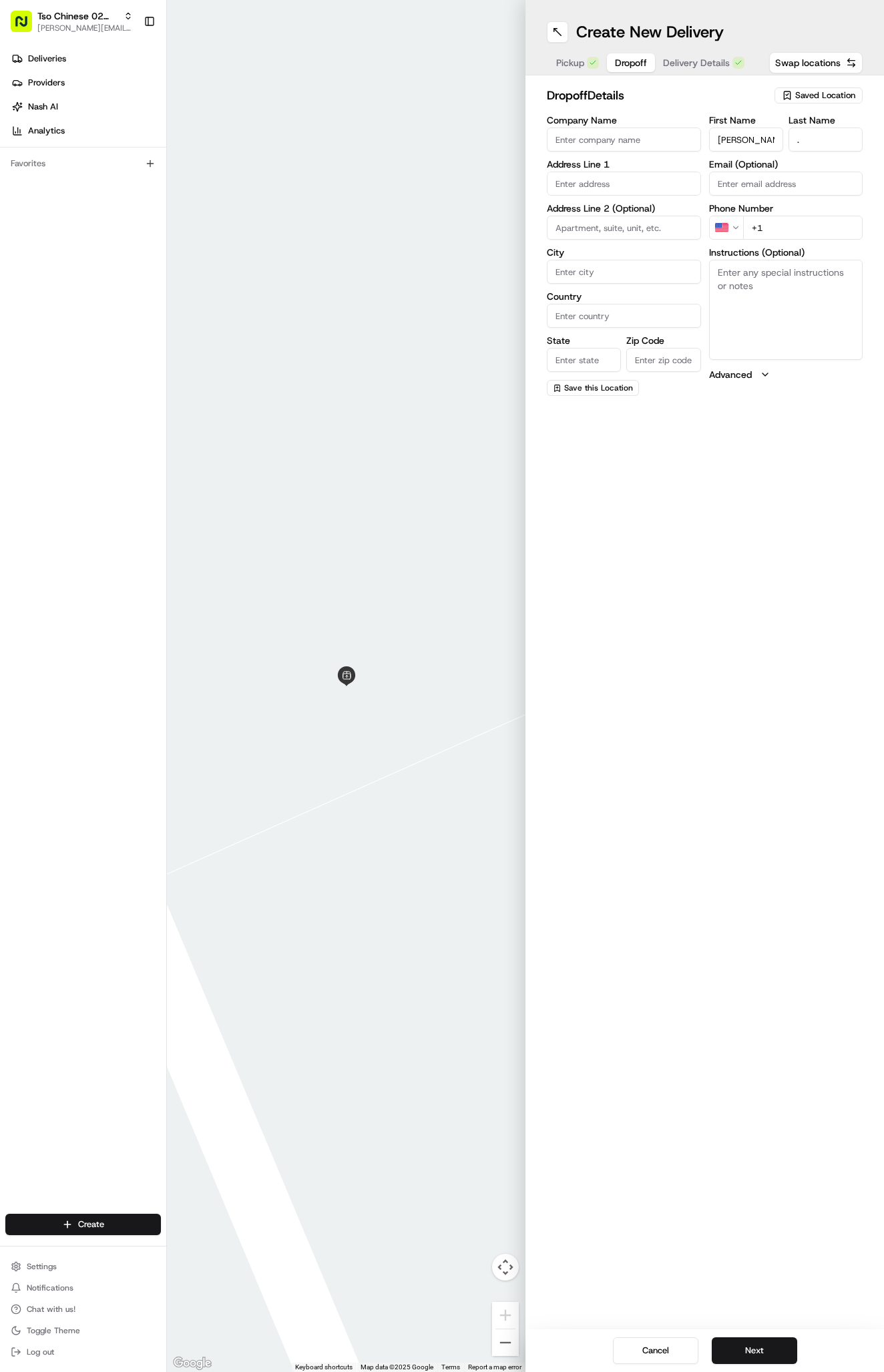
type input "[PHONE_NUMBER]"
paste input "[STREET_ADDRESS]"
click at [610, 221] on div "[STREET_ADDRESS]" at bounding box center [624, 212] width 147 height 20
type input "[STREET_ADDRESS]"
type input "Austin"
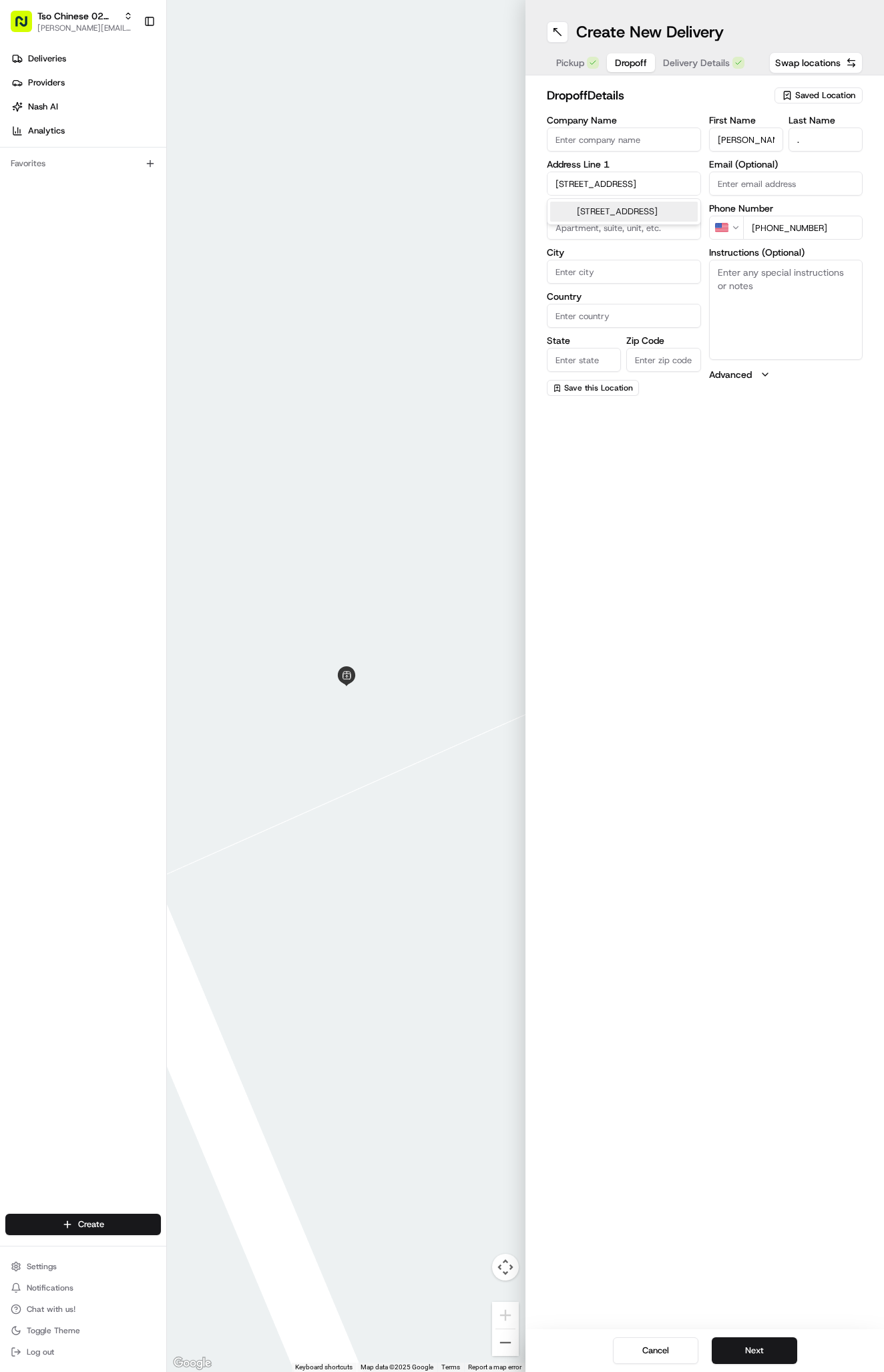
type input "[GEOGRAPHIC_DATA]"
type input "78729"
type input "[STREET_ADDRESS]"
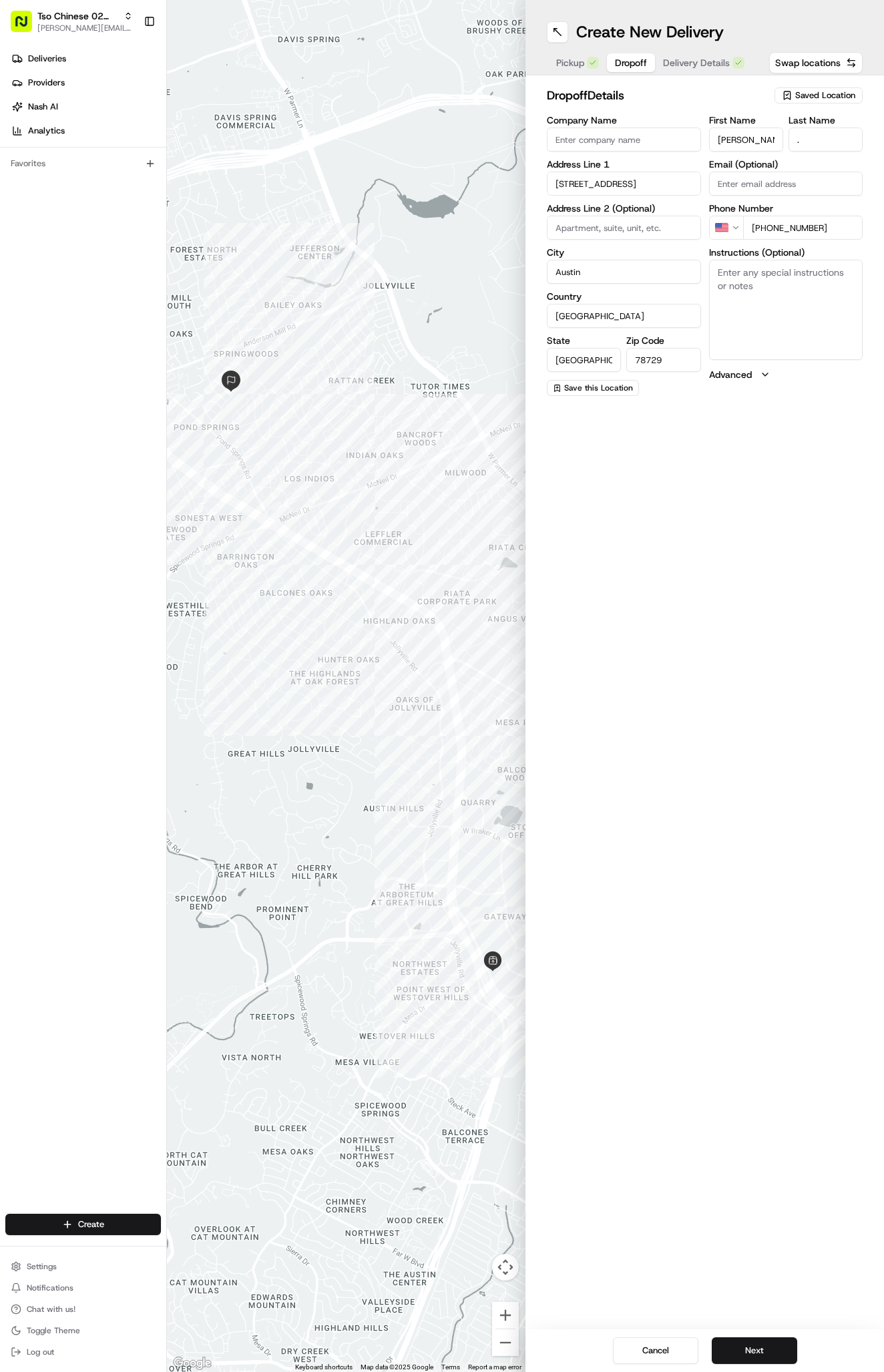
click at [770, 277] on textarea "Instructions (Optional)" at bounding box center [786, 310] width 155 height 100
paste textarea "Unit A. Please go through the front gate to deliver under covered porch. Thank …"
type textarea "Unit A. Please go through the front gate to deliver under covered porch. Thank …"
click at [737, 1355] on button "Next" at bounding box center [754, 1350] width 85 height 27
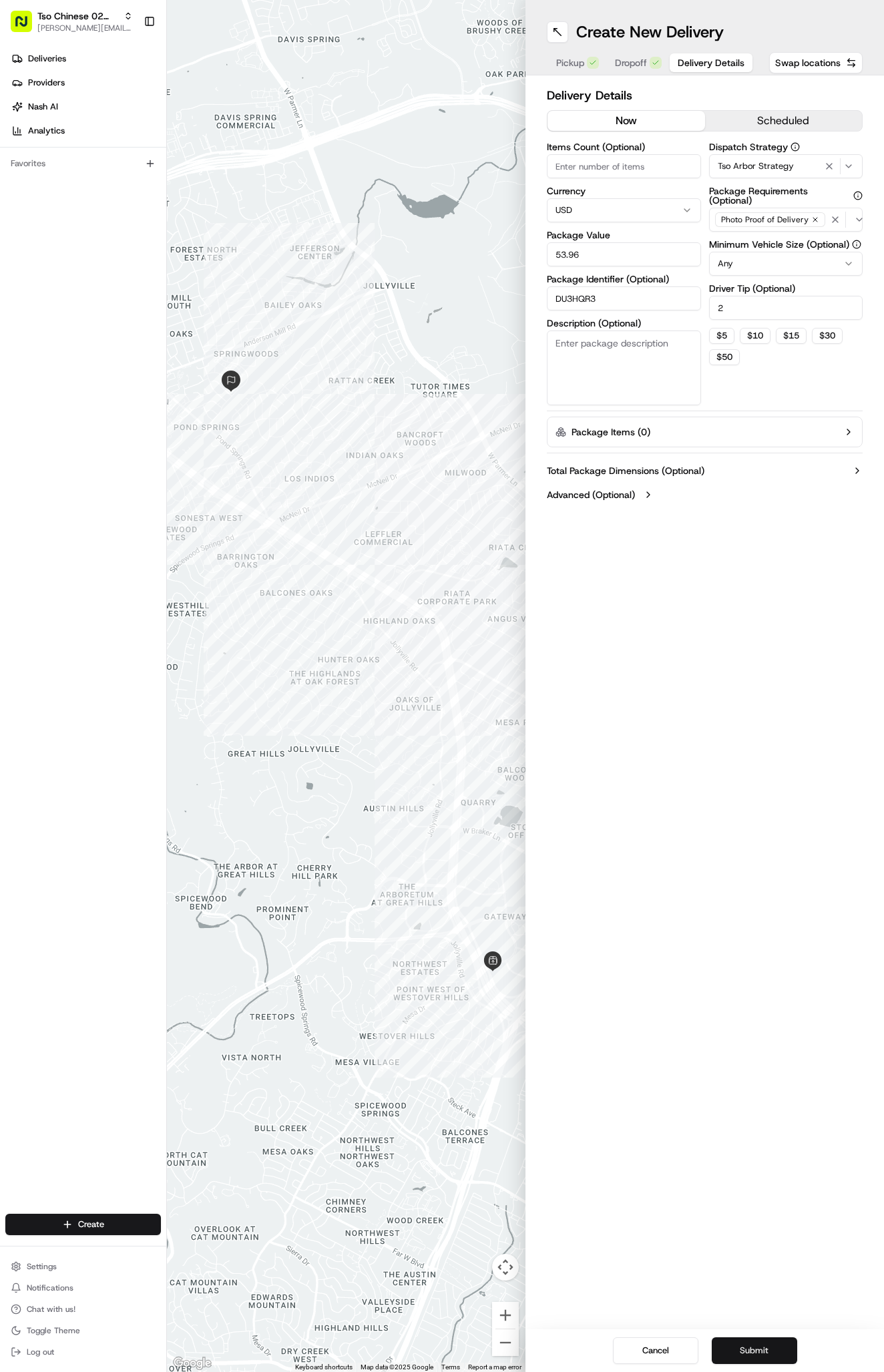
click at [737, 1356] on button "Submit" at bounding box center [754, 1350] width 85 height 27
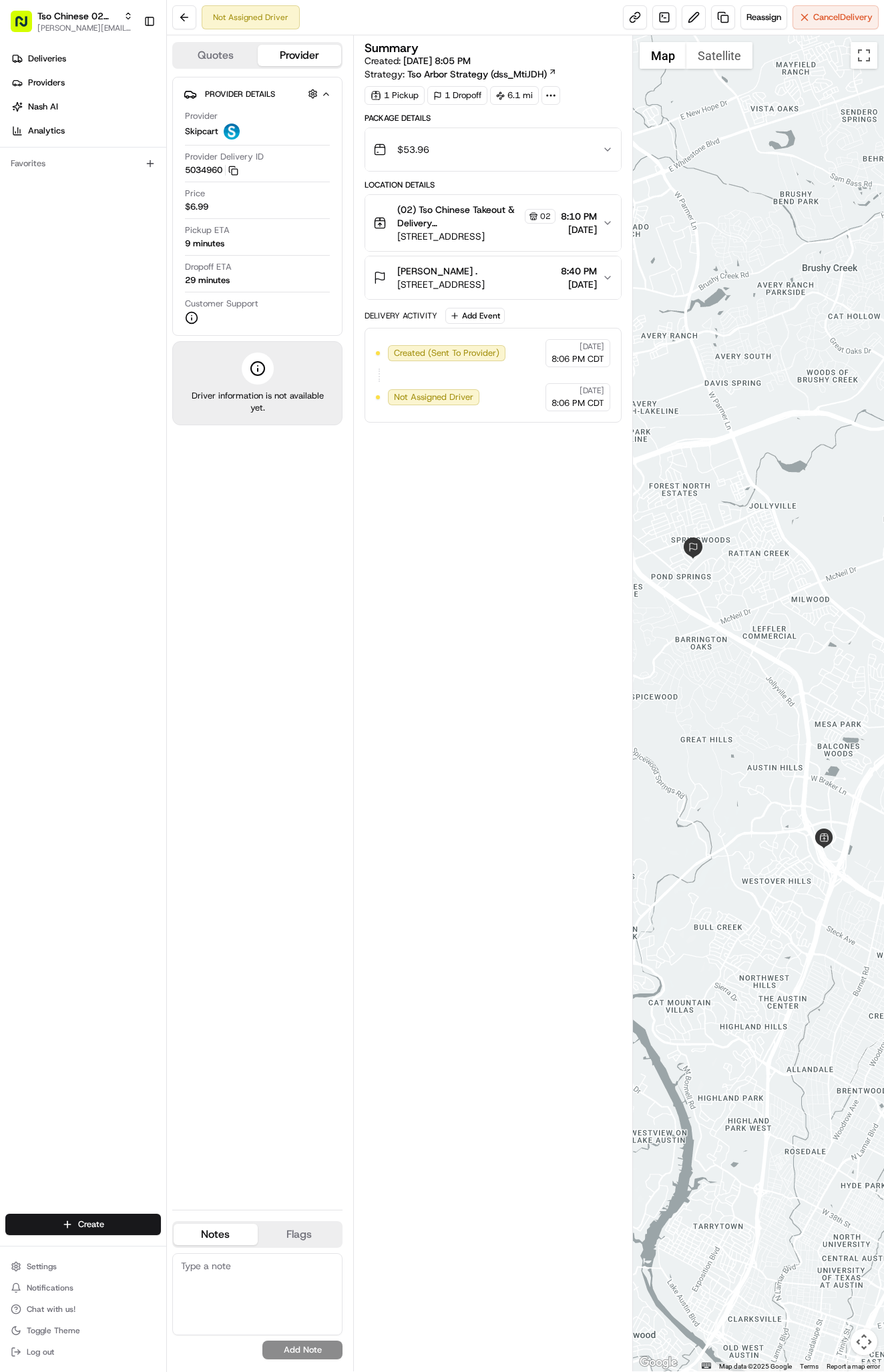
click at [80, 64] on link "Deliveries" at bounding box center [86, 59] width 161 height 21
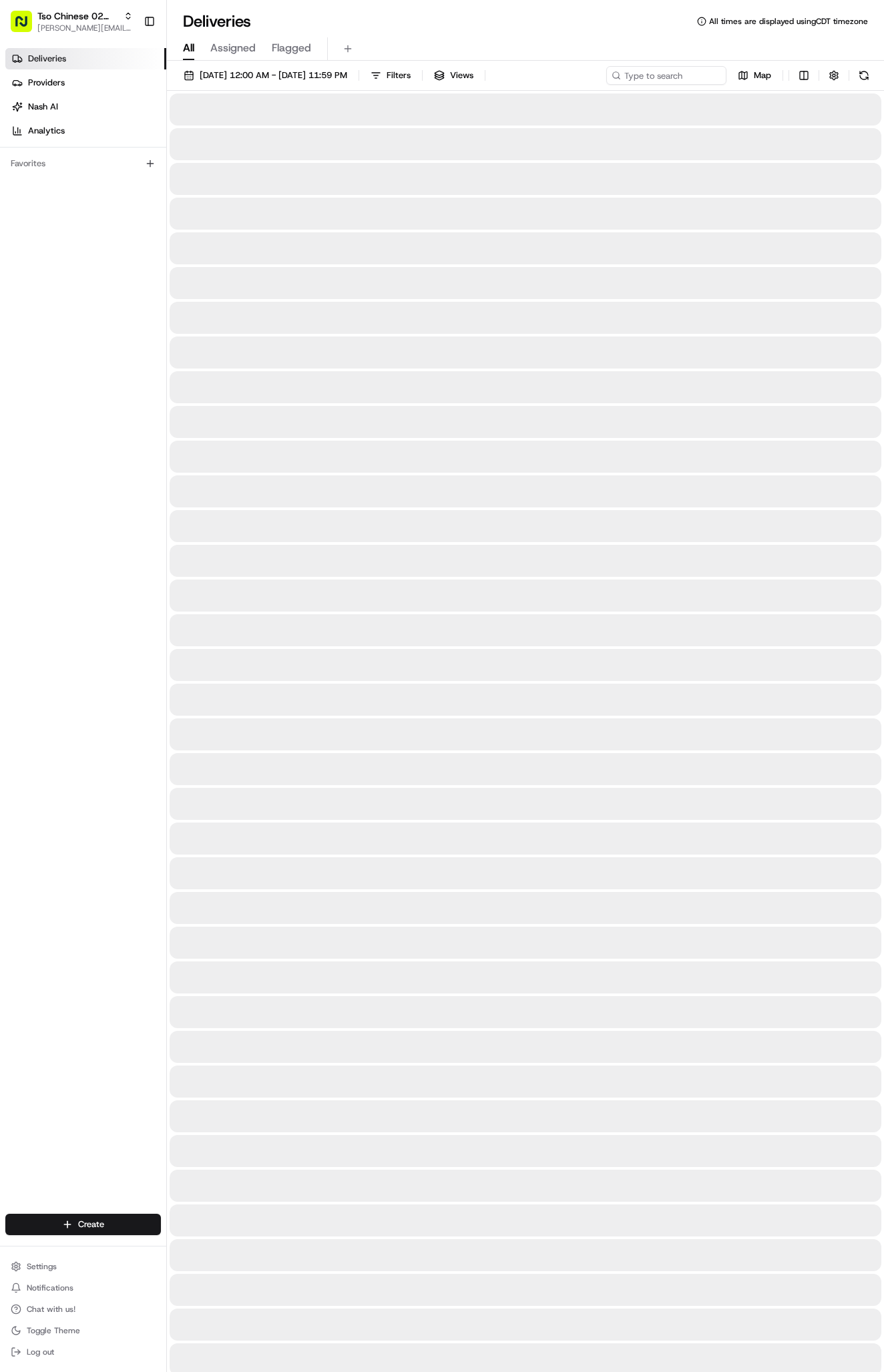
click at [80, 64] on link "Deliveries" at bounding box center [86, 59] width 161 height 21
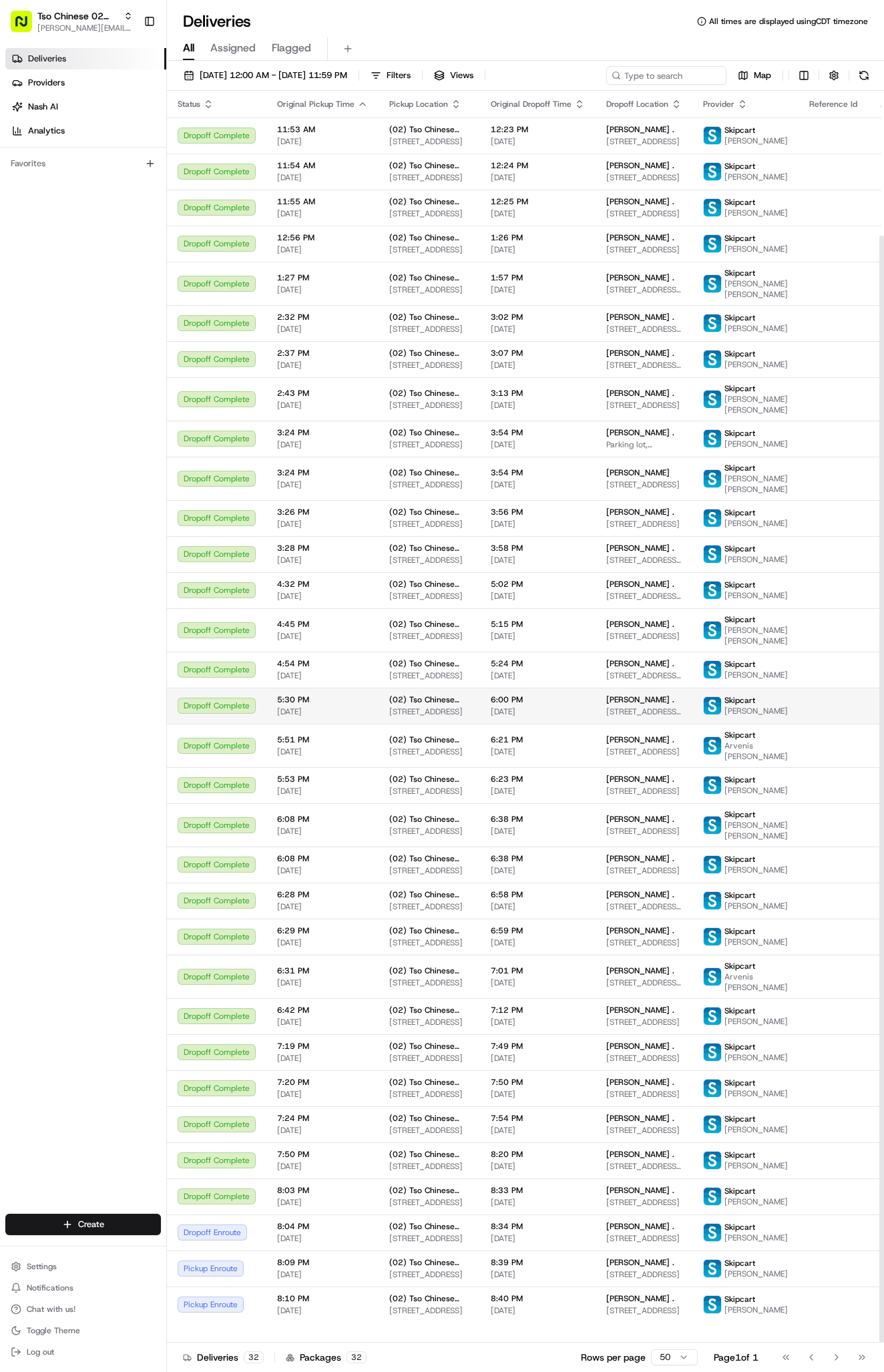
scroll to position [164, 0]
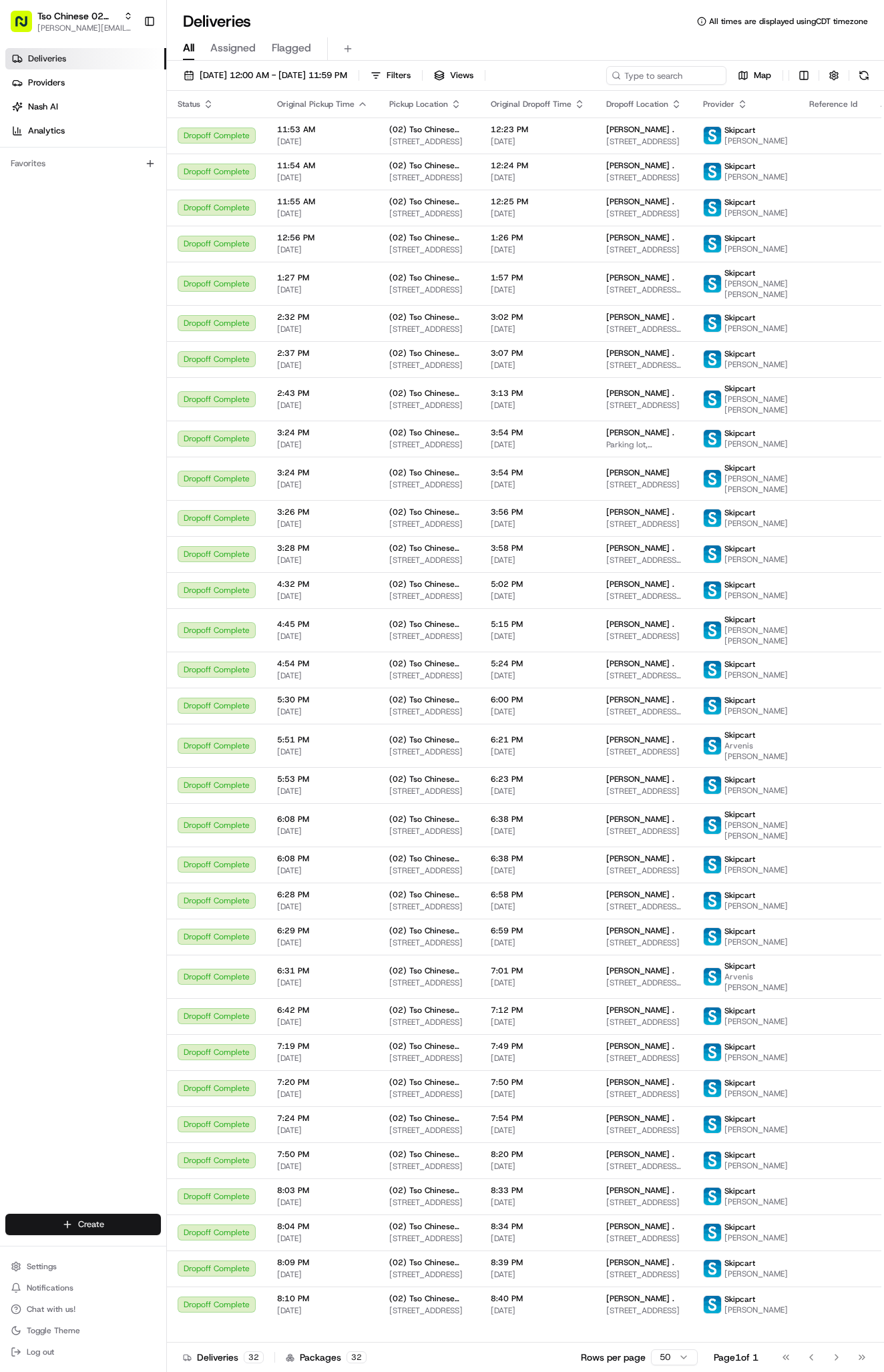
click at [75, 1230] on html "Tso Chinese 02 Arbor [PERSON_NAME][EMAIL_ADDRESS][DOMAIN_NAME] Toggle Sidebar D…" at bounding box center [442, 686] width 884 height 1372
click at [202, 1246] on link "Delivery" at bounding box center [241, 1249] width 149 height 24
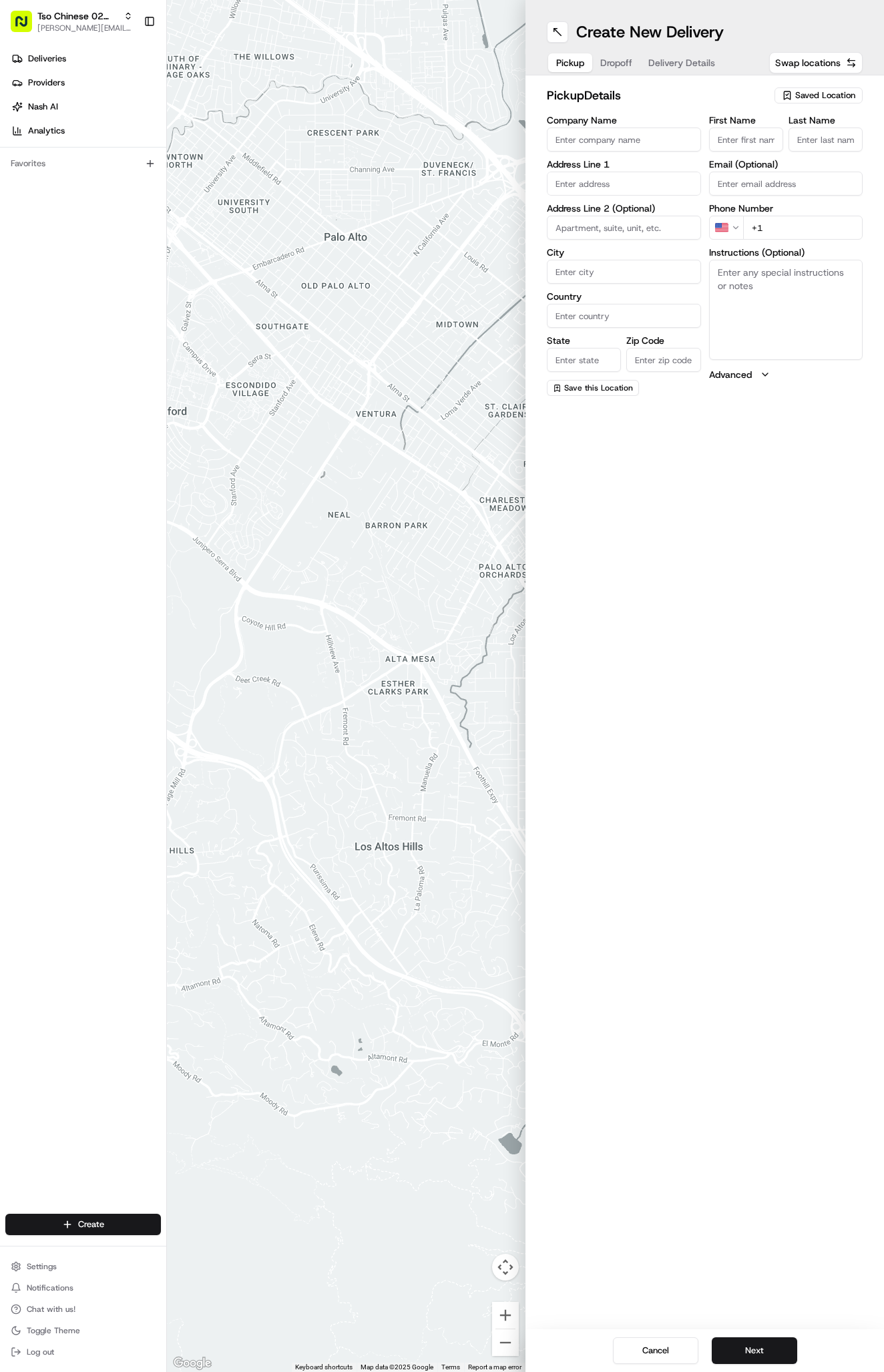
click at [816, 96] on span "Saved Location" at bounding box center [825, 95] width 60 height 12
click at [782, 144] on span "(02) Tso Chinese Takeout & Delivery [GEOGRAPHIC_DATA] (02)" at bounding box center [796, 152] width 164 height 24
type input "(02) Tso Chinese Takeout & Delivery [GEOGRAPHIC_DATA]"
type input "Bldg E Ste 402"
type input "Austin"
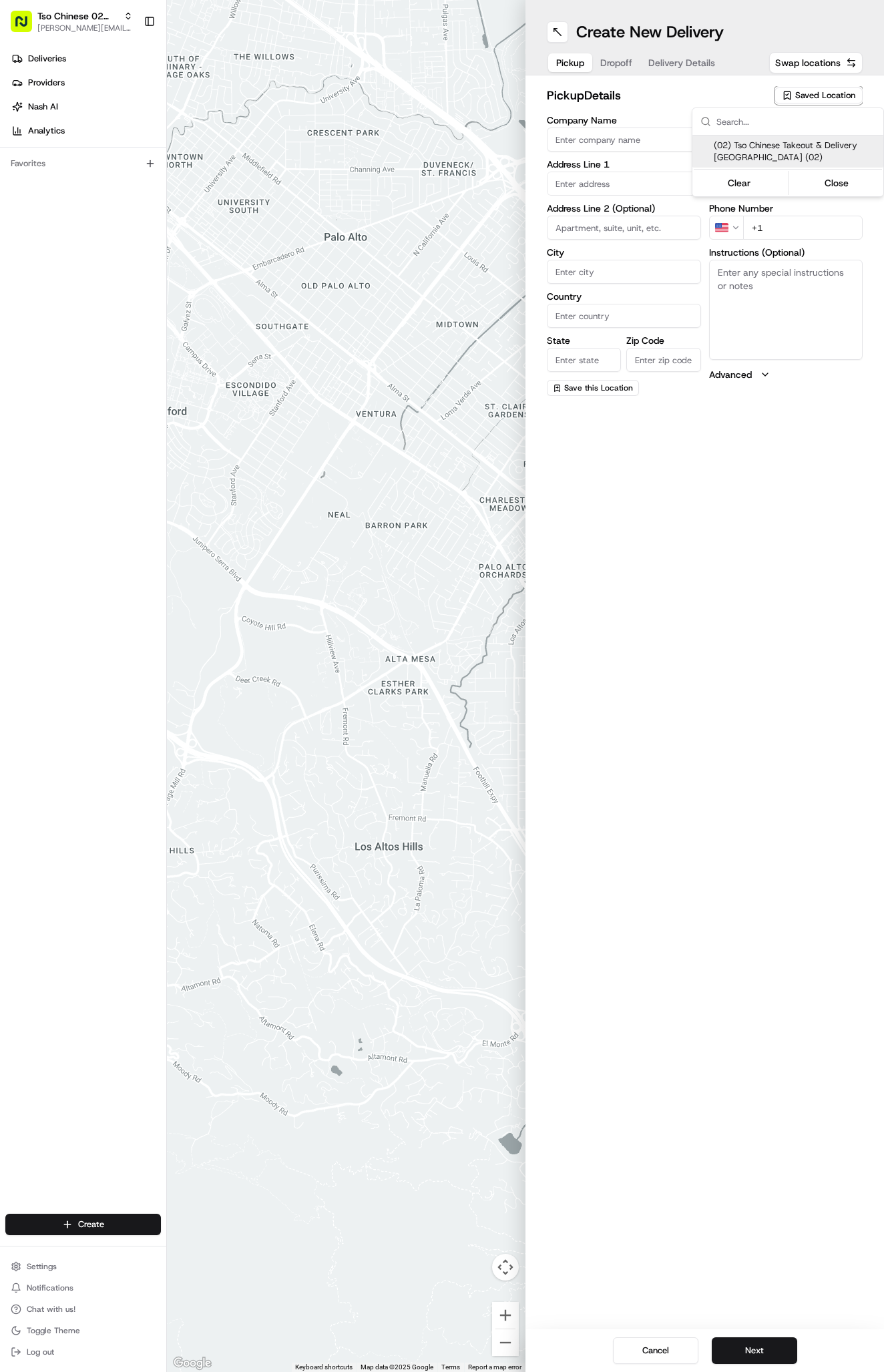
type input "US"
type input "[GEOGRAPHIC_DATA]"
type input "78759"
type input "Tso Chinese"
type input "Arboretum Crossing Manager"
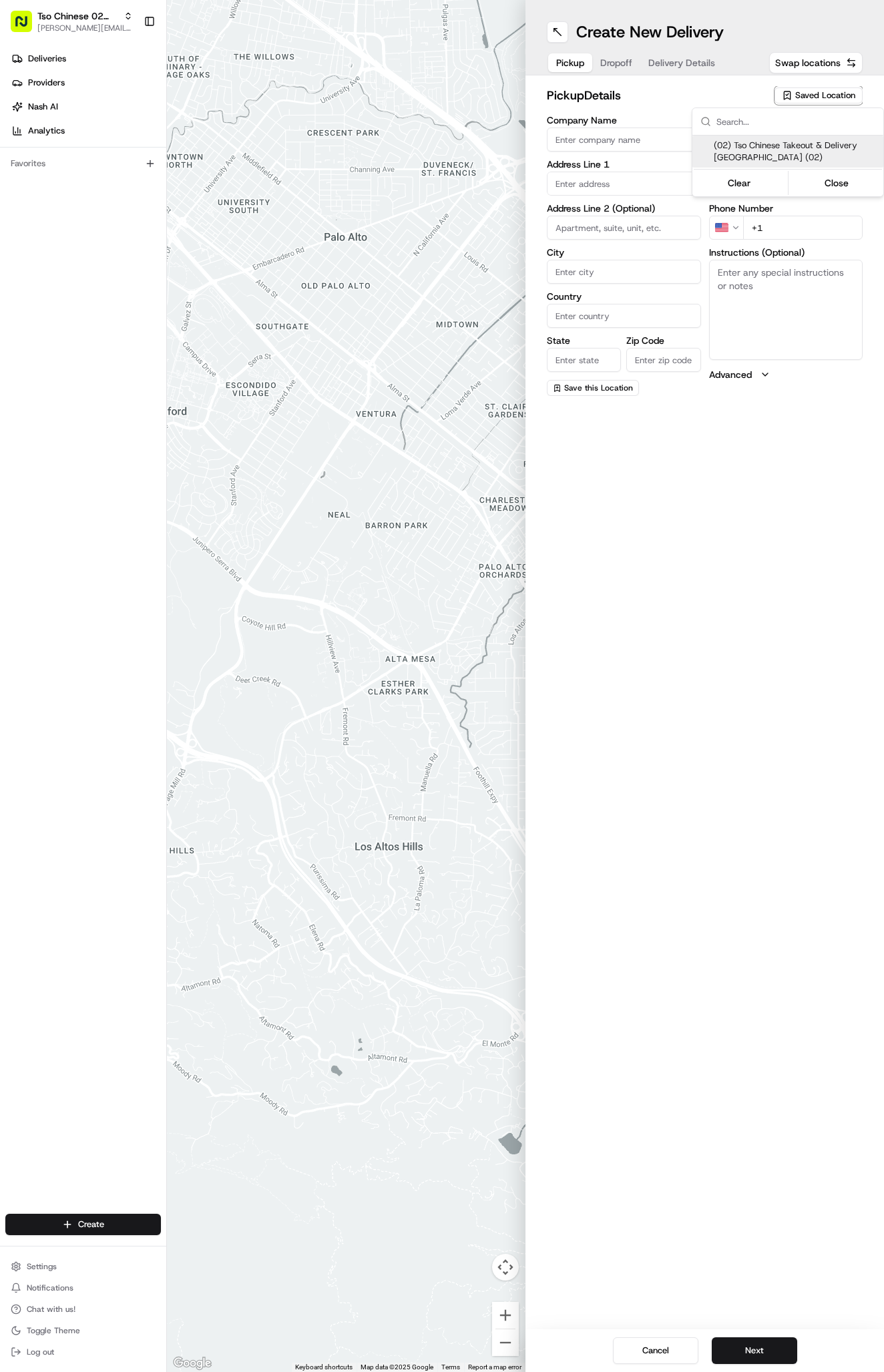
type input "[EMAIL_ADDRESS][DOMAIN_NAME]"
type input "[PHONE_NUMBER]"
type textarea "Submit a picture displaying address & food as Proof of Delivery. Envía una foto…"
type input "[STREET_ADDRESS]"
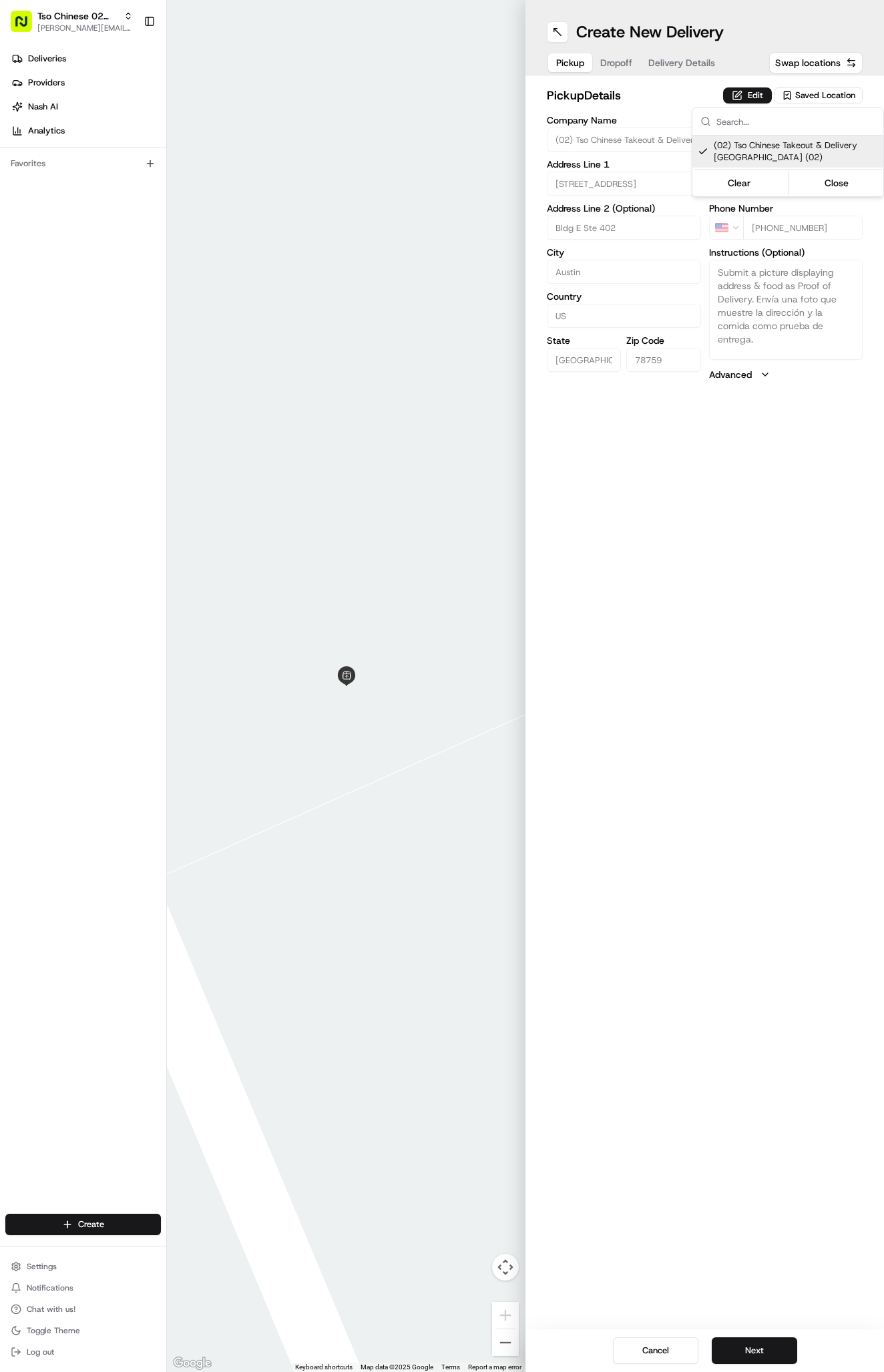
click at [595, 66] on html "Tso Chinese 02 Arbor [PERSON_NAME][EMAIL_ADDRESS][DOMAIN_NAME] Toggle Sidebar D…" at bounding box center [442, 686] width 884 height 1372
click at [684, 67] on span "Delivery Details" at bounding box center [682, 62] width 67 height 13
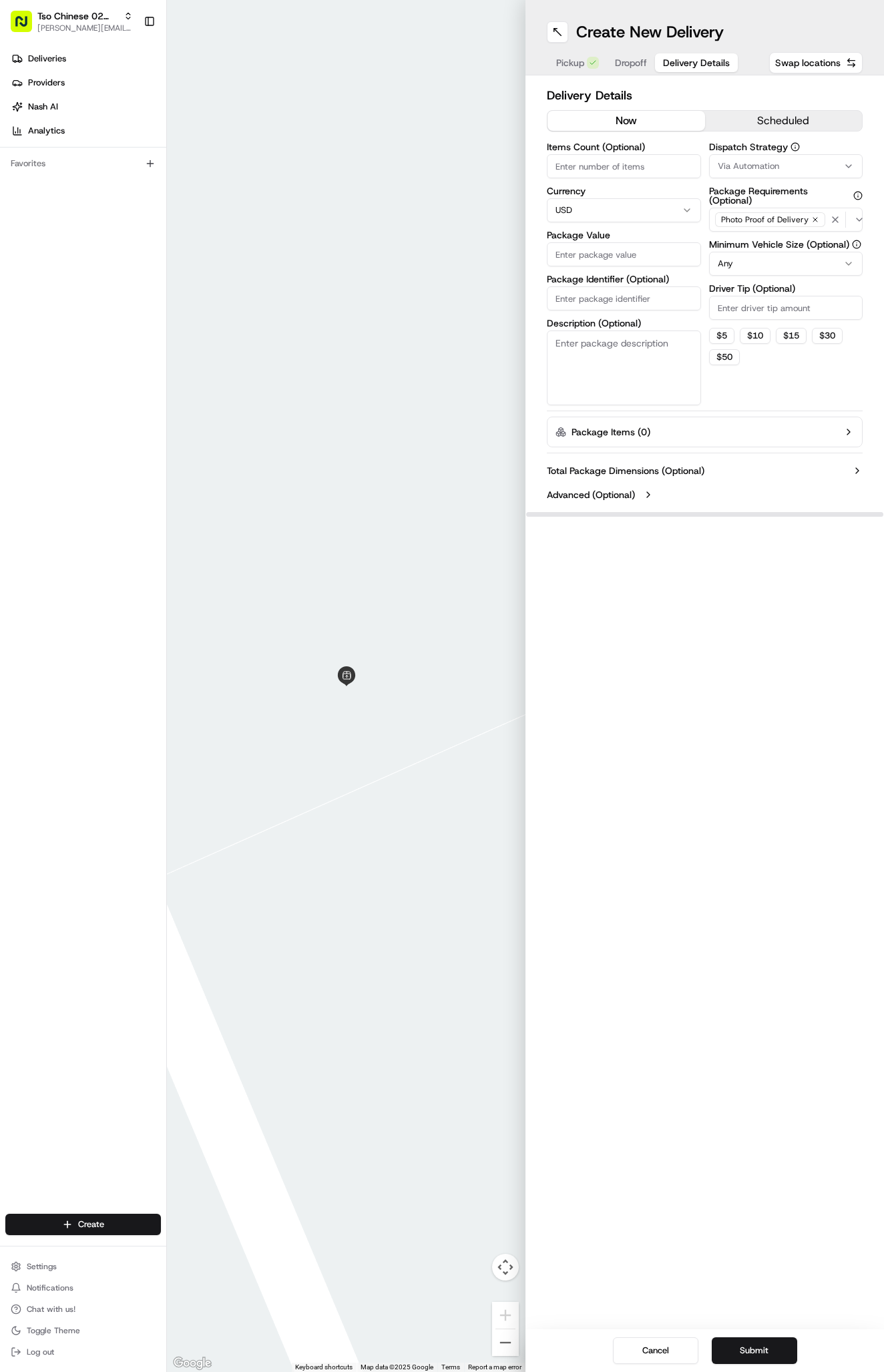
click at [744, 162] on span "Via Automation" at bounding box center [748, 166] width 61 height 12
click at [770, 233] on span "Tso Arbor Strategy" at bounding box center [796, 238] width 164 height 12
click at [779, 303] on html "Tso Chinese 02 Arbor [PERSON_NAME][EMAIL_ADDRESS][DOMAIN_NAME] Toggle Sidebar D…" at bounding box center [442, 686] width 884 height 1372
click at [779, 310] on input "Driver Tip (Optional)" at bounding box center [786, 308] width 155 height 24
type input "2"
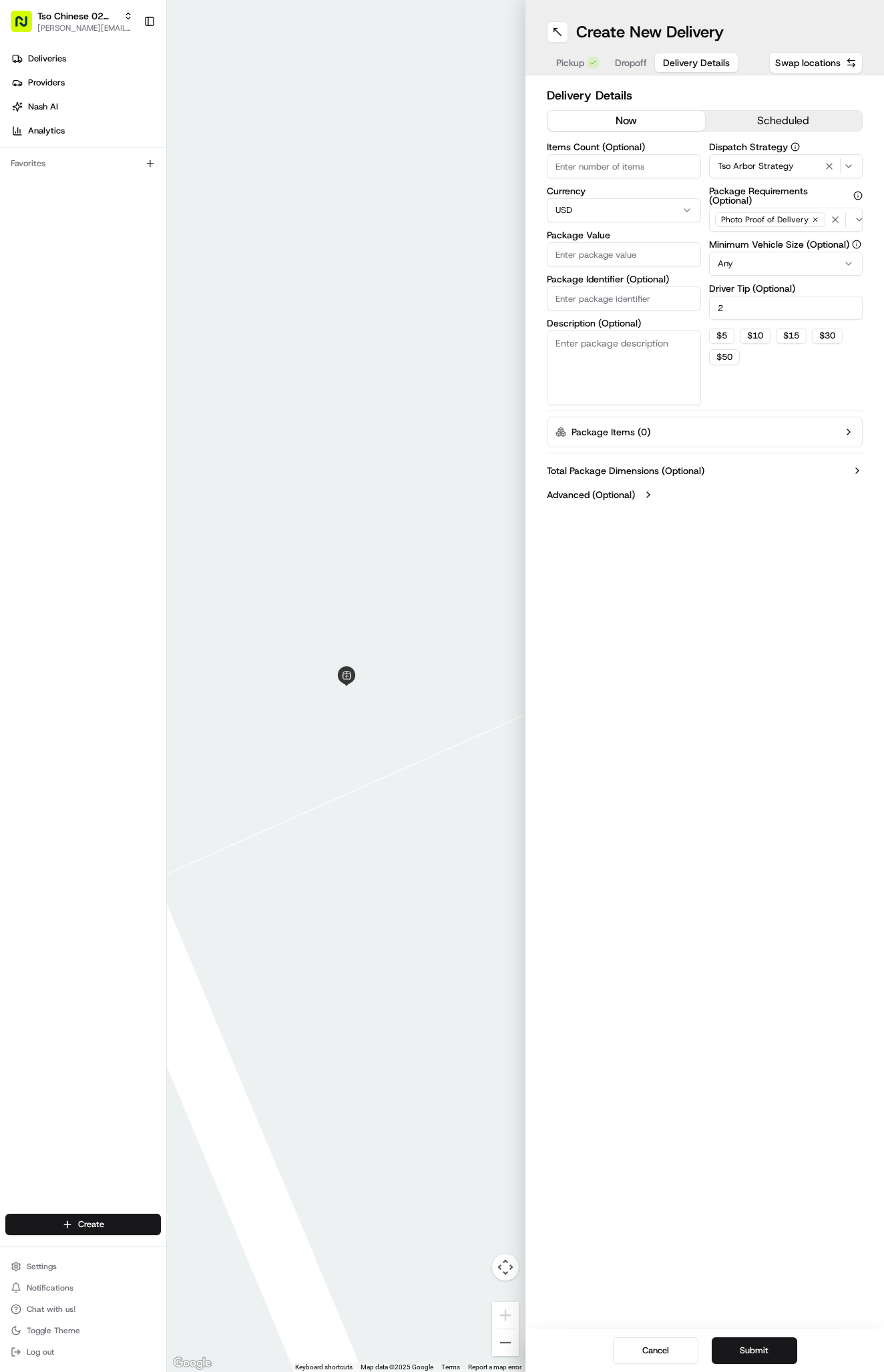
click at [612, 305] on input "Package Identifier (Optional)" at bounding box center [624, 298] width 155 height 24
click at [612, 302] on input "Package Identifier (Optional)" at bounding box center [624, 298] width 155 height 24
paste input "G9LAVE7"
type input "G9LAVE7"
click at [606, 250] on input "Package Value" at bounding box center [624, 254] width 155 height 24
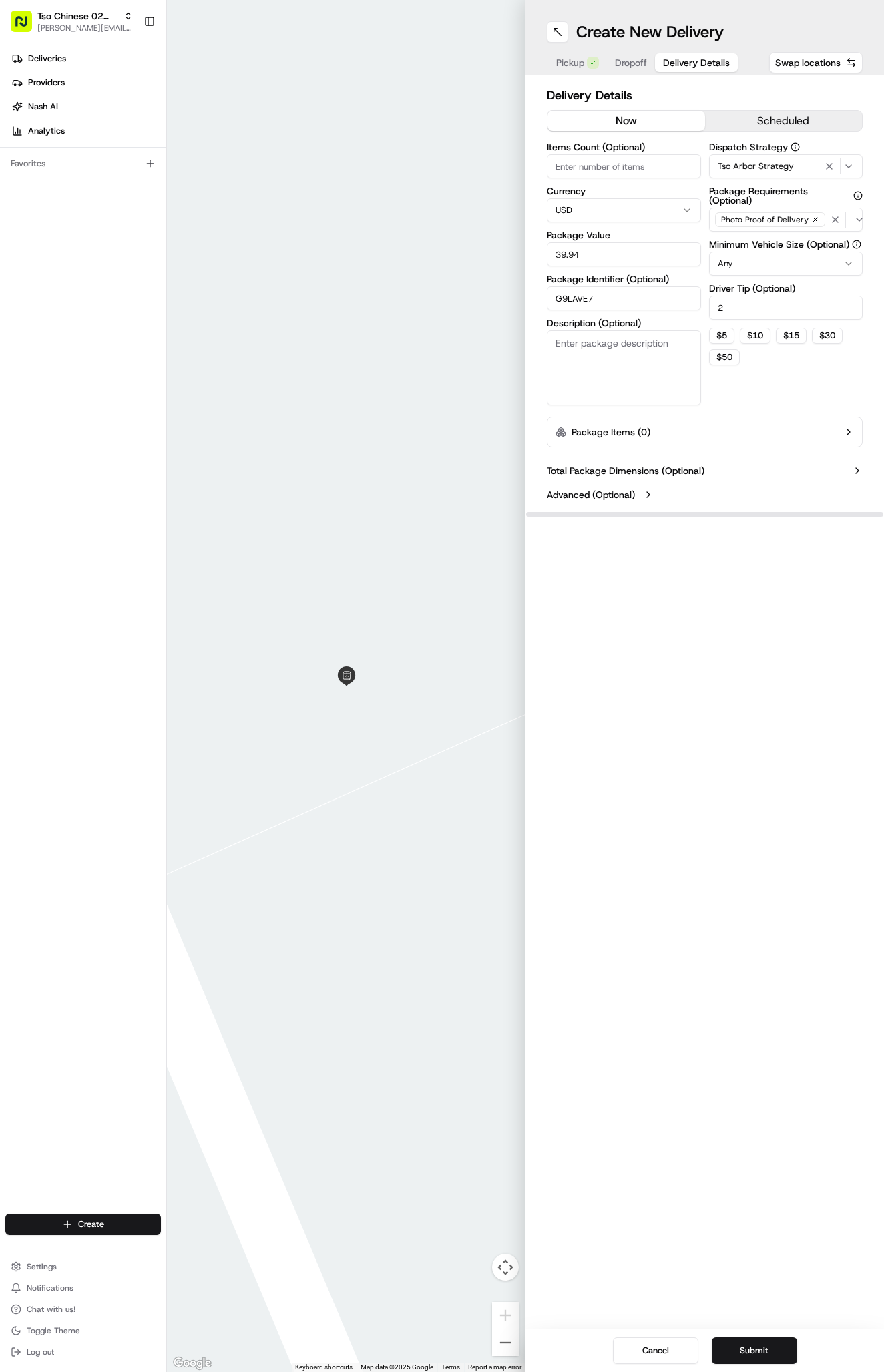
type input "39.94"
click at [643, 78] on div "Delivery Details now scheduled Items Count (Optional) Currency USD Package Valu…" at bounding box center [705, 296] width 358 height 442
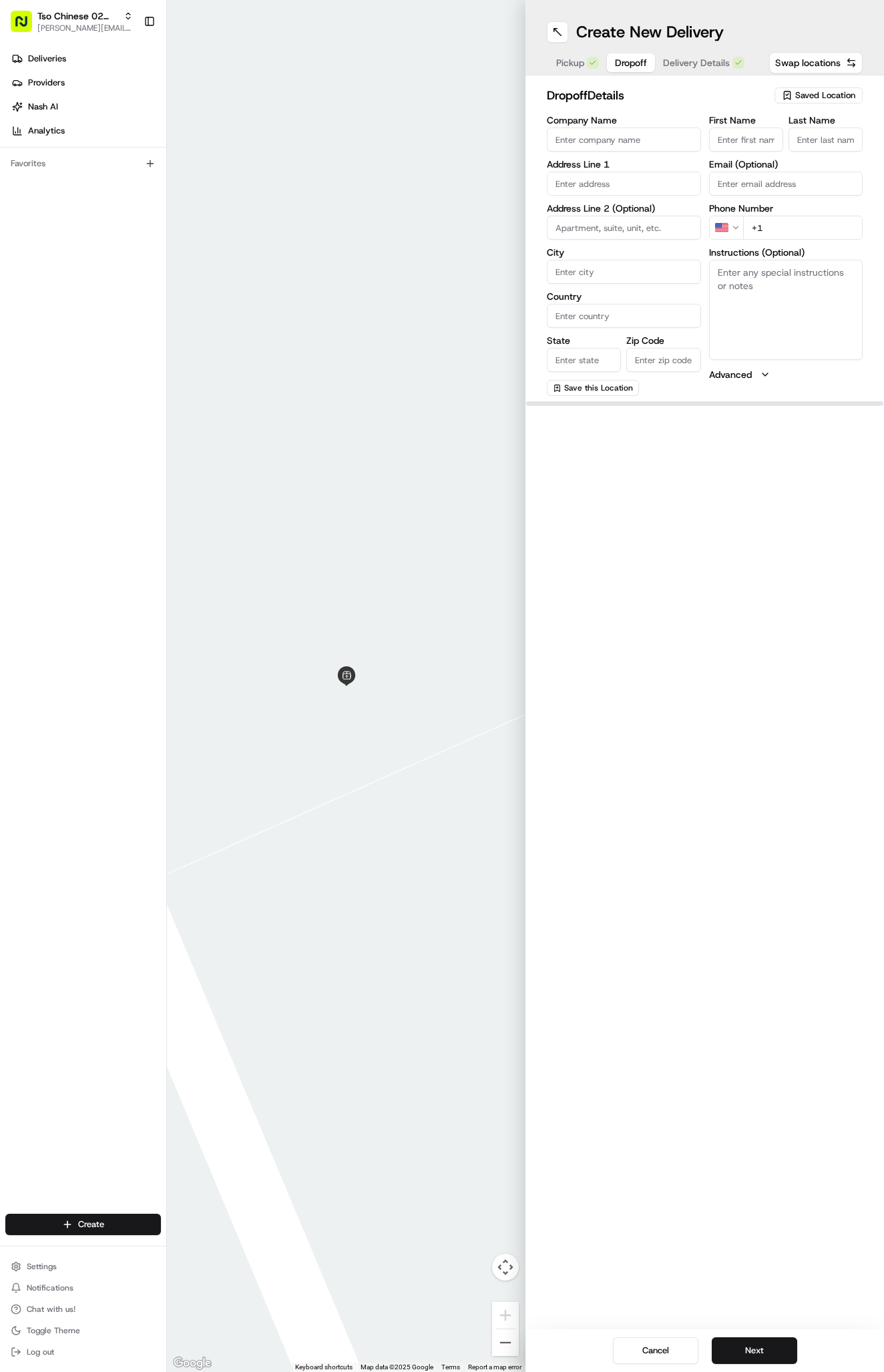
click at [643, 66] on span "Dropoff" at bounding box center [631, 62] width 32 height 13
paste input "[PHONE_NUMBER]"
type input "[PHONE_NUMBER]"
paste input "[STREET_ADDRESS]"
click at [658, 220] on div "[STREET_ADDRESS]" at bounding box center [624, 212] width 147 height 20
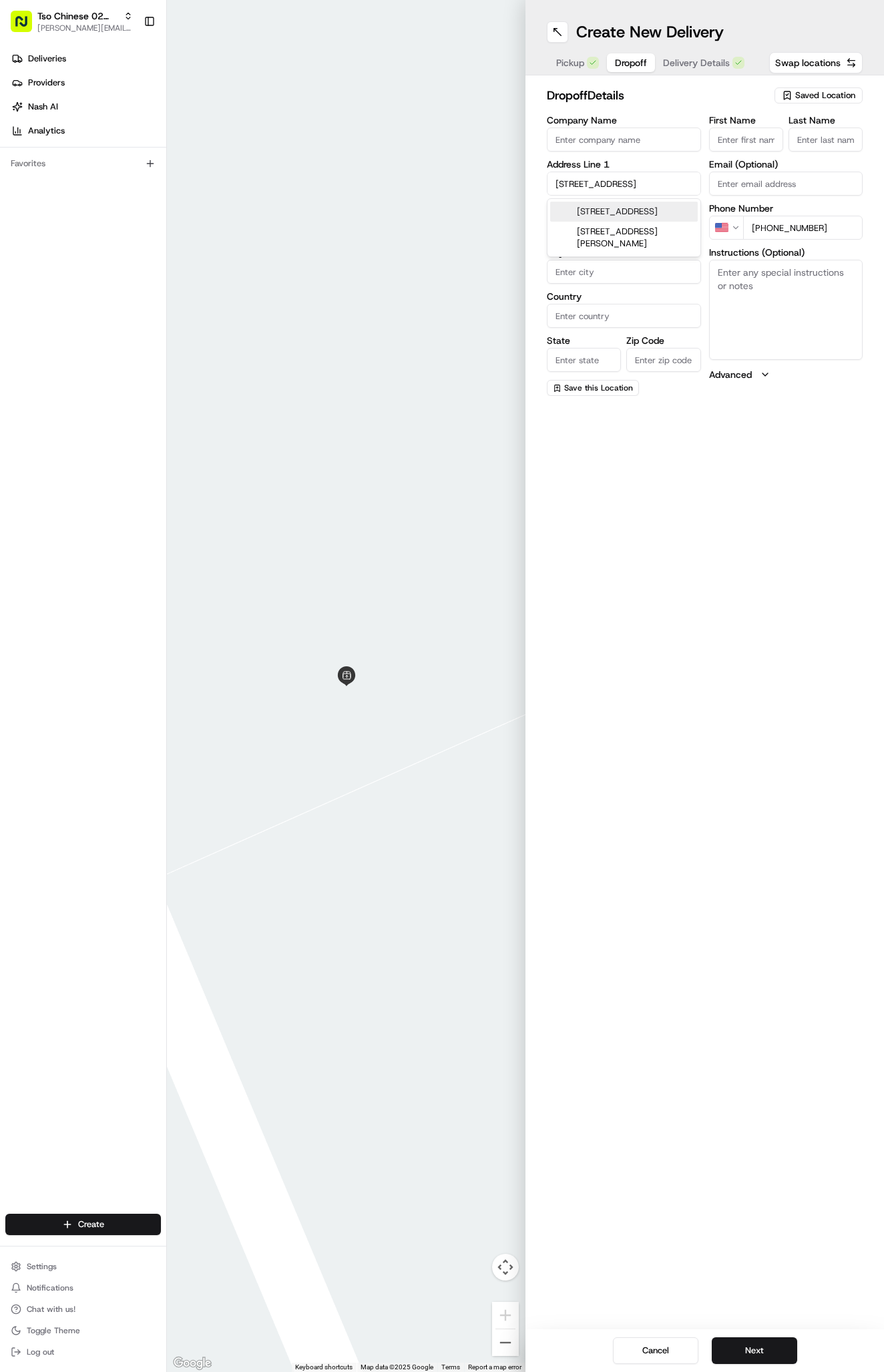
type input "[STREET_ADDRESS]"
type input "Austin"
type input "[GEOGRAPHIC_DATA]"
type input "78729"
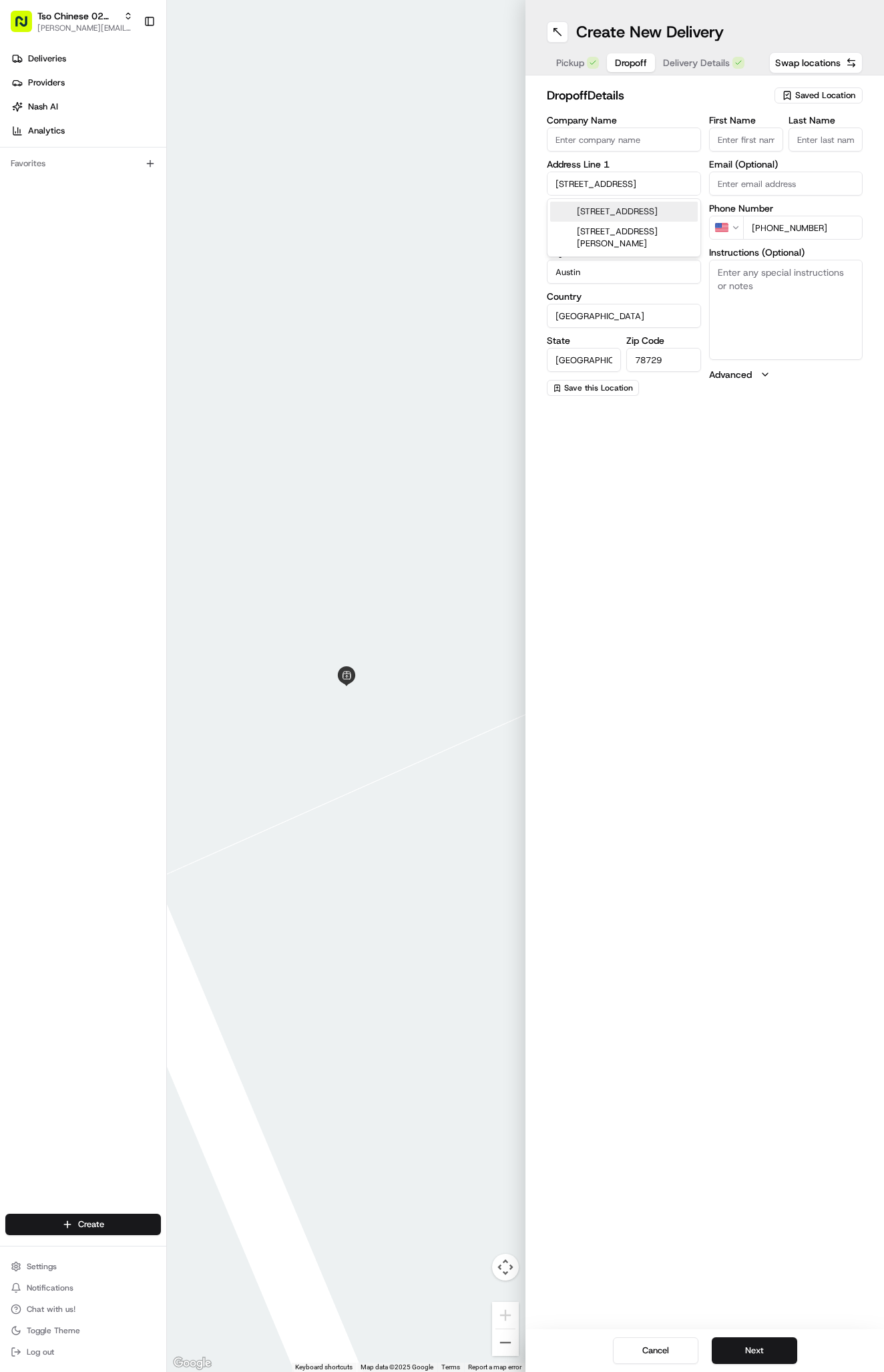
type input "[STREET_ADDRESS]"
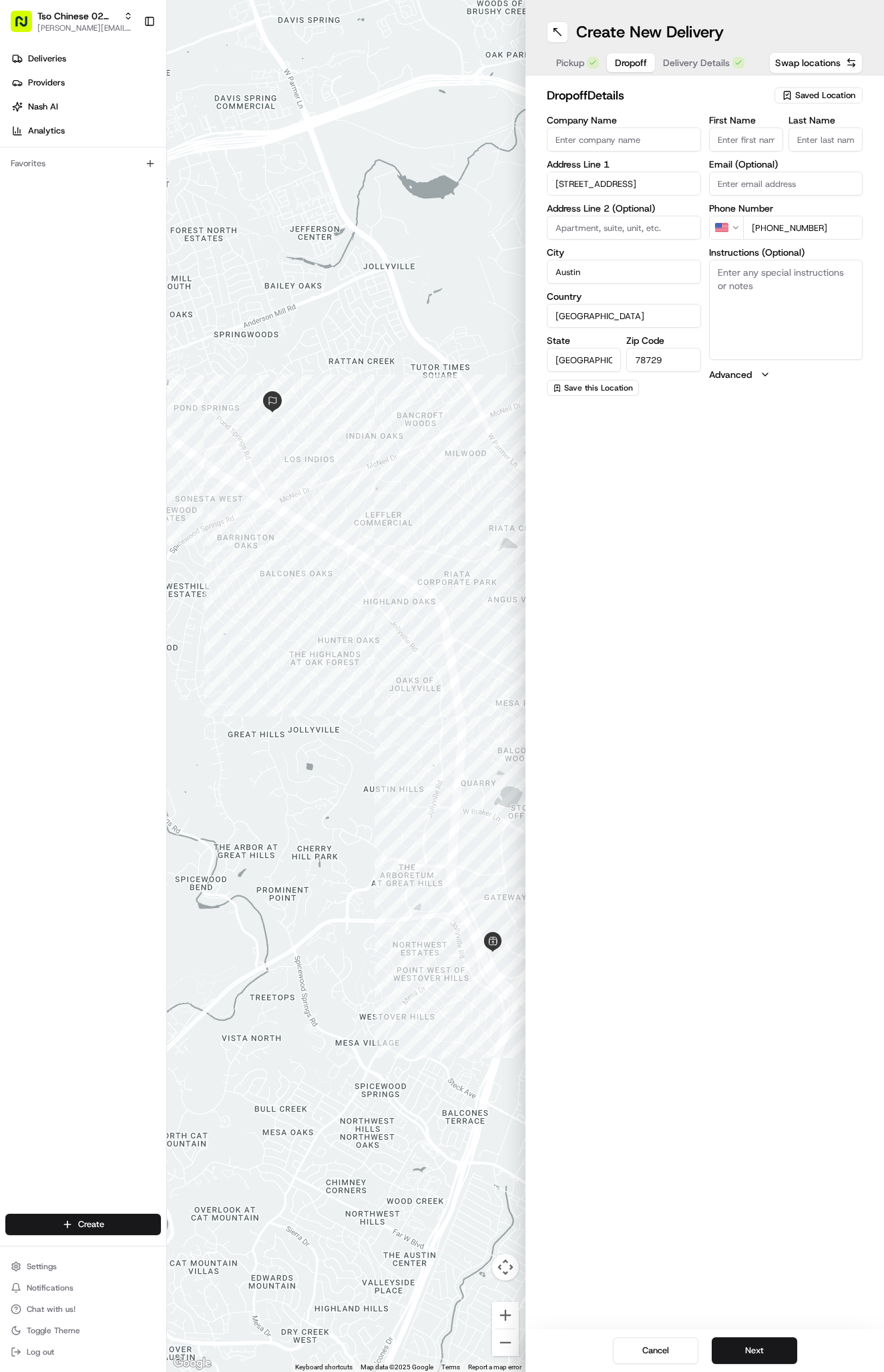
paste input "[PERSON_NAME]"
click at [782, 140] on input "[PERSON_NAME]" at bounding box center [746, 140] width 74 height 24
type input "[PERSON_NAME]"
type input "."
click at [781, 1352] on button "Next" at bounding box center [754, 1350] width 85 height 27
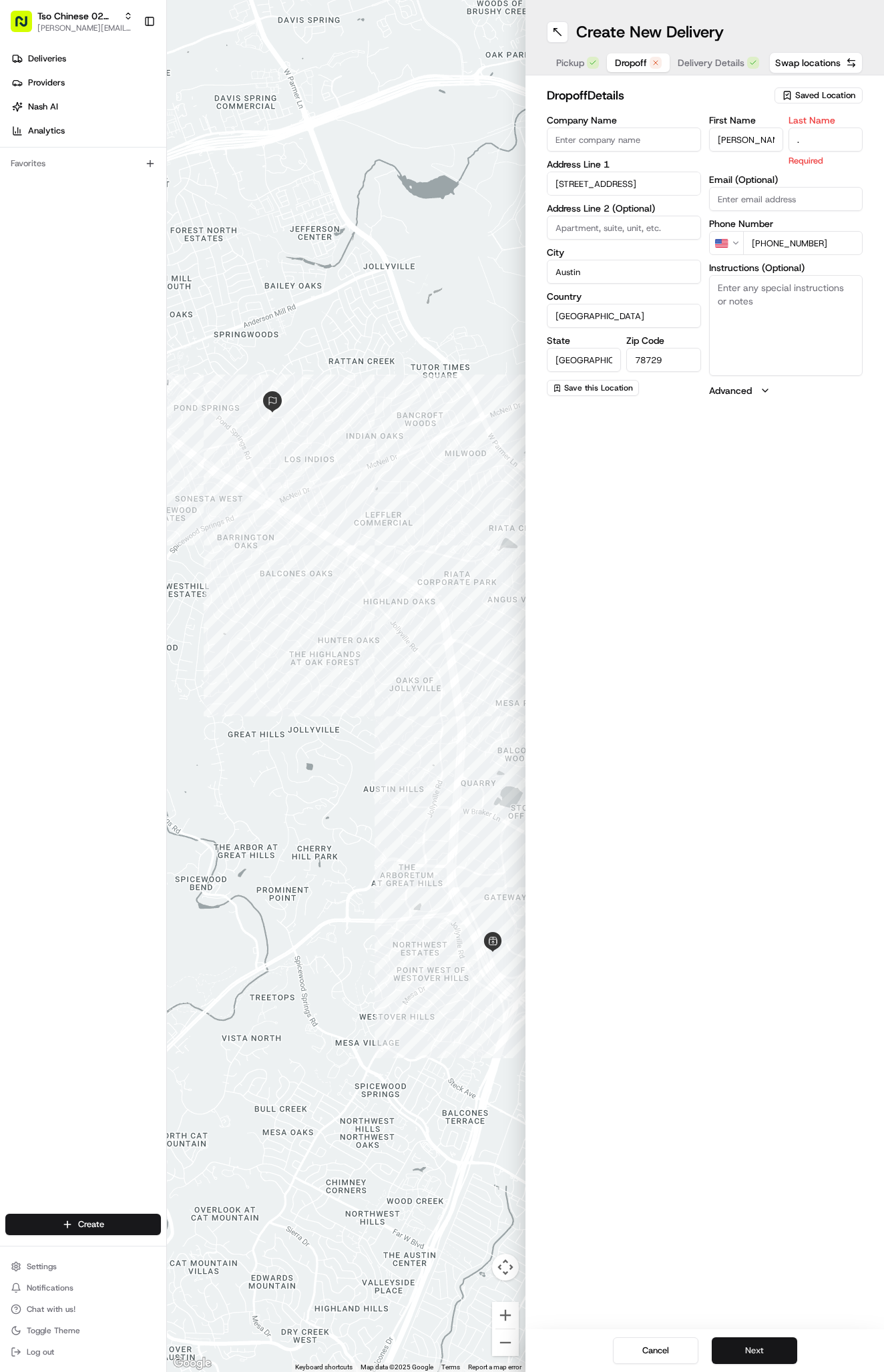
click at [781, 1352] on button "Next" at bounding box center [754, 1350] width 85 height 27
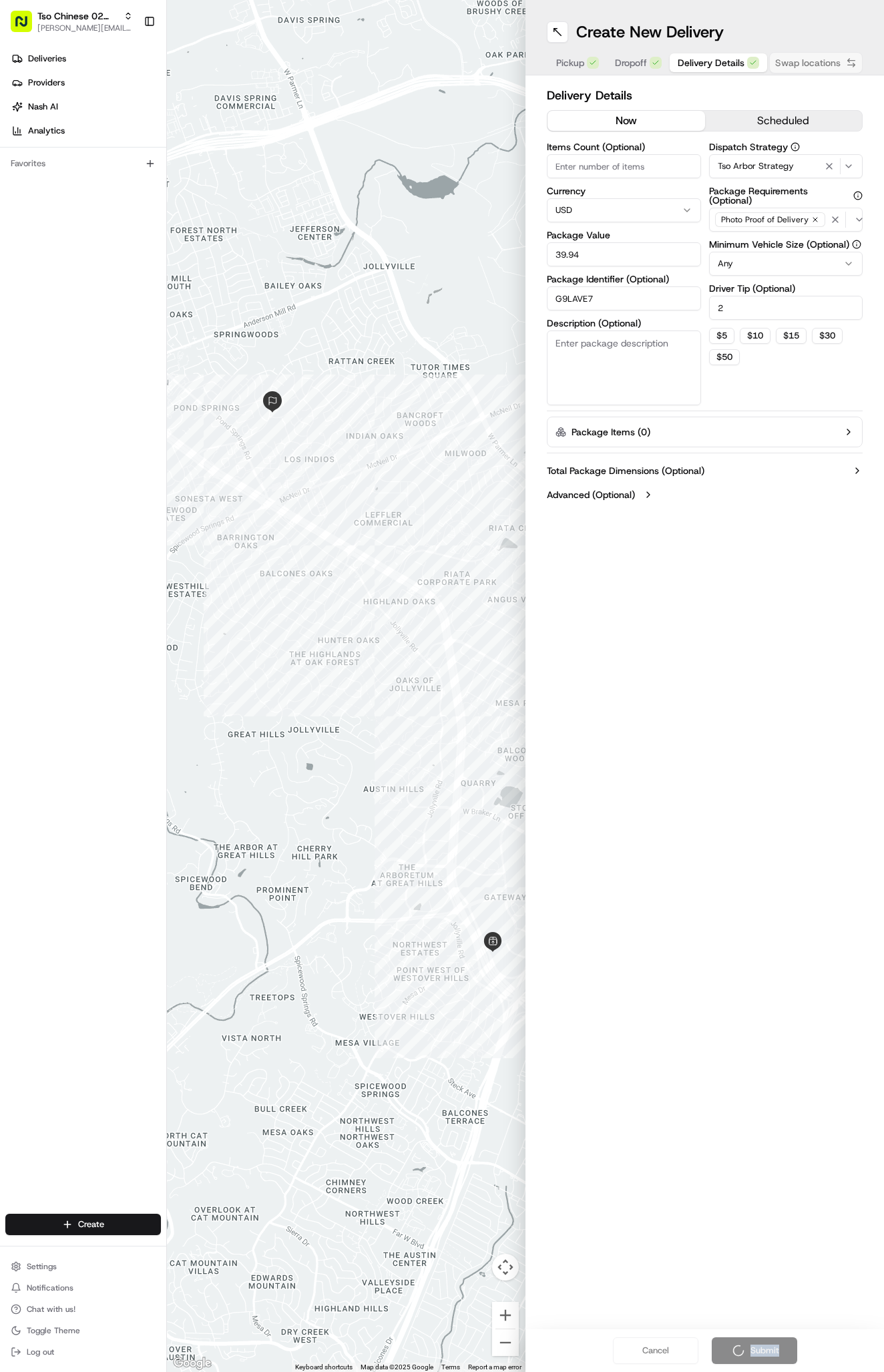
click at [781, 1352] on div "Cancel Submit" at bounding box center [705, 1350] width 358 height 43
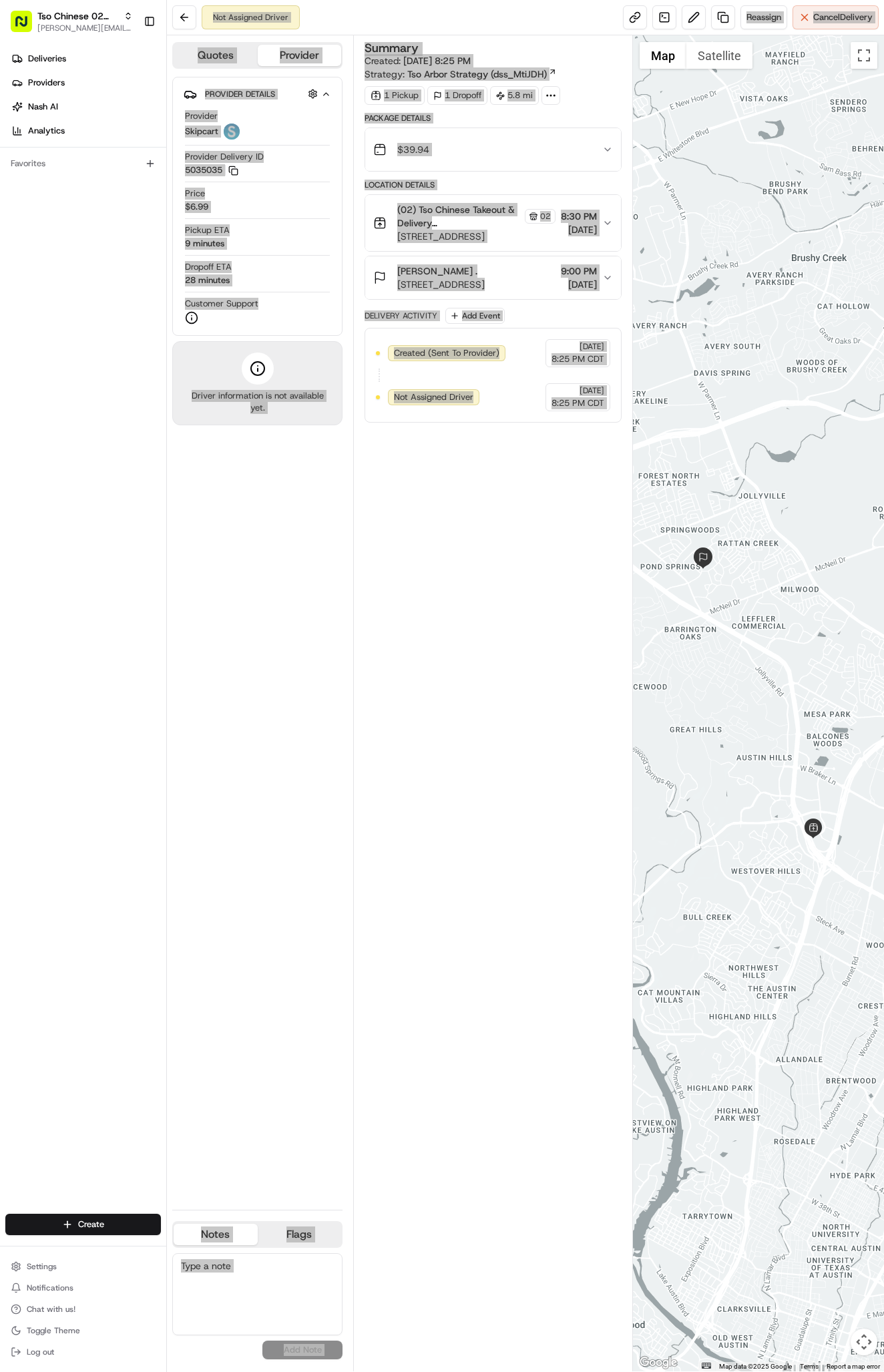
drag, startPoint x: 119, startPoint y: 459, endPoint x: 569, endPoint y: 988, distance: 694.5
click at [569, 988] on div "Summary Created: [DATE] 8:25 PM Strategy: Tso Arbor Strategy (dss_MtiJDH) 1 Pic…" at bounding box center [493, 703] width 257 height 1323
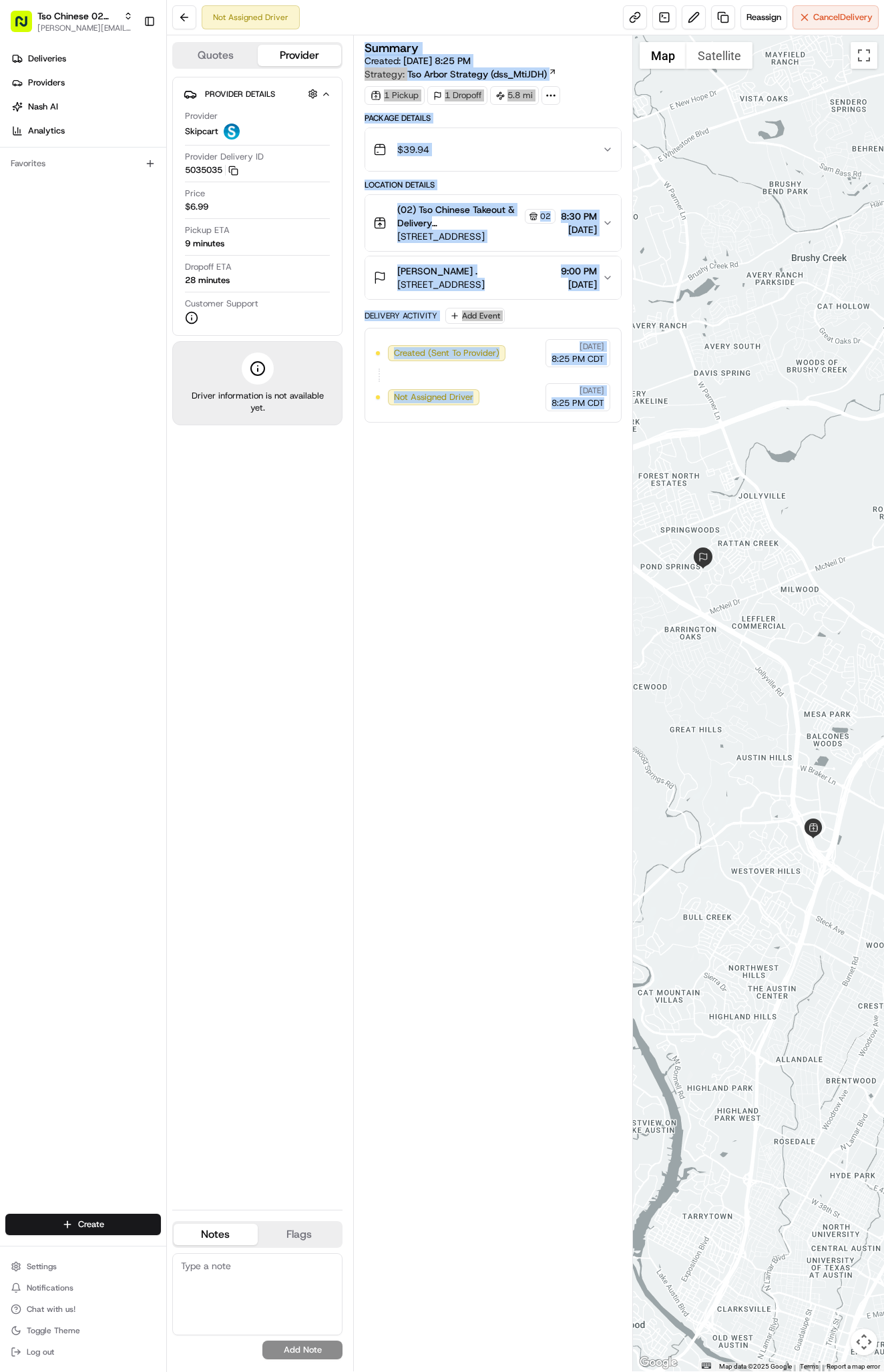
click at [425, 909] on div "Summary Created: [DATE] 8:25 PM Strategy: Tso Arbor Strategy (dss_MtiJDH) 1 Pic…" at bounding box center [493, 703] width 257 height 1323
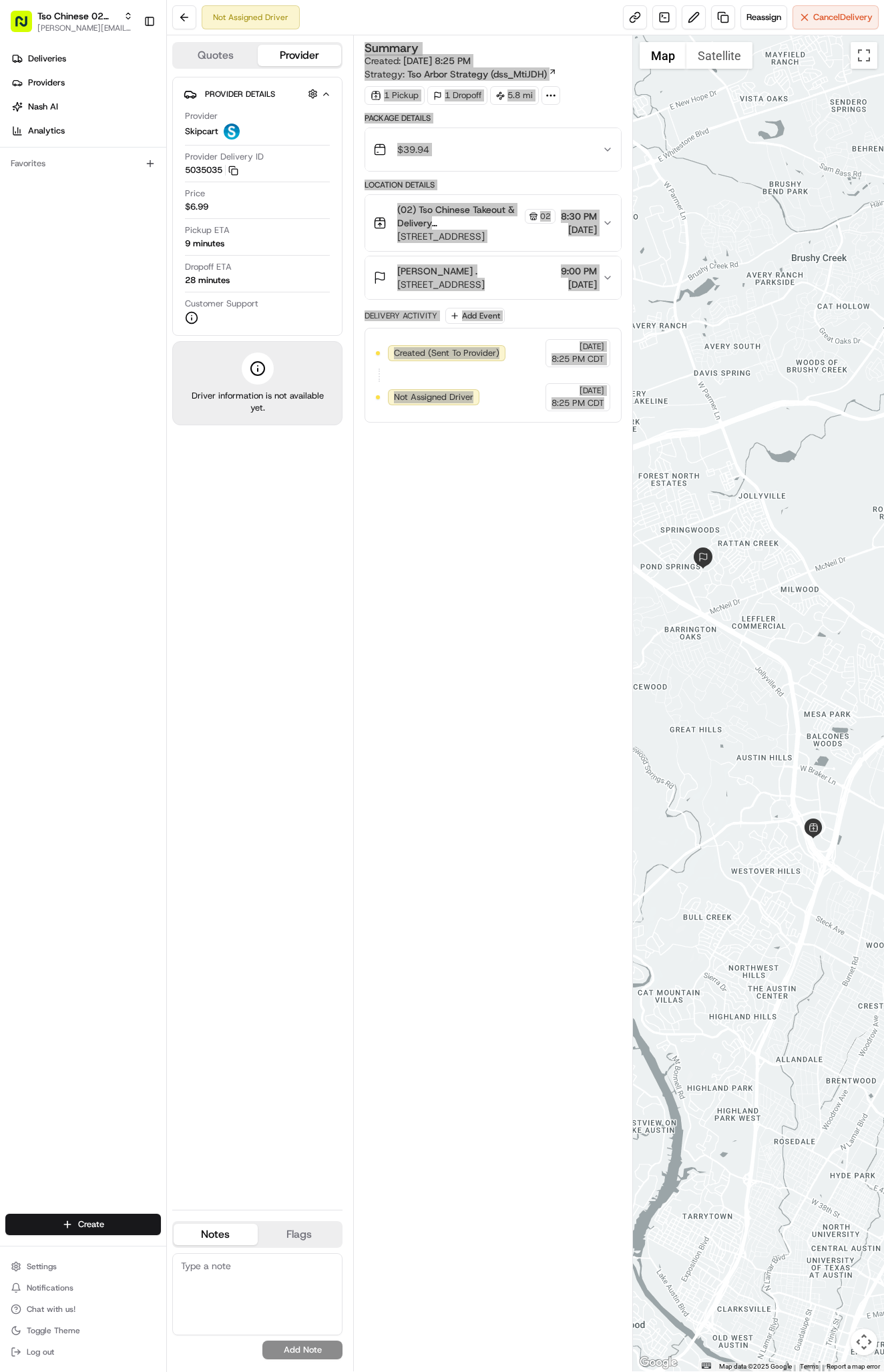
click at [382, 739] on div "Summary Created: [DATE] 8:25 PM Strategy: Tso Arbor Strategy (dss_MtiJDH) 1 Pic…" at bounding box center [493, 703] width 257 height 1323
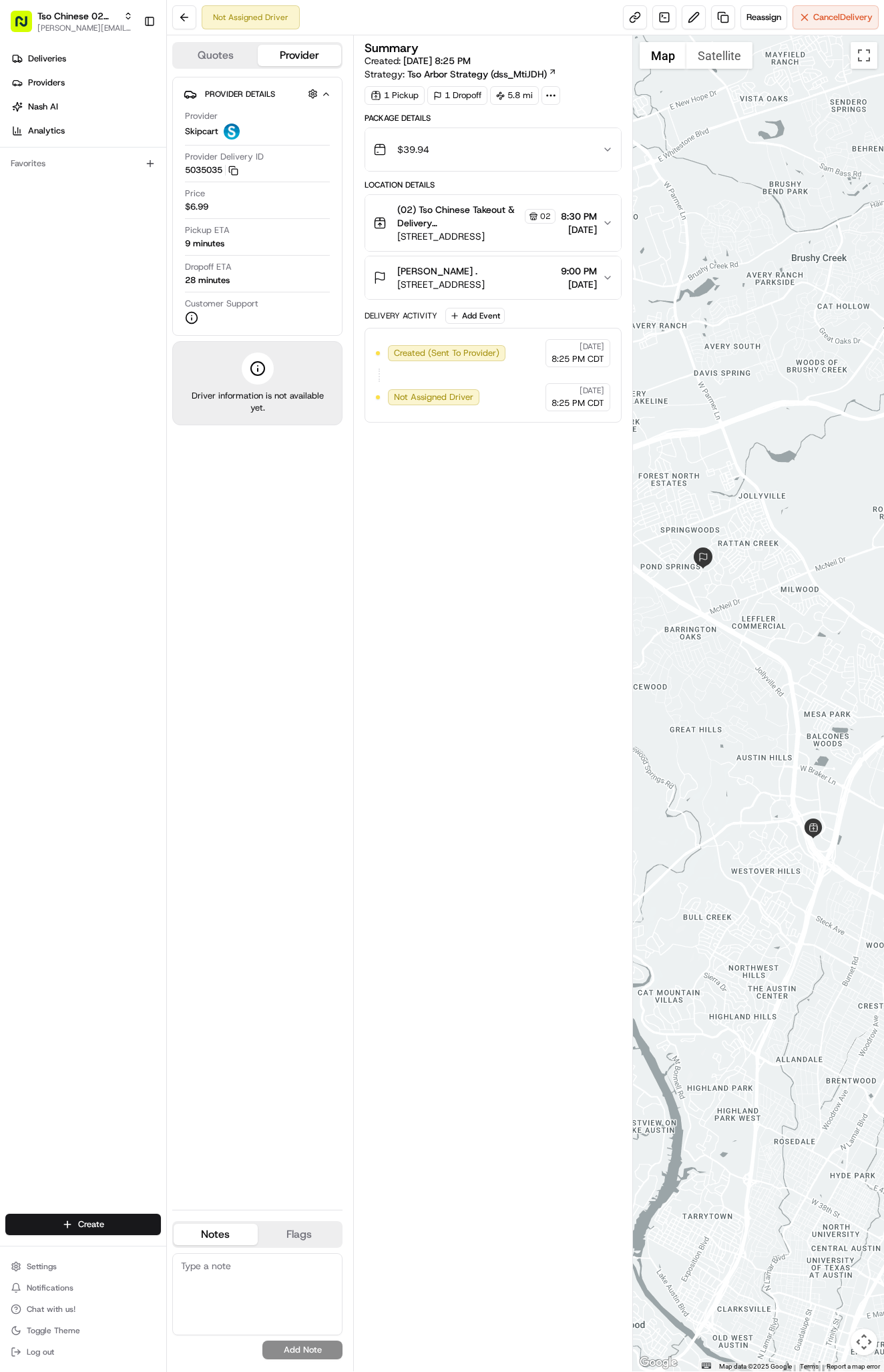
click at [241, 590] on div "Provider Details Hidden ( 2 ) Provider Skipcart Provider Delivery ID 5035035 Co…" at bounding box center [257, 638] width 170 height 1122
click at [99, 60] on link "Deliveries" at bounding box center [86, 59] width 161 height 21
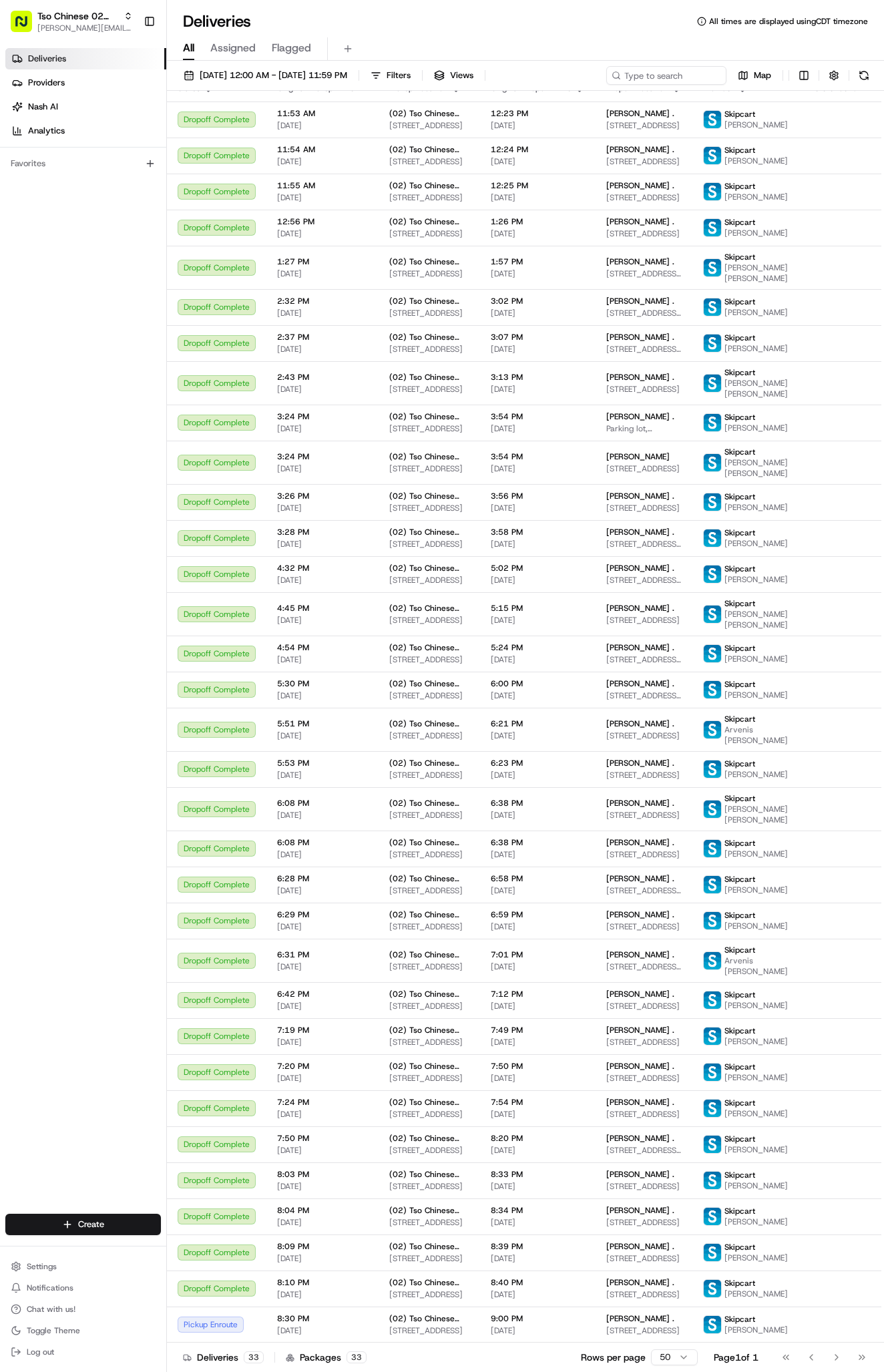
scroll to position [207, 0]
